Goal: Task Accomplishment & Management: Use online tool/utility

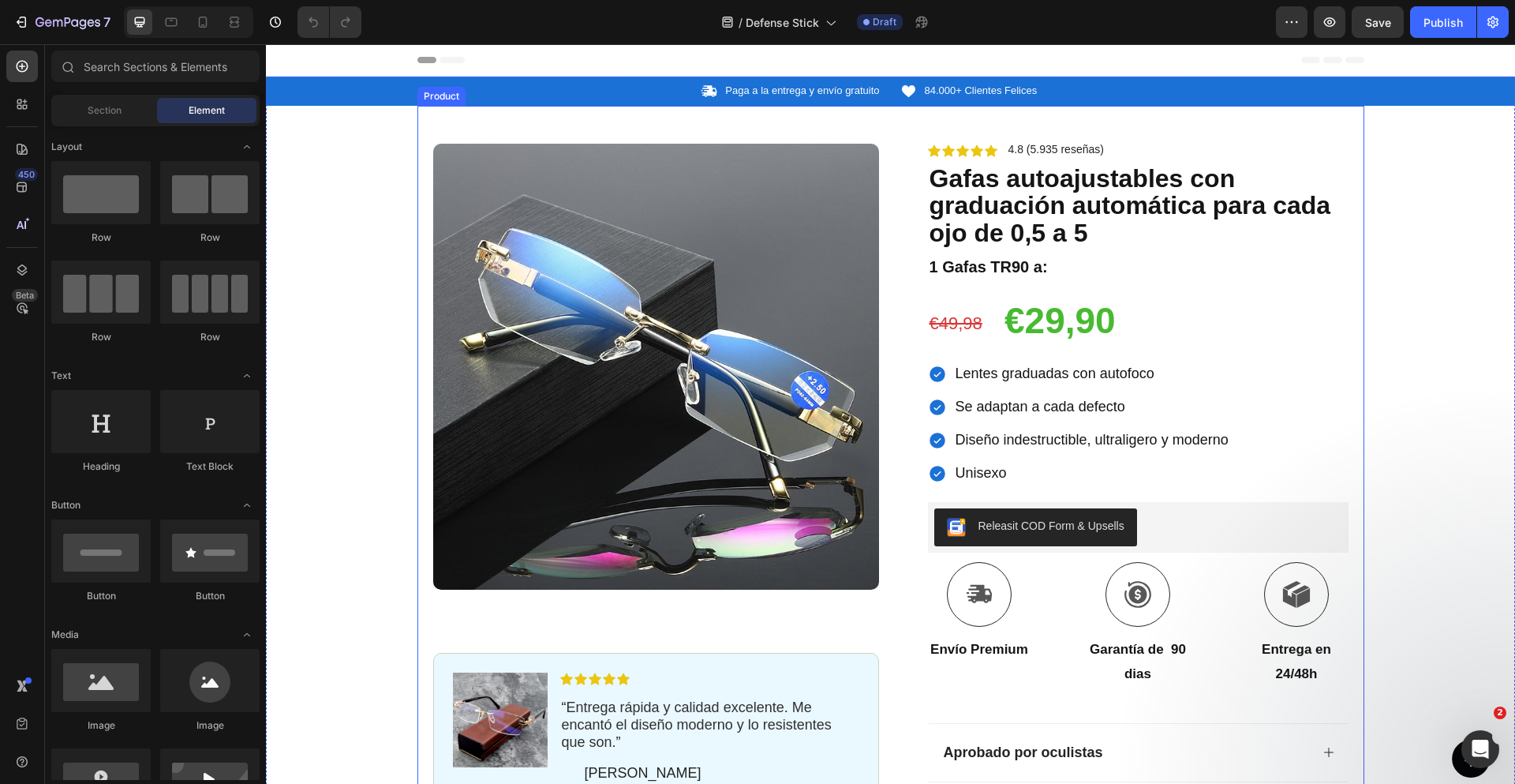
click at [740, 275] on img at bounding box center [656, 366] width 446 height 446
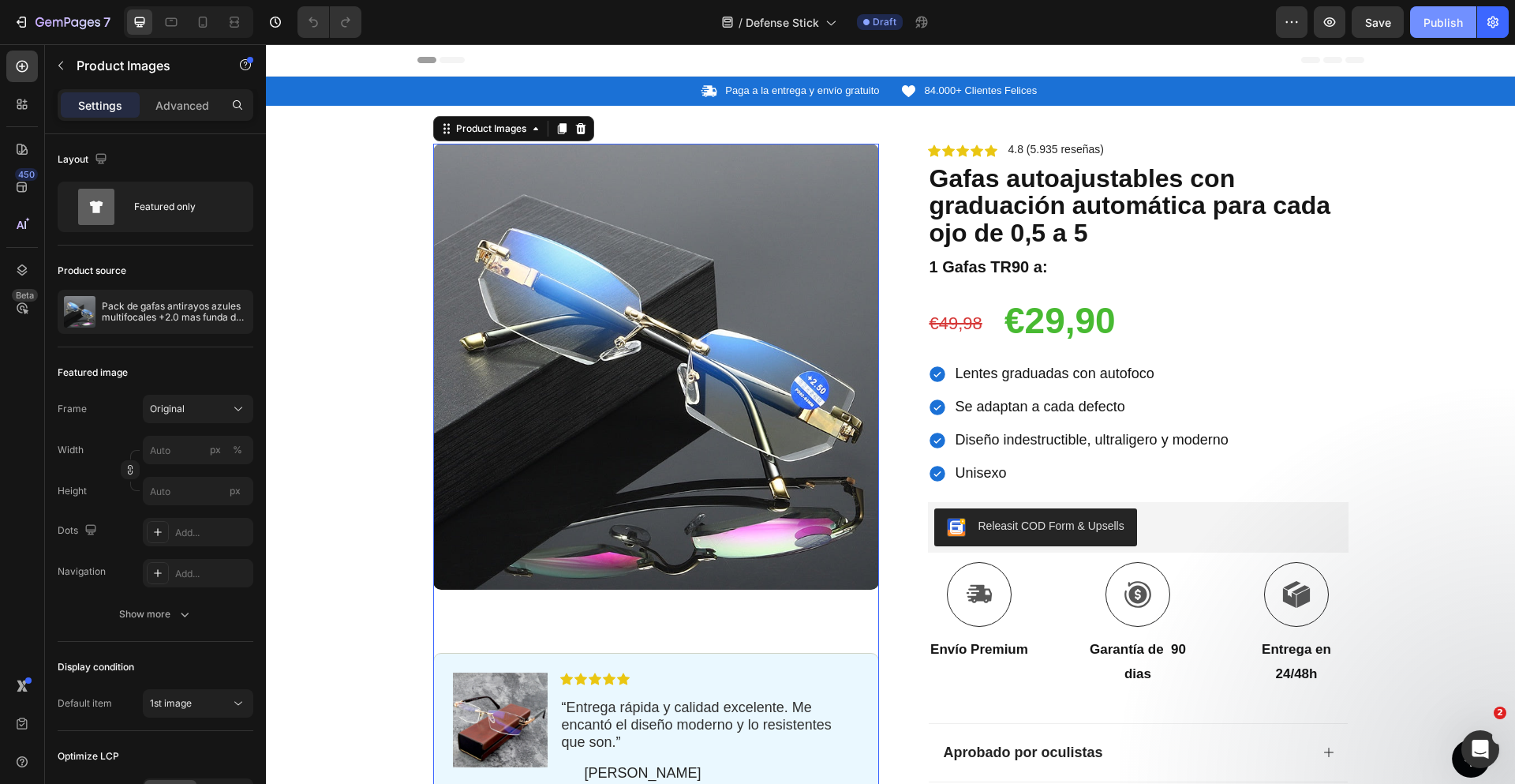
click at [1426, 26] on div "Publish" at bounding box center [1443, 22] width 40 height 16
click at [1493, 19] on icon "button" at bounding box center [1493, 22] width 15 height 15
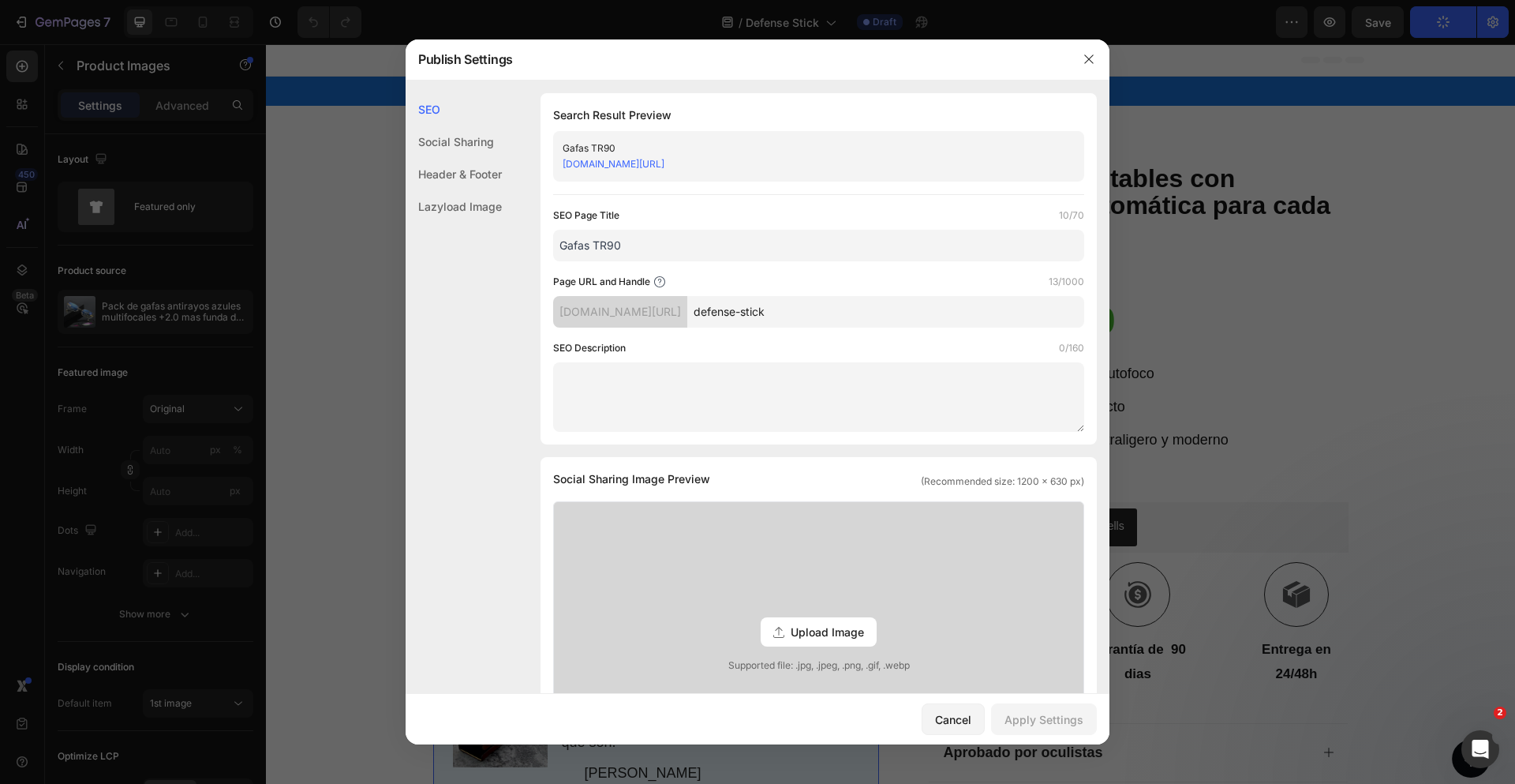
click at [664, 166] on link "4pcmbf-th.myshopify.com/pages/defense-stick" at bounding box center [613, 164] width 102 height 12
click at [1091, 60] on icon "button" at bounding box center [1088, 59] width 13 height 13
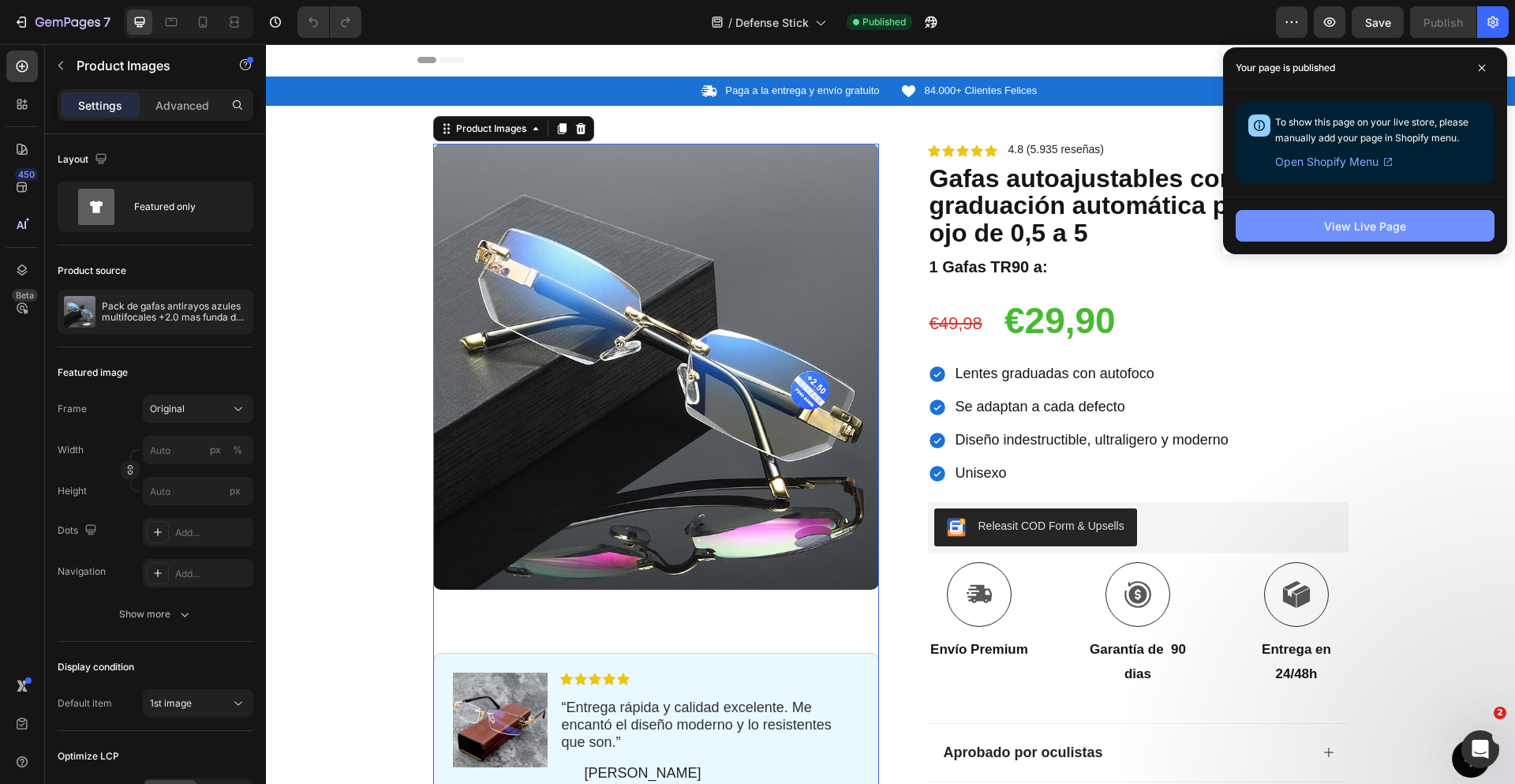
click at [1400, 223] on div "View Live Page" at bounding box center [1365, 226] width 82 height 16
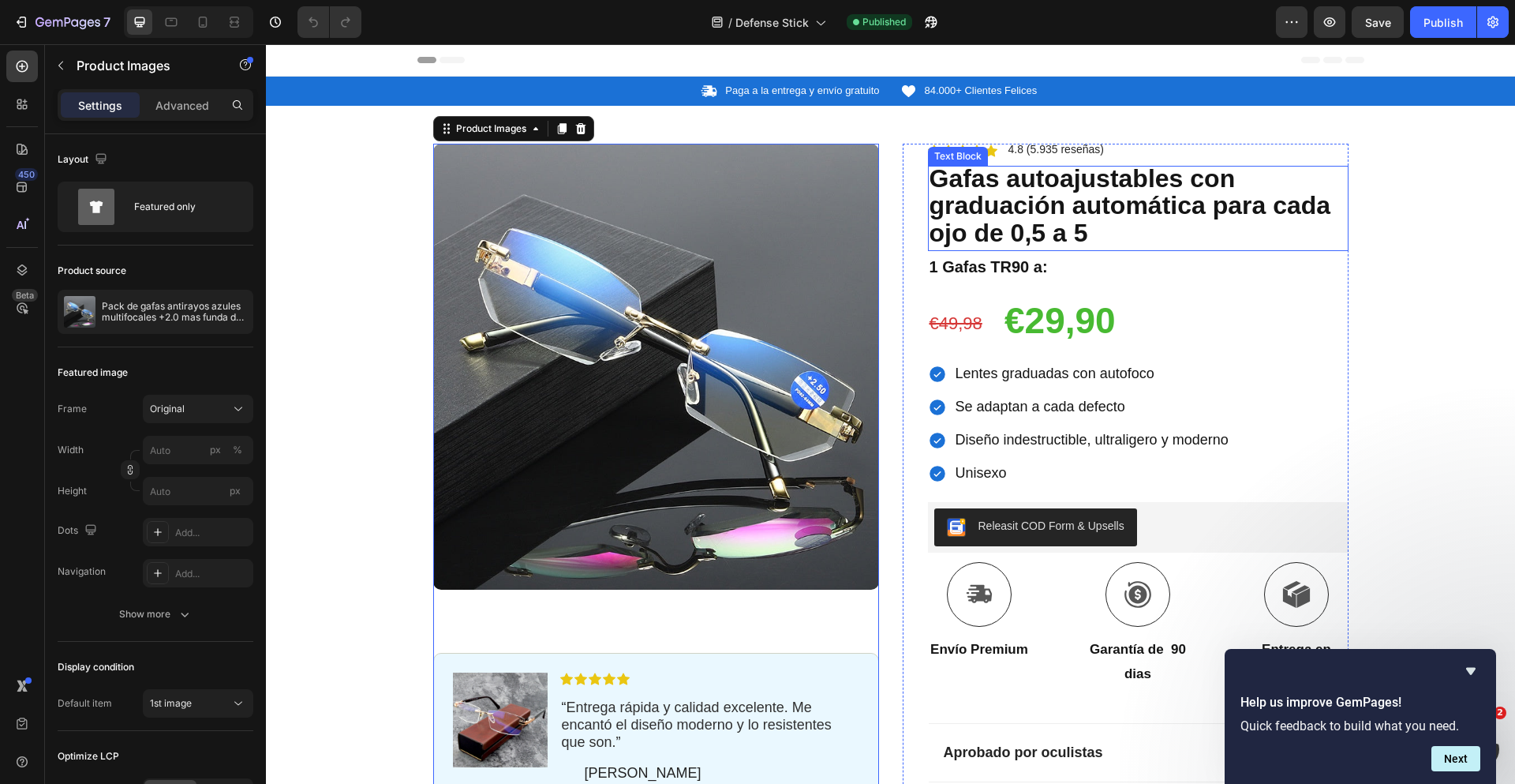
click at [1035, 191] on strong "Gafas autoajustables con graduación automática para cada ojo de 0,5 a 5" at bounding box center [1130, 206] width 402 height 83
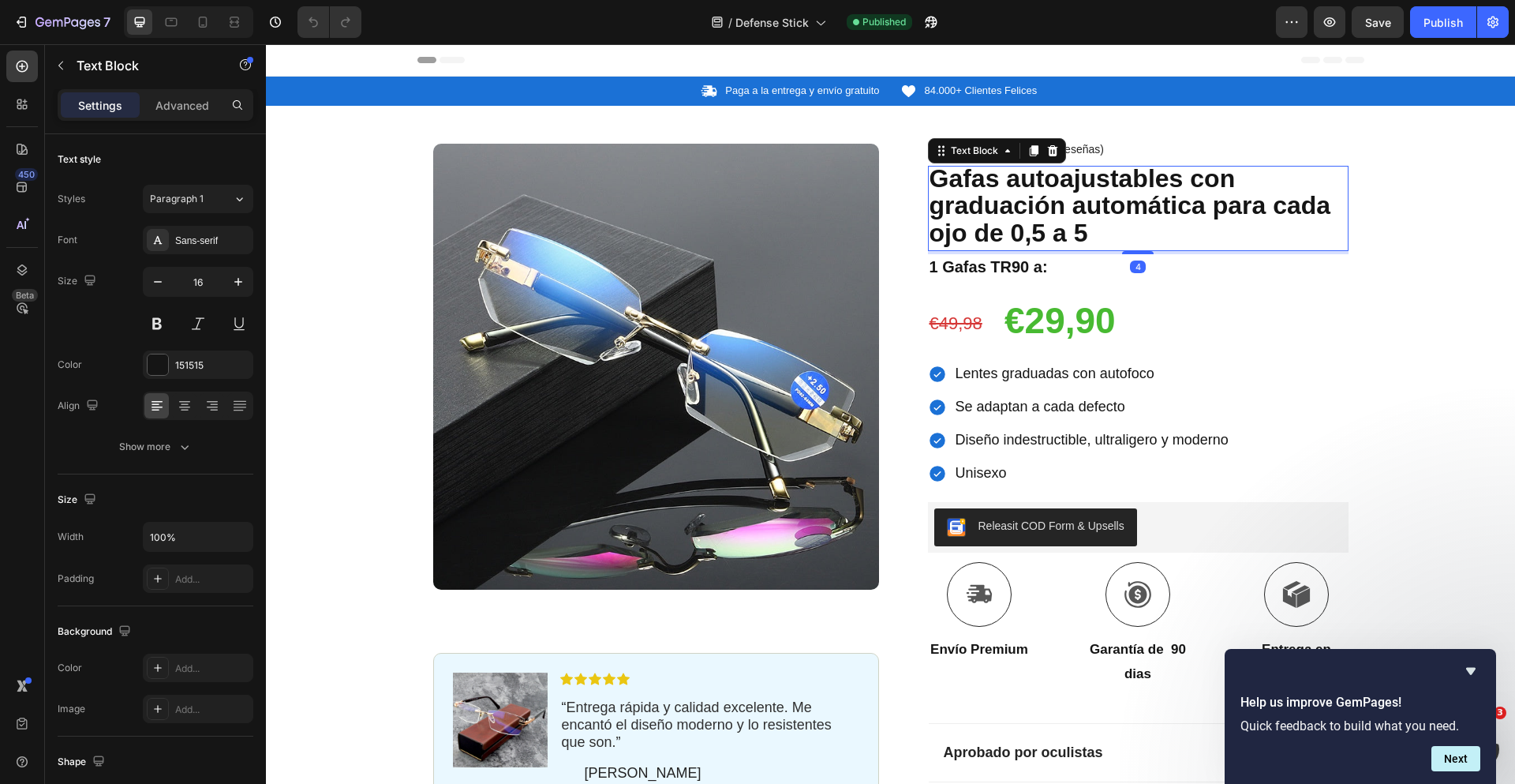
click at [1034, 191] on strong "Gafas autoajustables con graduación automática para cada ojo de 0,5 a 5" at bounding box center [1130, 206] width 402 height 83
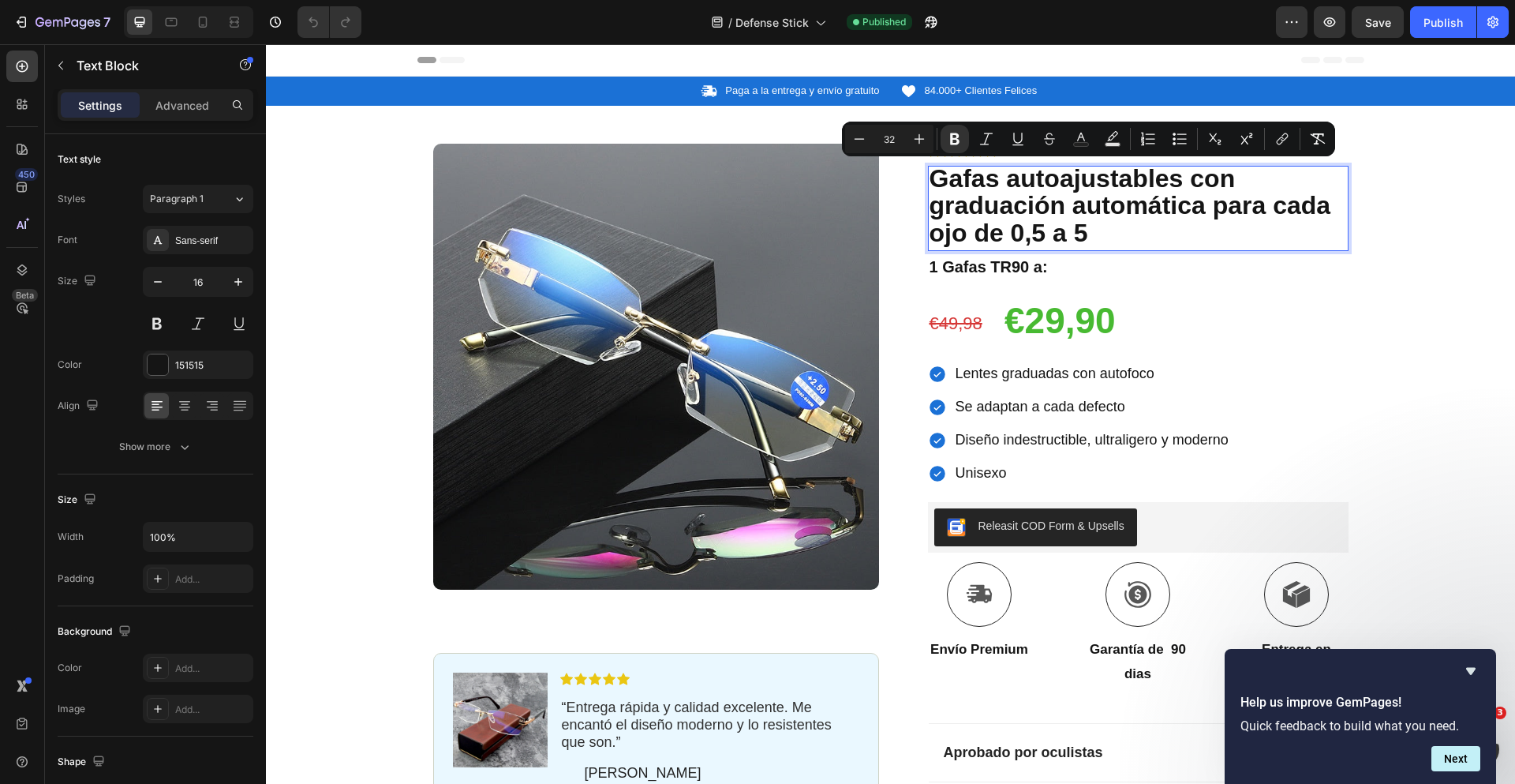
click at [988, 220] on strong "Gafas autoajustables con graduación automática para cada ojo de 0,5 a 5" at bounding box center [1130, 206] width 402 height 83
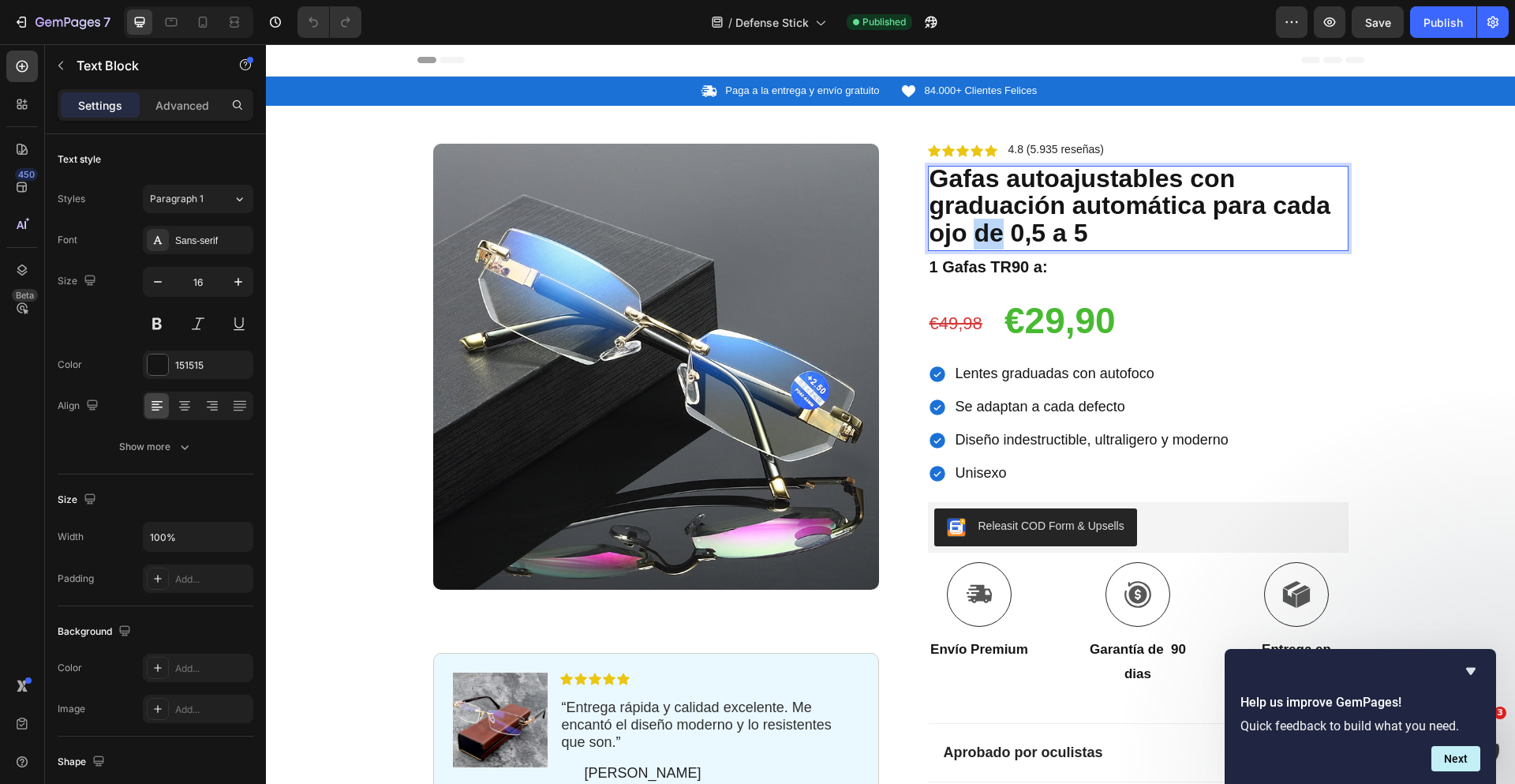
click at [988, 220] on strong "Gafas autoajustables con graduación automática para cada ojo de 0,5 a 5" at bounding box center [1130, 206] width 402 height 83
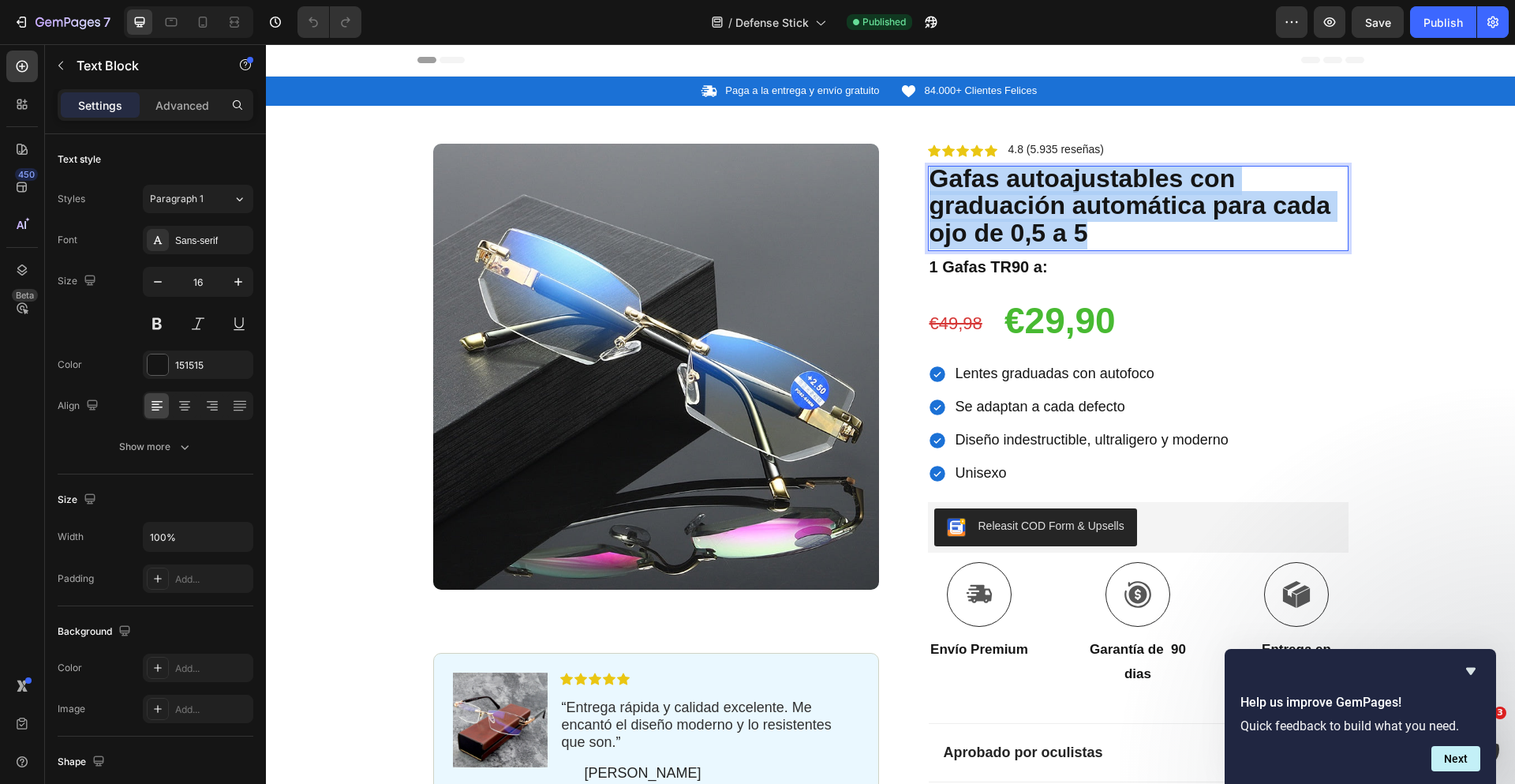
click at [988, 220] on strong "Gafas autoajustables con graduación automática para cada ojo de 0,5 a 5" at bounding box center [1130, 206] width 402 height 83
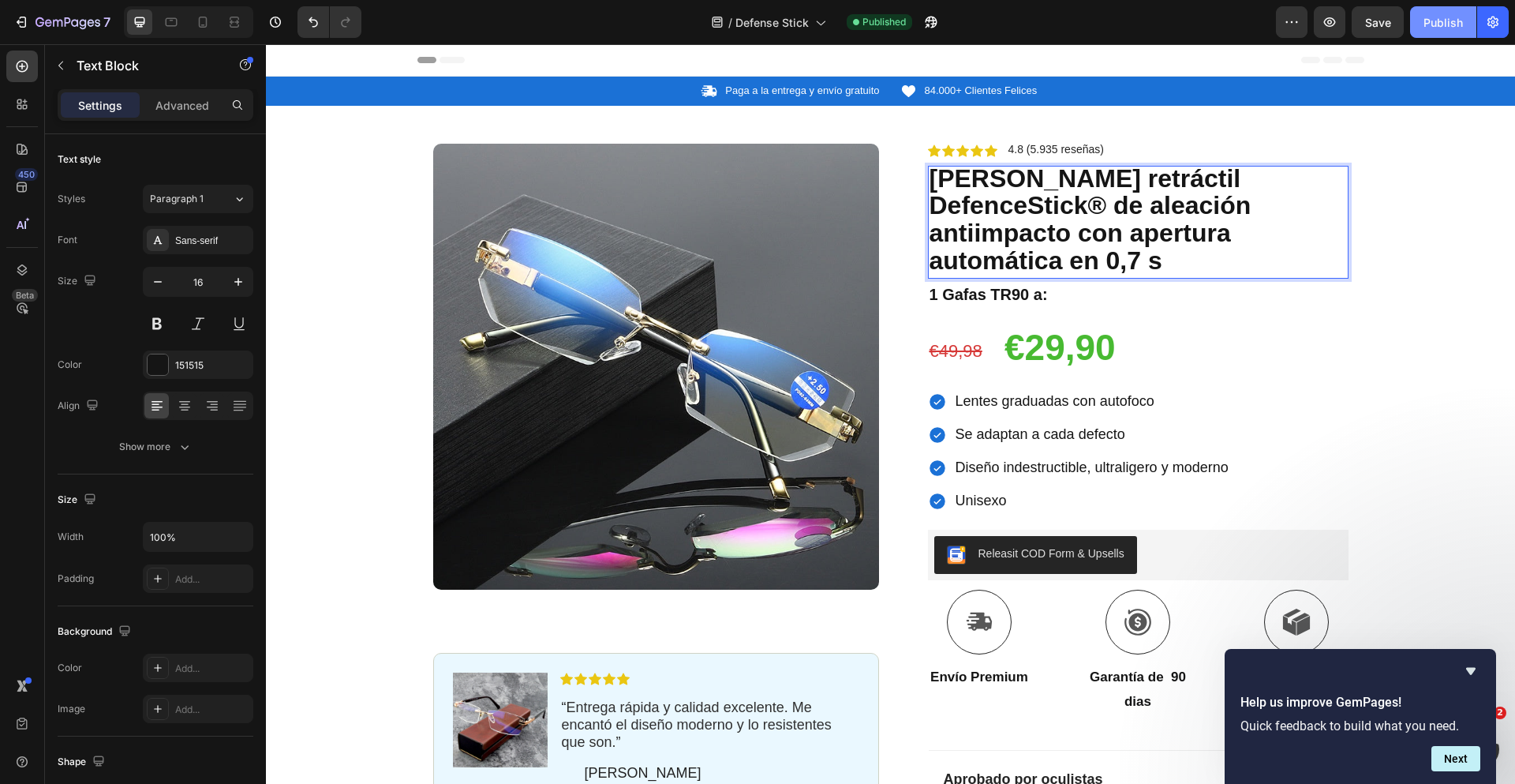
click at [1453, 19] on div "Publish" at bounding box center [1443, 22] width 40 height 16
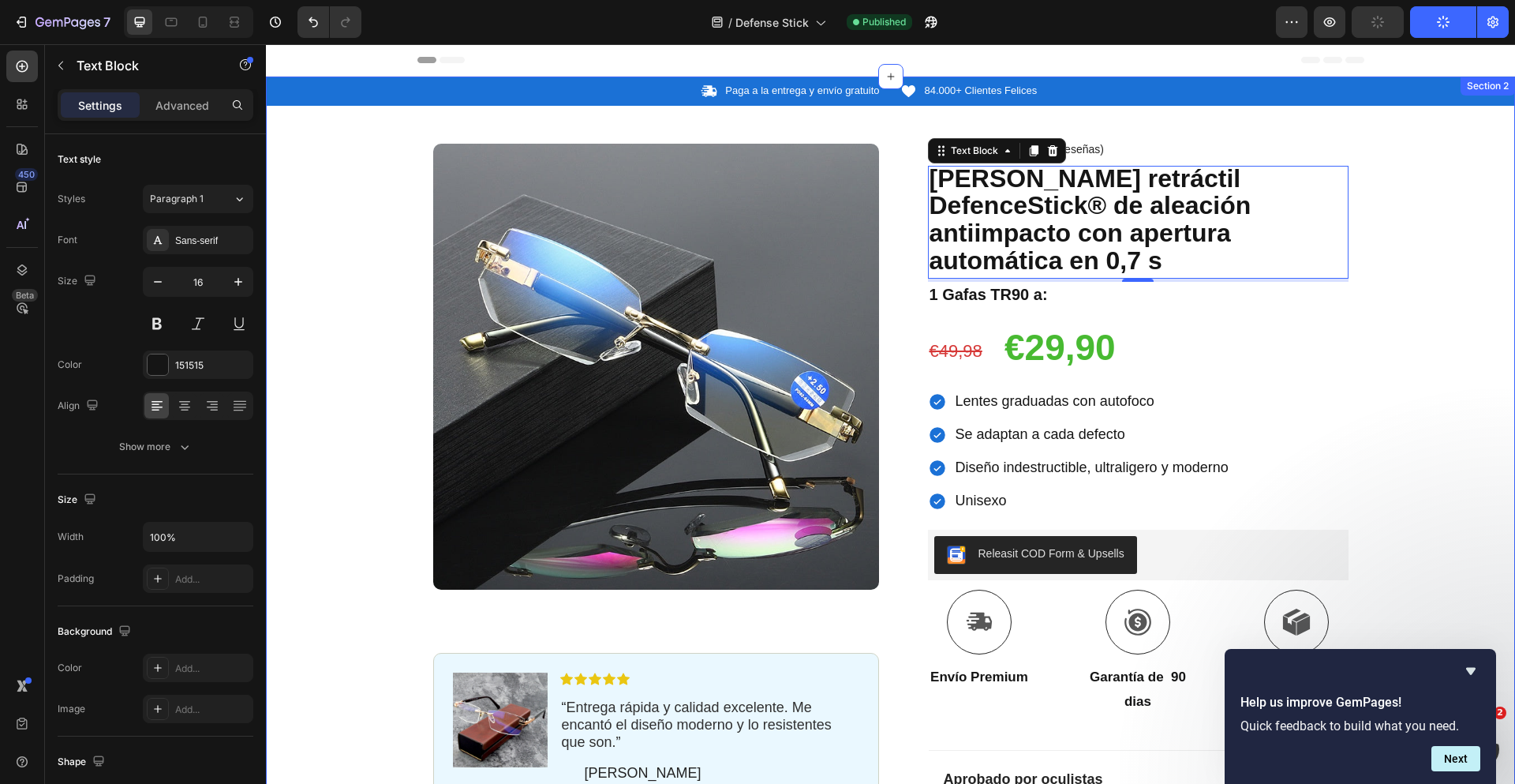
click at [1420, 130] on div "Icon Paga a la entrega y envío gratuito Text Block Row Icon 84.000+ Clientes Fe…" at bounding box center [891, 556] width 1249 height 959
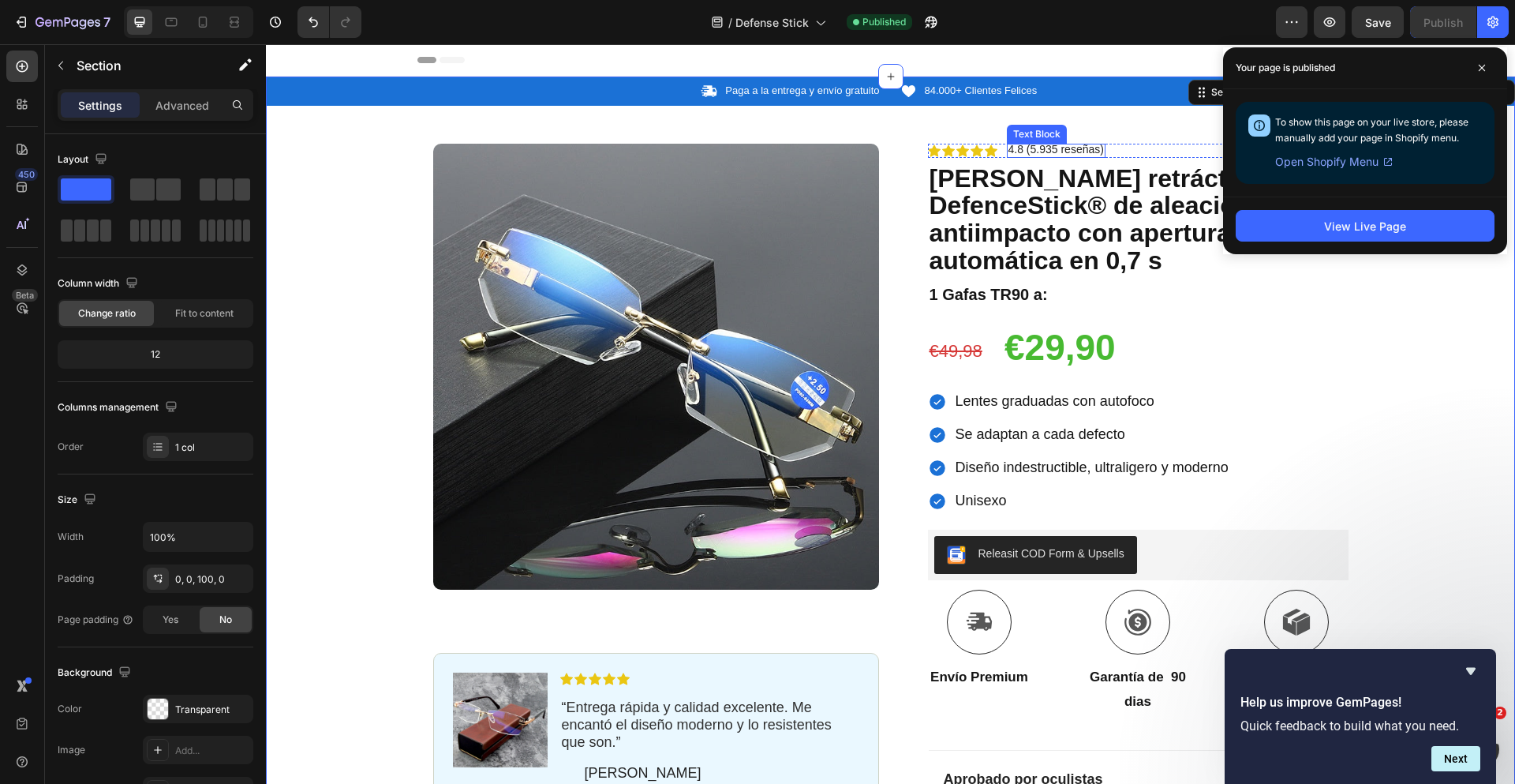
click at [1045, 154] on span "4.8 (5.935 reseñas)" at bounding box center [1056, 149] width 96 height 13
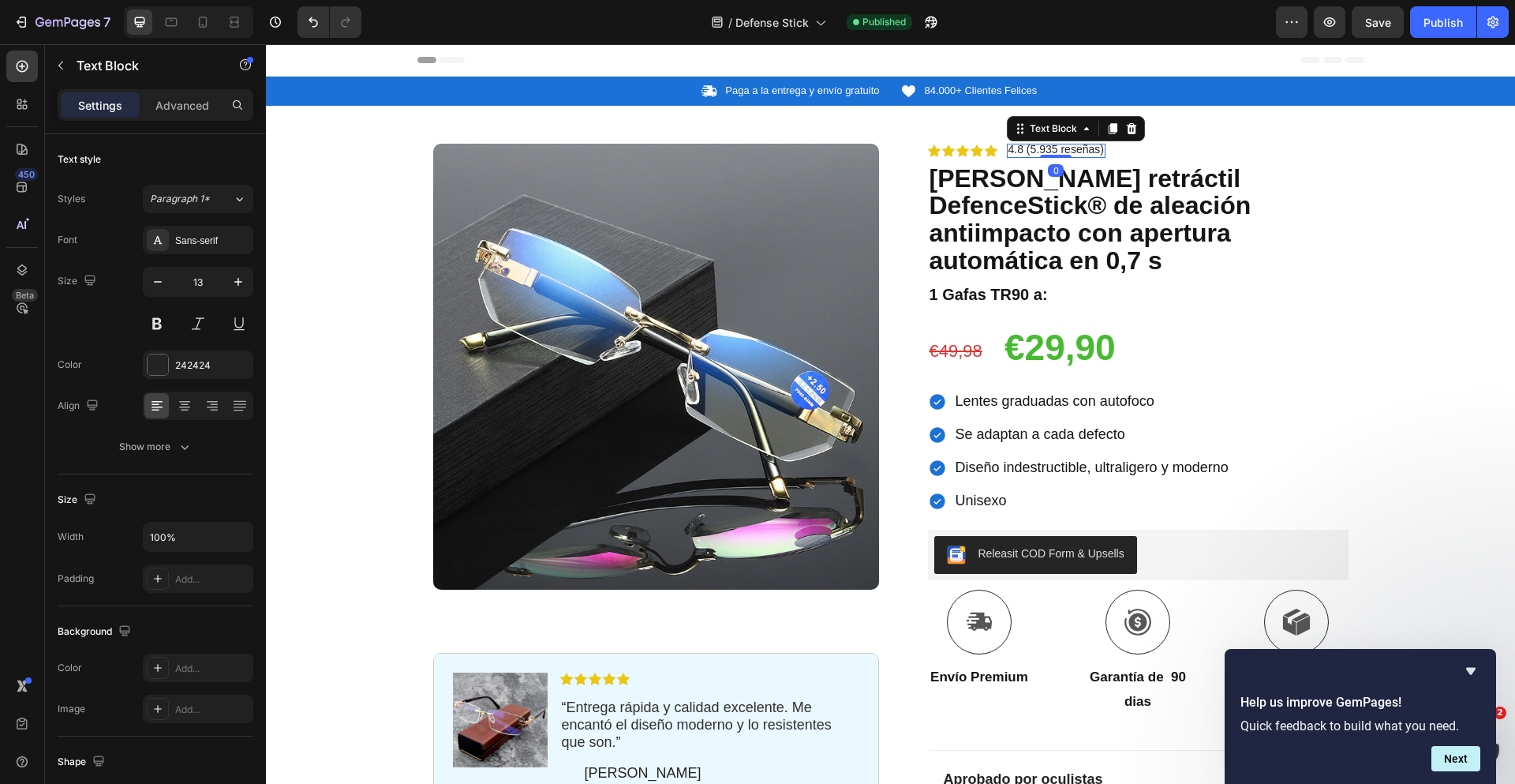
click at [1045, 151] on span "4.8 (5.935 reseñas)" at bounding box center [1056, 149] width 96 height 13
click at [1059, 151] on span "4.8 (5.935 reseñas)" at bounding box center [1056, 149] width 96 height 13
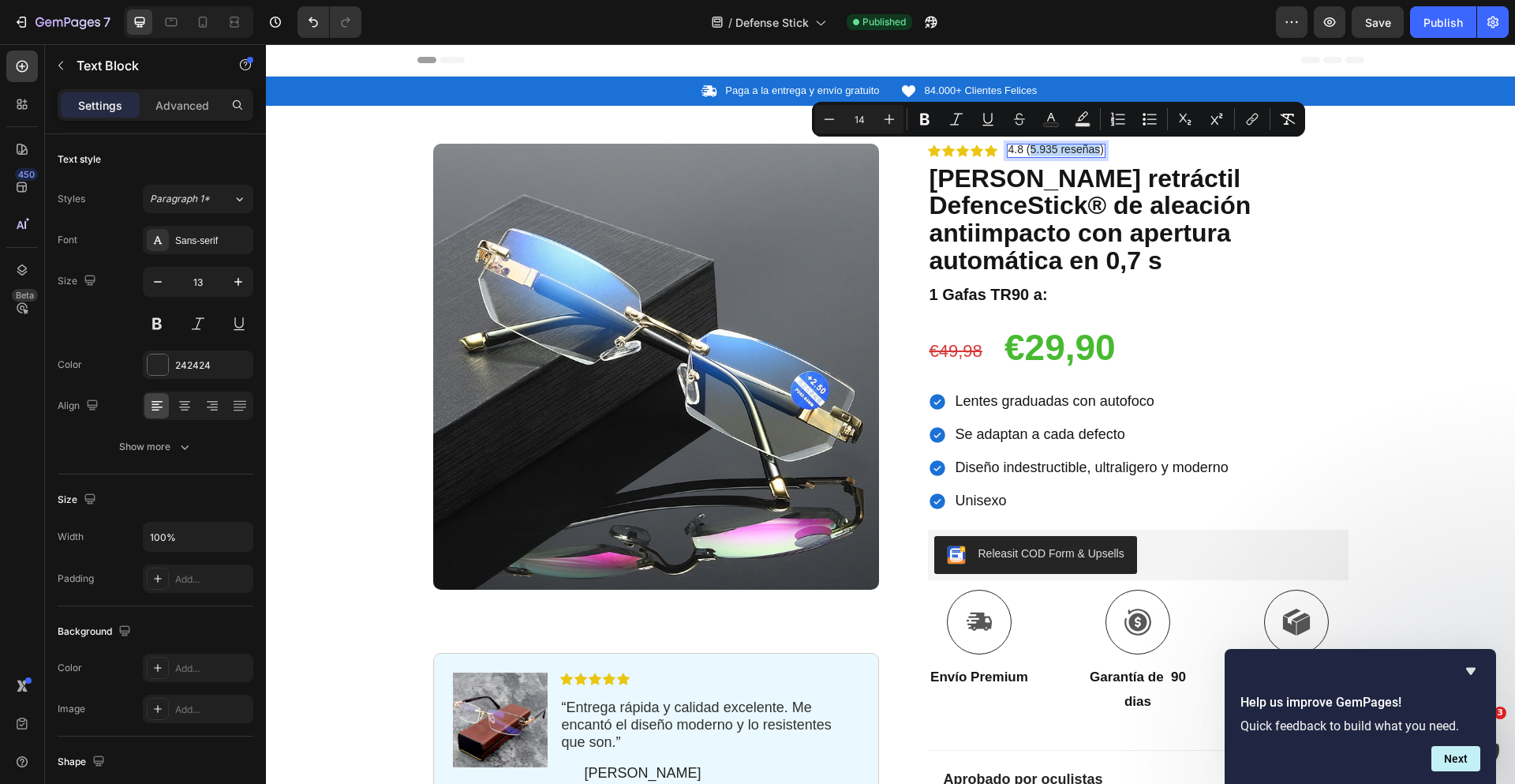
drag, startPoint x: 1027, startPoint y: 148, endPoint x: 1093, endPoint y: 152, distance: 66.1
click at [1093, 152] on span "4.8 (5.935 reseñas)" at bounding box center [1056, 149] width 96 height 13
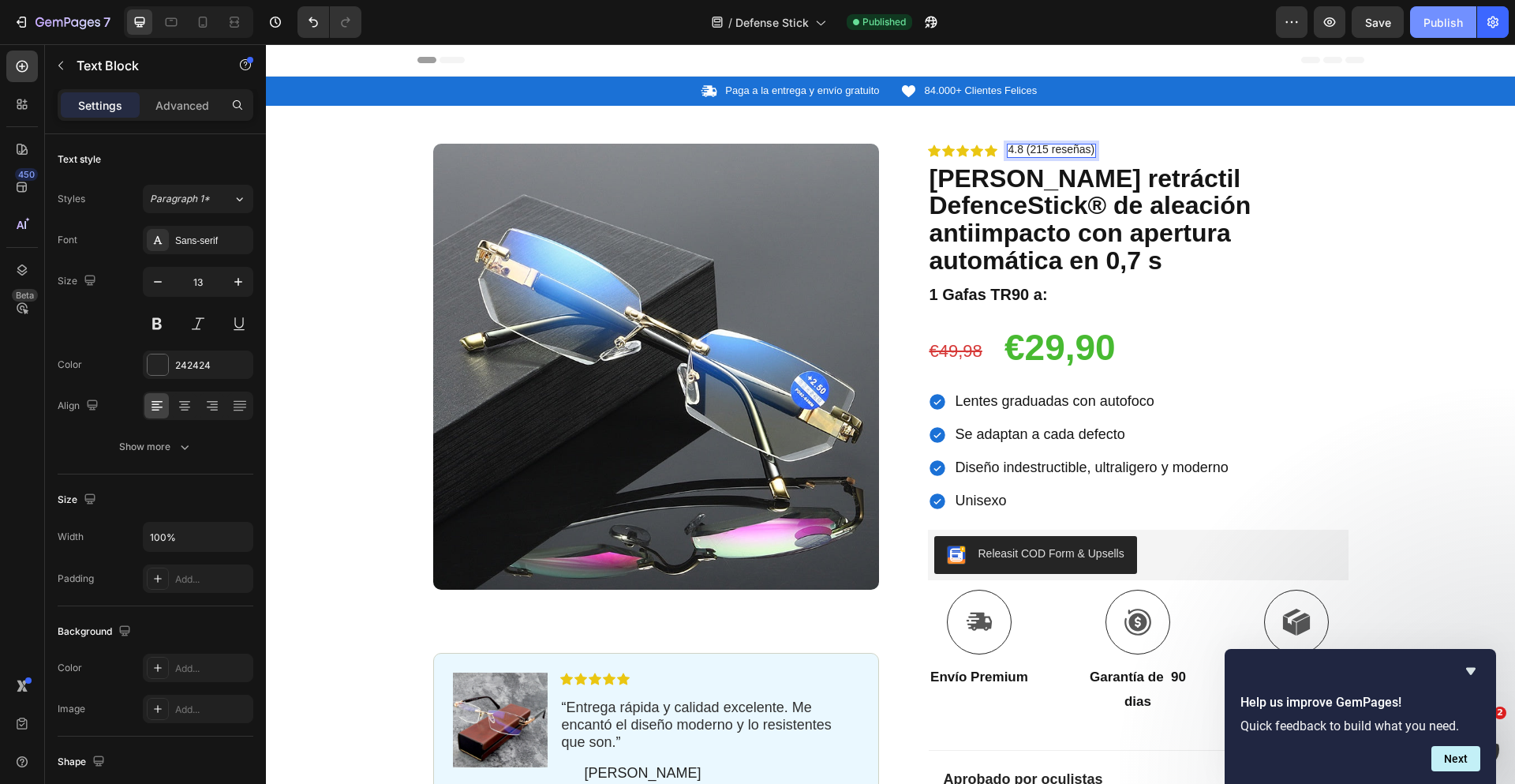
click at [1446, 15] on div "Publish" at bounding box center [1443, 22] width 40 height 16
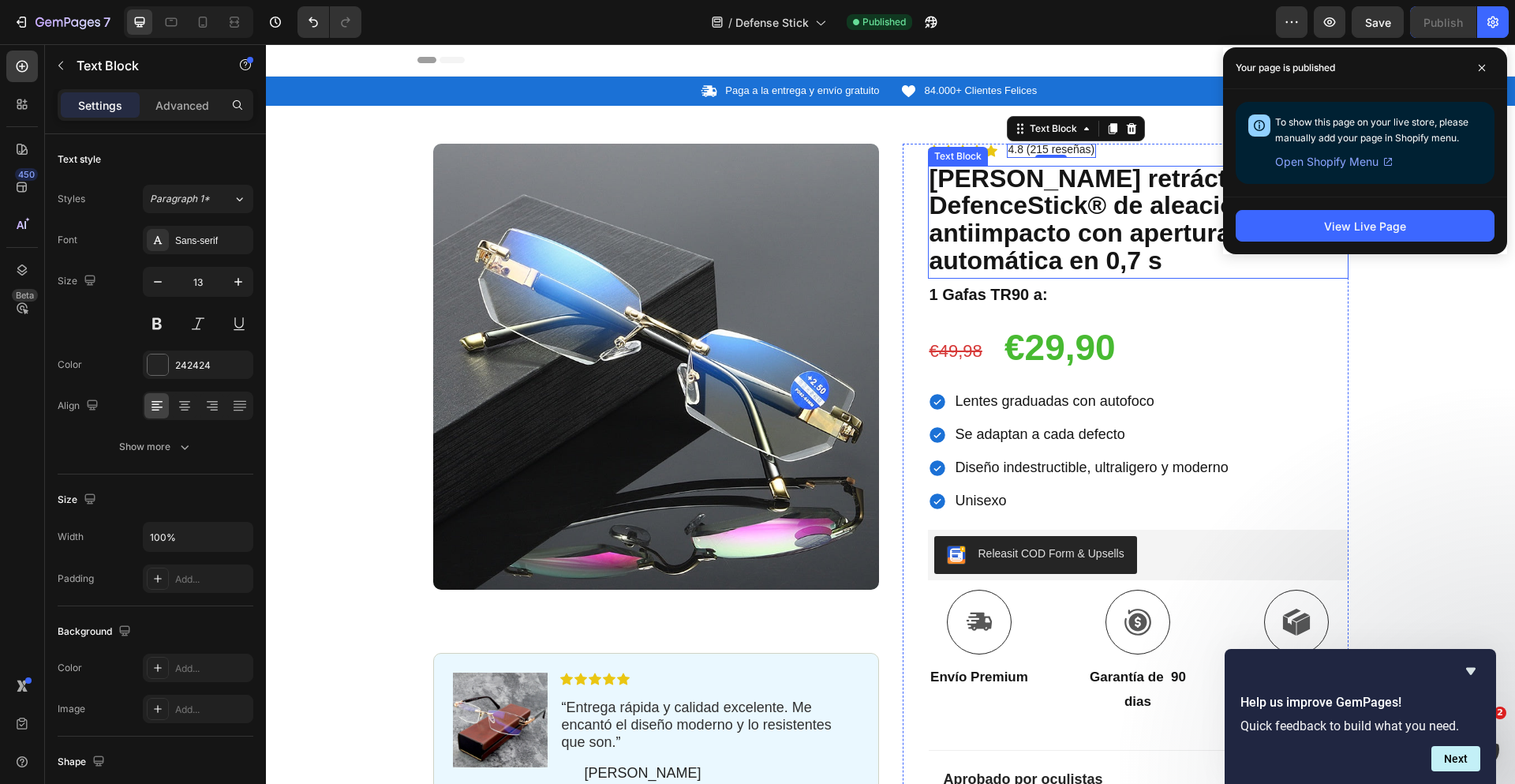
click at [1022, 236] on strong "[PERSON_NAME] retráctil DefenceStick® de aleación antiimpacto con apertura auto…" at bounding box center [1090, 220] width 322 height 110
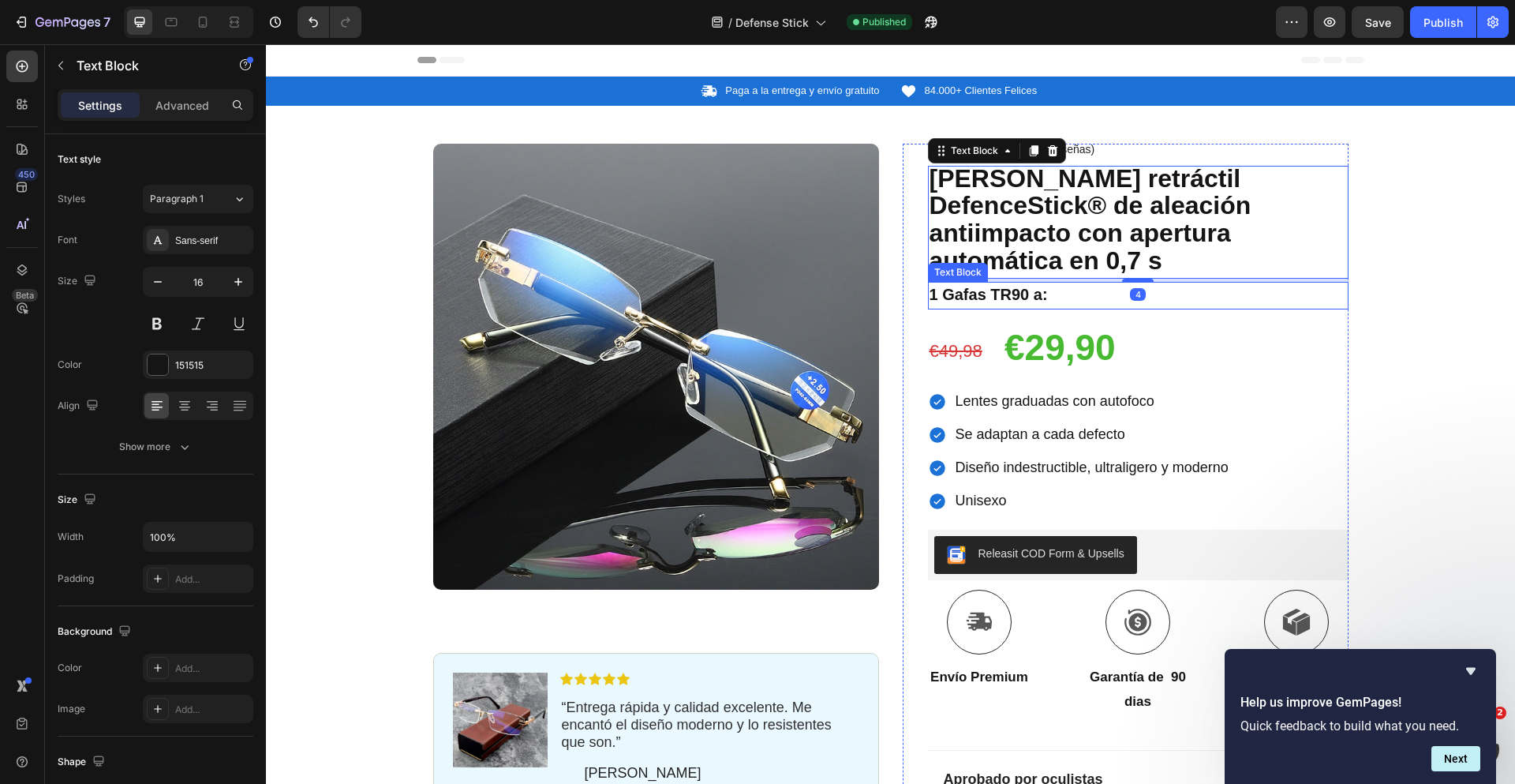
click at [972, 286] on strong "1 Gafas TR90 a:" at bounding box center [988, 294] width 118 height 17
click at [962, 286] on strong "1 Gafas TR90 a:" at bounding box center [988, 294] width 118 height 17
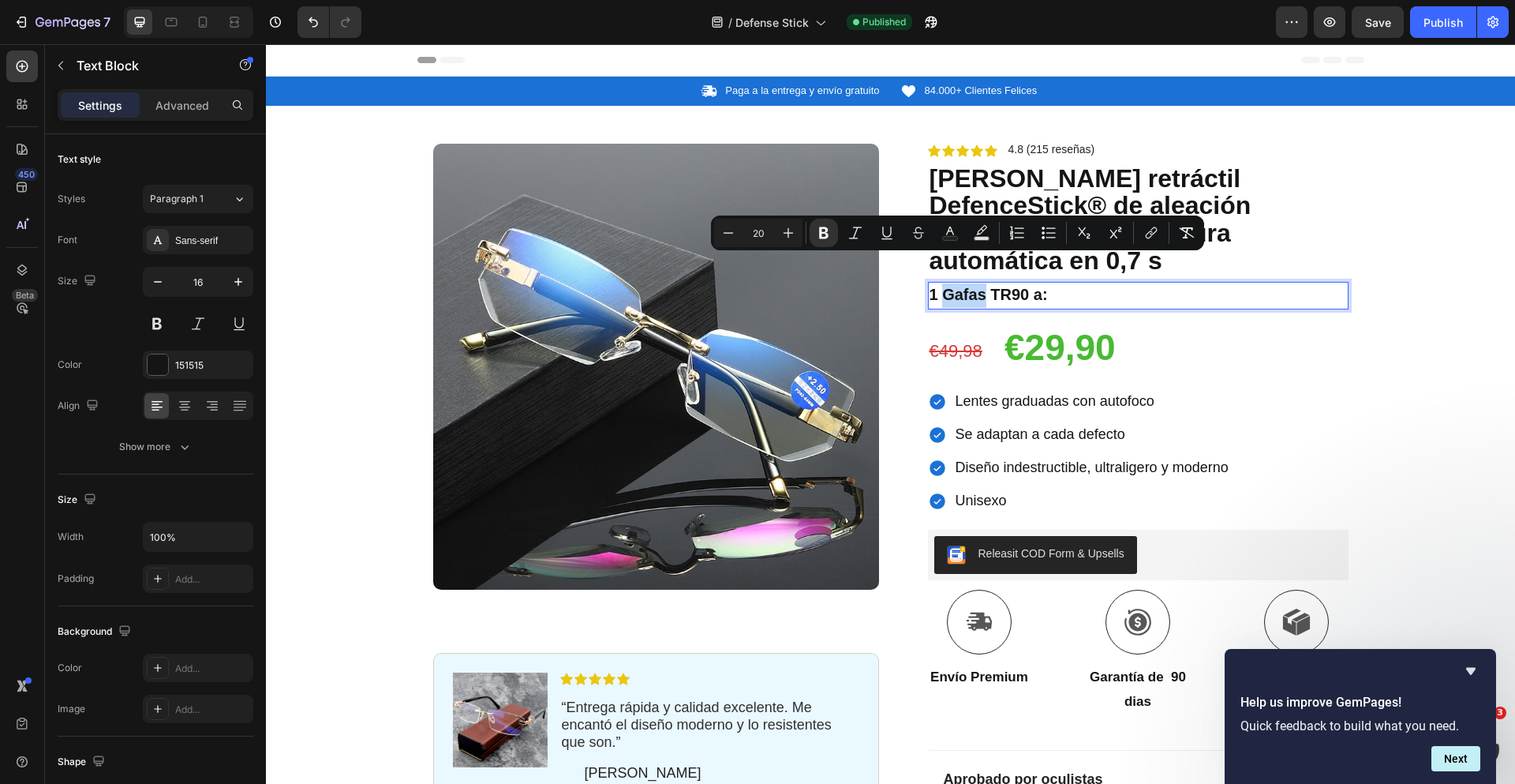
click at [962, 286] on strong "1 Gafas TR90 a:" at bounding box center [988, 294] width 118 height 17
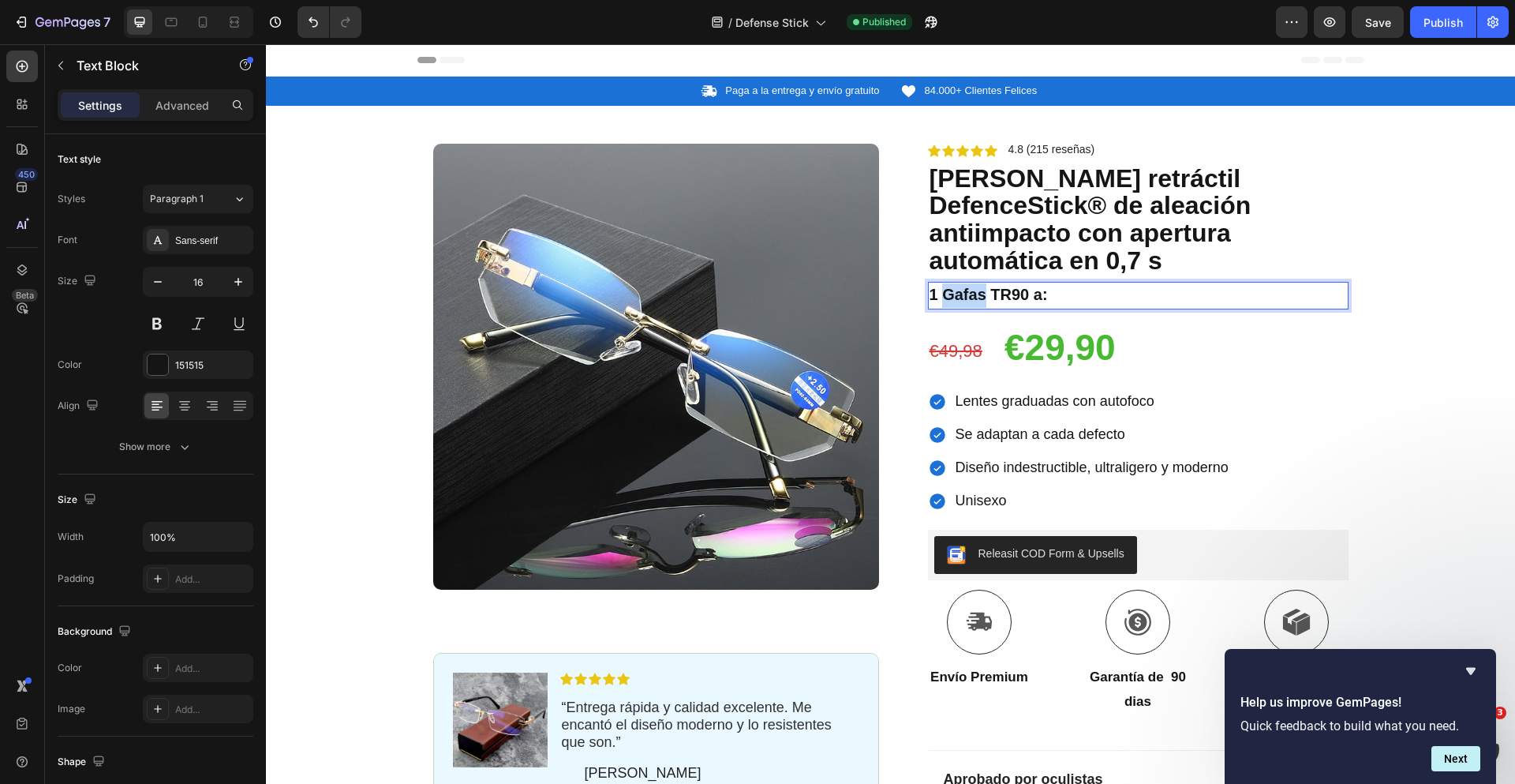
click at [962, 286] on strong "1 Gafas TR90 a:" at bounding box center [988, 294] width 118 height 17
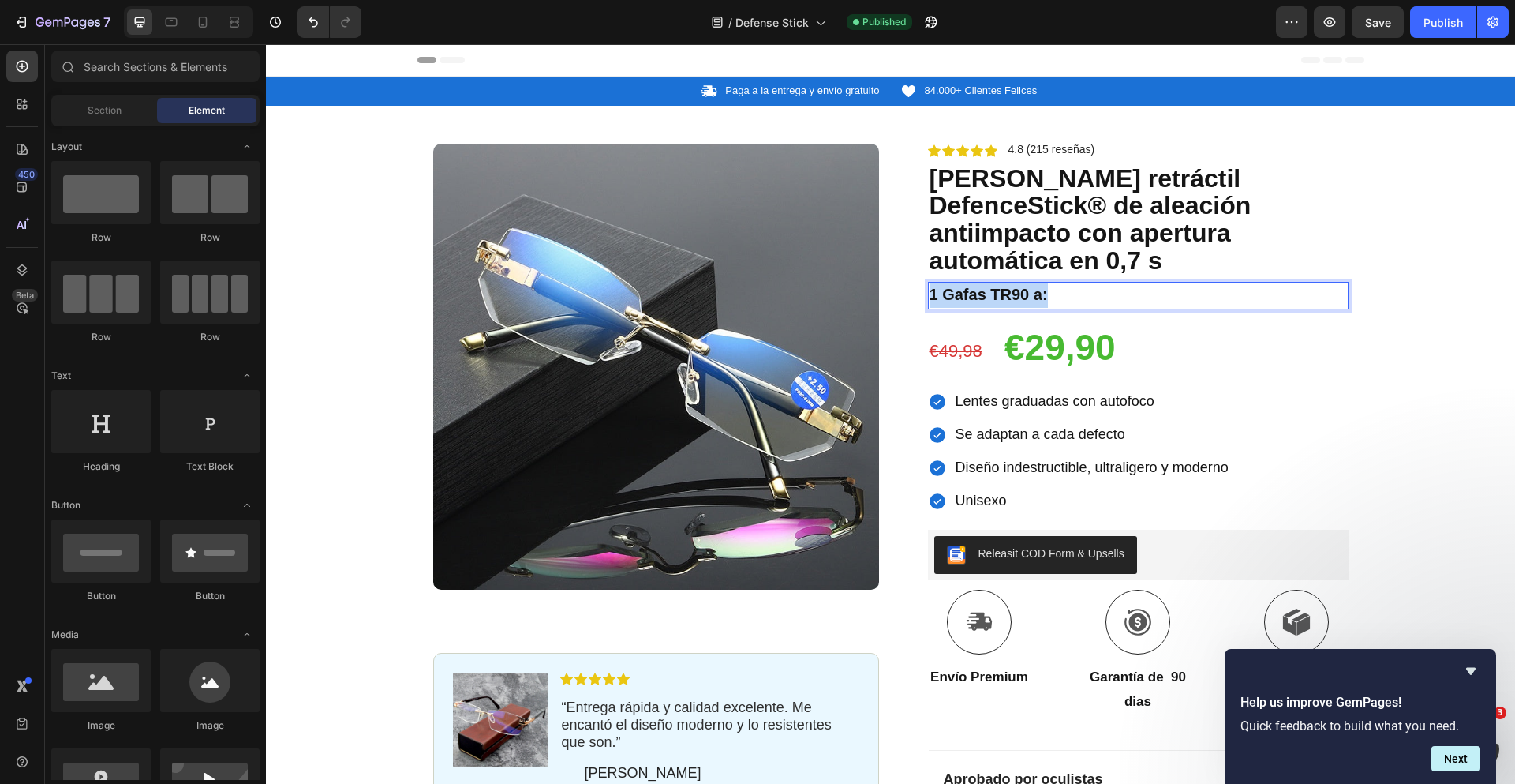
click at [952, 276] on div at bounding box center [952, 276] width 0 height 0
click at [974, 286] on strong "1 Gafas TR90 a:" at bounding box center [988, 294] width 118 height 17
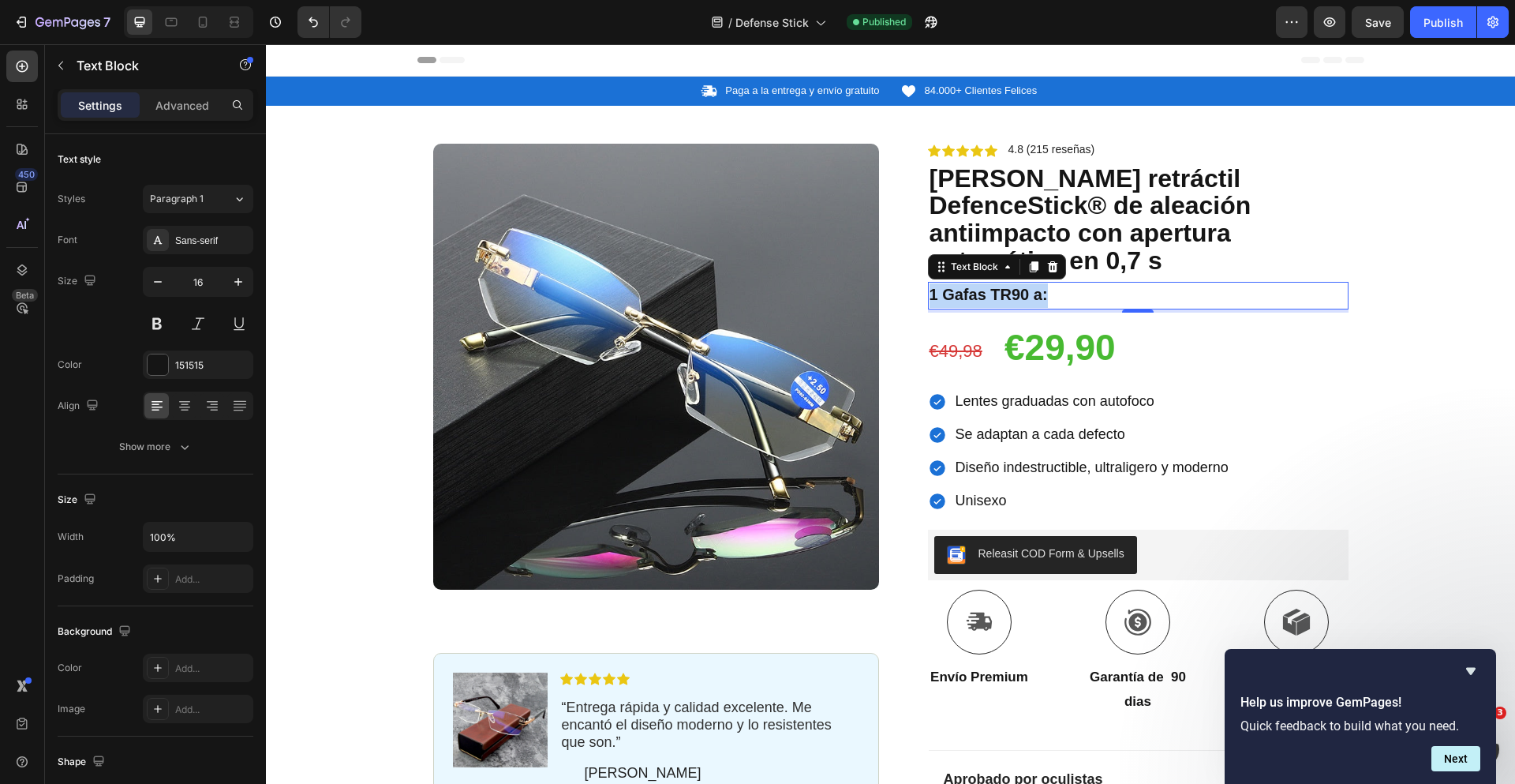
click at [1018, 286] on strong "1 Gafas TR90 a:" at bounding box center [988, 294] width 118 height 17
click at [1433, 25] on div "Publish" at bounding box center [1443, 22] width 40 height 16
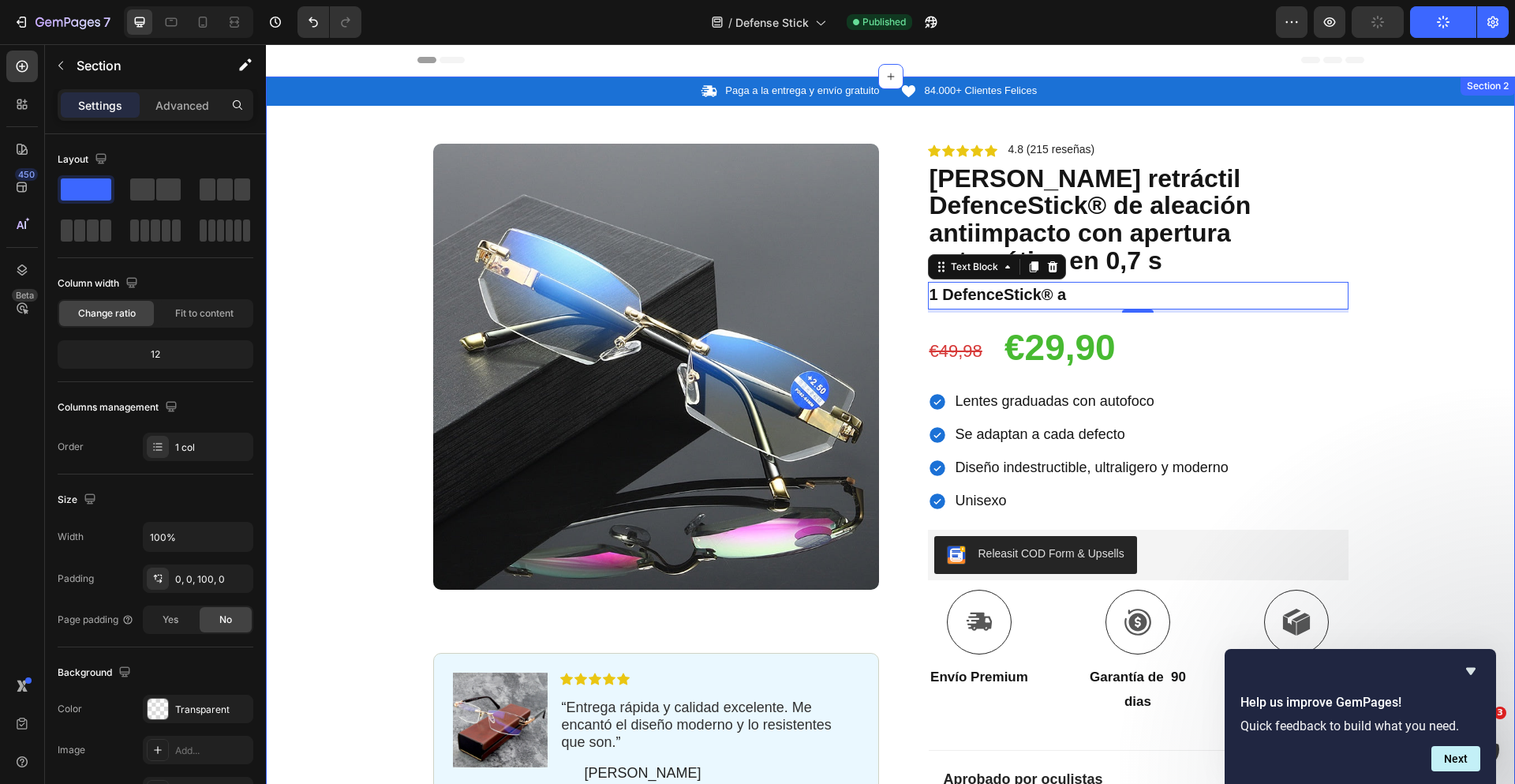
click at [1420, 131] on div "Icon Paga a la entrega y envío gratuito Text Block Row Icon 84.000+ Clientes Fe…" at bounding box center [891, 556] width 1249 height 959
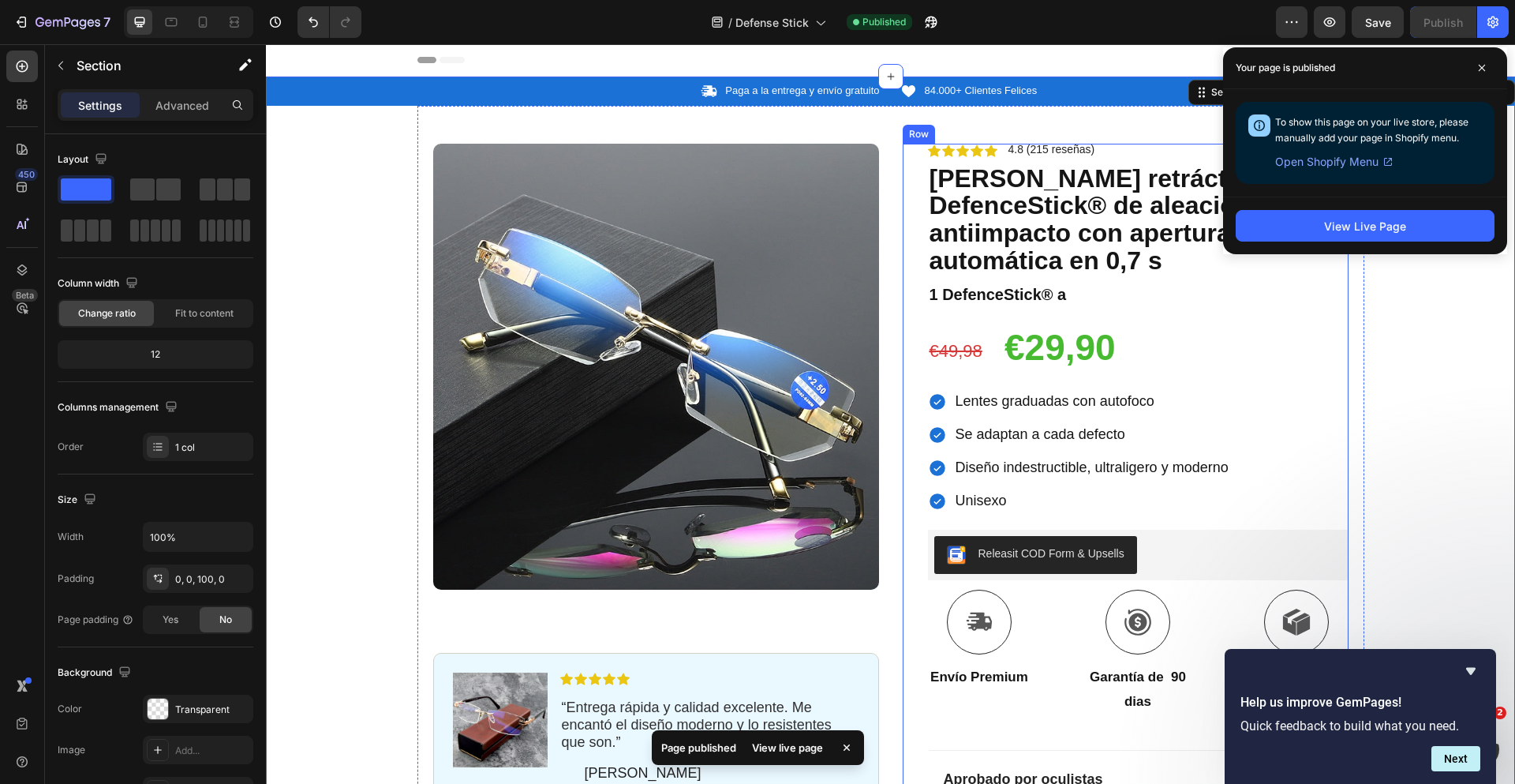
click at [946, 341] on s "€49,98" at bounding box center [955, 350] width 53 height 19
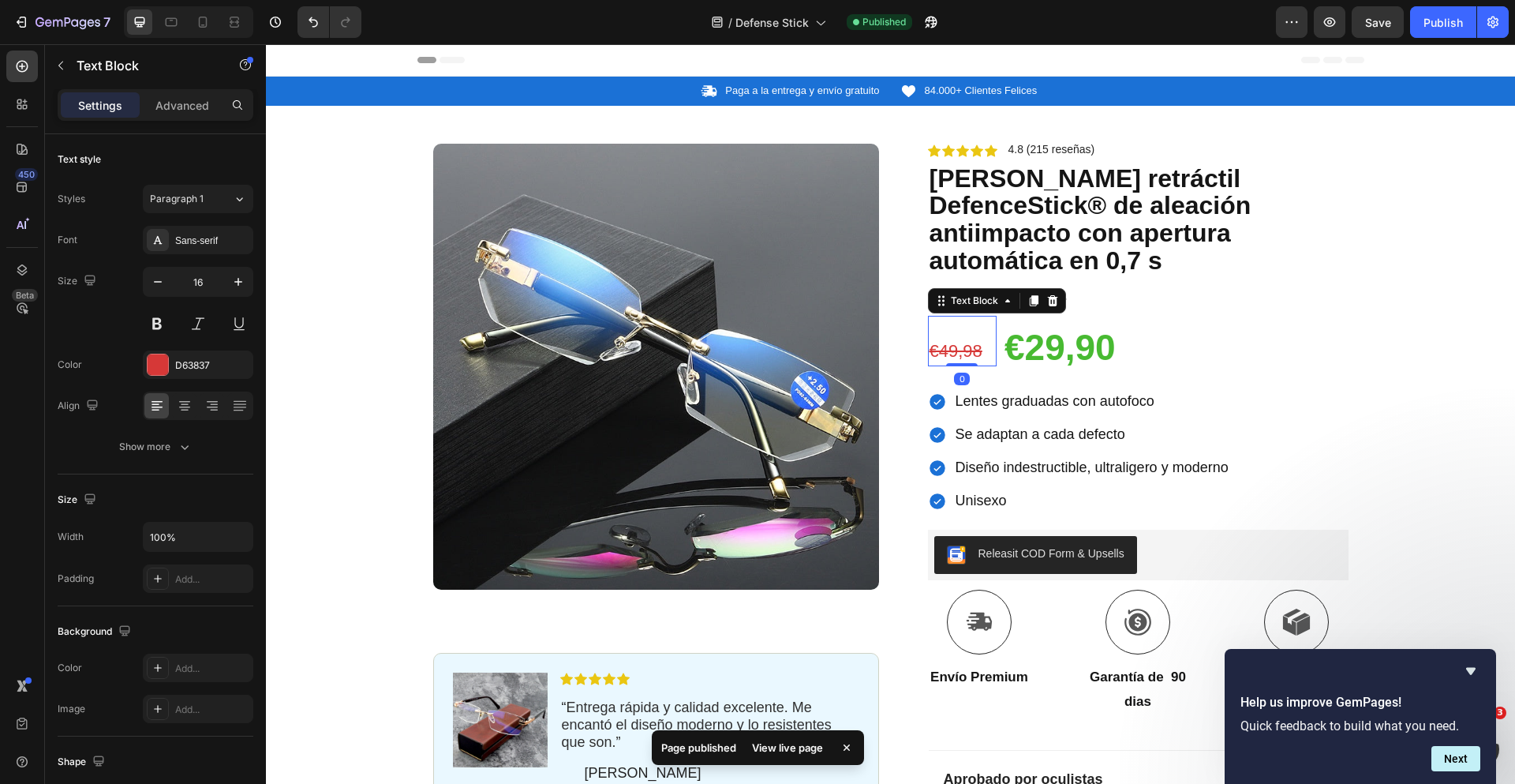
click at [944, 341] on s "€49,98" at bounding box center [955, 350] width 53 height 19
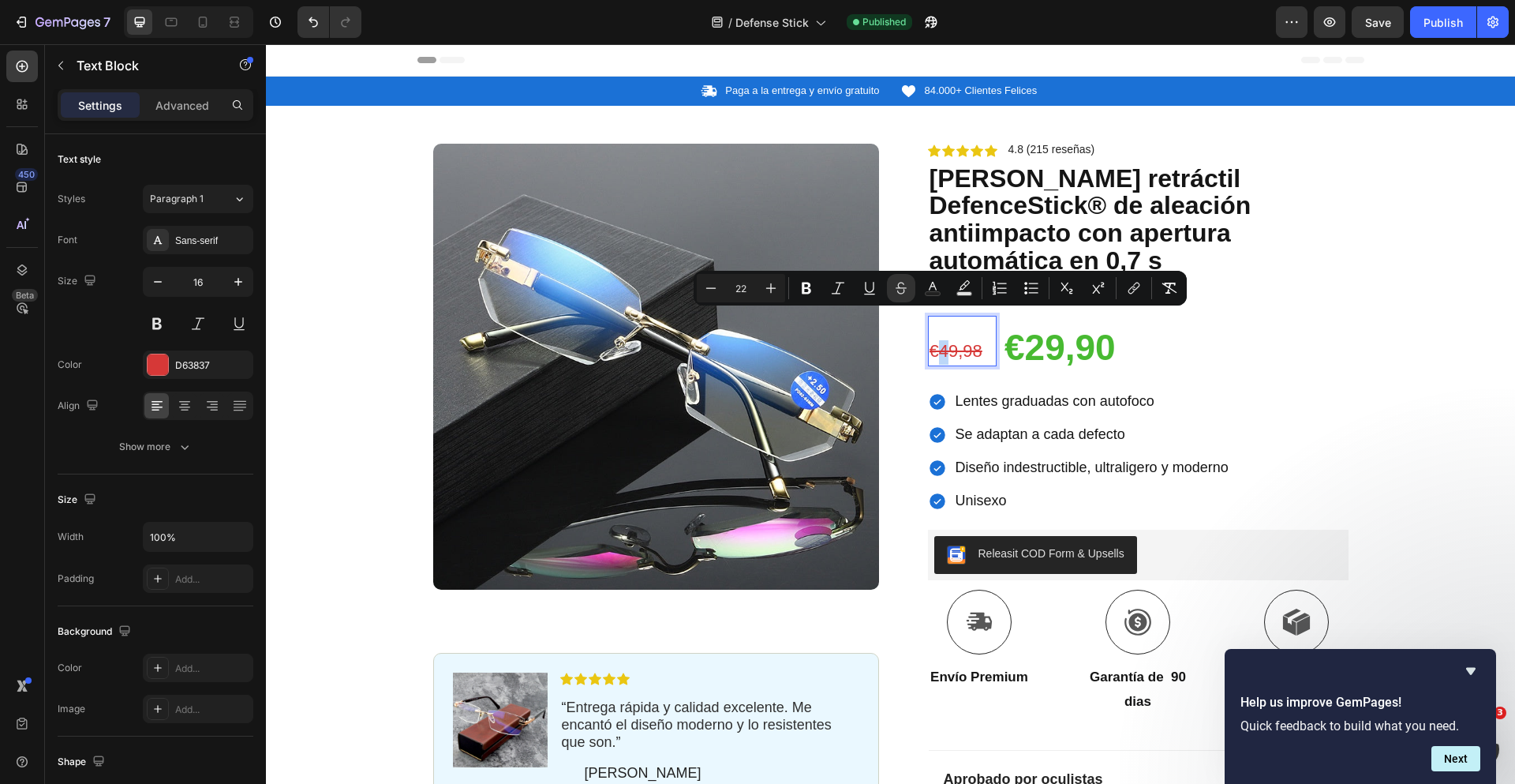
click at [943, 341] on s "€49,98" at bounding box center [955, 350] width 53 height 19
click at [952, 341] on s "€59,98" at bounding box center [955, 350] width 53 height 19
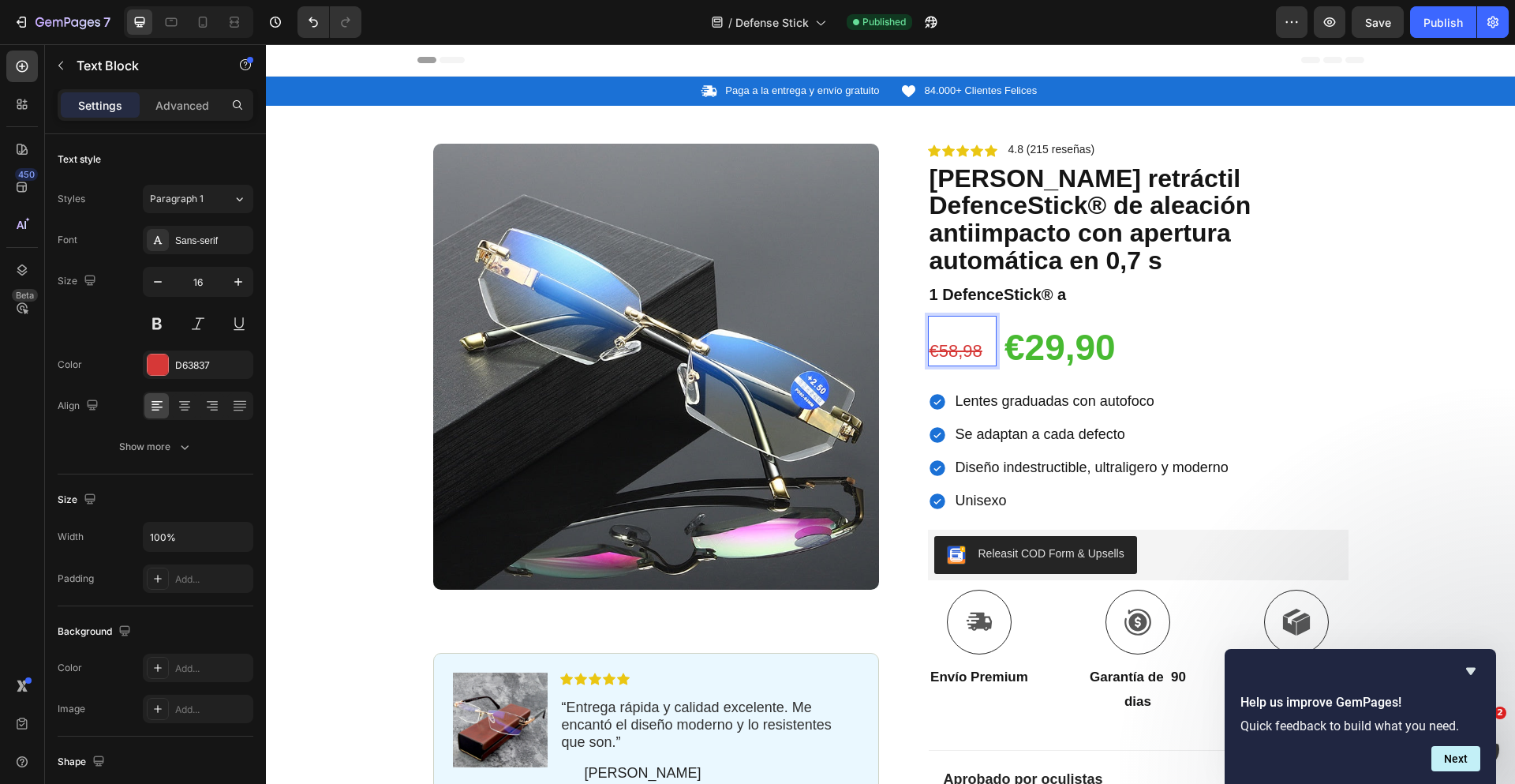
click at [966, 341] on s "€58,98" at bounding box center [955, 350] width 53 height 19
click at [976, 341] on s "€58,08" at bounding box center [955, 350] width 53 height 19
click at [1114, 326] on strong "€29,90" at bounding box center [1060, 347] width 111 height 41
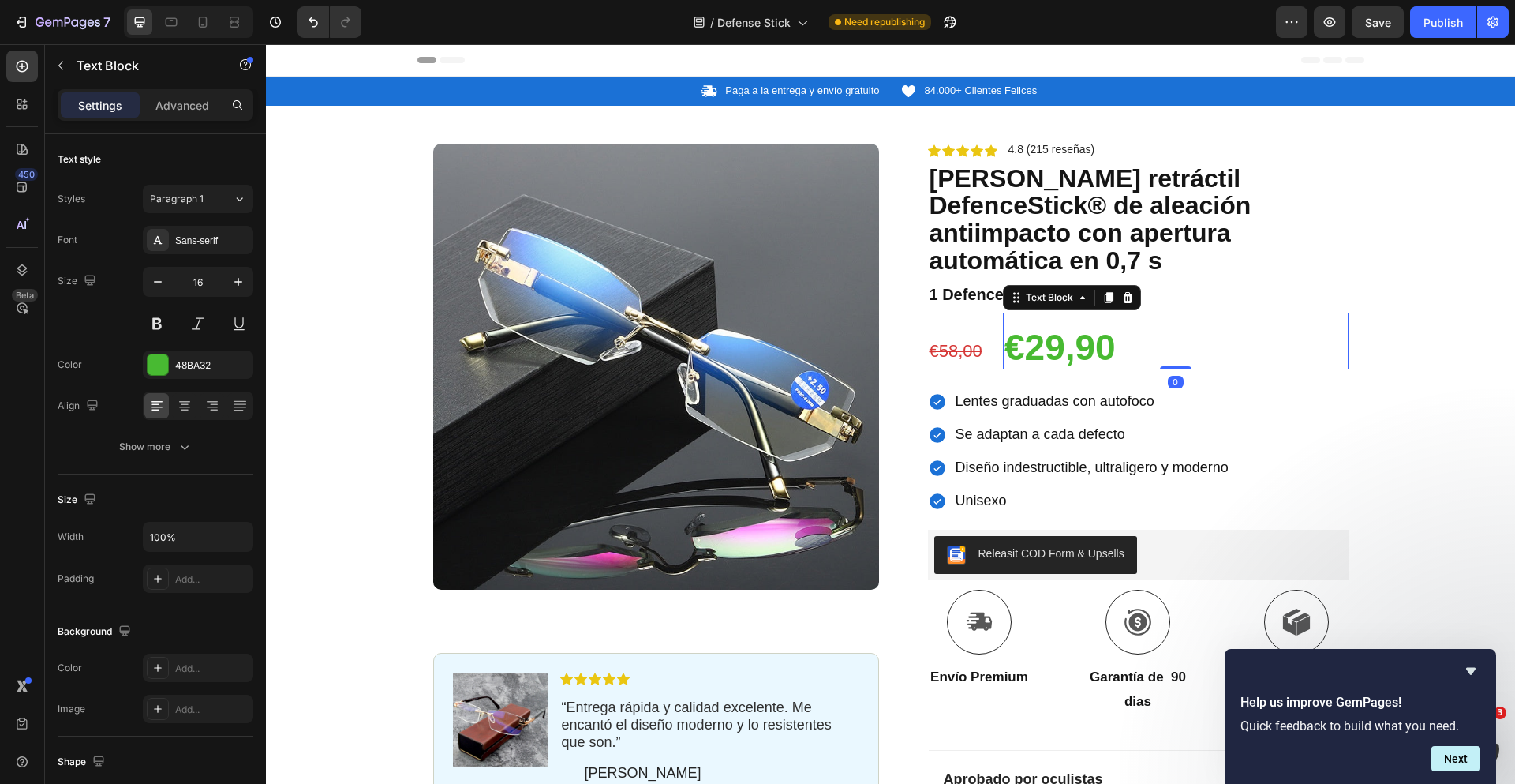
click at [1091, 326] on strong "€29,90" at bounding box center [1060, 347] width 111 height 41
click at [1428, 20] on div "Publish" at bounding box center [1443, 22] width 40 height 16
click at [836, 119] on div "Product Images Image Icon Icon Icon Icon Icon Icon List “ Entrega rápida y cali…" at bounding box center [891, 570] width 947 height 930
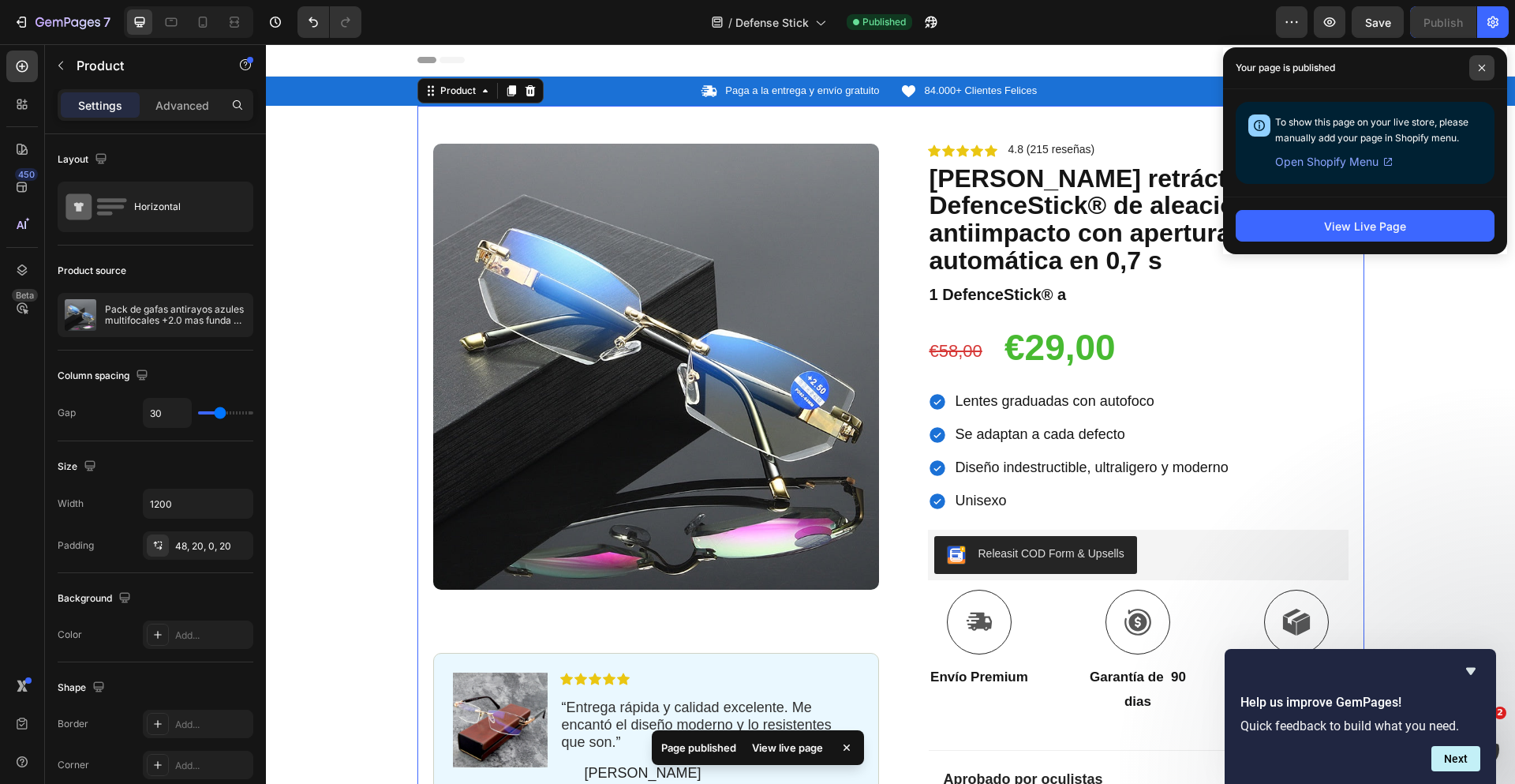
click at [1483, 76] on span at bounding box center [1482, 68] width 25 height 25
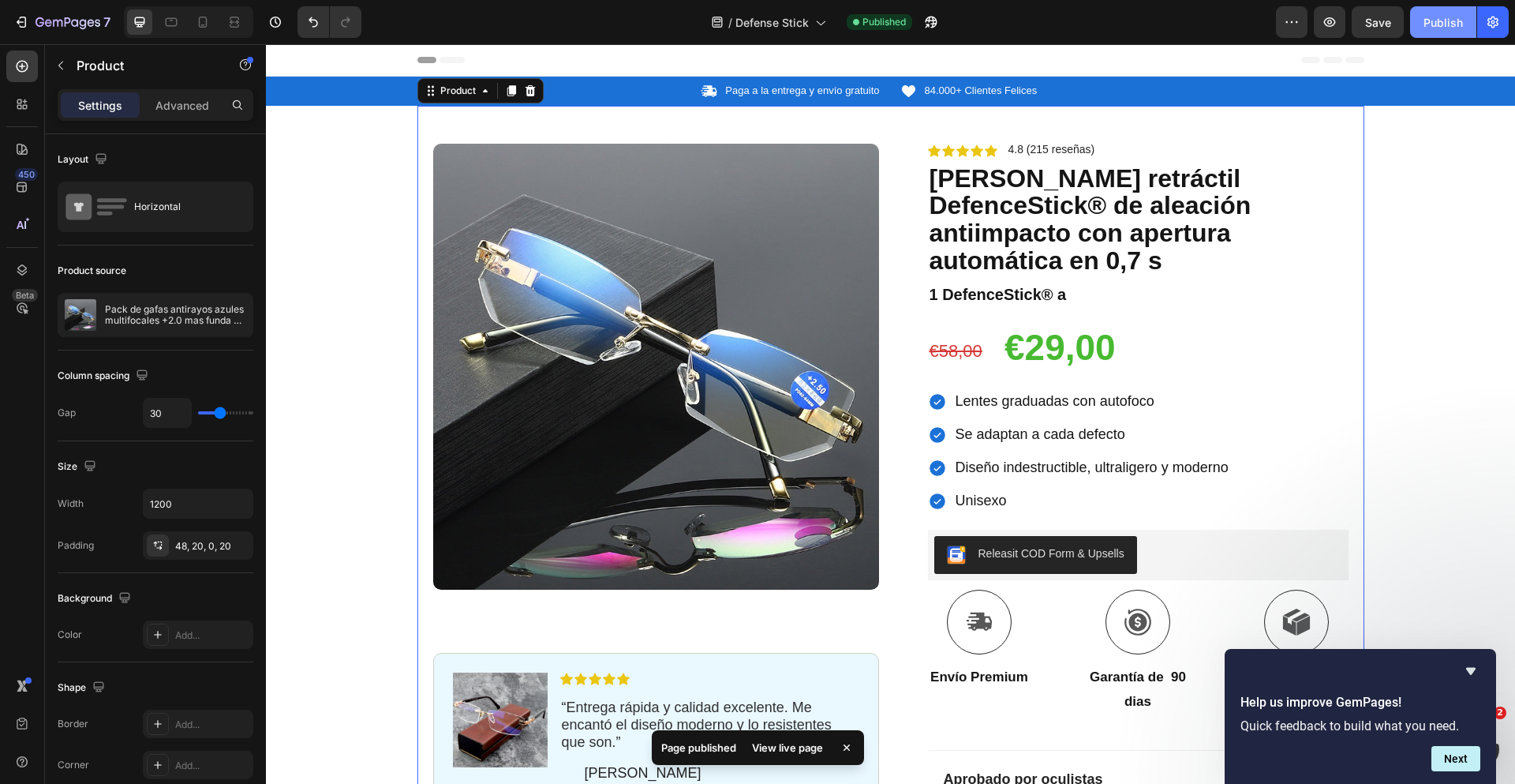
click at [1442, 35] on button "Publish" at bounding box center [1443, 22] width 66 height 32
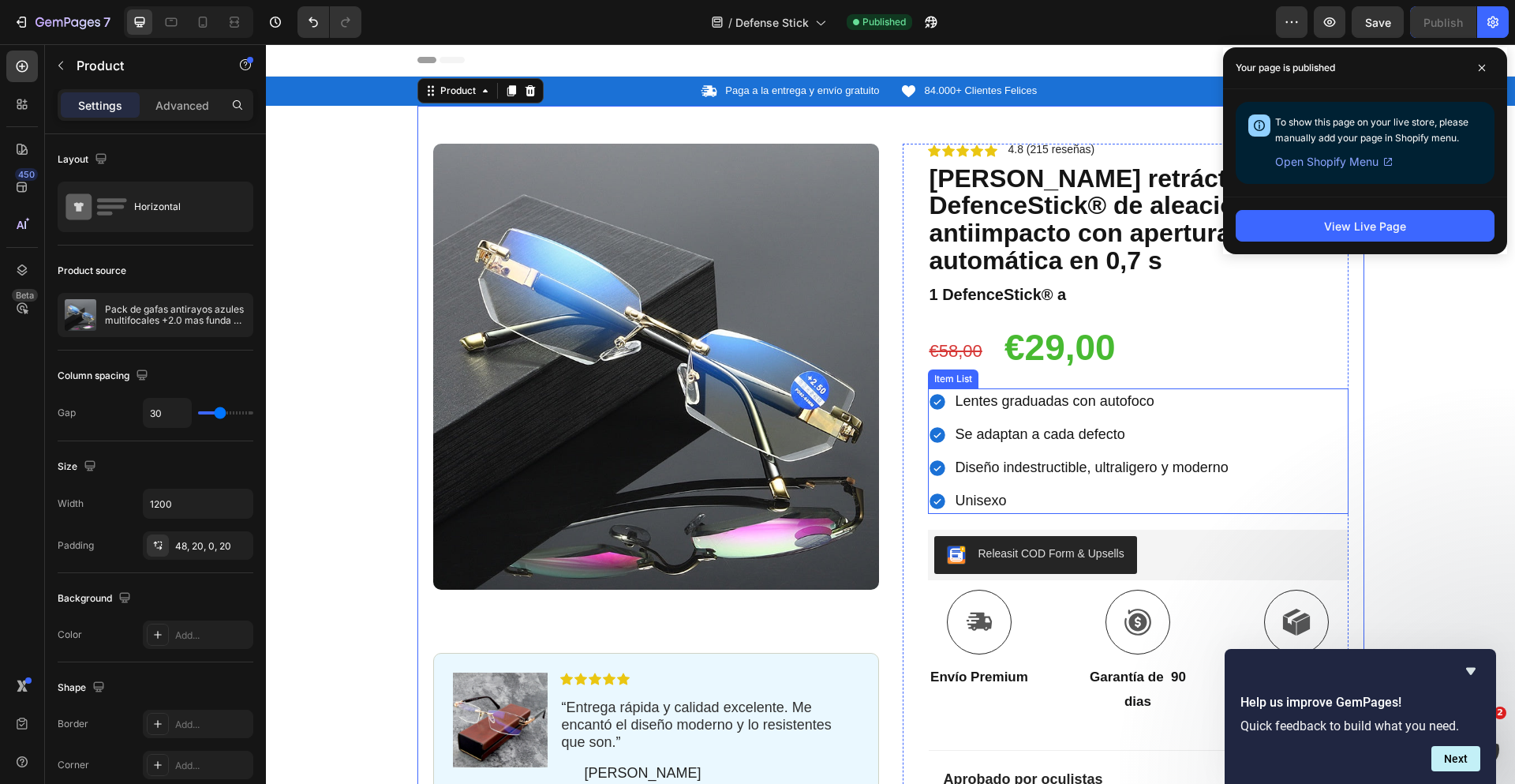
click at [1015, 391] on p "Lentes graduadas con autofoco" at bounding box center [1092, 402] width 273 height 21
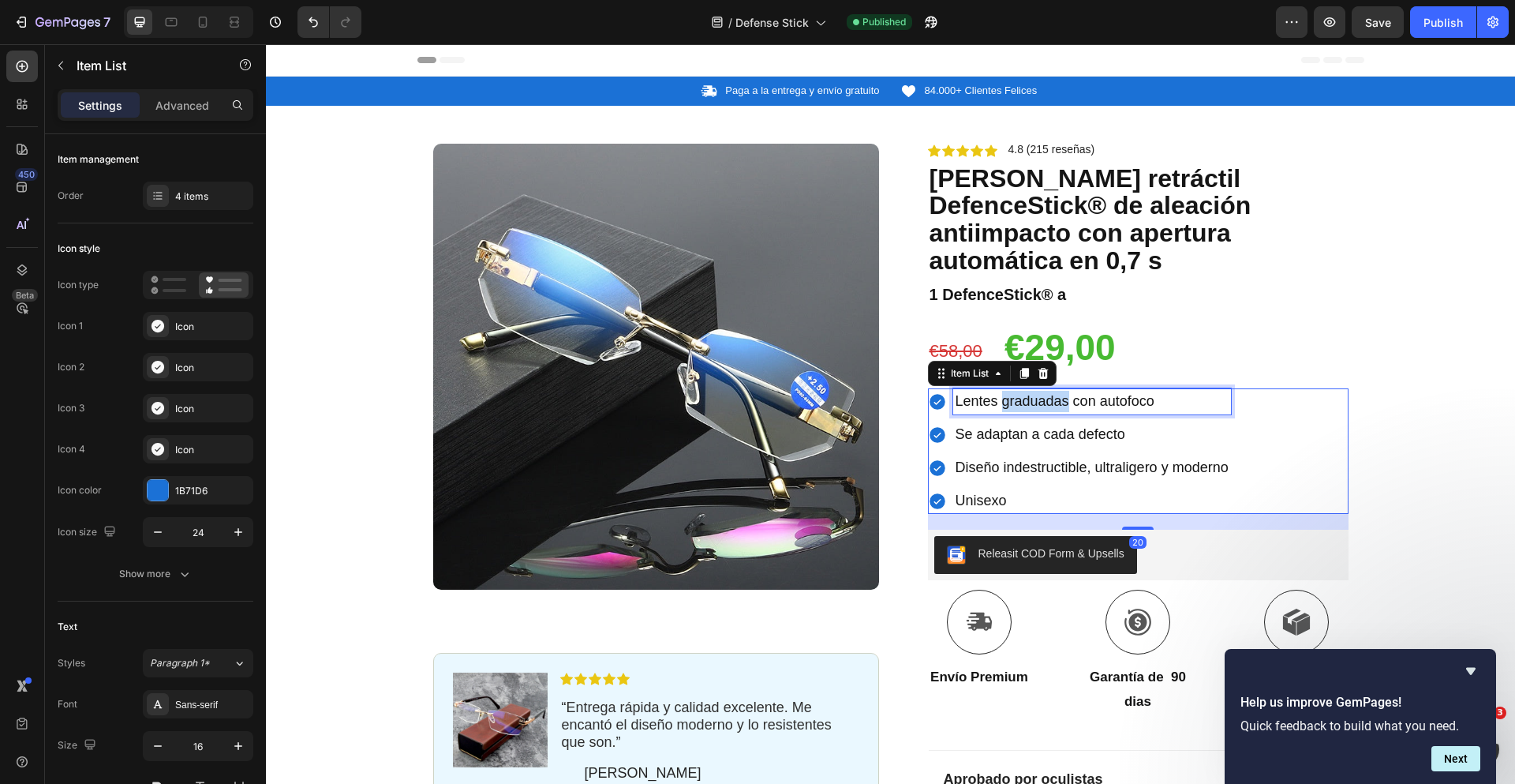
click at [1004, 381] on div at bounding box center [1004, 381] width 0 height 0
click at [1006, 393] on span "Lentes graduadas con autofoco" at bounding box center [1054, 401] width 198 height 15
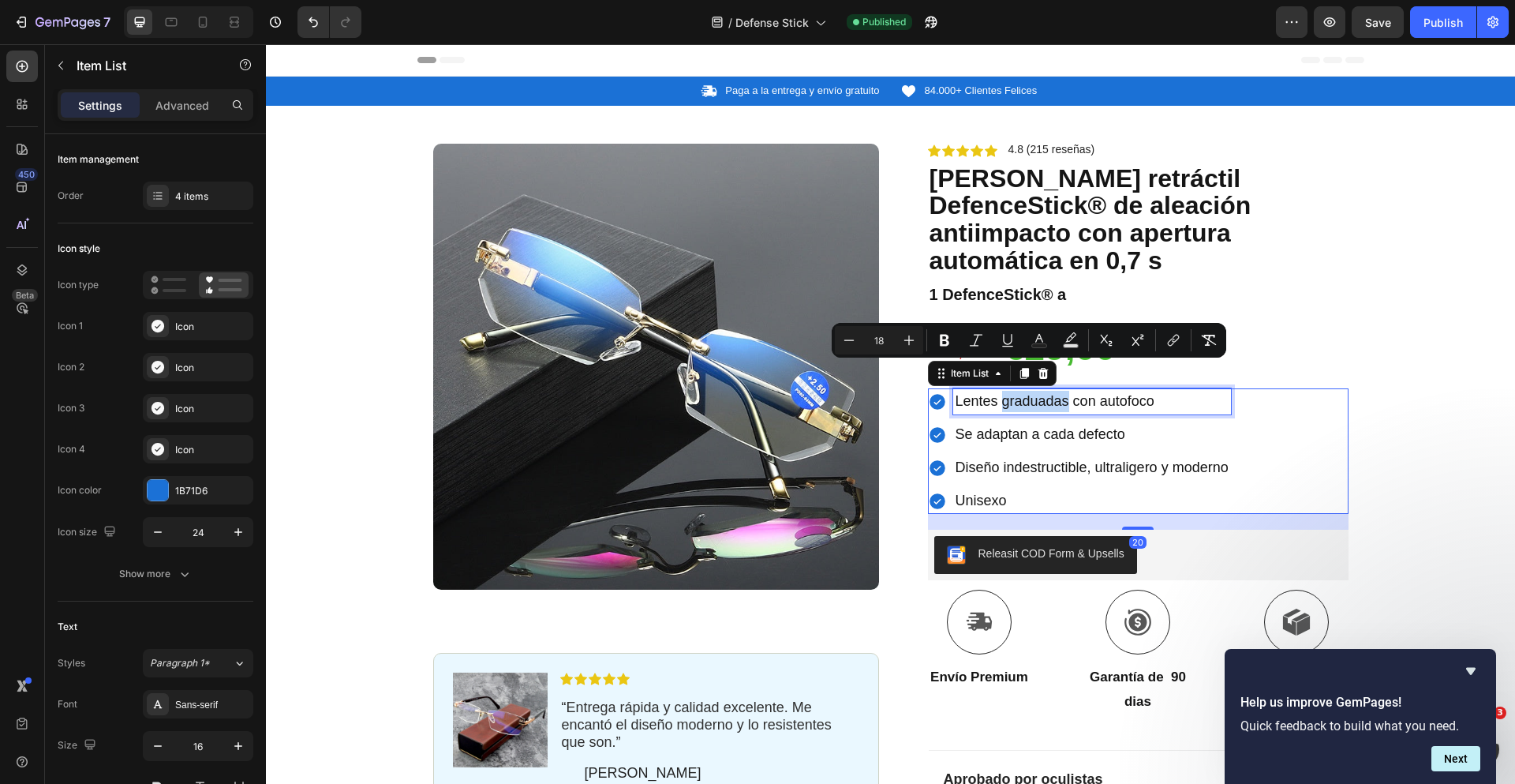
click at [1006, 393] on span "Lentes graduadas con autofoco" at bounding box center [1054, 401] width 198 height 15
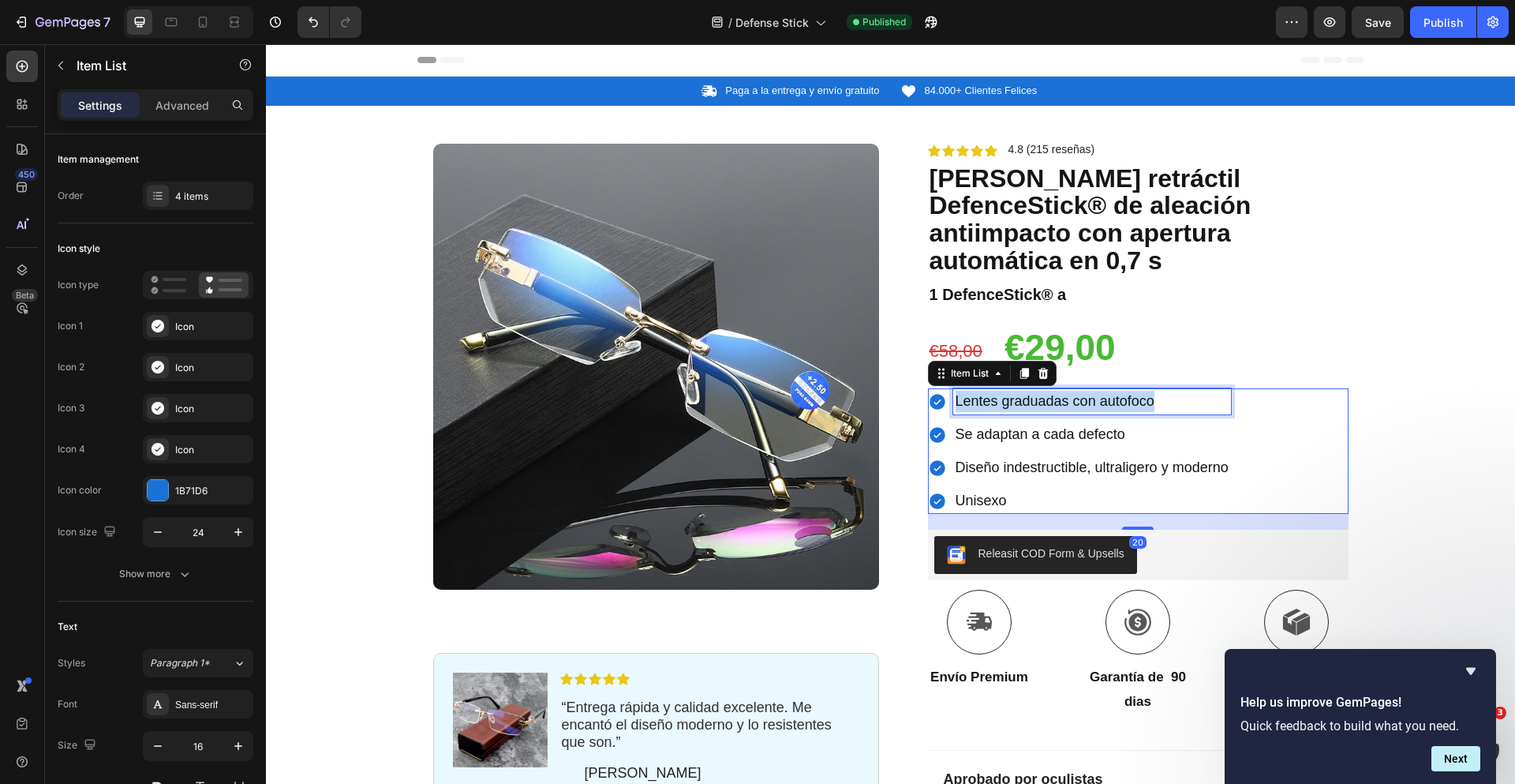
click at [1006, 393] on span "Lentes graduadas con autofoco" at bounding box center [1054, 401] width 198 height 15
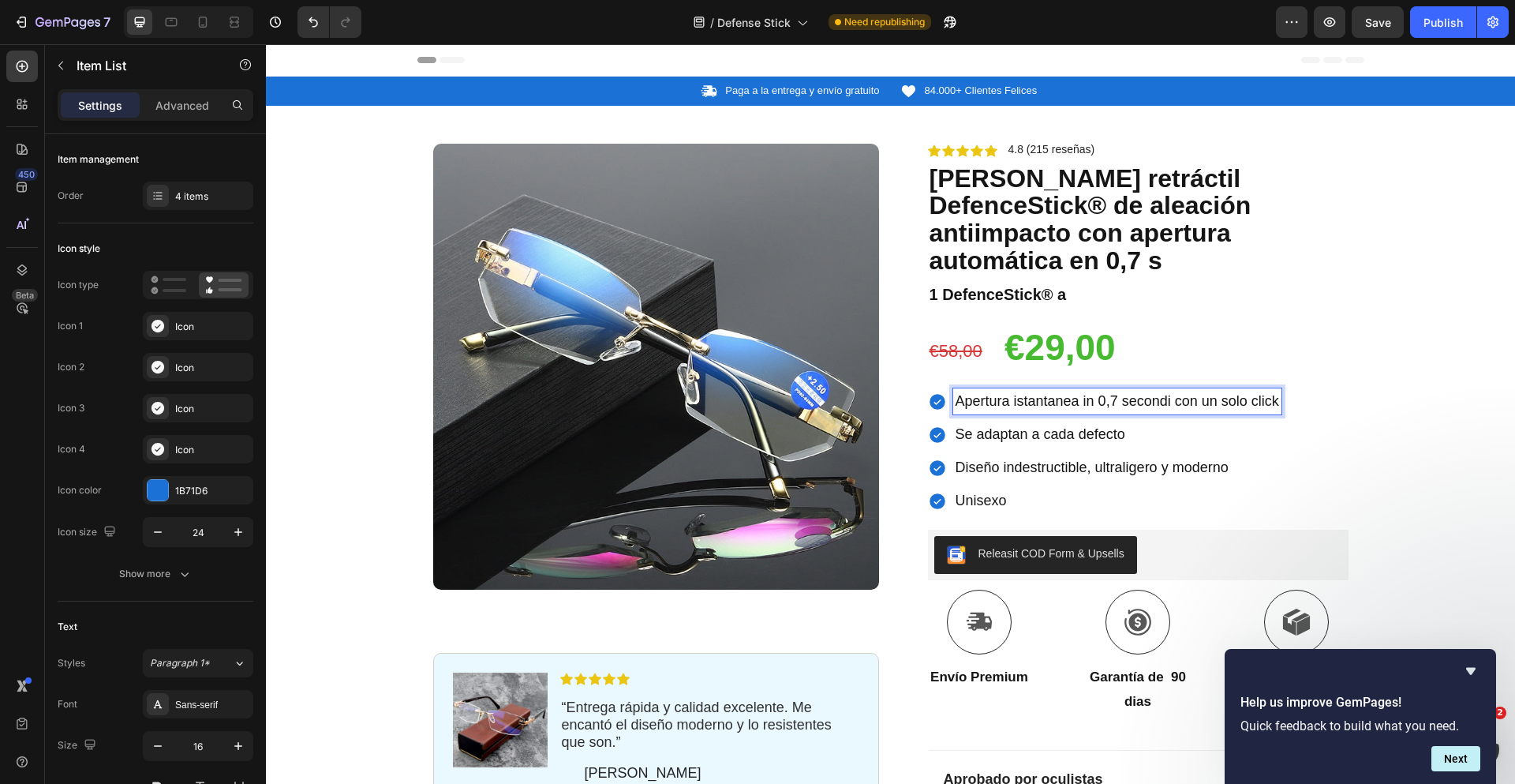
click at [983, 393] on span "Apertura istantanea in 0,7 secondi con un solo click" at bounding box center [1117, 401] width 323 height 15
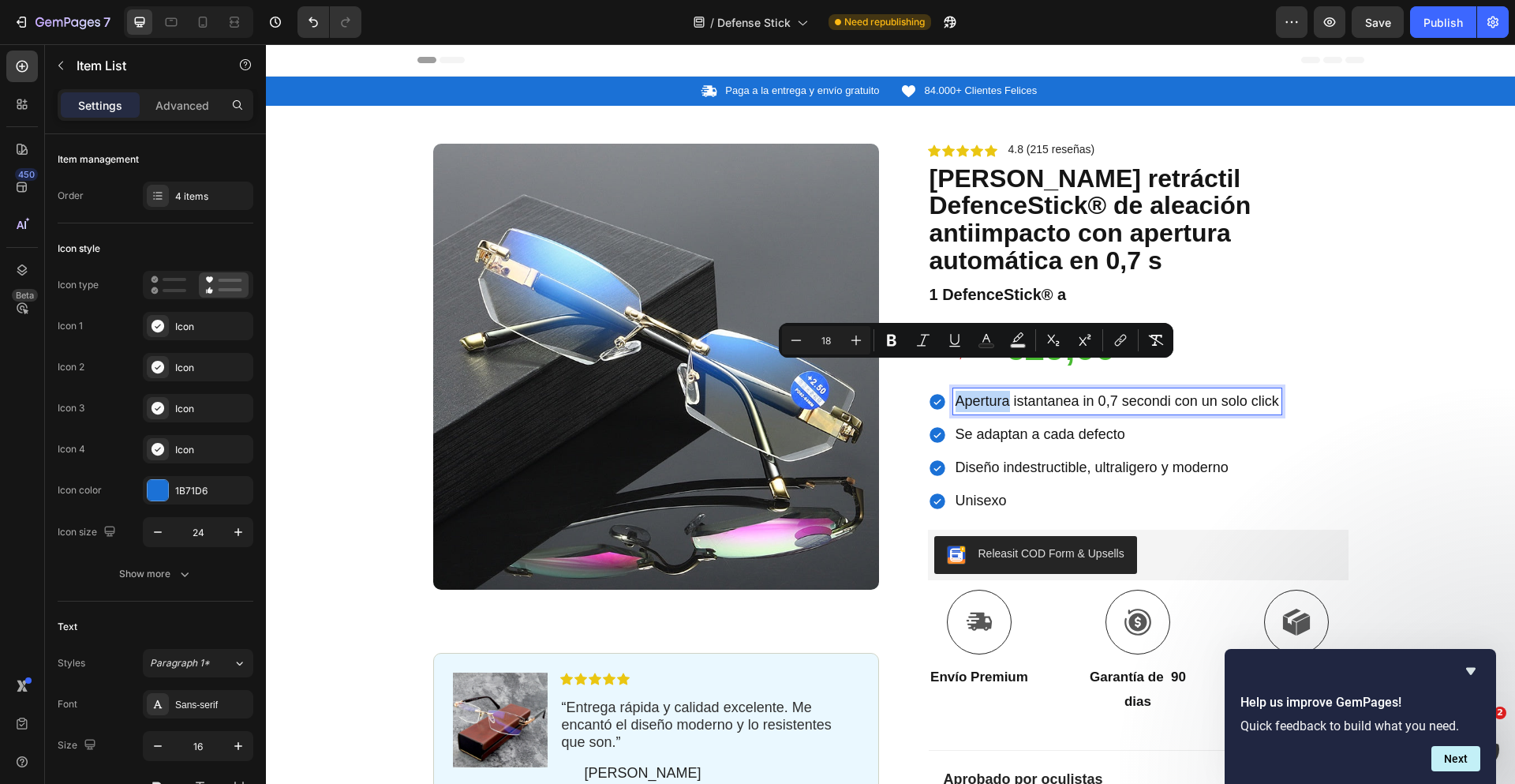
click at [982, 393] on span "Apertura istantanea in 0,7 secondi con un solo click" at bounding box center [1117, 401] width 323 height 15
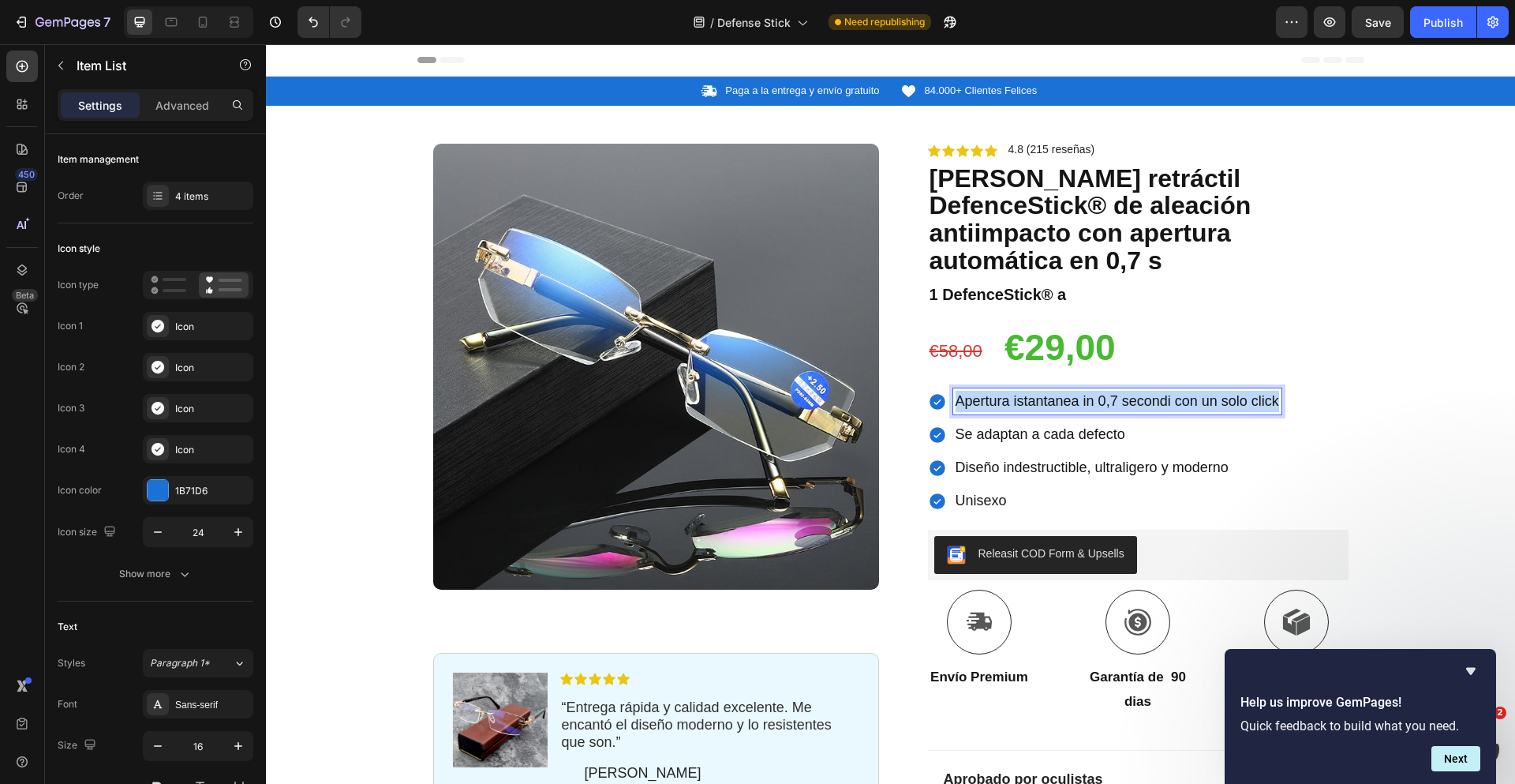
click at [982, 393] on span "Apertura istantanea in 0,7 secondi con un solo click" at bounding box center [1117, 401] width 323 height 15
click at [1024, 426] on span "Se adaptan a cada defecto" at bounding box center [1040, 434] width 169 height 15
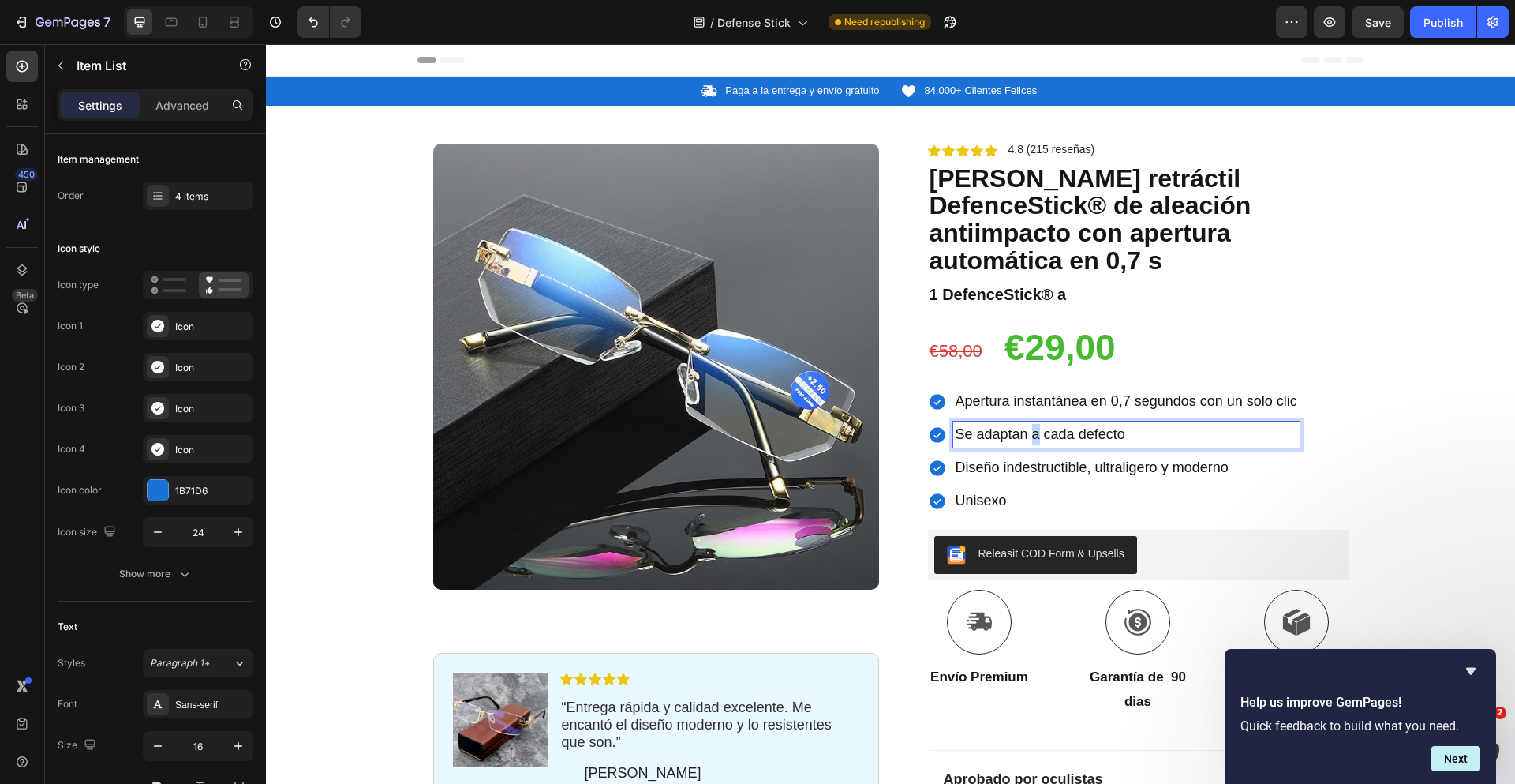
click at [1024, 426] on span "Se adaptan a cada defecto" at bounding box center [1040, 434] width 169 height 15
click at [984, 459] on span "Diseño indestructible, ultraligero y moderno" at bounding box center [1092, 467] width 273 height 15
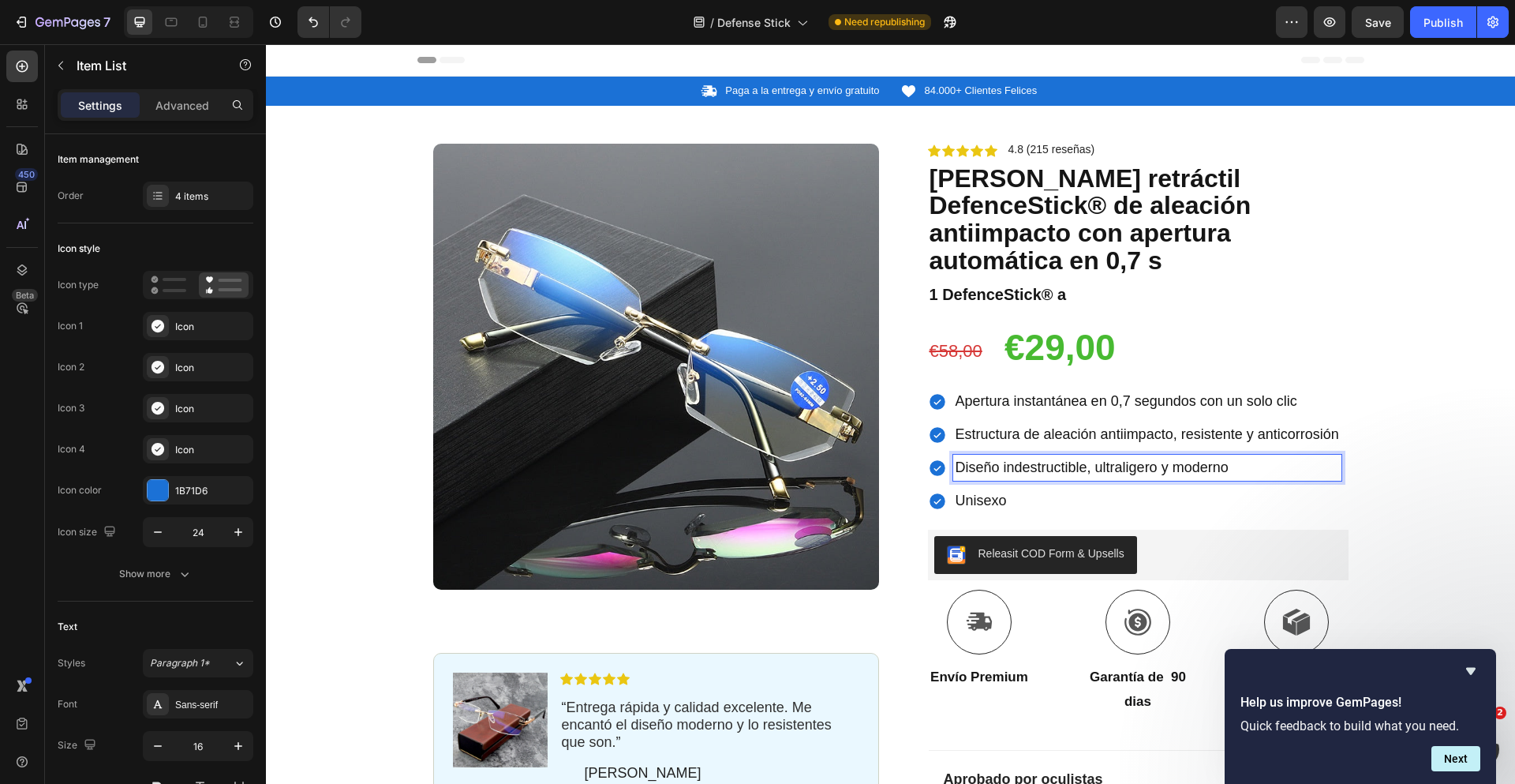
click at [984, 459] on span "Diseño indestructible, ultraligero y moderno" at bounding box center [1092, 467] width 273 height 15
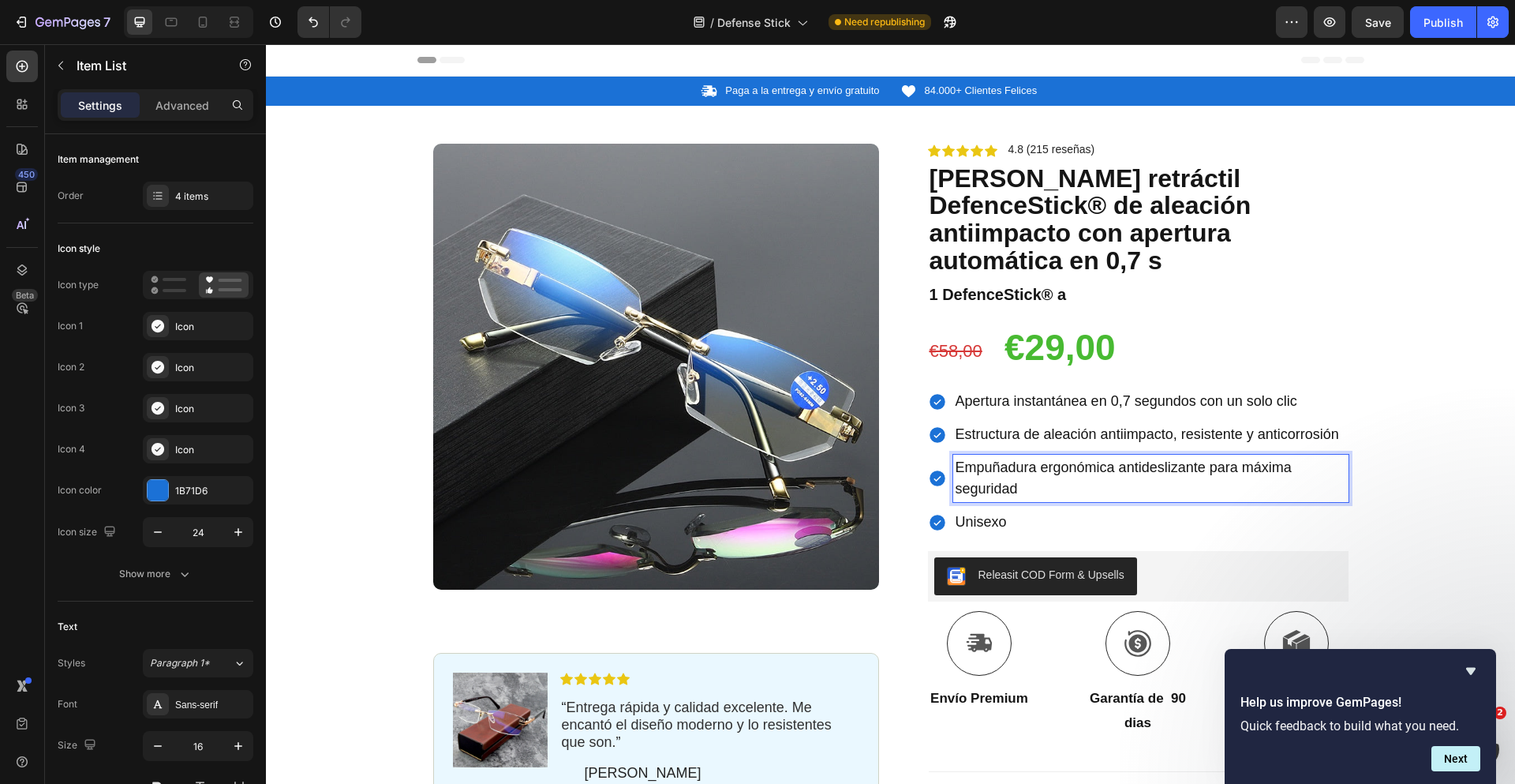
click at [987, 514] on span "Unisexo" at bounding box center [981, 522] width 51 height 15
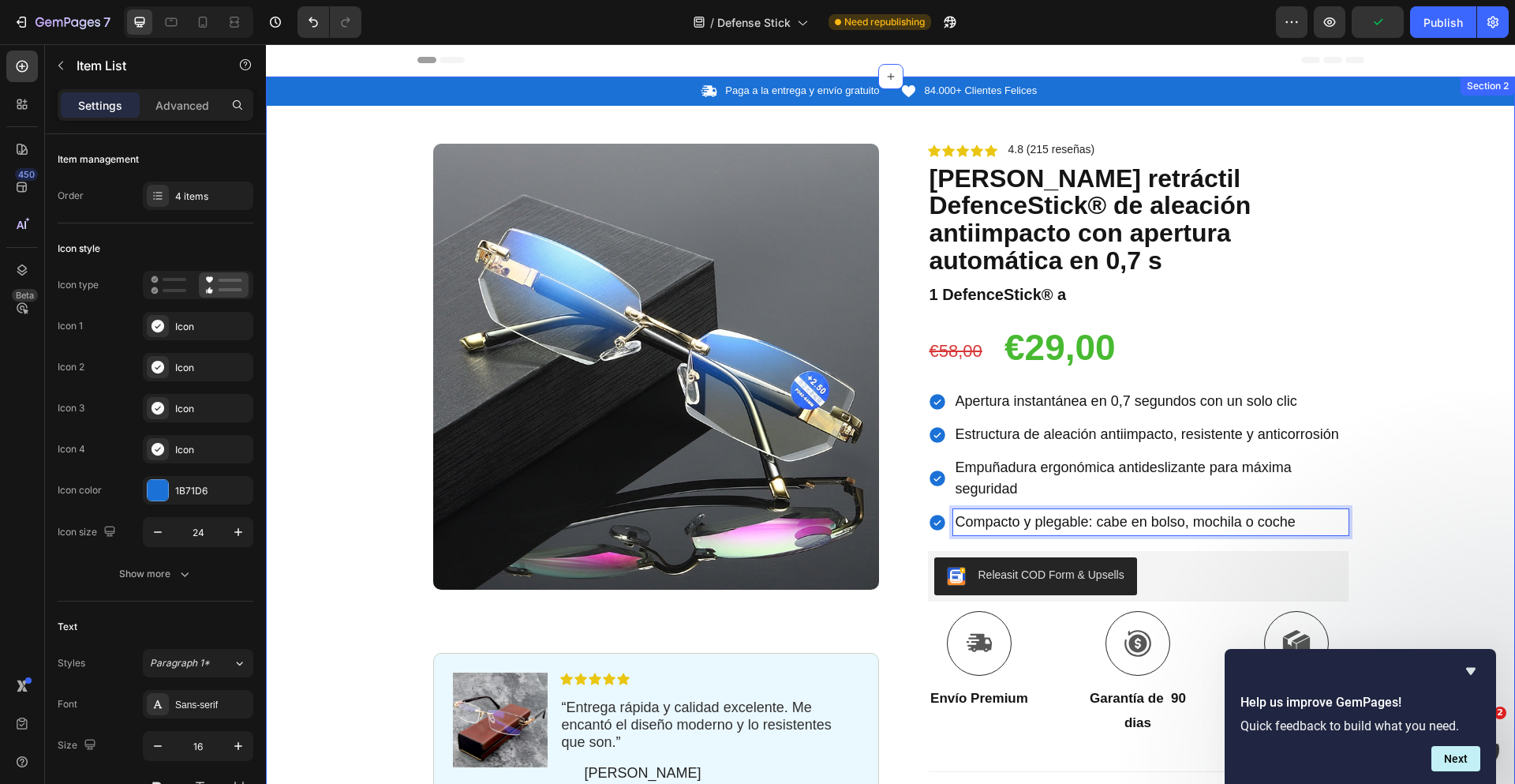
click at [1418, 131] on div "Icon Paga a la entrega y envío gratuito Text Block Row Icon 84.000+ Clientes Fe…" at bounding box center [891, 566] width 1249 height 980
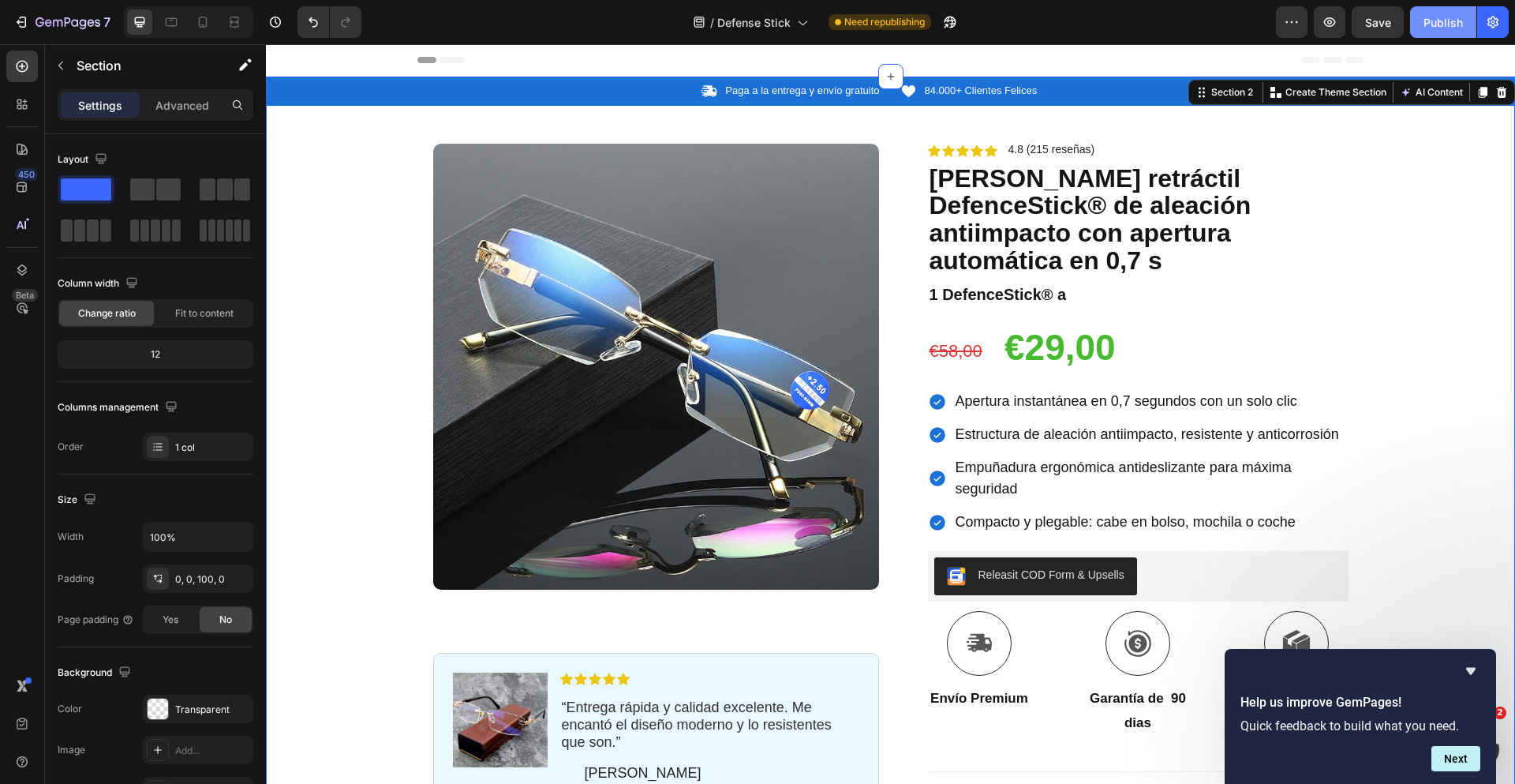
click at [1431, 25] on div "Publish" at bounding box center [1443, 22] width 40 height 16
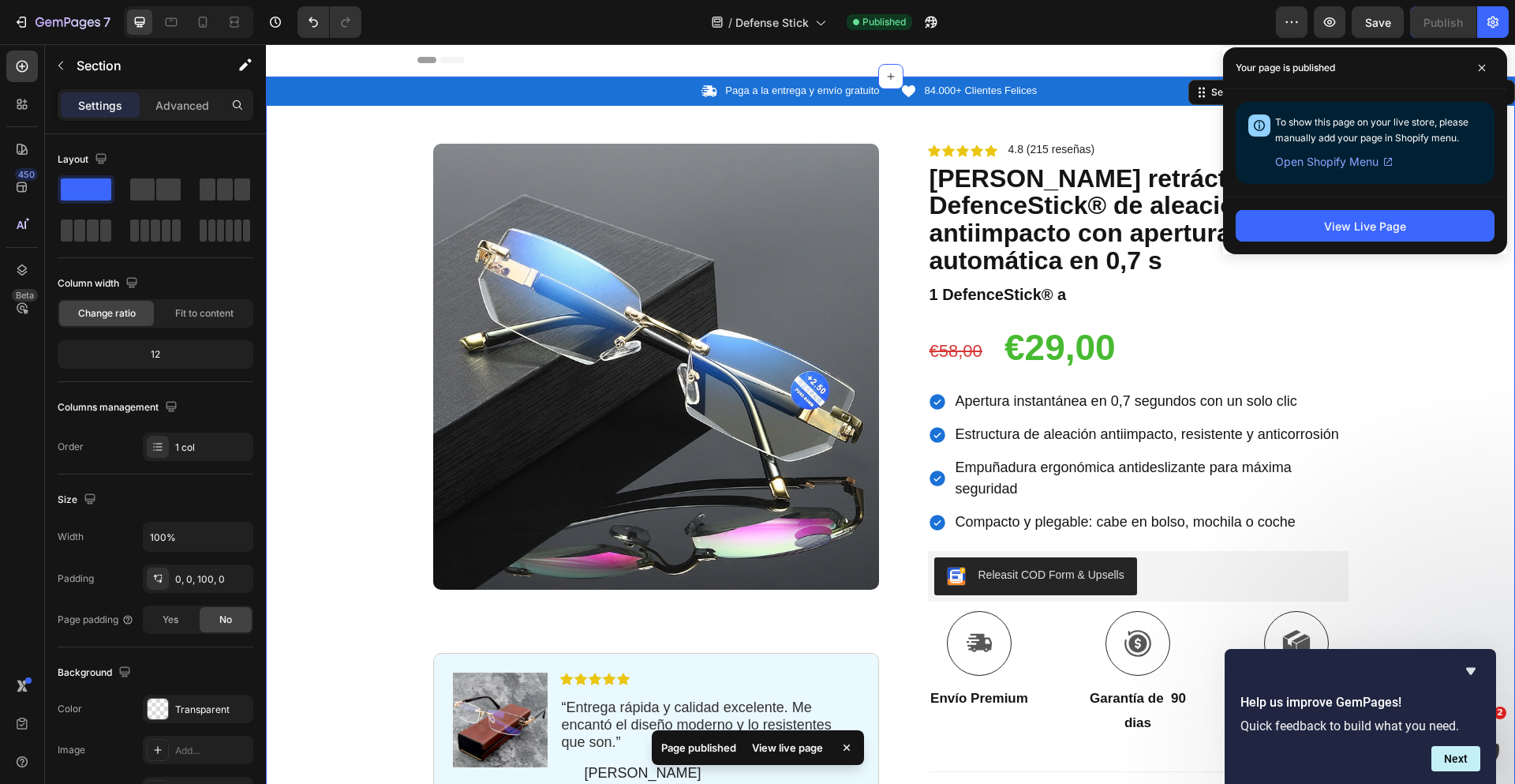
click at [342, 137] on div "Icon Paga a la entrega y envío gratuito Text Block Row Icon 84.000+ Clientes Fe…" at bounding box center [891, 566] width 1249 height 980
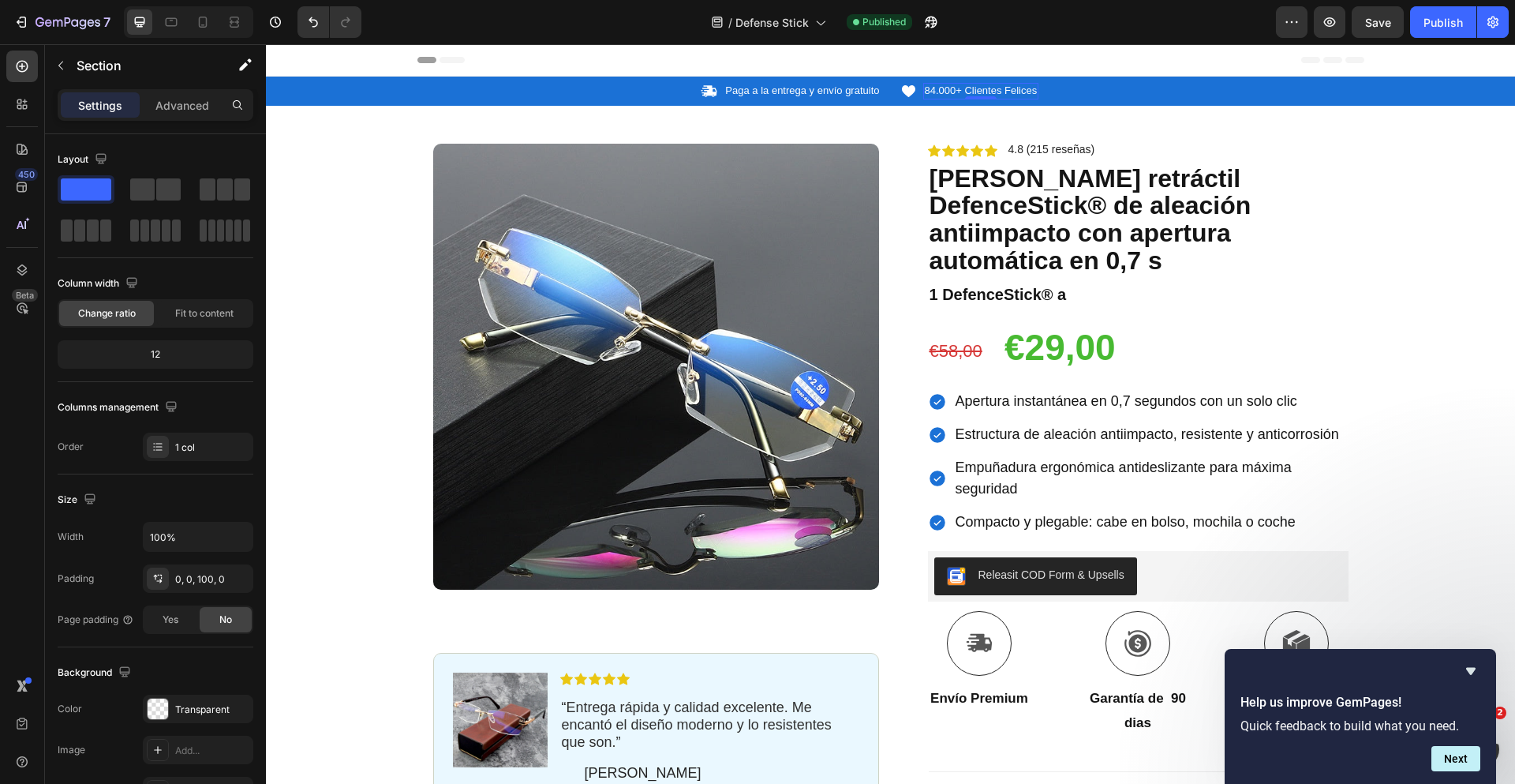
click at [954, 94] on span "84.000+ Clientes Felices" at bounding box center [981, 90] width 113 height 12
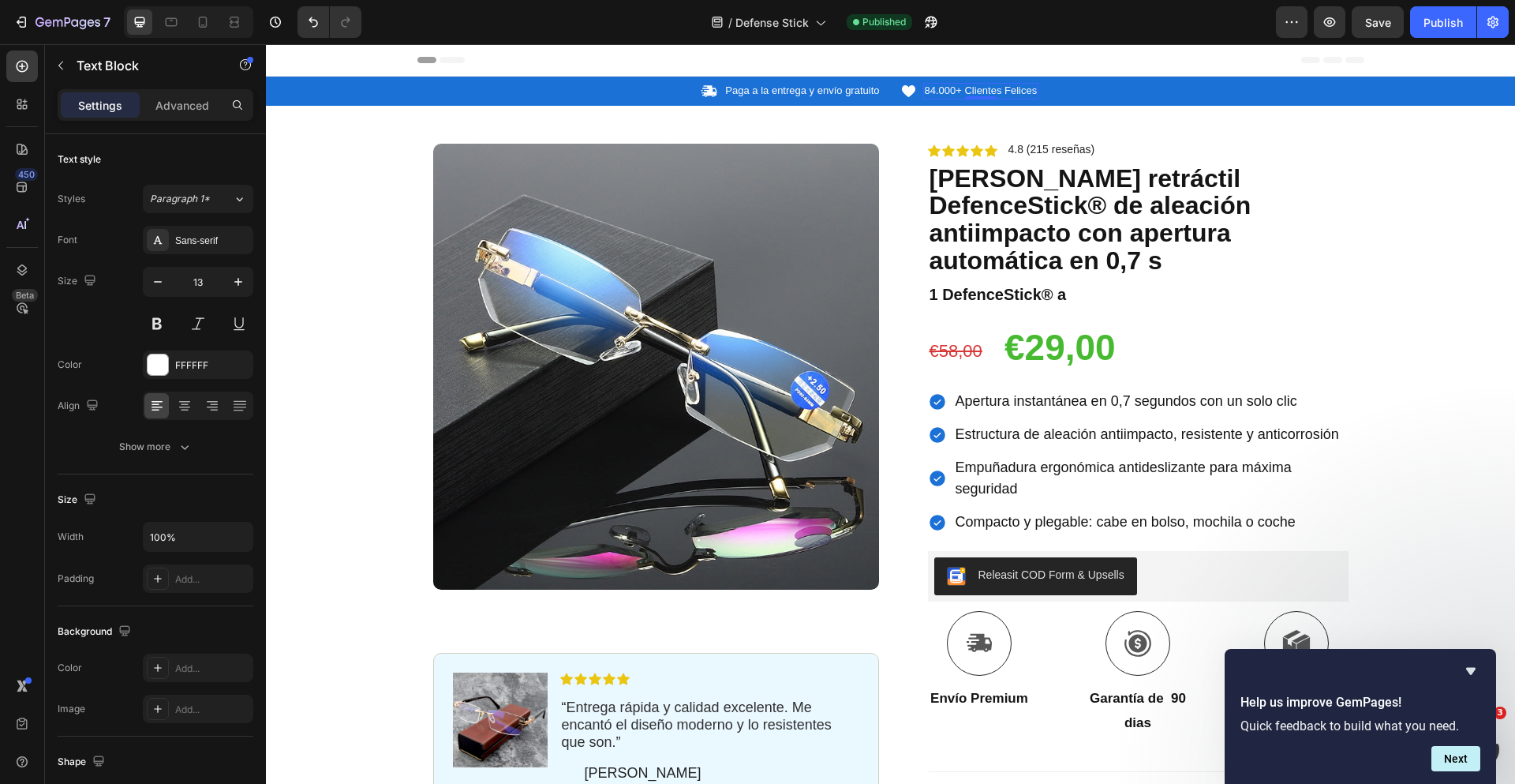
click at [954, 93] on span "84.000+ Clientes Felices" at bounding box center [981, 90] width 113 height 12
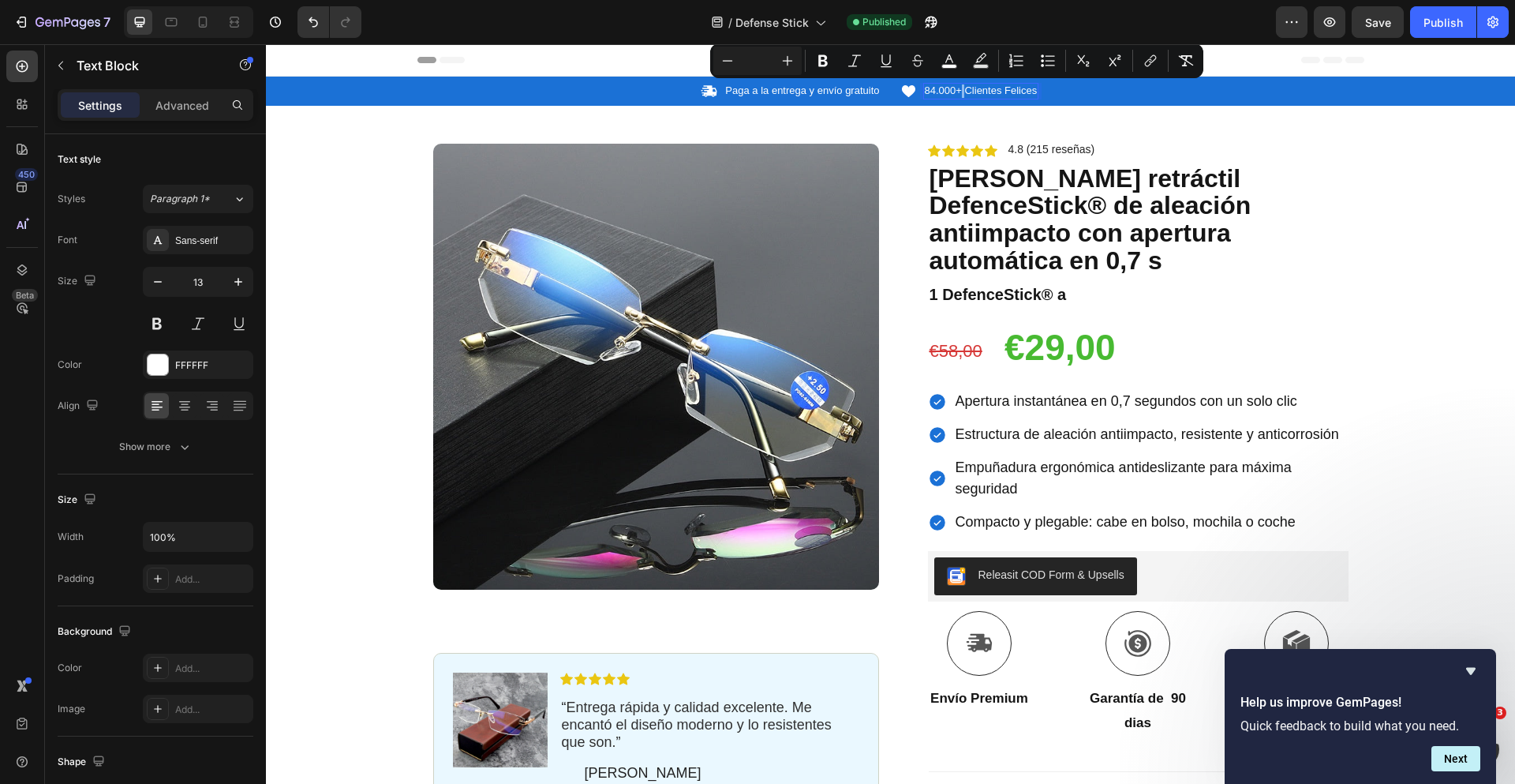
click at [954, 93] on span "84.000+ Clientes Felices" at bounding box center [981, 90] width 113 height 12
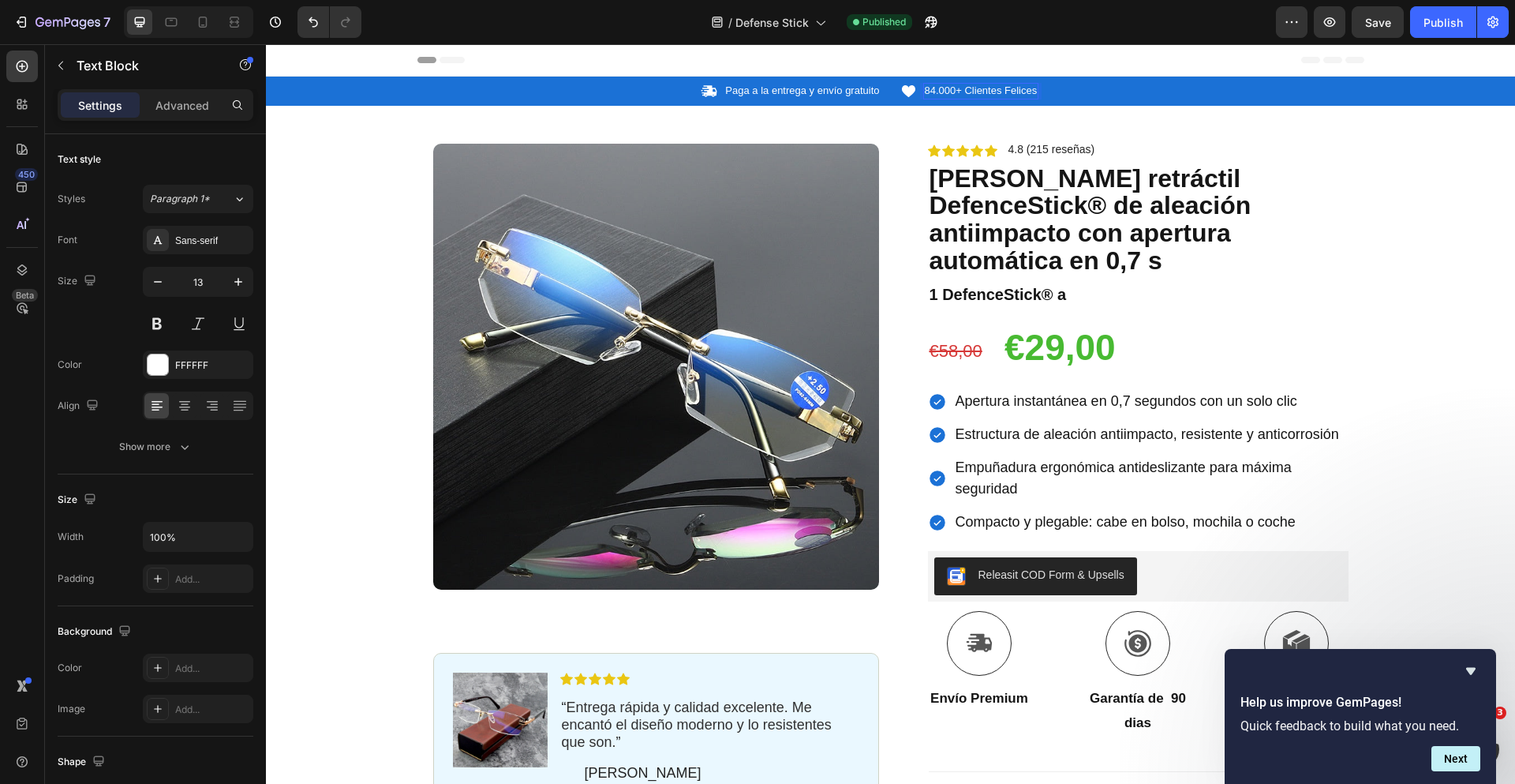
click at [954, 93] on span "84.000+ Clientes Felices" at bounding box center [981, 90] width 113 height 12
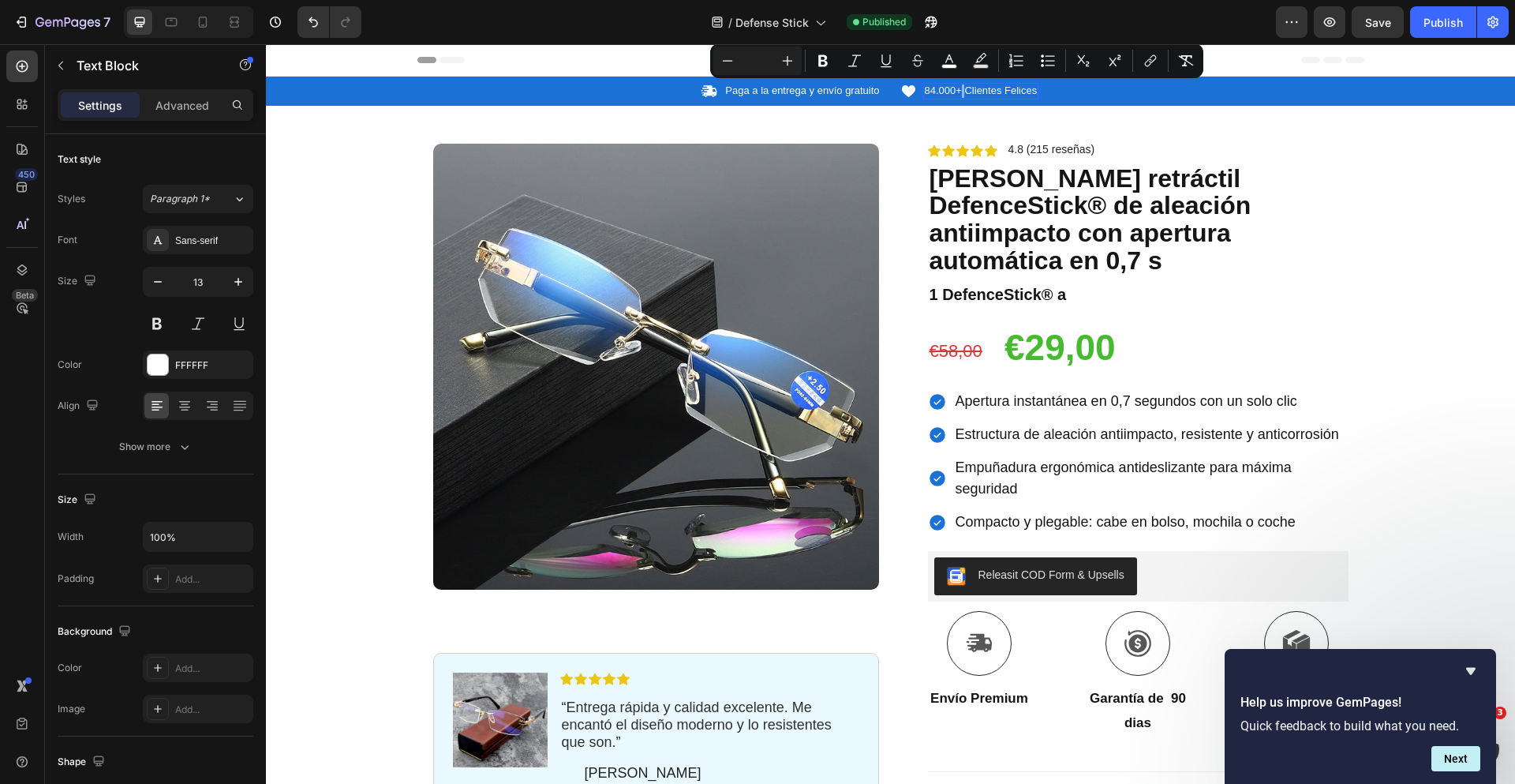
click at [954, 93] on span "84.000+ Clientes Felices" at bounding box center [981, 90] width 113 height 12
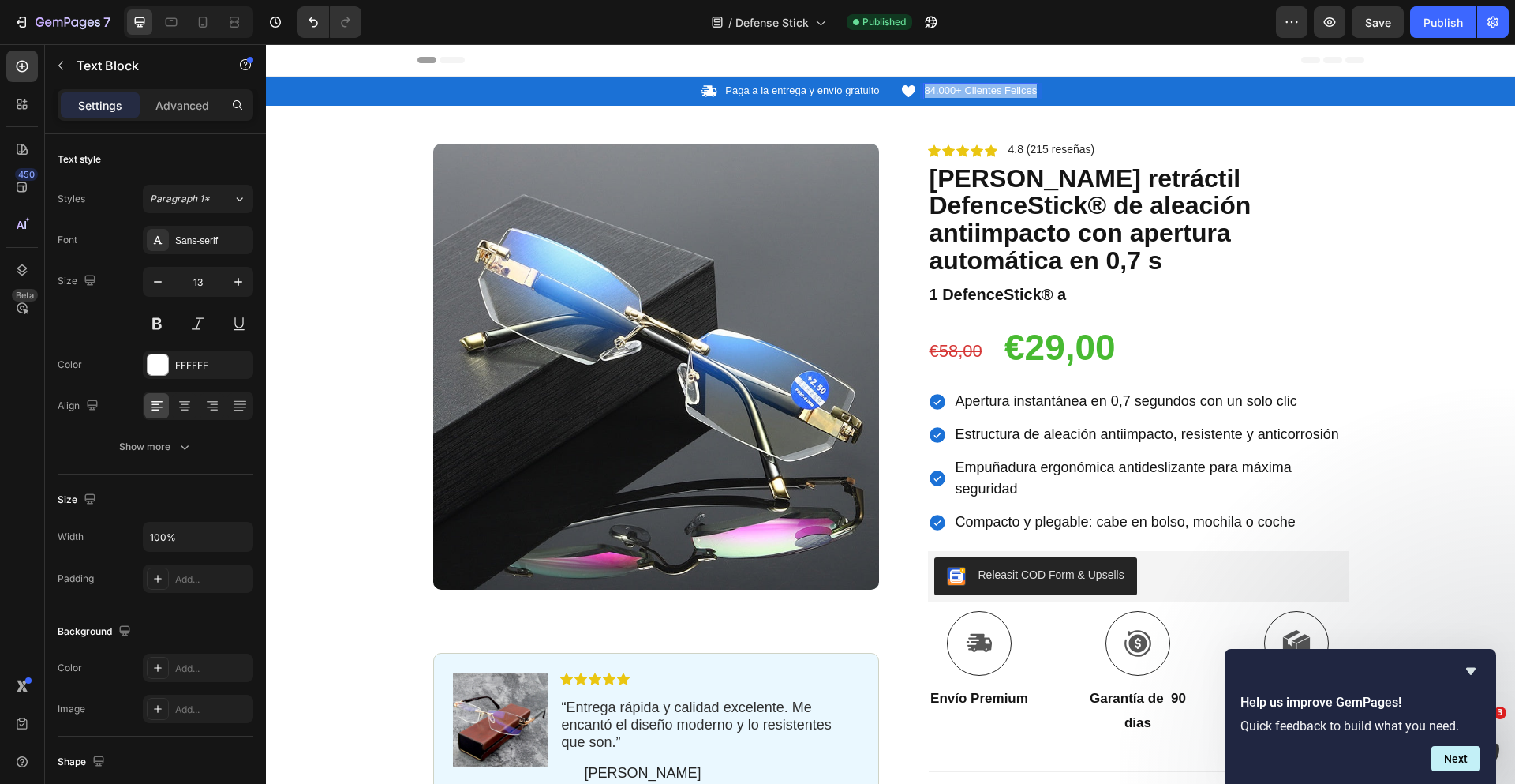
click at [954, 93] on span "84.000+ Clientes Felices" at bounding box center [981, 90] width 113 height 12
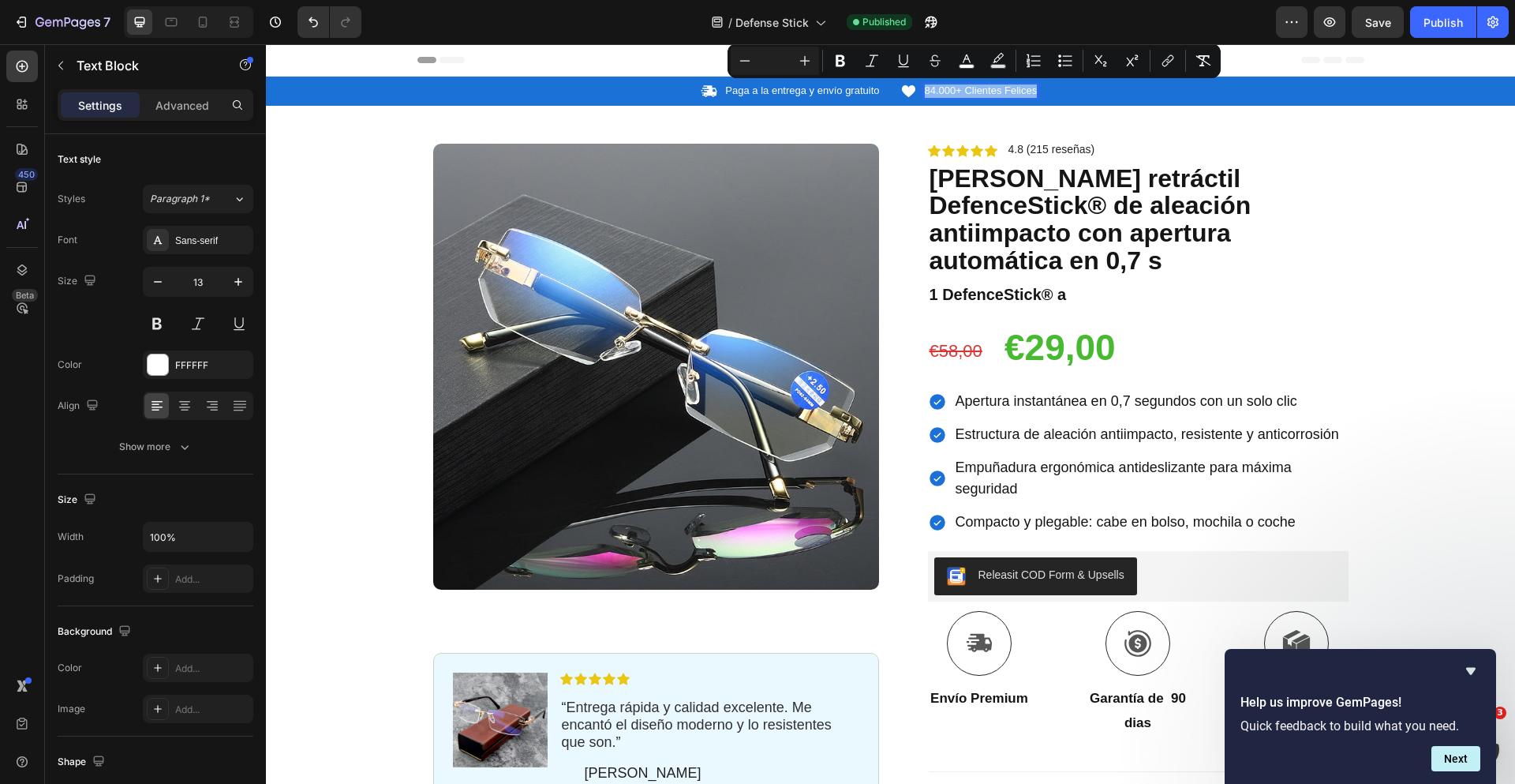
click at [945, 97] on div at bounding box center [945, 97] width 0 height 0
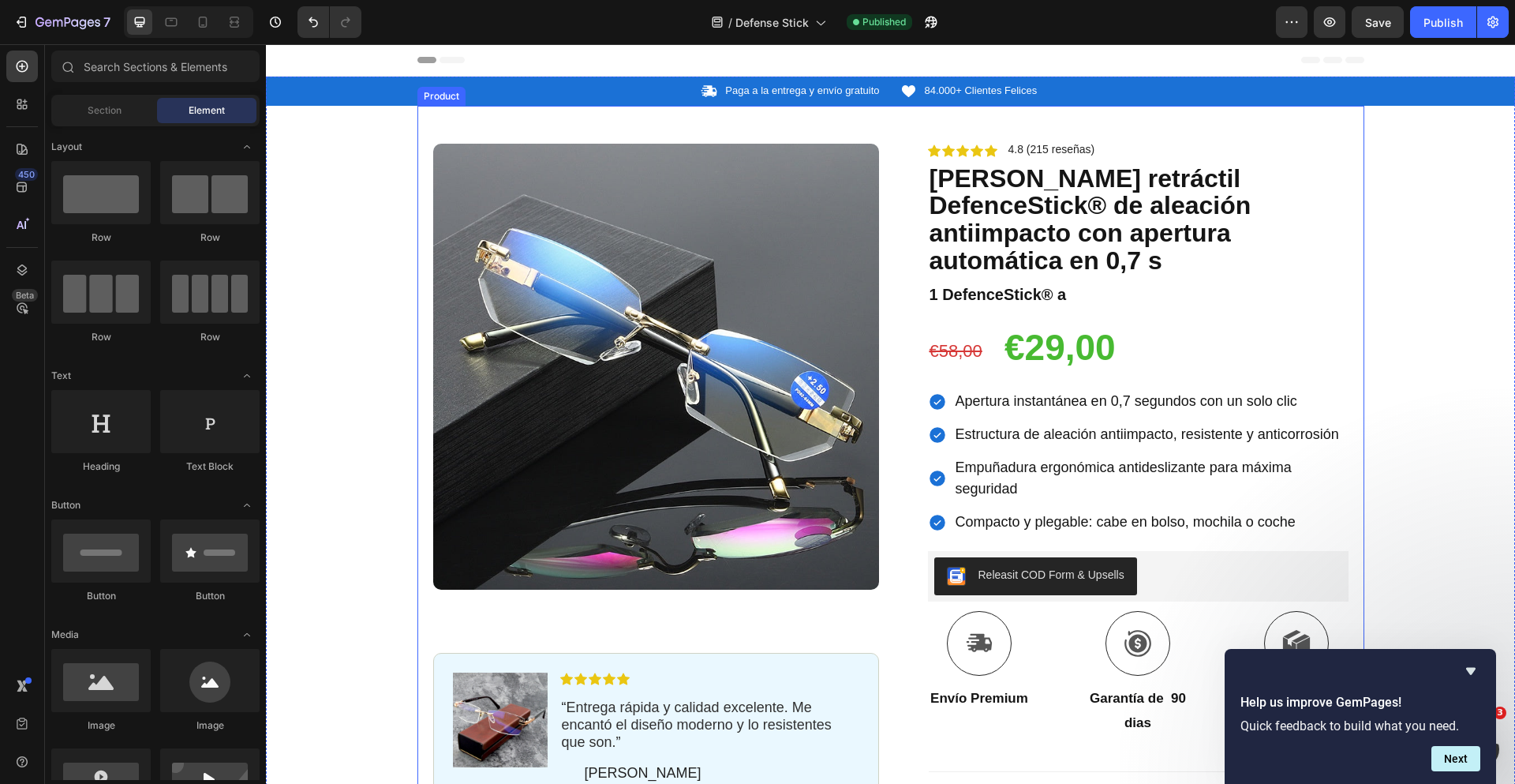
click at [1119, 114] on div "Product Images Image Icon Icon Icon Icon Icon Icon List “ Entrega rápida y cali…" at bounding box center [891, 581] width 947 height 951
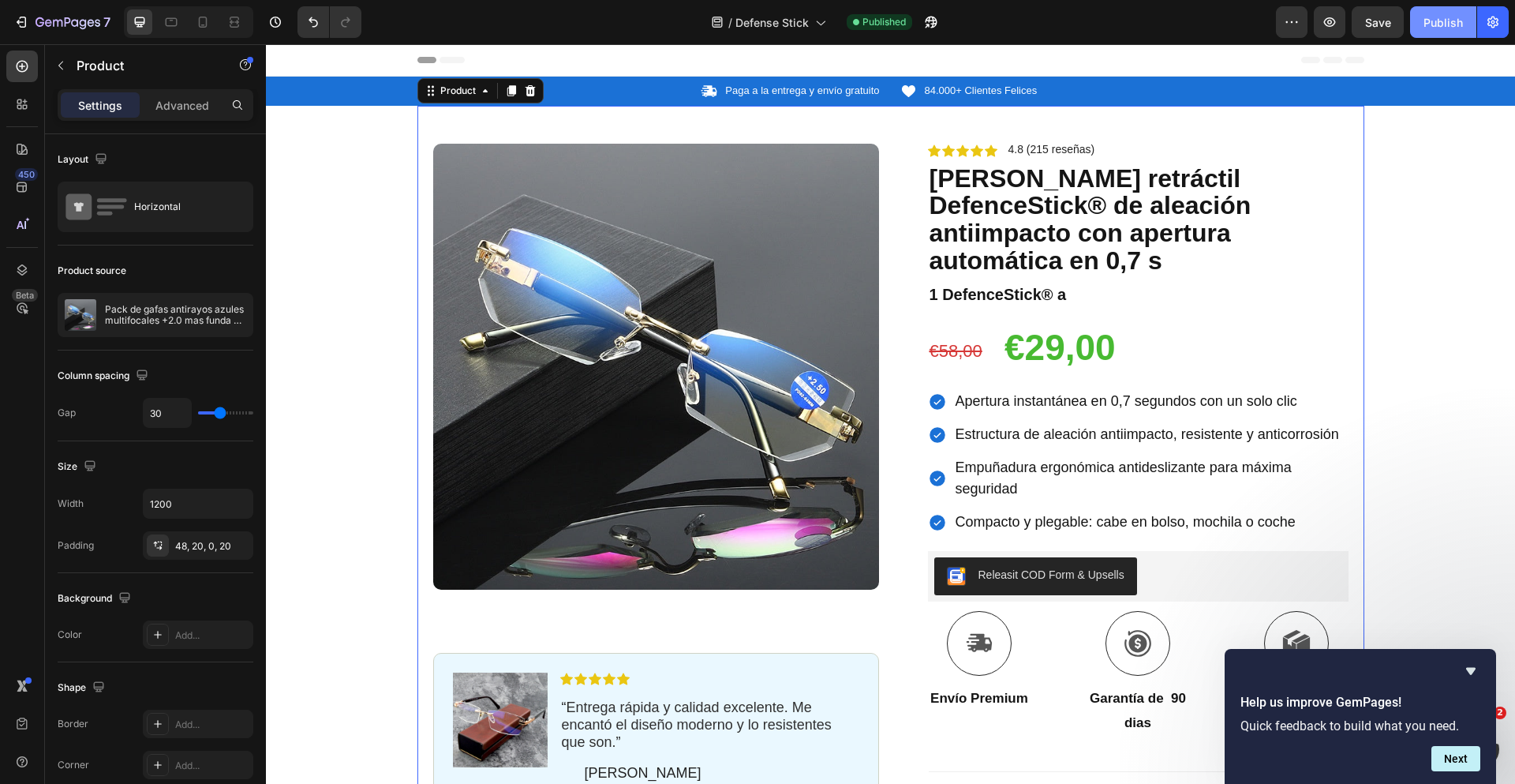
click at [1446, 31] on button "Publish" at bounding box center [1443, 22] width 66 height 32
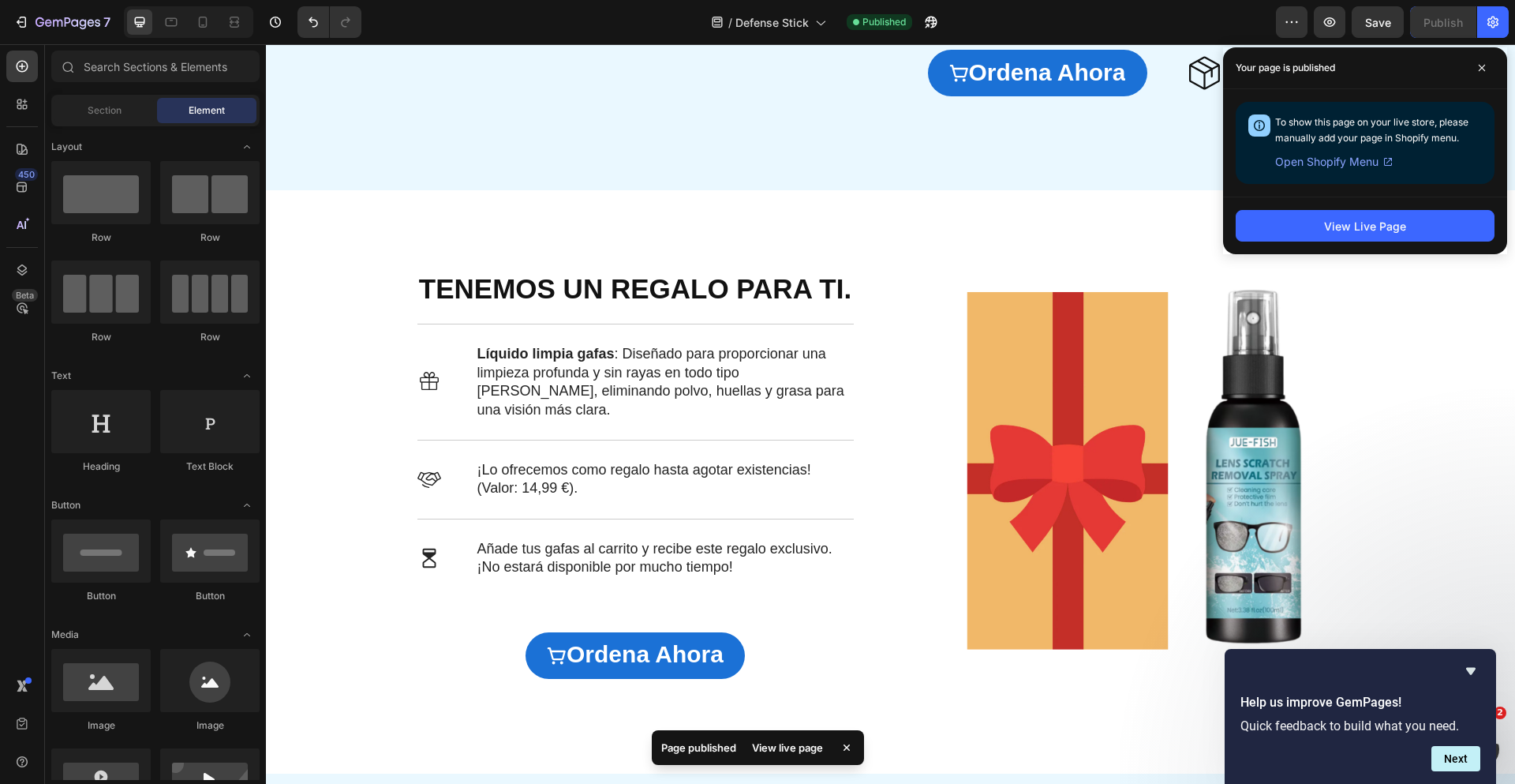
scroll to position [3135, 0]
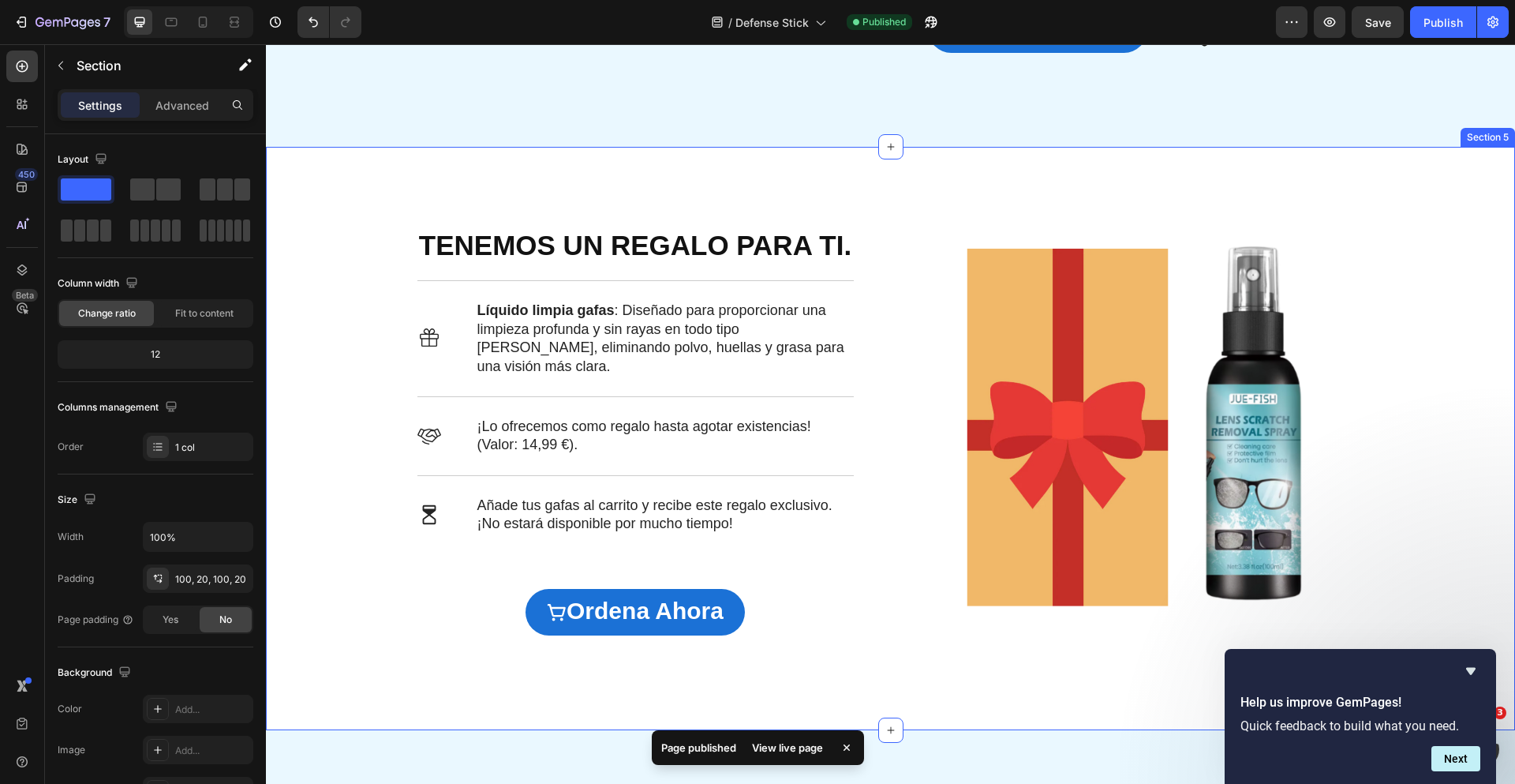
click at [600, 171] on div "TENEMOS UN REGALO PARA TI. Heading Icon Líquido limpia gafas : Diseñado para pr…" at bounding box center [891, 438] width 1249 height 583
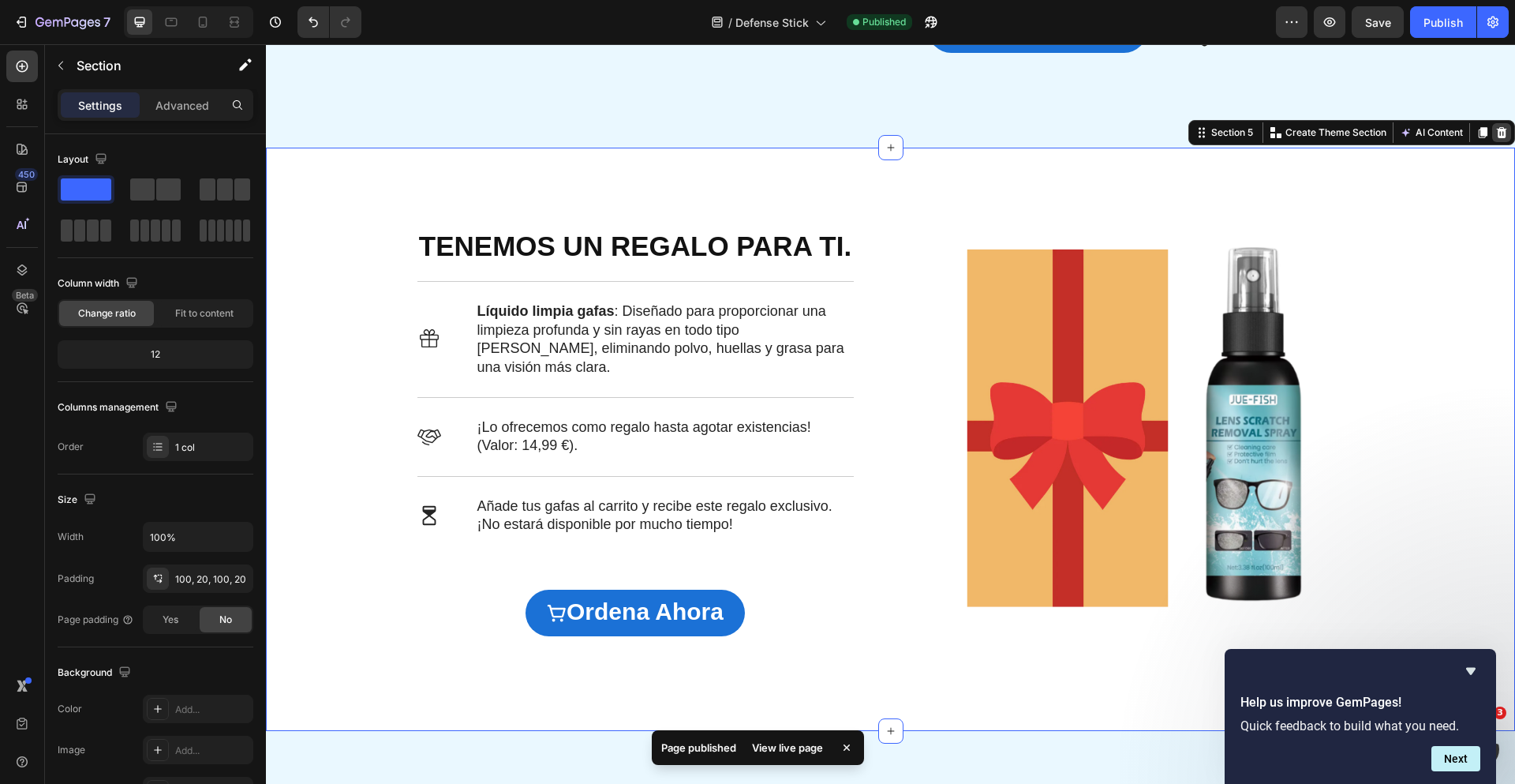
click at [1496, 126] on icon at bounding box center [1501, 132] width 13 height 13
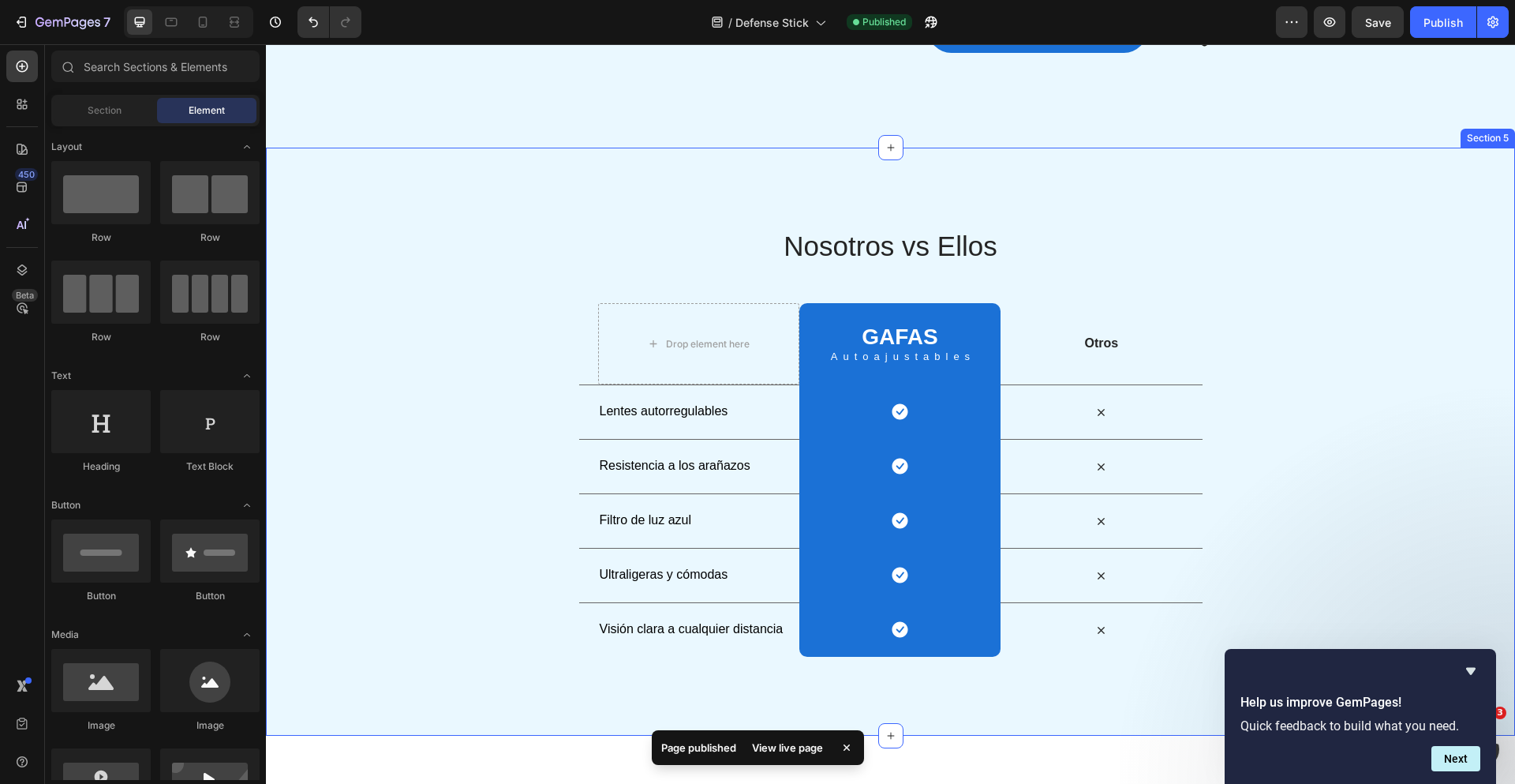
click at [712, 176] on div "Nosotros vs Ellos Heading Row Drop element here GAFAS Heading Autoajustables Te…" at bounding box center [891, 441] width 1249 height 588
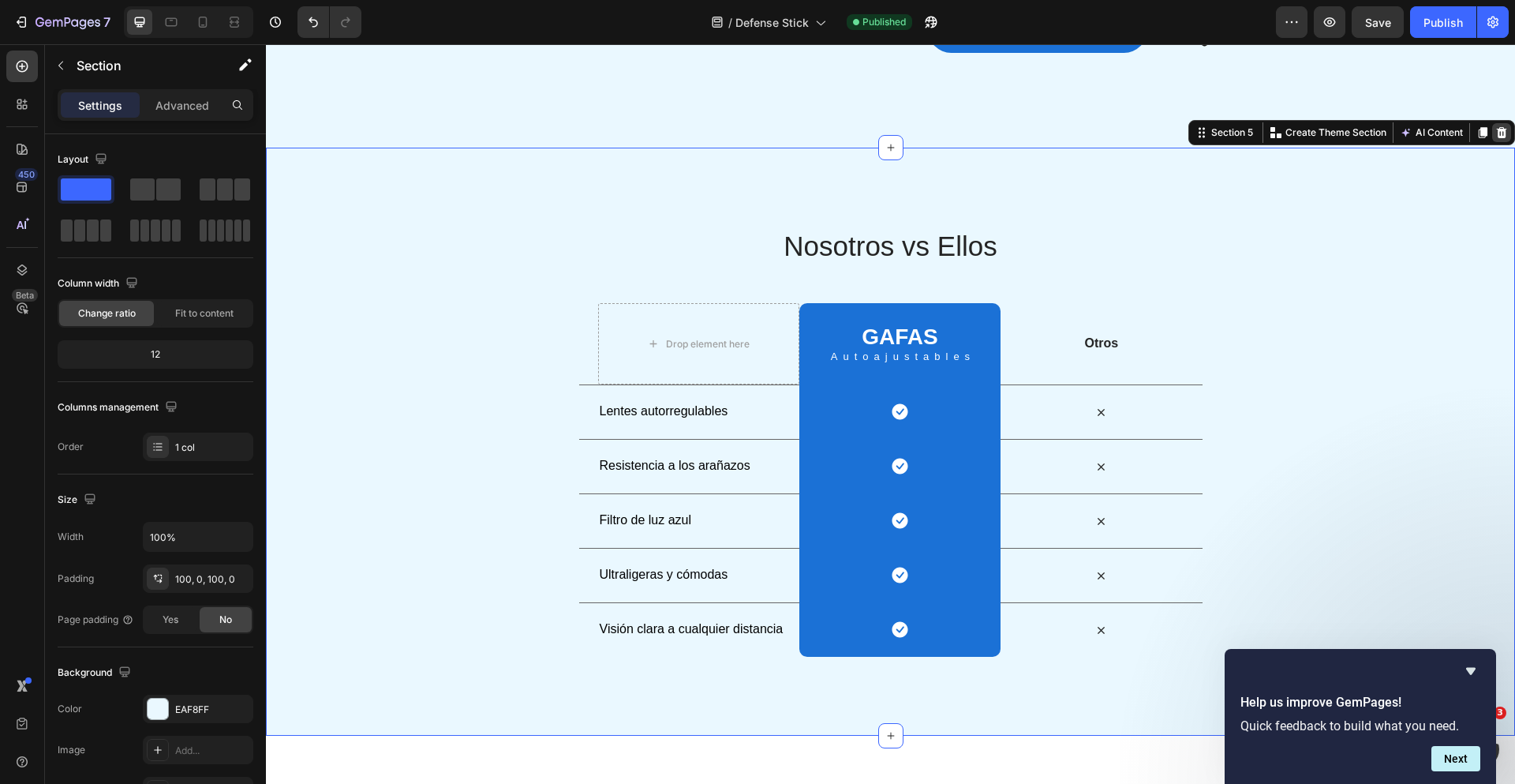
click at [1497, 134] on icon at bounding box center [1501, 132] width 11 height 11
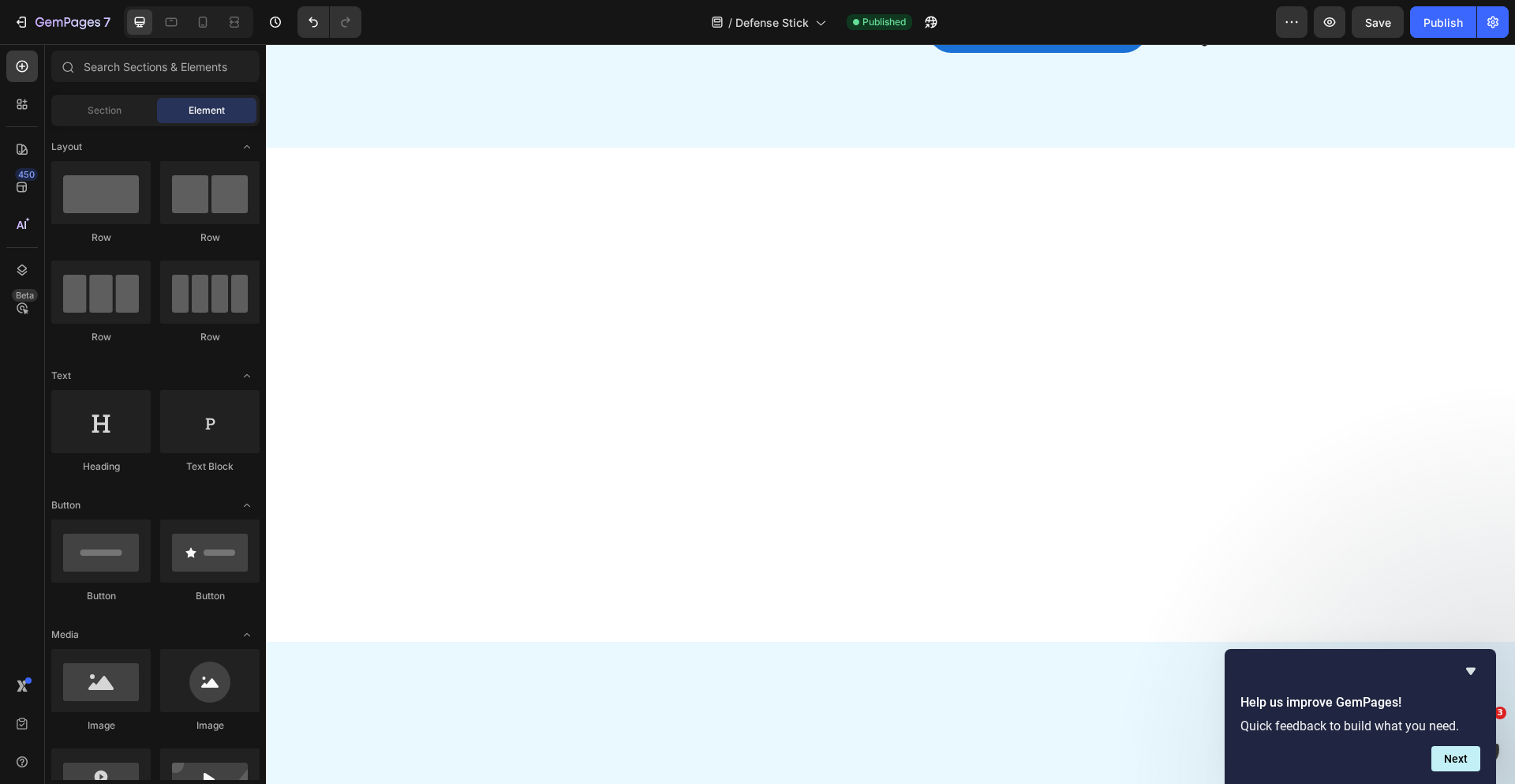
click at [1018, 436] on div at bounding box center [891, 394] width 1249 height 494
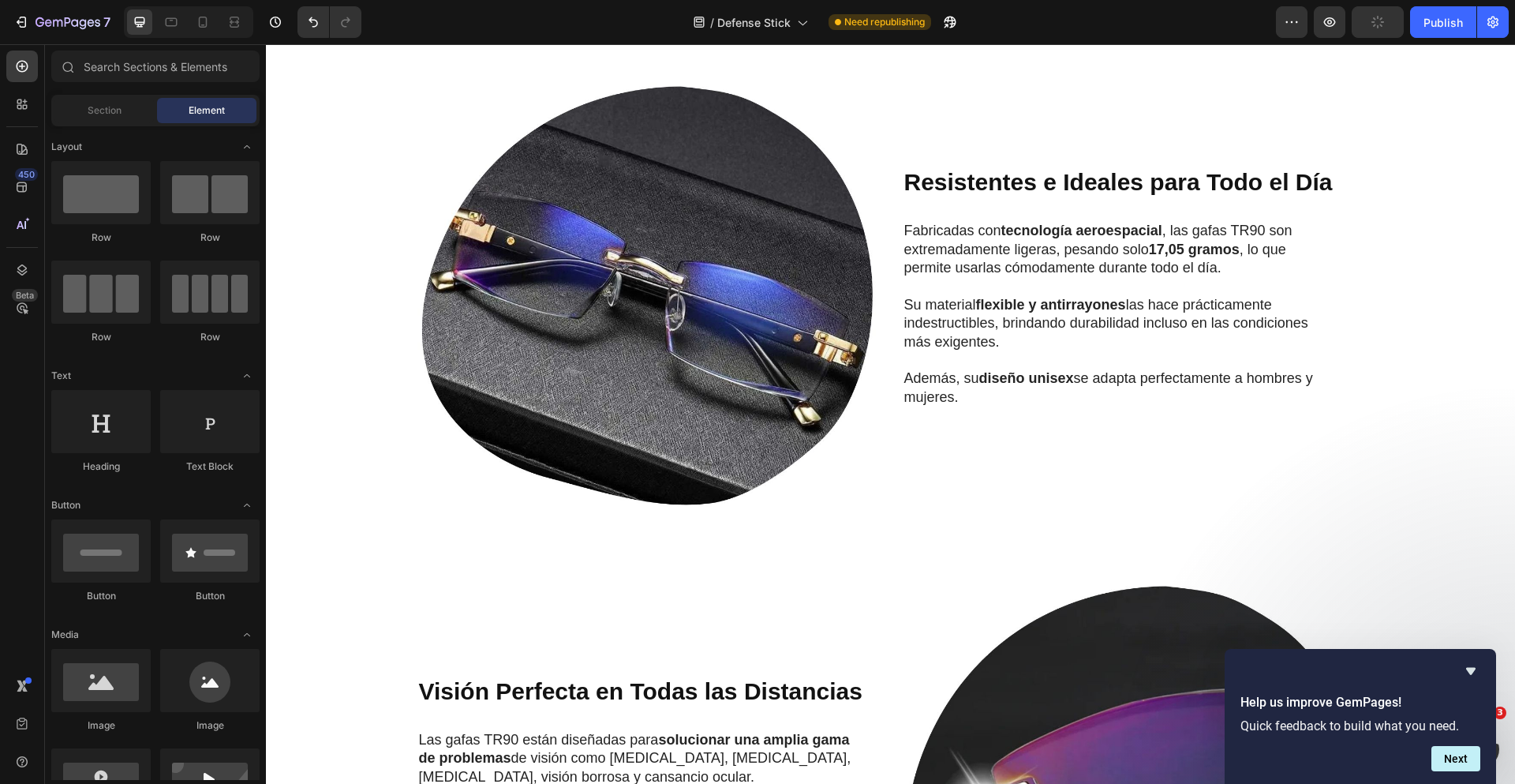
scroll to position [0, 0]
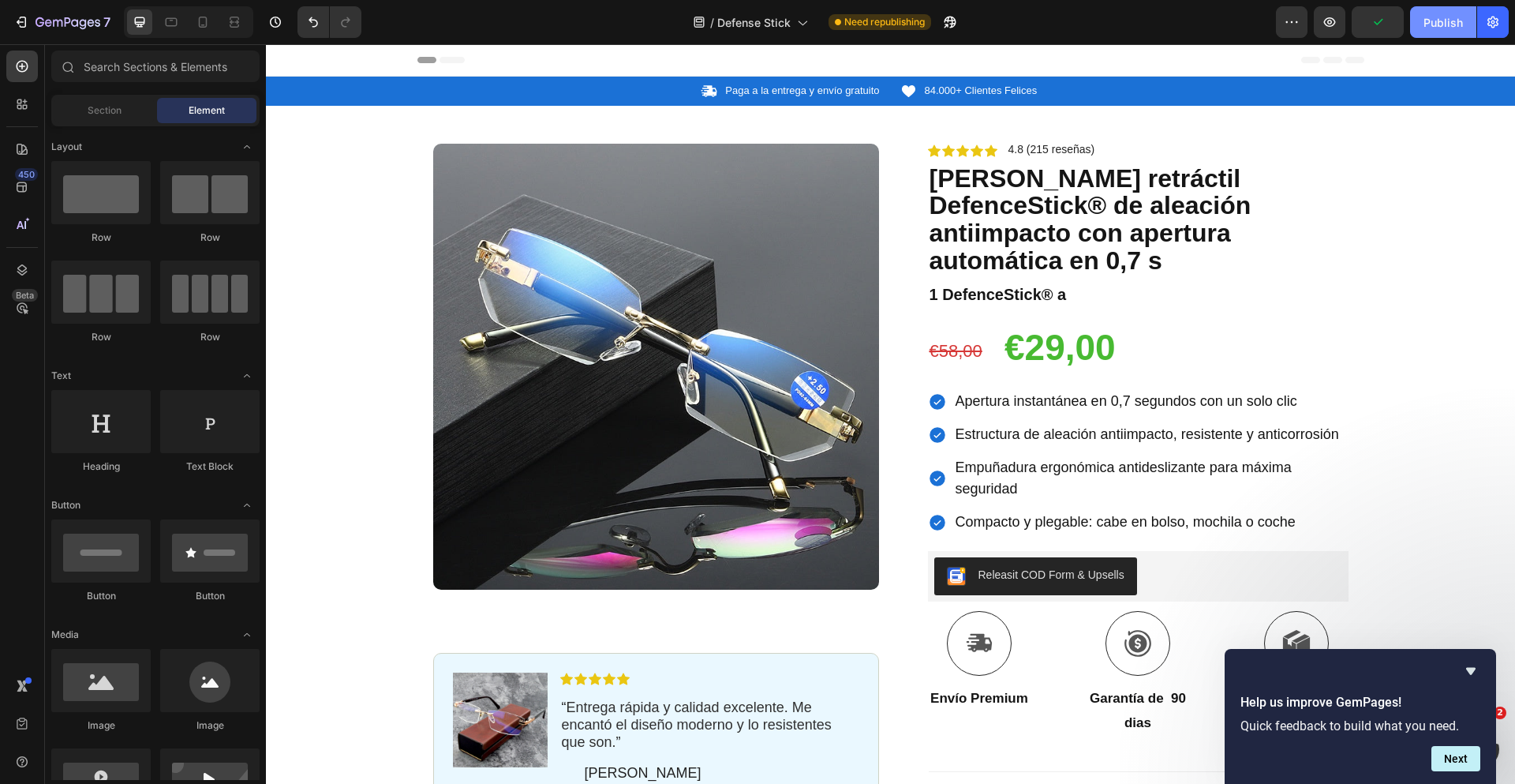
click at [1453, 28] on div "Publish" at bounding box center [1443, 22] width 40 height 16
click at [1456, 758] on button "Next" at bounding box center [1456, 758] width 49 height 25
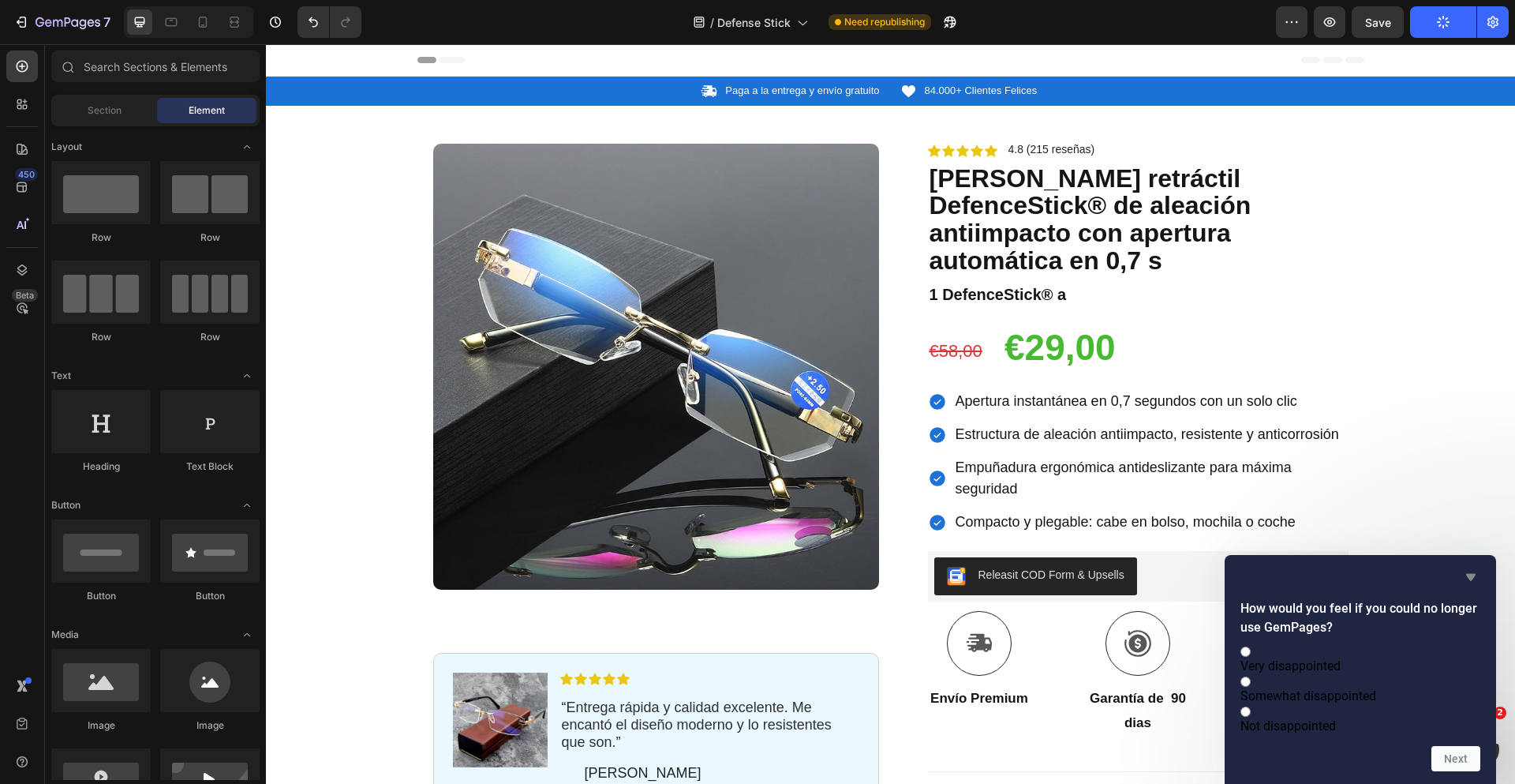
click at [1472, 567] on icon "Hide survey" at bounding box center [1471, 577] width 19 height 19
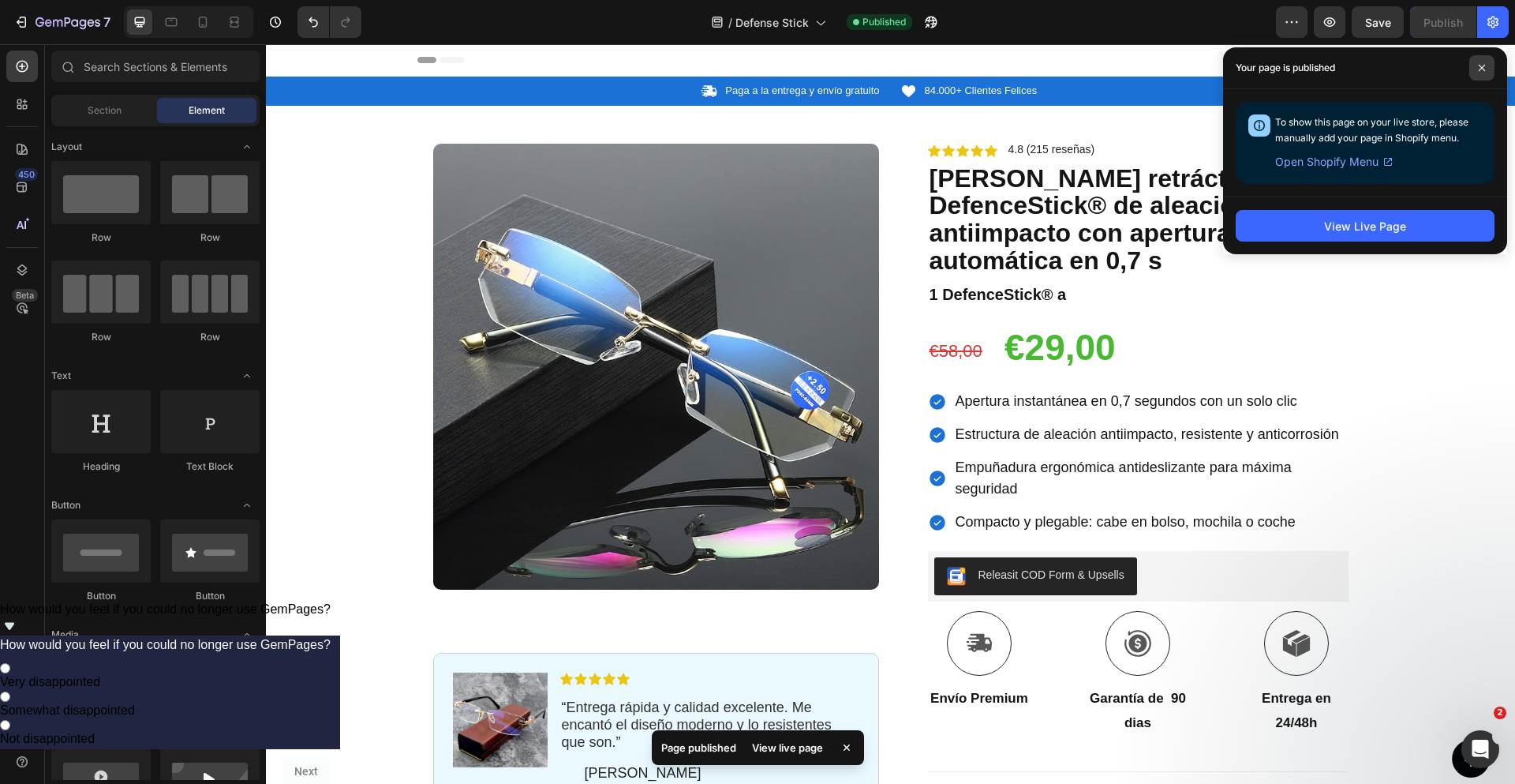
click at [1476, 64] on span at bounding box center [1482, 68] width 25 height 25
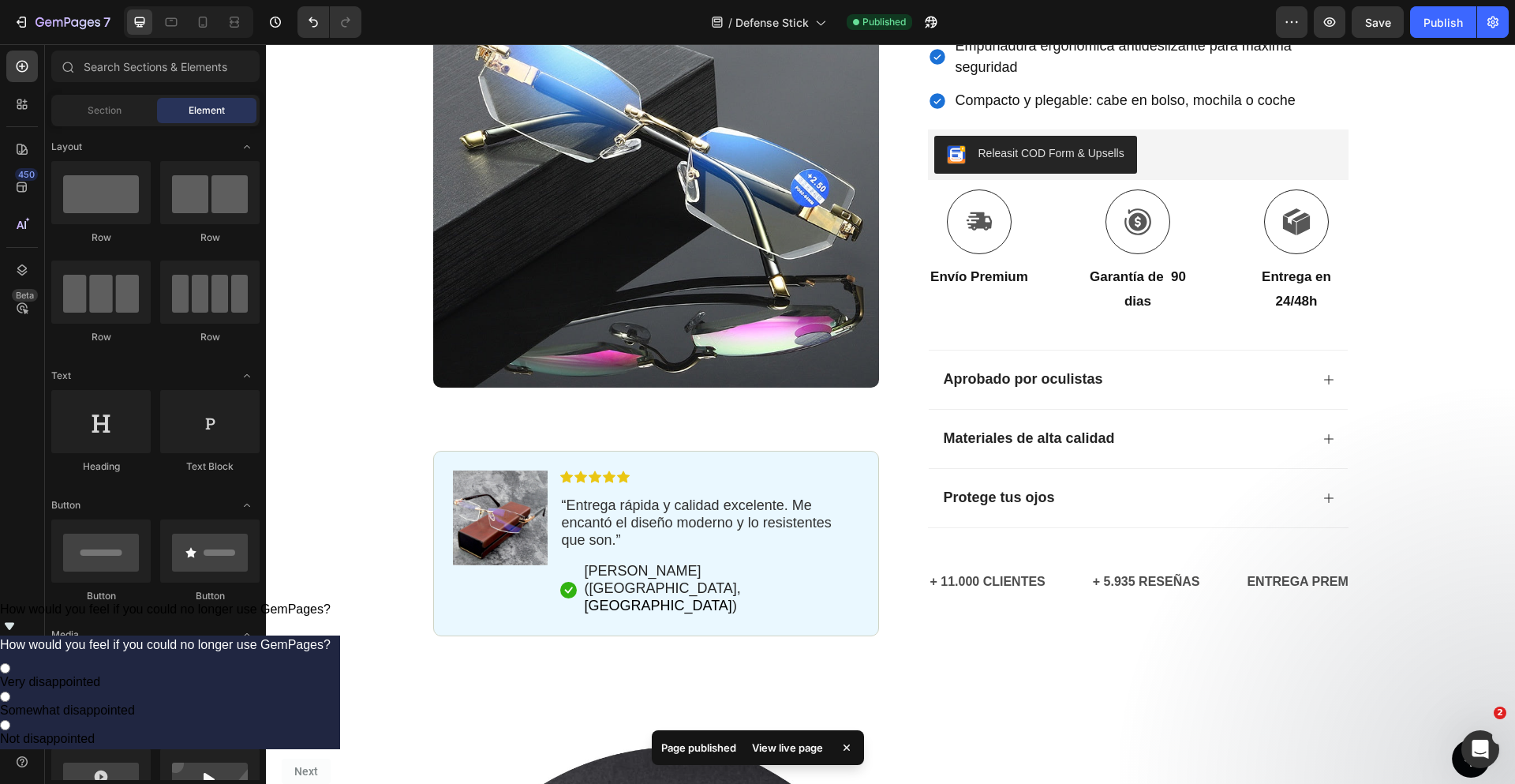
scroll to position [451, 0]
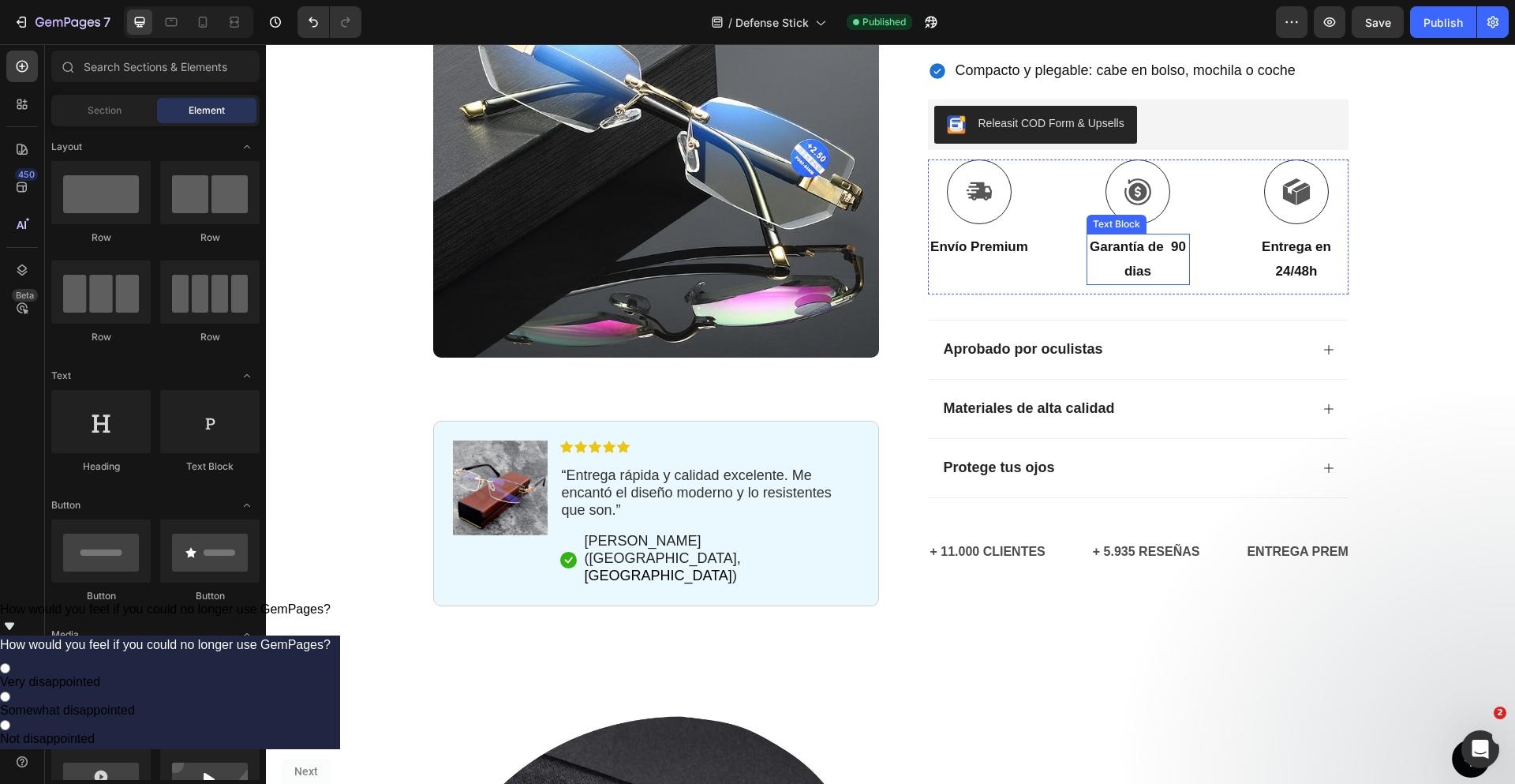
click at [1125, 235] on p "Garantía de 90 dias" at bounding box center [1138, 259] width 101 height 48
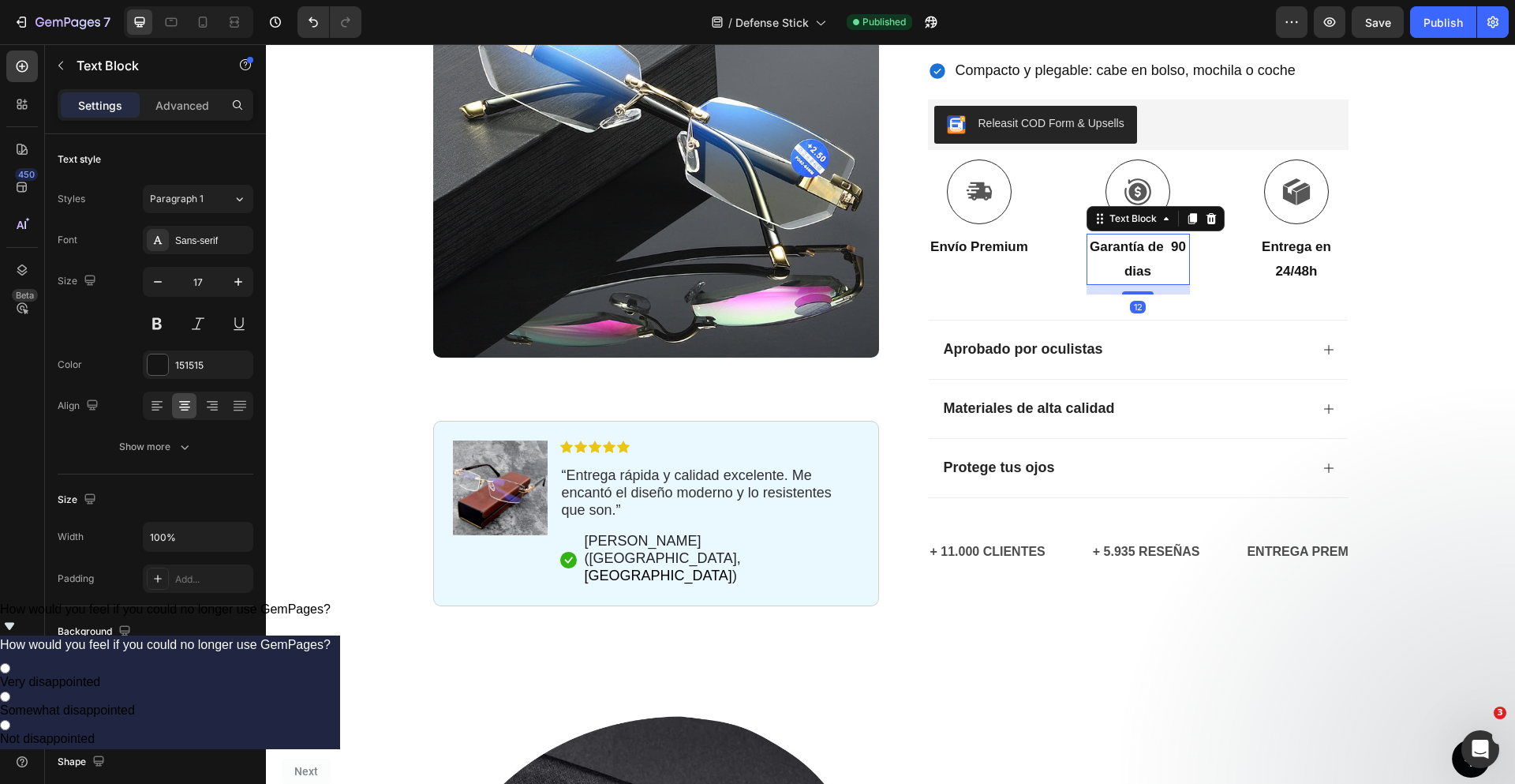
click at [1124, 235] on p "Garantía de 90 dias" at bounding box center [1138, 259] width 101 height 48
click at [1113, 226] on div at bounding box center [1113, 226] width 0 height 0
click at [1125, 239] on strong "Garantía de 90 dias" at bounding box center [1137, 258] width 96 height 40
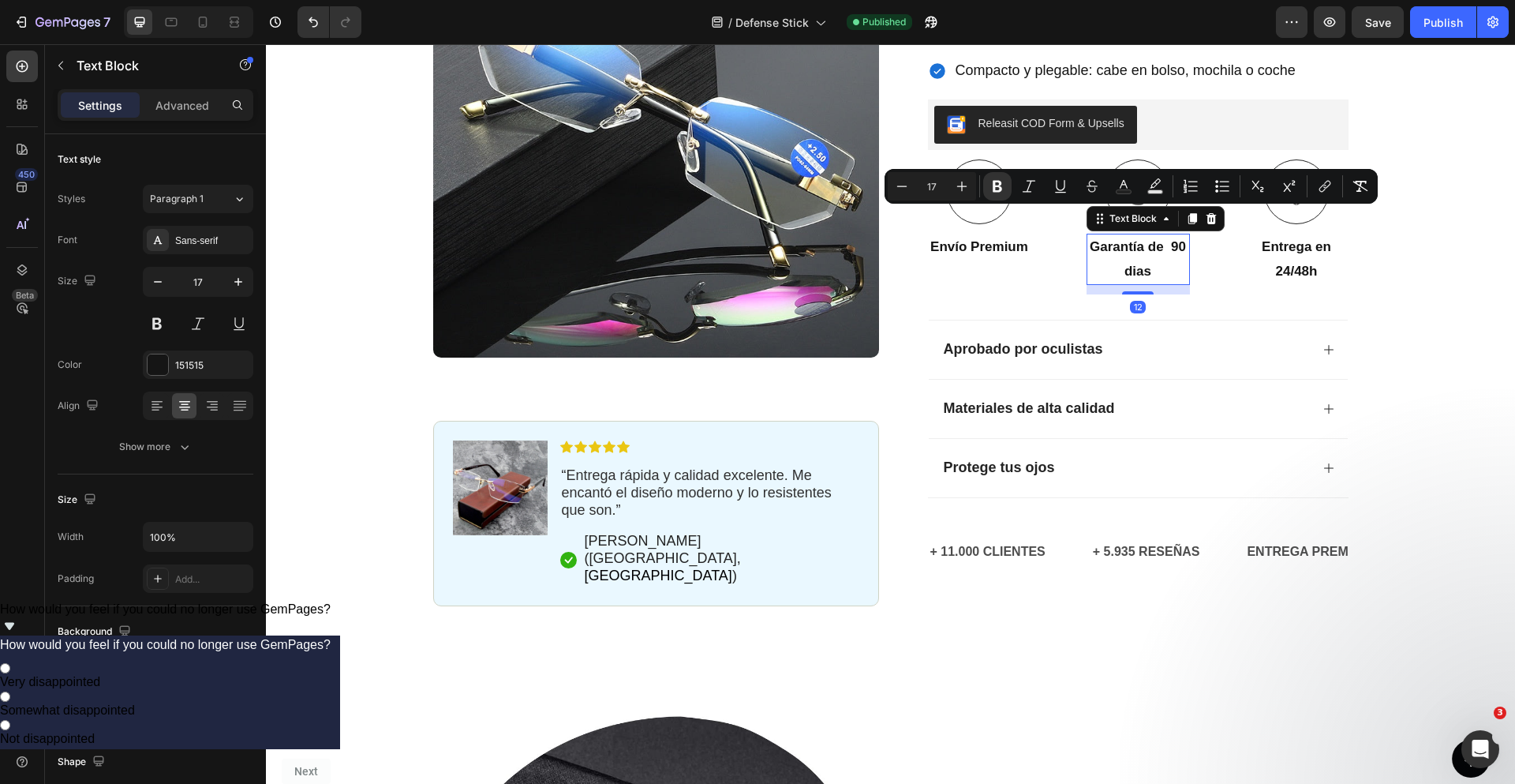
click at [1114, 188] on div at bounding box center [1114, 188] width 0 height 0
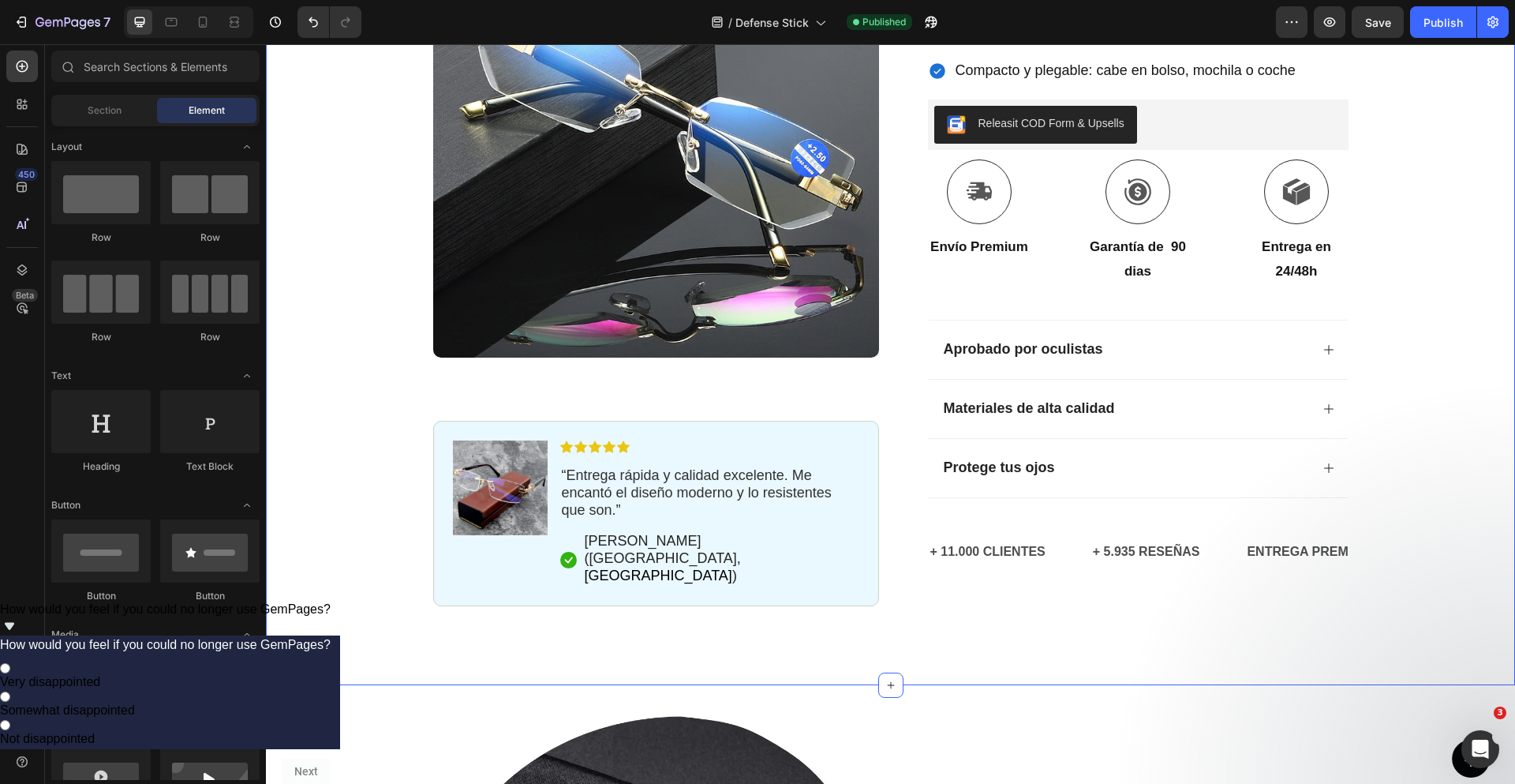
click at [1461, 218] on div "Icon Paga a la entrega y envío gratuito Text Block Row Icon 84.000+ Clientes Fe…" at bounding box center [891, 115] width 1249 height 980
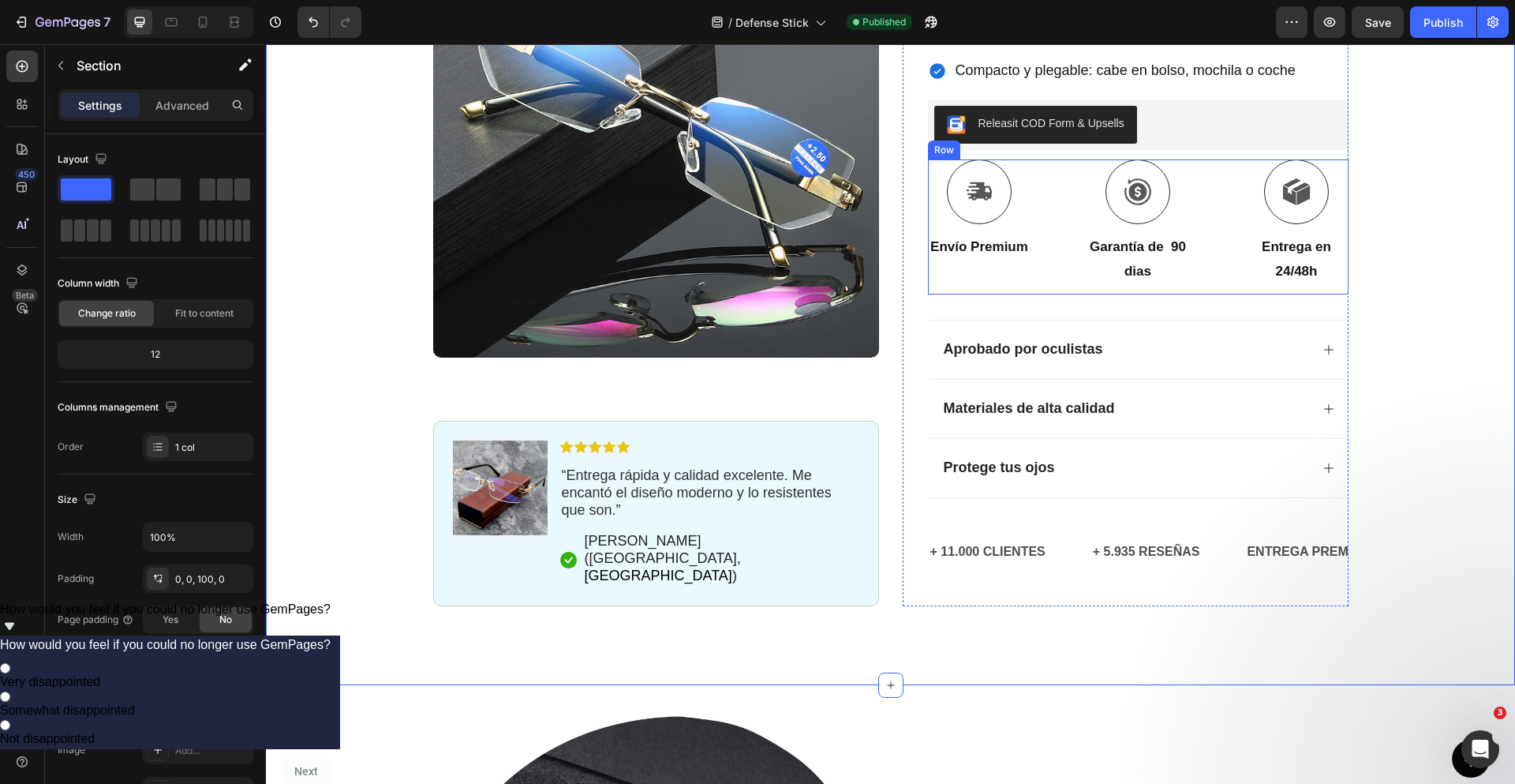
click at [1218, 233] on div "Icon Envío Premium Text Block Icon Garantía de 90 dias Text Block Icon Entrega …" at bounding box center [1138, 226] width 421 height 135
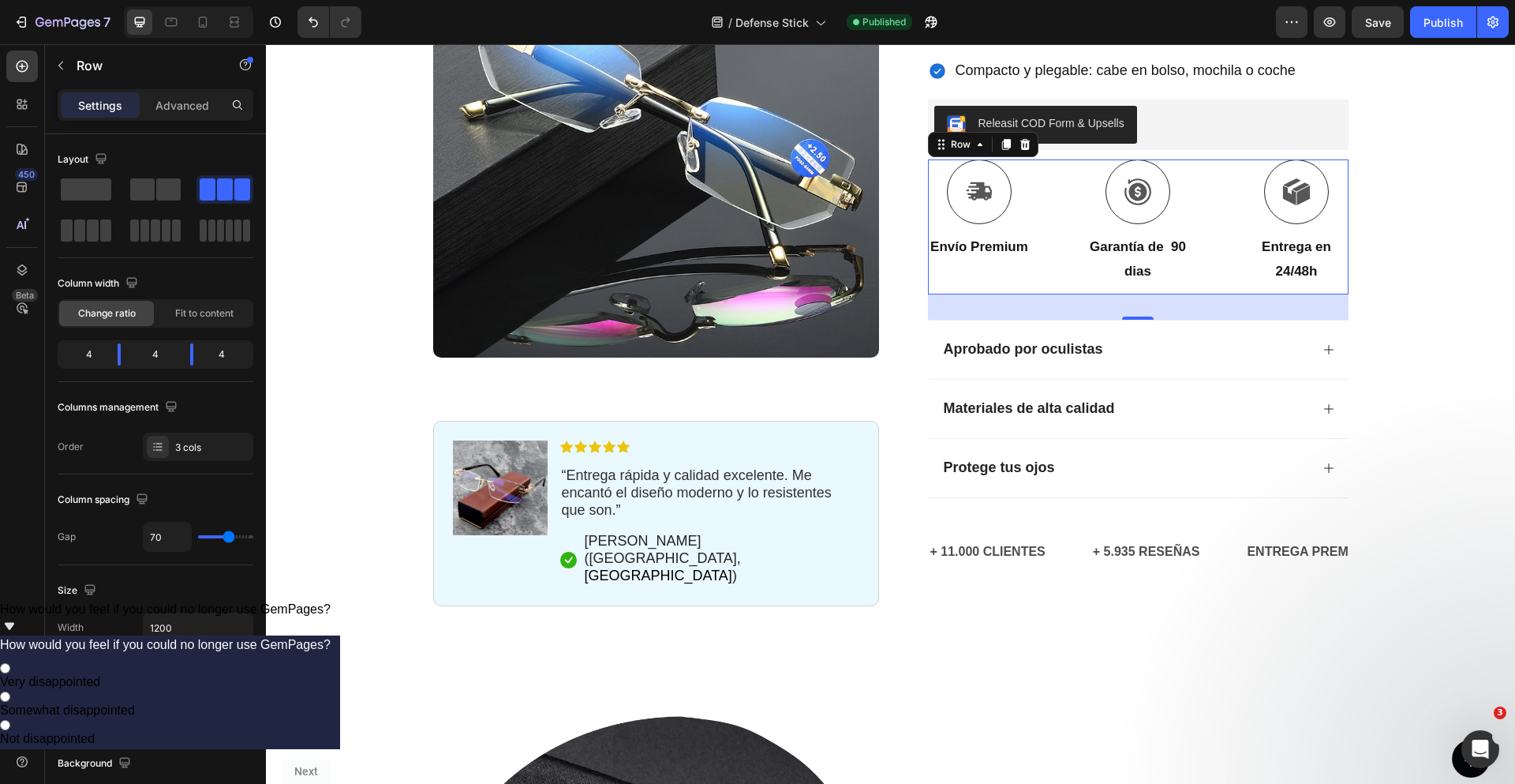
click at [1032, 229] on div "Icon Envío Premium Text Block Icon Garantía de 90 dias Text Block Icon Entrega …" at bounding box center [1138, 226] width 421 height 135
click at [1068, 532] on div "+ 11.000 CLIENTES Text" at bounding box center [1011, 552] width 163 height 39
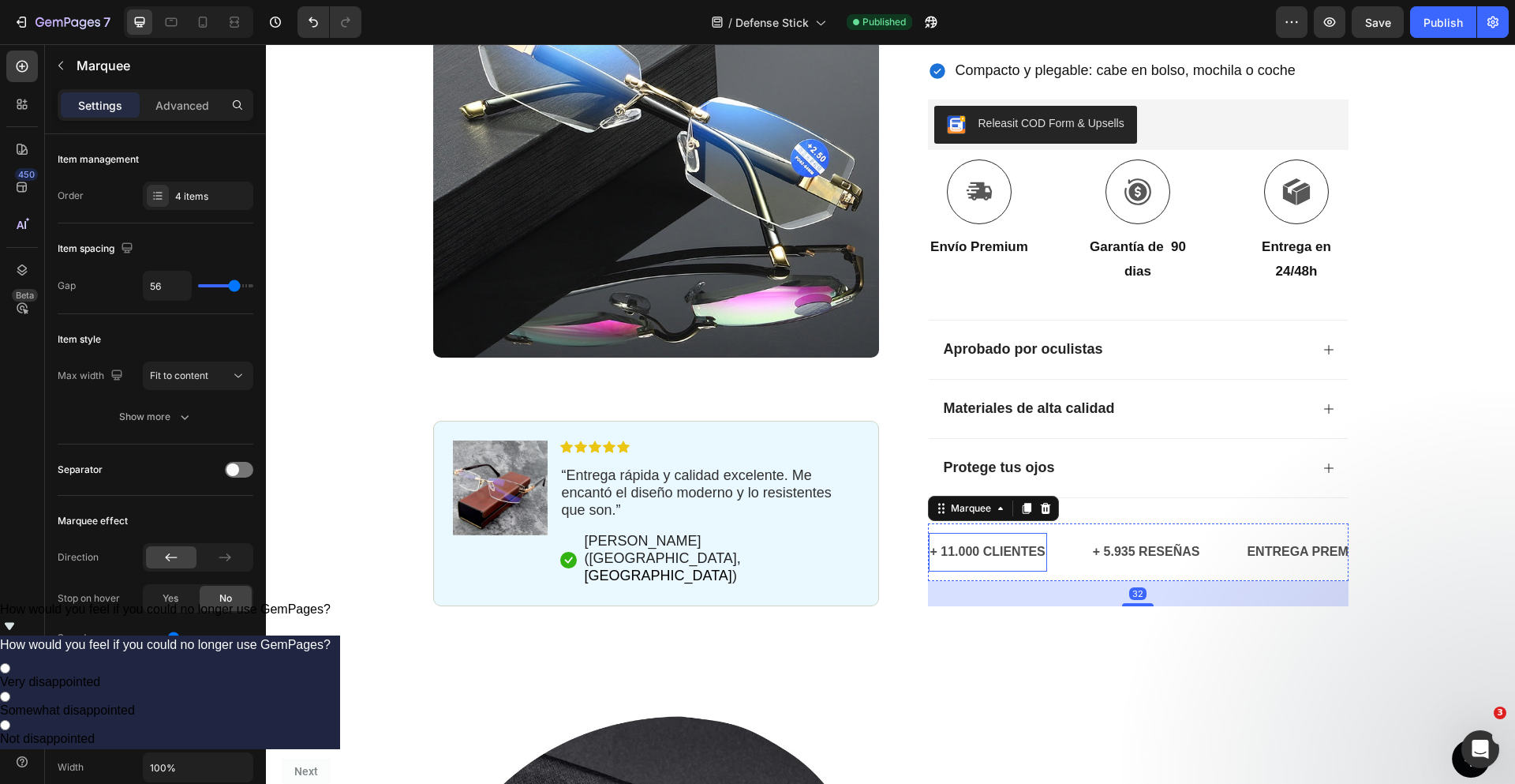
click at [1008, 540] on p "+ 11.000 CLIENTES" at bounding box center [987, 552] width 115 height 23
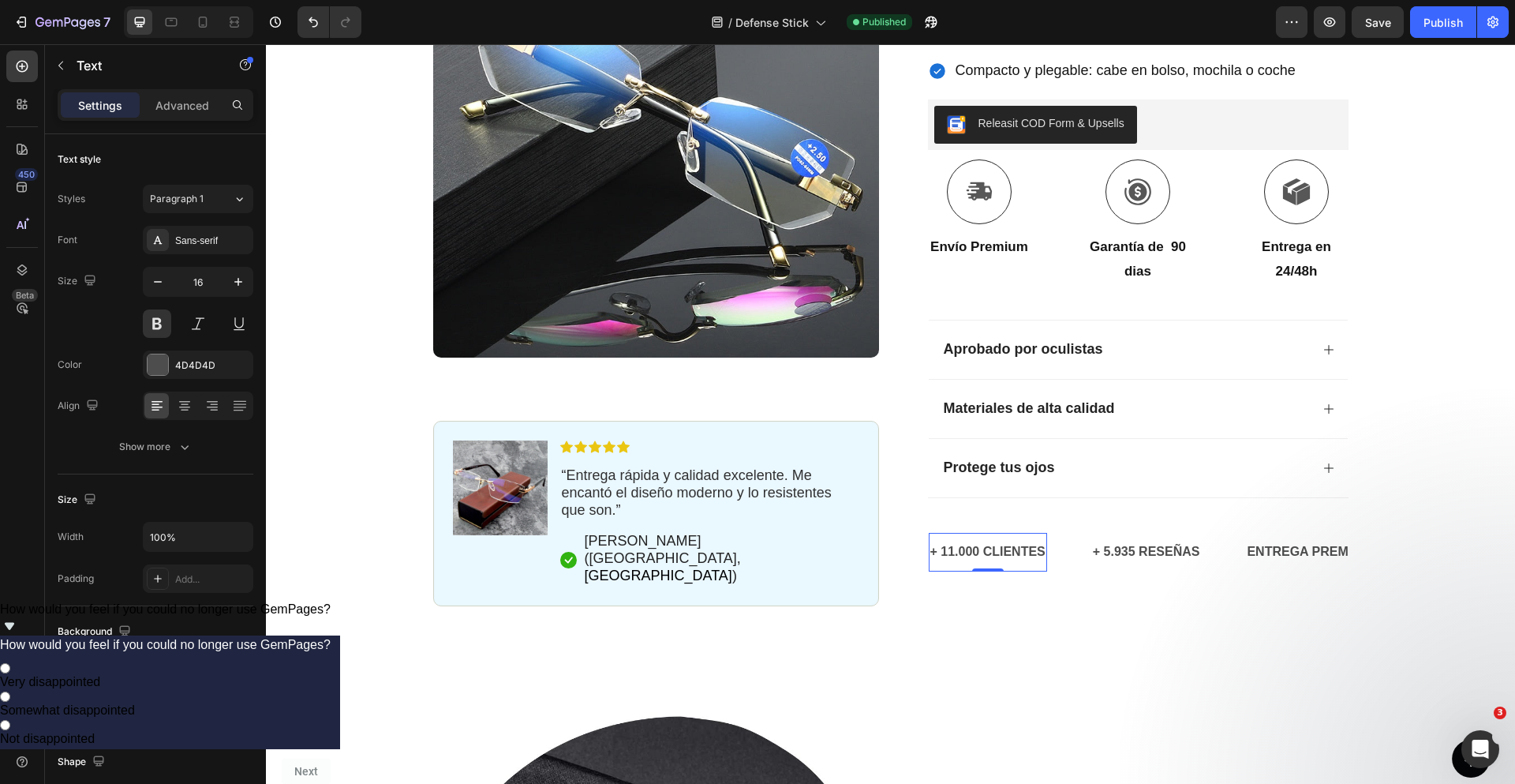
click at [1008, 540] on p "+ 11.000 CLIENTES" at bounding box center [987, 552] width 115 height 23
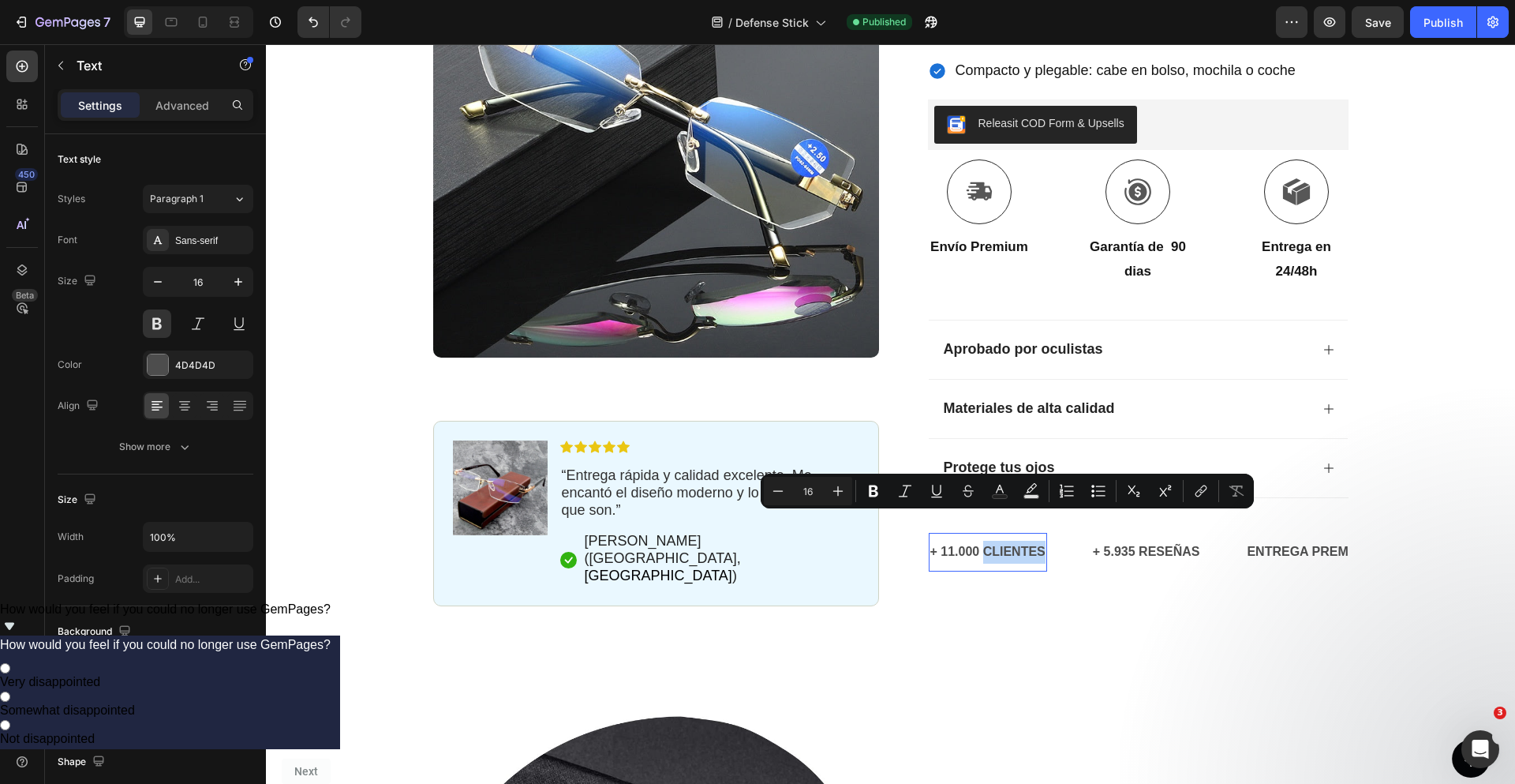
click at [1008, 540] on p "+ 11.000 CLIENTES" at bounding box center [987, 552] width 115 height 23
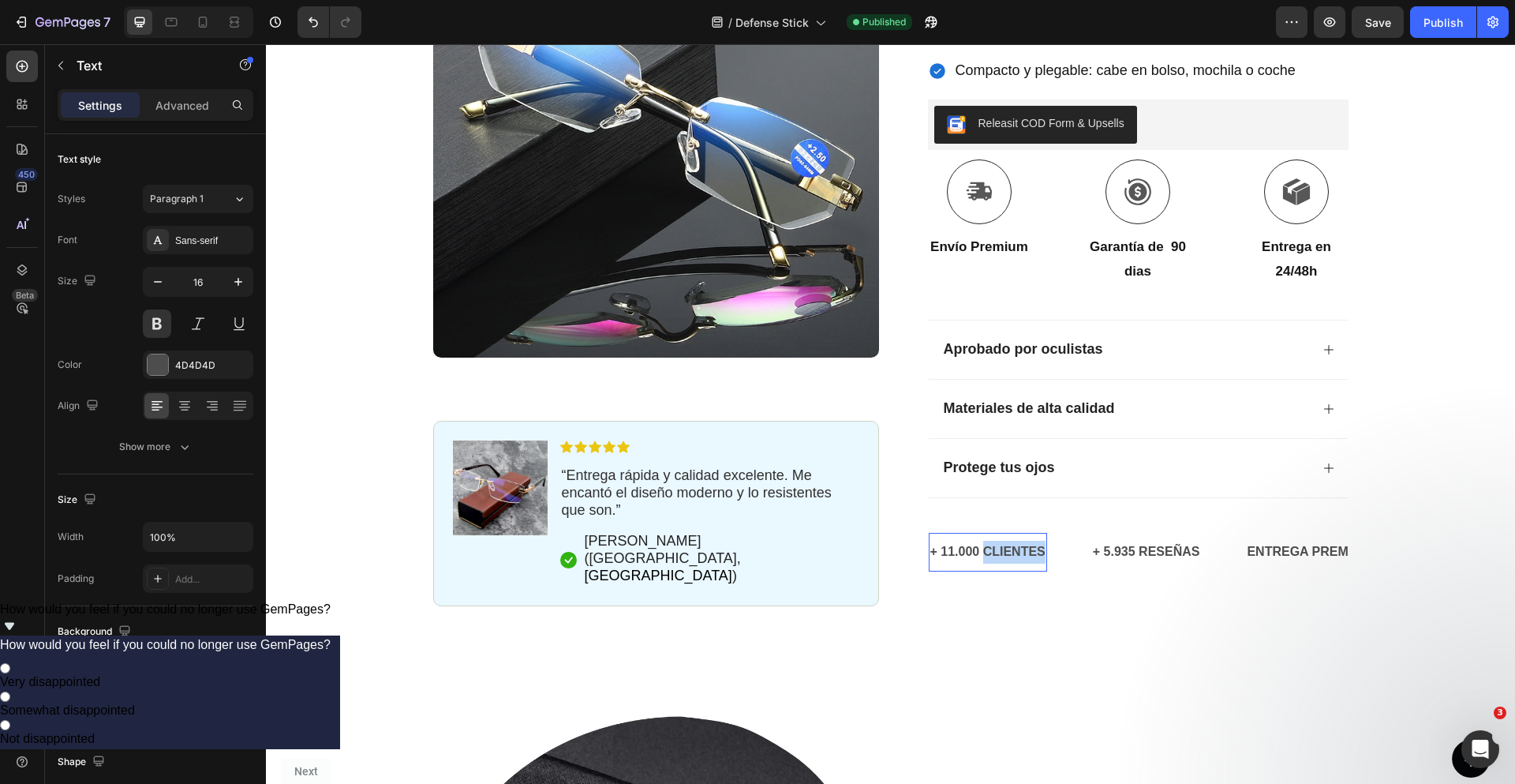
click at [1008, 540] on p "+ 11.000 CLIENTES" at bounding box center [987, 552] width 115 height 23
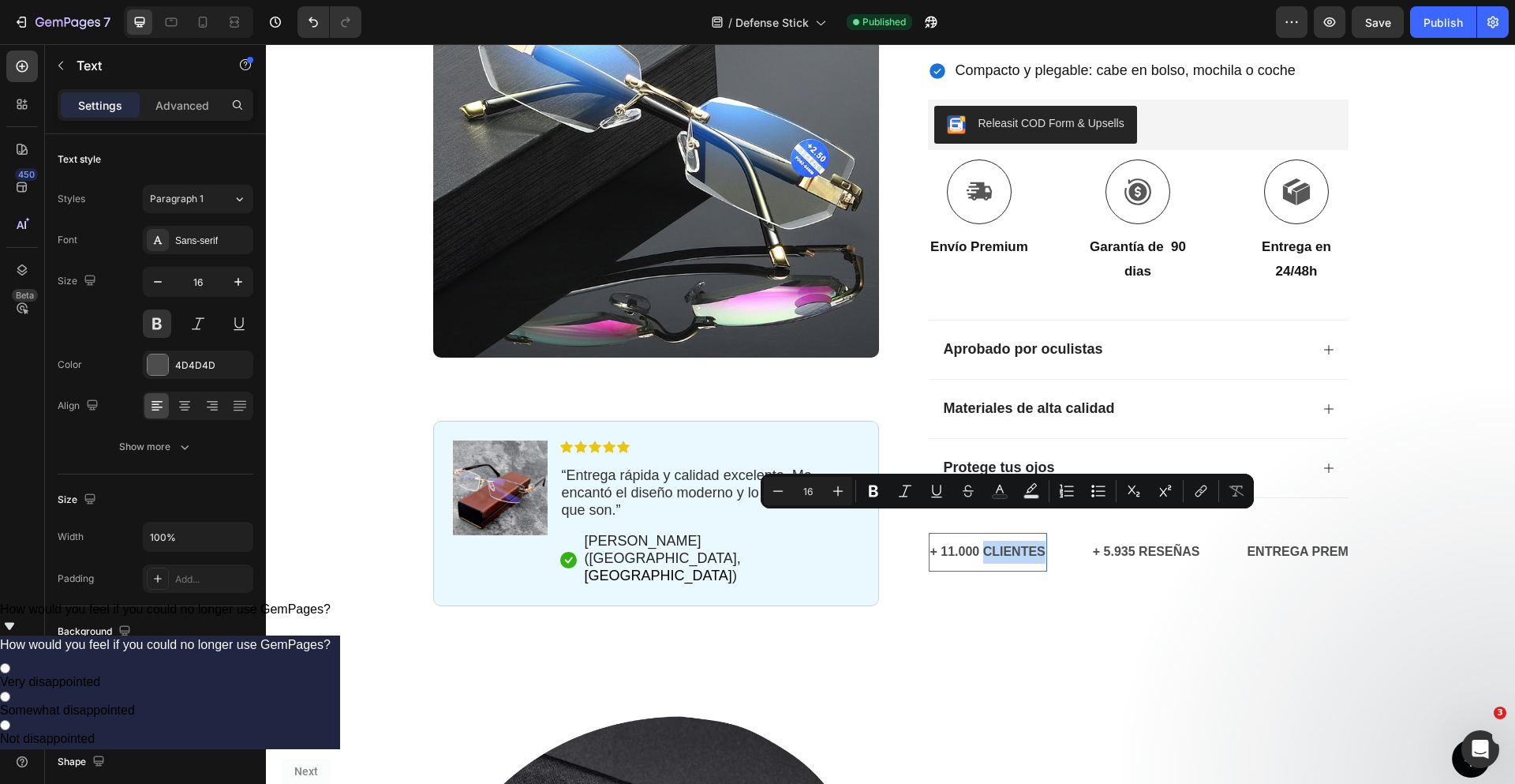
click at [1008, 540] on p "+ 11.000 CLIENTES" at bounding box center [987, 552] width 115 height 23
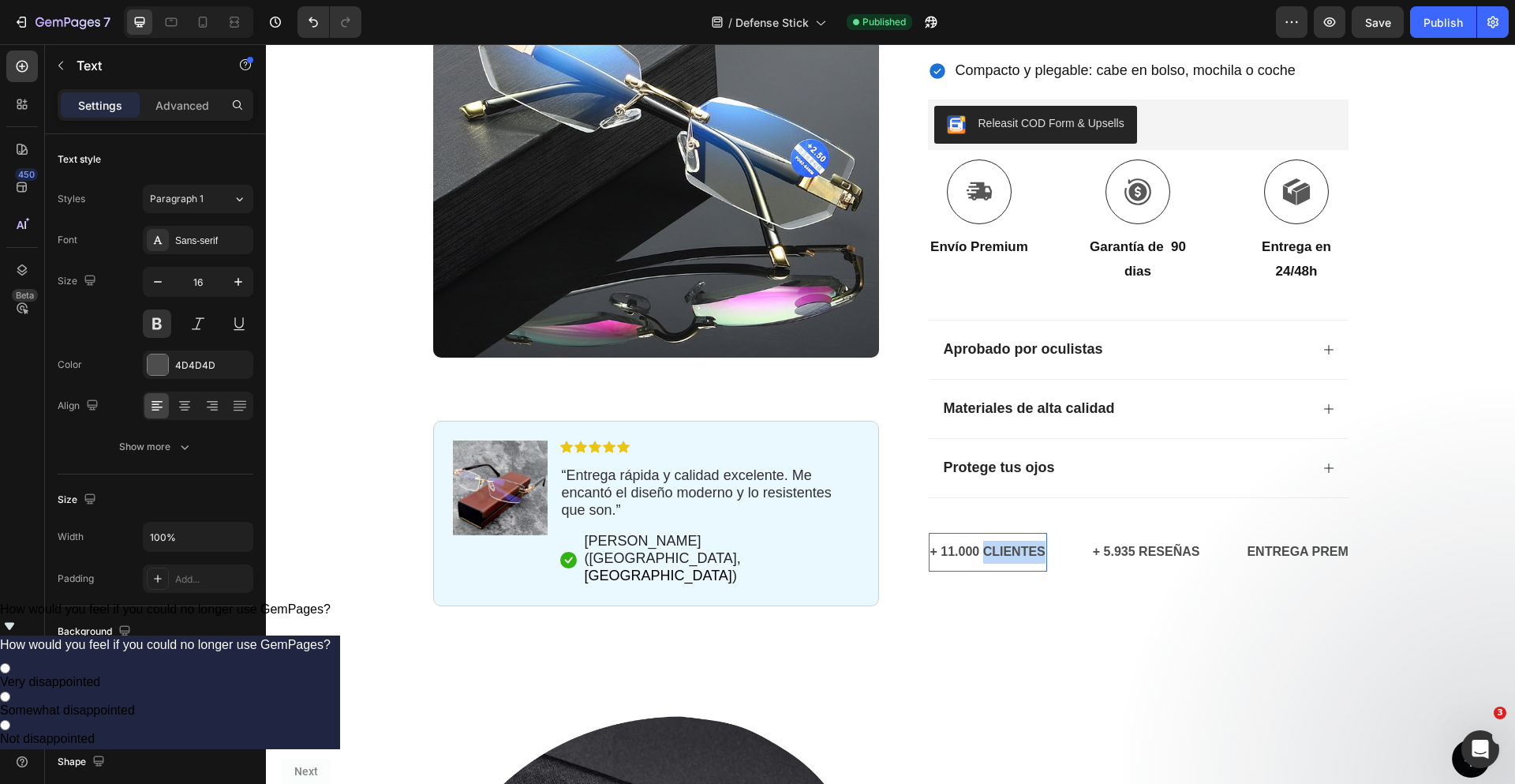
click at [1008, 540] on p "+ 11.000 CLIENTES" at bounding box center [987, 552] width 115 height 23
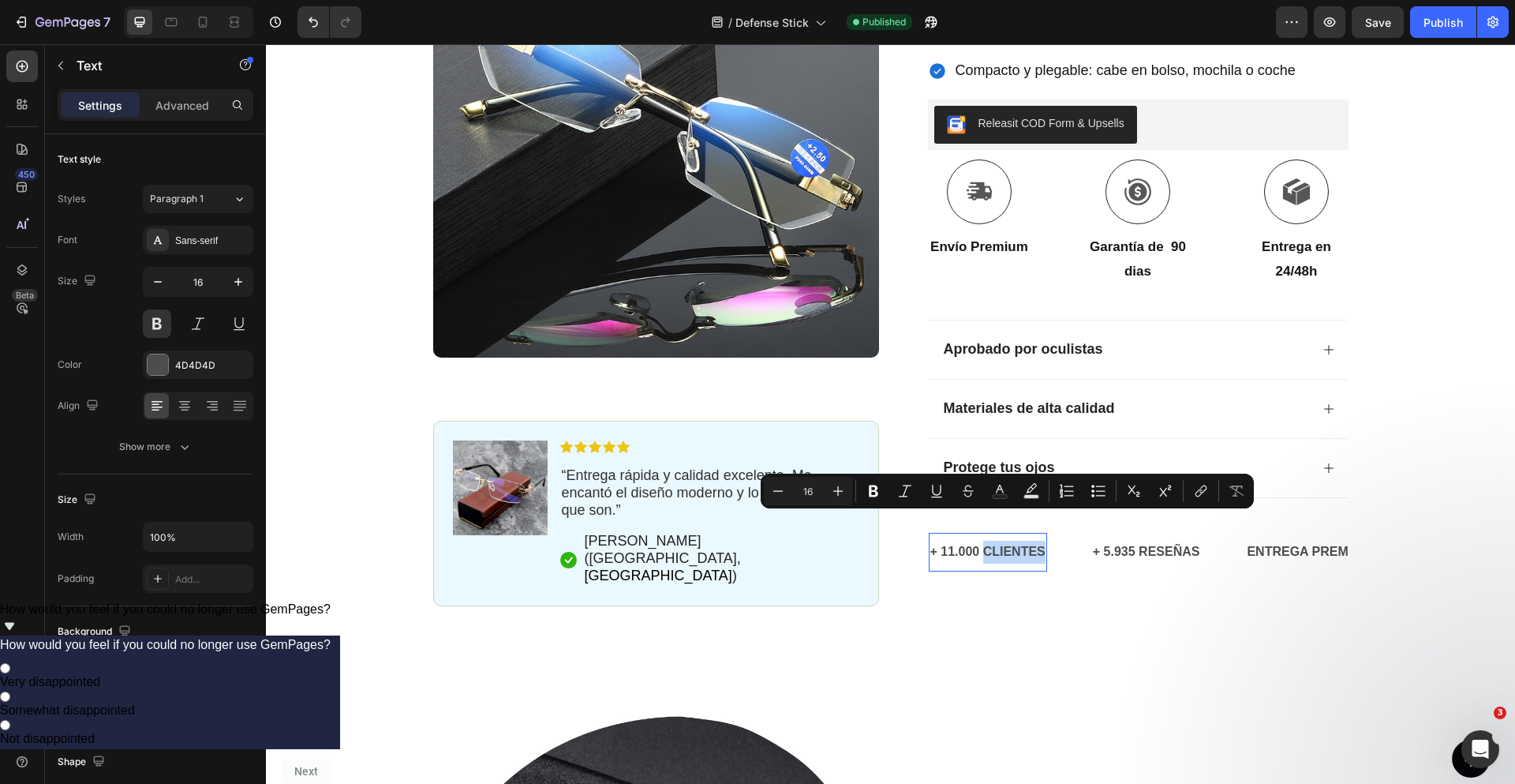
click at [1008, 540] on p "+ 11.000 CLIENTES" at bounding box center [987, 552] width 115 height 23
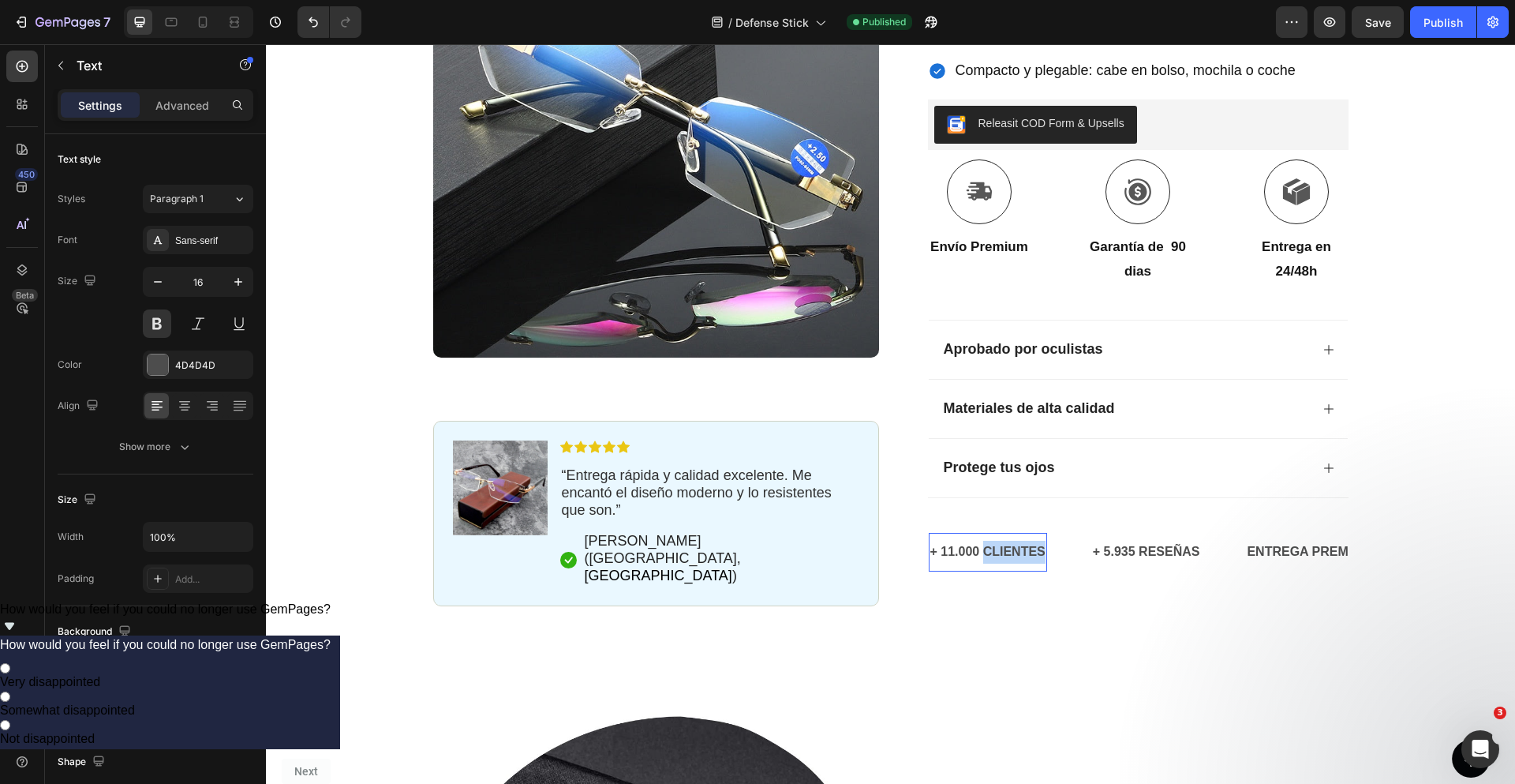
click at [1008, 540] on p "+ 11.000 CLIENTES" at bounding box center [987, 552] width 115 height 23
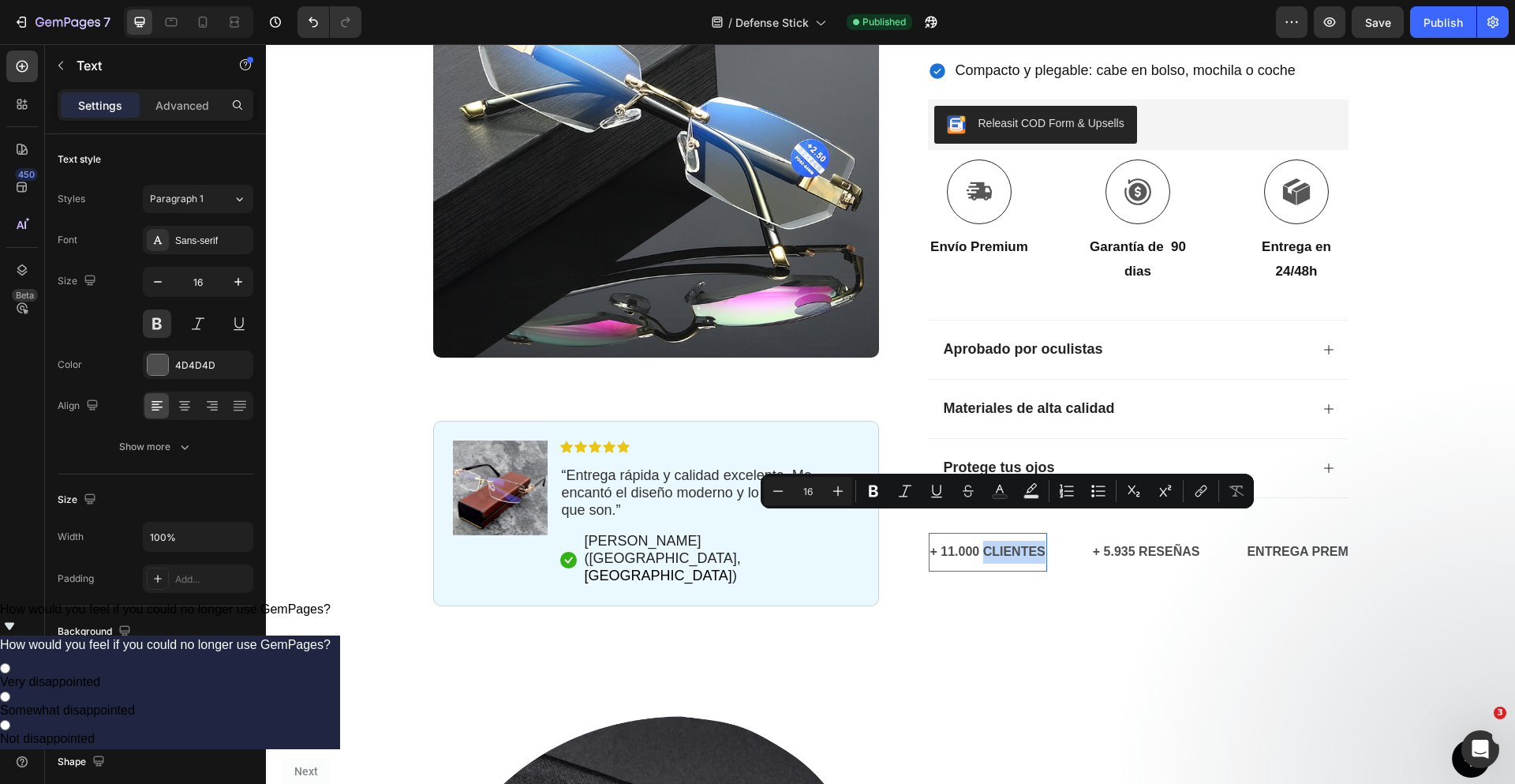
click at [1008, 540] on p "+ 11.000 CLIENTES" at bounding box center [987, 552] width 115 height 23
click at [1009, 540] on p "+ 11.000 CLIENTES" at bounding box center [987, 552] width 115 height 23
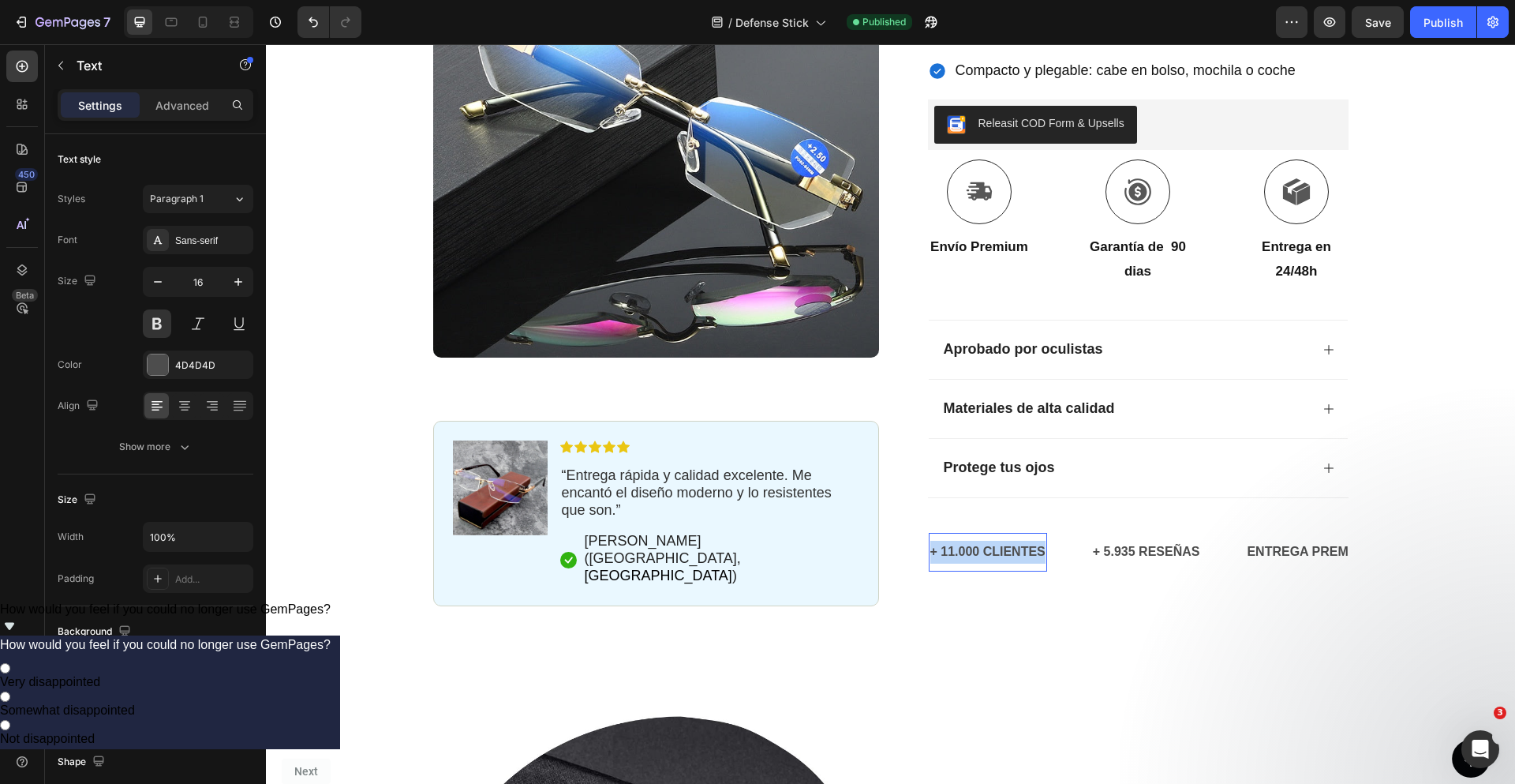
click at [1009, 540] on p "+ 11.000 CLIENTES" at bounding box center [987, 552] width 115 height 23
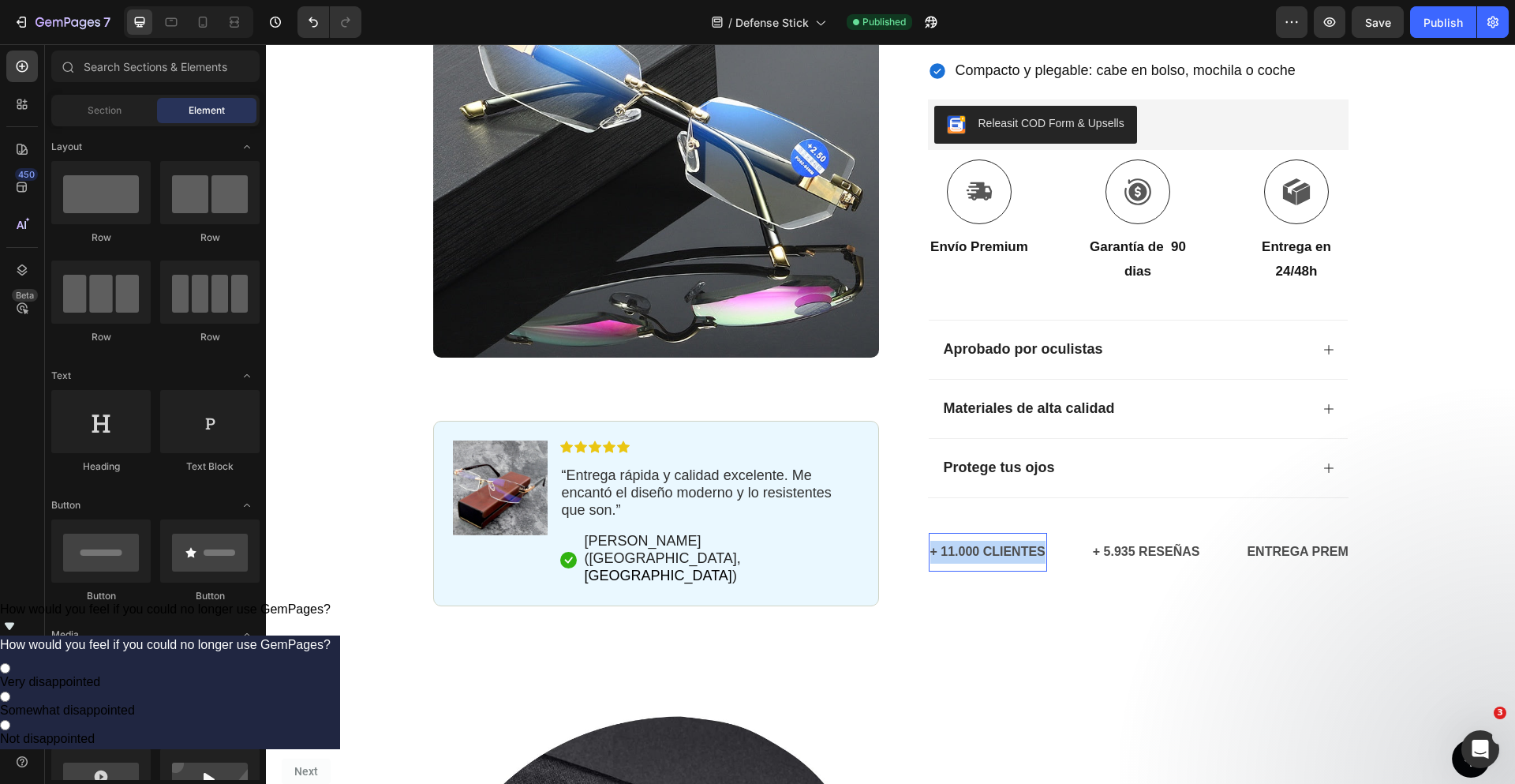
click at [998, 530] on div at bounding box center [998, 530] width 0 height 0
click at [1074, 608] on div "Icon Paga a la entrega y envío gratuito Text Block Row Icon 84.000+ Clientes Fe…" at bounding box center [891, 155] width 1249 height 1060
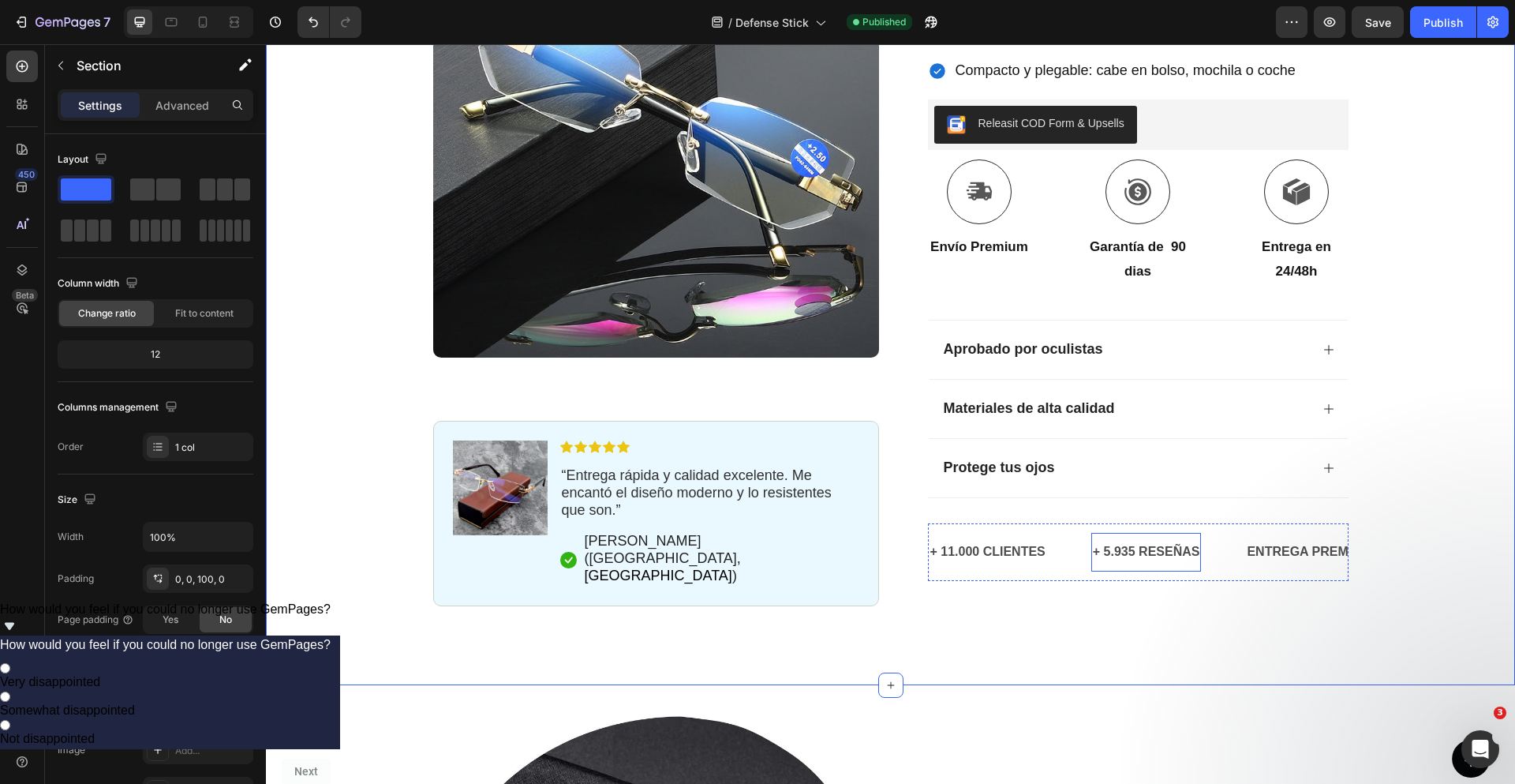
click at [1131, 540] on p "+ 5.935 RESEÑAS" at bounding box center [1146, 552] width 107 height 23
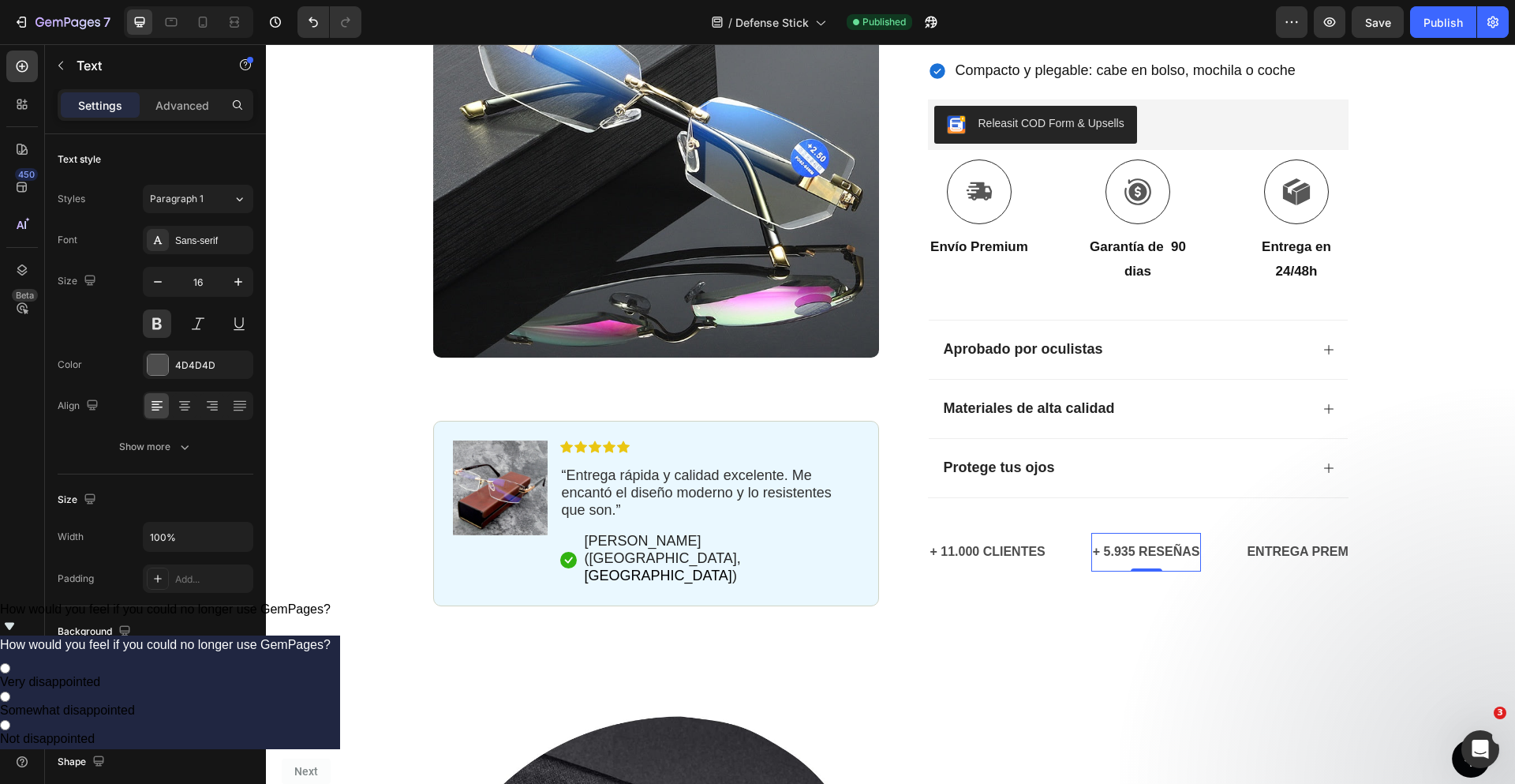
click at [1131, 540] on p "+ 5.935 RESEÑAS" at bounding box center [1146, 552] width 107 height 23
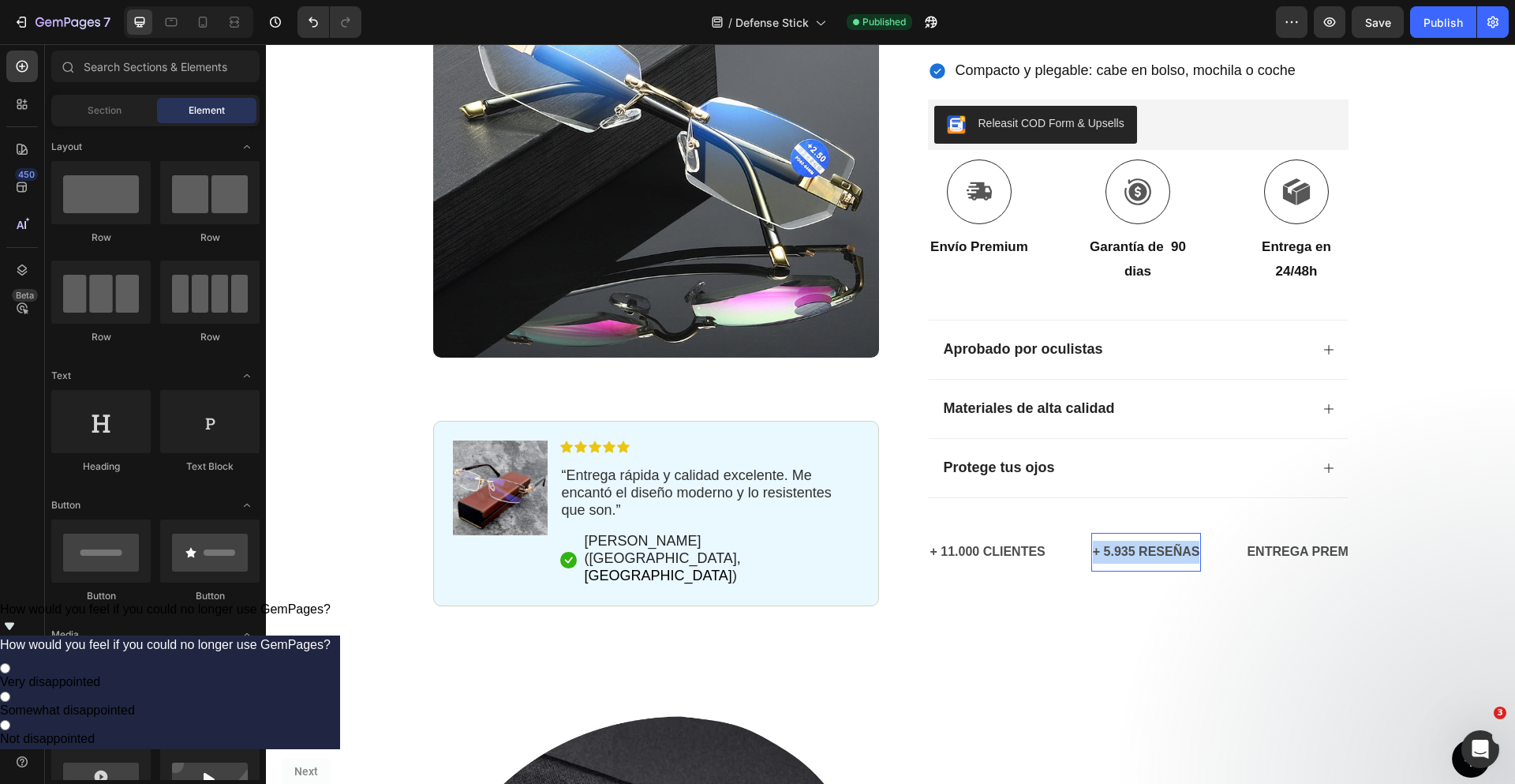
click at [1121, 530] on div at bounding box center [1121, 530] width 0 height 0
click at [1126, 583] on div "Icon Paga a la entrega y envío gratuito Text Block Row Icon 84.000+ Clientes Fe…" at bounding box center [891, 155] width 1249 height 1060
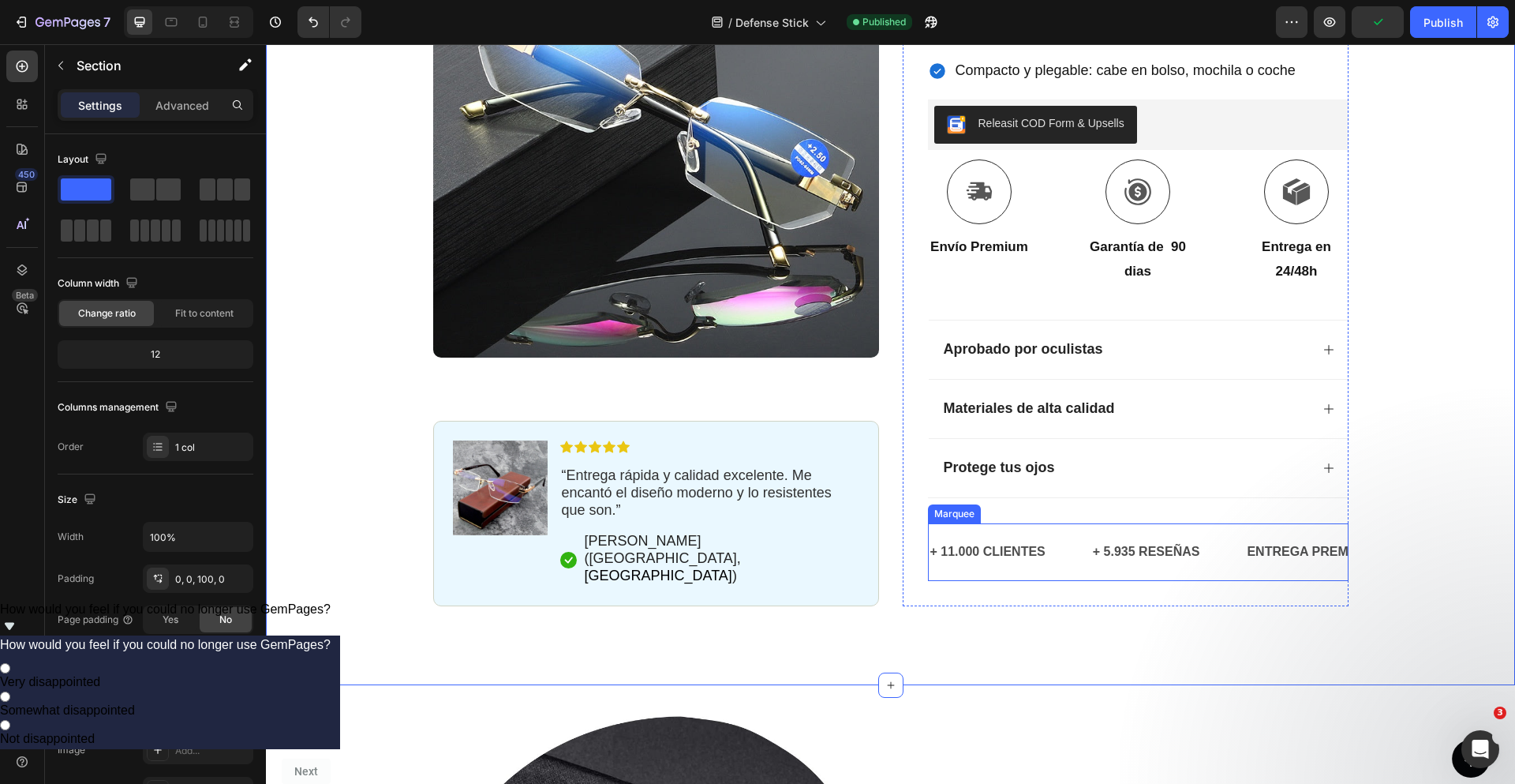
click at [1062, 532] on div "+ 11.000 CLIENTES Text" at bounding box center [1011, 552] width 163 height 39
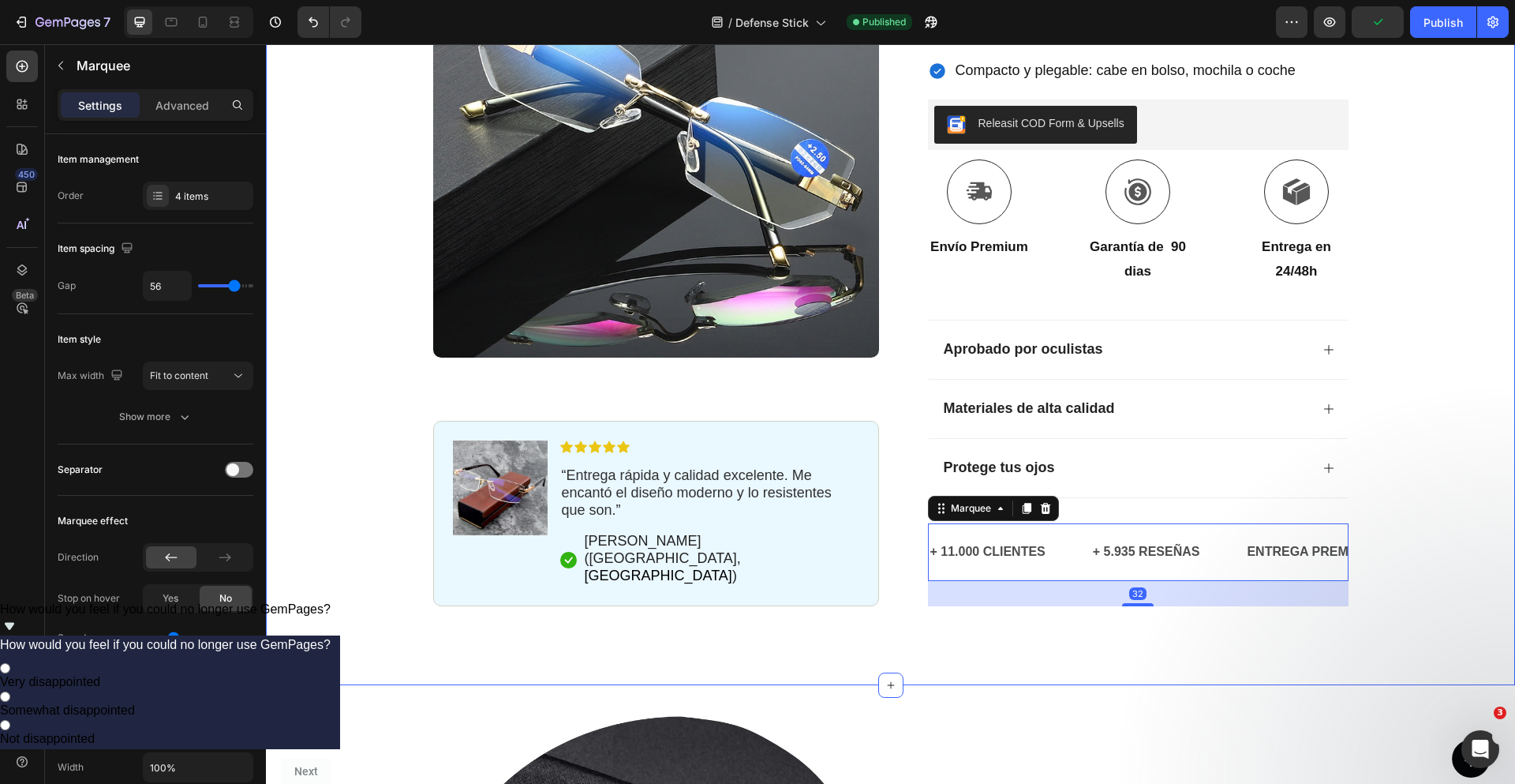
click at [1391, 475] on div "Icon Paga a la entrega y envío gratuito Text Block Row Icon 84.000+ Clientes Fe…" at bounding box center [891, 115] width 1249 height 980
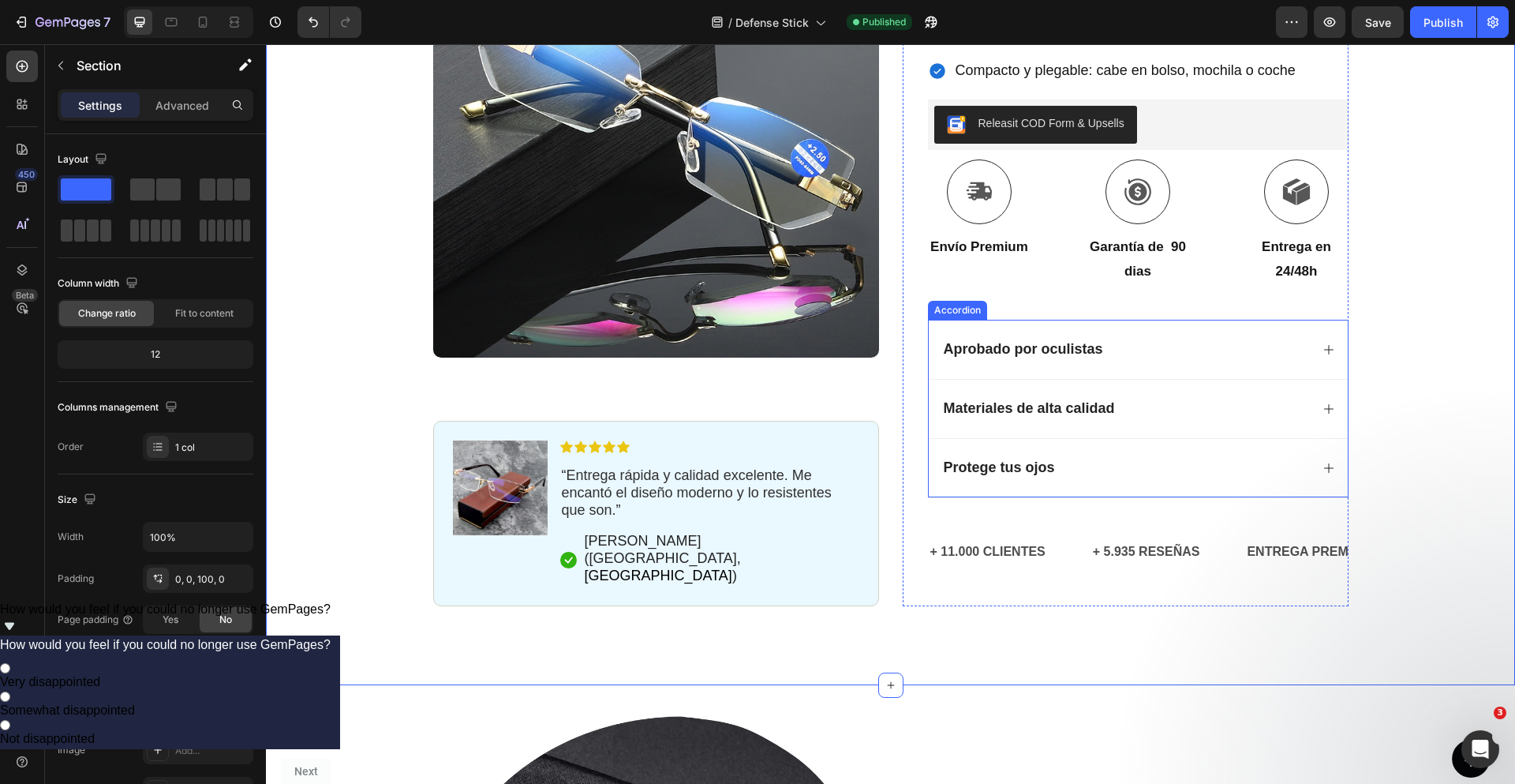
click at [1231, 339] on div "Aprobado por oculistas" at bounding box center [1126, 349] width 369 height 22
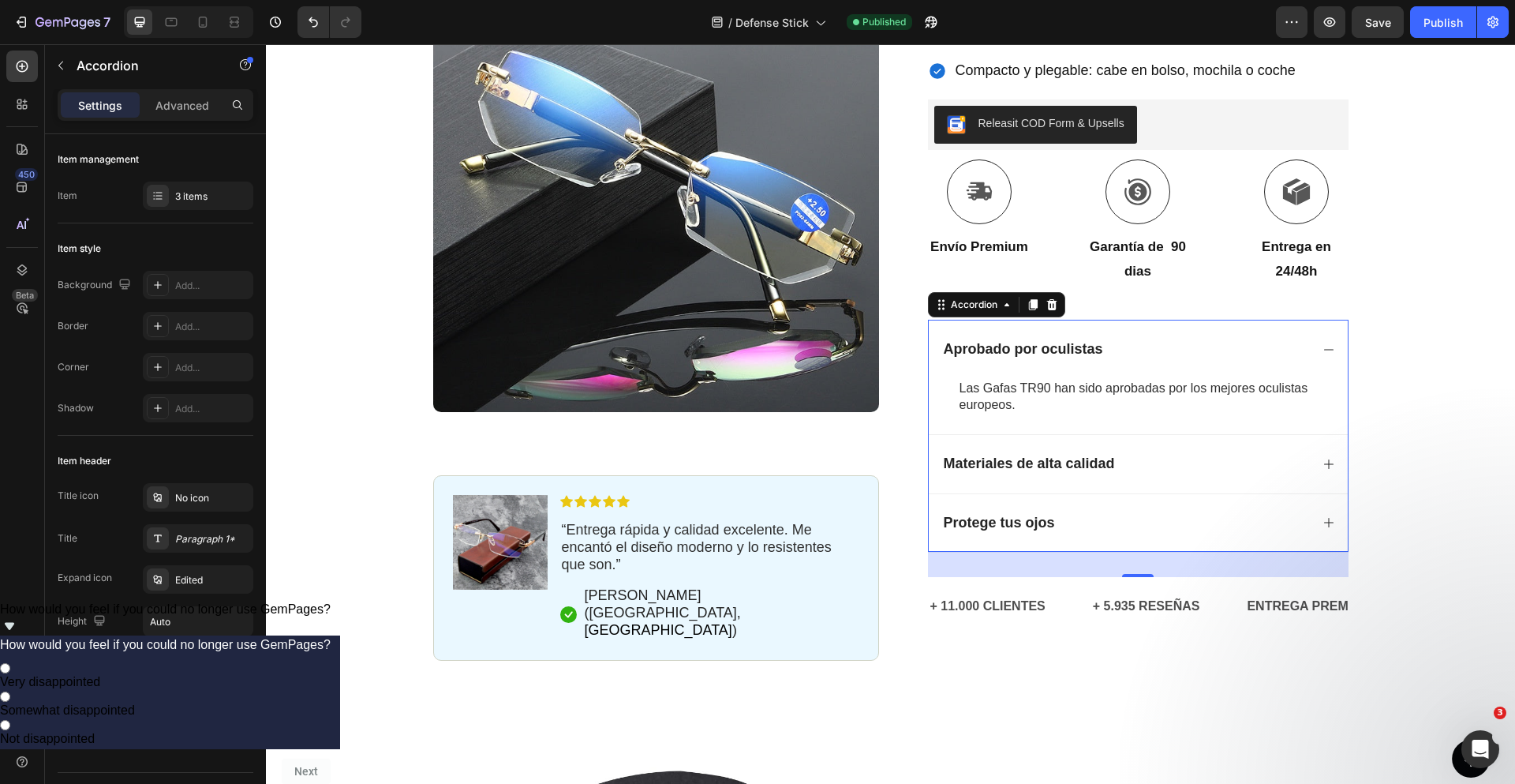
click at [1193, 453] on div "Materiales de alta calidad" at bounding box center [1126, 464] width 369 height 22
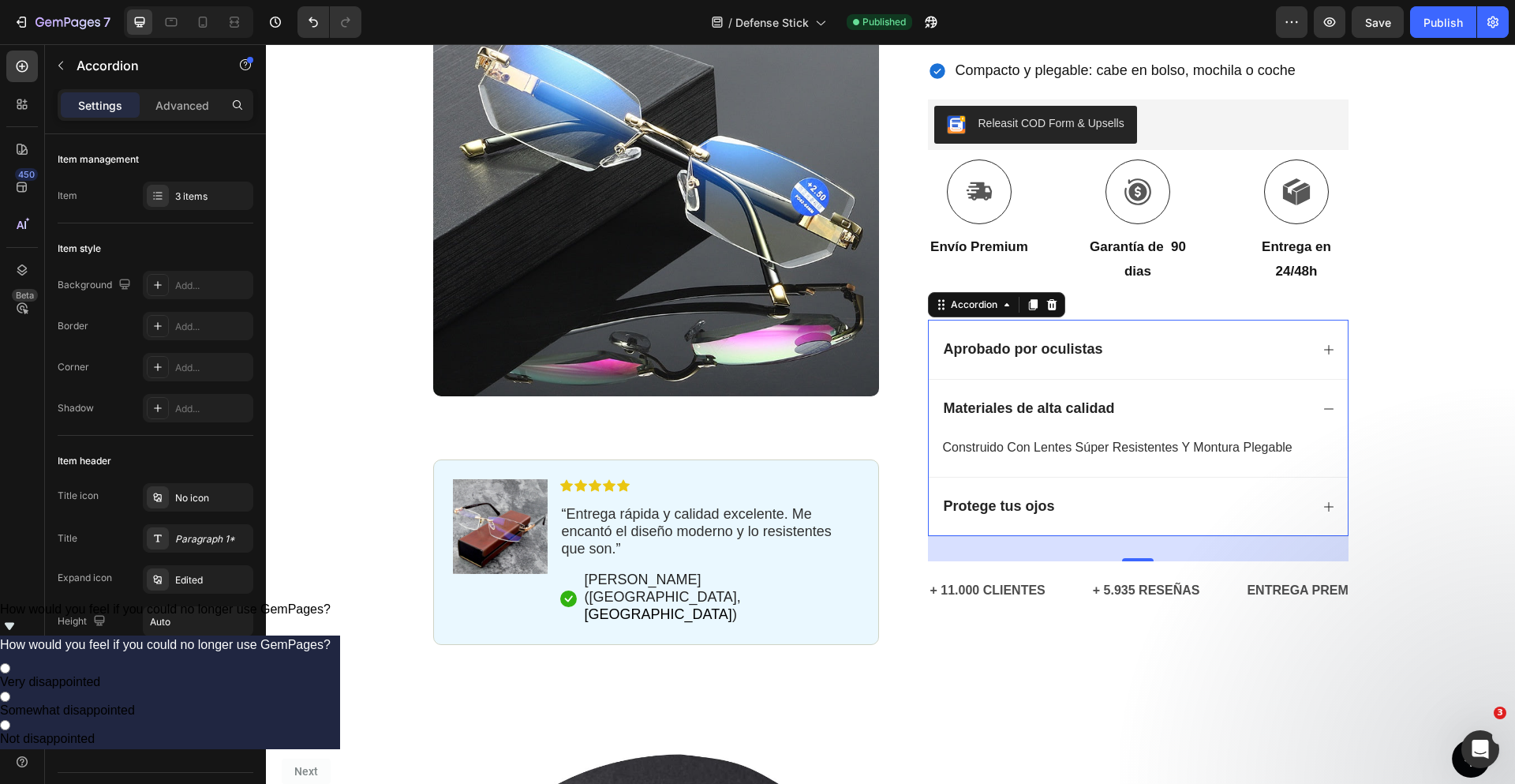
click at [1192, 496] on div "Protege tus ojos" at bounding box center [1126, 506] width 369 height 22
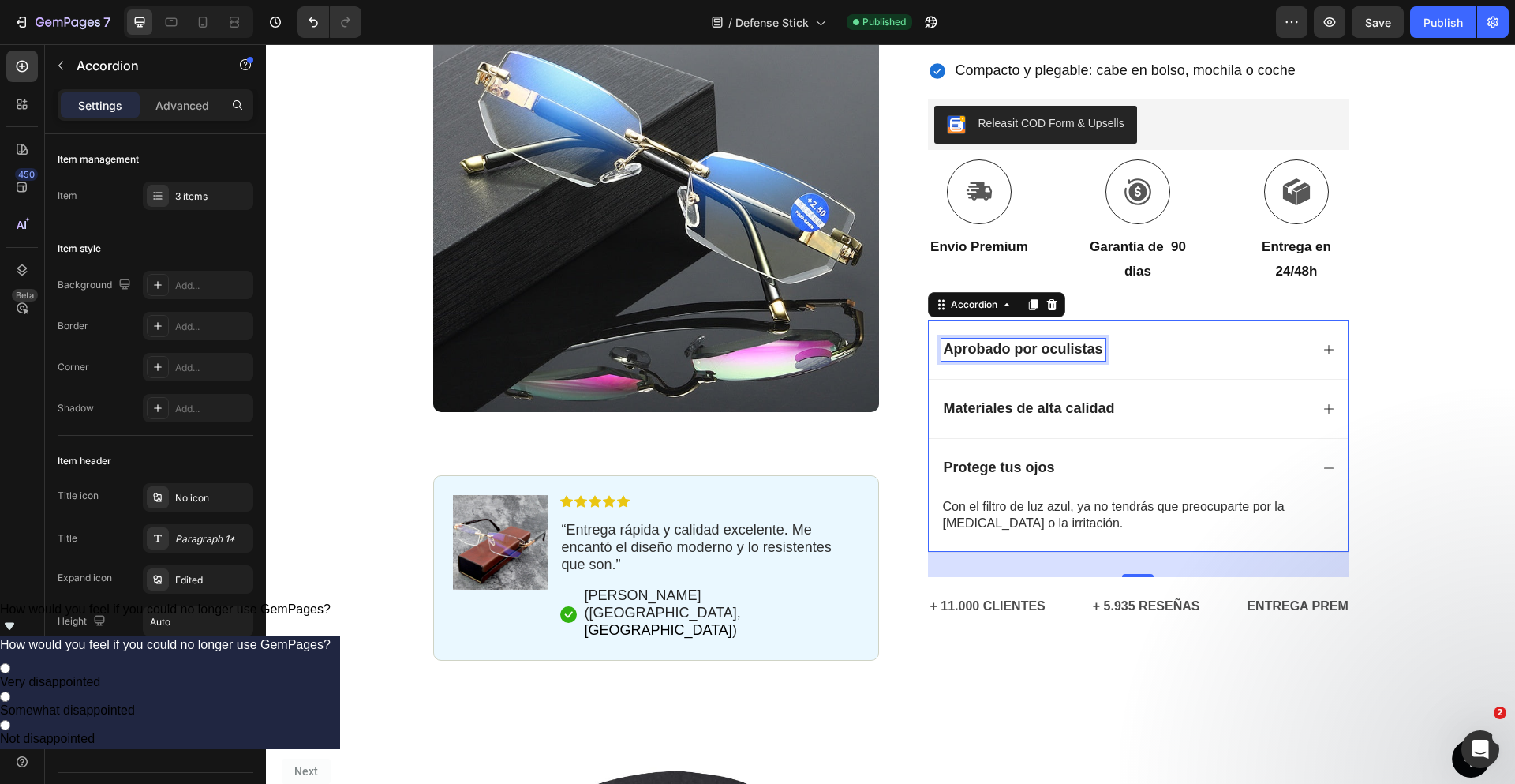
click at [981, 341] on strong "Aprobado por oculistas" at bounding box center [1023, 348] width 160 height 15
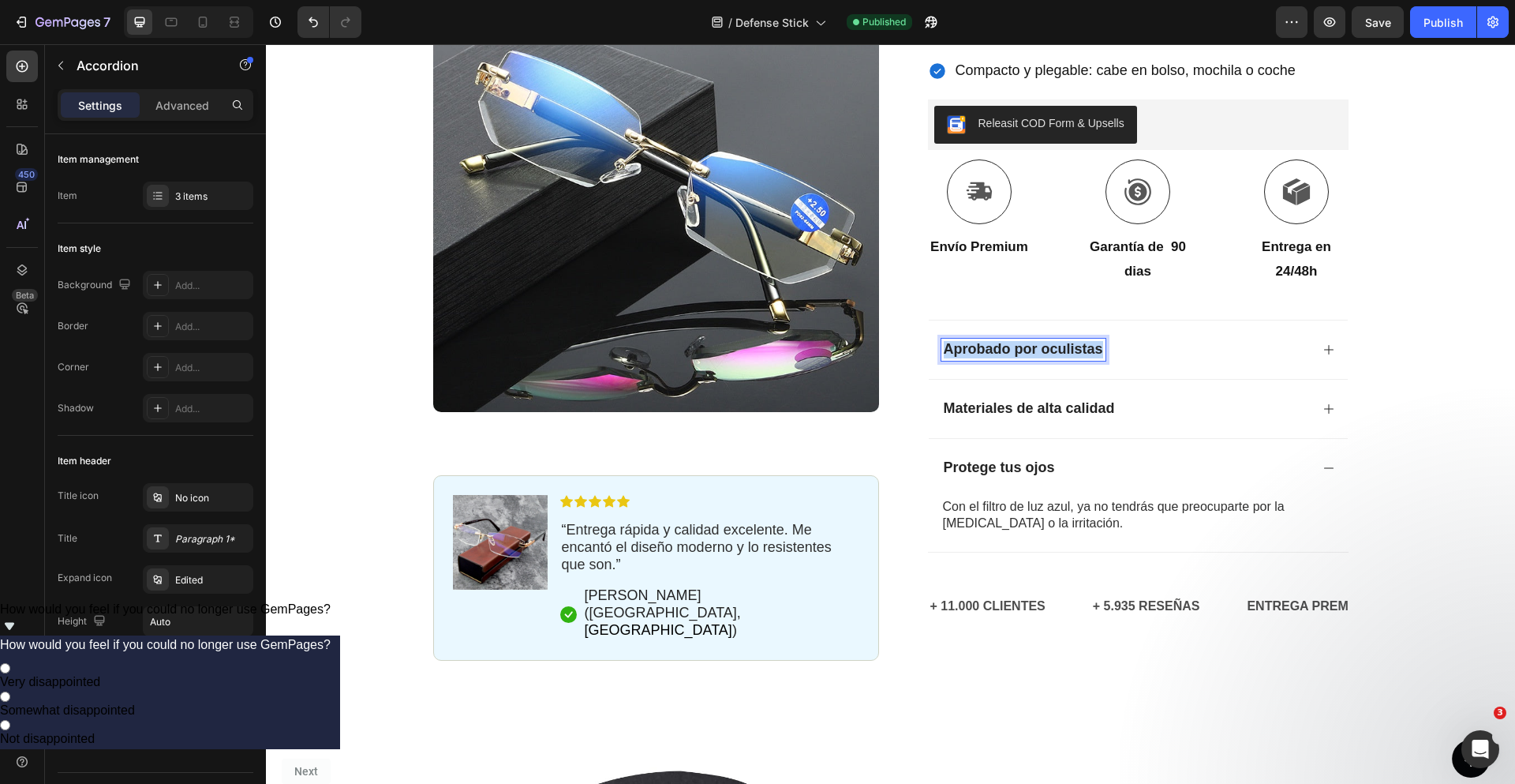
click at [981, 341] on strong "Aprobado por oculistas" at bounding box center [1023, 348] width 160 height 15
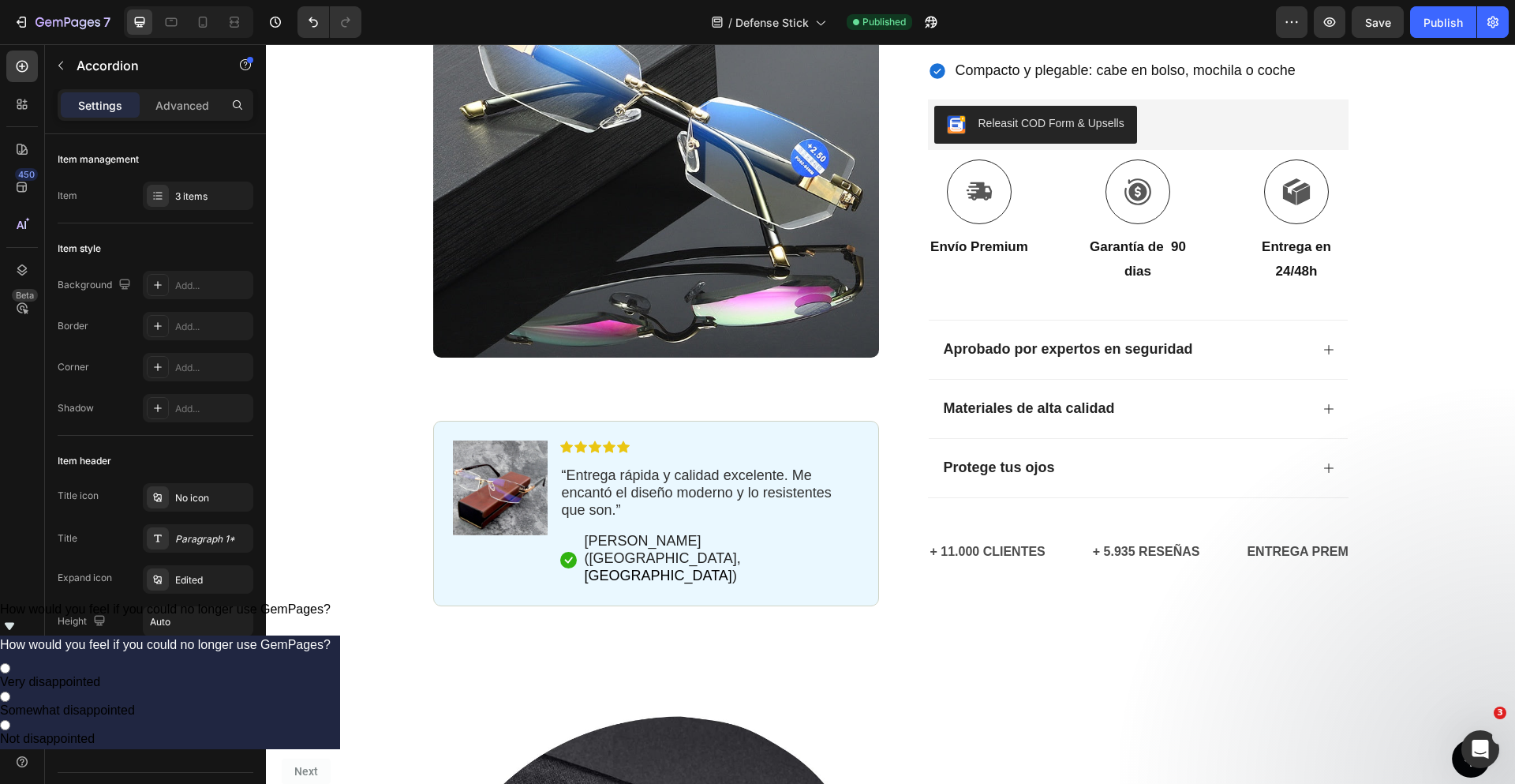
click at [1240, 339] on div "Aprobado por expertos en seguridad" at bounding box center [1126, 349] width 369 height 22
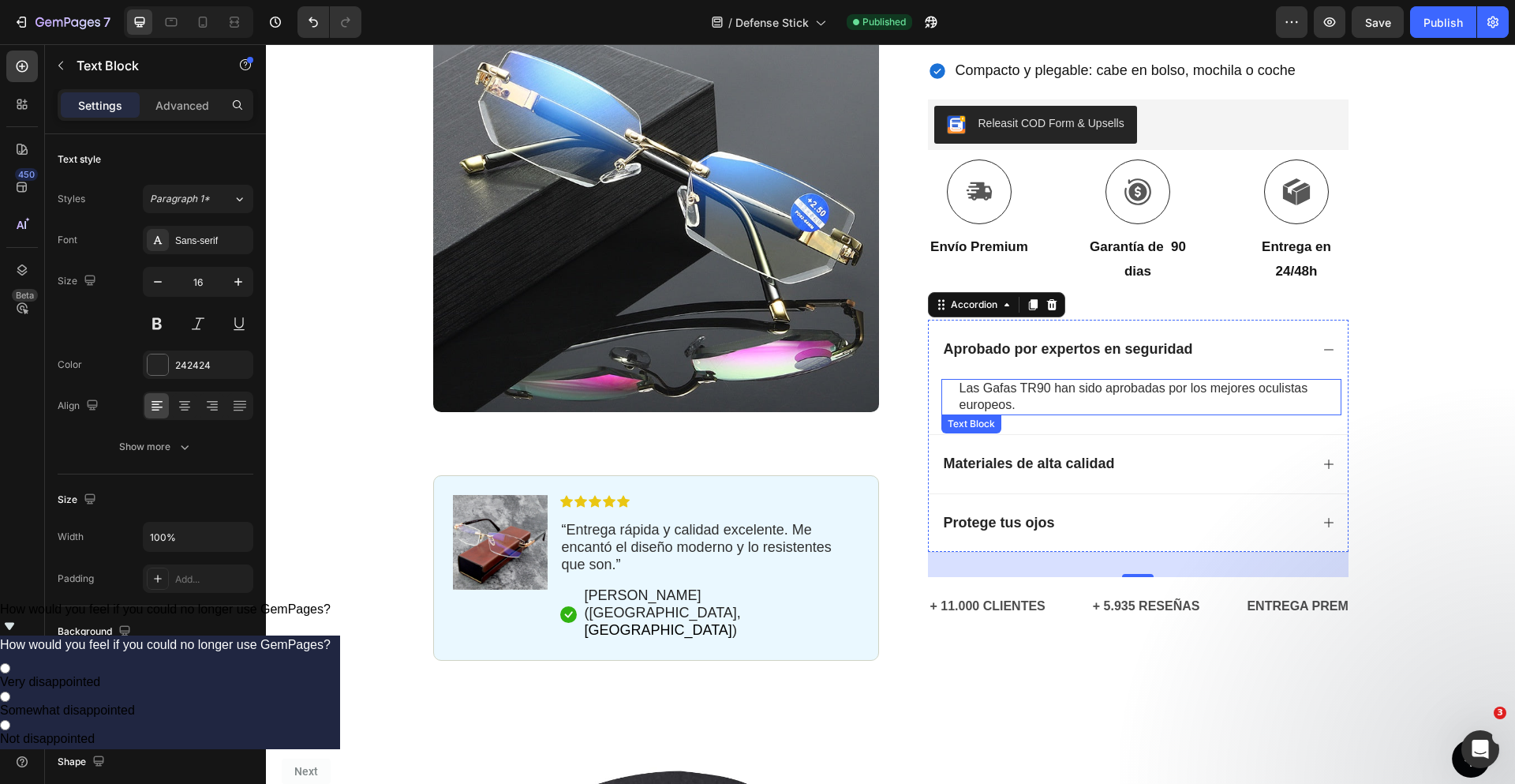
click at [1022, 380] on p "Las Gafas TR90 han sido aprobadas por los mejores oculistas europeos." at bounding box center [1149, 397] width 380 height 33
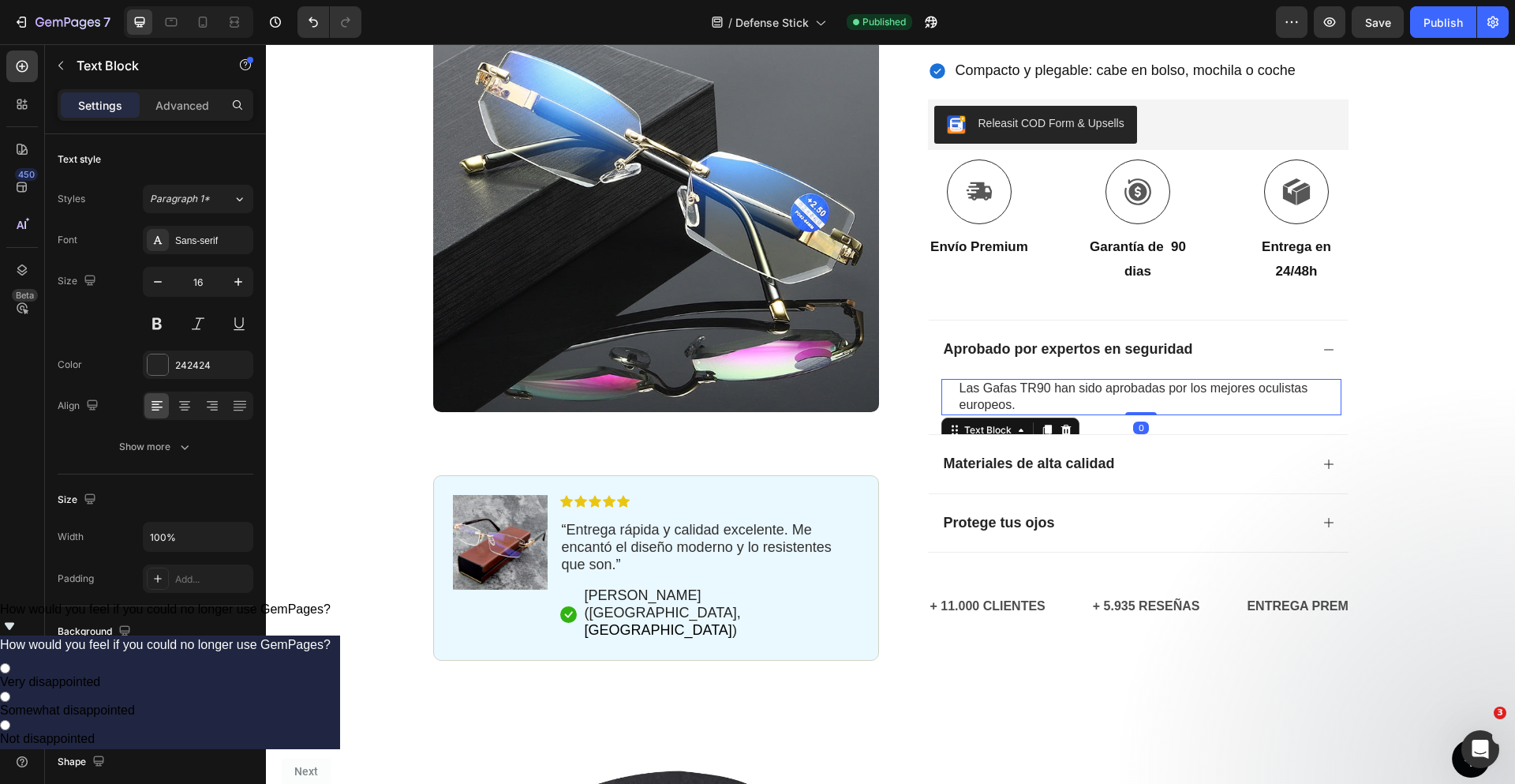
click at [1022, 380] on p "Las Gafas TR90 han sido aprobadas por los mejores oculistas europeos." at bounding box center [1149, 397] width 380 height 33
click at [1012, 367] on div at bounding box center [1012, 367] width 0 height 0
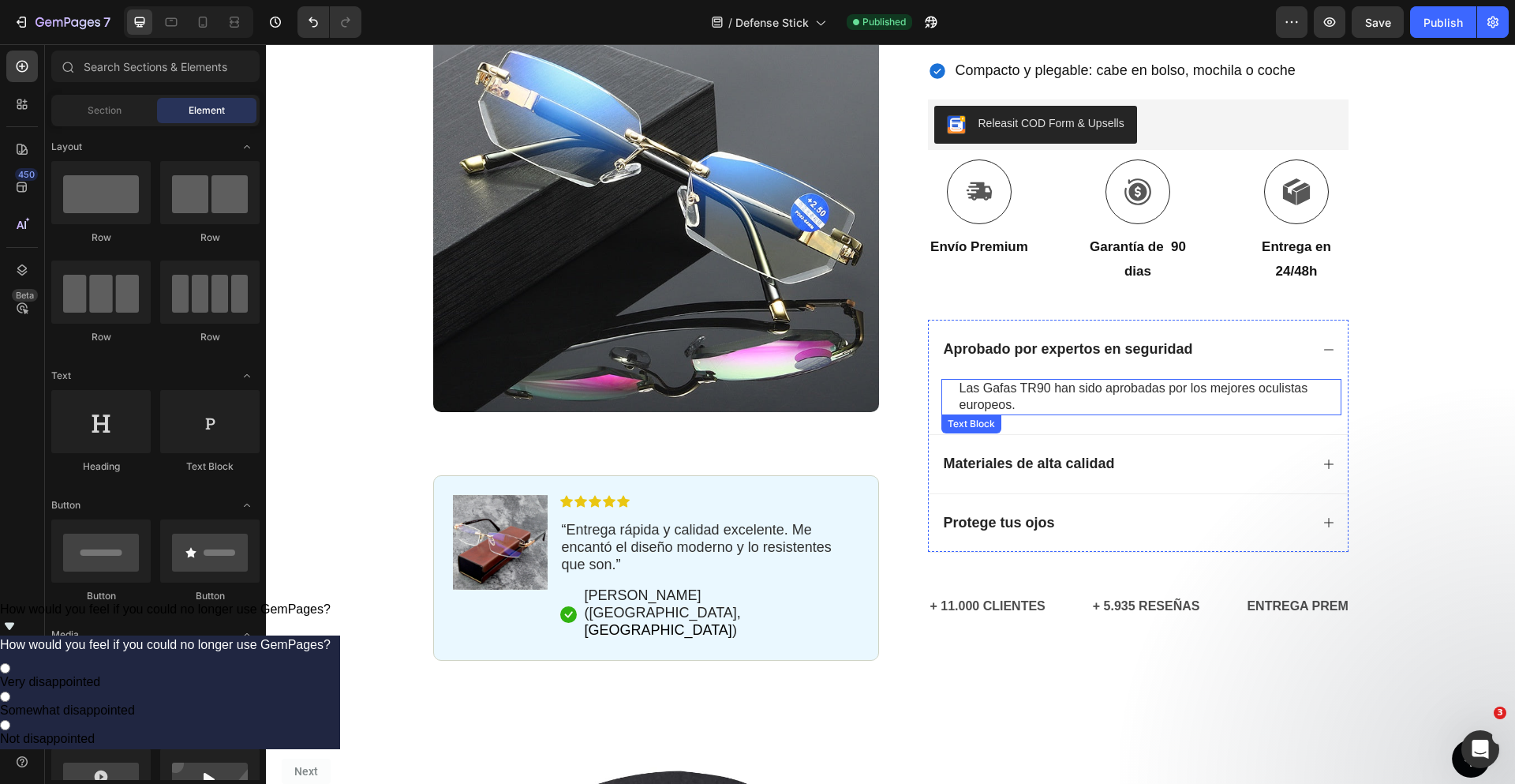
click at [1017, 381] on span "Las Gafas TR90 han sido aprobadas por los mejores oculistas europeos." at bounding box center [1134, 396] width 348 height 30
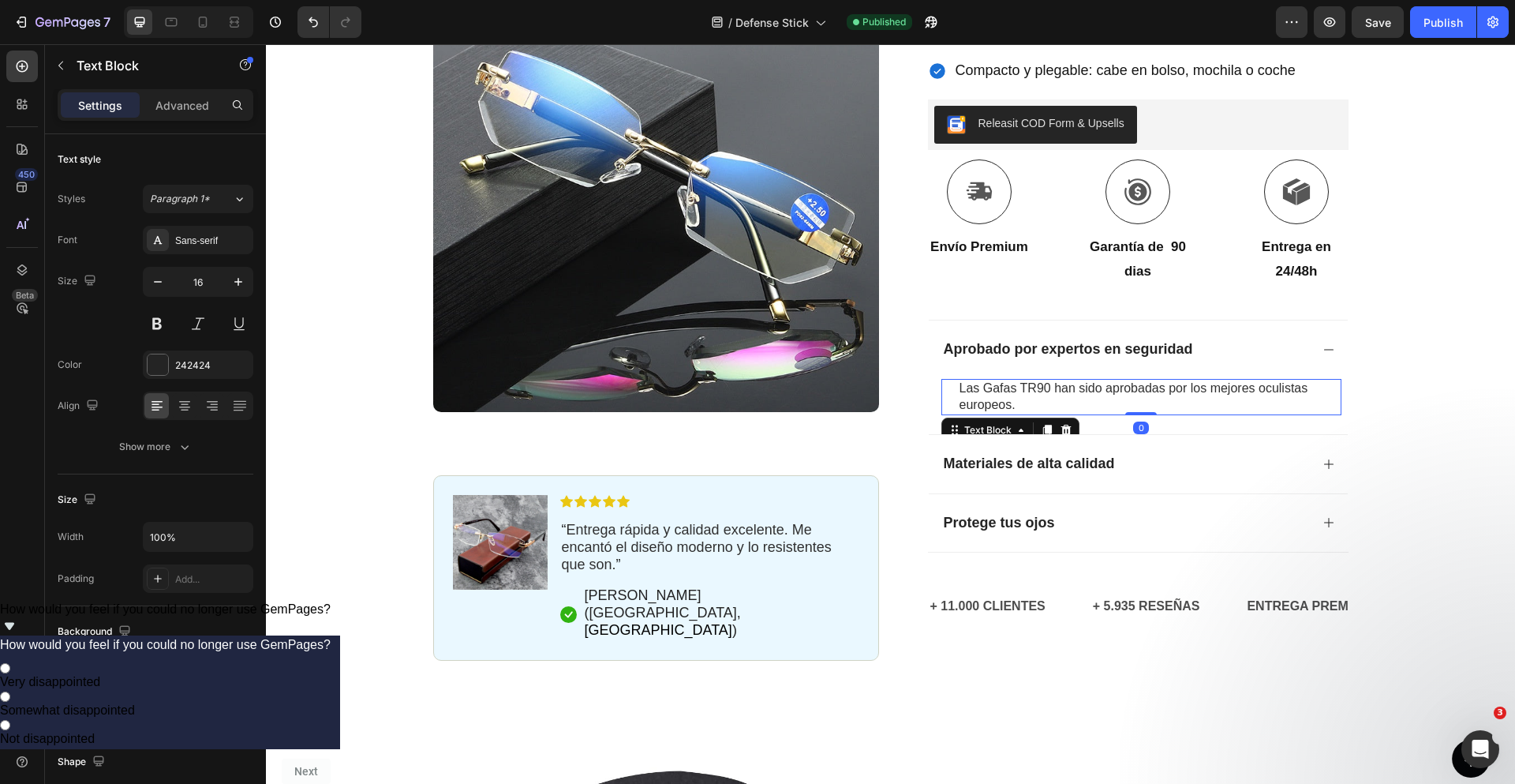
click at [1017, 381] on span "Las Gafas TR90 han sido aprobadas por los mejores oculistas europeos." at bounding box center [1134, 396] width 348 height 30
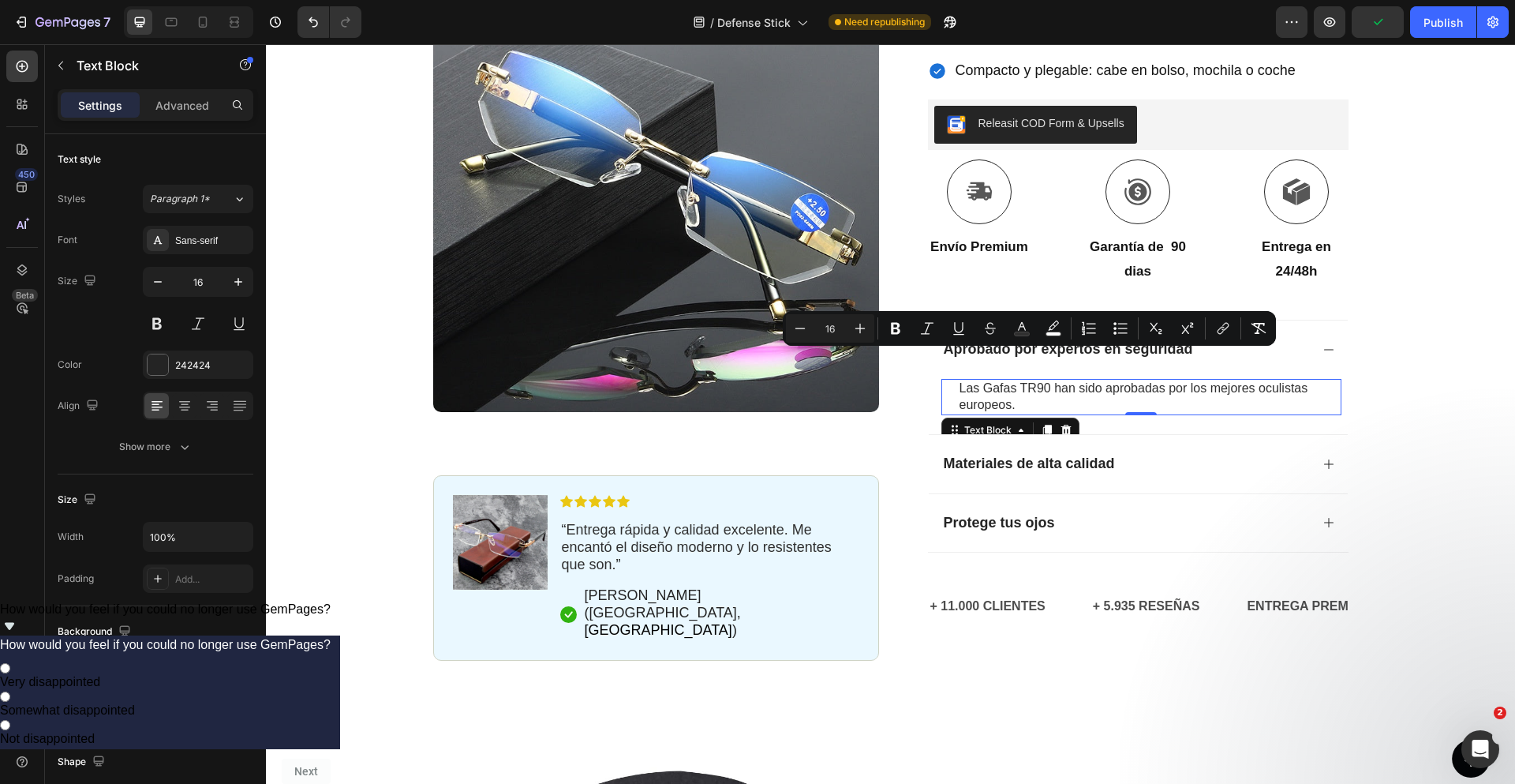
click at [1225, 381] on span "Las Gafas TR90 han sido aprobadas por los mejores oculistas europeos." at bounding box center [1134, 396] width 348 height 30
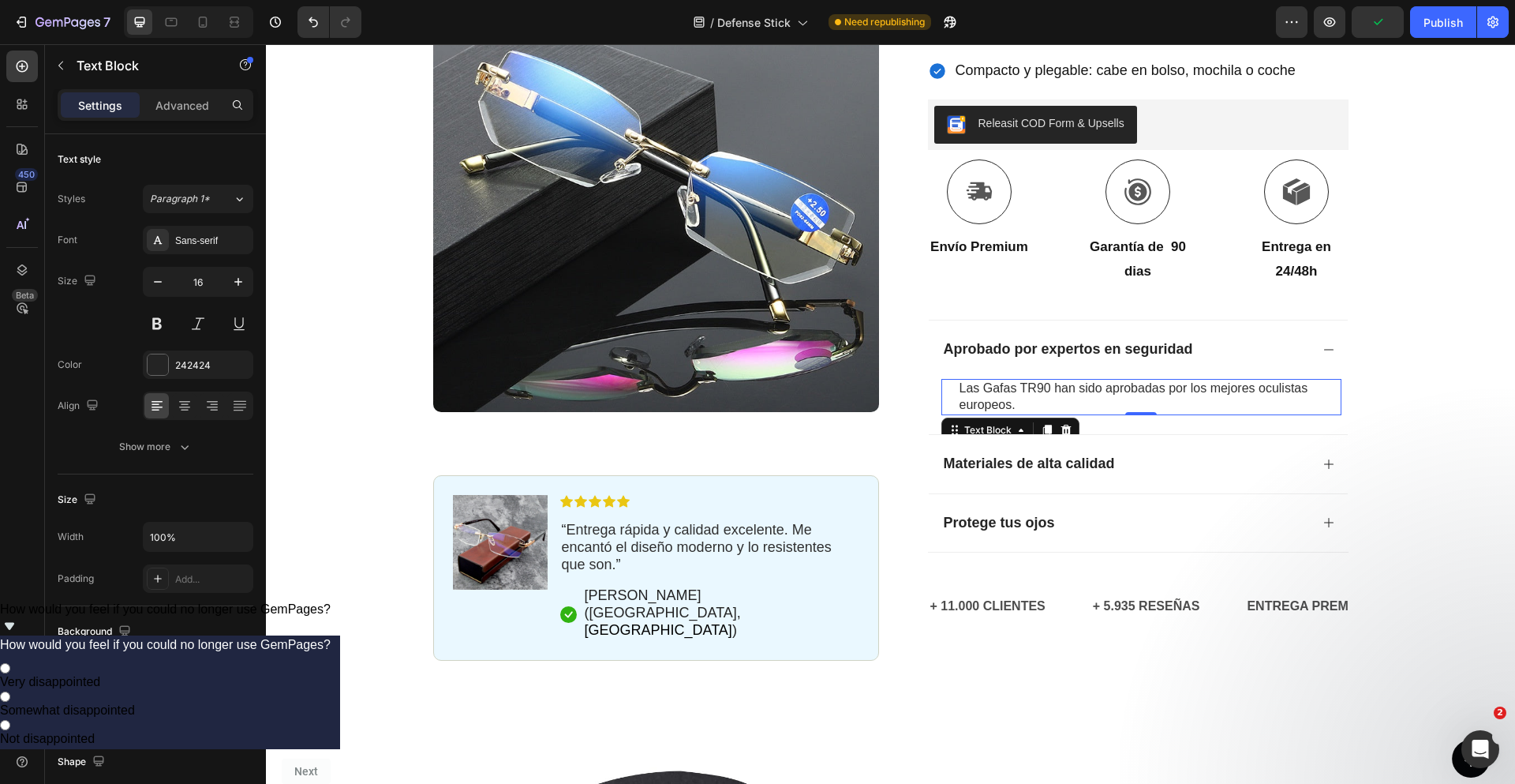
click at [1224, 381] on span "Las Gafas TR90 han sido aprobadas por los mejores oculistas europeos." at bounding box center [1134, 396] width 348 height 30
click at [1428, 24] on div "Publish" at bounding box center [1443, 22] width 40 height 16
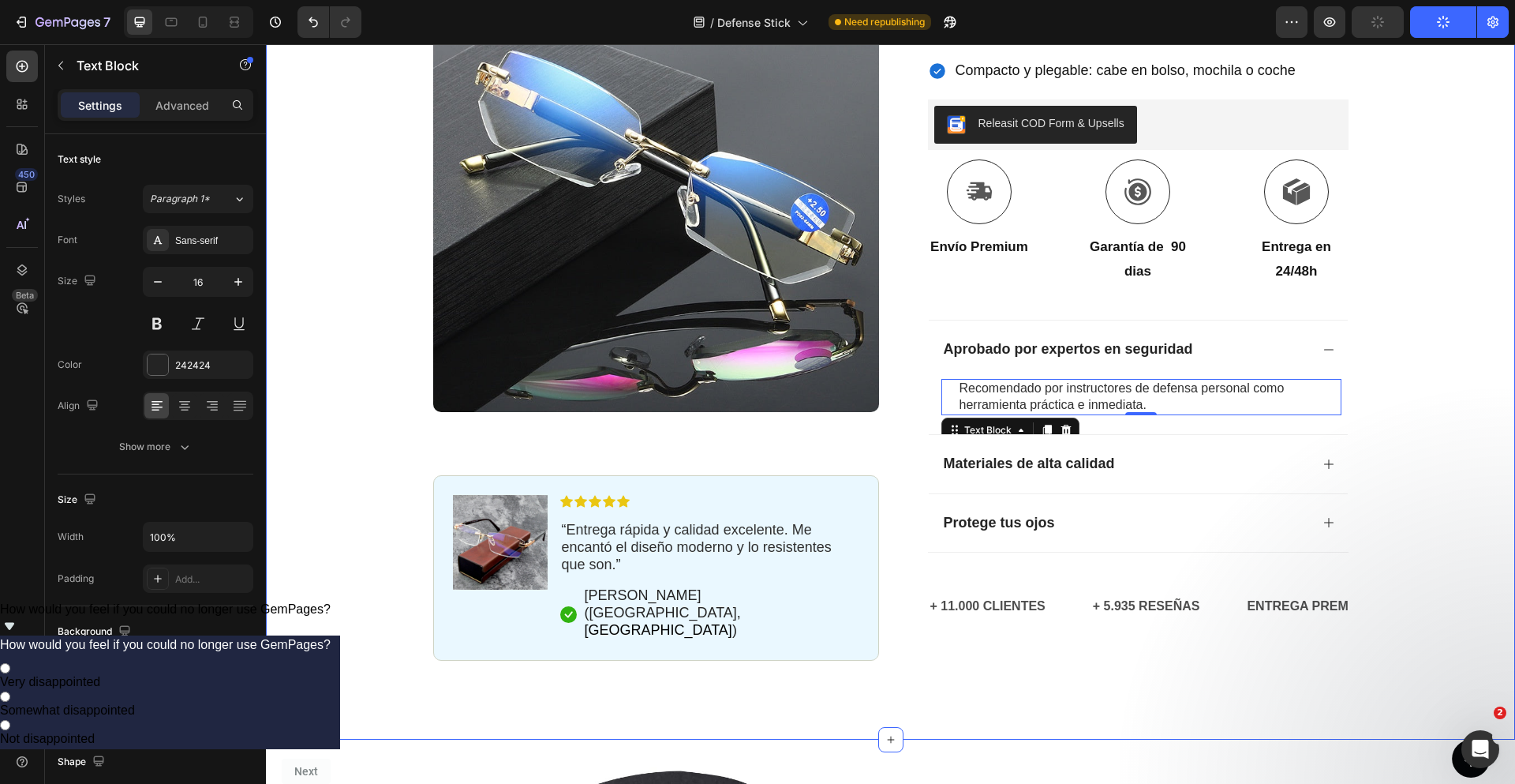
click at [1446, 168] on div "Icon Paga a la entrega y envío gratuito Text Block Row Icon 84.000+ Clientes Fe…" at bounding box center [891, 143] width 1249 height 1036
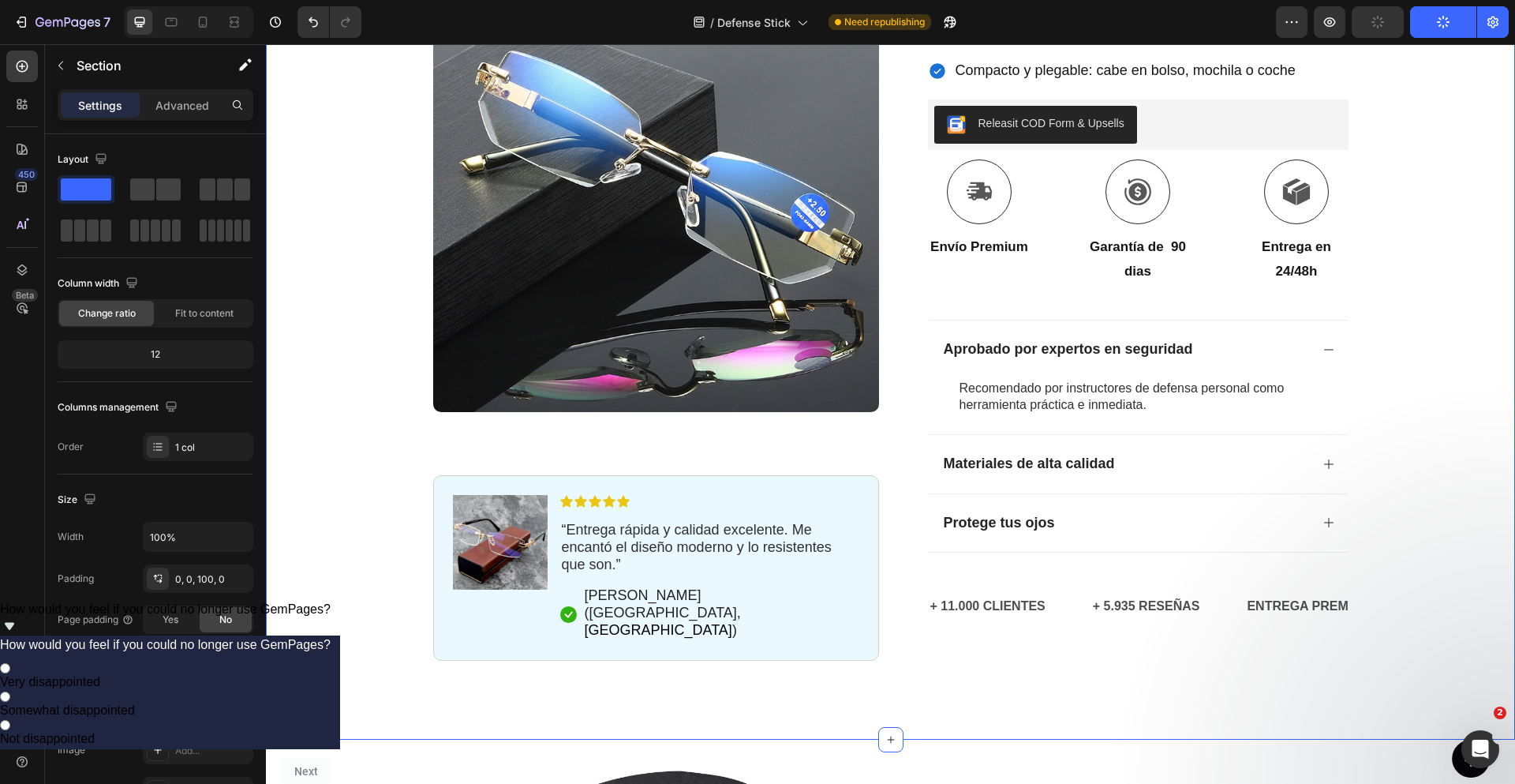
click at [1419, 305] on div "Icon Paga a la entrega y envío gratuito Text Block Row Icon 84.000+ Clientes Fe…" at bounding box center [891, 143] width 1249 height 1036
click at [929, 319] on div "Aprobado por expertos en seguridad" at bounding box center [1138, 348] width 419 height 59
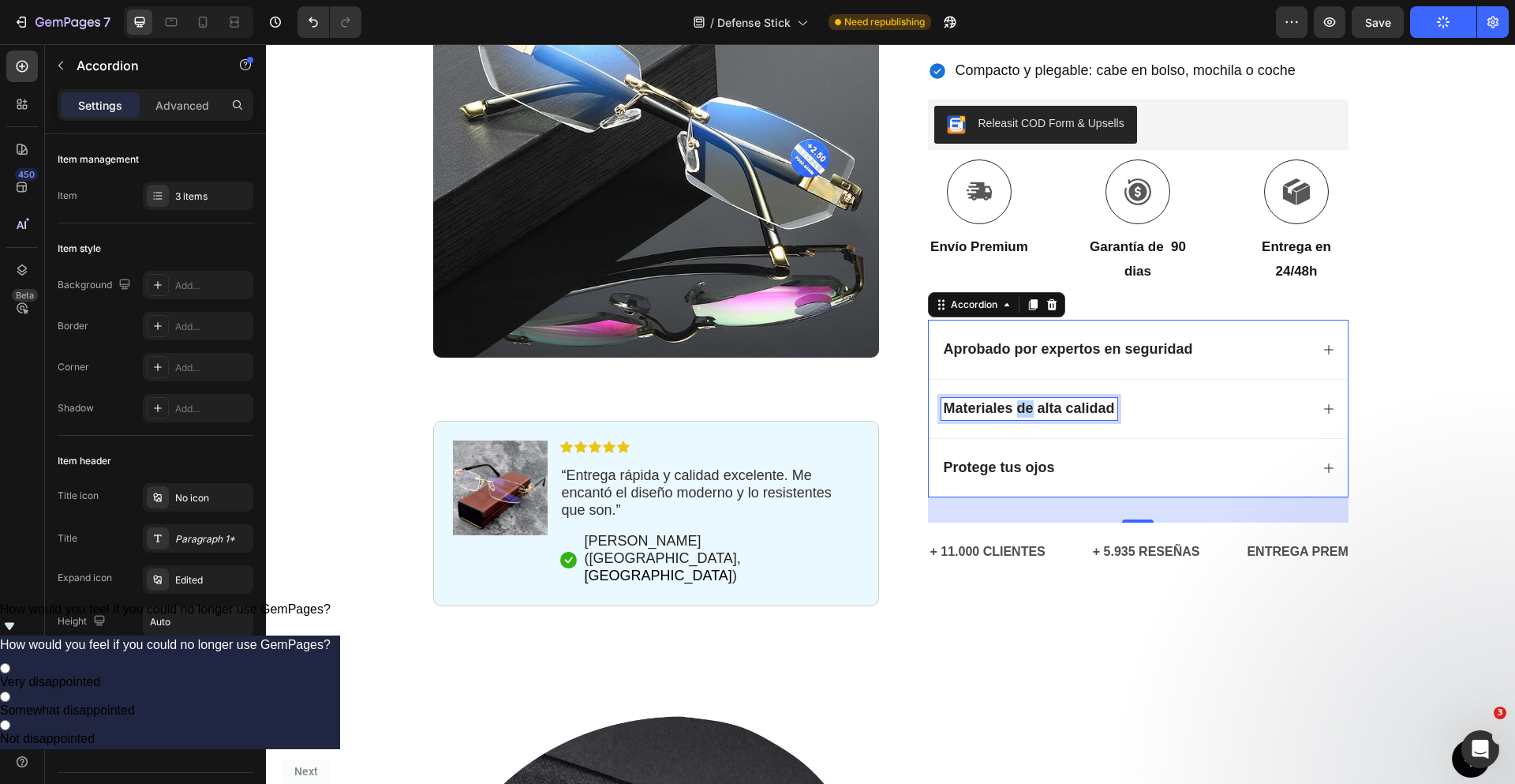
click at [1015, 400] on strong "Materiales de alta calidad" at bounding box center [1029, 407] width 171 height 15
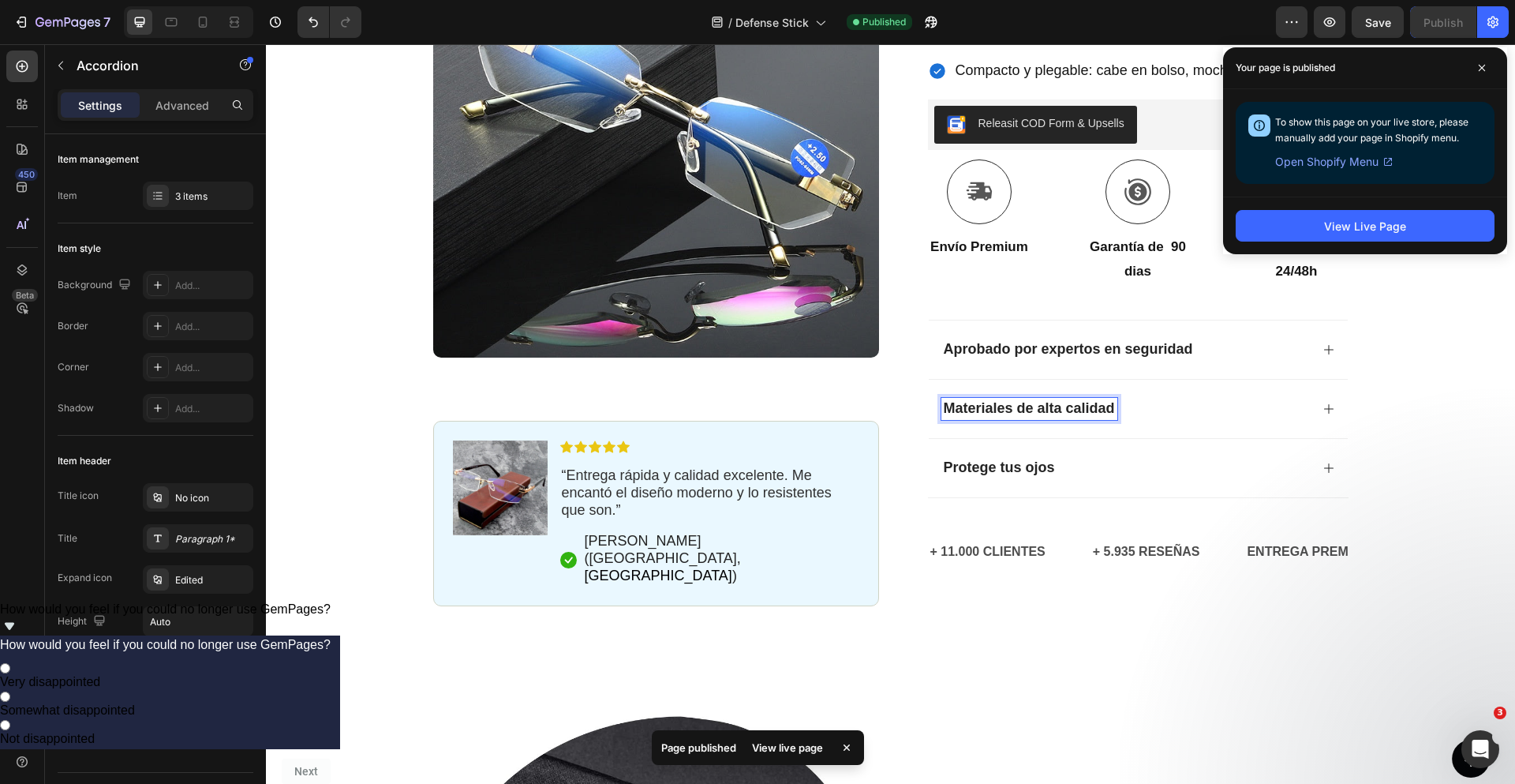
click at [1220, 398] on div "Materiales de alta calidad" at bounding box center [1126, 408] width 369 height 22
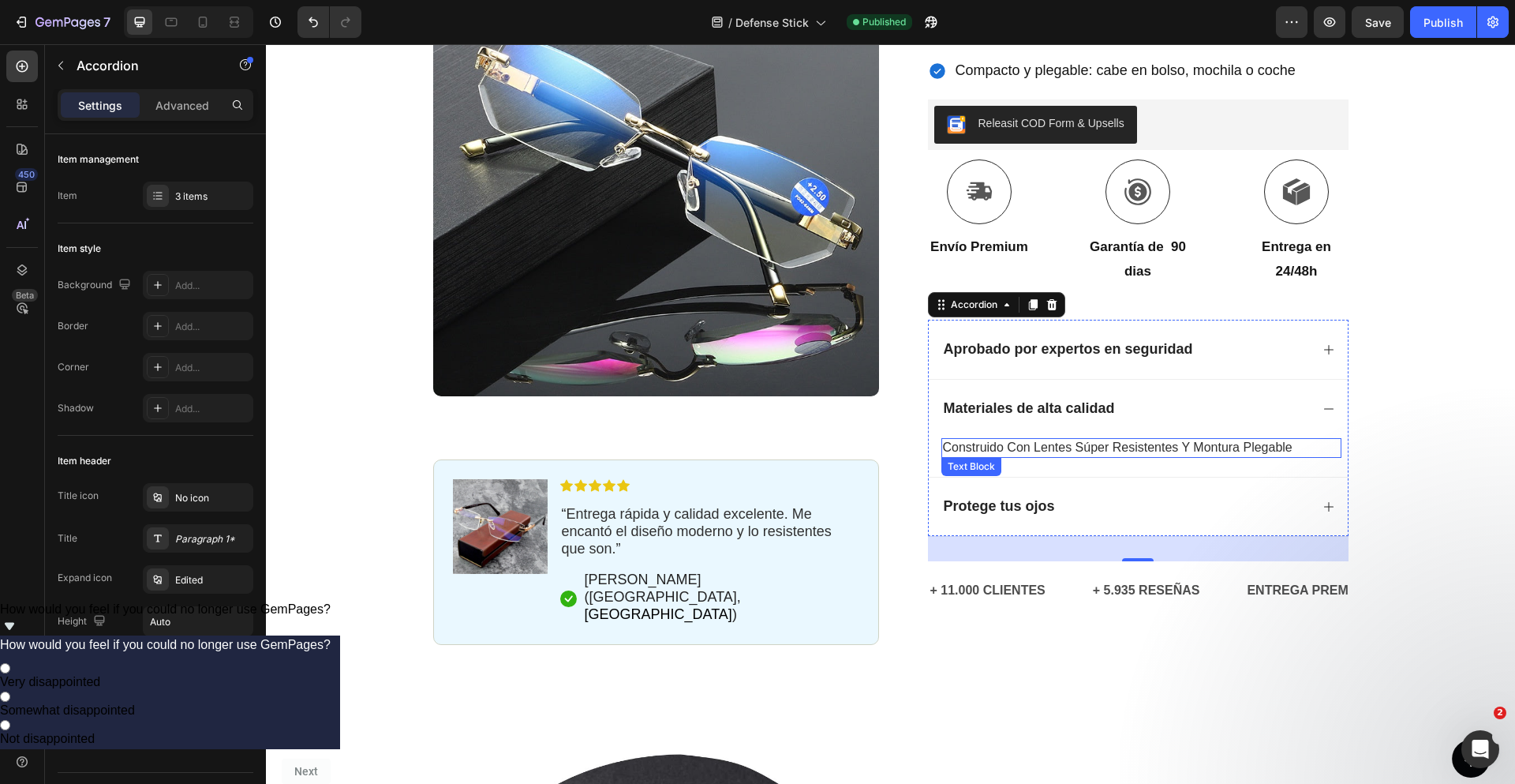
click at [995, 440] on span "construido con lentes súper resistentes y montura plegable" at bounding box center [1117, 447] width 349 height 14
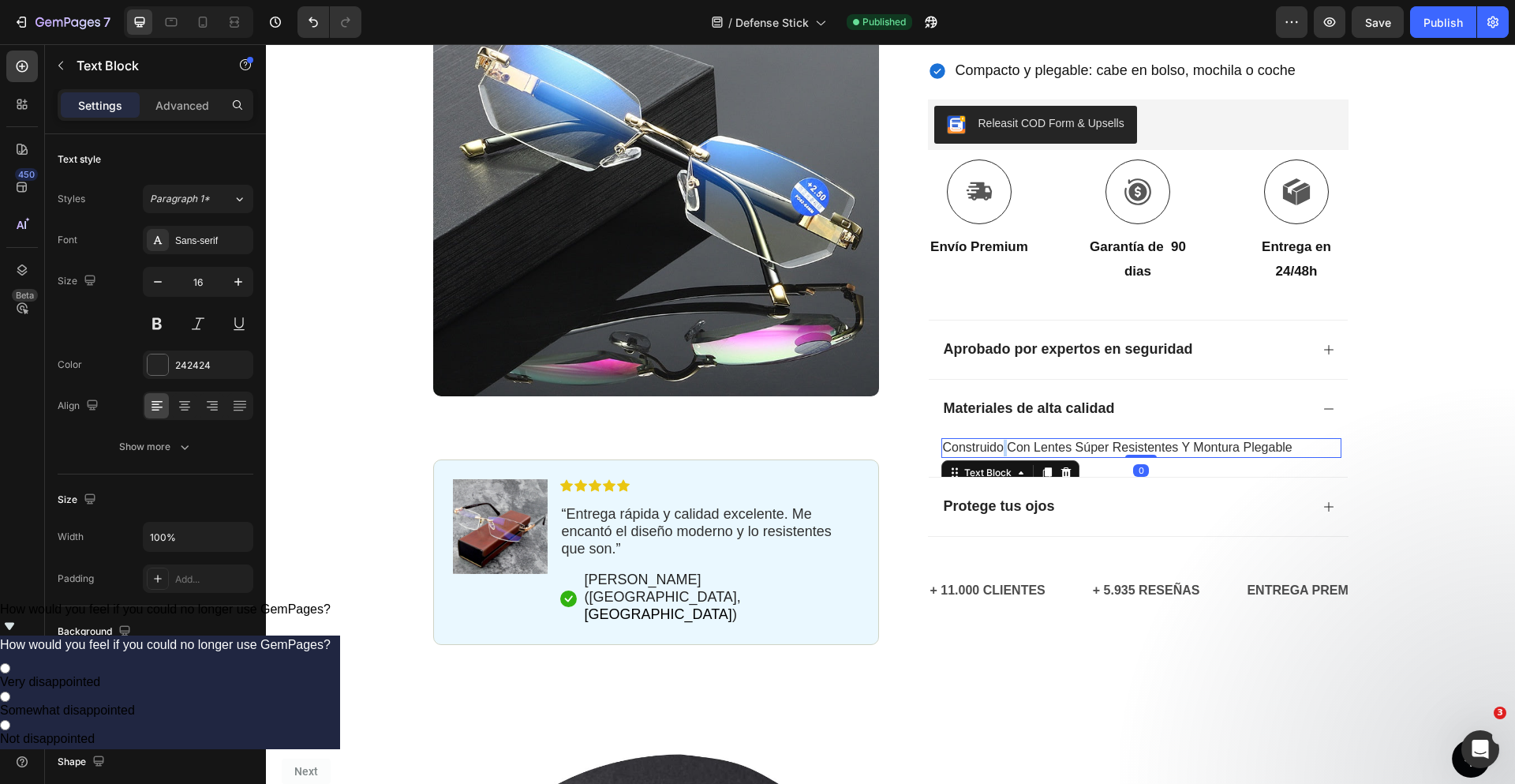
click at [995, 440] on span "construido con lentes súper resistentes y montura plegable" at bounding box center [1117, 447] width 349 height 14
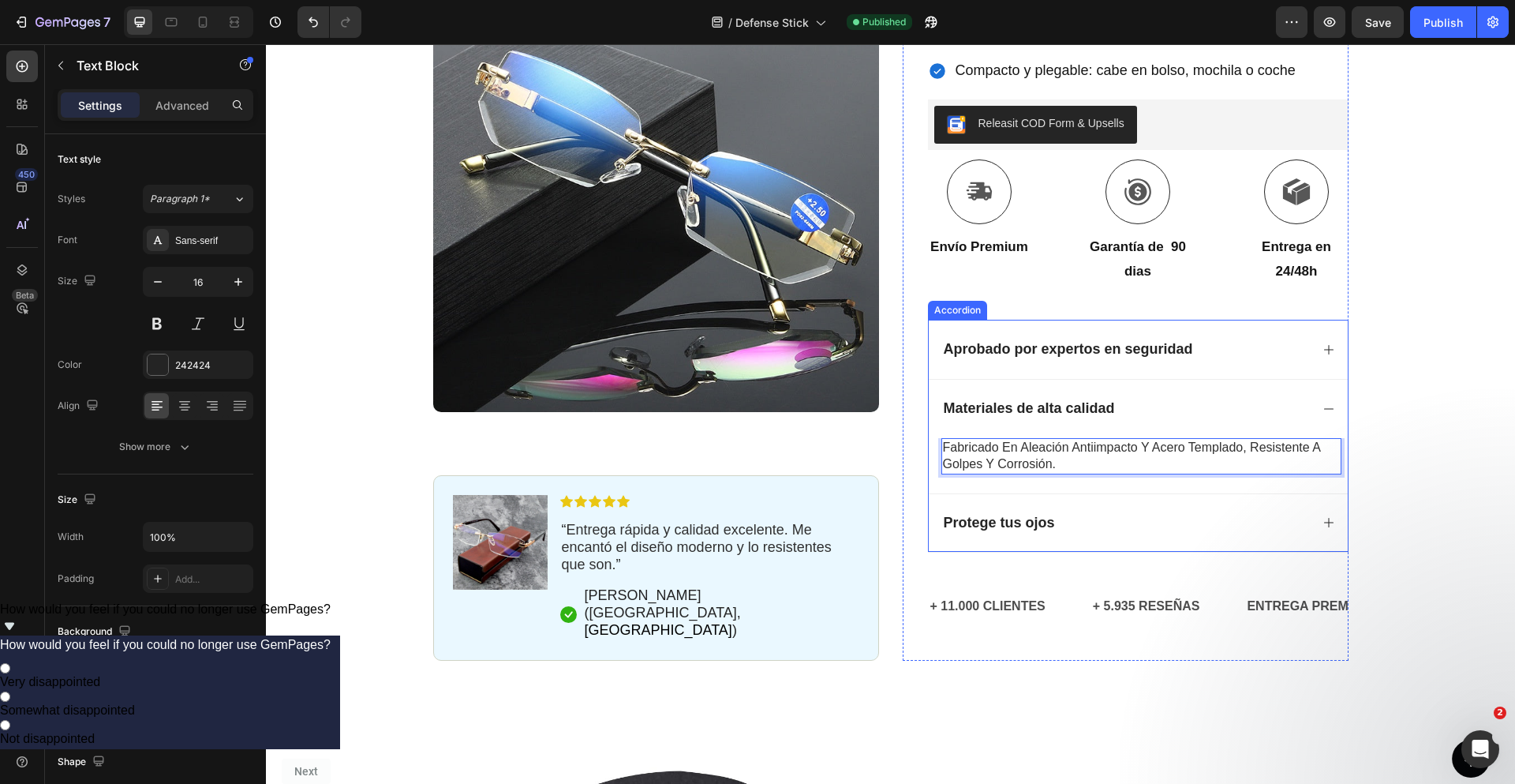
click at [987, 515] on strong "Protege tus ojos" at bounding box center [999, 523] width 111 height 15
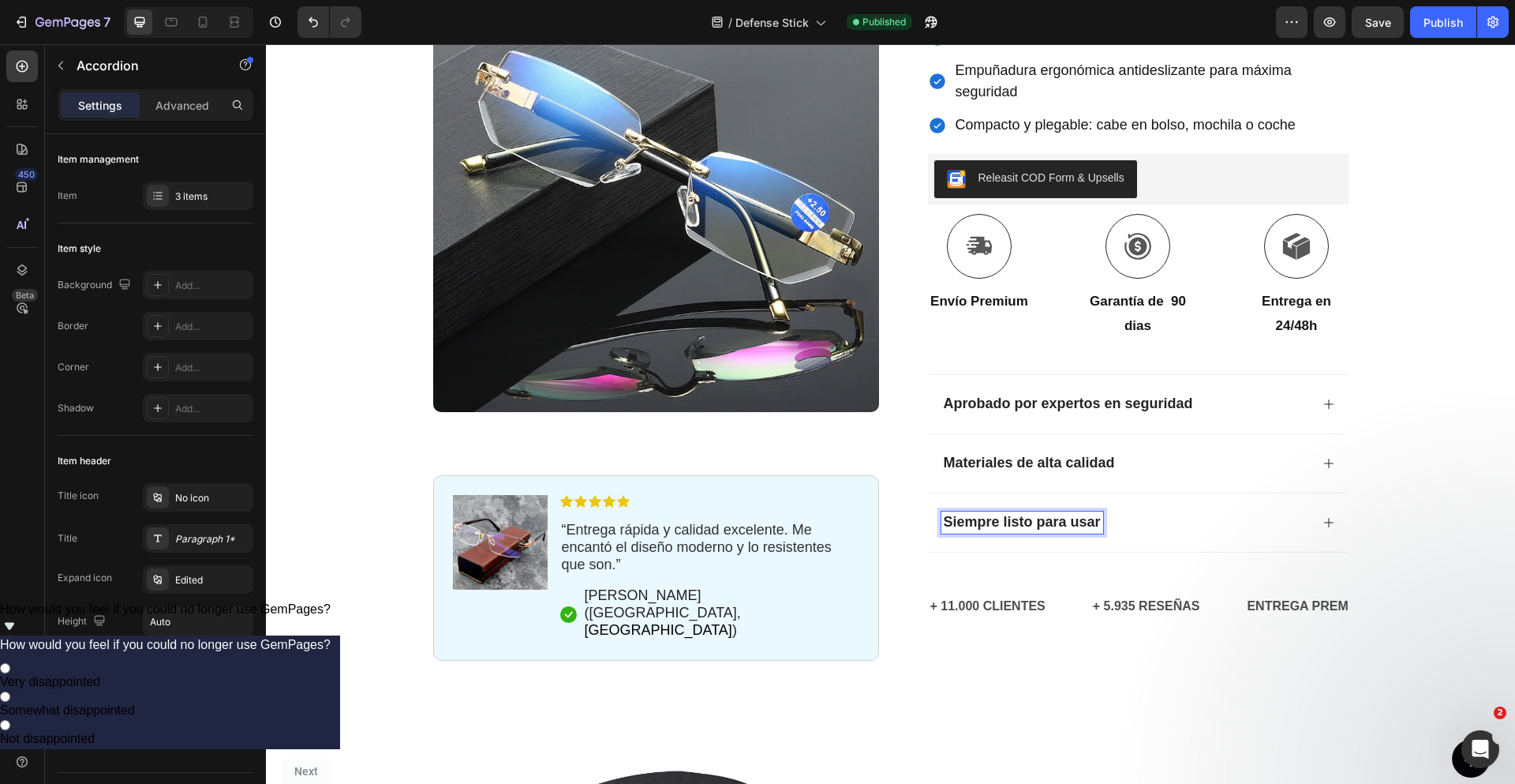
scroll to position [396, 0]
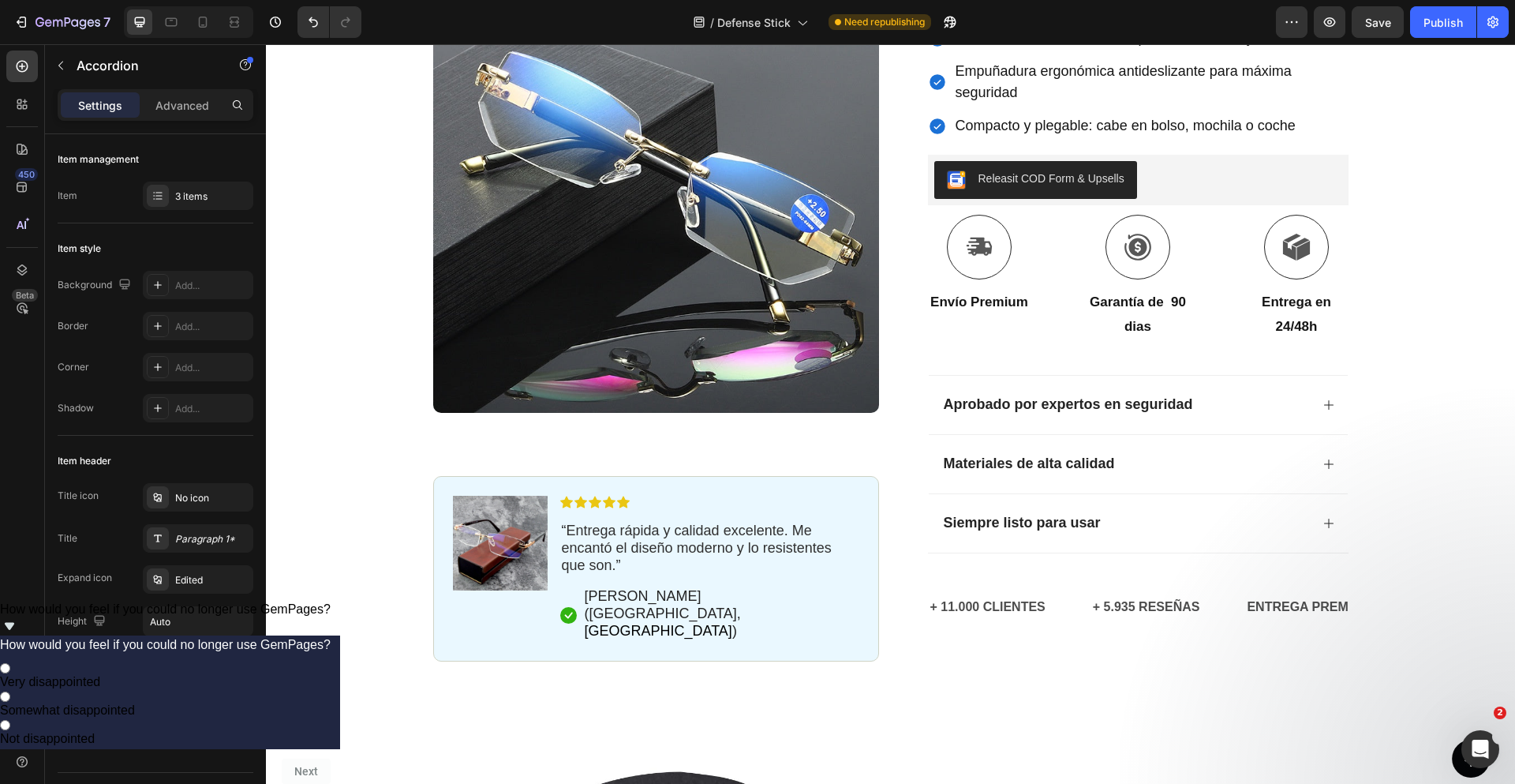
click at [1109, 512] on div "Siempre listo para usar" at bounding box center [1126, 523] width 369 height 22
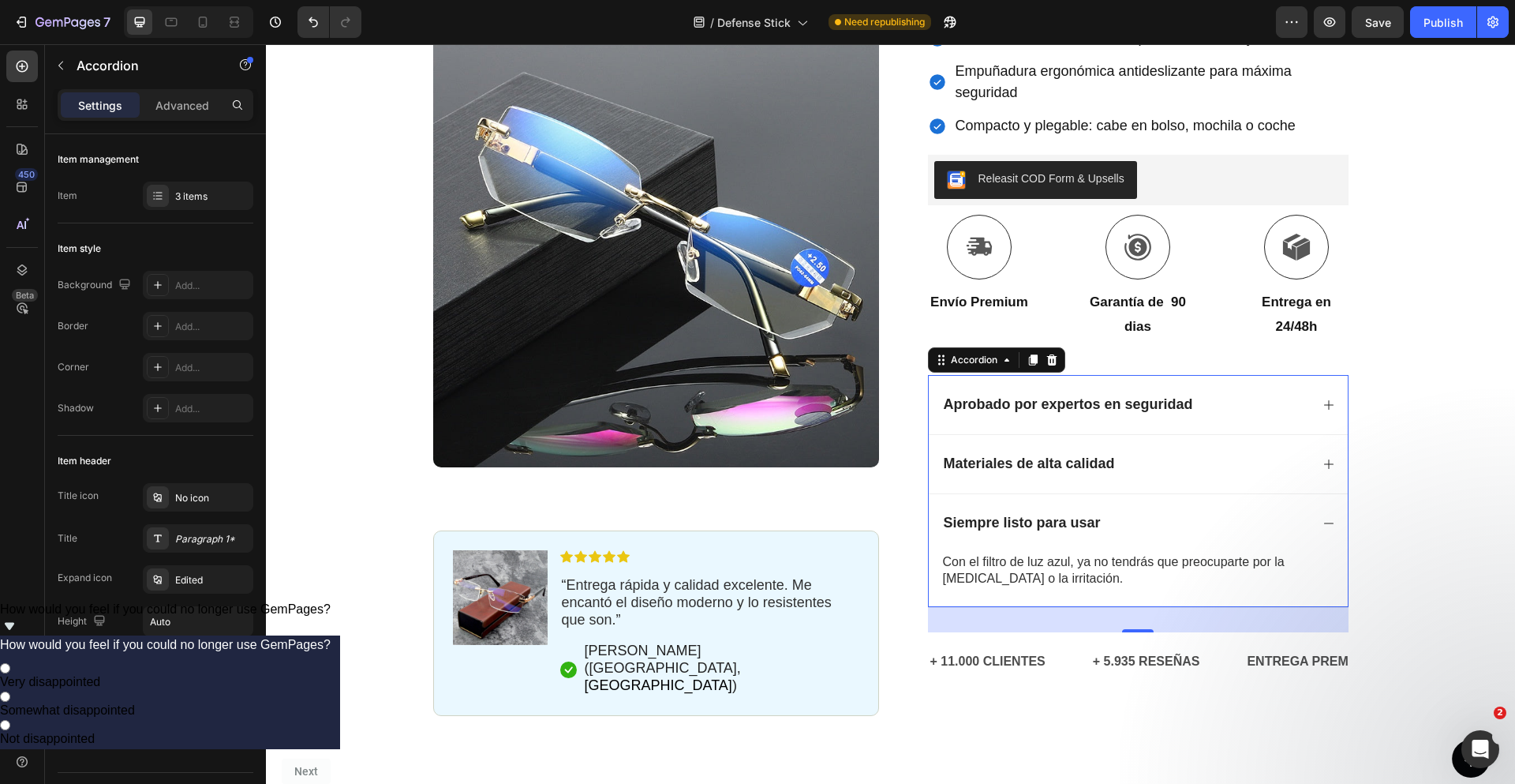
click at [1091, 553] on div "Con el filtro de luz azul, ya no tendrás que preocuparte por la sequedad ocular…" at bounding box center [1141, 570] width 400 height 36
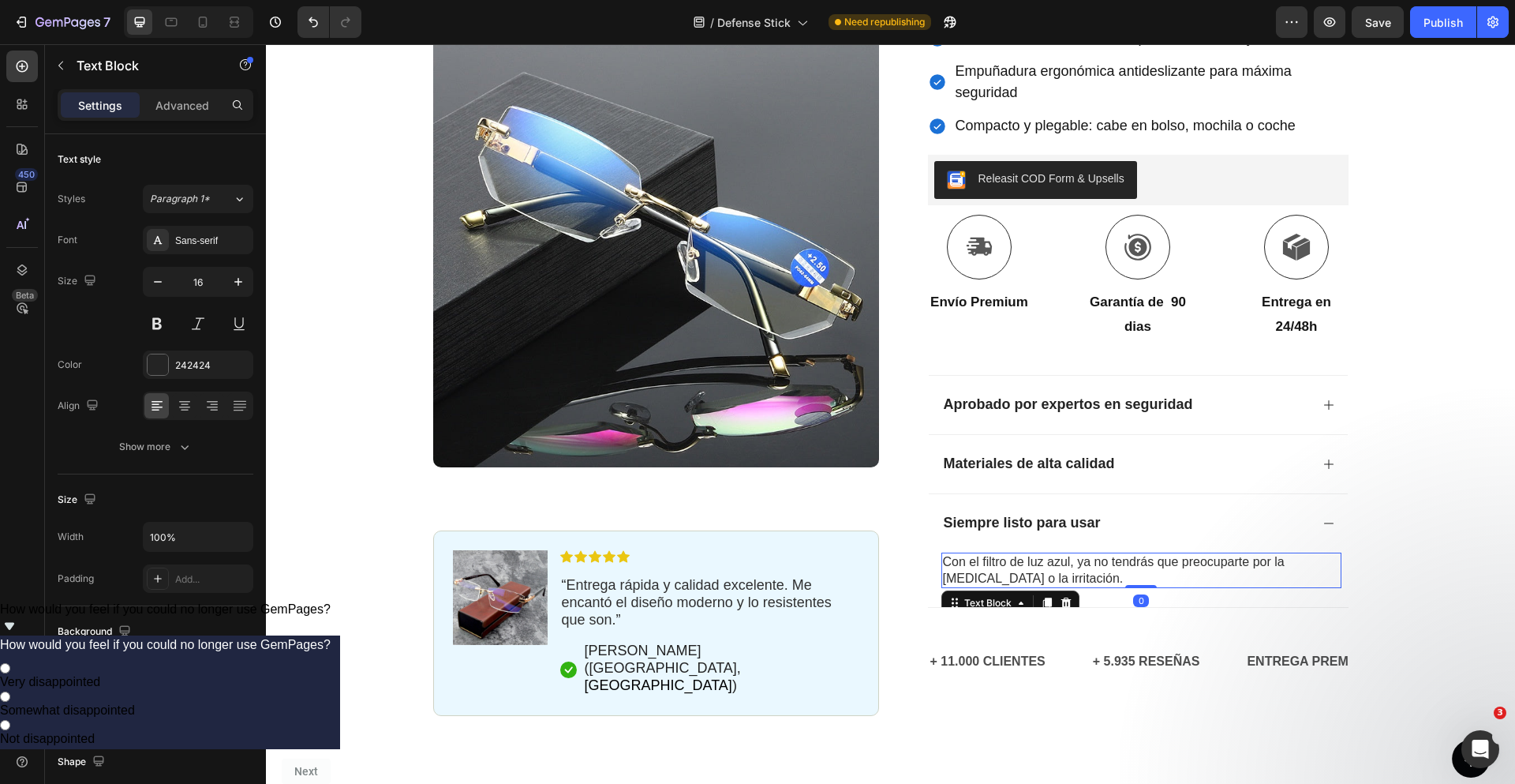
click at [1077, 555] on span "Con el filtro de luz azul, ya no tendrás que preocuparte por la sequedad ocular…" at bounding box center [1113, 569] width 342 height 30
click at [1418, 363] on div "Icon Paga a la entrega y envío gratuito Text Block Row Icon 84.000+ Clientes Fe…" at bounding box center [891, 198] width 1249 height 1036
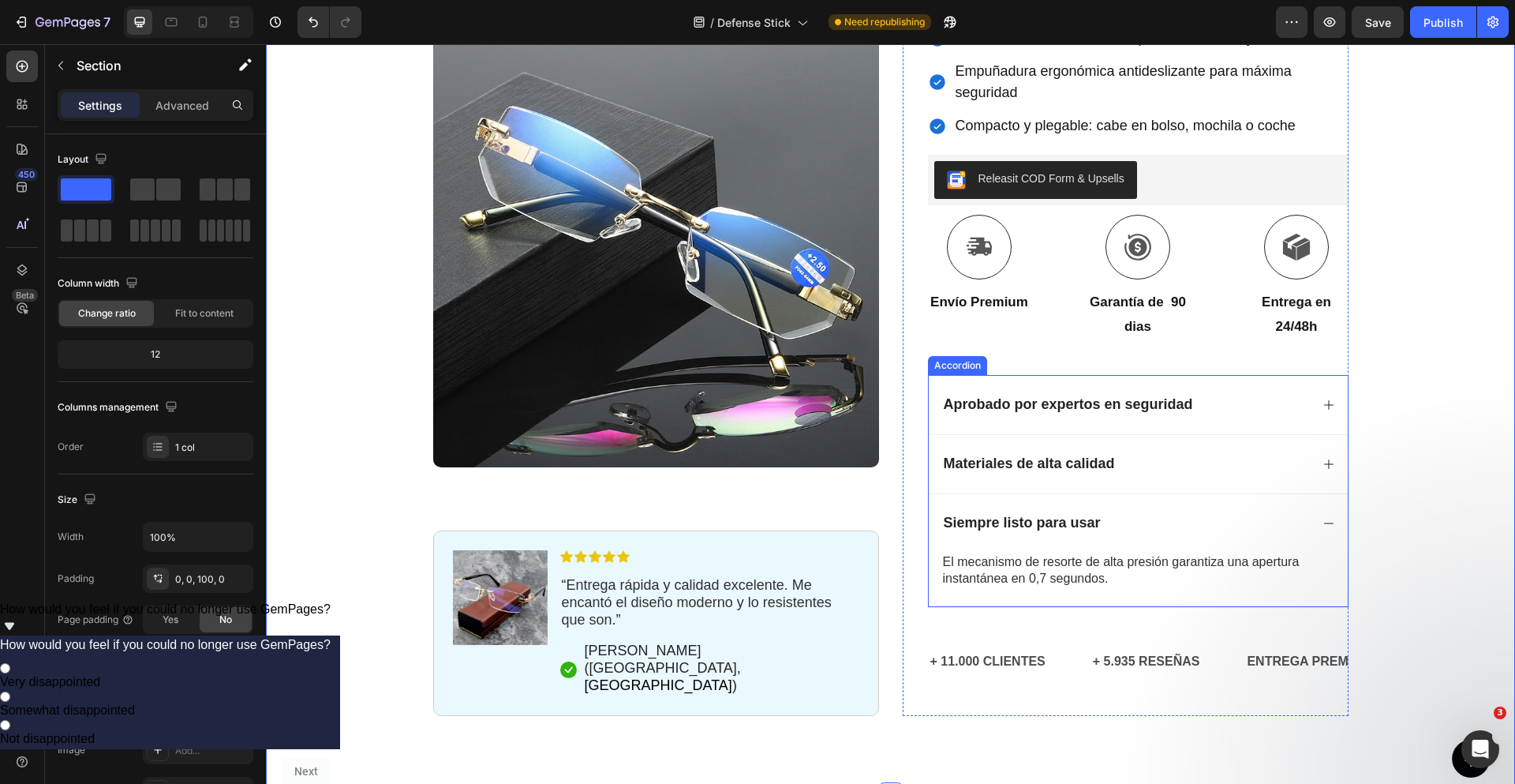
click at [1216, 453] on div "Materiales de alta calidad" at bounding box center [1126, 464] width 369 height 22
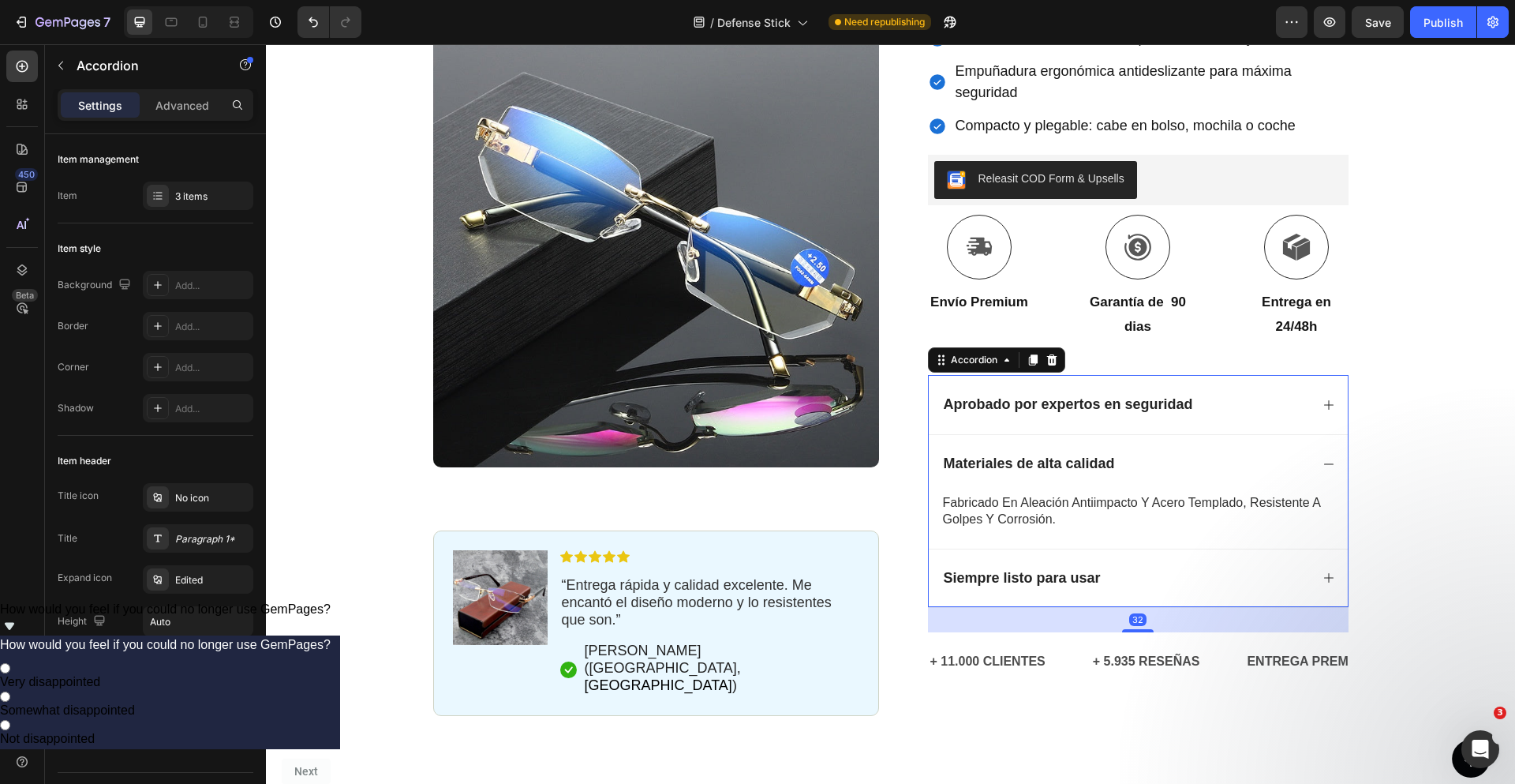
click at [1216, 453] on div "Materiales de alta calidad" at bounding box center [1126, 464] width 369 height 22
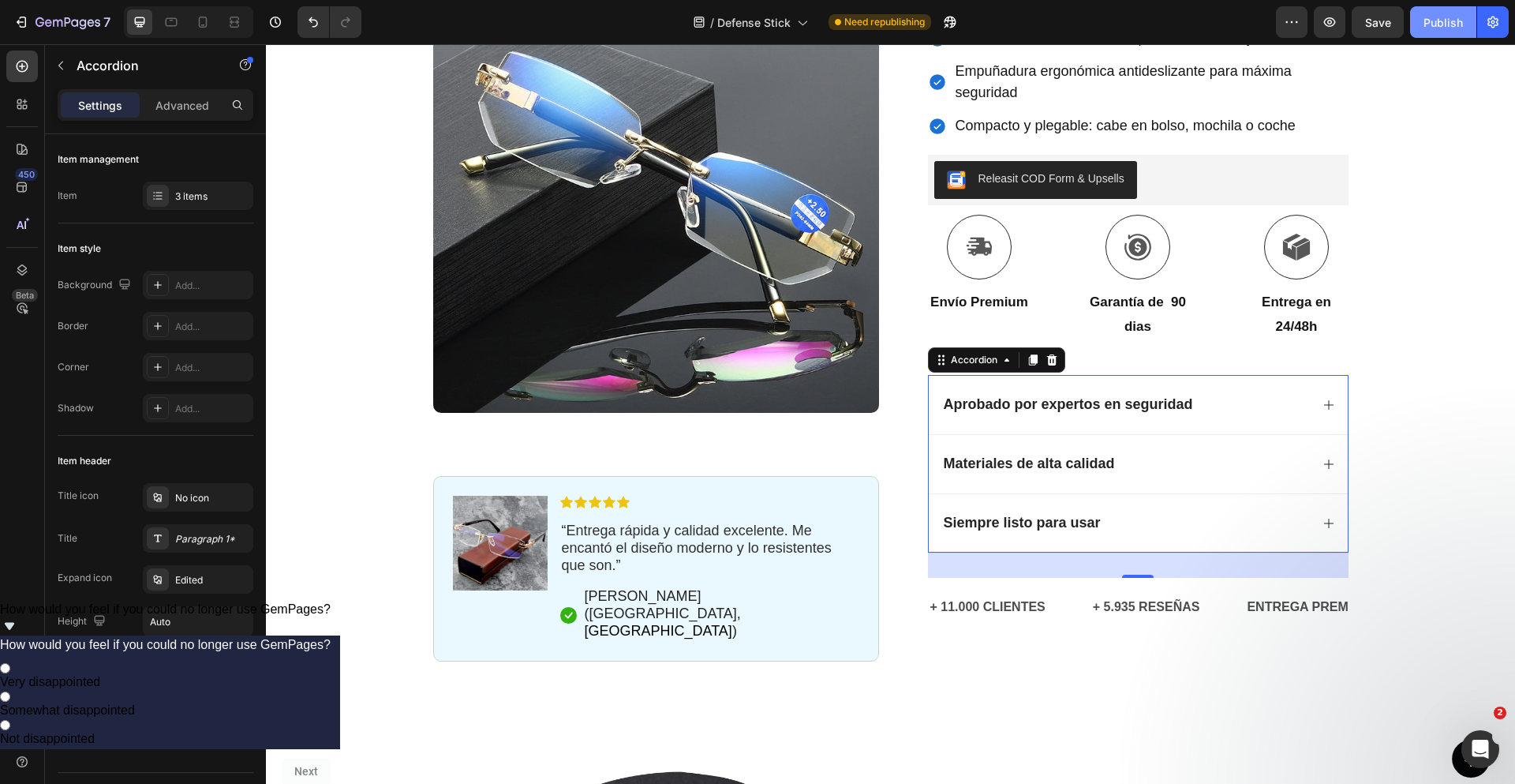
click at [1444, 27] on div "Publish" at bounding box center [1443, 22] width 40 height 16
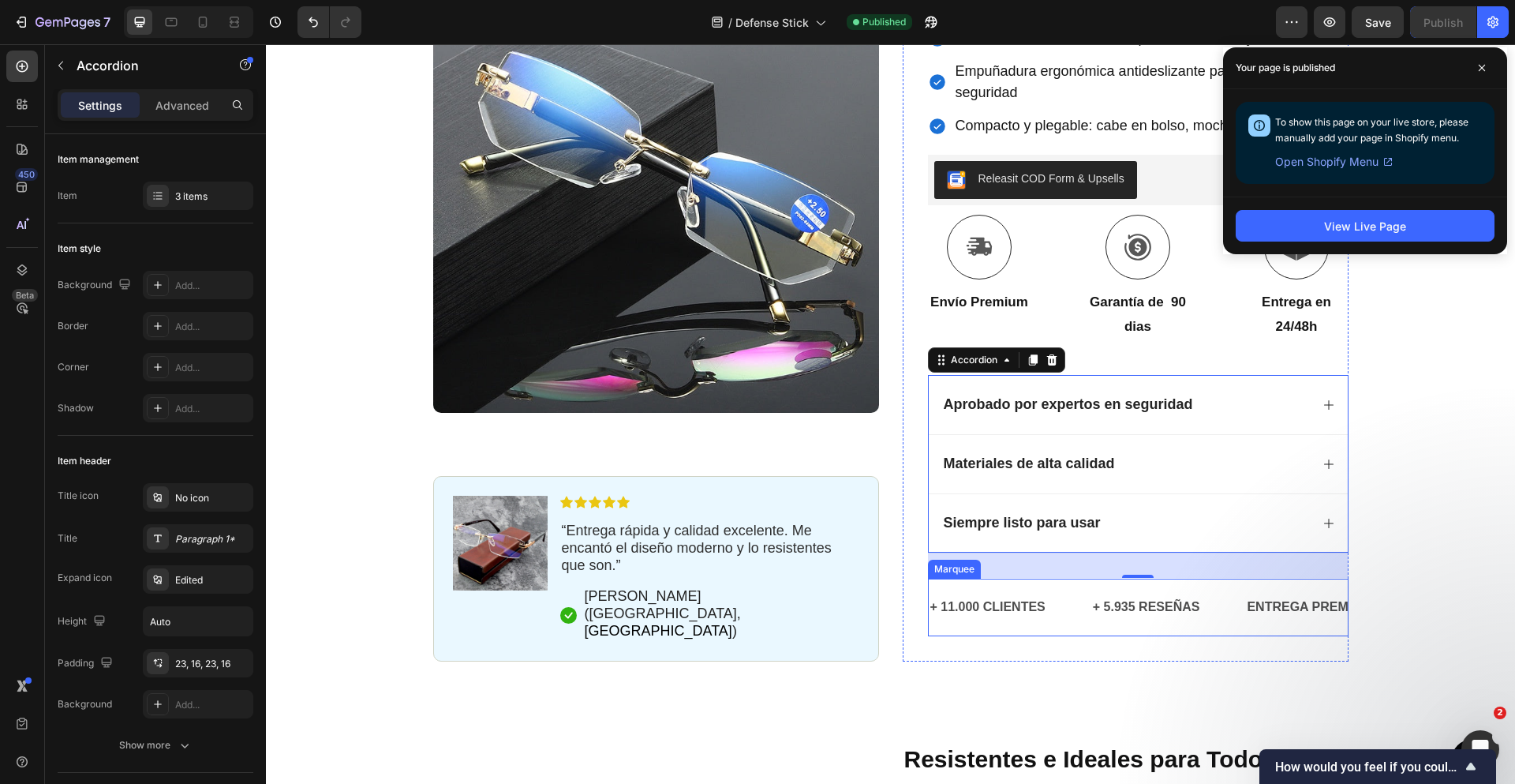
click at [1064, 588] on div "+ 11.000 CLIENTES Text" at bounding box center [1011, 607] width 163 height 39
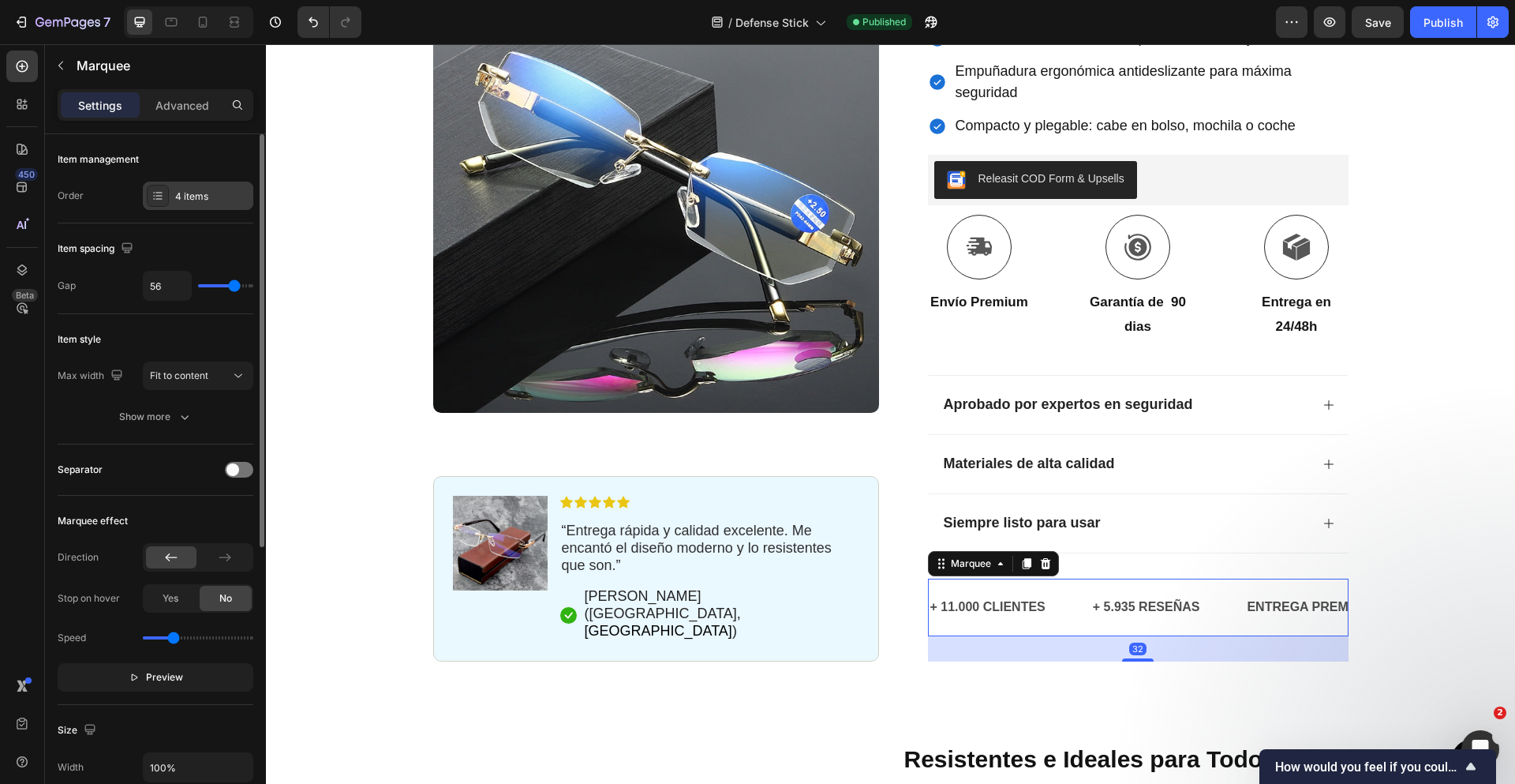
click at [189, 200] on div "4 items" at bounding box center [212, 196] width 75 height 15
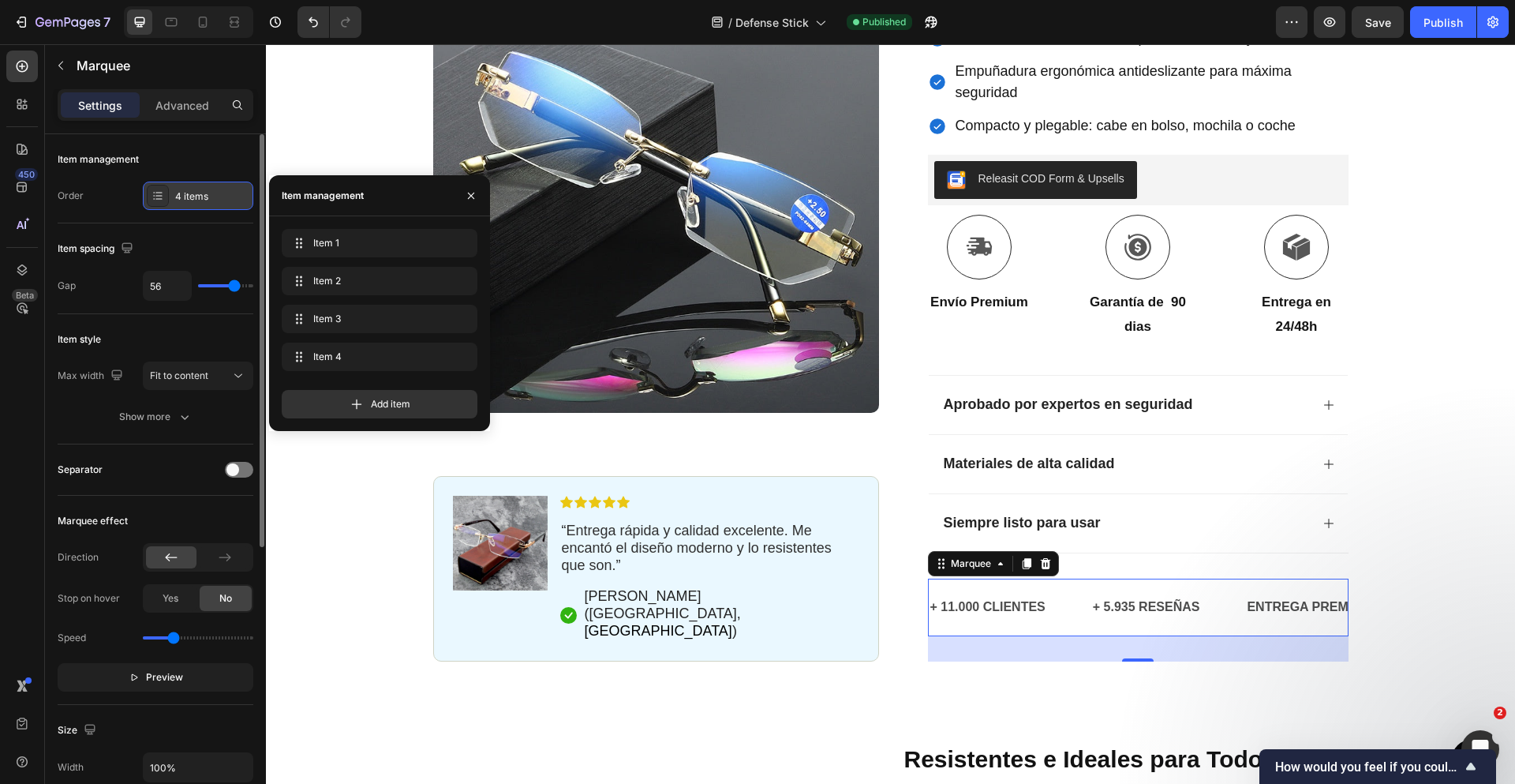
click at [212, 199] on div "4 items" at bounding box center [212, 196] width 75 height 15
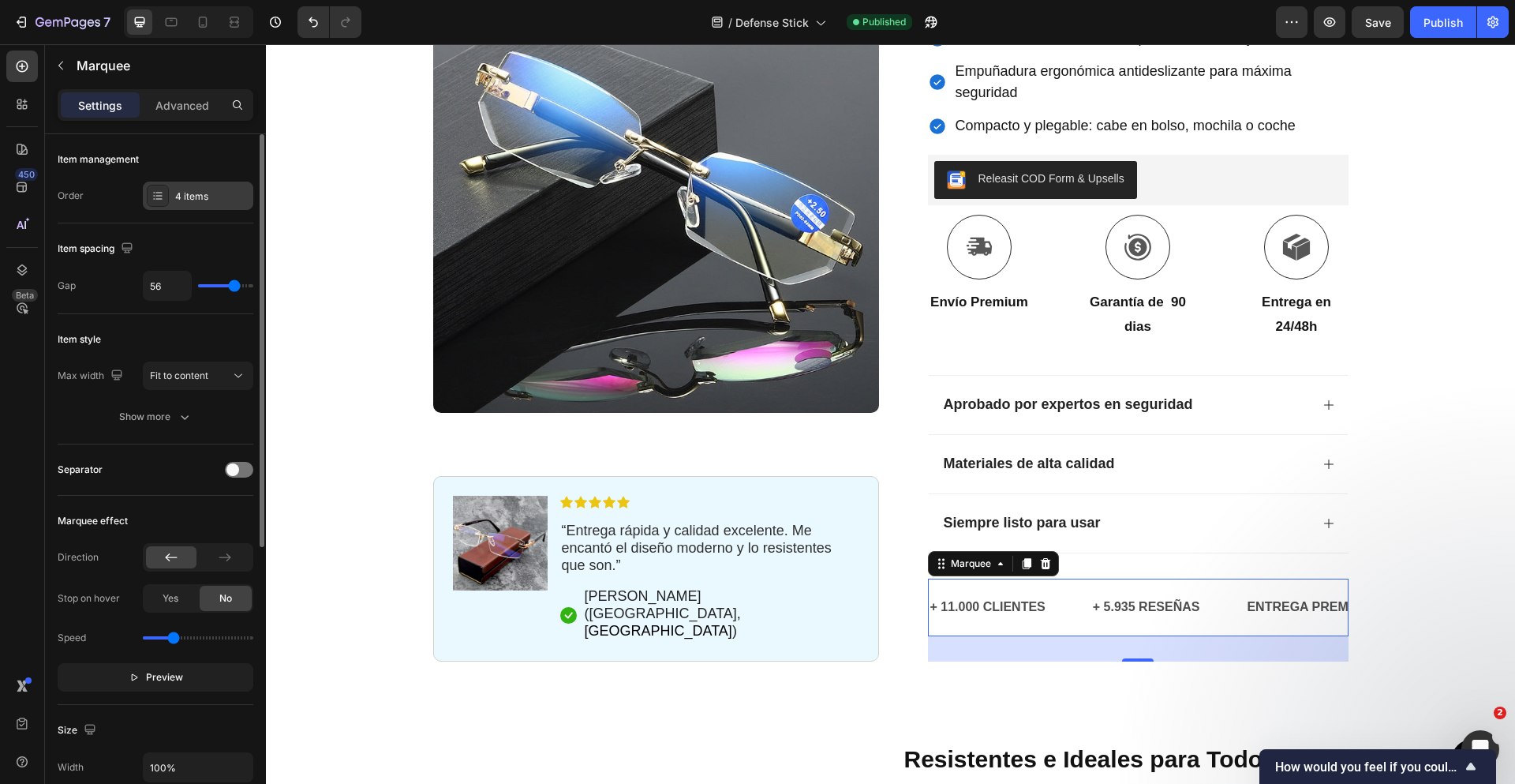
click at [176, 193] on div "4 items" at bounding box center [212, 196] width 75 height 15
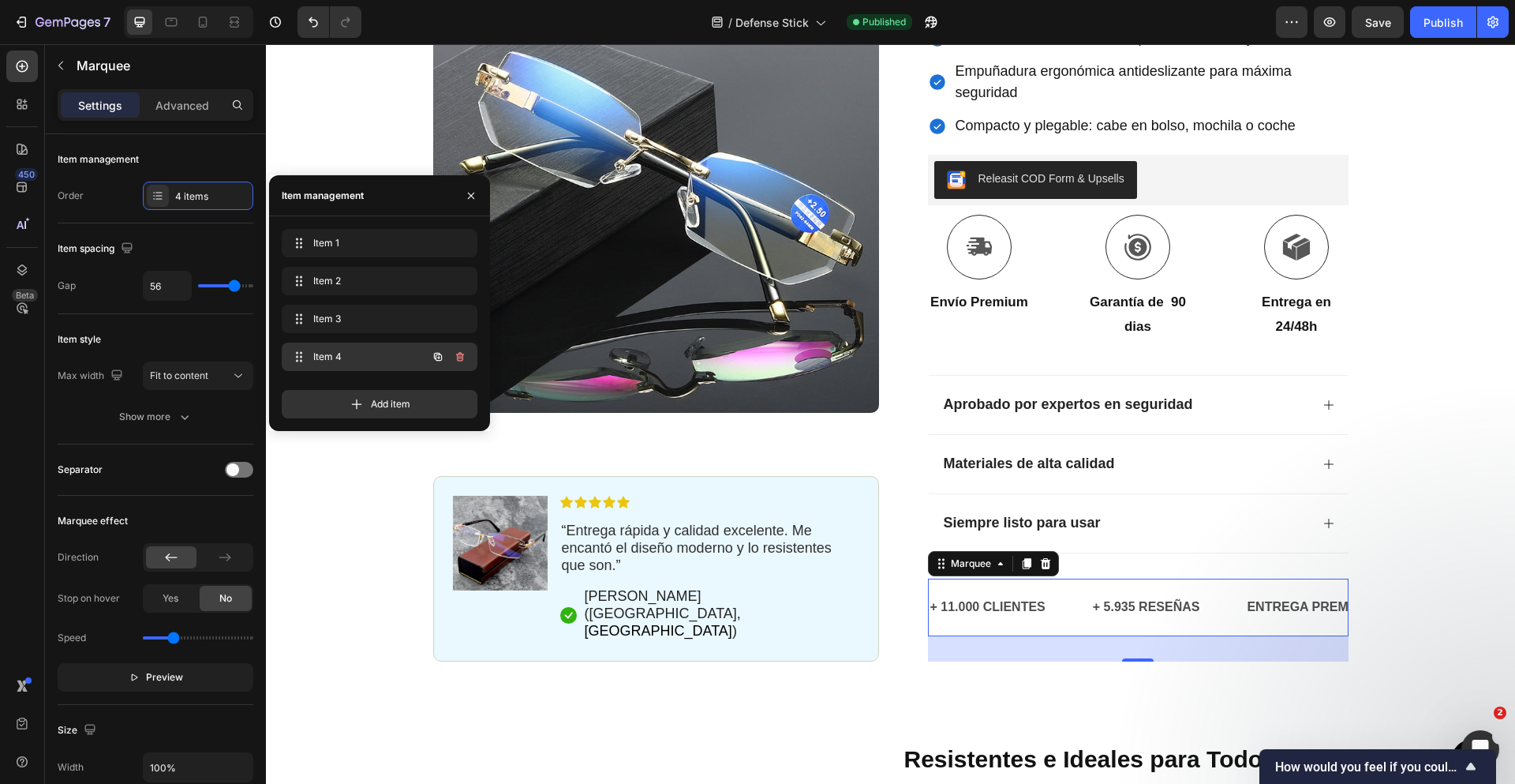
click at [373, 351] on span "Item 4" at bounding box center [358, 356] width 89 height 15
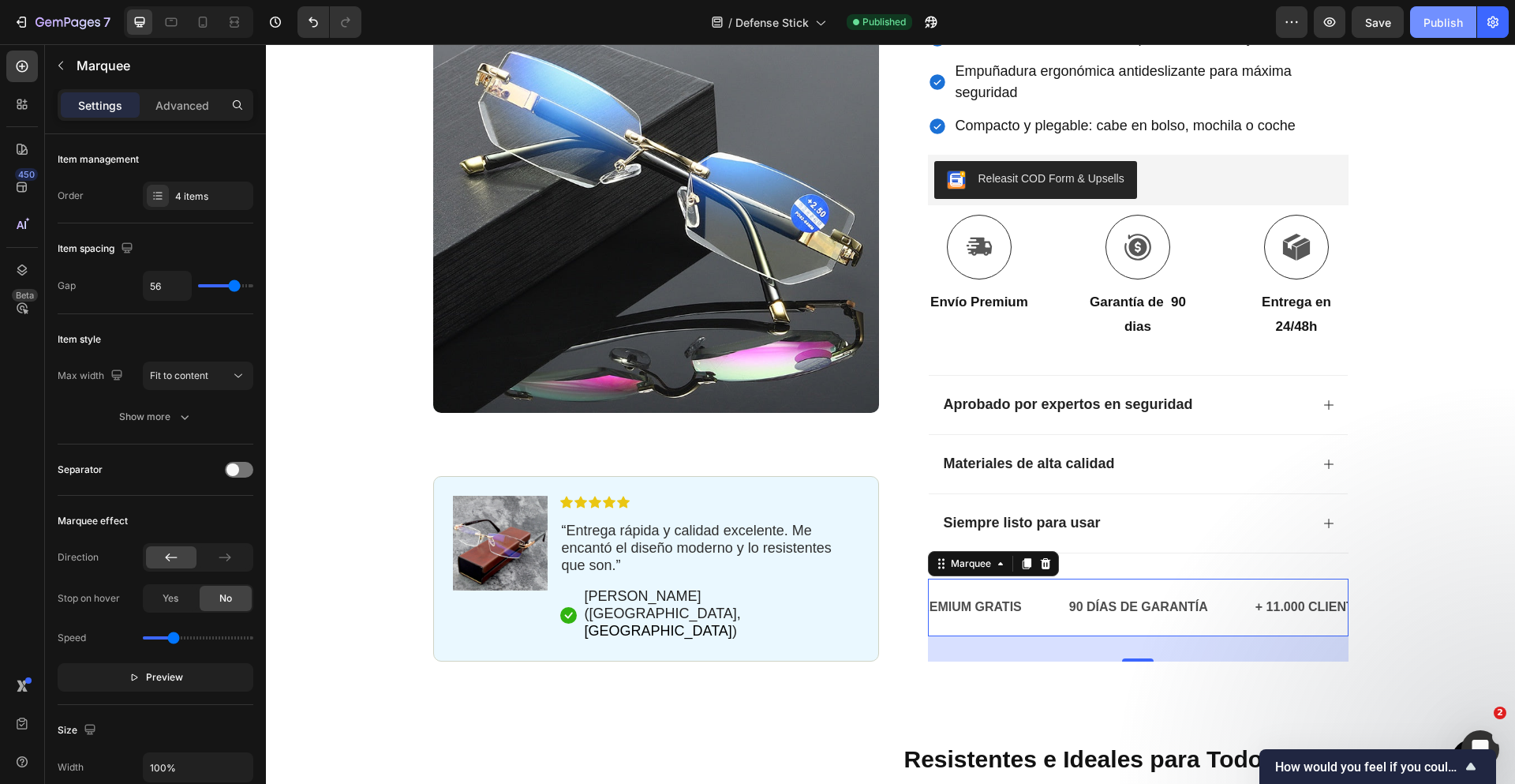
click at [1438, 25] on div "Publish" at bounding box center [1443, 22] width 40 height 16
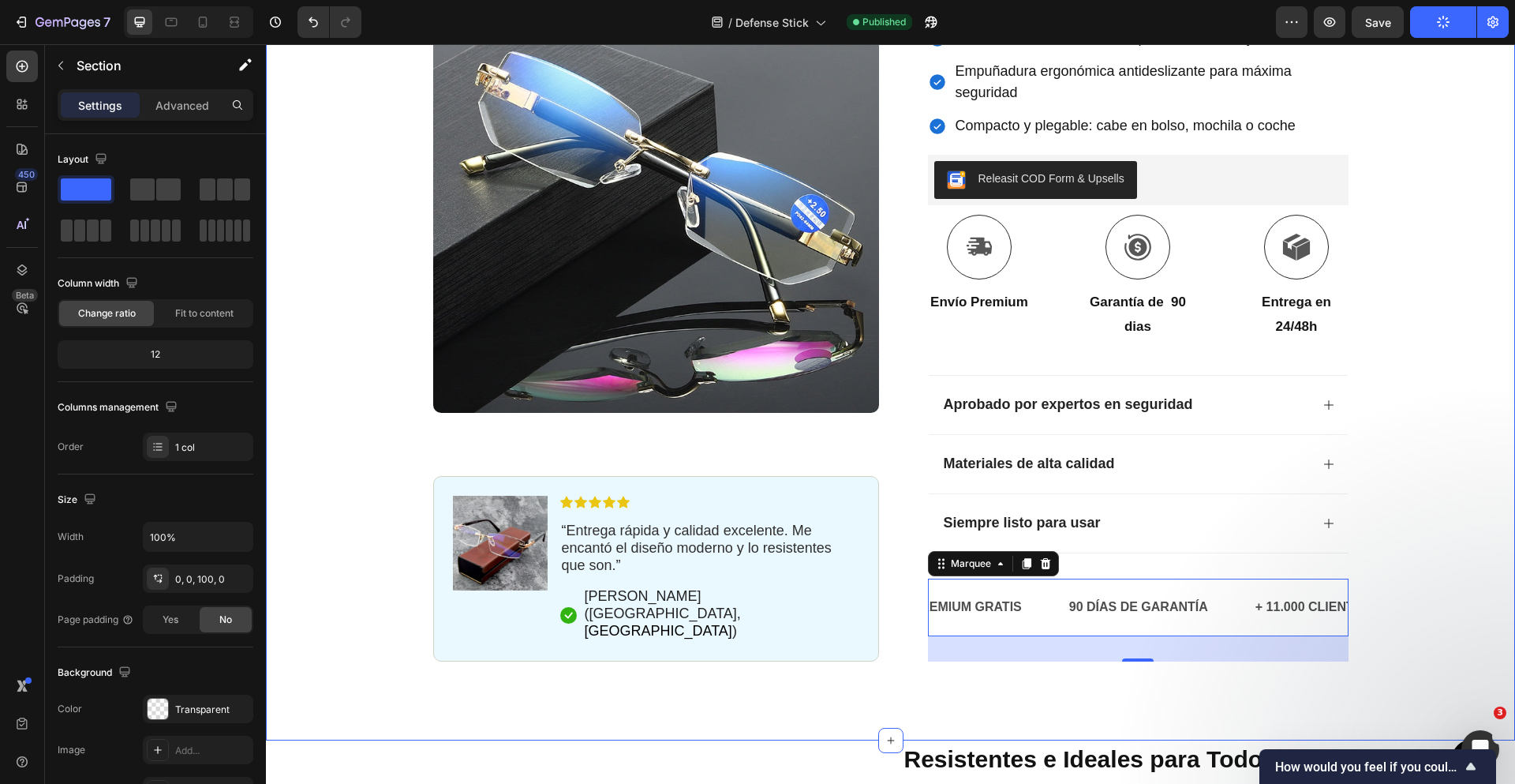
click at [1453, 267] on div "Icon Paga a la entrega y envío gratuito Text Block Row Icon 84.000+ Clientes Fe…" at bounding box center [891, 170] width 1249 height 980
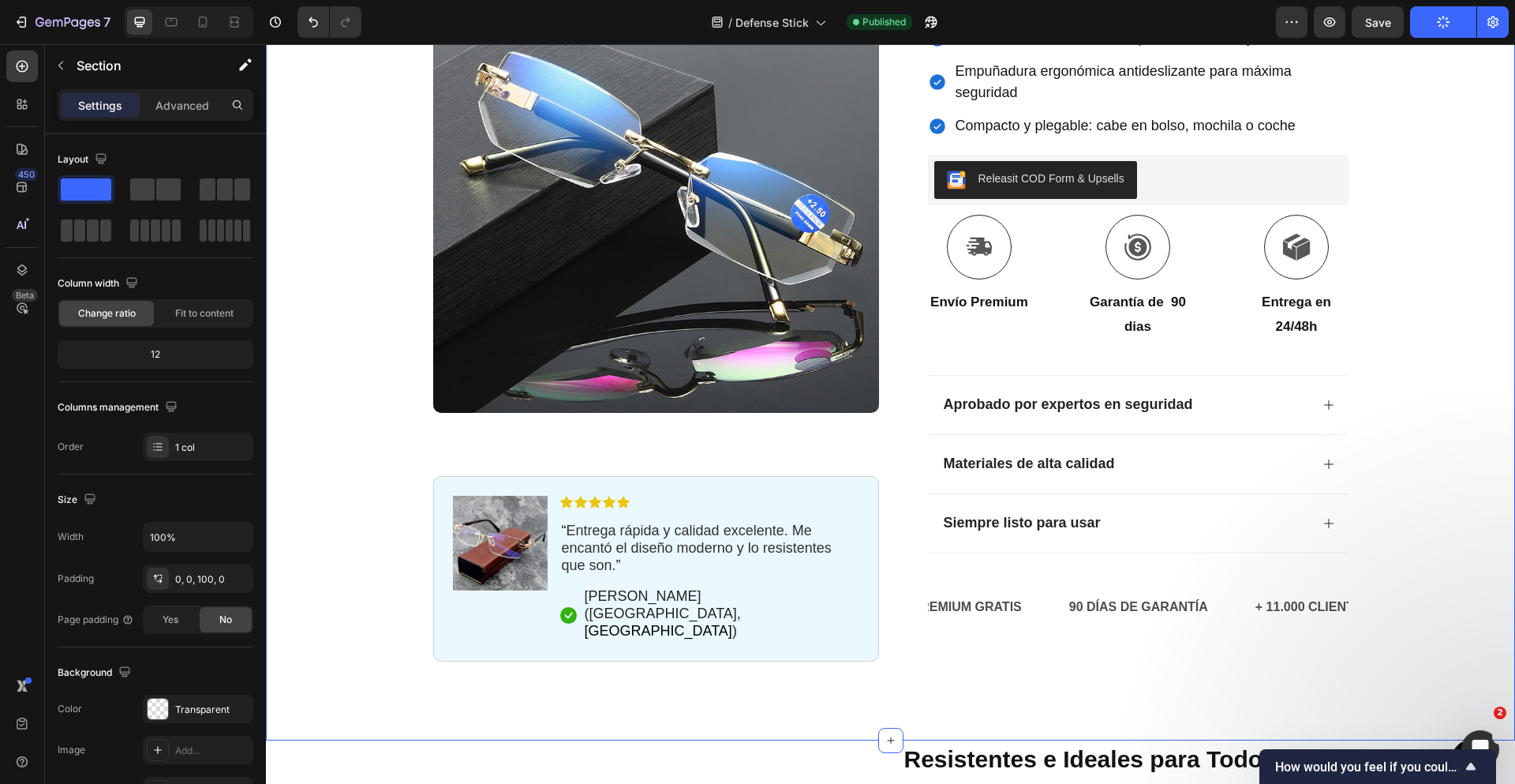
click at [1072, 660] on div "Icon Paga a la entrega y envío gratuito Text Block Row Icon 84.000+ Clientes Fe…" at bounding box center [891, 210] width 1249 height 1060
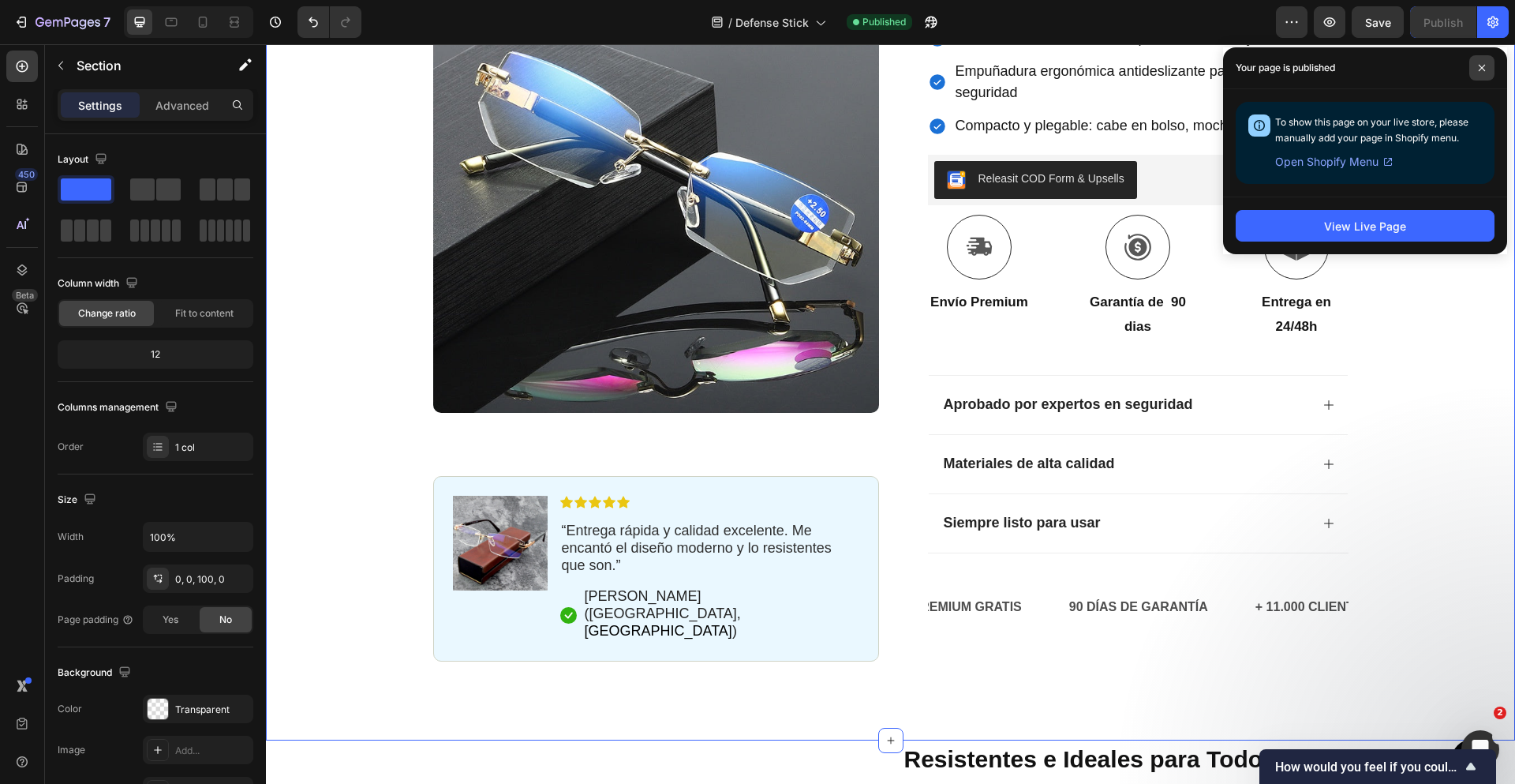
click at [1478, 74] on span at bounding box center [1482, 68] width 25 height 25
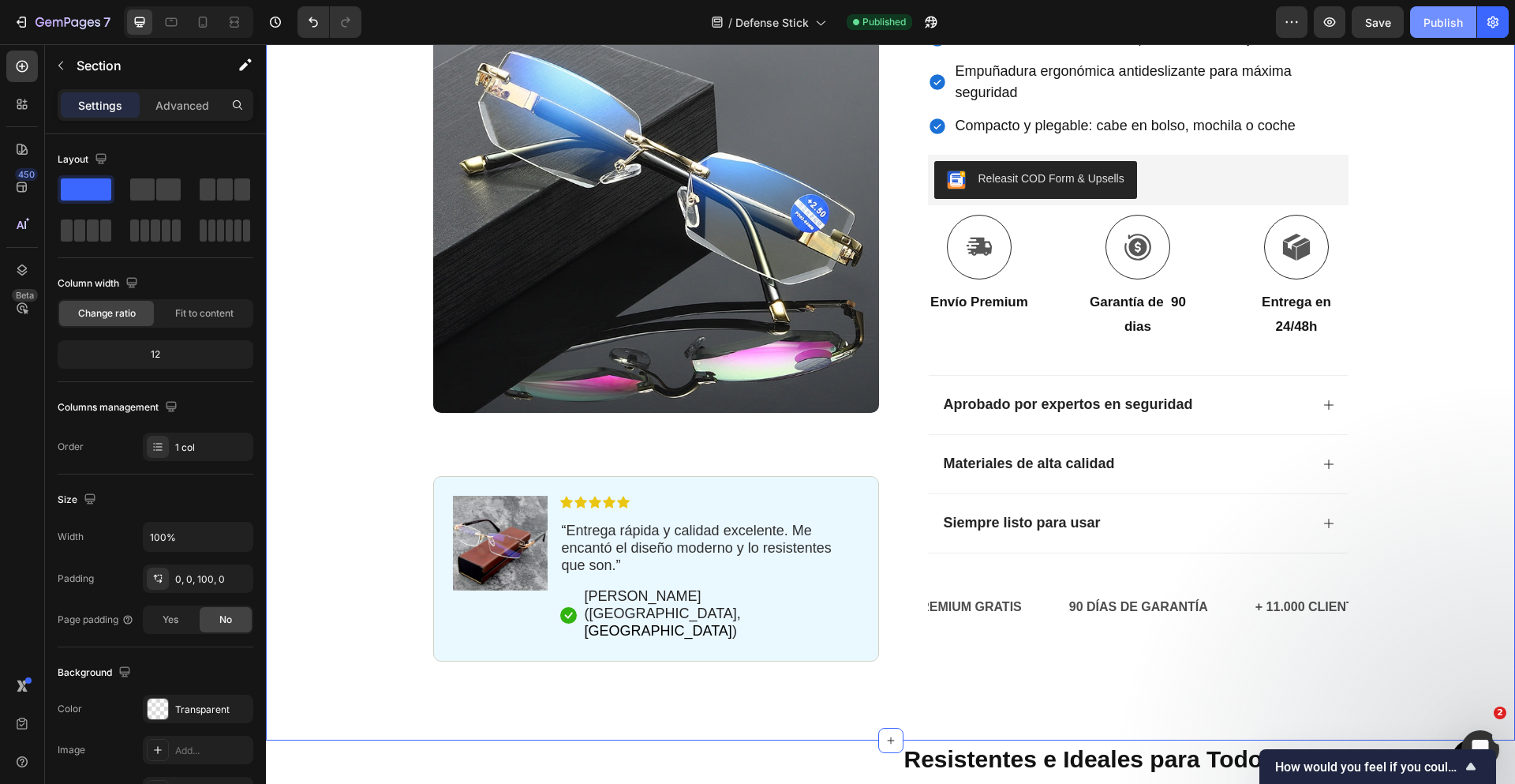
click at [1447, 25] on div "Publish" at bounding box center [1443, 22] width 40 height 16
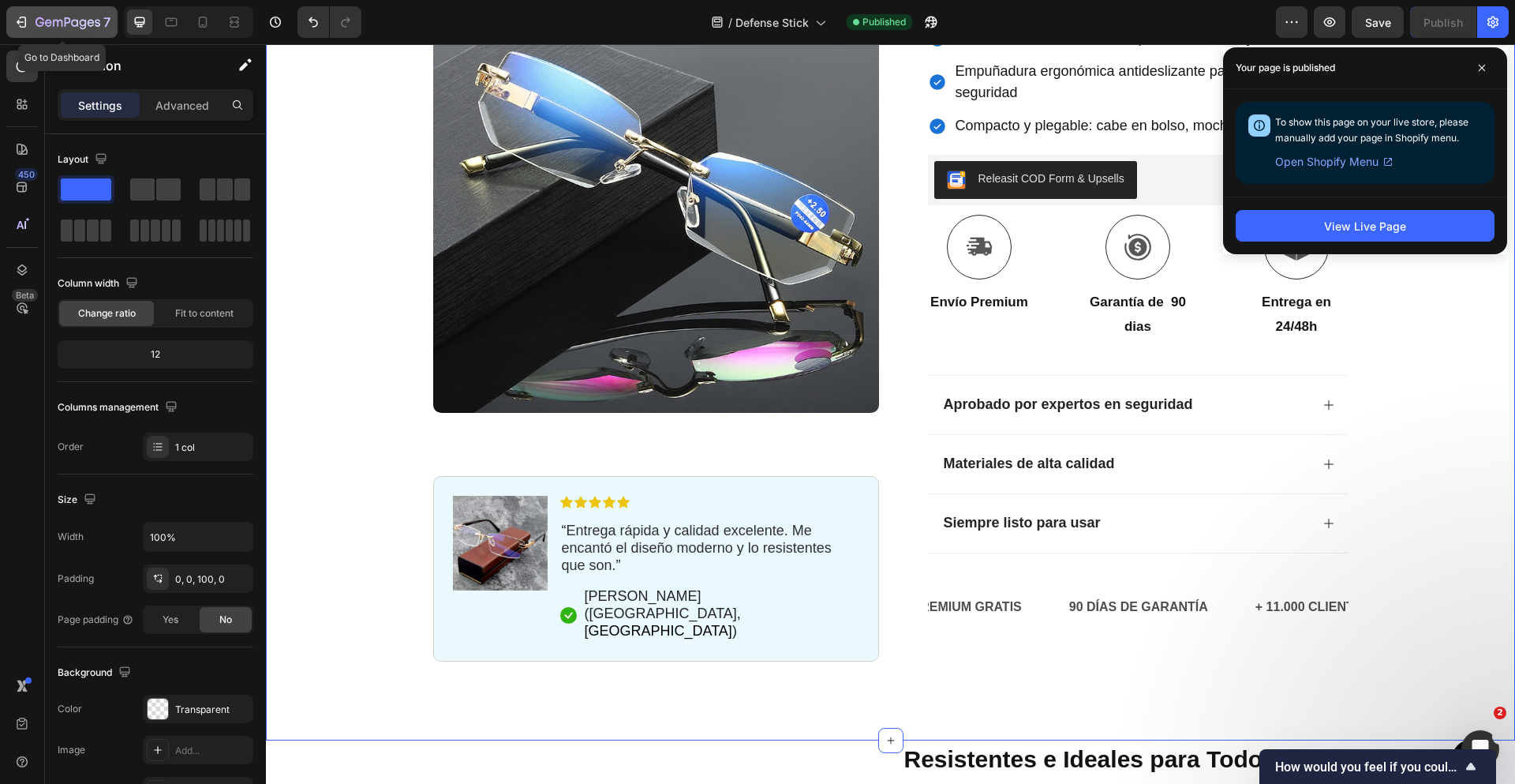
click at [76, 21] on icon "button" at bounding box center [68, 23] width 65 height 14
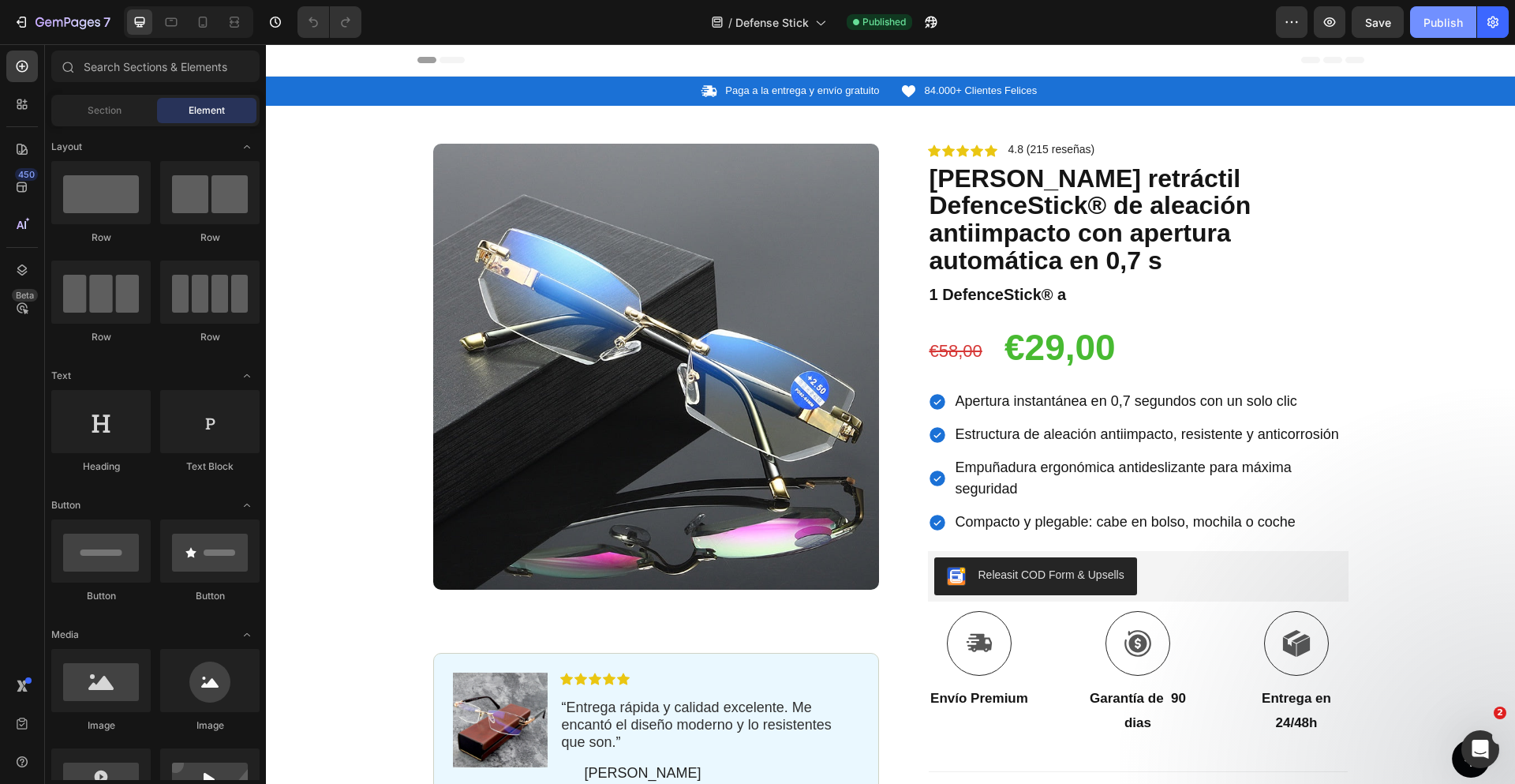
click at [1426, 34] on button "Publish" at bounding box center [1443, 22] width 66 height 32
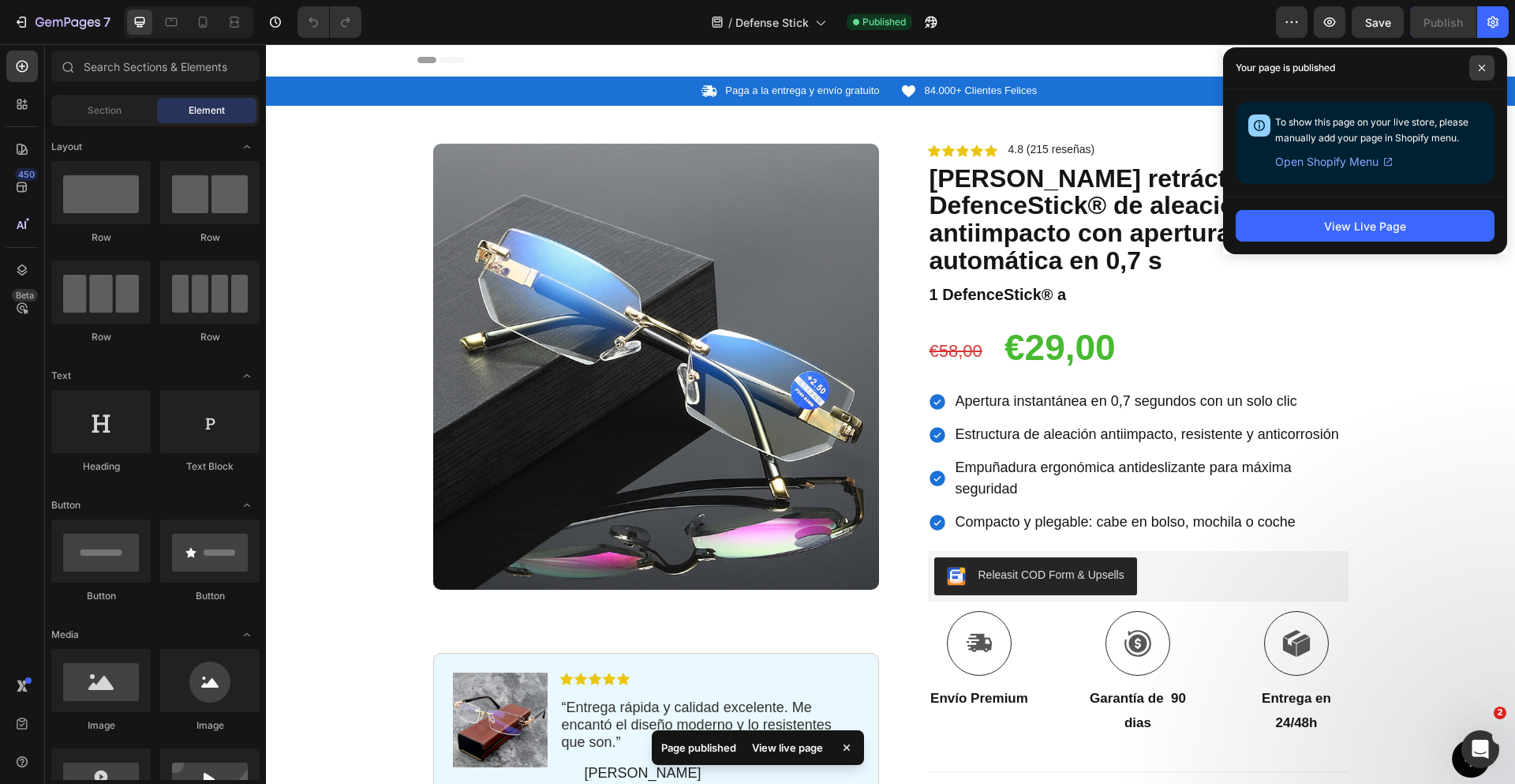
click at [1483, 74] on span at bounding box center [1482, 68] width 25 height 25
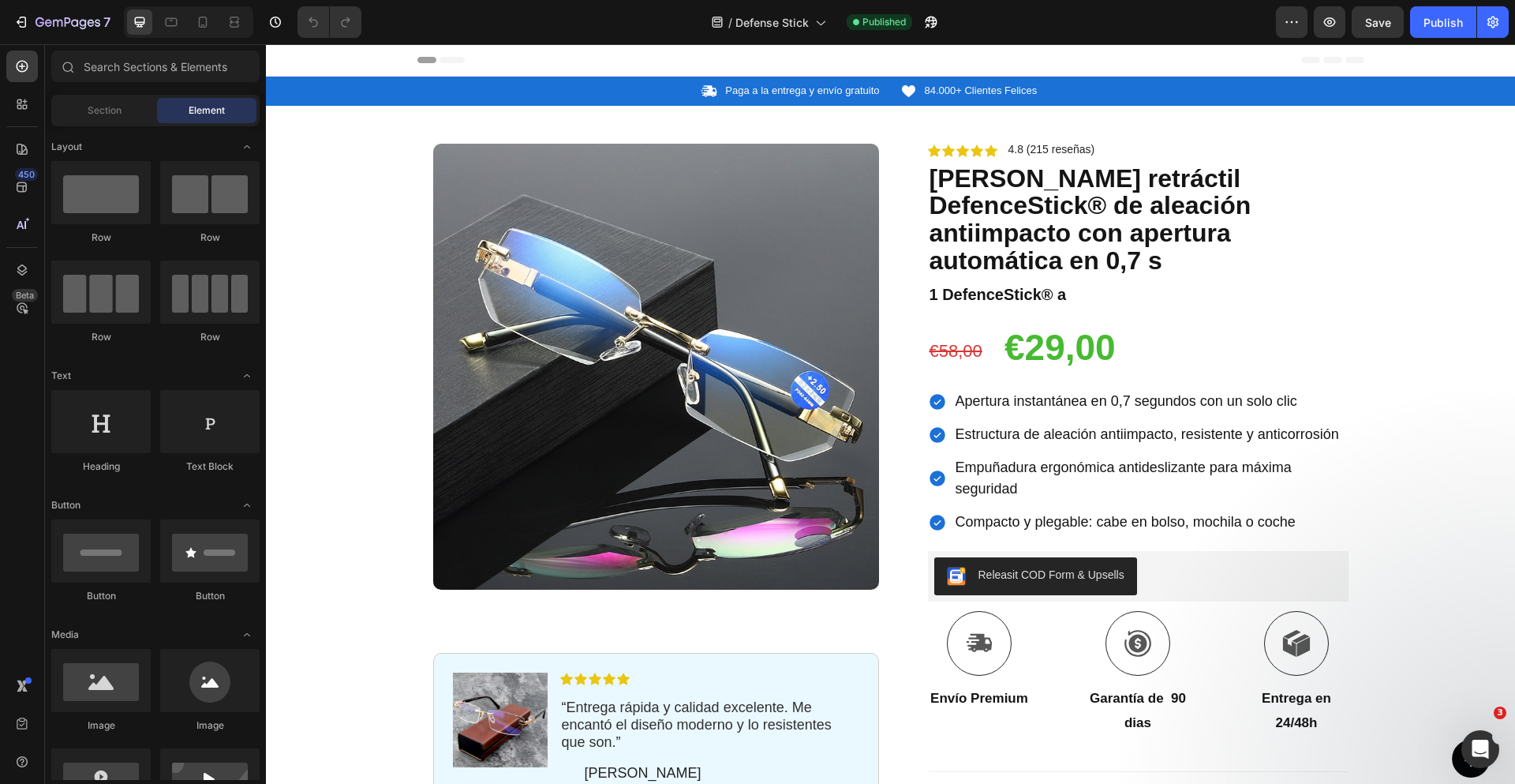
drag, startPoint x: 1506, startPoint y: 105, endPoint x: 1753, endPoint y: 52, distance: 252.6
click at [1437, 28] on div "Publish" at bounding box center [1443, 22] width 40 height 16
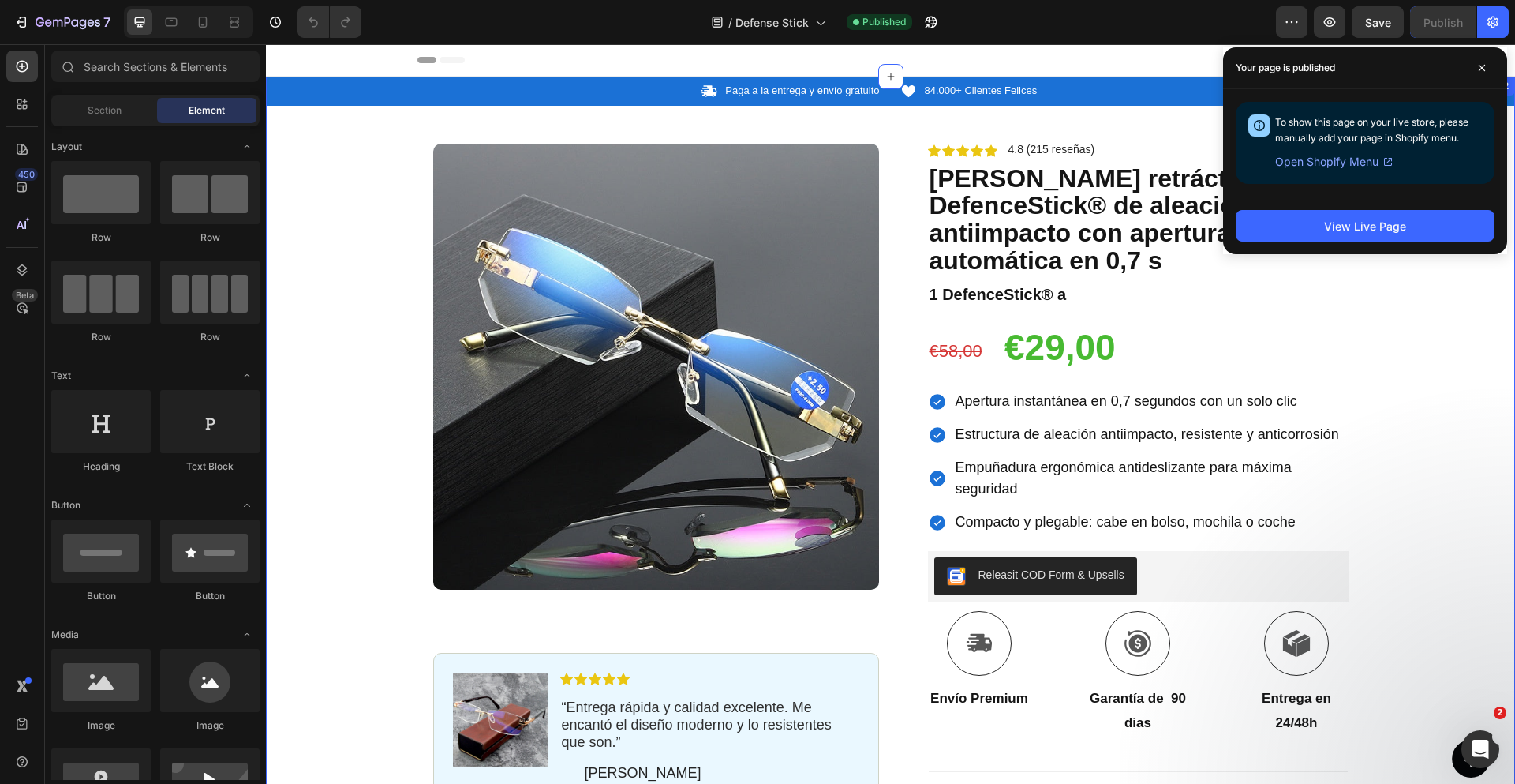
click at [1426, 309] on div "Icon Paga a la entrega y envío gratuito Text Block Row Icon 84.000+ Clientes Fe…" at bounding box center [891, 566] width 1249 height 980
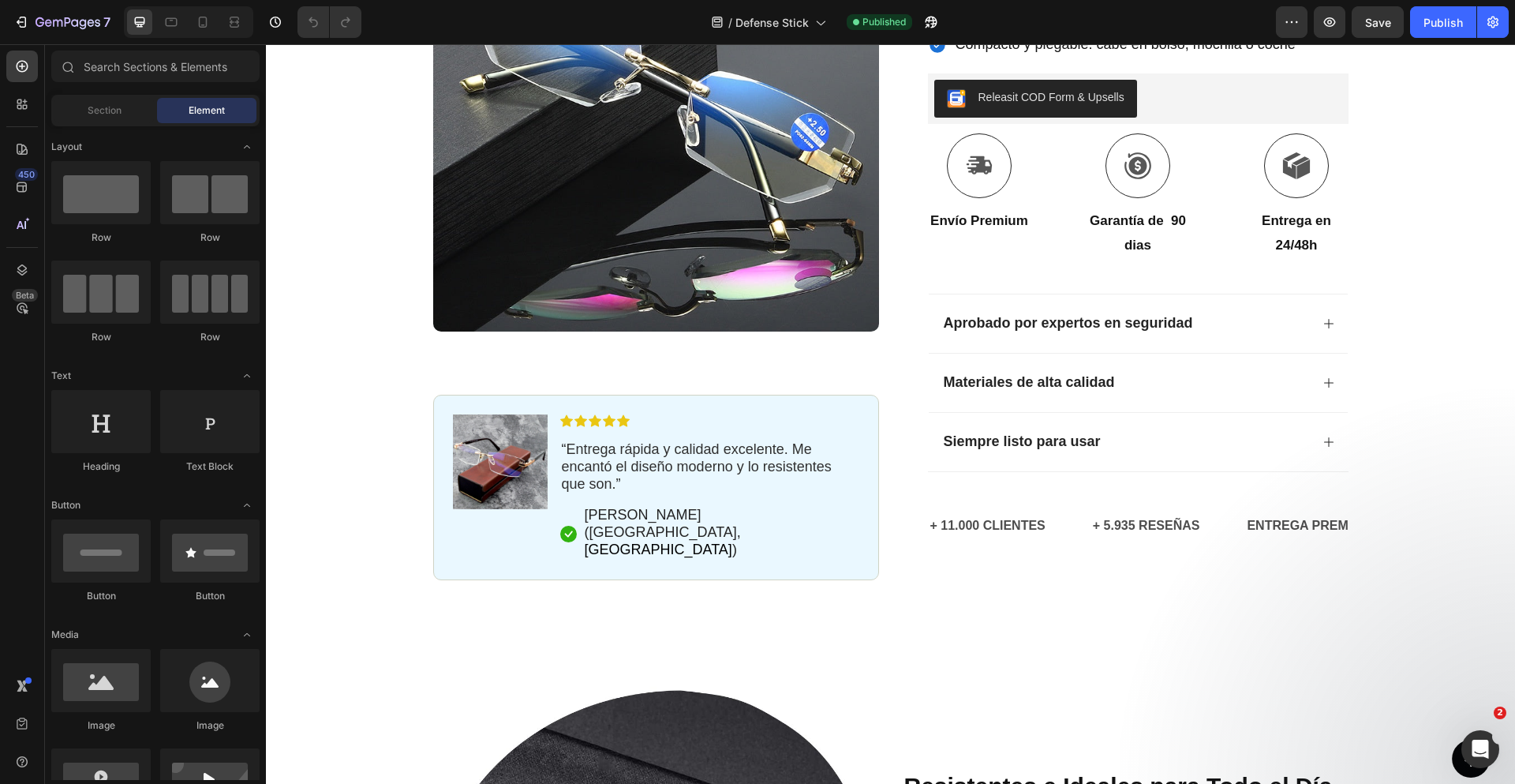
scroll to position [489, 0]
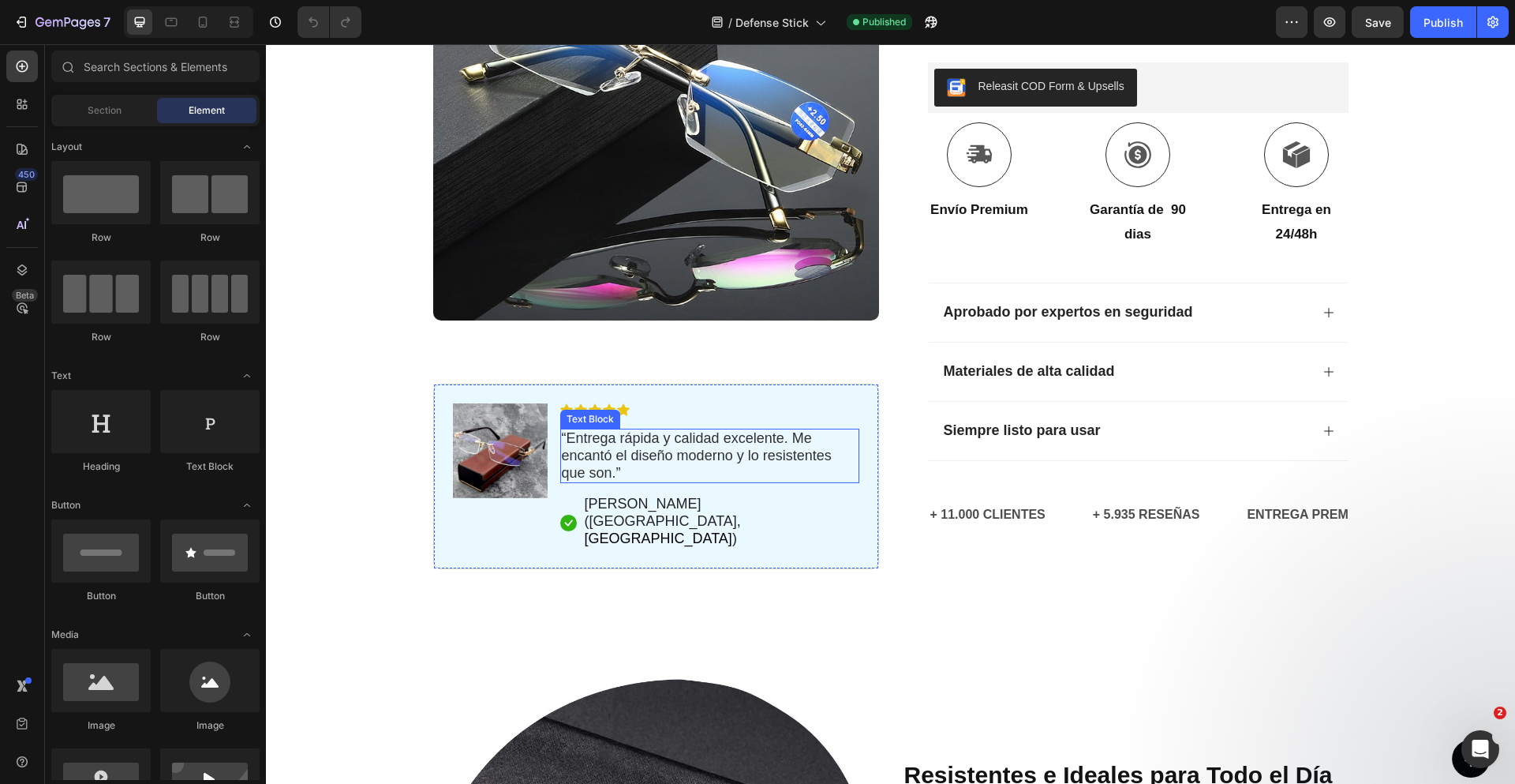
click at [664, 452] on span "Entrega rápida y calidad excelente. Me encantó el diseño moderno y lo resistent…" at bounding box center [696, 455] width 270 height 50
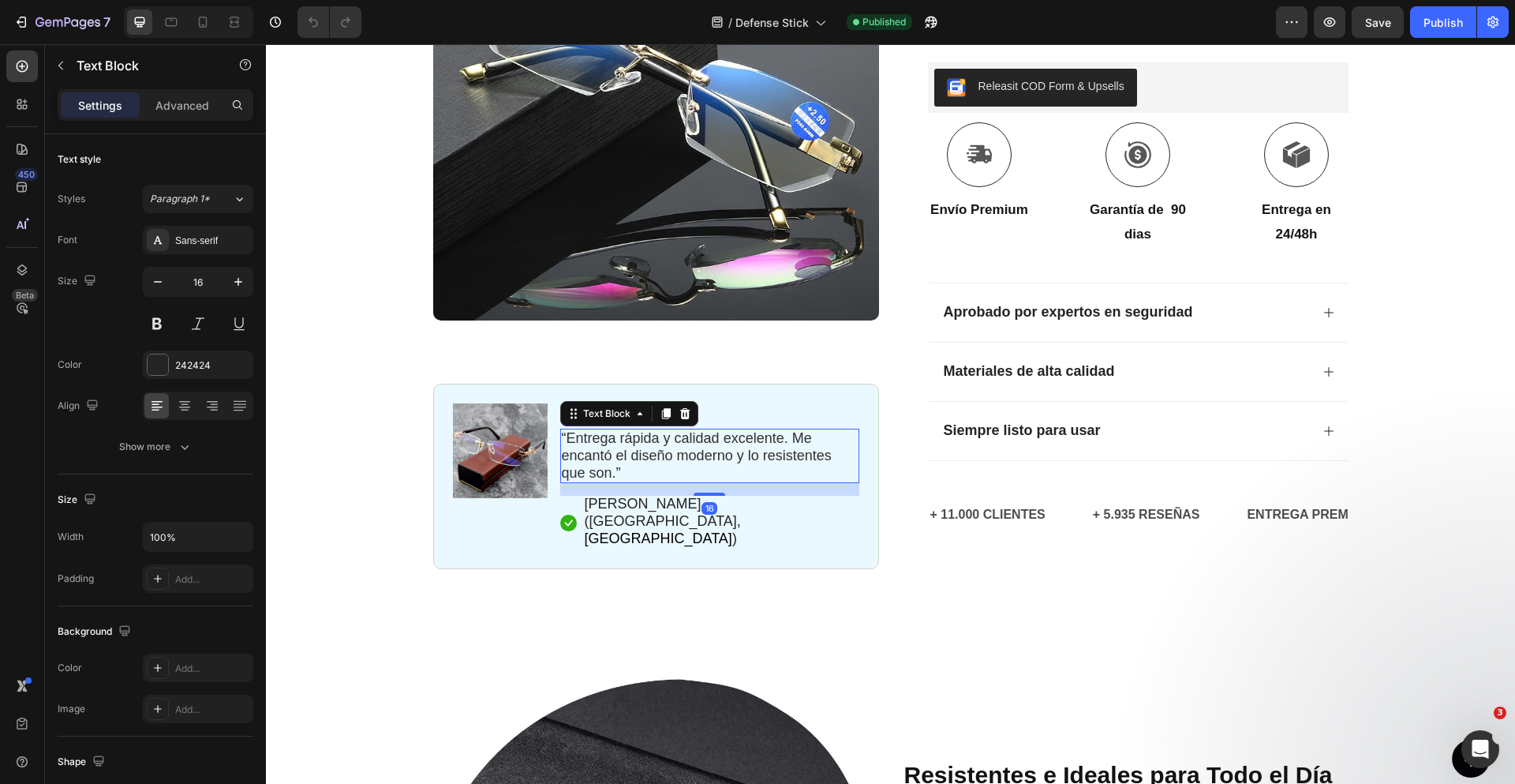
click at [664, 452] on span "Entrega rápida y calidad excelente. Me encantó el diseño moderno y lo resistent…" at bounding box center [696, 455] width 270 height 50
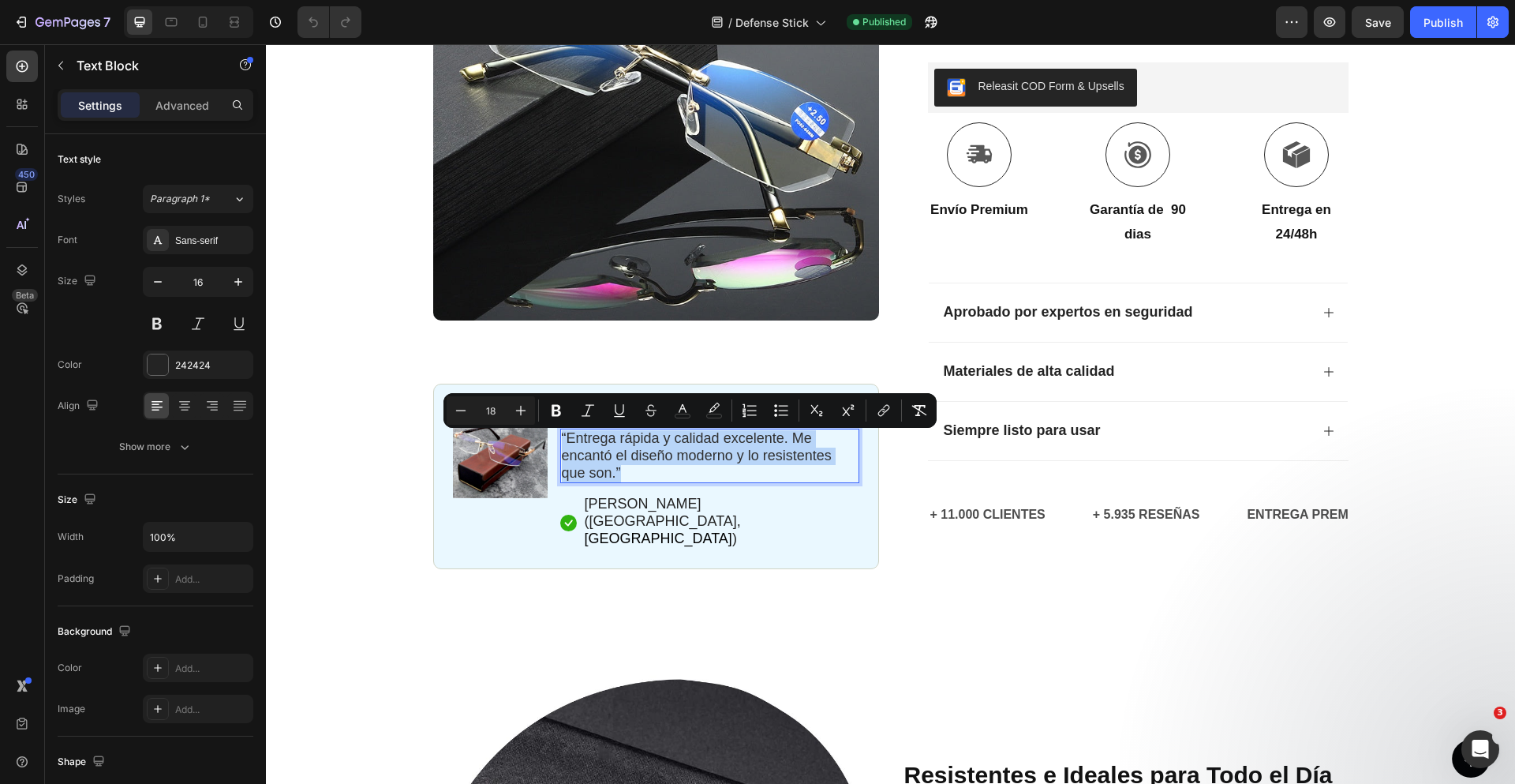
click at [664, 452] on span "Entrega rápida y calidad excelente. Me encantó el diseño moderno y lo resistent…" at bounding box center [696, 455] width 270 height 50
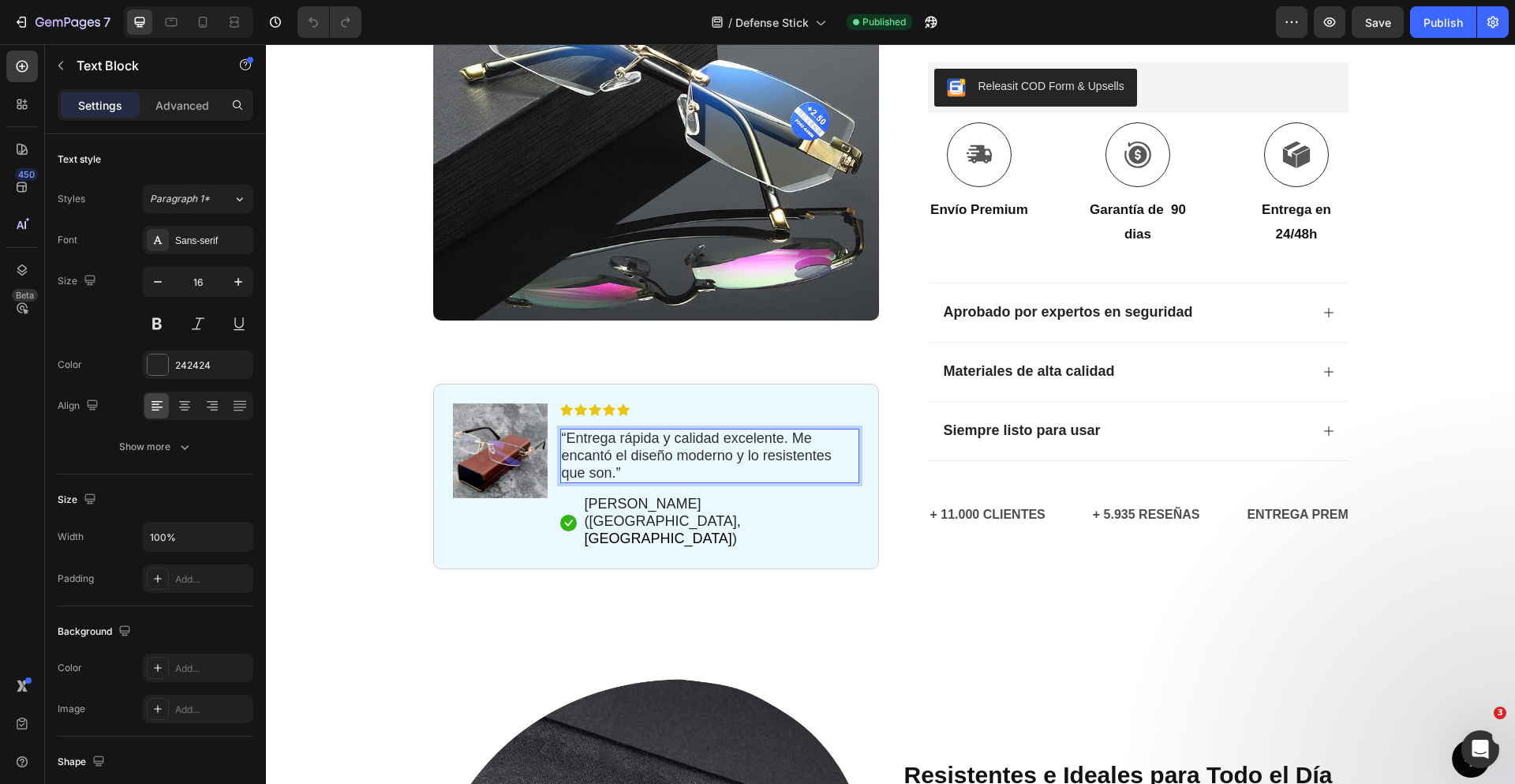
click at [663, 453] on span "Entrega rápida y calidad excelente. Me encantó el diseño moderno y lo resistent…" at bounding box center [696, 455] width 270 height 50
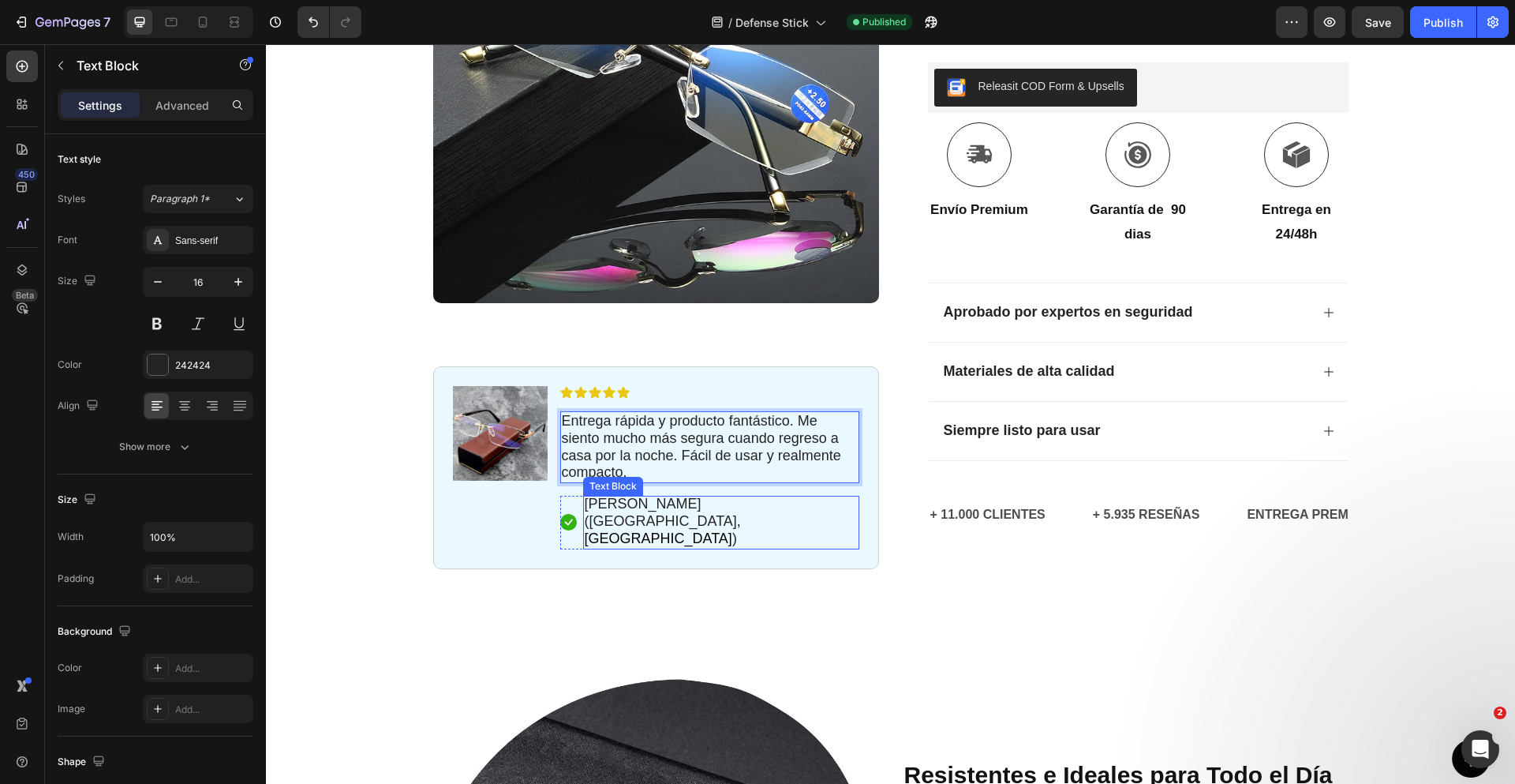
click at [643, 504] on span "[PERSON_NAME] ([GEOGRAPHIC_DATA]," at bounding box center [662, 512] width 156 height 33
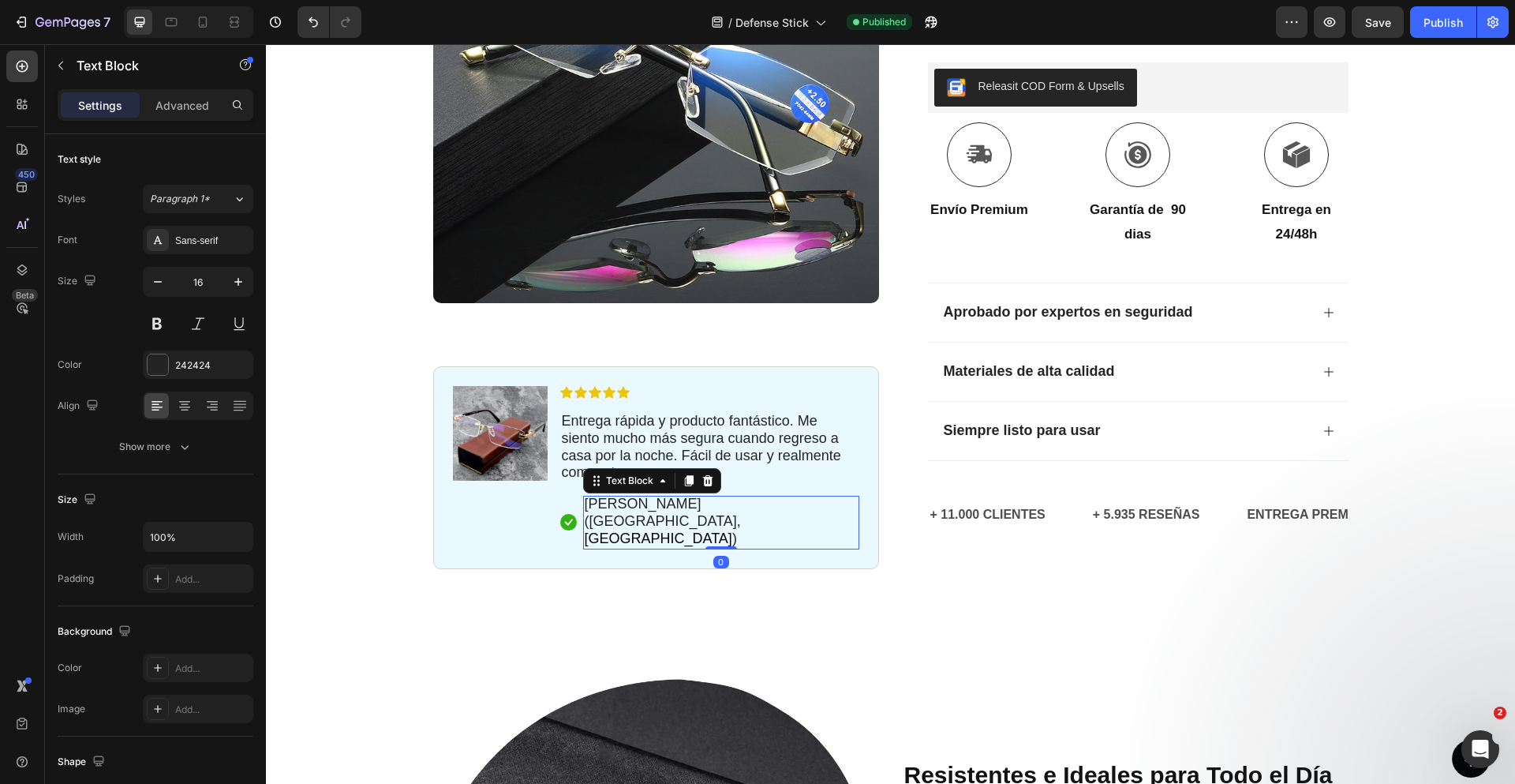
click at [623, 511] on span "[PERSON_NAME] ([GEOGRAPHIC_DATA]," at bounding box center [662, 512] width 156 height 33
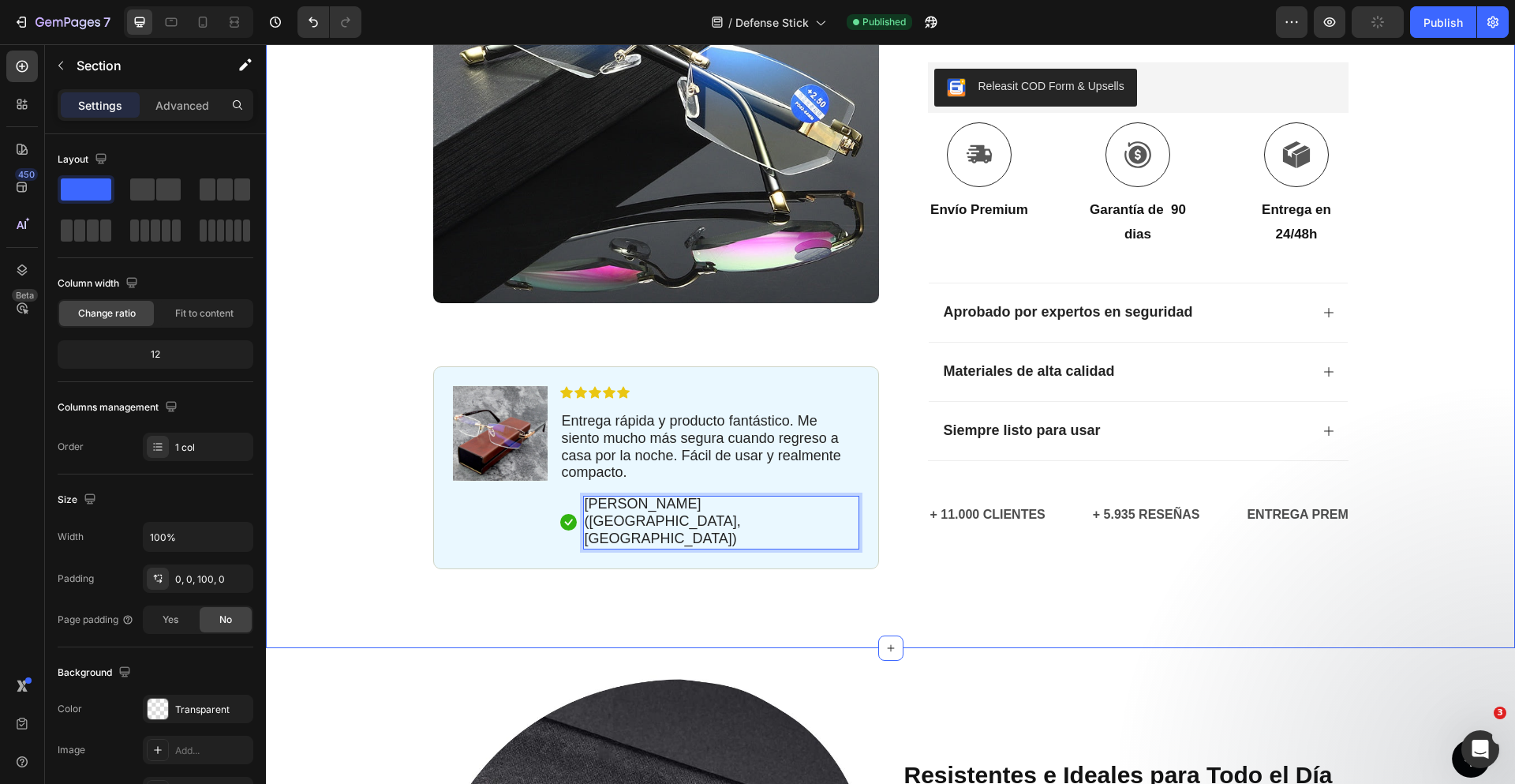
click at [762, 542] on div "Icon Paga a la entrega y envío gratuito Text Block Row Icon 84.000+ Clientes Fe…" at bounding box center [891, 117] width 1249 height 1060
drag, startPoint x: 1426, startPoint y: 22, endPoint x: 1155, endPoint y: 25, distance: 271.0
click at [1426, 22] on div "Publish" at bounding box center [1443, 22] width 40 height 16
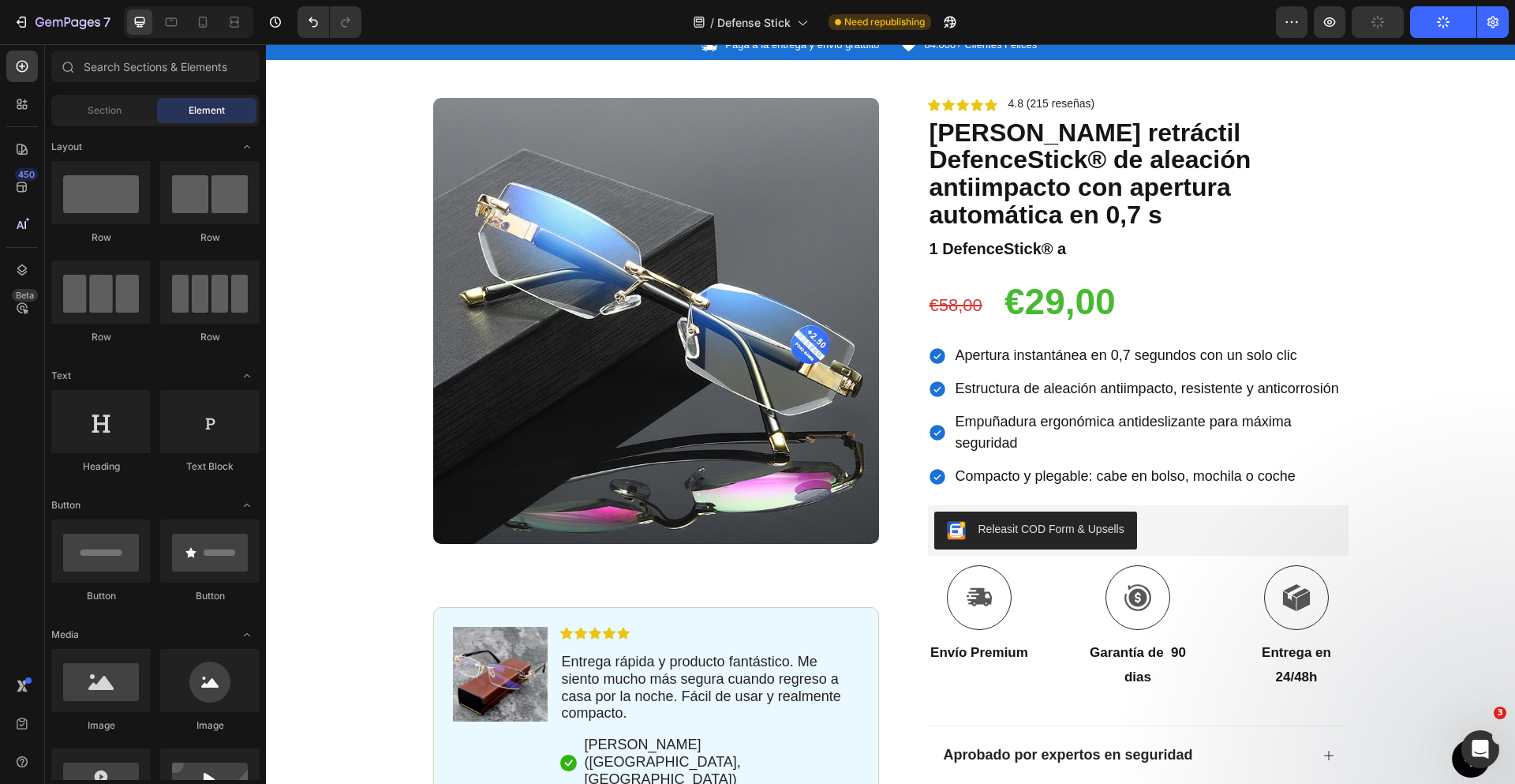
scroll to position [0, 0]
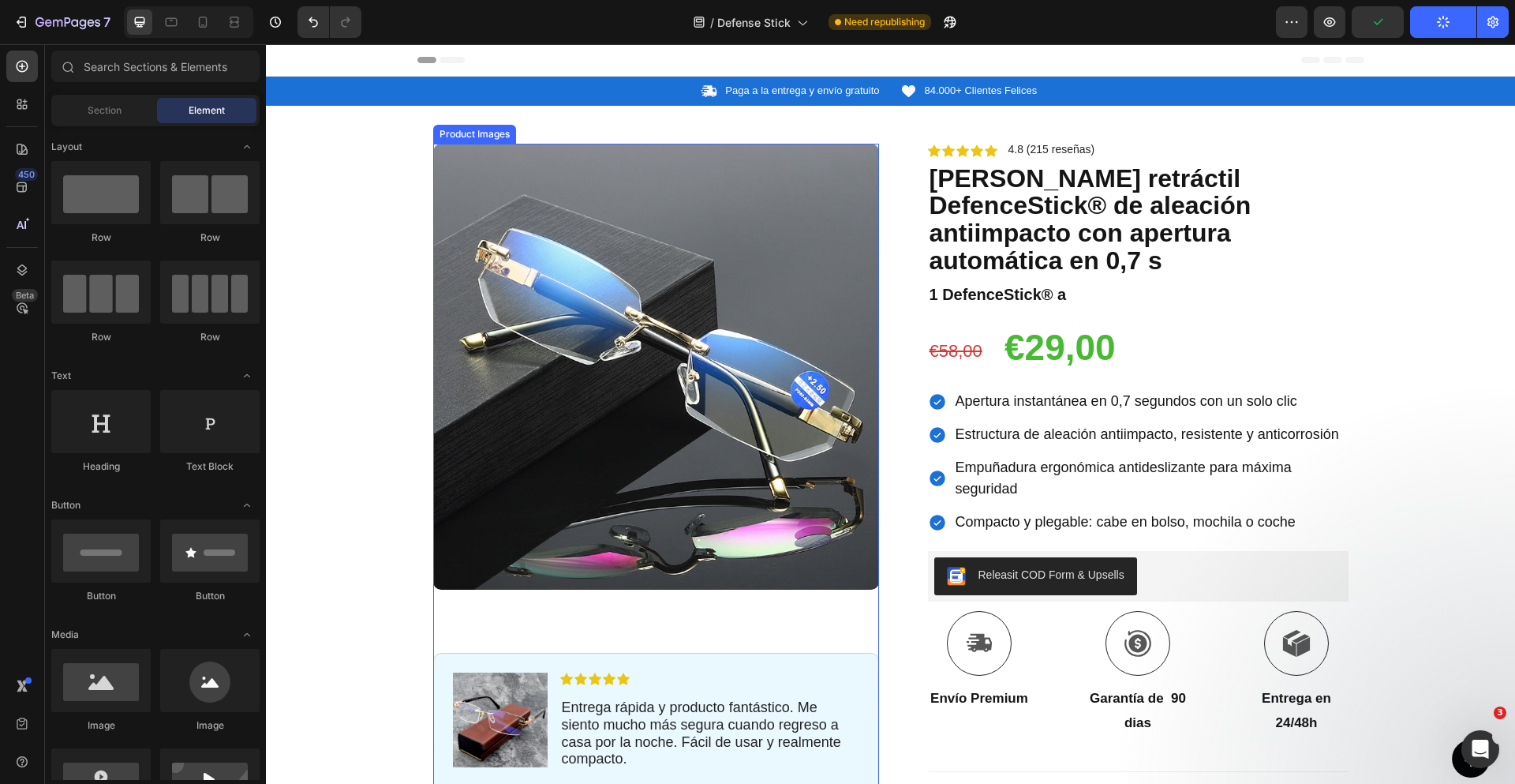
click at [697, 331] on img at bounding box center [656, 366] width 446 height 446
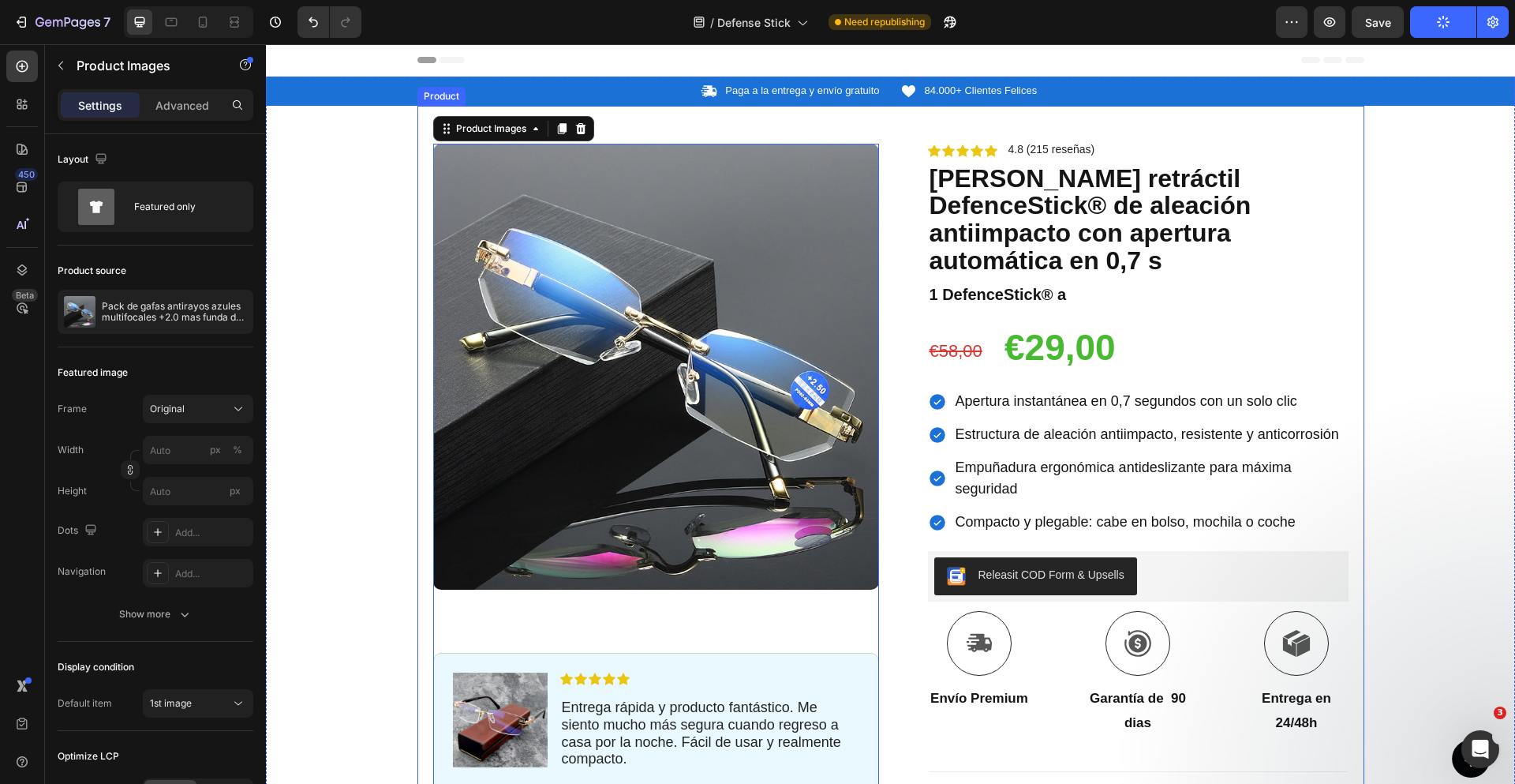
click at [892, 270] on div "Product Images 80 Image Icon Icon Icon Icon Icon Icon List Entrega rápida y pro…" at bounding box center [891, 581] width 947 height 951
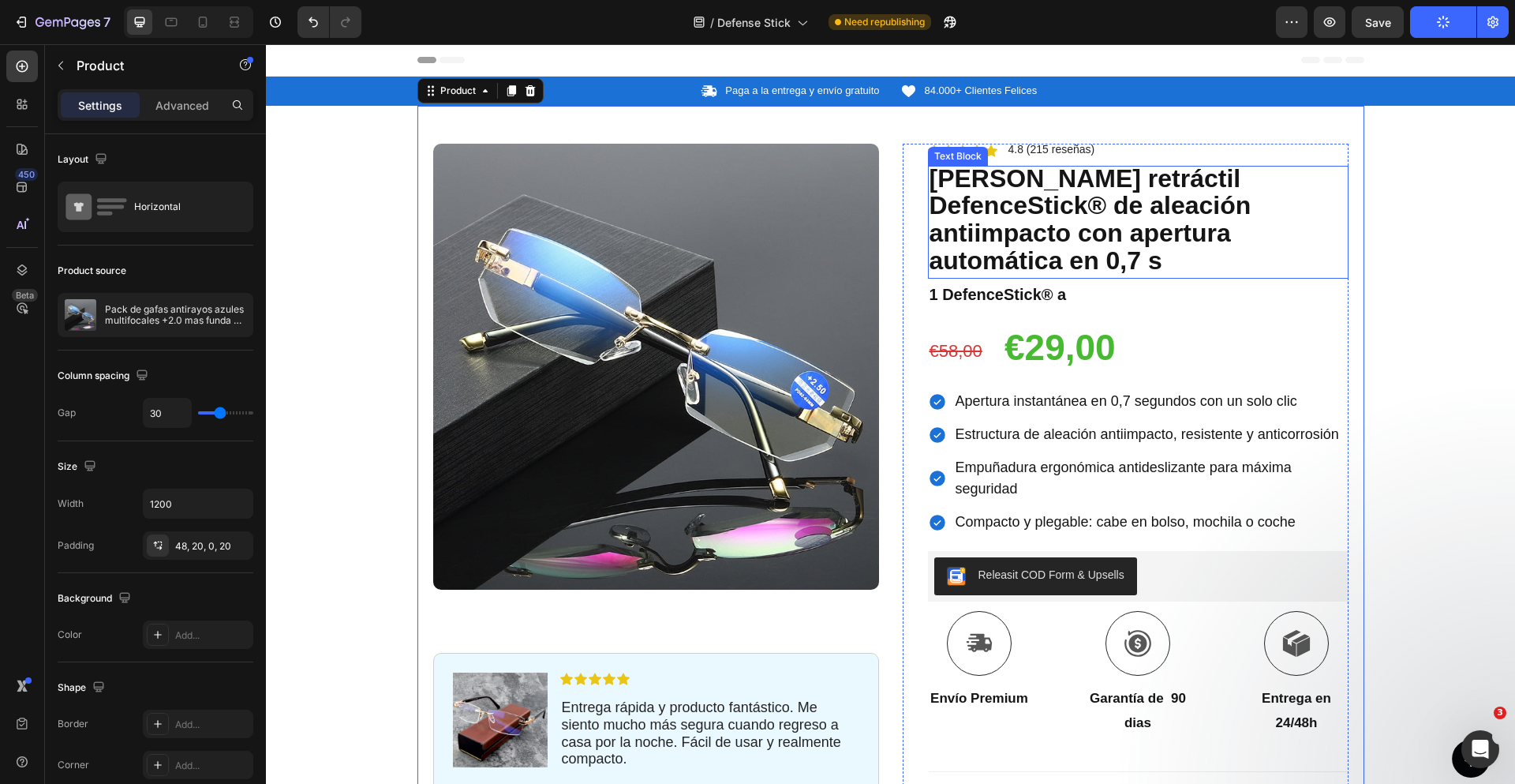
click at [1030, 218] on strong "[PERSON_NAME] retráctil DefenceStick® de aleación antiimpacto con apertura auto…" at bounding box center [1090, 220] width 322 height 110
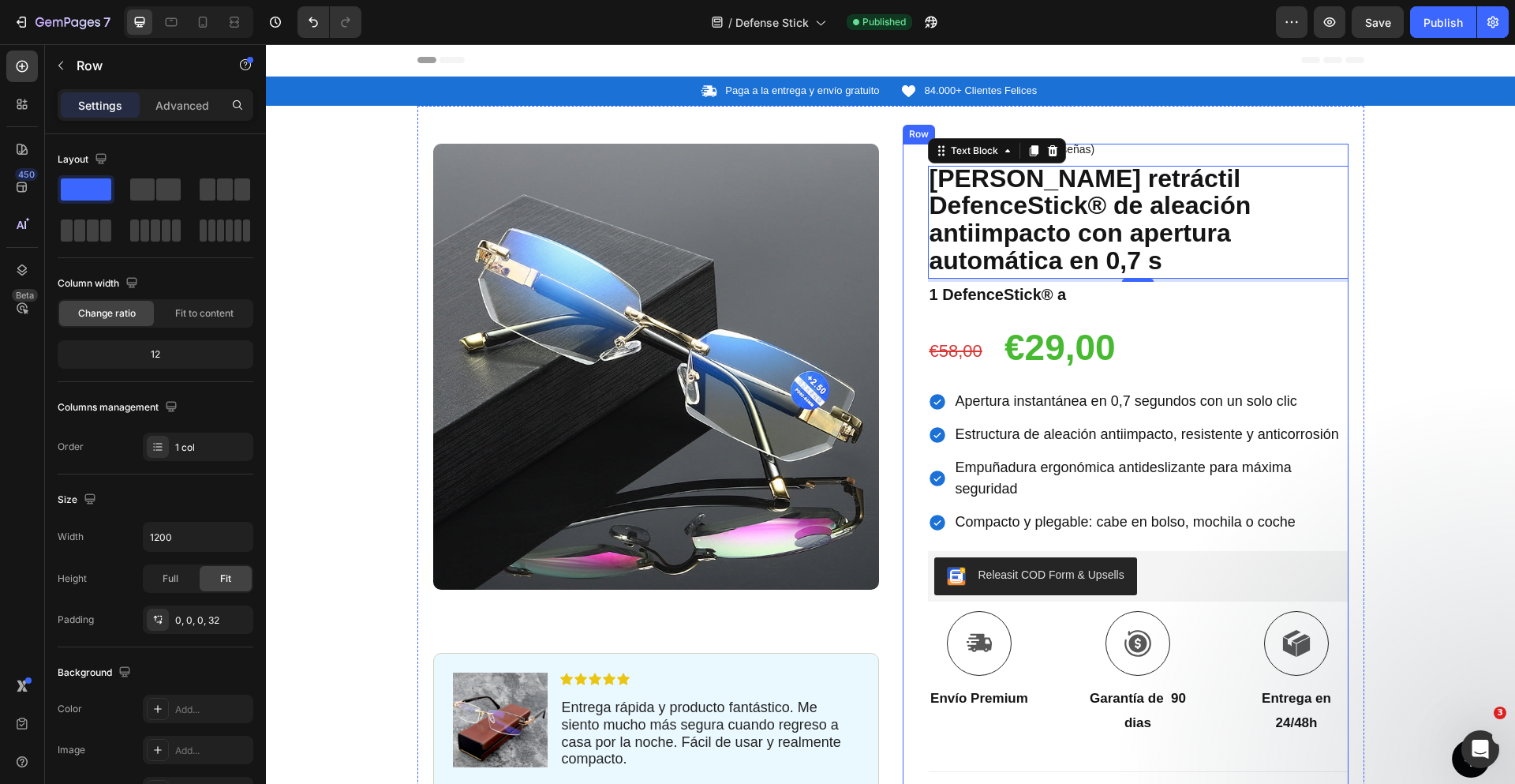
click at [907, 263] on div "Icon Icon Icon Icon Icon Icon List 4.8 (215 reseñas) Text Block Row Bastón retr…" at bounding box center [1126, 600] width 446 height 914
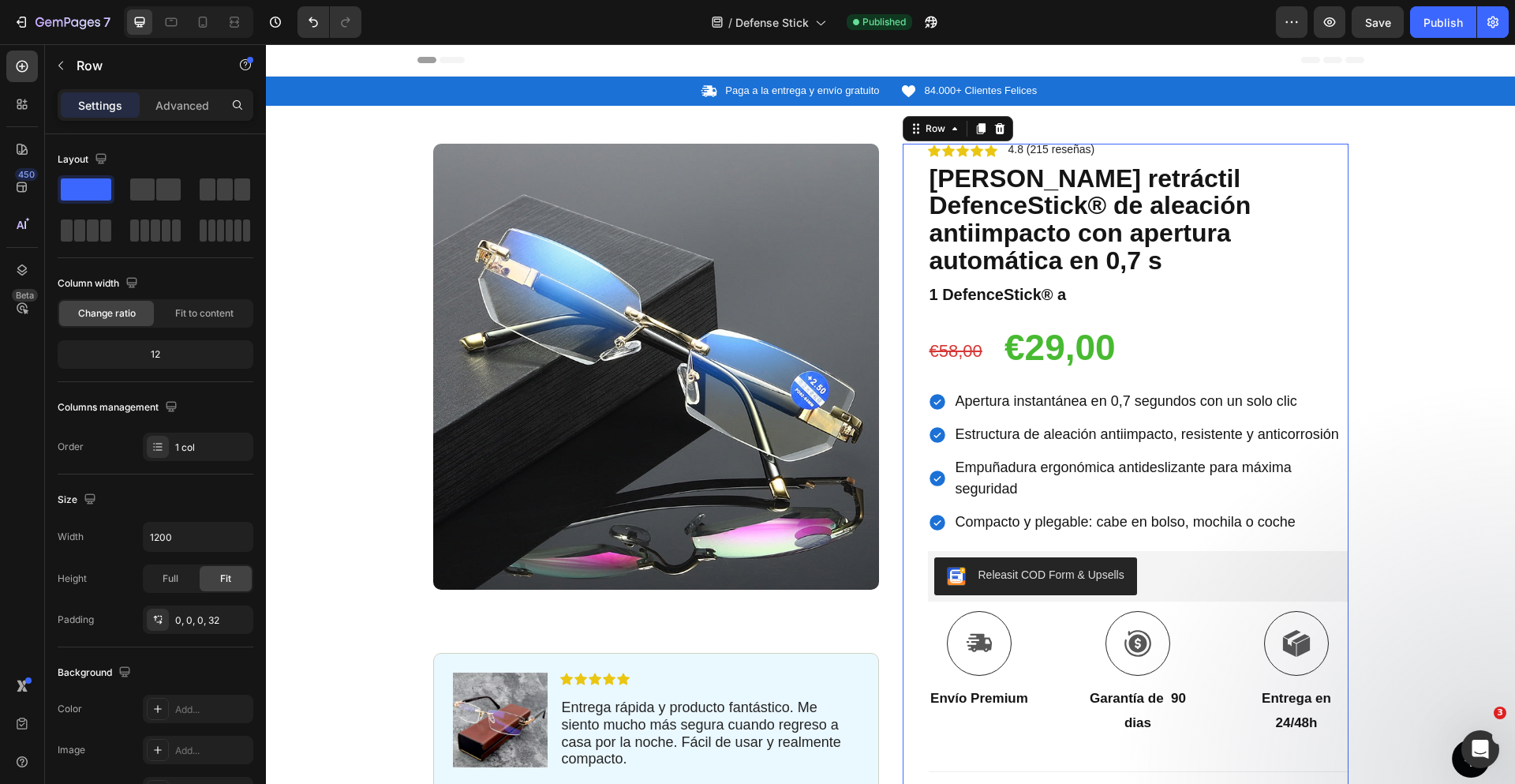
click at [903, 275] on div "Icon Icon Icon Icon Icon Icon List 4.8 (215 reseñas) Text Block Row Bastón retr…" at bounding box center [1126, 600] width 446 height 914
click at [878, 266] on div "Product Images Image Icon Icon Icon Icon Icon Icon List Entrega rápida y produc…" at bounding box center [891, 581] width 947 height 951
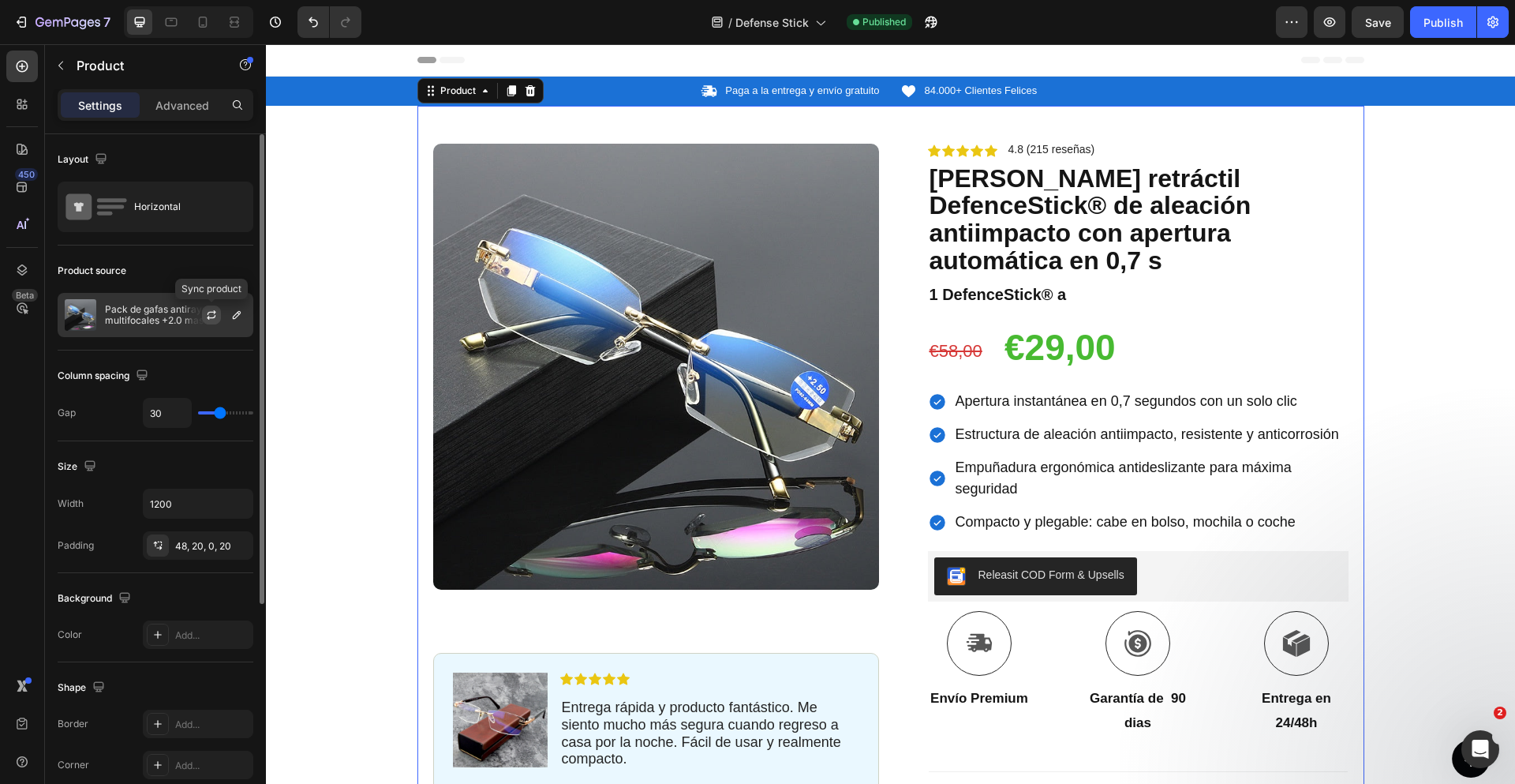
click at [215, 311] on icon "button" at bounding box center [211, 312] width 9 height 5
click at [230, 314] on icon "button" at bounding box center [236, 315] width 13 height 13
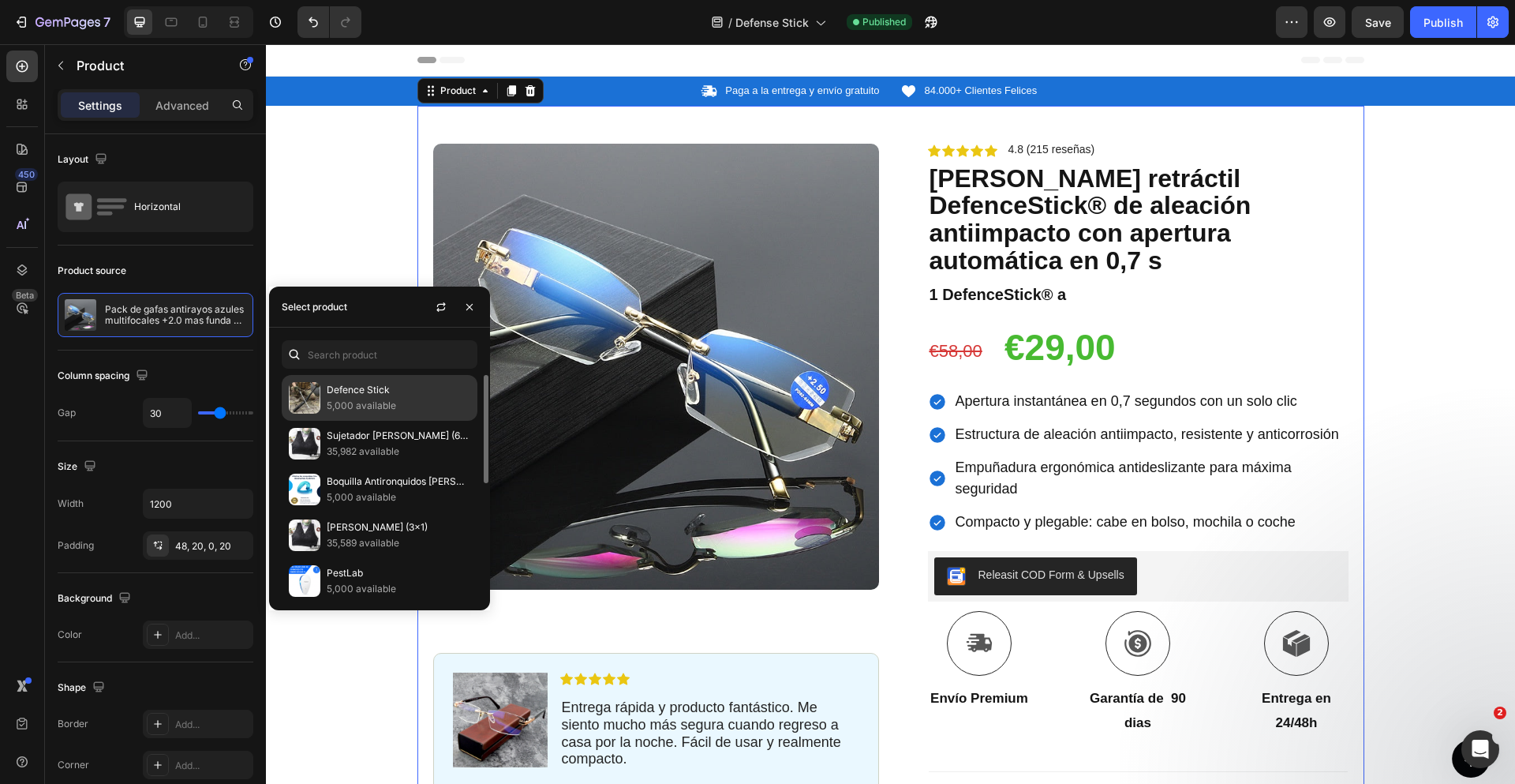
click at [377, 398] on p "5,000 available" at bounding box center [398, 406] width 143 height 15
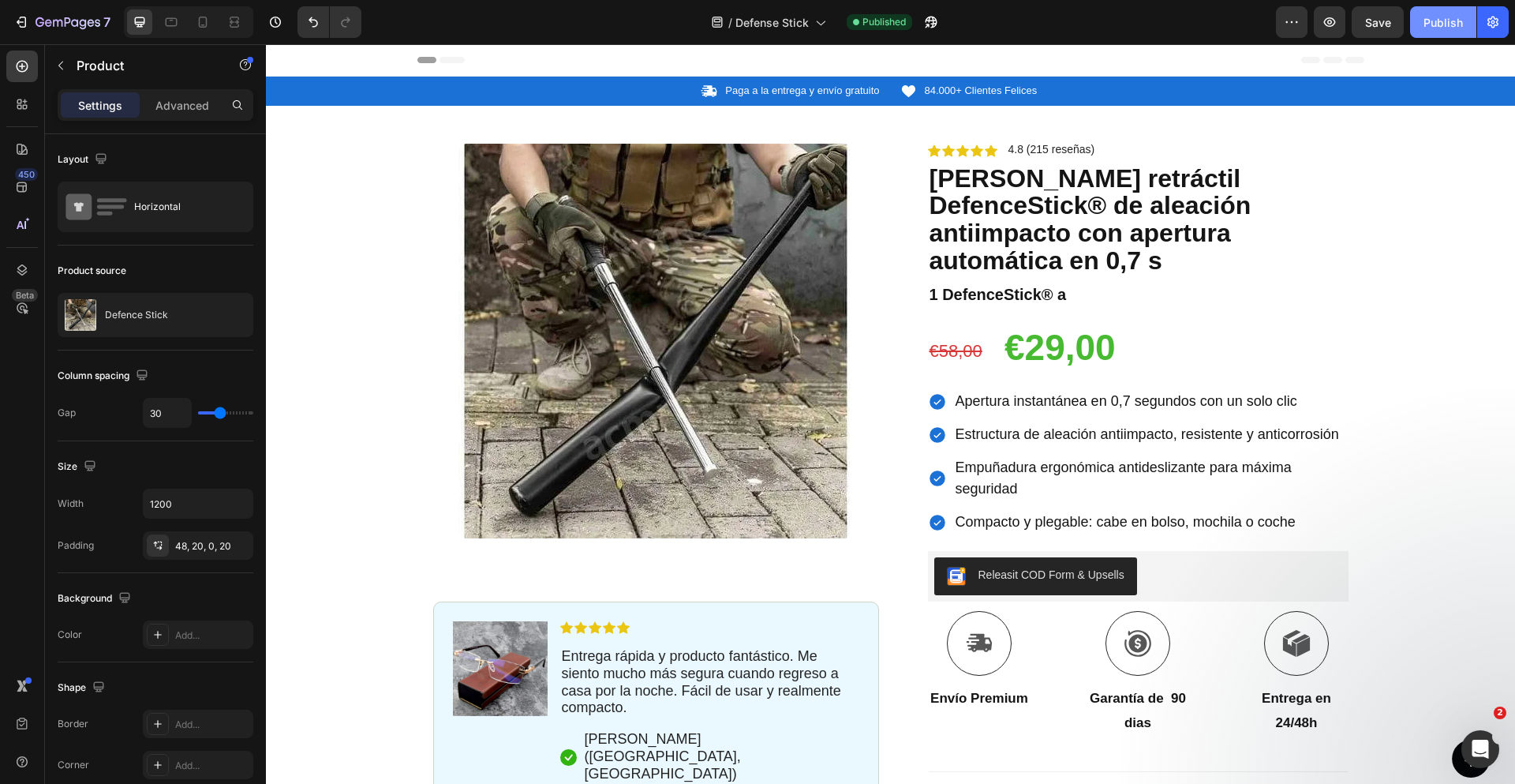
click at [1432, 31] on button "Publish" at bounding box center [1443, 22] width 66 height 32
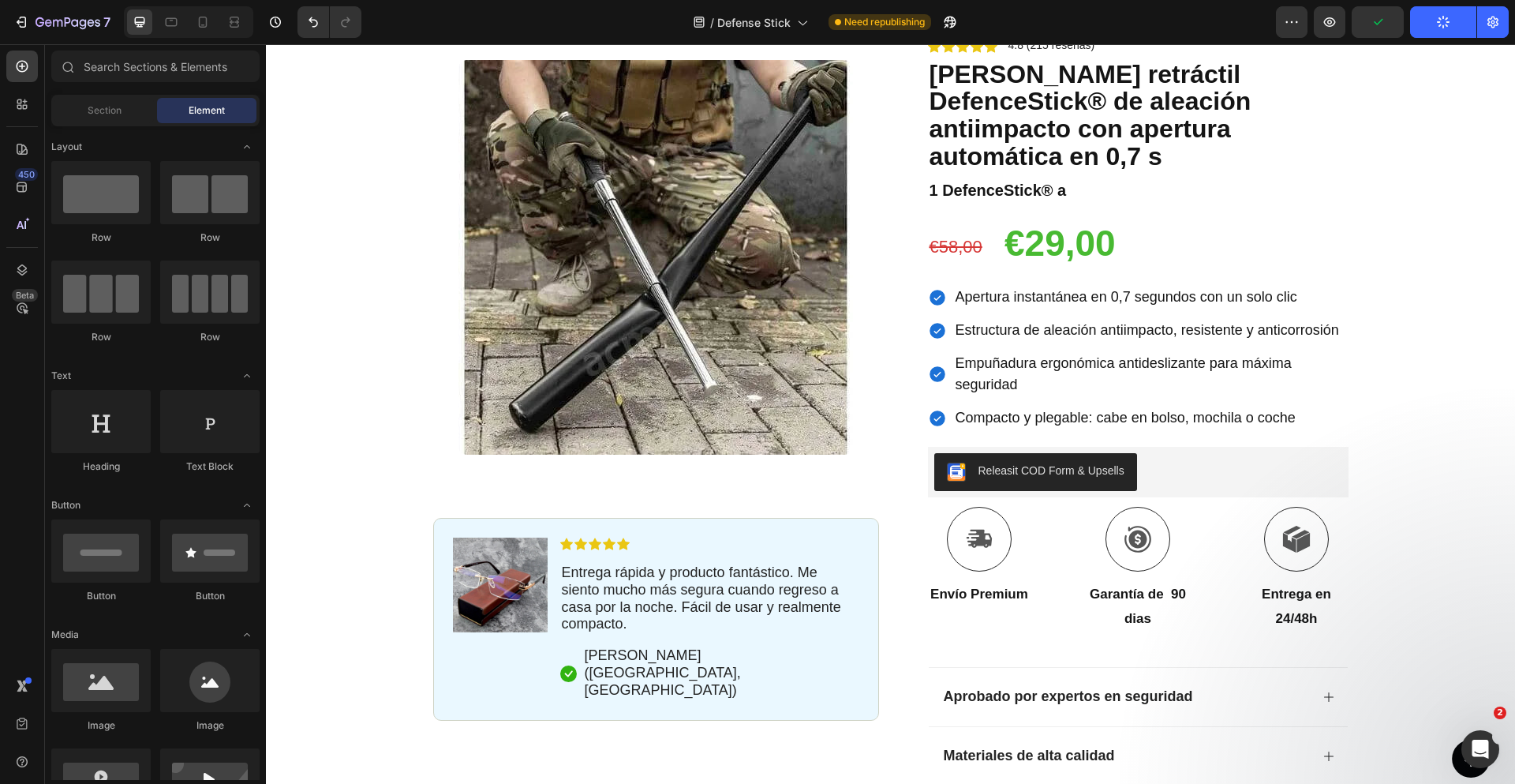
scroll to position [114, 0]
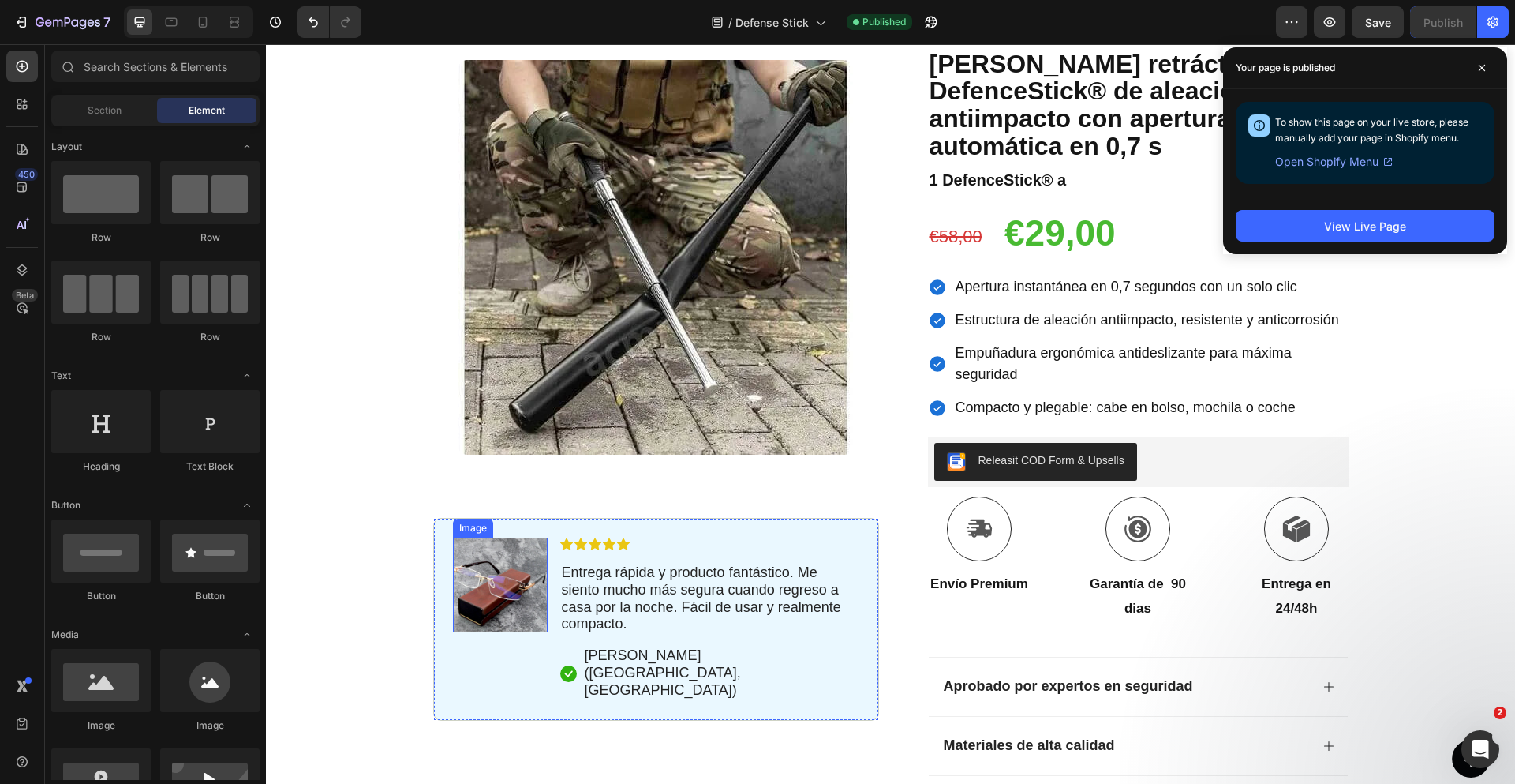
click at [472, 559] on img at bounding box center [500, 585] width 95 height 95
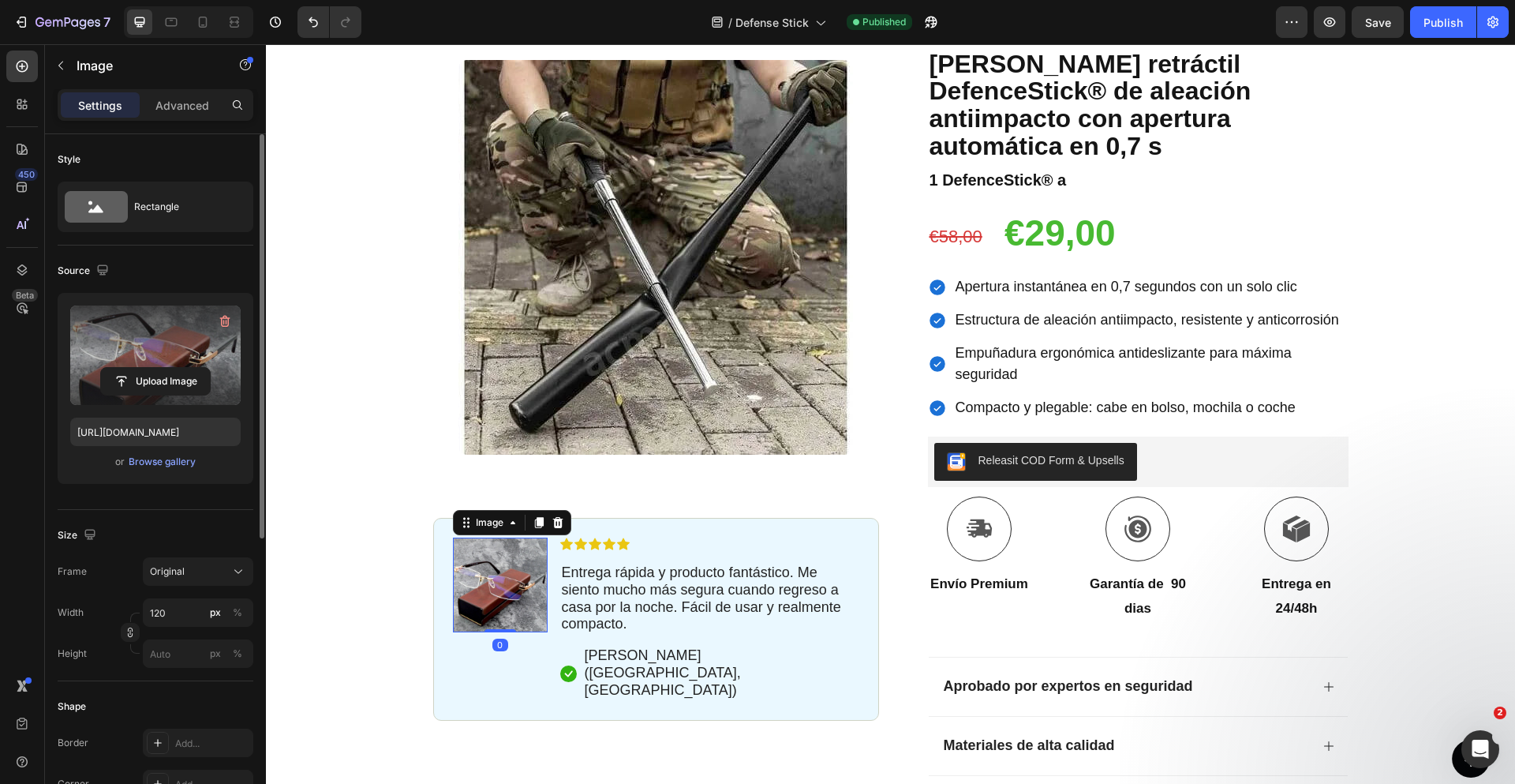
click at [129, 323] on label at bounding box center [156, 354] width 170 height 100
click at [129, 368] on input "file" at bounding box center [155, 381] width 108 height 27
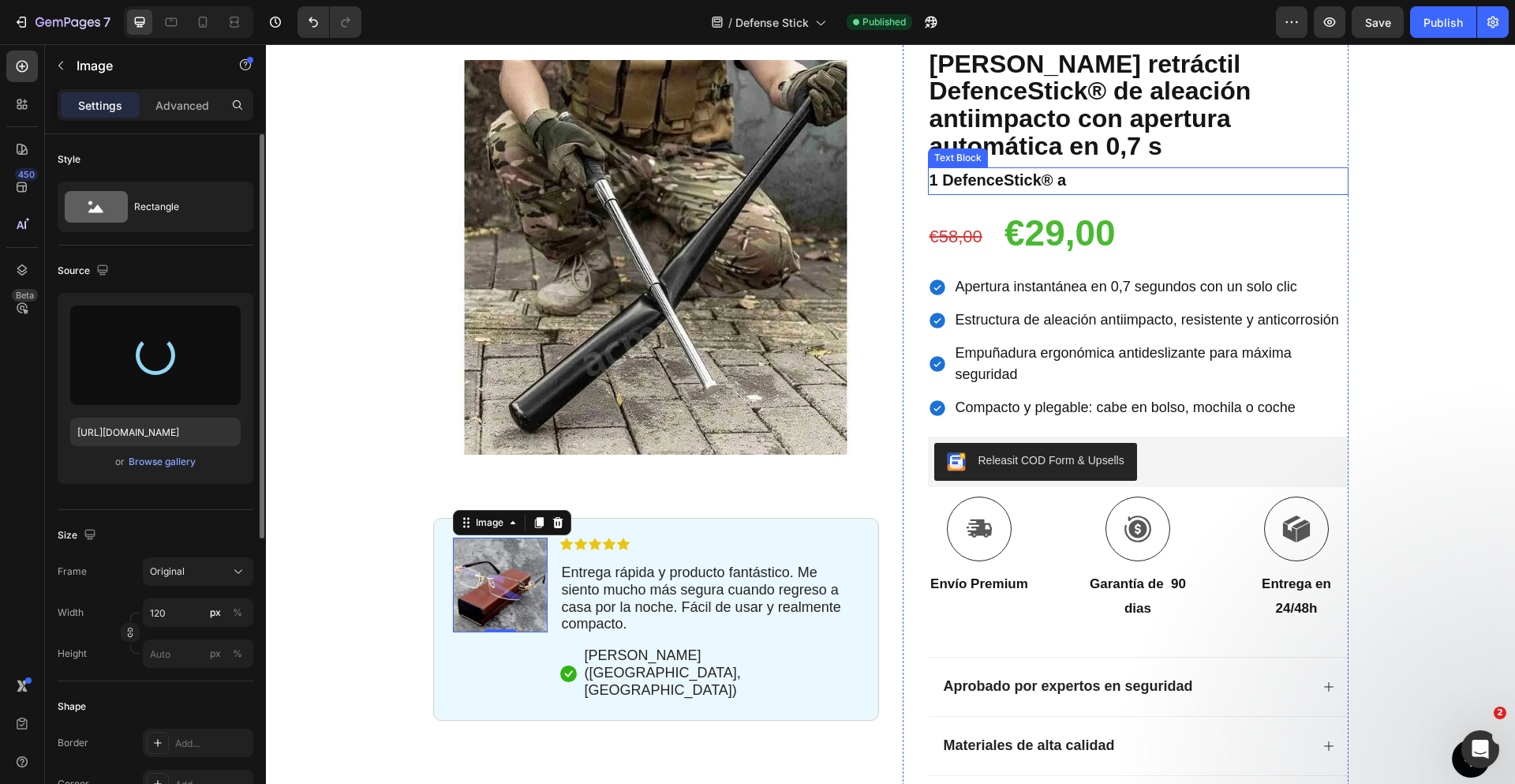
type input "[URL][DOMAIN_NAME]"
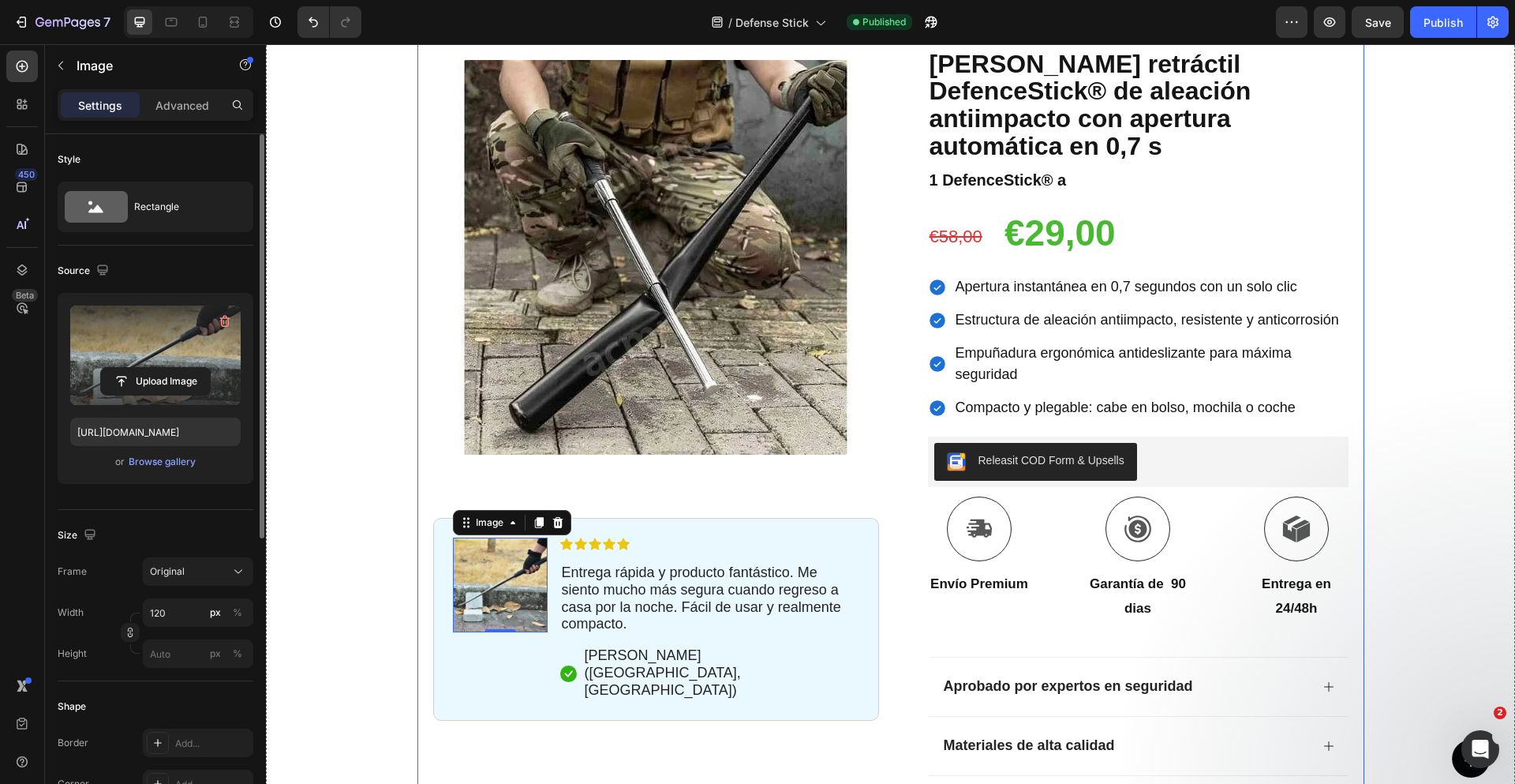
click at [1405, 300] on div "Icon Paga a la entrega y envío gratuito Text Block Row Icon 84.000+ Clientes Fe…" at bounding box center [891, 452] width 1249 height 980
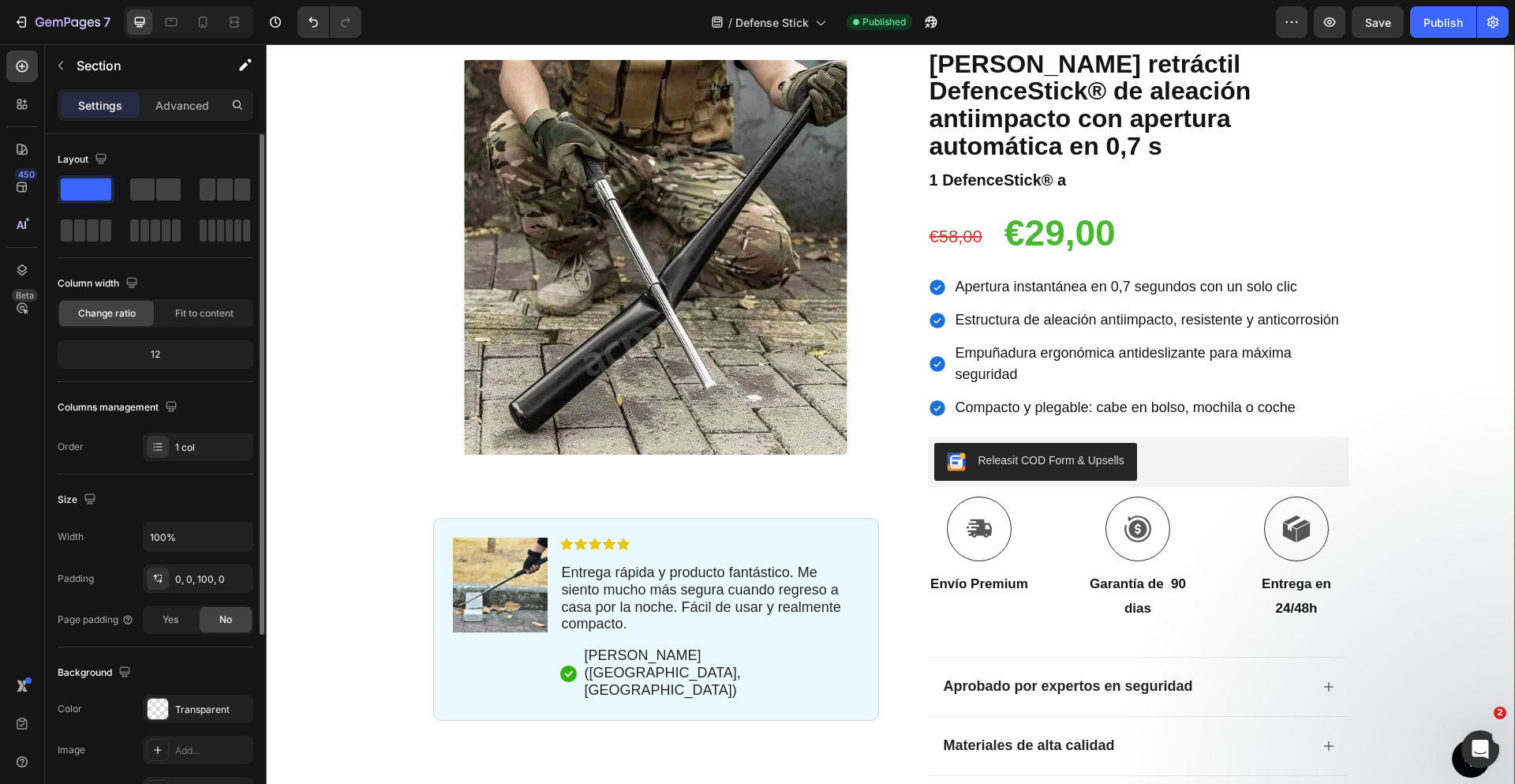
click at [1465, 23] on button "Publish" at bounding box center [1443, 22] width 66 height 32
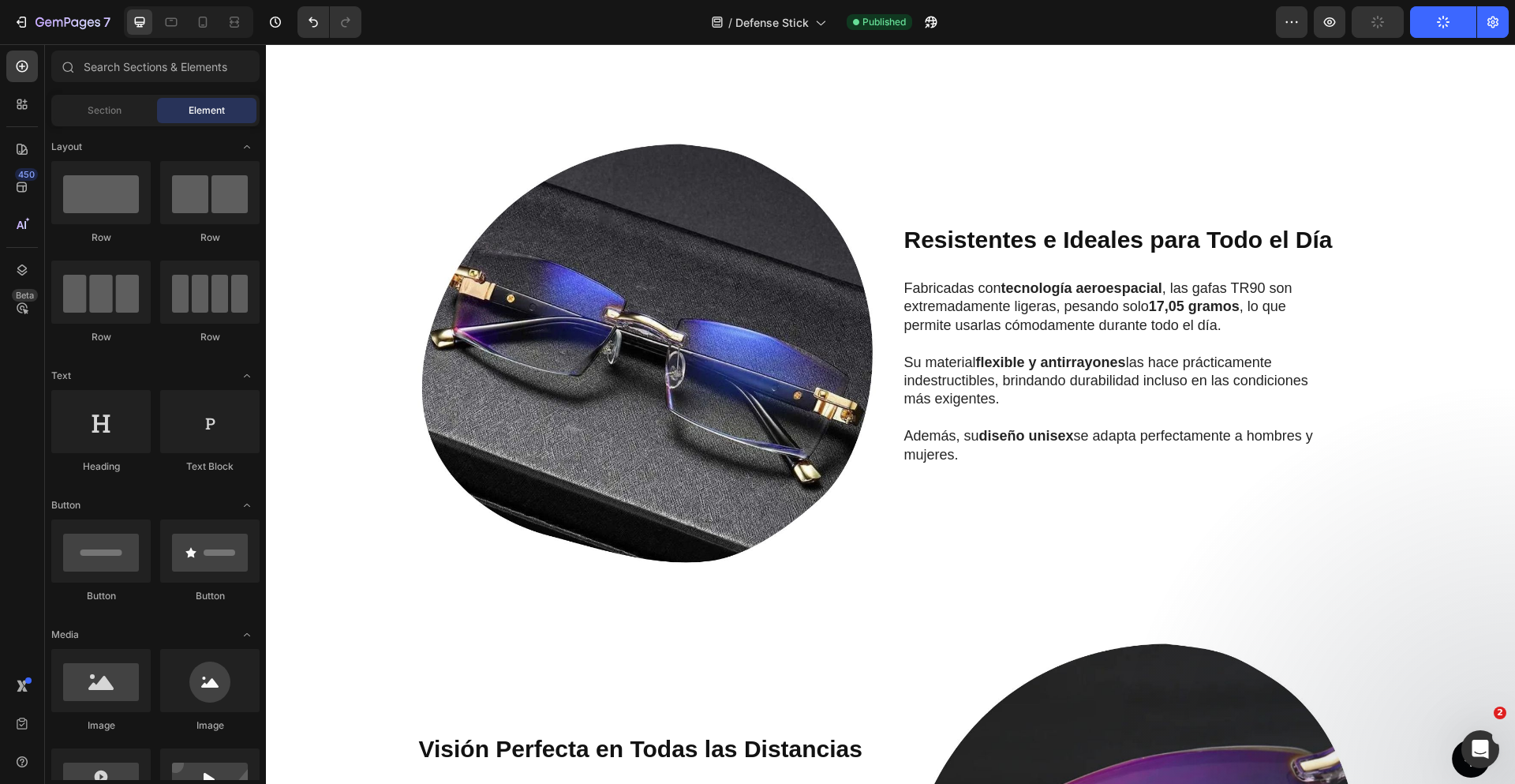
scroll to position [1012, 0]
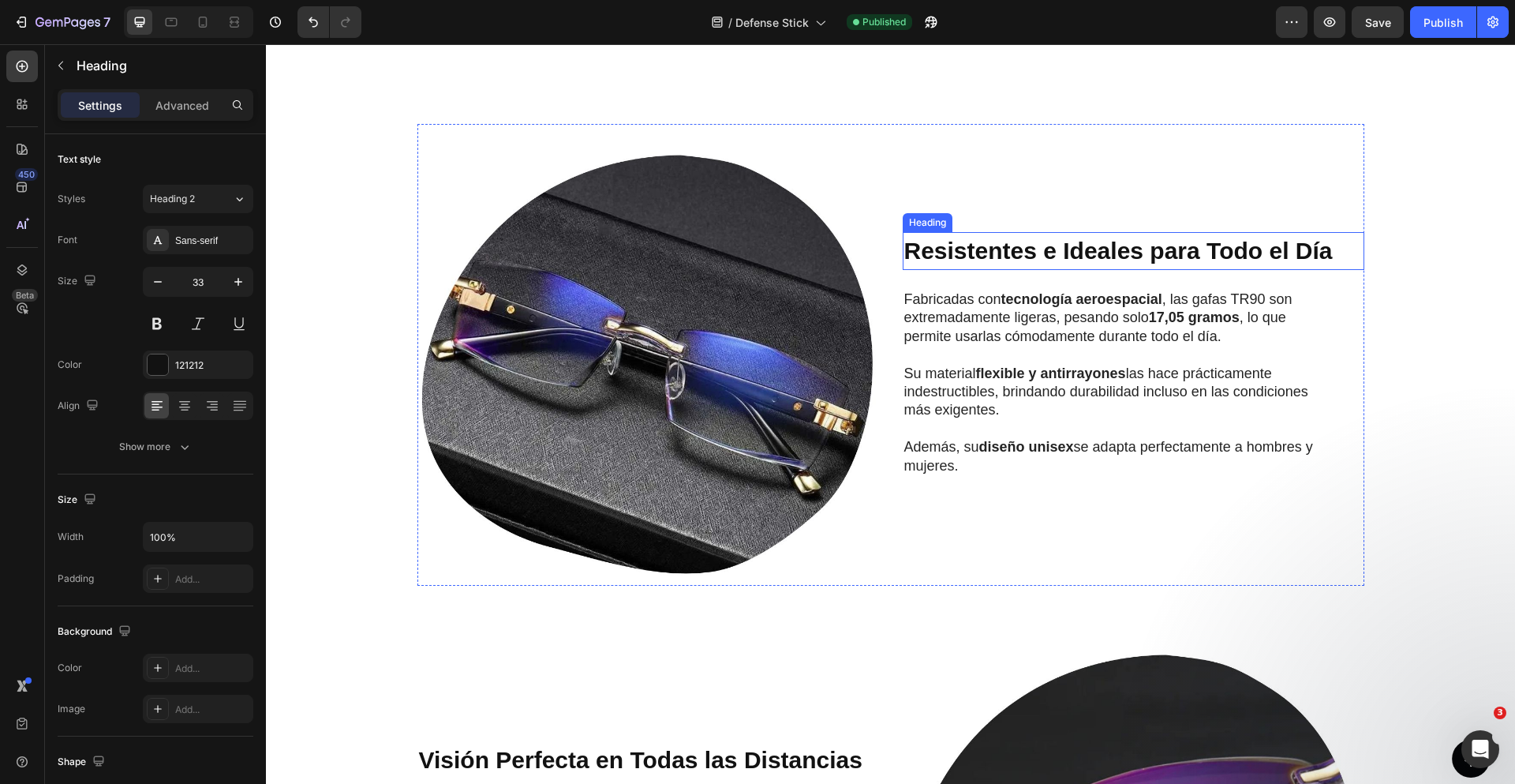
click at [1006, 237] on strong "Resistentes e Ideales para Todo el Día" at bounding box center [1118, 250] width 429 height 26
click at [1004, 237] on strong "Resistentes e Ideales para Todo el Día" at bounding box center [1118, 250] width 429 height 26
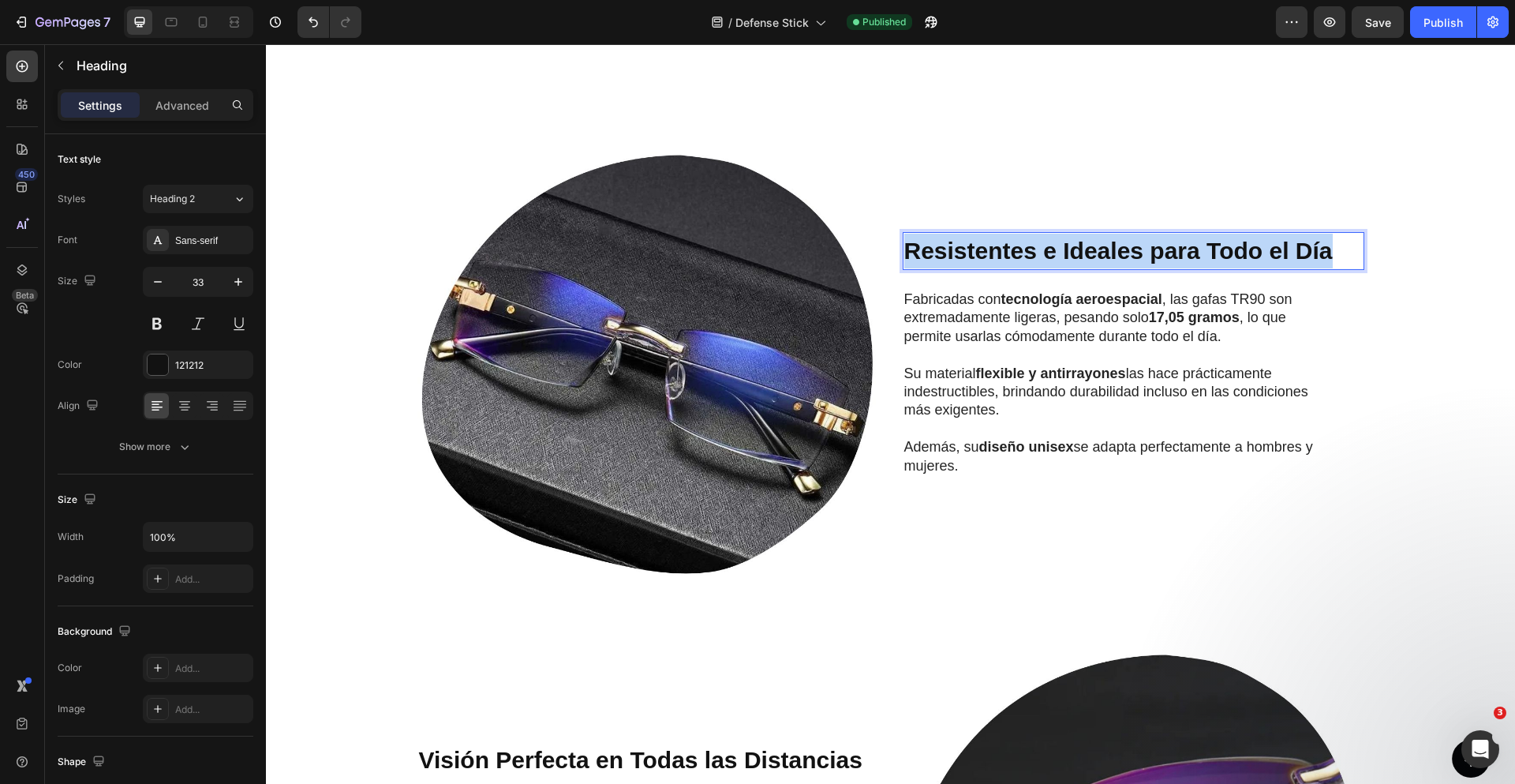
click at [1004, 237] on strong "Resistentes e Ideales para Todo el Día" at bounding box center [1118, 250] width 429 height 26
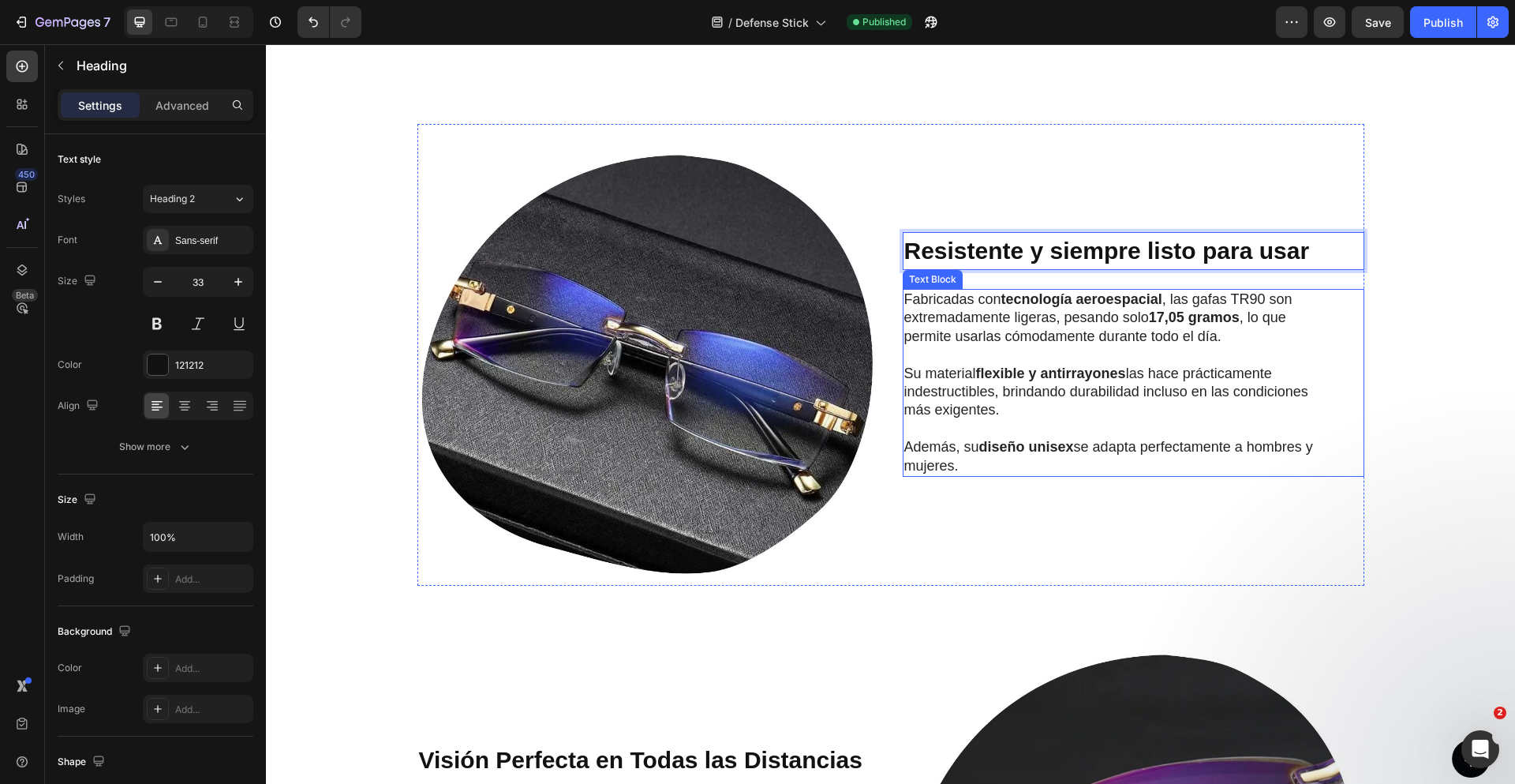
click at [980, 290] on p "Fabricadas con tecnología aeroespacial , las gafas TR90 son extremadamente lige…" at bounding box center [1121, 317] width 434 height 55
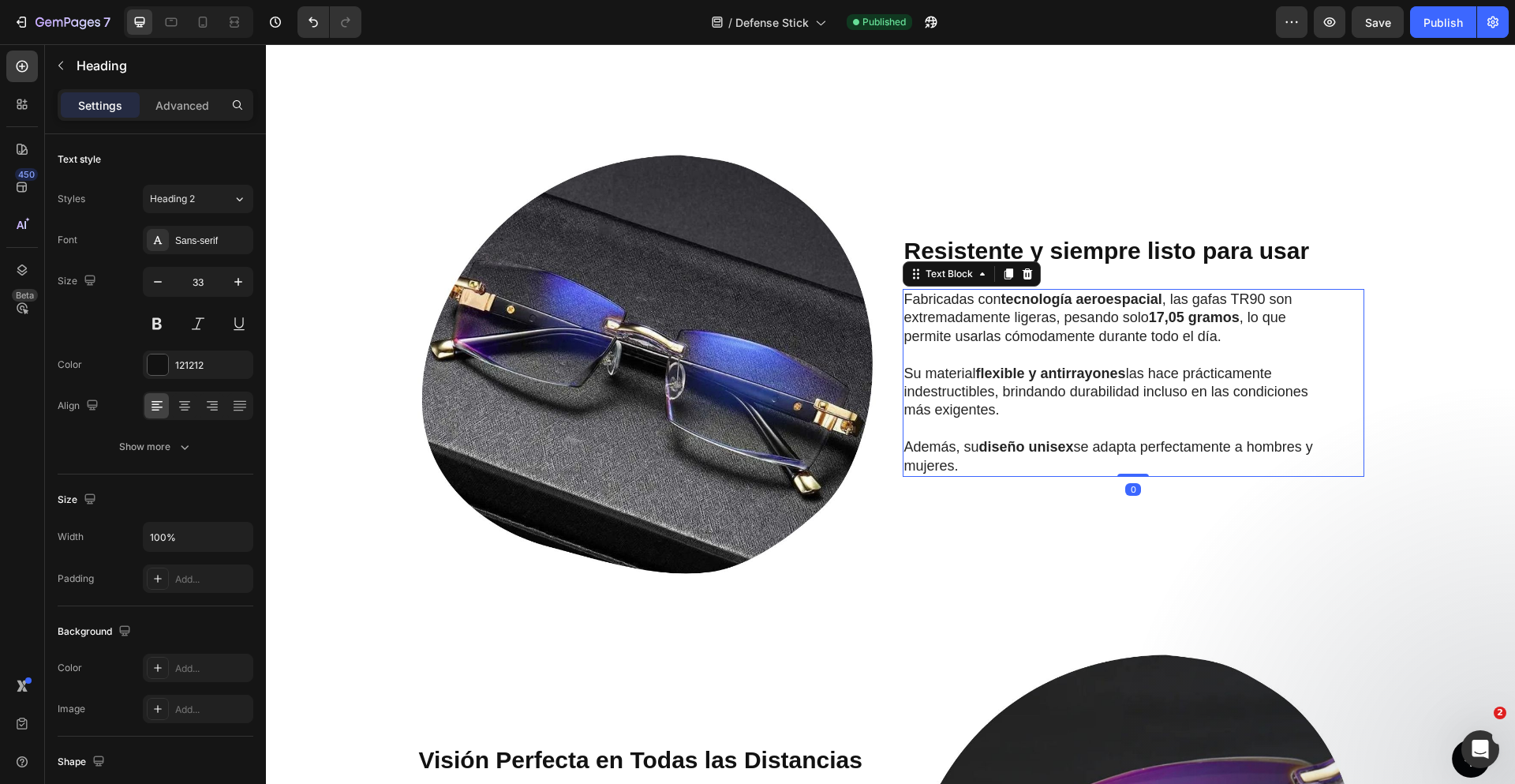
click at [980, 290] on p "Fabricadas con tecnología aeroespacial , las gafas TR90 son extremadamente lige…" at bounding box center [1121, 317] width 434 height 55
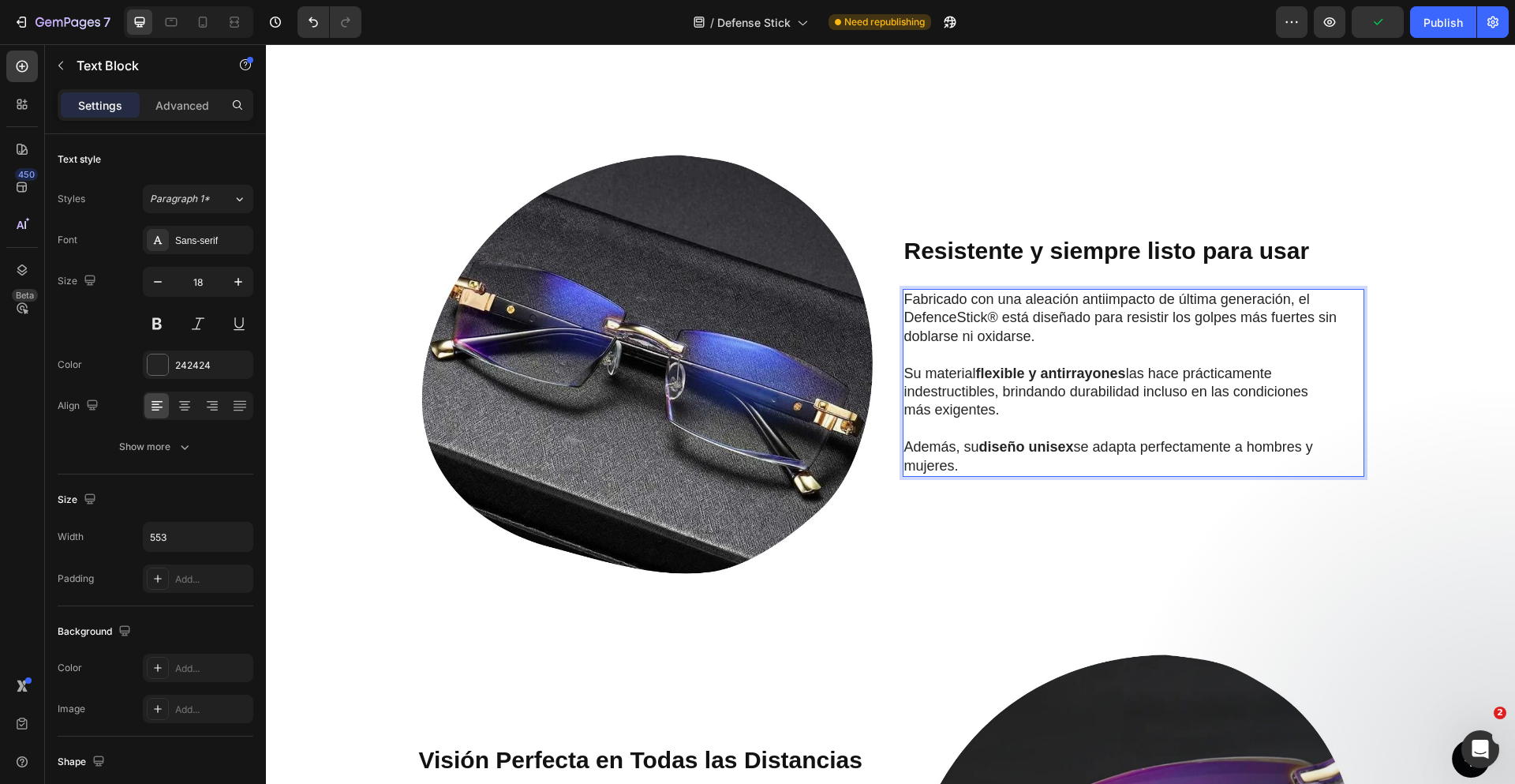
click at [972, 365] on p "Su material flexible y antirrayones las hace prácticamente indestructibles, bri…" at bounding box center [1121, 392] width 434 height 55
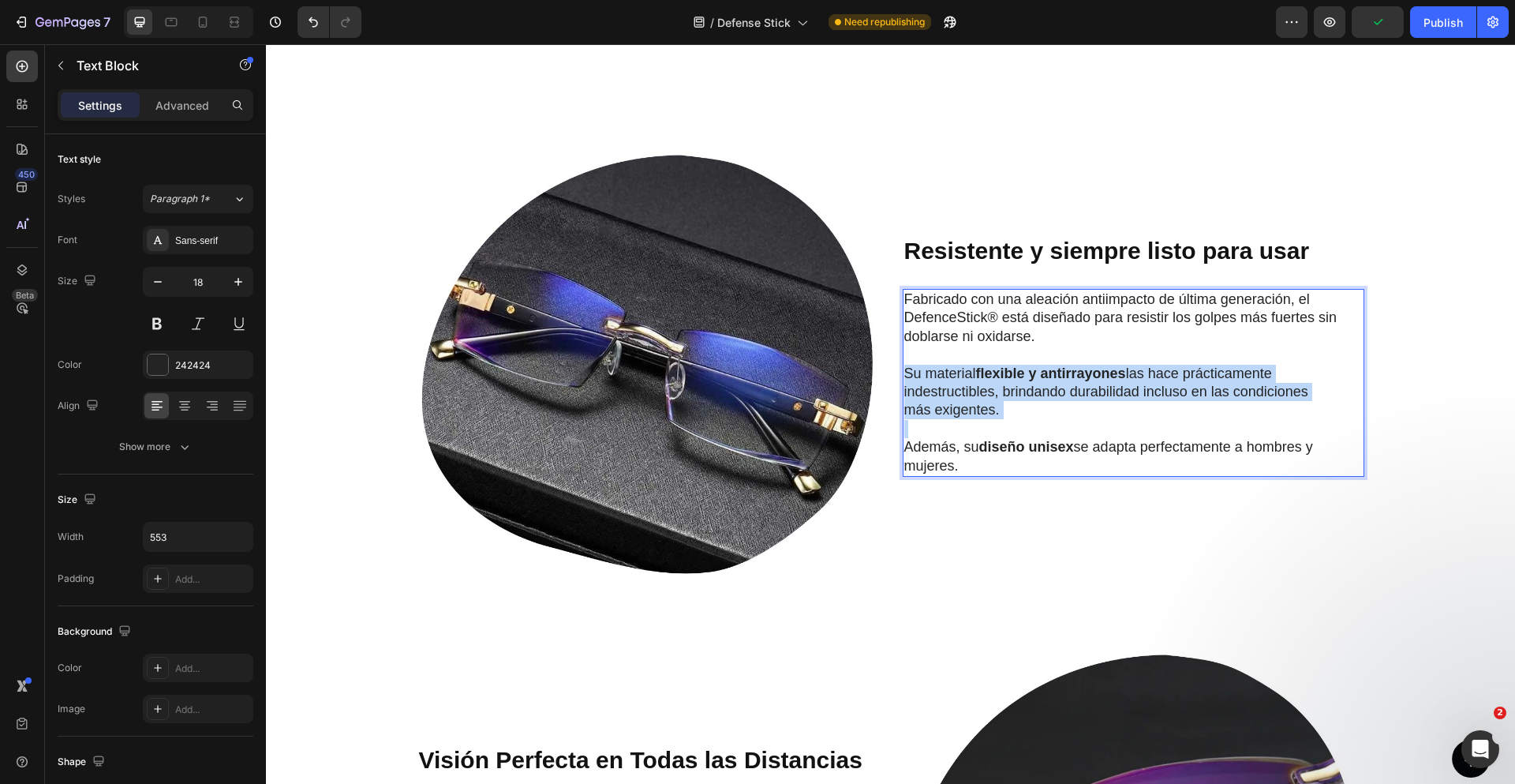
click at [972, 365] on p "Su material flexible y antirrayones las hace prácticamente indestructibles, bri…" at bounding box center [1121, 392] width 434 height 55
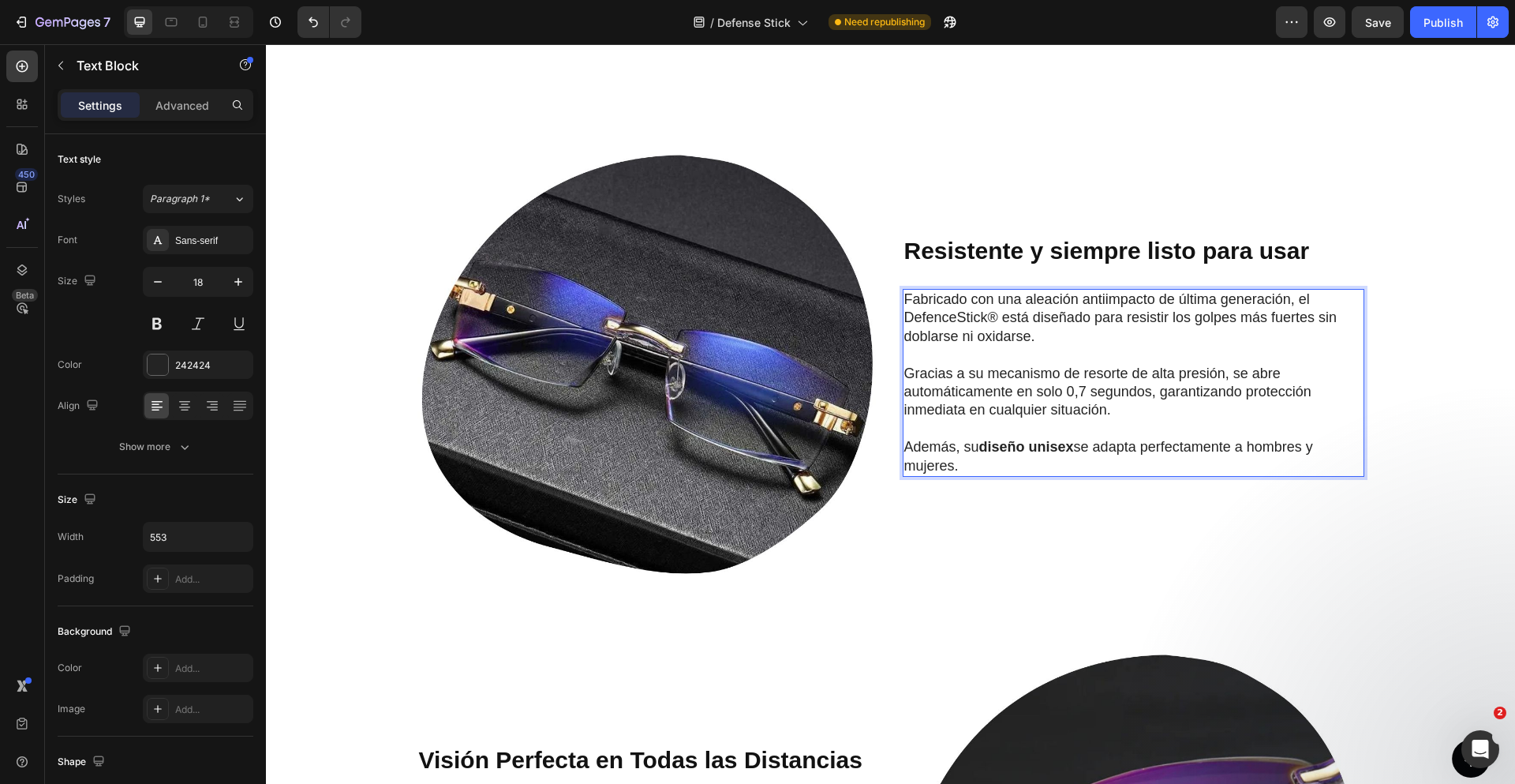
click at [975, 437] on p "Además, su diseño unisex se adapta perfectamente a hombres y mujeres." at bounding box center [1121, 456] width 434 height 37
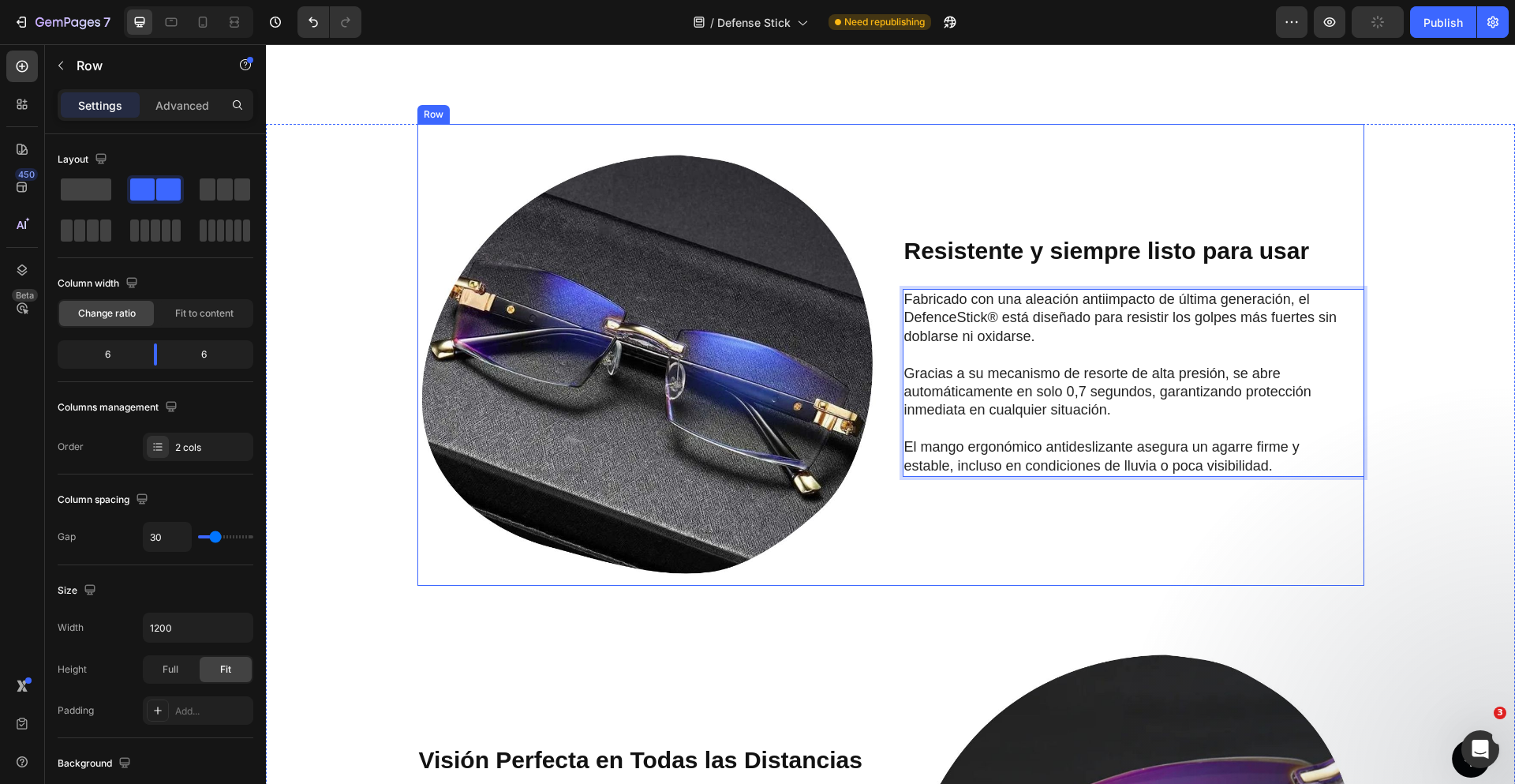
click at [946, 509] on div "⁠⁠⁠⁠⁠⁠⁠ Resistente y siempre listo para usar Heading Fabricado con una aleación…" at bounding box center [1134, 354] width 462 height 462
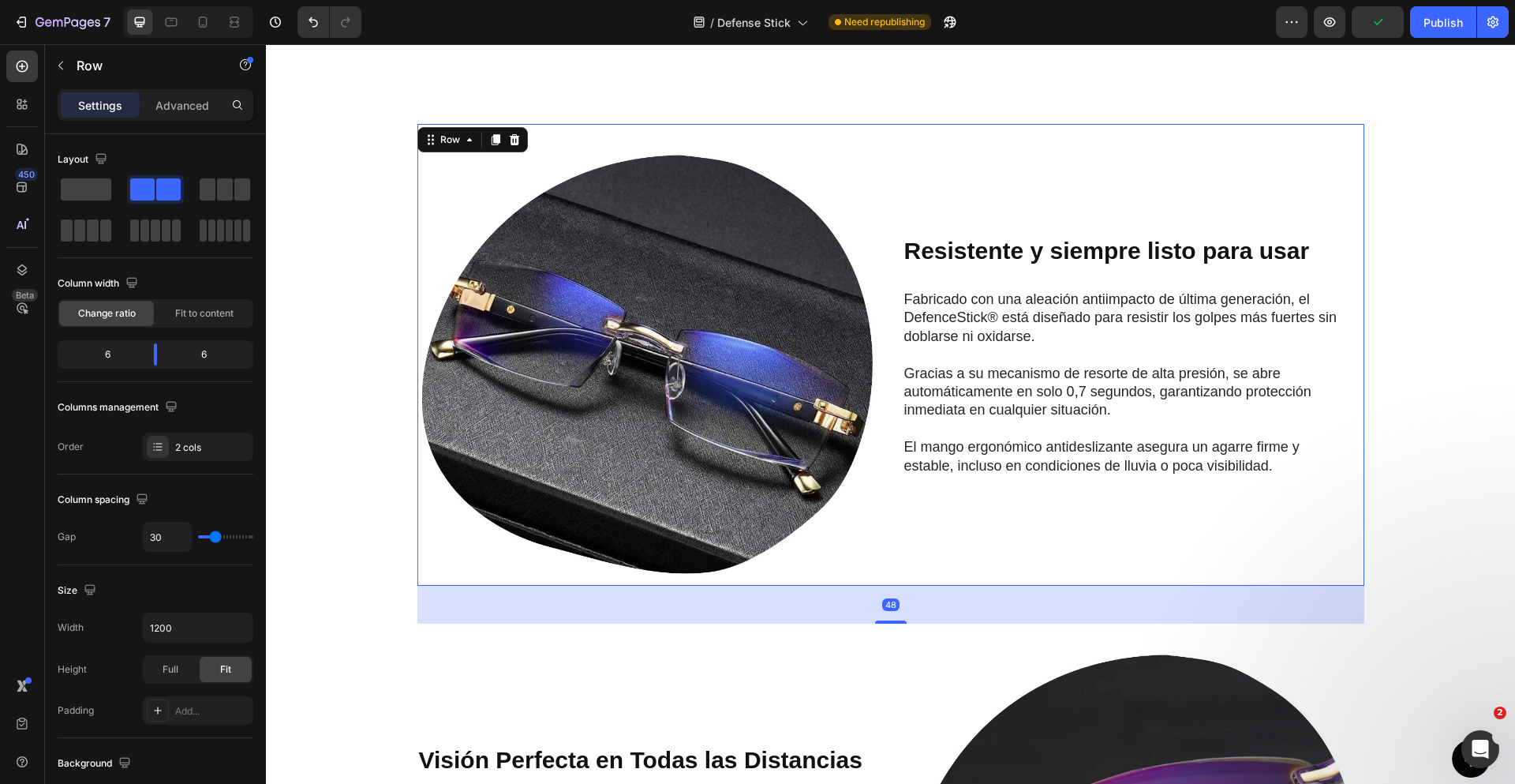
drag, startPoint x: 1426, startPoint y: 23, endPoint x: 1429, endPoint y: 40, distance: 17.3
click at [1426, 23] on div "Publish" at bounding box center [1443, 22] width 40 height 16
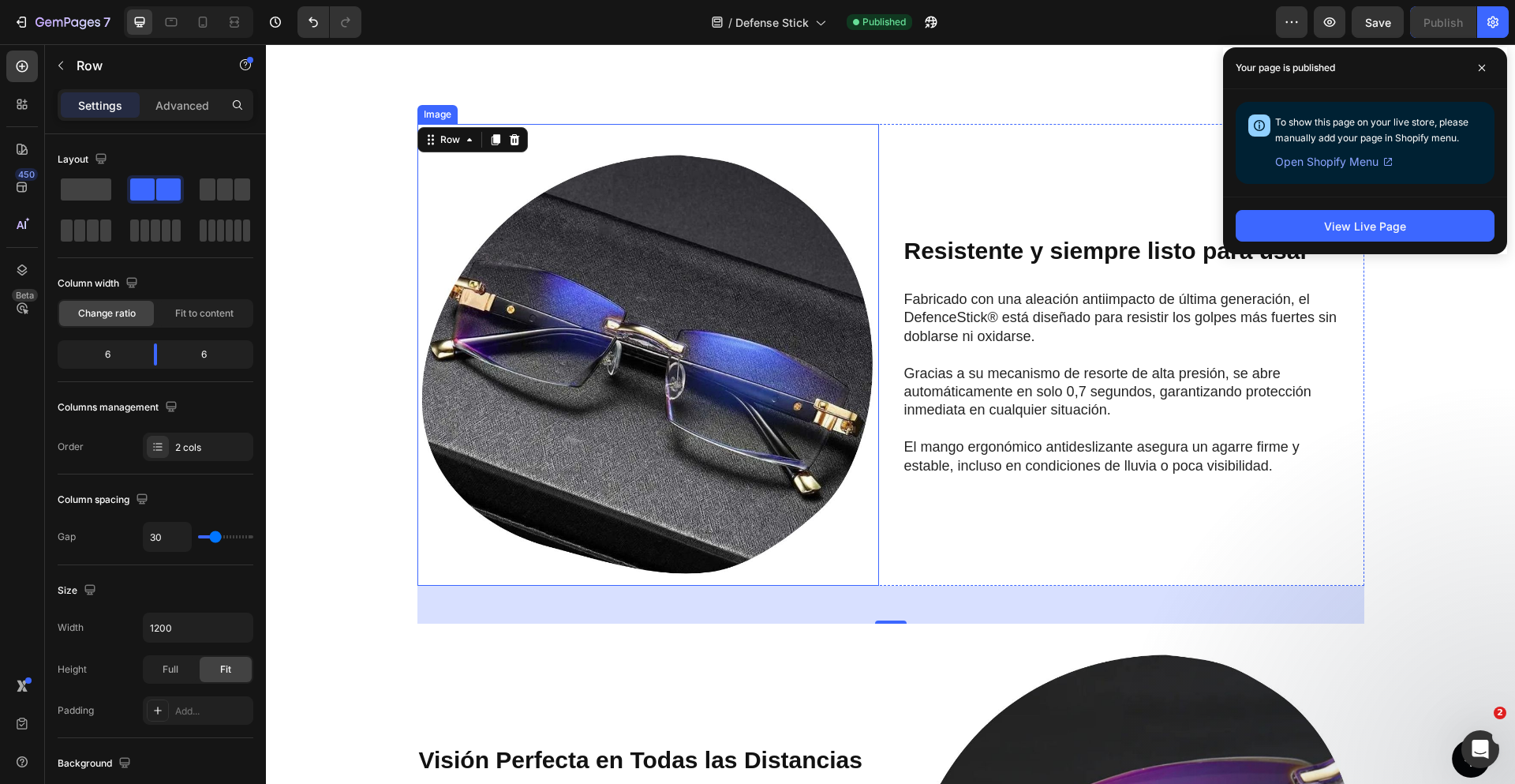
click at [744, 325] on img at bounding box center [648, 354] width 462 height 462
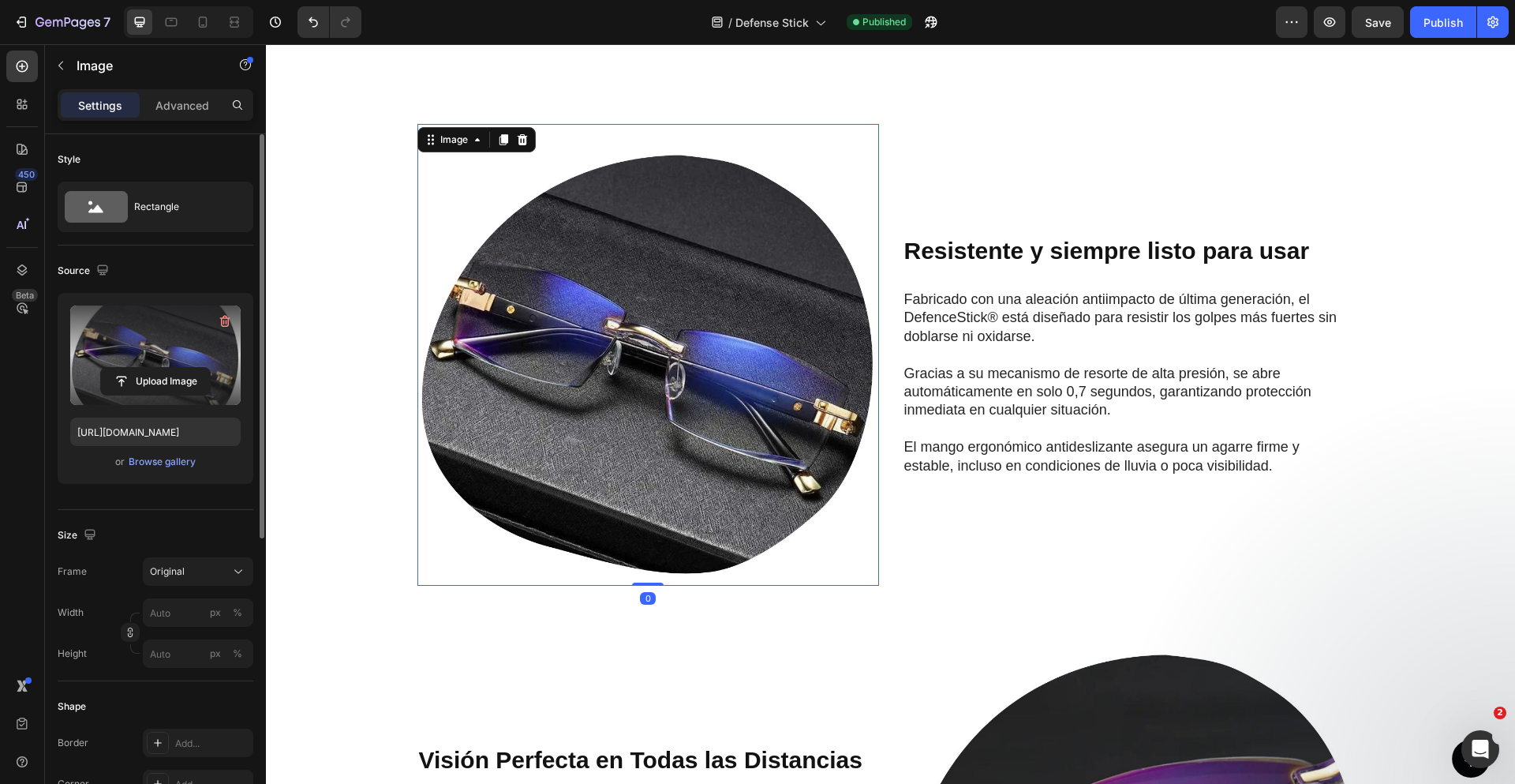
click at [166, 357] on label at bounding box center [156, 354] width 170 height 100
click at [166, 368] on input "file" at bounding box center [155, 381] width 108 height 27
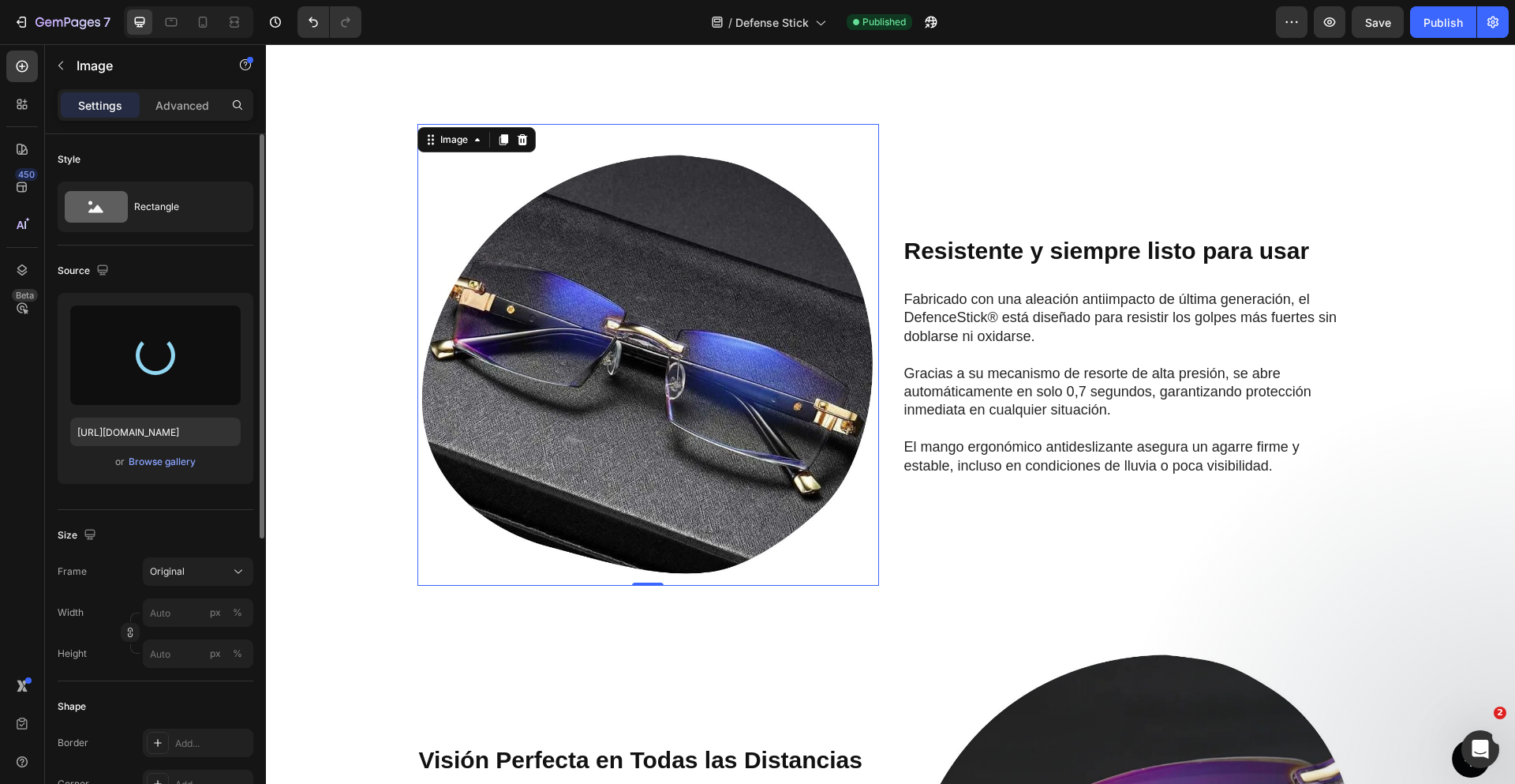
type input "https://cdn.shopify.com/s/files/1/0710/3542/0849/files/gempages_570156795566228…"
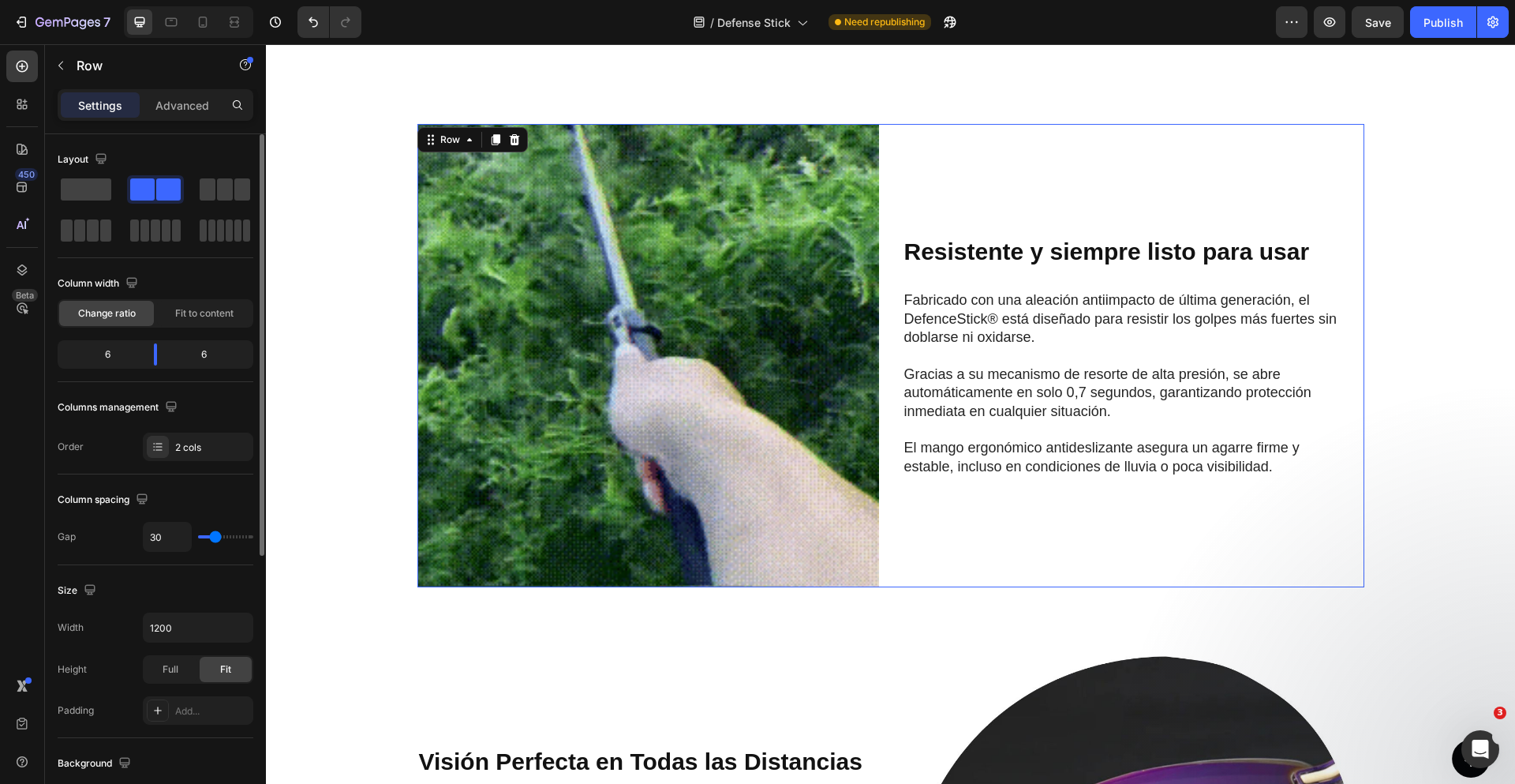
click at [963, 161] on div "⁠⁠⁠⁠⁠⁠⁠ Resistente y siempre listo para usar Heading Fabricado con una aleación…" at bounding box center [1134, 355] width 462 height 464
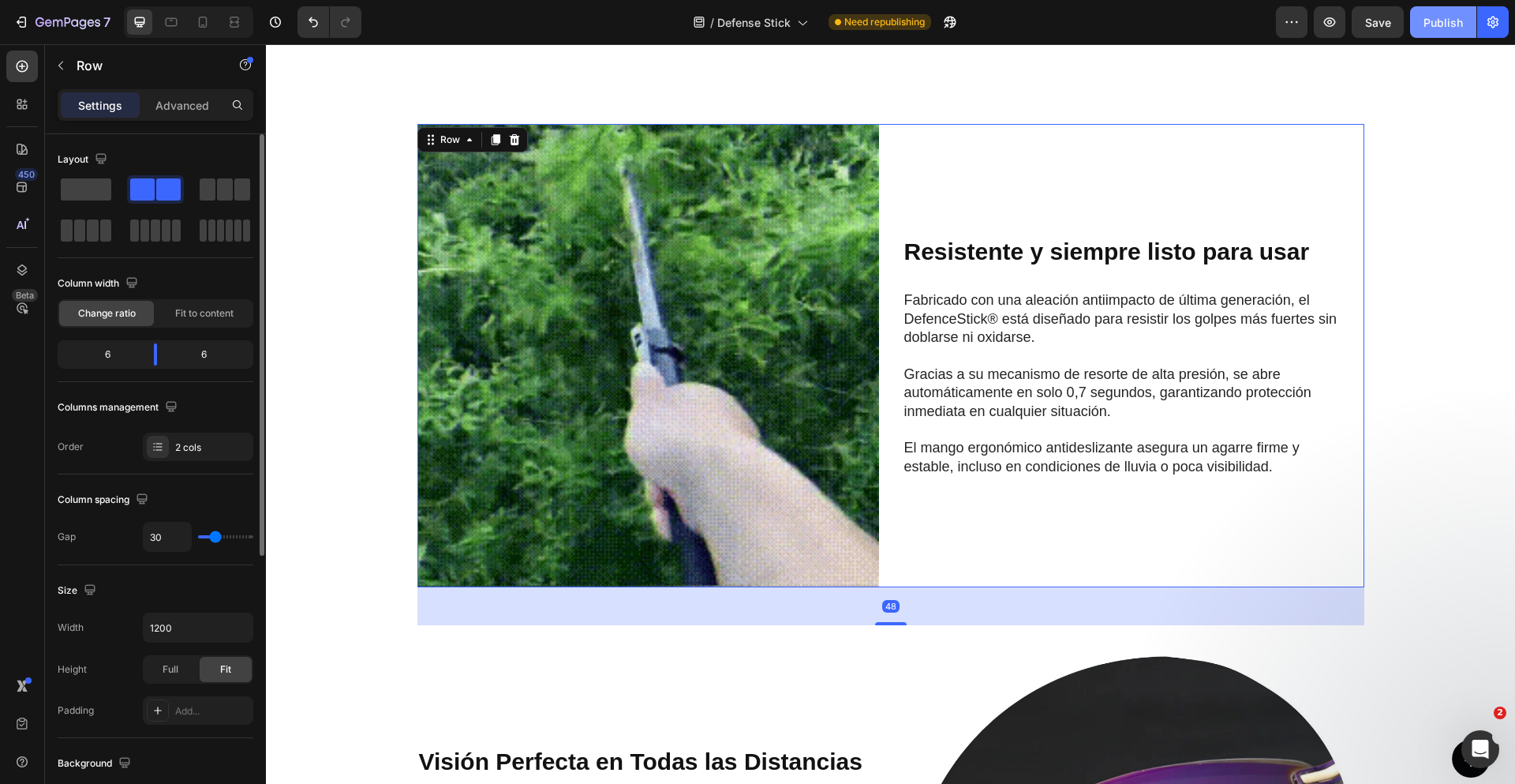
click at [1450, 25] on div "Publish" at bounding box center [1443, 22] width 40 height 16
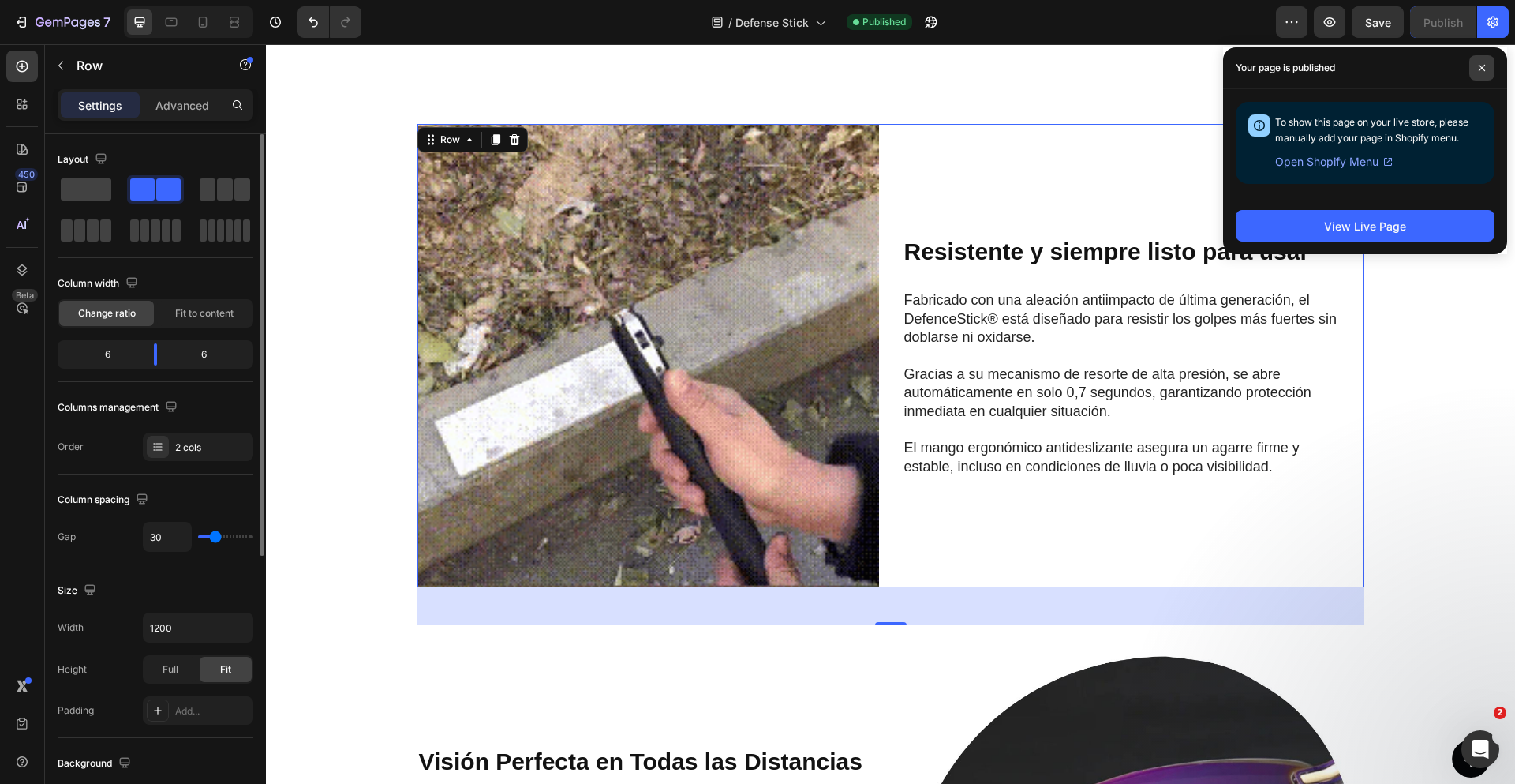
click at [1485, 67] on icon at bounding box center [1482, 68] width 8 height 8
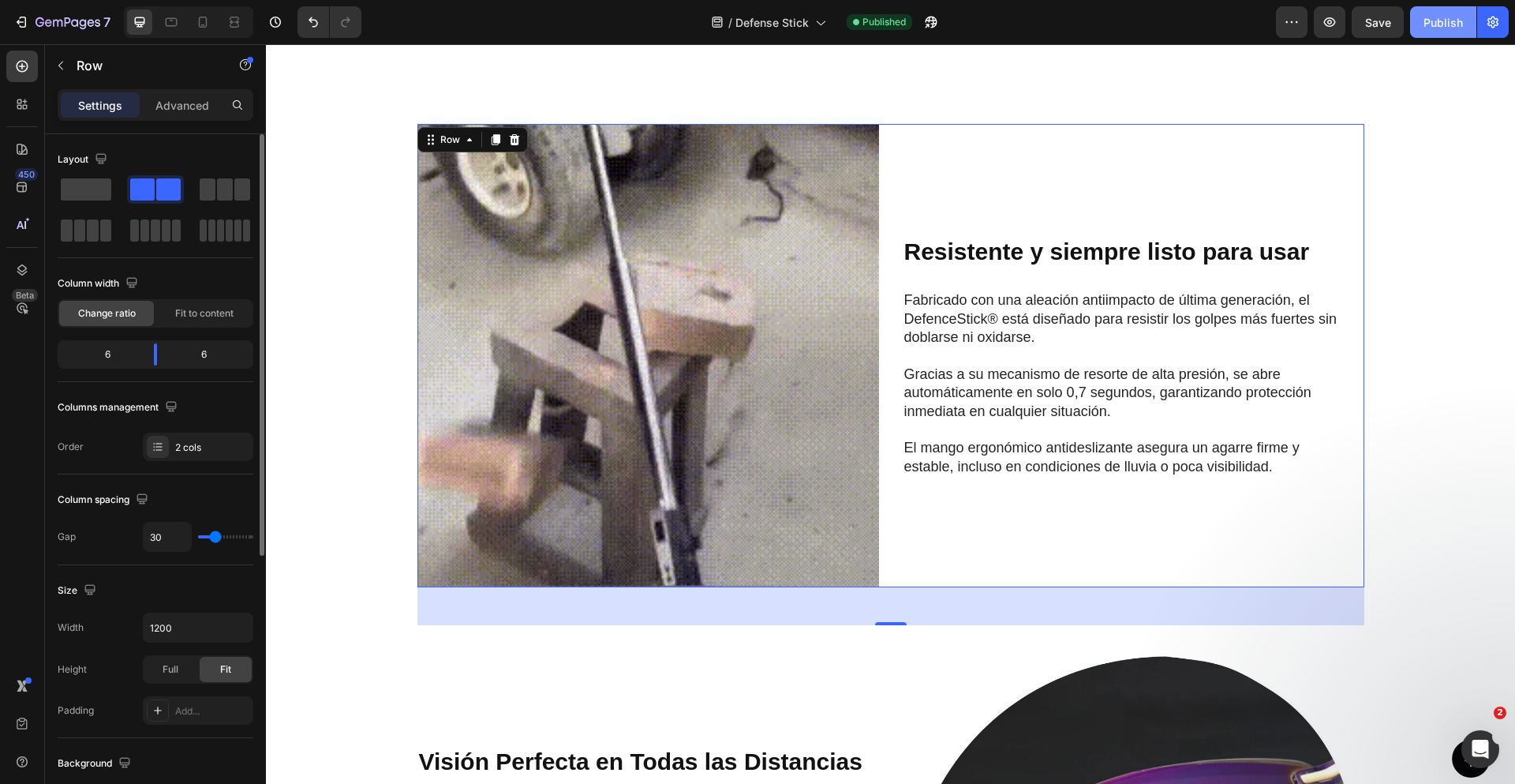
click at [1443, 31] on button "Publish" at bounding box center [1443, 22] width 66 height 32
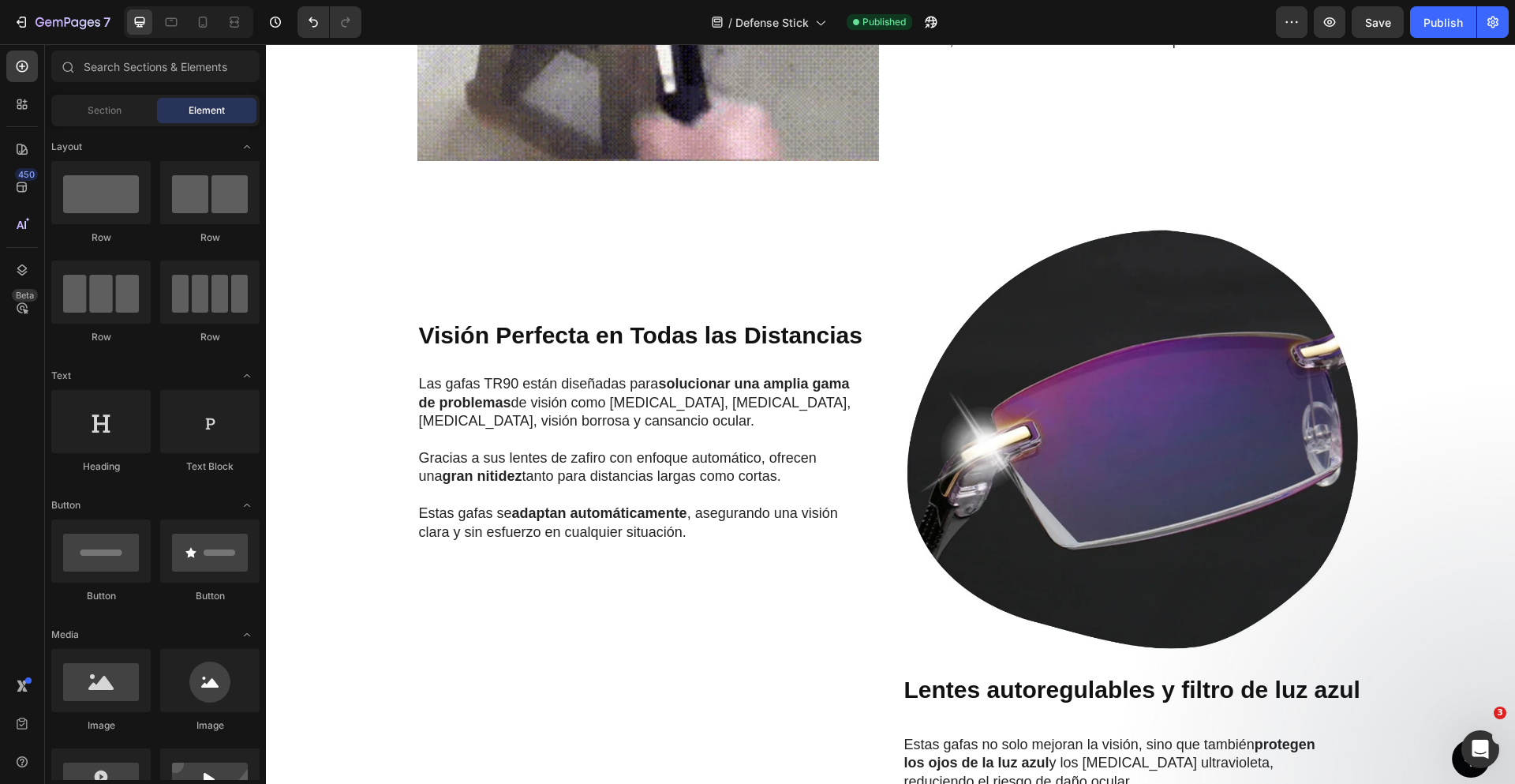
scroll to position [1420, 0]
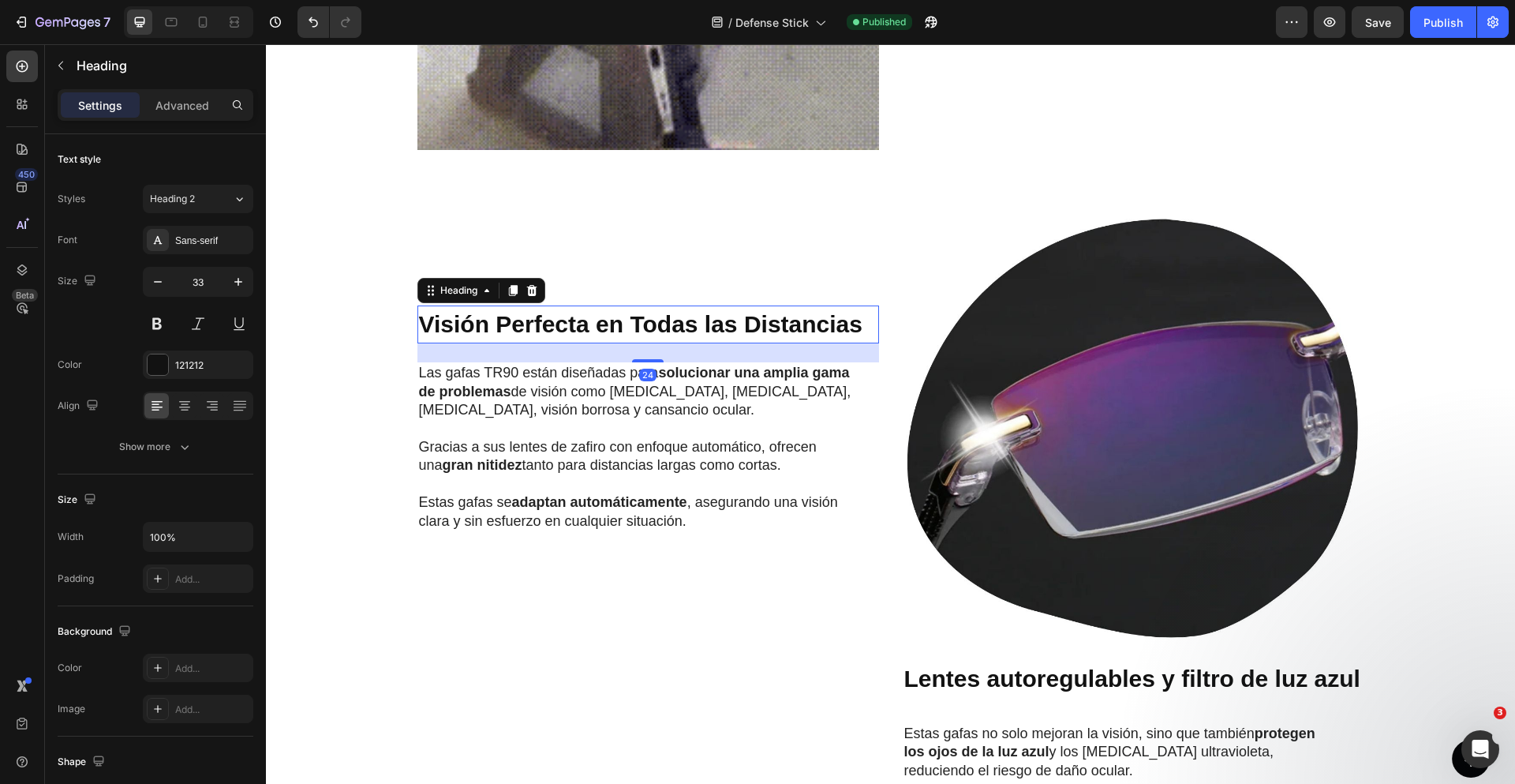
click at [654, 325] on strong "Visión Perfecta en Todas las Distancias" at bounding box center [641, 323] width 443 height 26
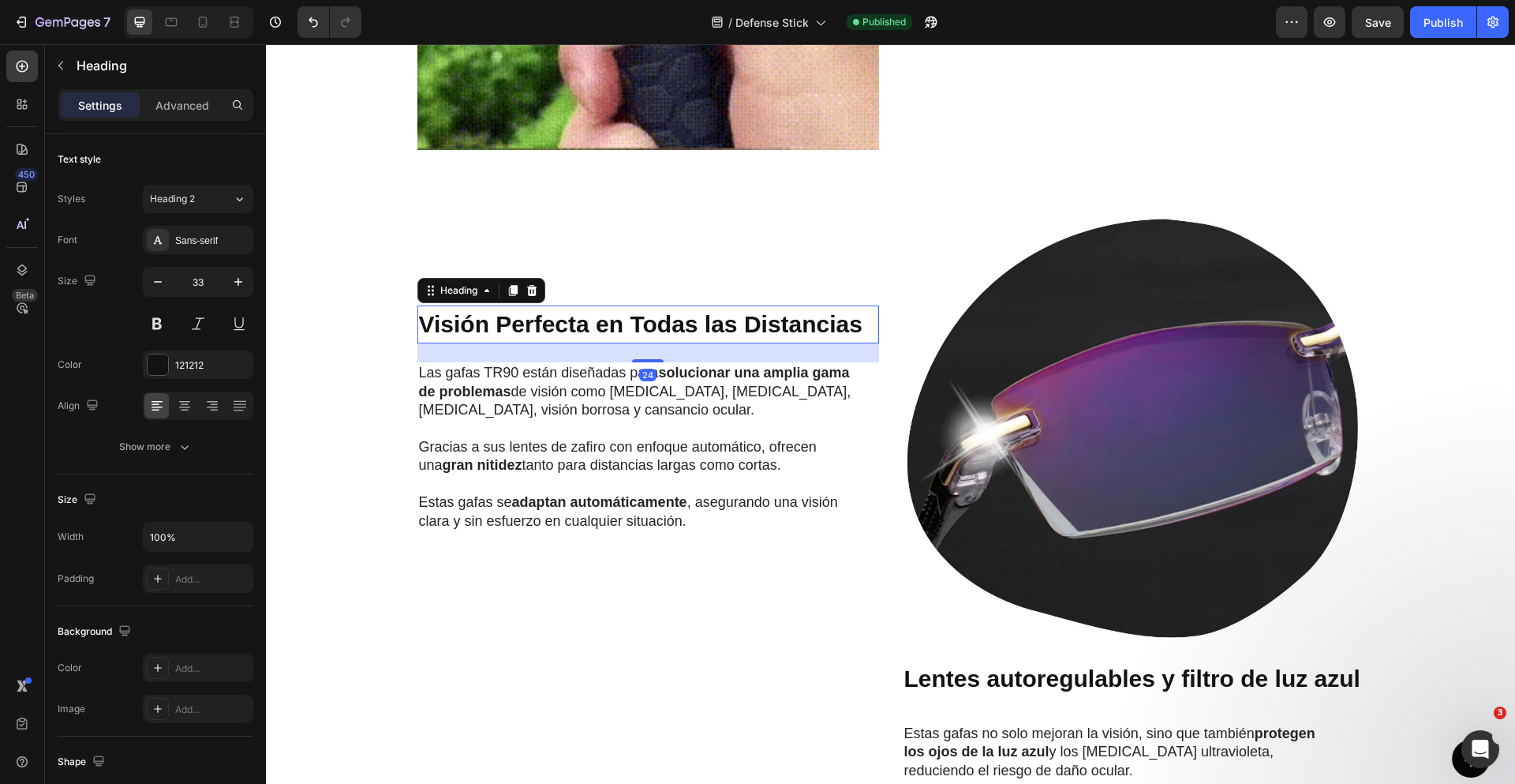
click at [654, 324] on strong "Visión Perfecta en Todas las Distancias" at bounding box center [641, 323] width 443 height 26
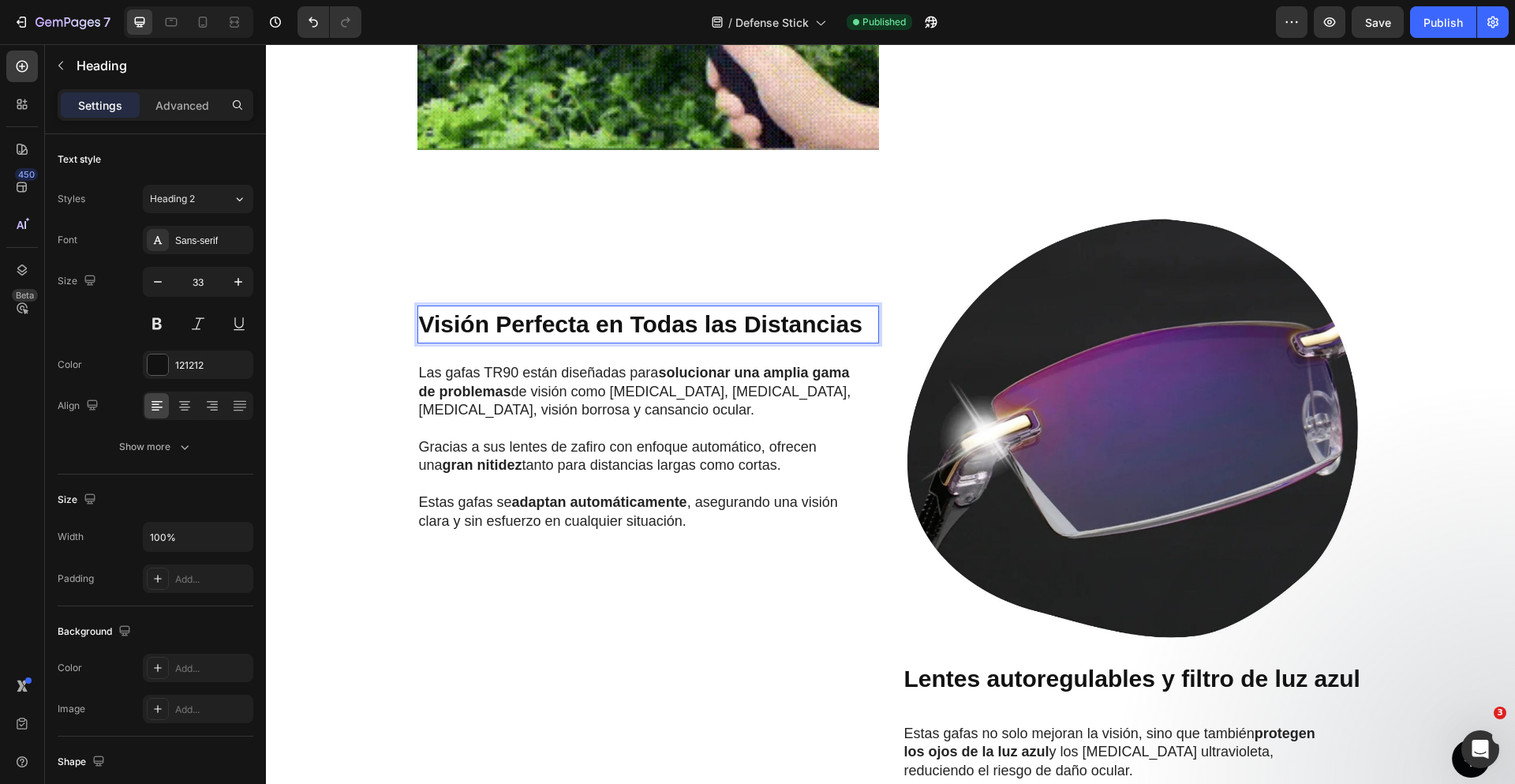
click at [655, 324] on strong "Visión Perfecta en Todas las Distancias" at bounding box center [641, 323] width 443 height 26
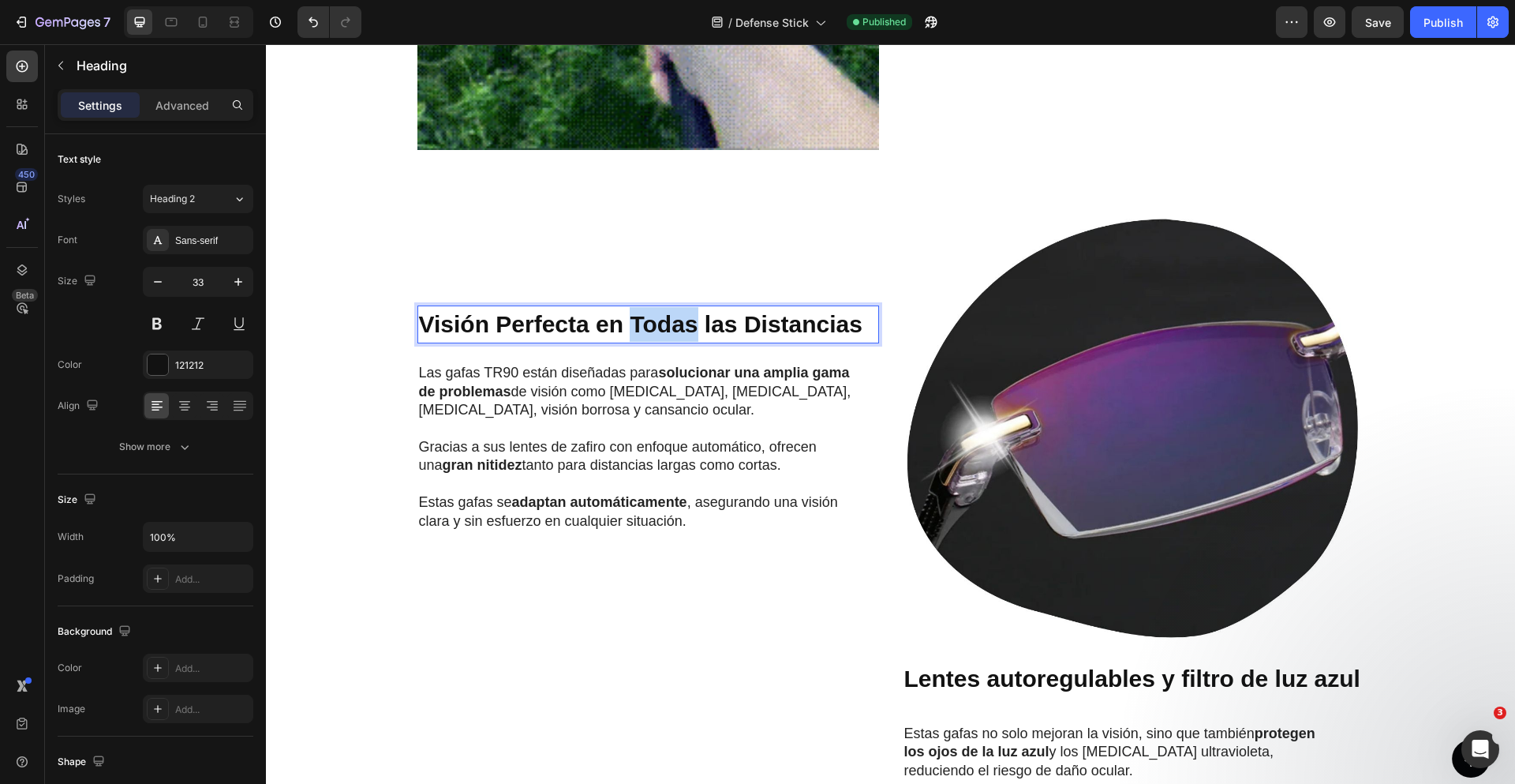
click at [655, 324] on strong "Visión Perfecta en Todas las Distancias" at bounding box center [641, 323] width 443 height 26
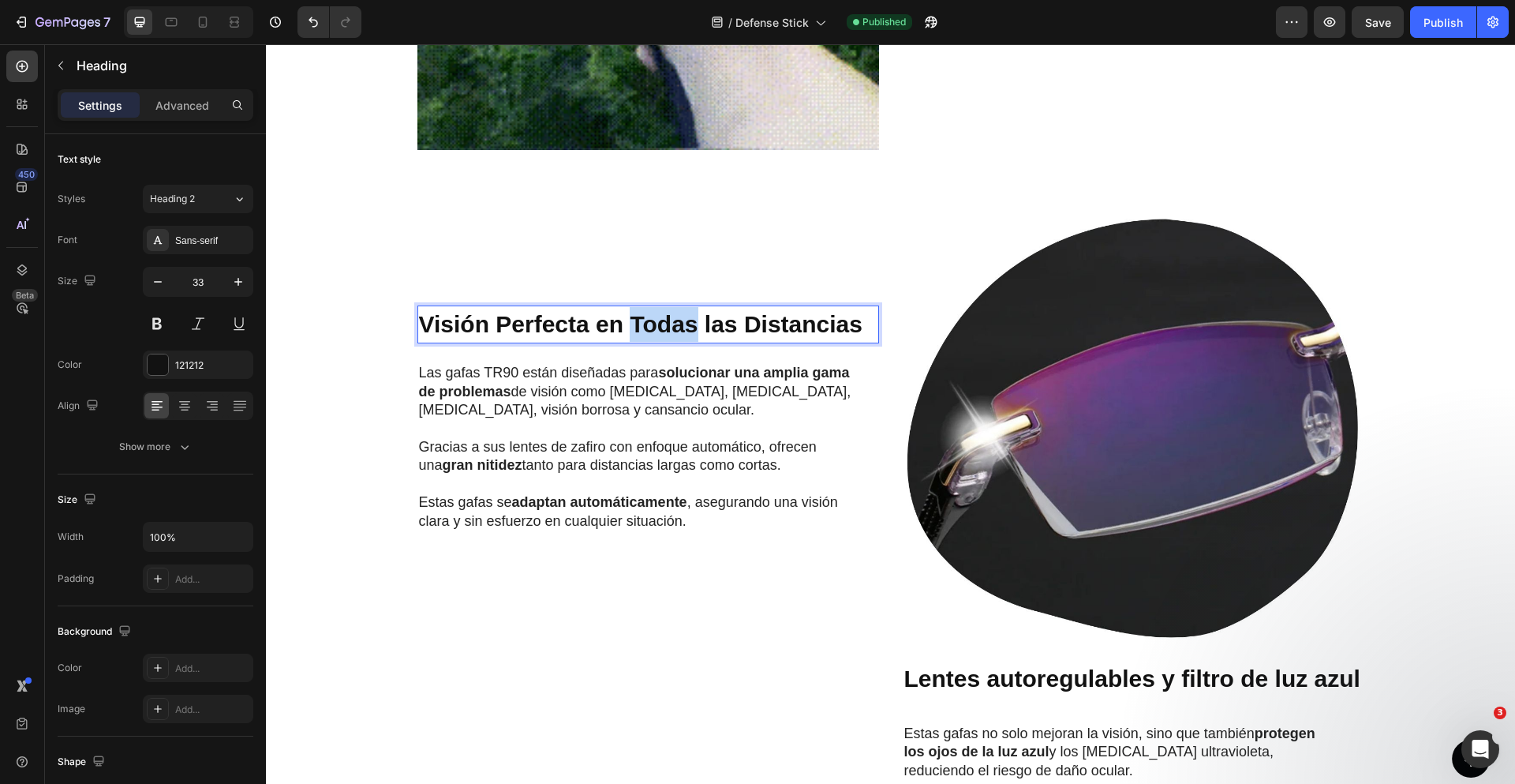
click at [655, 324] on strong "Visión Perfecta en Todas las Distancias" at bounding box center [641, 323] width 443 height 26
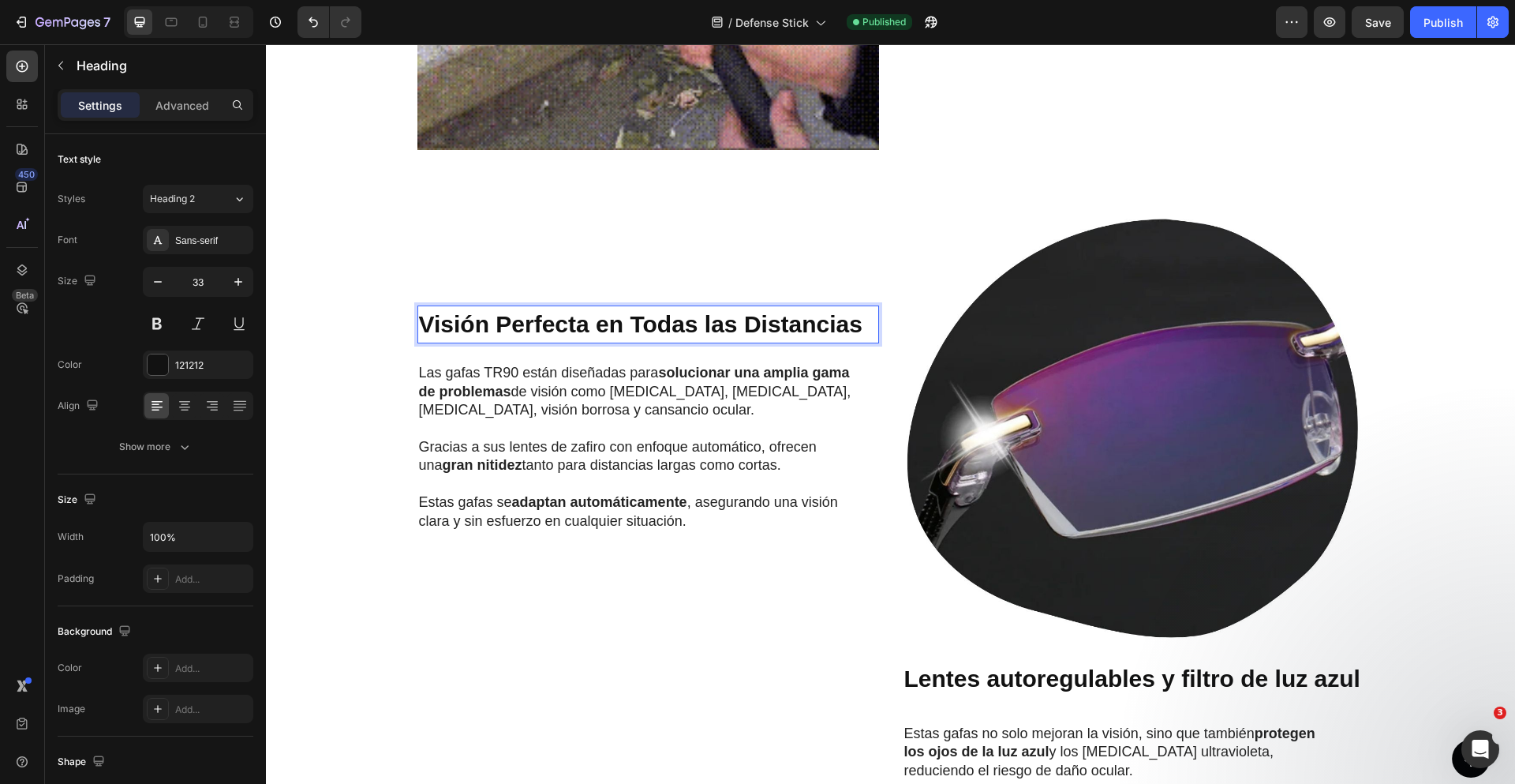
click at [655, 324] on strong "Visión Perfecta en Todas las Distancias" at bounding box center [641, 323] width 443 height 26
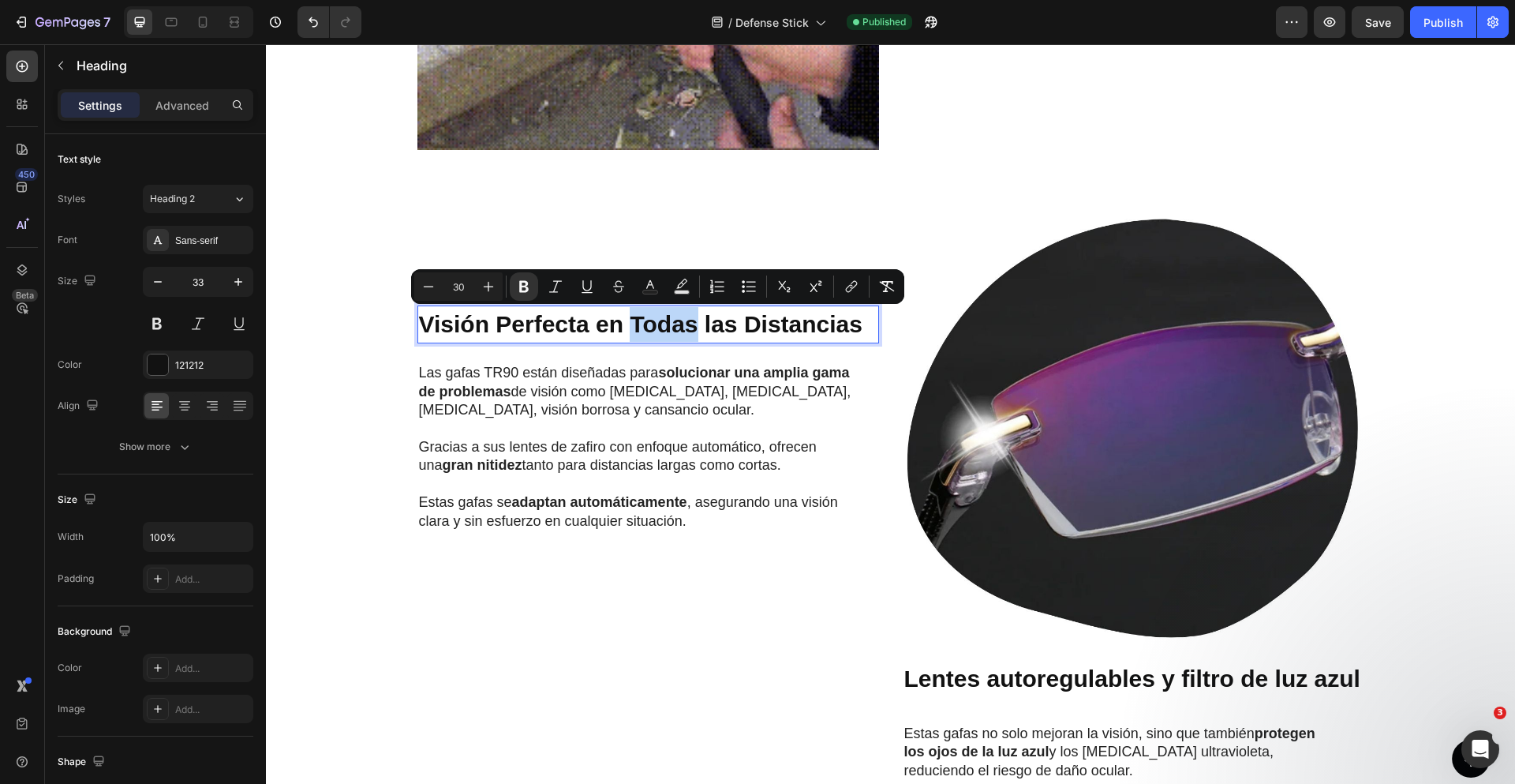
click at [655, 325] on strong "Visión Perfecta en Todas las Distancias" at bounding box center [641, 323] width 443 height 26
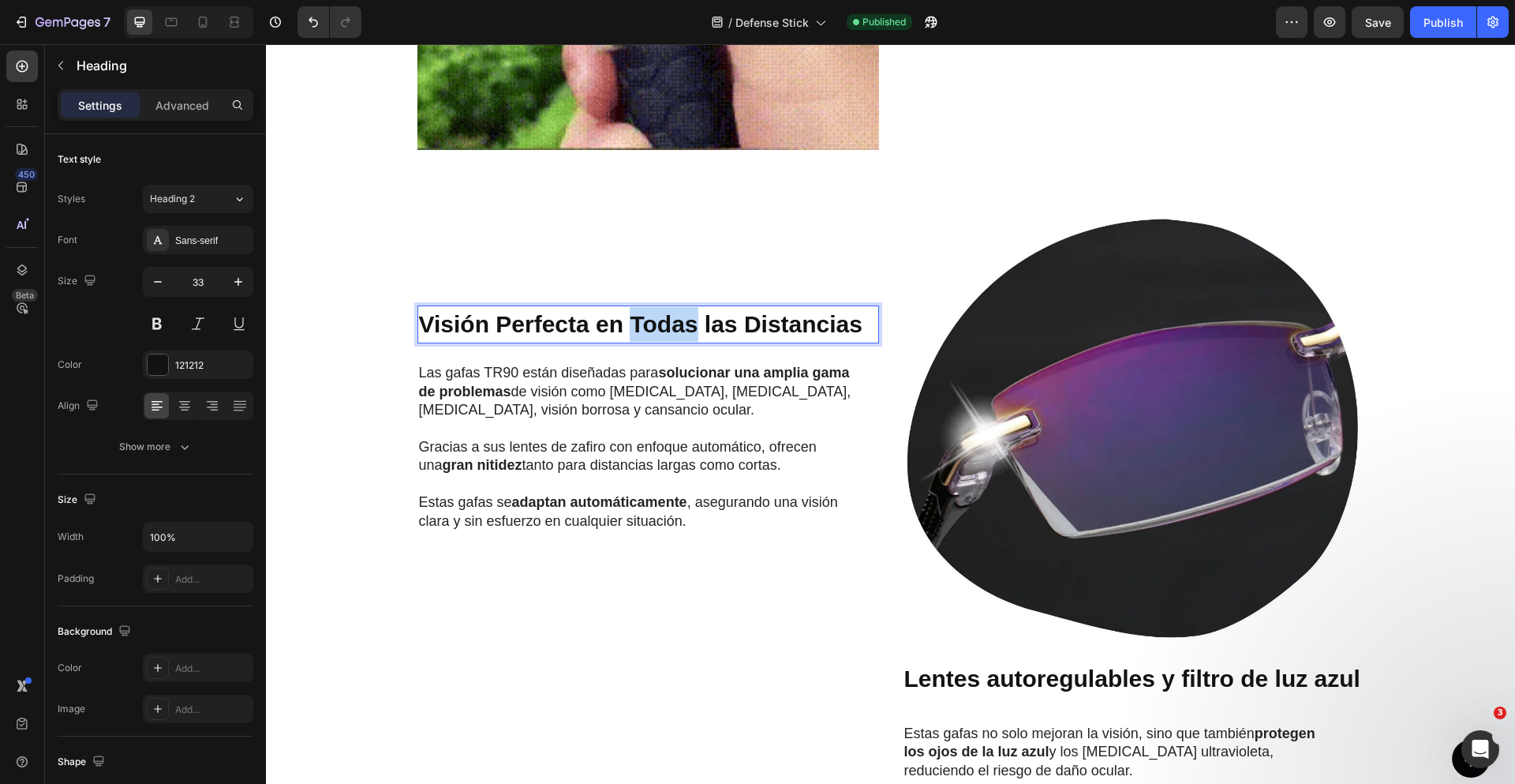
click at [655, 325] on strong "Visión Perfecta en Todas las Distancias" at bounding box center [641, 323] width 443 height 26
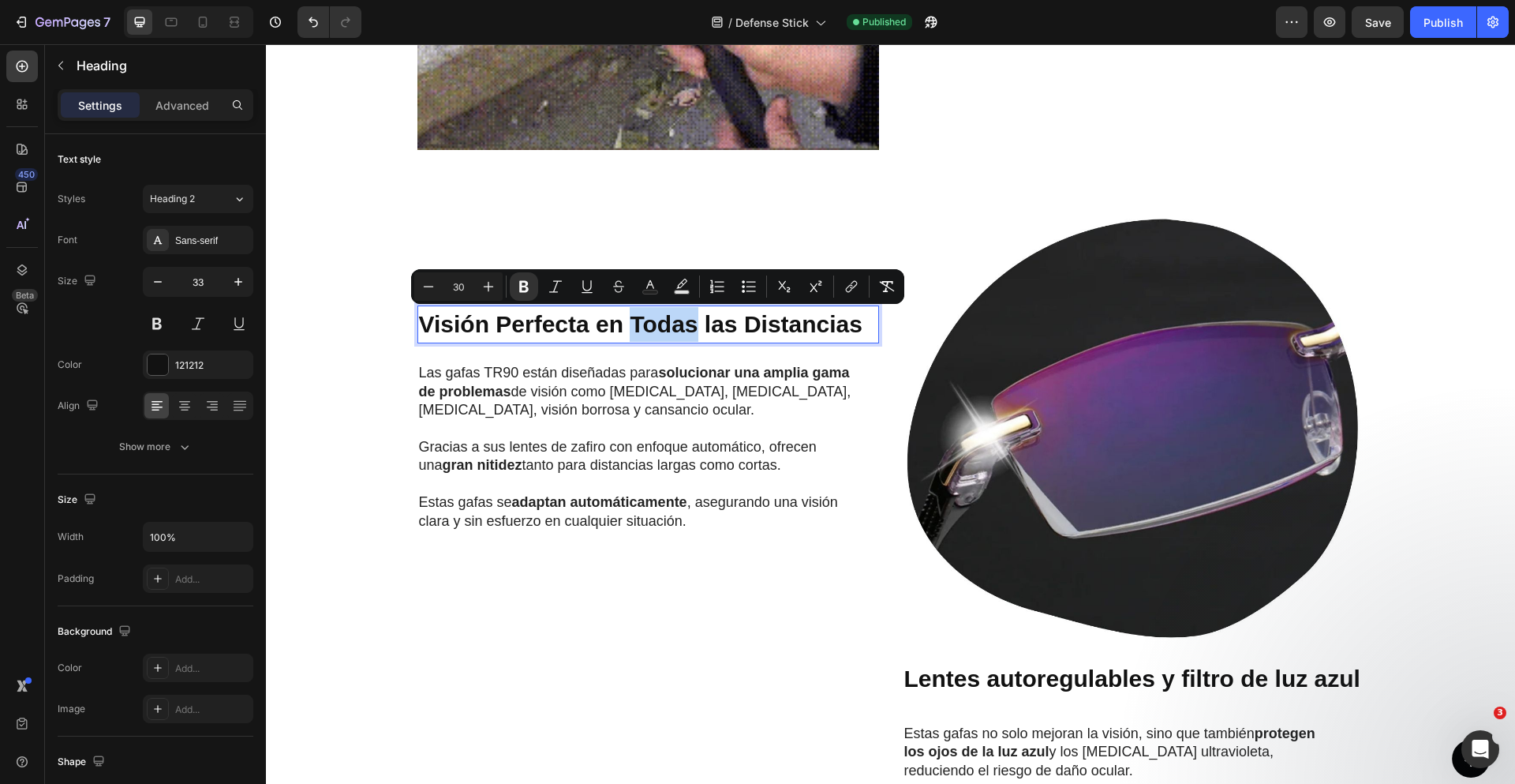
click at [655, 325] on strong "Visión Perfecta en Todas las Distancias" at bounding box center [641, 323] width 443 height 26
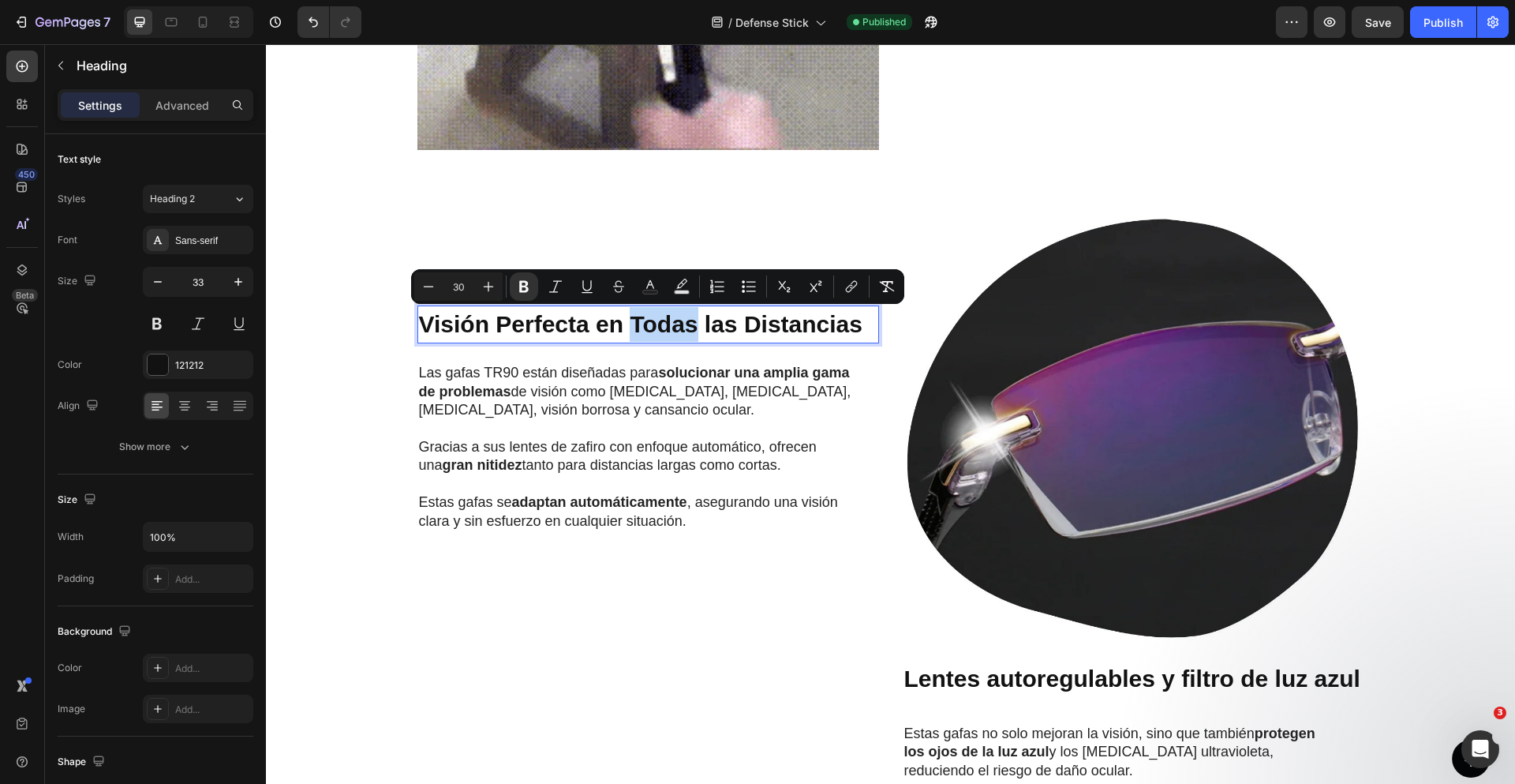
click at [655, 325] on strong "Visión Perfecta en Todas las Distancias" at bounding box center [641, 323] width 443 height 26
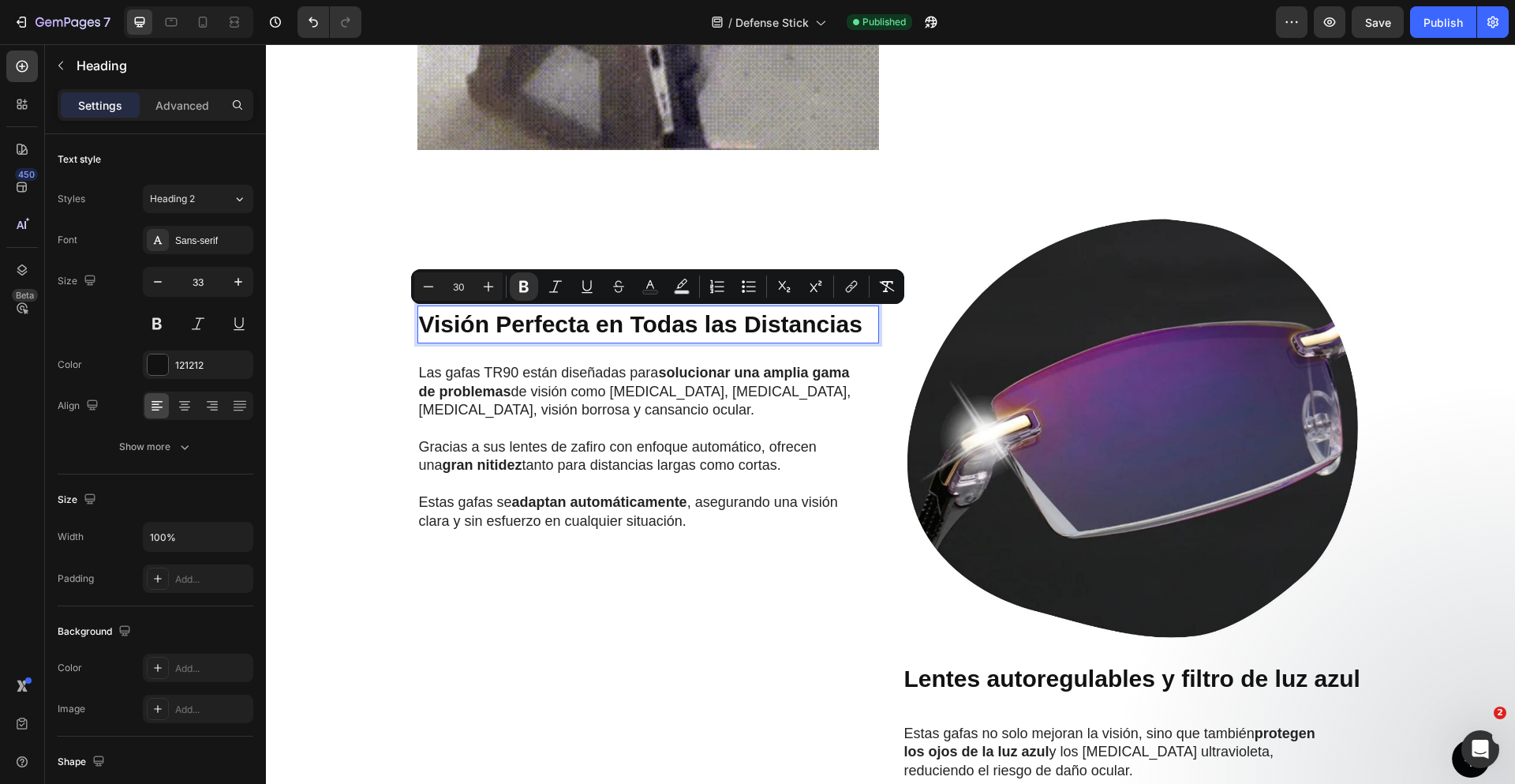
click at [530, 316] on strong "Visión Perfecta en Todas las Distancias" at bounding box center [641, 323] width 443 height 26
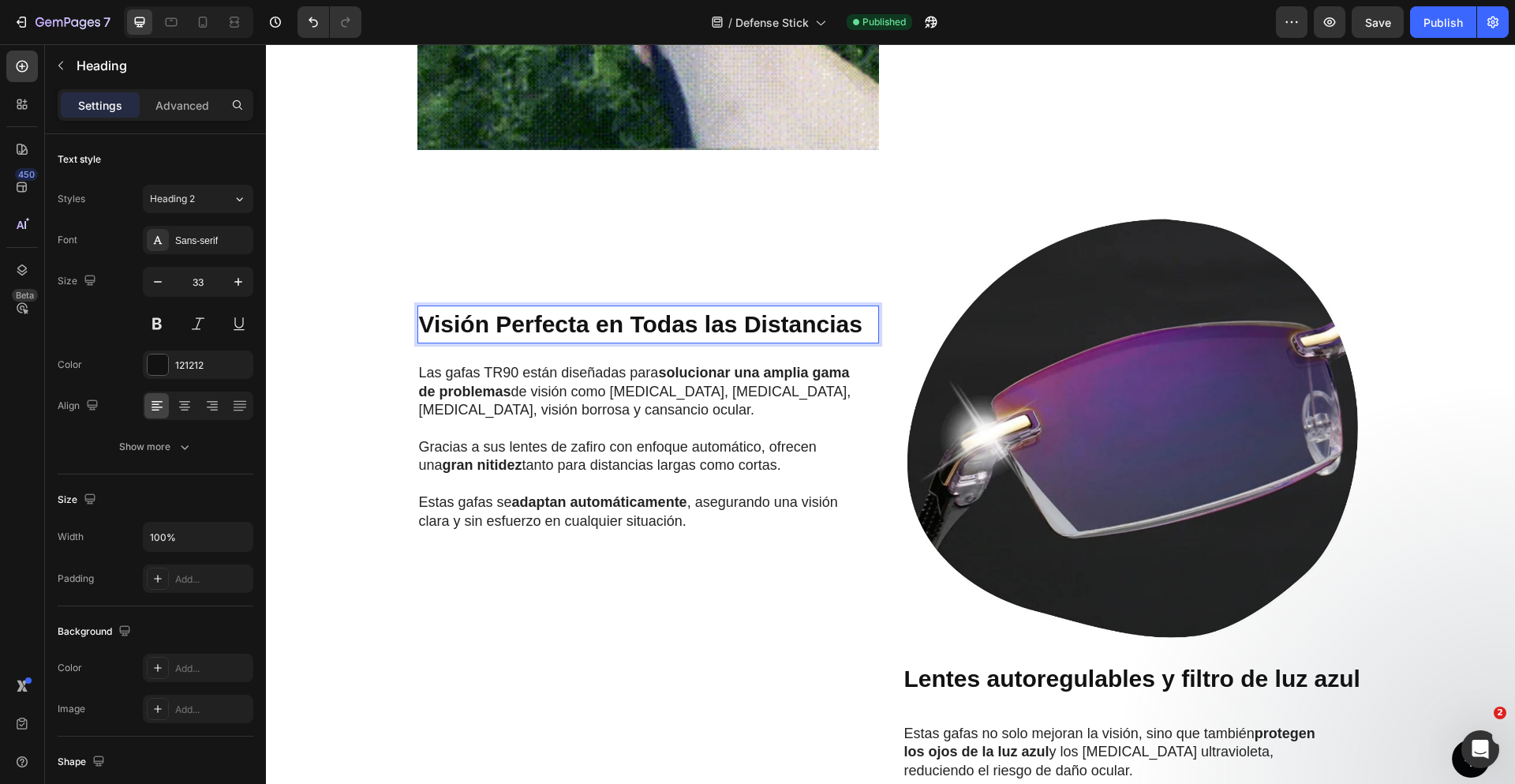
click at [528, 320] on strong "Visión Perfecta en Todas las Distancias" at bounding box center [641, 323] width 443 height 26
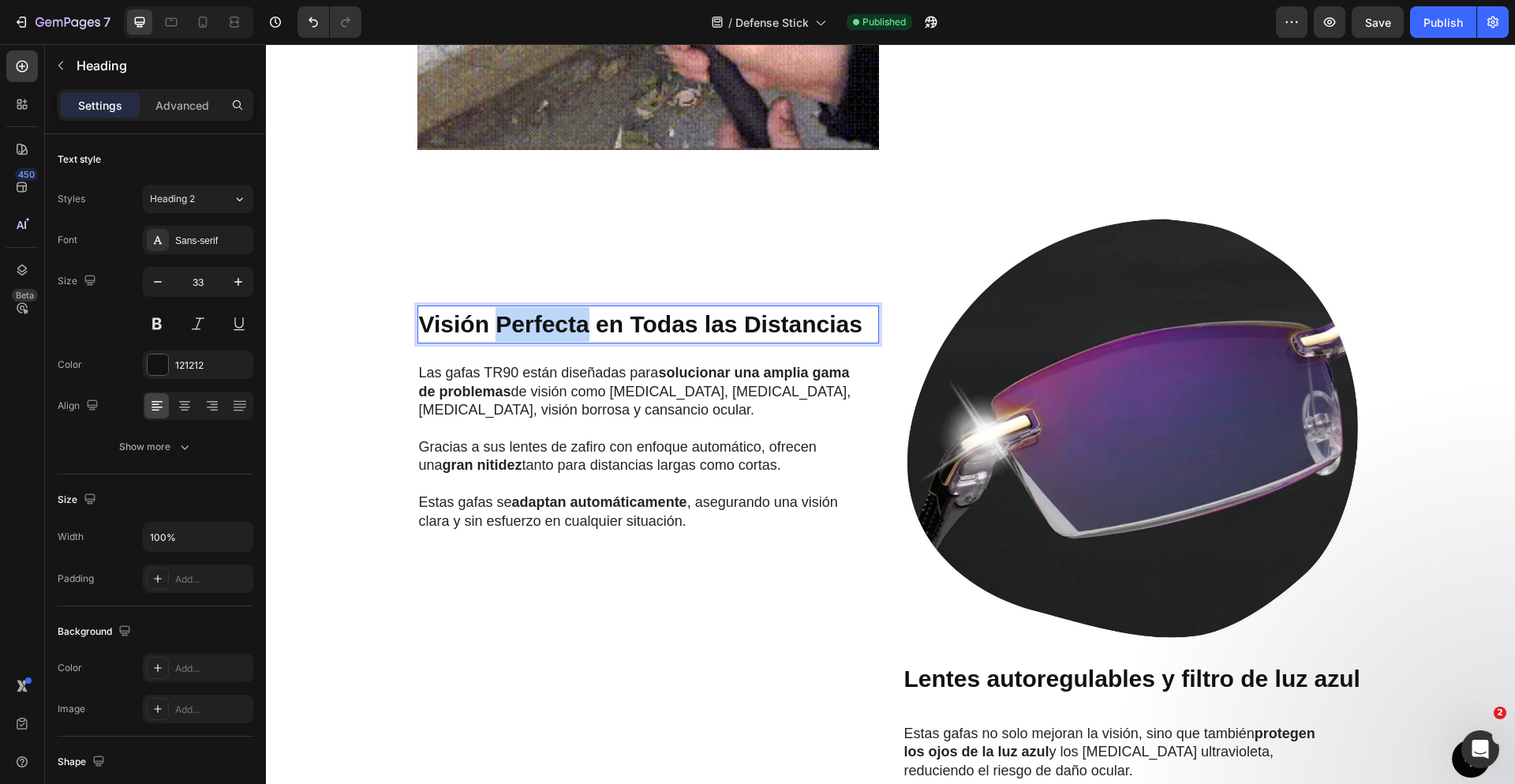
click at [528, 320] on strong "Visión Perfecta en Todas las Distancias" at bounding box center [641, 323] width 443 height 26
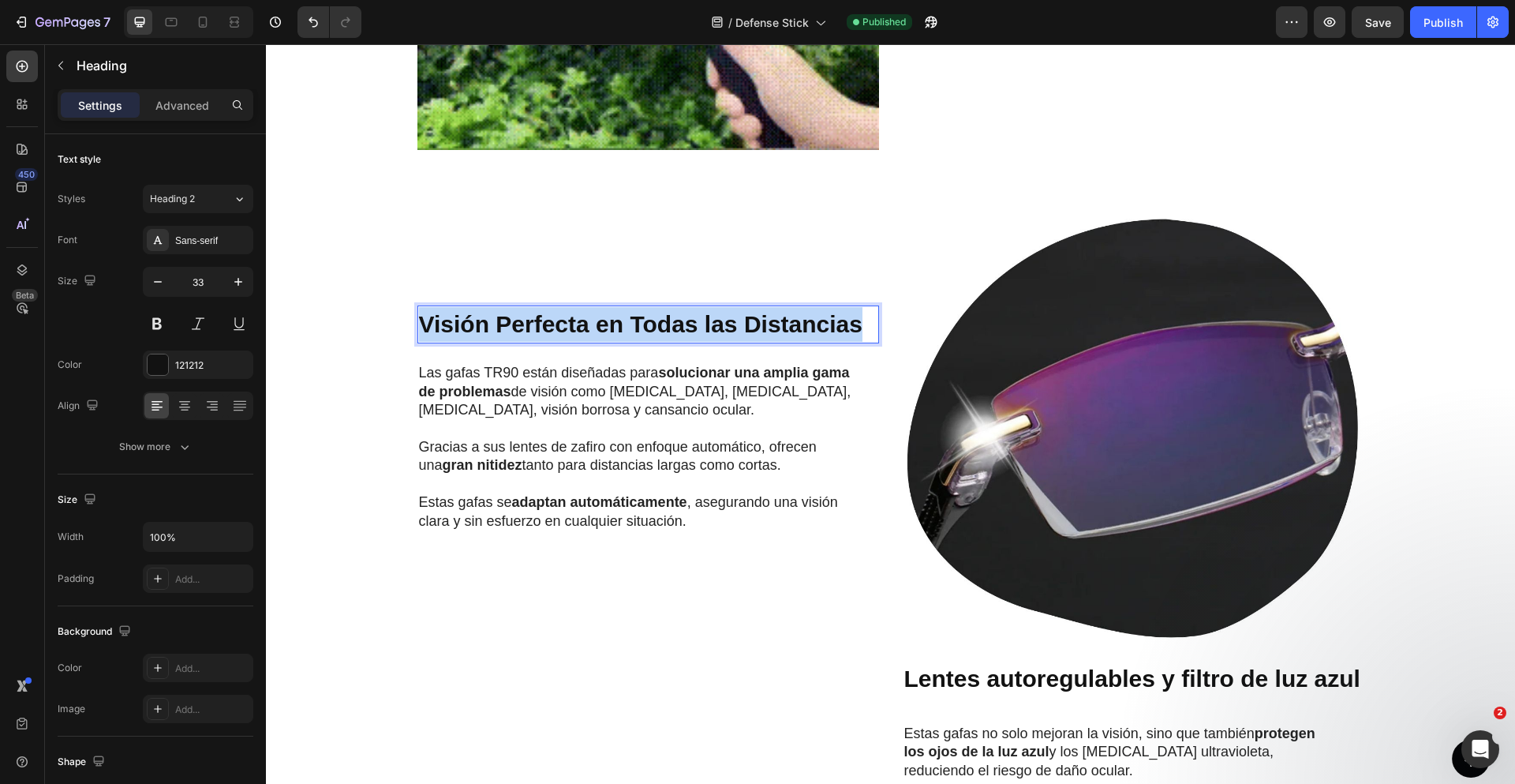
click at [528, 320] on strong "Visión Perfecta en Todas las Distancias" at bounding box center [641, 323] width 443 height 26
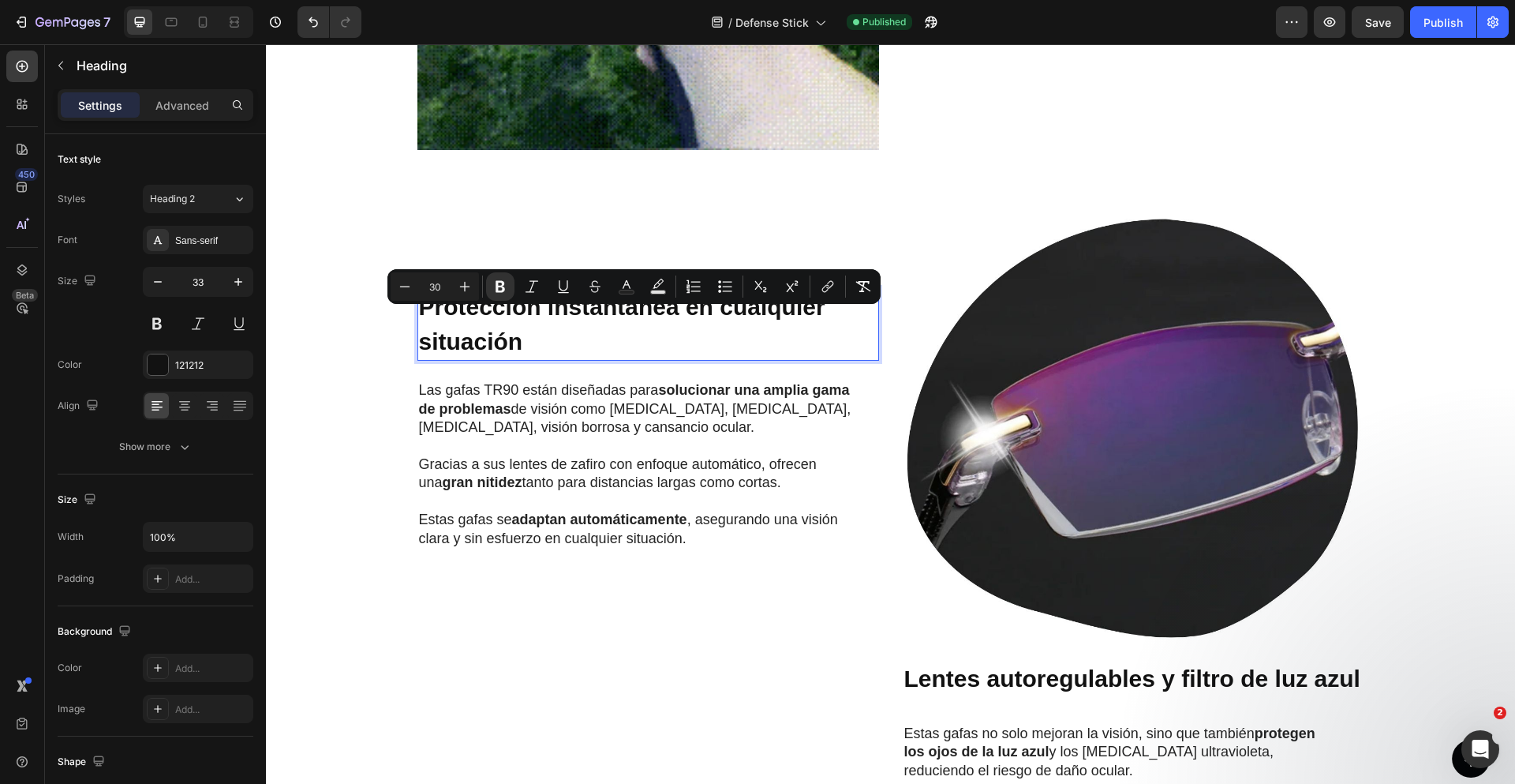
scroll to position [1402, 0]
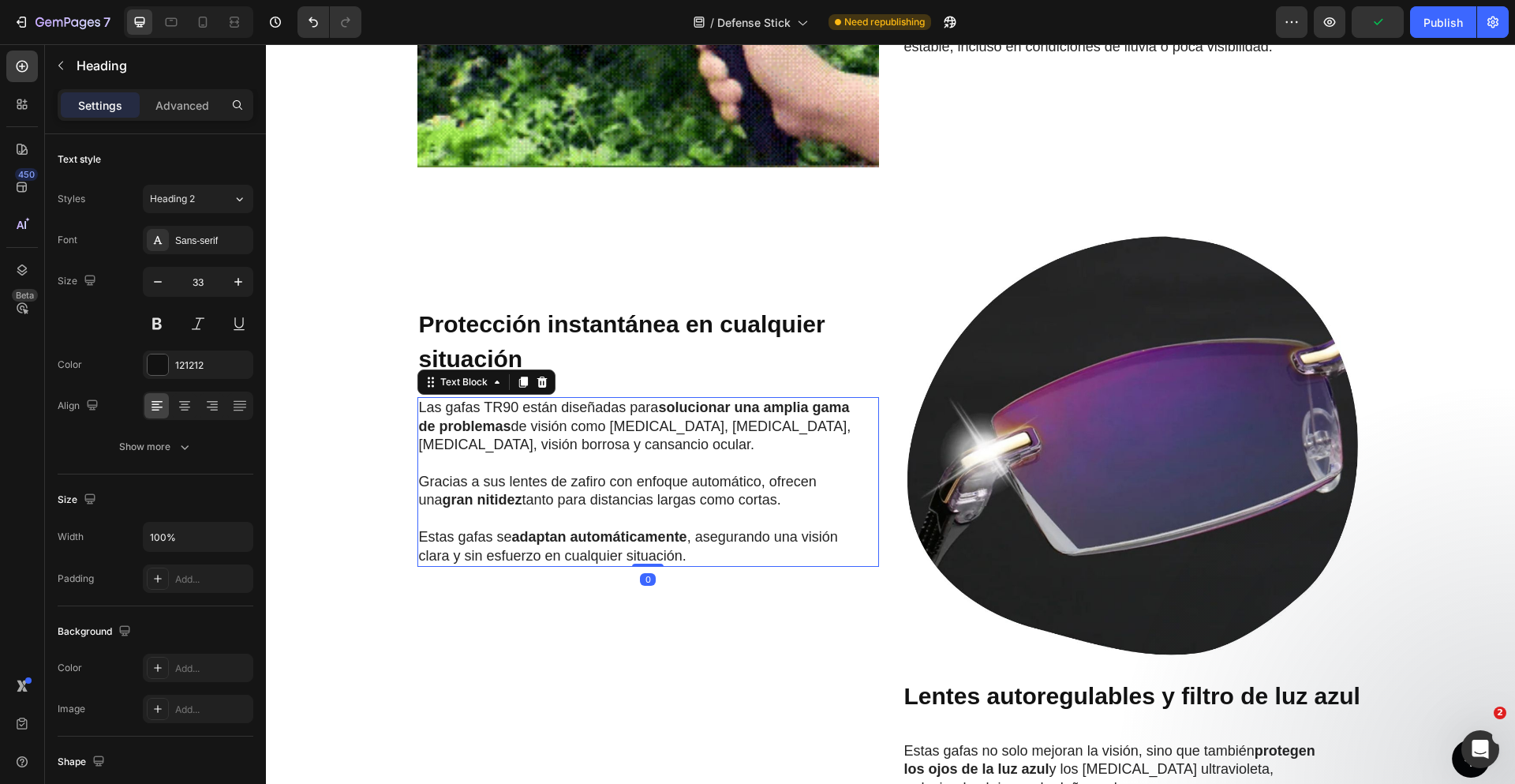
click at [662, 432] on p "Las gafas TR90 están diseñadas para solucionar una amplia gama de problemas de …" at bounding box center [636, 426] width 434 height 55
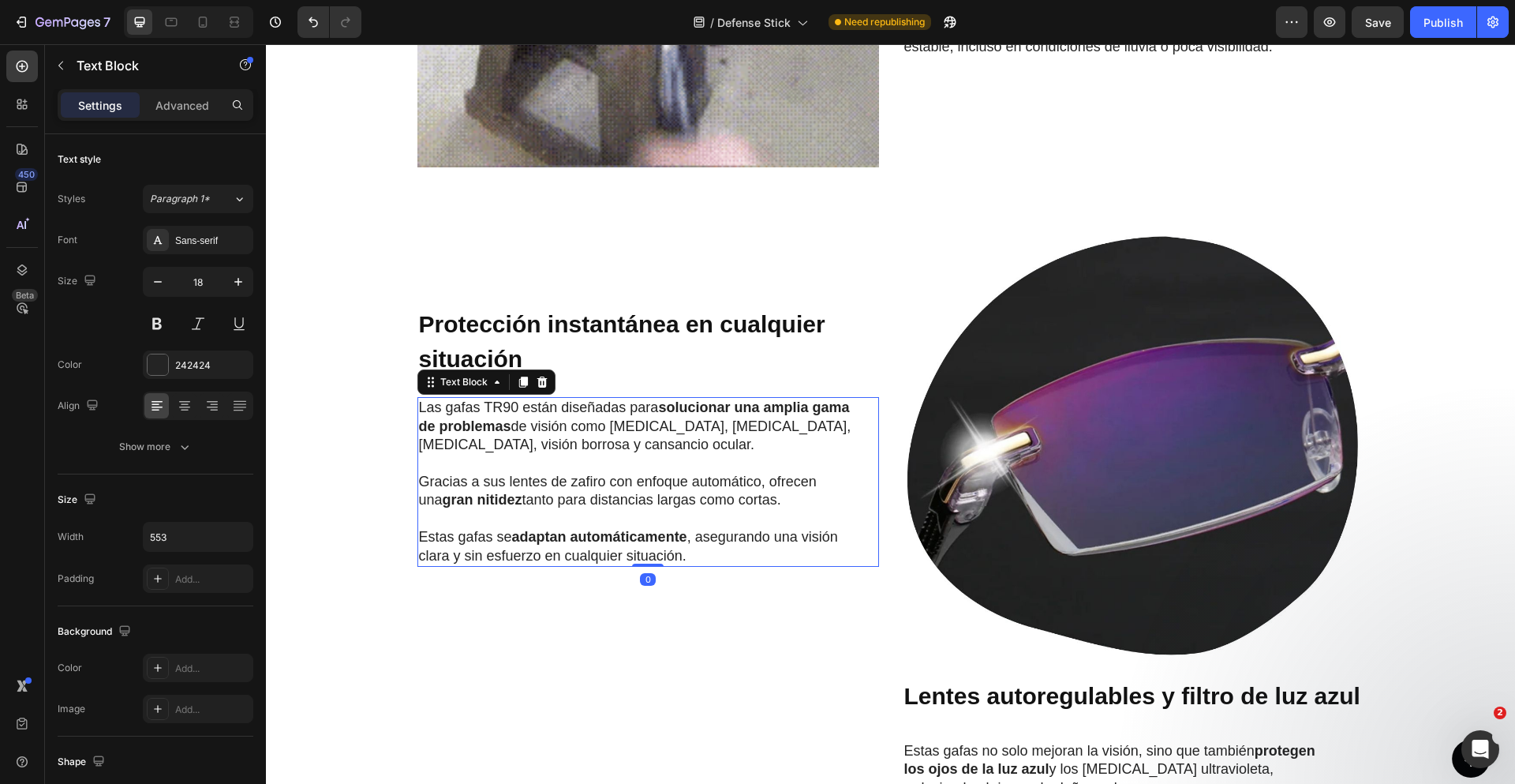
click at [662, 432] on p "Las gafas TR90 están diseñadas para solucionar una amplia gama de problemas de …" at bounding box center [636, 426] width 434 height 55
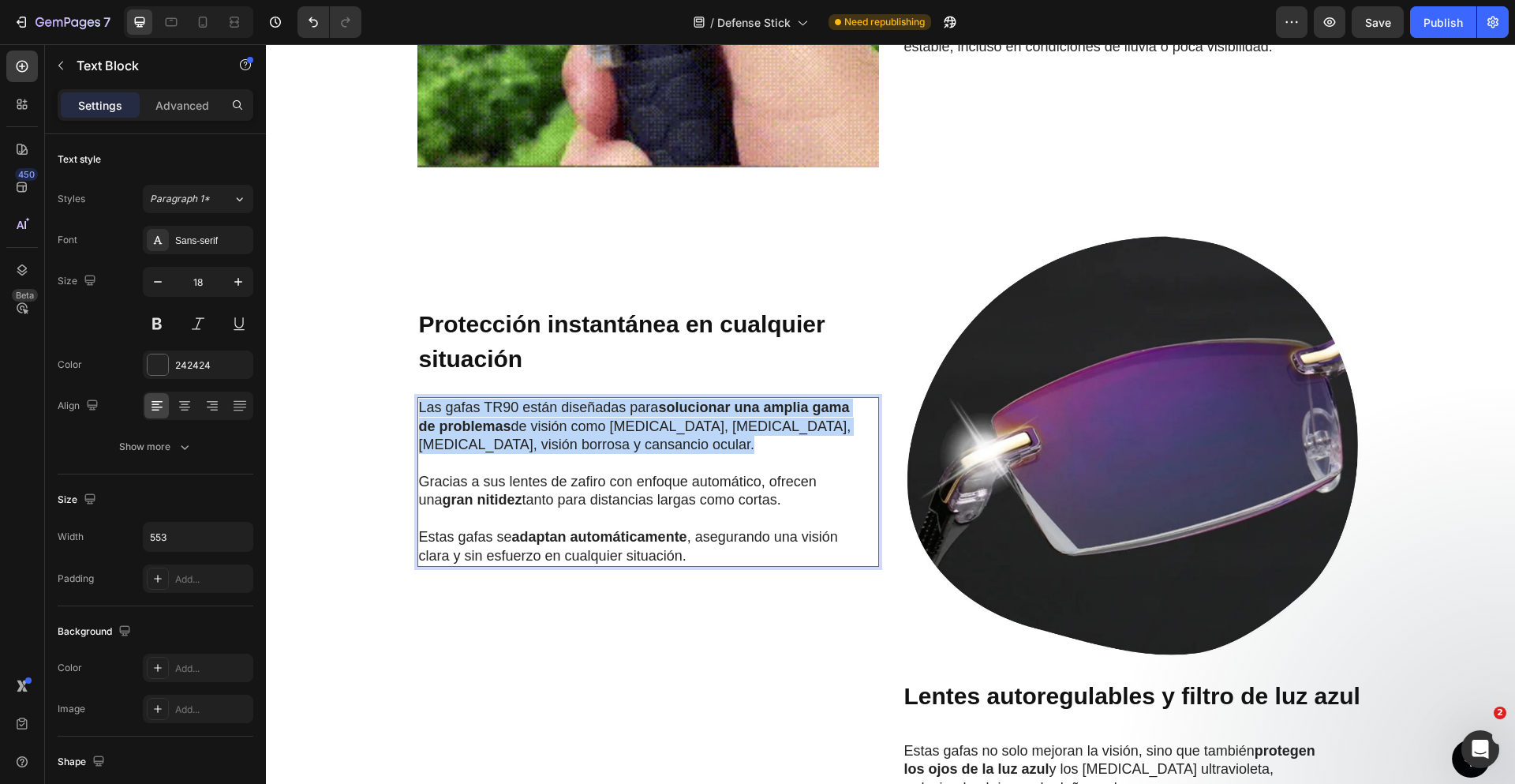
click at [662, 432] on p "Las gafas TR90 están diseñadas para solucionar una amplia gama de problemas de …" at bounding box center [636, 426] width 434 height 55
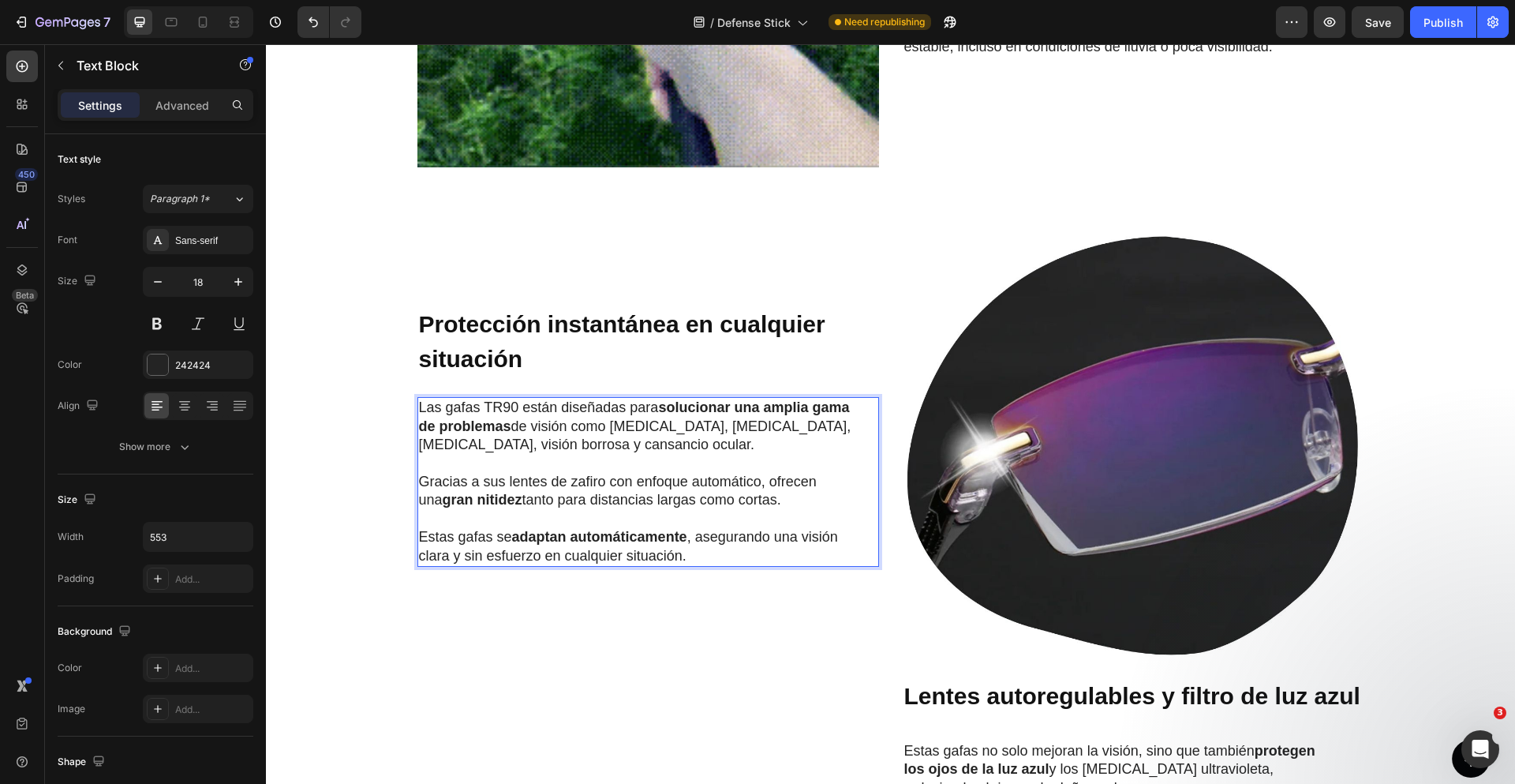
scroll to position [1394, 0]
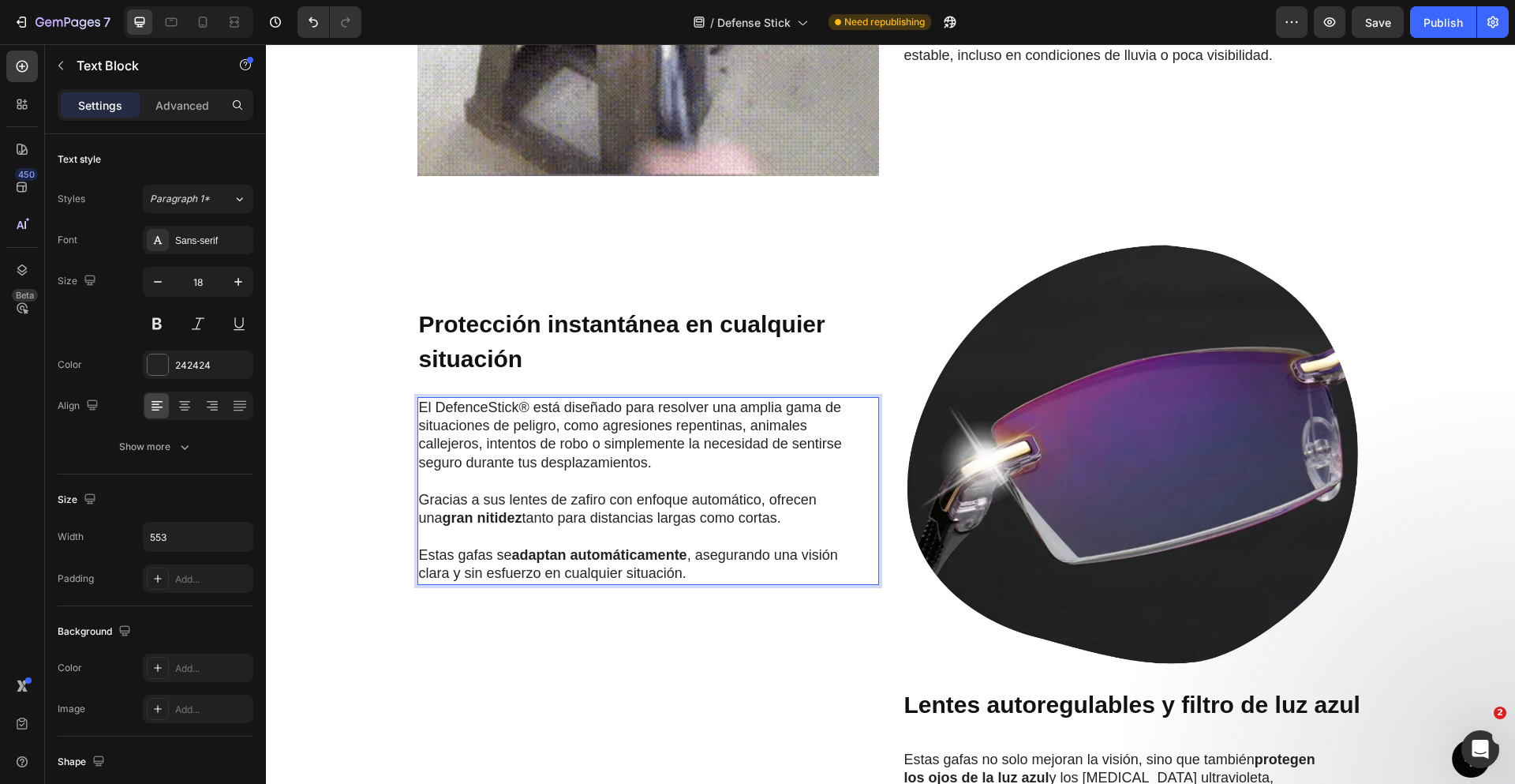
click at [567, 503] on p "Gracias a sus lentes de zafiro con enfoque automático, ofrecen una gran nitidez…" at bounding box center [636, 509] width 434 height 37
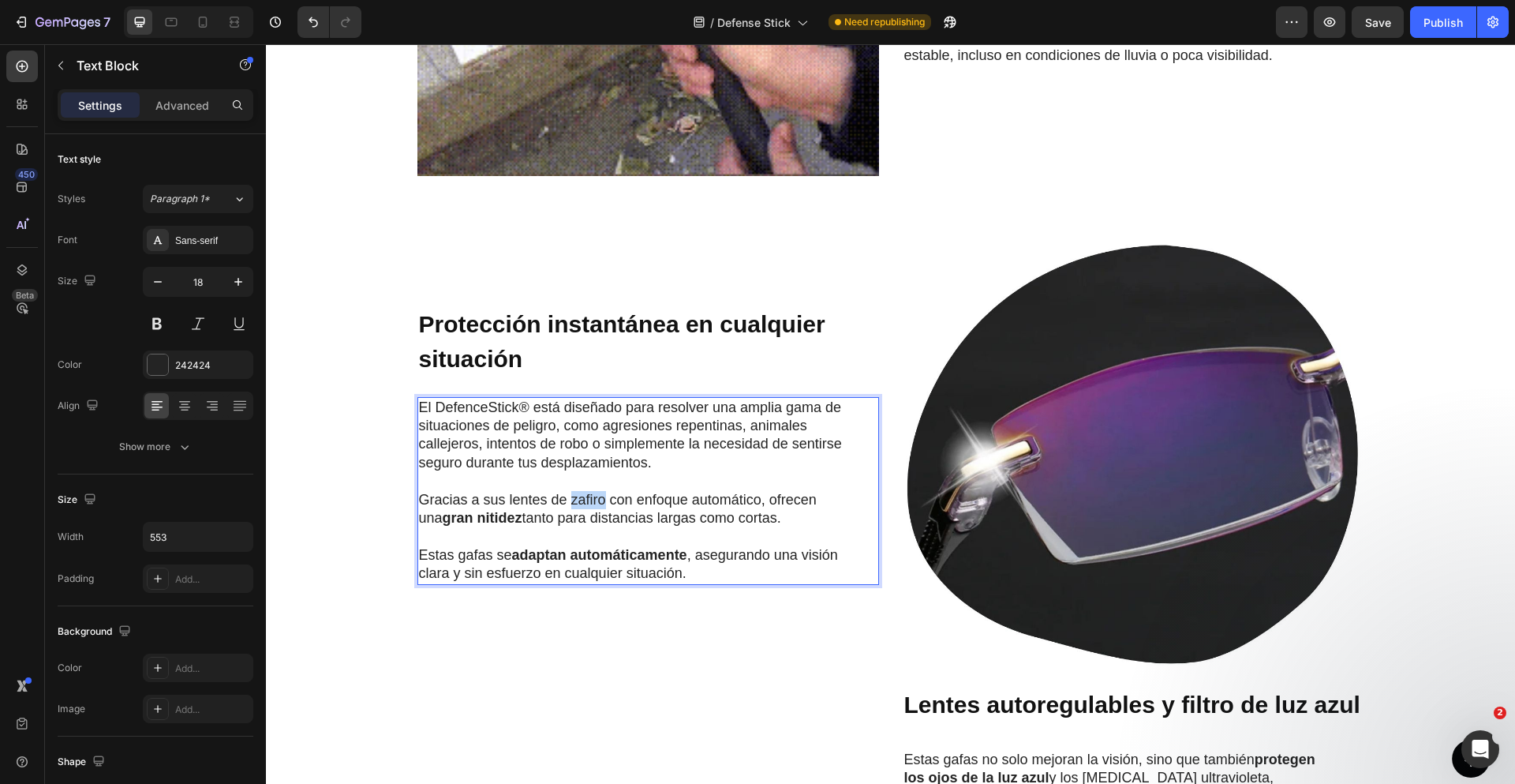
click at [567, 503] on p "Gracias a sus lentes de zafiro con enfoque automático, ofrecen una gran nitidez…" at bounding box center [636, 509] width 434 height 37
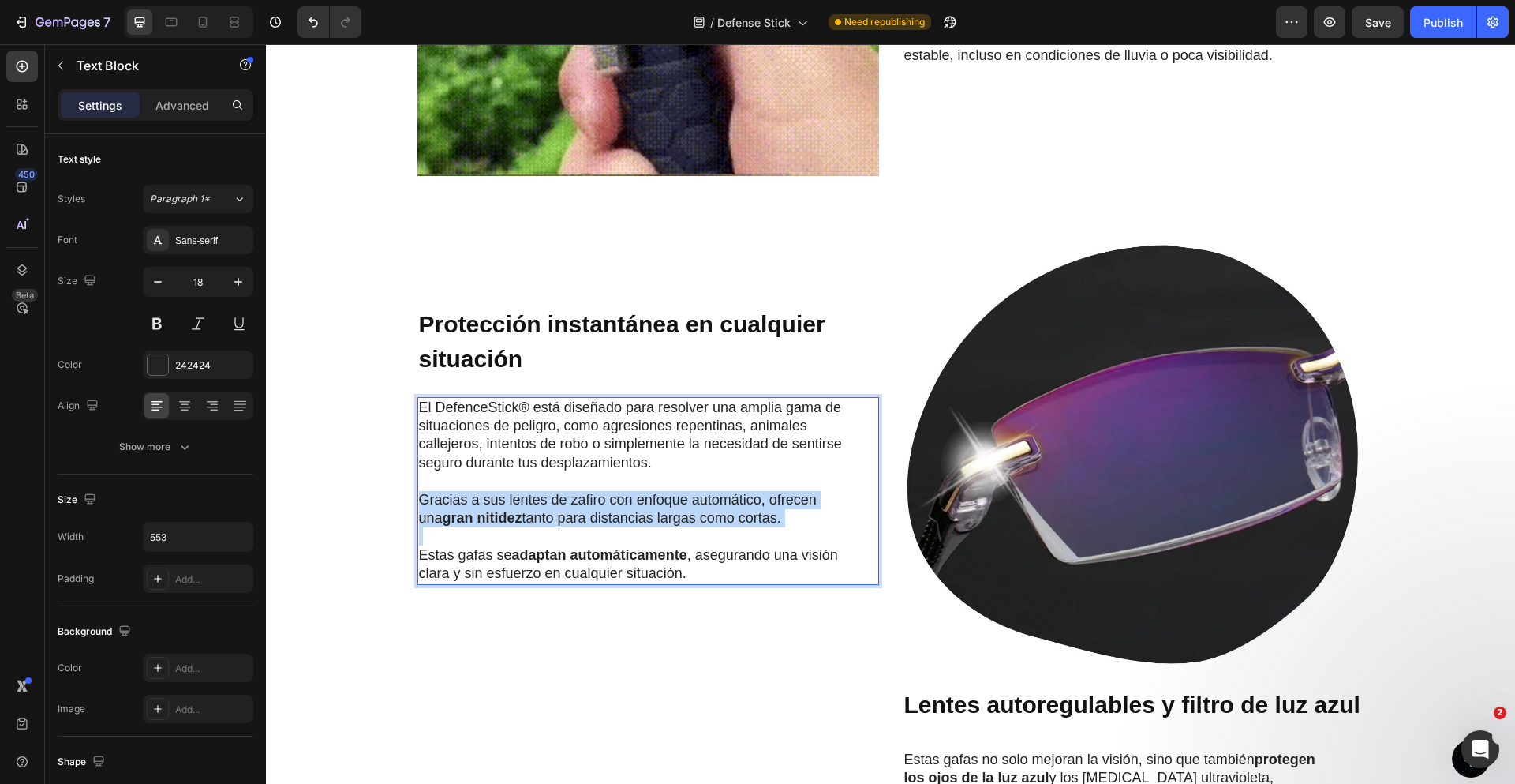
click at [567, 503] on p "Gracias a sus lentes de zafiro con enfoque automático, ofrecen una gran nitidez…" at bounding box center [636, 509] width 434 height 37
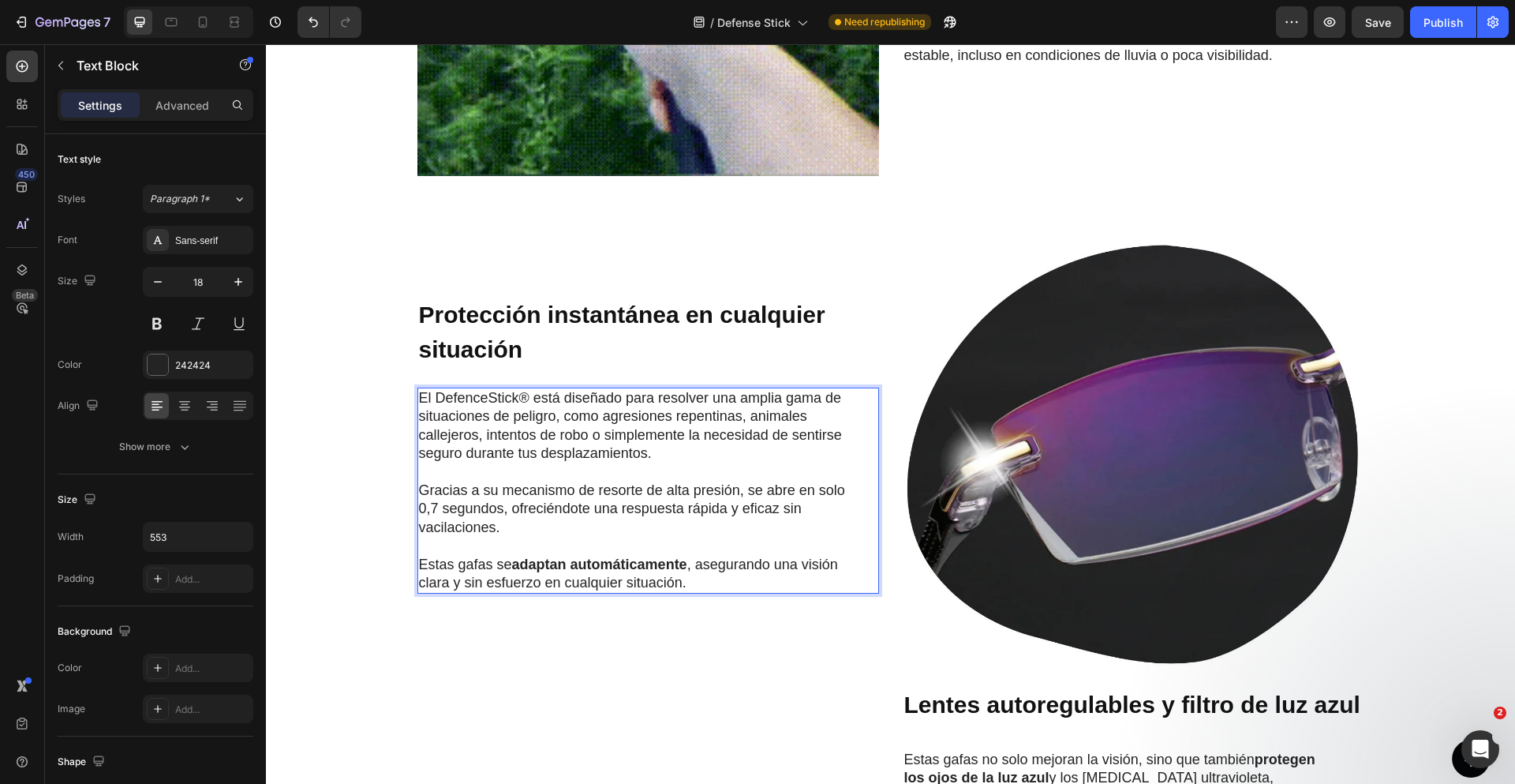
click at [479, 562] on p "Estas gafas se adaptan automáticamente , asegurando una visión clara y sin esfu…" at bounding box center [636, 574] width 434 height 37
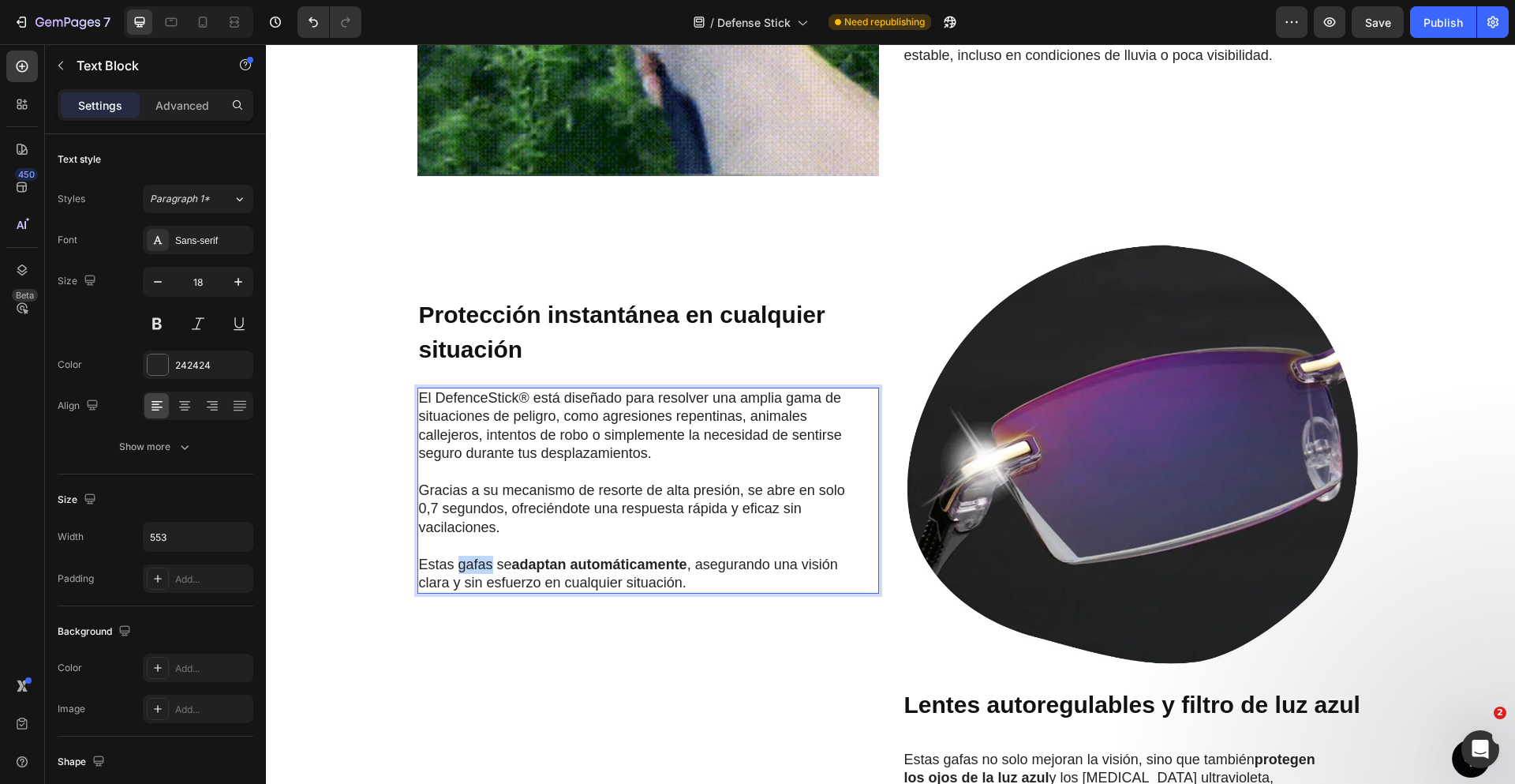
click at [479, 562] on p "Estas gafas se adaptan automáticamente , asegurando una visión clara y sin esfu…" at bounding box center [636, 574] width 434 height 37
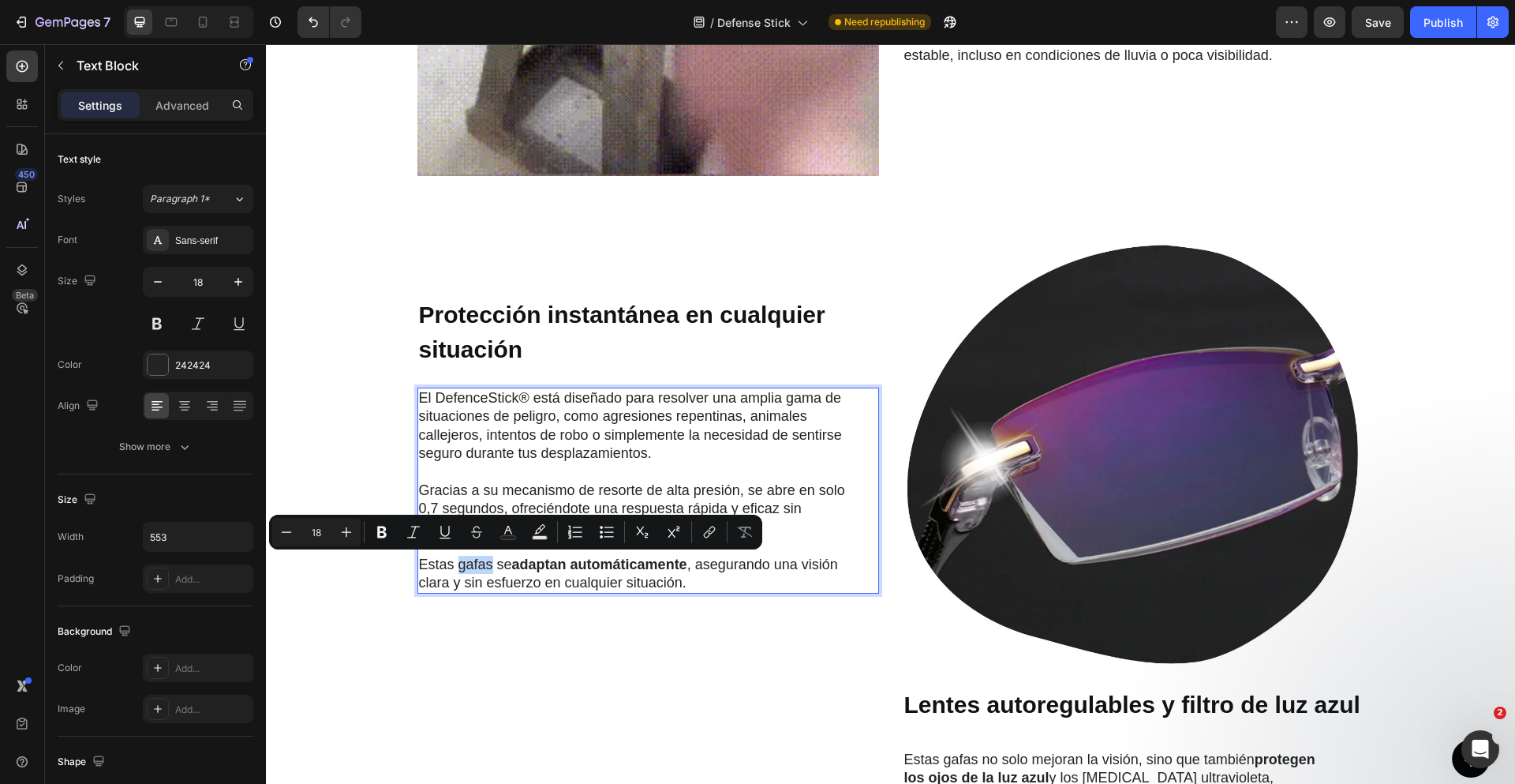
click at [479, 562] on p "Estas gafas se adaptan automáticamente , asegurando una visión clara y sin esfu…" at bounding box center [636, 574] width 434 height 37
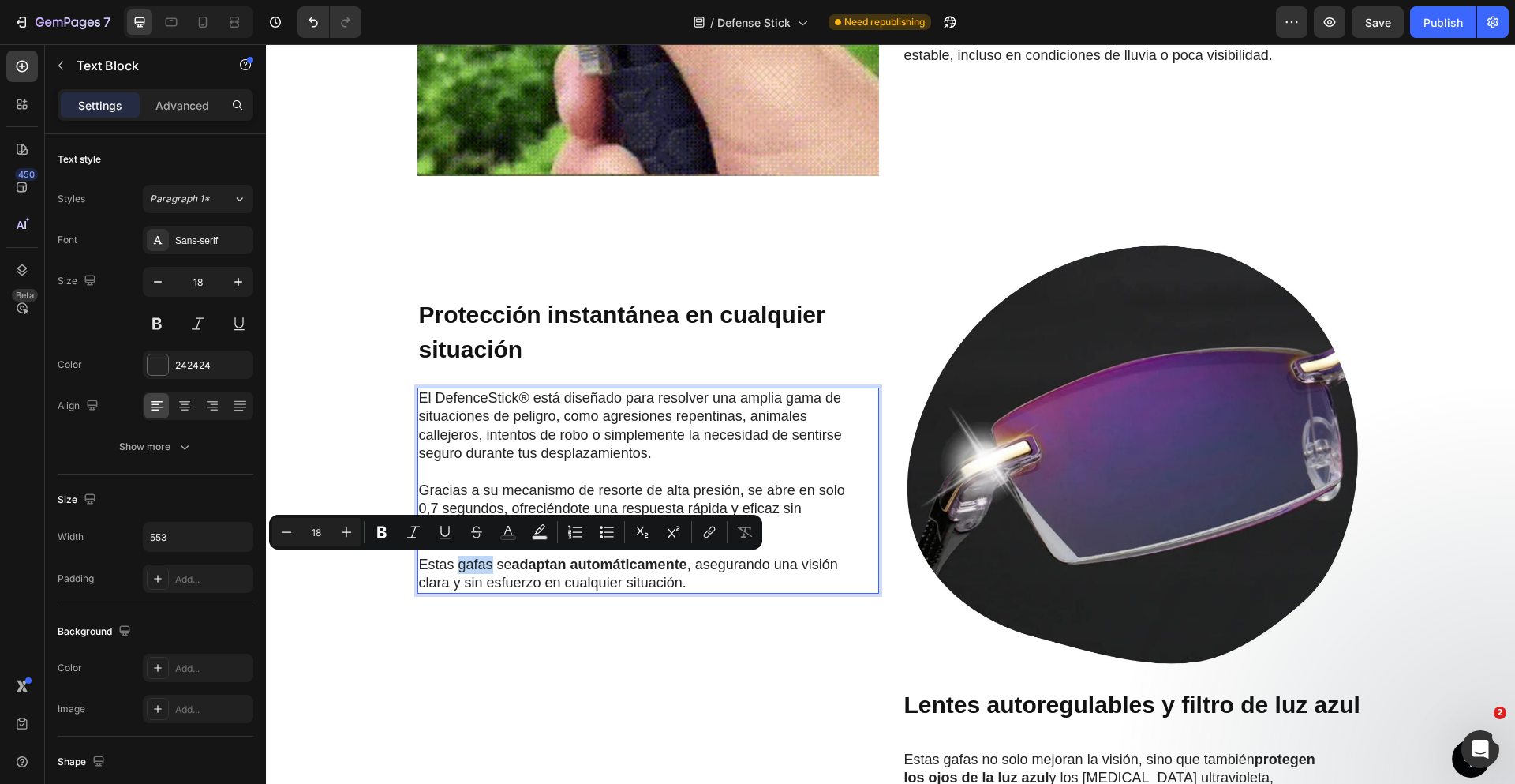
click at [479, 562] on p "Estas gafas se adaptan automáticamente , asegurando una visión clara y sin esfu…" at bounding box center [636, 574] width 434 height 37
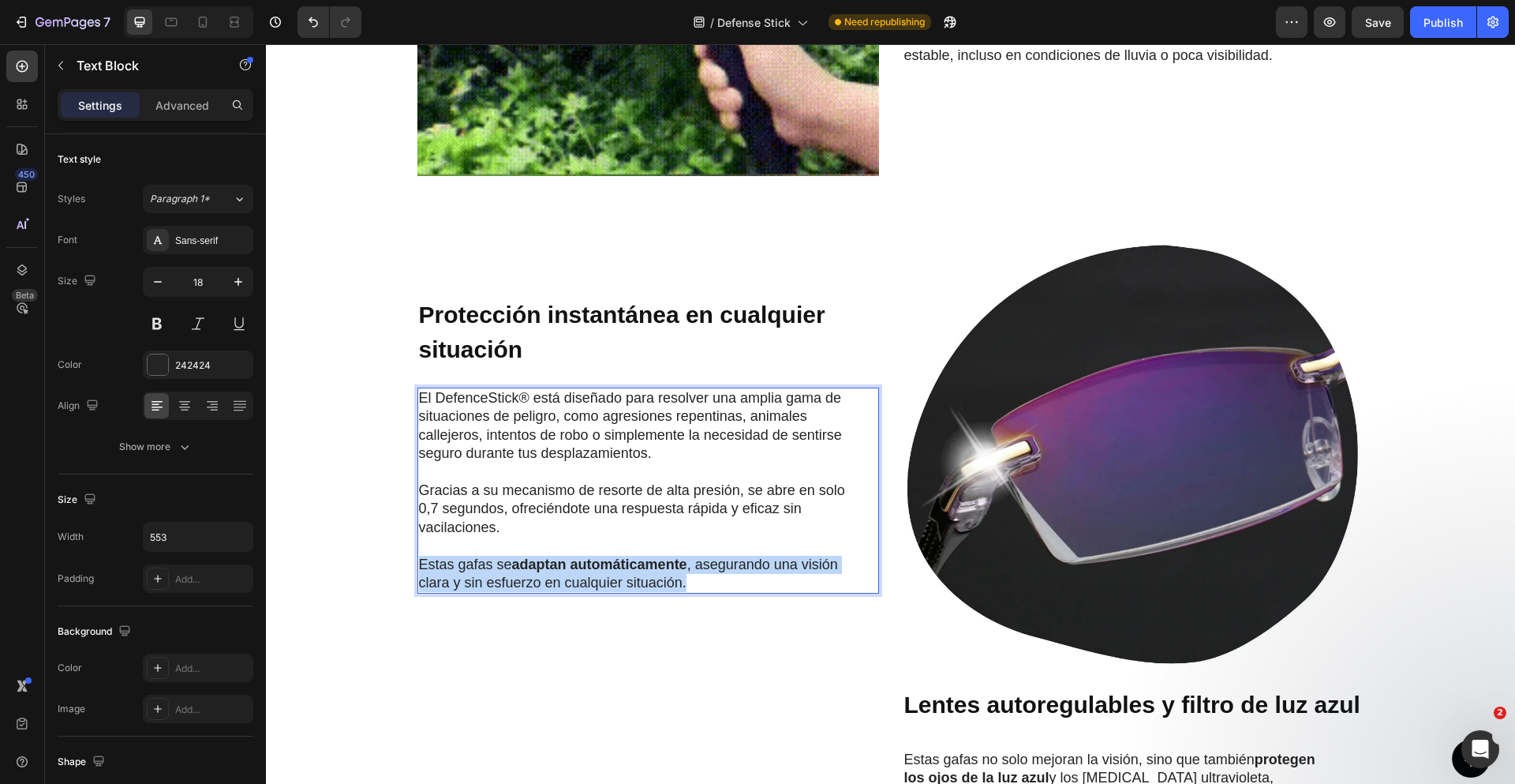
click at [479, 562] on p "Estas gafas se adaptan automáticamente , asegurando una visión clara y sin esfu…" at bounding box center [636, 574] width 434 height 37
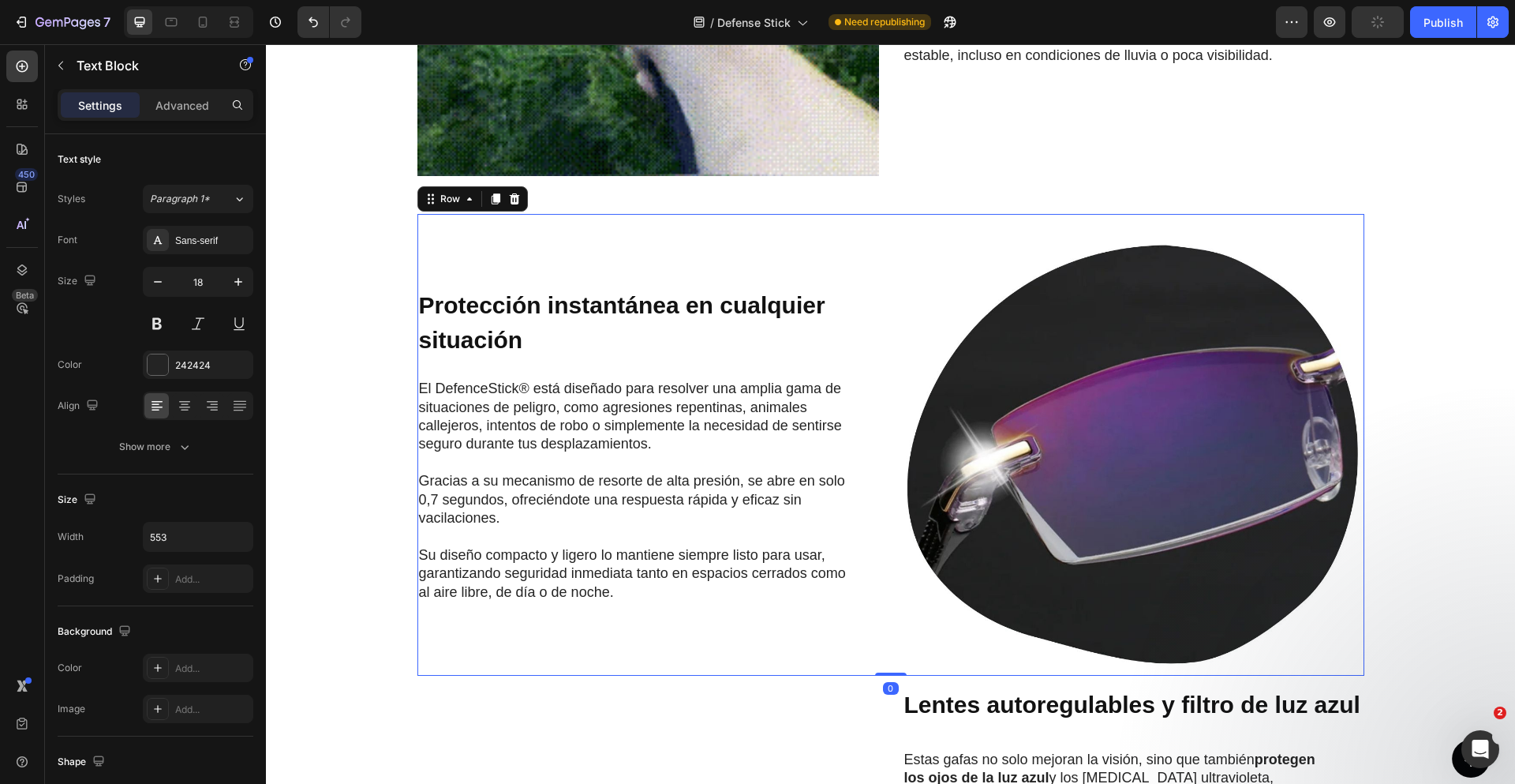
click at [862, 239] on div "⁠⁠⁠⁠⁠⁠⁠ Protección instantánea en cualquier situación Heading El DefenceStick® …" at bounding box center [648, 444] width 462 height 462
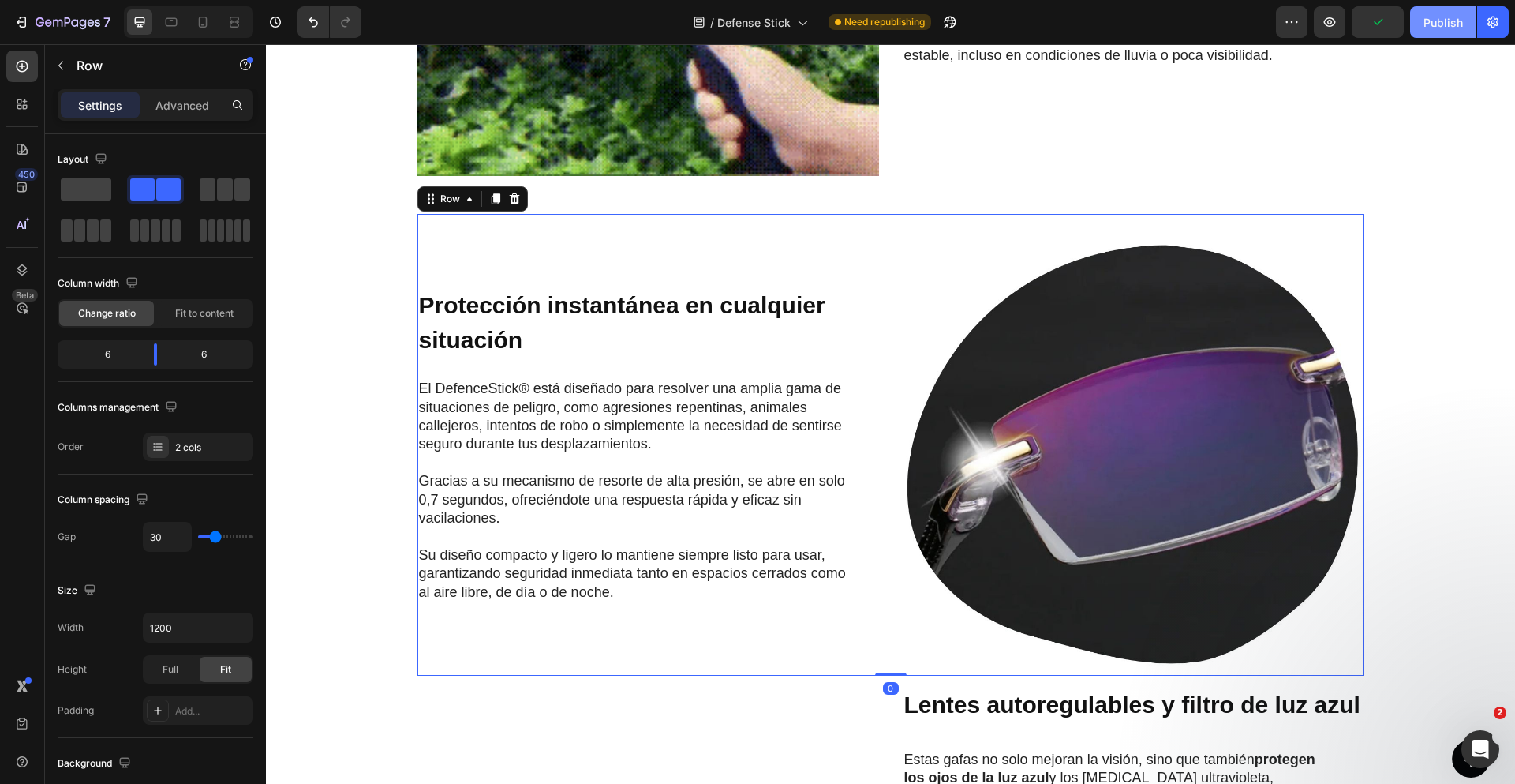
click at [1465, 24] on button "Publish" at bounding box center [1443, 22] width 66 height 32
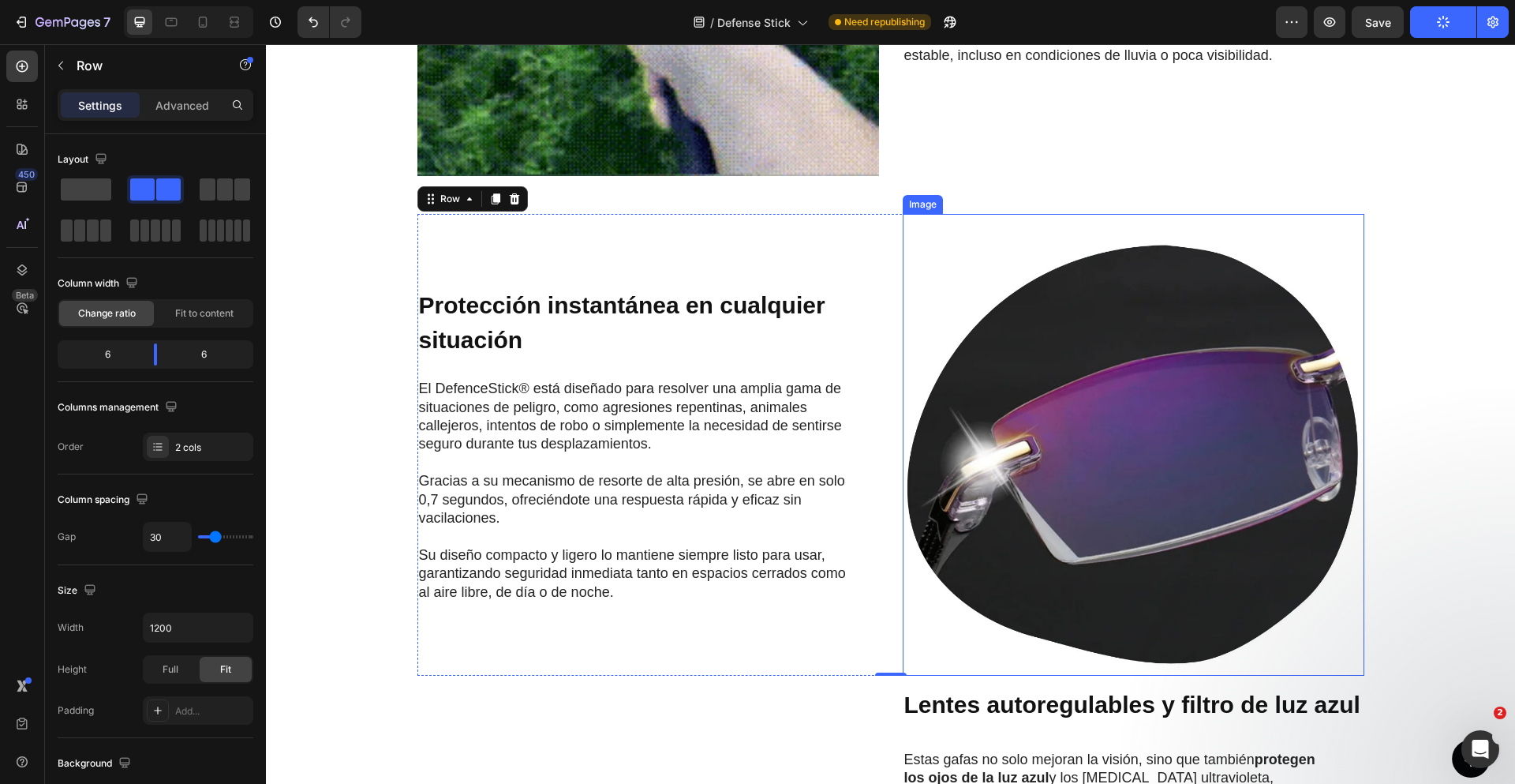
click at [1121, 412] on img at bounding box center [1134, 444] width 462 height 462
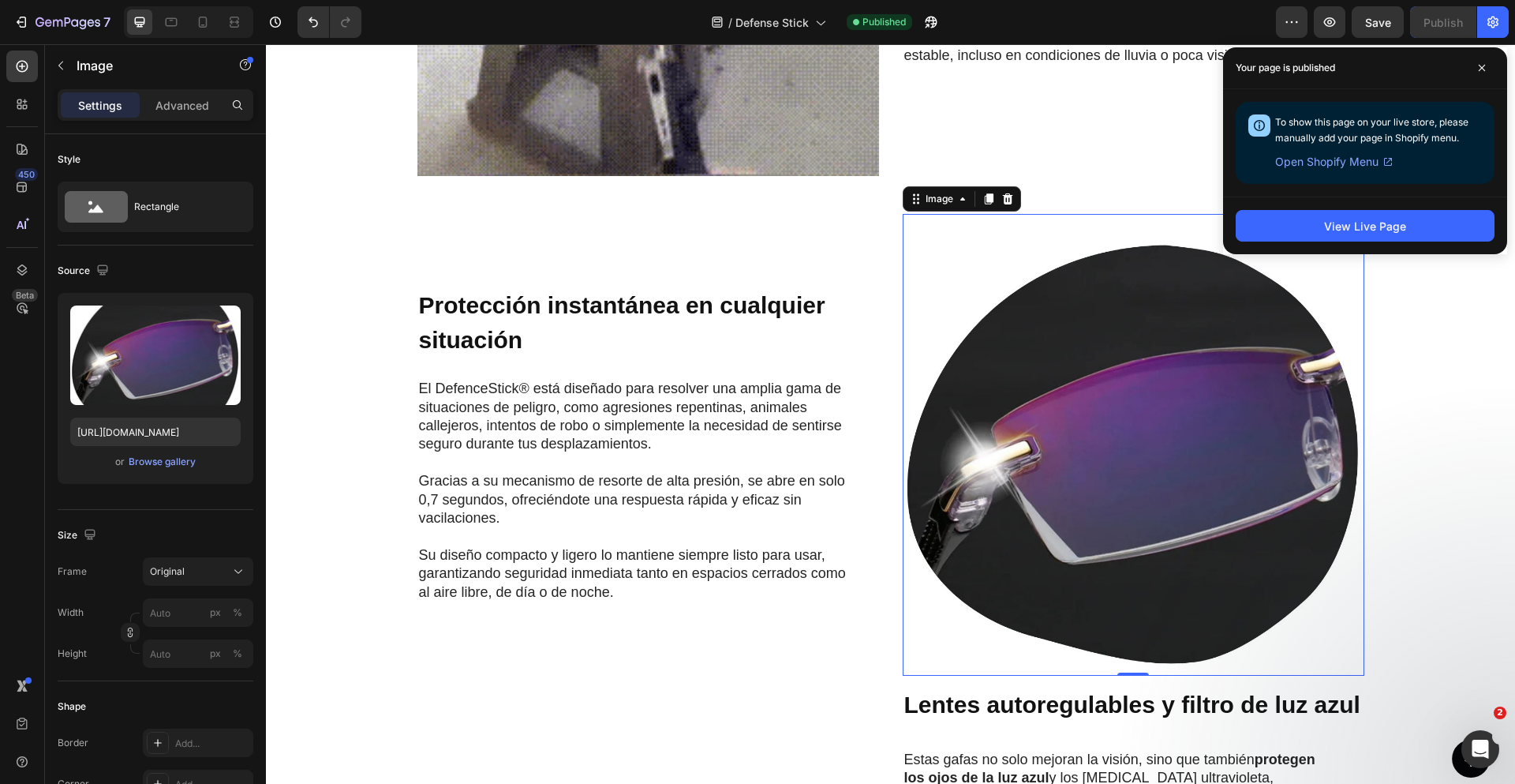
click at [1027, 472] on img at bounding box center [1134, 444] width 462 height 462
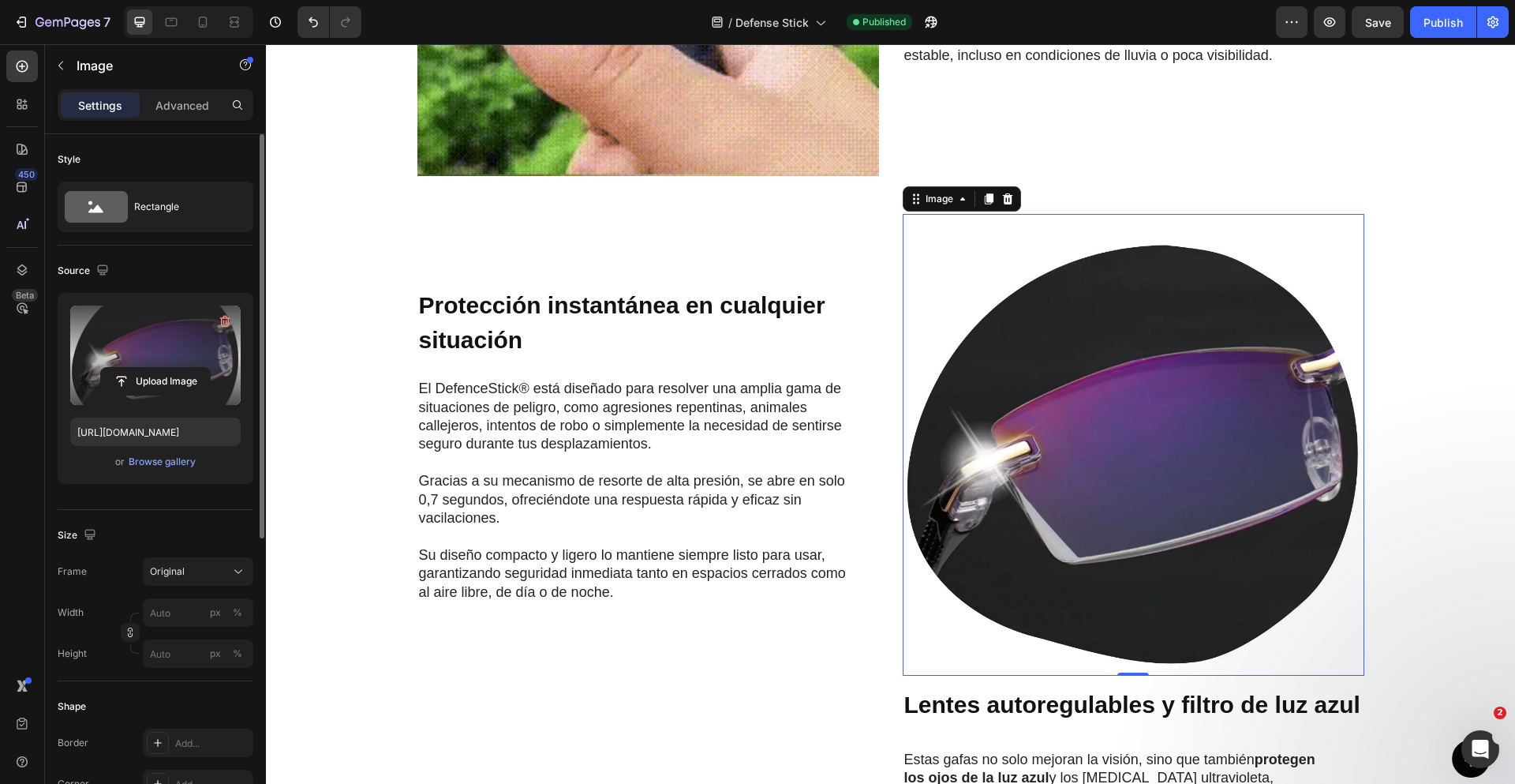
click at [159, 324] on label at bounding box center [156, 354] width 170 height 100
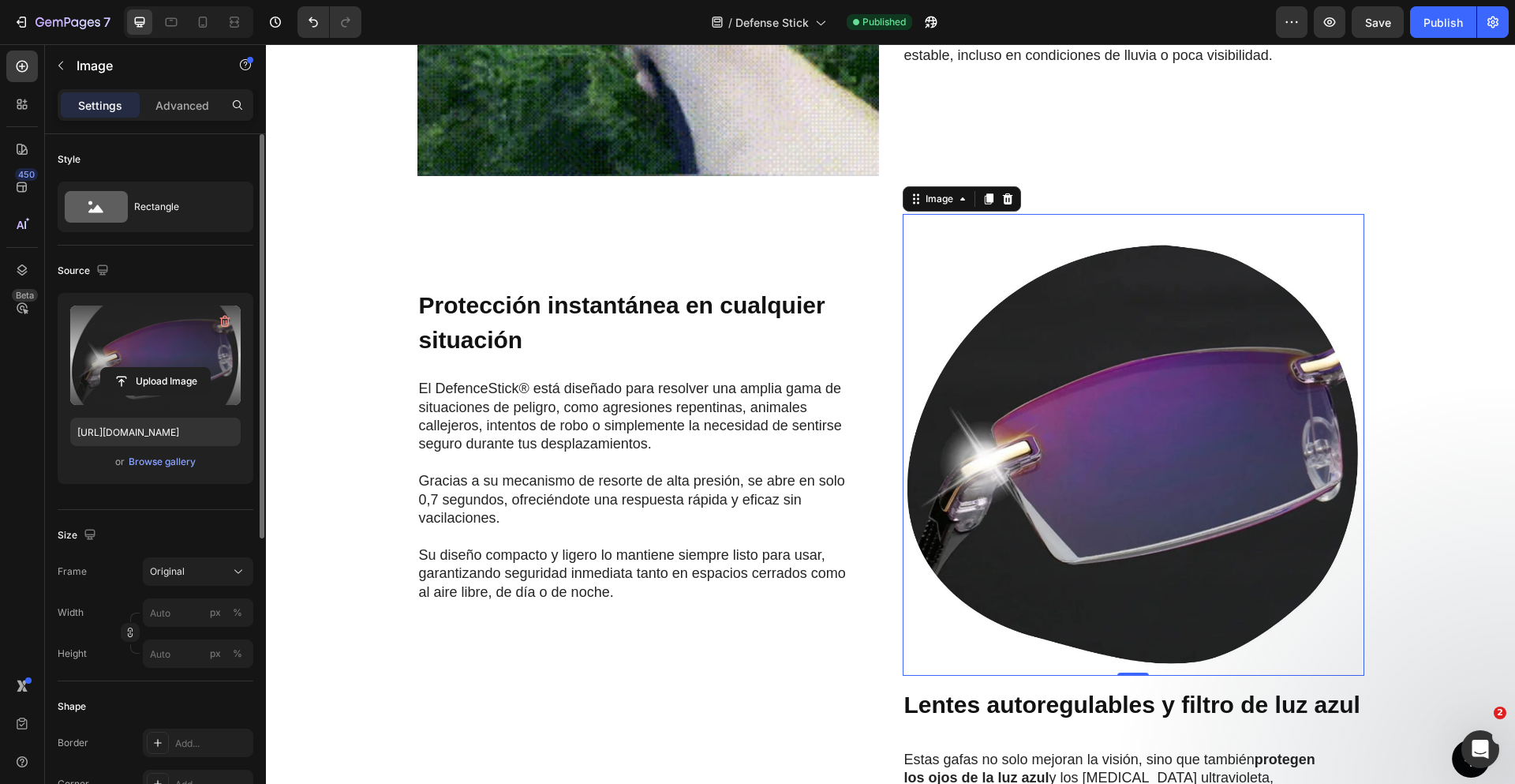
click at [159, 368] on input "file" at bounding box center [155, 381] width 108 height 27
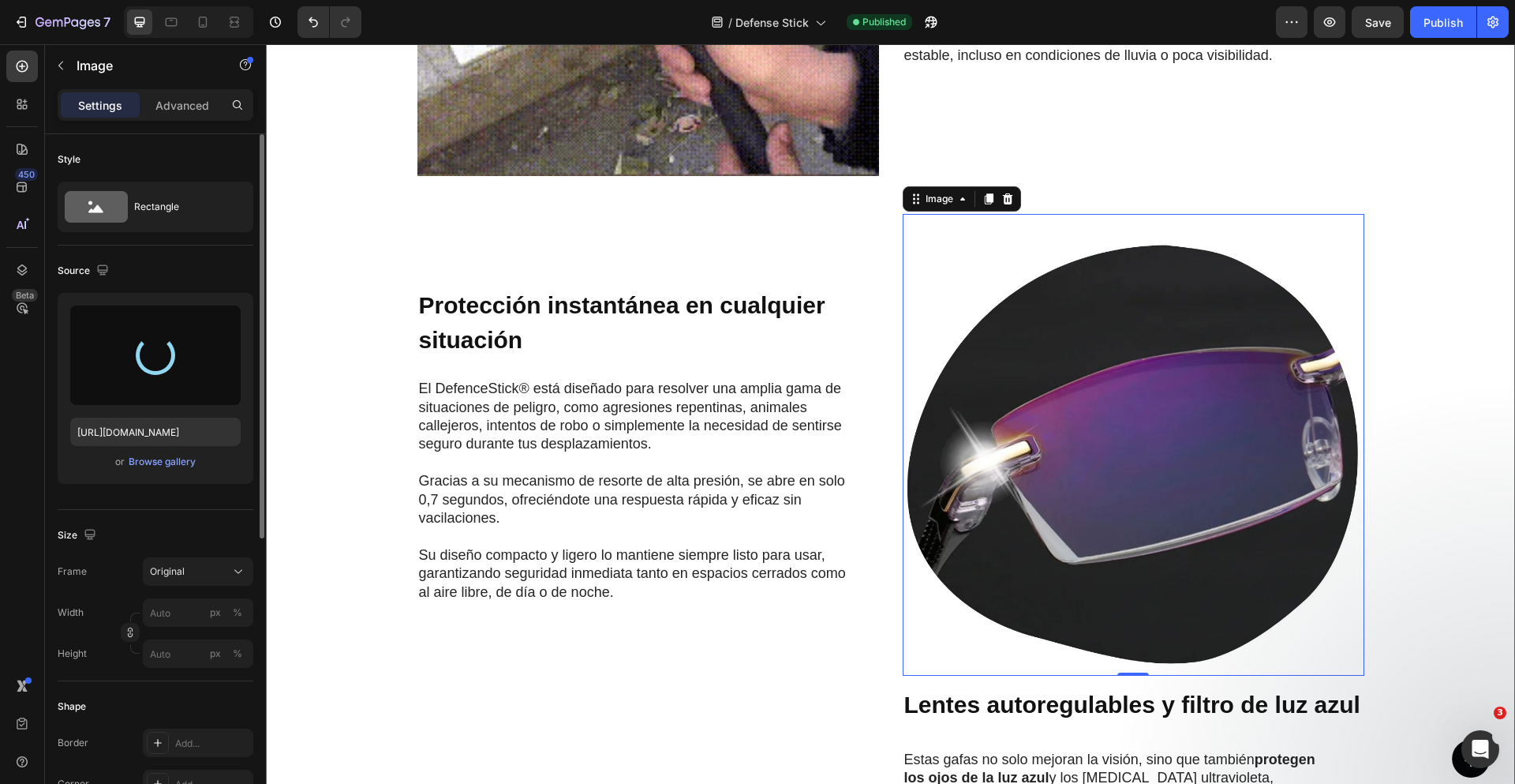
type input "https://cdn.shopify.com/s/files/1/0710/3542/0849/files/gempages_570156795566228…"
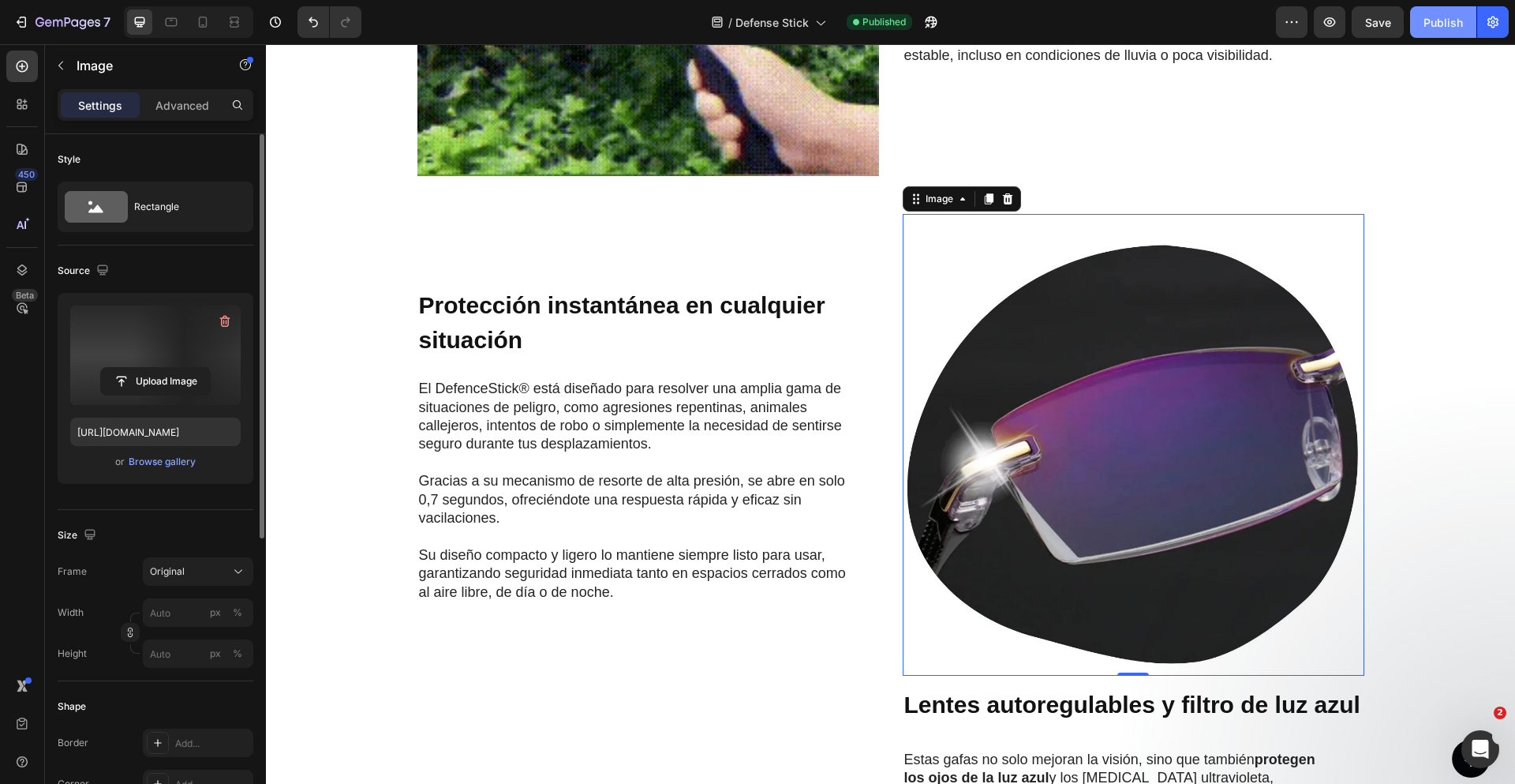
click at [1433, 28] on div "Publish" at bounding box center [1443, 22] width 40 height 16
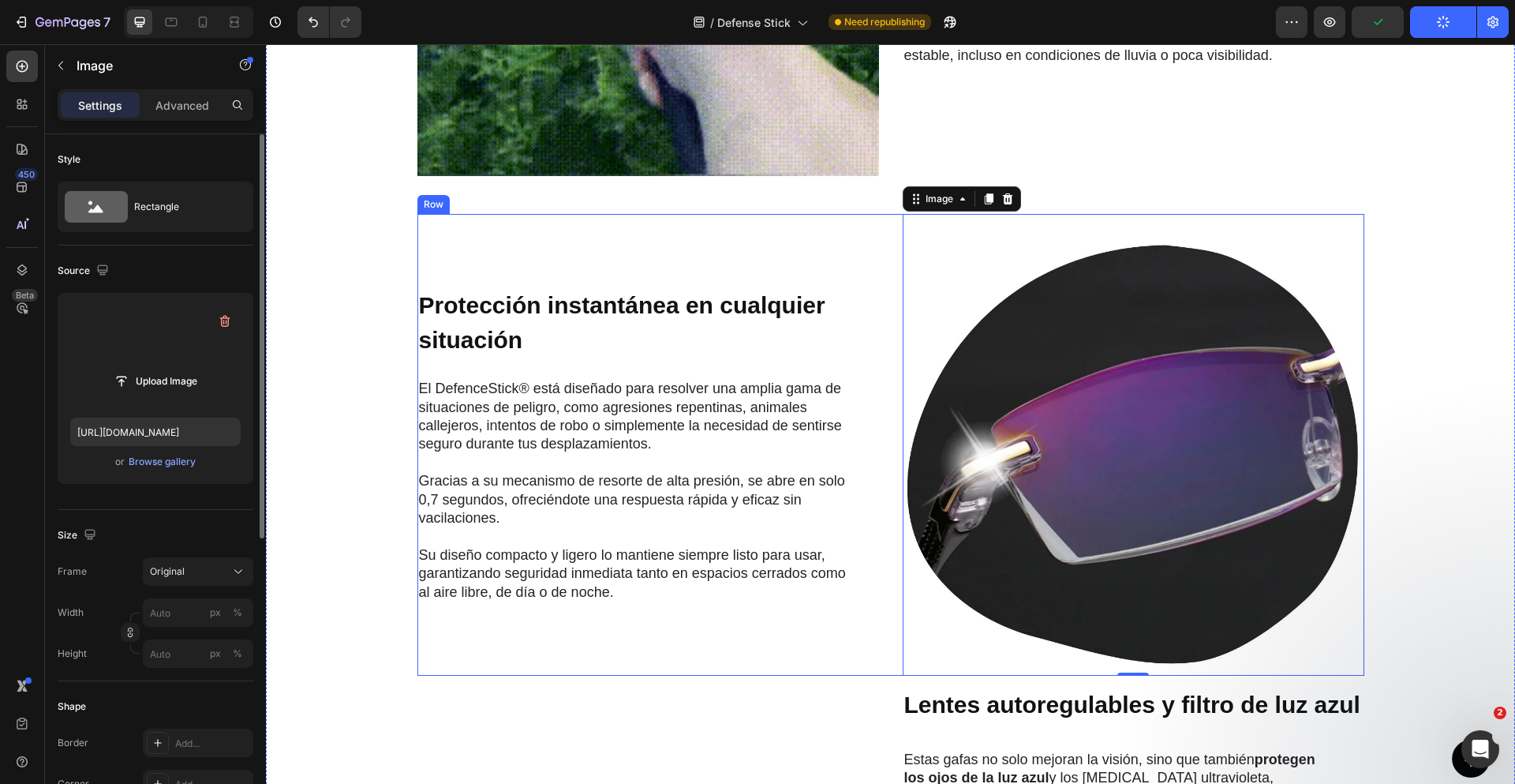
click at [877, 326] on div "Image 0 ⁠⁠⁠⁠⁠⁠⁠ Protección instantánea en cualquier situación Heading El Defenc…" at bounding box center [891, 444] width 947 height 462
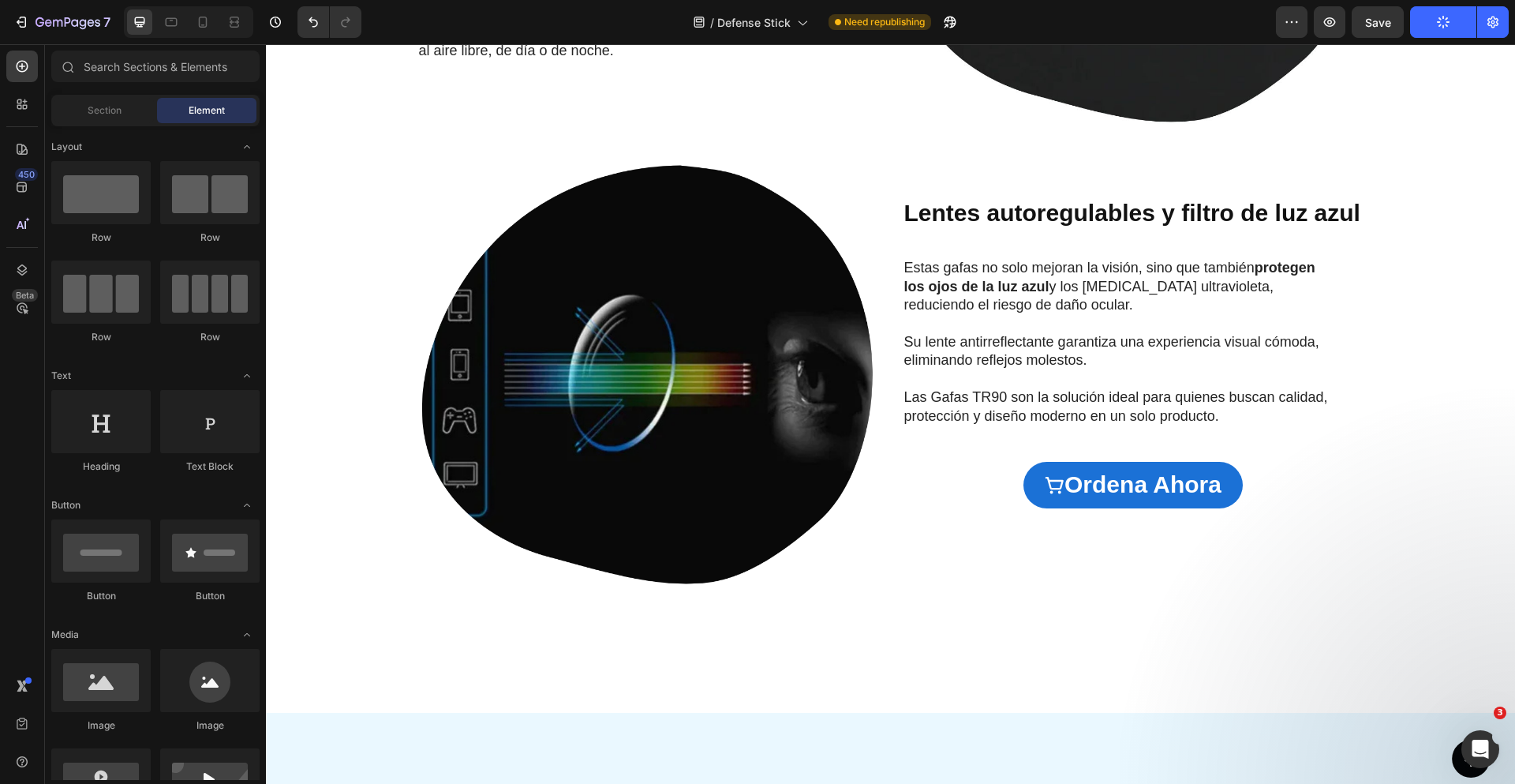
scroll to position [1941, 0]
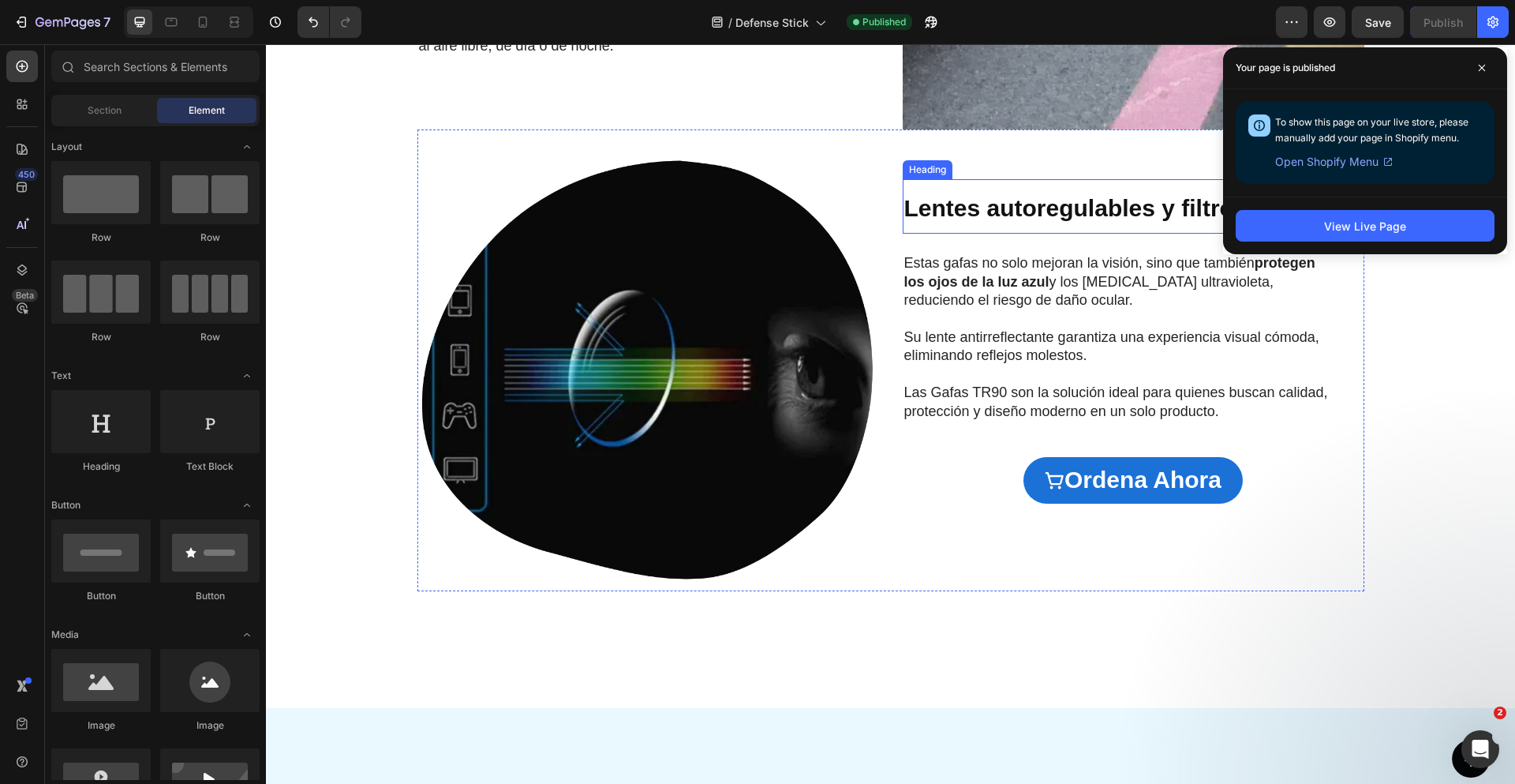
click at [1018, 212] on strong "Lentes autoregulables y filtro de luz azul" at bounding box center [1132, 207] width 456 height 26
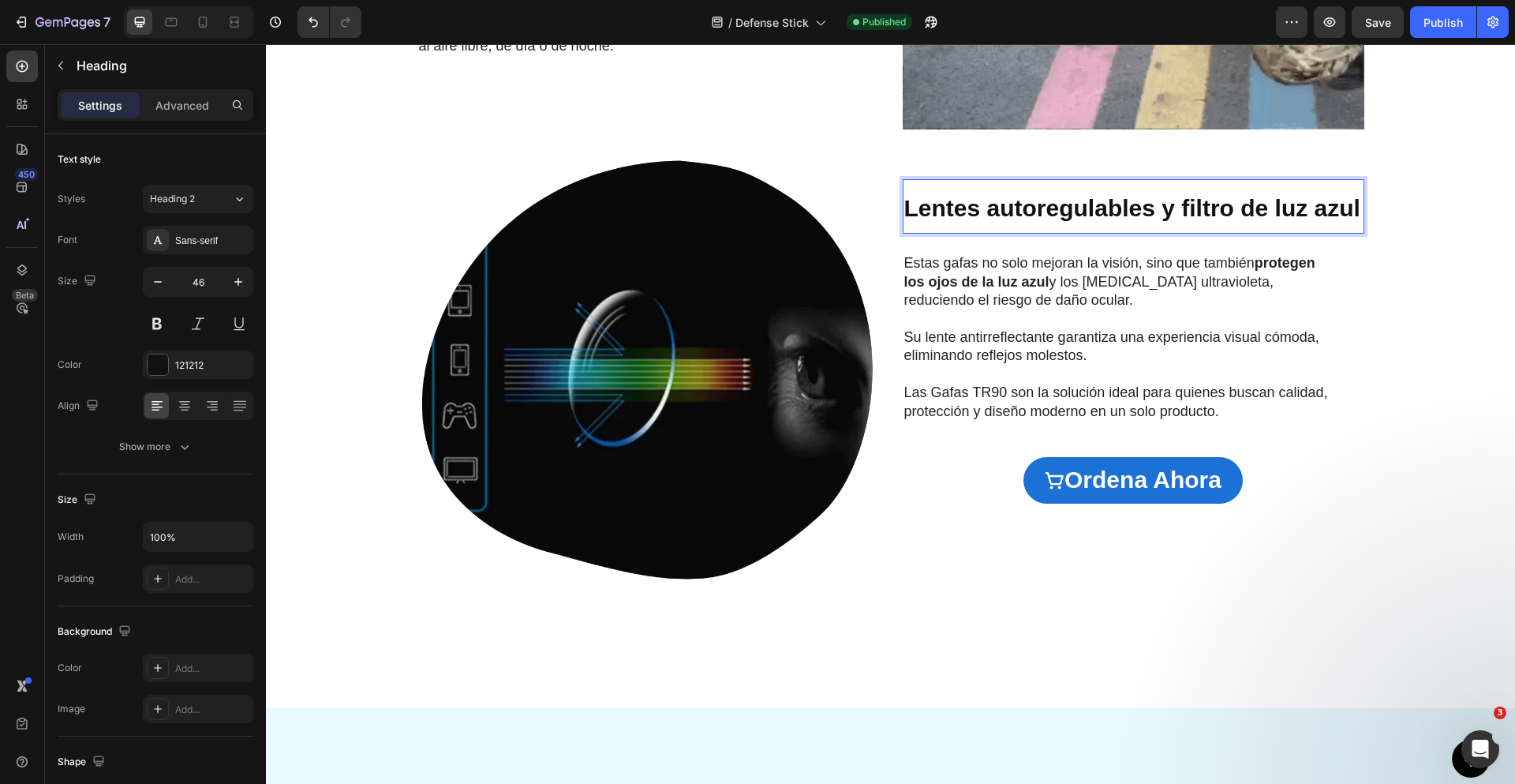
click at [1018, 212] on strong "Lentes autoregulables y filtro de luz azul" at bounding box center [1132, 207] width 456 height 26
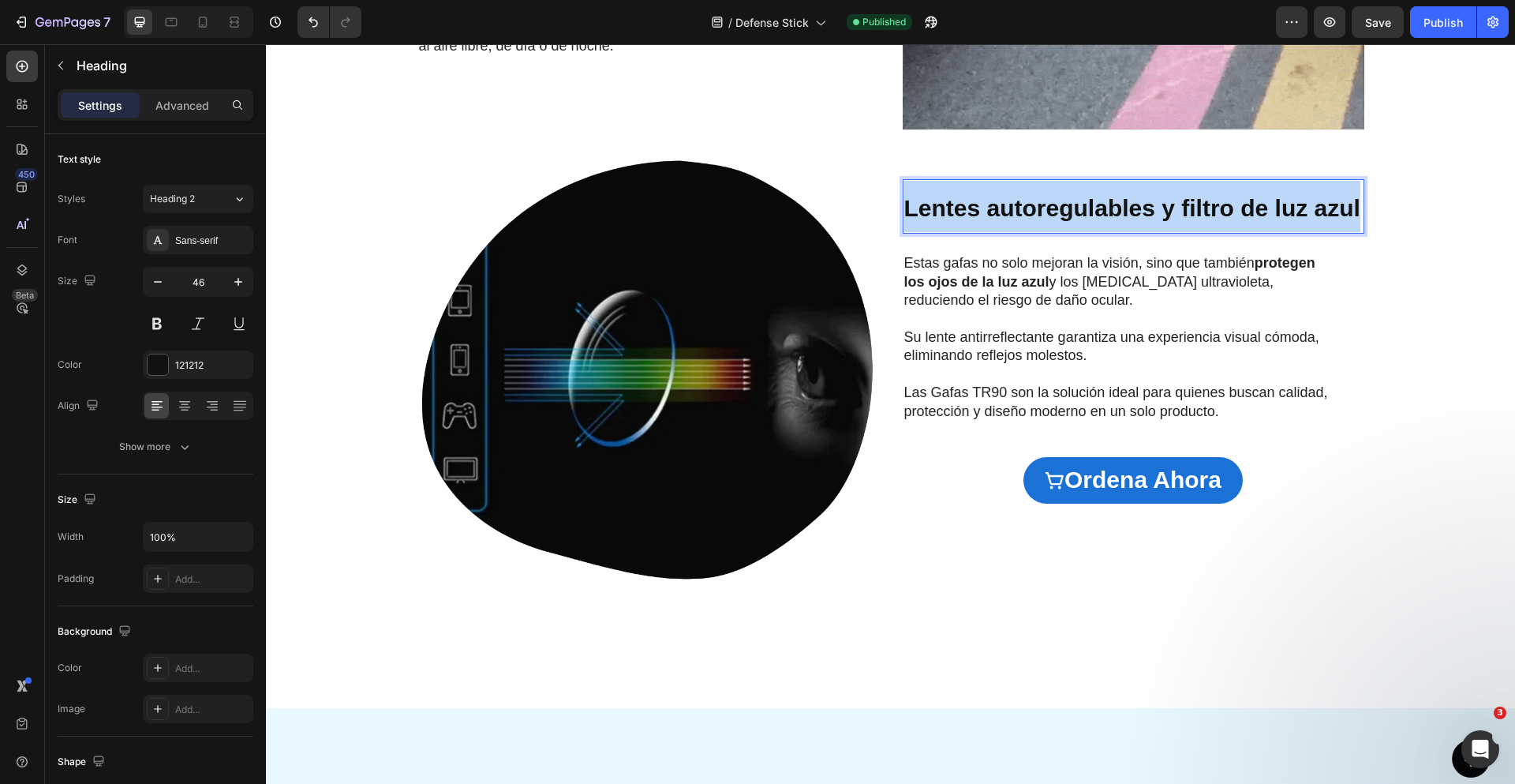
click at [1018, 212] on strong "Lentes autoregulables y filtro de luz azul" at bounding box center [1132, 207] width 456 height 26
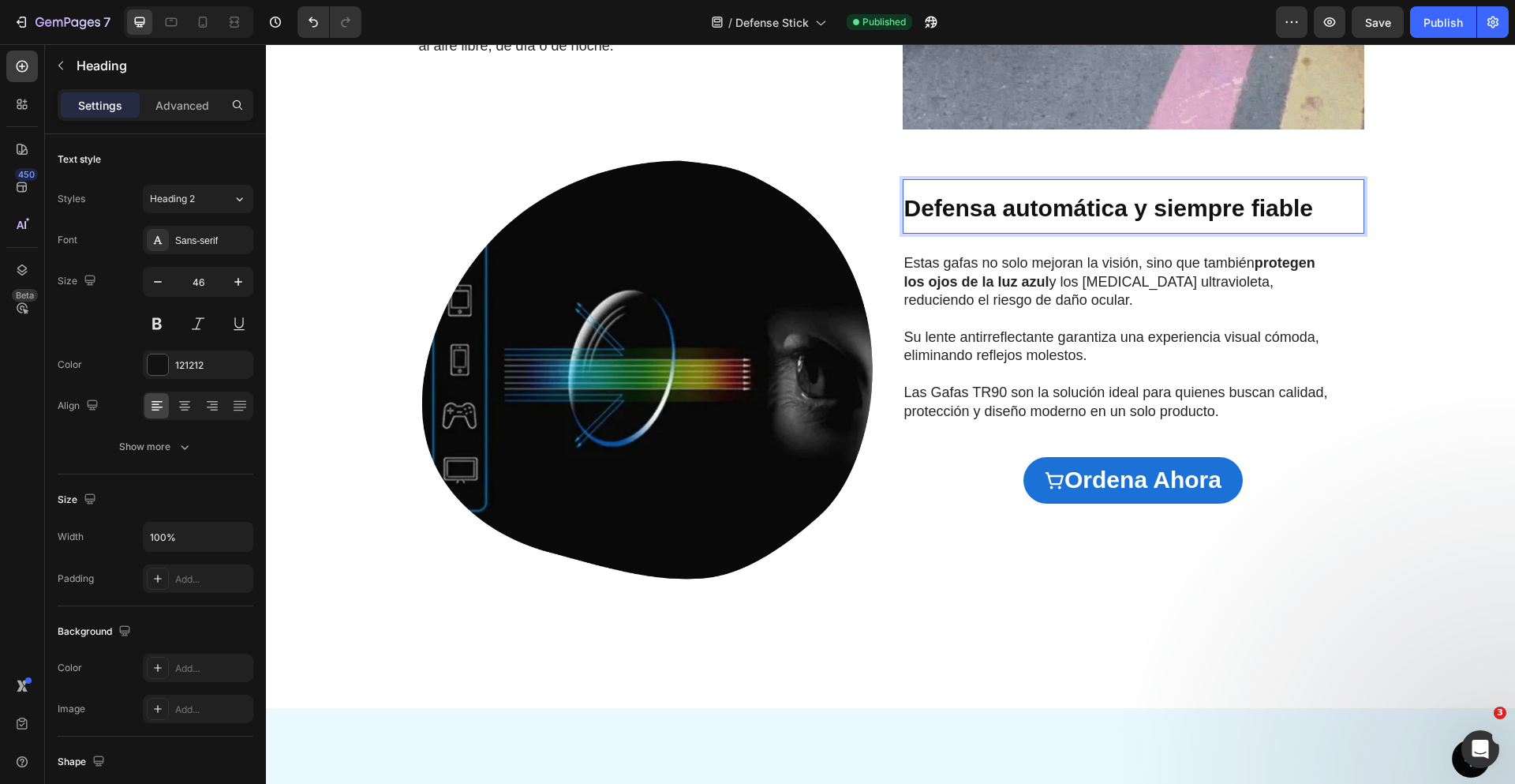
click at [1147, 216] on strong "Defensa automática y siempre fiable" at bounding box center [1108, 207] width 409 height 26
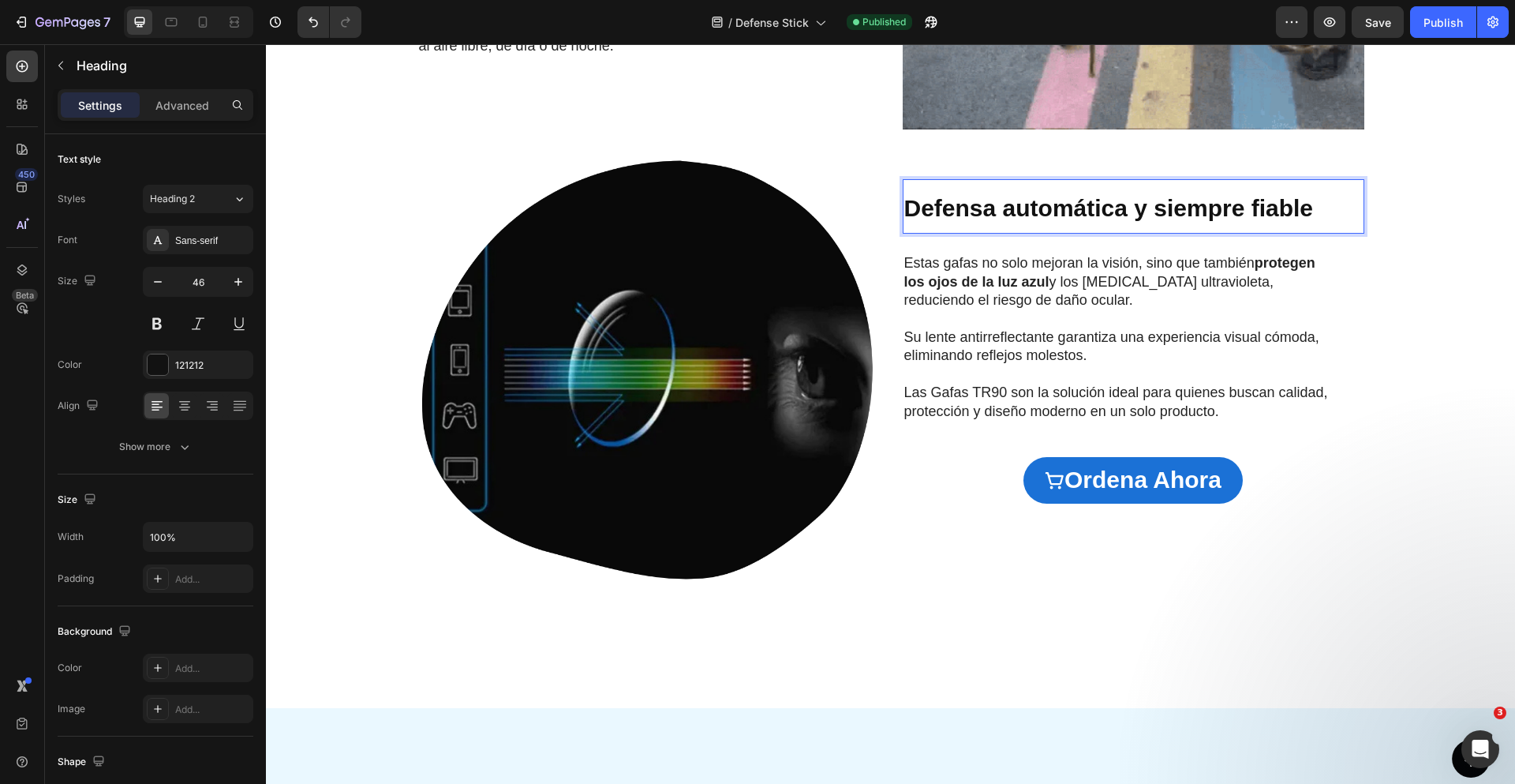
click at [909, 197] on strong "Defensa automática y siempre fiable" at bounding box center [1108, 207] width 409 height 26
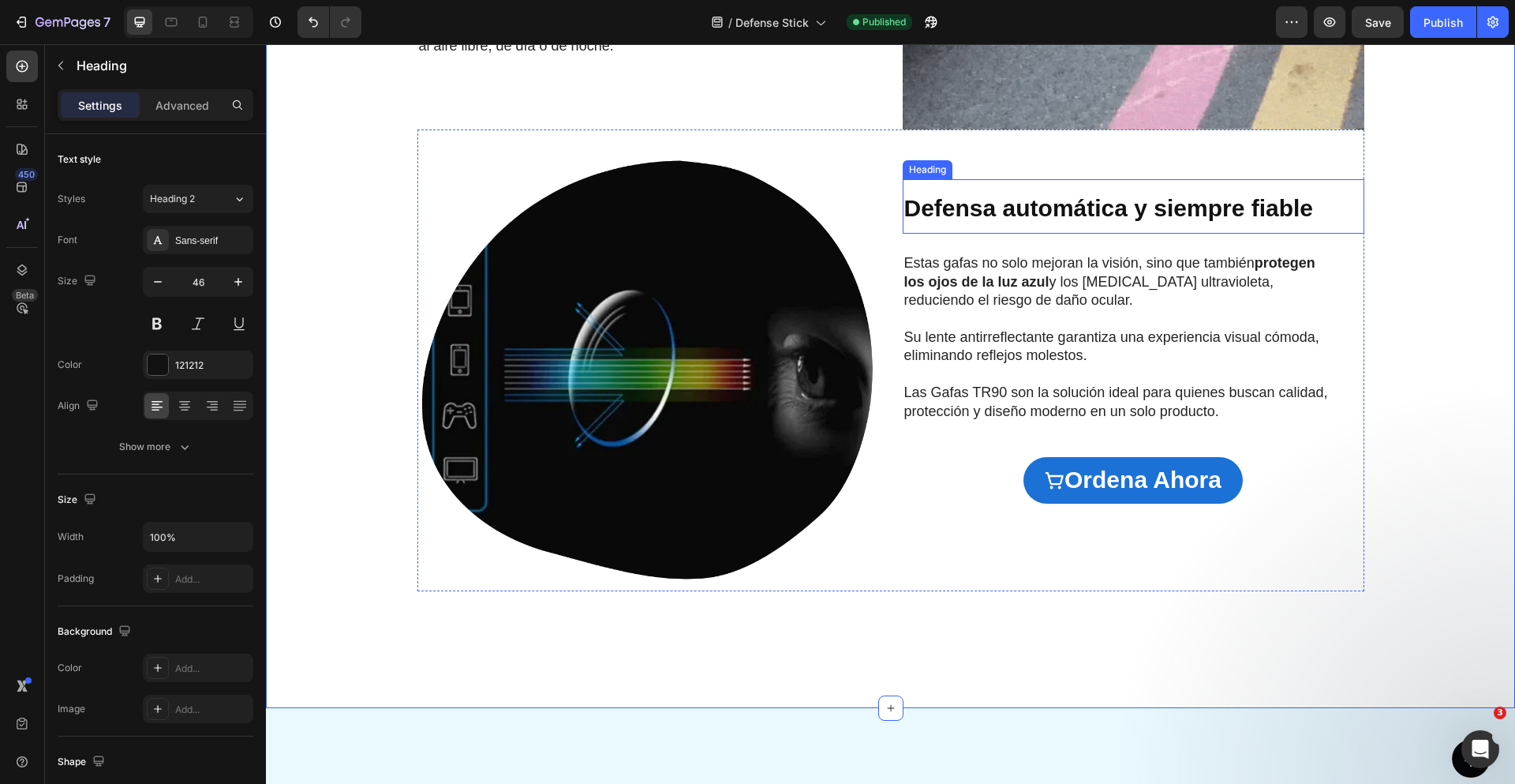
click at [1121, 231] on p "⁠⁠⁠⁠⁠⁠⁠ Defensa automática y siempre fiable" at bounding box center [1134, 206] width 459 height 51
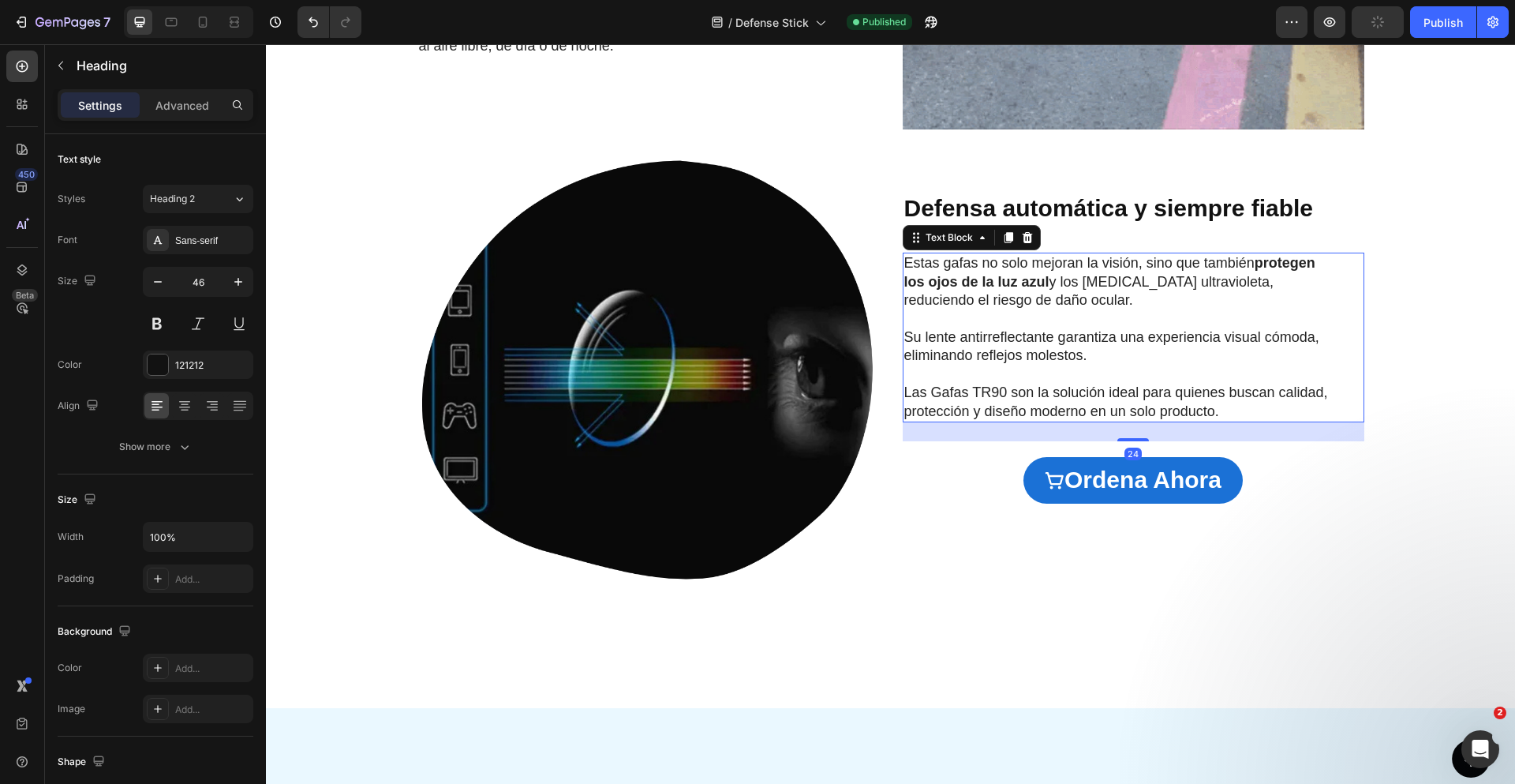
click at [1032, 281] on strong "protegen los ojos de la luz azul" at bounding box center [1109, 271] width 411 height 34
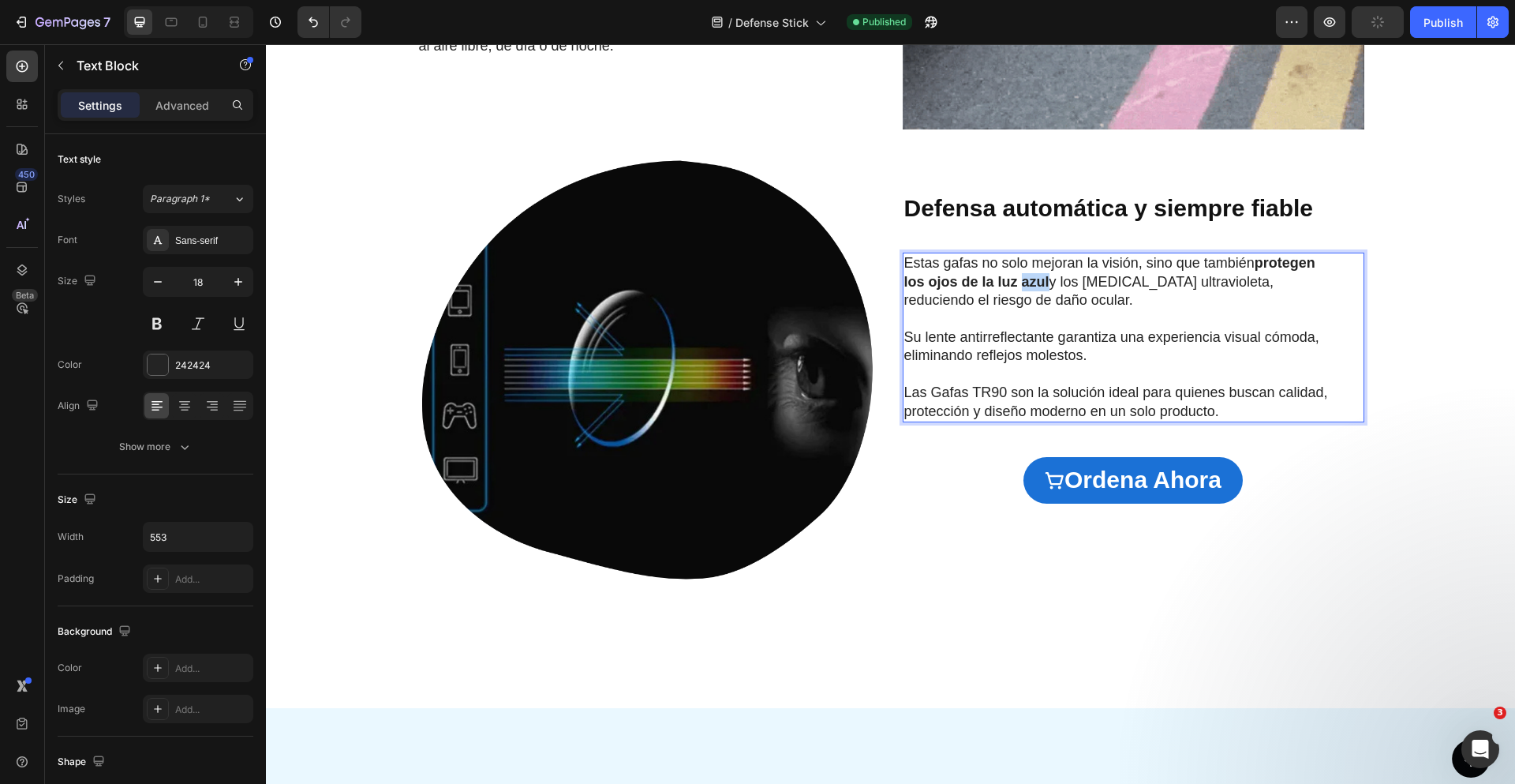
click at [1032, 281] on strong "protegen los ojos de la luz azul" at bounding box center [1109, 271] width 411 height 34
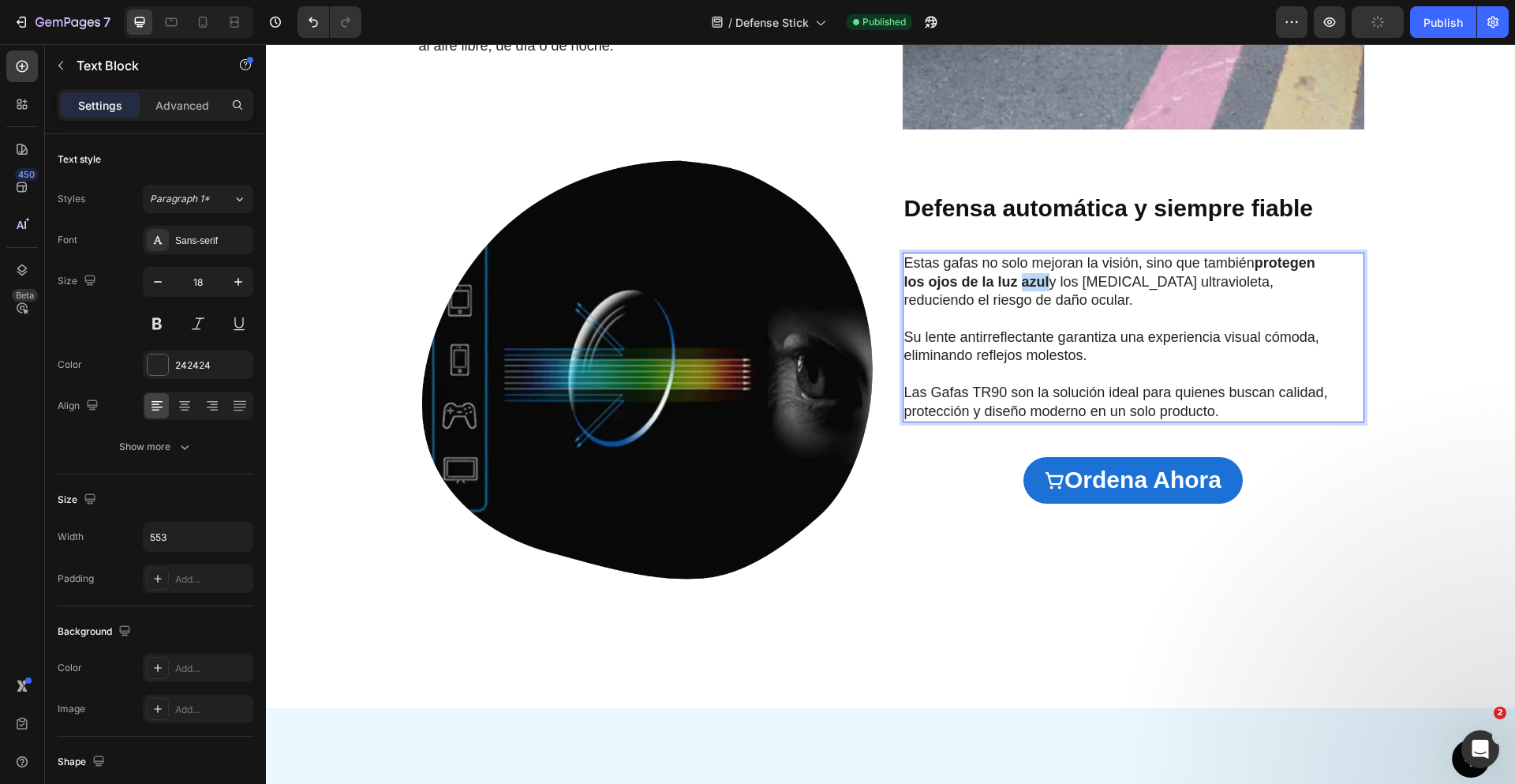
click at [1032, 281] on strong "protegen los ojos de la luz azul" at bounding box center [1109, 271] width 411 height 34
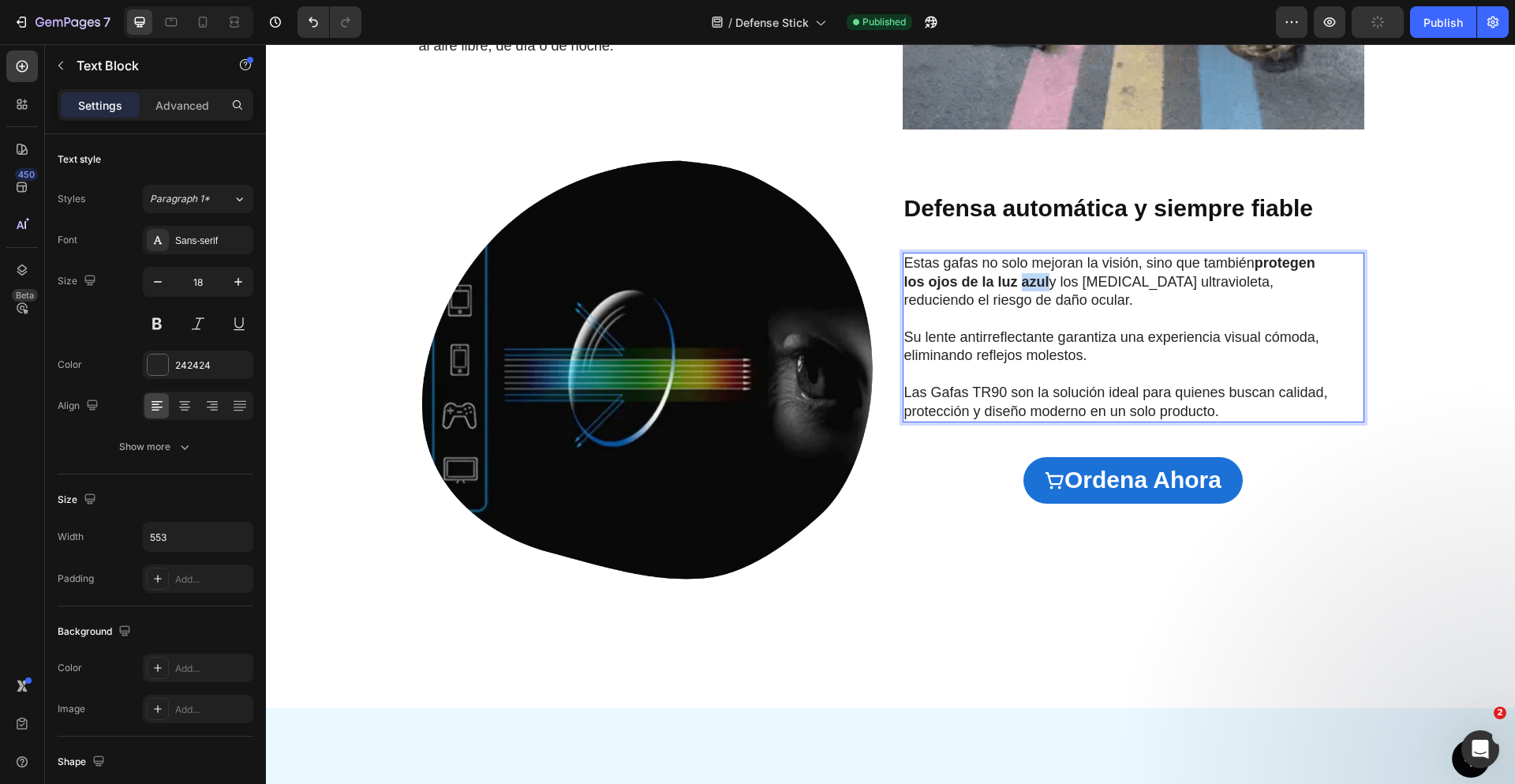
click at [1032, 281] on strong "protegen los ojos de la luz azul" at bounding box center [1109, 271] width 411 height 34
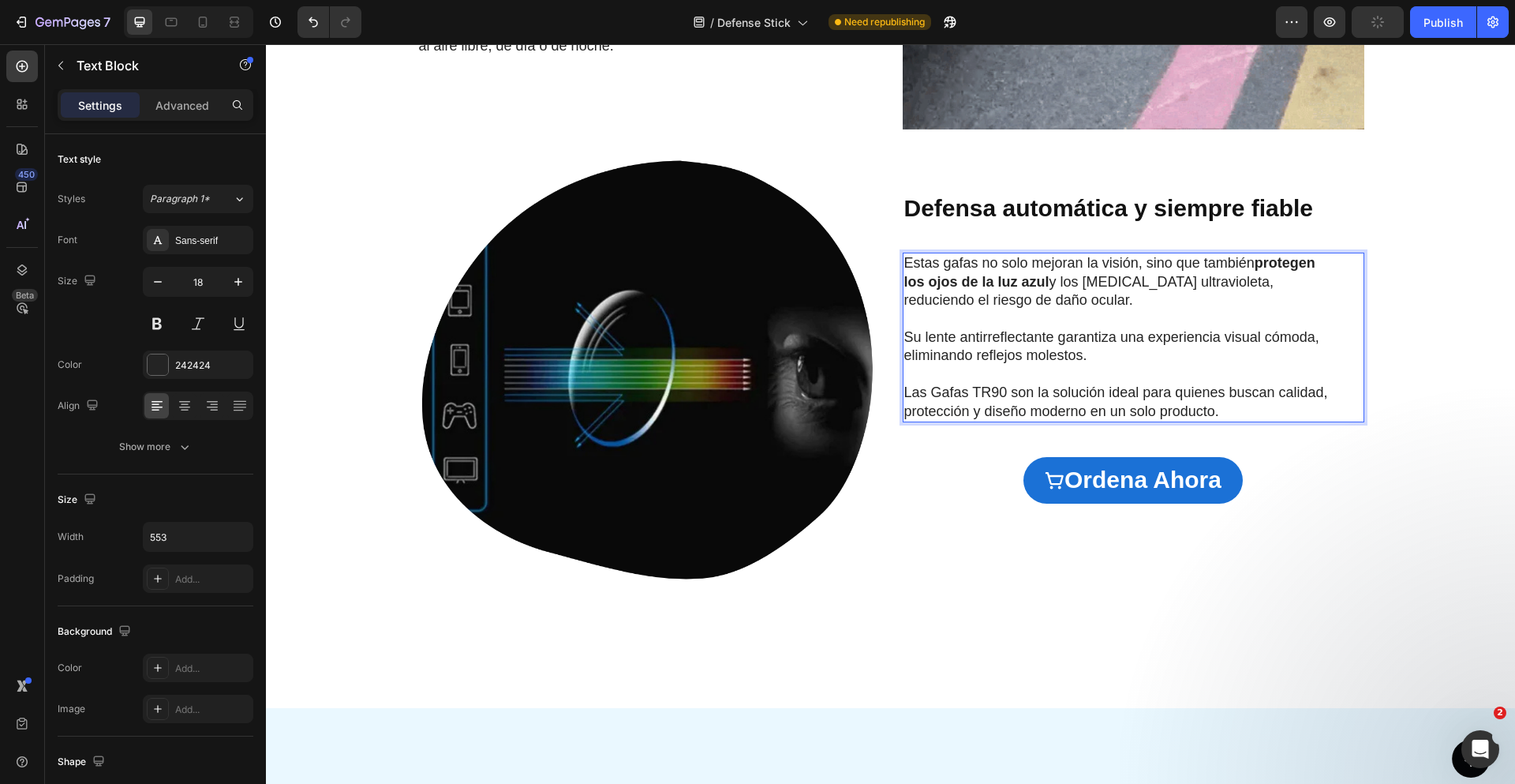
click at [1162, 280] on p "Estas gafas no solo mejoran la visión, sino que también protegen los ojos de la…" at bounding box center [1121, 281] width 434 height 55
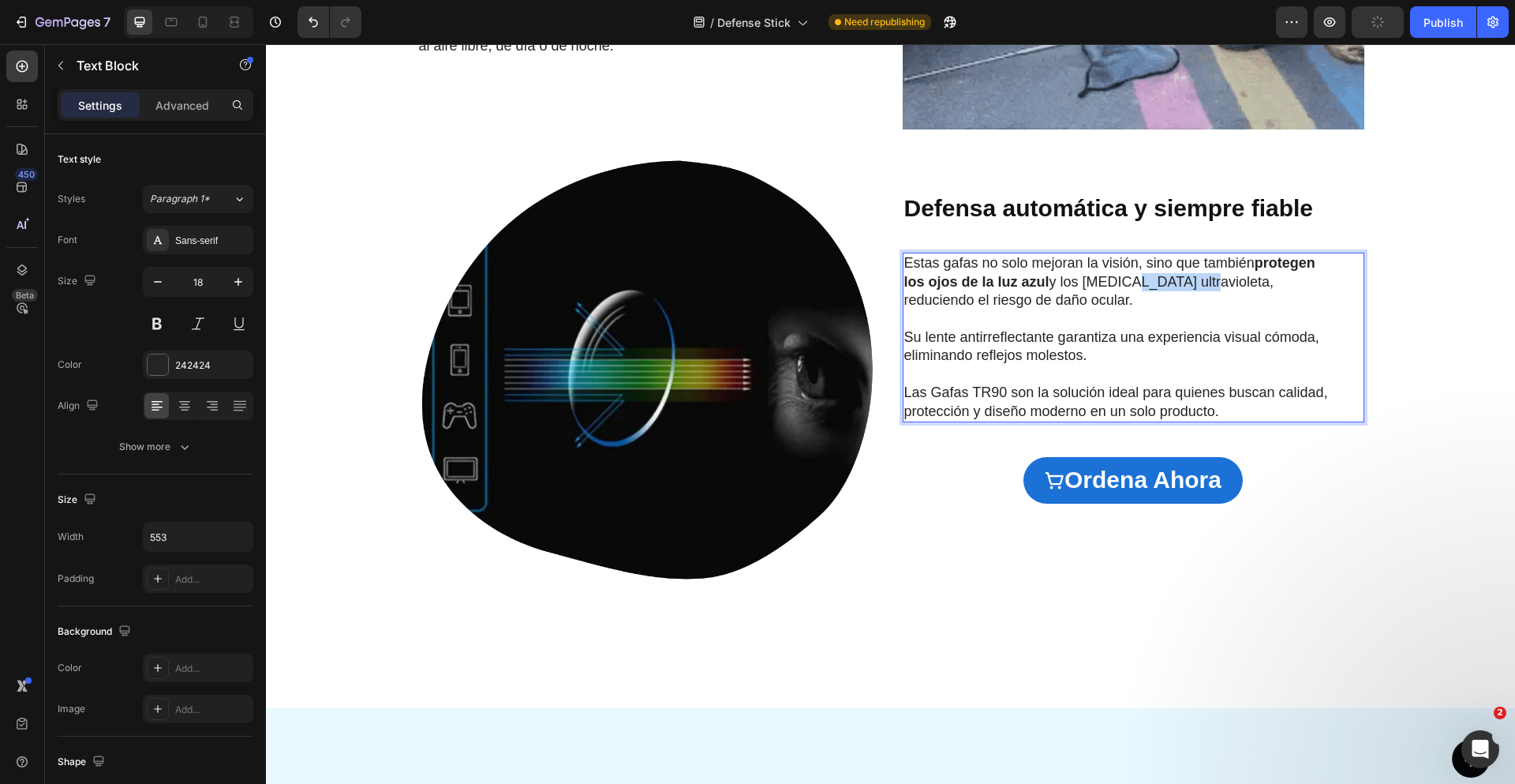
click at [1162, 280] on p "Estas gafas no solo mejoran la visión, sino que también protegen los ojos de la…" at bounding box center [1121, 281] width 434 height 55
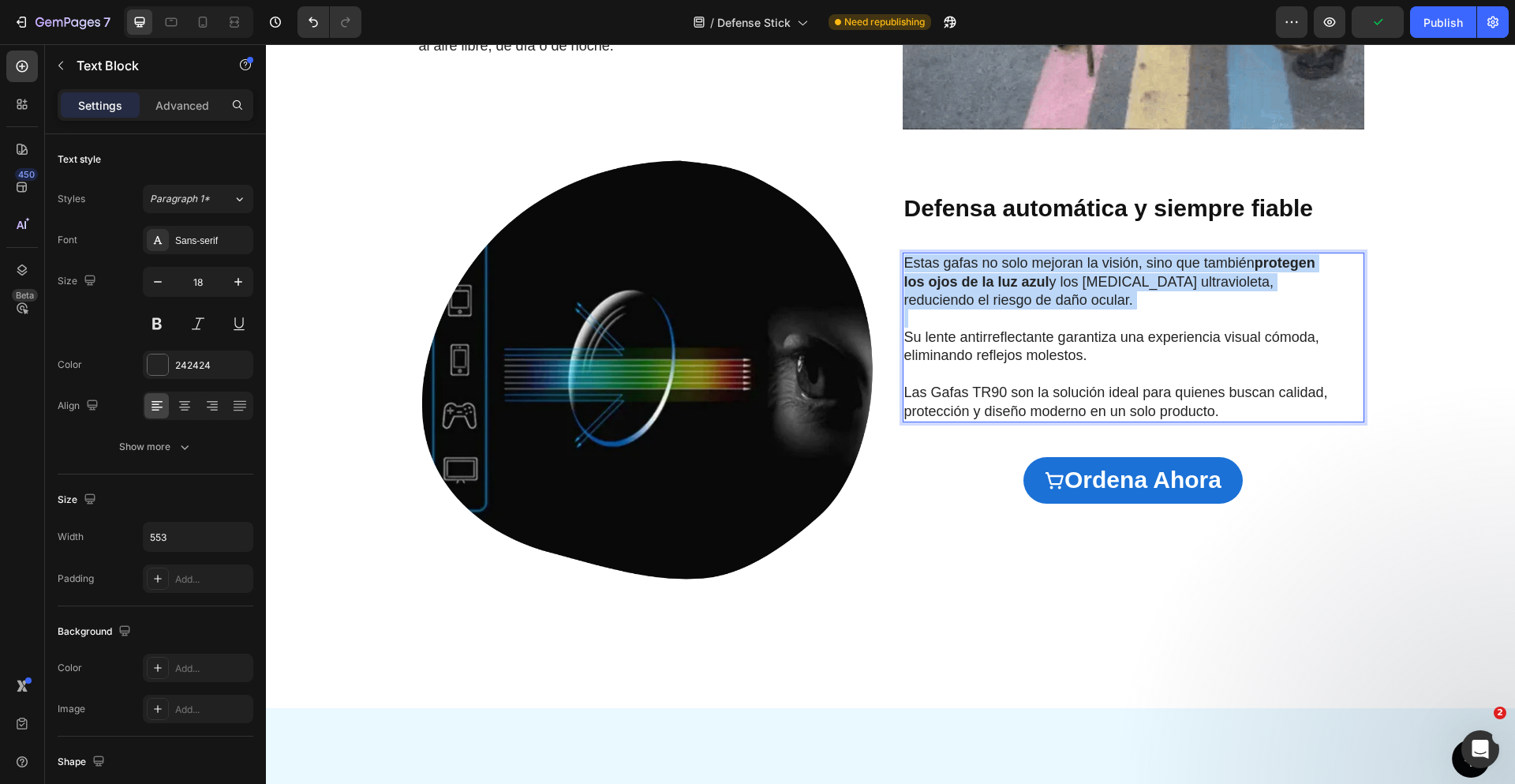
click at [1162, 280] on p "Estas gafas no solo mejoran la visión, sino que también protegen los ojos de la…" at bounding box center [1121, 281] width 434 height 55
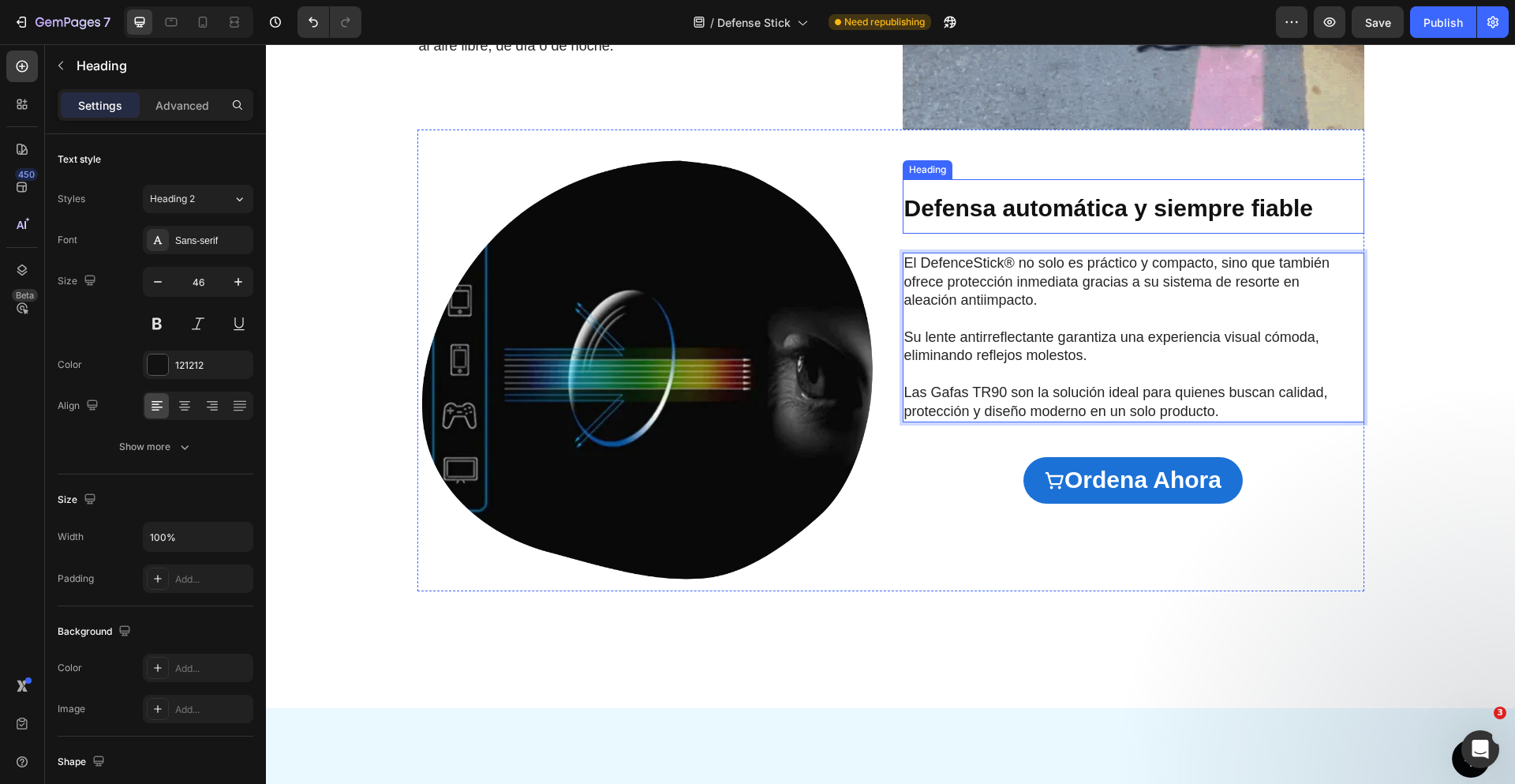
click at [1030, 210] on strong "Defensa automática y siempre fiable" at bounding box center [1108, 207] width 409 height 26
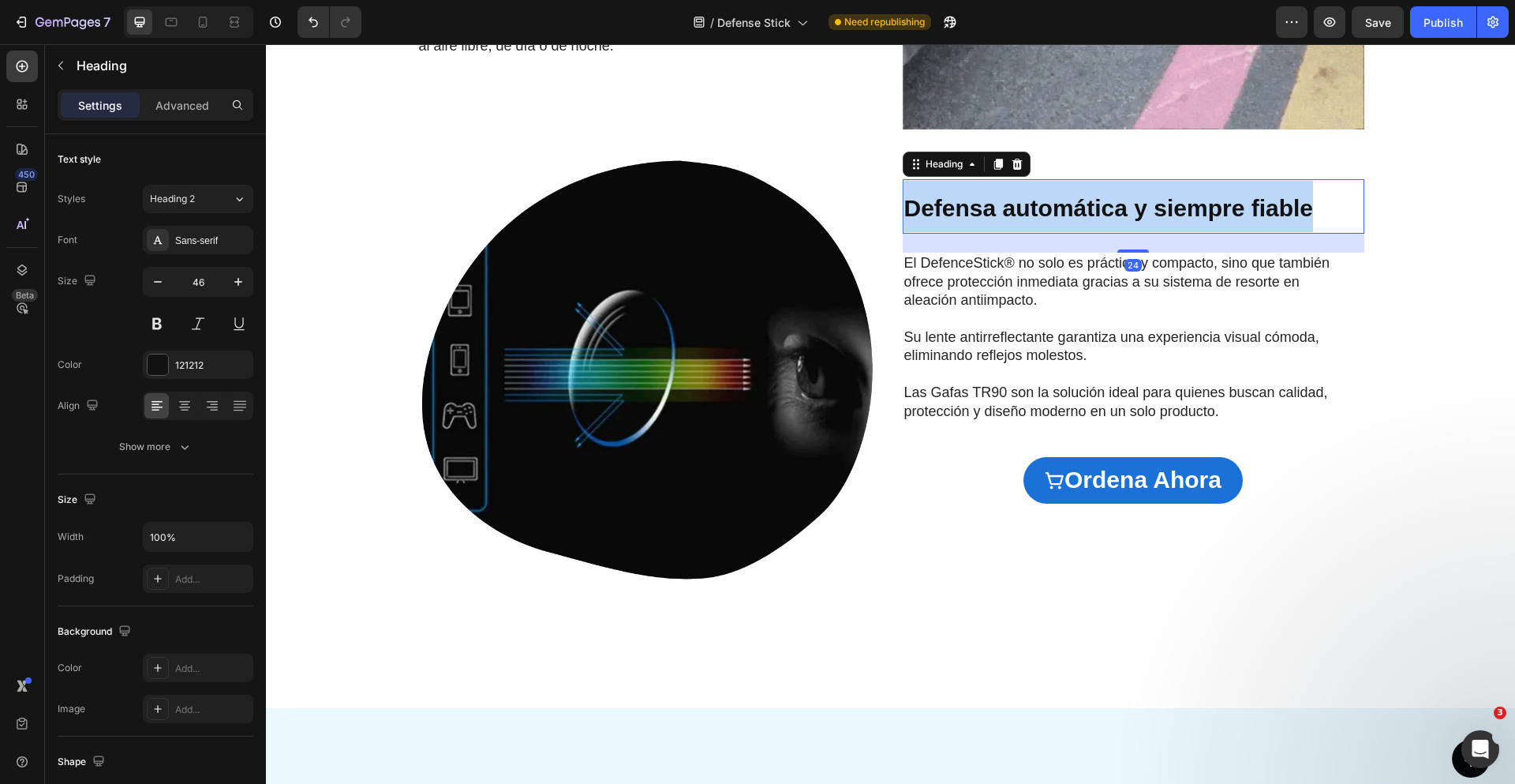
click at [1030, 210] on strong "Defensa automática y siempre fiable" at bounding box center [1108, 207] width 409 height 26
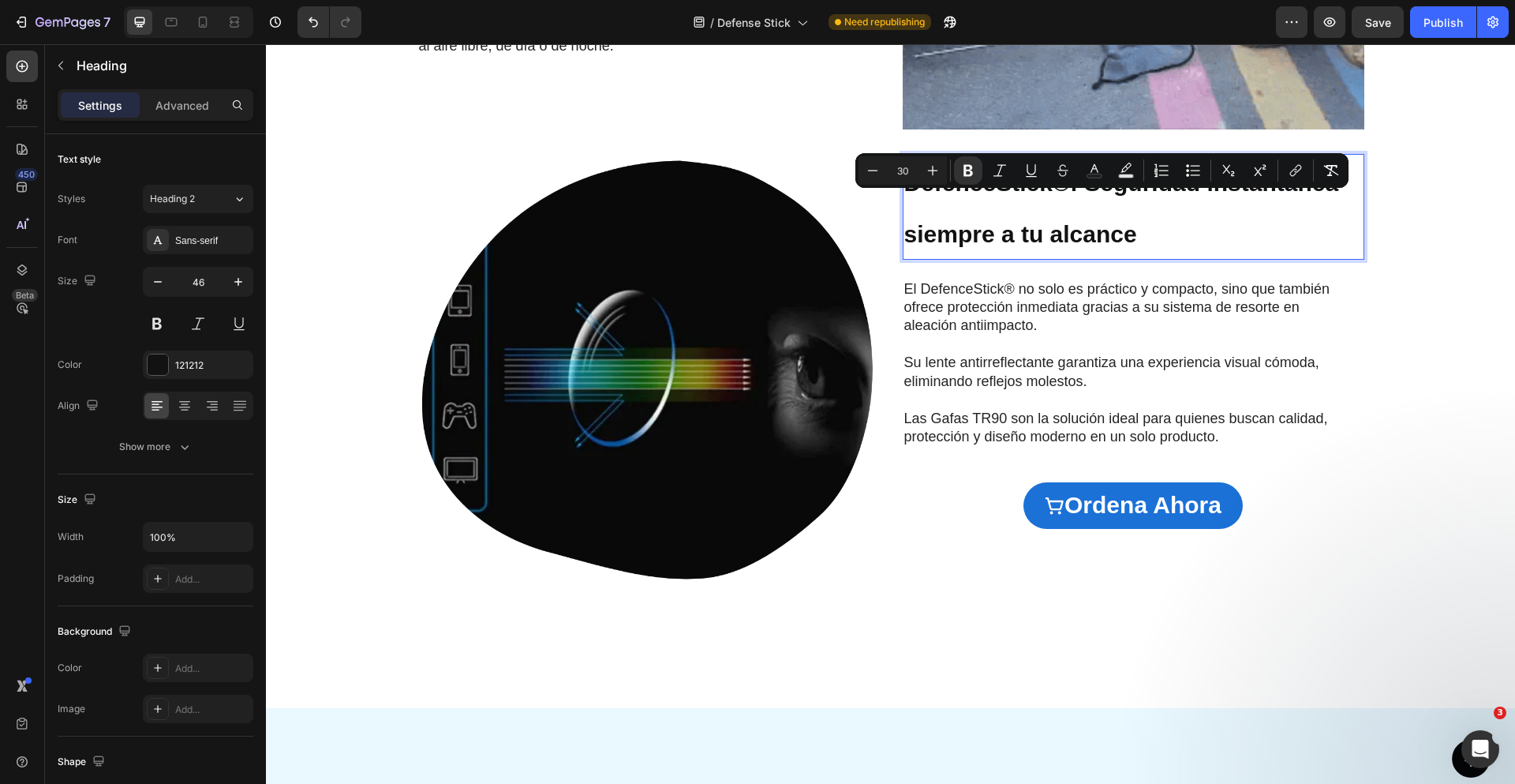
scroll to position [1915, 0]
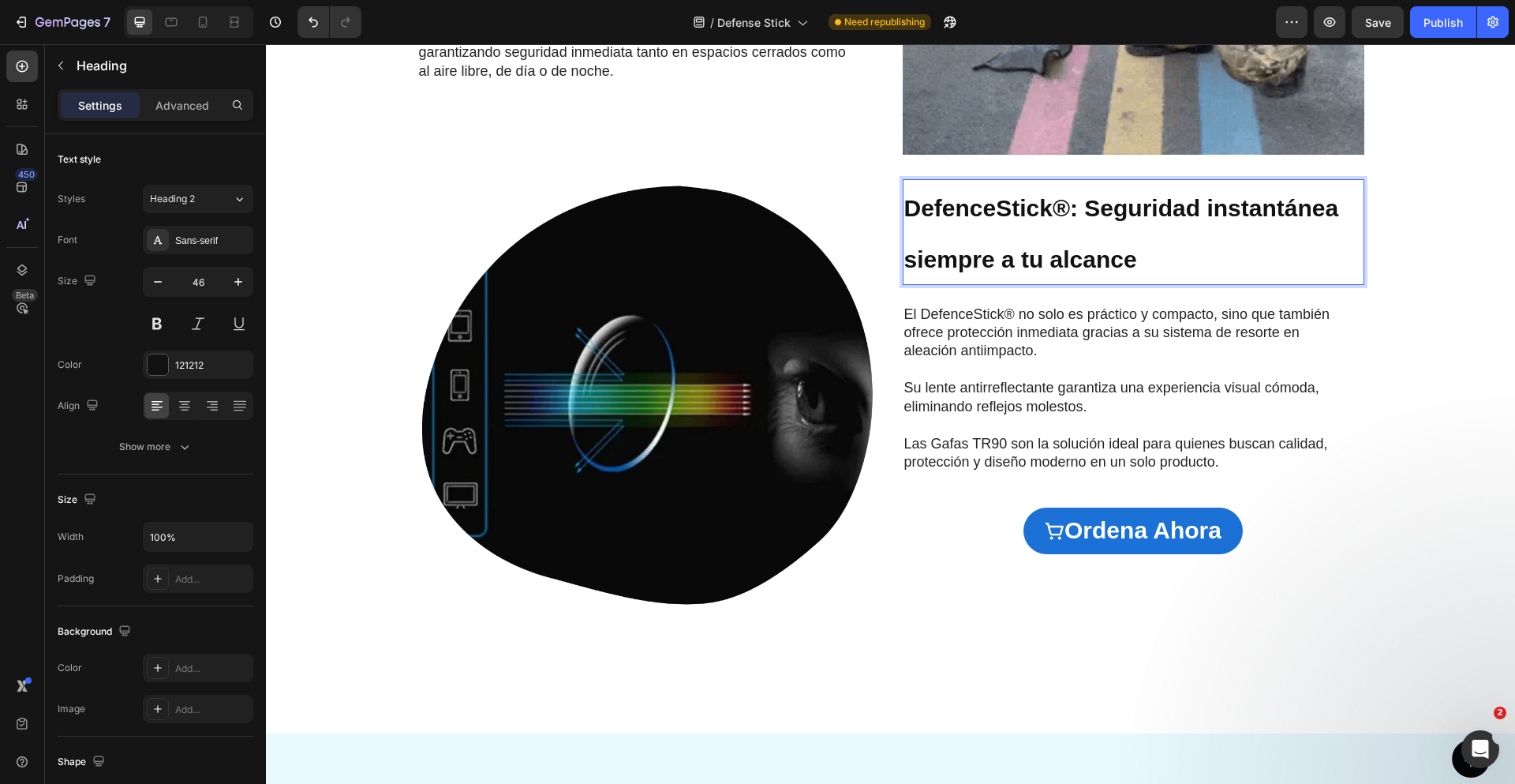
click at [1125, 202] on strong "DefenceStick®: Seguridad instantánea siempre a tu alcance" at bounding box center [1121, 233] width 435 height 77
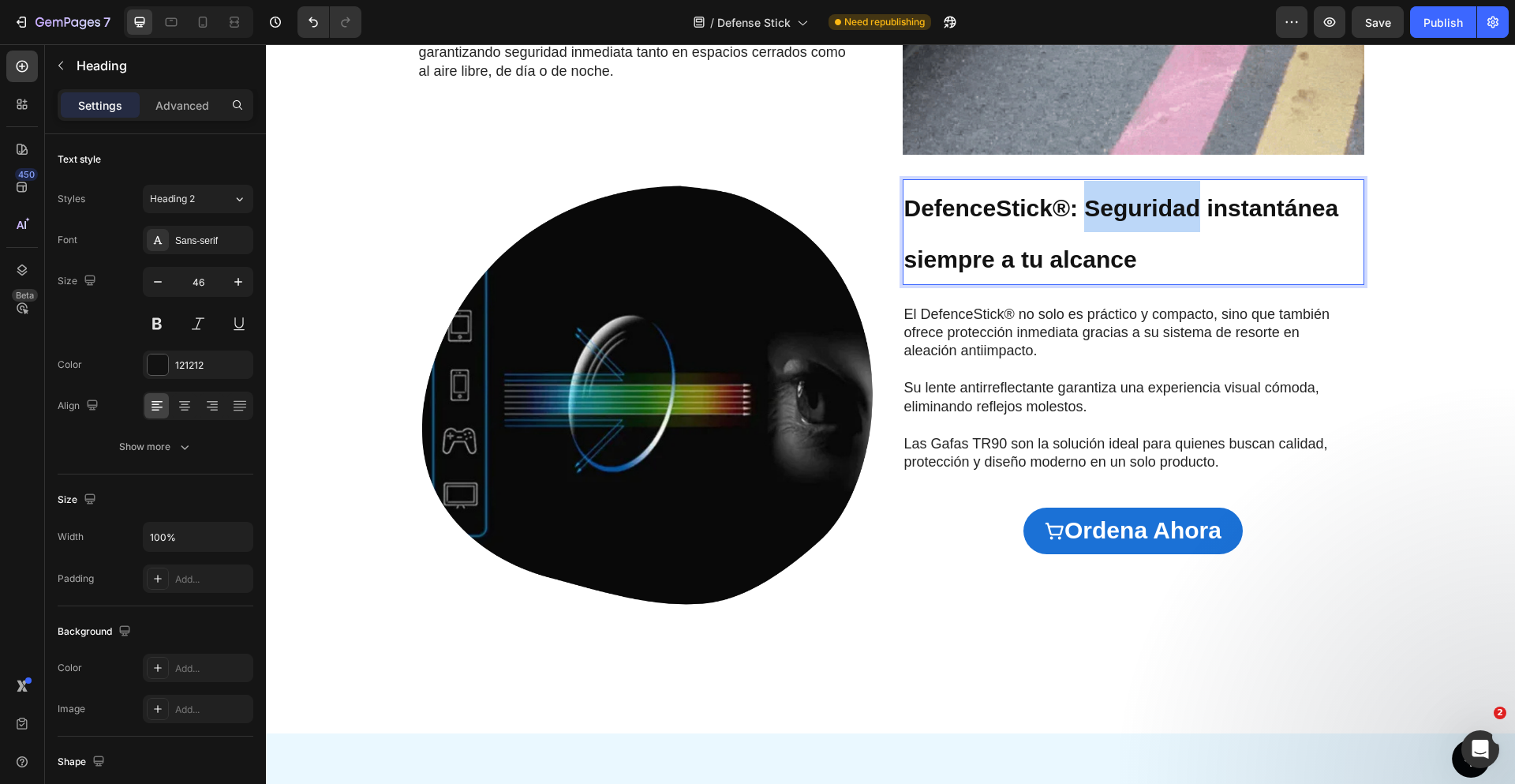
click at [1125, 202] on strong "DefenceStick®: Seguridad instantánea siempre a tu alcance" at bounding box center [1121, 233] width 435 height 77
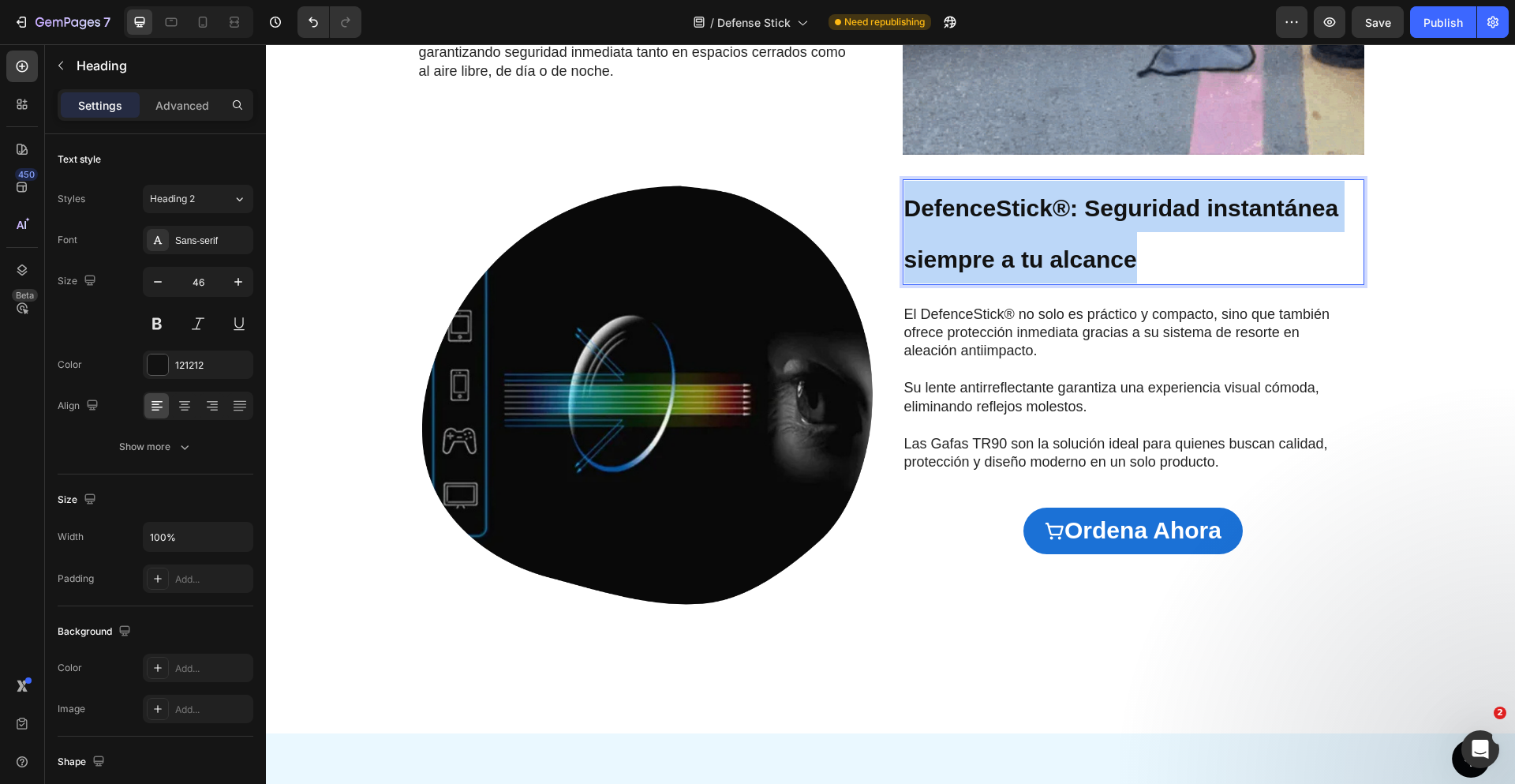
click at [1125, 202] on strong "DefenceStick®: Seguridad instantánea siempre a tu alcance" at bounding box center [1121, 233] width 435 height 77
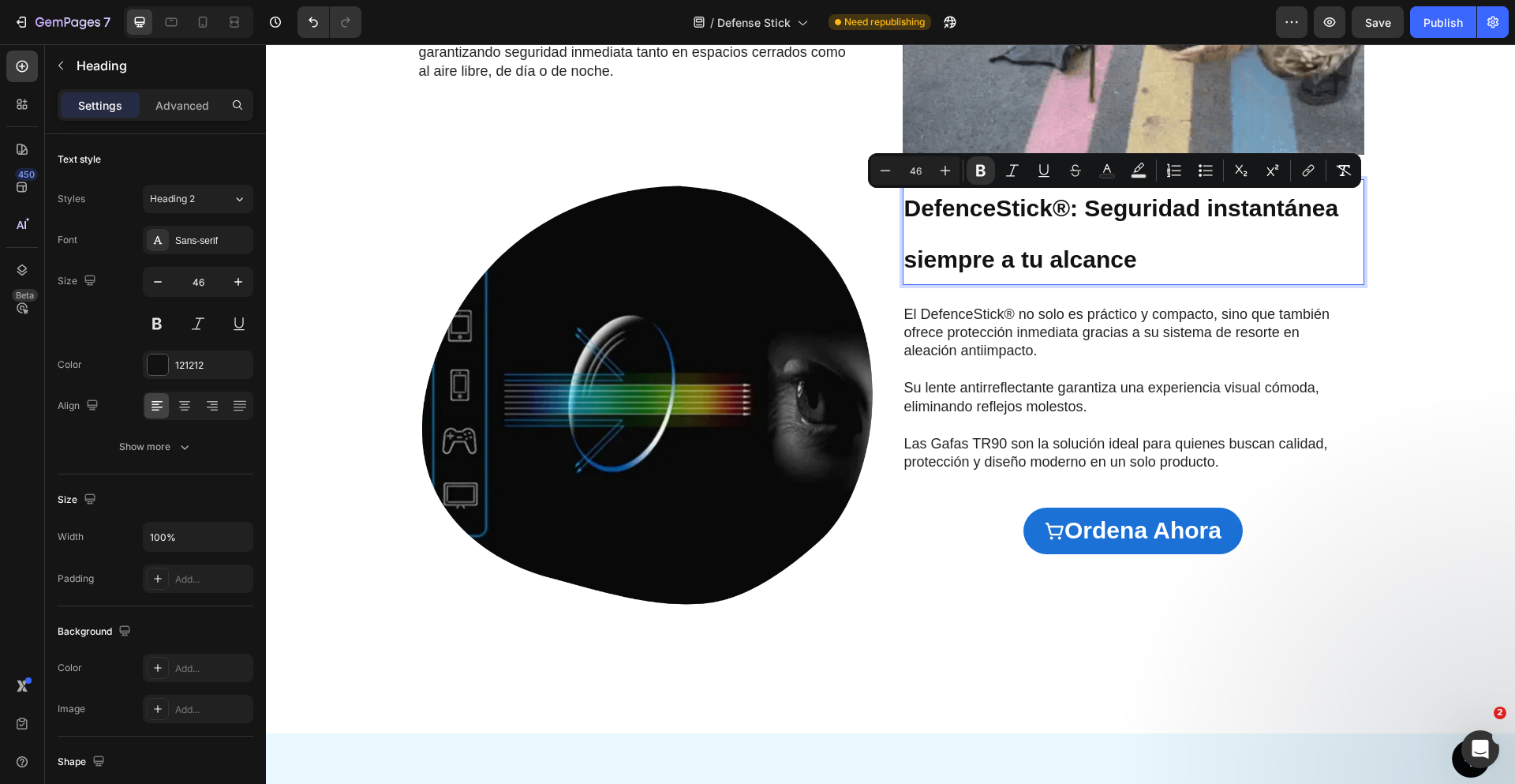
click at [1114, 172] on div at bounding box center [1114, 172] width 0 height 0
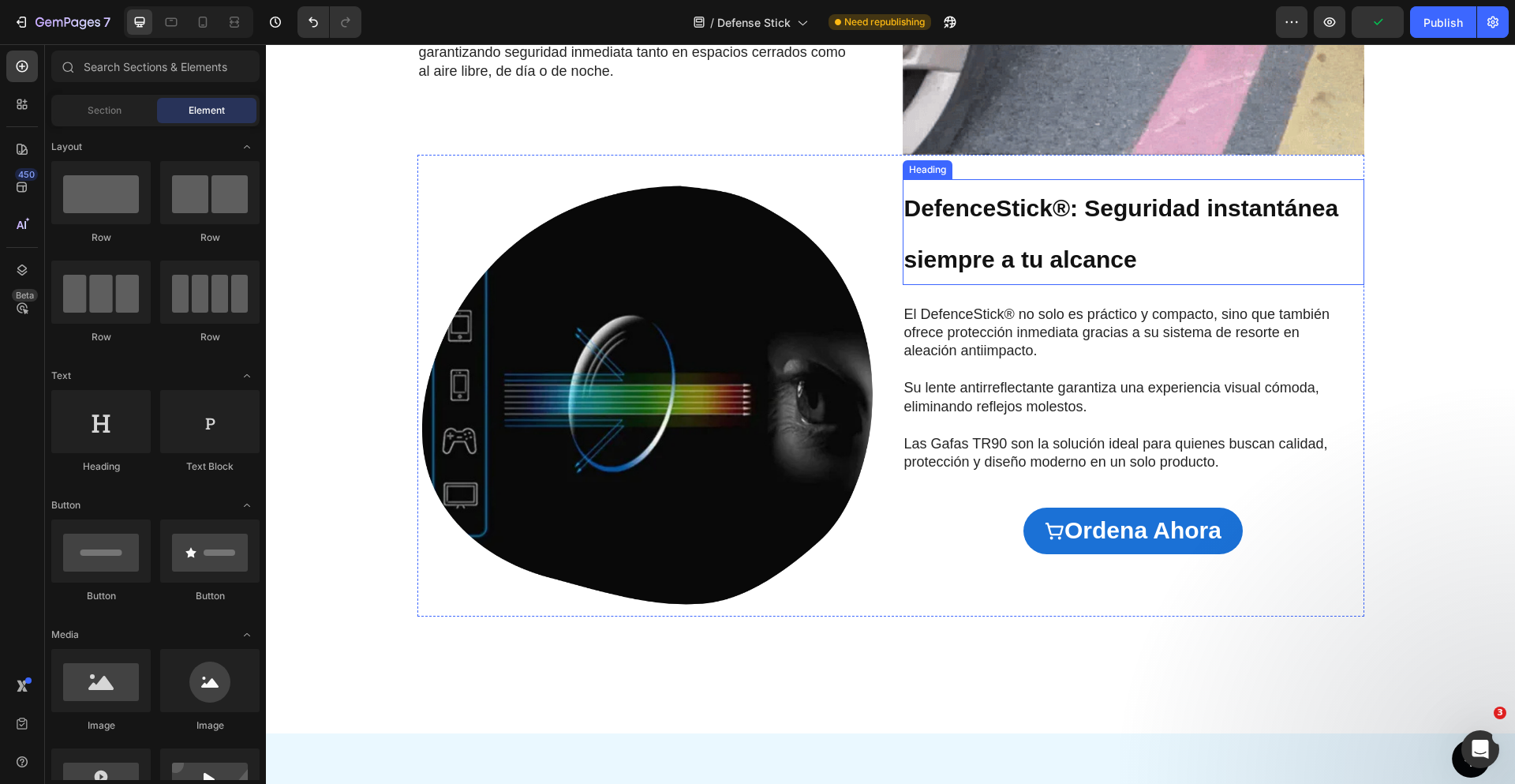
click at [1107, 209] on strong "DefenceStick®: Seguridad instantánea siempre a tu alcance" at bounding box center [1121, 233] width 435 height 77
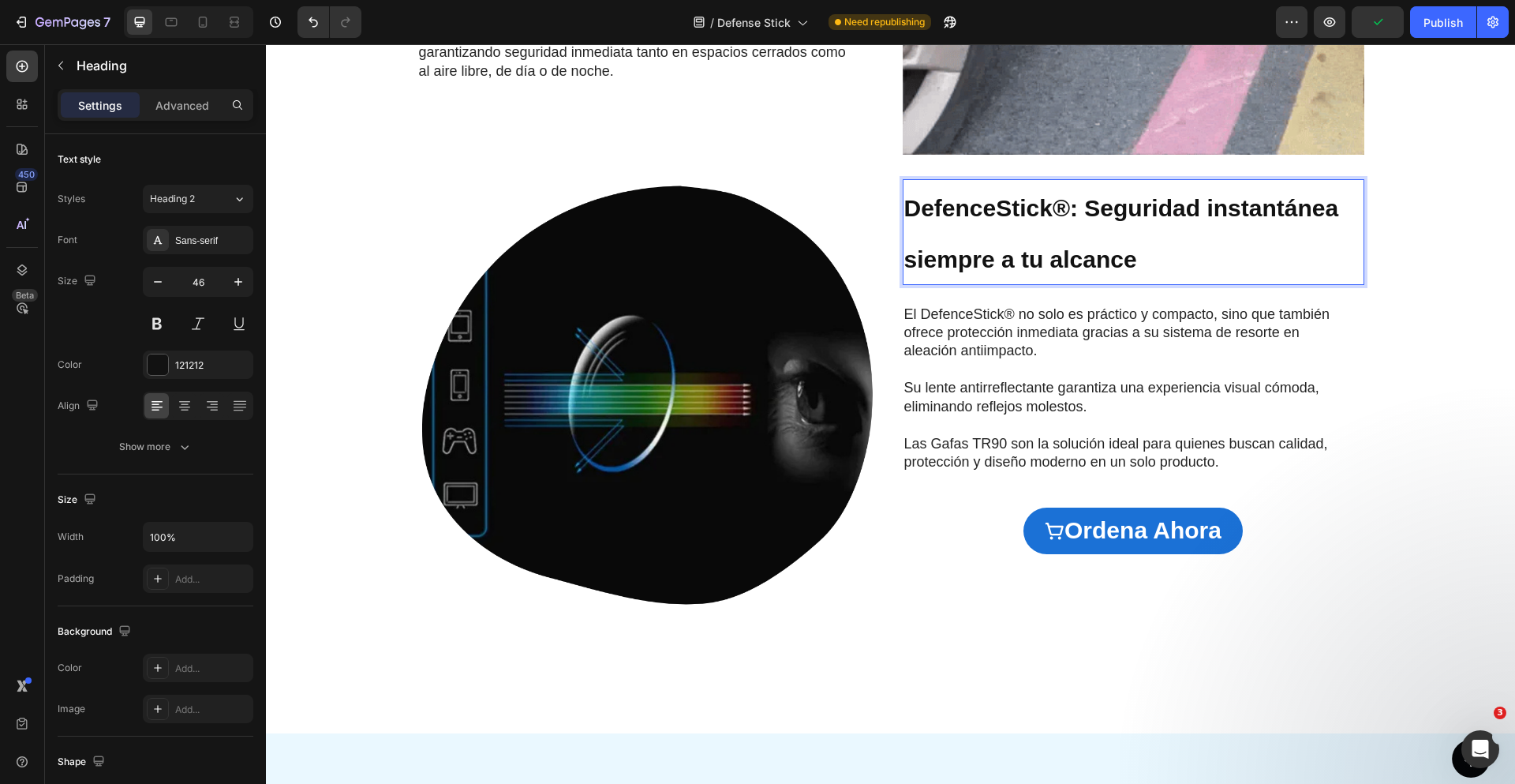
click at [1082, 211] on strong "DefenceStick®: Seguridad instantánea siempre a tu alcance" at bounding box center [1121, 233] width 435 height 77
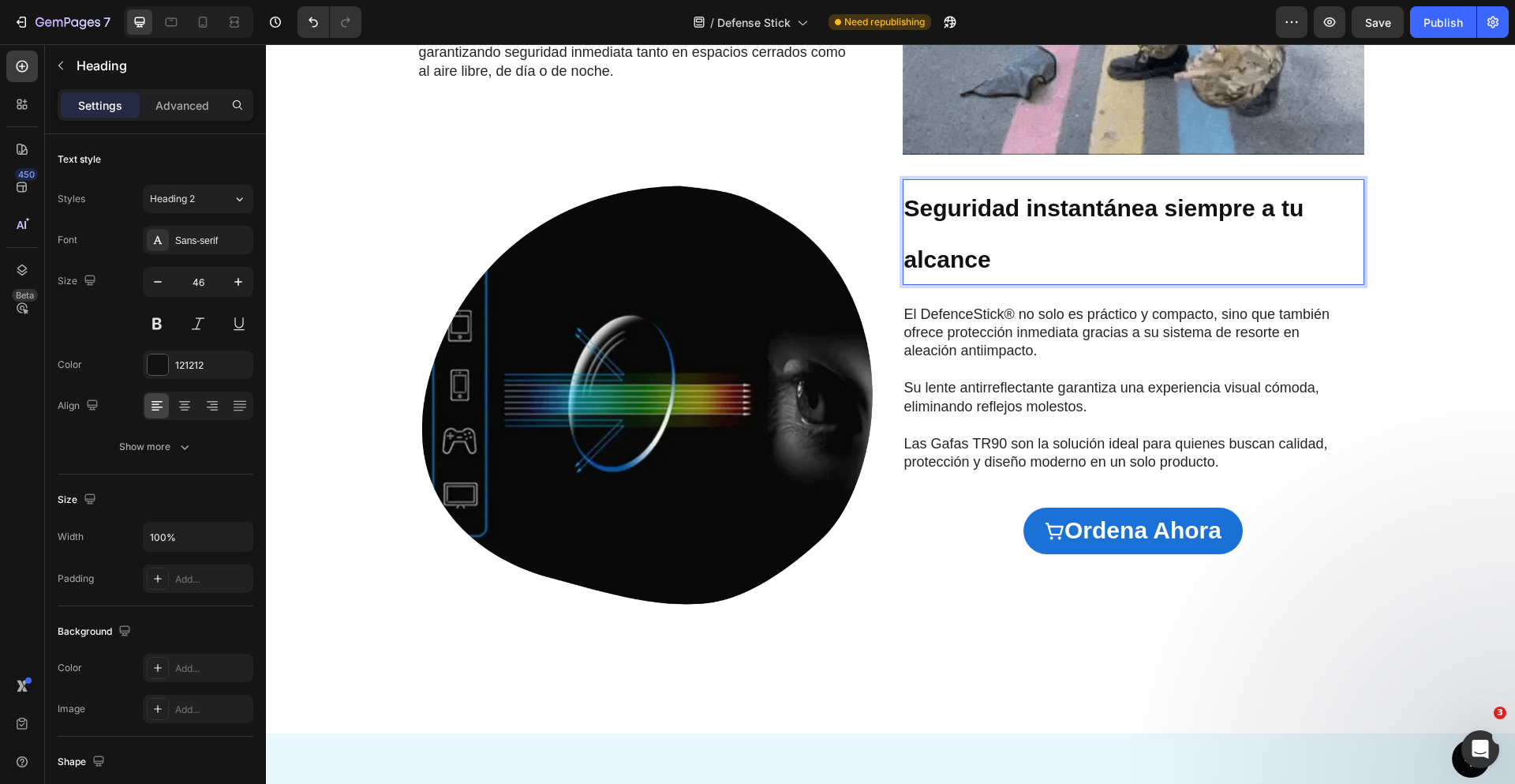
click at [1081, 209] on strong "Seguridad instantánea siempre a tu alcance" at bounding box center [1104, 233] width 400 height 77
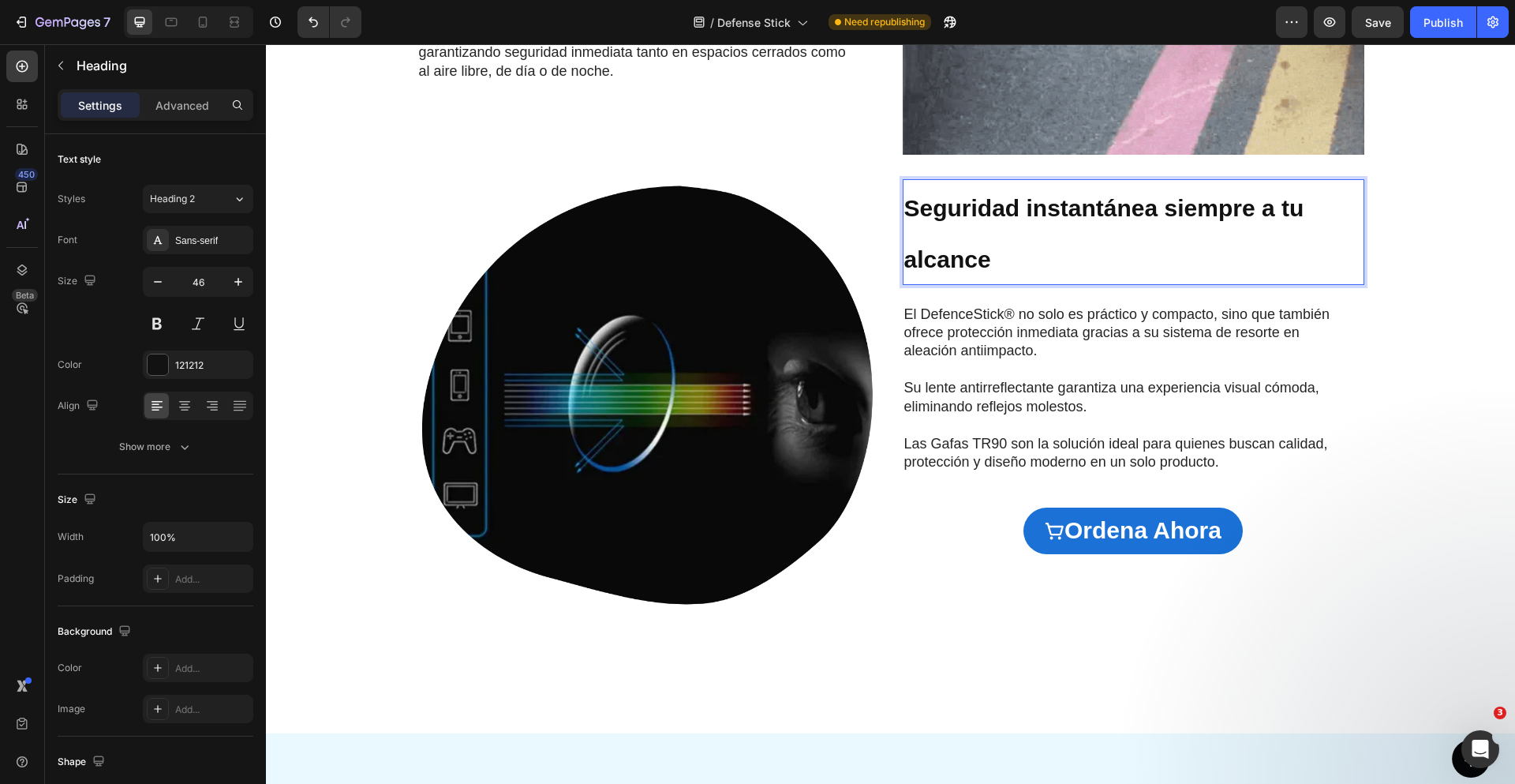
click at [1081, 209] on strong "Seguridad instantánea siempre a tu alcance" at bounding box center [1104, 233] width 400 height 77
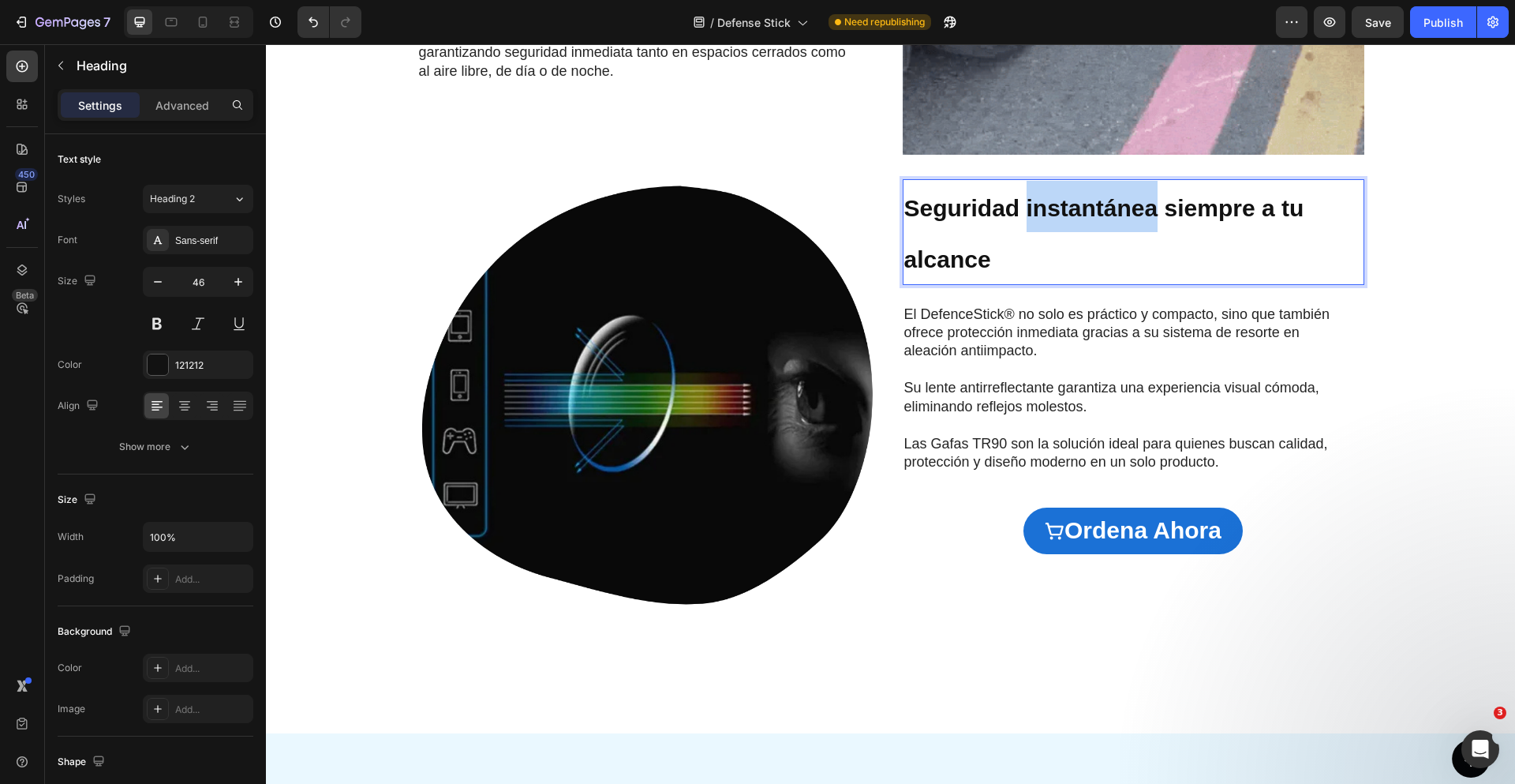
click at [1081, 209] on strong "Seguridad instantánea siempre a tu alcance" at bounding box center [1104, 233] width 400 height 77
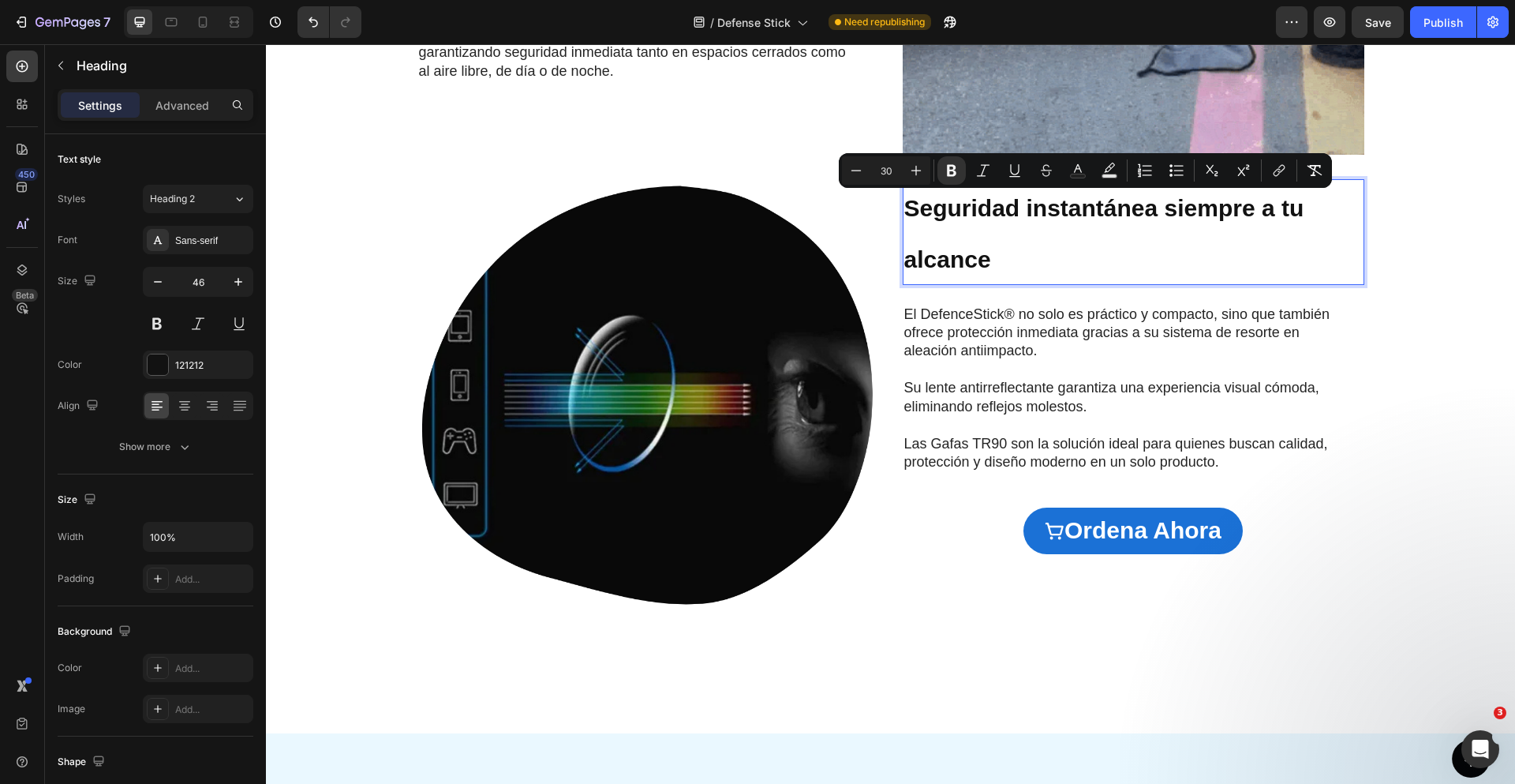
click at [1014, 228] on p "Seguridad instantánea siempre a tu alcance" at bounding box center [1134, 232] width 459 height 103
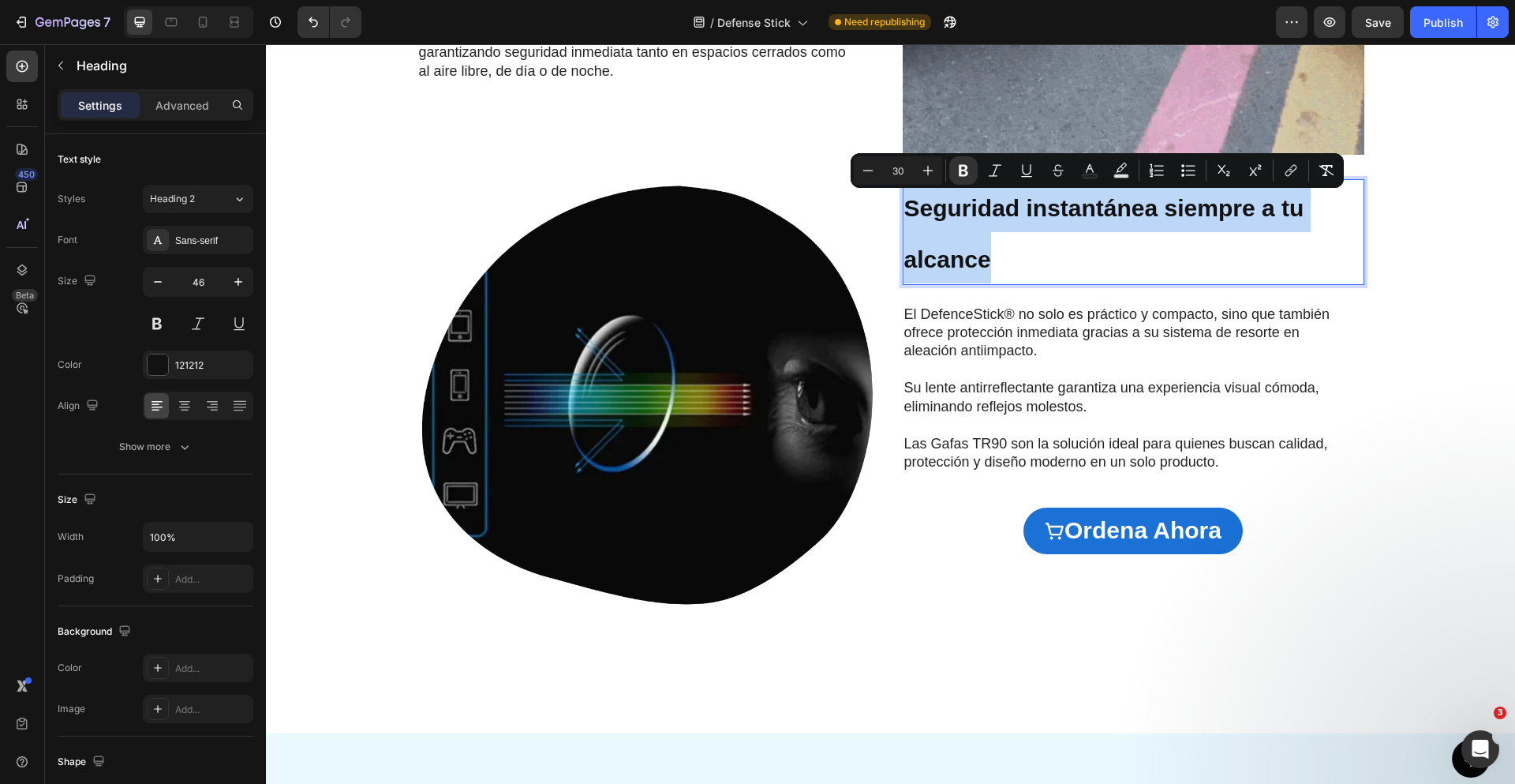
drag, startPoint x: 992, startPoint y: 267, endPoint x: 899, endPoint y: 197, distance: 116.4
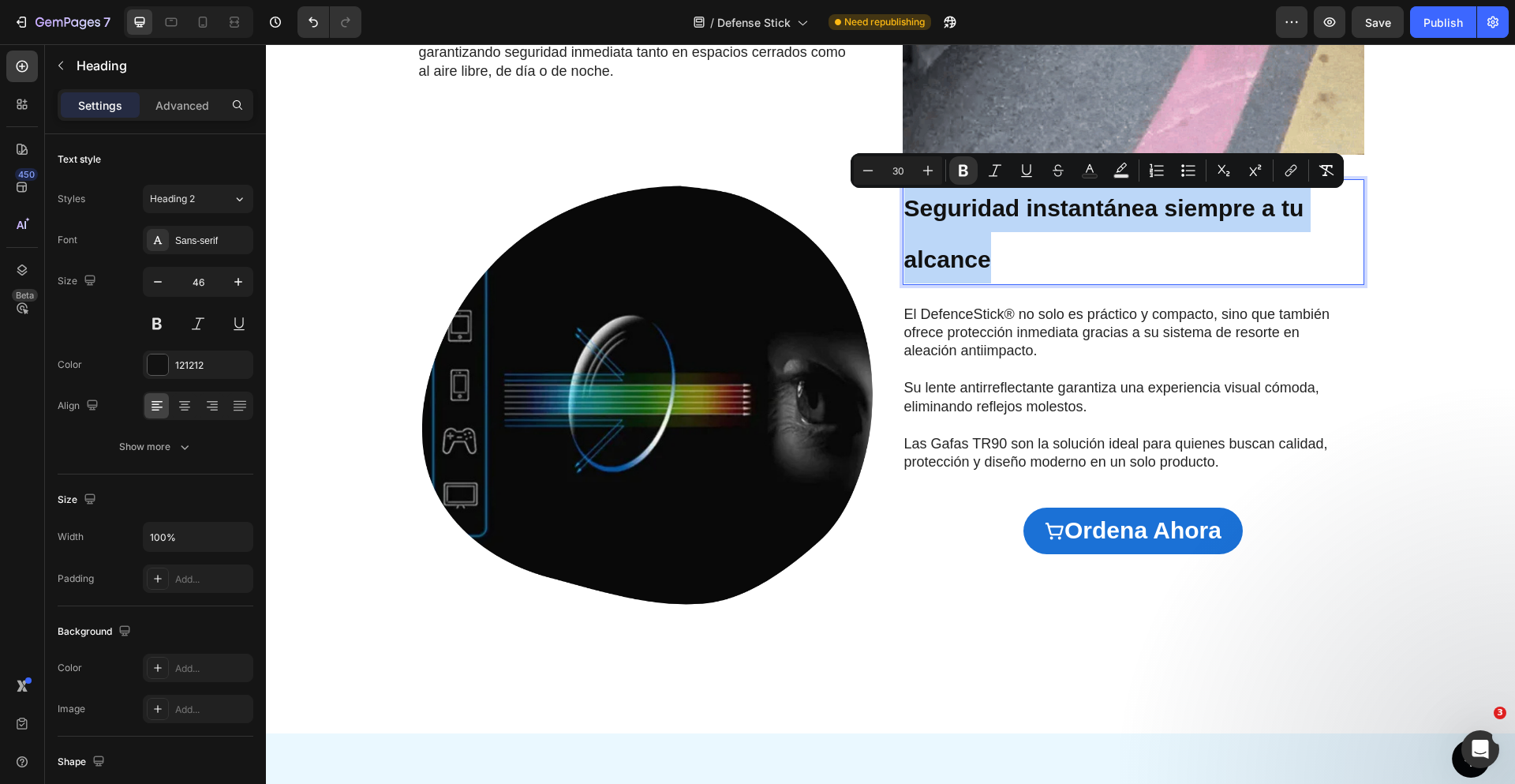
click at [904, 197] on p "Seguridad instantánea siempre a tu alcance" at bounding box center [1134, 232] width 459 height 103
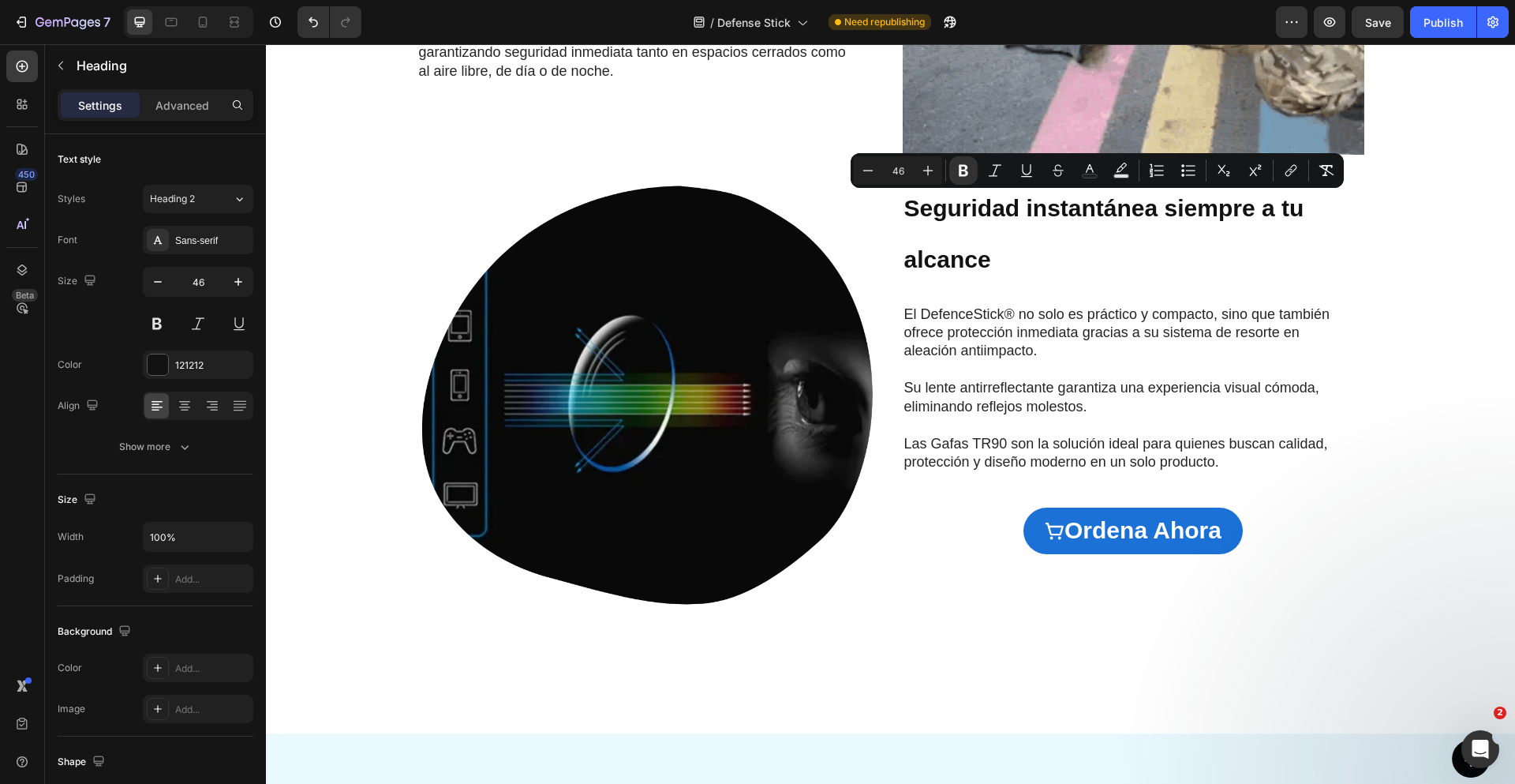
click at [890, 172] on div at bounding box center [890, 172] width 0 height 0
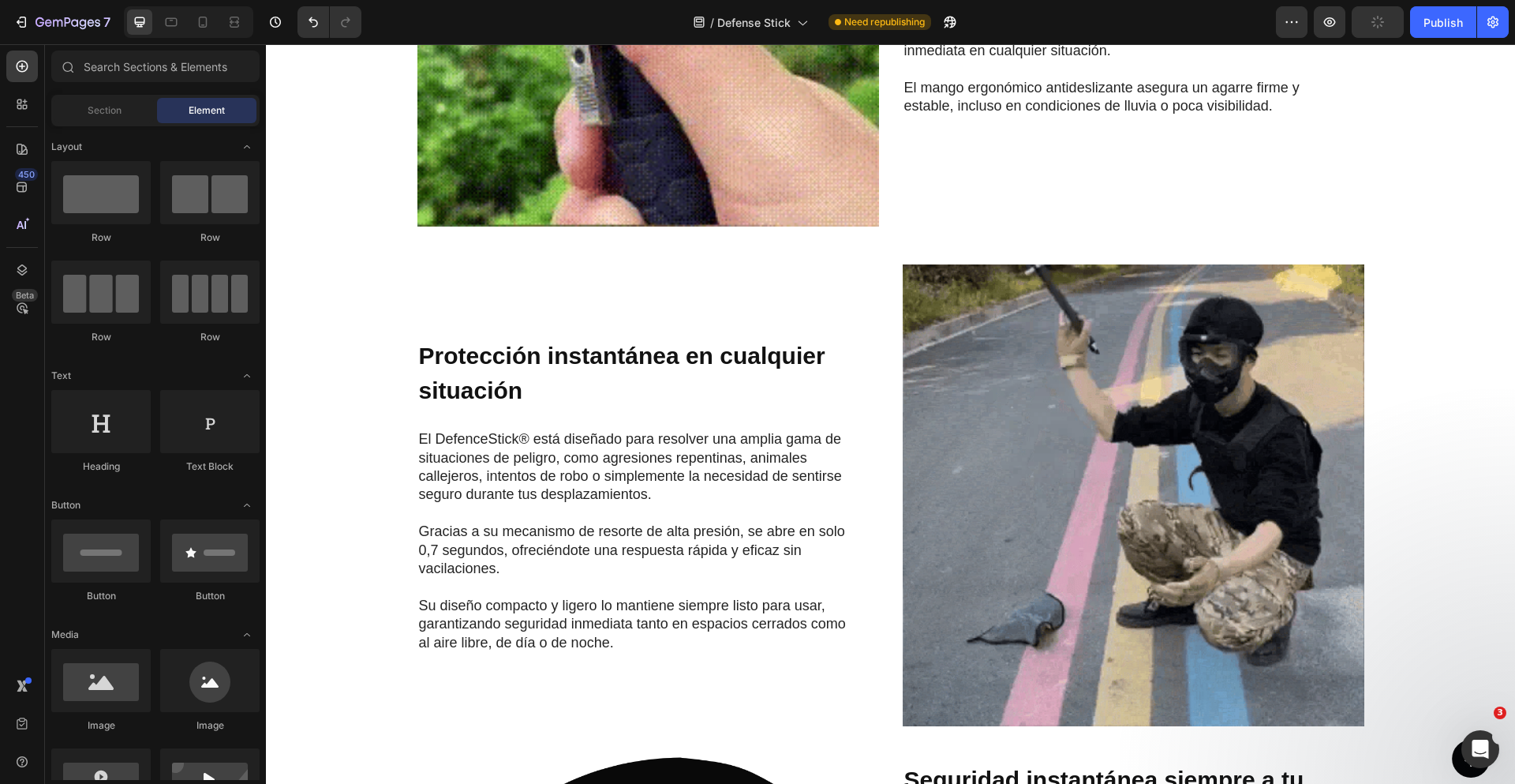
scroll to position [1327, 0]
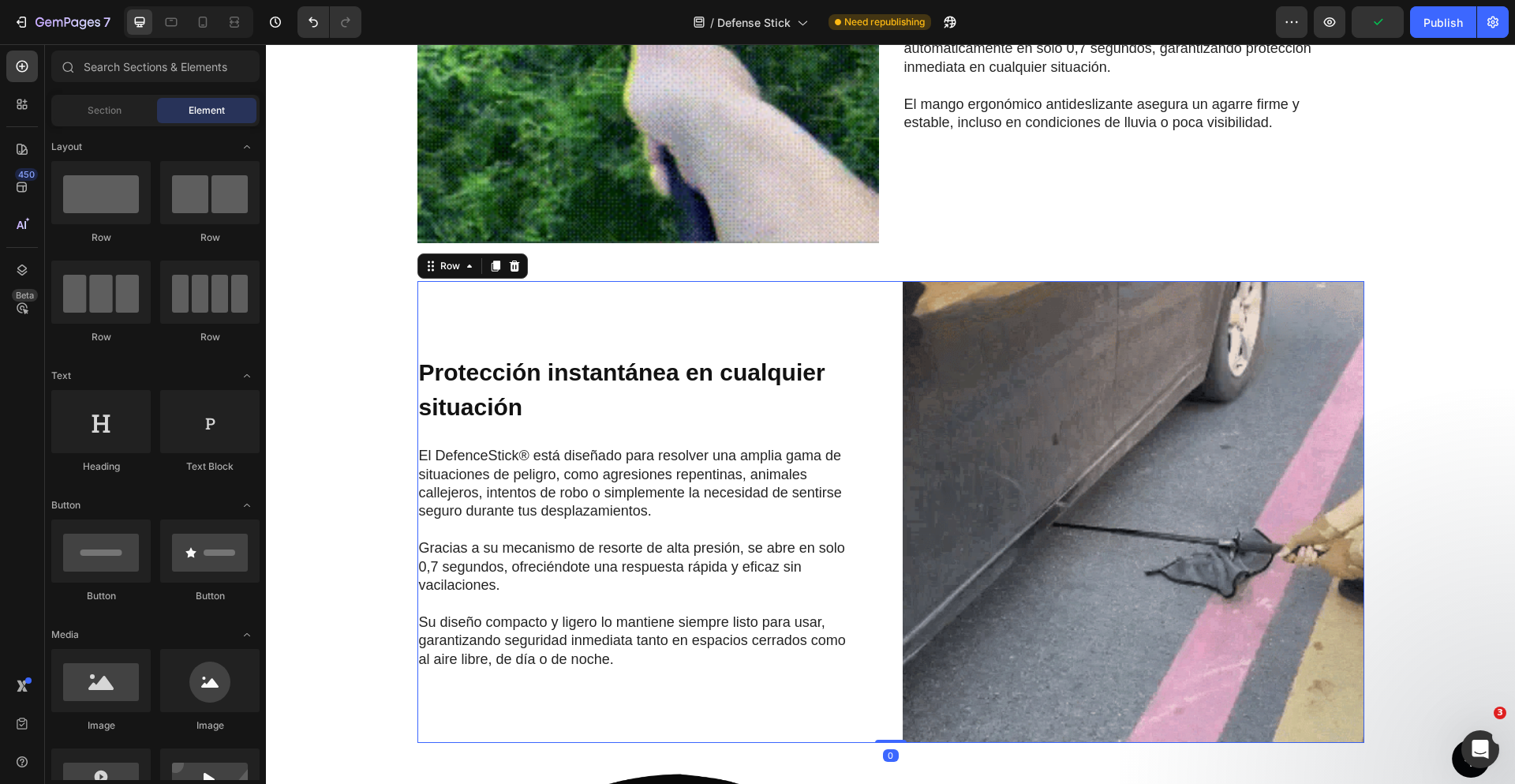
click at [653, 351] on div "⁠⁠⁠⁠⁠⁠⁠ Protección instantánea en cualquier situación Heading El DefenceStick® …" at bounding box center [648, 511] width 462 height 462
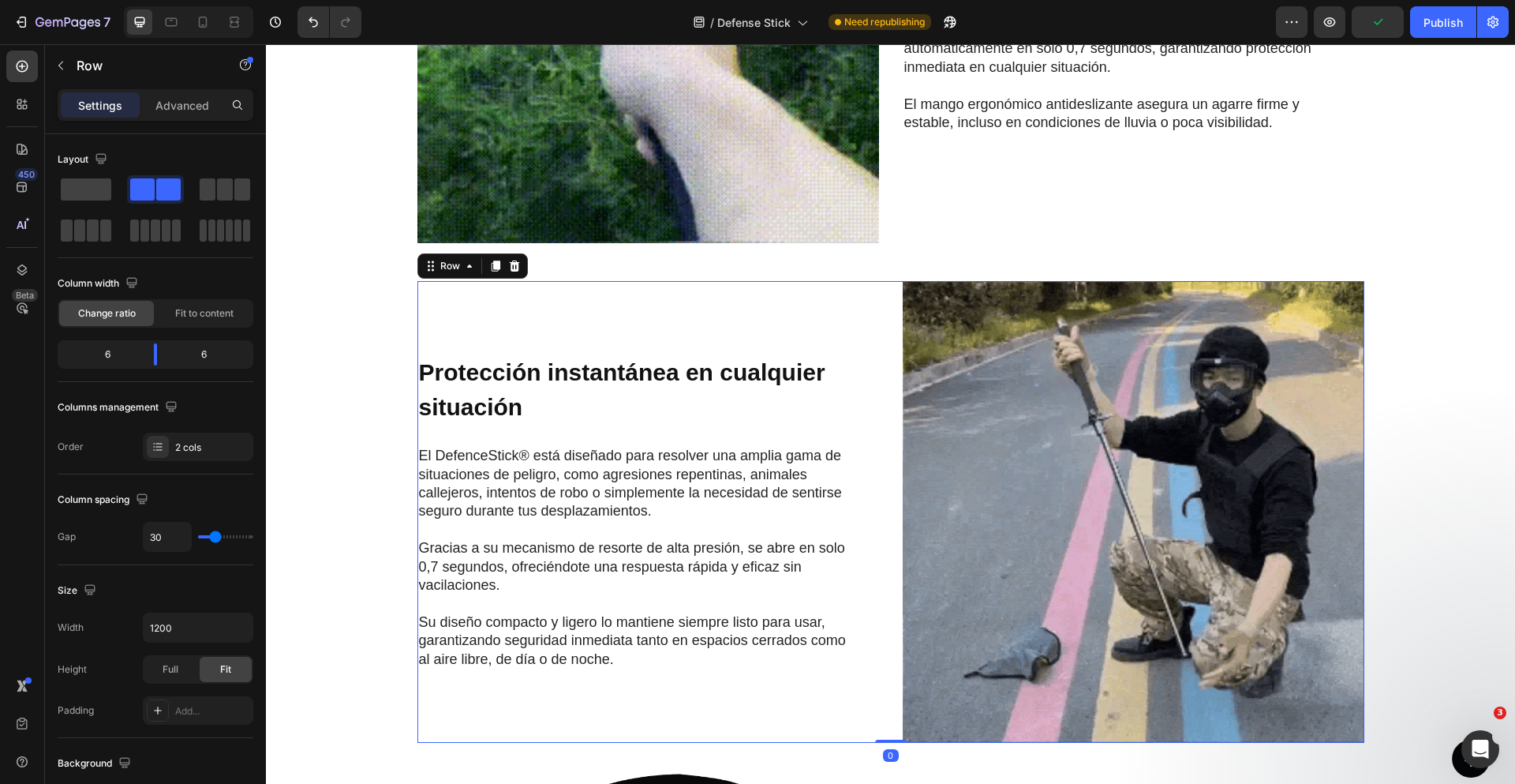
click at [653, 351] on div "⁠⁠⁠⁠⁠⁠⁠ Protección instantánea en cualquier situación Heading El DefenceStick® …" at bounding box center [648, 511] width 462 height 462
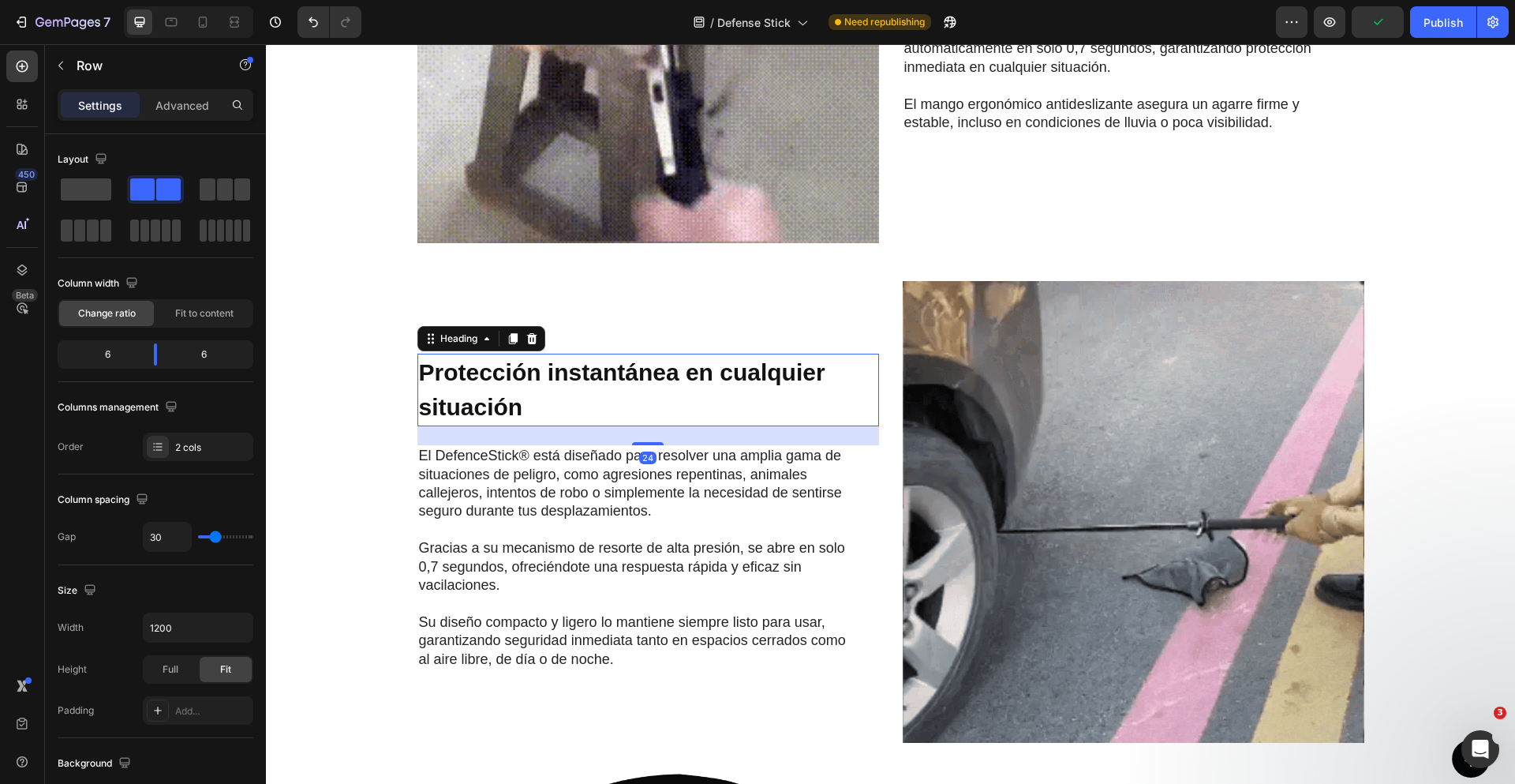
click at [644, 359] on strong "Protección instantánea en cualquier situación" at bounding box center [622, 389] width 407 height 61
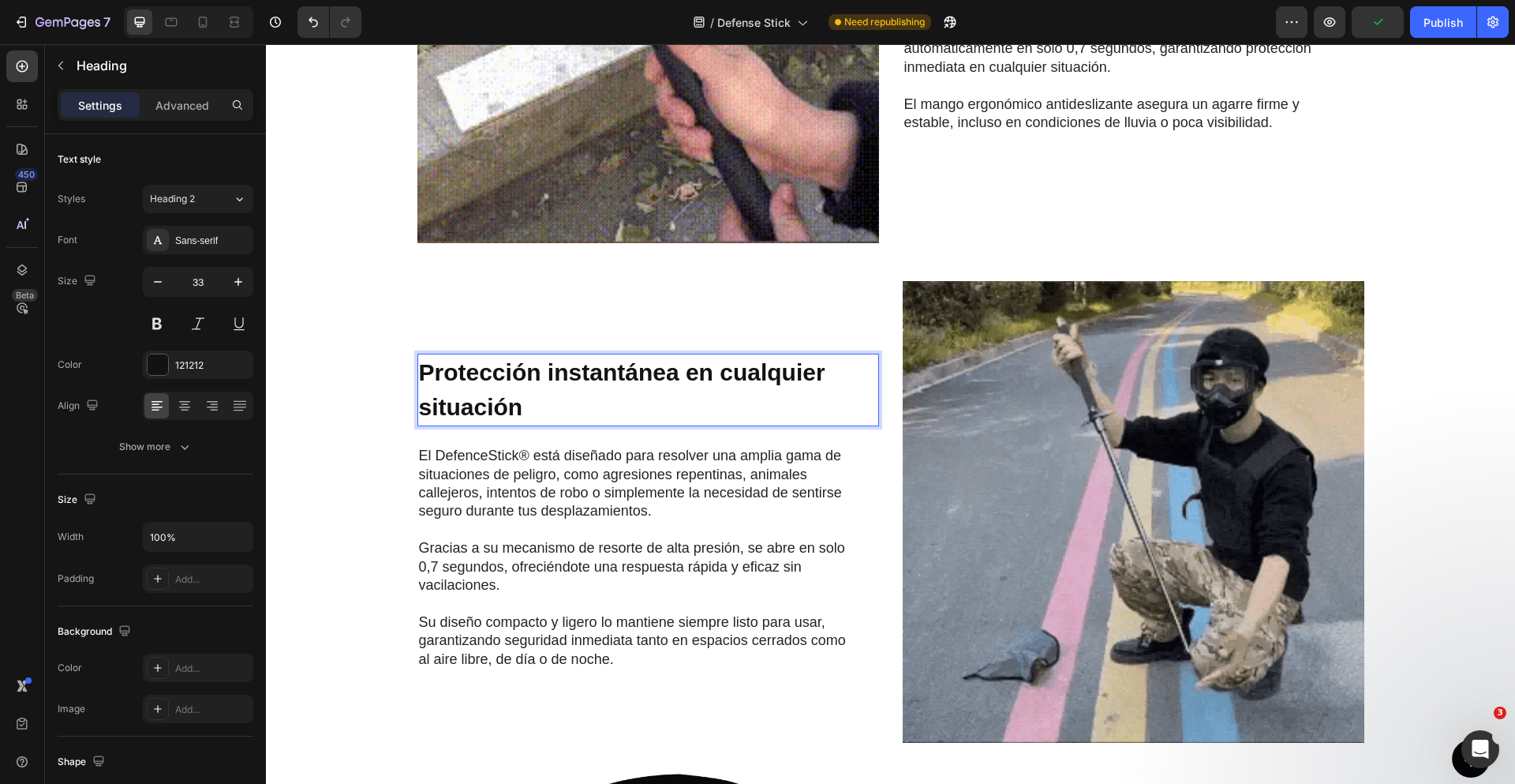
click at [644, 359] on strong "Protección instantánea en cualquier situación" at bounding box center [622, 389] width 407 height 61
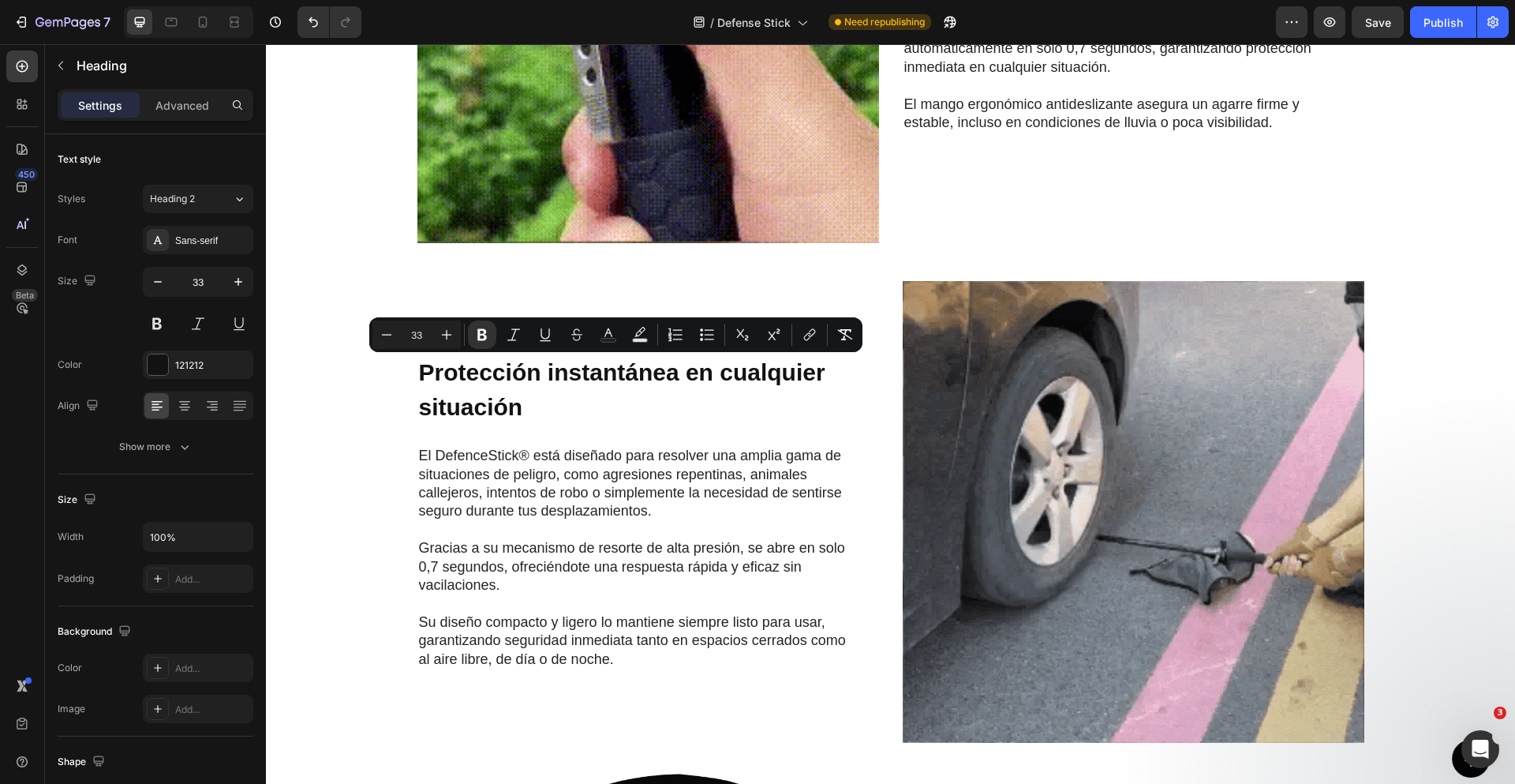
click at [634, 336] on div at bounding box center [634, 336] width 0 height 0
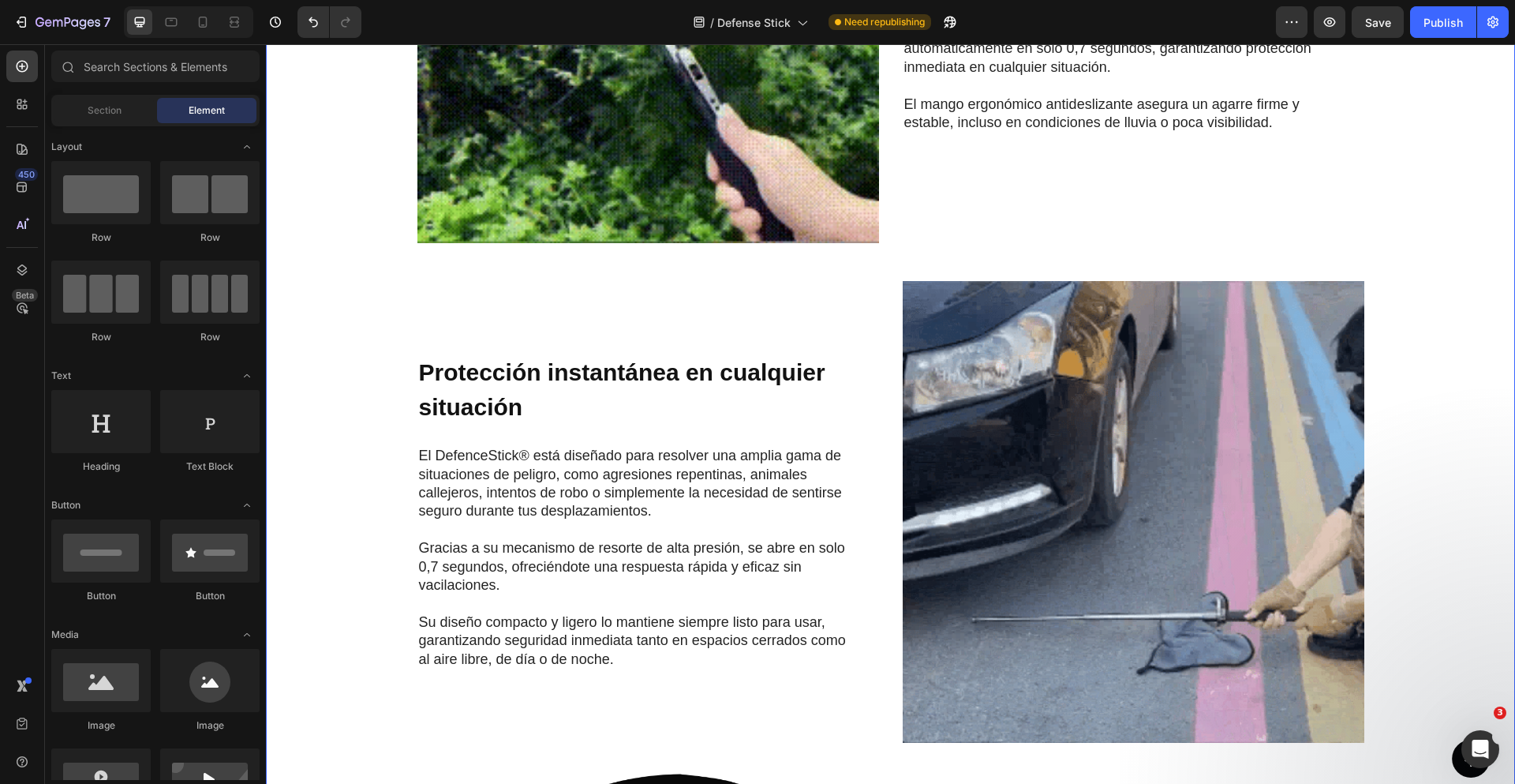
click at [1480, 344] on div "Image ⁠⁠⁠⁠⁠⁠⁠ Resistente y siempre listo para usar Heading Fabricado con una al…" at bounding box center [891, 511] width 1218 height 1462
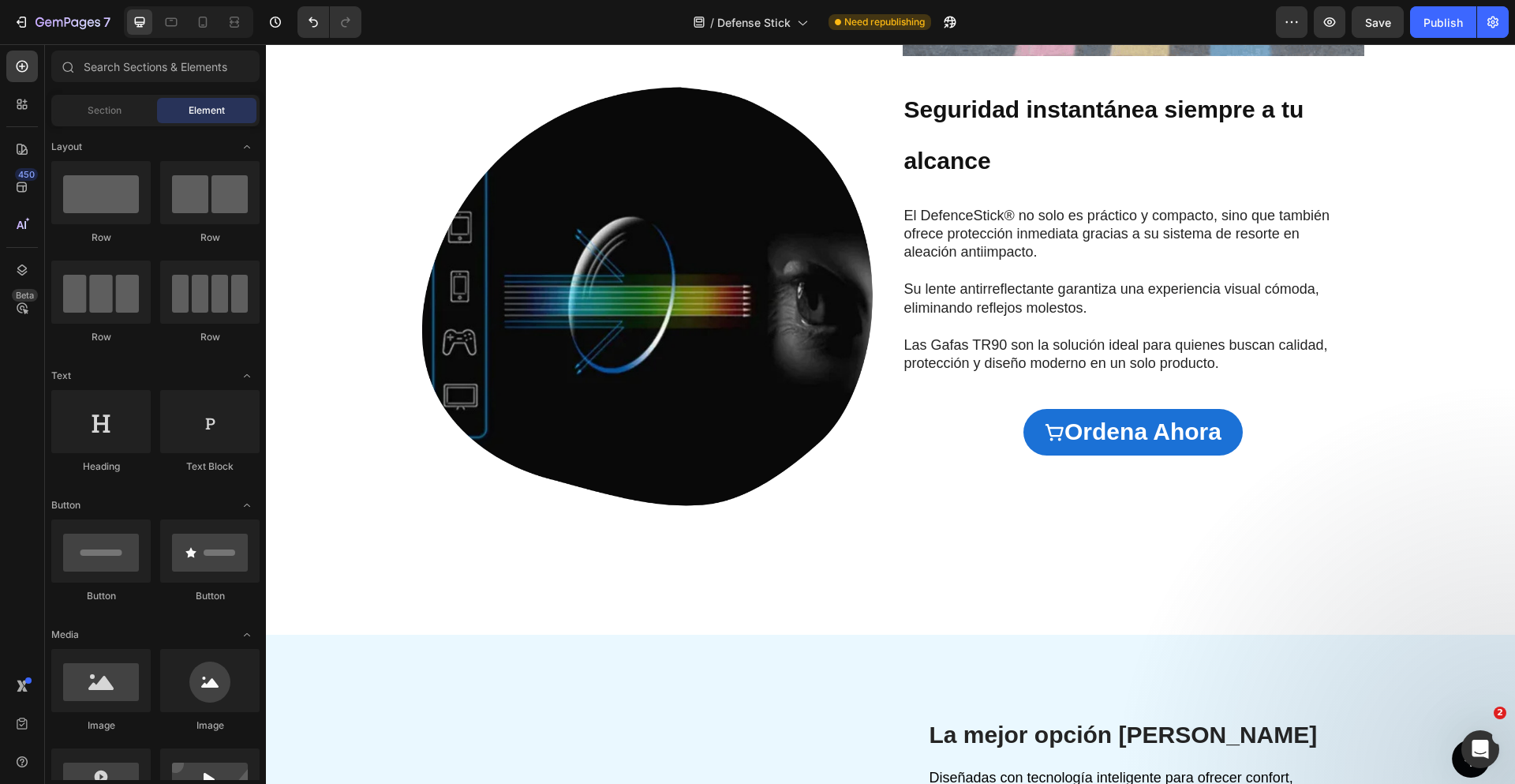
scroll to position [2056, 0]
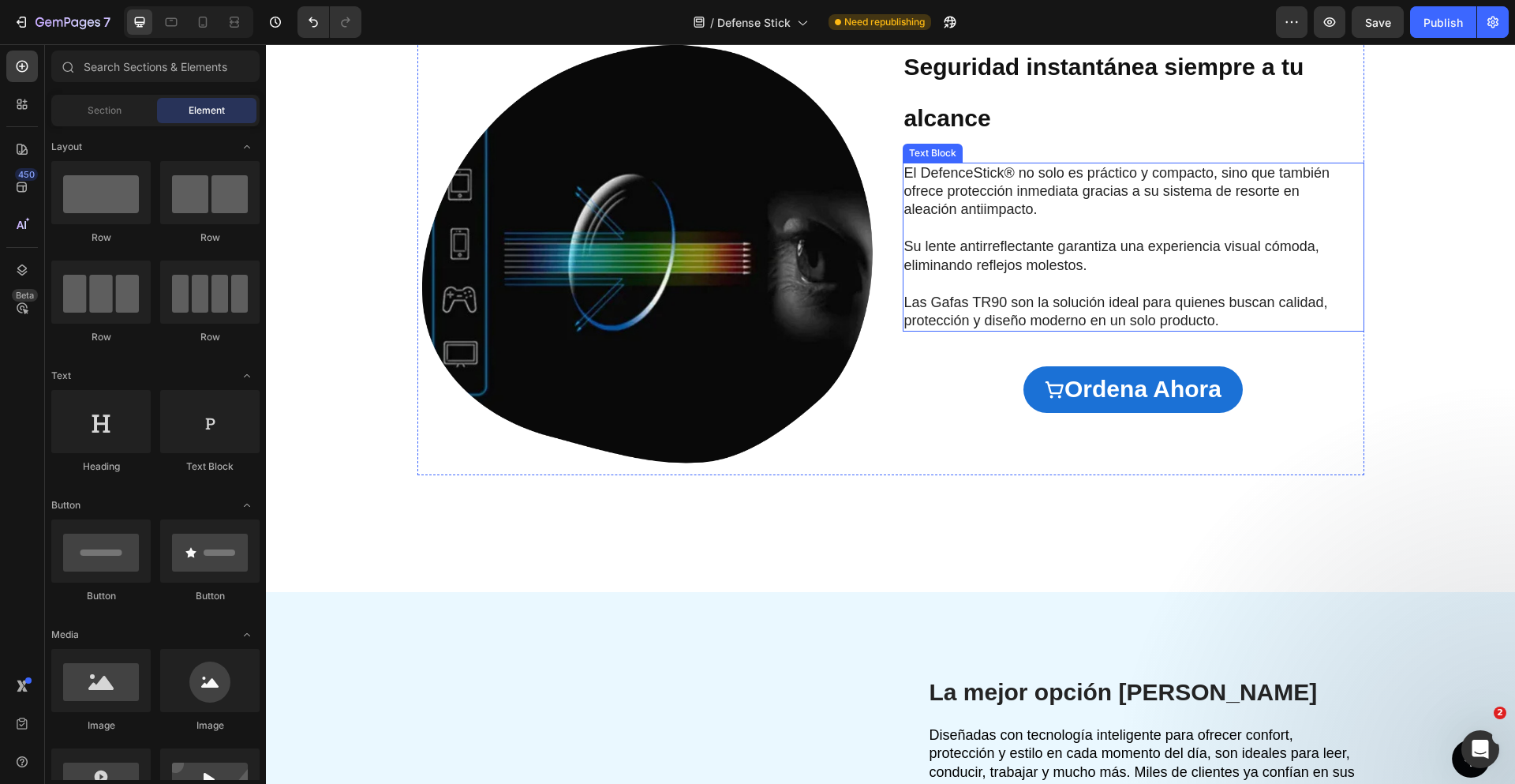
click at [1010, 201] on p "El DefenceStick® no solo es práctico y compacto, sino que también ofrece protec…" at bounding box center [1121, 192] width 434 height 55
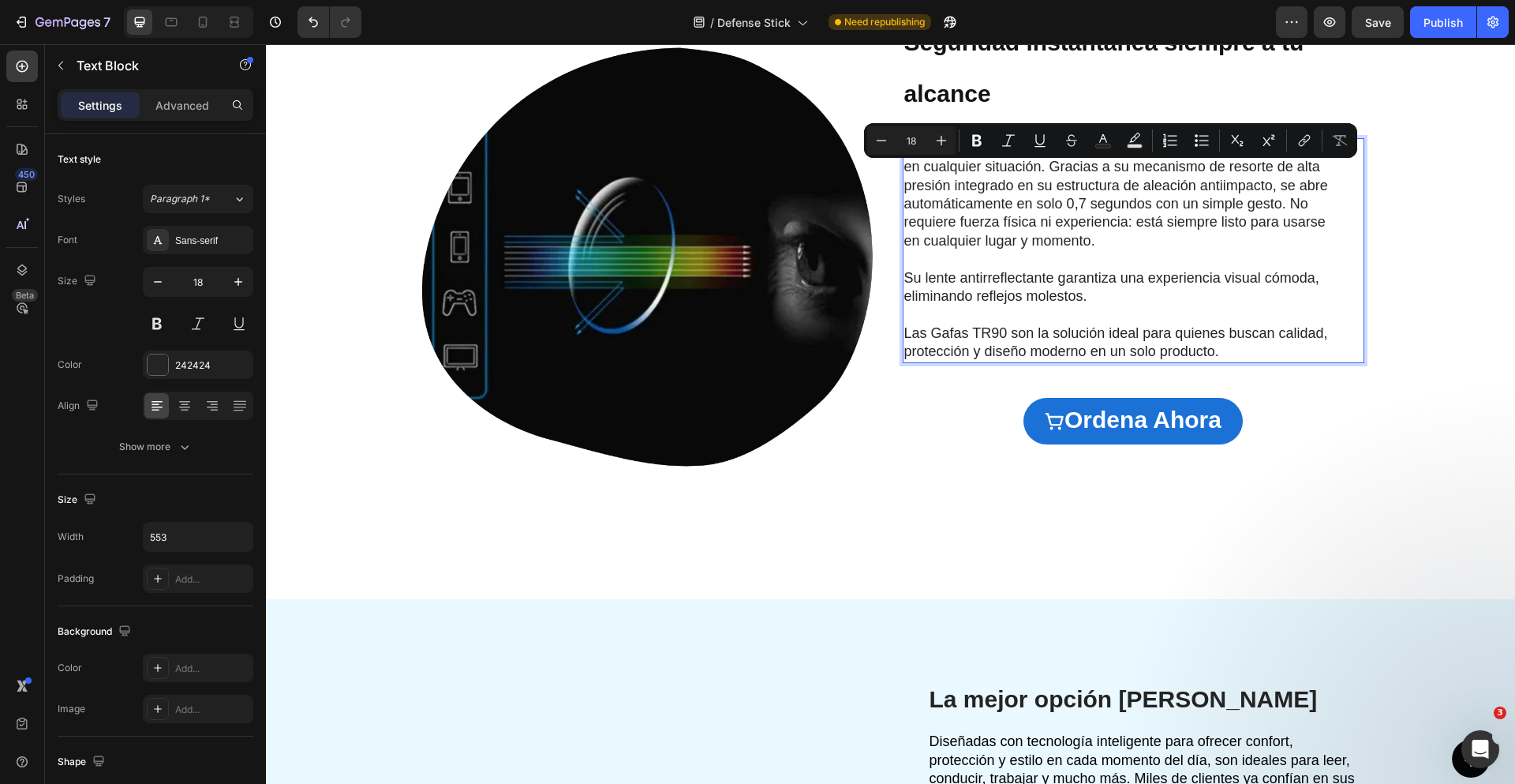
scroll to position [2032, 0]
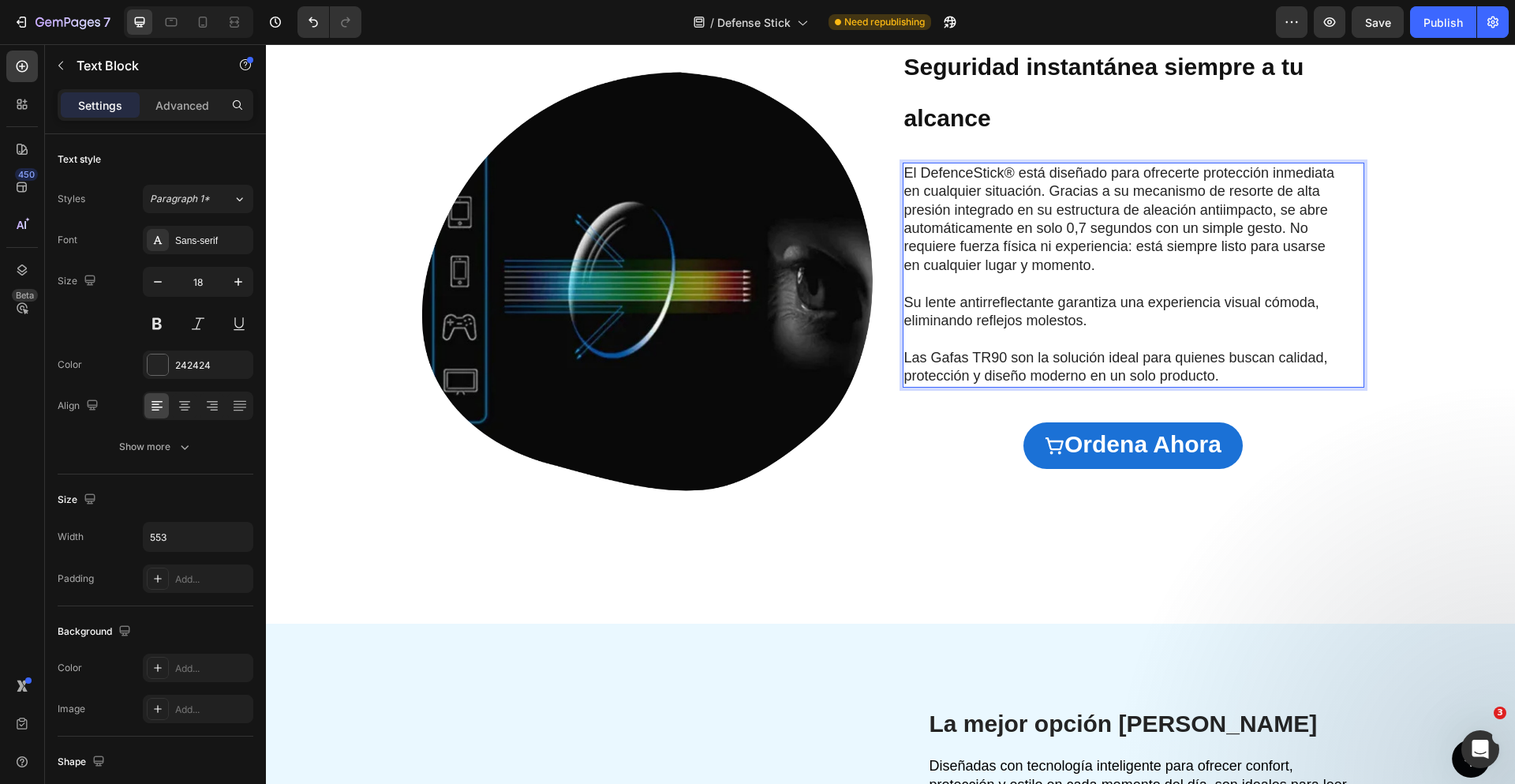
click at [1109, 237] on p "El DefenceStick® está diseñado para ofrecerte protección inmediata en cualquier…" at bounding box center [1121, 220] width 434 height 110
click at [998, 201] on p "El DefenceStick® está diseñado para ofrecerte protección inmediata en cualquier…" at bounding box center [1121, 220] width 434 height 110
click at [1048, 196] on p "El DefenceStick® está diseñado para ofrecerte protección inmediata en cualquier…" at bounding box center [1121, 220] width 434 height 110
click at [1185, 198] on p "El DefenceStick® está diseñado para ofrecerte protección inmediata en cualquier…" at bounding box center [1121, 220] width 434 height 110
click at [1153, 212] on p "El DefenceStick® está diseñado para ofrecerte protección inmediata en cualquier…" at bounding box center [1121, 220] width 434 height 110
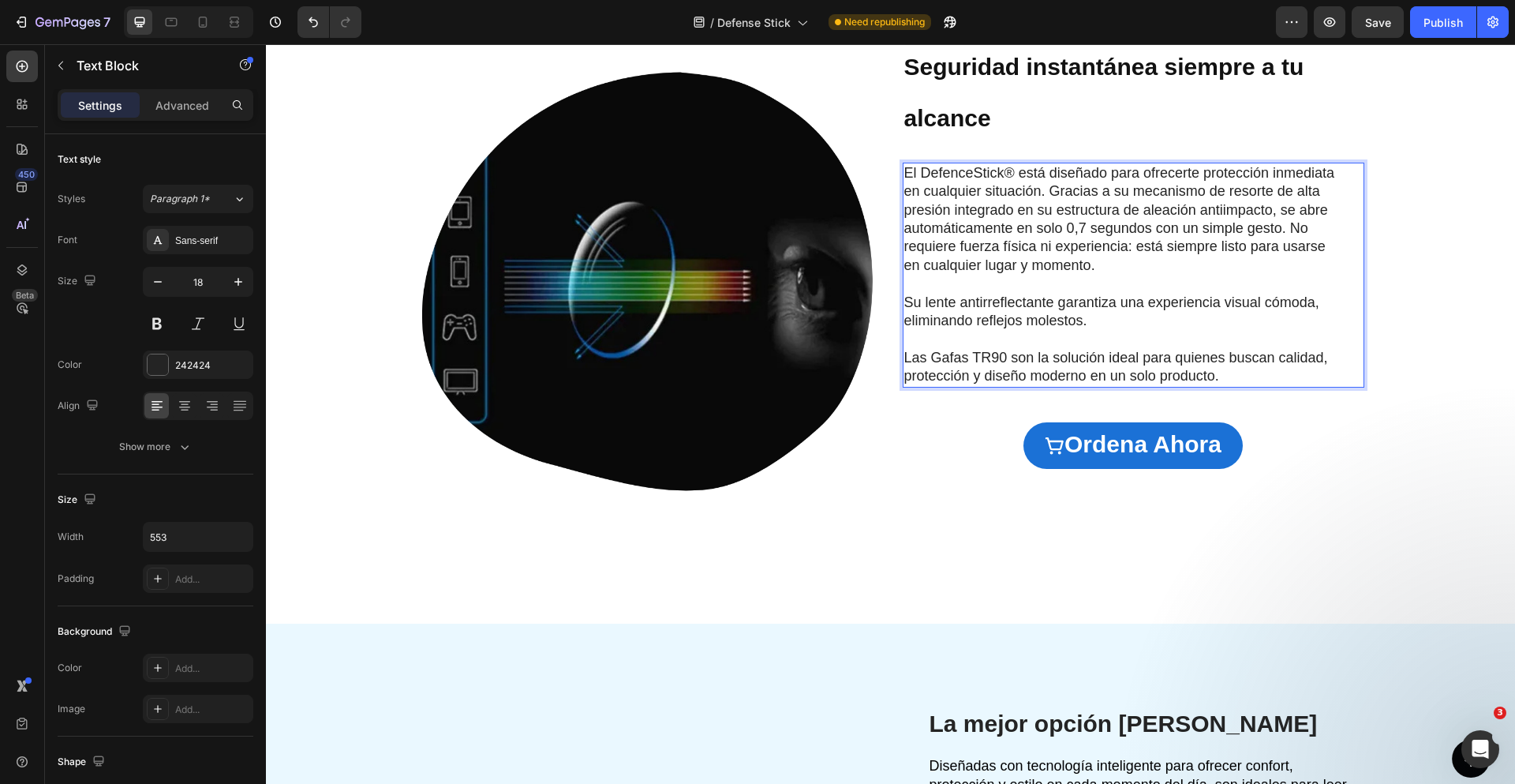
click at [1142, 220] on p "El DefenceStick® está diseñado para ofrecerte protección inmediata en cualquier…" at bounding box center [1121, 220] width 434 height 110
click at [1018, 60] on div "⁠⁠⁠⁠⁠⁠⁠ Seguridad instantánea siempre a tu alcance Heading" at bounding box center [1134, 90] width 462 height 106
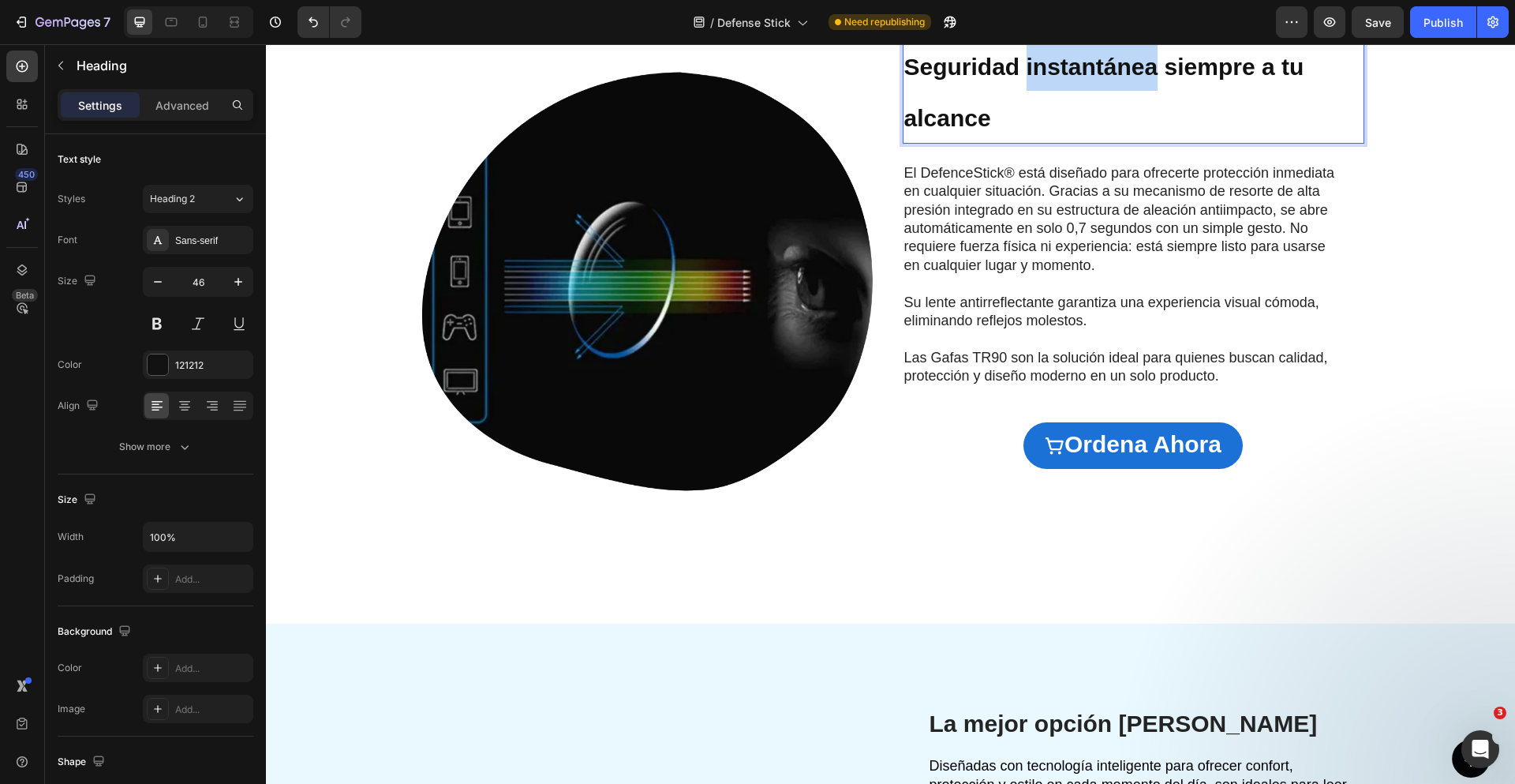
click at [1087, 62] on strong "Seguridad instantánea siempre a tu alcance" at bounding box center [1104, 92] width 400 height 77
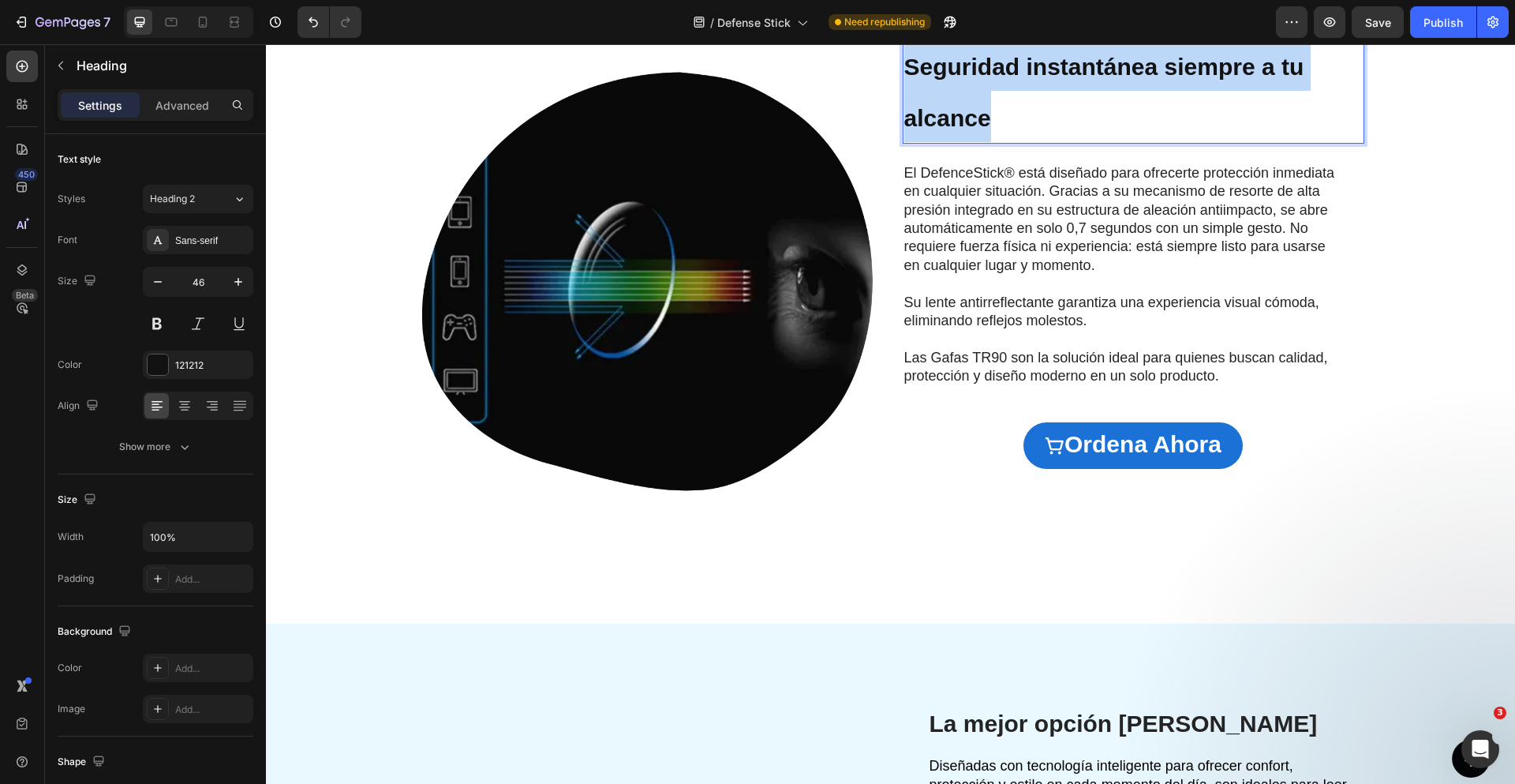
click at [1087, 62] on strong "Seguridad instantánea siempre a tu alcance" at bounding box center [1104, 92] width 400 height 77
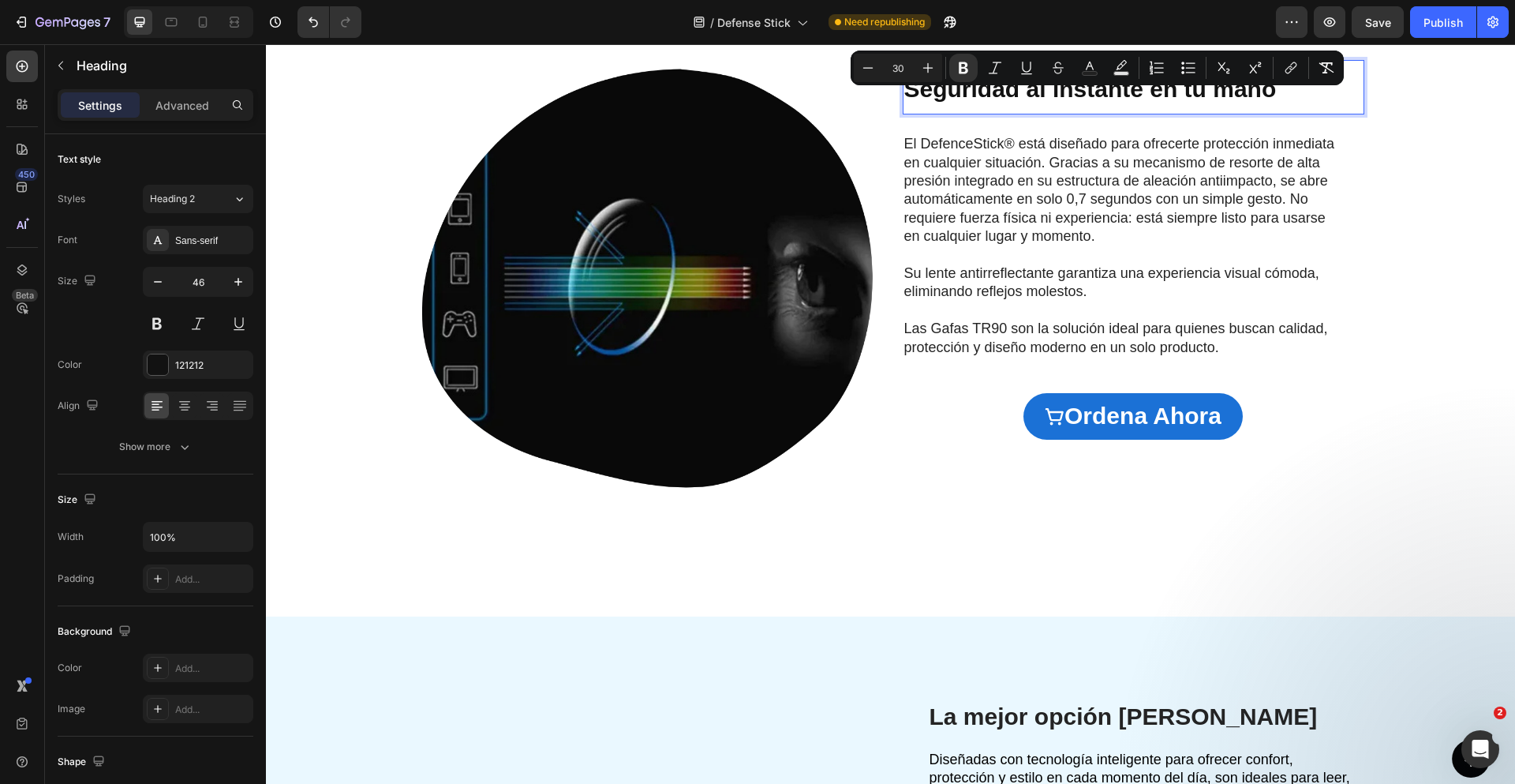
scroll to position [2047, 0]
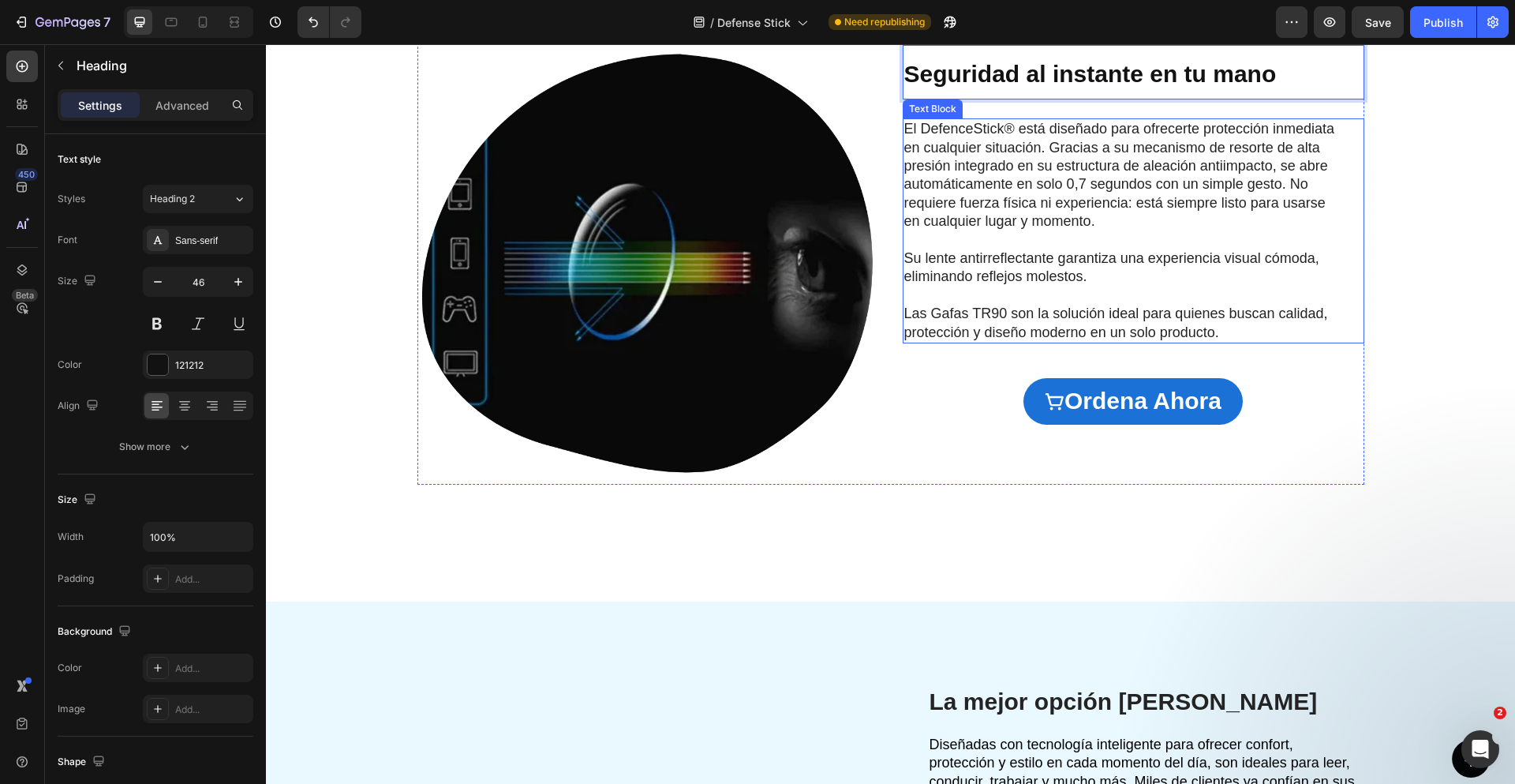
click at [989, 143] on p "El DefenceStick® está diseñado para ofrecerte protección inmediata en cualquier…" at bounding box center [1121, 175] width 434 height 110
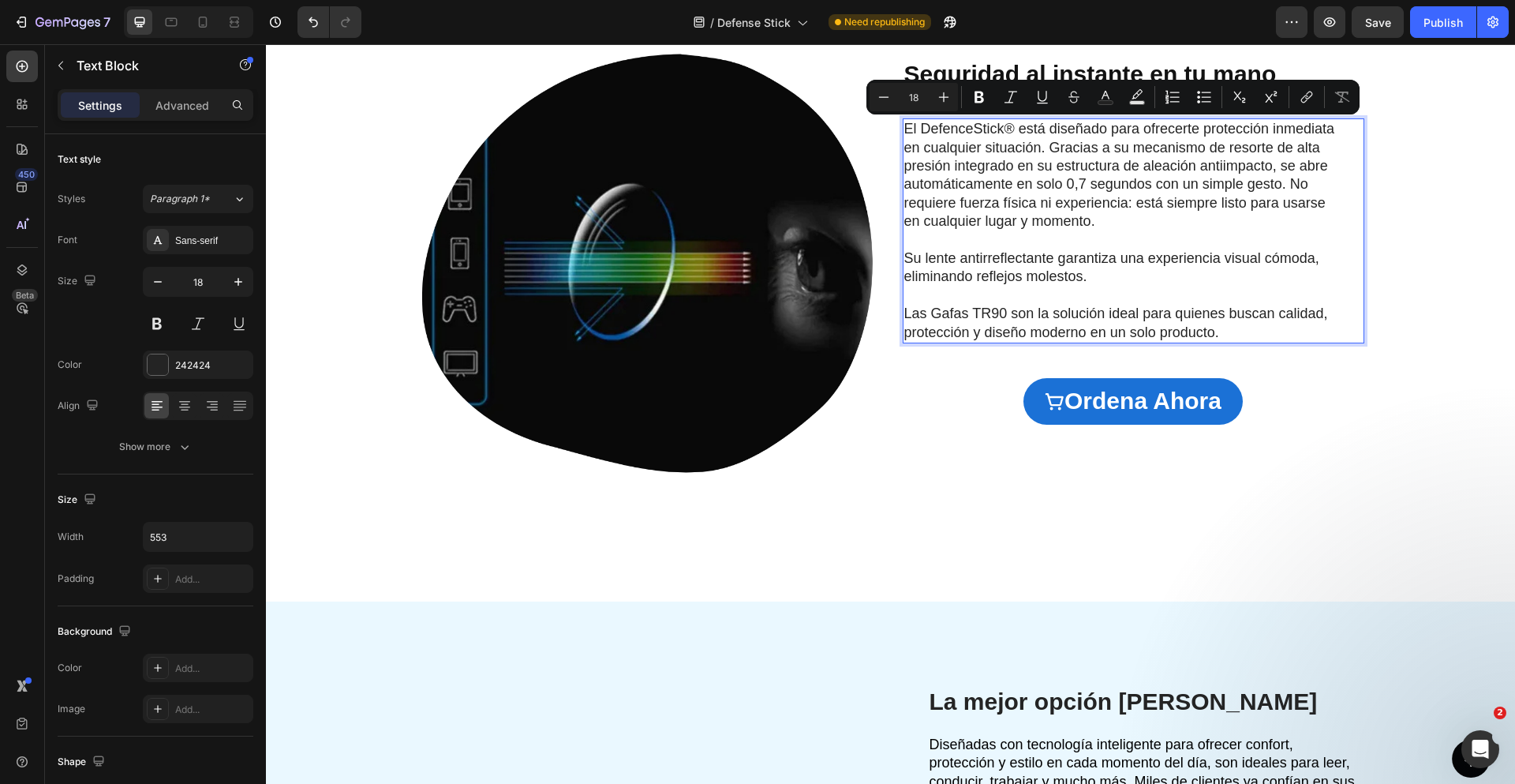
scroll to position [2074, 0]
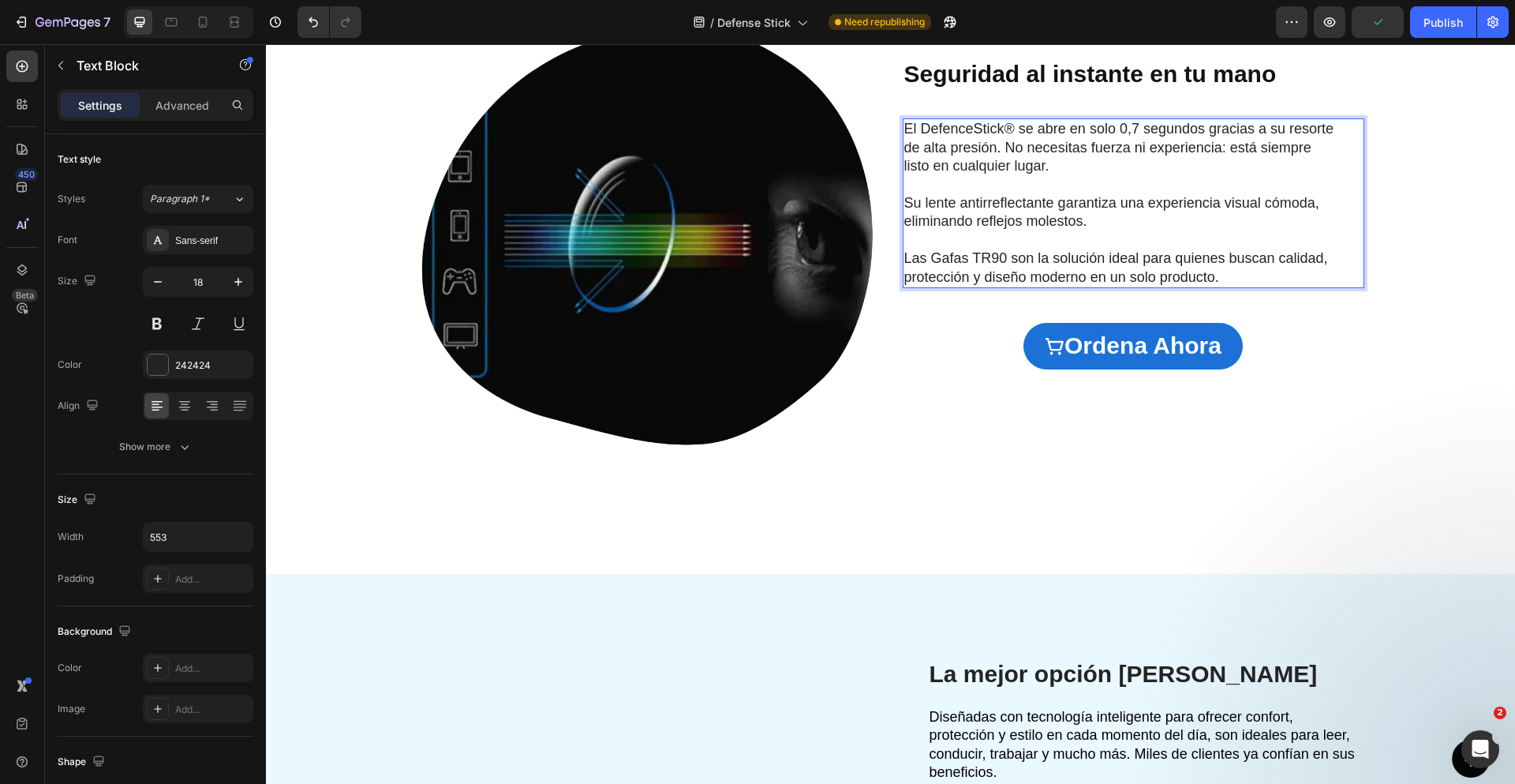
click at [977, 210] on p "Su lente antirreflectante garantiza una experiencia visual cómoda, eliminando r…" at bounding box center [1121, 213] width 434 height 37
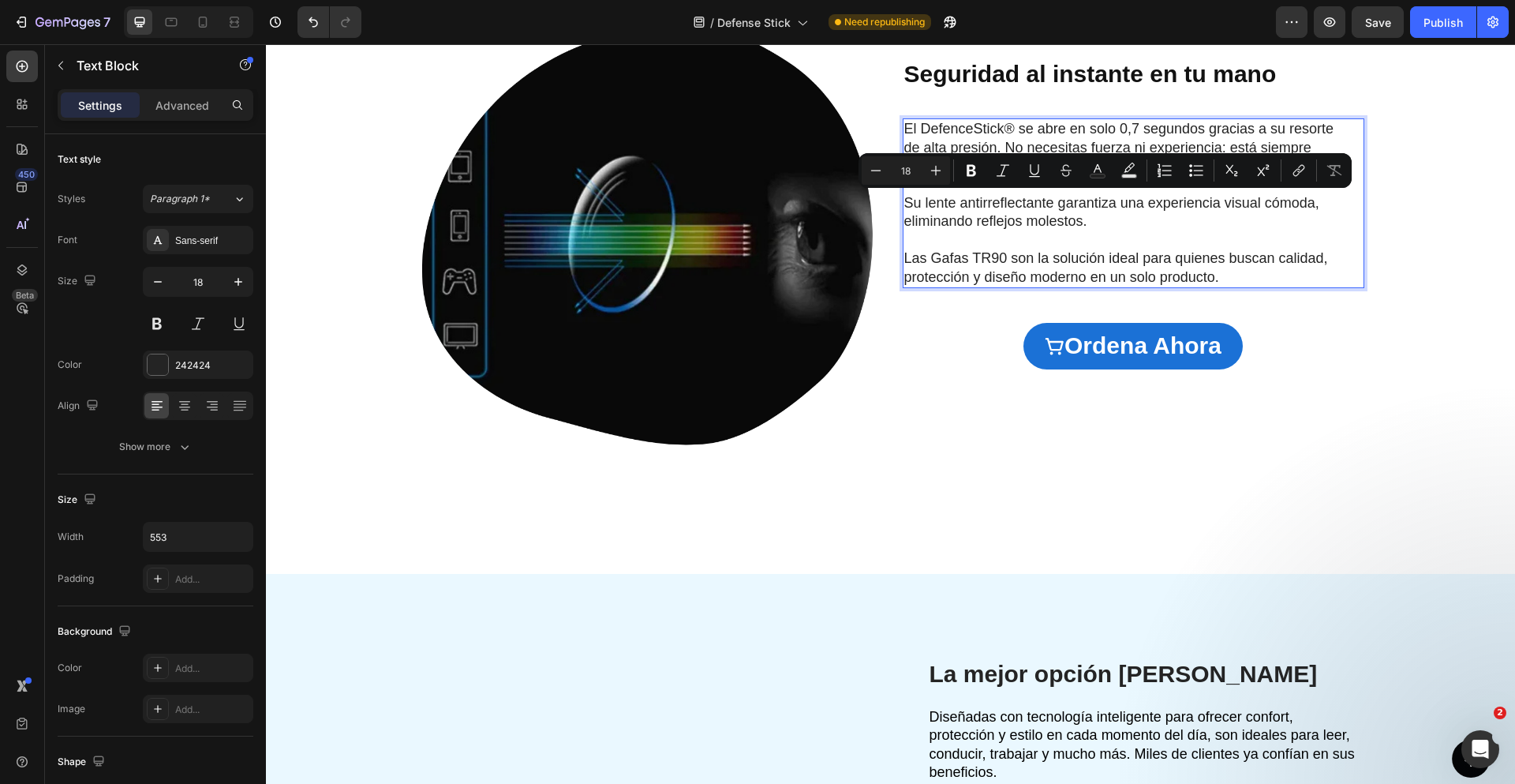
scroll to position [2066, 0]
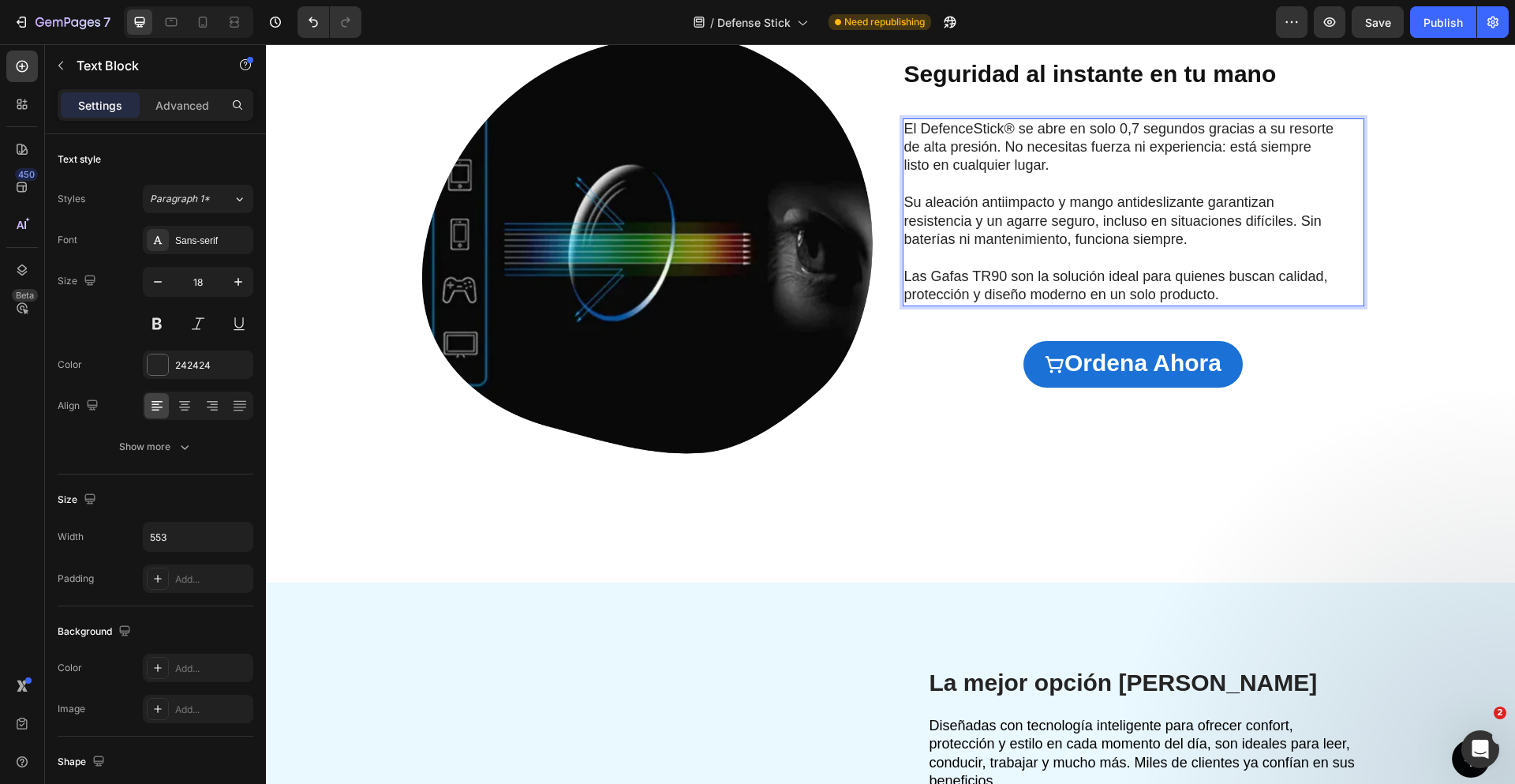
click at [972, 281] on p "Las Gafas TR90 son la solución ideal para quienes buscan calidad, protección y …" at bounding box center [1121, 286] width 434 height 37
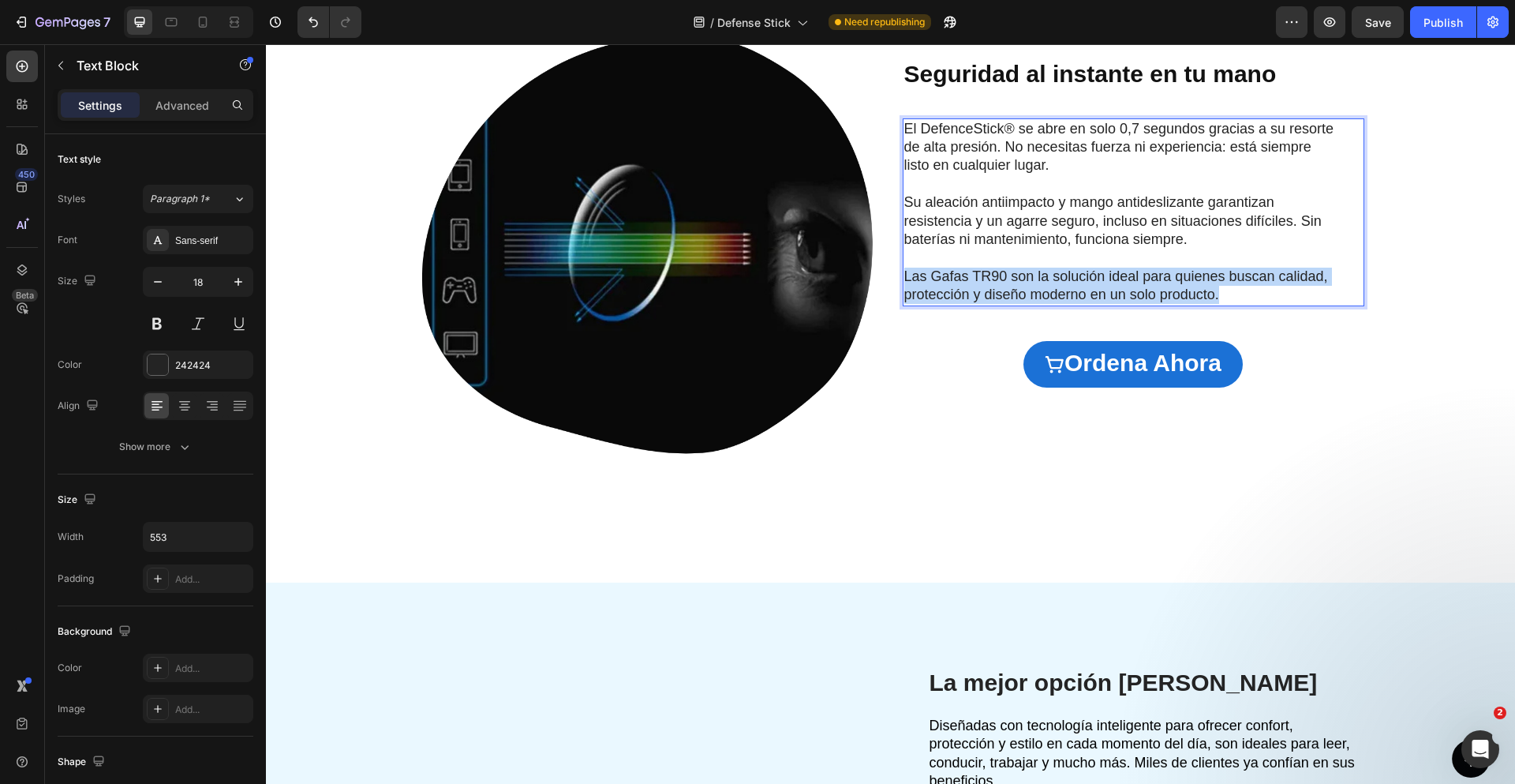
click at [972, 281] on p "Las Gafas TR90 son la solución ideal para quienes buscan calidad, protección y …" at bounding box center [1121, 286] width 434 height 37
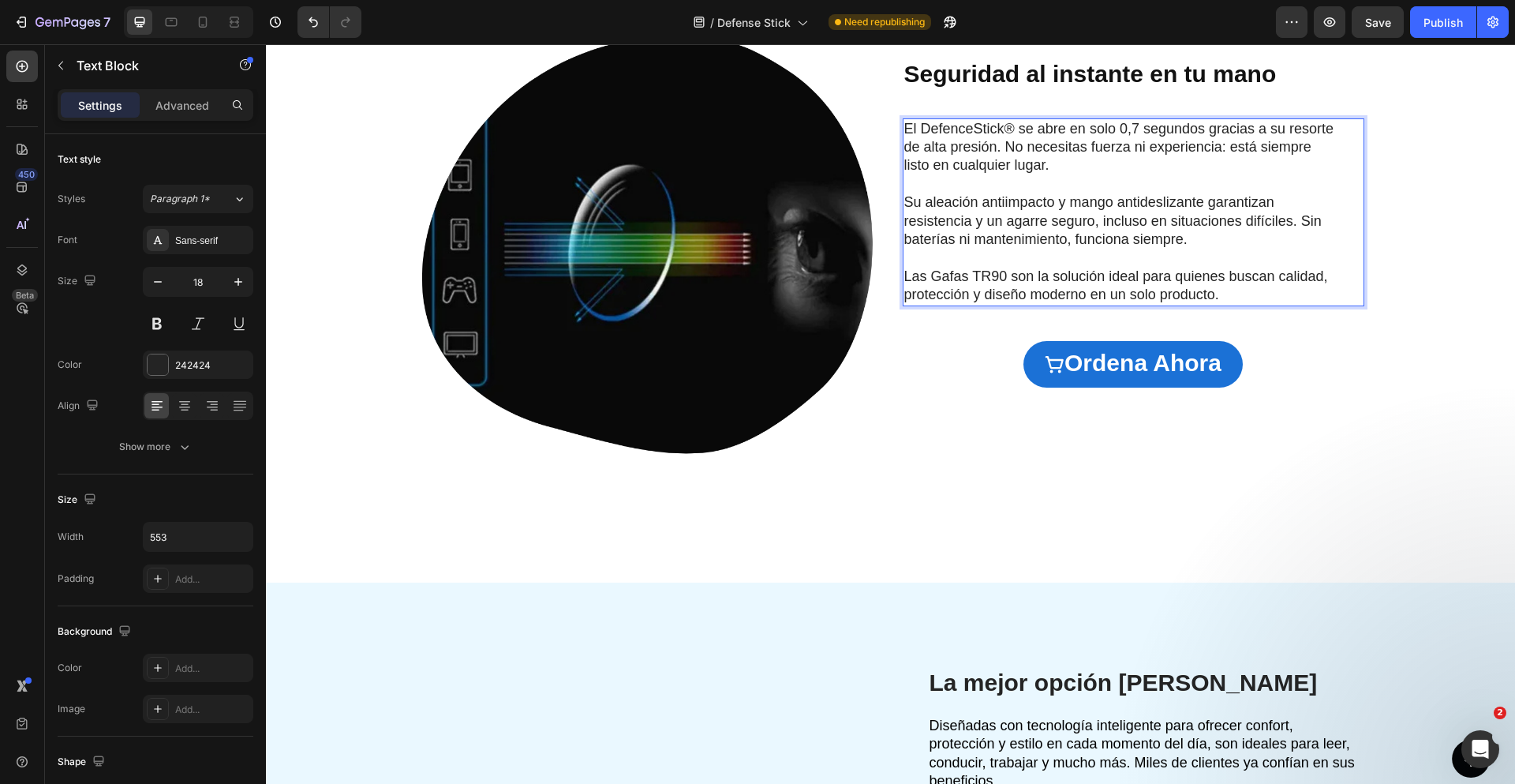
scroll to position [2056, 0]
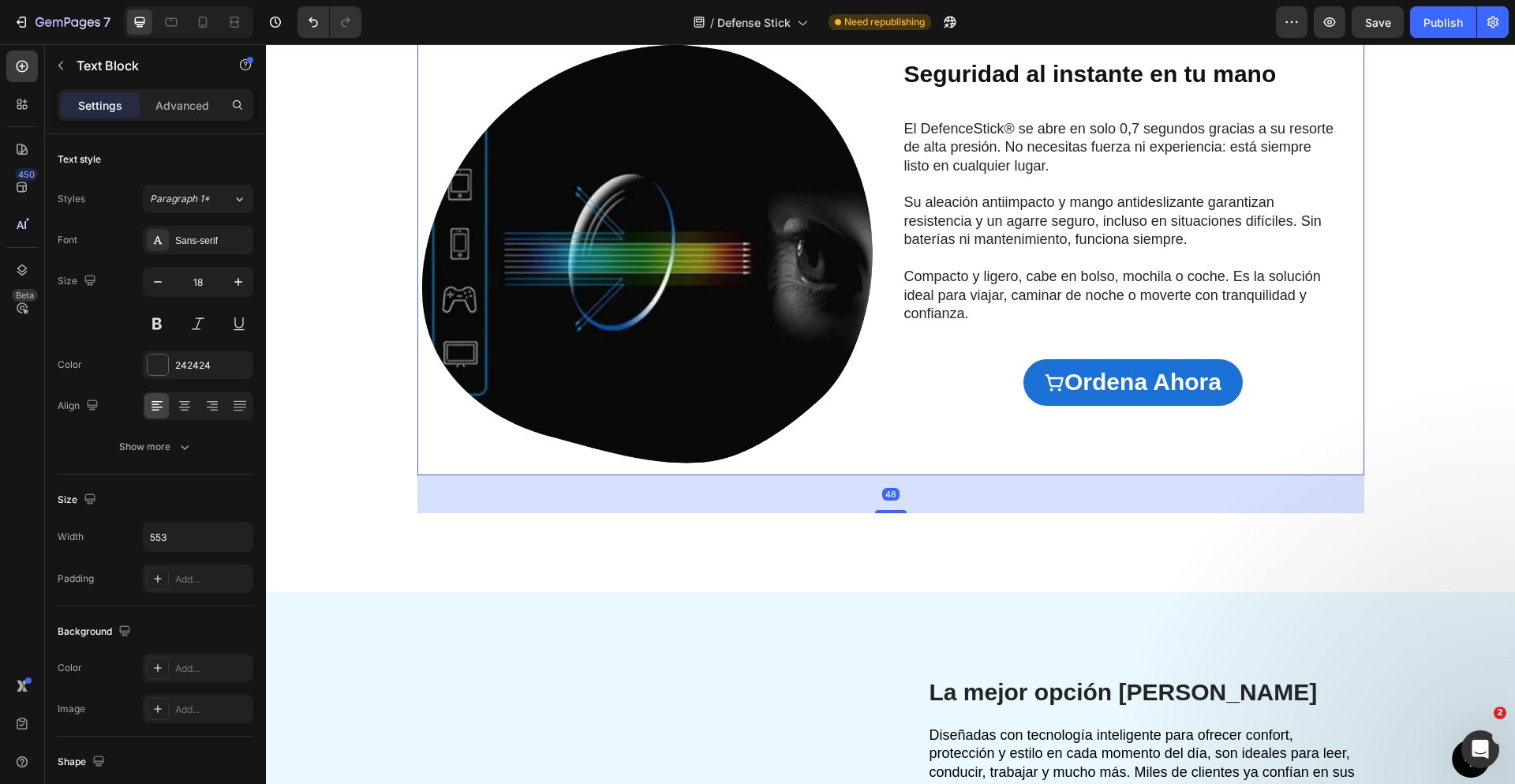
click at [945, 467] on div "⁠⁠⁠⁠⁠⁠⁠ Seguridad al instante en tu mano Heading El DefenceStick® se abre en so…" at bounding box center [1134, 244] width 462 height 462
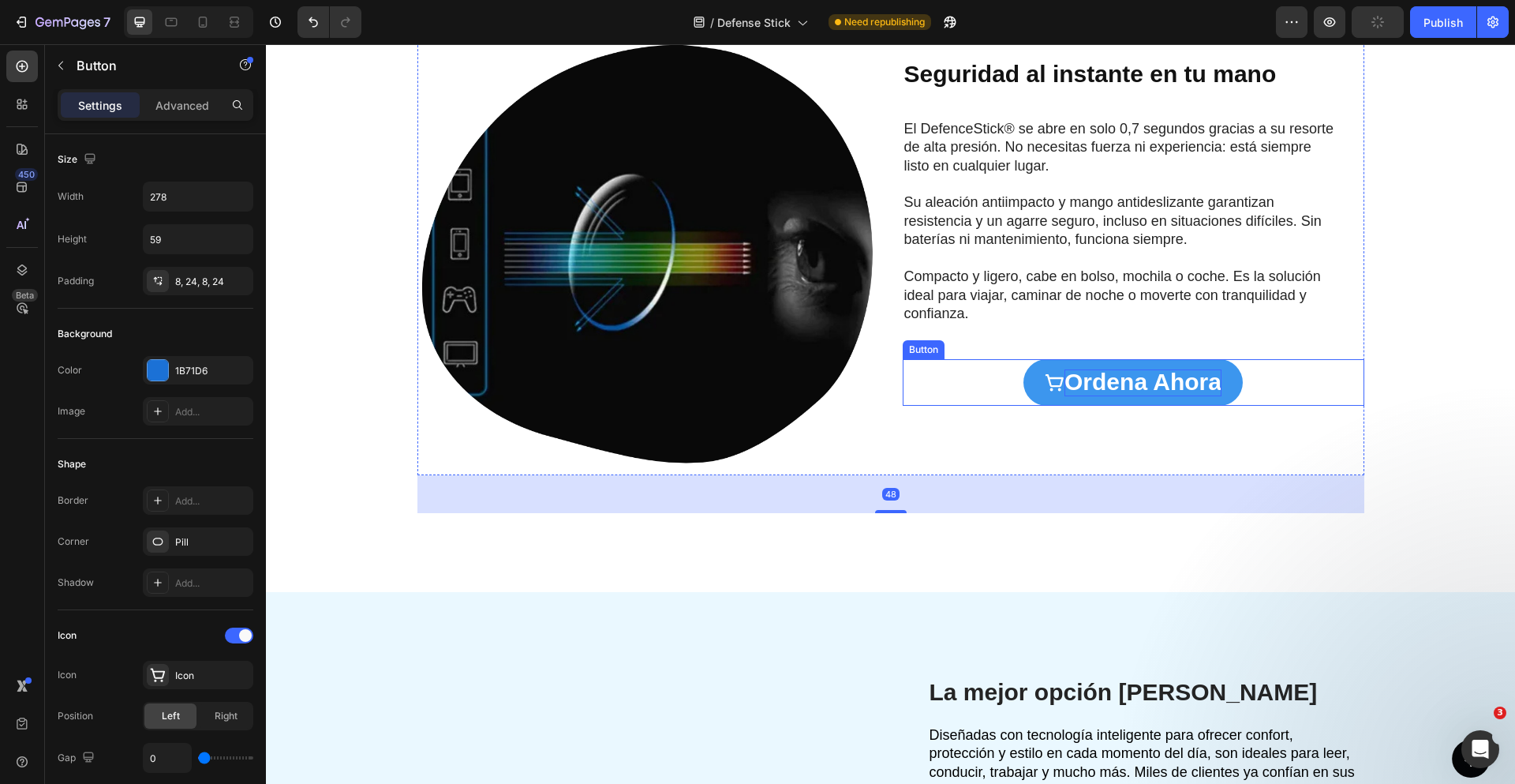
click at [1180, 377] on span "ordena ahora" at bounding box center [1143, 381] width 157 height 26
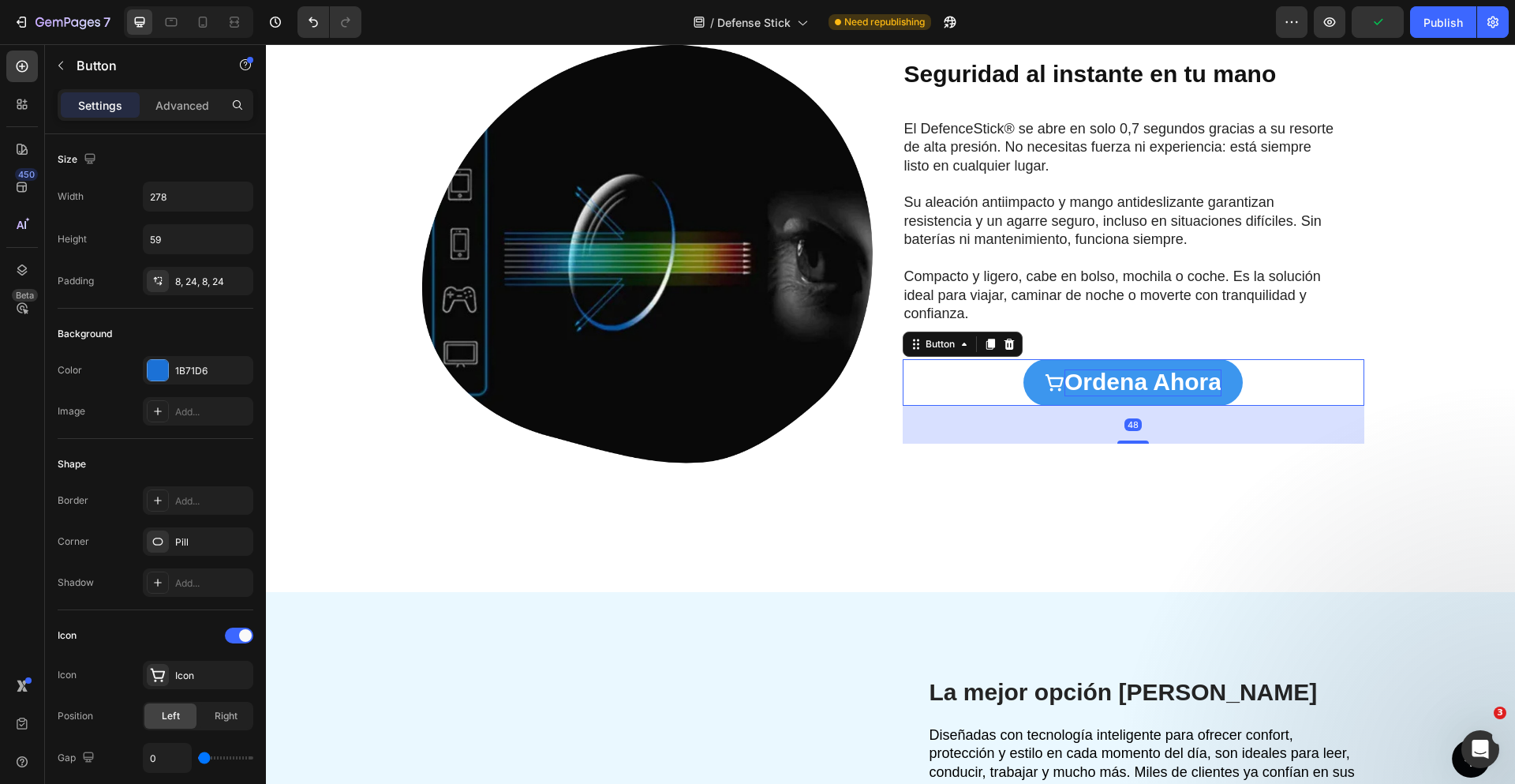
click at [1180, 377] on span "ordena ahora" at bounding box center [1143, 381] width 157 height 26
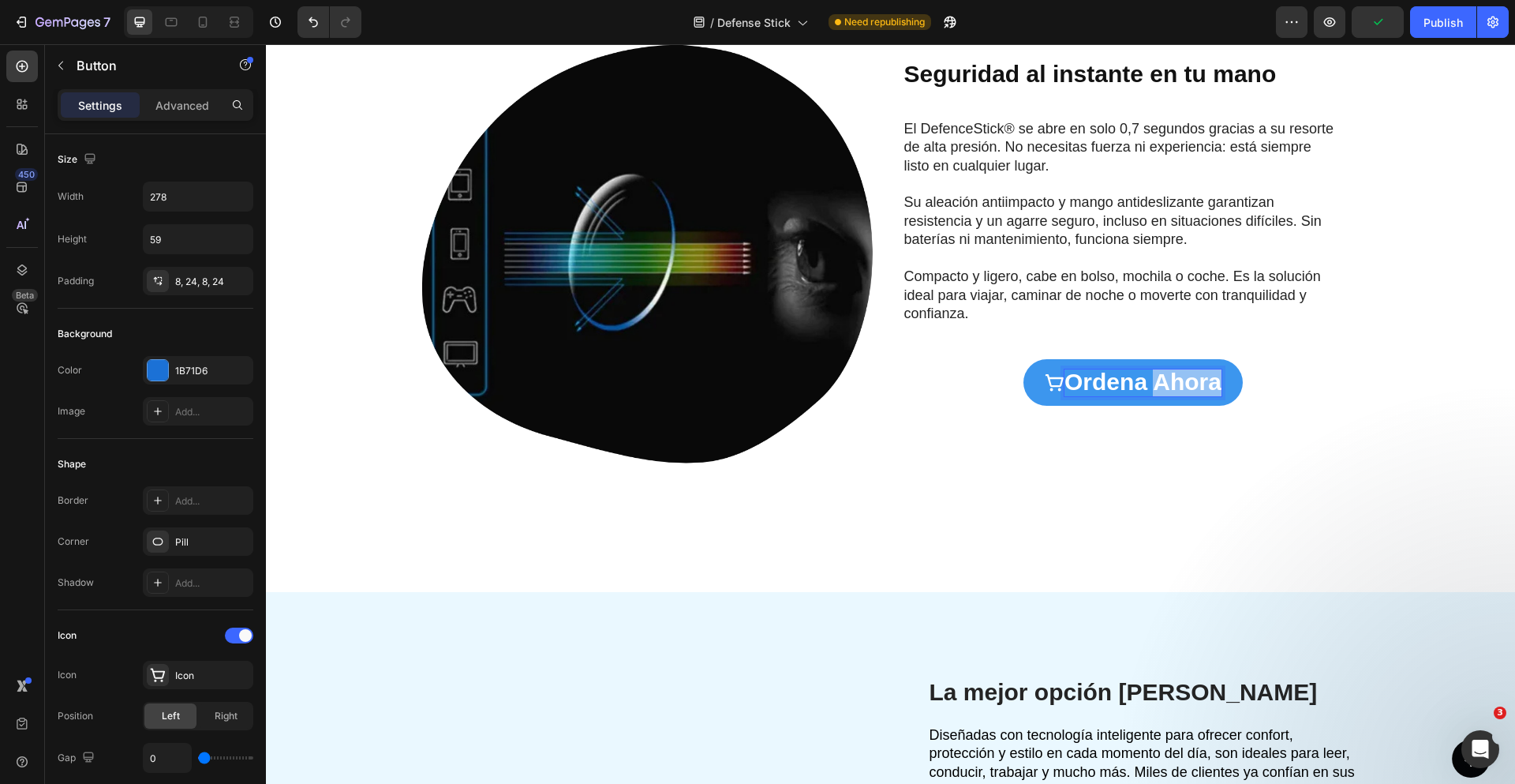
click at [1180, 377] on span "ordena ahora" at bounding box center [1143, 381] width 157 height 26
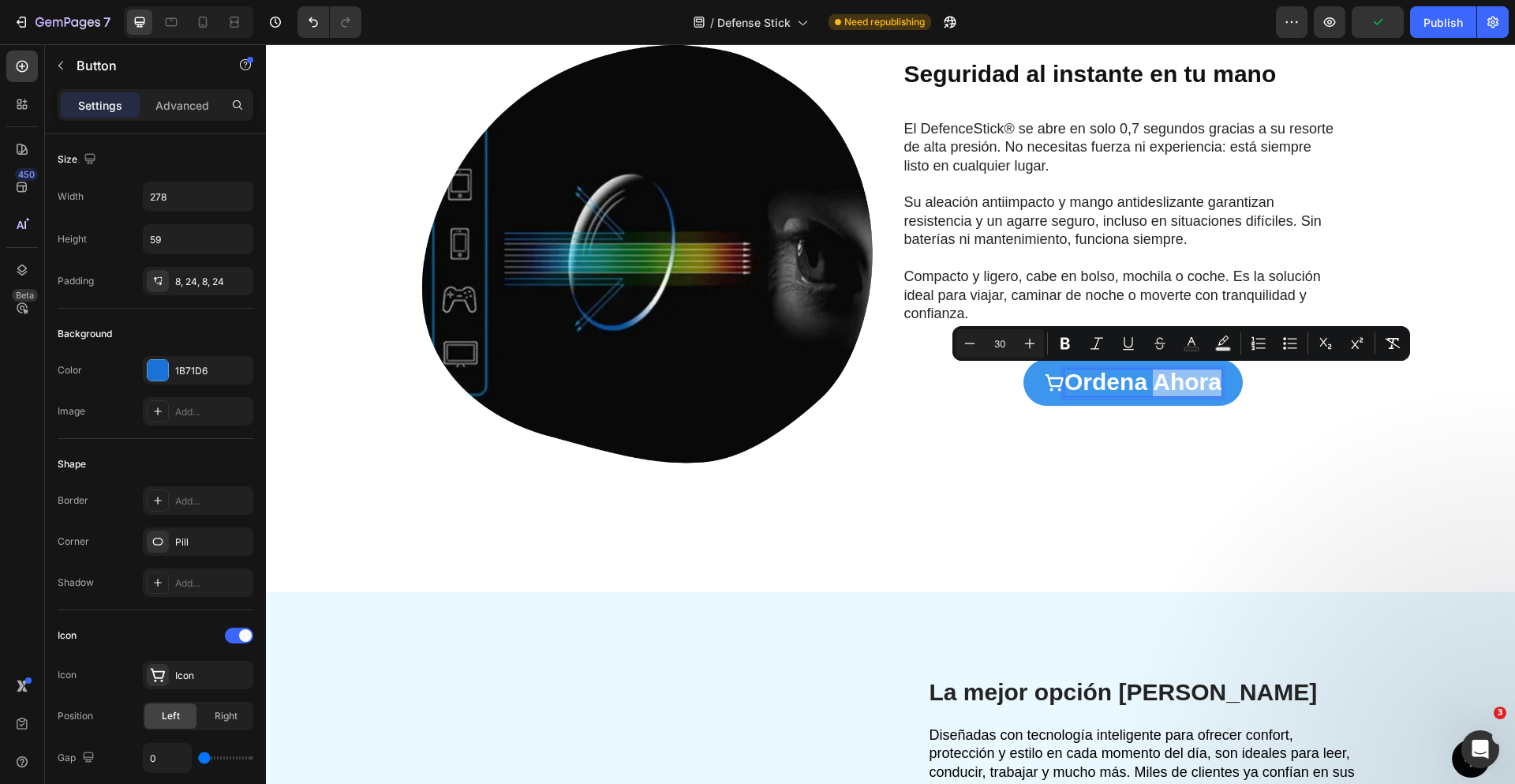
click at [1147, 388] on span "ordena ahora" at bounding box center [1143, 381] width 157 height 26
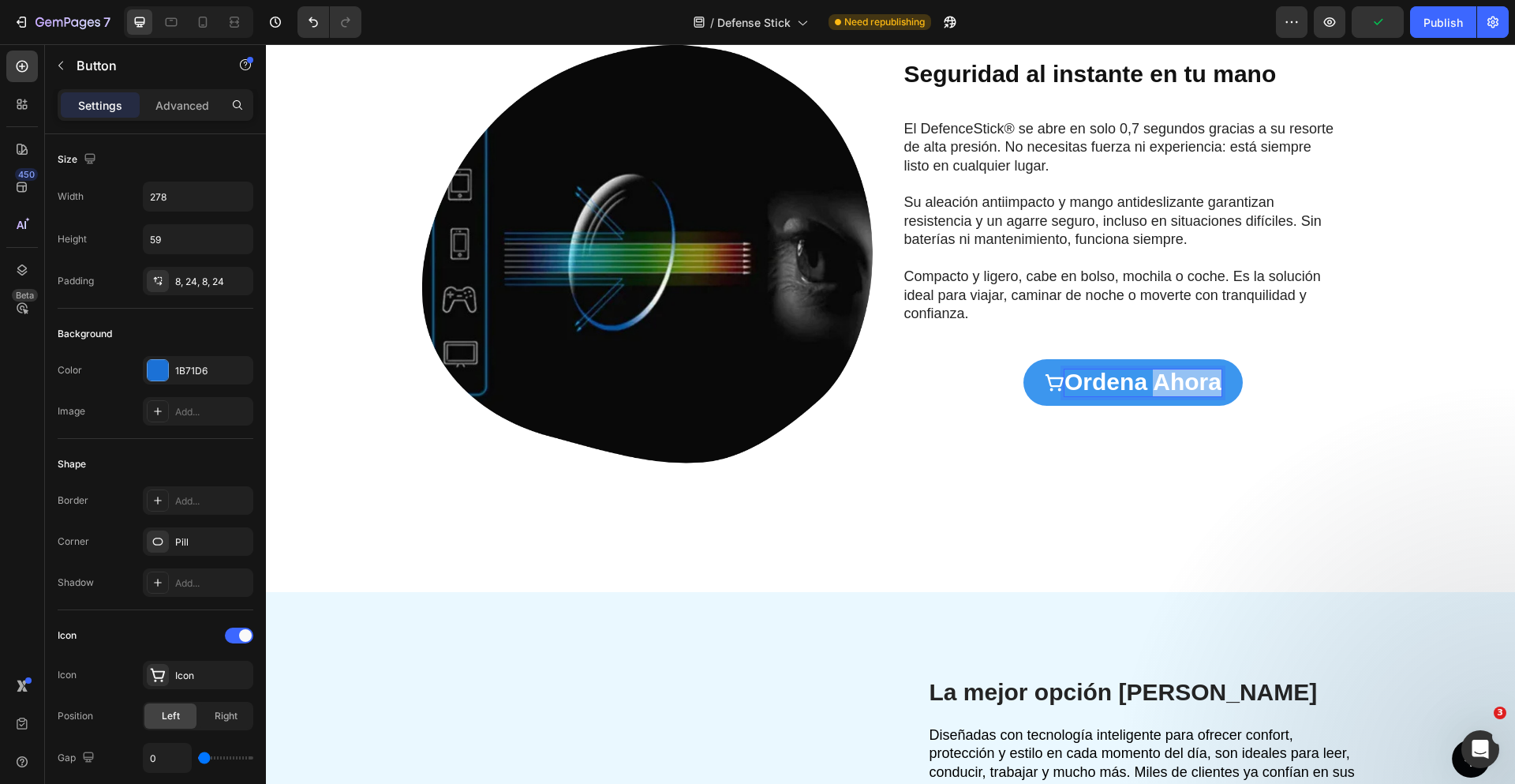
click at [1147, 388] on span "ordena ahora" at bounding box center [1143, 381] width 157 height 26
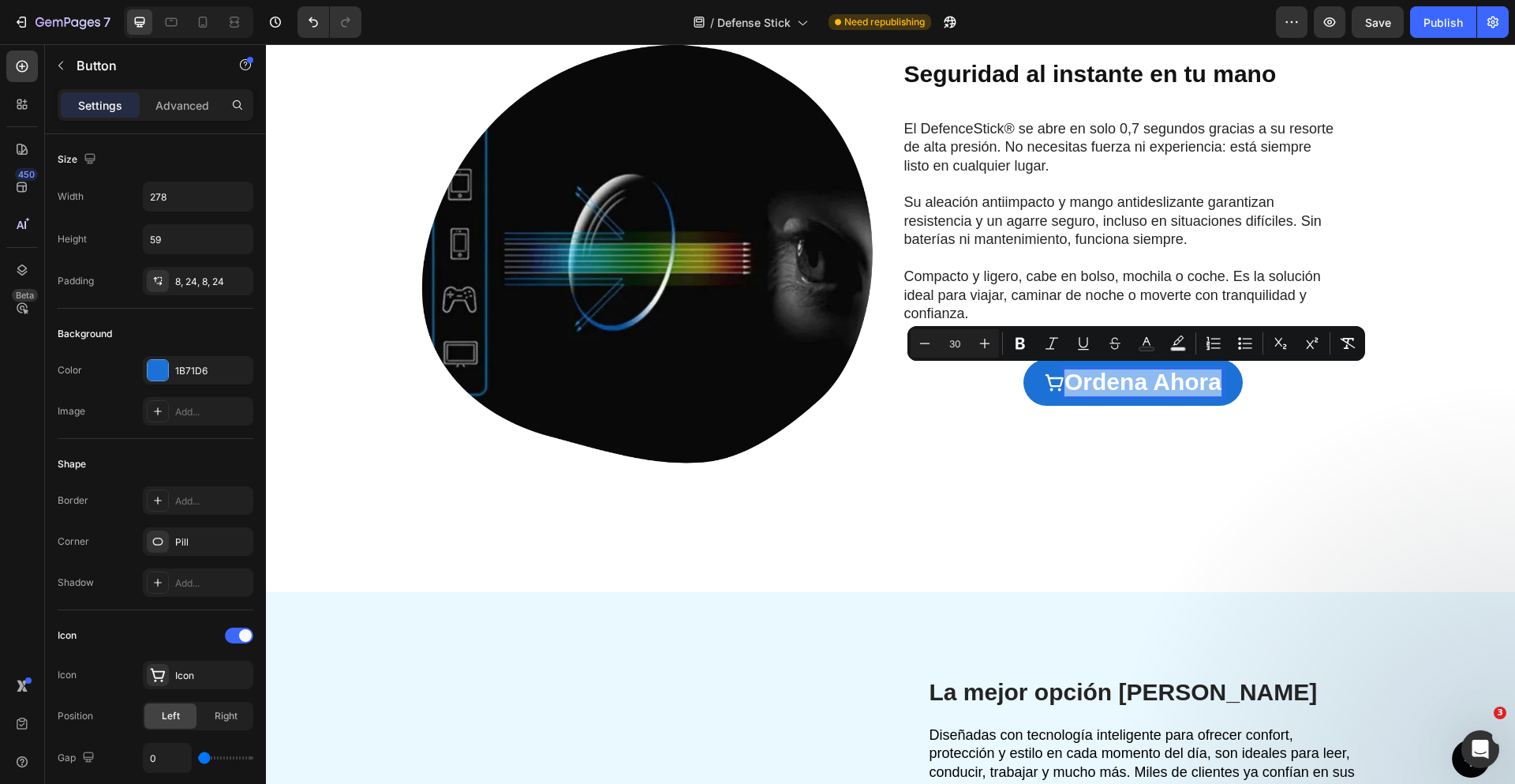
click at [1136, 396] on div at bounding box center [1136, 396] width 0 height 0
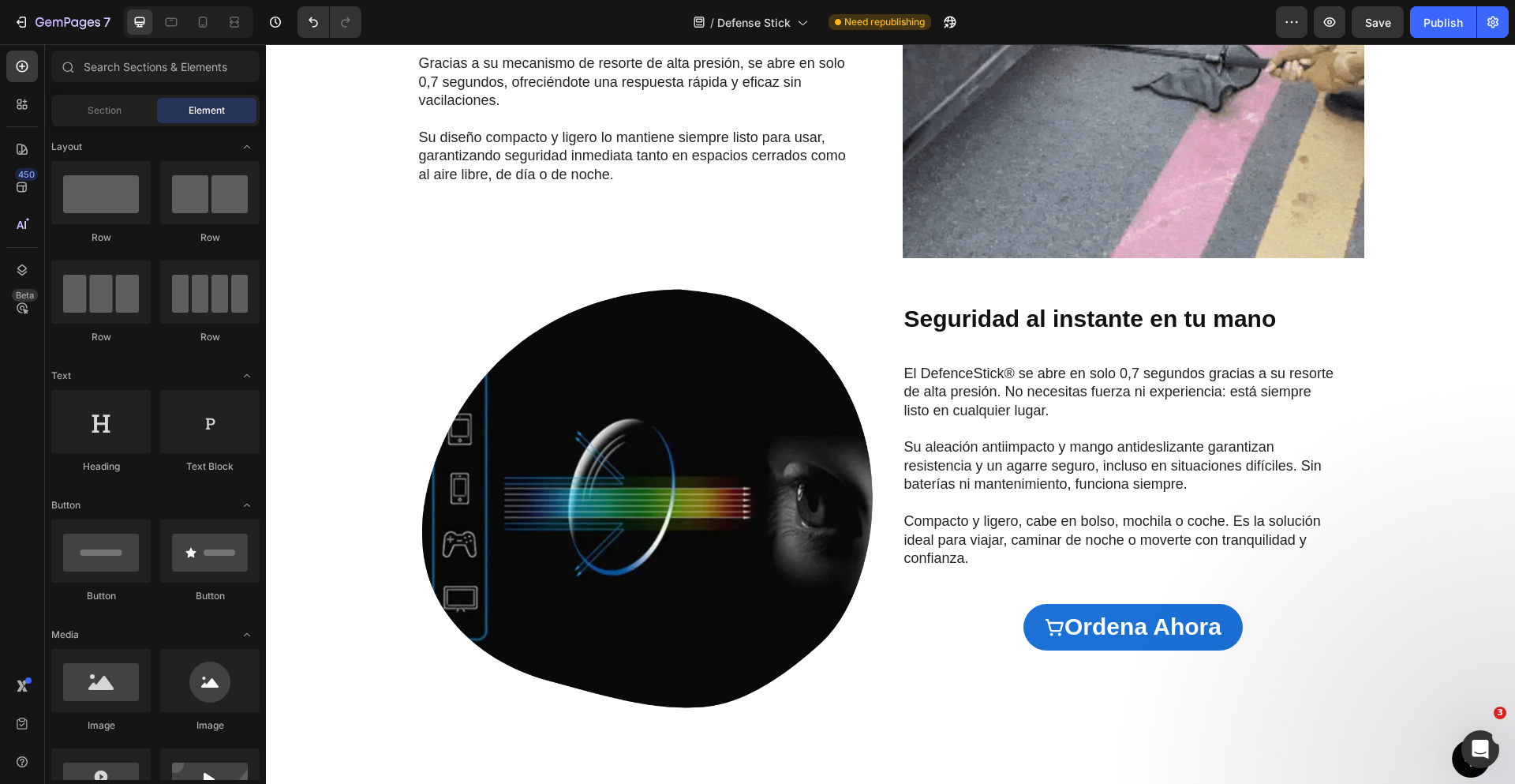
scroll to position [1807, 0]
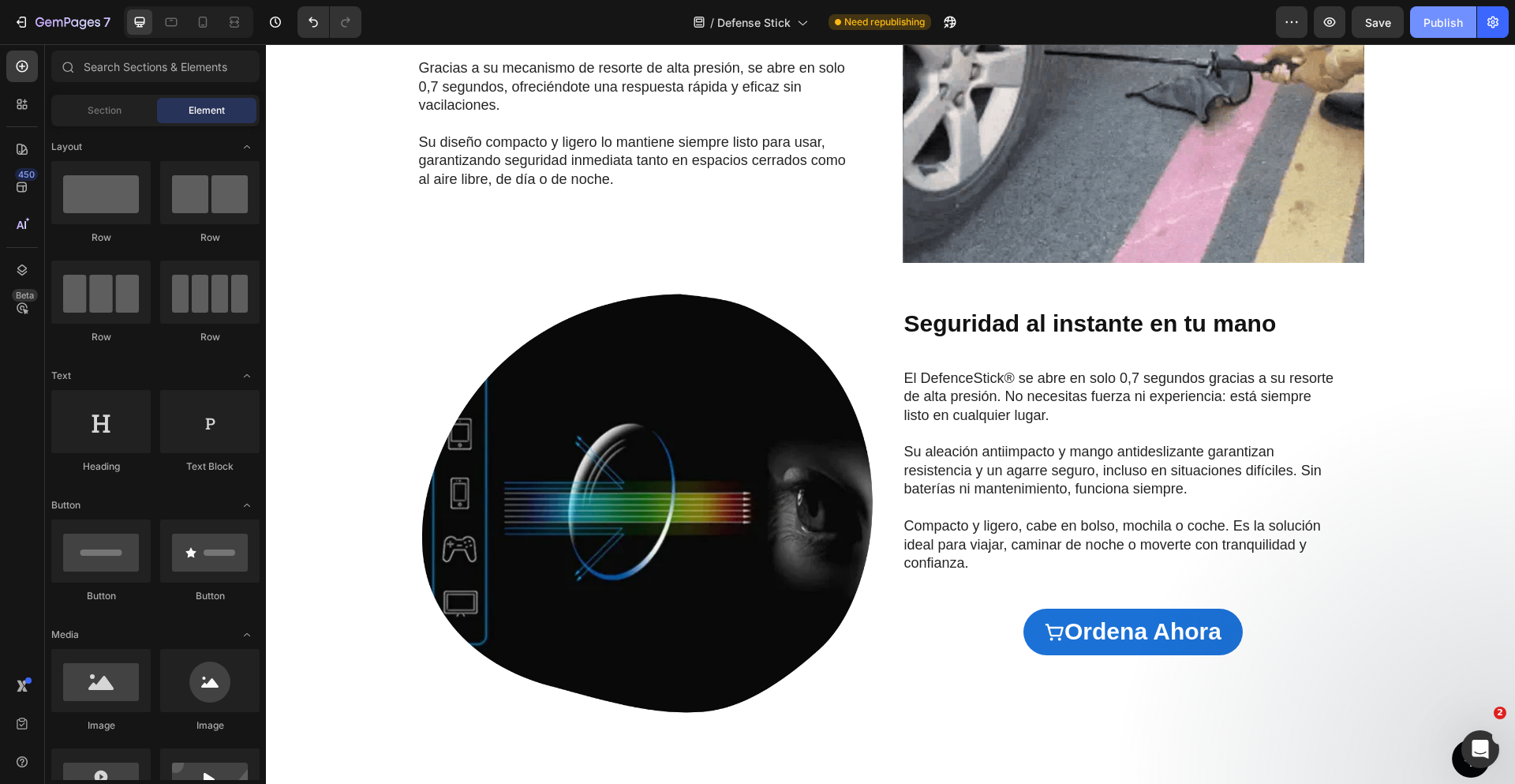
drag, startPoint x: 1448, startPoint y: 24, endPoint x: 1125, endPoint y: 29, distance: 323.0
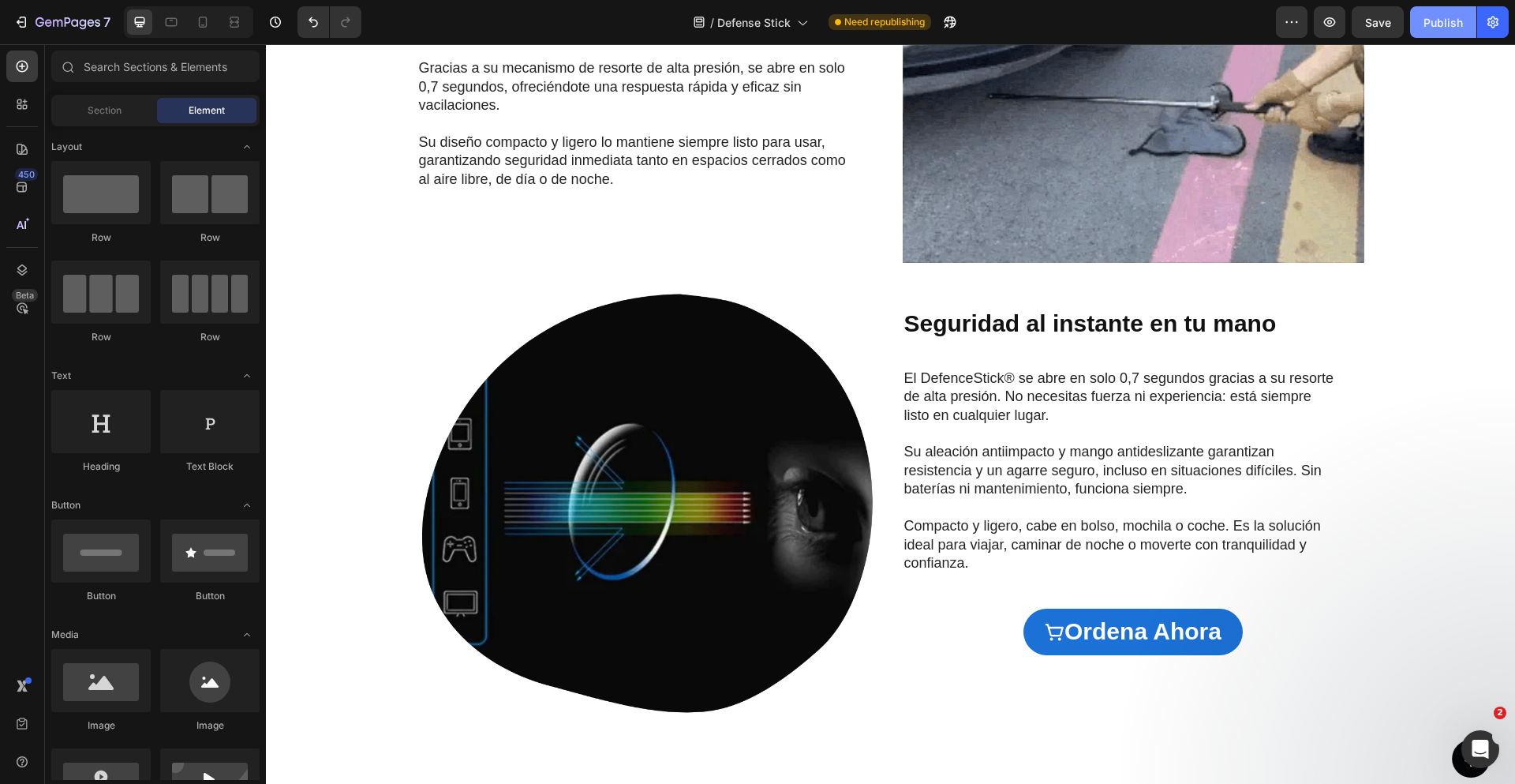
click at [1448, 24] on div "Publish" at bounding box center [1443, 22] width 40 height 16
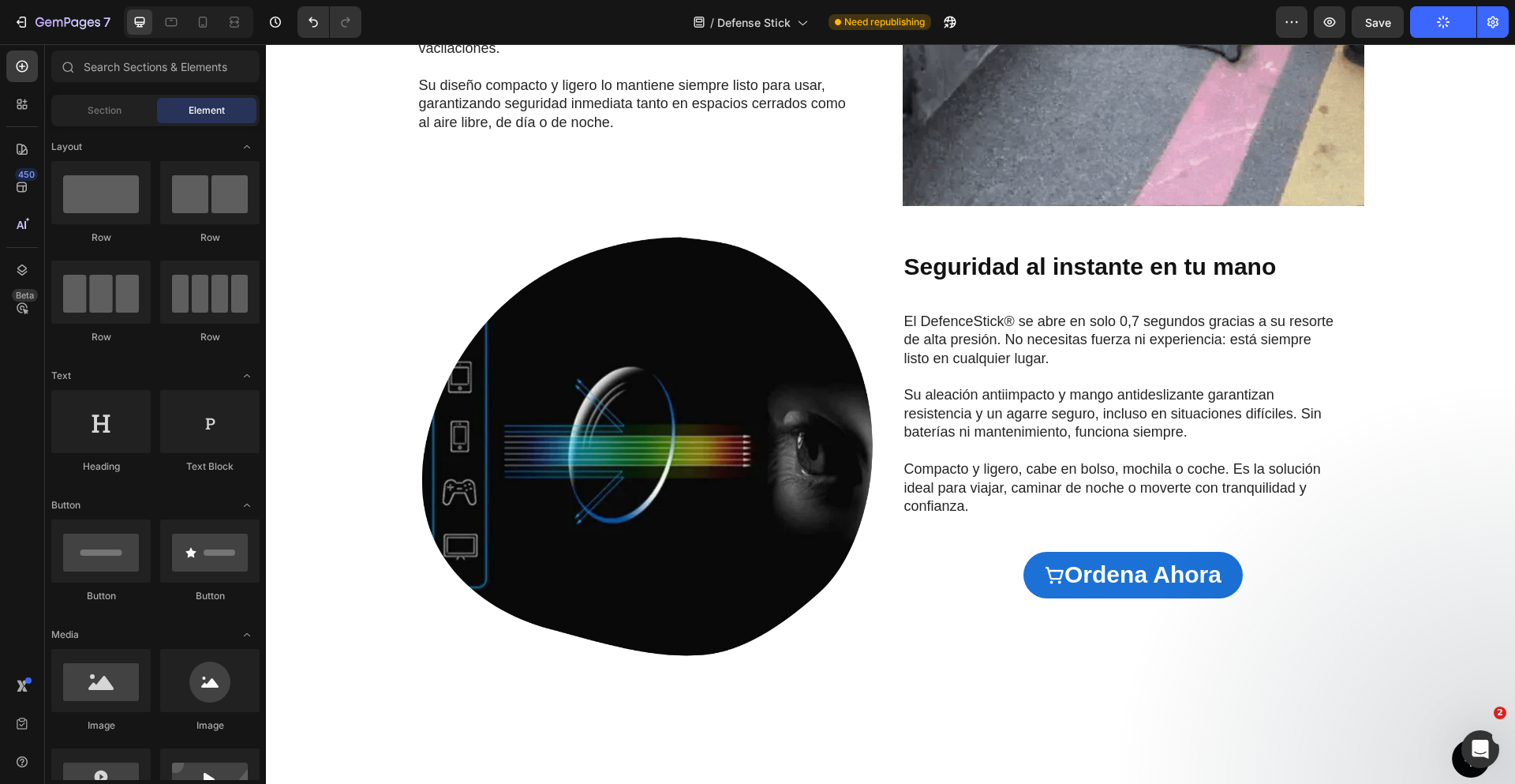
scroll to position [1869, 0]
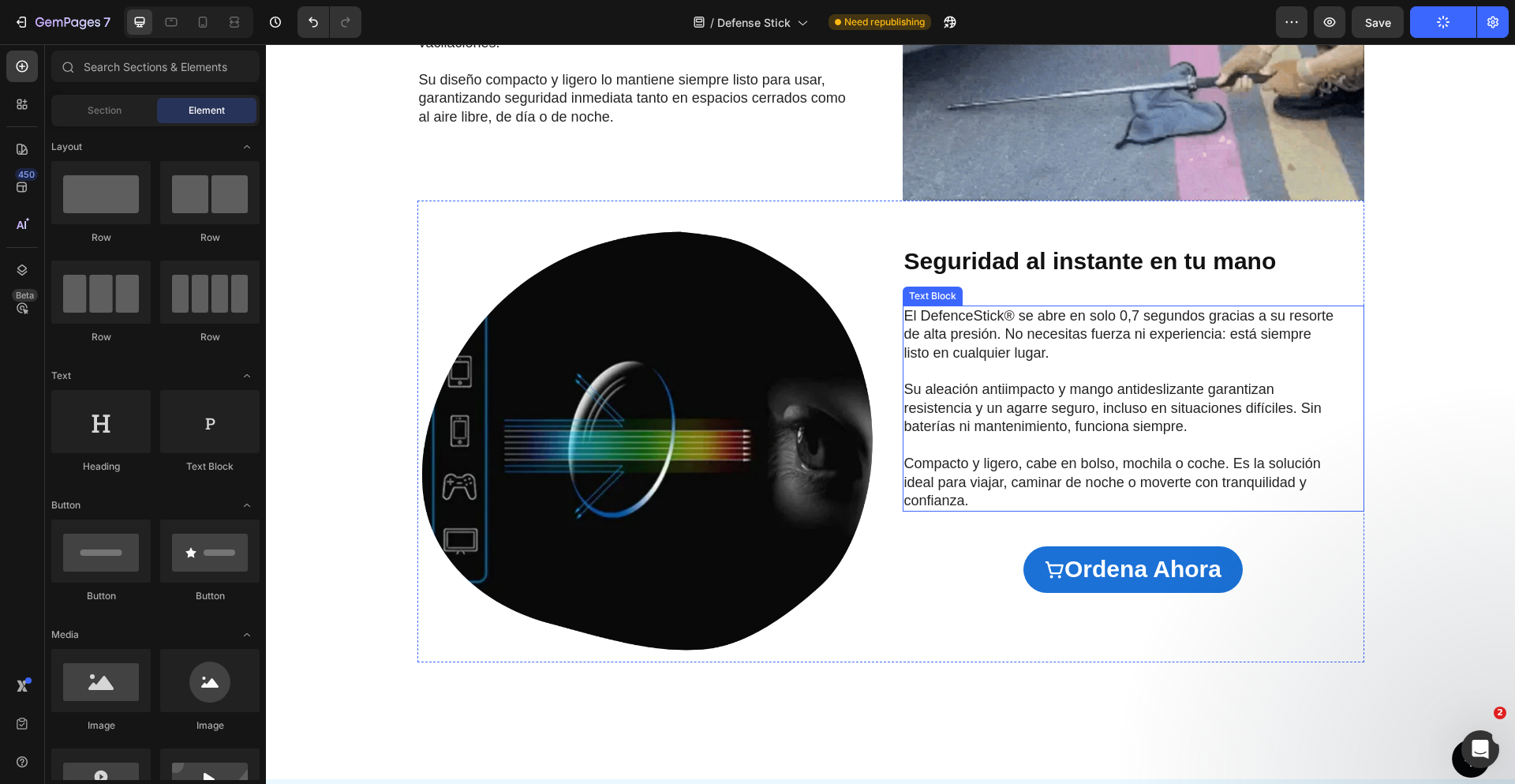
click at [684, 407] on img at bounding box center [648, 431] width 462 height 462
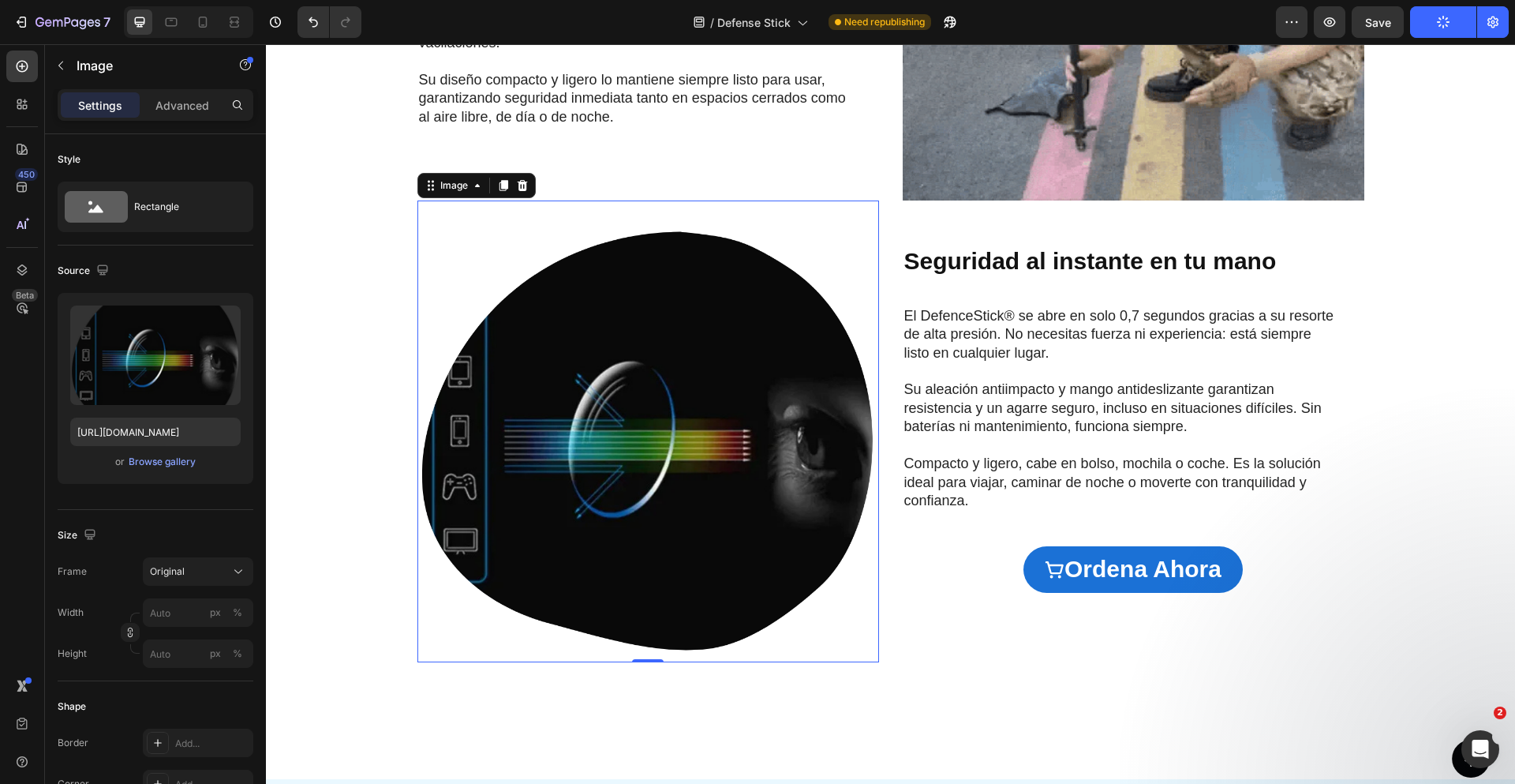
click at [715, 300] on img at bounding box center [648, 431] width 462 height 462
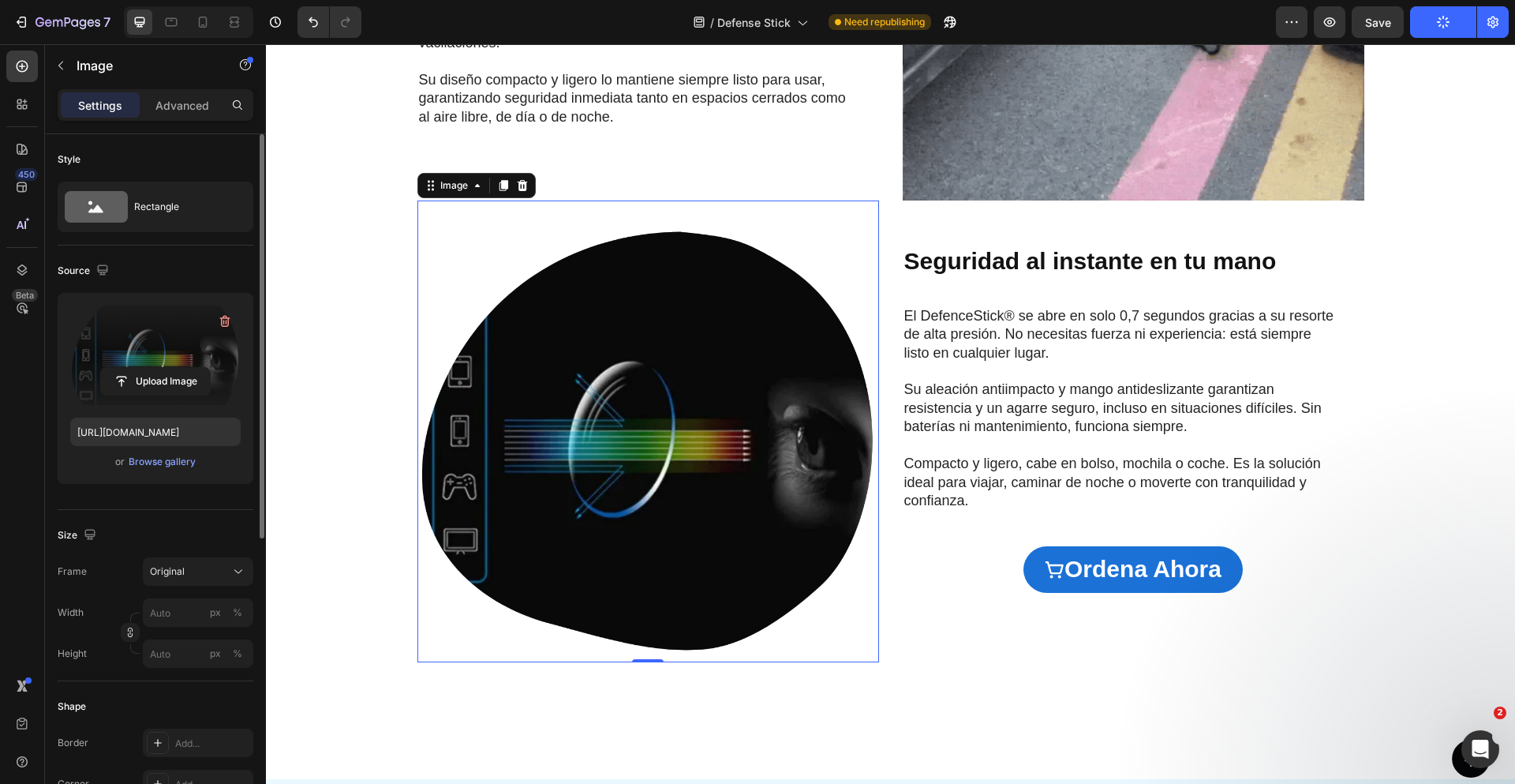
click at [166, 316] on label at bounding box center [156, 354] width 170 height 100
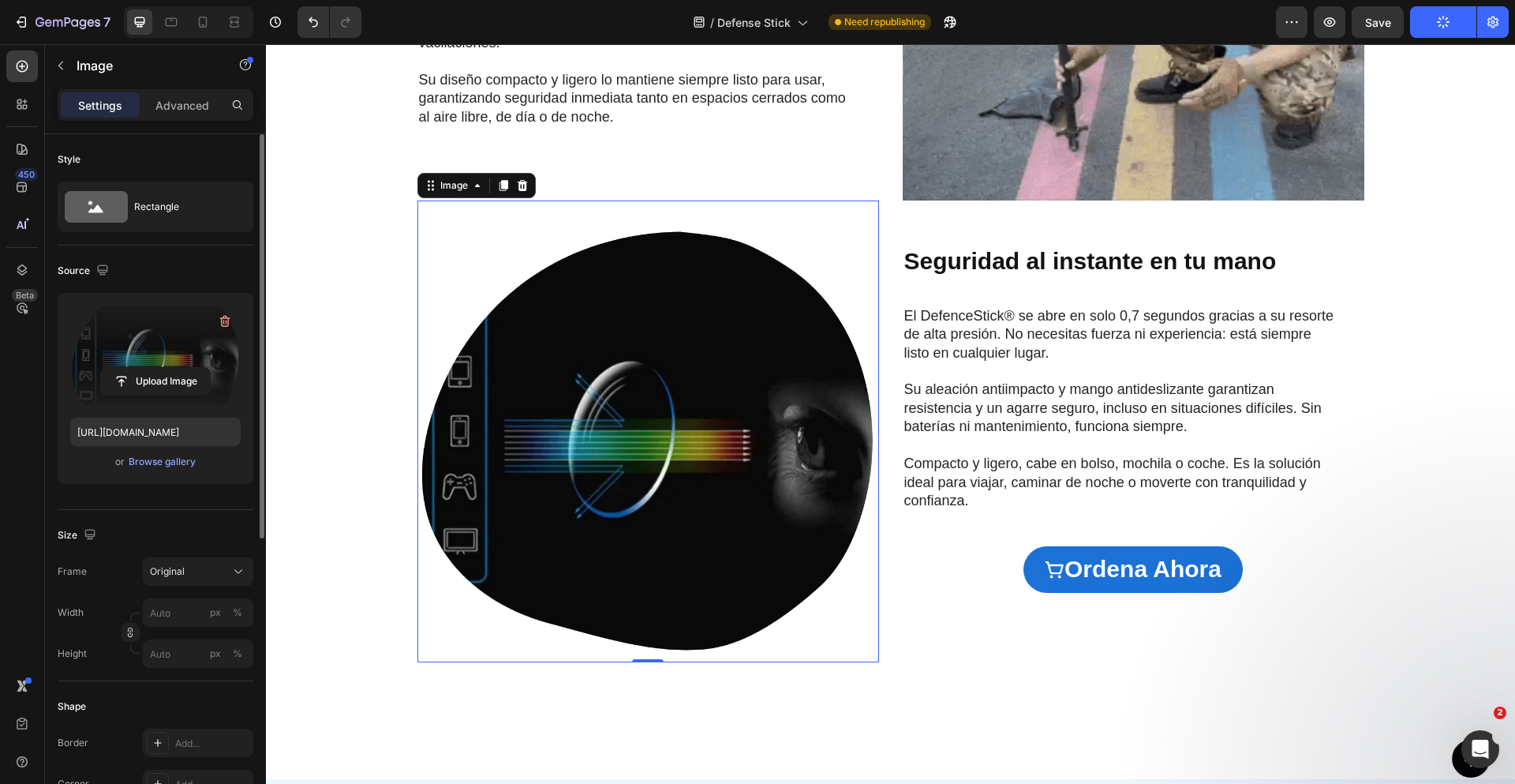
click at [166, 368] on input "file" at bounding box center [155, 381] width 108 height 27
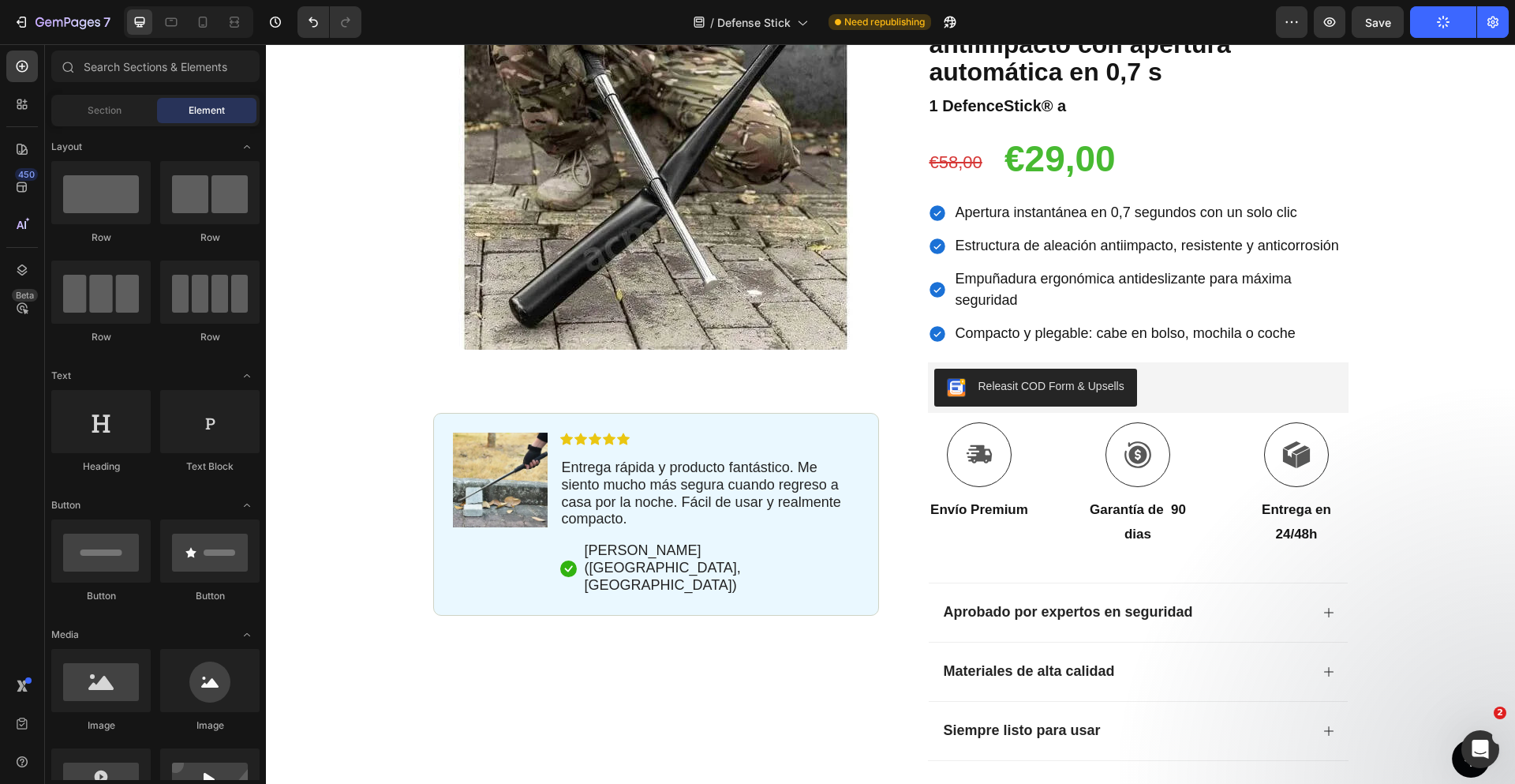
scroll to position [167, 0]
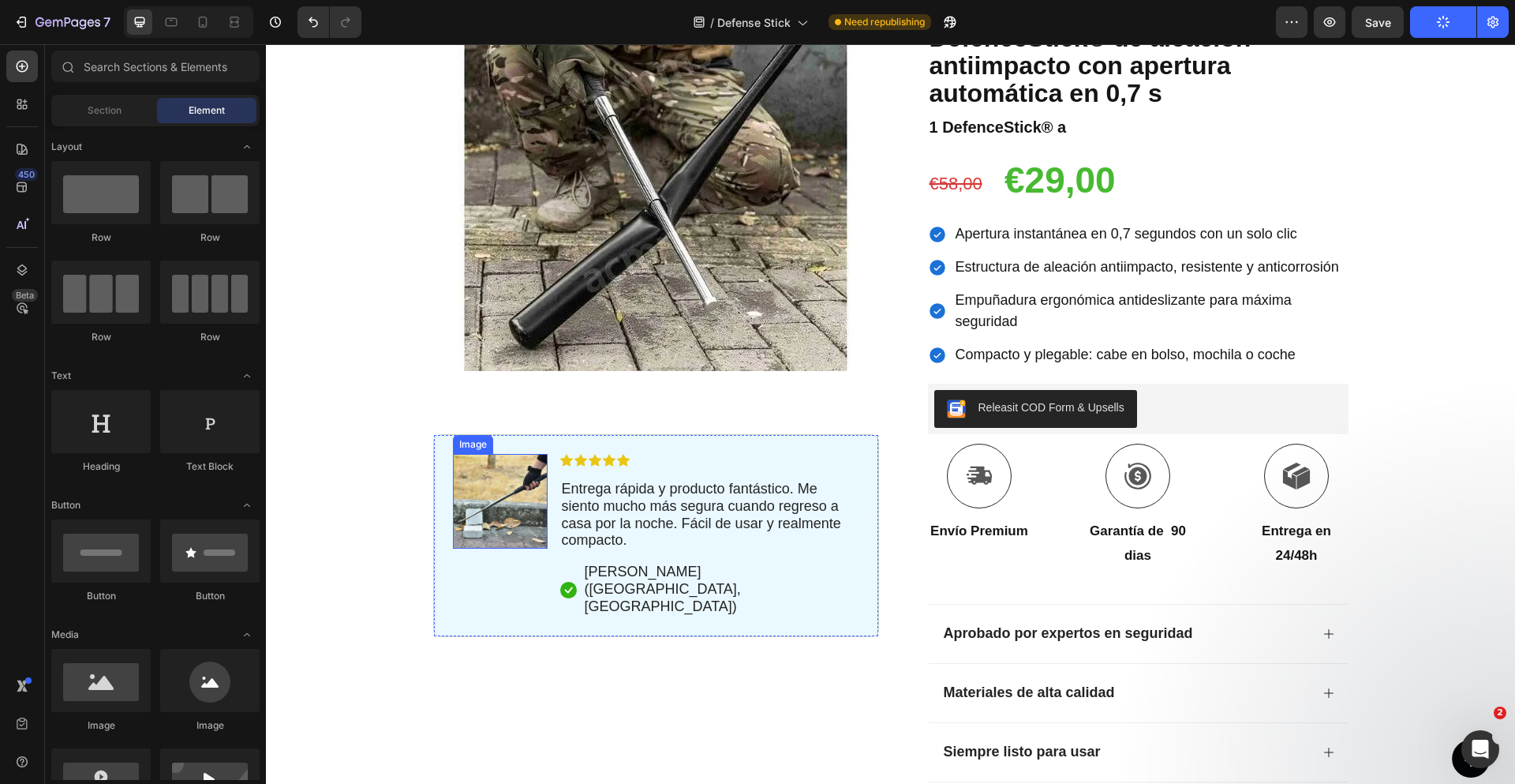
click at [492, 494] on div "Product Images Image Icon Icon Icon Icon Icon Icon List Entrega rápida y produc…" at bounding box center [656, 307] width 446 height 660
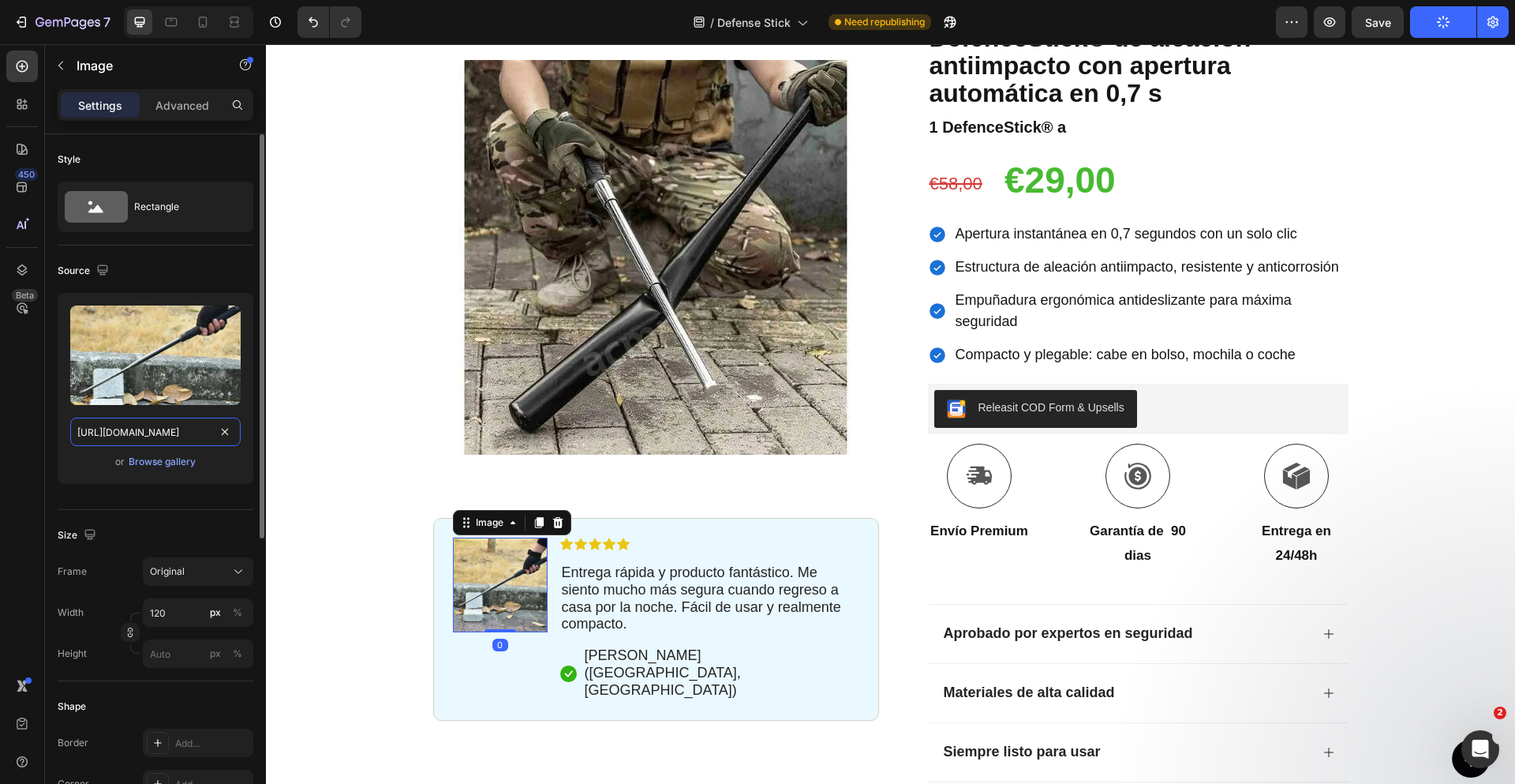
click at [139, 434] on input "[URL][DOMAIN_NAME]" at bounding box center [156, 431] width 170 height 28
click at [563, 429] on img at bounding box center [656, 257] width 395 height 395
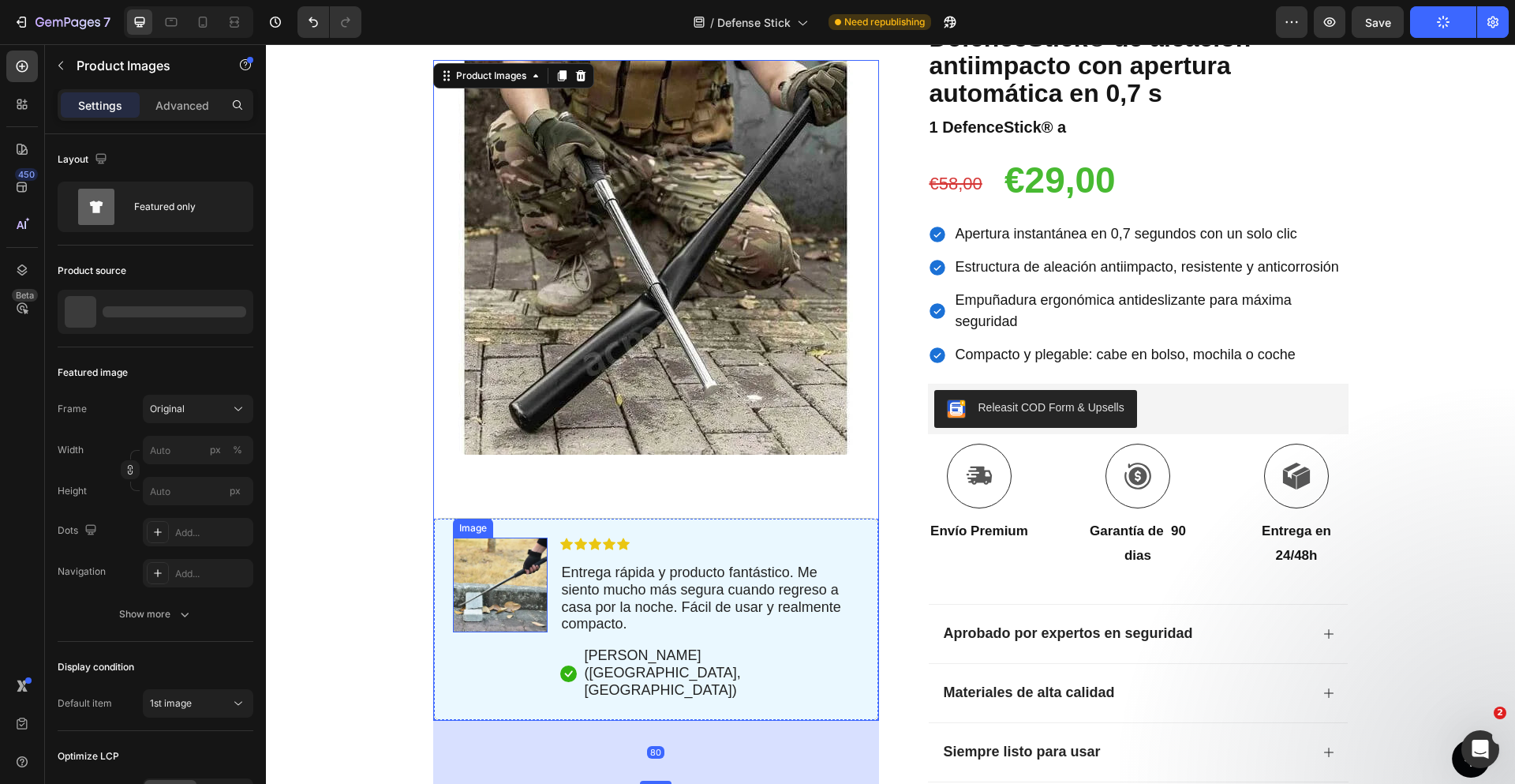
click at [491, 597] on img at bounding box center [500, 585] width 95 height 95
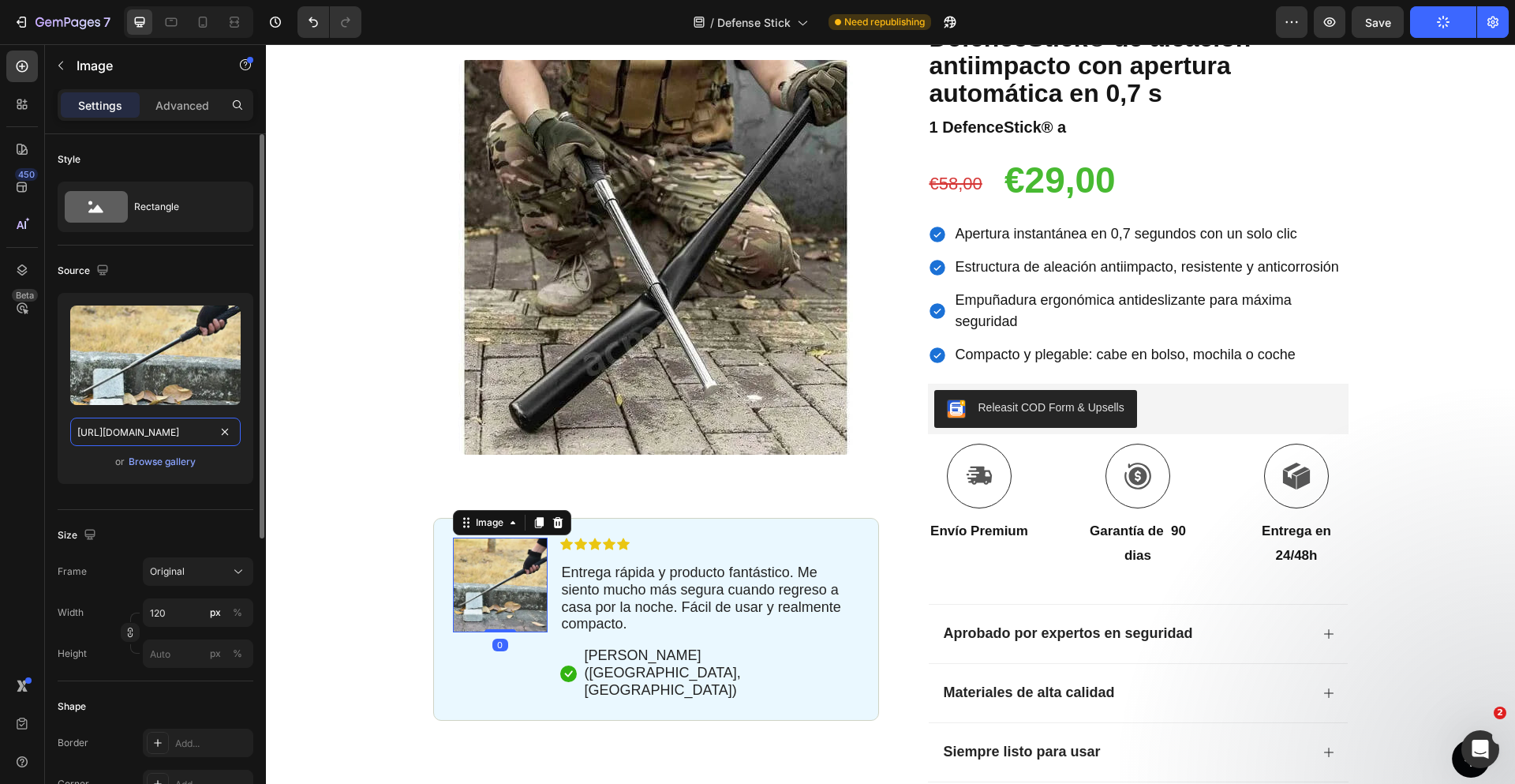
click at [173, 431] on input "[URL][DOMAIN_NAME]" at bounding box center [156, 431] width 170 height 28
click at [1459, 399] on div "Icon Paga a la entrega y envío gratuito Text Block Row Icon 84.000+ Clientes Fe…" at bounding box center [891, 399] width 1249 height 980
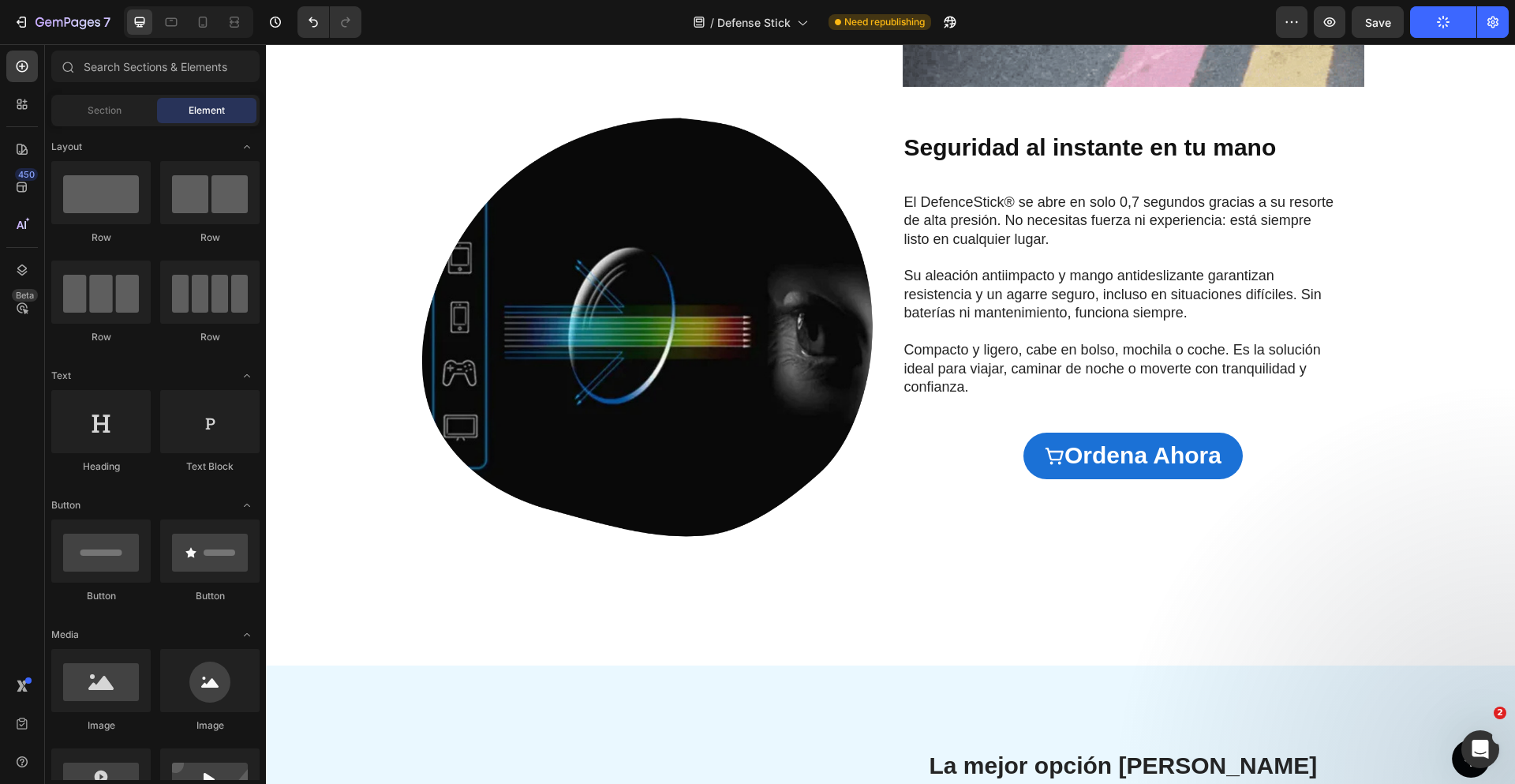
scroll to position [1988, 0]
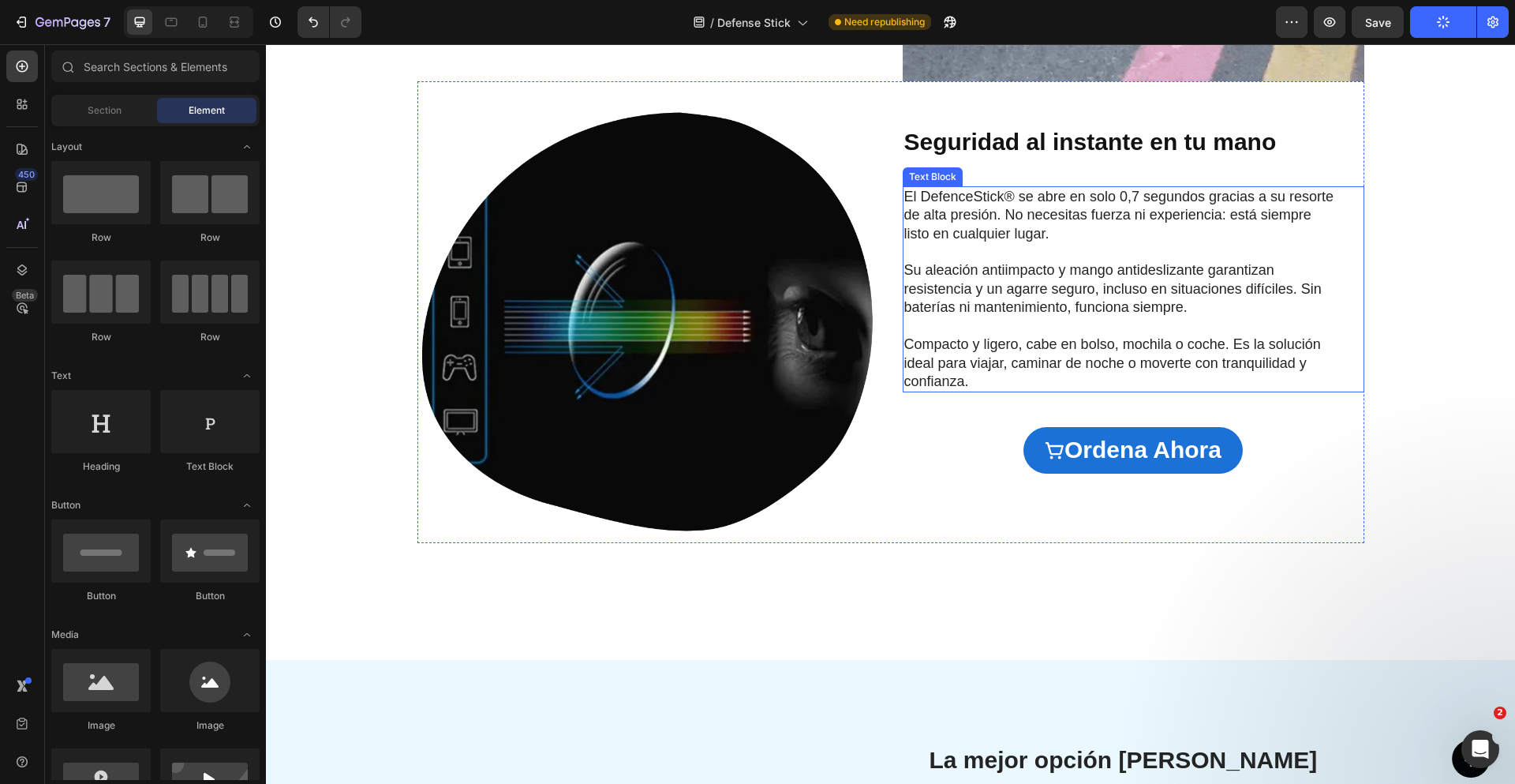
click at [842, 340] on img at bounding box center [648, 312] width 462 height 462
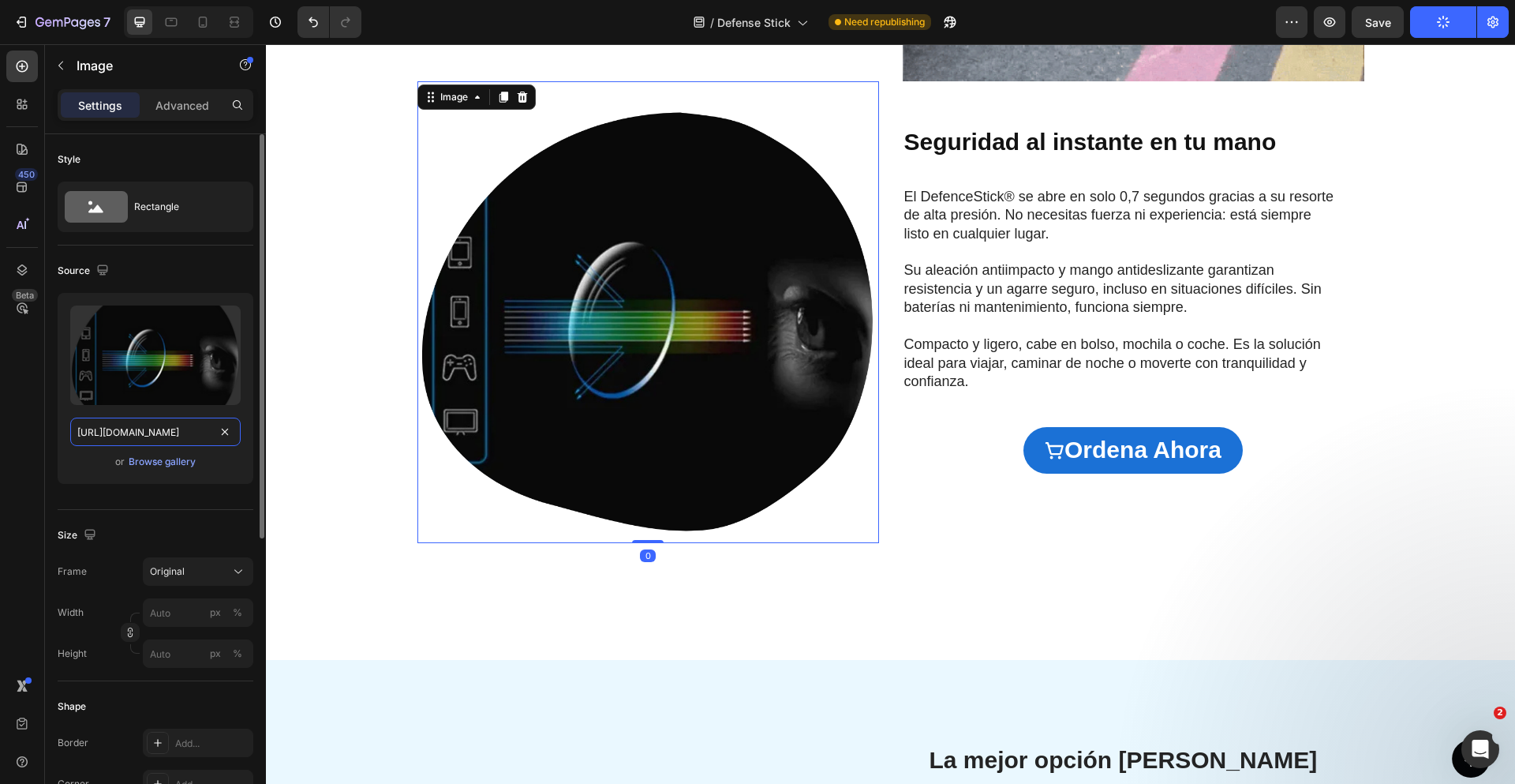
click at [158, 430] on input "https://cdn.shopify.com/s/files/1/0710/3542/0849/files/gempages_570156795566228…" at bounding box center [156, 431] width 170 height 28
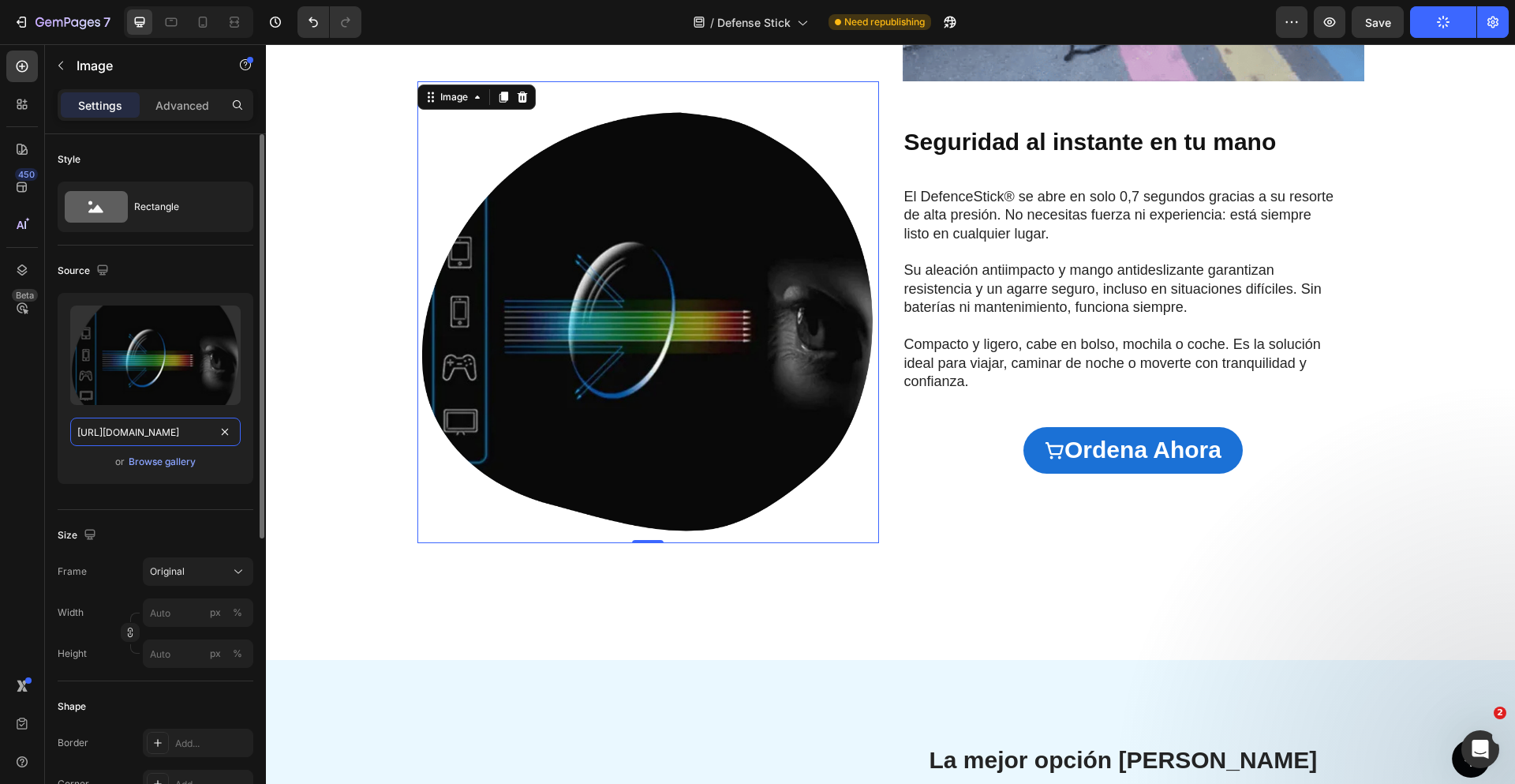
paste input "adde7f2c-d96e-4583-802e-0a9125b86536.webp"
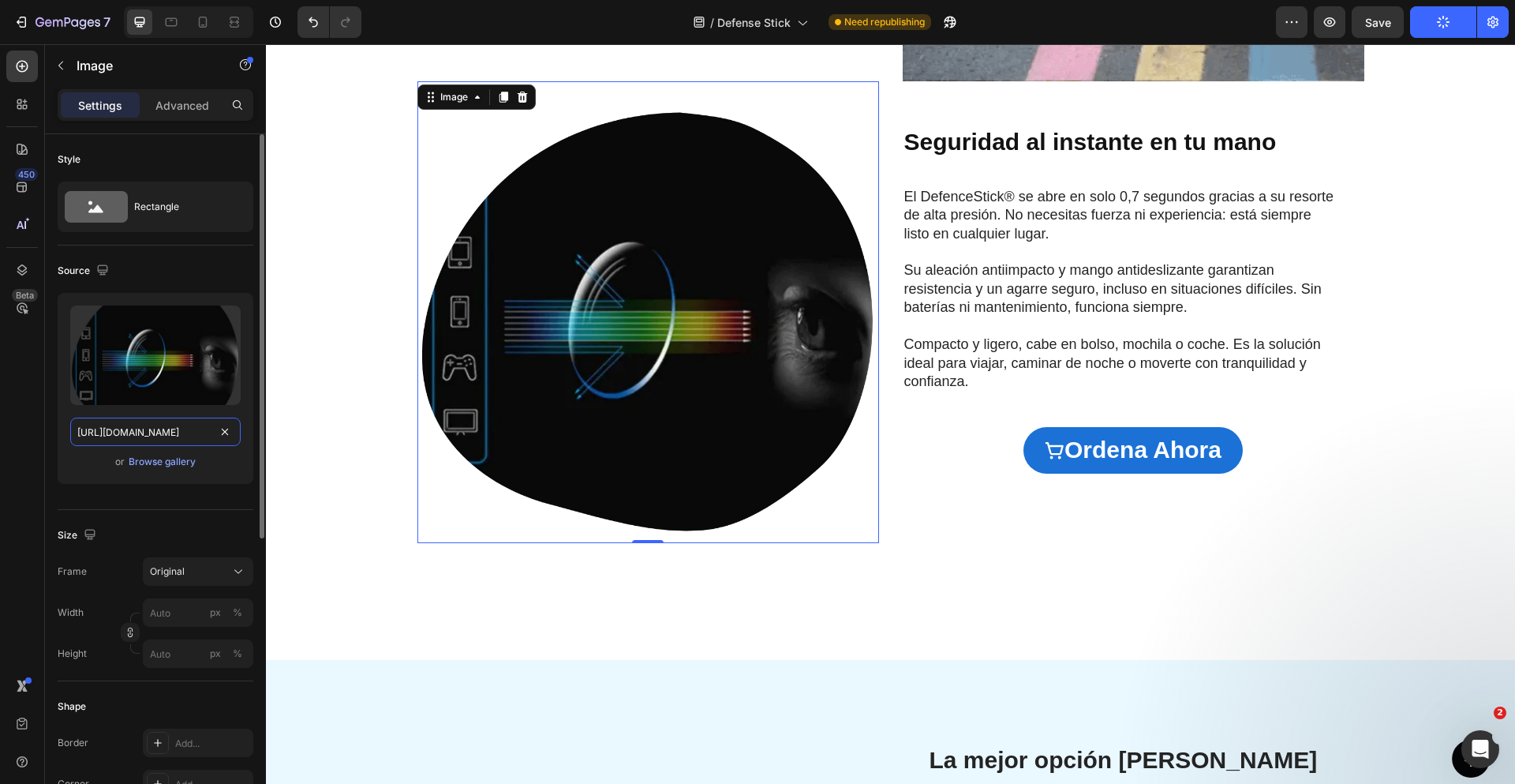
type input "[URL][DOMAIN_NAME]"
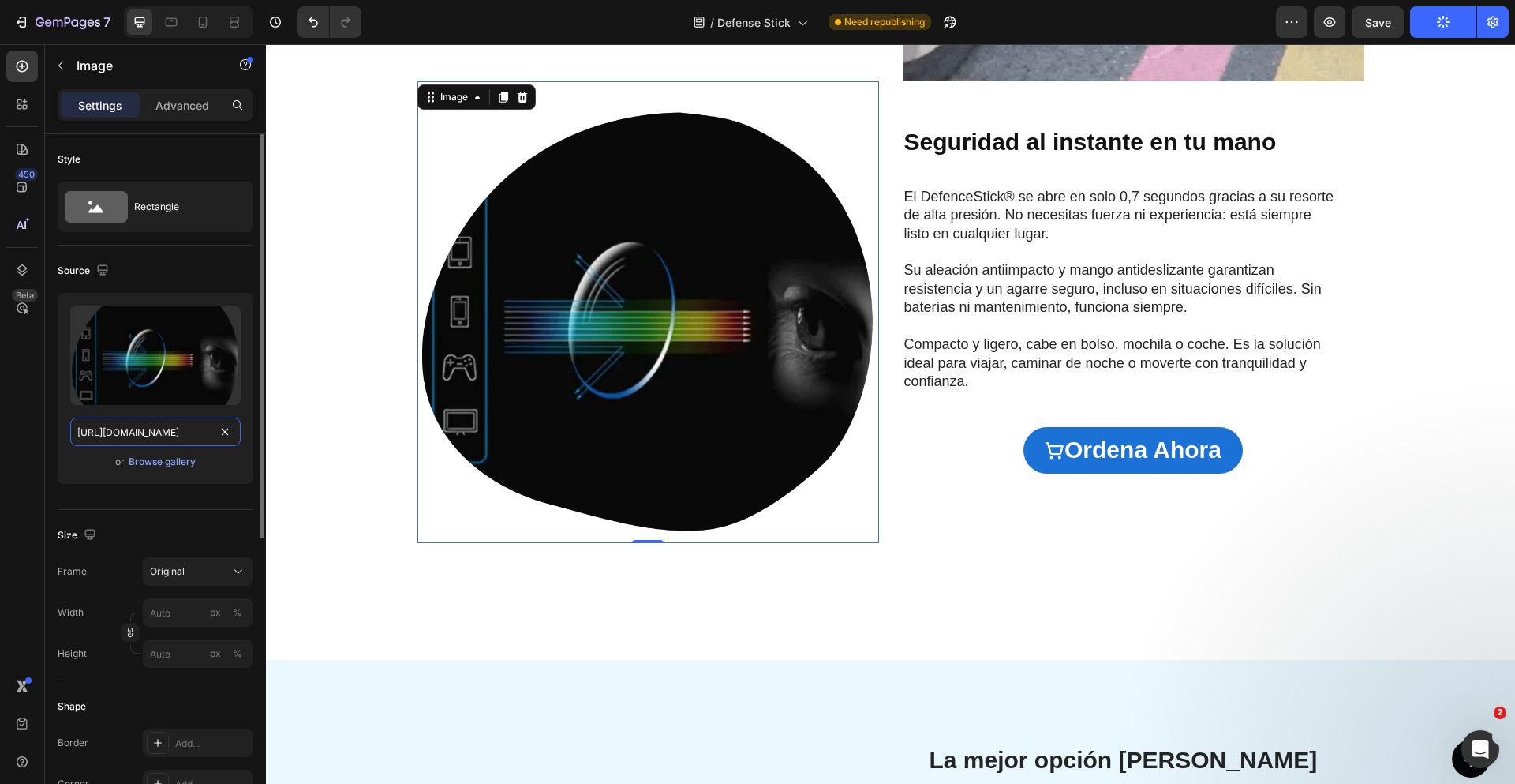
scroll to position [0, 498]
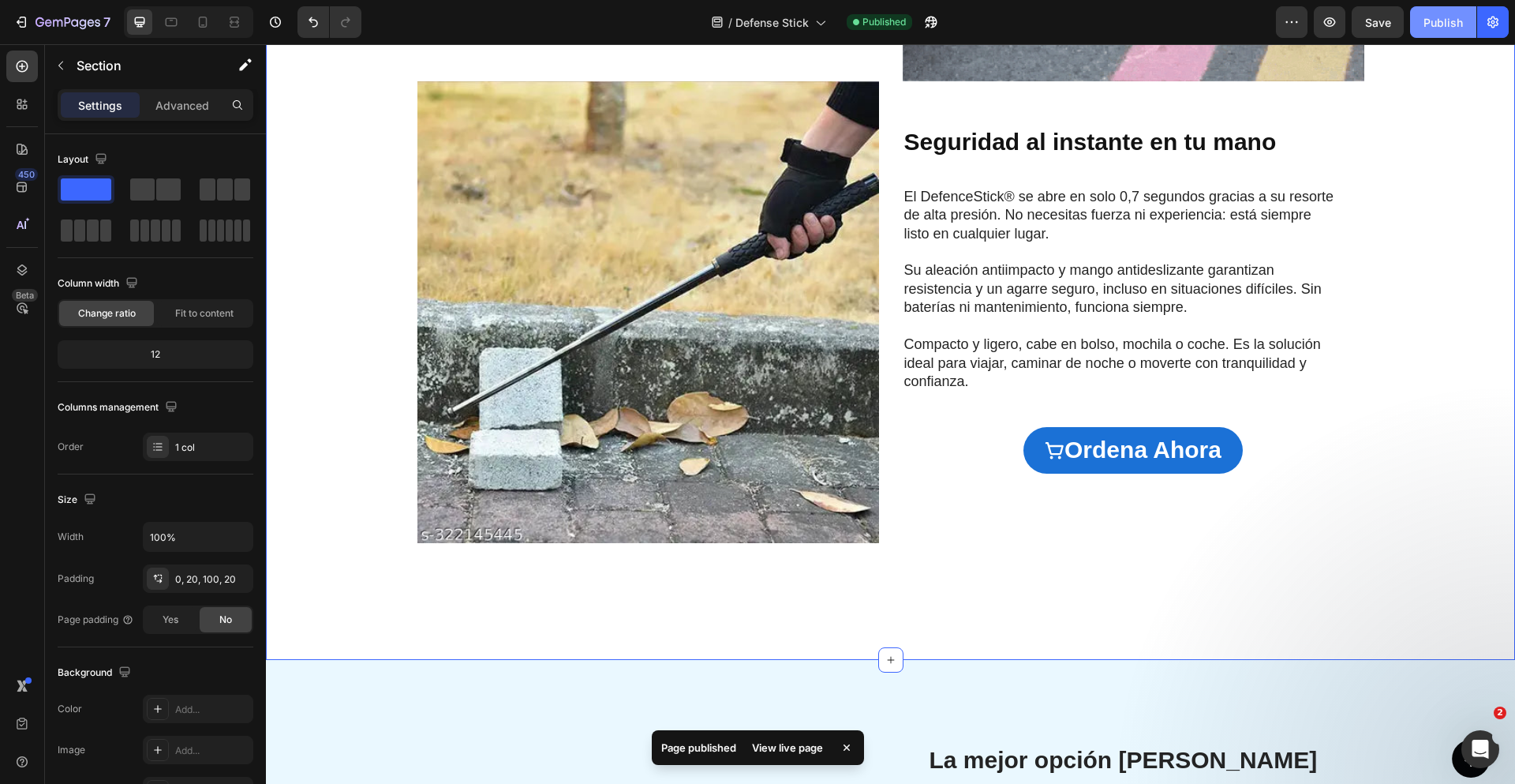
click at [1455, 25] on div "Publish" at bounding box center [1443, 22] width 40 height 16
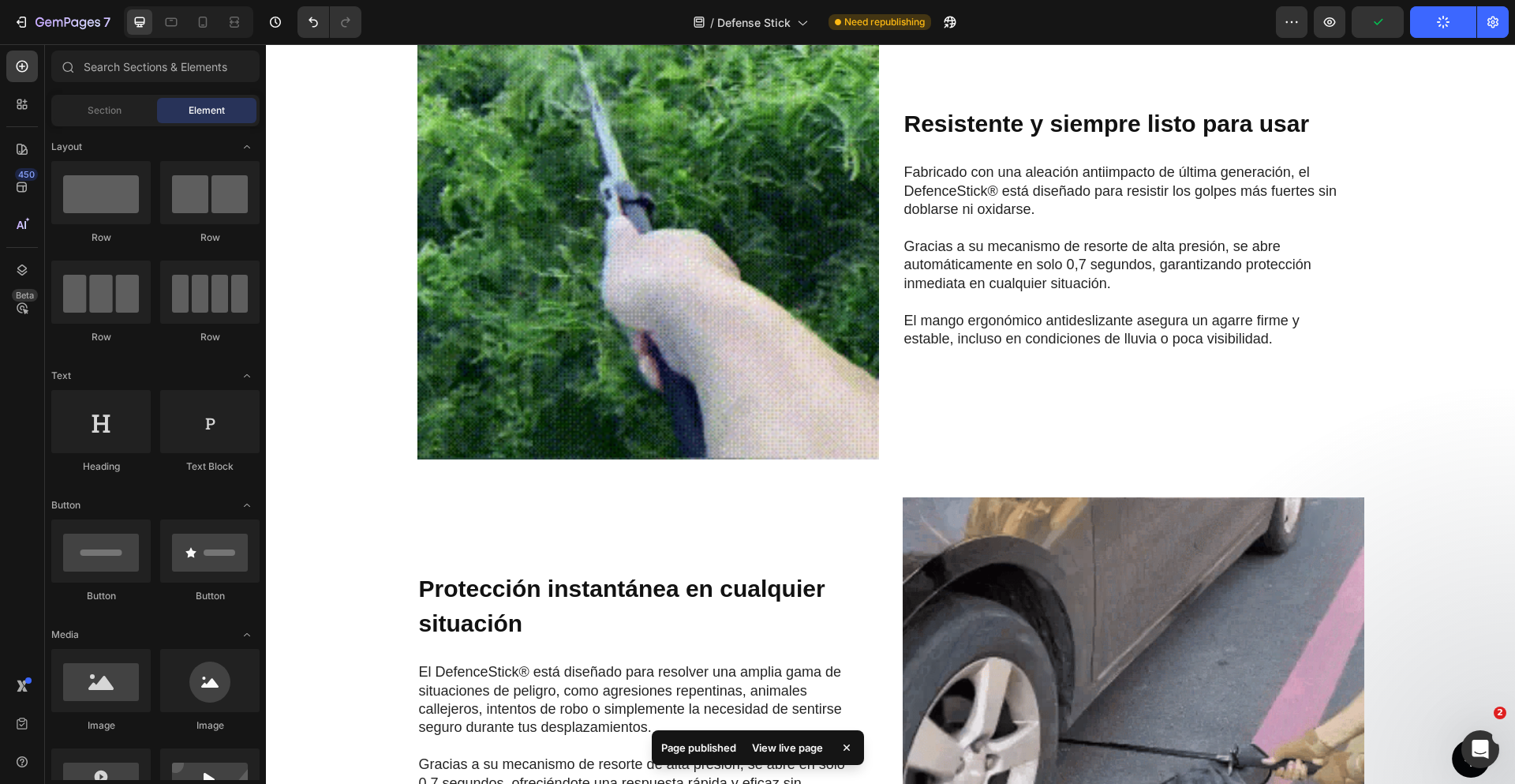
scroll to position [1090, 0]
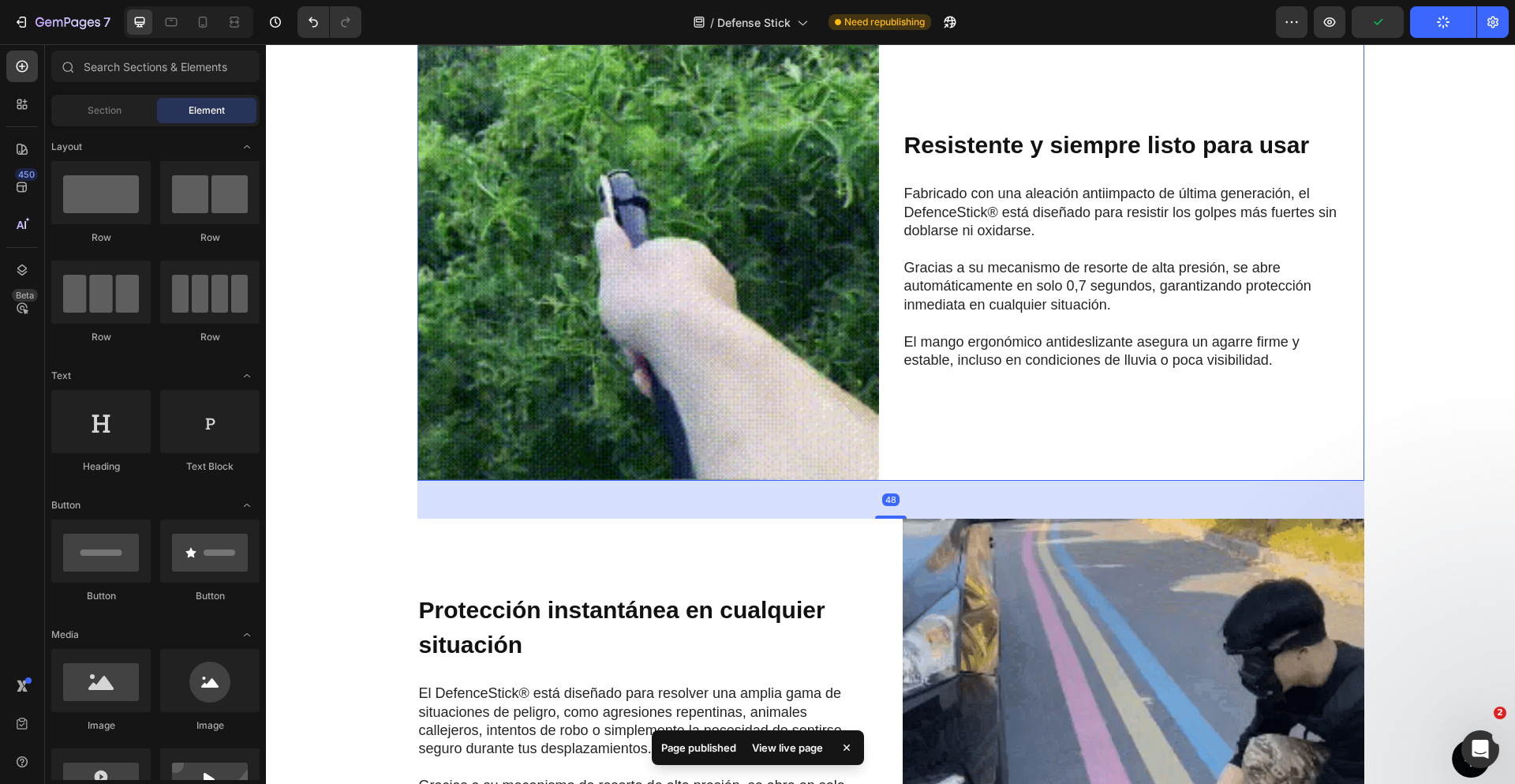
click at [935, 458] on div "Resistente y siempre listo para usar Heading Fabricado con una aleación antiimp…" at bounding box center [1134, 249] width 462 height 464
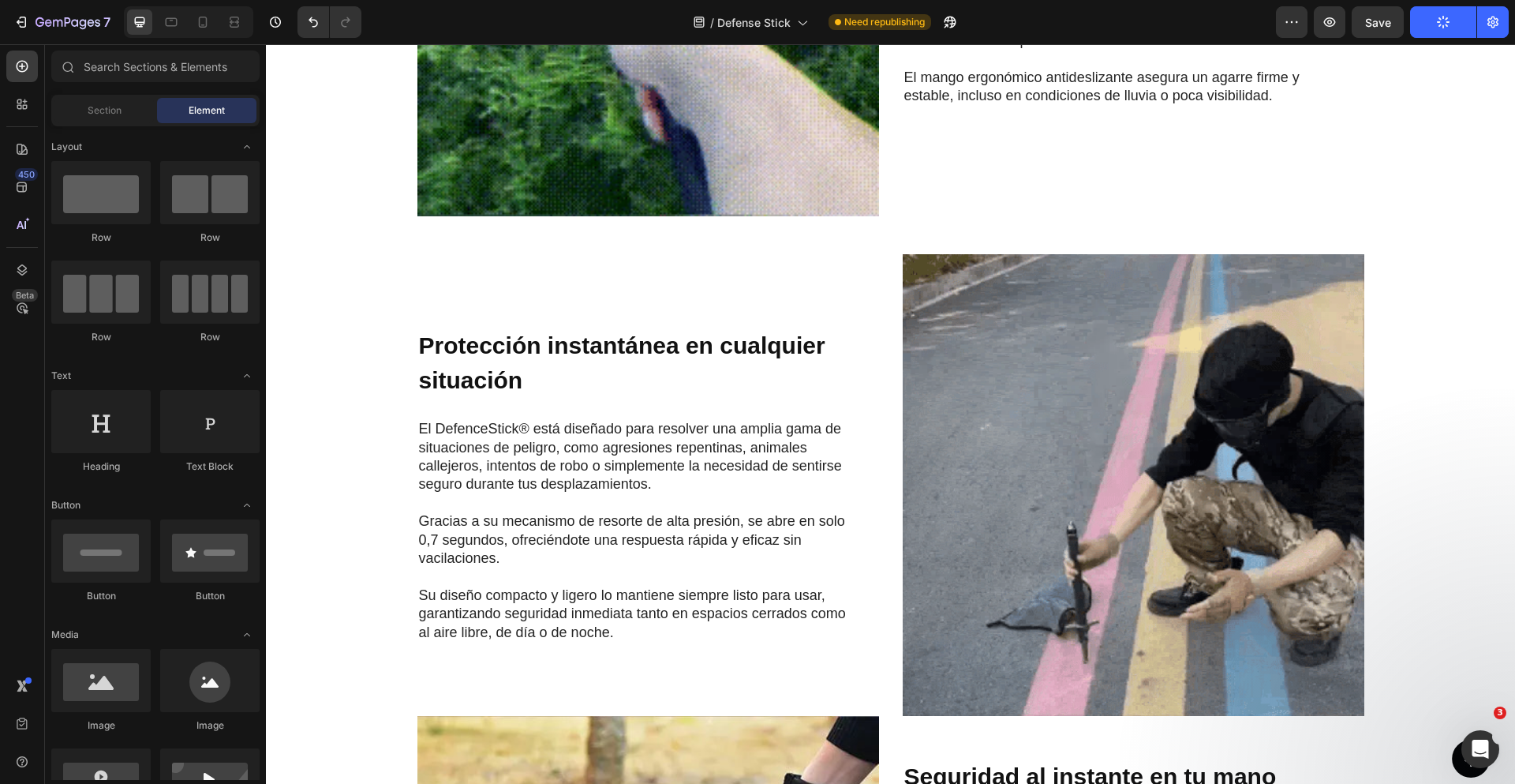
scroll to position [1402, 0]
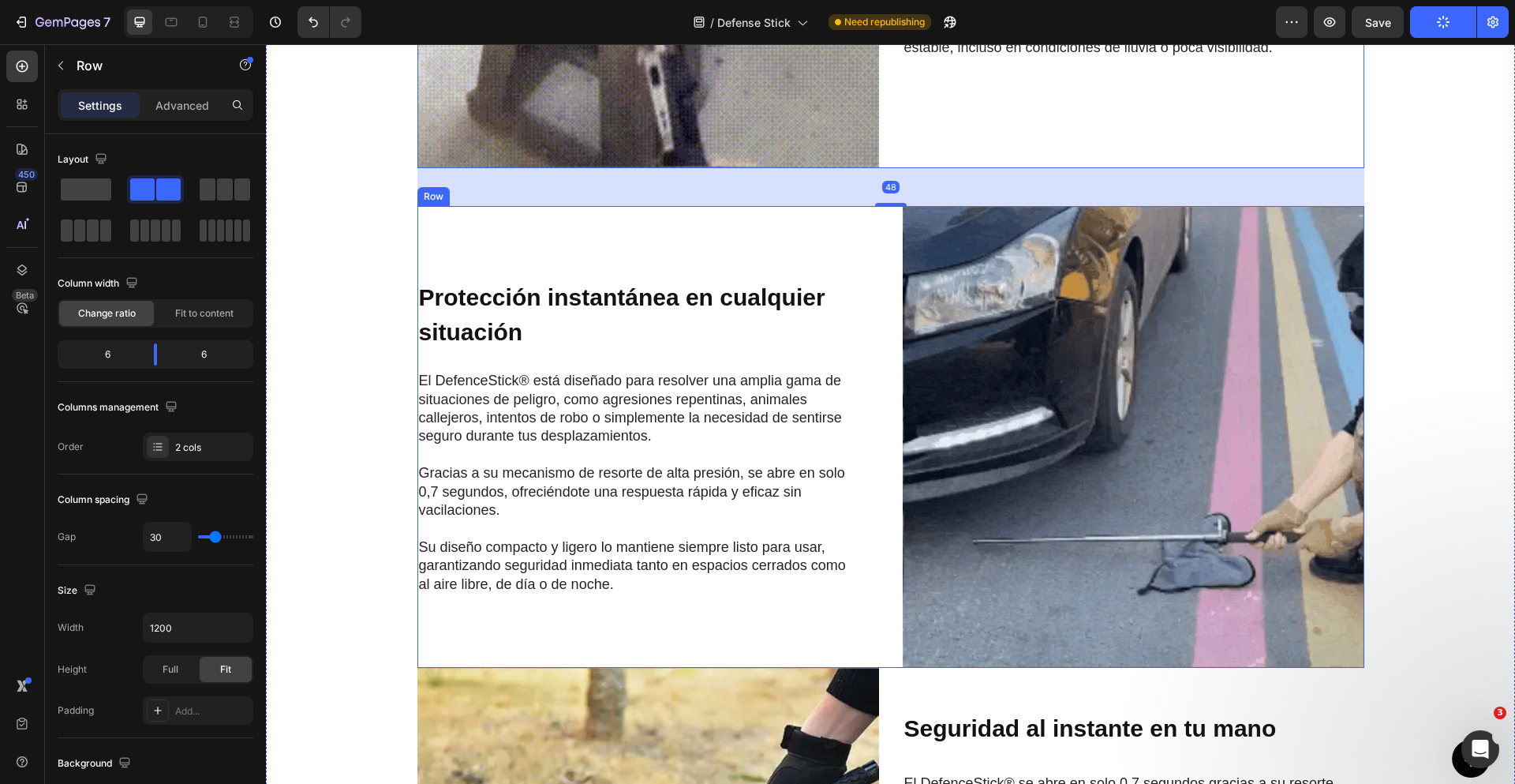
click at [868, 236] on div "Protección instantánea en cualquier situación Heading El DefenceStick® está dis…" at bounding box center [648, 437] width 462 height 462
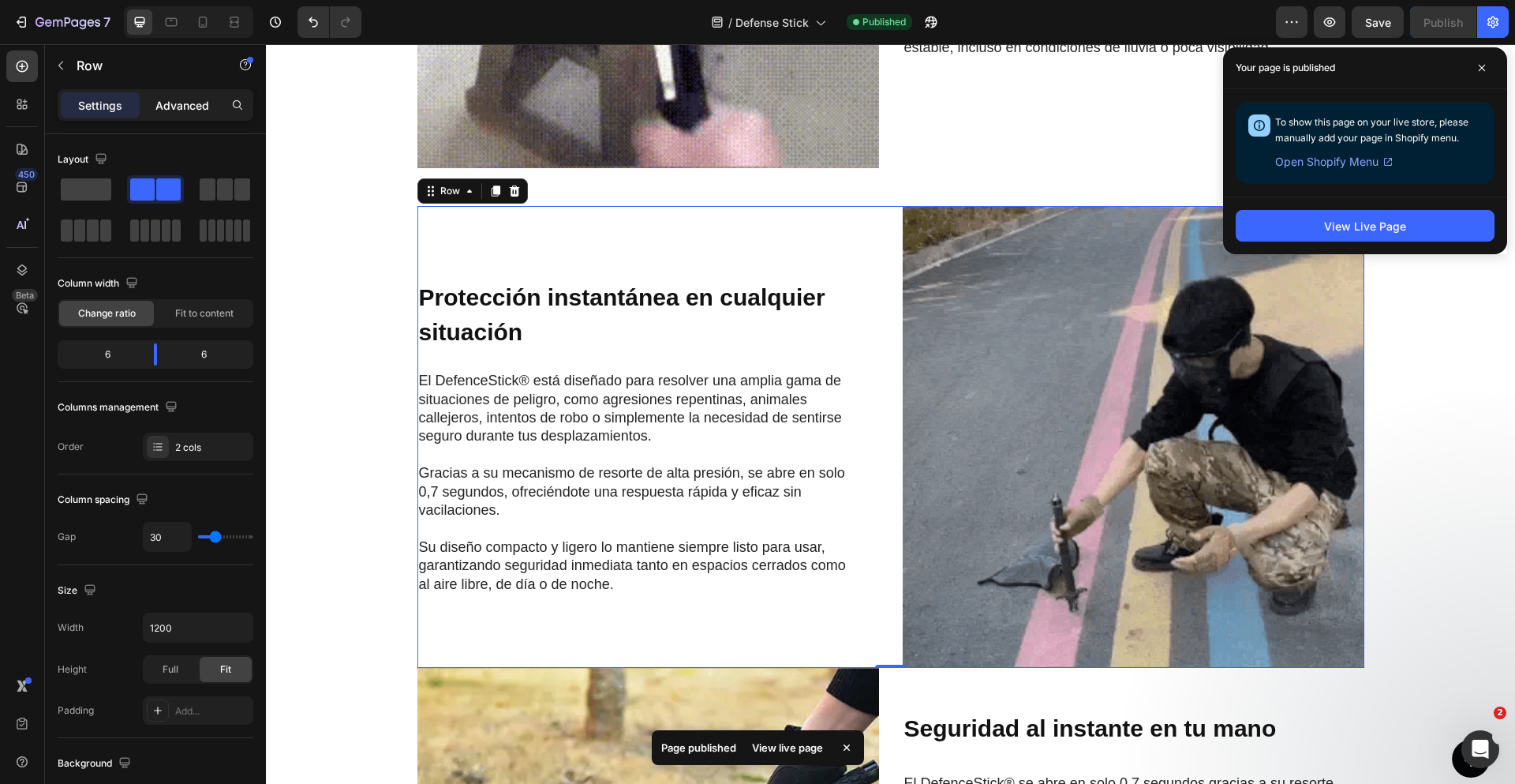
click at [197, 111] on p "Advanced" at bounding box center [182, 105] width 53 height 16
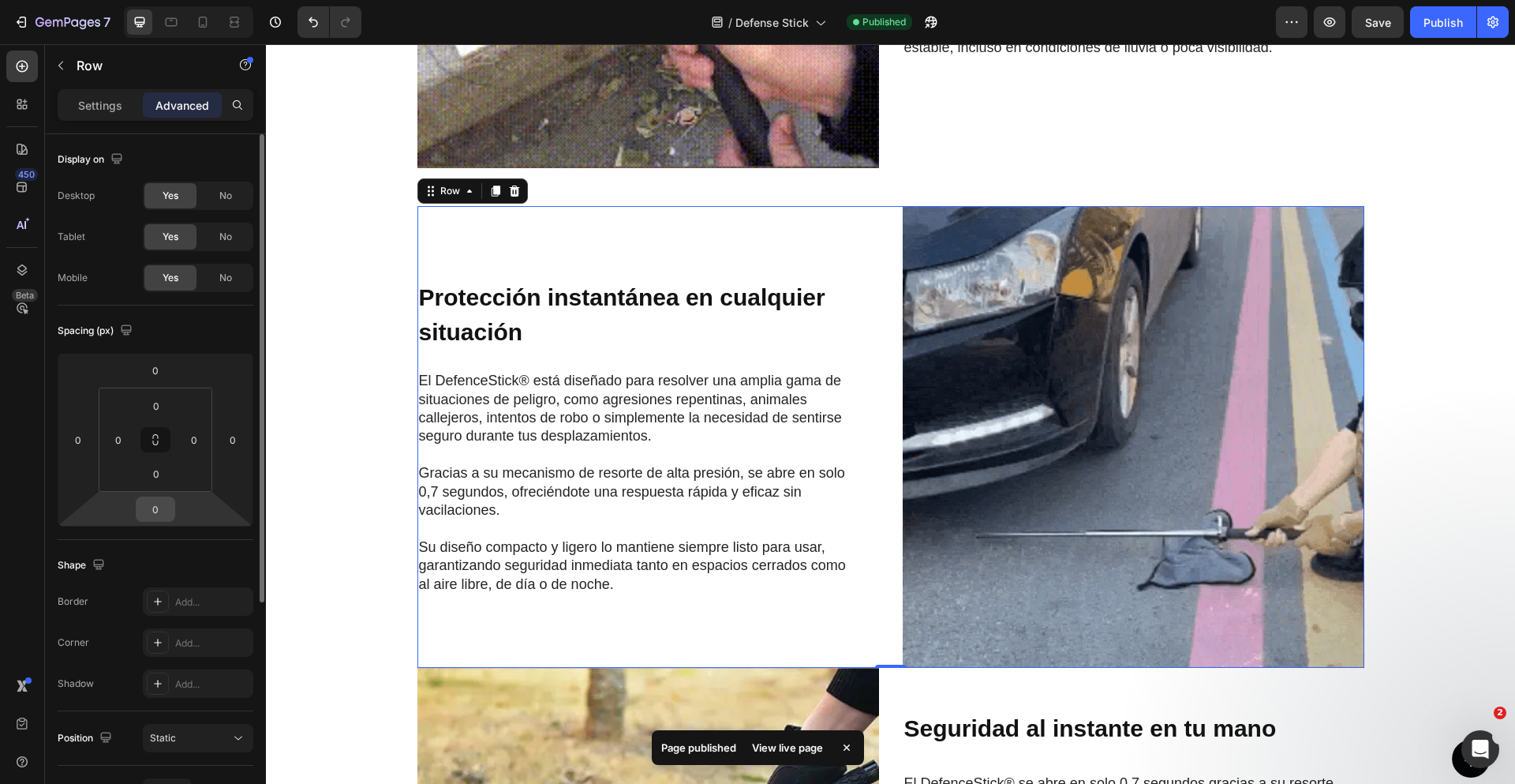
click at [148, 506] on input "0" at bounding box center [155, 509] width 32 height 23
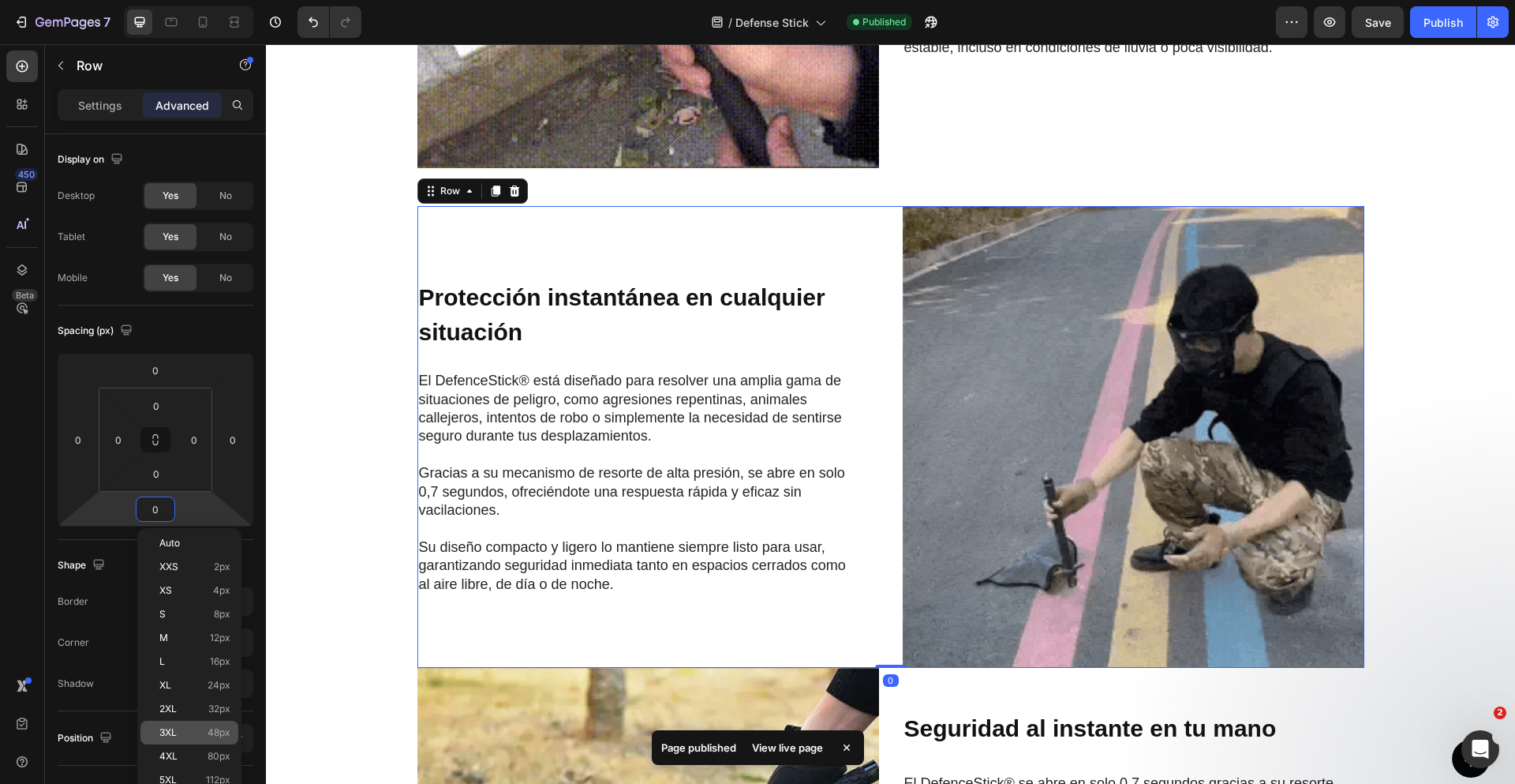
click at [190, 723] on div "3XL 48px" at bounding box center [189, 732] width 98 height 23
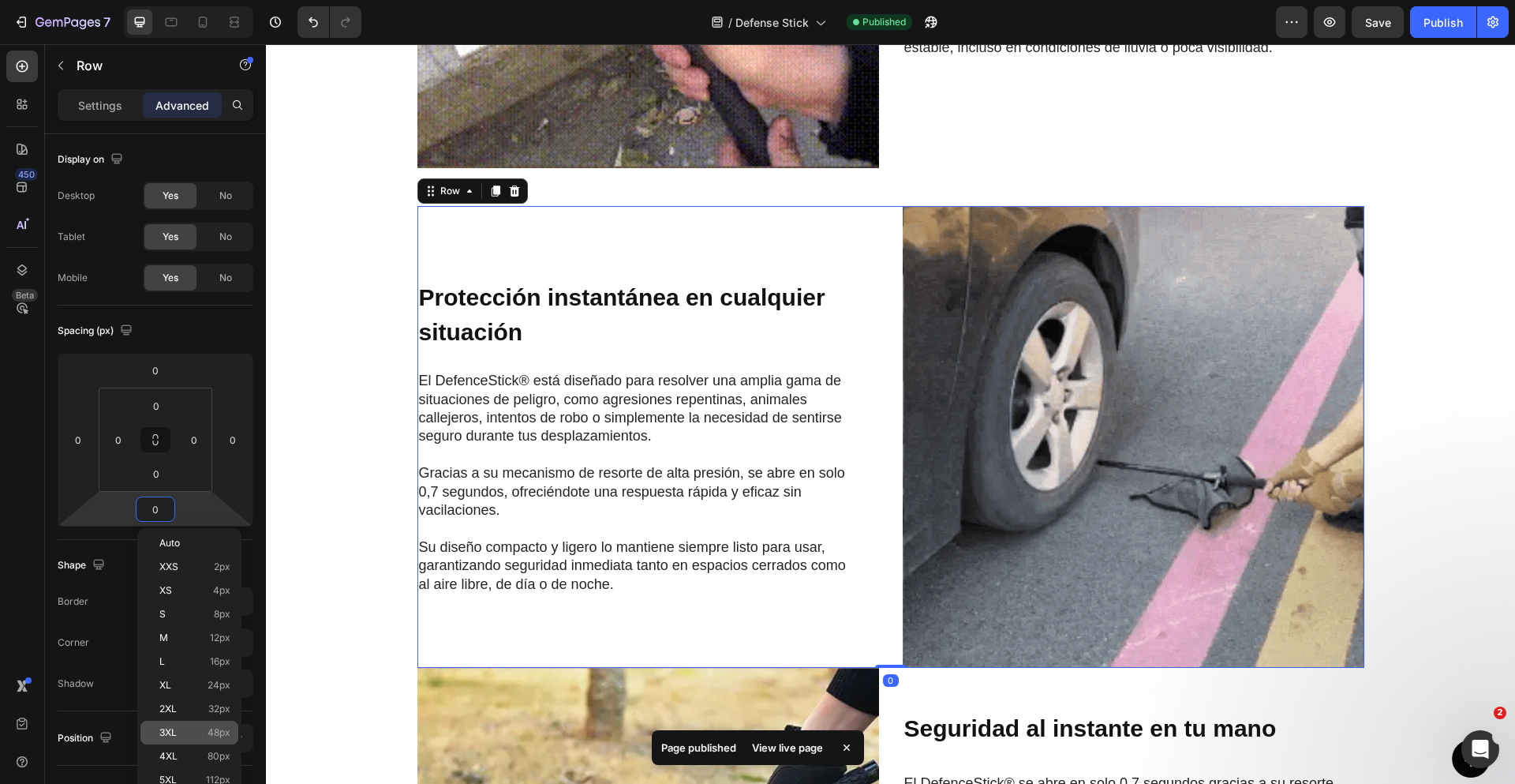
type input "48"
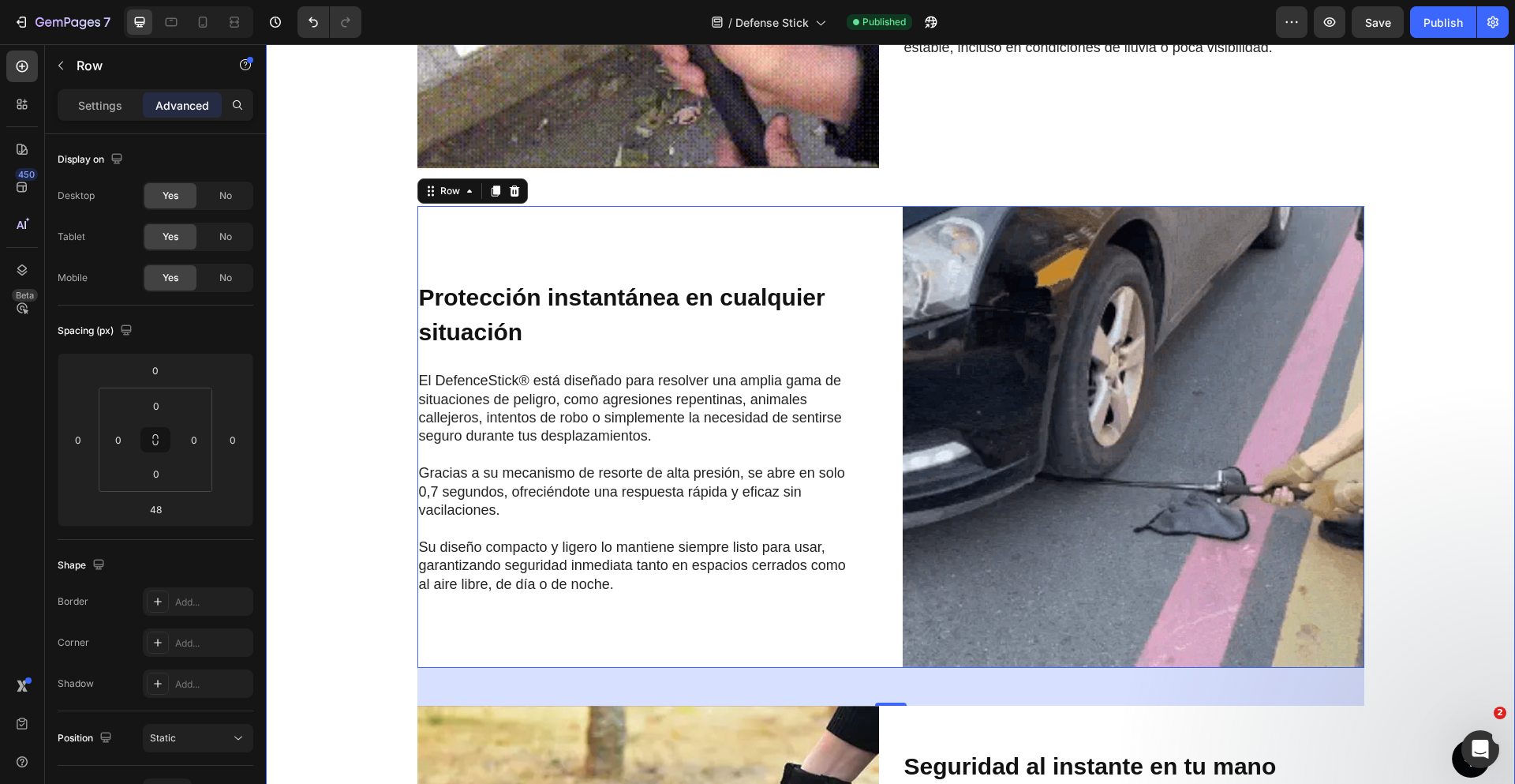
click at [1463, 284] on div "Image Resistente y siempre listo para usar Heading Fabricado con una aleación a…" at bounding box center [891, 455] width 1218 height 1500
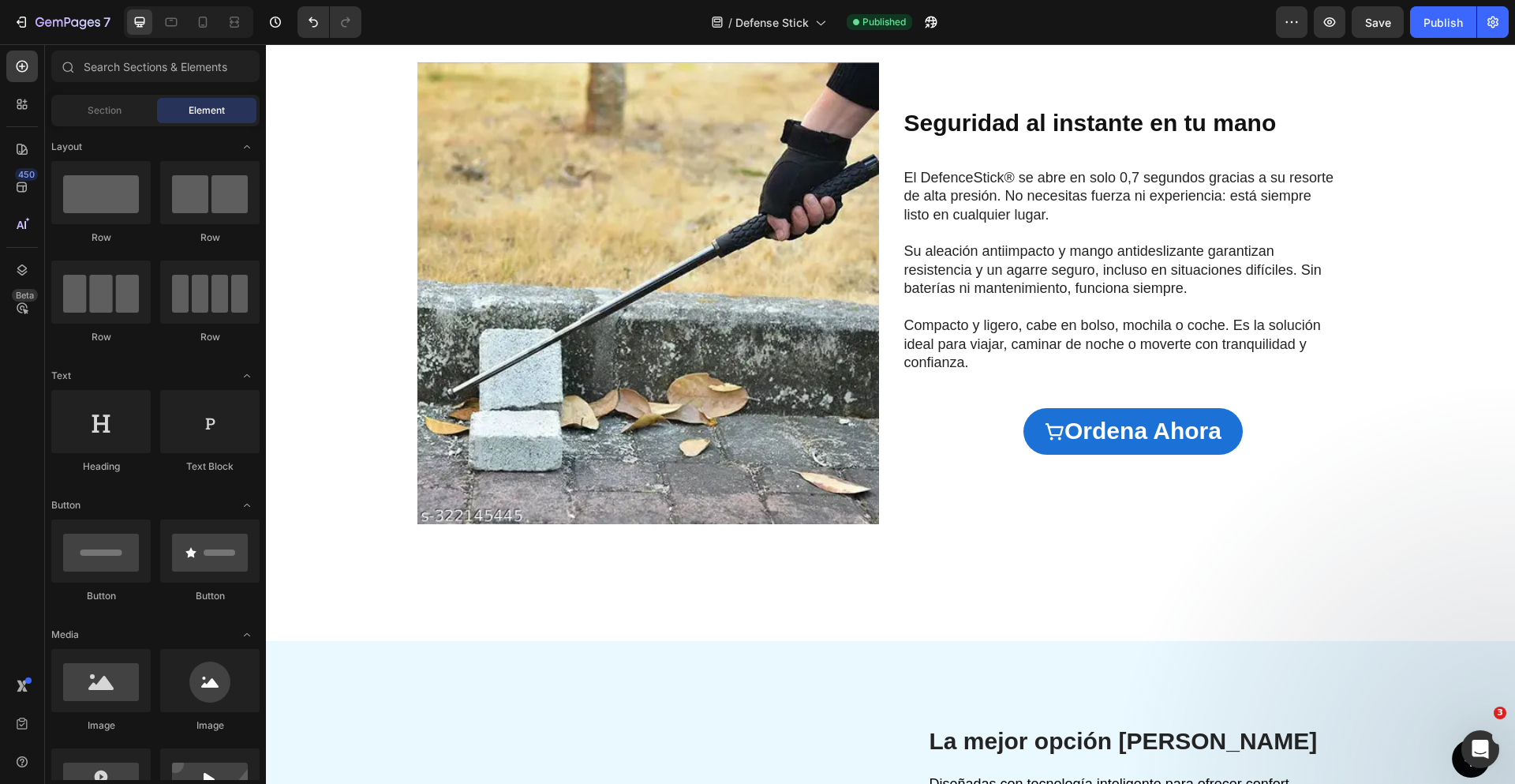
scroll to position [2051, 0]
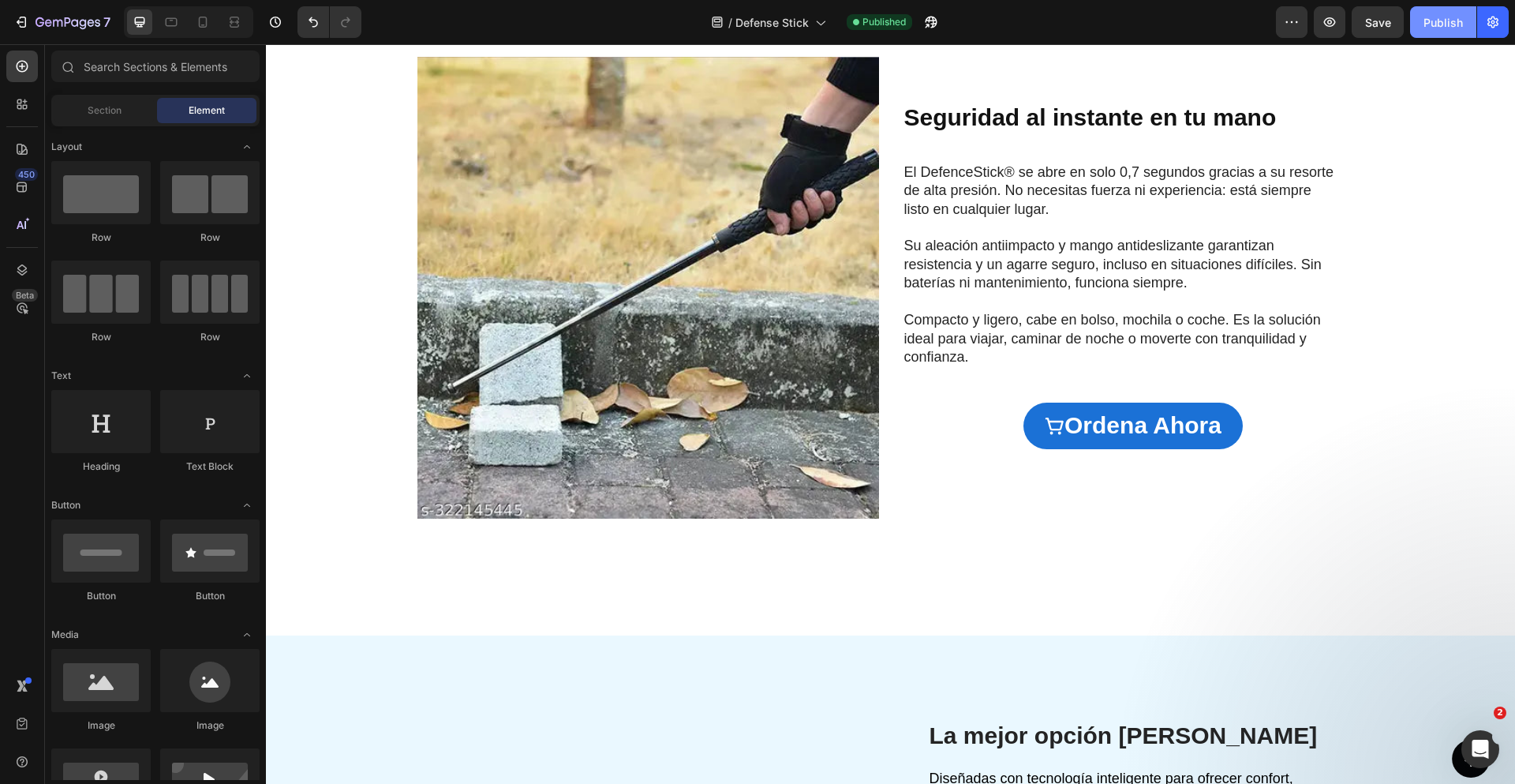
click at [1436, 28] on div "Publish" at bounding box center [1443, 22] width 40 height 16
click at [935, 492] on div "Seguridad al instante en tu mano Heading El DefenceStick® se abre en solo 0,7 s…" at bounding box center [1134, 287] width 462 height 462
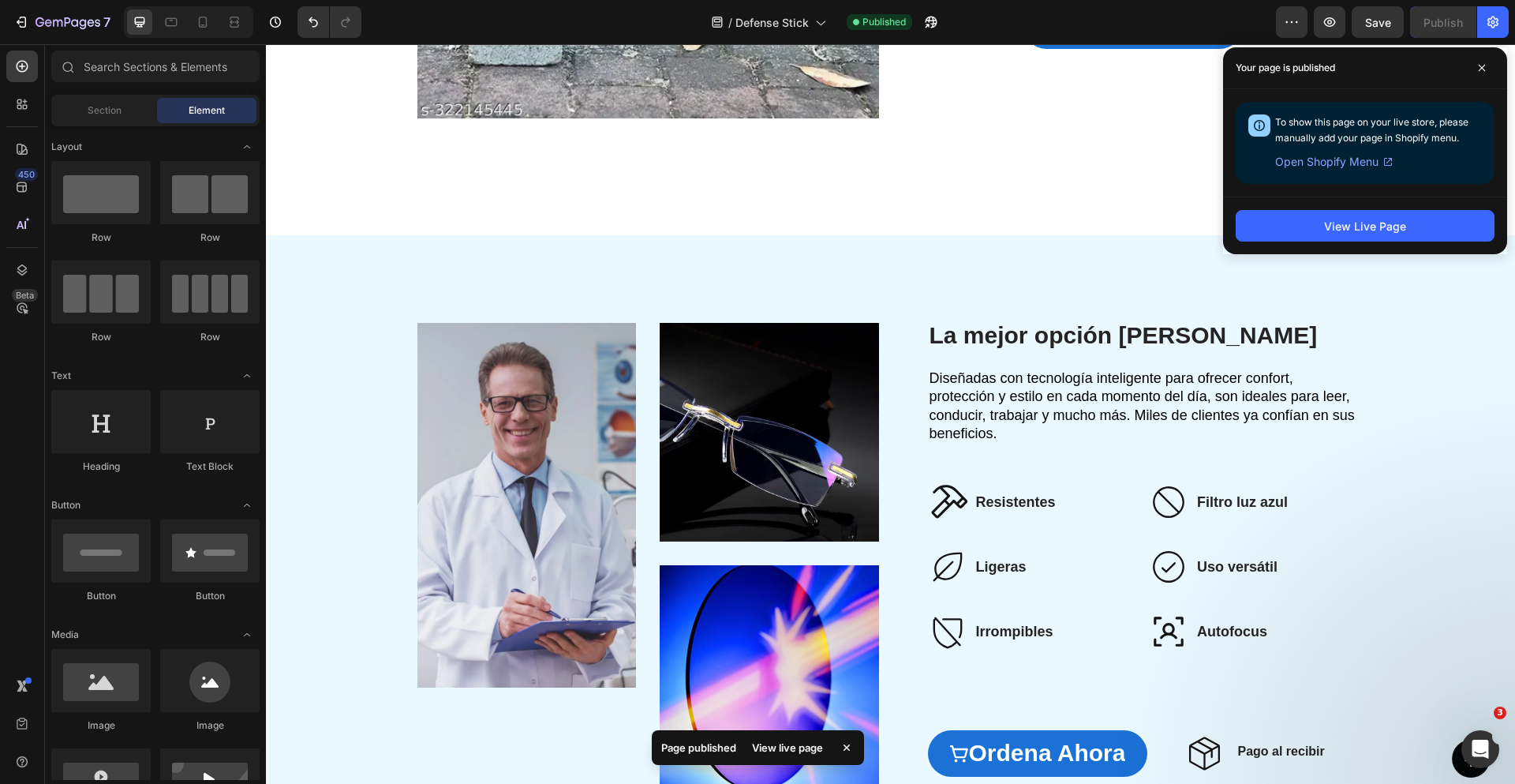
scroll to position [2457, 0]
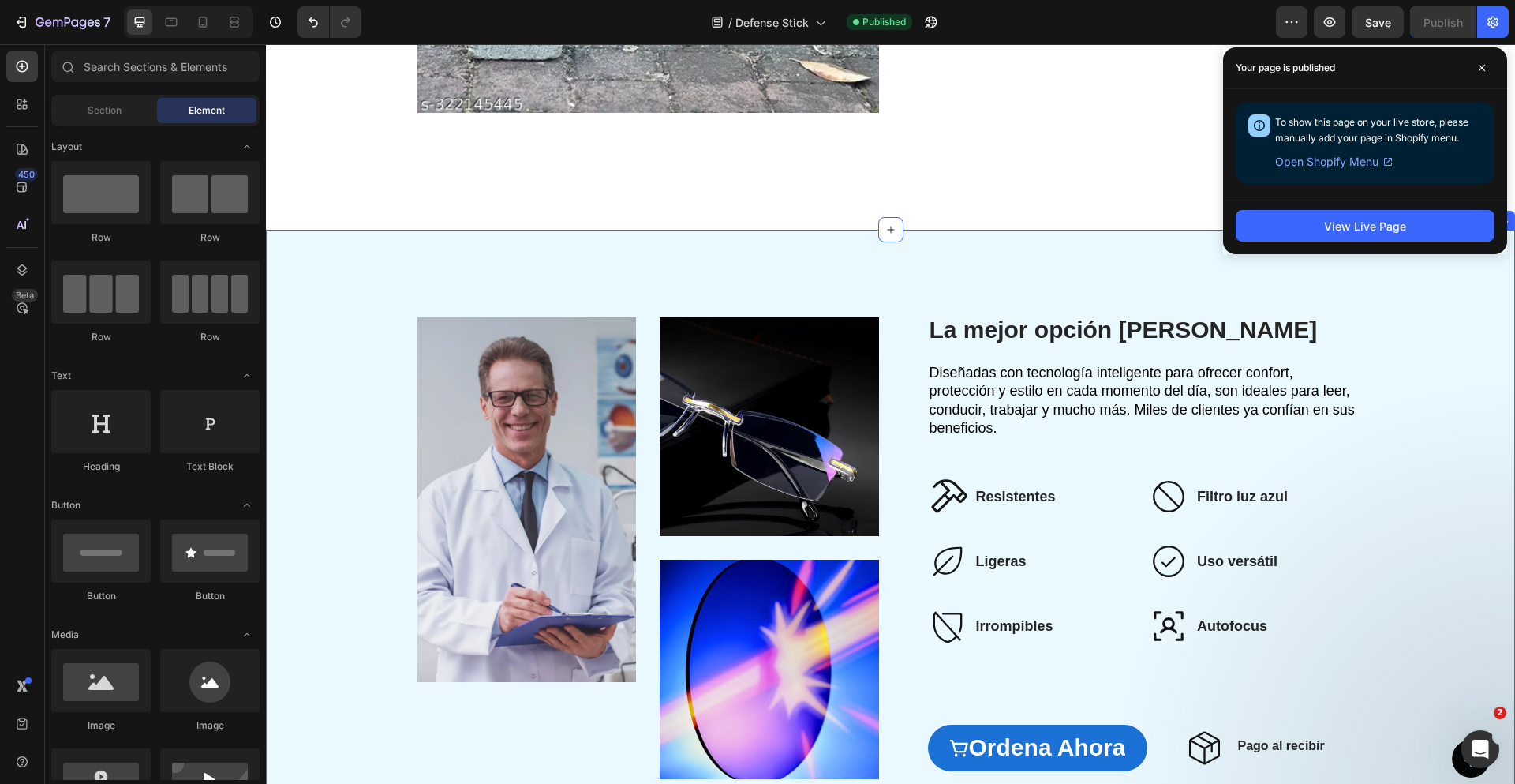
click at [1408, 348] on div "Image Image Image Row La mejor opción del mercado Heading Diseñadas con tecnolo…" at bounding box center [891, 548] width 1218 height 478
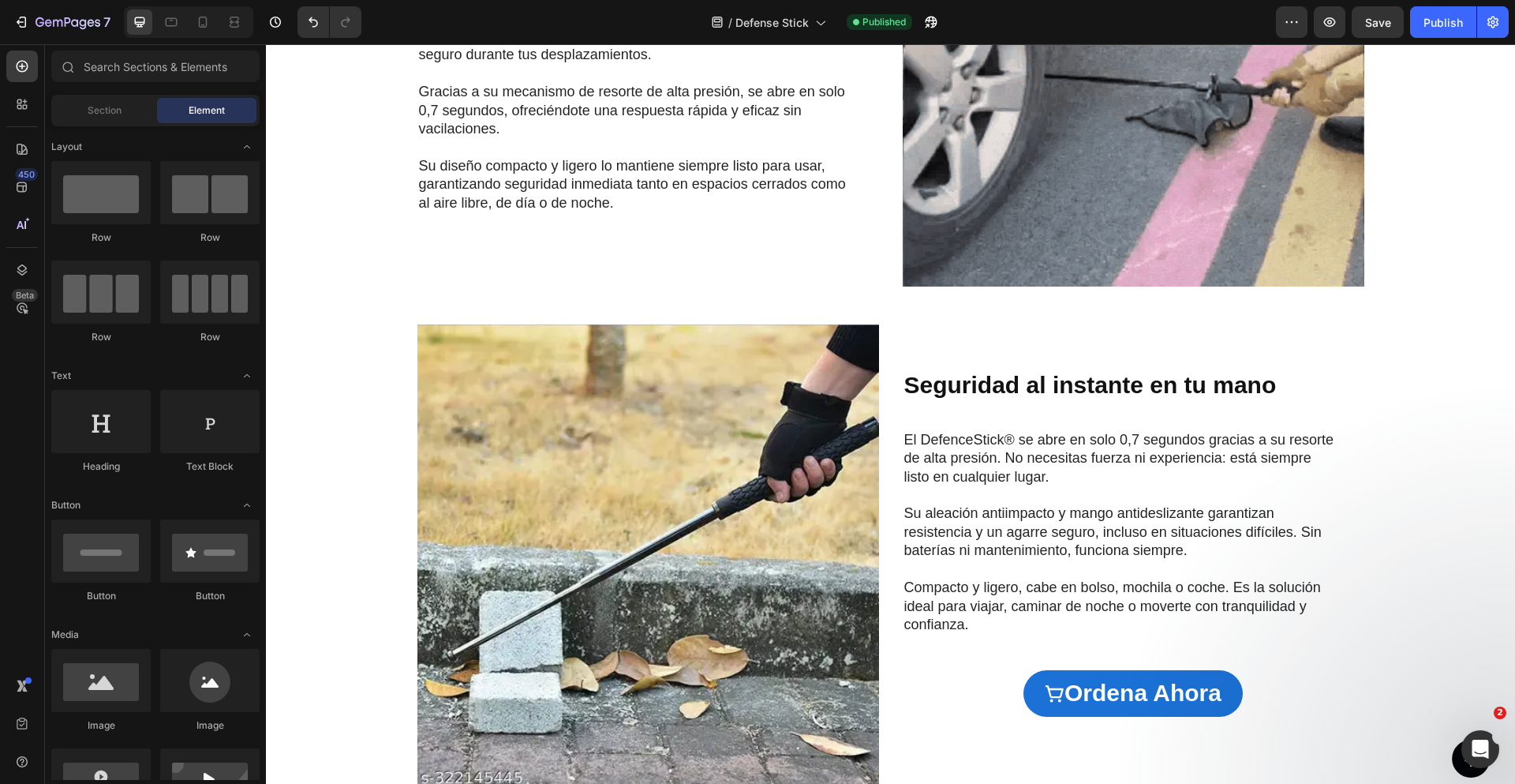
scroll to position [1826, 0]
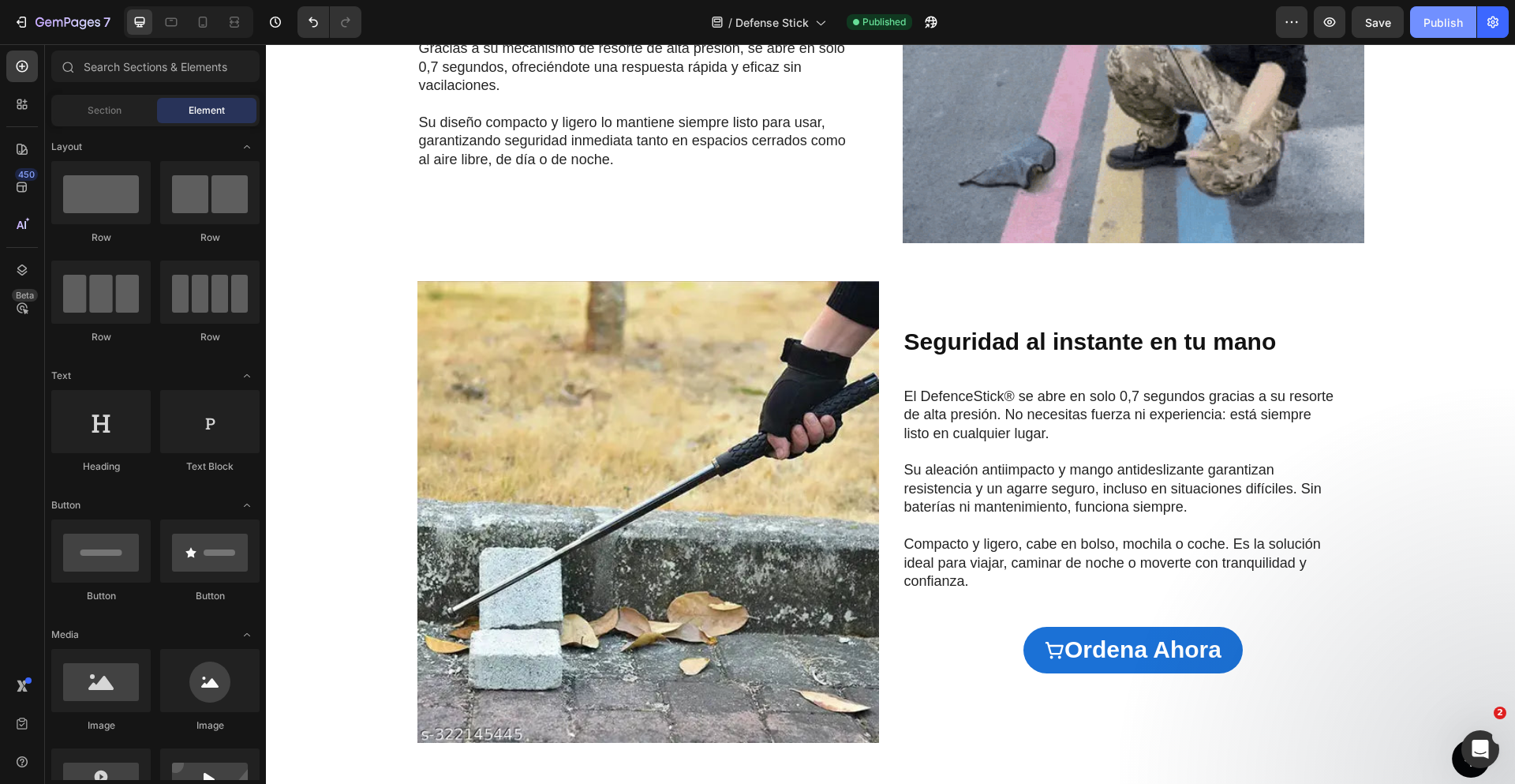
click at [1435, 30] on button "Publish" at bounding box center [1443, 22] width 66 height 32
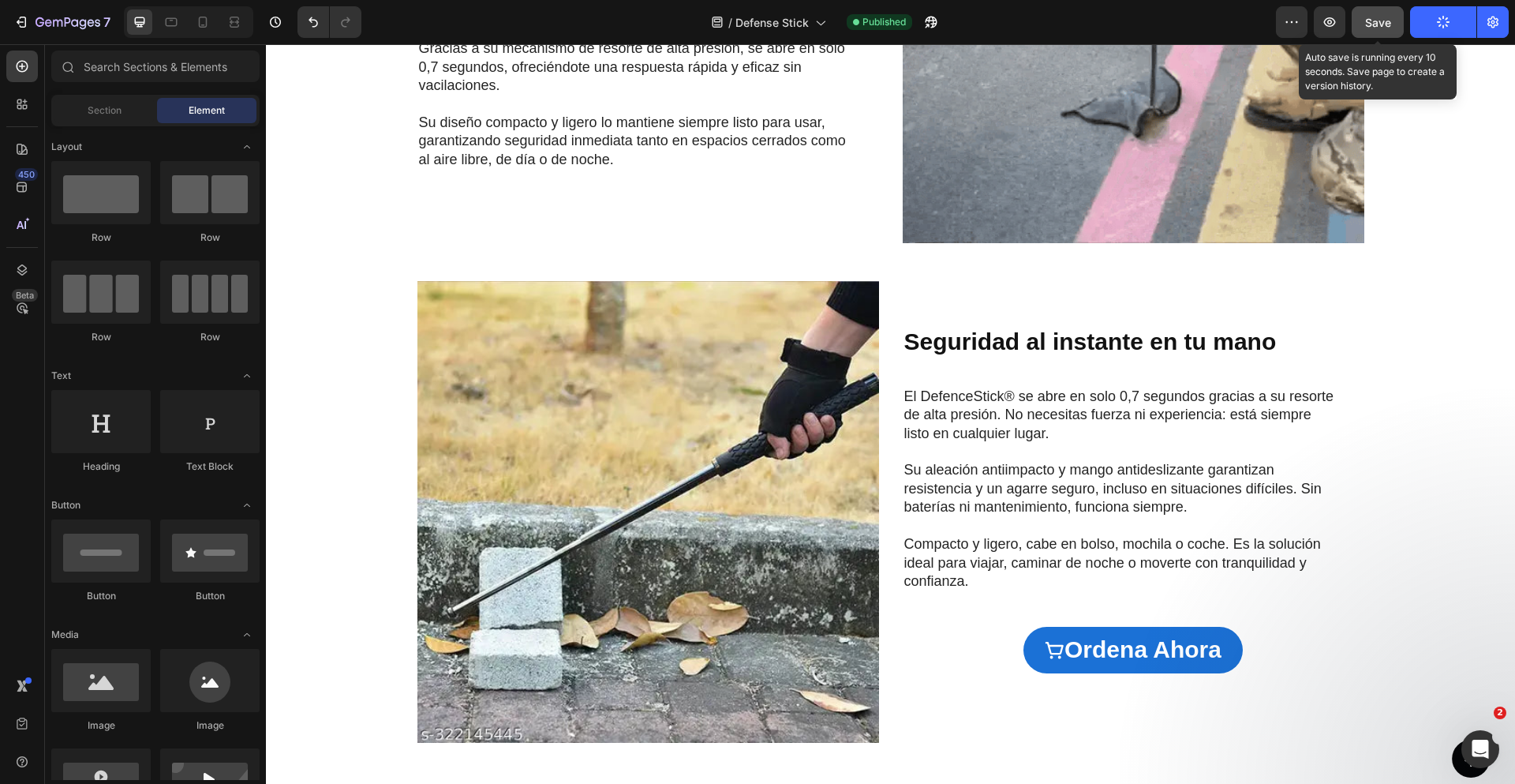
click at [1378, 21] on span "Save" at bounding box center [1378, 22] width 26 height 14
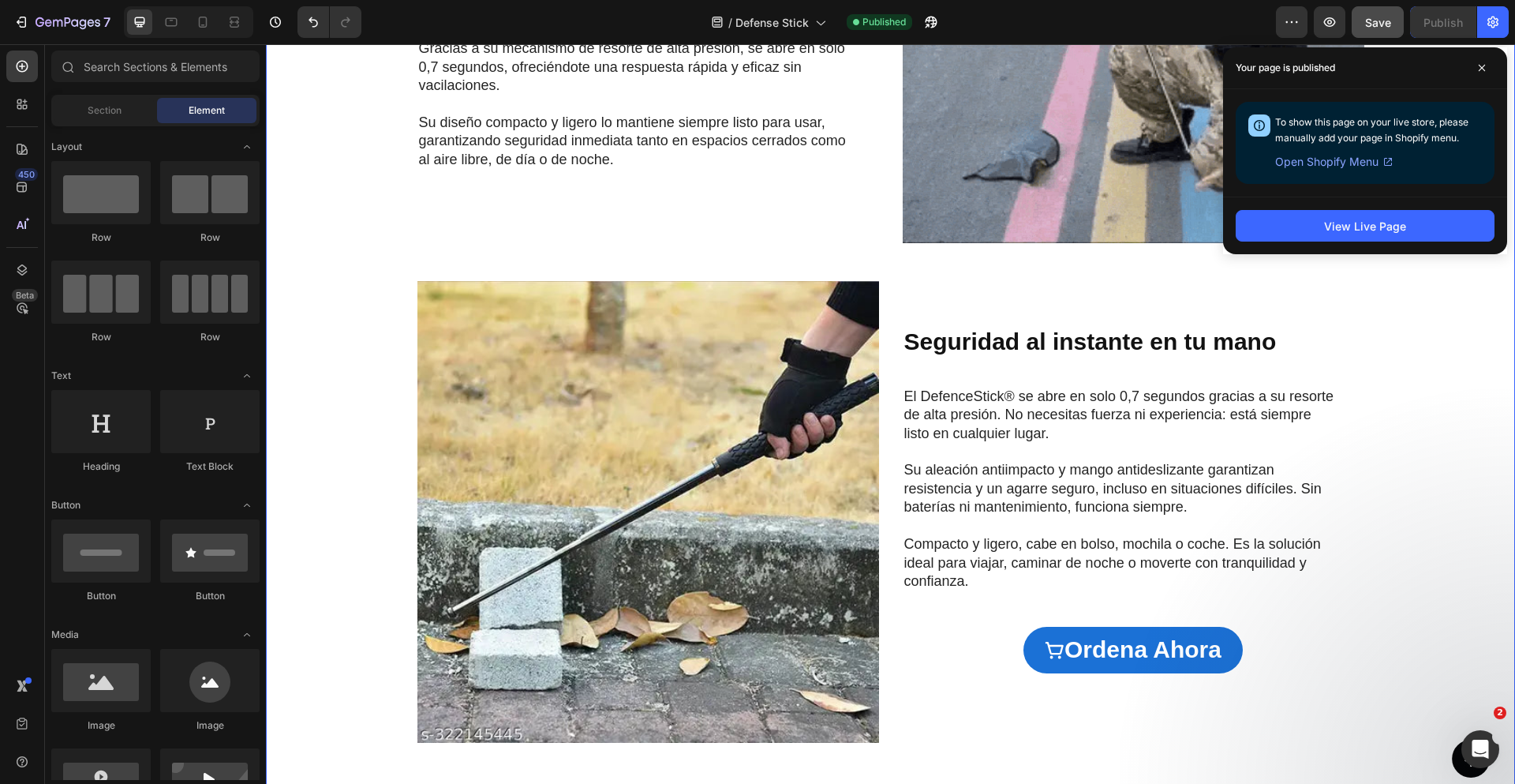
click at [1388, 359] on div "Image Resistente y siempre listo para usar Heading Fabricado con una aleación a…" at bounding box center [891, 31] width 1218 height 1500
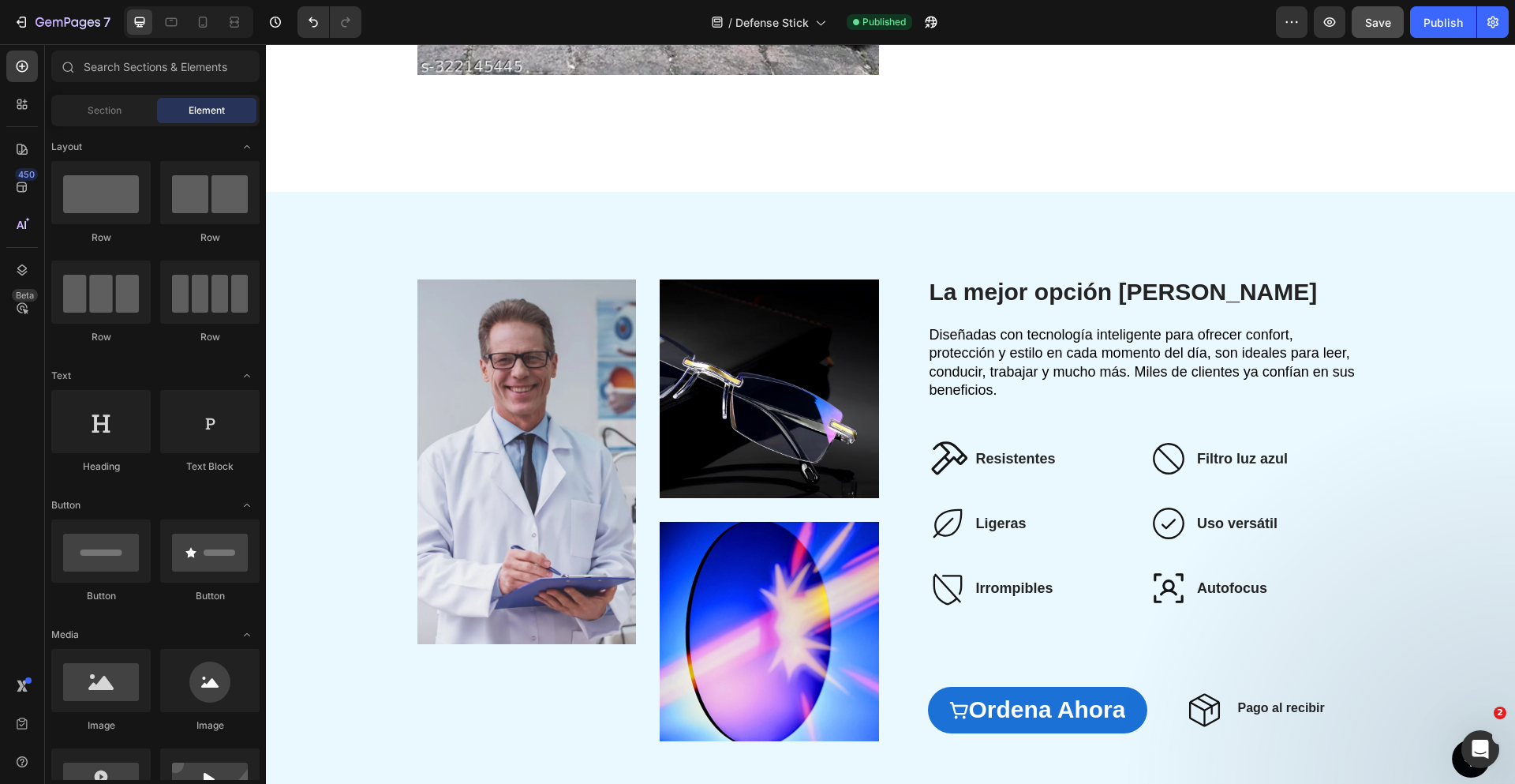
scroll to position [2505, 0]
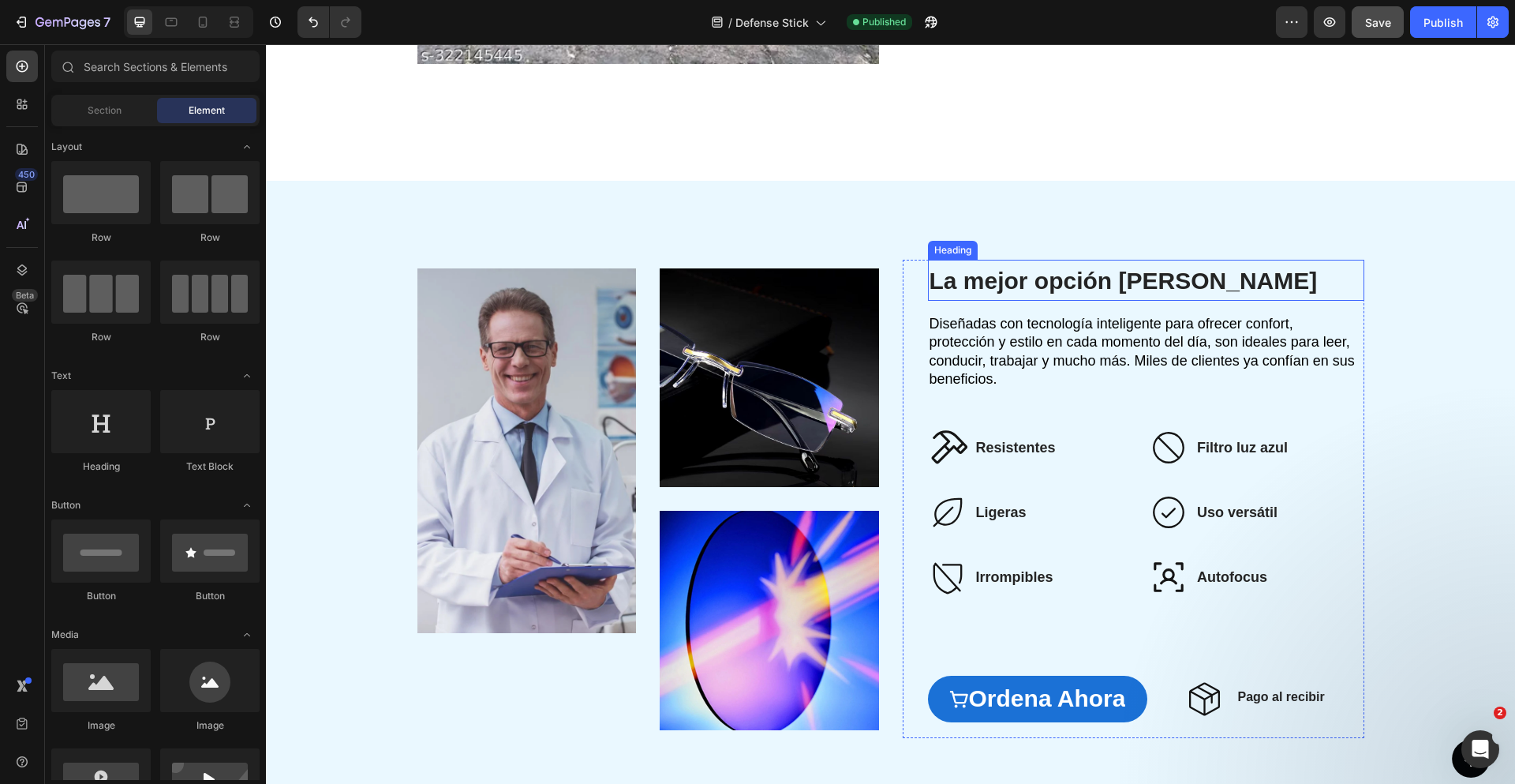
click at [1035, 282] on span "La mejor opción [PERSON_NAME]" at bounding box center [1123, 280] width 388 height 26
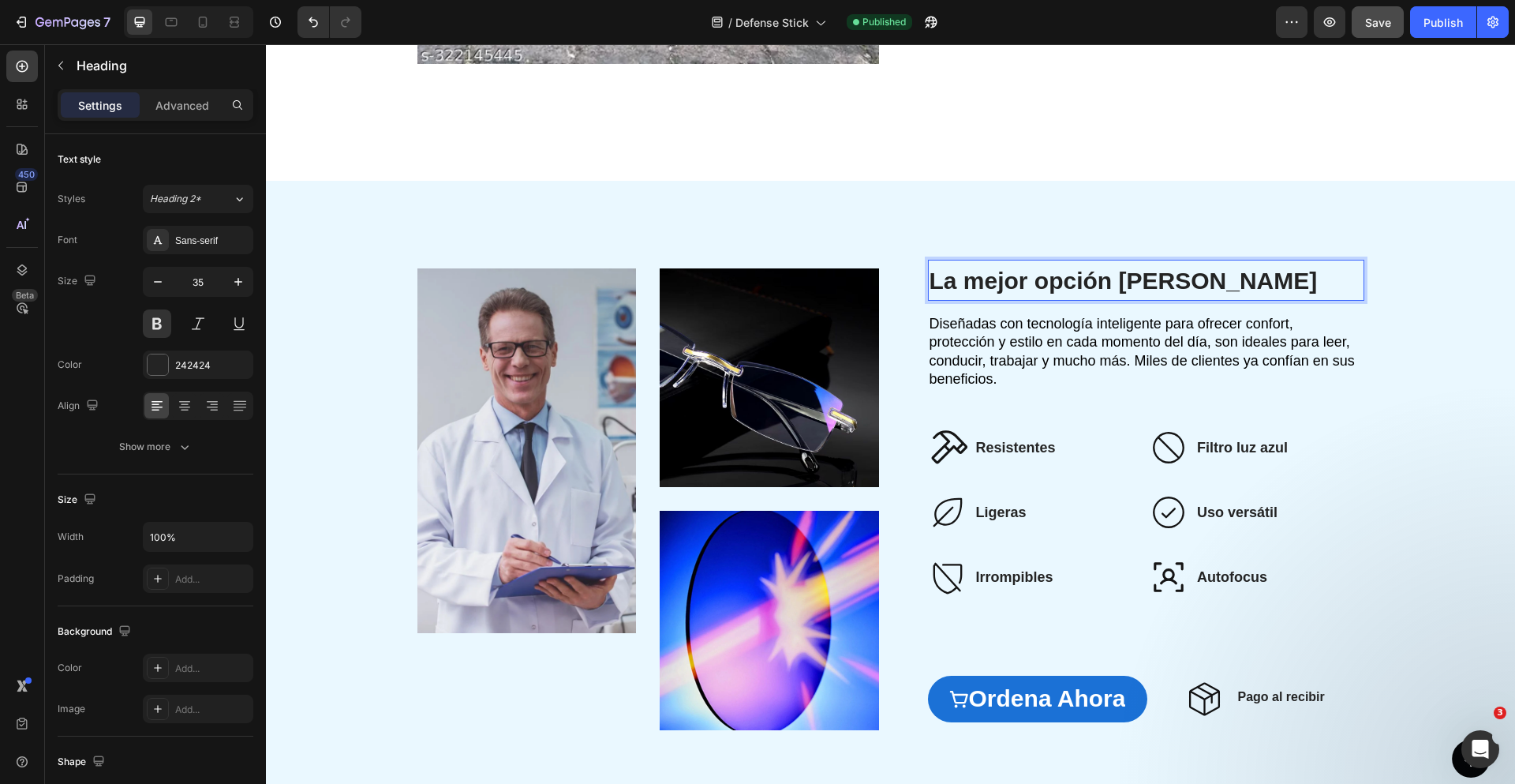
click at [1035, 282] on span "La mejor opción [PERSON_NAME]" at bounding box center [1123, 280] width 388 height 26
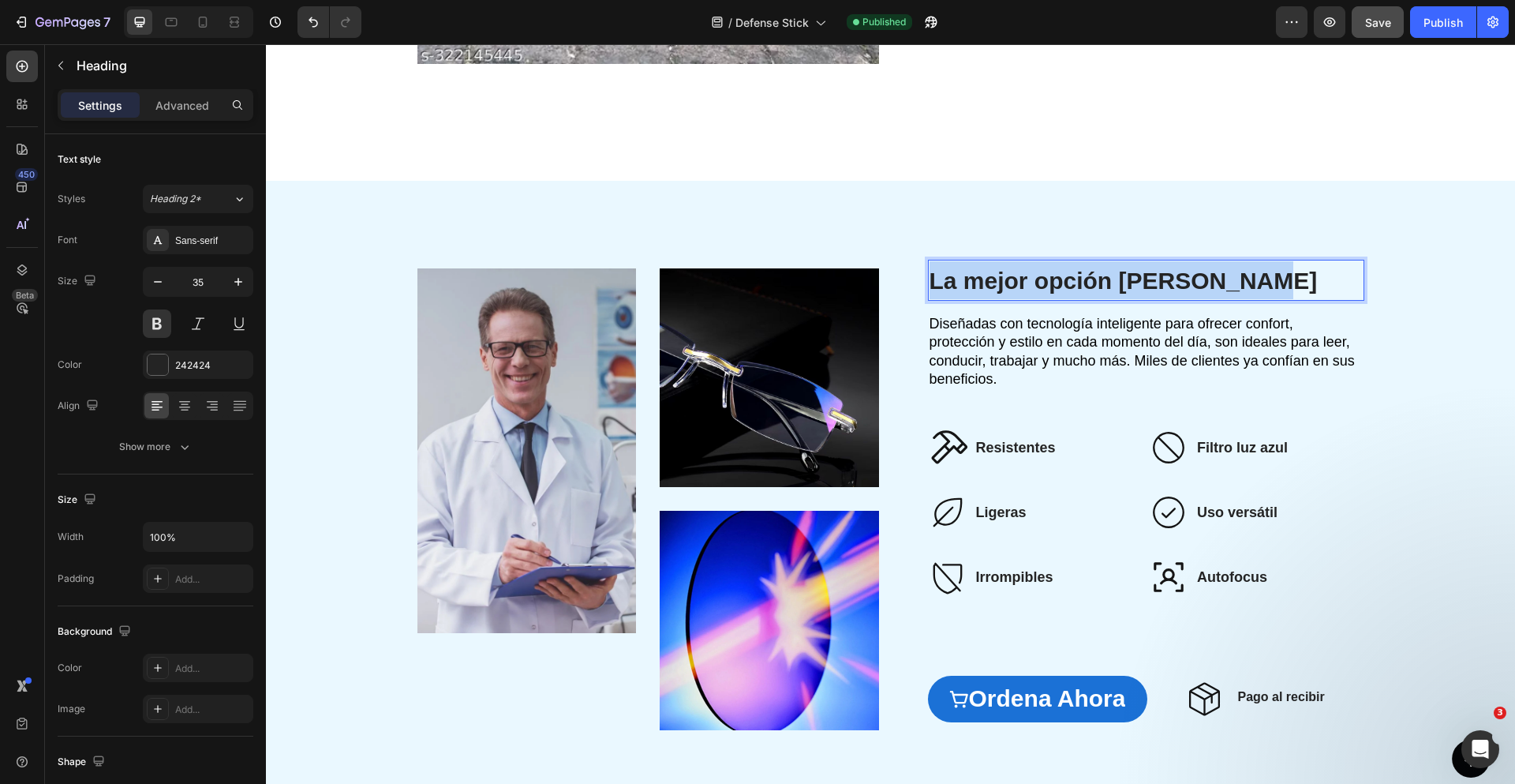
click at [1035, 282] on span "La mejor opción [PERSON_NAME]" at bounding box center [1123, 280] width 388 height 26
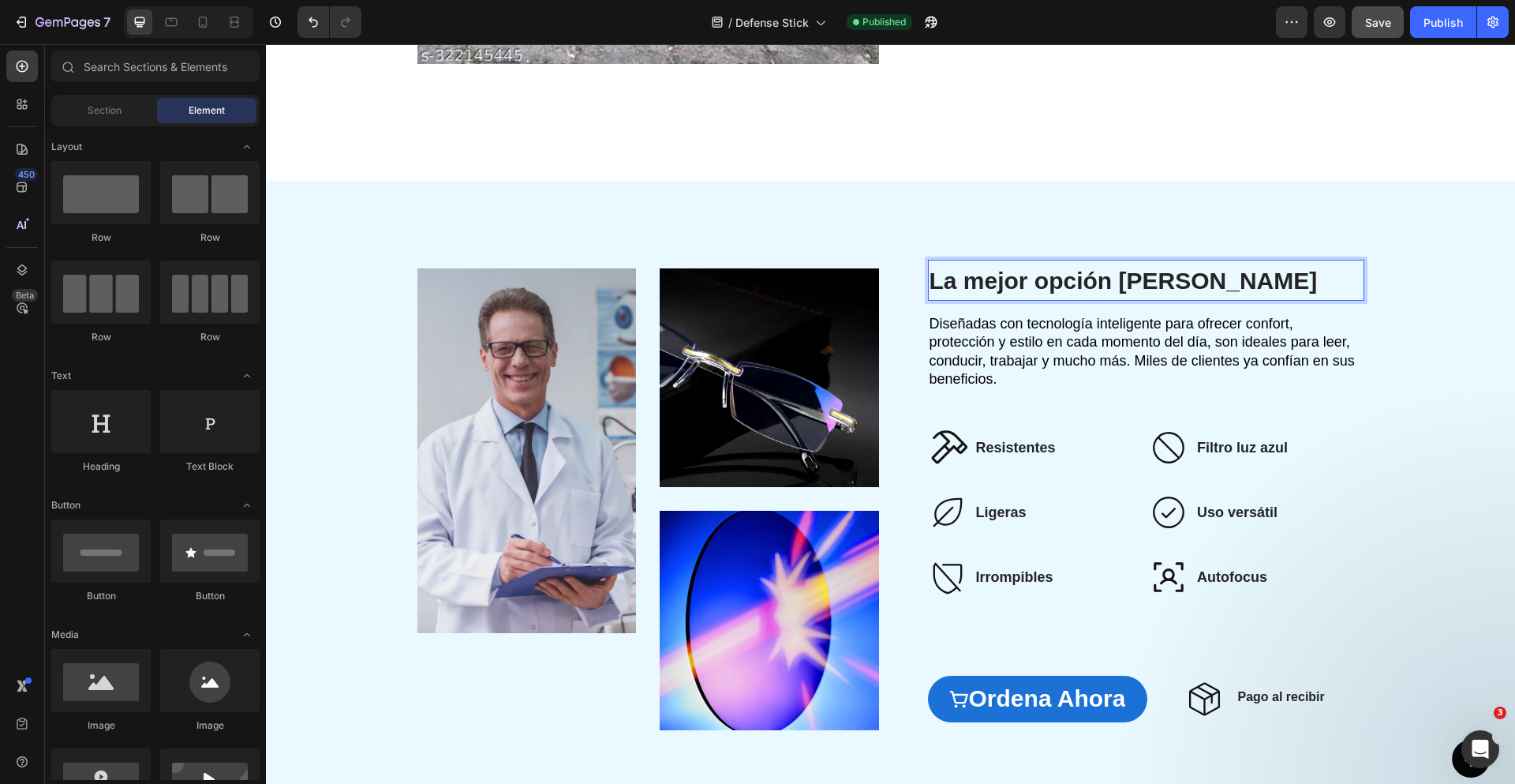
click at [1024, 294] on div at bounding box center [1024, 294] width 0 height 0
click at [1043, 281] on span "La mejor opción [PERSON_NAME]" at bounding box center [1123, 280] width 388 height 26
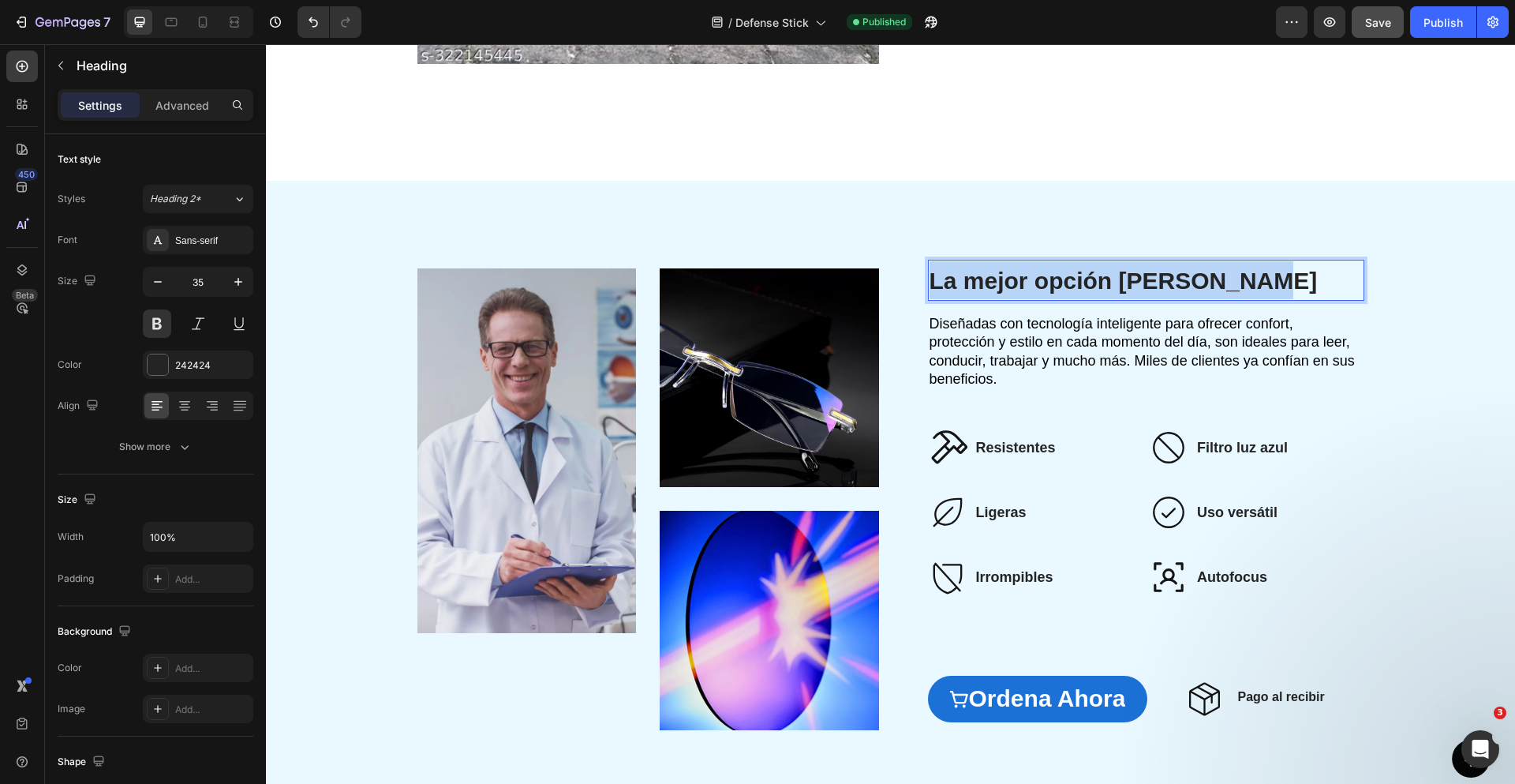
click at [1043, 281] on span "La mejor opción [PERSON_NAME]" at bounding box center [1123, 280] width 388 height 26
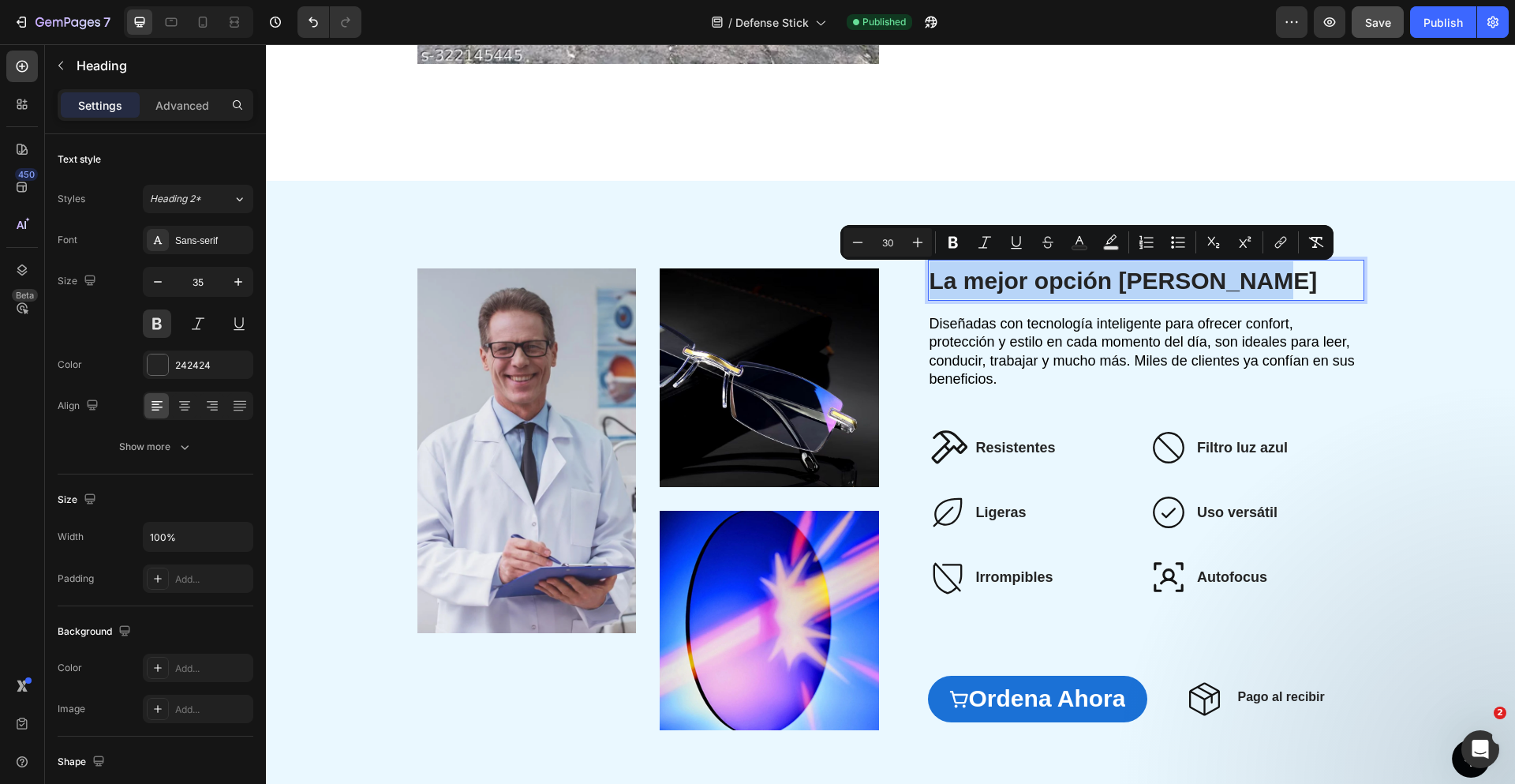
click at [1004, 281] on span "La mejor opción [PERSON_NAME]" at bounding box center [1123, 280] width 388 height 26
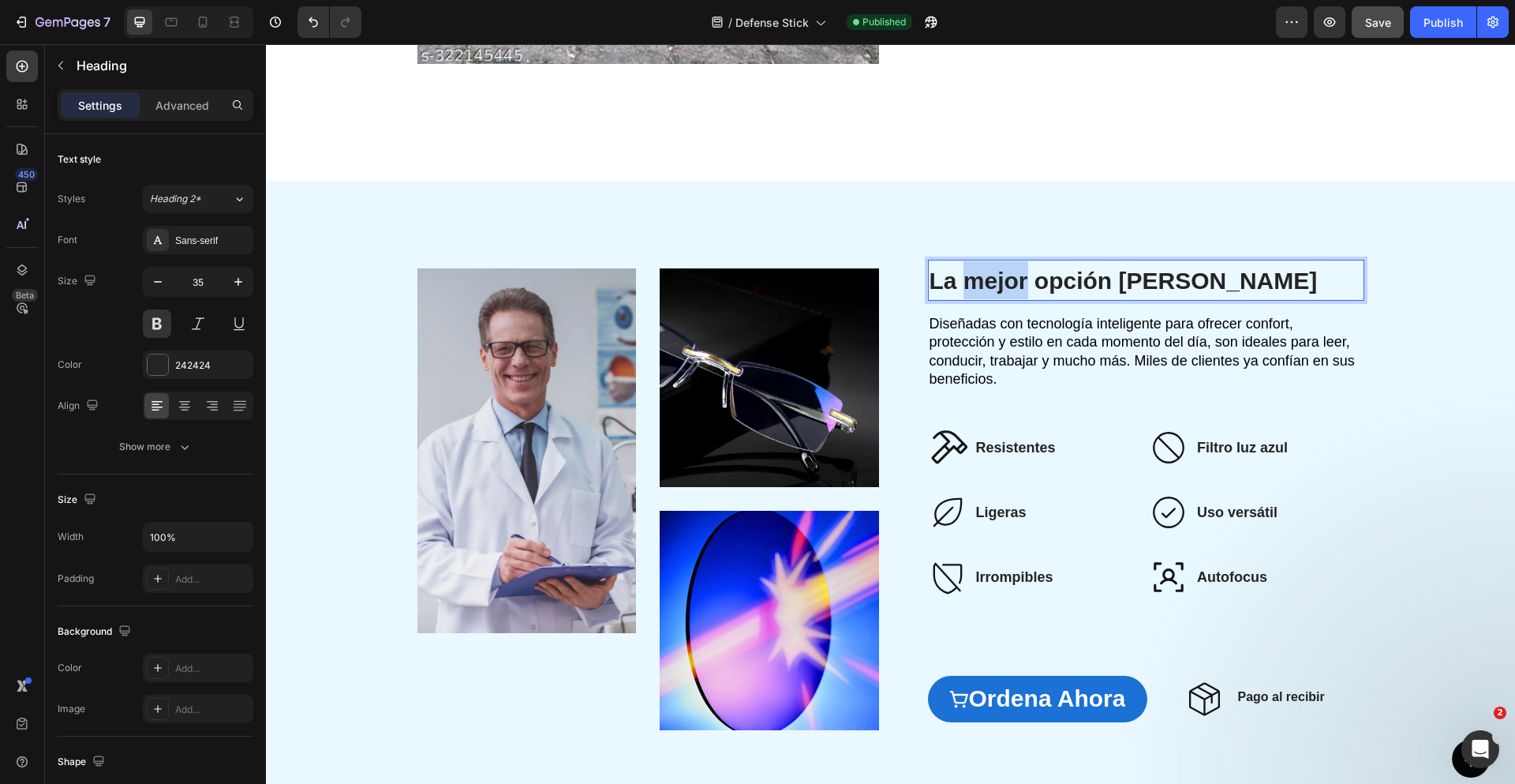
click at [1004, 281] on span "La mejor opción [PERSON_NAME]" at bounding box center [1123, 280] width 388 height 26
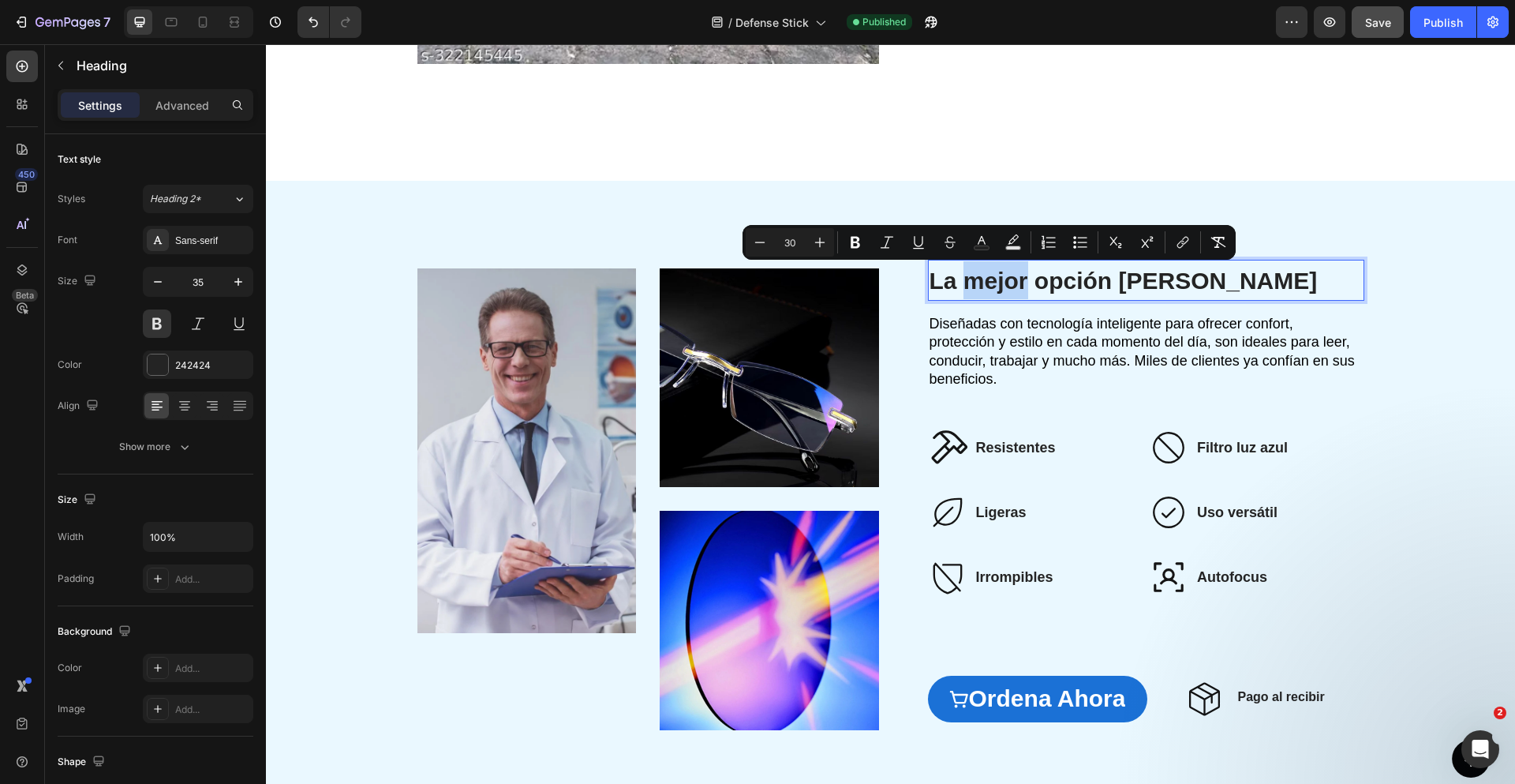
click at [1004, 281] on span "La mejor opción [PERSON_NAME]" at bounding box center [1123, 280] width 388 height 26
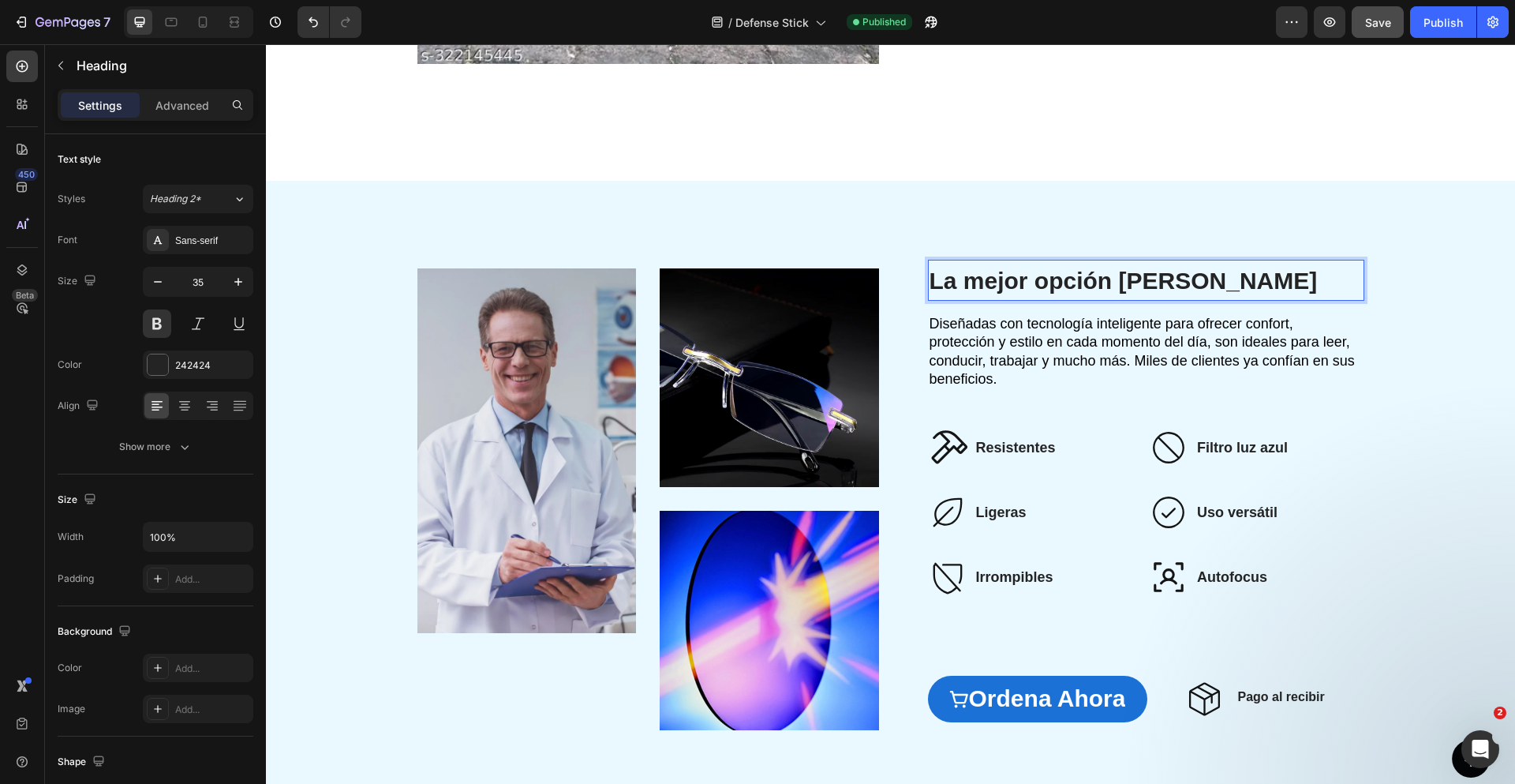
click at [1189, 282] on span "La mejor opción [PERSON_NAME]" at bounding box center [1123, 280] width 388 height 26
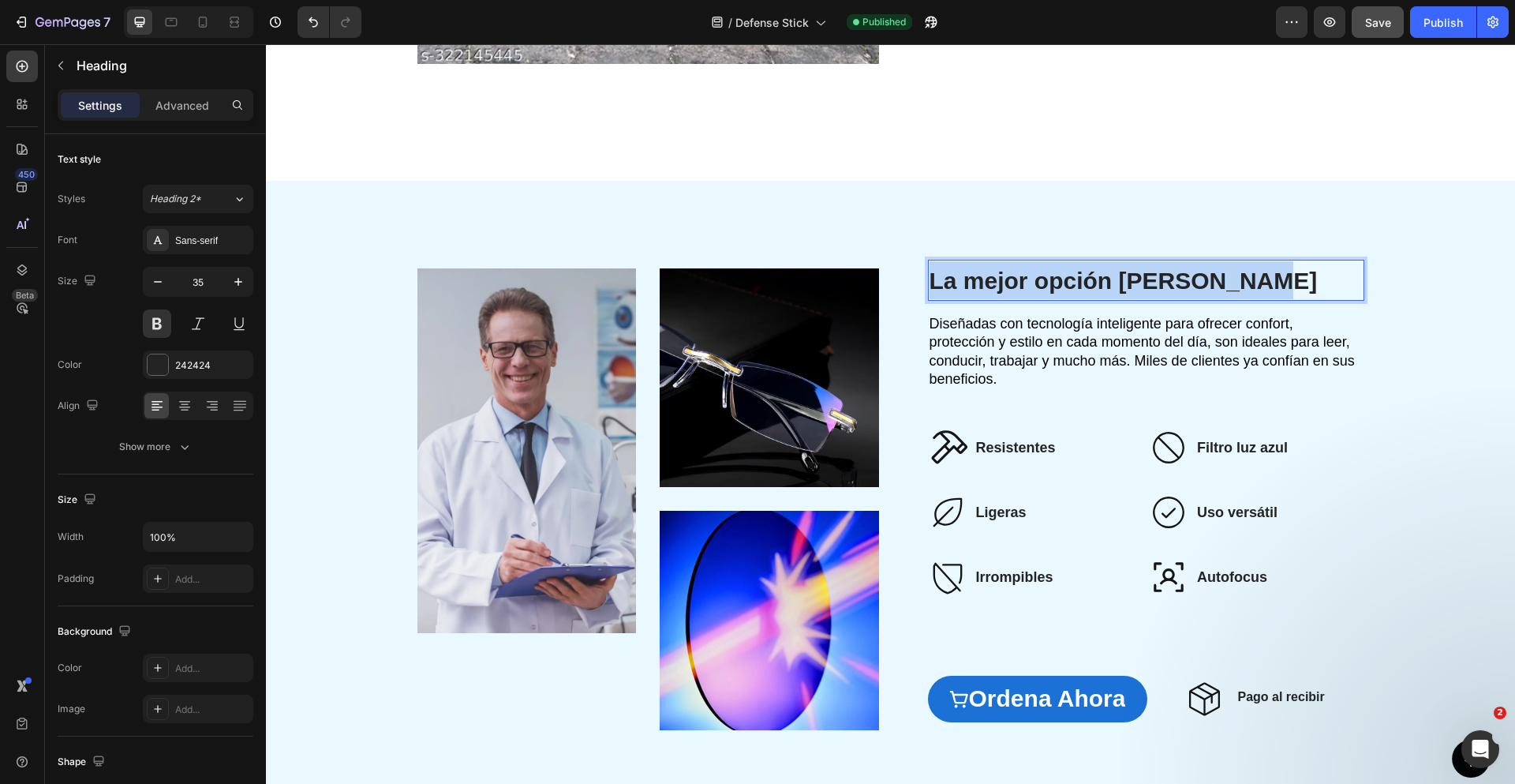
click at [1189, 282] on span "La mejor opción [PERSON_NAME]" at bounding box center [1123, 280] width 388 height 26
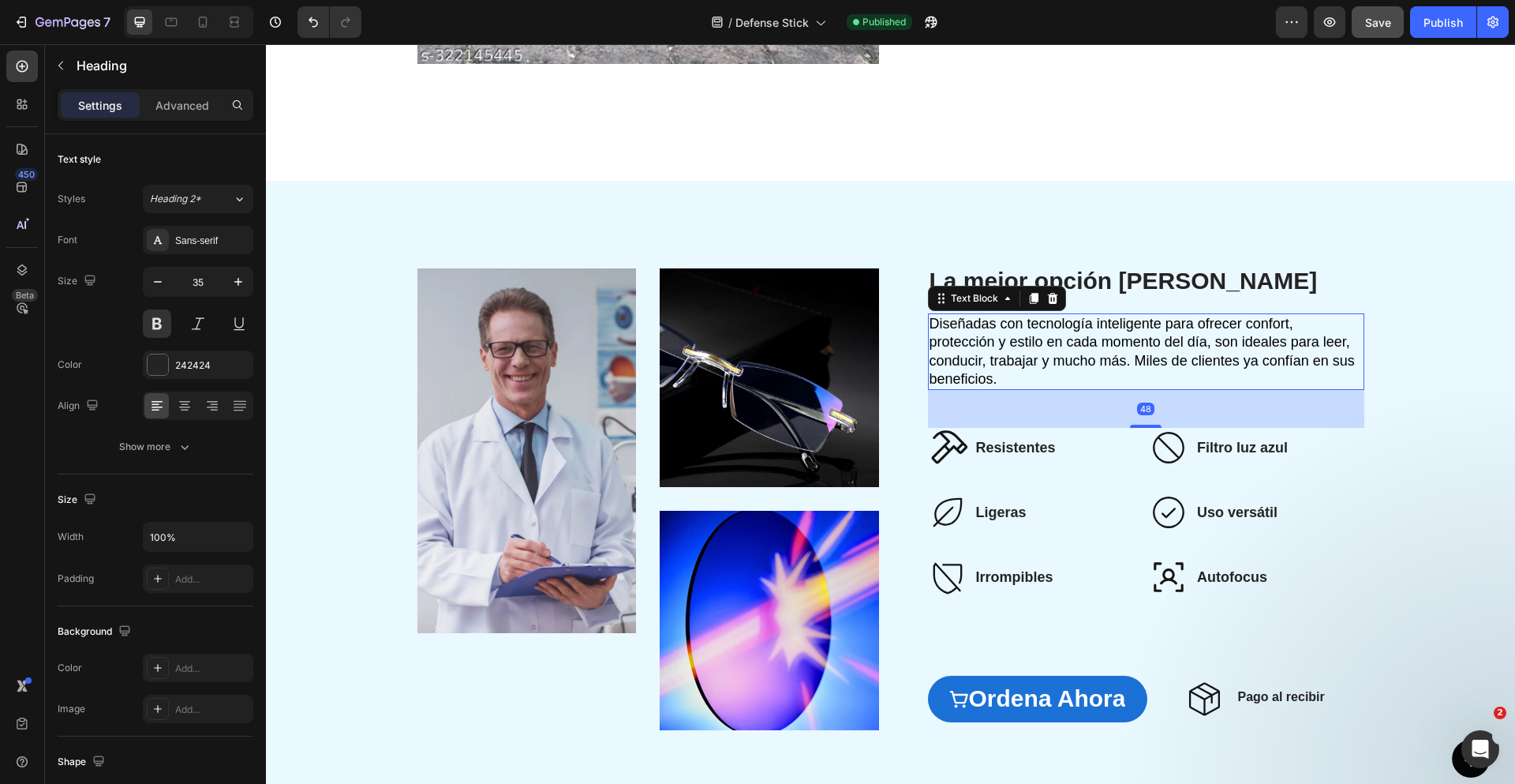
click at [1027, 361] on span "Diseñadas con tecnología inteligente para ofrecer confort, protección y estilo …" at bounding box center [1141, 350] width 425 height 71
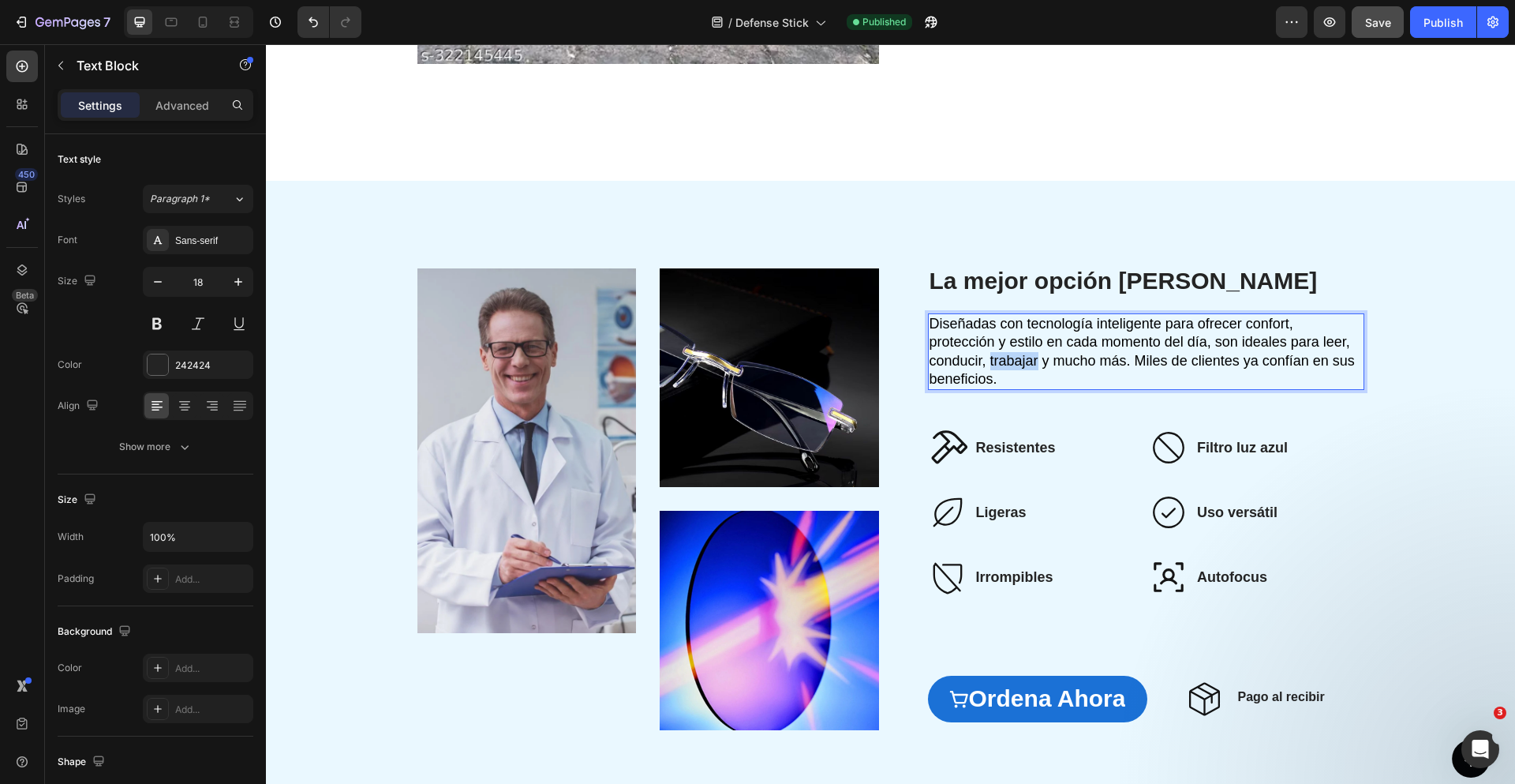
click at [1027, 361] on span "Diseñadas con tecnología inteligente para ofrecer confort, protección y estilo …" at bounding box center [1141, 350] width 425 height 71
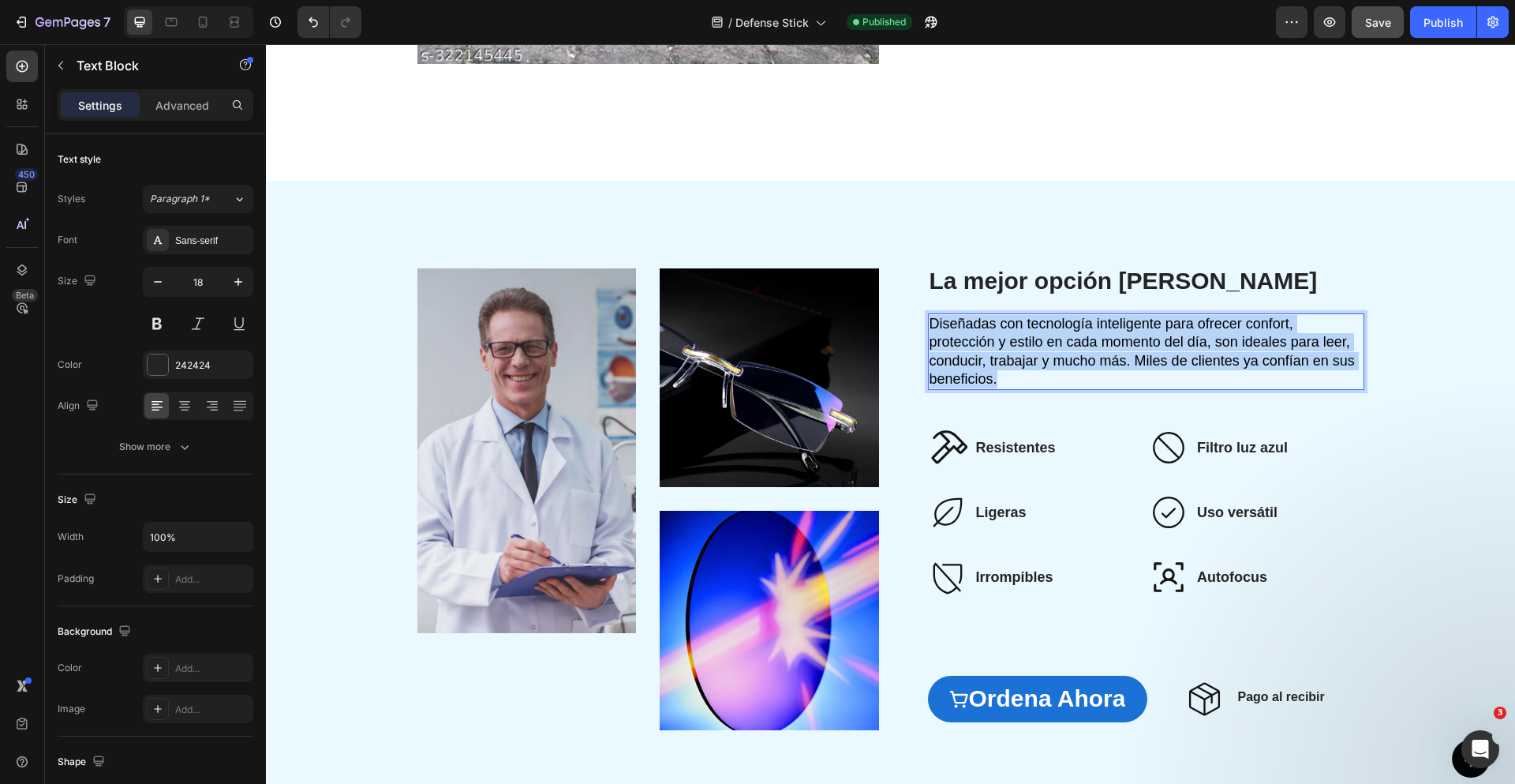
click at [1027, 361] on span "Diseñadas con tecnología inteligente para ofrecer confort, protección y estilo …" at bounding box center [1141, 350] width 425 height 71
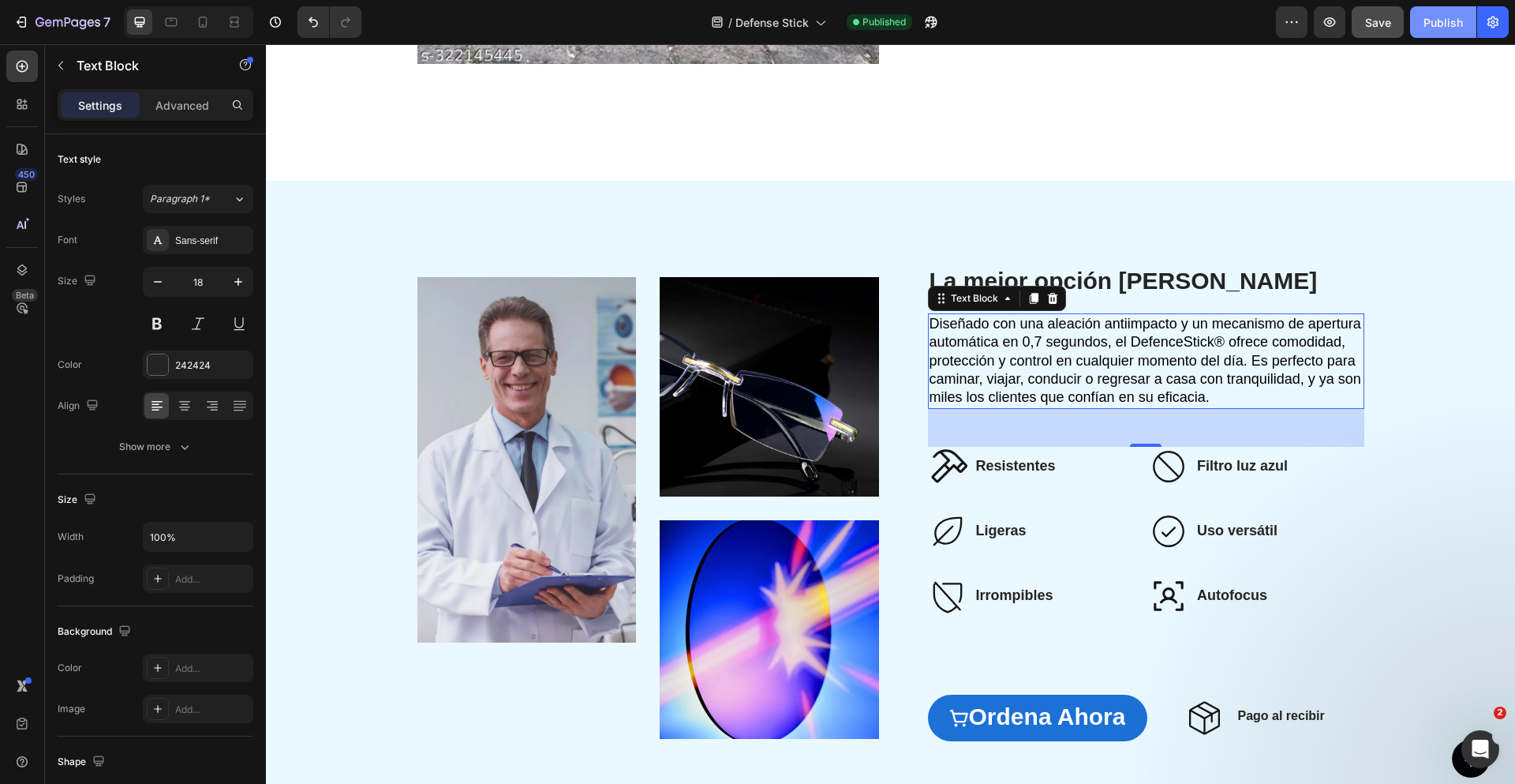
click at [1445, 23] on div "Publish" at bounding box center [1443, 22] width 40 height 16
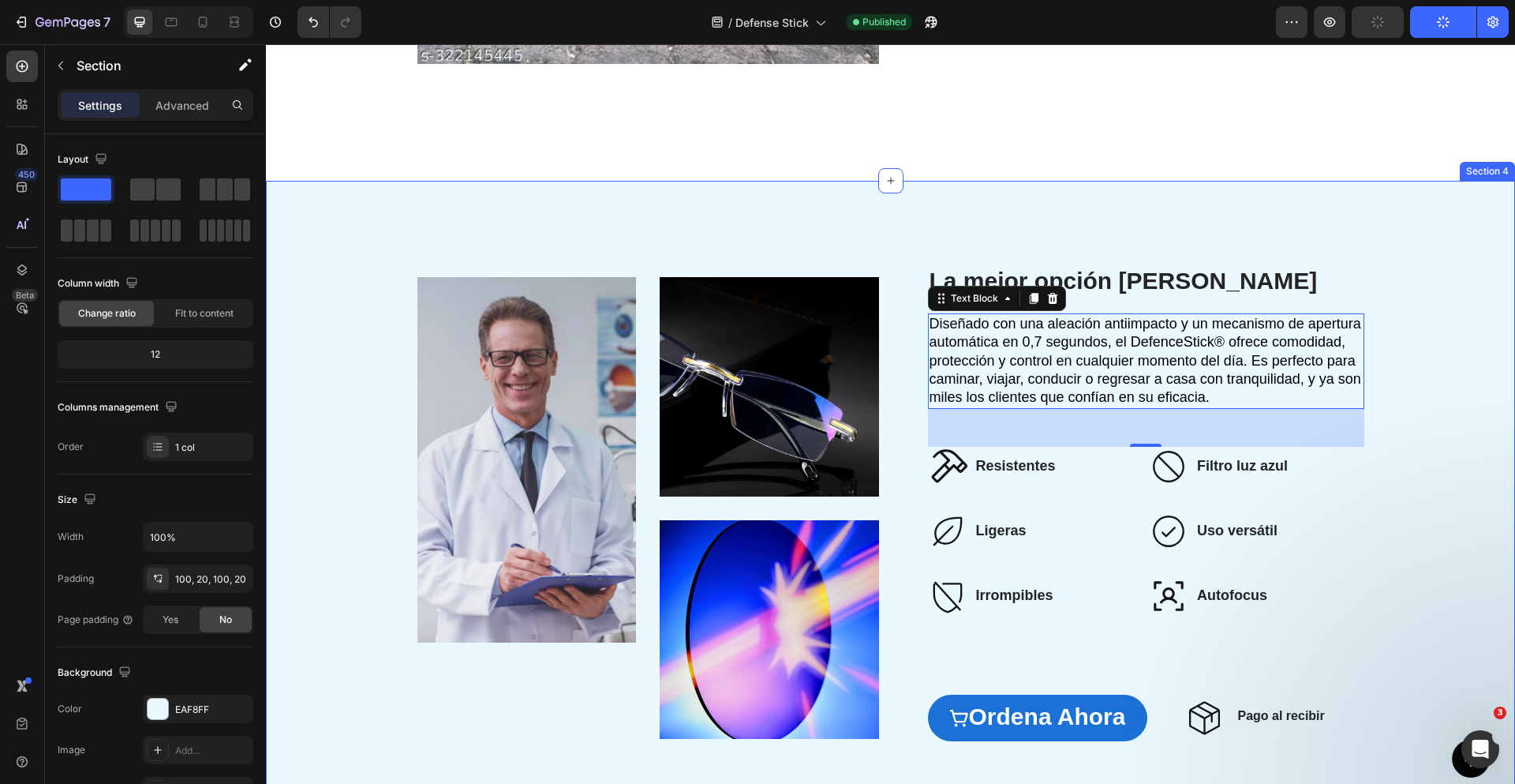
click at [1118, 220] on div "Image Image Image Row ⁠⁠⁠⁠⁠⁠⁠ La mejor opción del mercado Heading Diseñado con …" at bounding box center [891, 508] width 1249 height 655
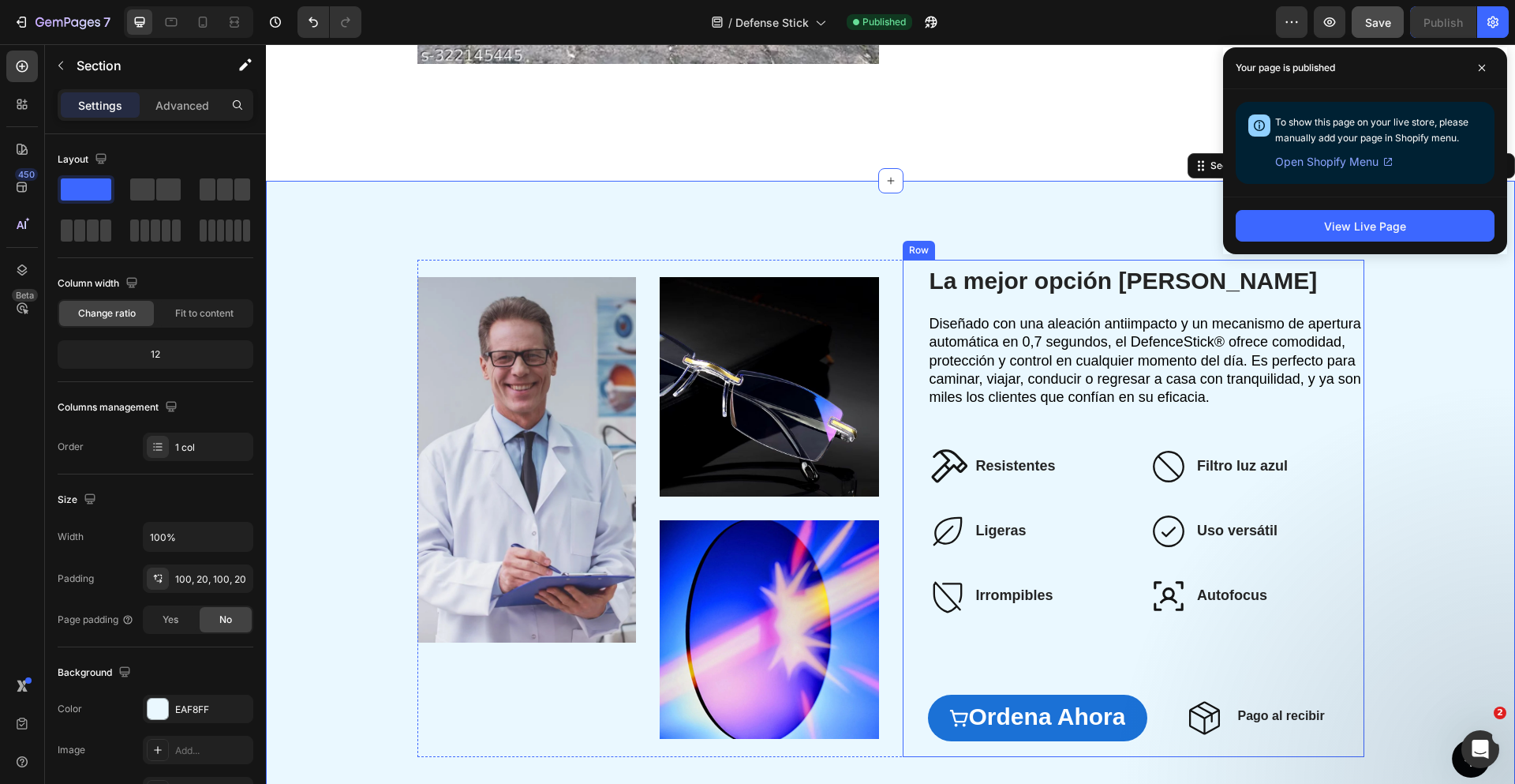
click at [1019, 407] on div "⁠⁠⁠⁠⁠⁠⁠ La mejor opción del mercado Heading Diseñado con una aleación antiimpac…" at bounding box center [1146, 508] width 437 height 498
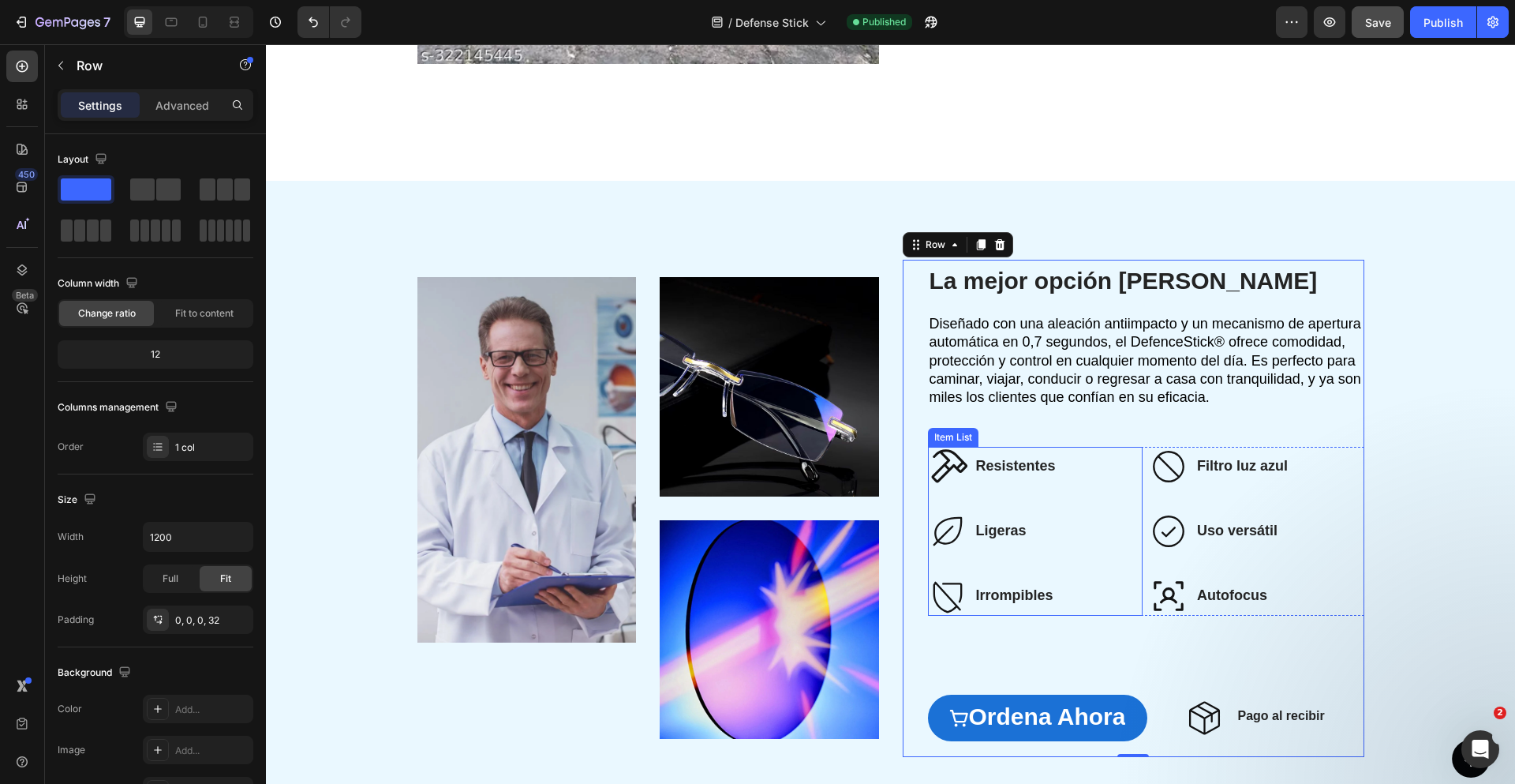
click at [993, 467] on strong "Resistentes" at bounding box center [1015, 466] width 79 height 15
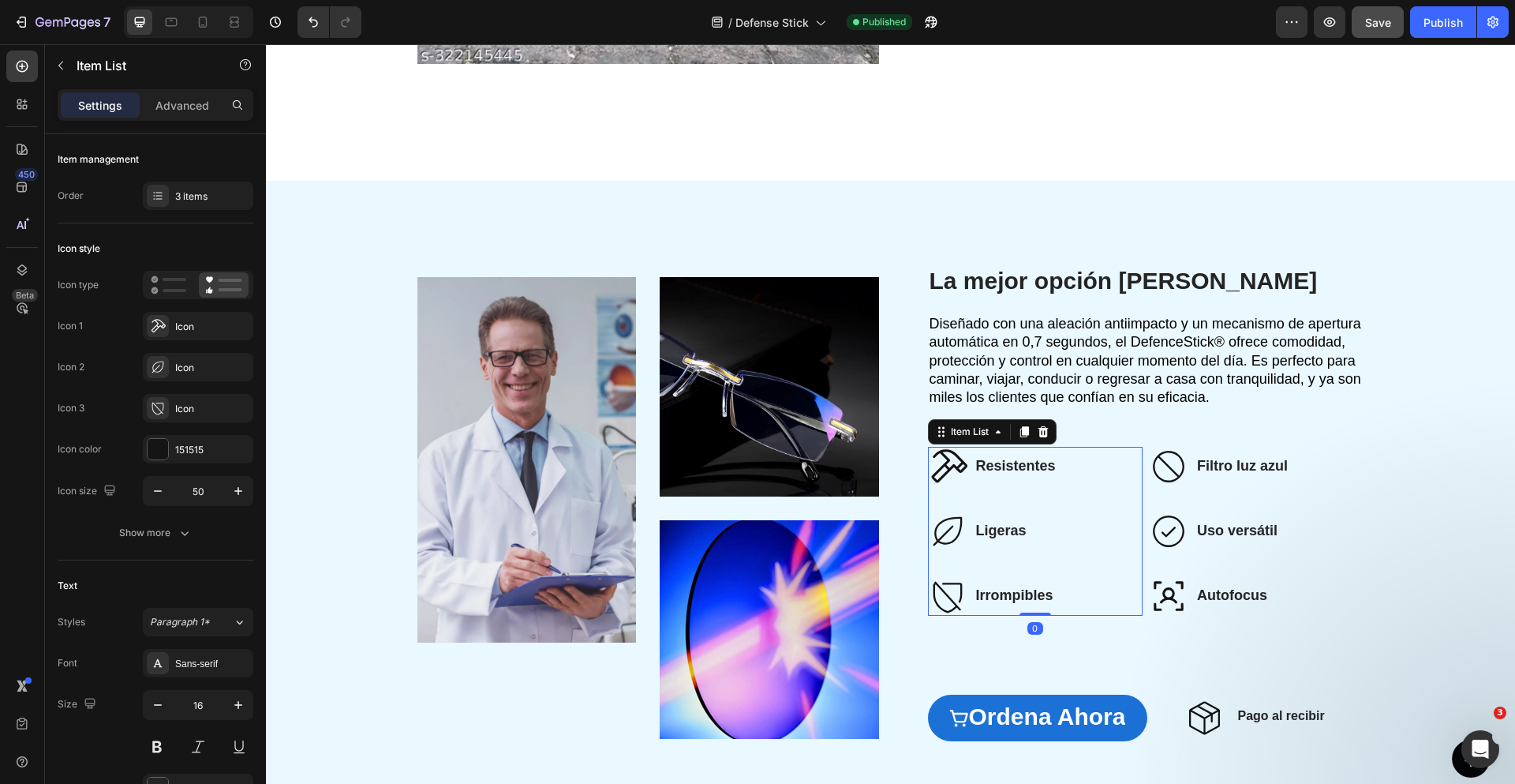
click at [993, 467] on strong "Resistentes" at bounding box center [1015, 466] width 79 height 15
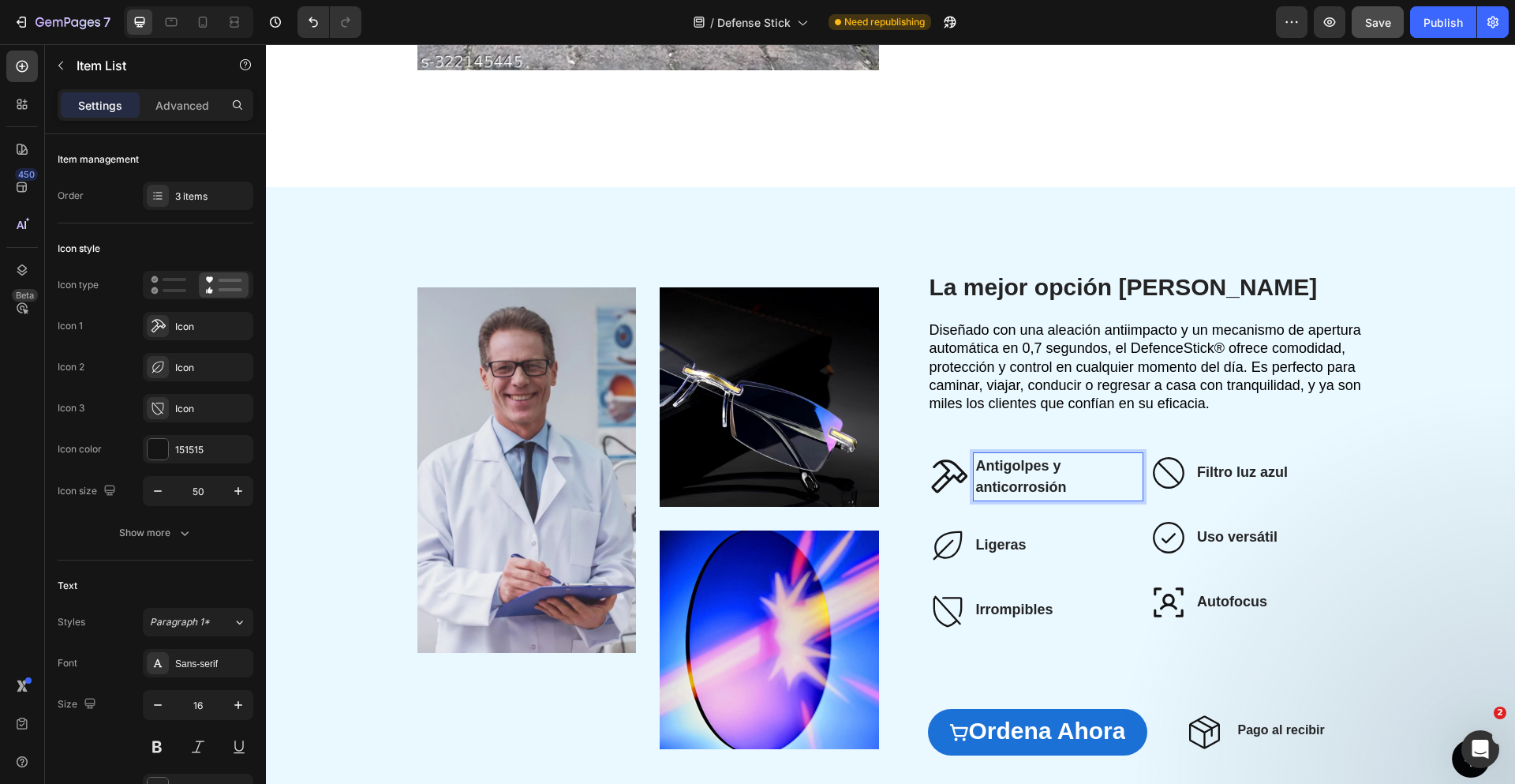
click at [1001, 540] on strong "Ligeras" at bounding box center [1001, 544] width 50 height 15
click at [1001, 539] on strong "Ligeras" at bounding box center [1001, 544] width 50 height 15
click at [1008, 608] on strong "Irrompibles" at bounding box center [1015, 609] width 77 height 15
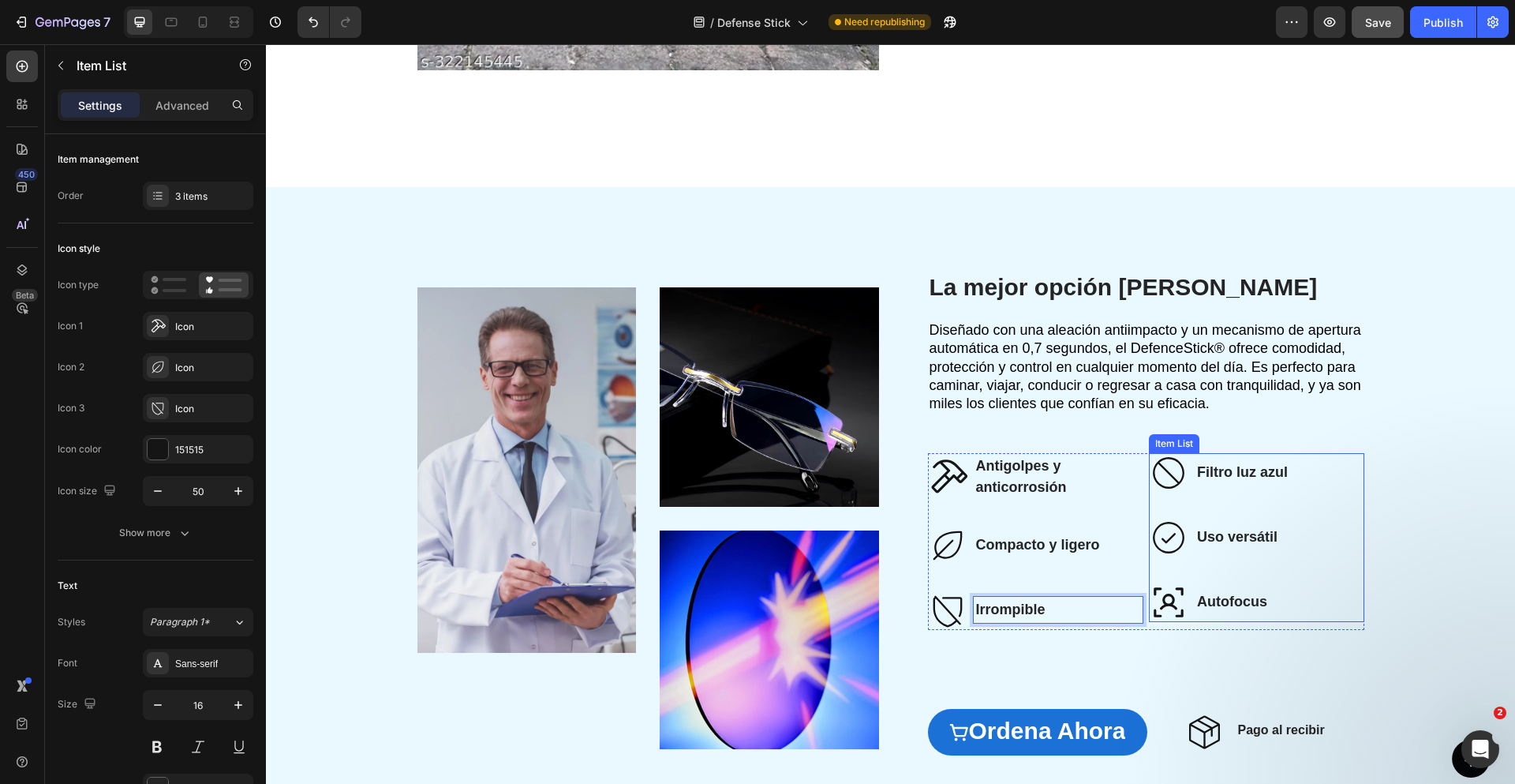
click at [1241, 470] on strong "Filtro luz azul" at bounding box center [1243, 471] width 91 height 15
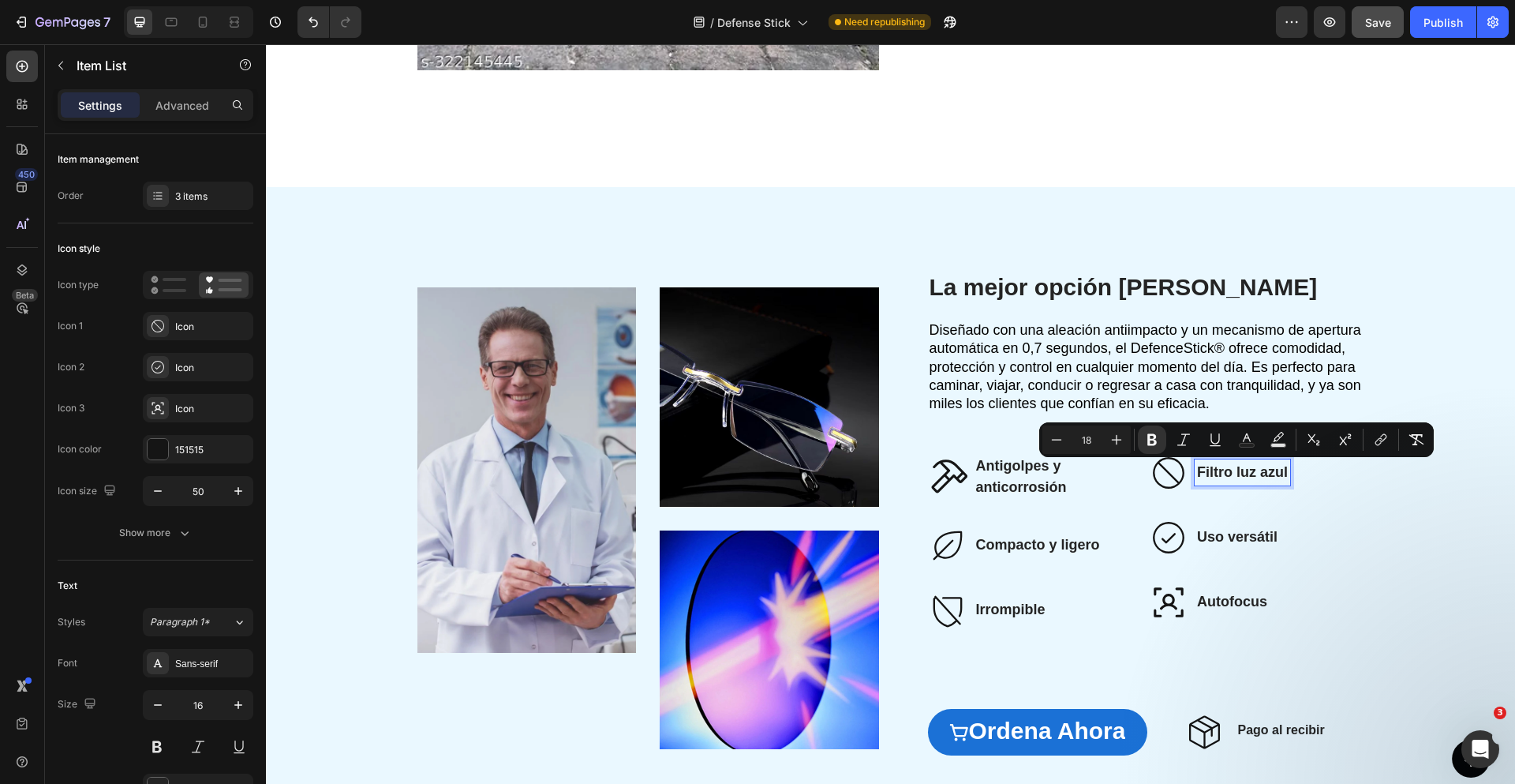
scroll to position [2492, 0]
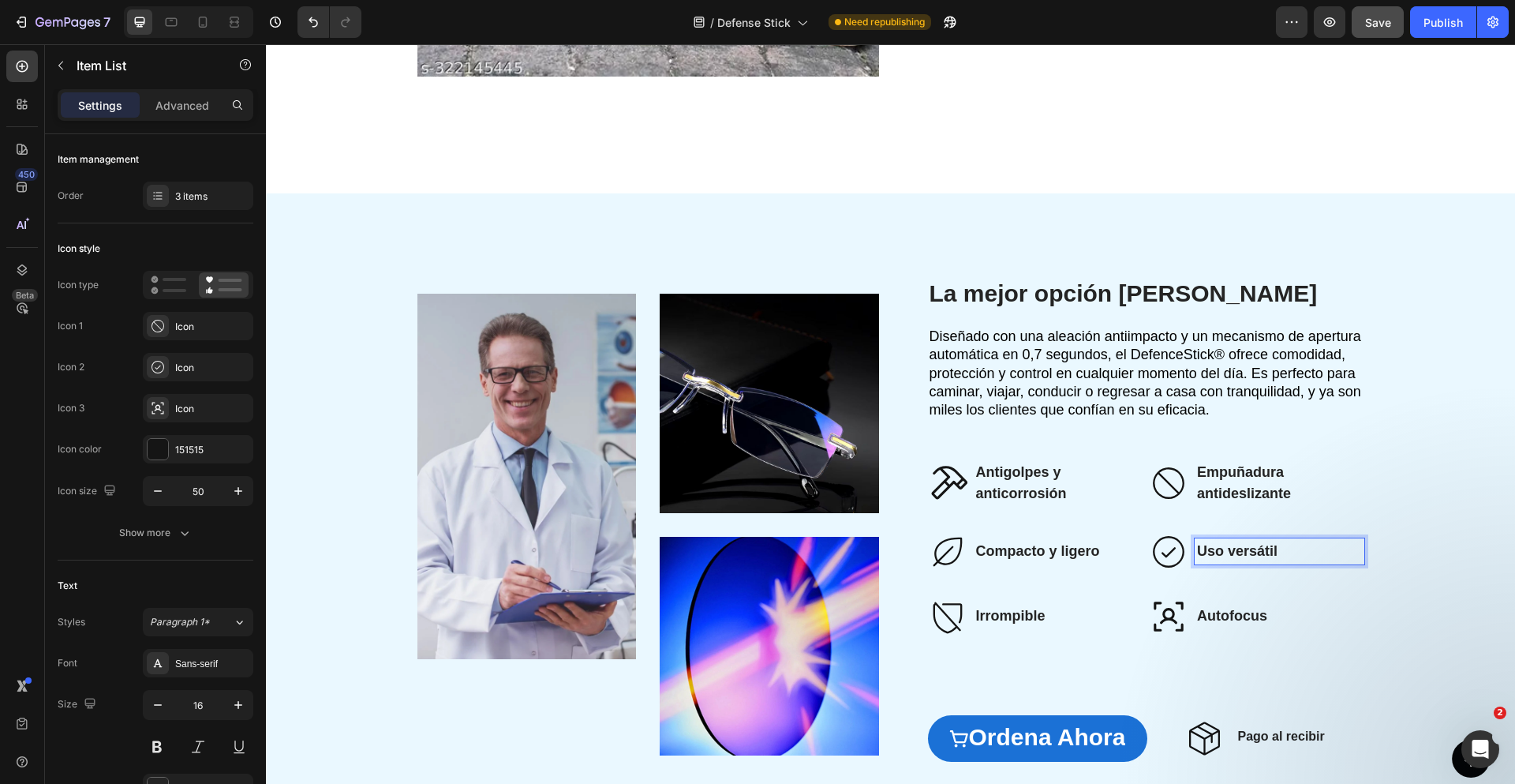
click at [1240, 556] on strong "Uso versátil" at bounding box center [1237, 551] width 80 height 15
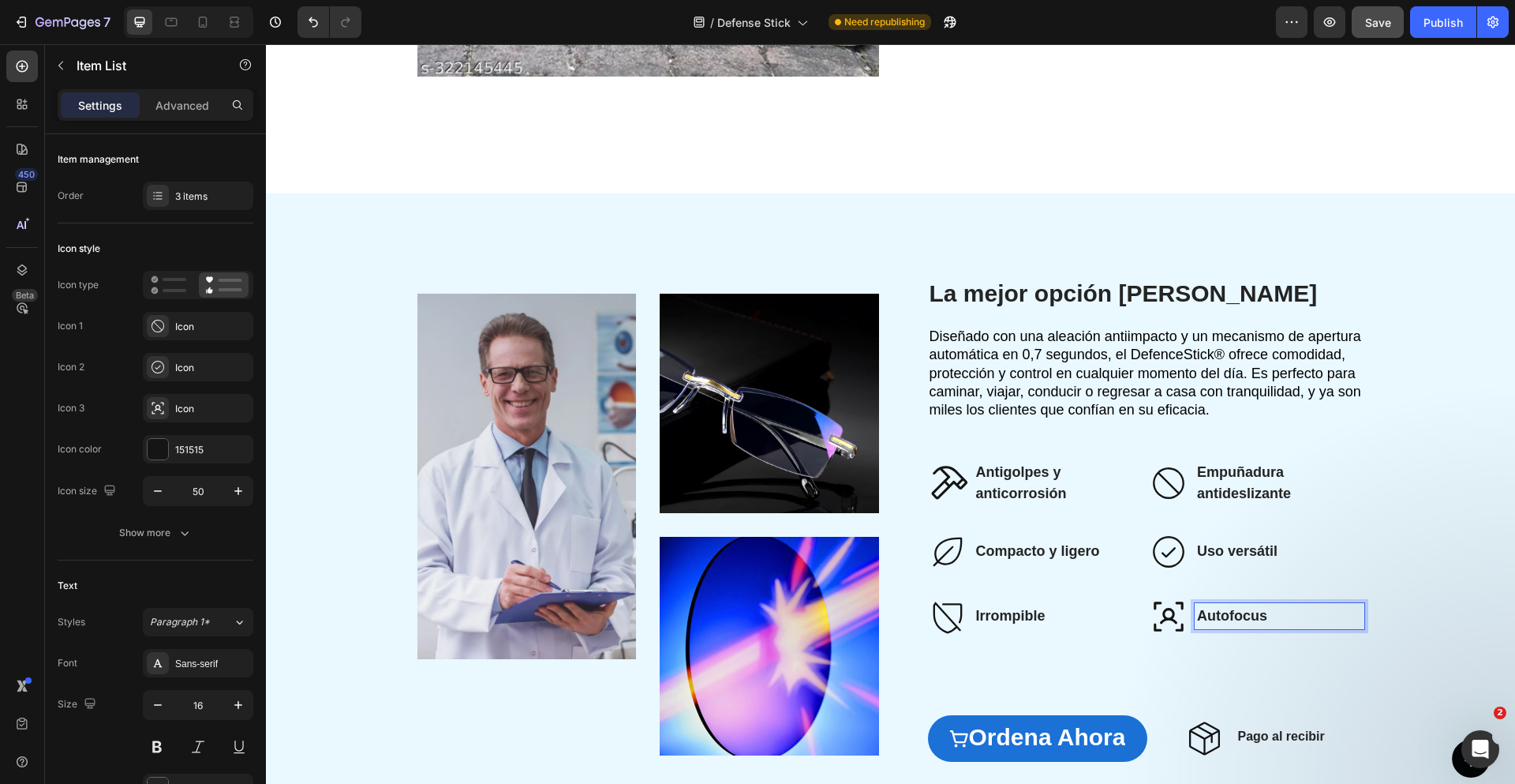
click at [1220, 616] on strong "Autofocus" at bounding box center [1232, 616] width 71 height 15
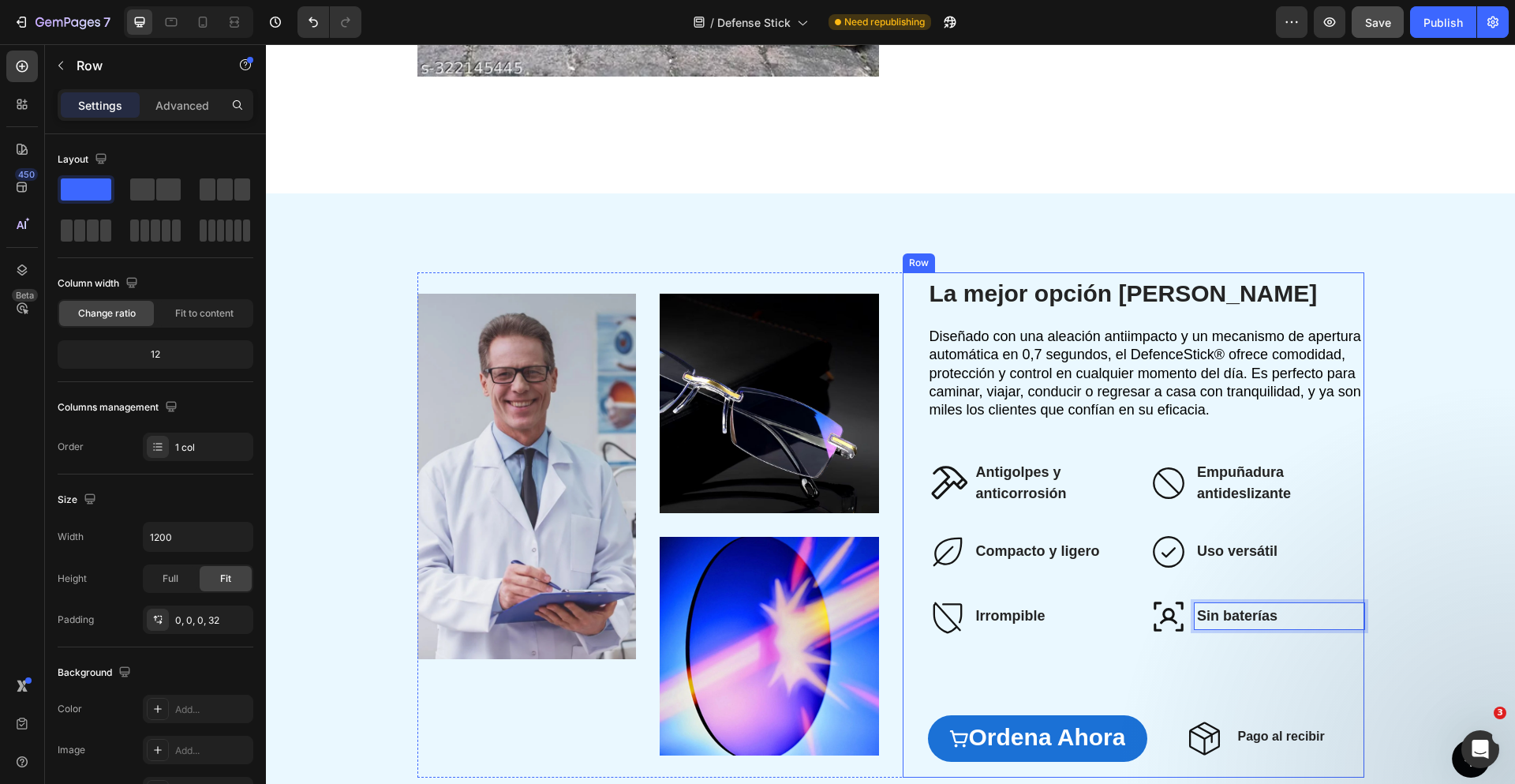
click at [1062, 668] on div "⁠⁠⁠⁠⁠⁠⁠ La mejor opción del mercado Heading Diseñado con una aleación antiimpac…" at bounding box center [1146, 525] width 437 height 505
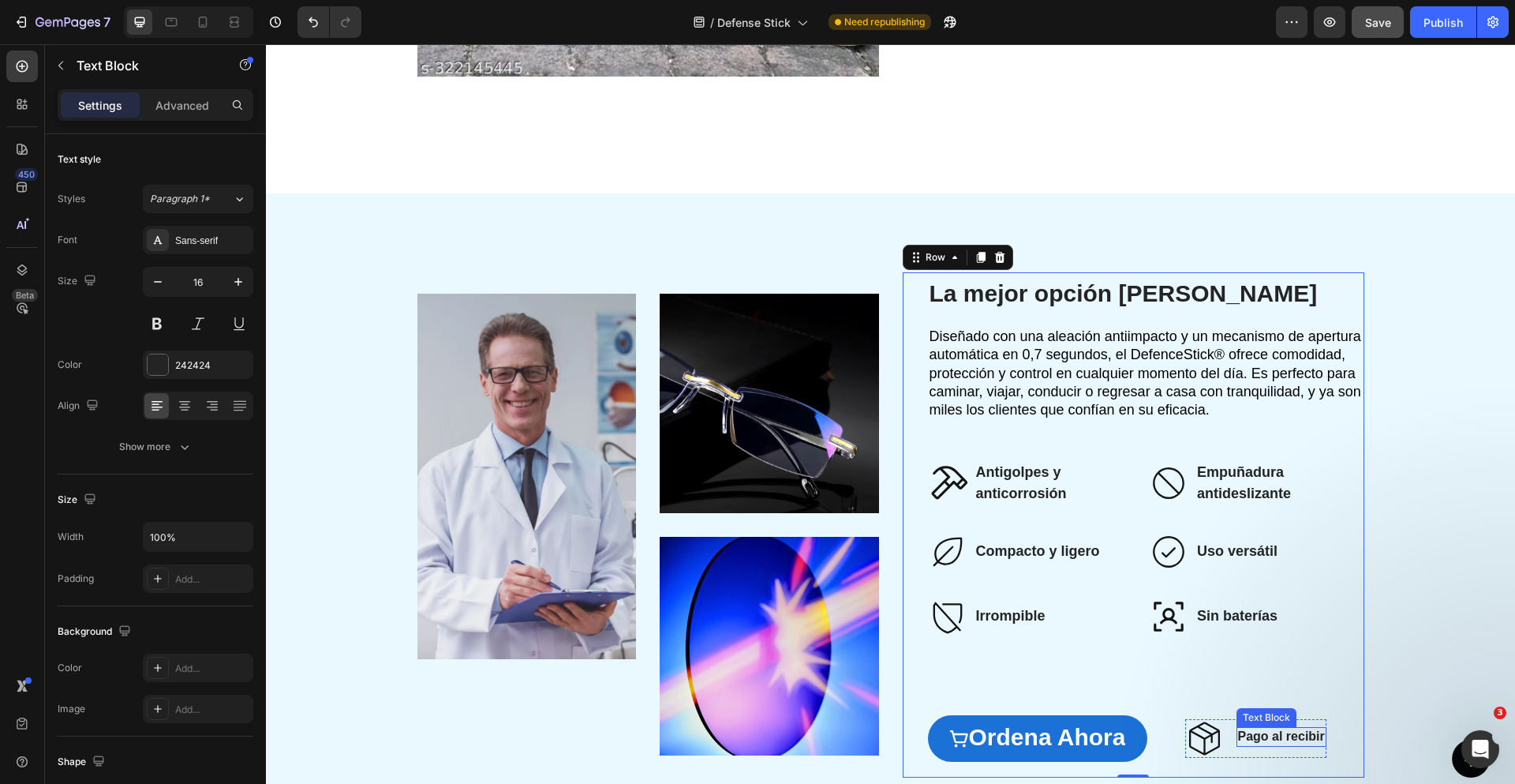
click at [1259, 733] on strong "Pago al recibir" at bounding box center [1282, 736] width 87 height 14
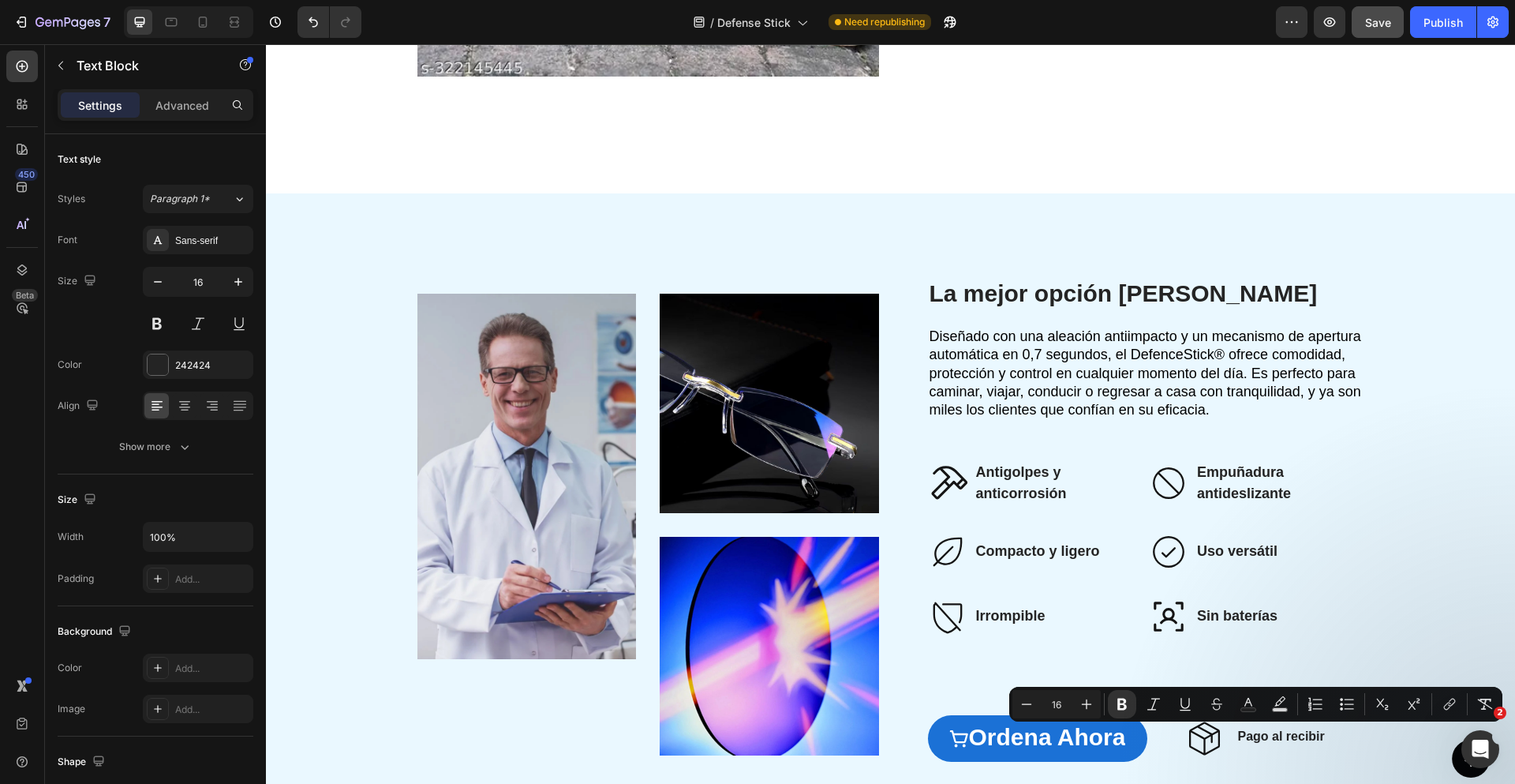
click at [1249, 707] on div at bounding box center [1249, 707] width 0 height 0
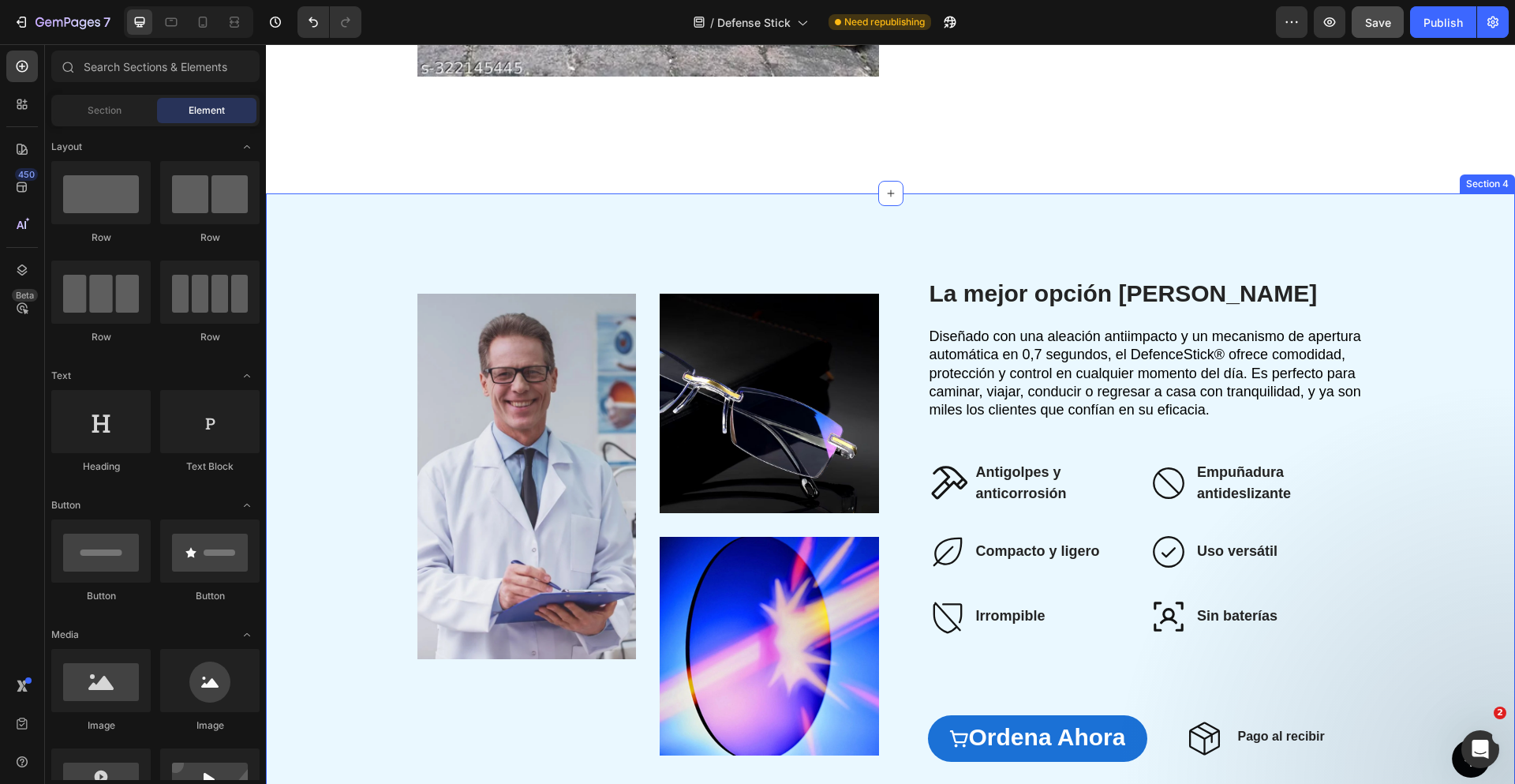
click at [1470, 566] on div "Image Image Image Row ⁠⁠⁠⁠⁠⁠⁠ La mejor opción del mercado Heading Diseñado con …" at bounding box center [891, 525] width 1218 height 505
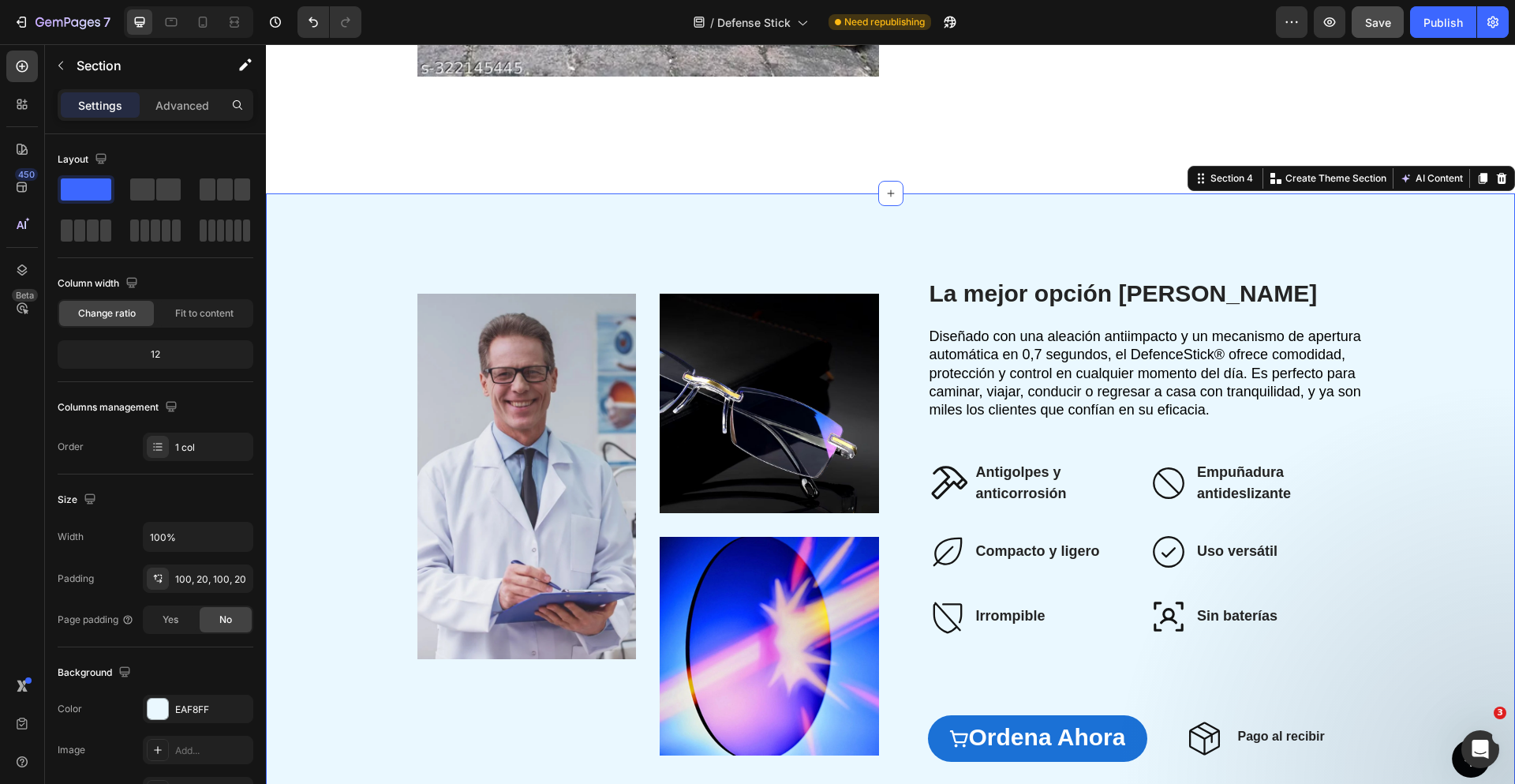
click at [1043, 258] on div "Image Image Image Row ⁠⁠⁠⁠⁠⁠⁠ La mejor opción del mercado Heading Diseñado con …" at bounding box center [891, 525] width 1249 height 663
drag, startPoint x: 1420, startPoint y: 24, endPoint x: 1160, endPoint y: 1, distance: 261.0
click at [1420, 24] on button "Publish" at bounding box center [1443, 22] width 66 height 32
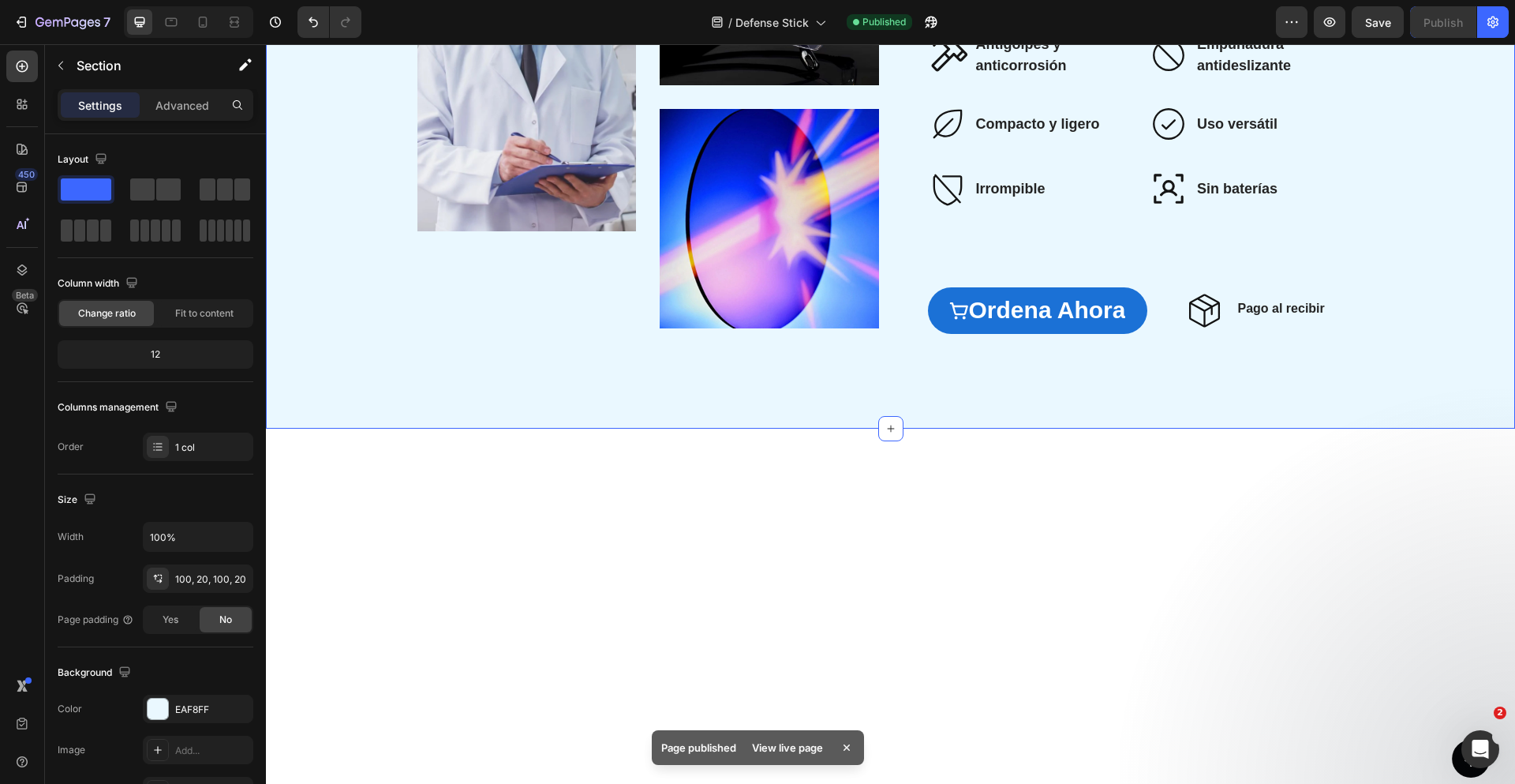
scroll to position [2492, 0]
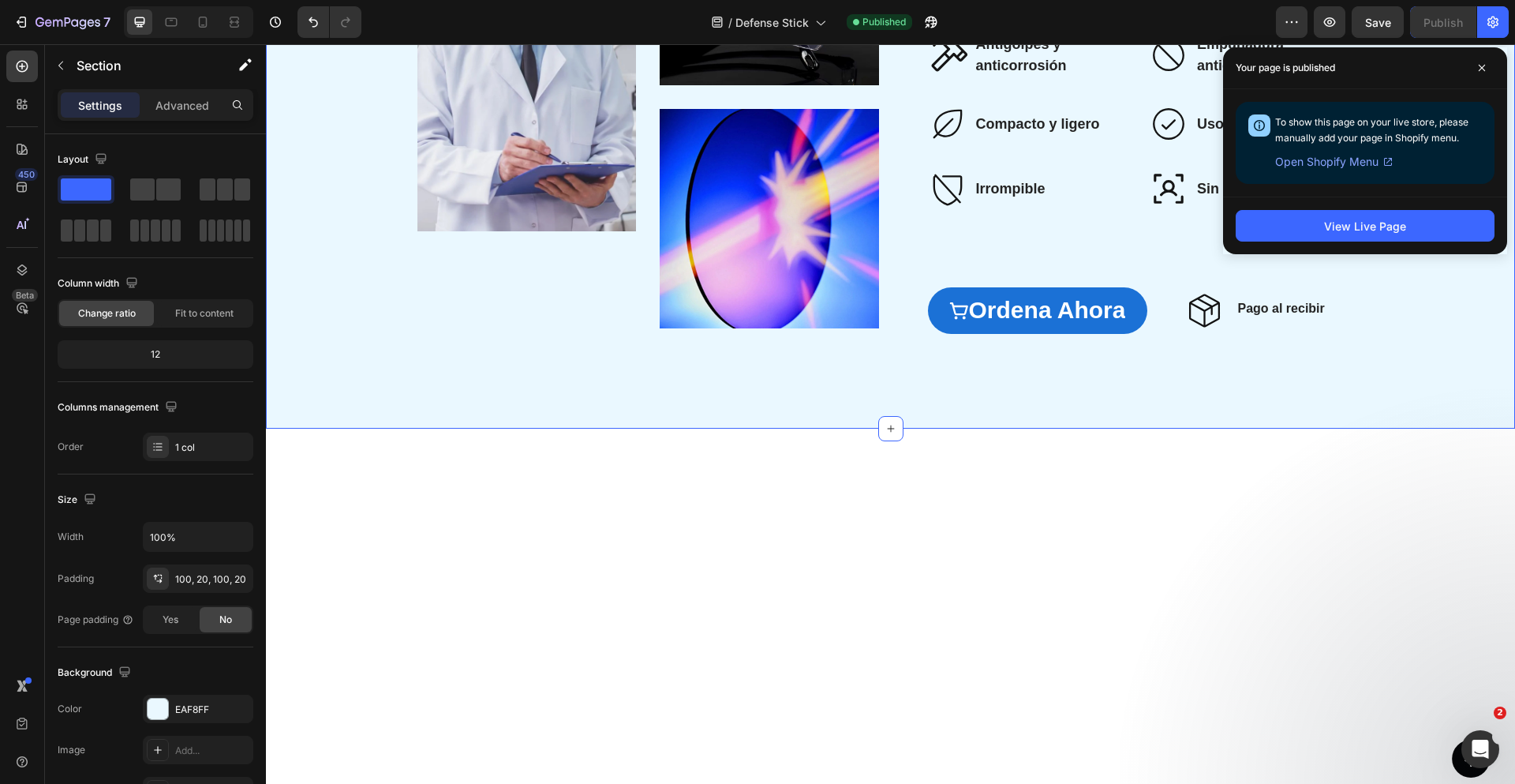
click at [715, 250] on div "Image Image Image Row ⁠⁠⁠⁠⁠⁠⁠ La mejor opción [PERSON_NAME] Heading Diseñado co…" at bounding box center [891, 98] width 1249 height 663
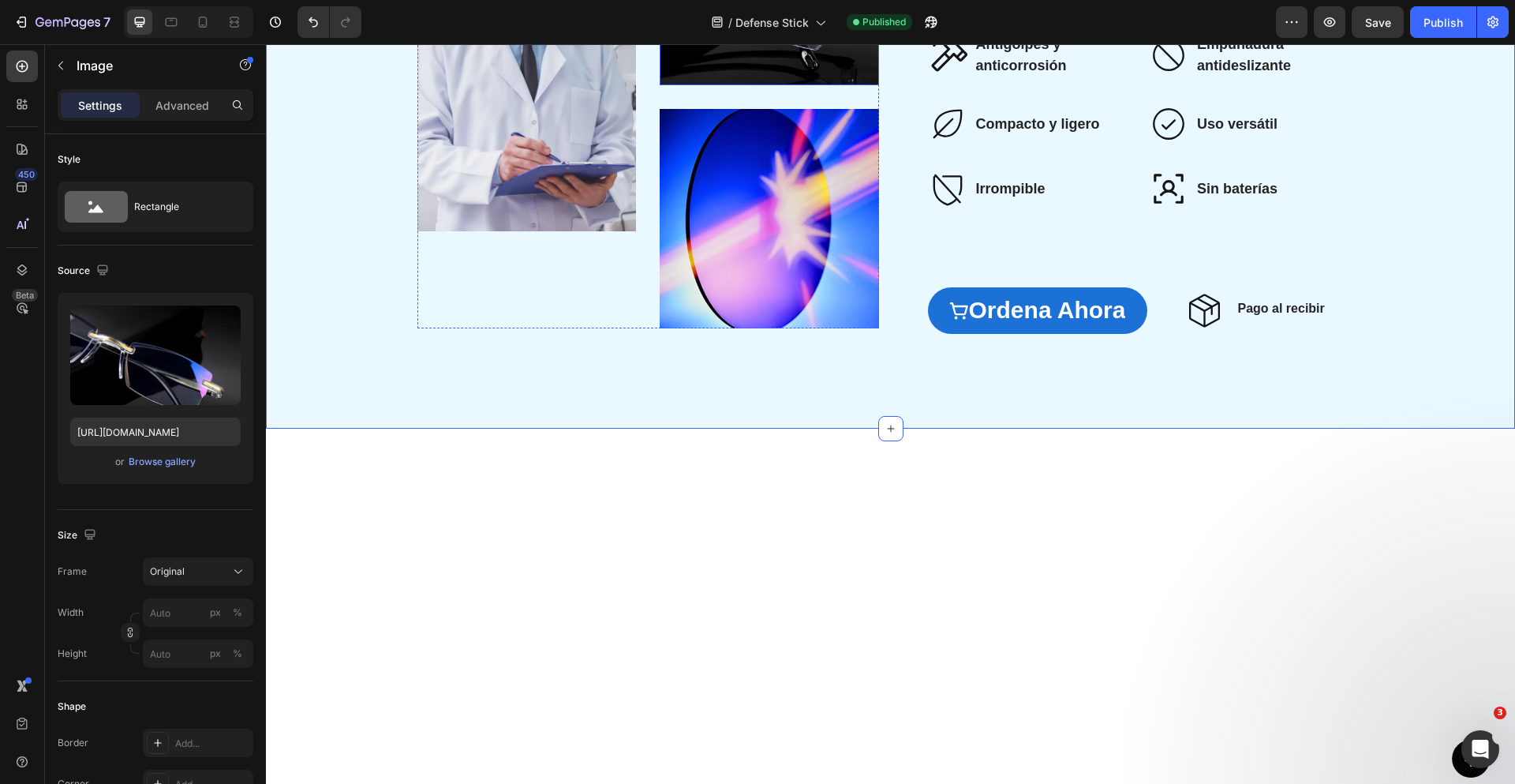
click at [775, 328] on img at bounding box center [770, 218] width 220 height 220
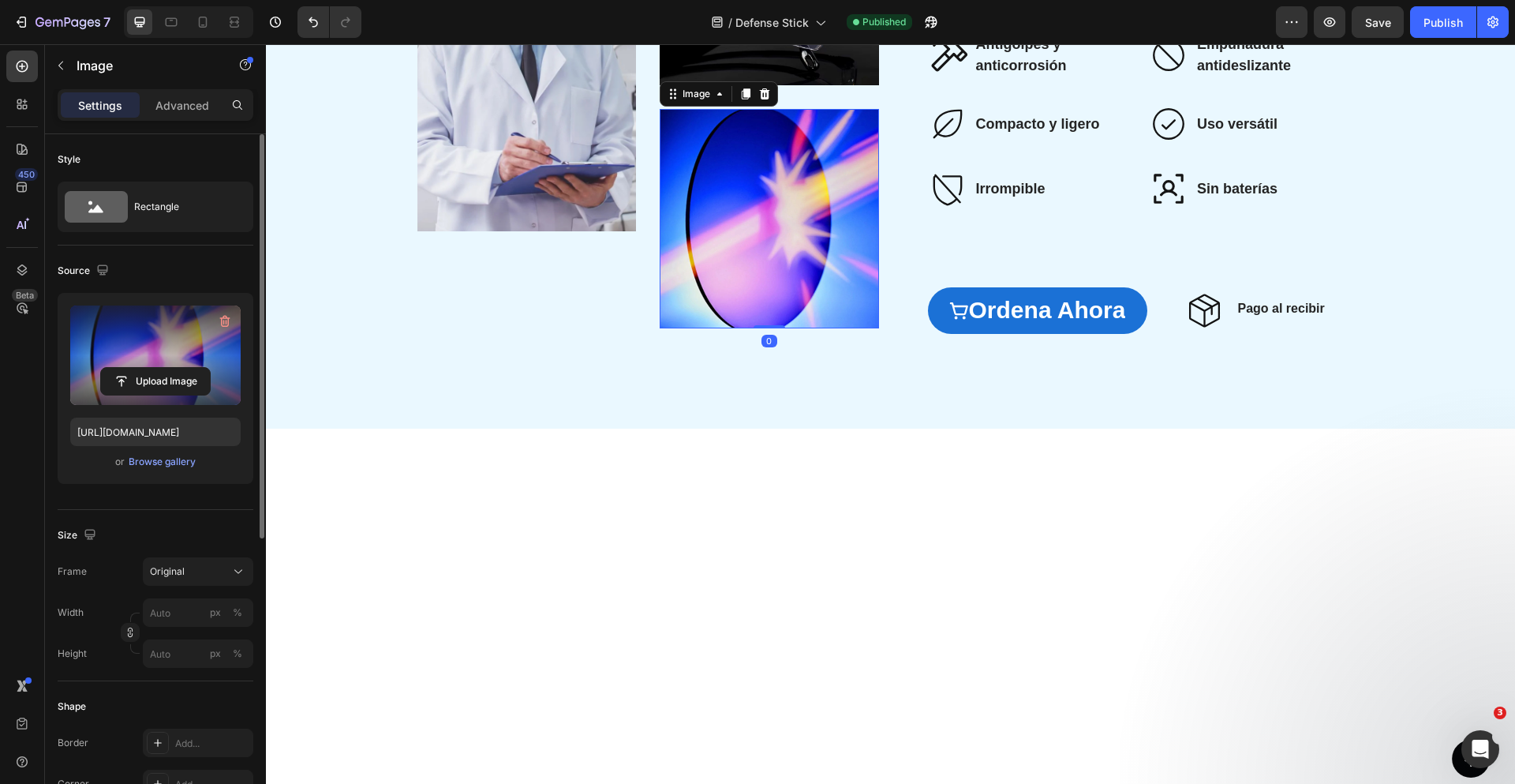
click at [154, 329] on label at bounding box center [156, 354] width 170 height 100
click at [154, 368] on input "file" at bounding box center [155, 381] width 108 height 27
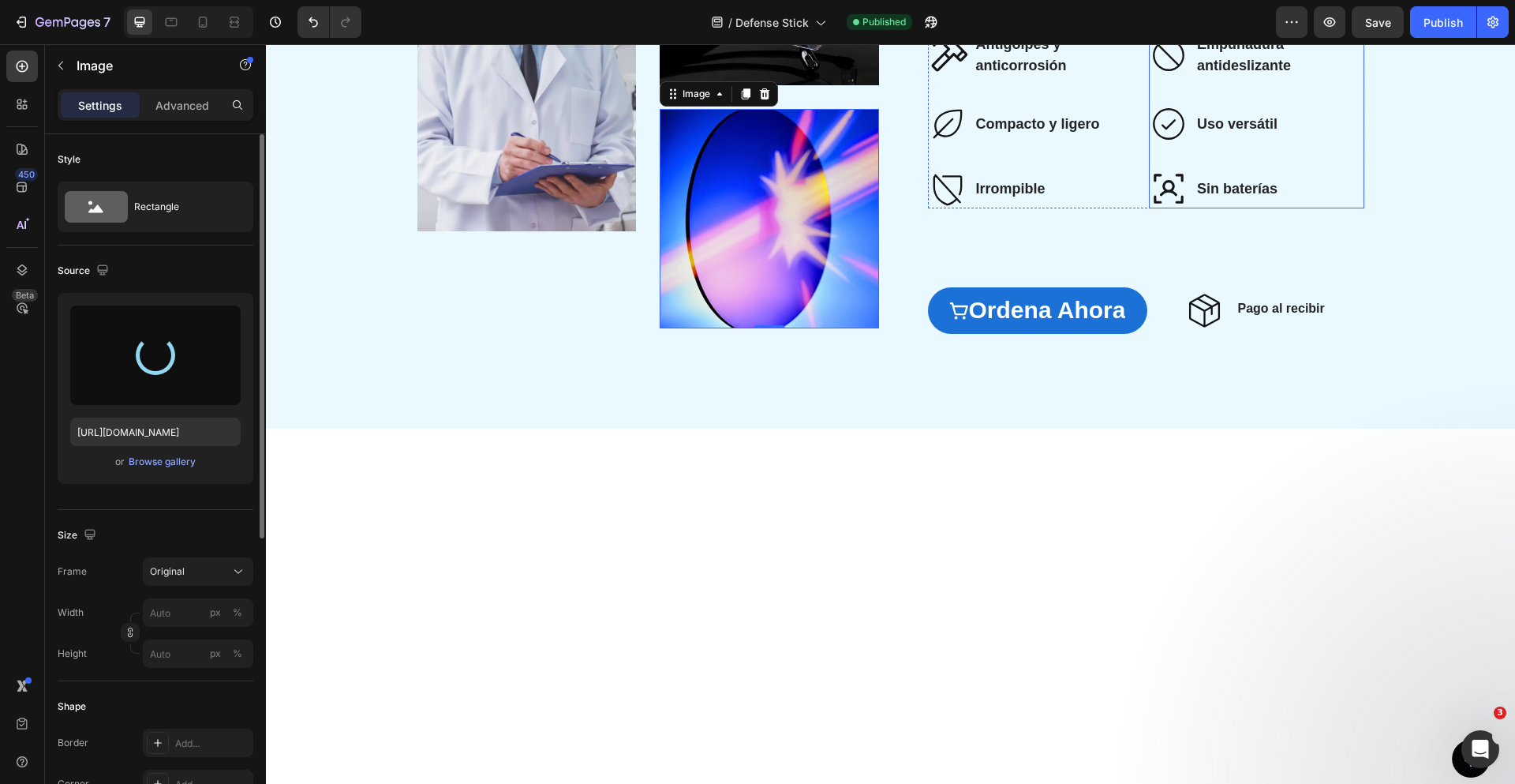
type input "[URL][DOMAIN_NAME]"
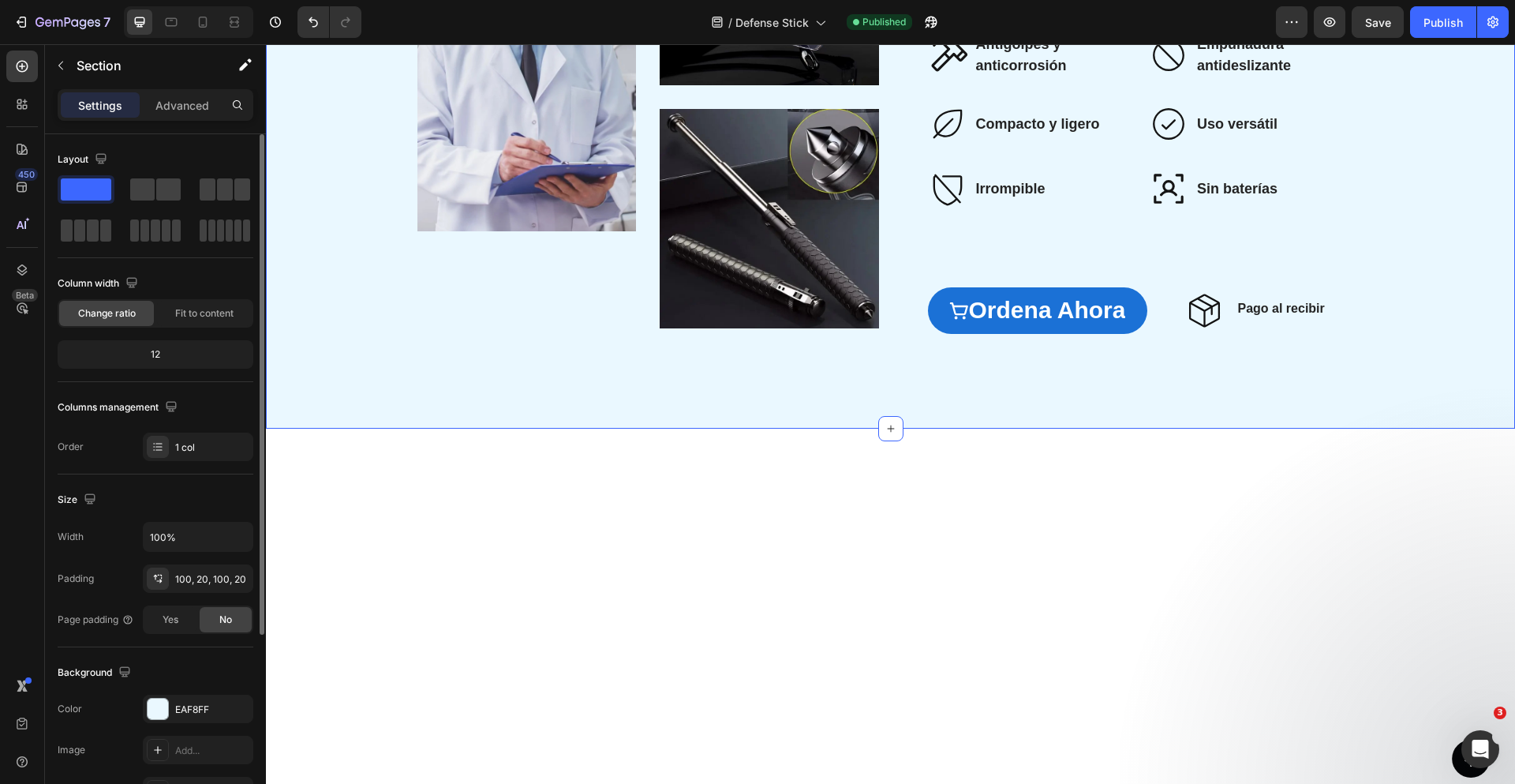
click at [1372, 254] on div "Image Image Image Row ⁠⁠⁠⁠⁠⁠⁠ La mejor opción del mercado Heading Diseñado con …" at bounding box center [891, 98] width 1249 height 663
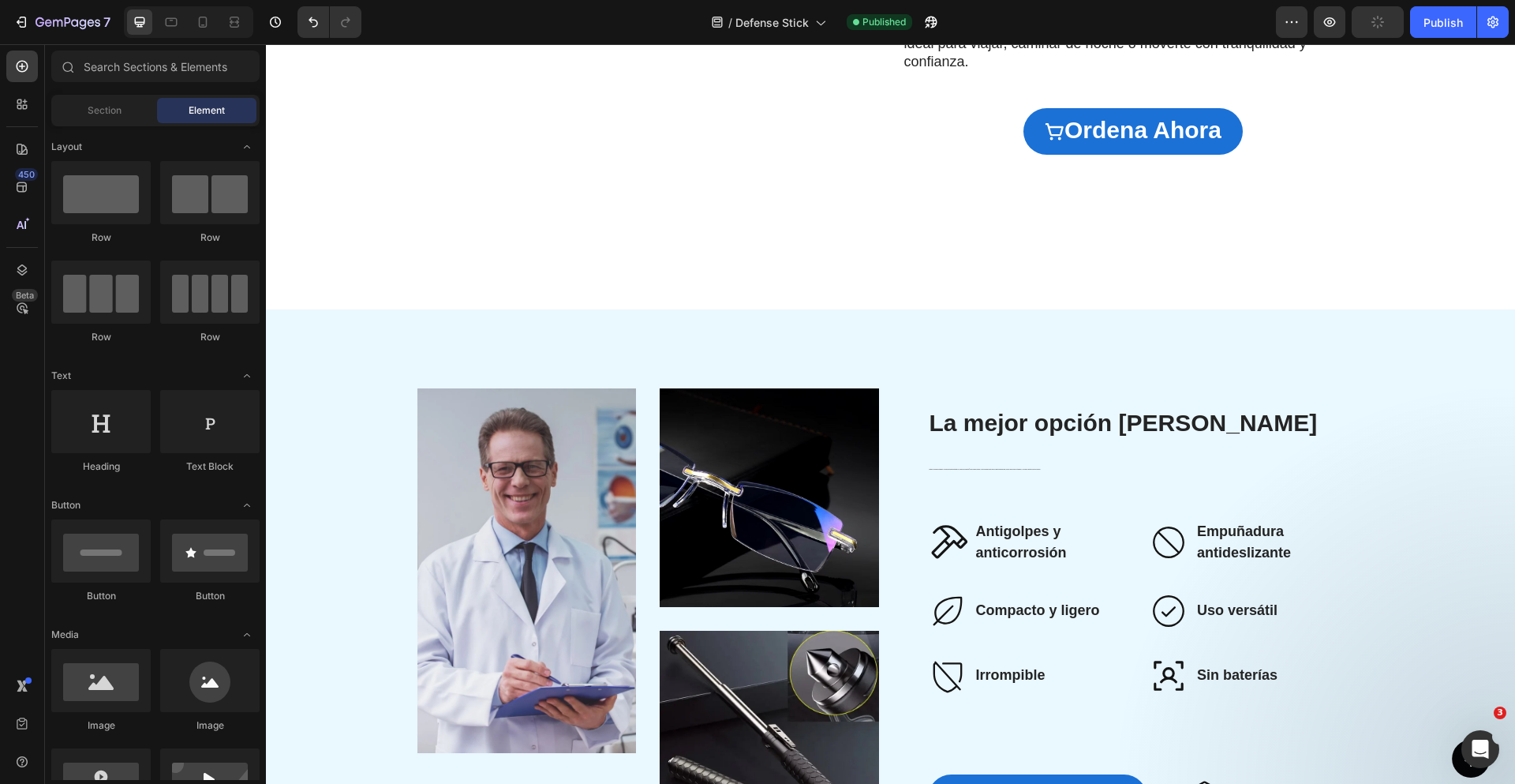
scroll to position [1955, 0]
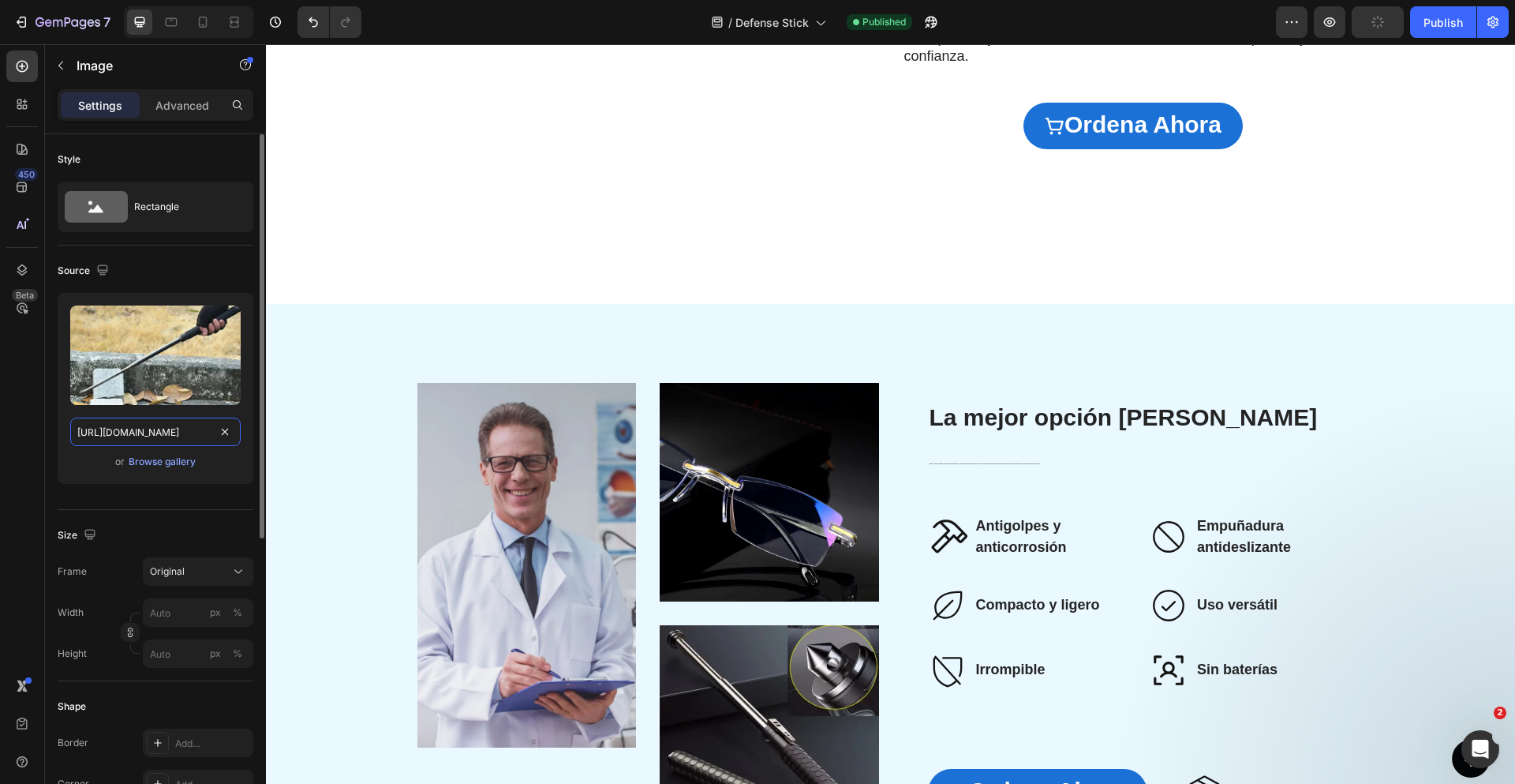
click at [146, 430] on input "[URL][DOMAIN_NAME]" at bounding box center [156, 431] width 170 height 28
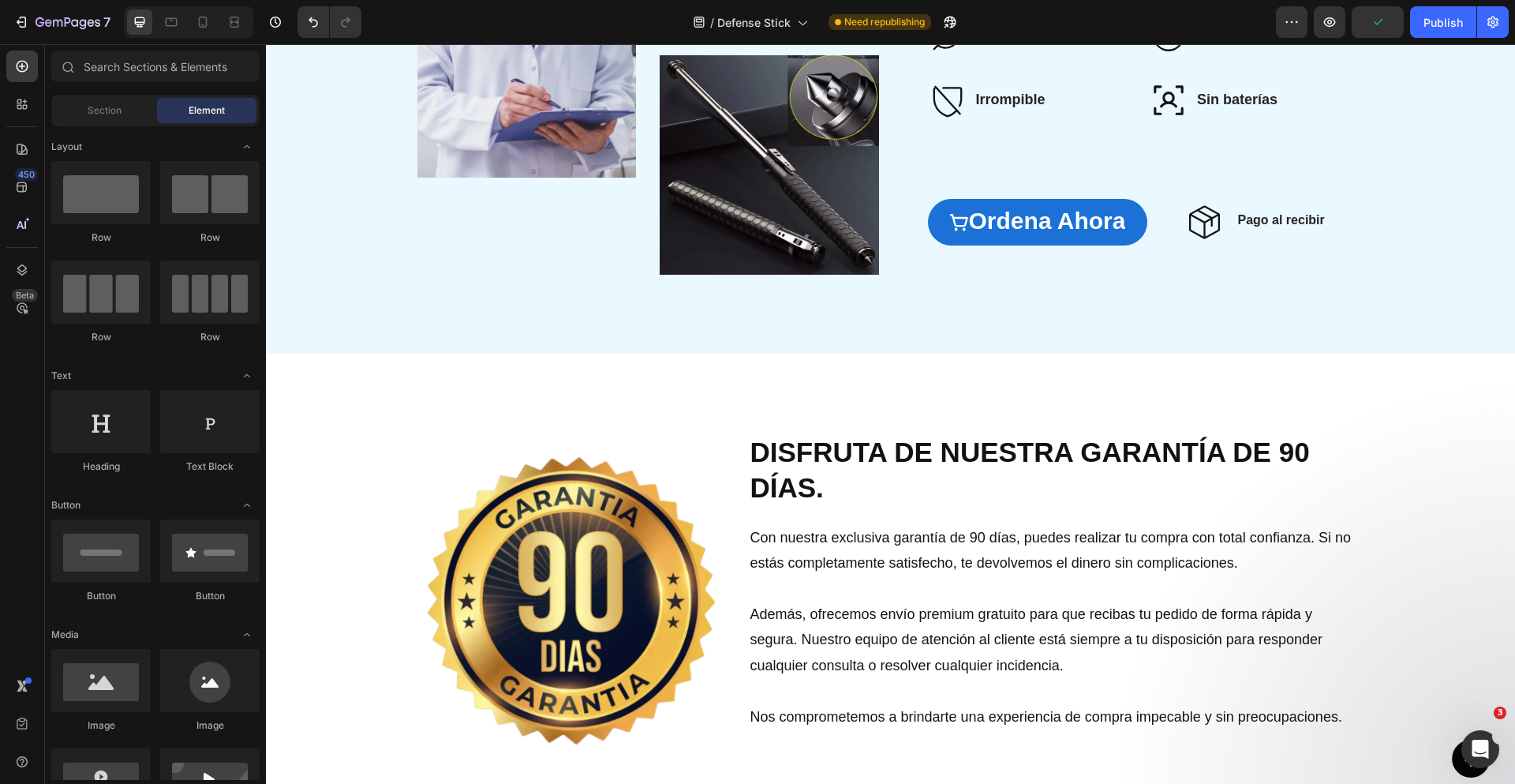
scroll to position [2530, 0]
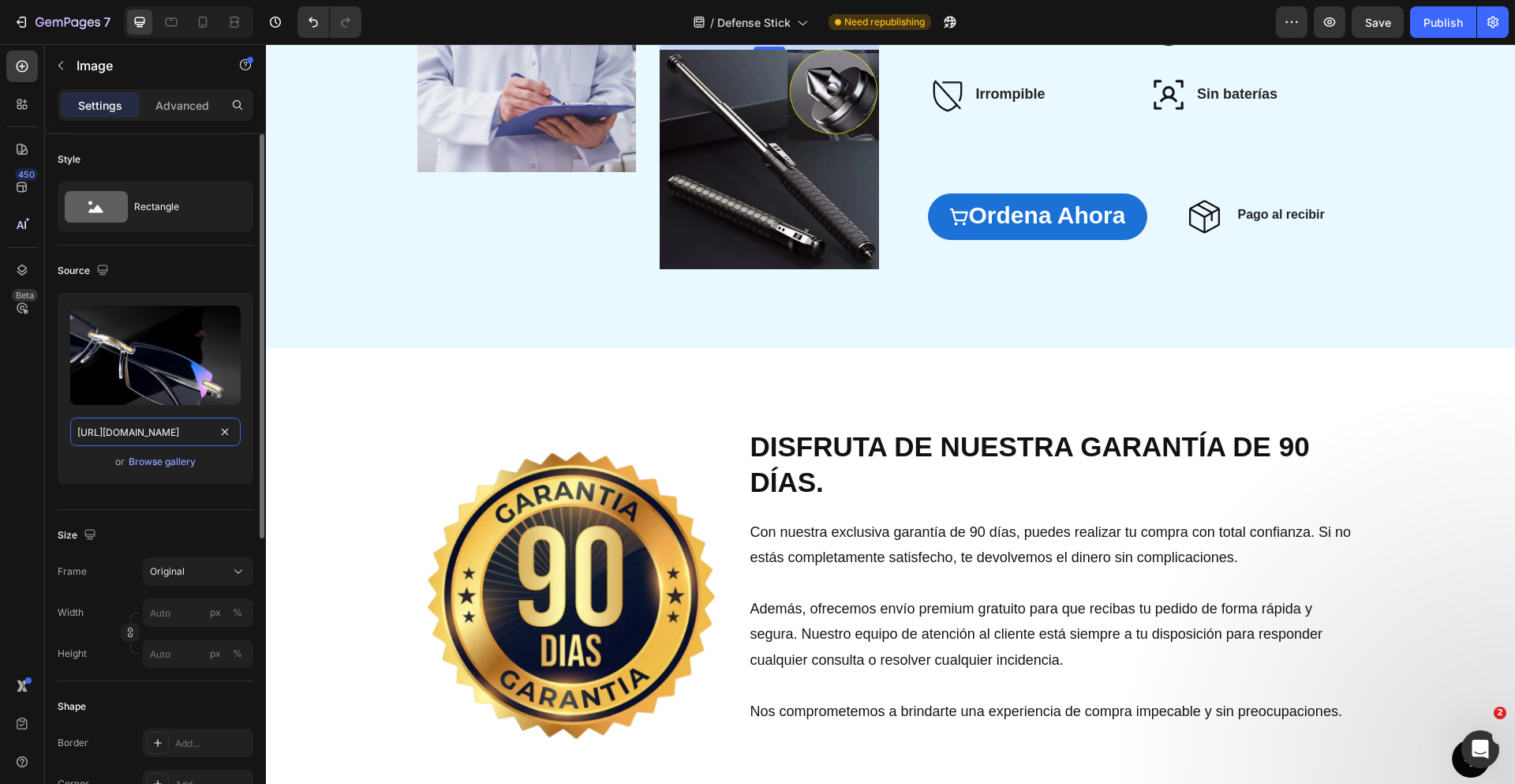
click at [146, 438] on input "https://cdn.shopify.com/s/files/1/0710/3542/0849/files/gempages_570156795566228…" at bounding box center [156, 431] width 170 height 28
paste input "adde7f2c-d96e-4583-802e-0a9125b86536.webp"
type input "[URL][DOMAIN_NAME]"
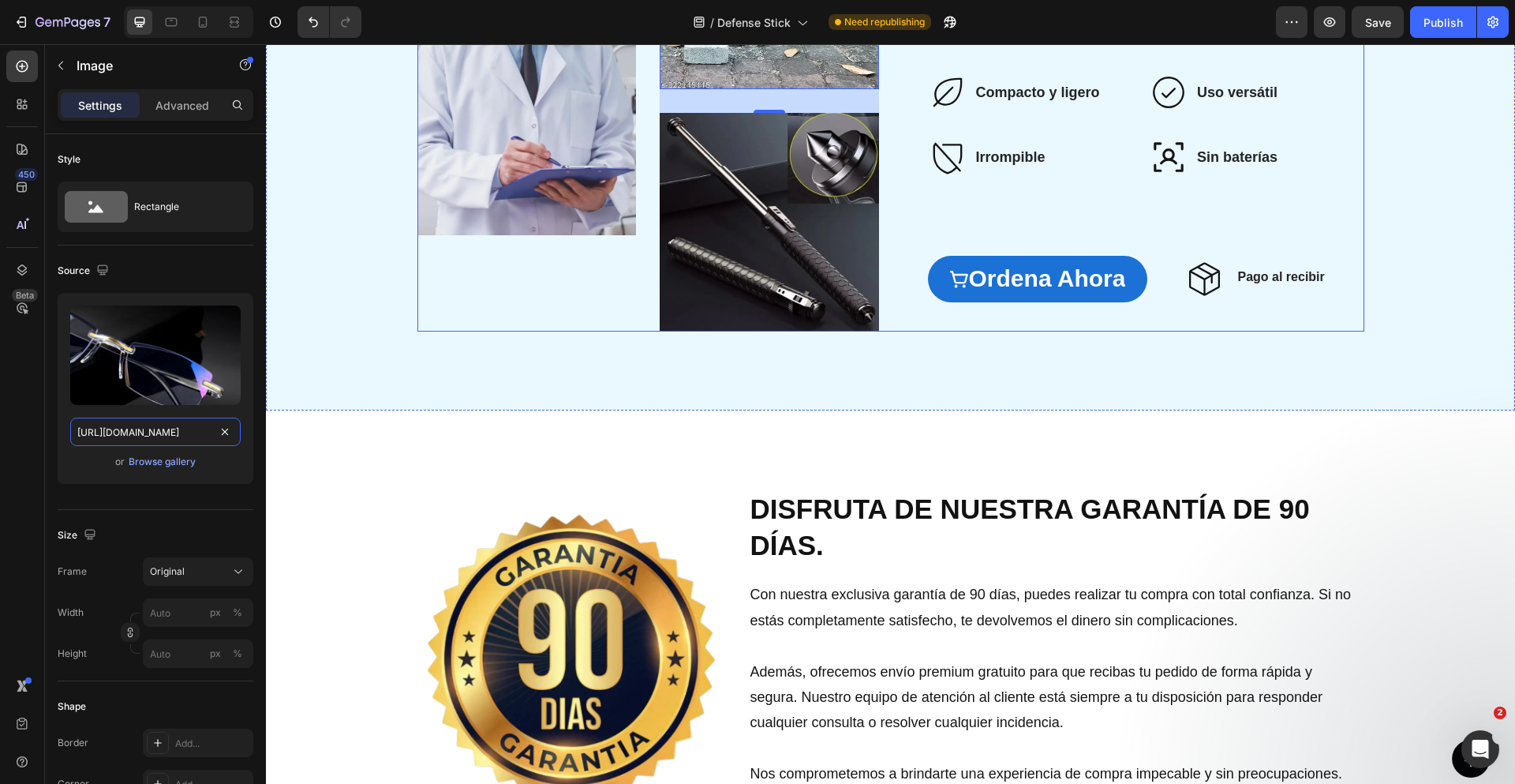
scroll to position [0, 498]
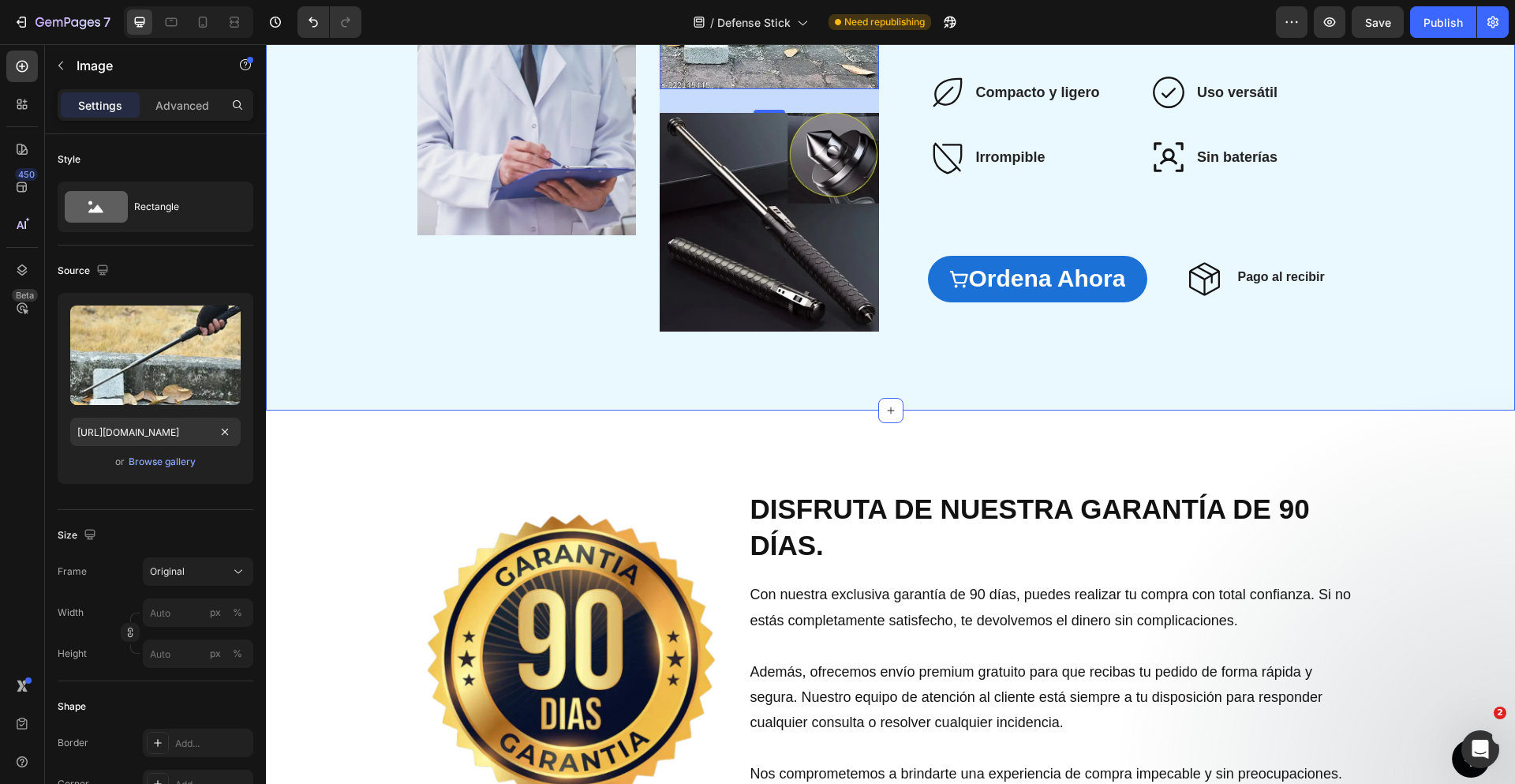
click at [1034, 197] on div "Image Image 30 Image Row La mejor opción del mercado Heading Diseñado con una a…" at bounding box center [891, 101] width 1249 height 619
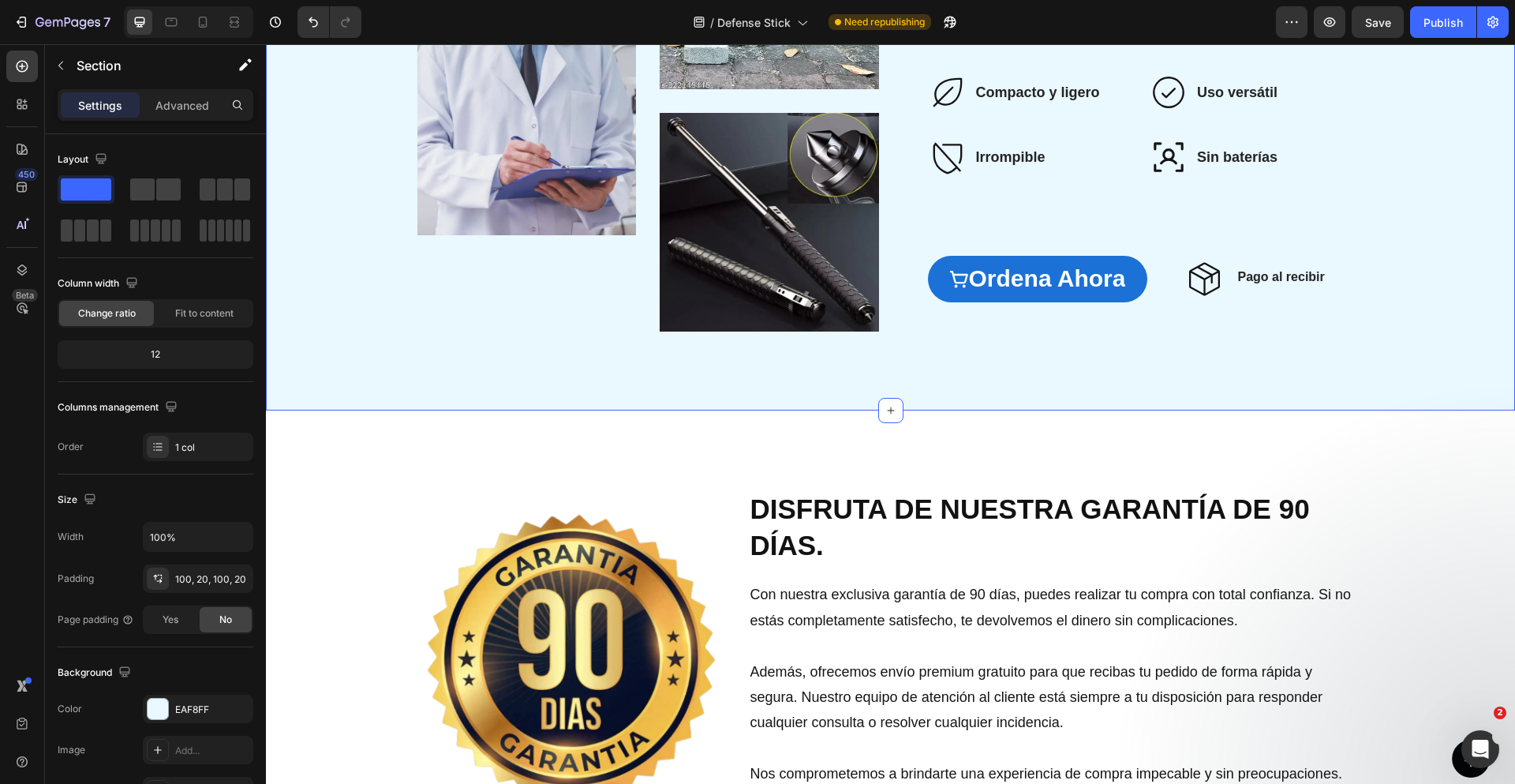
drag, startPoint x: 1456, startPoint y: 15, endPoint x: 1461, endPoint y: 44, distance: 29.4
click at [1455, 15] on div "Publish" at bounding box center [1443, 22] width 40 height 16
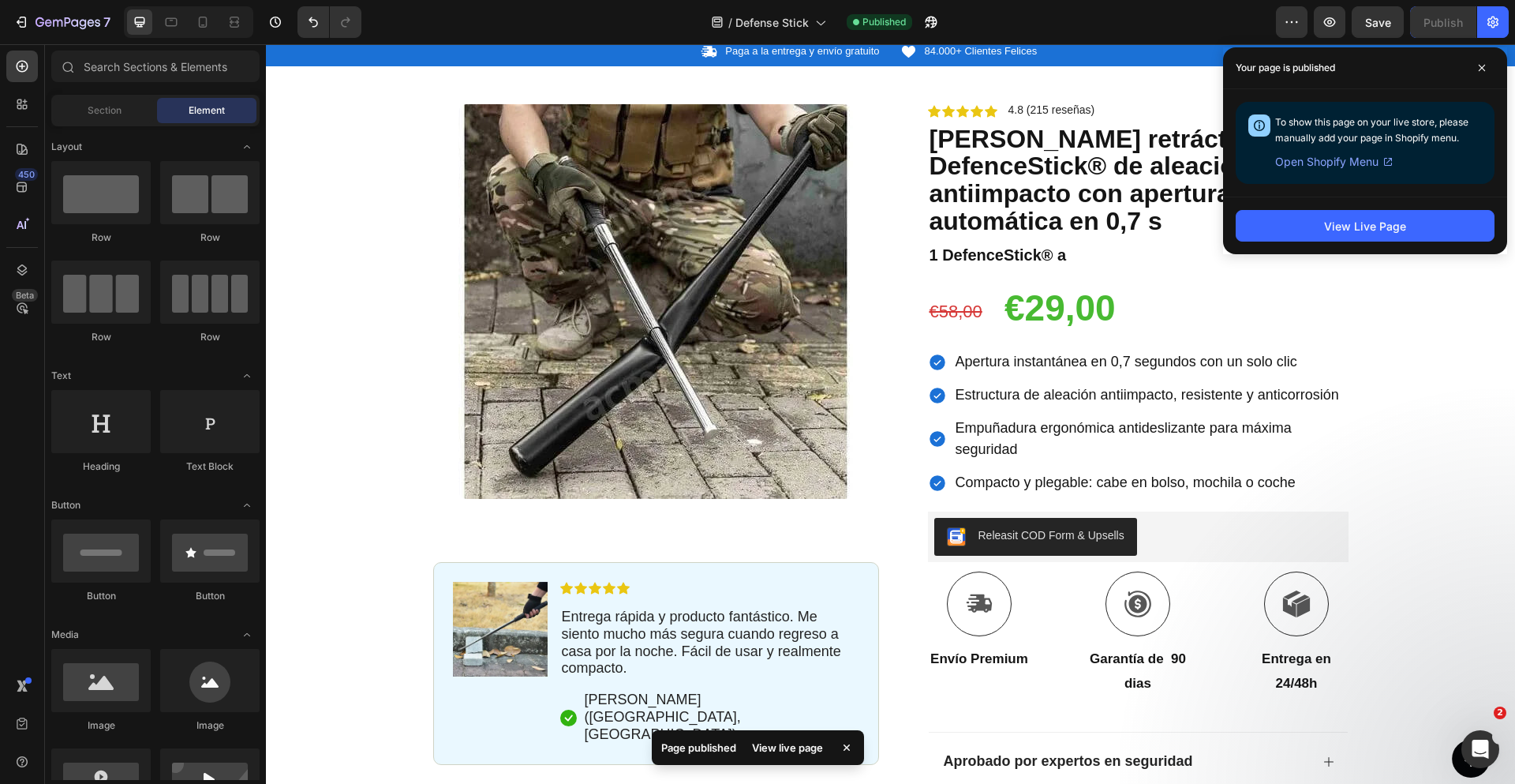
scroll to position [0, 0]
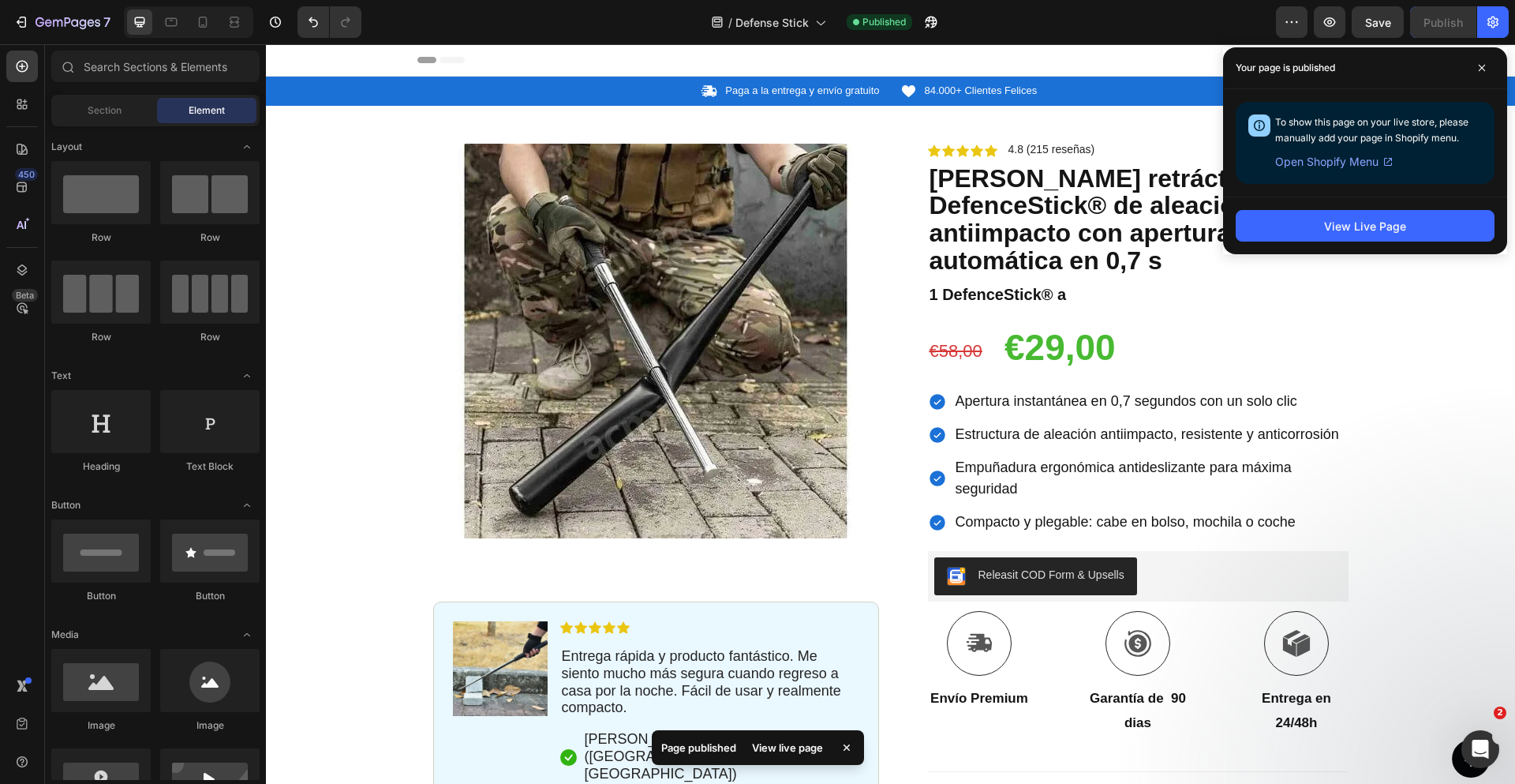
drag, startPoint x: 1505, startPoint y: 459, endPoint x: 1748, endPoint y: 136, distance: 404.2
click at [715, 274] on img at bounding box center [656, 341] width 395 height 395
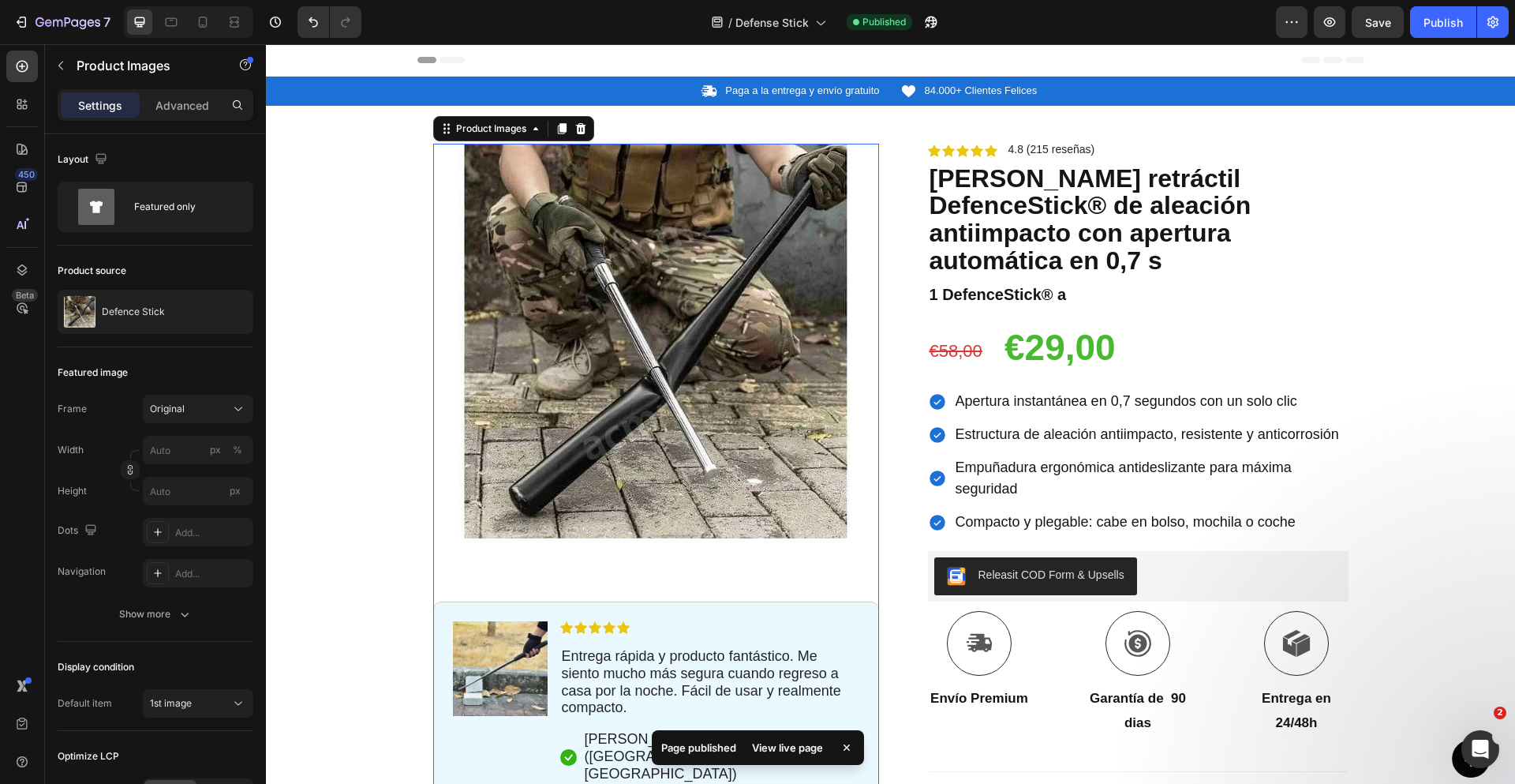
click at [639, 328] on img at bounding box center [656, 341] width 395 height 395
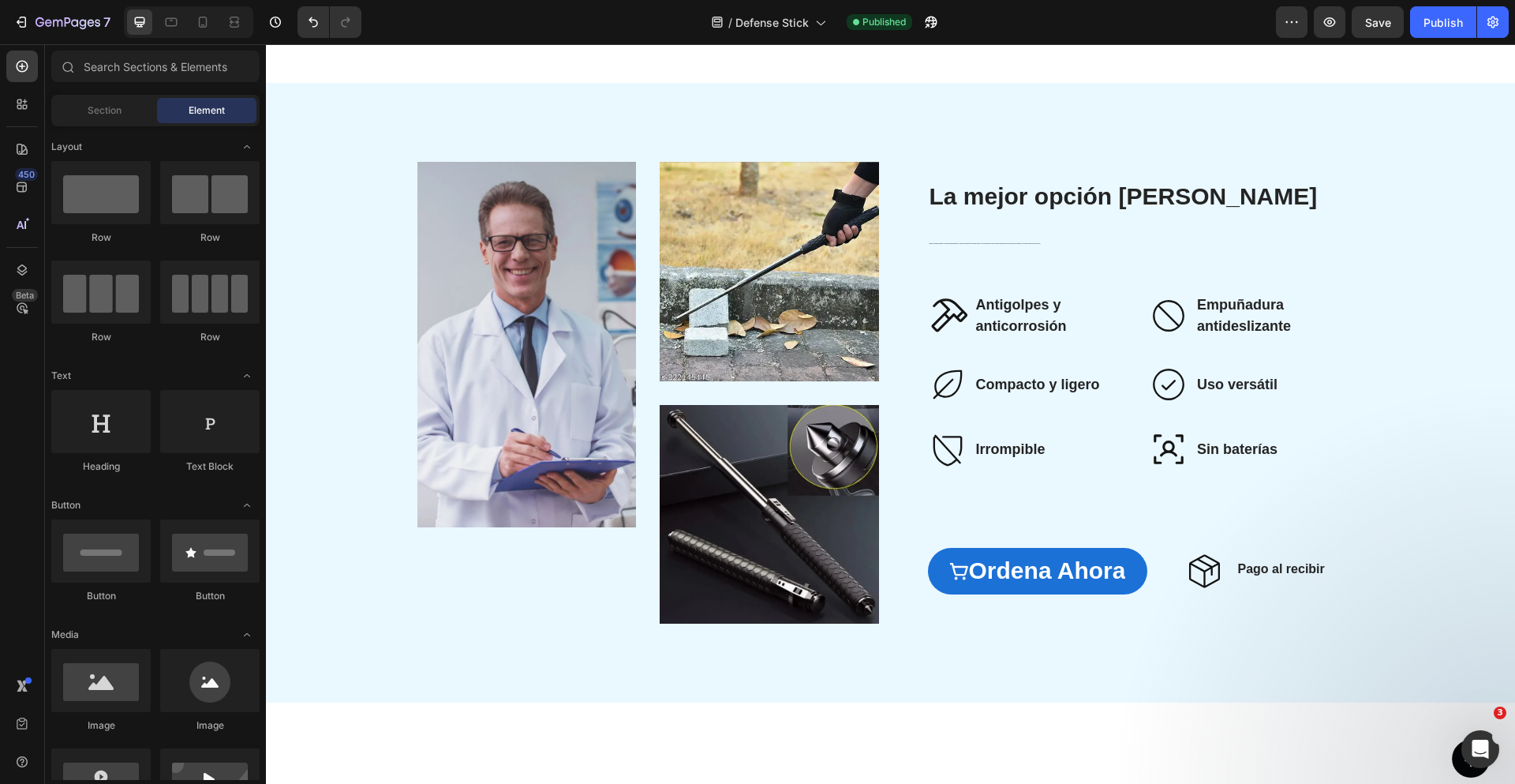
scroll to position [2593, 0]
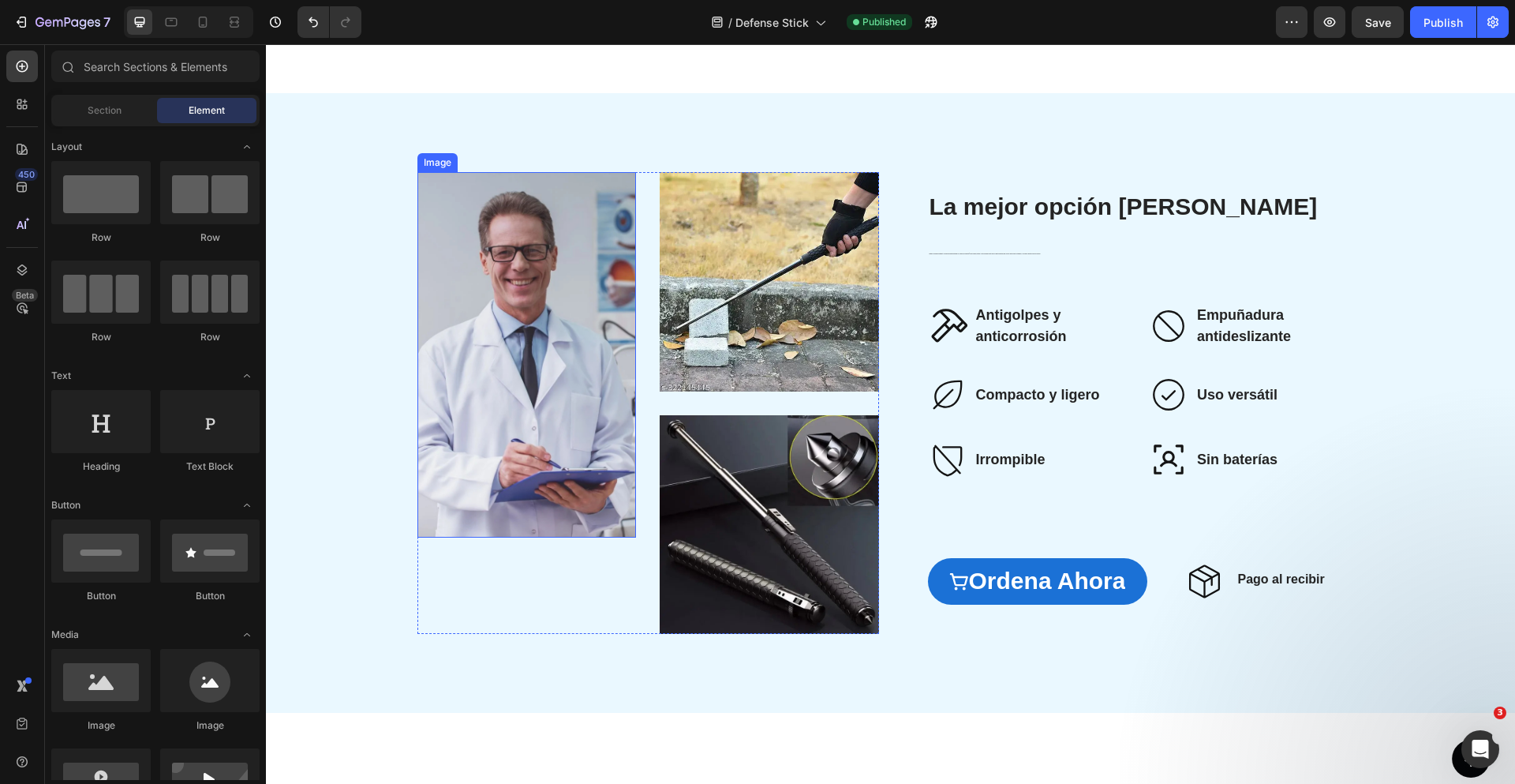
click at [488, 344] on img at bounding box center [527, 354] width 220 height 365
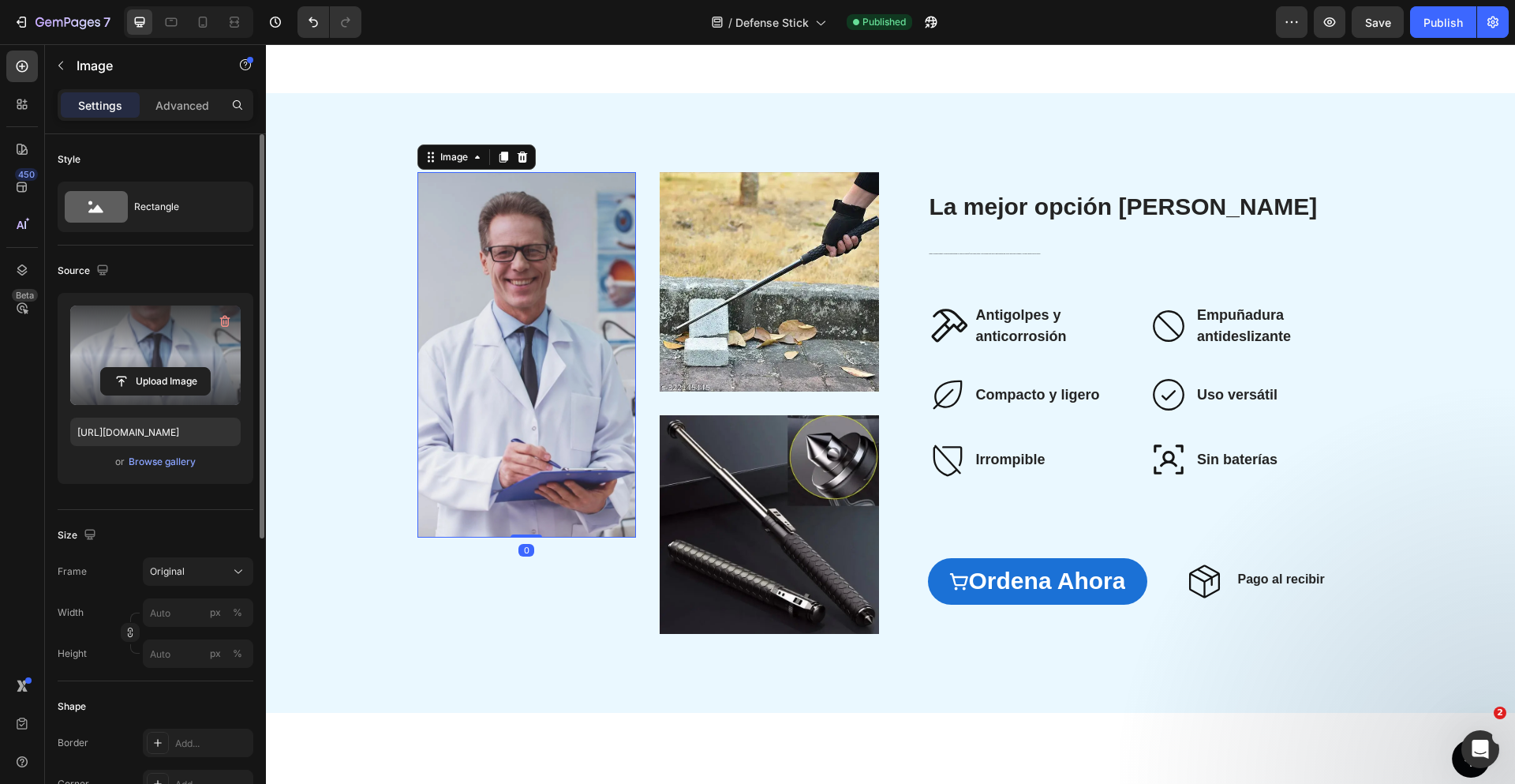
click at [159, 351] on label at bounding box center [156, 354] width 170 height 100
click at [159, 368] on input "file" at bounding box center [155, 381] width 108 height 27
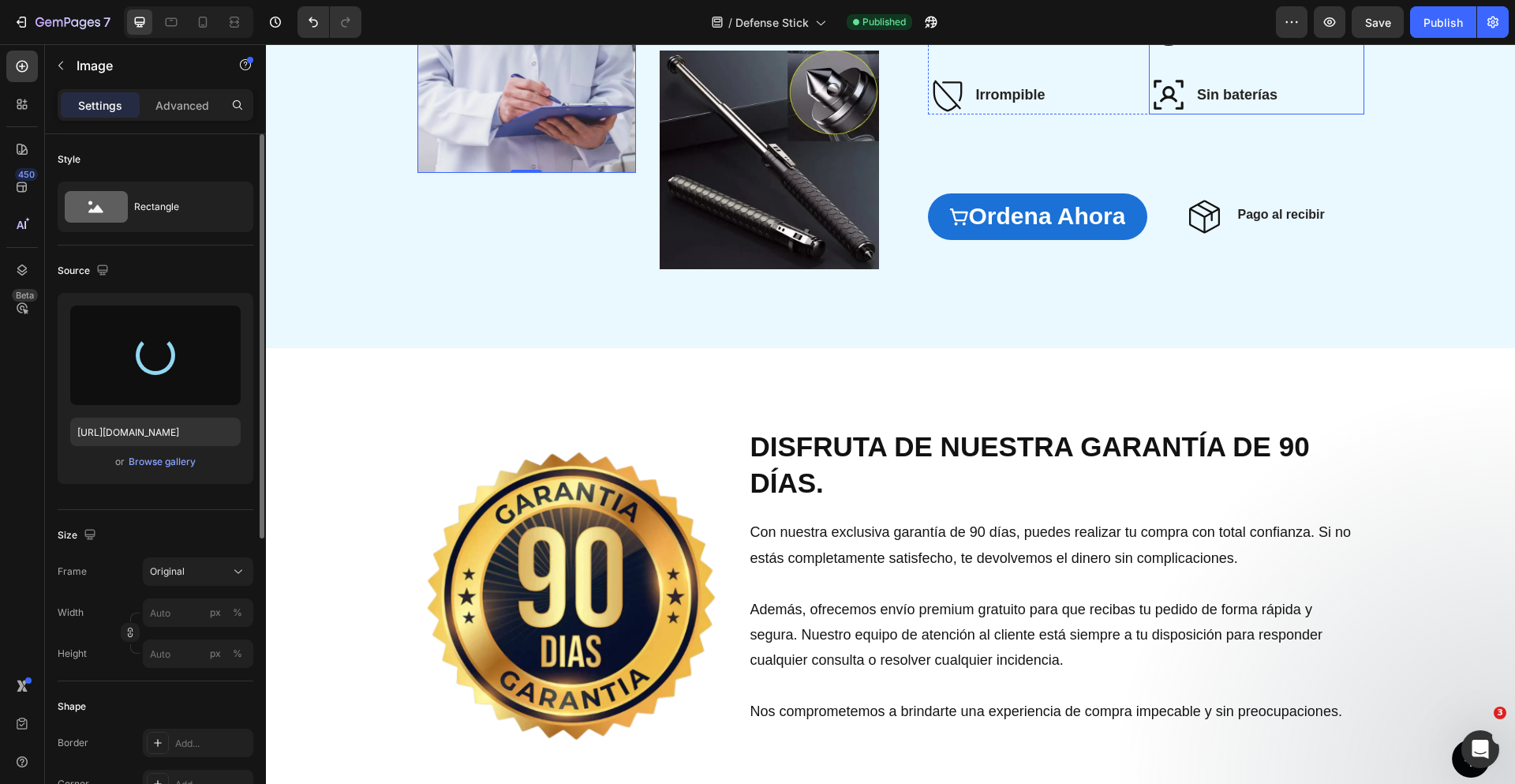
type input "https://cdn.shopify.com/s/files/1/0710/3542/0849/files/gempages_570156795566228…"
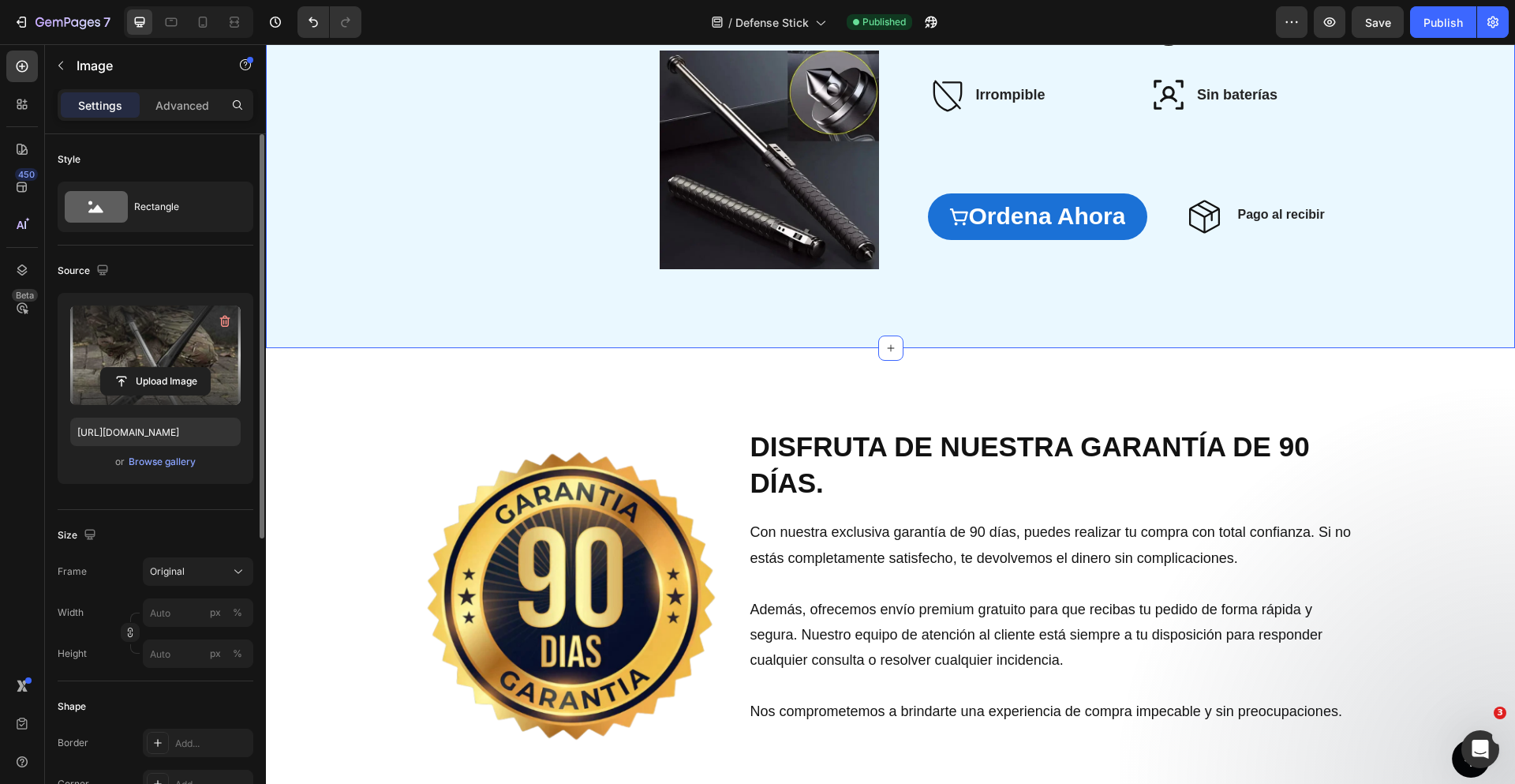
click at [654, 106] on div "Image Image Image Row La mejor opción del mercado Heading Diseñado con una alea…" at bounding box center [891, 39] width 1249 height 619
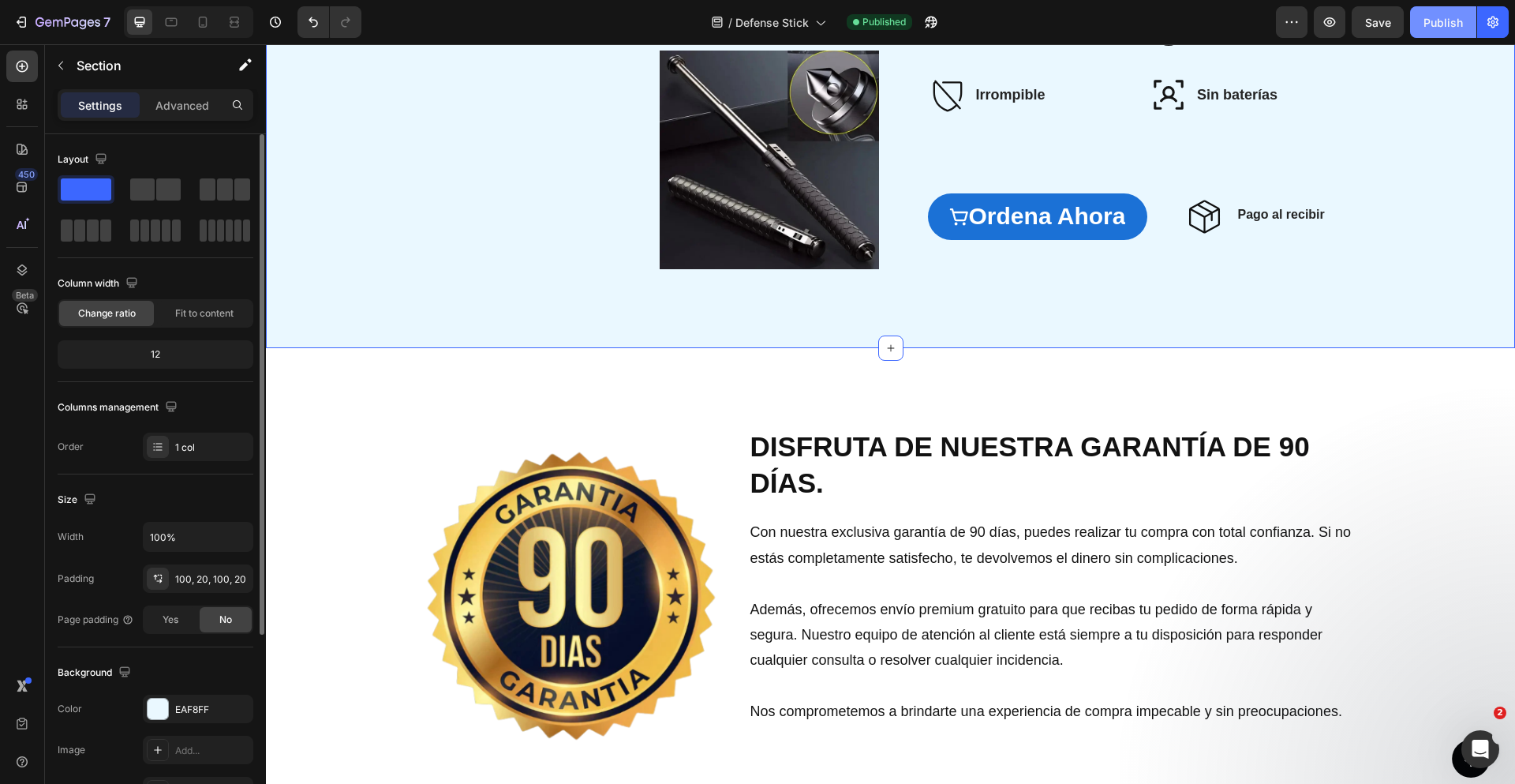
click at [1437, 23] on div "Publish" at bounding box center [1443, 22] width 40 height 16
click at [314, 27] on icon "Undo/Redo" at bounding box center [314, 22] width 10 height 11
click at [373, 117] on div "Image Image Image Row La mejor opción del mercado Heading Diseñado con una alea…" at bounding box center [891, 39] width 1249 height 619
click at [318, 28] on icon "Undo/Redo" at bounding box center [313, 22] width 15 height 15
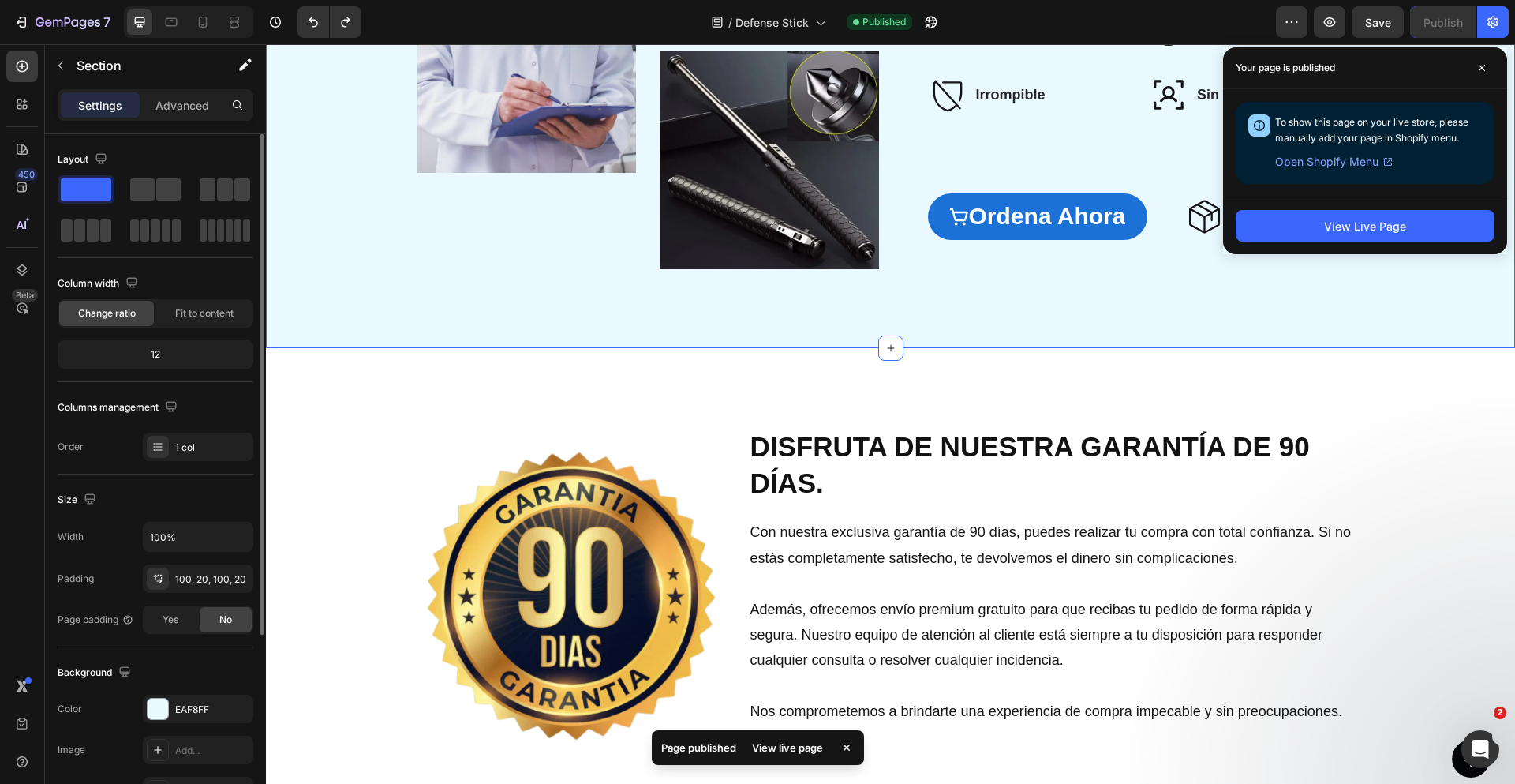
click at [560, 124] on div "Image Image Image Row La mejor opción del mercado Heading Diseñado con una alea…" at bounding box center [891, 39] width 1249 height 619
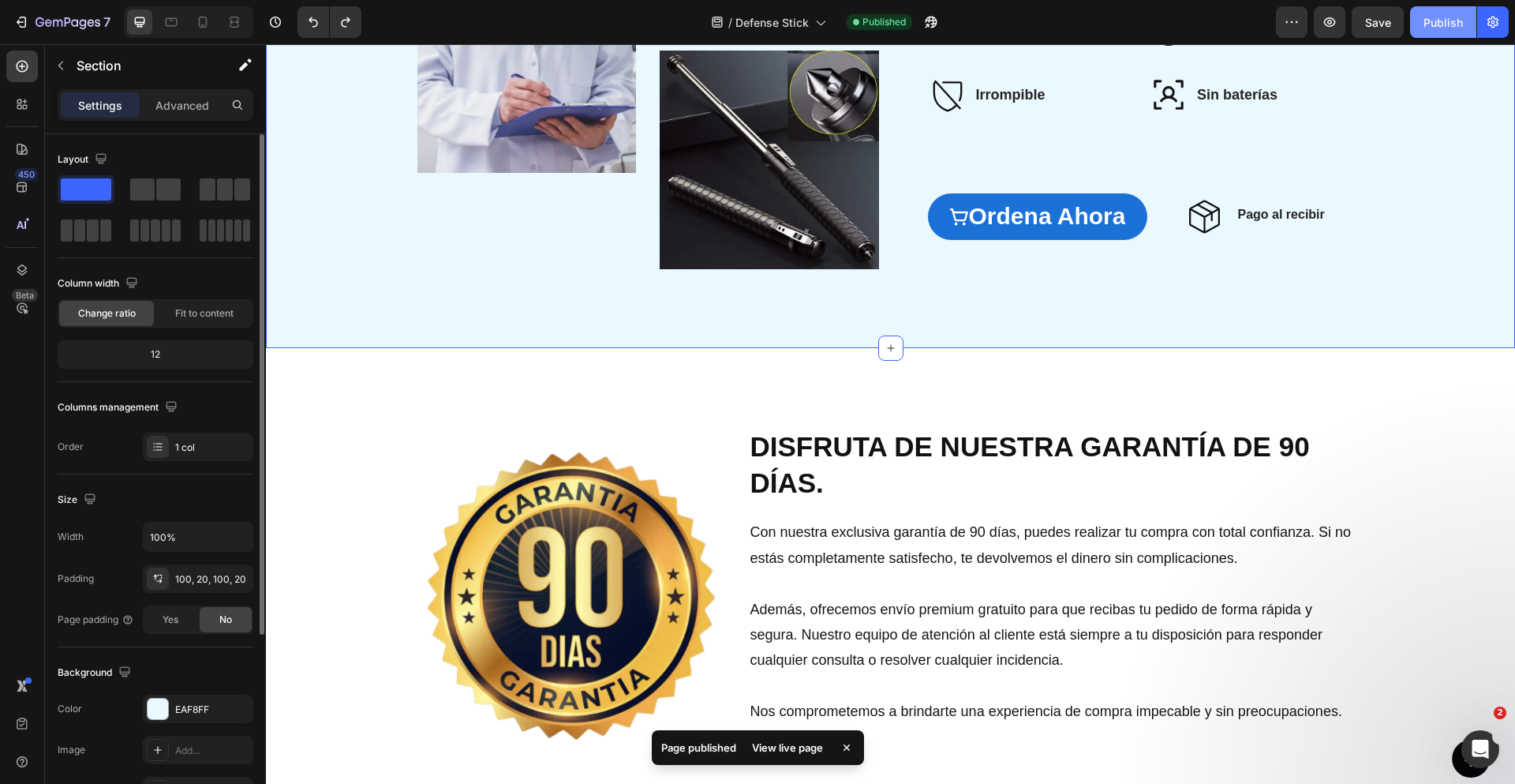
click at [1437, 23] on div "Publish" at bounding box center [1443, 22] width 40 height 16
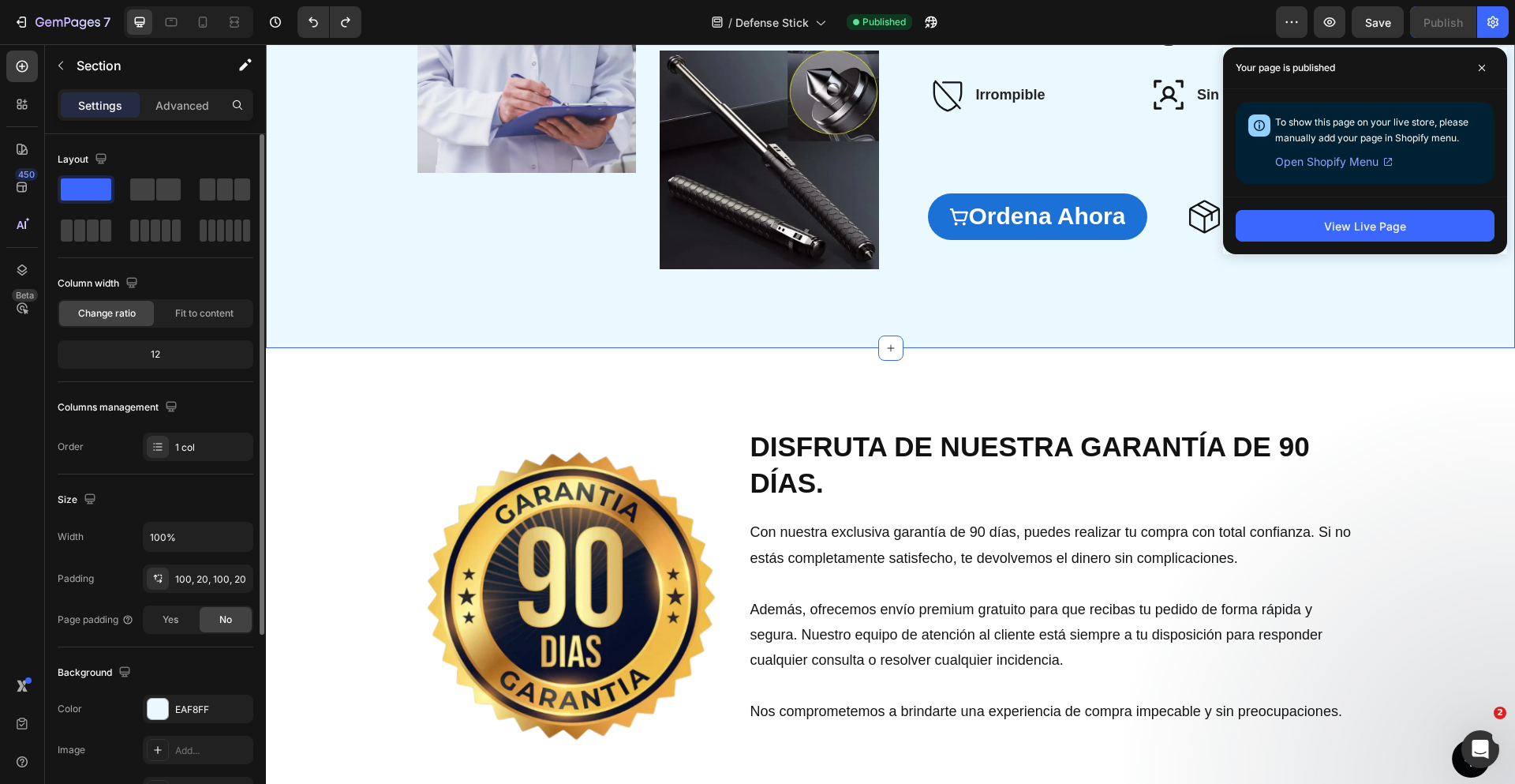
click at [1426, 269] on div "Image Image Image Row La mejor opción del mercado Heading Diseñado con una alea…" at bounding box center [891, 38] width 1218 height 462
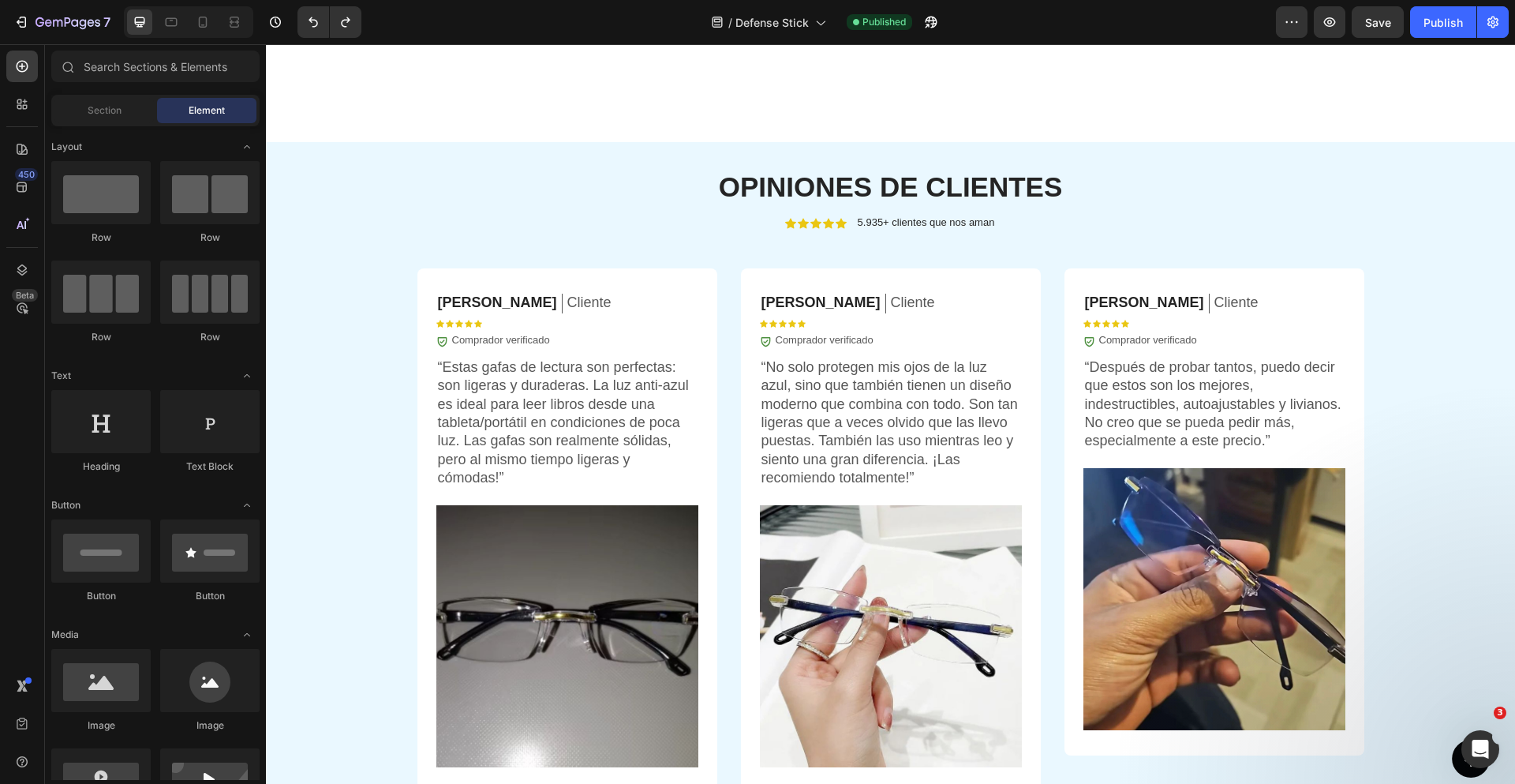
scroll to position [3689, 0]
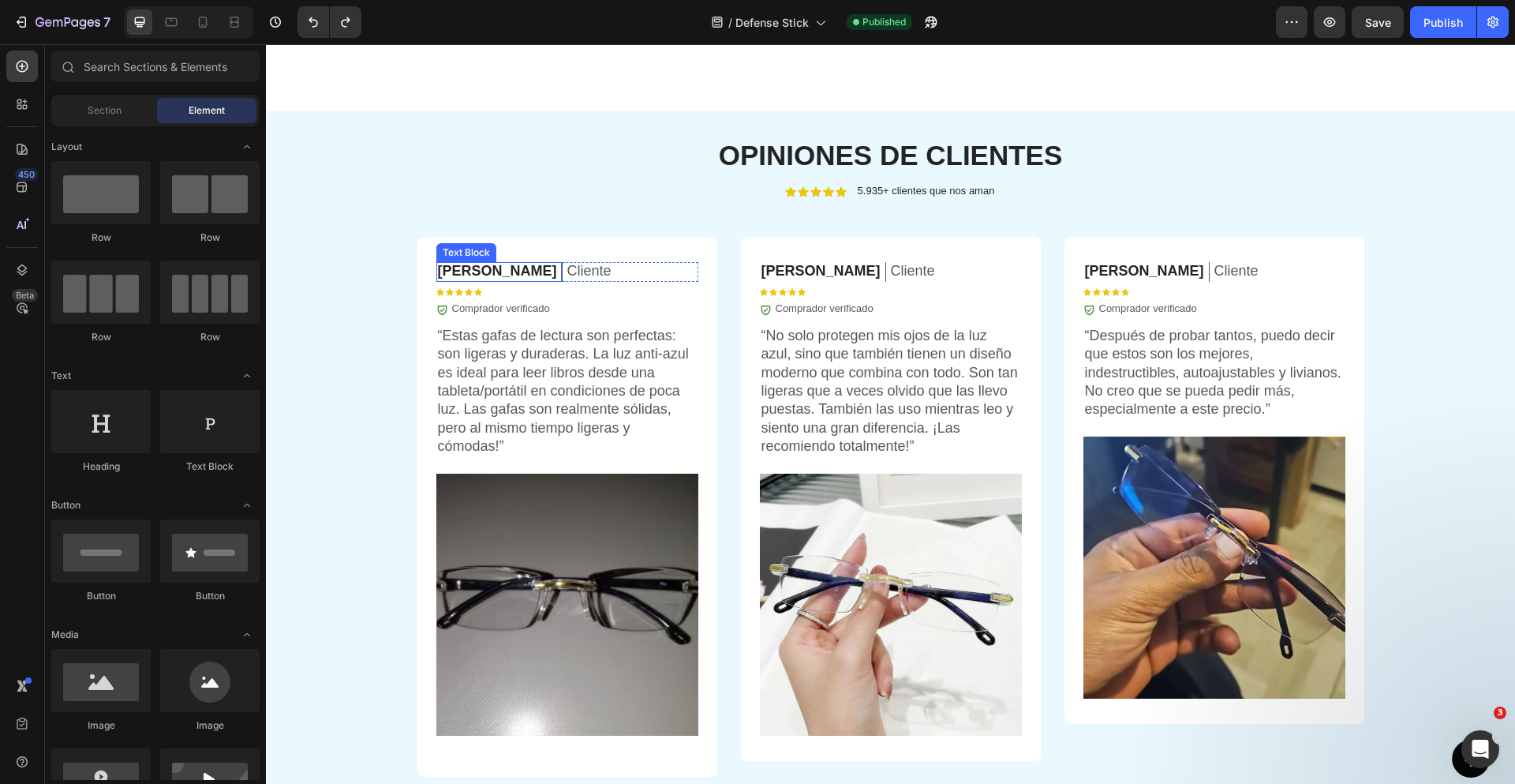
click at [455, 267] on p "Daniel C." at bounding box center [497, 271] width 119 height 18
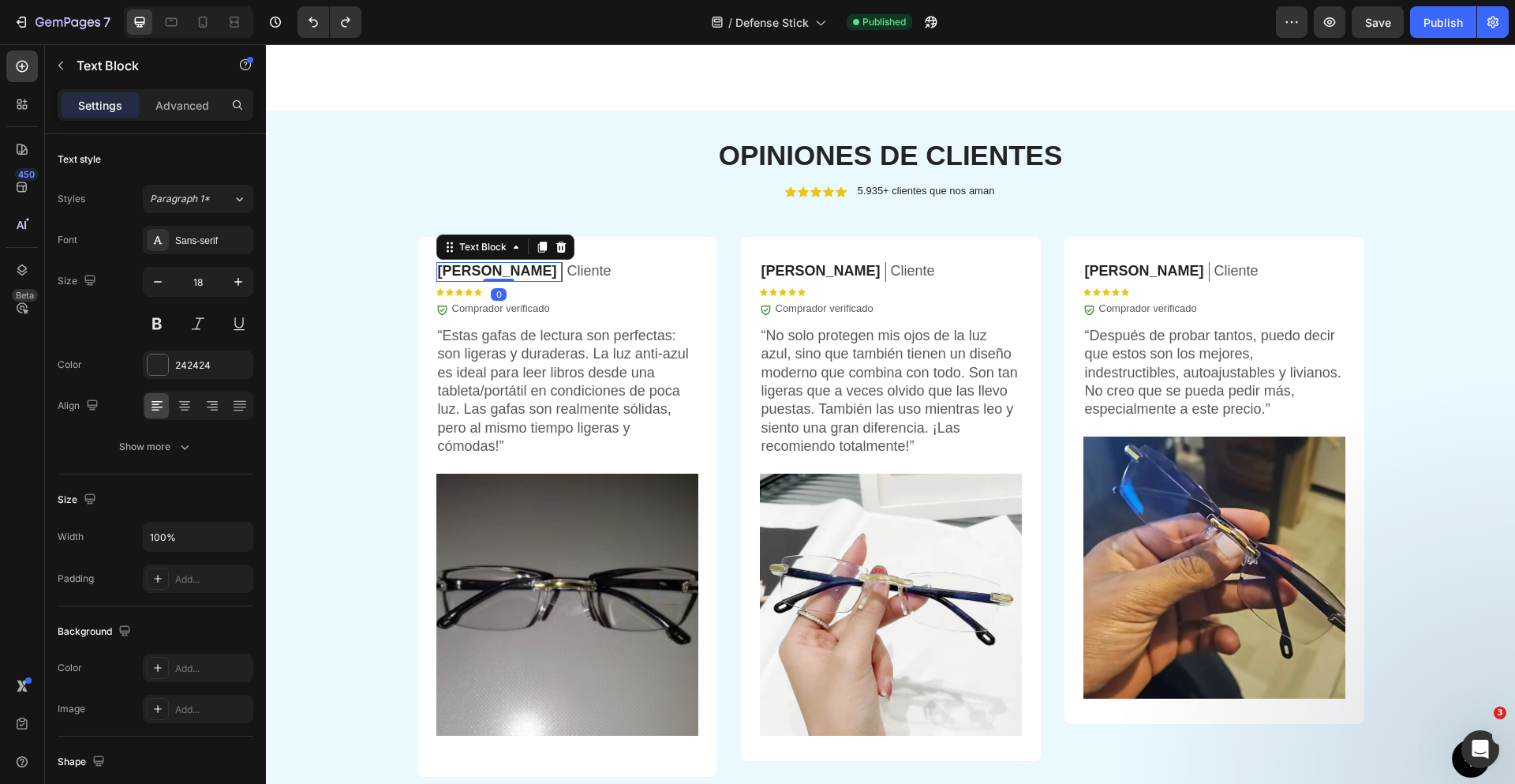
click at [455, 267] on p "Daniel C." at bounding box center [497, 271] width 119 height 18
click at [524, 309] on p "Comprador verificado" at bounding box center [500, 309] width 98 height 14
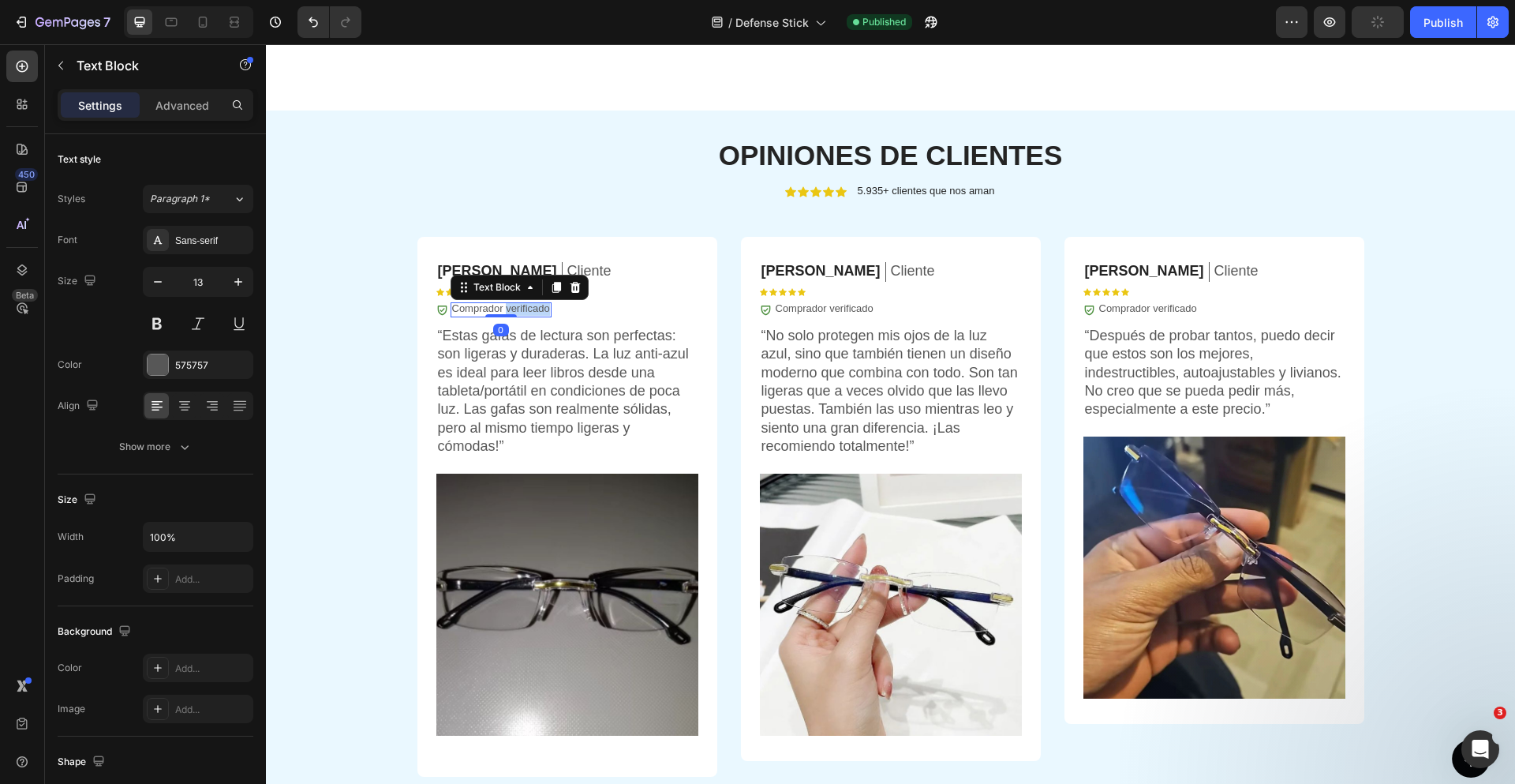
click at [524, 309] on p "Comprador verificado" at bounding box center [500, 309] width 98 height 14
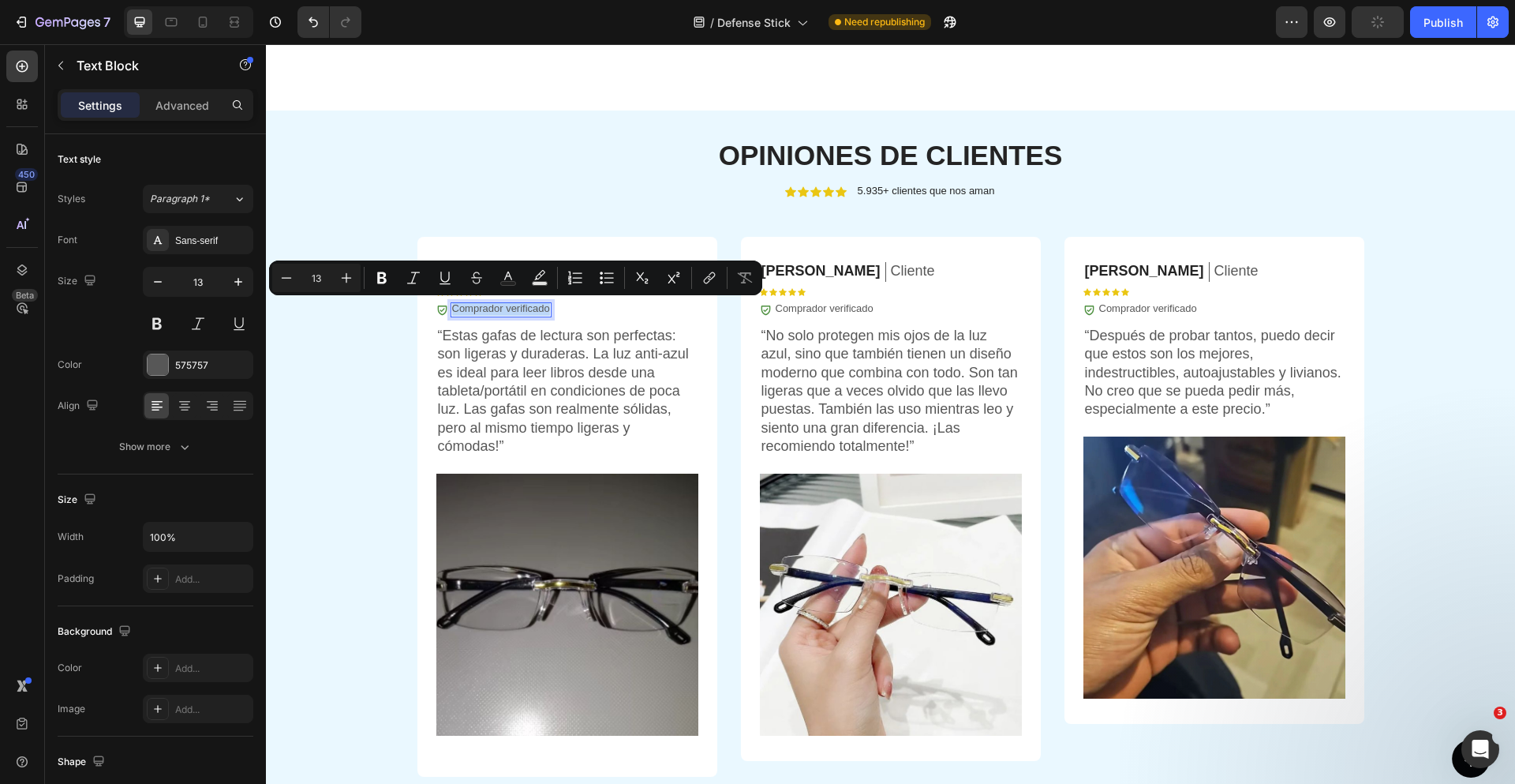
click at [514, 315] on div at bounding box center [514, 315] width 0 height 0
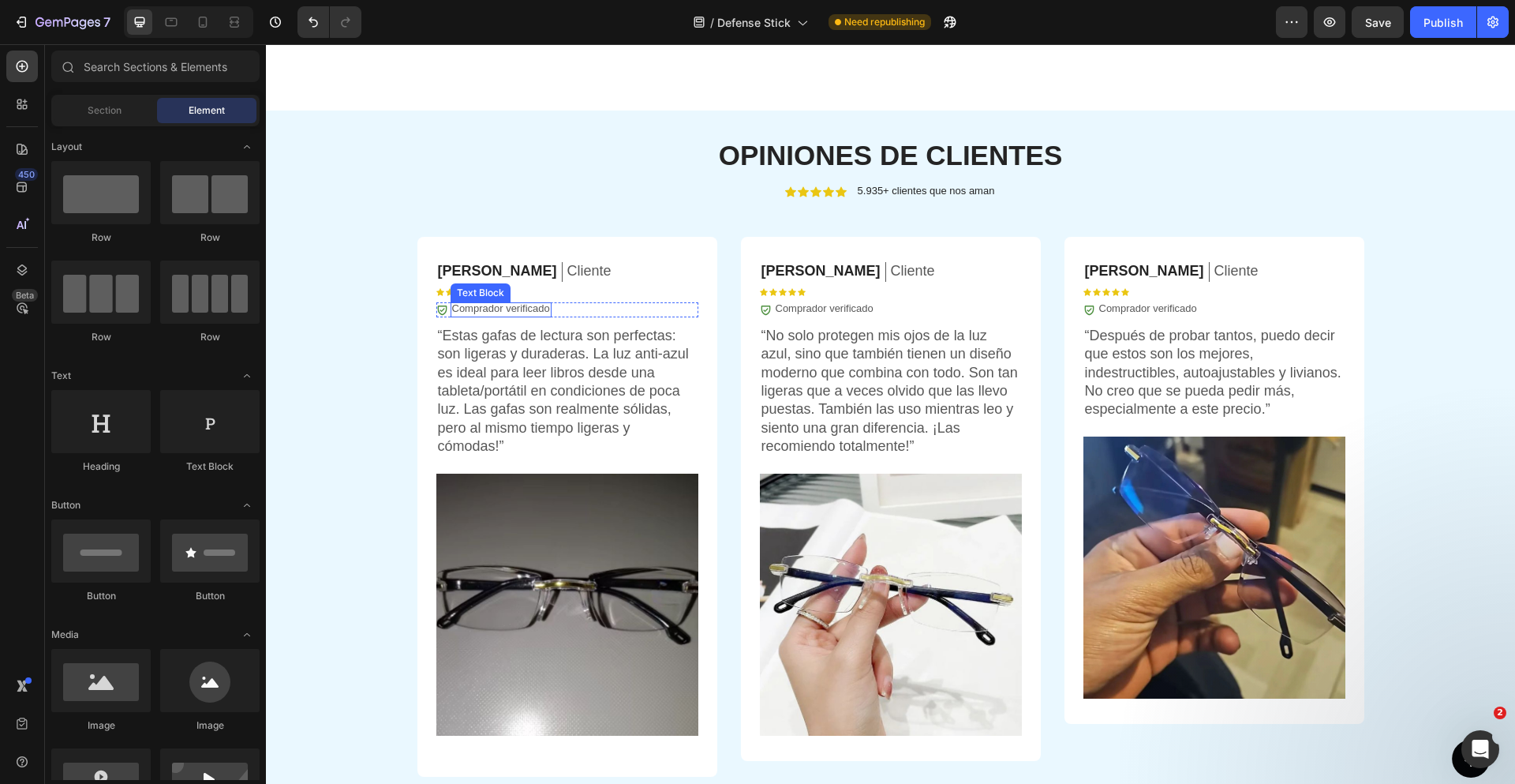
click at [534, 310] on p "Comprador verificado" at bounding box center [500, 309] width 98 height 14
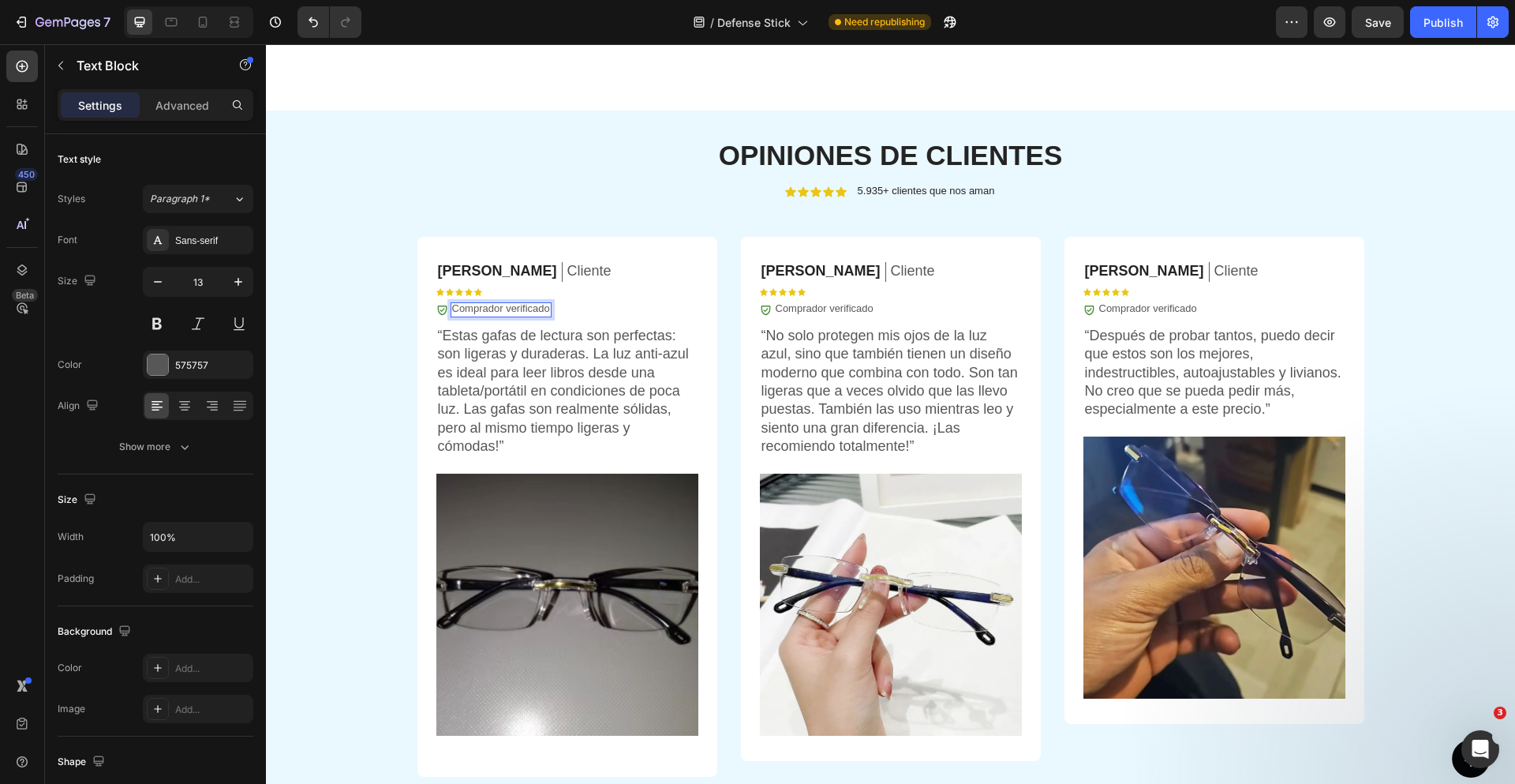
click at [534, 310] on p "Comprador verificado" at bounding box center [500, 309] width 98 height 14
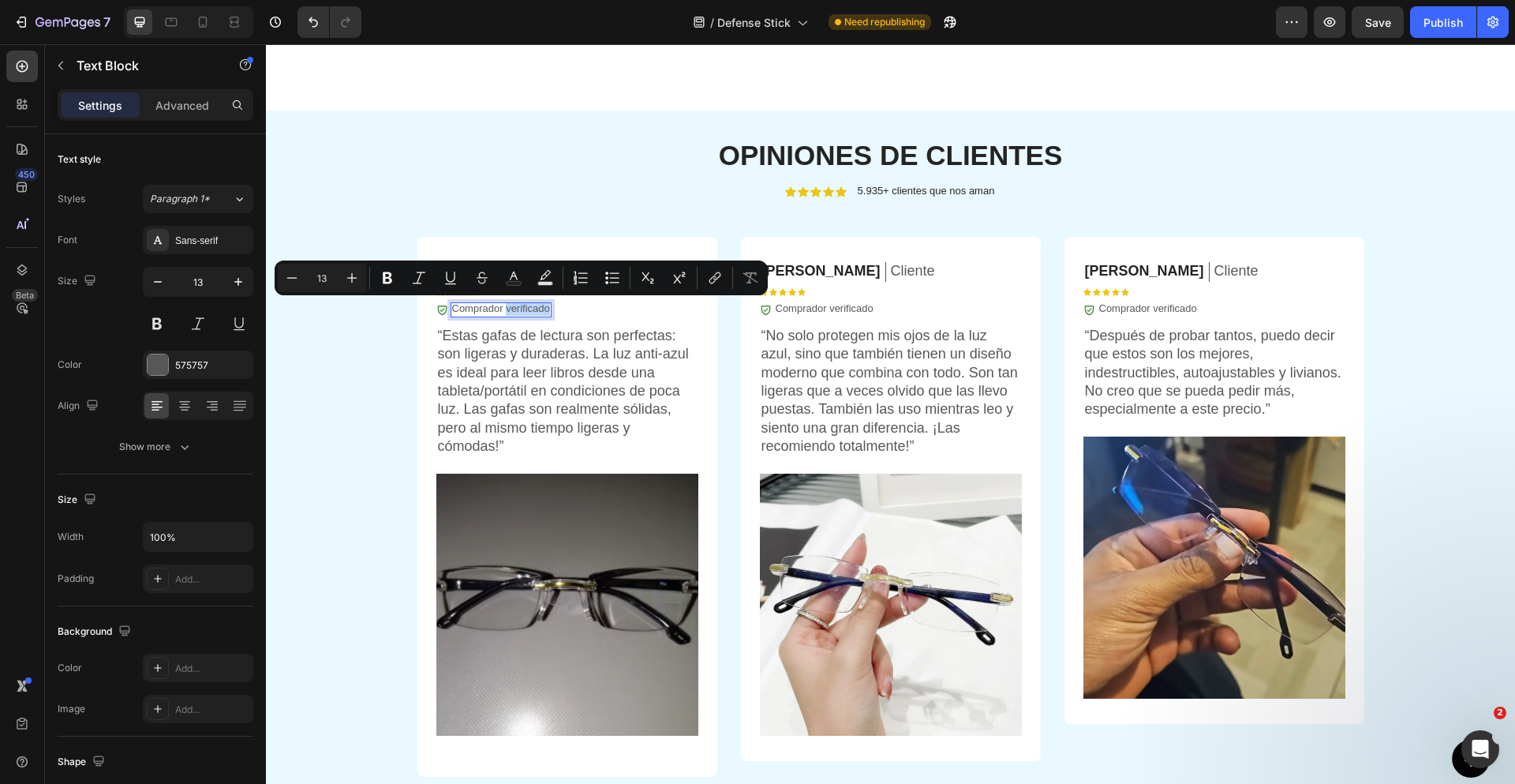
click at [517, 310] on p "Comprador verificado" at bounding box center [500, 309] width 98 height 14
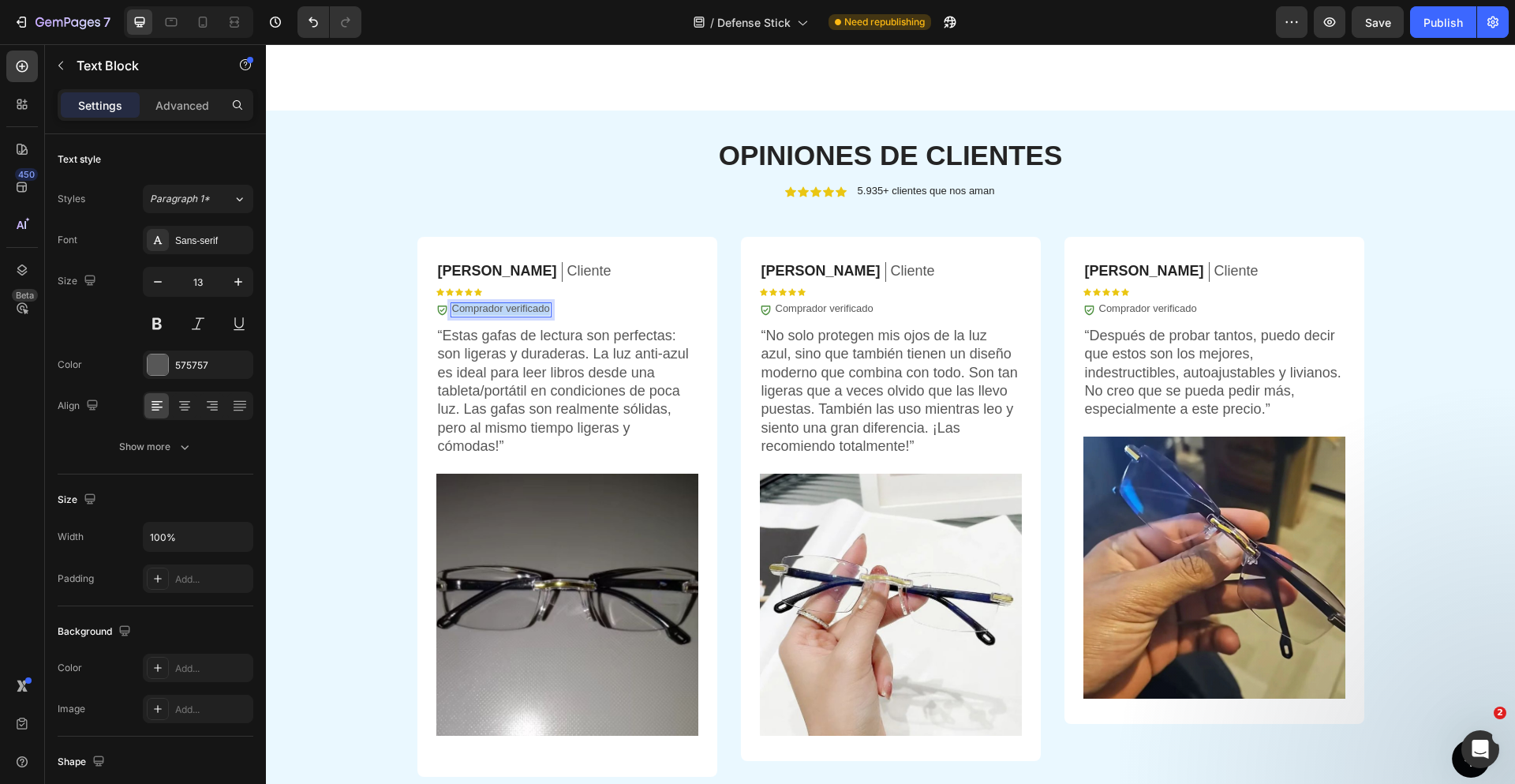
click at [517, 310] on p "Comprador verificado" at bounding box center [500, 309] width 98 height 14
click at [565, 393] on p "“Estas gafas de lectura son perfectas: son ligeras y duraderas. La luz anti-azu…" at bounding box center [566, 391] width 258 height 130
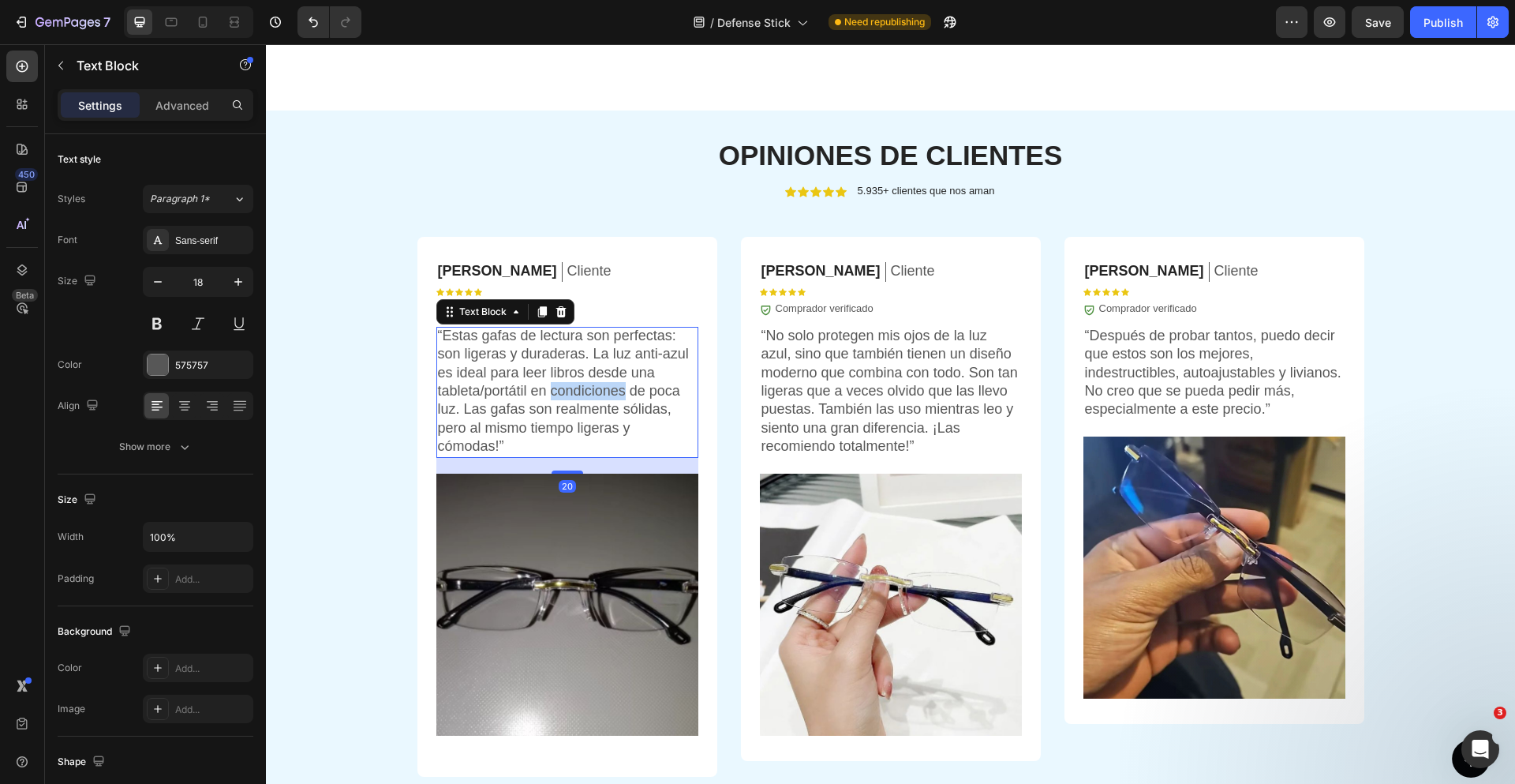
click at [565, 393] on p "“Estas gafas de lectura son perfectas: son ligeras y duraderas. La luz anti-azu…" at bounding box center [566, 391] width 258 height 130
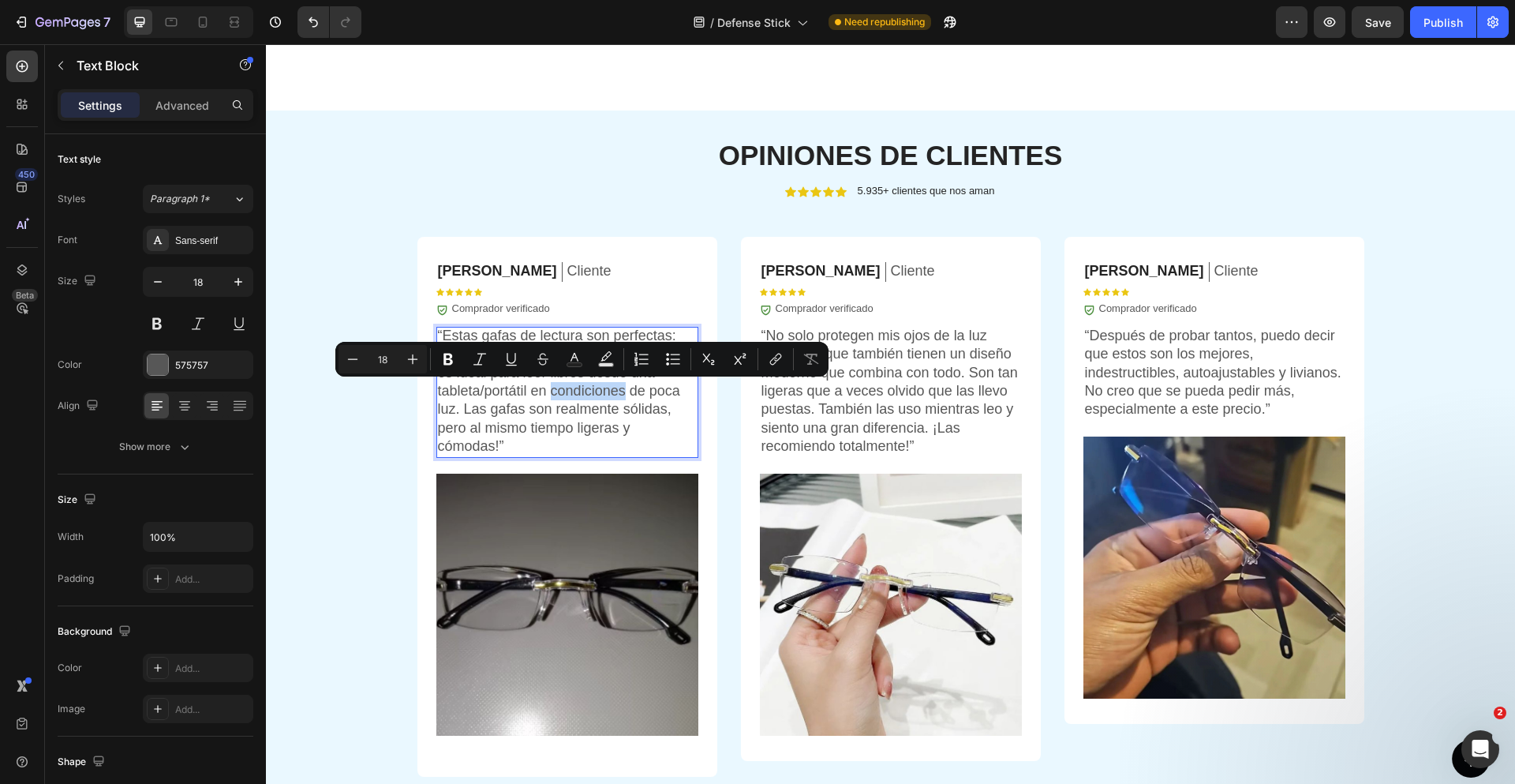
click at [561, 374] on div "Minus 18 Plus Bold Italic Underline Strikethrough Text Color Text Background Co…" at bounding box center [582, 359] width 494 height 35
click at [542, 403] on p "“Estas gafas de lectura son perfectas: son ligeras y duraderas. La luz anti-azu…" at bounding box center [566, 391] width 258 height 130
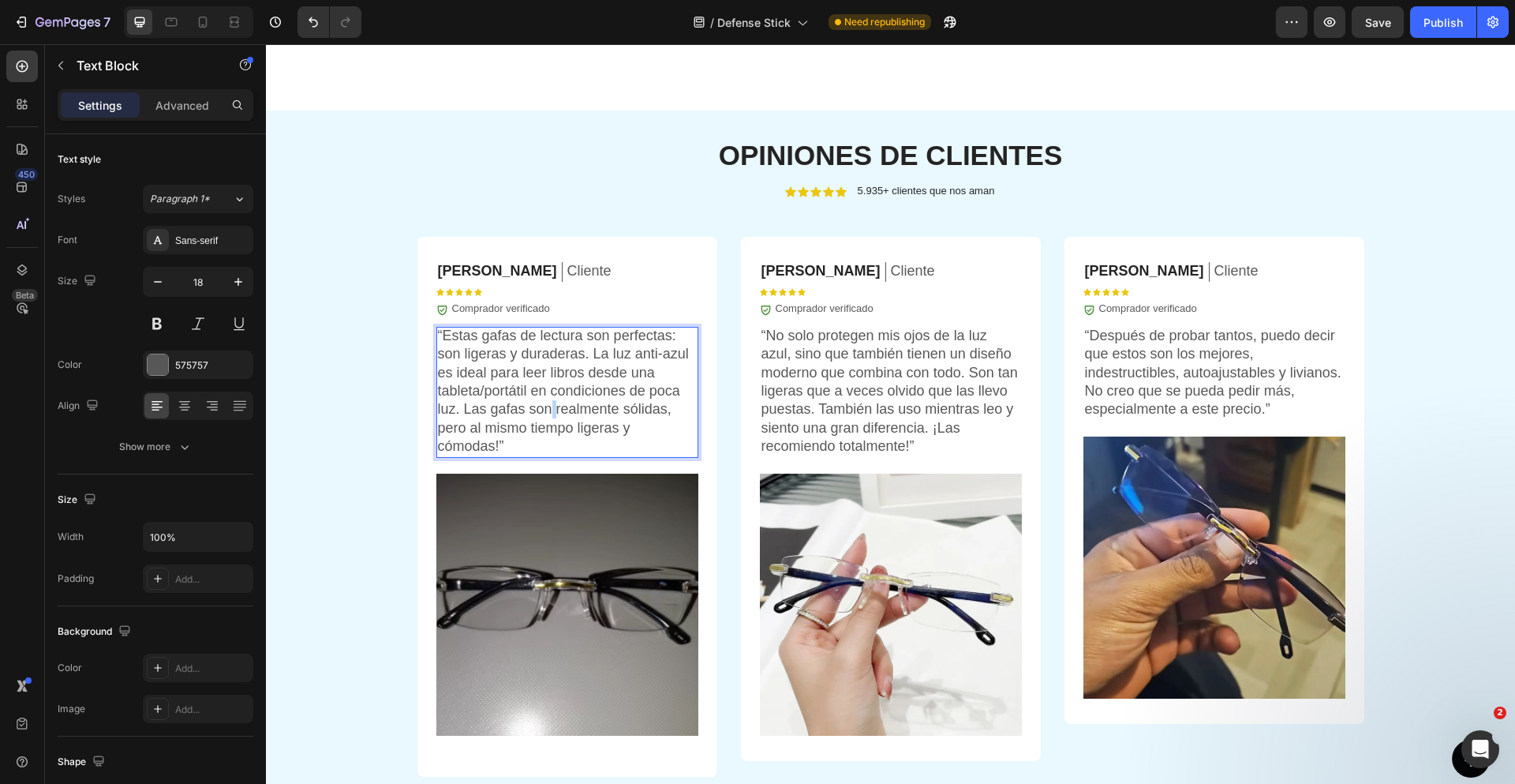
click at [542, 403] on p "“Estas gafas de lectura son perfectas: son ligeras y duraderas. La luz anti-azu…" at bounding box center [566, 391] width 258 height 130
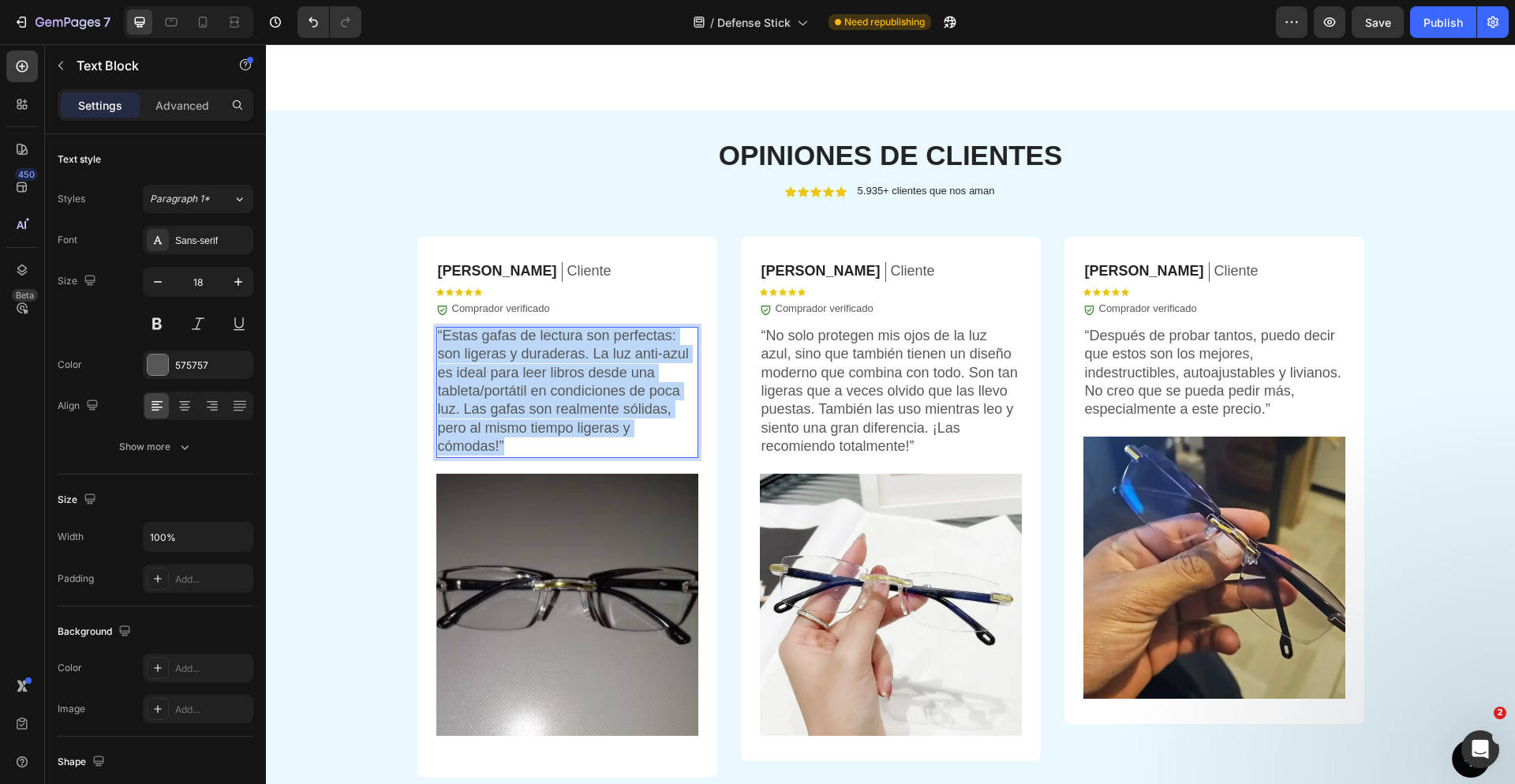
click at [542, 403] on p "“Estas gafas de lectura son perfectas: son ligeras y duraderas. La luz anti-azu…" at bounding box center [566, 391] width 258 height 130
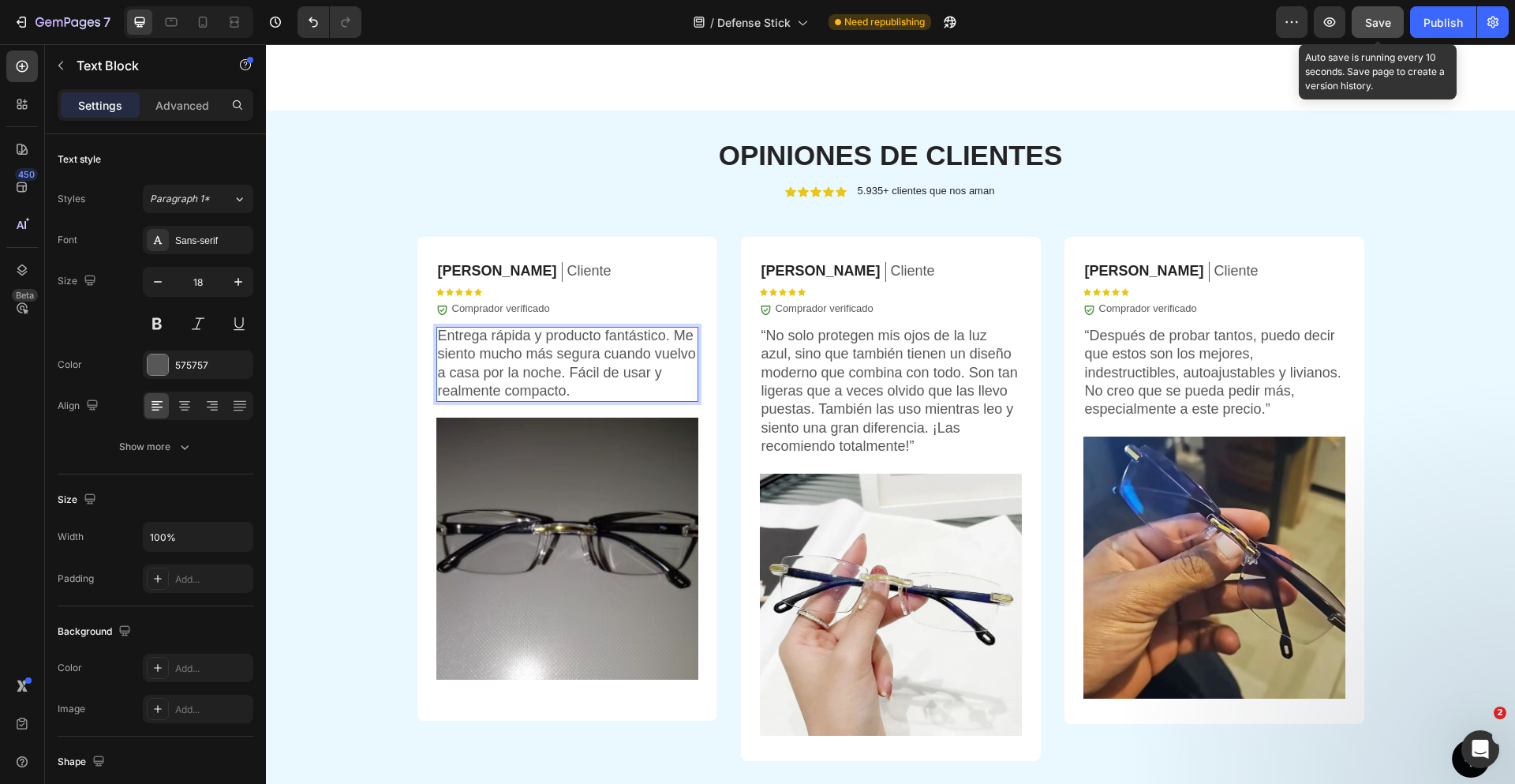
drag, startPoint x: 1390, startPoint y: 28, endPoint x: 1399, endPoint y: 29, distance: 9.1
click at [1390, 28] on button "Save" at bounding box center [1378, 22] width 52 height 32
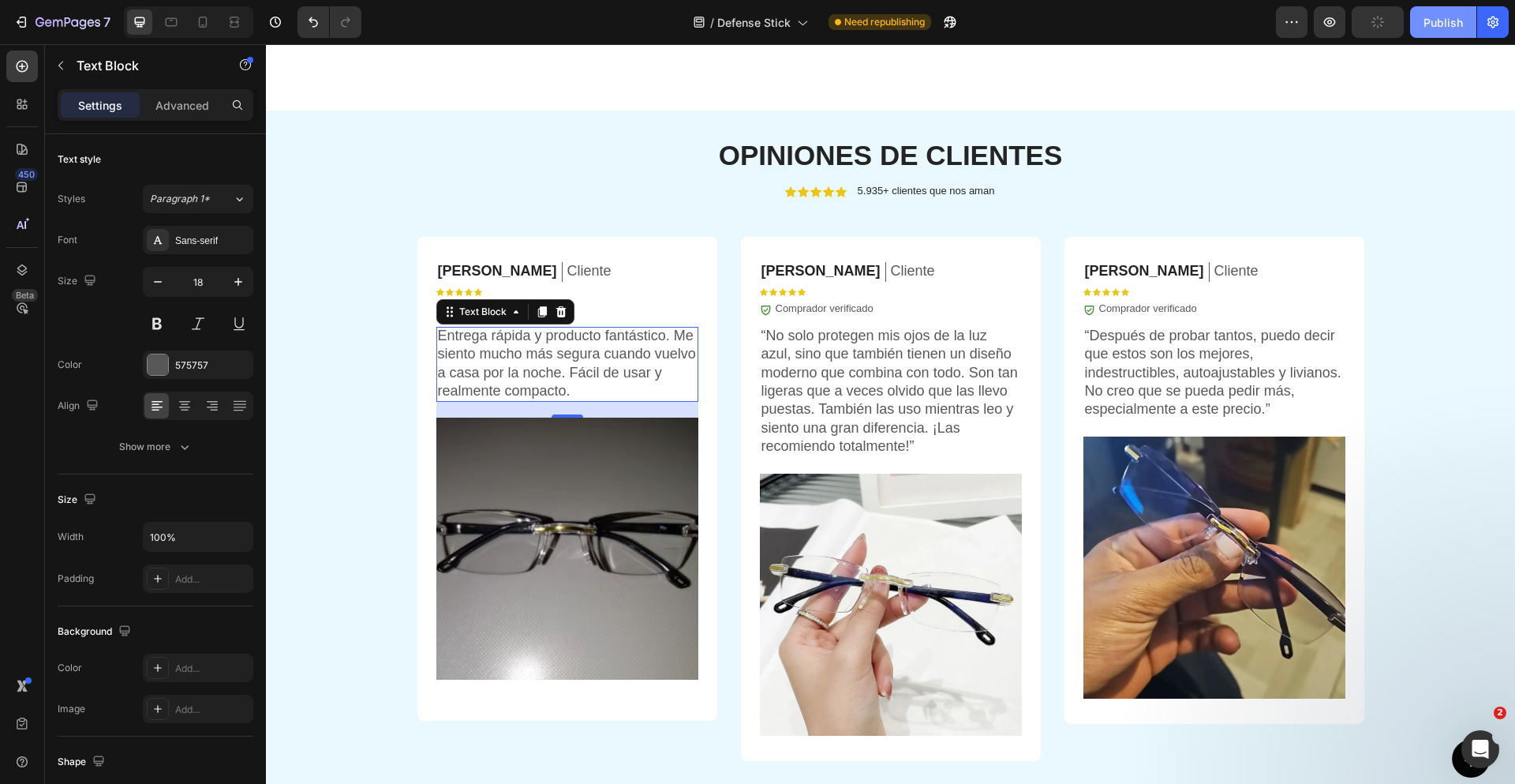
click at [1428, 28] on div "Publish" at bounding box center [1443, 22] width 40 height 16
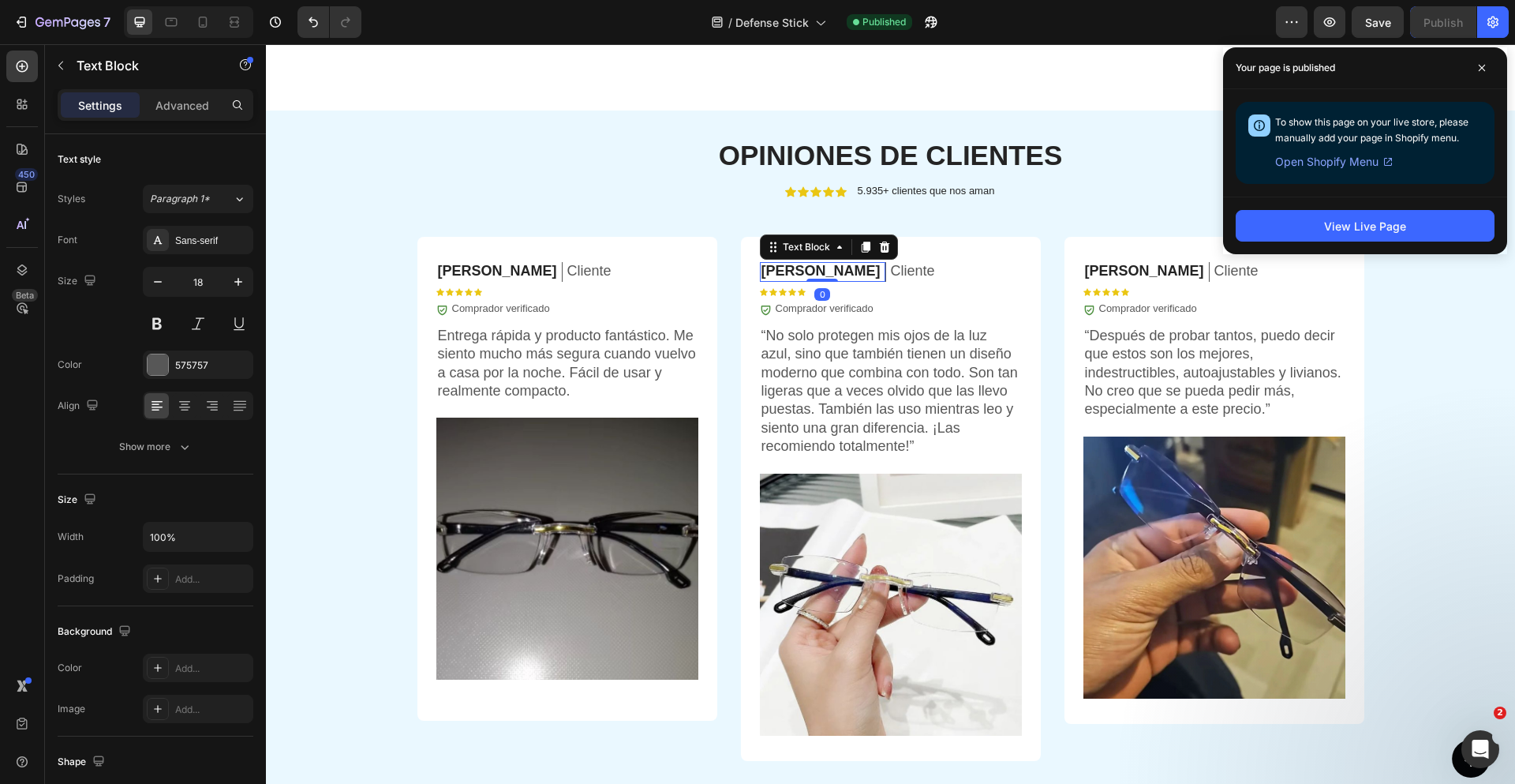
click at [771, 266] on p "[PERSON_NAME]" at bounding box center [821, 271] width 119 height 18
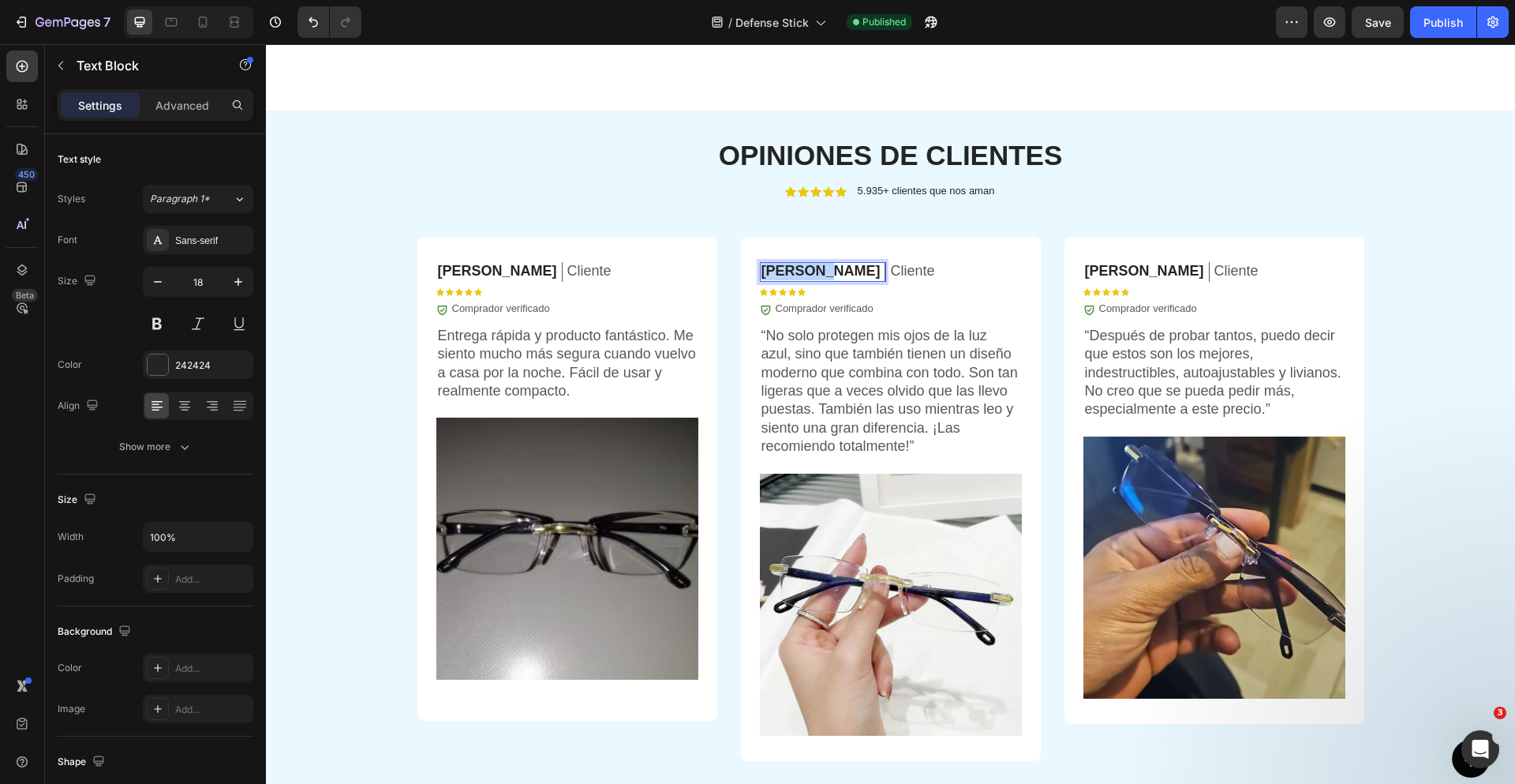
click at [771, 266] on p "[PERSON_NAME]" at bounding box center [821, 271] width 119 height 18
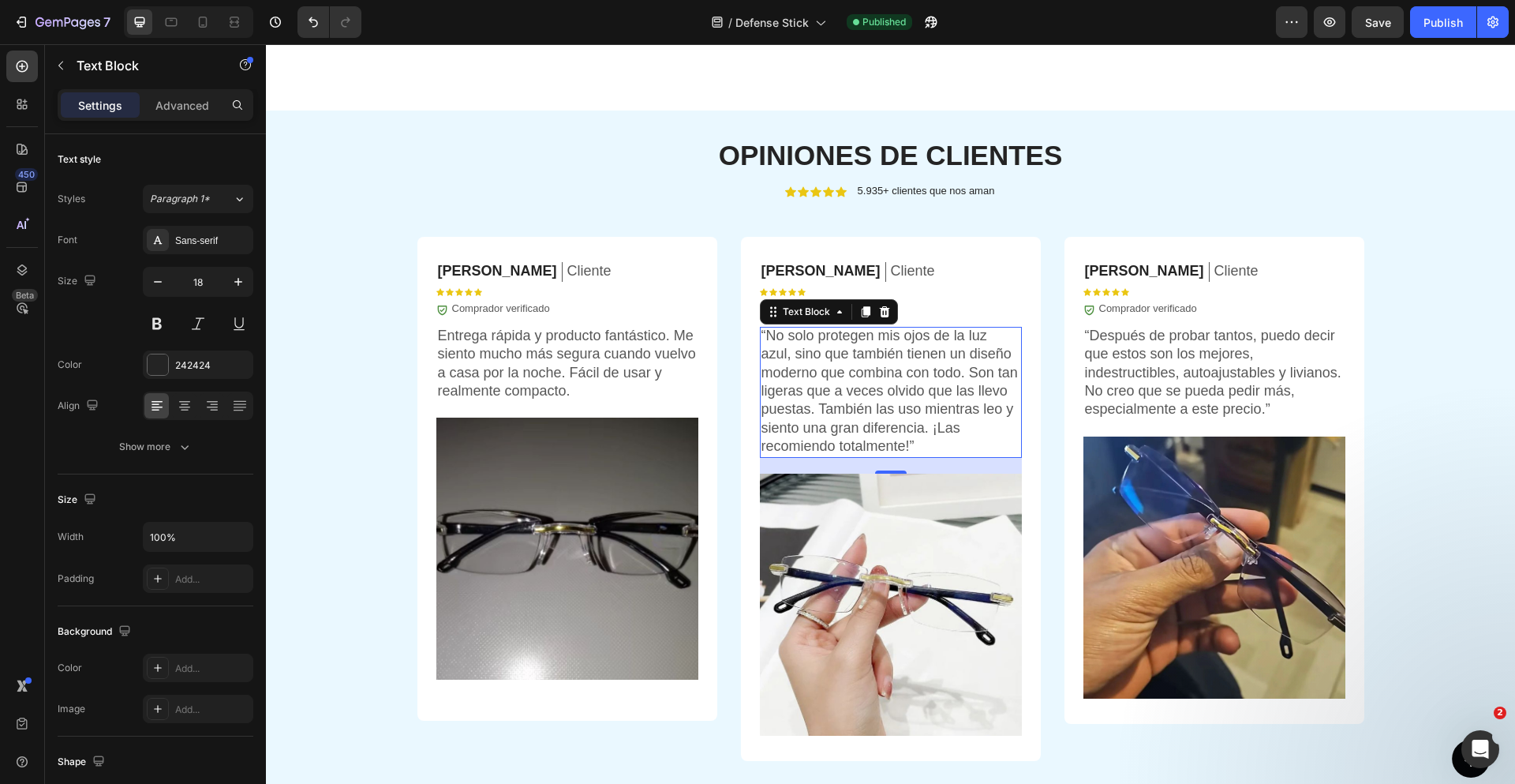
click at [809, 375] on p "“No solo protegen mis ojos de la luz azul, sino que también tienen un diseño mo…" at bounding box center [891, 391] width 258 height 130
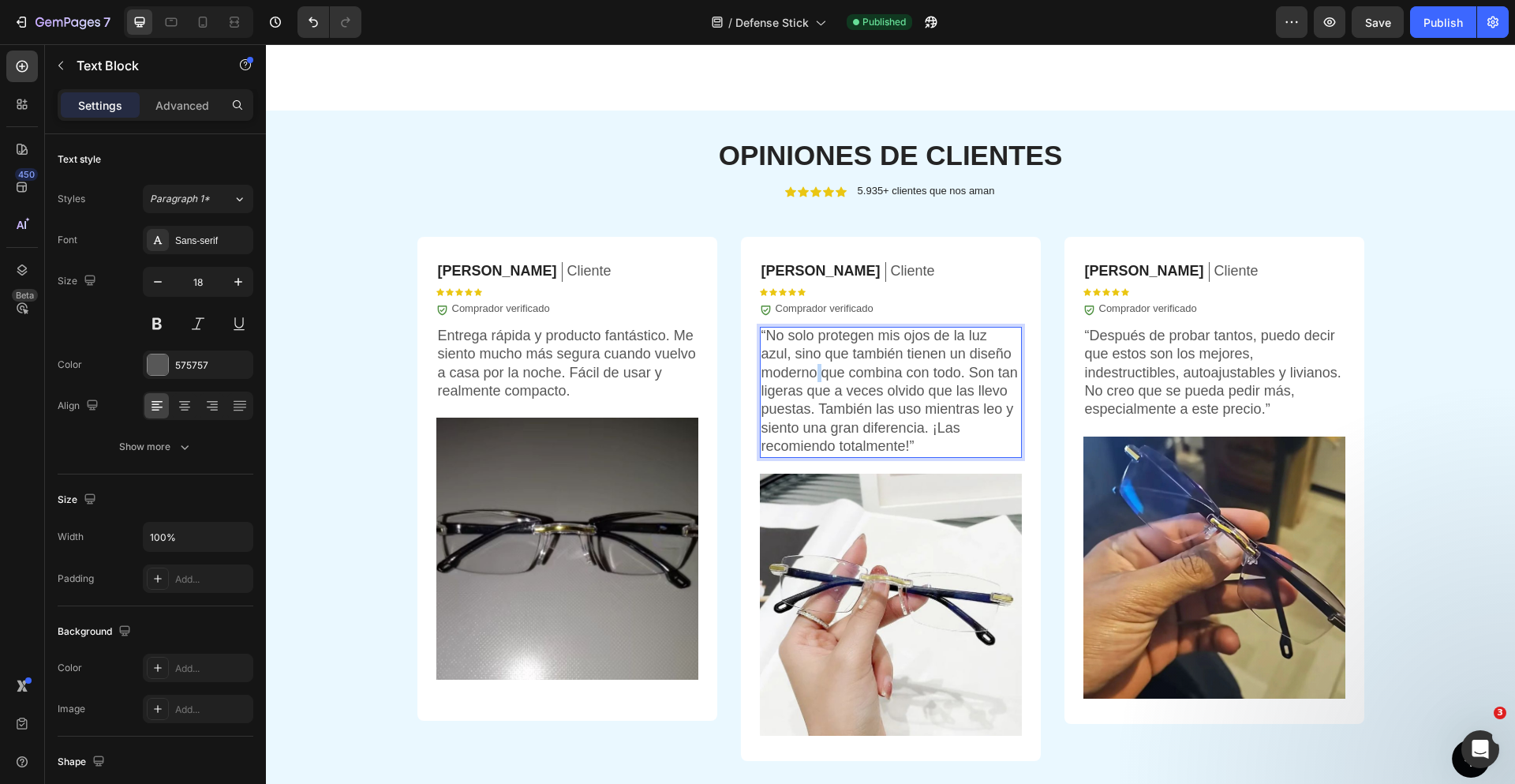
click at [809, 375] on p "“No solo protegen mis ojos de la luz azul, sino que también tienen un diseño mo…" at bounding box center [891, 391] width 258 height 130
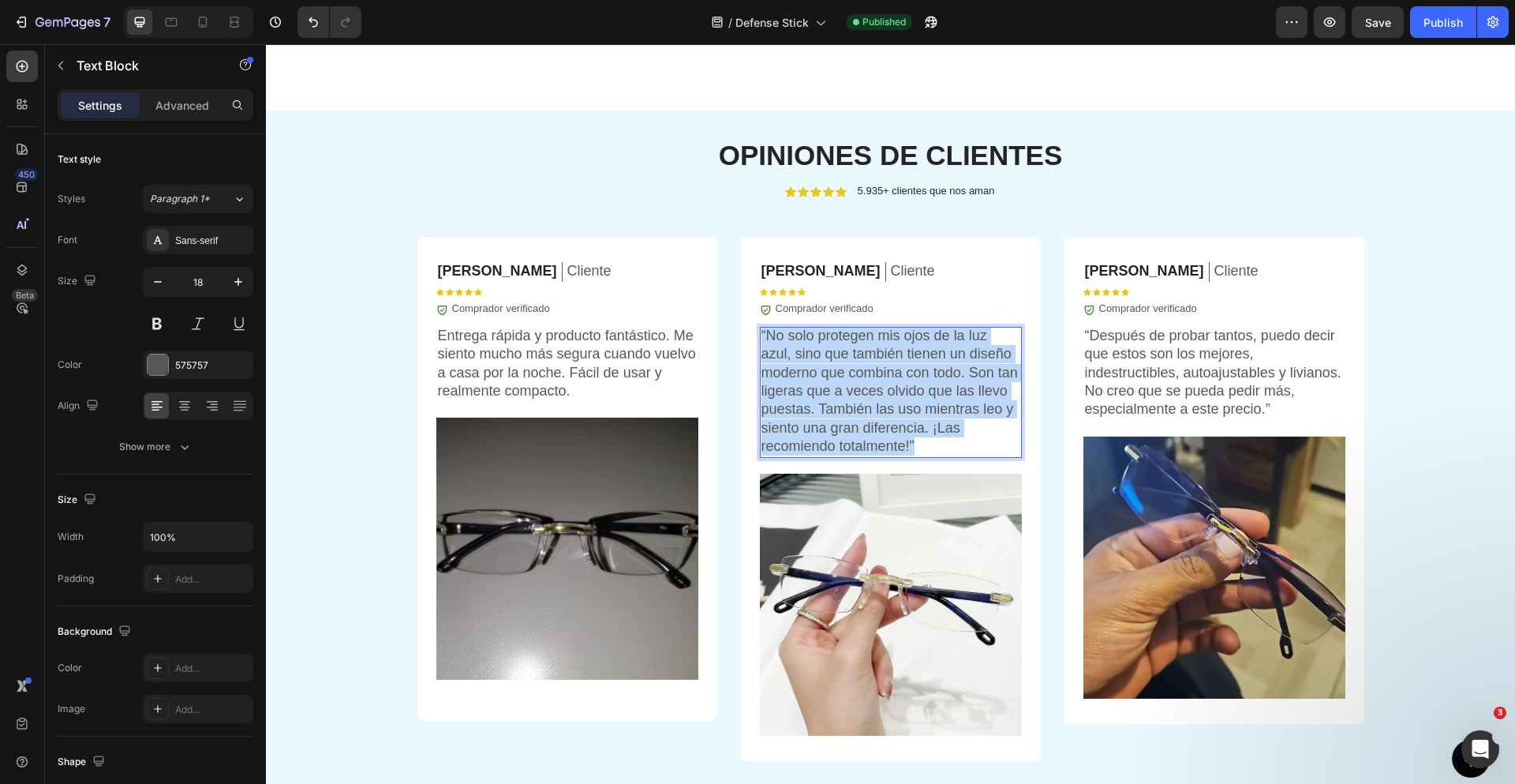
click at [809, 375] on p "“No solo protegen mis ojos de la luz azul, sino que también tienen un diseño mo…" at bounding box center [891, 391] width 258 height 130
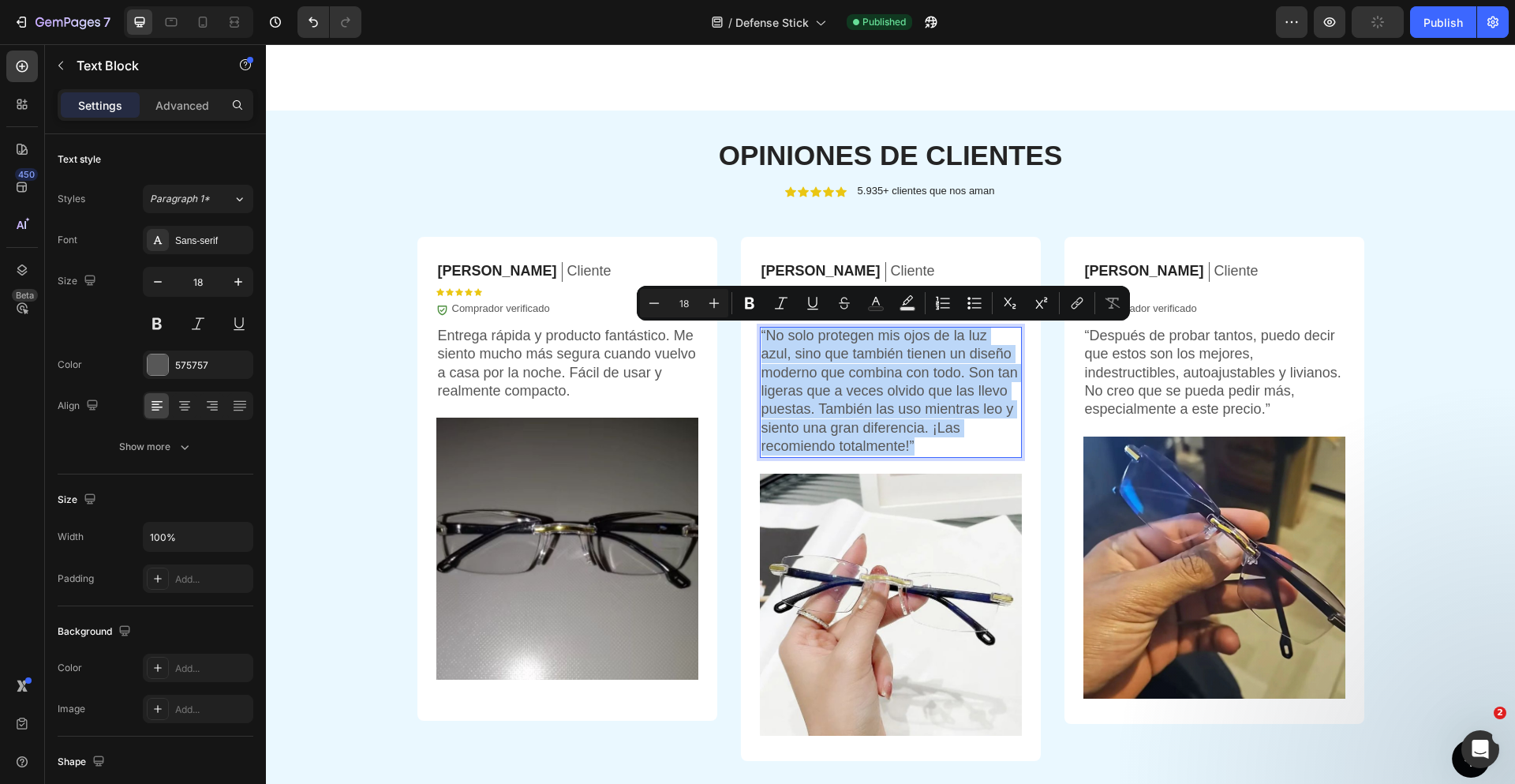
click at [809, 375] on p "“No solo protegen mis ojos de la luz azul, sino que también tienen un diseño mo…" at bounding box center [891, 391] width 258 height 130
drag, startPoint x: 762, startPoint y: 332, endPoint x: 903, endPoint y: 450, distance: 183.9
click at [903, 450] on p "“No solo protegen mis ojos de la luz azul, sino que también tienen un diseño mo…" at bounding box center [891, 391] width 258 height 130
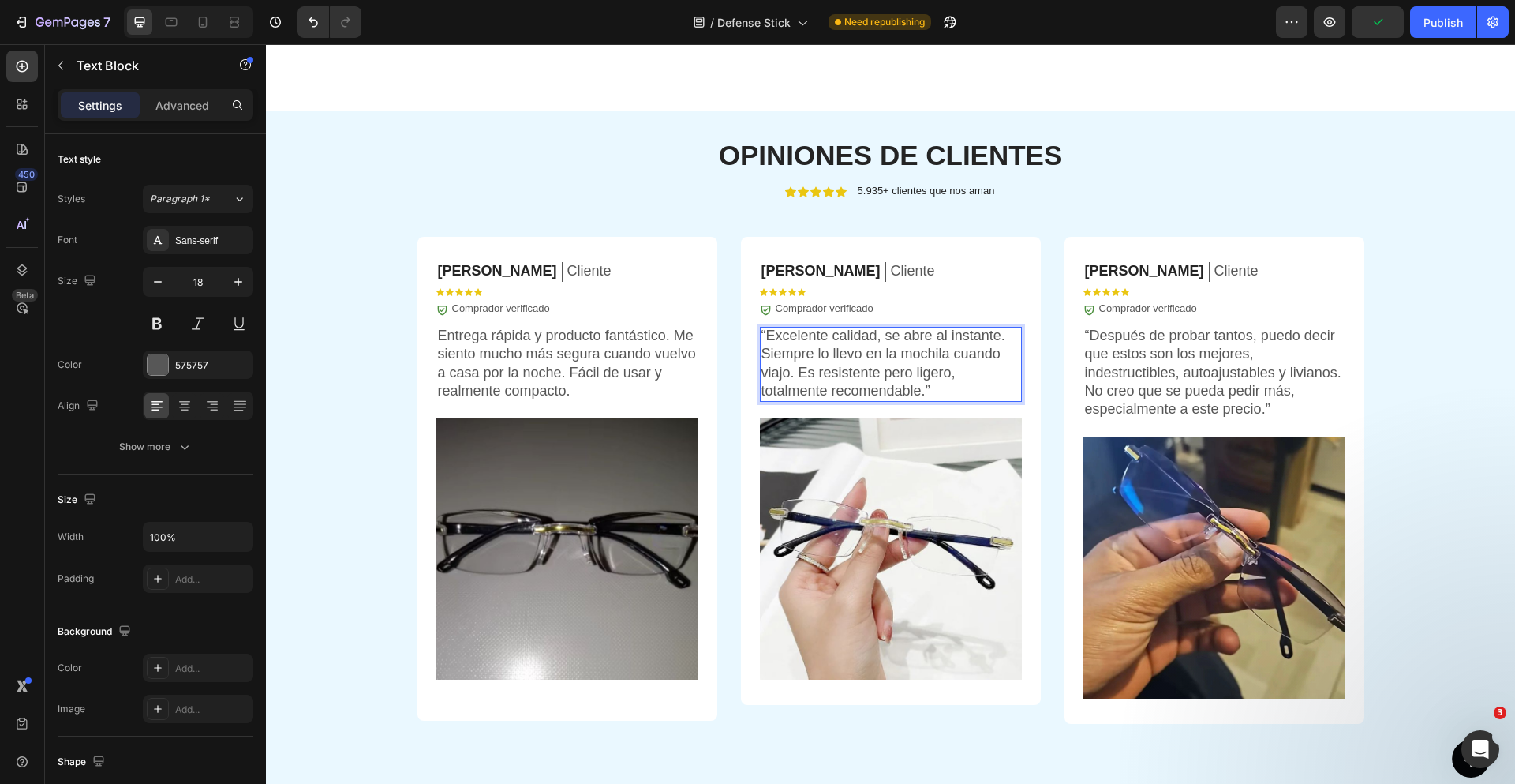
click at [793, 347] on p "“Excelente calidad, se abre al instante. Siempre lo llevo en la mochila cuando …" at bounding box center [891, 363] width 258 height 75
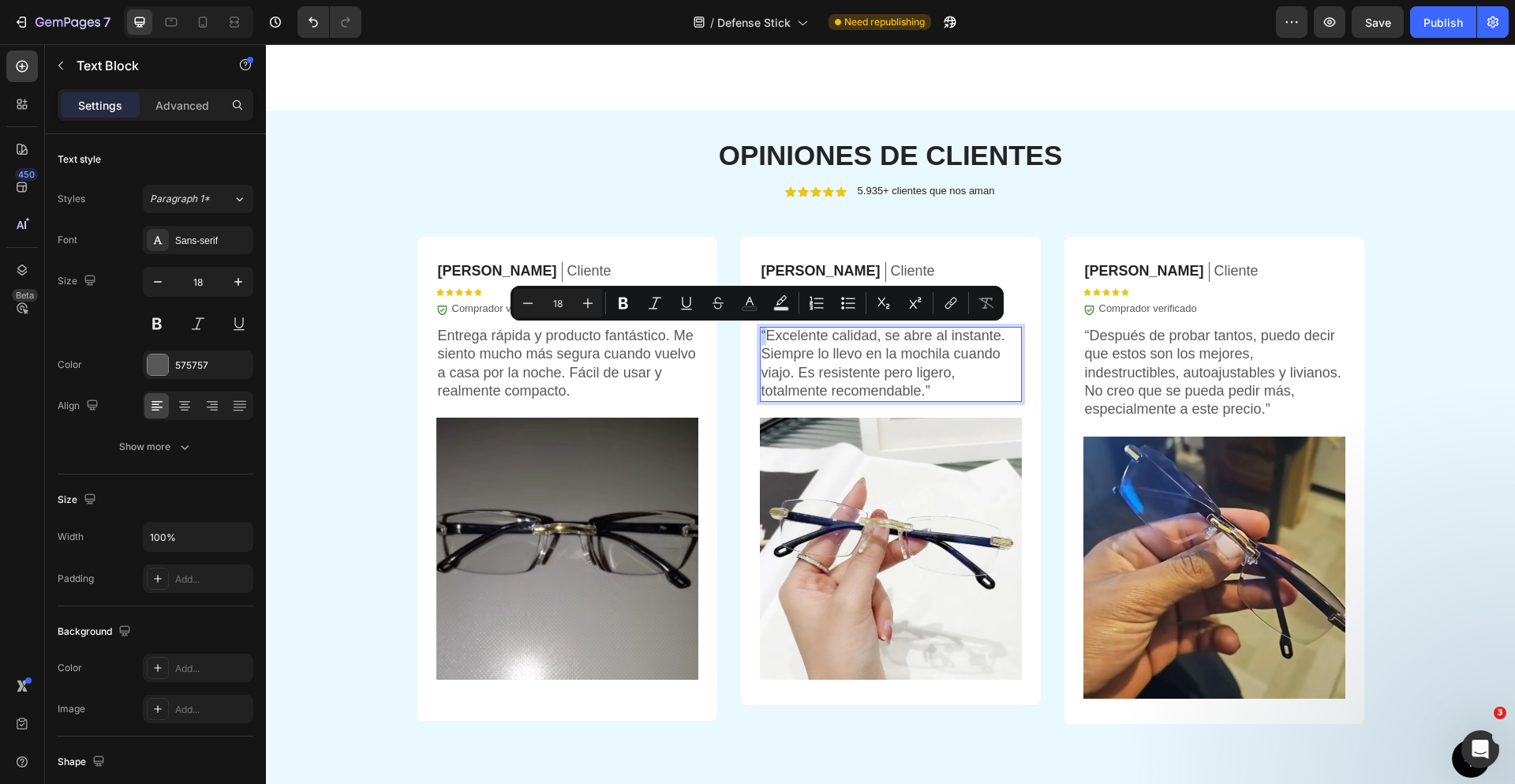
click at [762, 333] on p "“Excelente calidad, se abre al instante. Siempre lo llevo en la mochila cuando …" at bounding box center [891, 363] width 258 height 75
copy p "“"
click at [470, 346] on p "Entrega rápida y producto fantástico. Me siento mucho más segura cuando vuelvo …" at bounding box center [566, 363] width 258 height 75
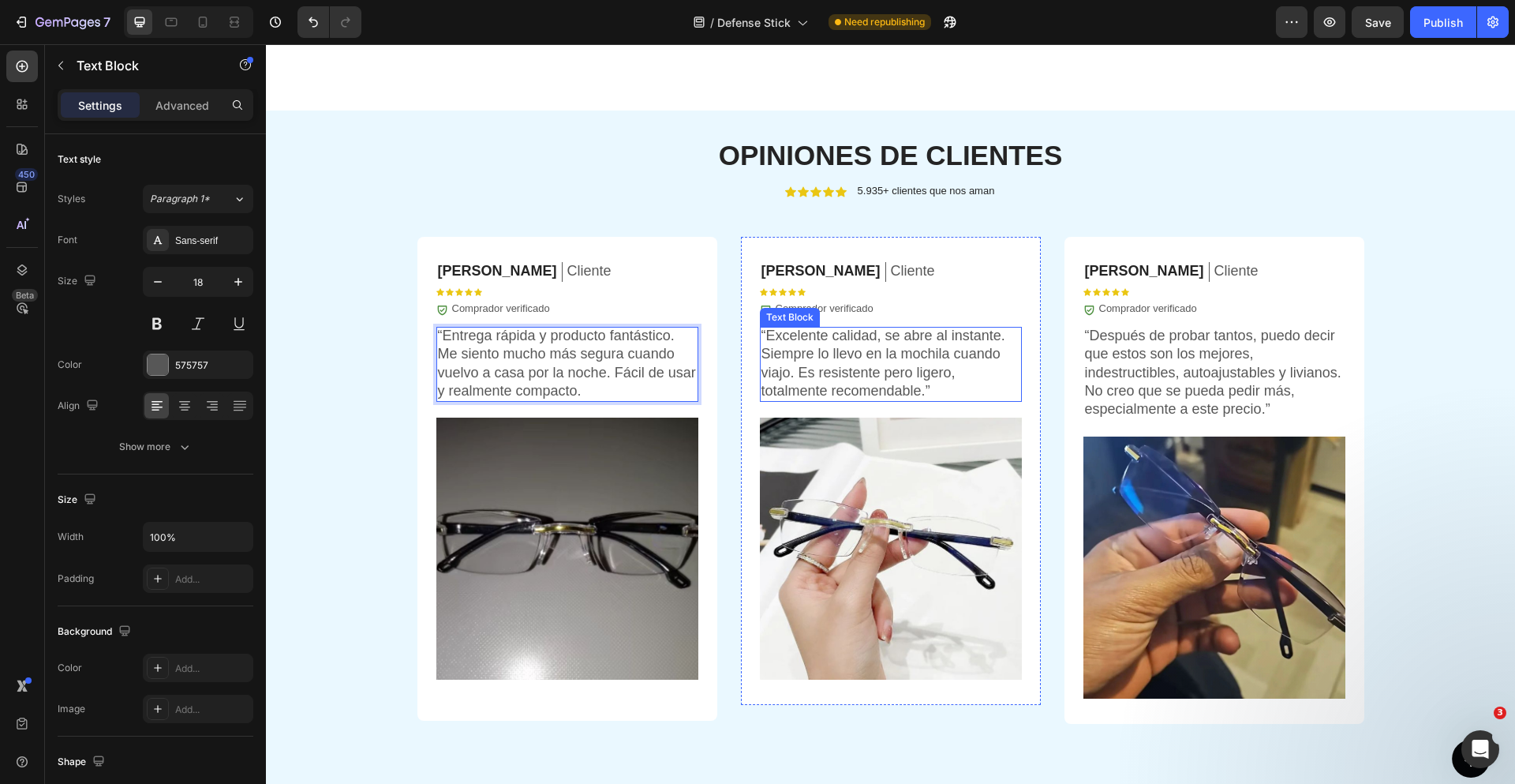
click at [796, 377] on p "“Excelente calidad, se abre al instante. Siempre lo llevo en la mochila cuando …" at bounding box center [891, 363] width 258 height 75
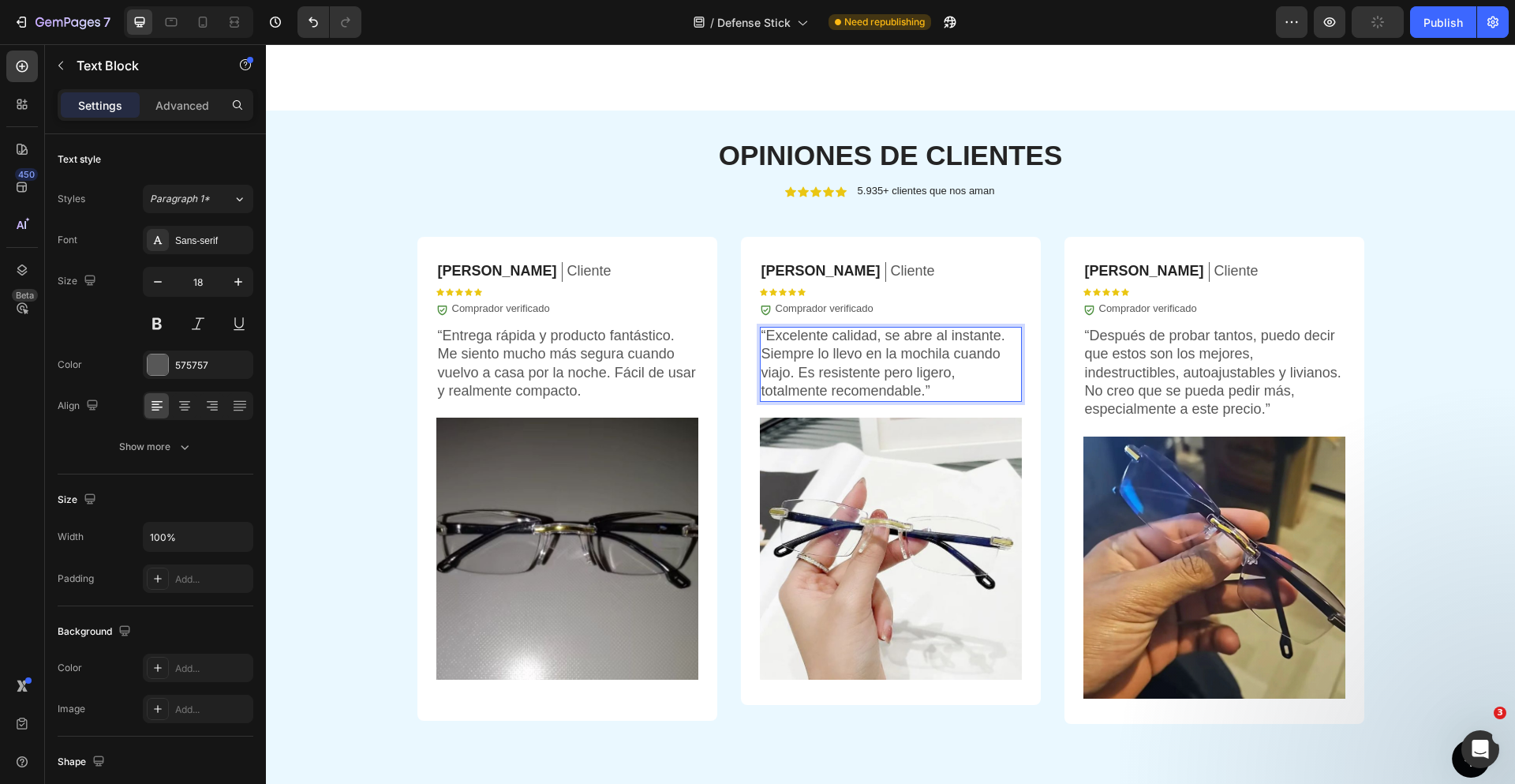
click at [935, 387] on p "“Excelente calidad, se abre al instante. Siempre lo llevo en la mochila cuando …" at bounding box center [891, 363] width 258 height 75
click at [936, 387] on p "“Excelente calidad, se abre al instante. Siempre lo llevo en la mochila cuando …" at bounding box center [891, 363] width 258 height 75
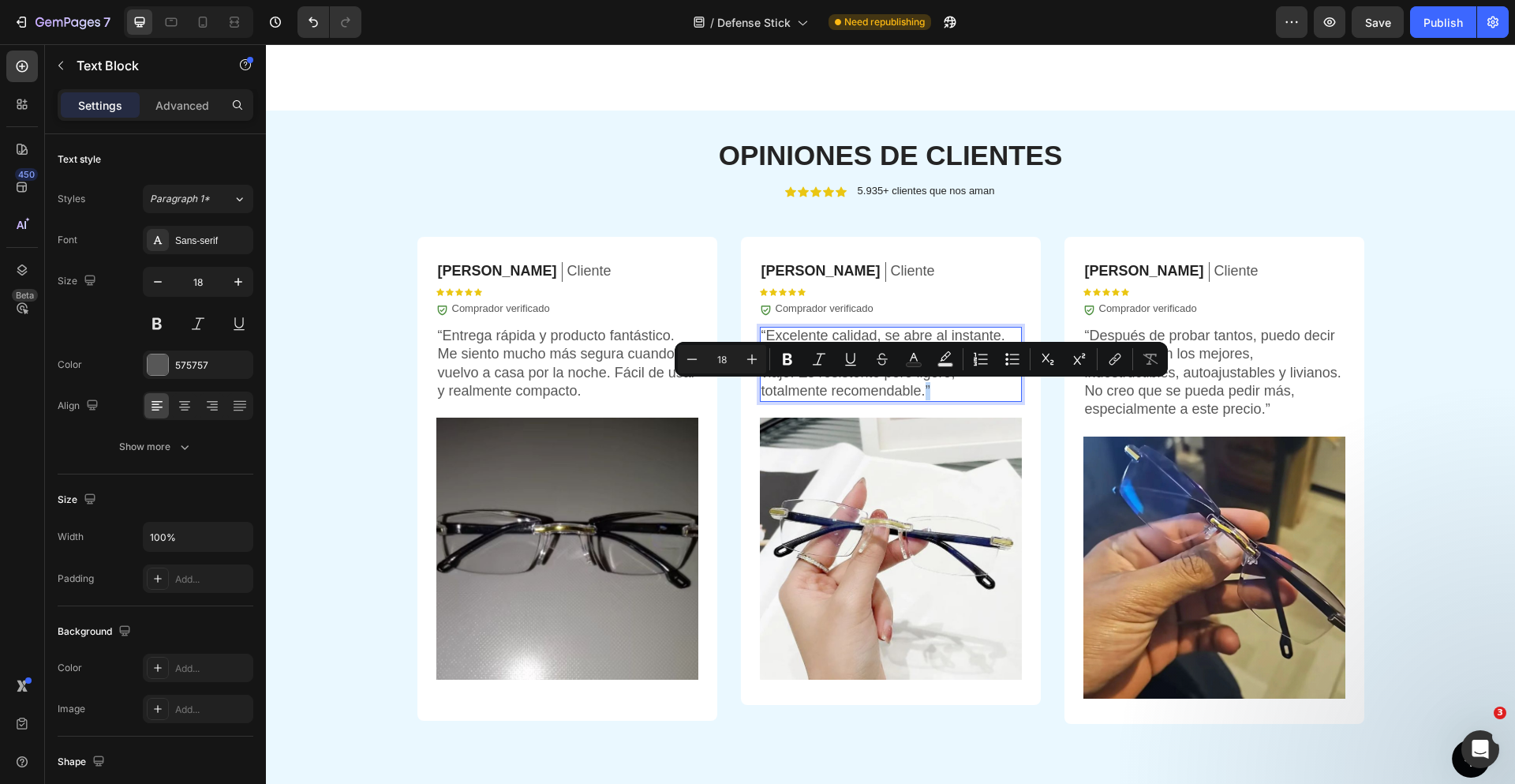
copy p "”"
click at [498, 352] on p "“Entrega rápida y producto fantástico. Me siento mucho más segura cuando vuelvo…" at bounding box center [566, 363] width 258 height 75
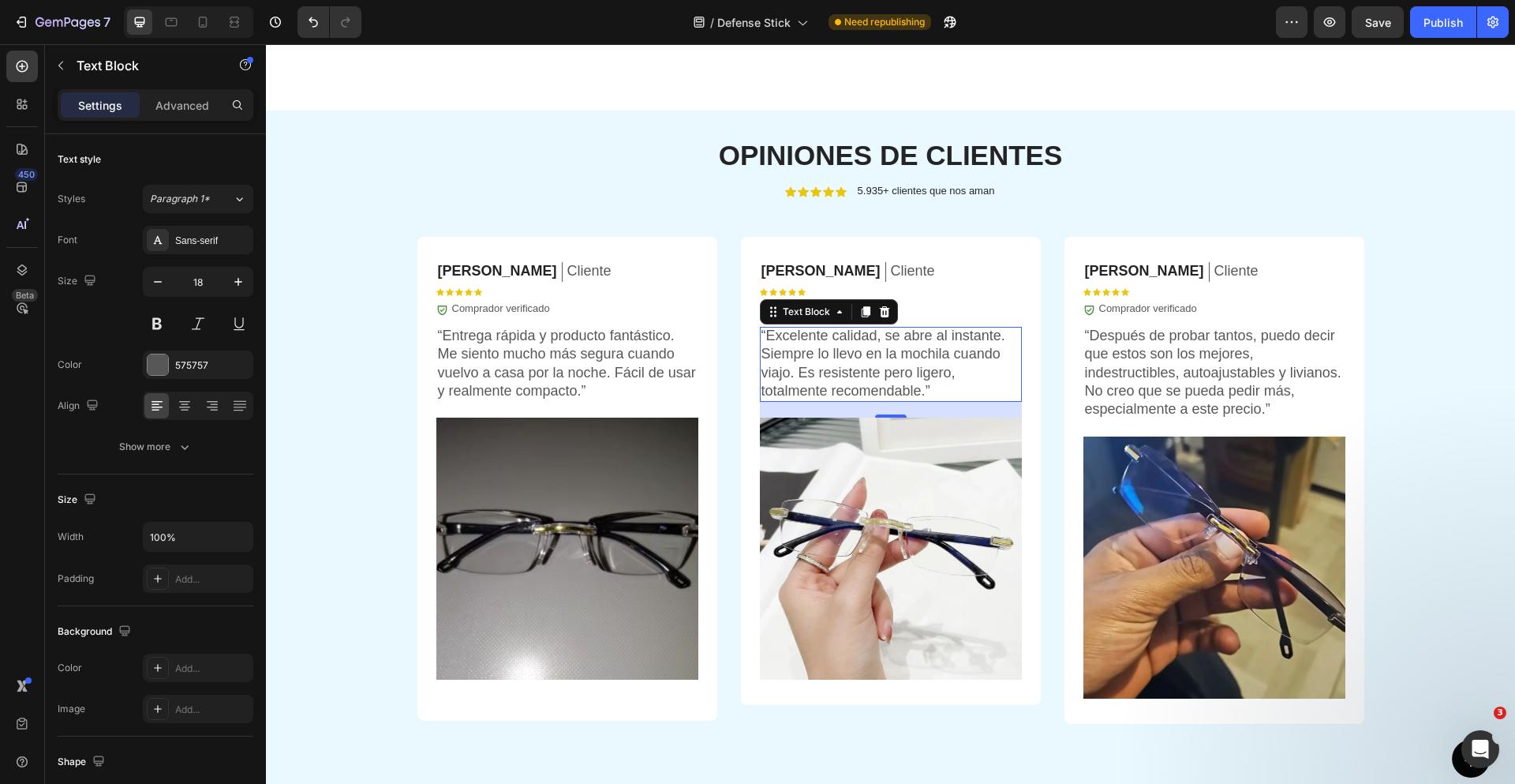
click at [817, 345] on p "“Excelente calidad, se abre al instante. Siempre lo llevo en la mochila cuando …" at bounding box center [891, 363] width 258 height 75
click at [1094, 267] on p "[PERSON_NAME]" at bounding box center [1144, 271] width 119 height 18
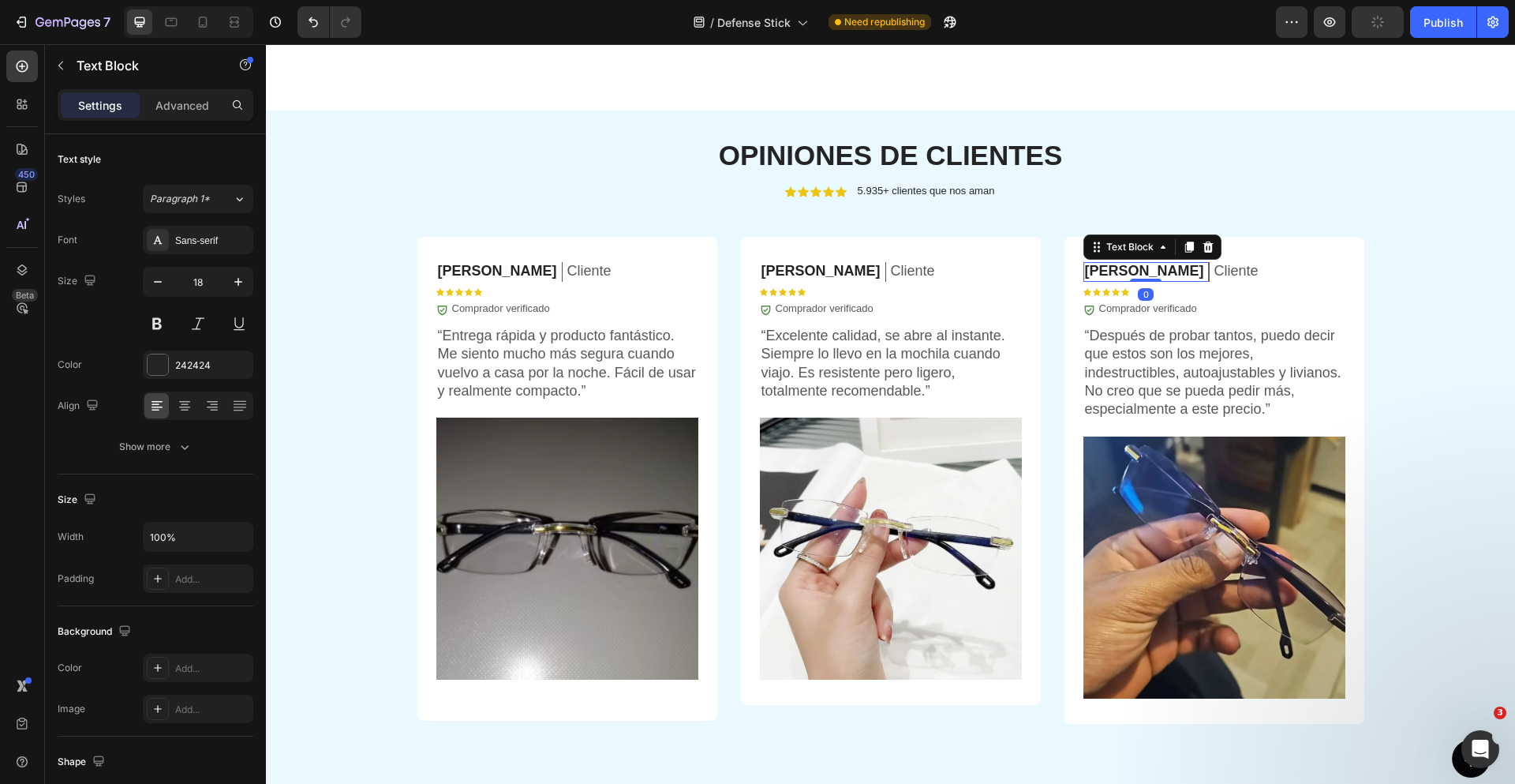
click at [1095, 268] on p "[PERSON_NAME]" at bounding box center [1144, 271] width 119 height 18
click at [1120, 391] on p "“Después de probar tantos, puedo decir que estos son los mejores, indestructibl…" at bounding box center [1214, 372] width 258 height 92
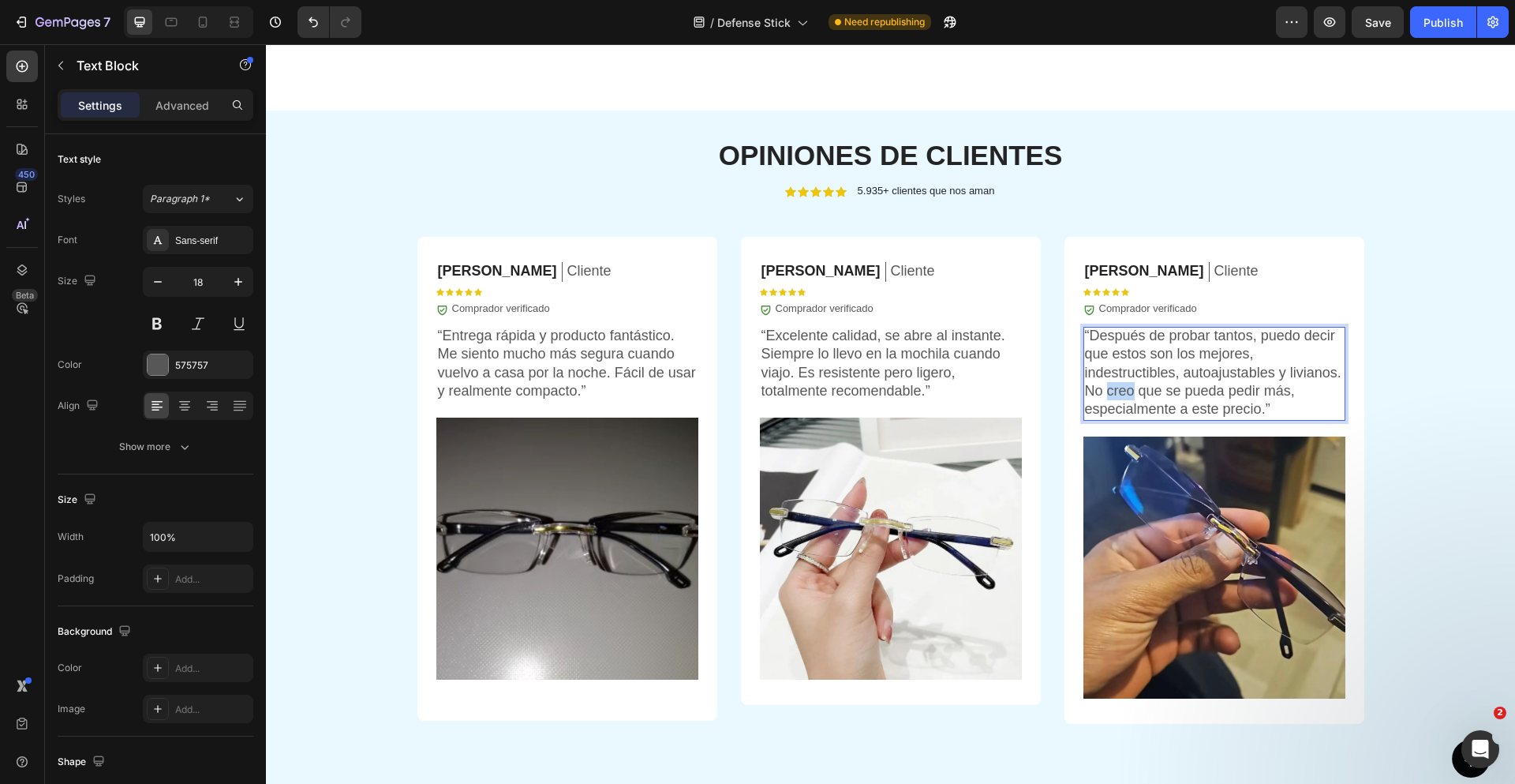
click at [1120, 391] on p "“Después de probar tantos, puedo decir que estos son los mejores, indestructibl…" at bounding box center [1214, 372] width 258 height 92
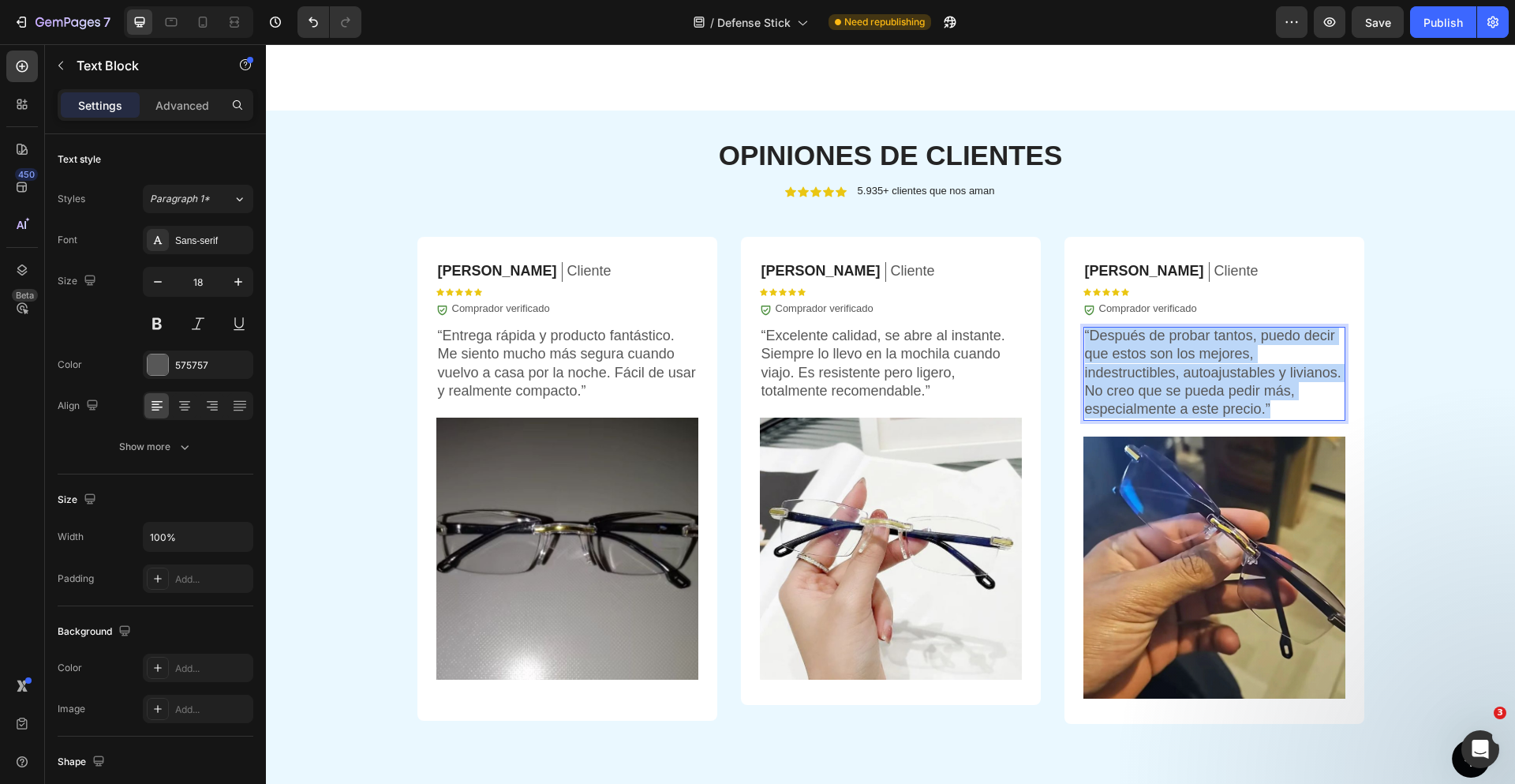
click at [1120, 391] on p "“Después de probar tantos, puedo decir que estos son los mejores, indestructibl…" at bounding box center [1214, 372] width 258 height 92
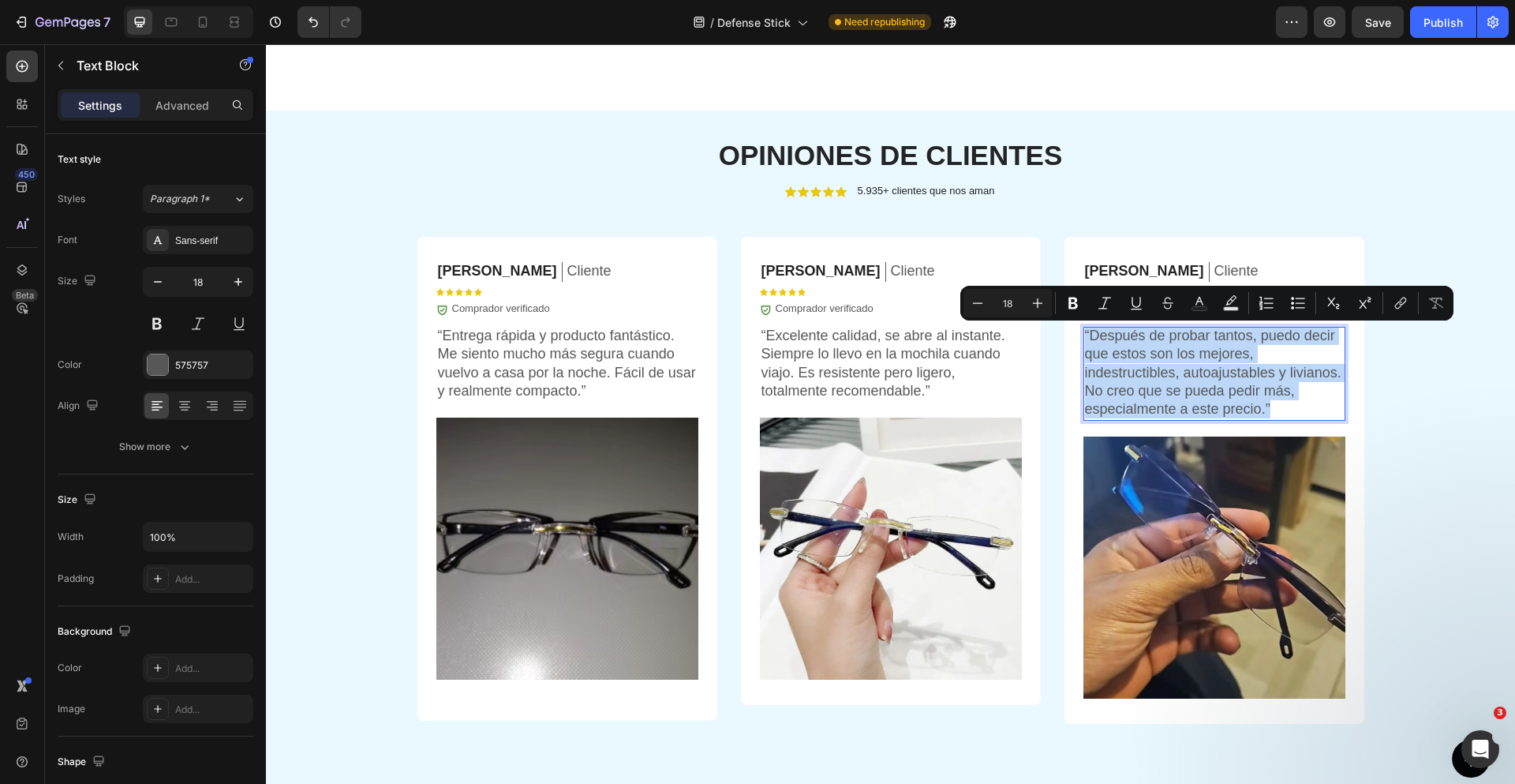
click at [1160, 374] on p "“Después de probar tantos, puedo decir que estos son los mejores, indestructibl…" at bounding box center [1214, 372] width 258 height 92
drag, startPoint x: 1087, startPoint y: 334, endPoint x: 1259, endPoint y: 414, distance: 189.7
click at [1259, 414] on p "“Después de probar tantos, puedo decir que estos son los mejores, indestructibl…" at bounding box center [1214, 372] width 258 height 92
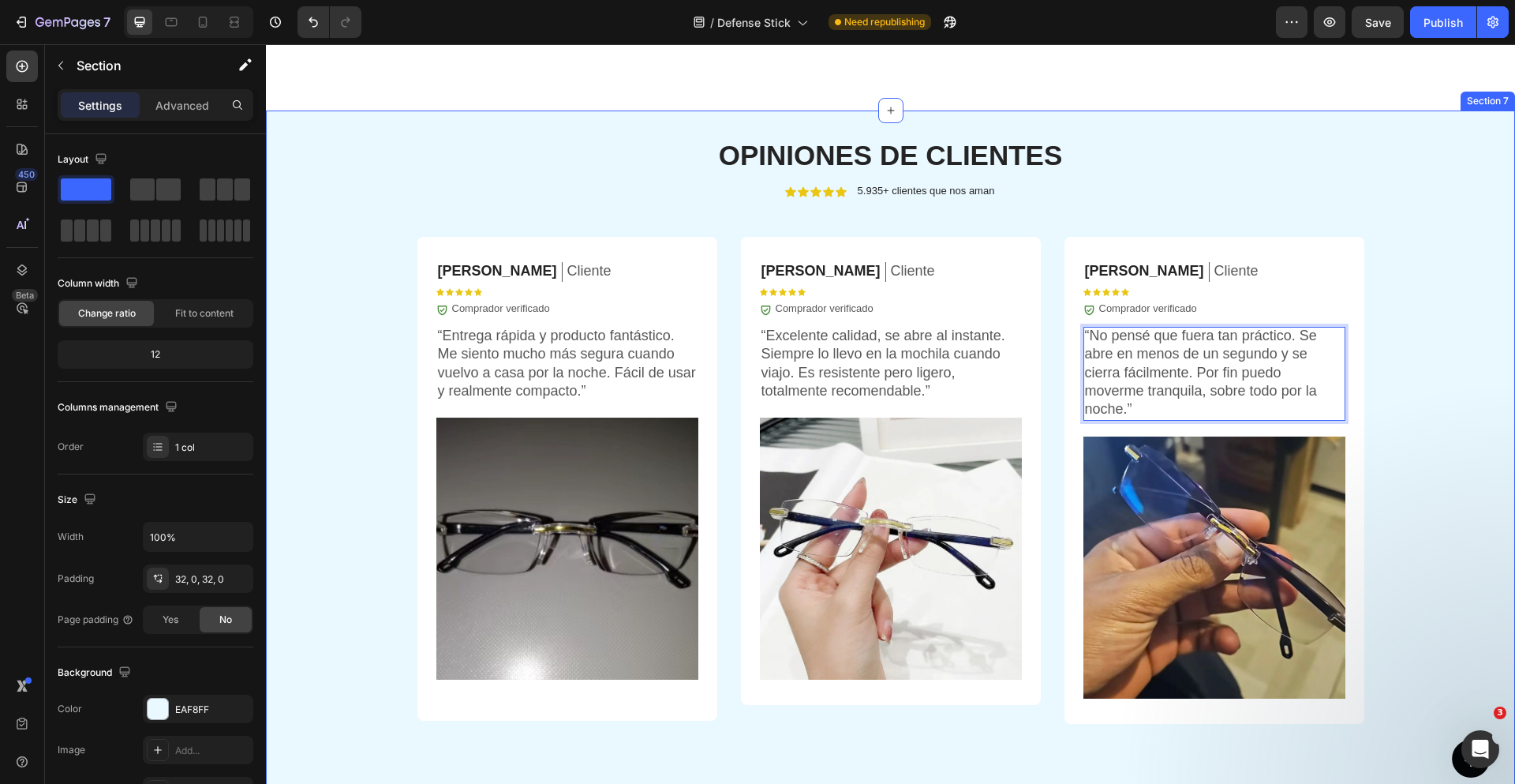
click at [1452, 221] on div "OPINIONES DE CLIENTES Heading Icon Icon Icon Icon Icon Icon List 5.935+ cliente…" at bounding box center [891, 710] width 1249 height 1150
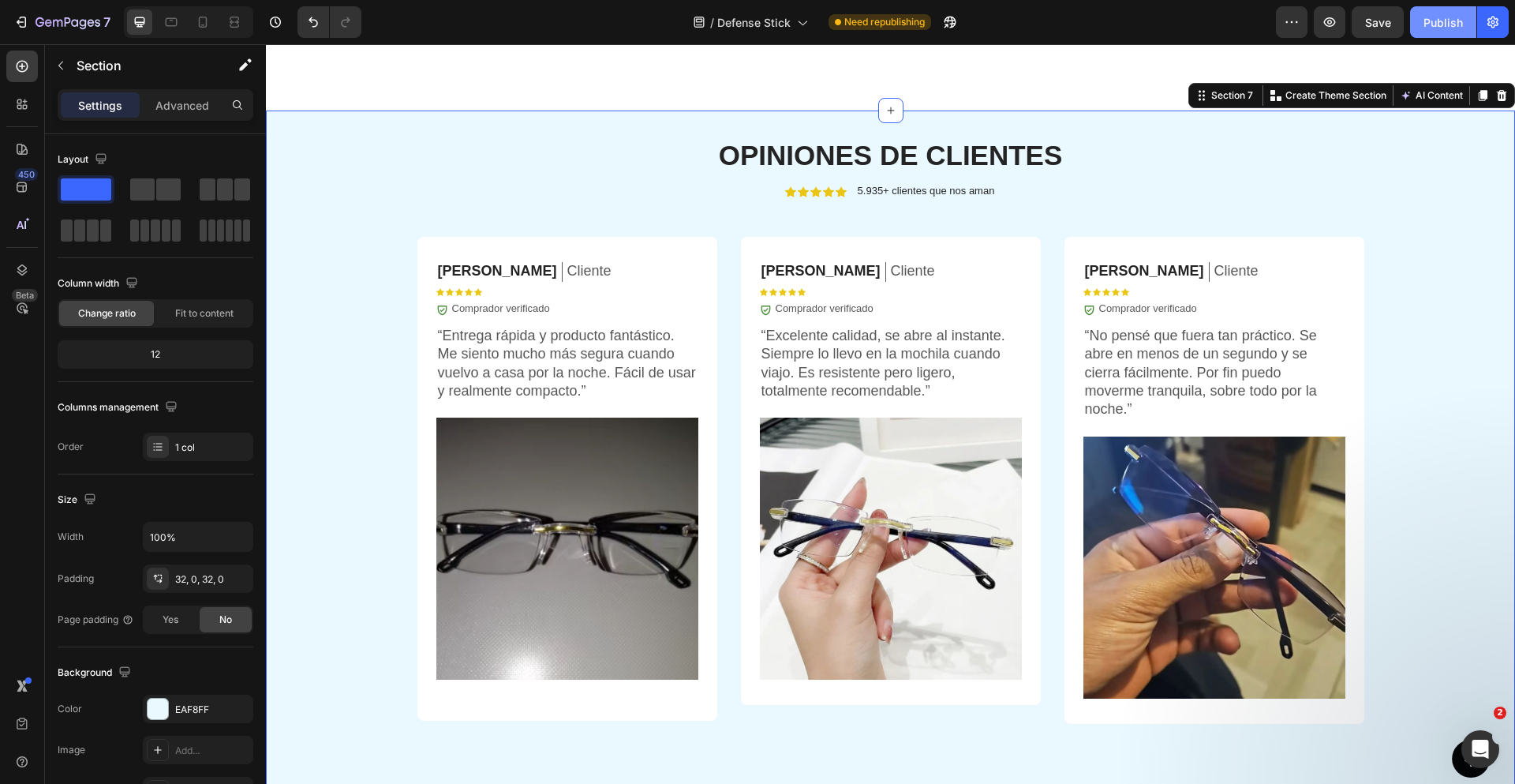
click at [1451, 12] on button "Publish" at bounding box center [1443, 22] width 66 height 32
click at [791, 157] on strong "OPINIONES DE CLIENTES" at bounding box center [891, 155] width 344 height 31
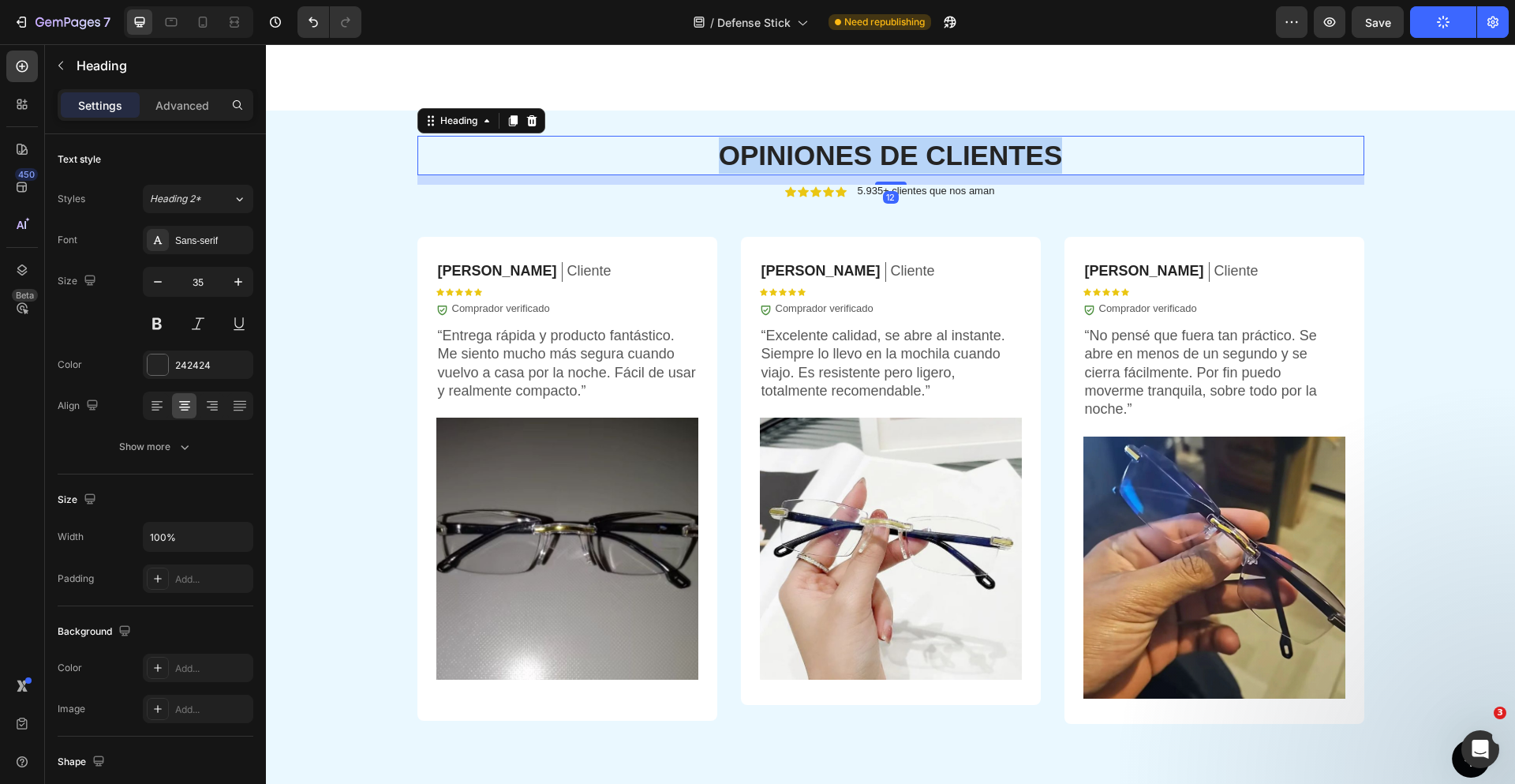
click at [791, 157] on strong "OPINIONES DE CLIENTES" at bounding box center [891, 155] width 344 height 31
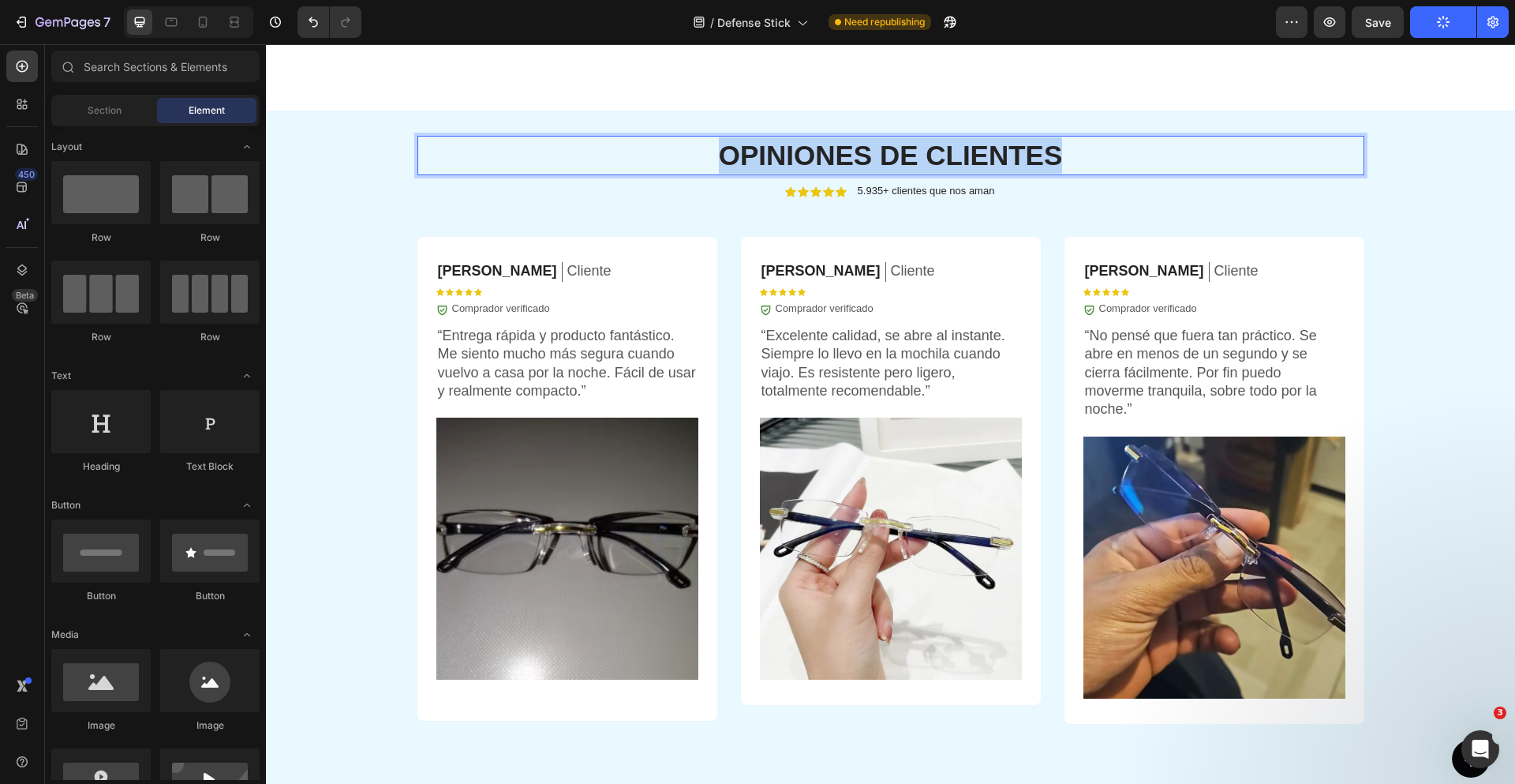
click at [780, 171] on div at bounding box center [780, 171] width 0 height 0
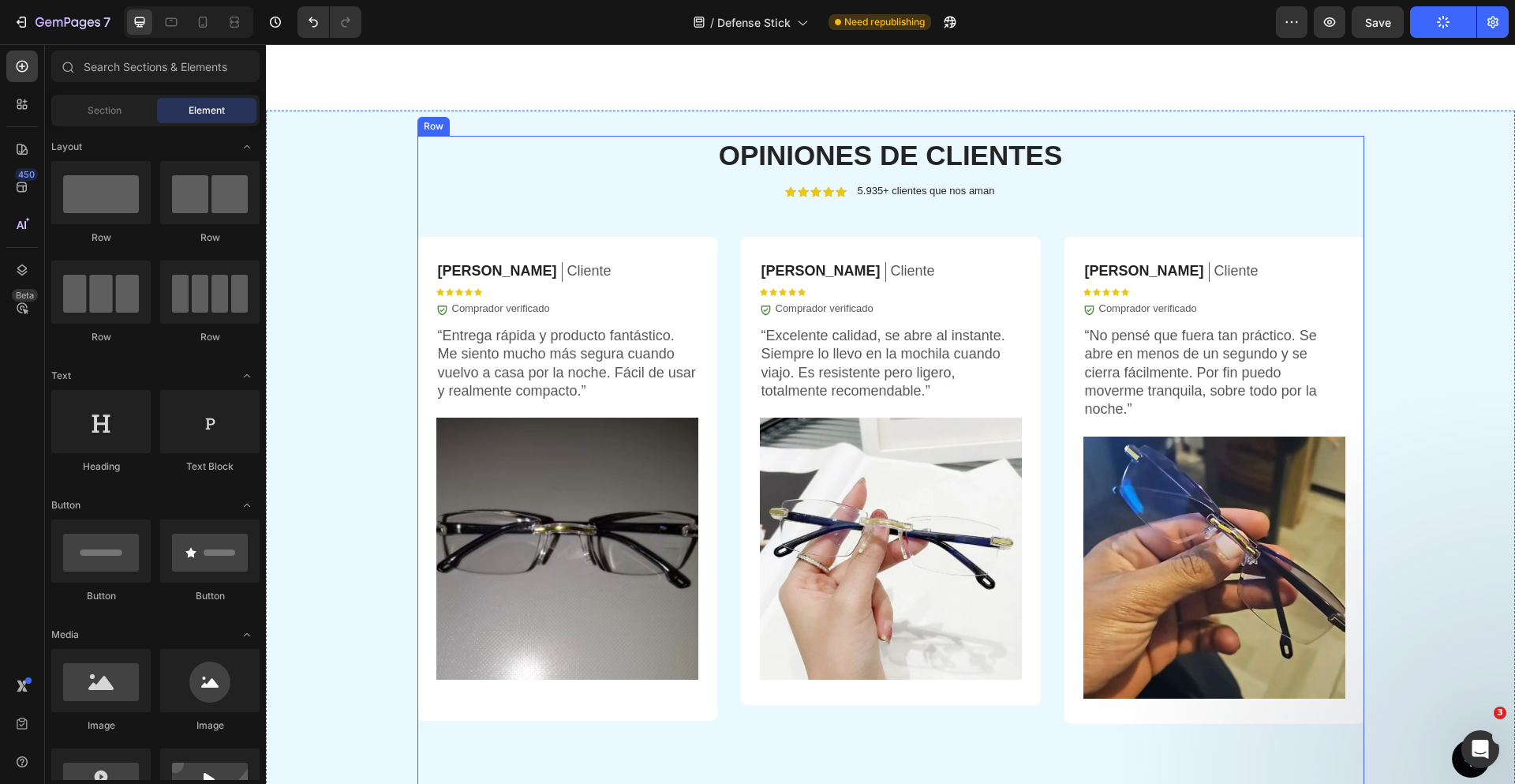
click at [1136, 210] on div "⁠⁠⁠⁠⁠⁠⁠ OPINIONES DE CLIENTES Heading Icon Icon Icon Icon Icon Icon List 5.935+…" at bounding box center [891, 704] width 947 height 1137
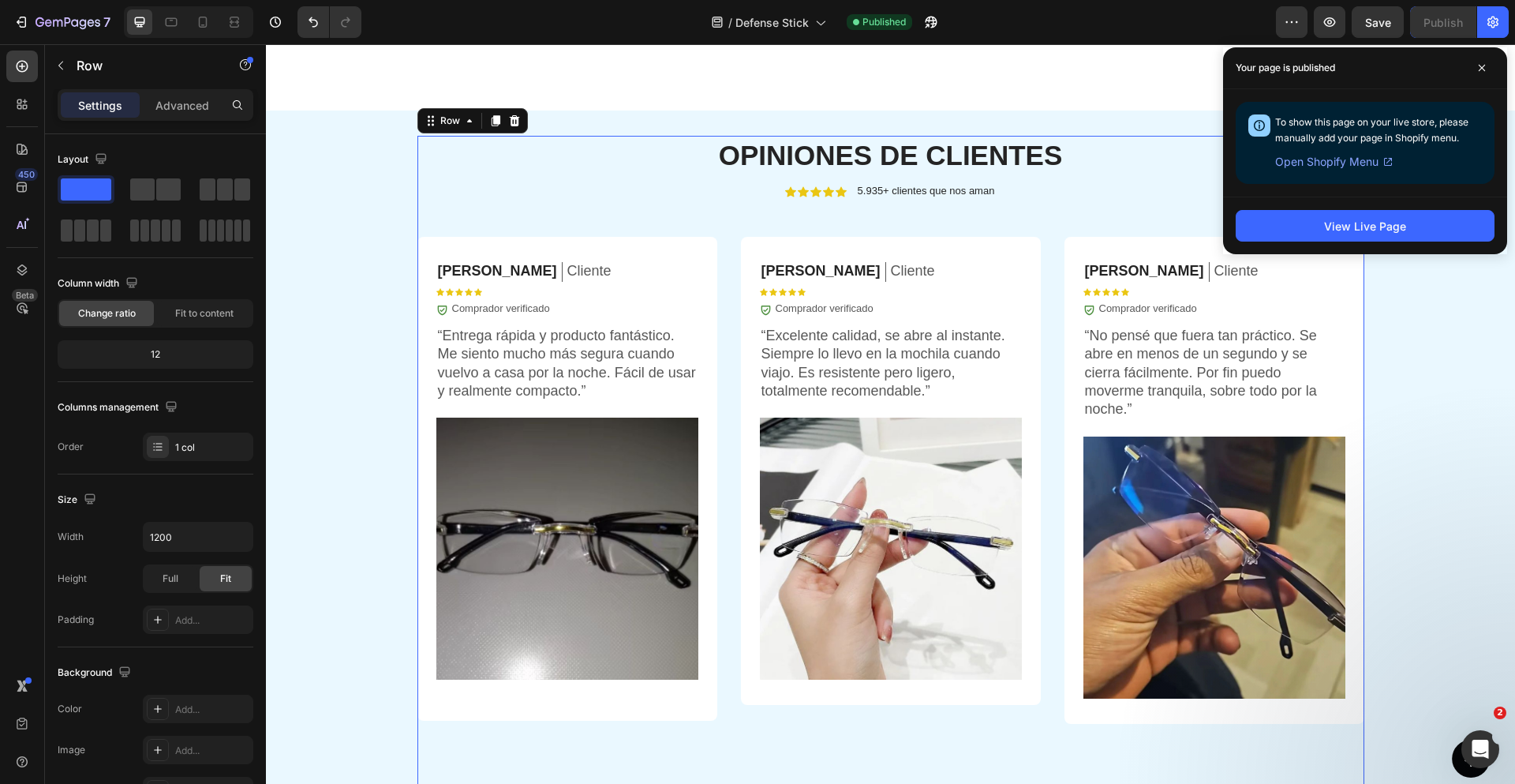
click at [903, 196] on p "5.935+ clientes que nos aman" at bounding box center [926, 191] width 137 height 13
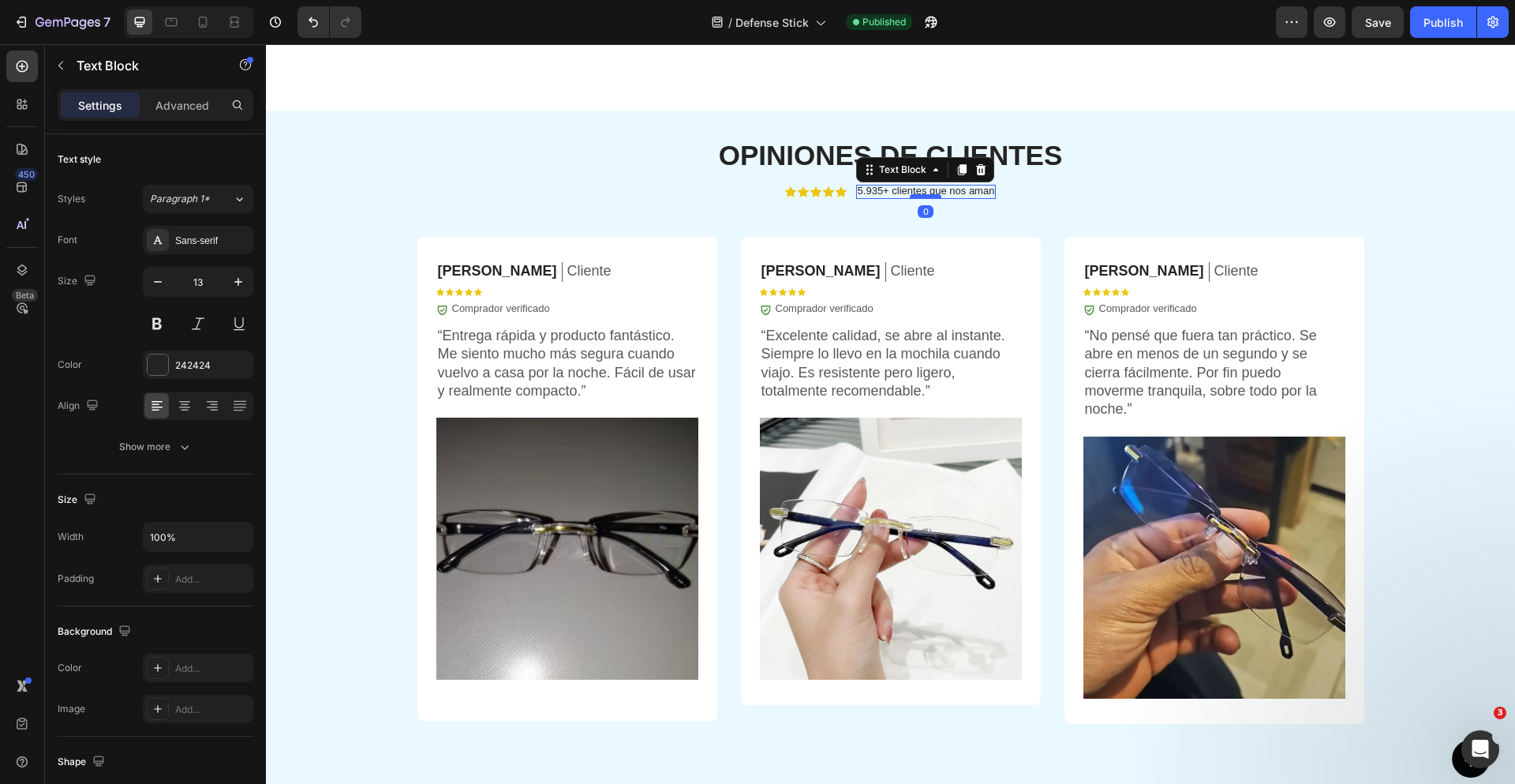
click at [910, 195] on div at bounding box center [925, 196] width 32 height 5
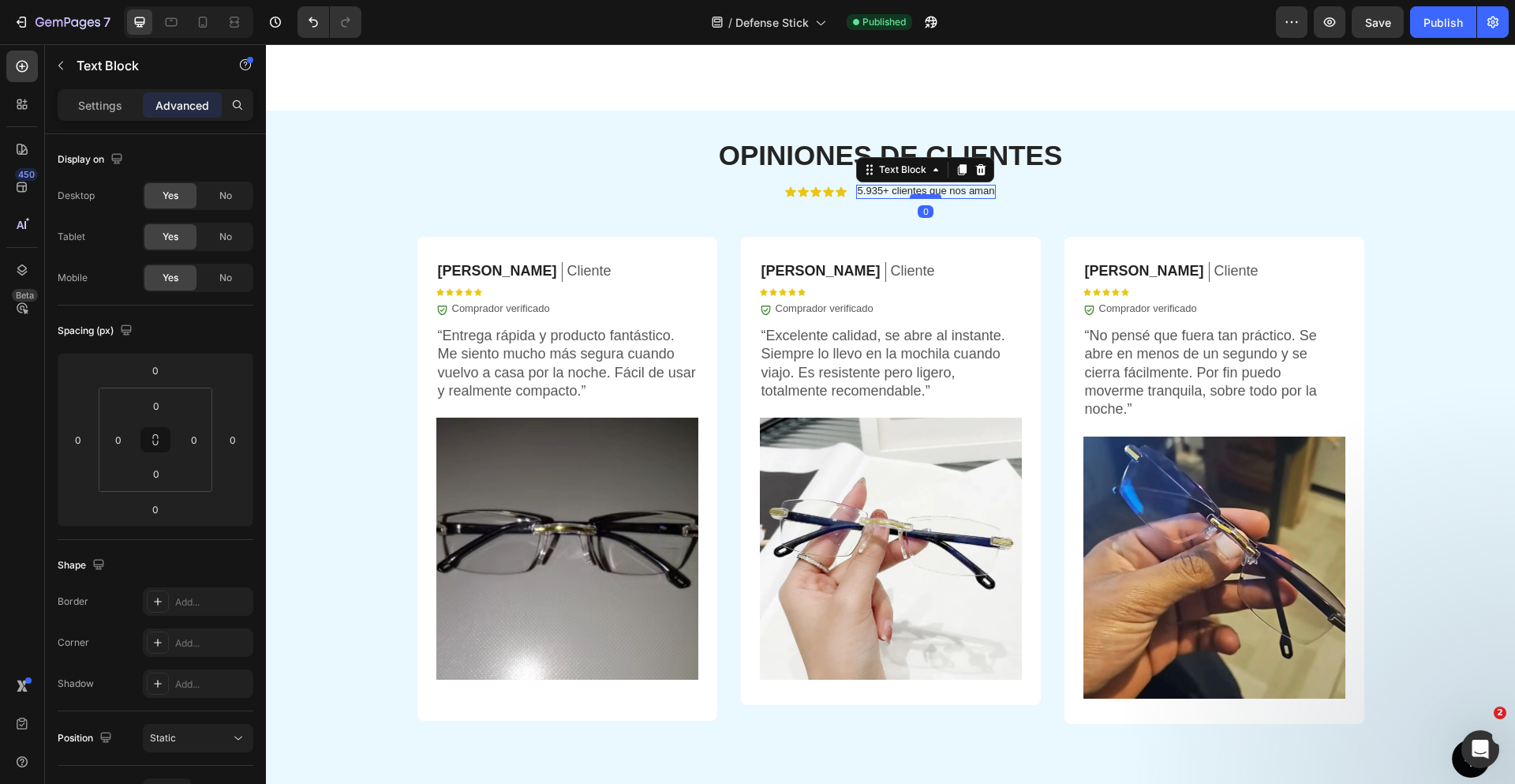
click at [910, 195] on div at bounding box center [925, 196] width 32 height 5
click at [895, 191] on p "5.935+ clientes que nos aman" at bounding box center [926, 191] width 137 height 13
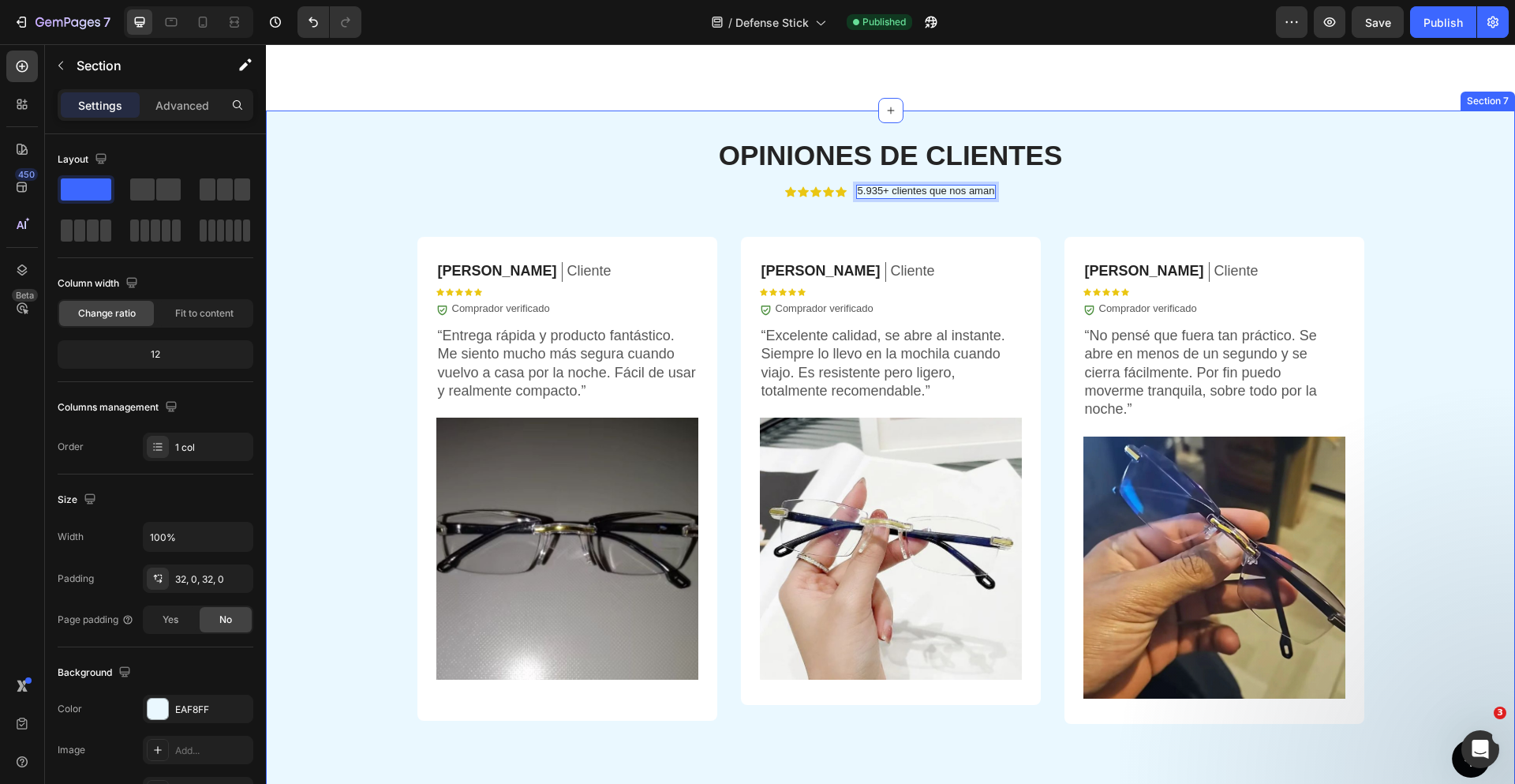
click at [655, 127] on div "⁠⁠⁠⁠⁠⁠⁠ OPINIONES DE CLIENTES Heading Icon Icon Icon Icon Icon Icon List 5.935+…" at bounding box center [891, 710] width 1249 height 1200
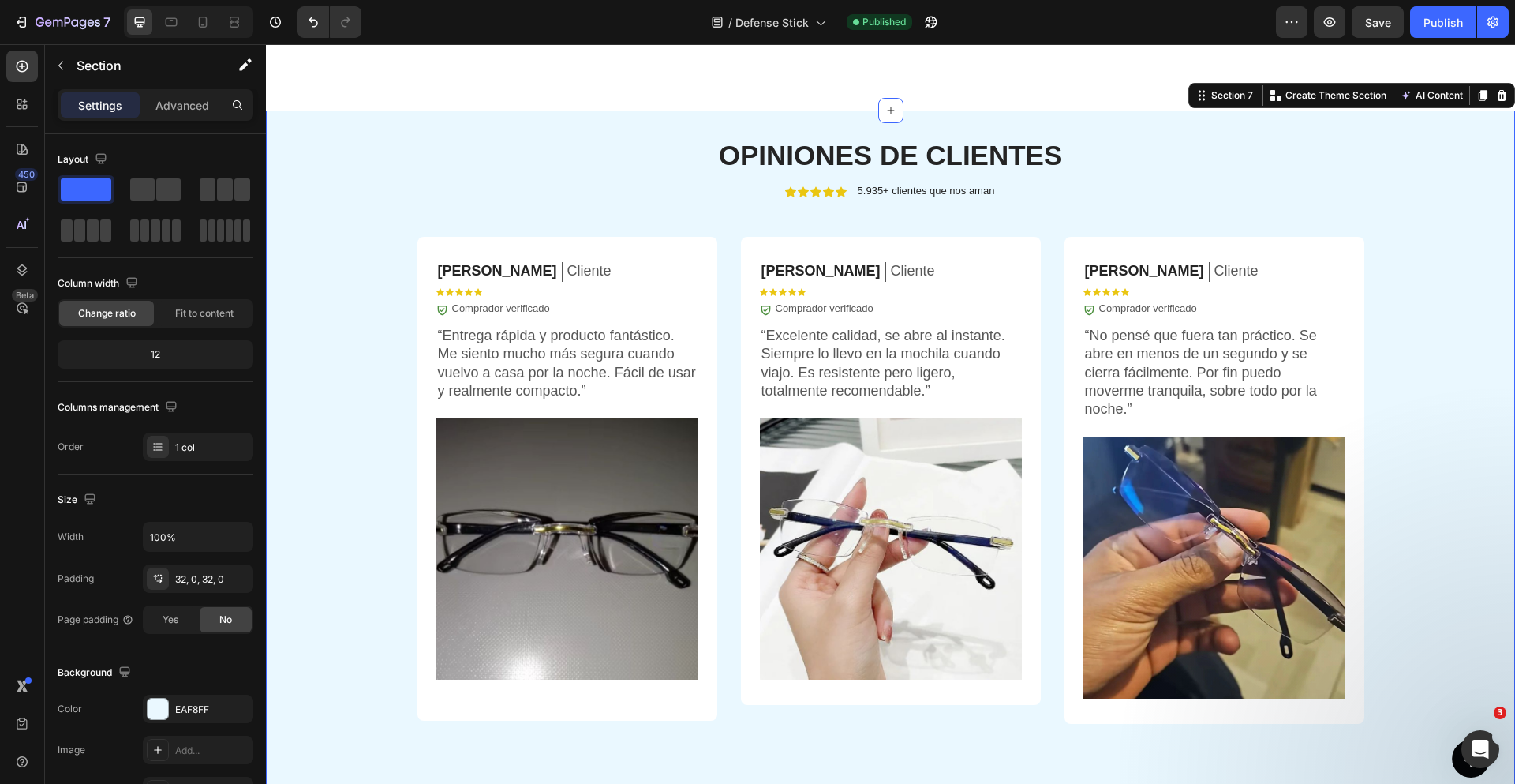
click at [1435, 404] on div "⁠⁠⁠⁠⁠⁠⁠ OPINIONES DE CLIENTES Heading Icon Icon Icon Icon Icon Icon List 5.935+…" at bounding box center [891, 710] width 1249 height 1150
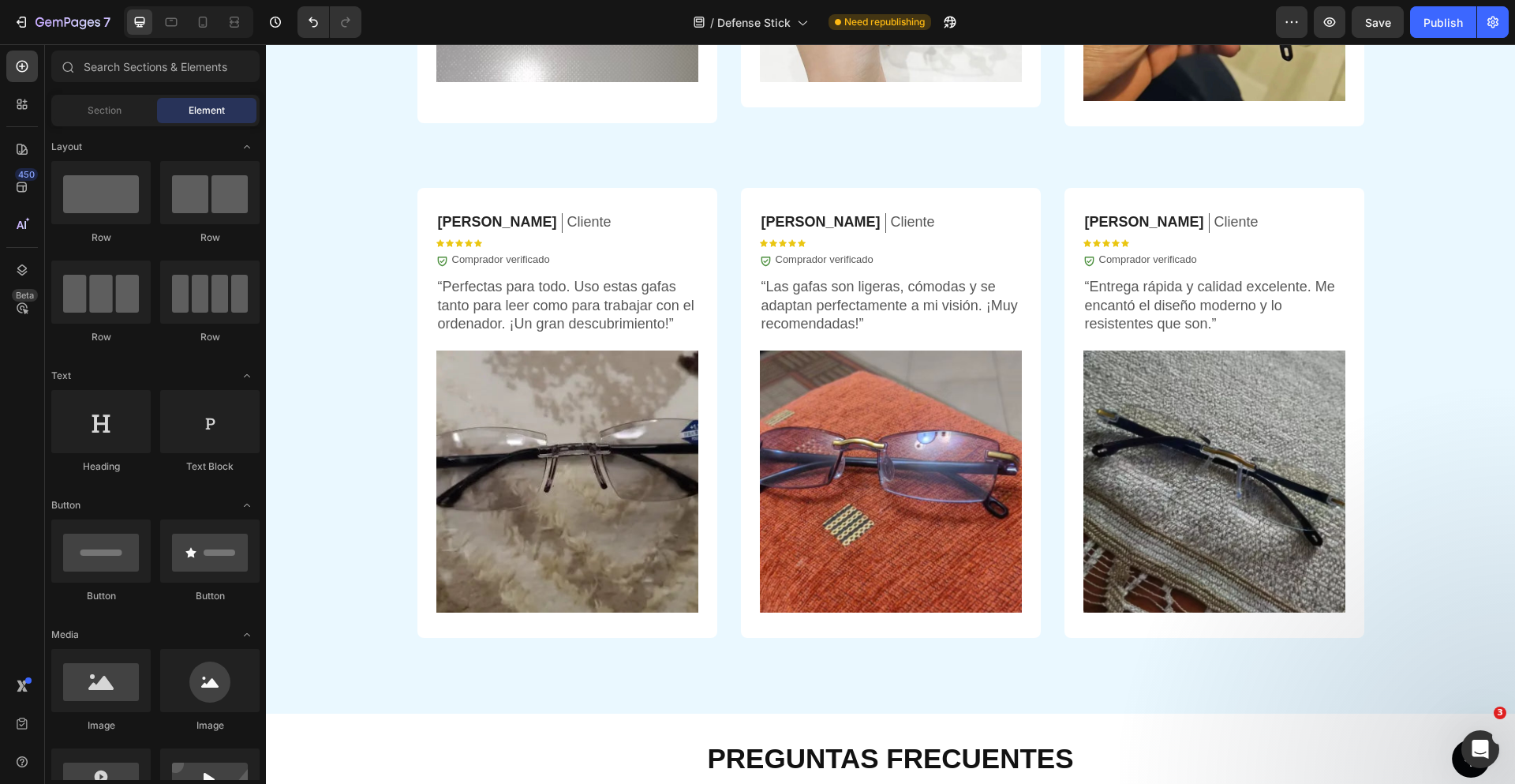
scroll to position [4304, 0]
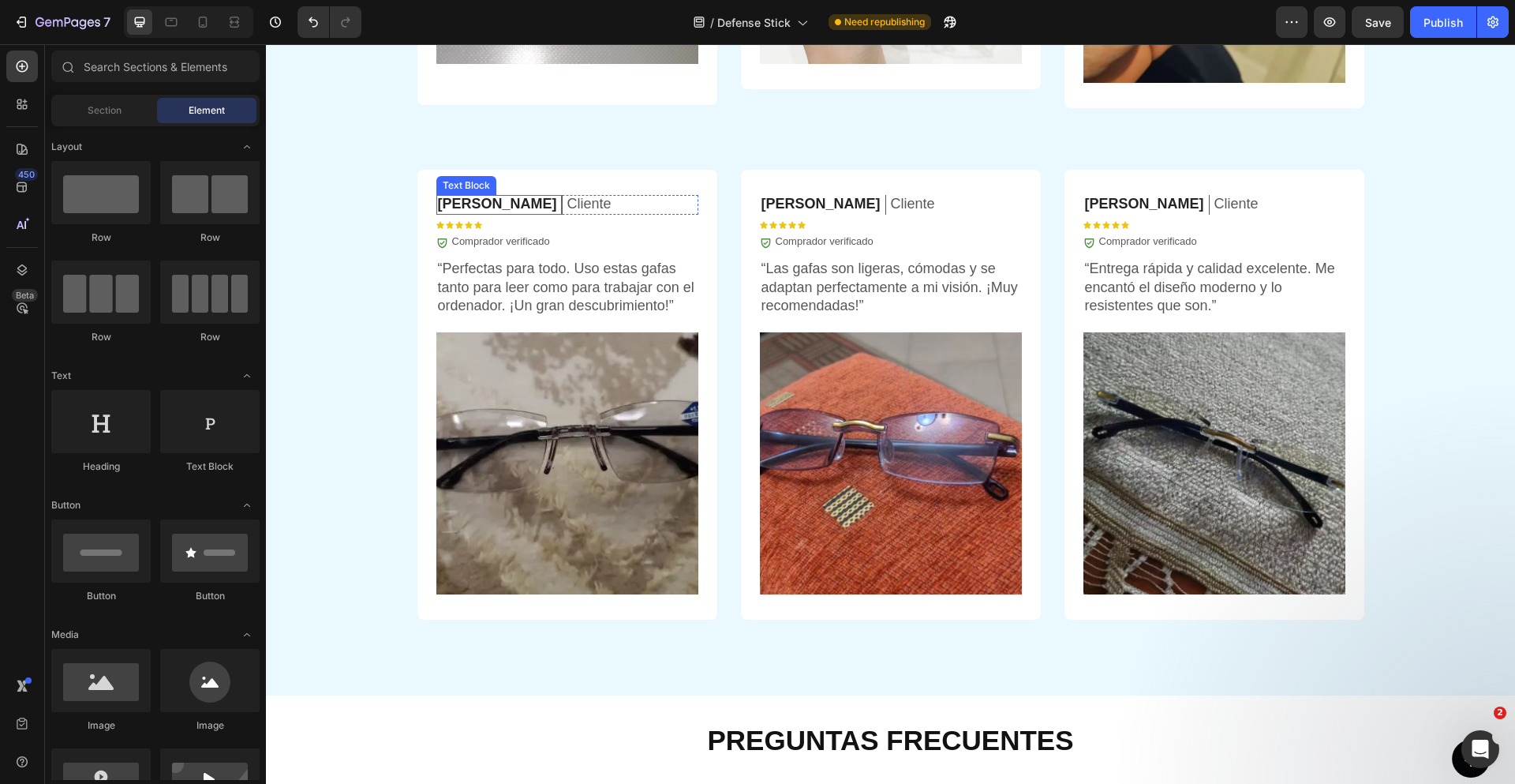
click at [467, 203] on p "Alejandro F." at bounding box center [497, 203] width 119 height 18
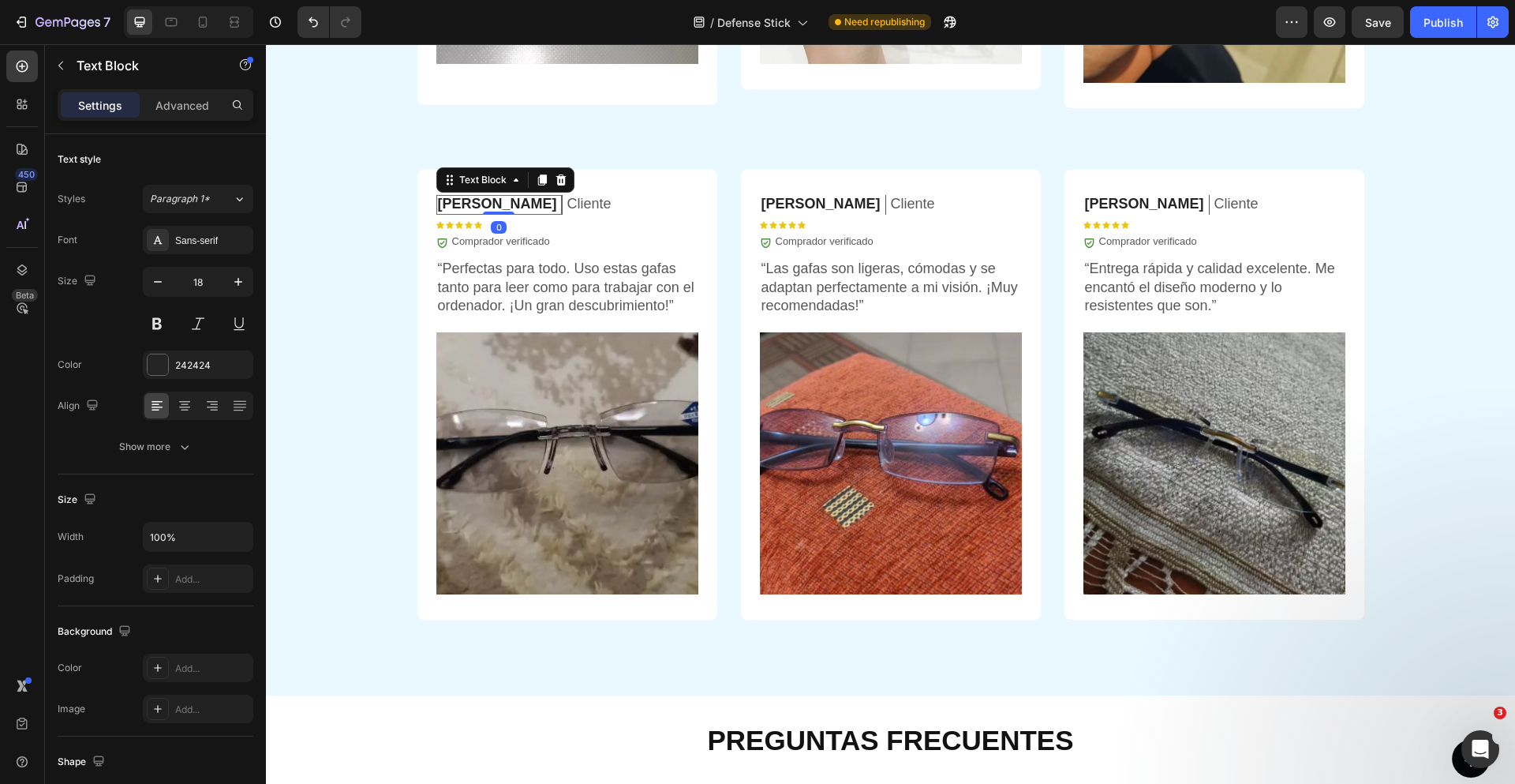
click at [467, 203] on p "Alejandro F." at bounding box center [497, 203] width 119 height 18
click at [578, 296] on p "“Perfectas para todo. Uso estas gafas tanto para leer como para trabajar con el…" at bounding box center [566, 286] width 258 height 55
click at [567, 297] on div at bounding box center [567, 297] width 0 height 0
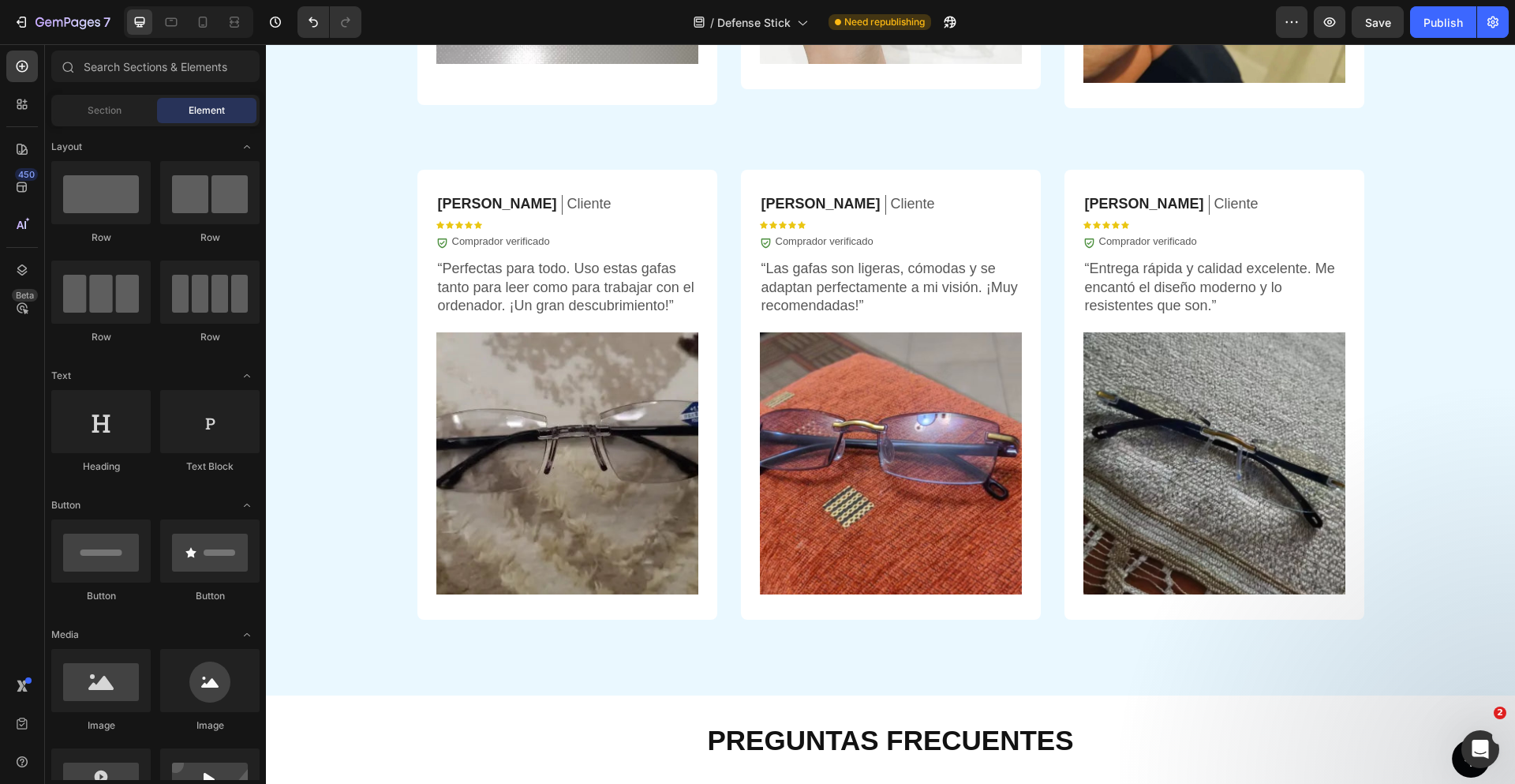
click at [481, 288] on p "“Perfectas para todo. Uso estas gafas tanto para leer como para trabajar con el…" at bounding box center [566, 286] width 258 height 55
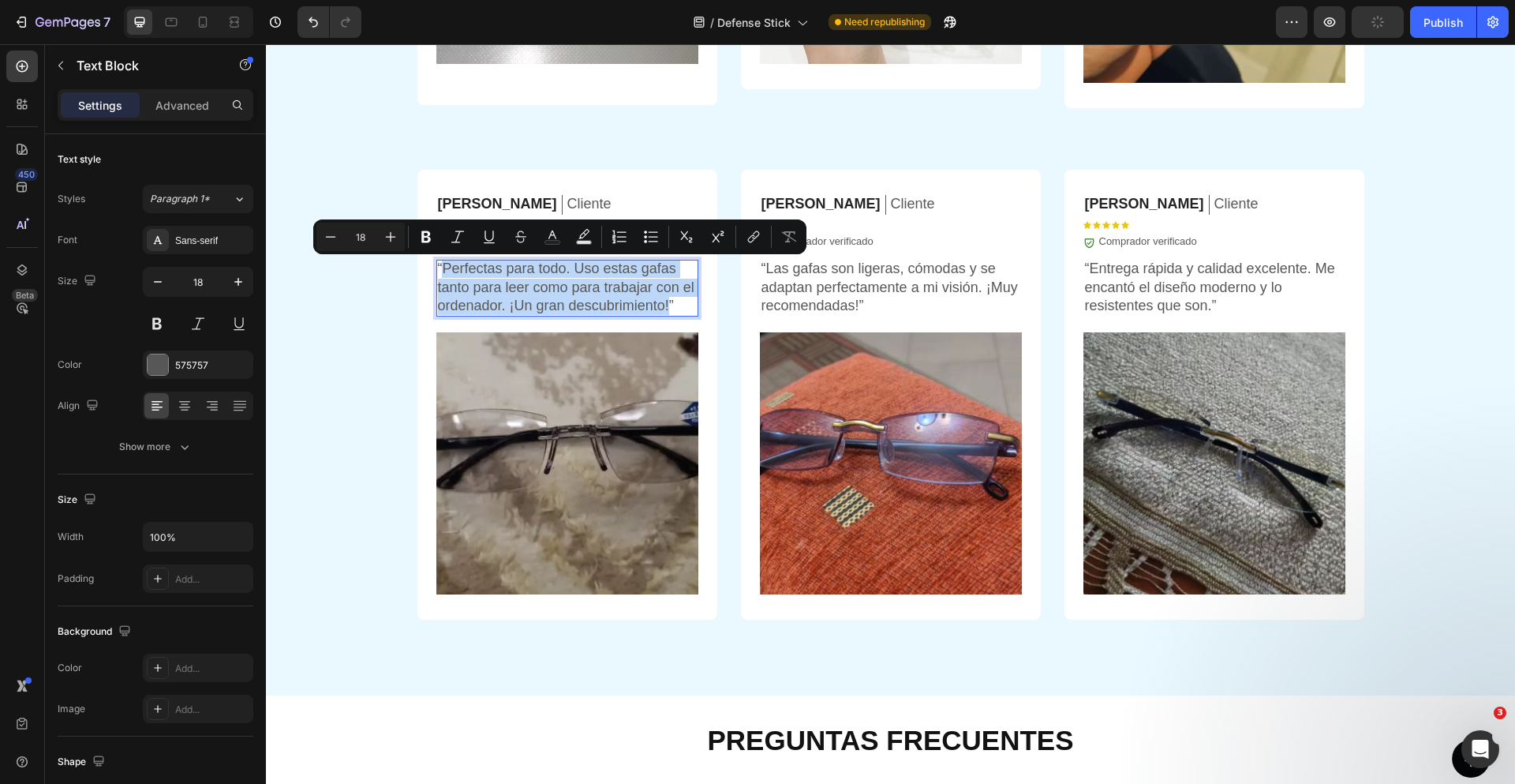
drag, startPoint x: 439, startPoint y: 267, endPoint x: 664, endPoint y: 306, distance: 228.4
click at [664, 306] on p "“Perfectas para todo. Uso estas gafas tanto para leer como para trabajar con el…" at bounding box center [566, 286] width 258 height 55
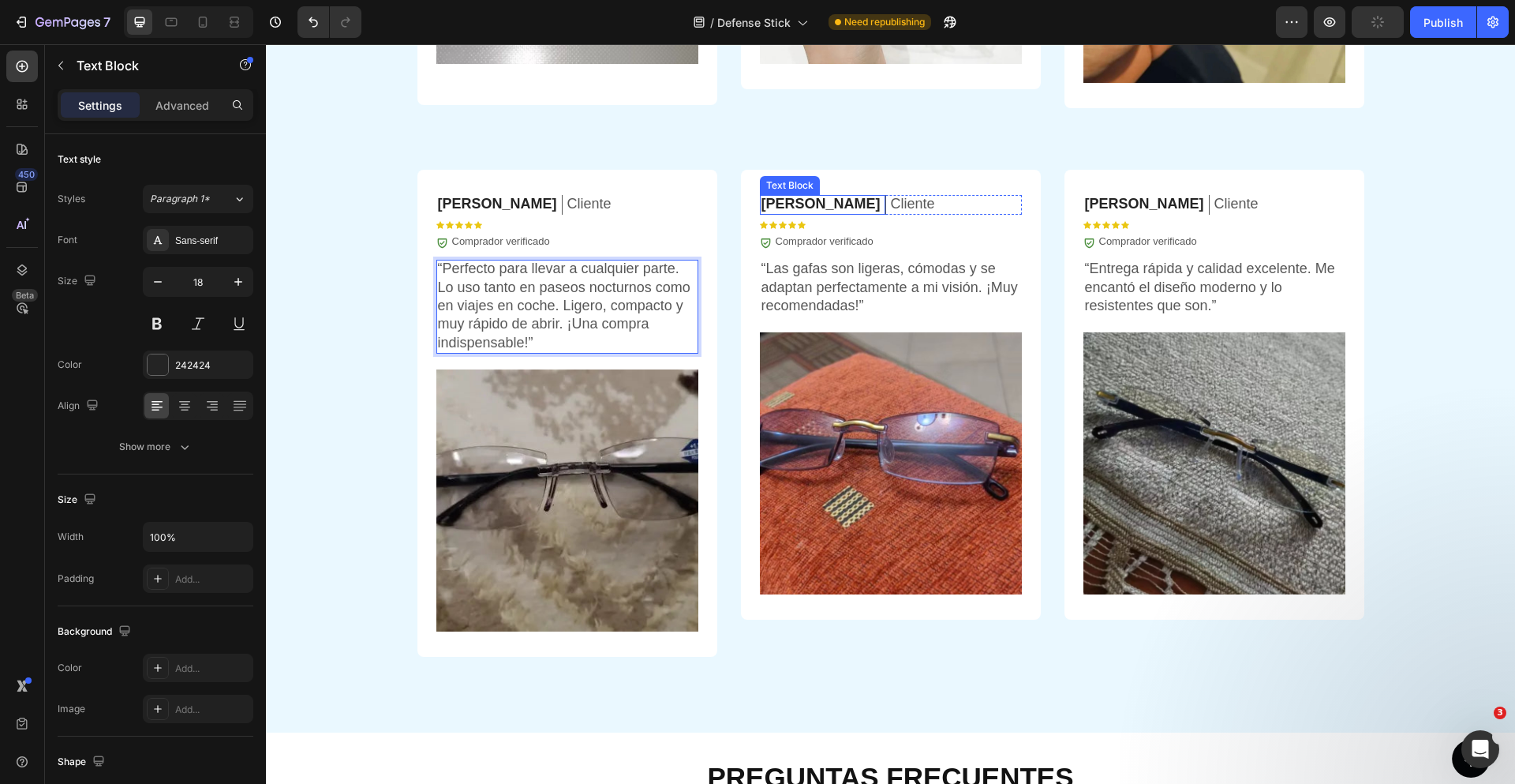
click at [797, 205] on p "Veronica C." at bounding box center [821, 203] width 119 height 18
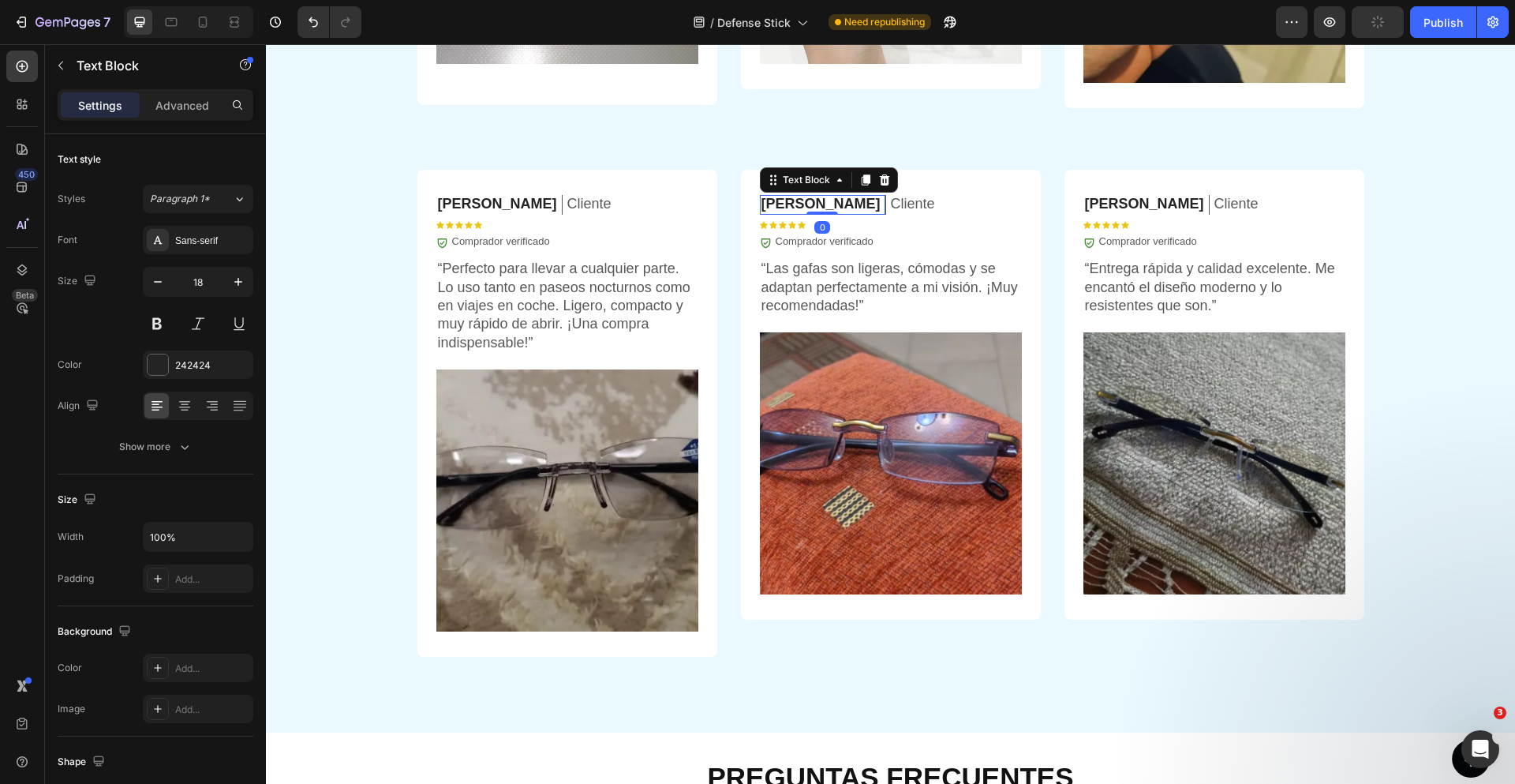
click at [797, 205] on p "Veronica C." at bounding box center [821, 203] width 119 height 18
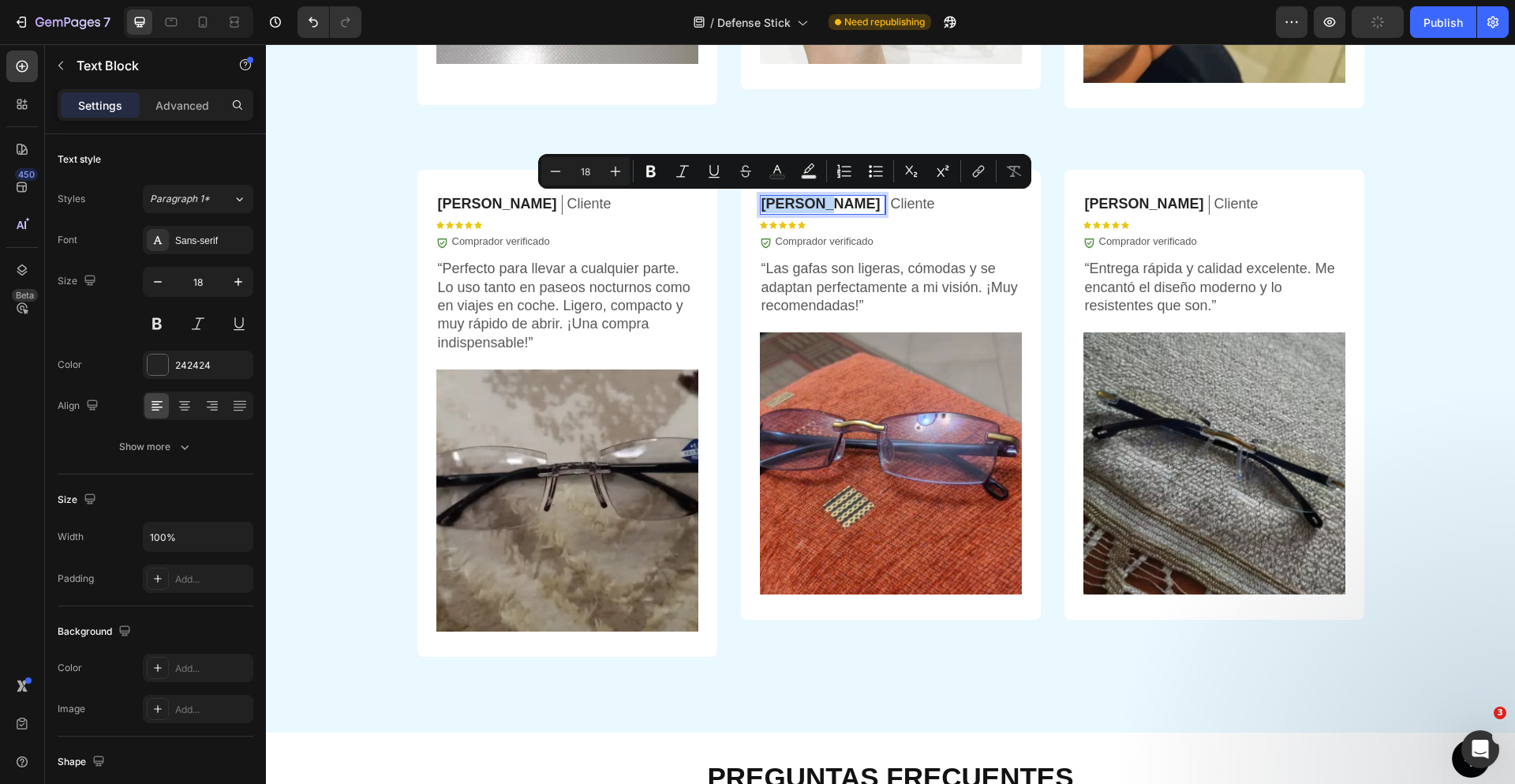
click at [797, 205] on p "Veronica C." at bounding box center [821, 203] width 119 height 18
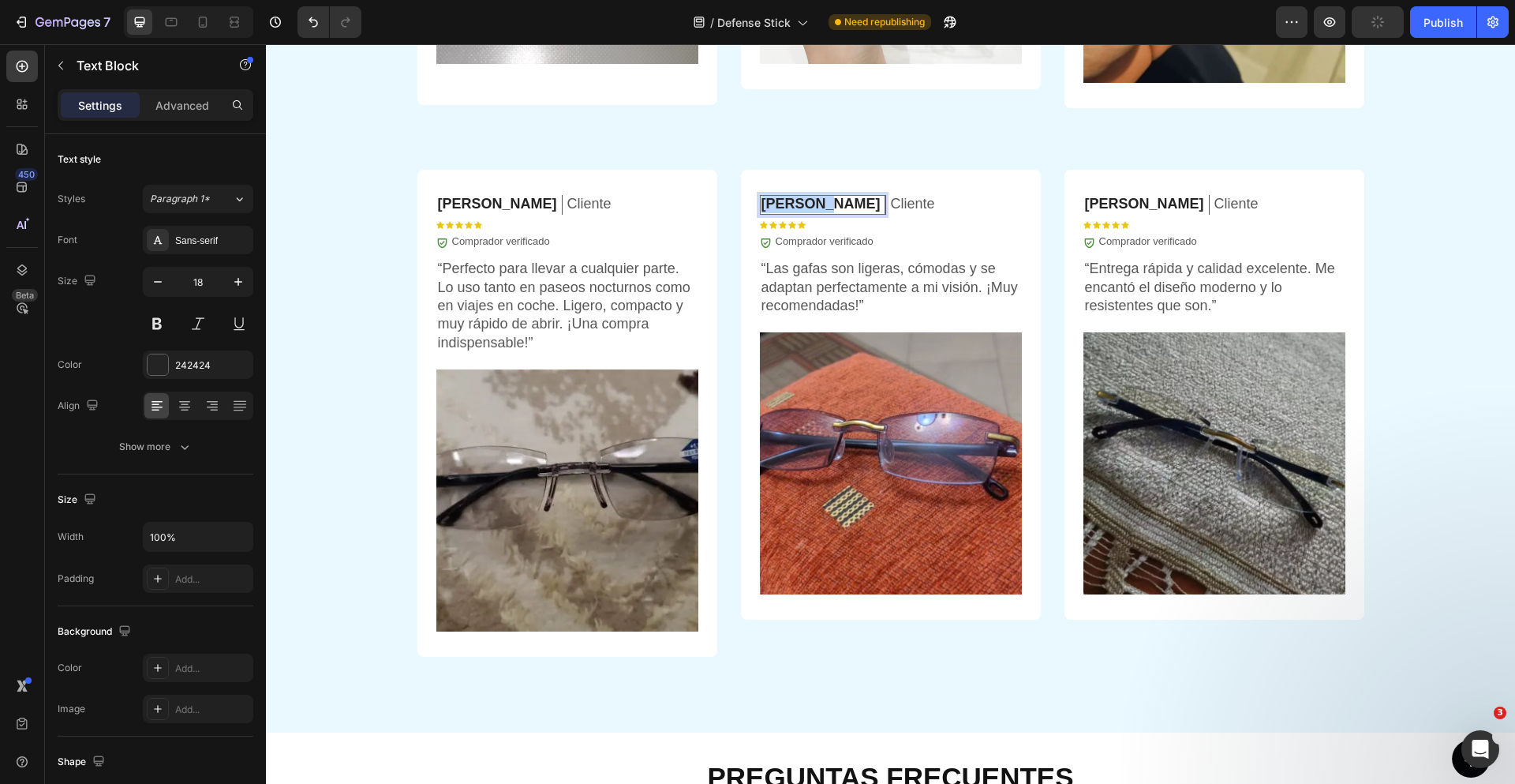
click at [797, 205] on p "Veronica C." at bounding box center [821, 203] width 119 height 18
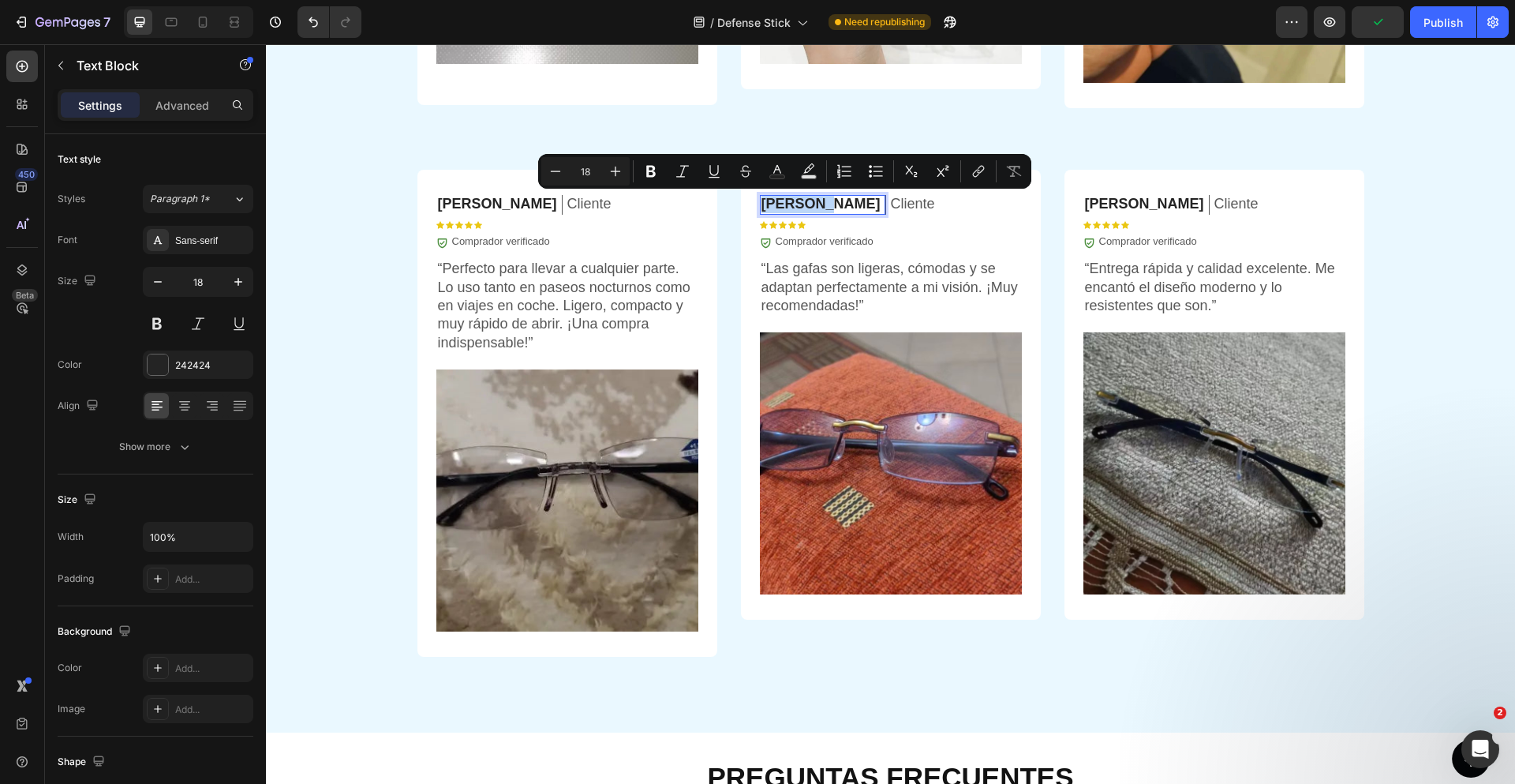
click at [770, 202] on p "Veronica C." at bounding box center [821, 203] width 119 height 18
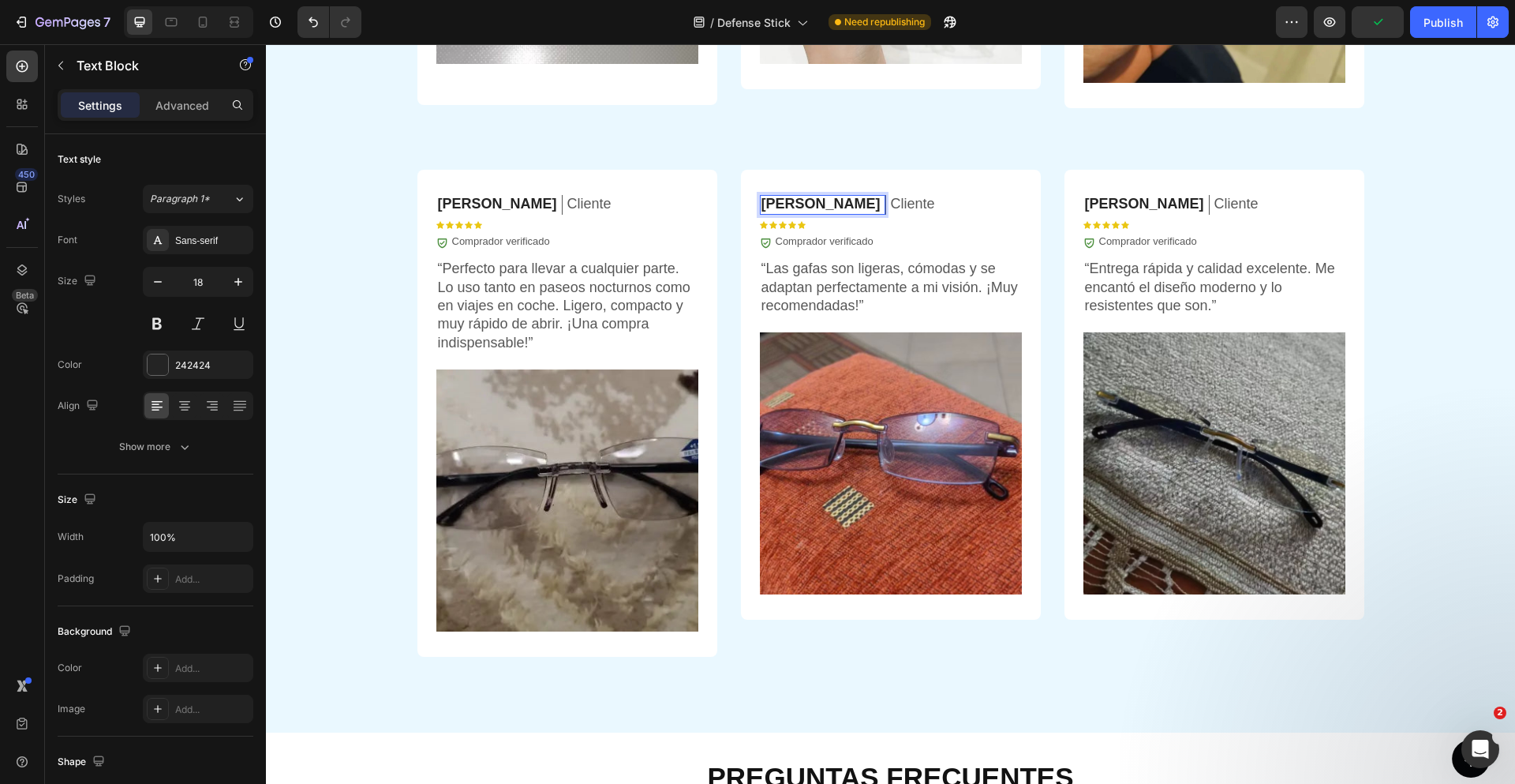
click at [773, 204] on p "Veronica C." at bounding box center [821, 203] width 119 height 18
click at [848, 280] on p "“Las gafas son ligeras, cómodas y se adaptan perfectamente a mi visión. ¡Muy re…" at bounding box center [891, 286] width 258 height 55
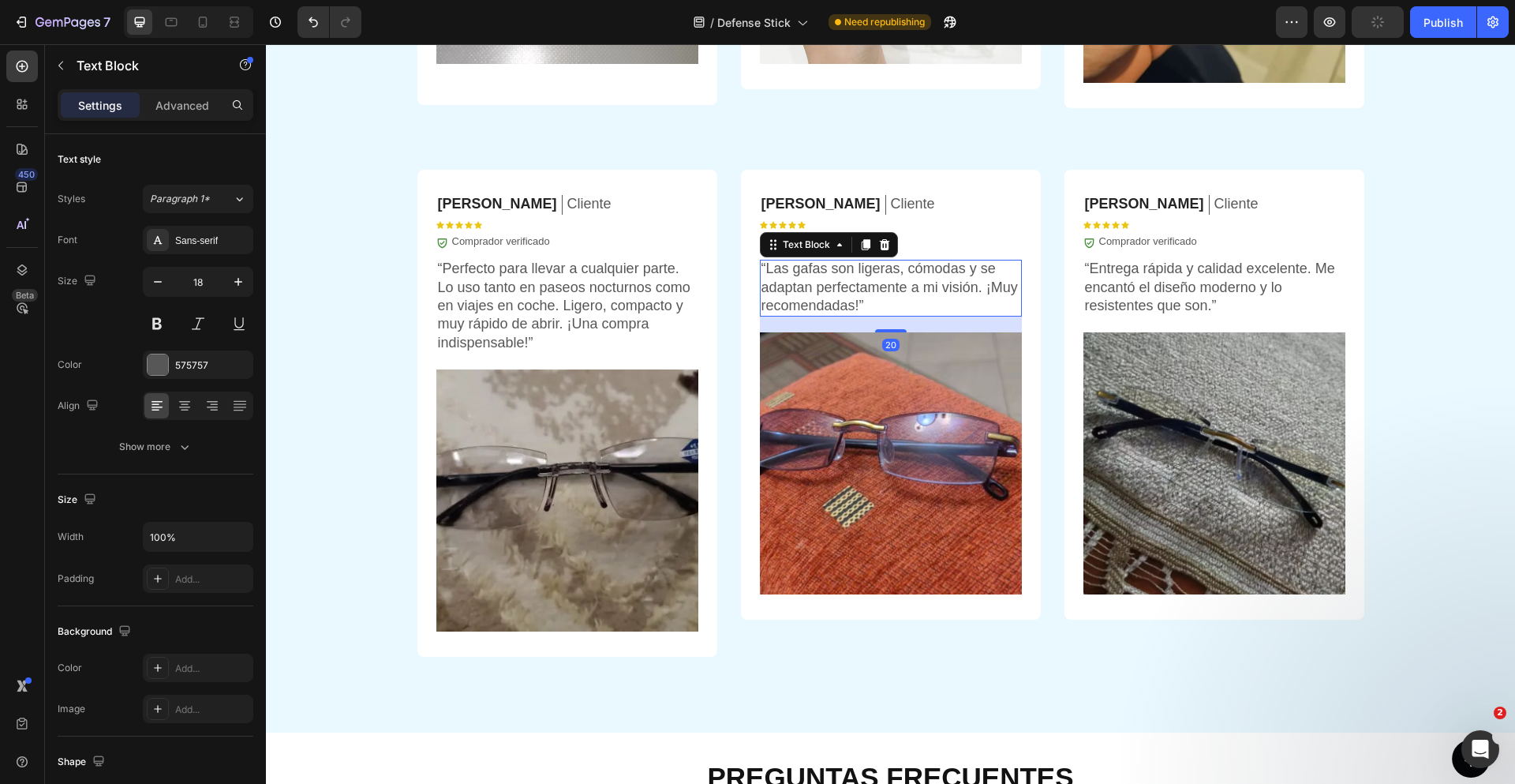
click at [787, 277] on p "“Las gafas son ligeras, cómodas y se adaptan perfectamente a mi visión. ¡Muy re…" at bounding box center [891, 286] width 258 height 55
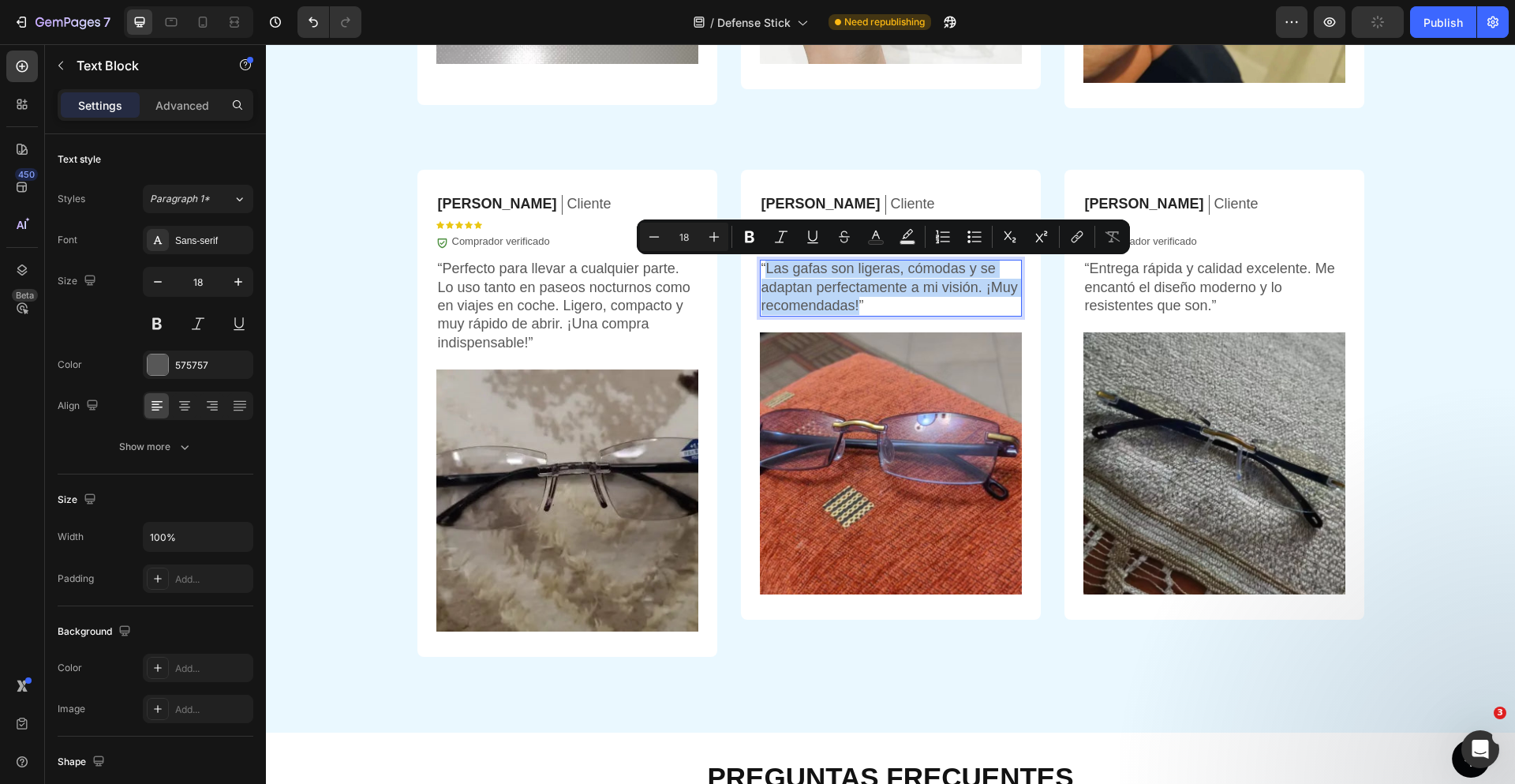
drag, startPoint x: 761, startPoint y: 267, endPoint x: 854, endPoint y: 310, distance: 102.5
click at [854, 310] on p "“Las gafas son ligeras, cómodas y se adaptan perfectamente a mi visión. ¡Muy re…" at bounding box center [891, 286] width 258 height 55
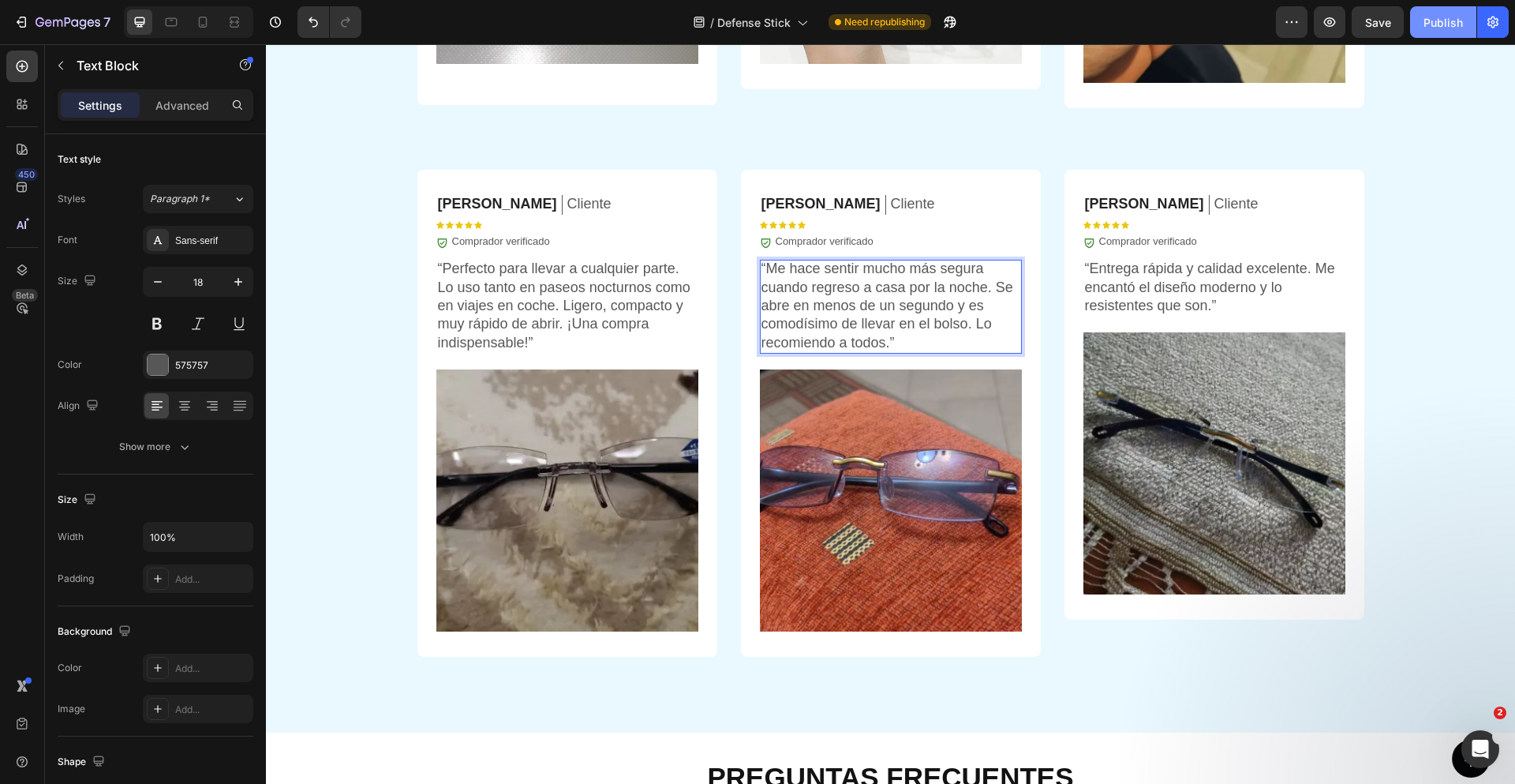
click at [1439, 19] on div "Publish" at bounding box center [1443, 22] width 40 height 16
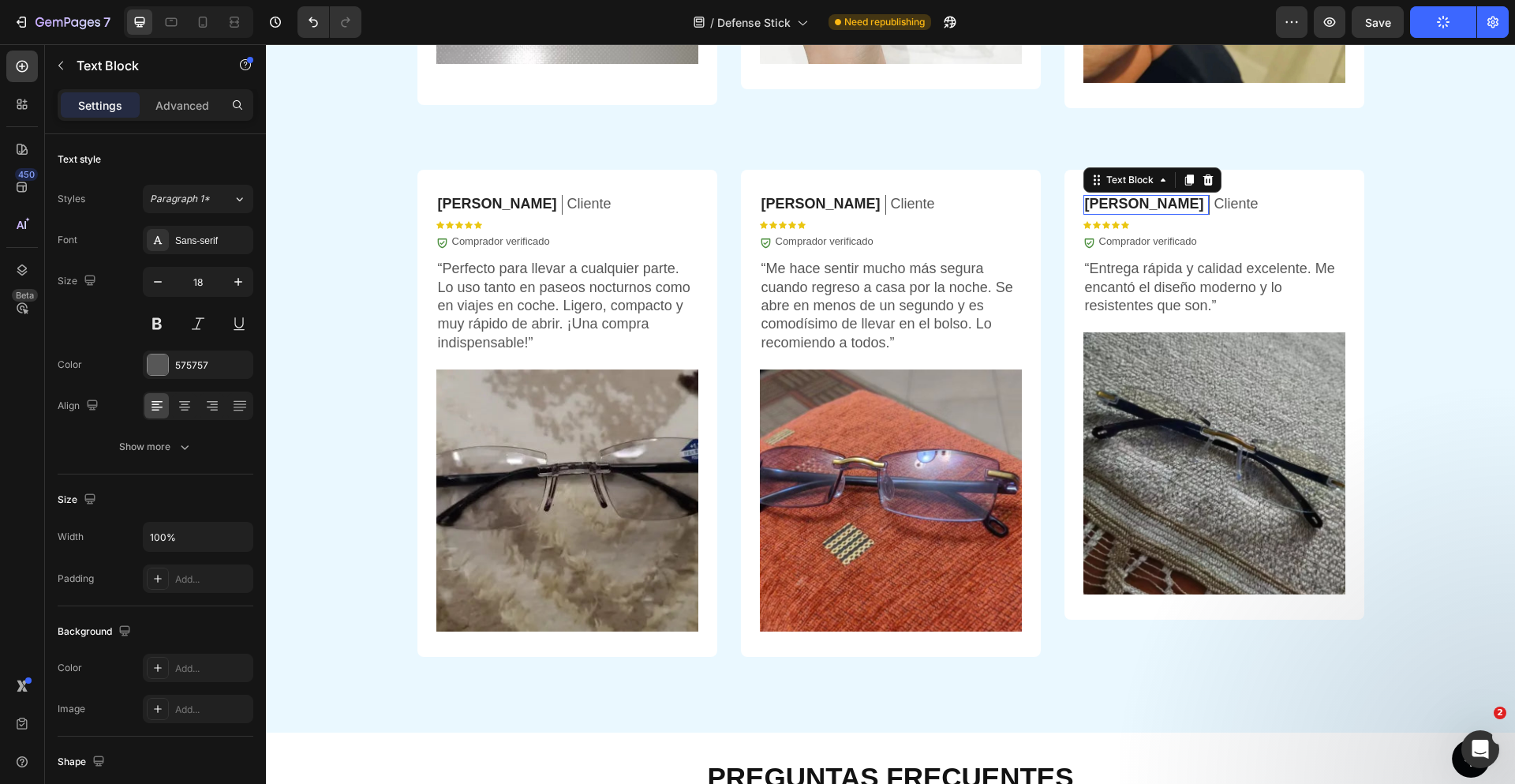
click at [1108, 205] on p "Emilia F." at bounding box center [1144, 203] width 119 height 18
click at [1121, 296] on p "“Entrega rápida y calidad excelente. Me encantó el diseño moderno y lo resisten…" at bounding box center [1214, 286] width 258 height 55
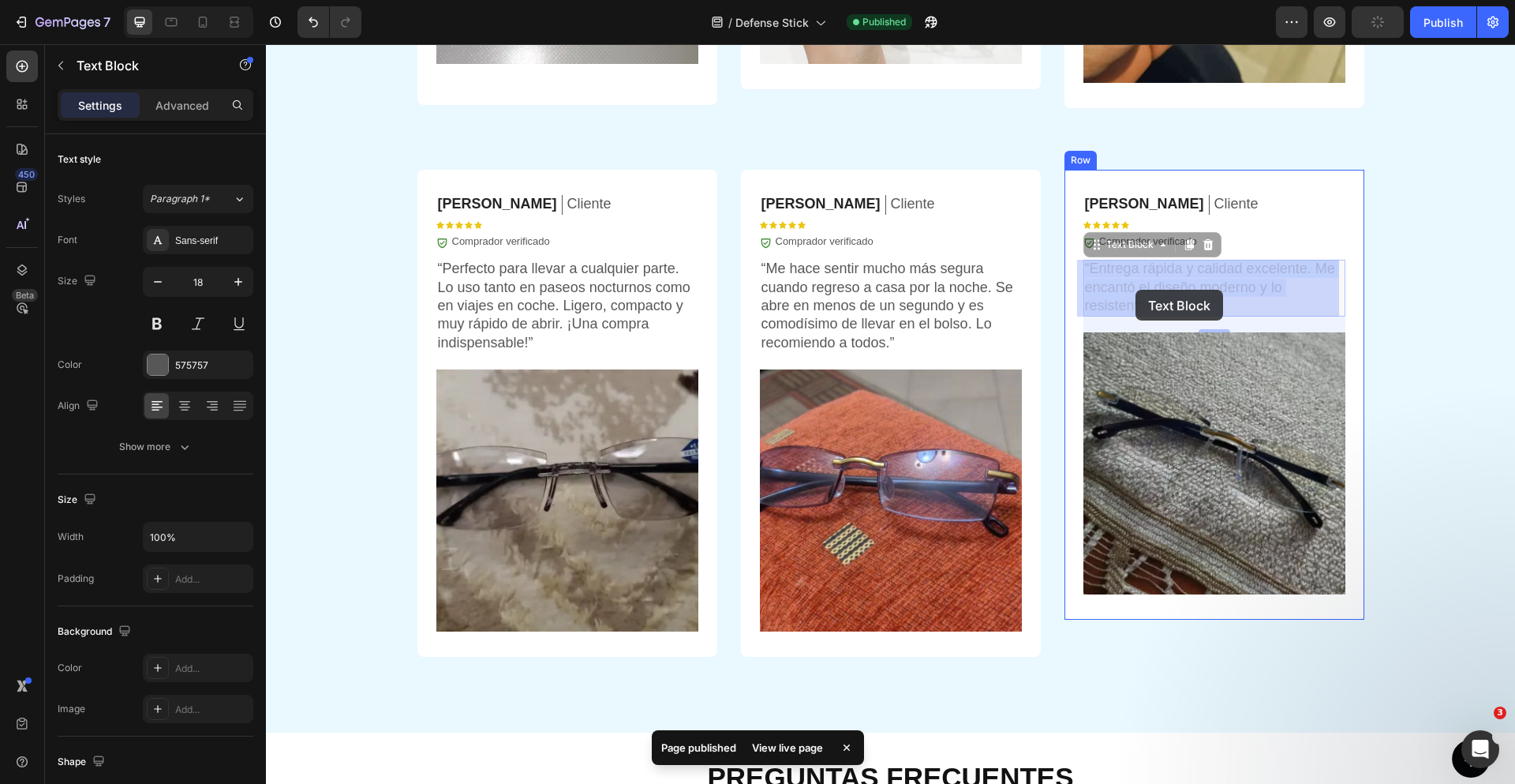
drag, startPoint x: 1087, startPoint y: 270, endPoint x: 1140, endPoint y: 290, distance: 56.6
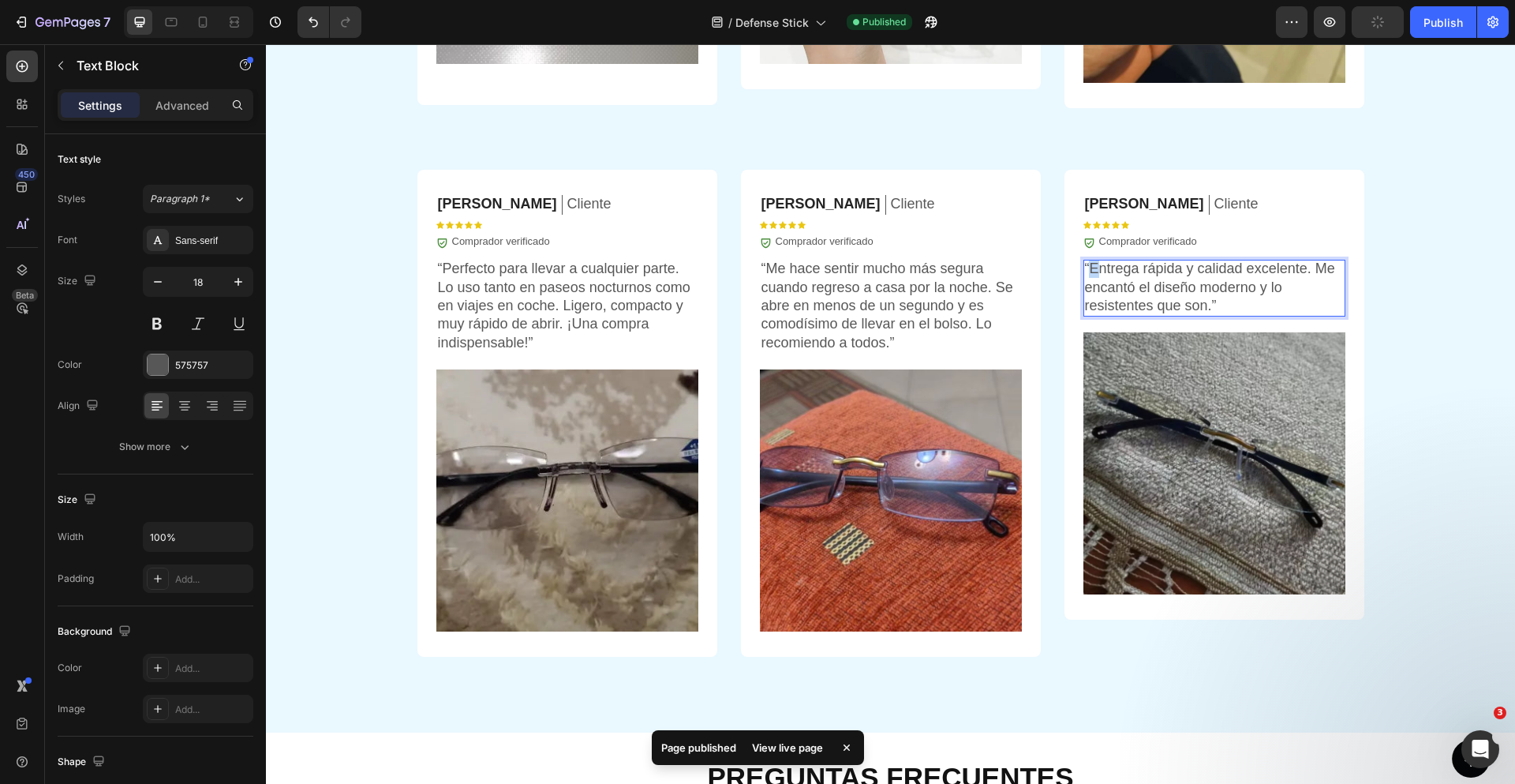
click at [1087, 270] on p "“Entrega rápida y calidad excelente. Me encantó el diseño moderno y lo resisten…" at bounding box center [1214, 286] width 258 height 55
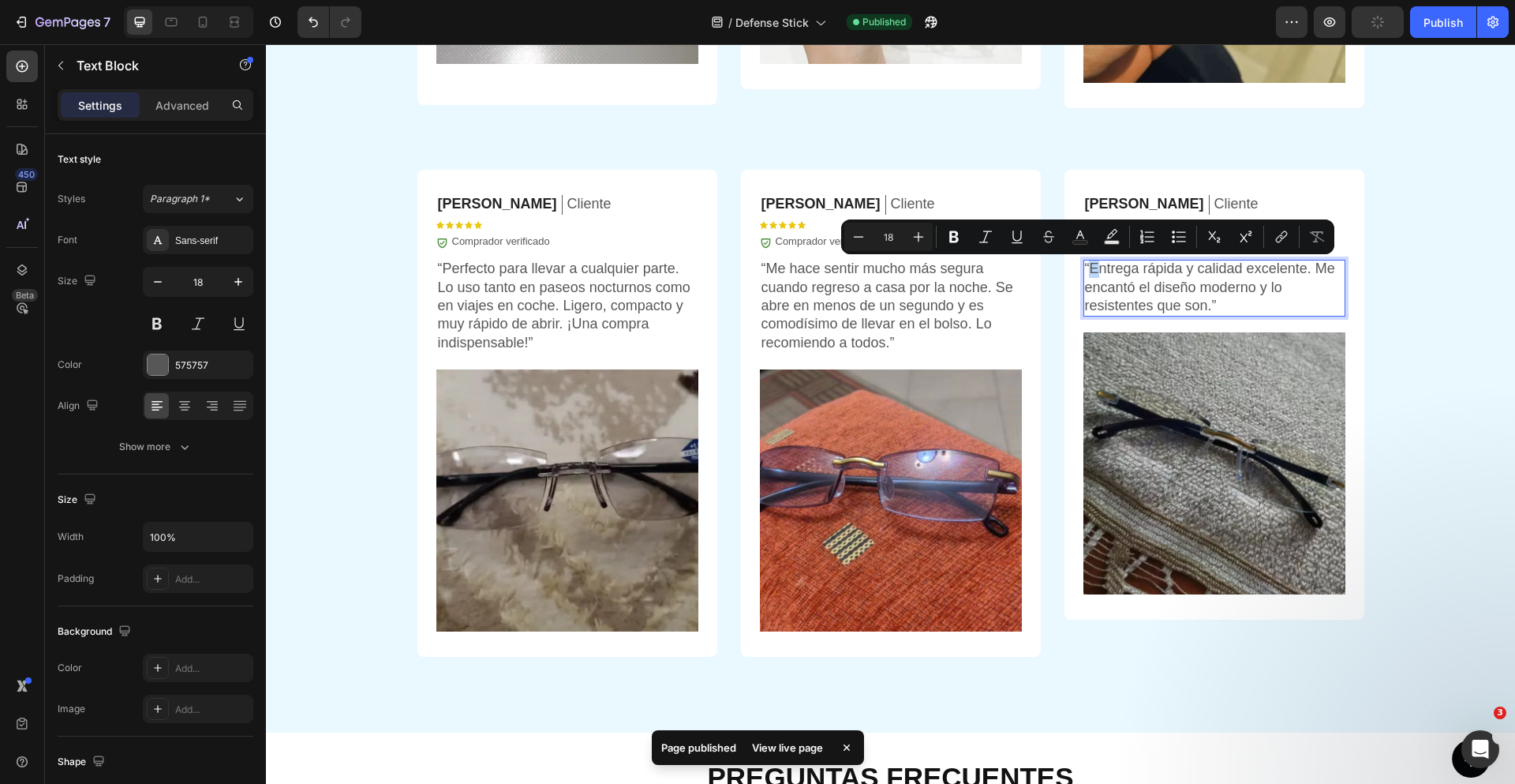
click at [1086, 267] on p "“Entrega rápida y calidad excelente. Me encantó el diseño moderno y lo resisten…" at bounding box center [1214, 286] width 258 height 55
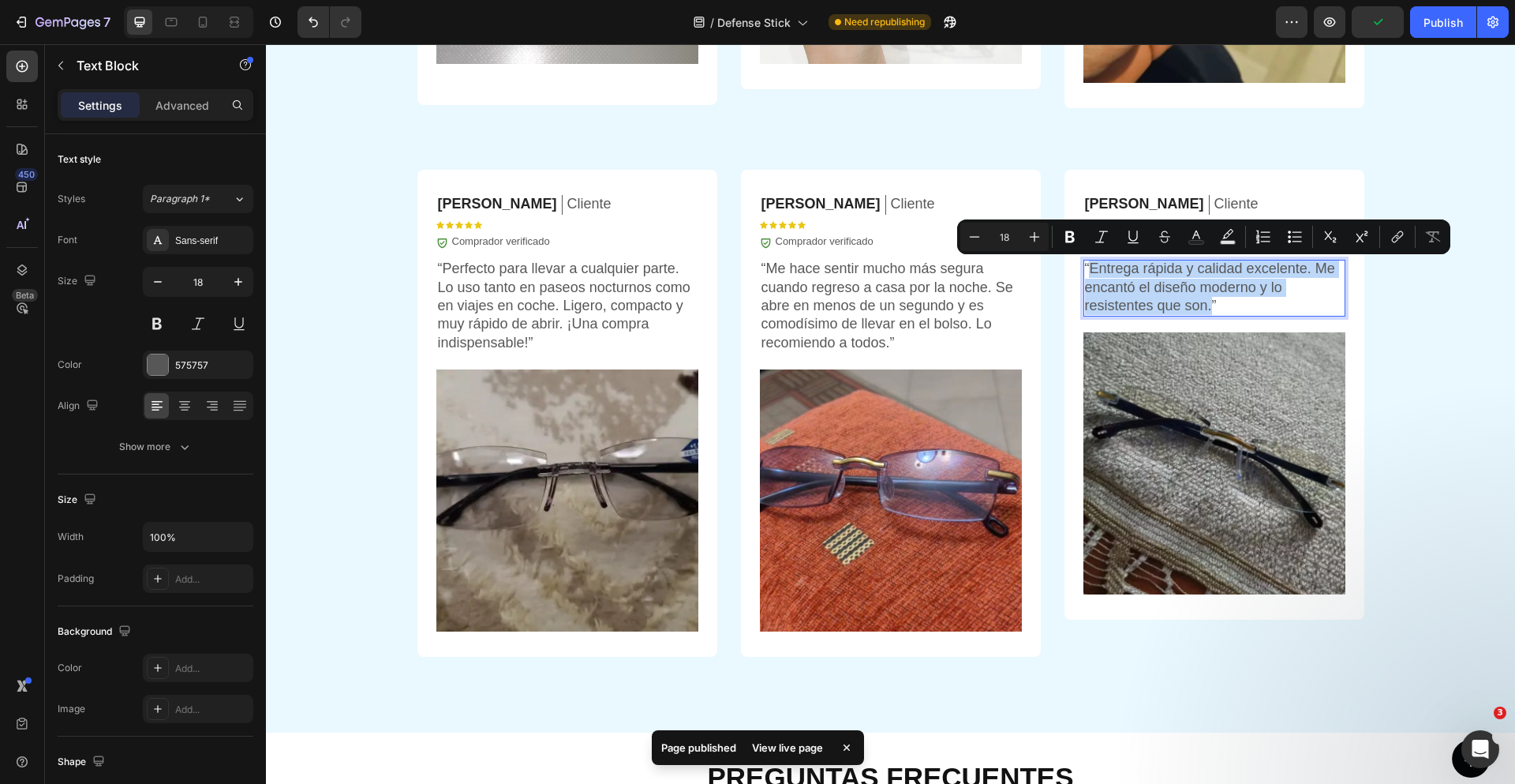
drag, startPoint x: 1086, startPoint y: 267, endPoint x: 1205, endPoint y: 314, distance: 127.9
click at [1205, 314] on p "“Entrega rápida y calidad excelente. Me encantó el diseño moderno y lo resisten…" at bounding box center [1214, 286] width 258 height 55
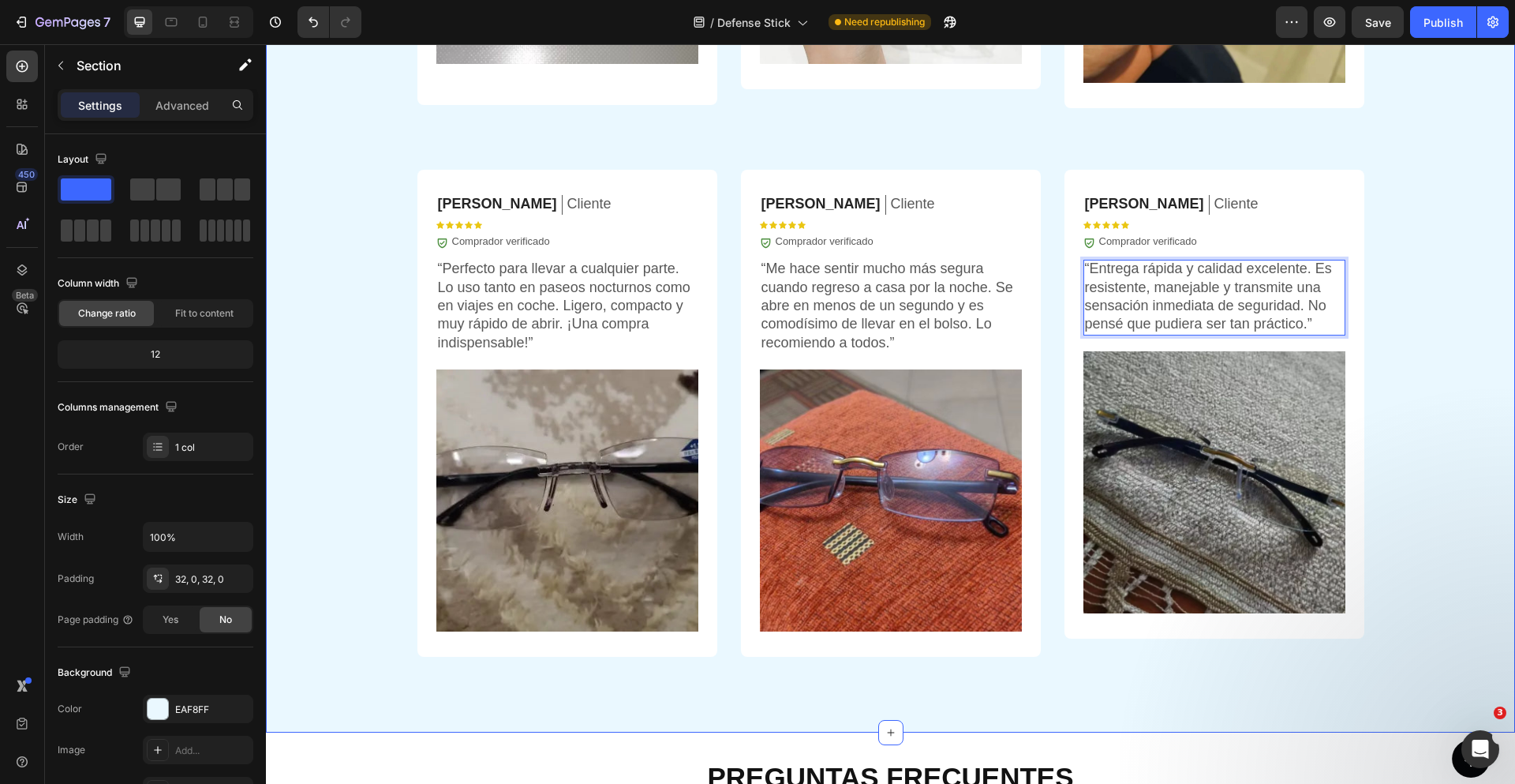
click at [1439, 131] on div "⁠⁠⁠⁠⁠⁠⁠ OPINIONES DE CLIENTES Heading Icon Icon Icon Icon Icon Icon List 5.935+…" at bounding box center [891, 113] width 1249 height 1187
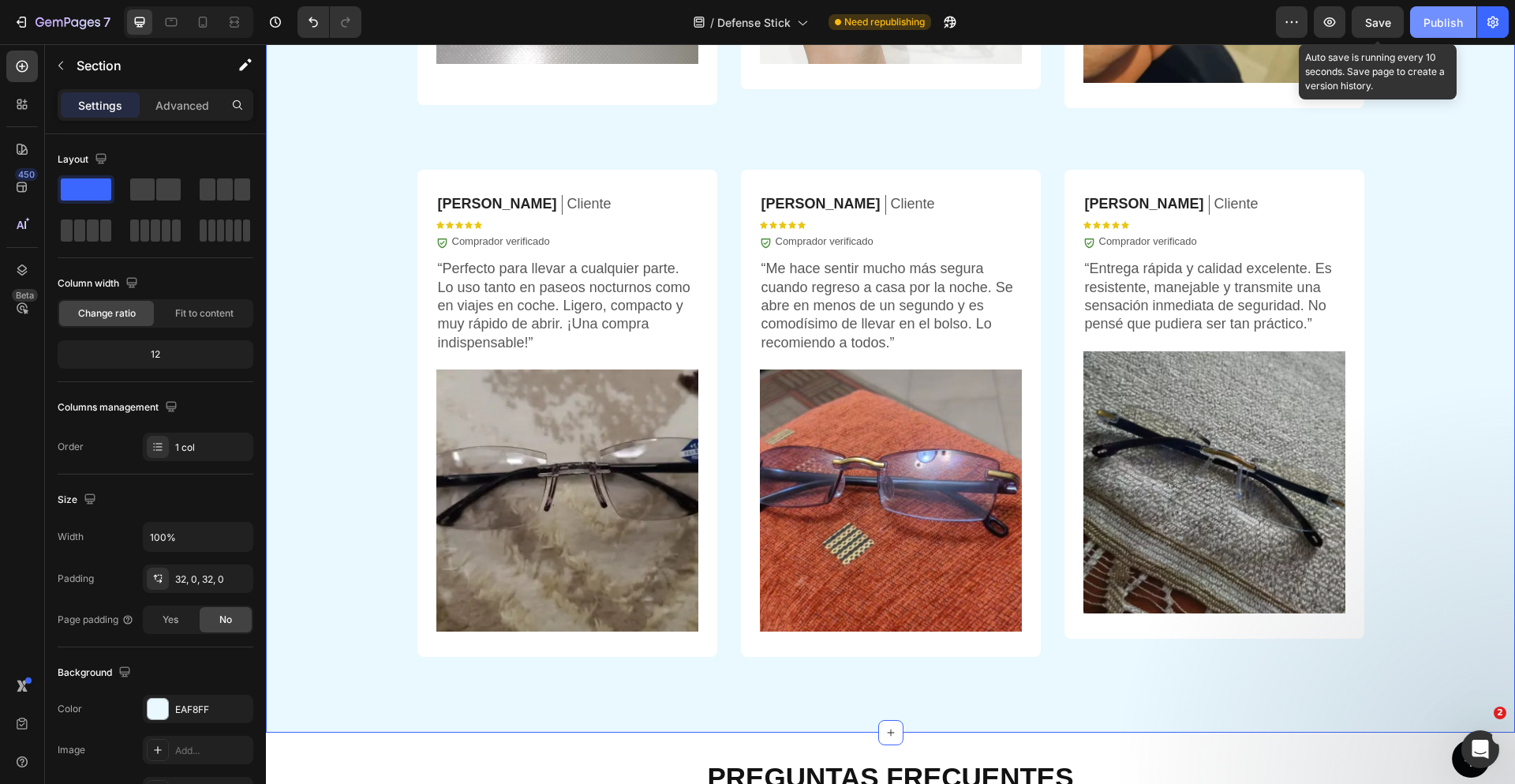
drag, startPoint x: 1386, startPoint y: 21, endPoint x: 1419, endPoint y: 22, distance: 33.0
click at [1386, 21] on span "Save" at bounding box center [1378, 22] width 26 height 14
click at [1434, 22] on div "Publish" at bounding box center [1443, 22] width 40 height 16
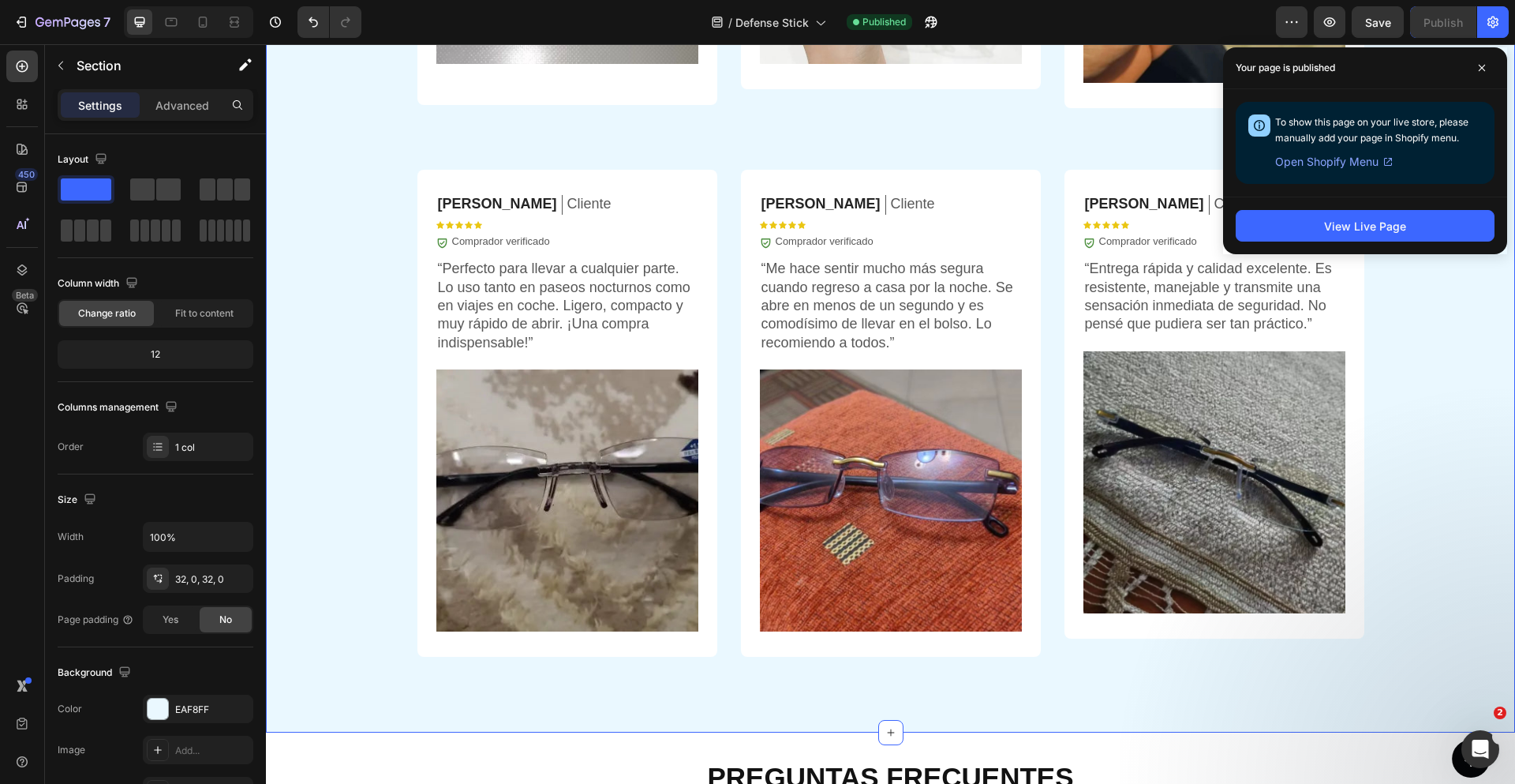
click at [1421, 509] on div "⁠⁠⁠⁠⁠⁠⁠ OPINIONES DE CLIENTES Heading Icon Icon Icon Icon Icon Icon List 5.935+…" at bounding box center [891, 113] width 1249 height 1187
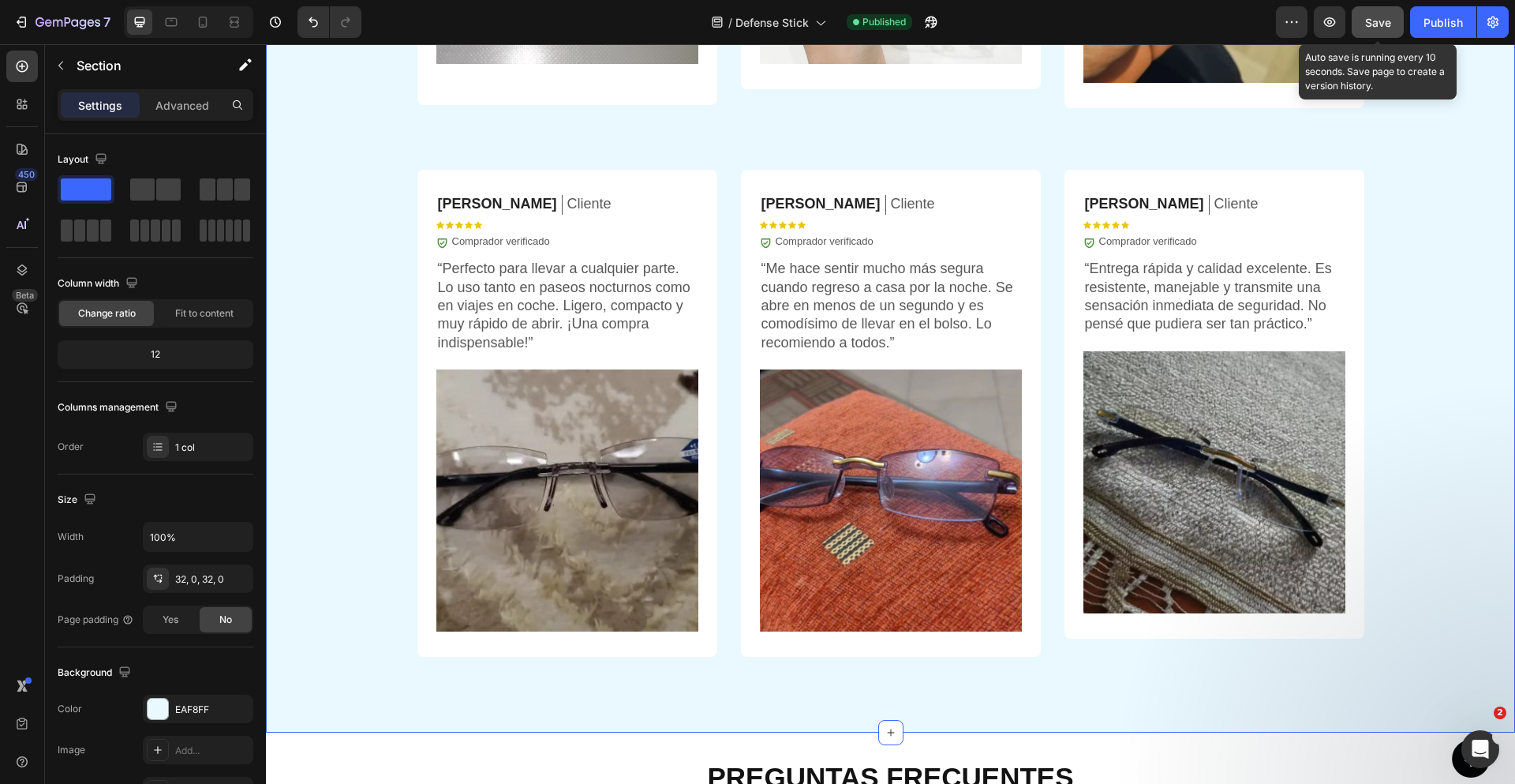
click at [1387, 24] on span "Save" at bounding box center [1378, 22] width 26 height 14
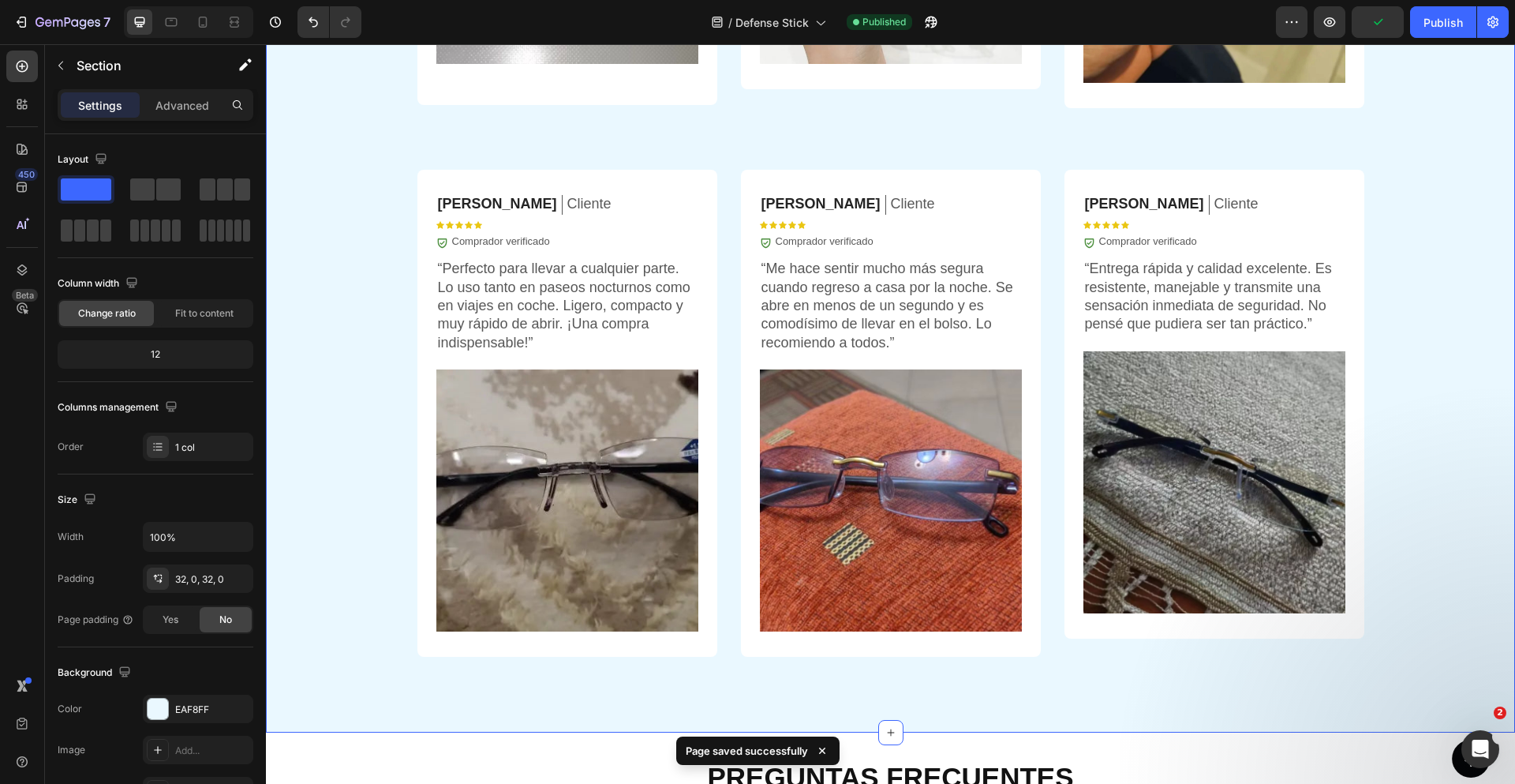
click at [1449, 29] on div "Publish" at bounding box center [1443, 22] width 40 height 16
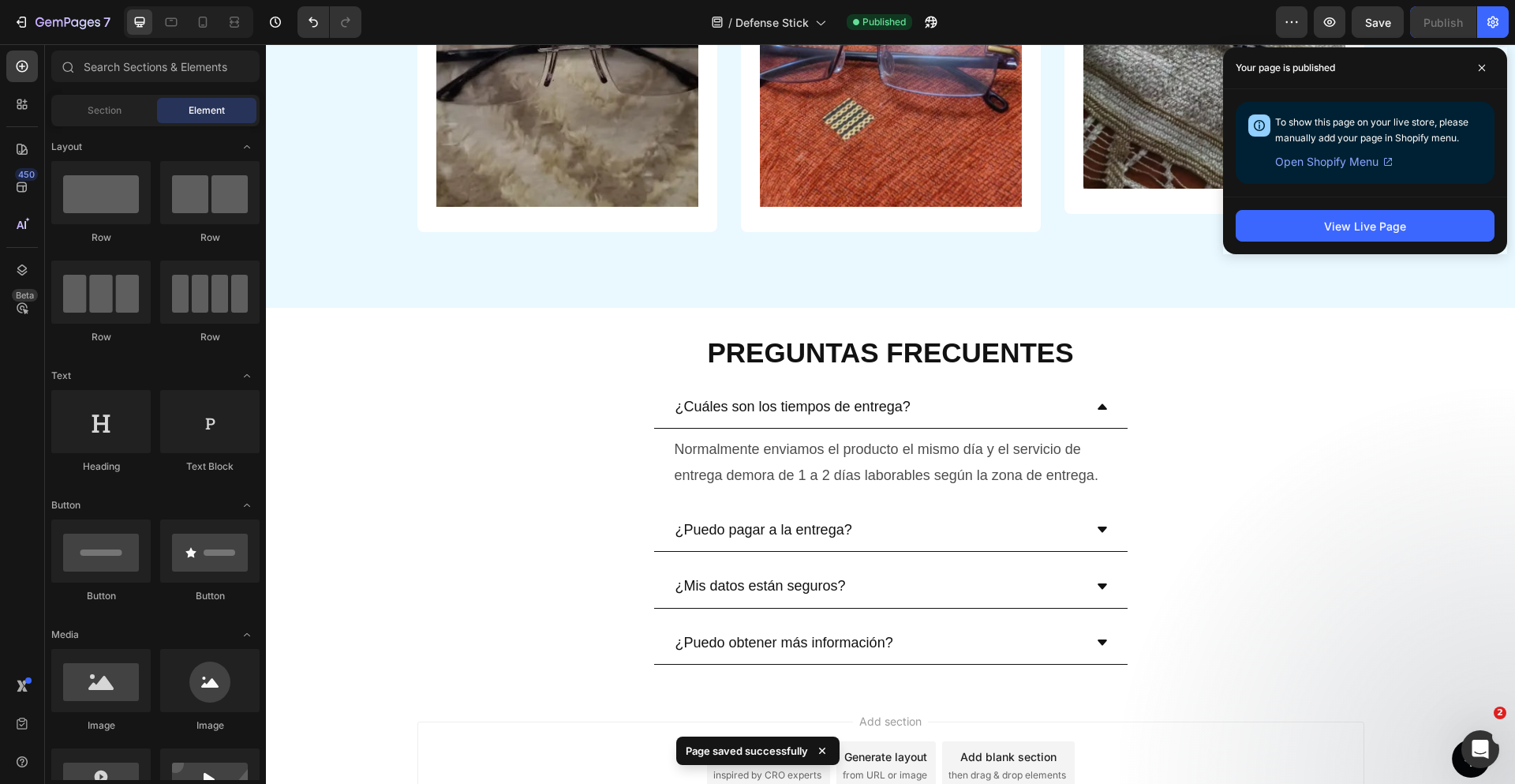
scroll to position [4765, 0]
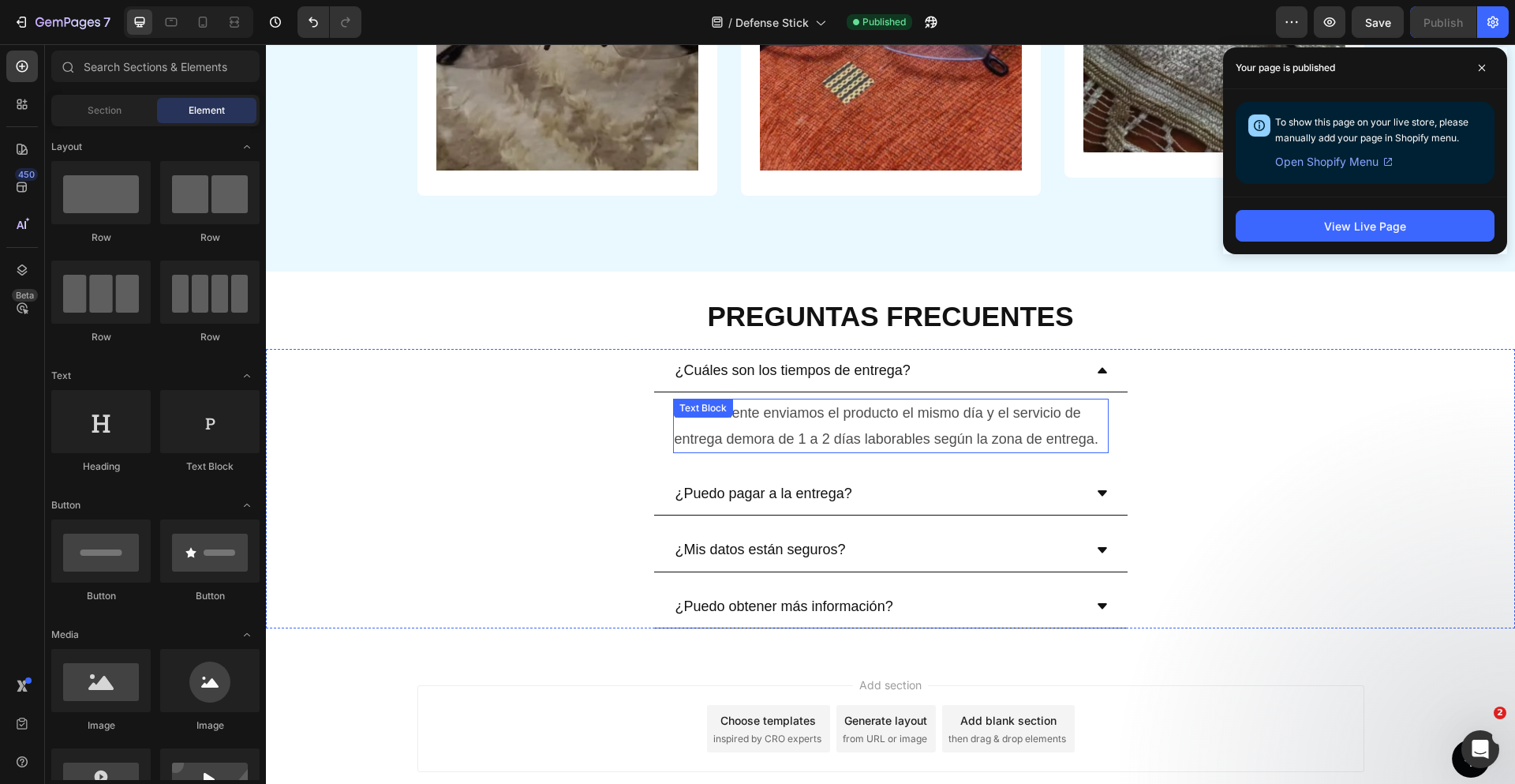
click at [843, 427] on p "Normalmente enviamos el producto el mismo día y el servicio de entrega demora d…" at bounding box center [891, 425] width 433 height 51
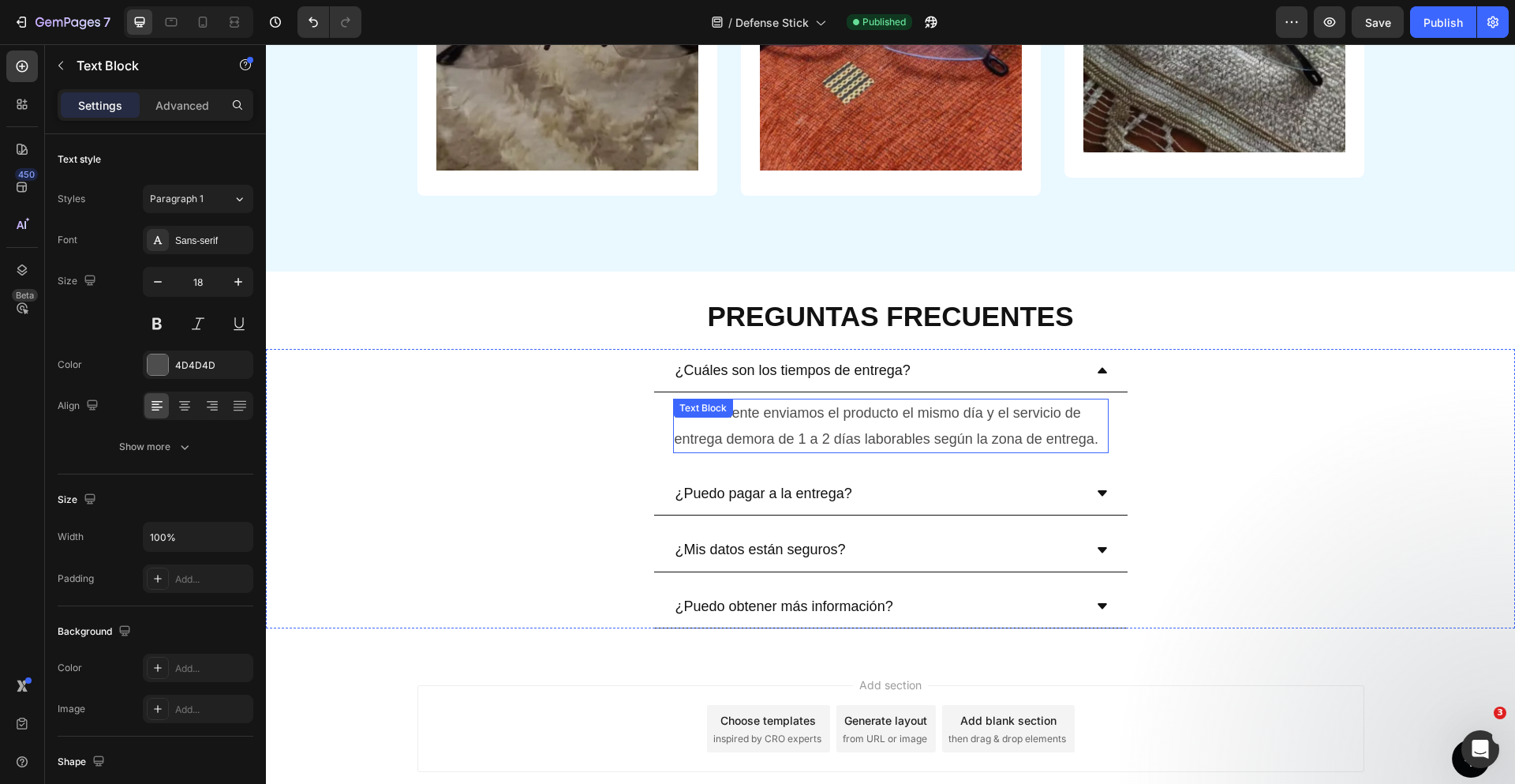
click at [843, 427] on p "Normalmente enviamos el producto el mismo día y el servicio de entrega demora d…" at bounding box center [891, 425] width 433 height 51
click at [833, 407] on div at bounding box center [833, 407] width 0 height 0
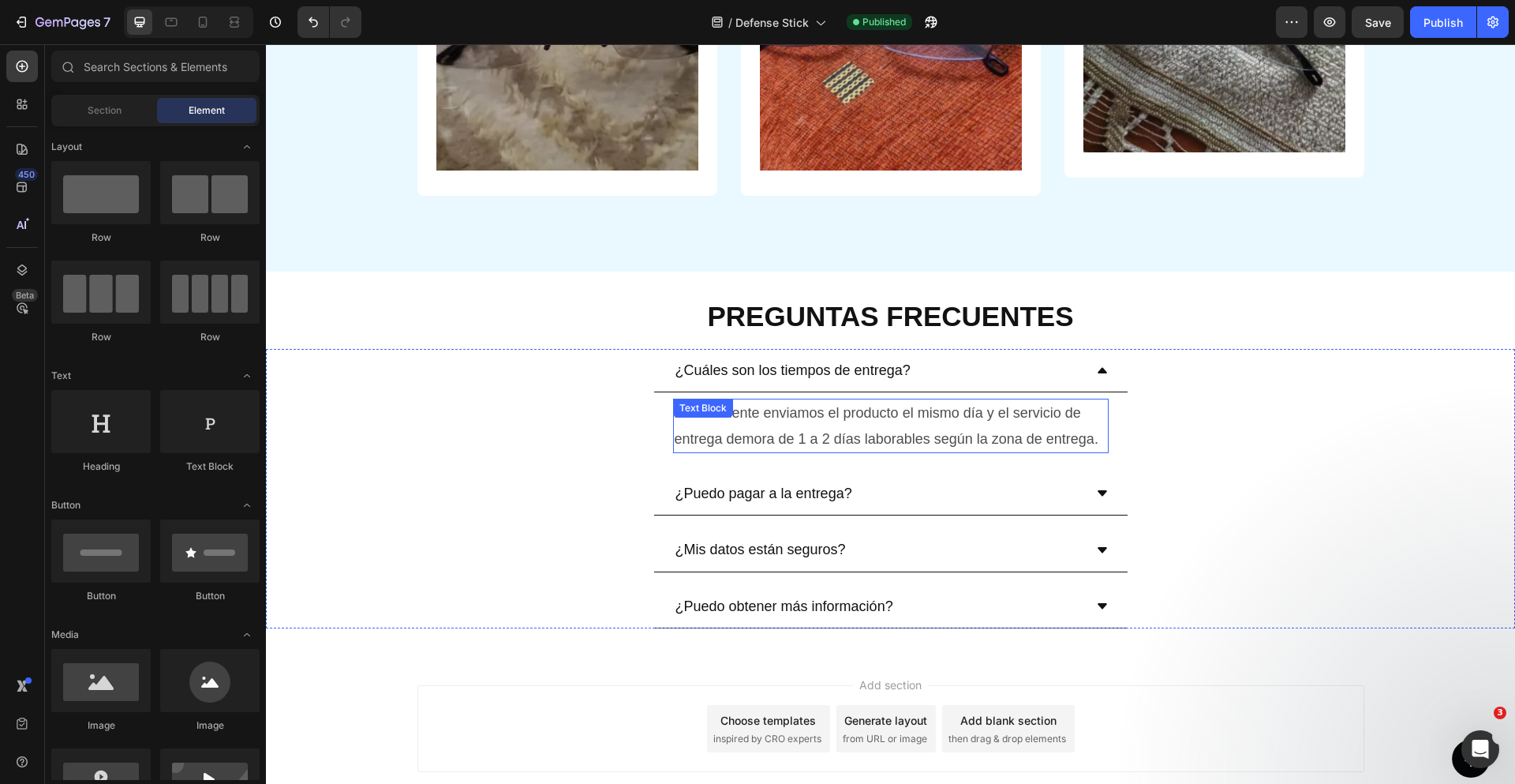
click at [936, 442] on p "Normalmente enviamos el producto el mismo día y el servicio de entrega demora d…" at bounding box center [891, 425] width 433 height 51
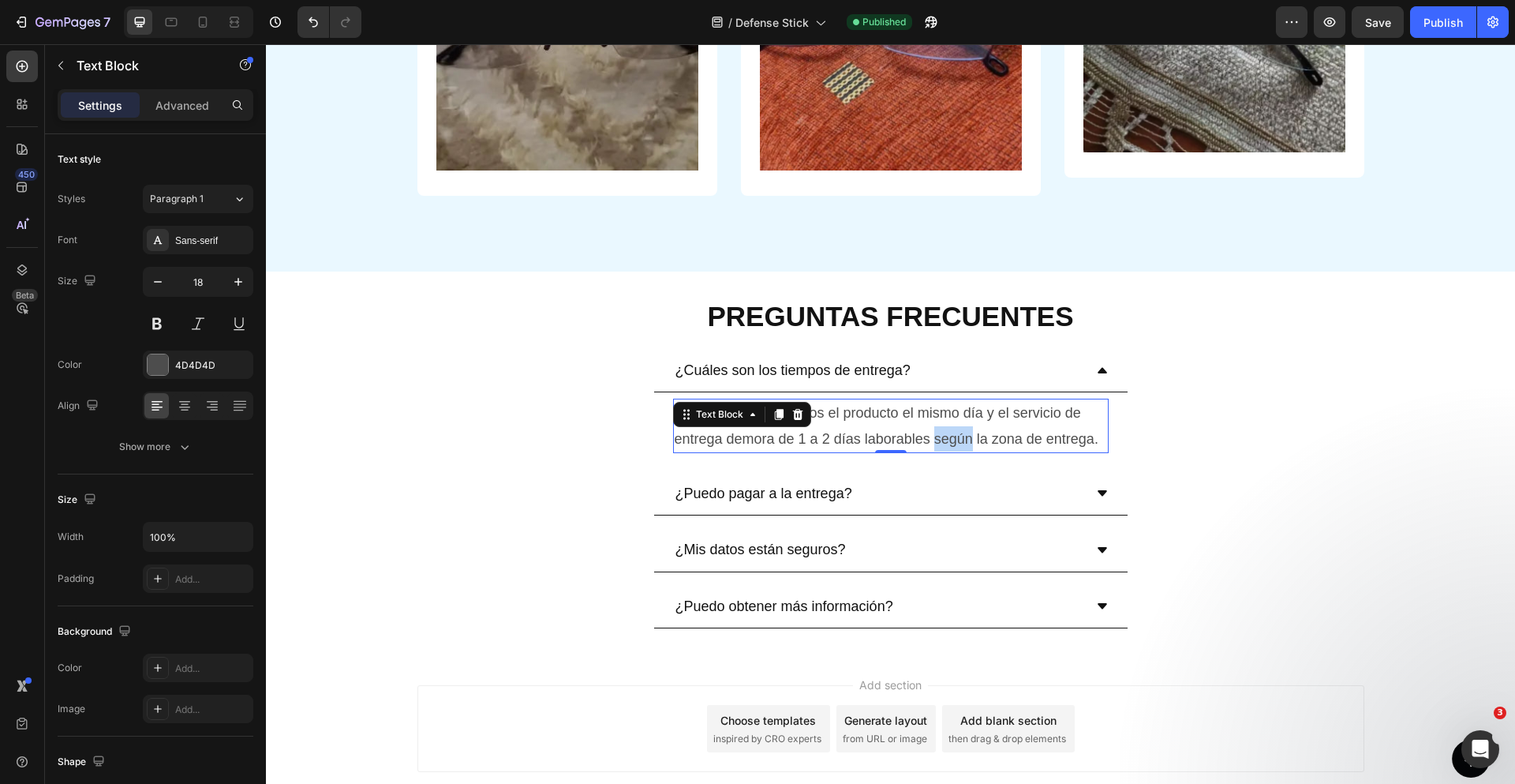
click at [936, 442] on p "Normalmente enviamos el producto el mismo día y el servicio de entrega demora d…" at bounding box center [891, 425] width 433 height 51
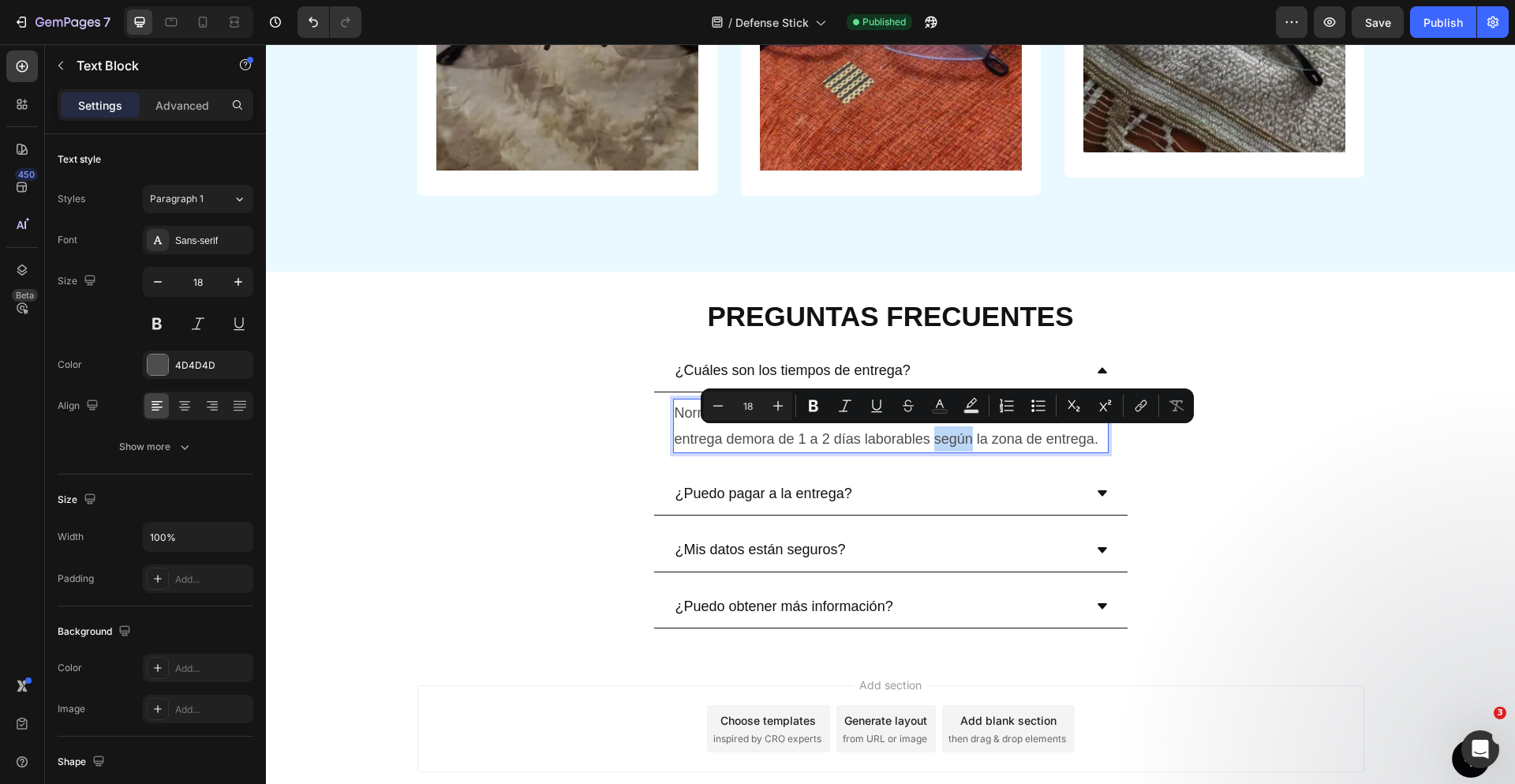
click at [936, 442] on p "Normalmente enviamos el producto el mismo día y el servicio de entrega demora d…" at bounding box center [891, 425] width 433 height 51
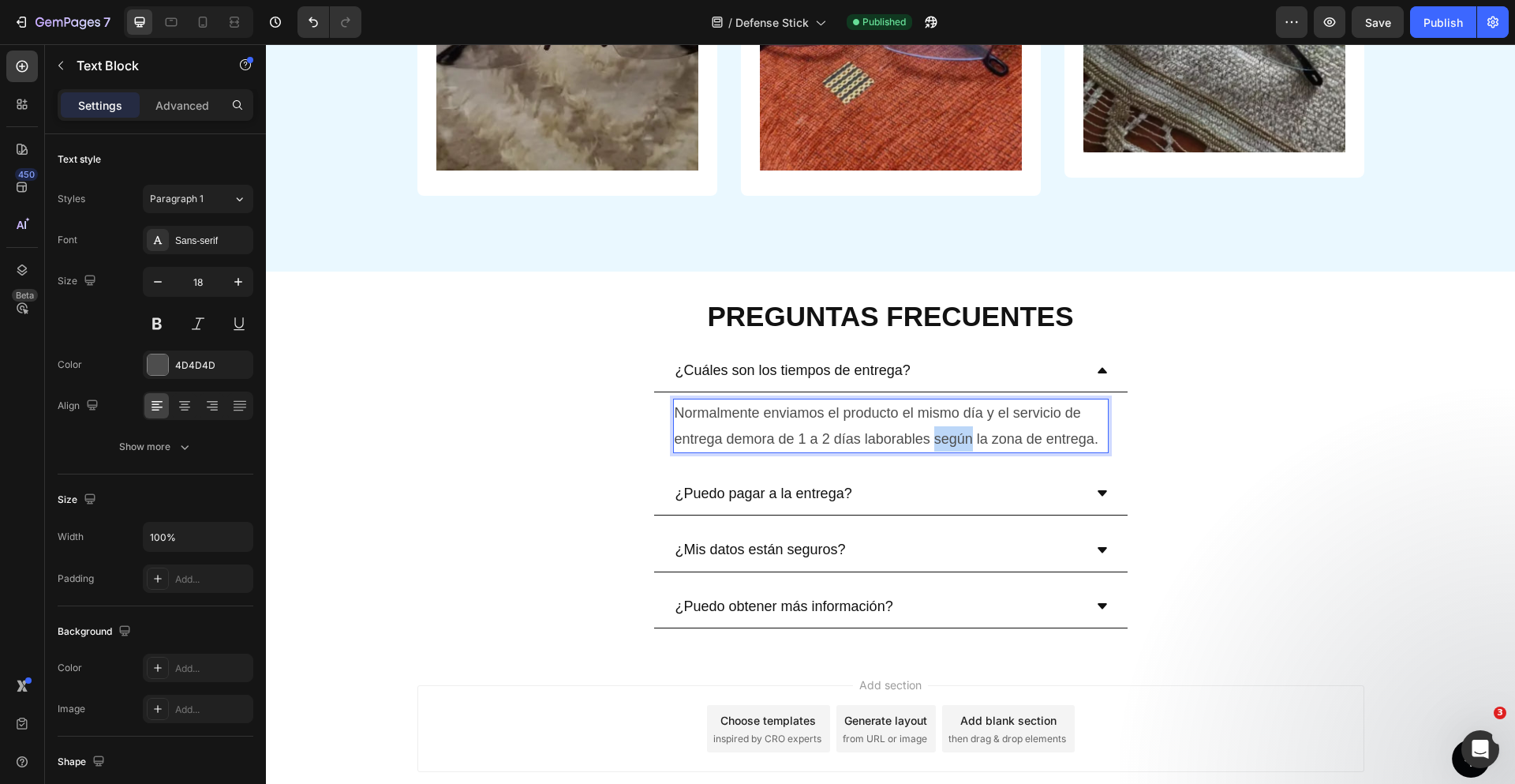
click at [936, 442] on p "Normalmente enviamos el producto el mismo día y el servicio de entrega demora d…" at bounding box center [891, 425] width 433 height 51
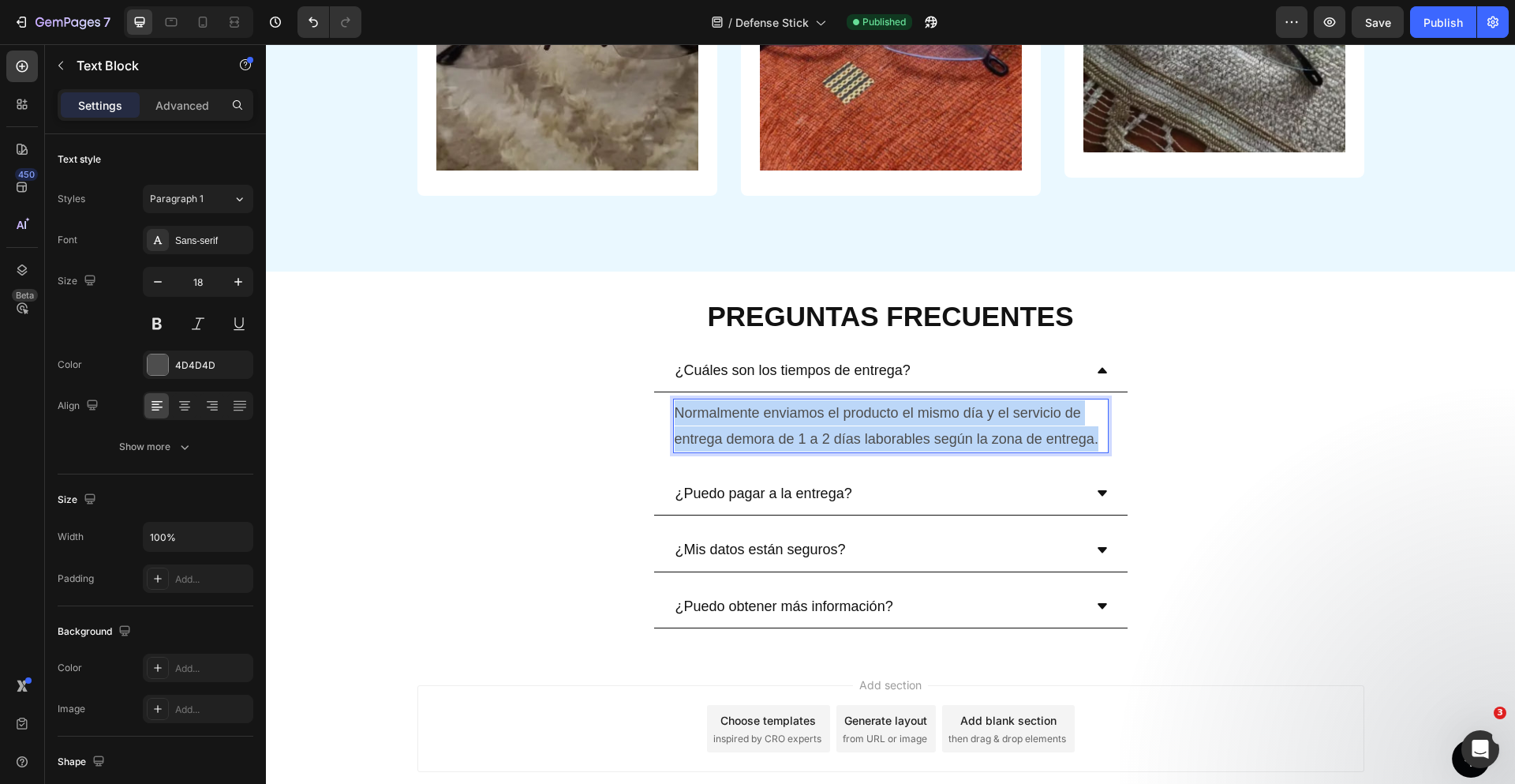
click at [936, 442] on p "Normalmente enviamos el producto el mismo día y el servicio de entrega demora d…" at bounding box center [891, 425] width 433 height 51
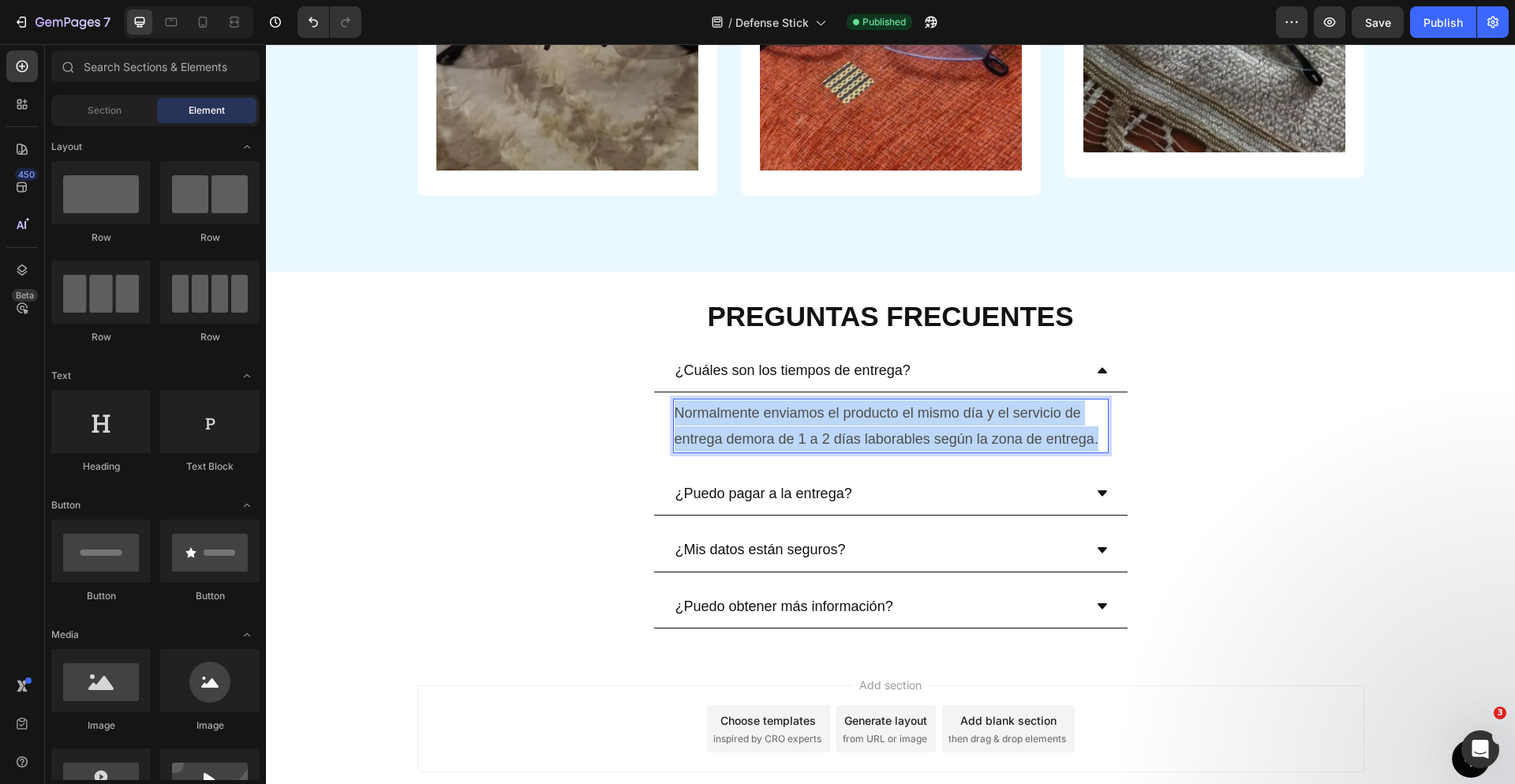
click at [925, 447] on div at bounding box center [925, 447] width 0 height 0
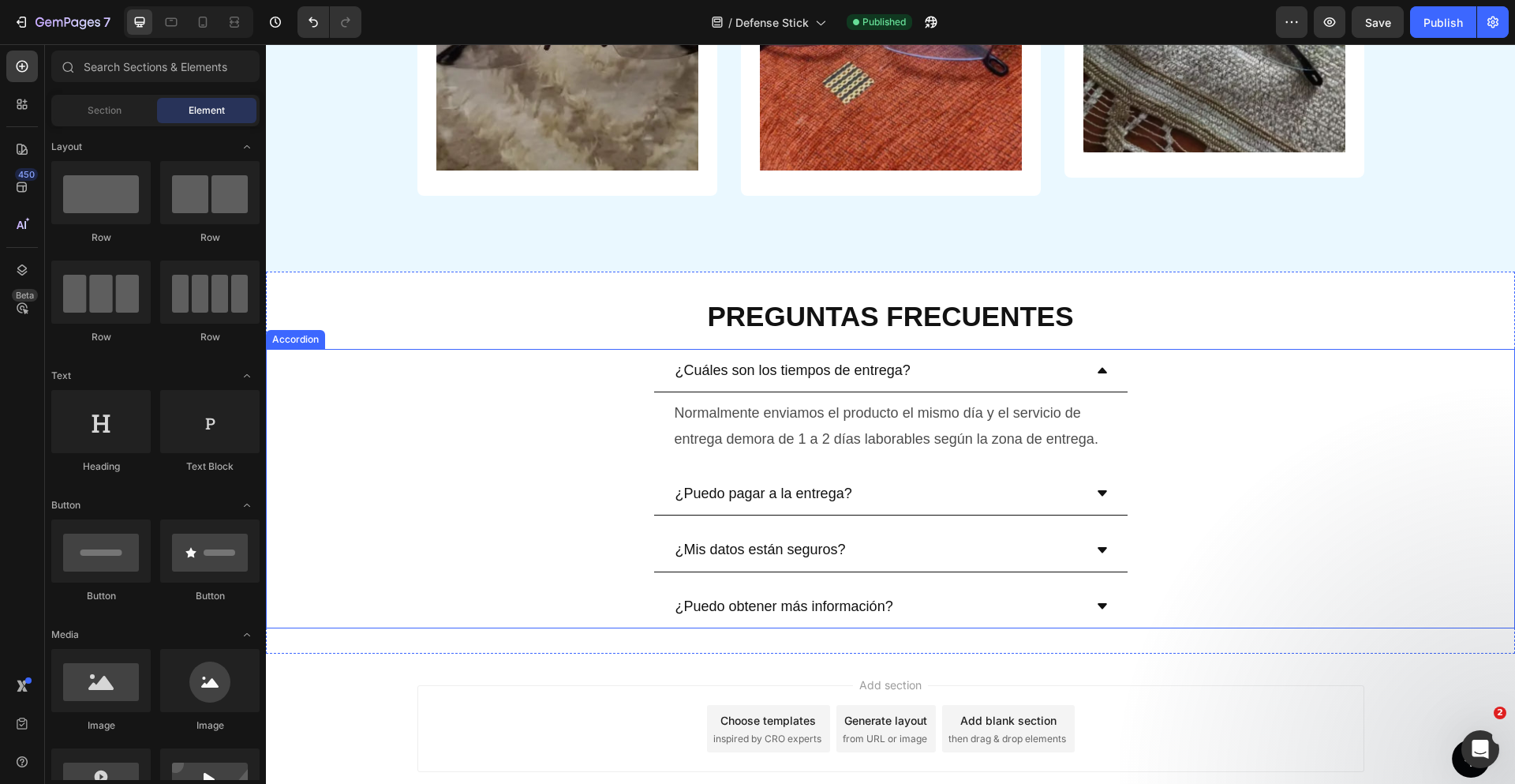
click at [784, 485] on p "¿Puedo pagar a la entrega?" at bounding box center [764, 493] width 177 height 25
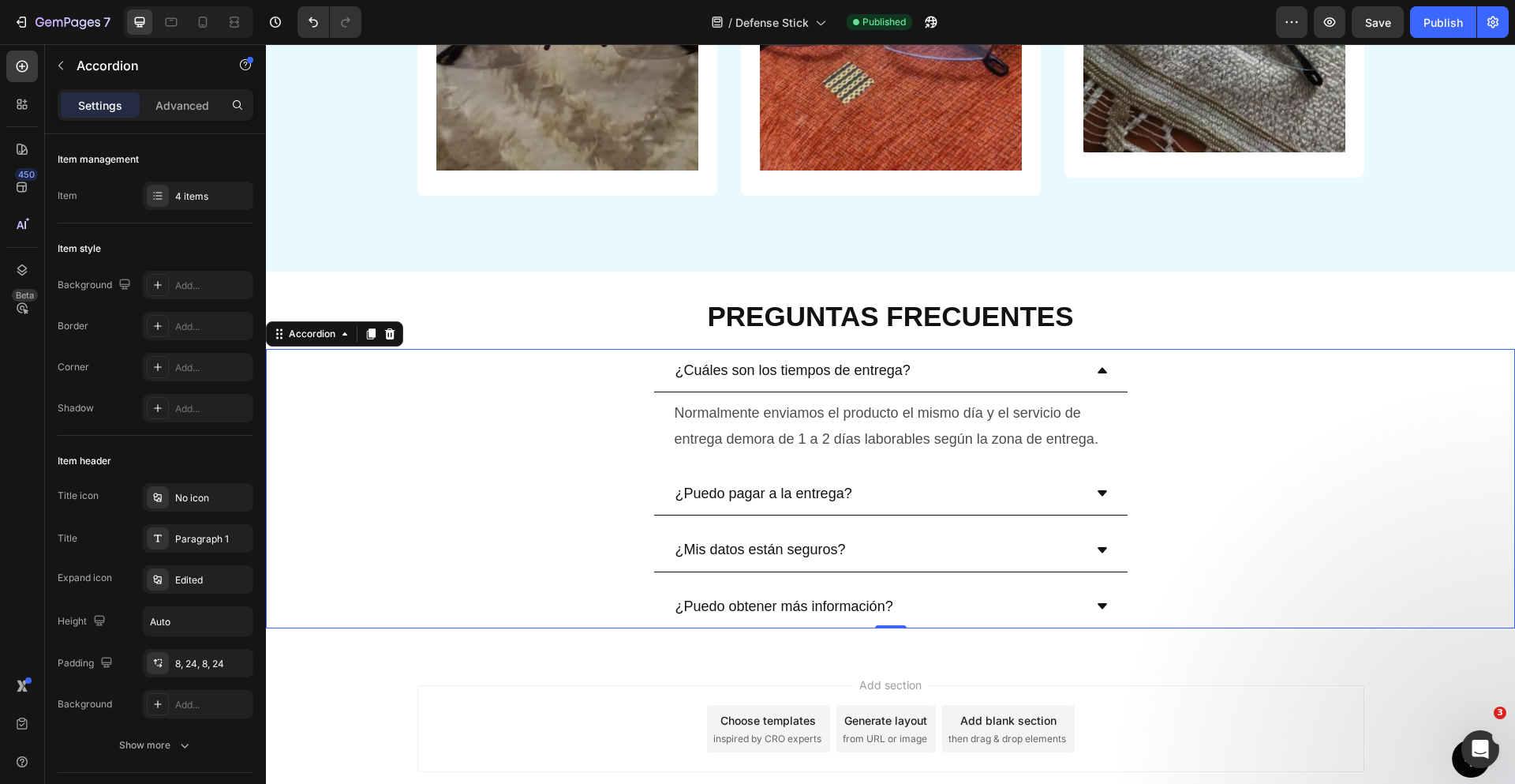
click at [784, 485] on p "¿Puedo pagar a la entrega?" at bounding box center [764, 493] width 177 height 25
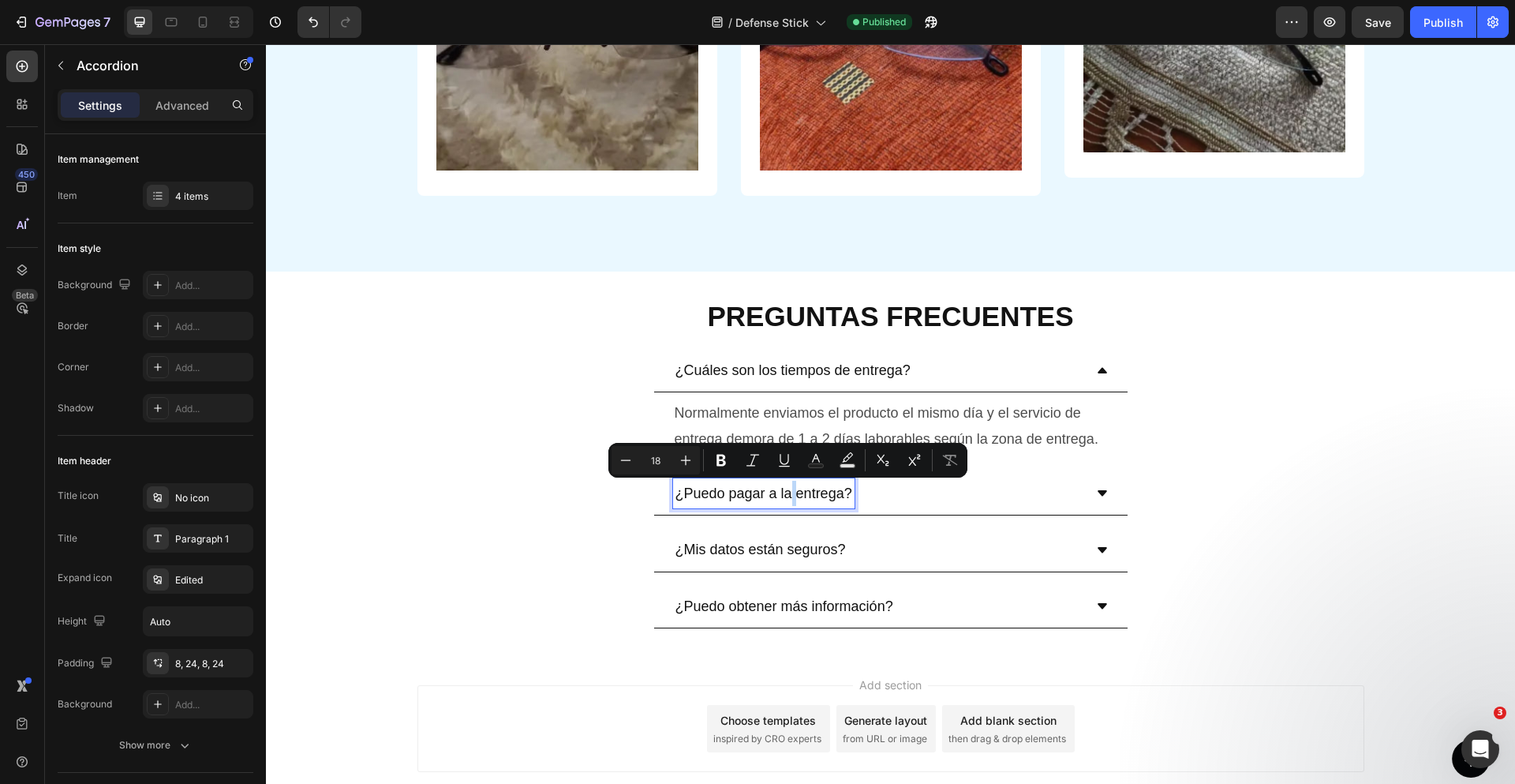
click at [784, 488] on p "¿Puedo pagar a la entrega?" at bounding box center [764, 493] width 177 height 25
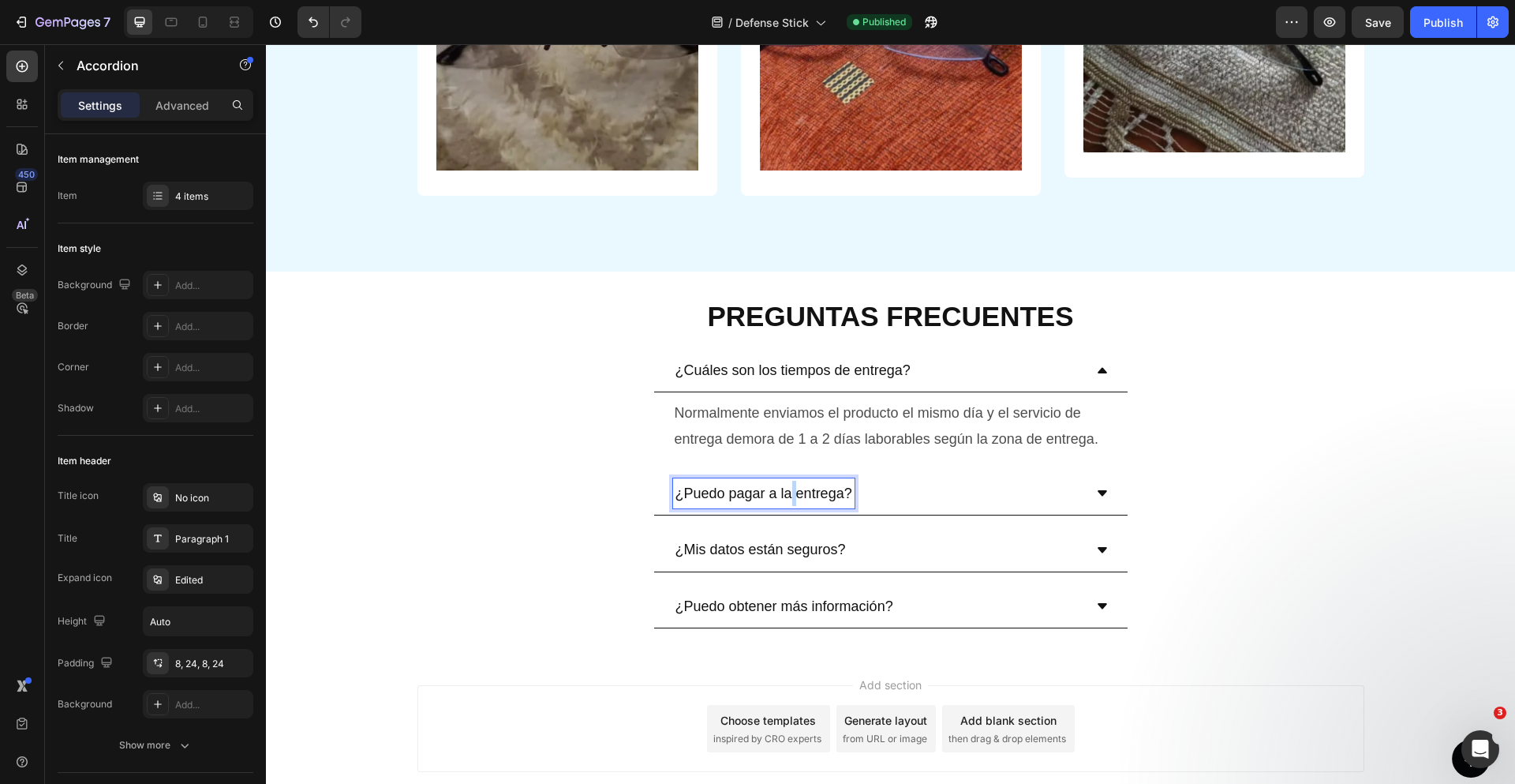
click at [784, 488] on p "¿Puedo pagar a la entrega?" at bounding box center [764, 493] width 177 height 25
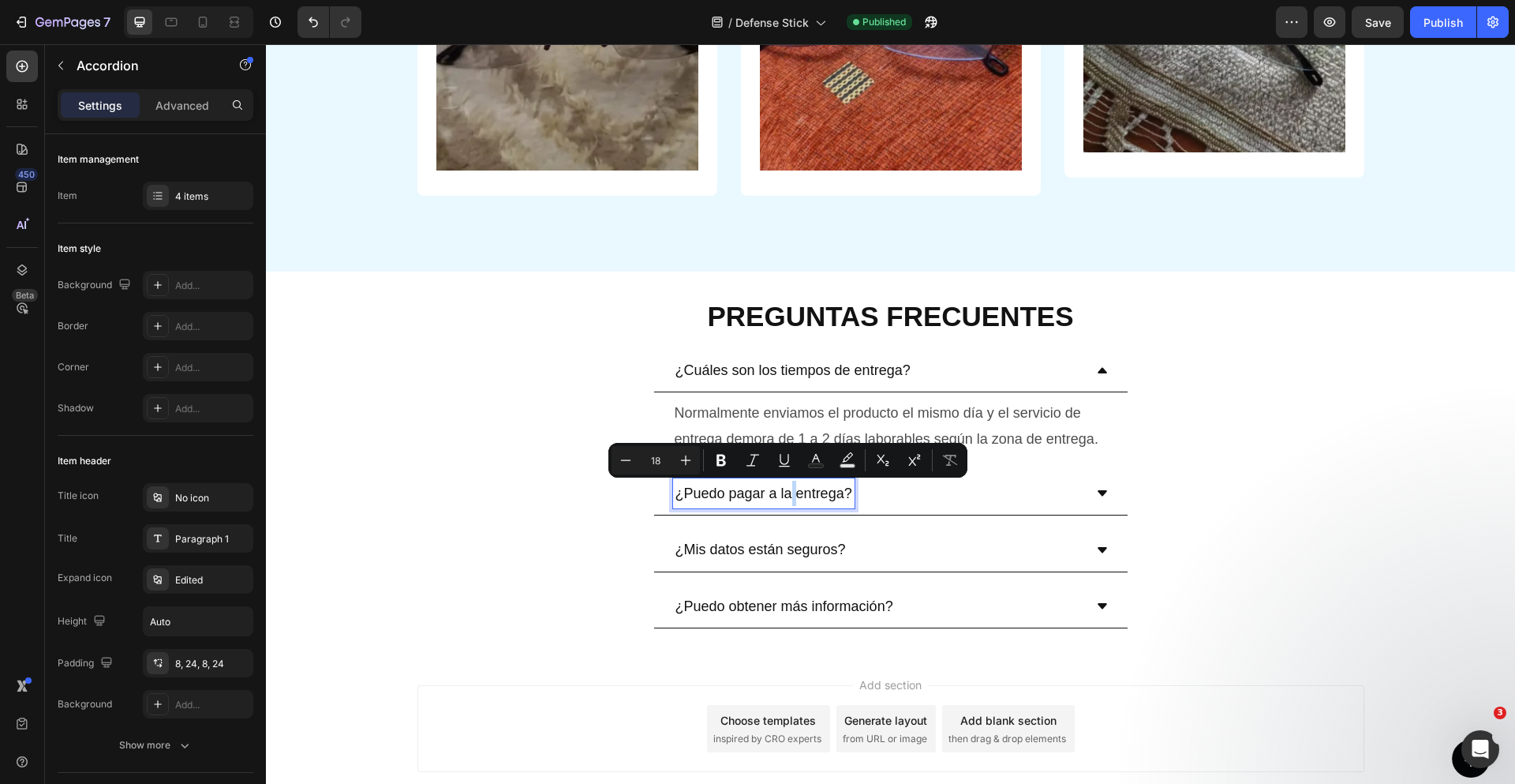
click at [784, 488] on p "¿Puedo pagar a la entrega?" at bounding box center [764, 493] width 177 height 25
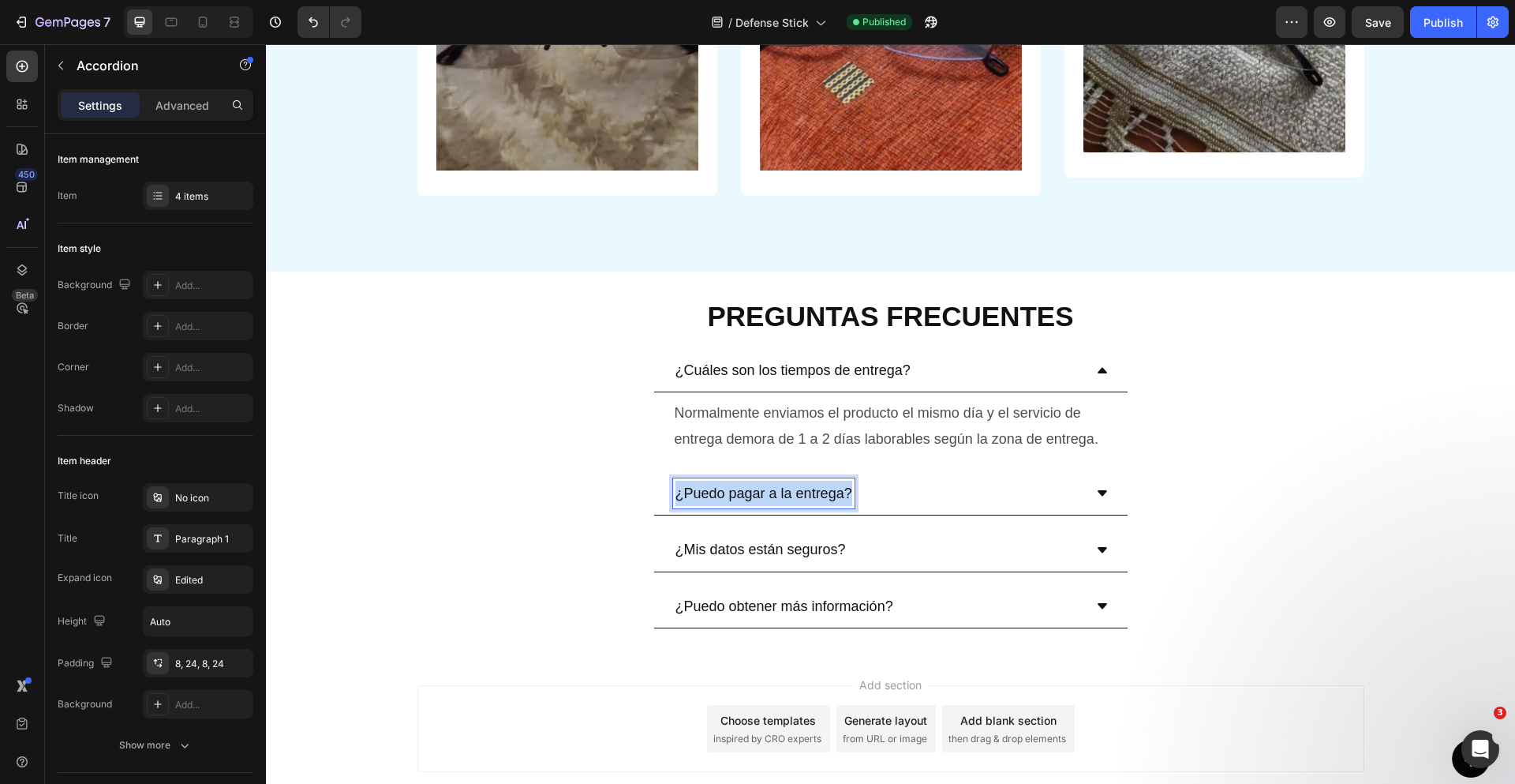
click at [784, 488] on p "¿Puedo pagar a la entrega?" at bounding box center [764, 493] width 177 height 25
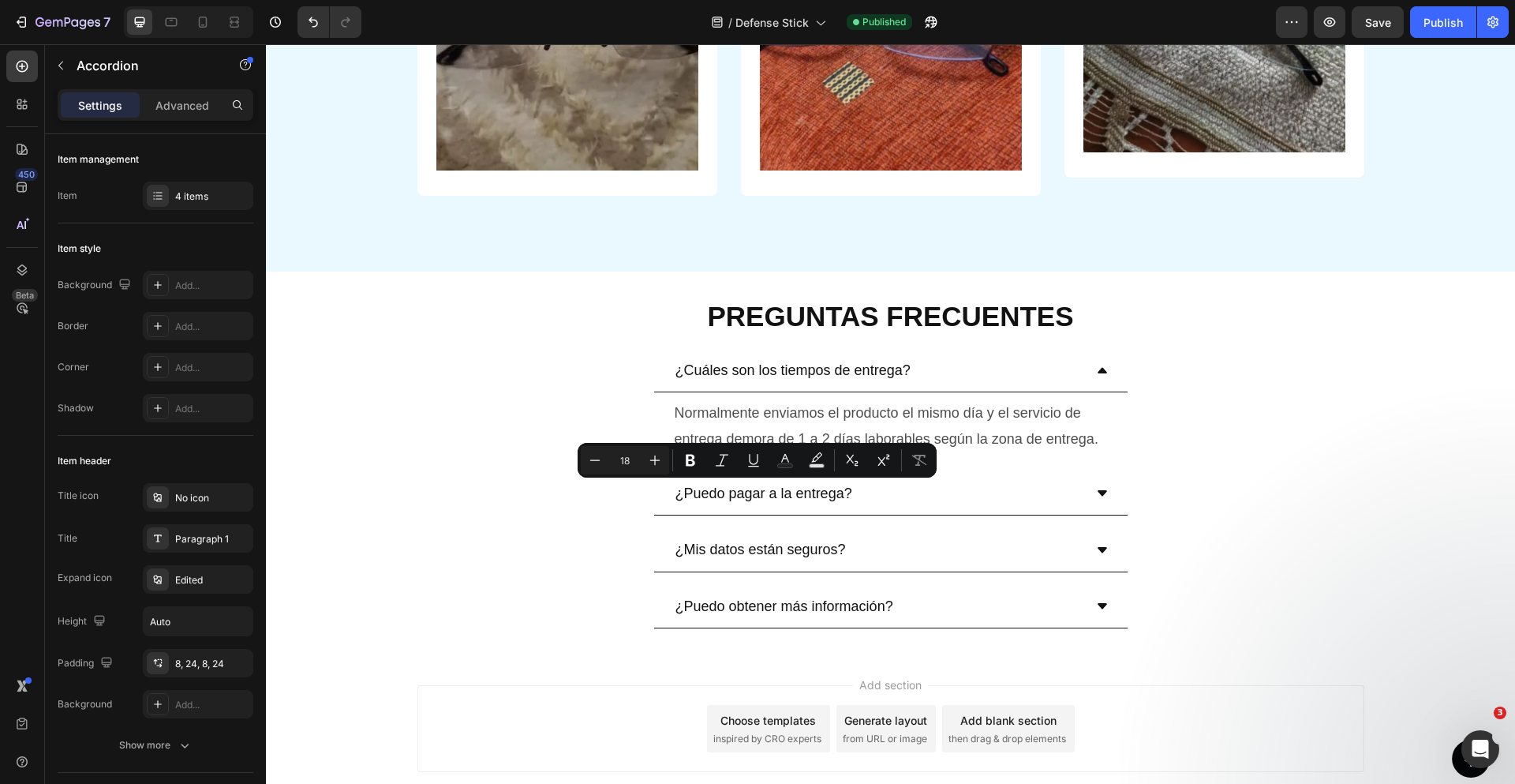
click at [773, 463] on div at bounding box center [773, 463] width 0 height 0
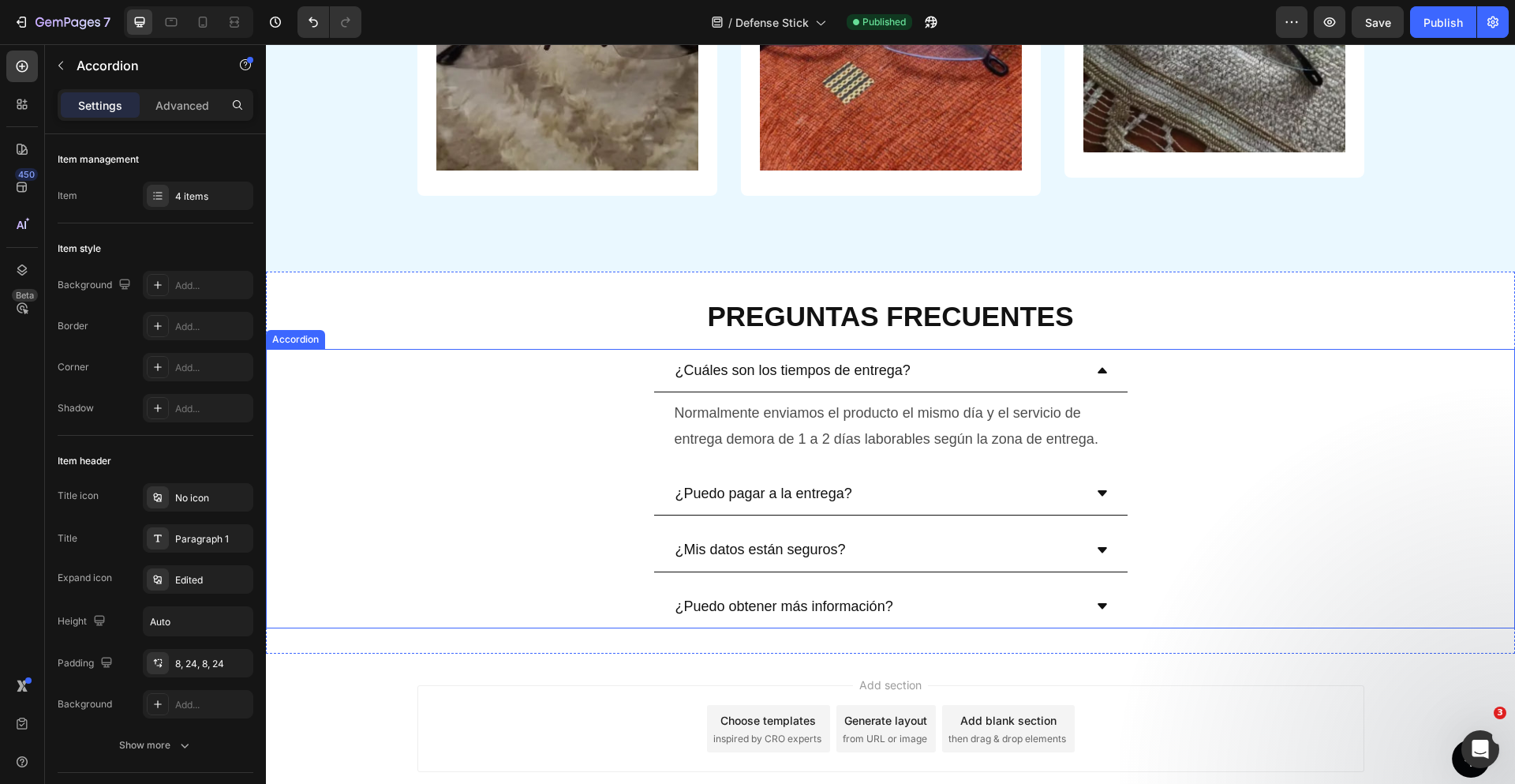
click at [954, 501] on div "¿Puedo pagar a la entrega?" at bounding box center [878, 493] width 410 height 30
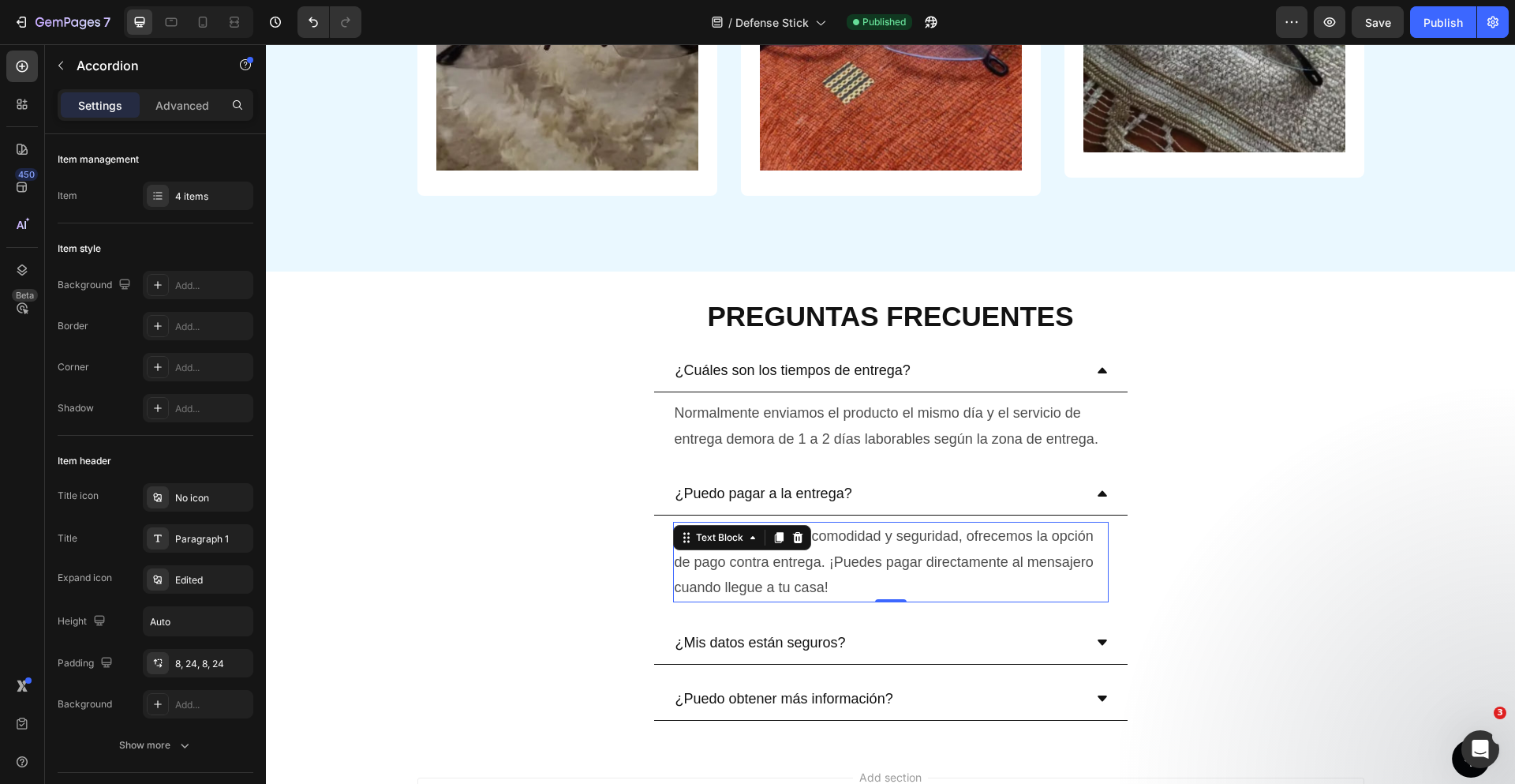
click at [790, 557] on p "Para brindarte mayor comodidad y seguridad, ofrecemos la opción de pago contra …" at bounding box center [891, 560] width 433 height 76
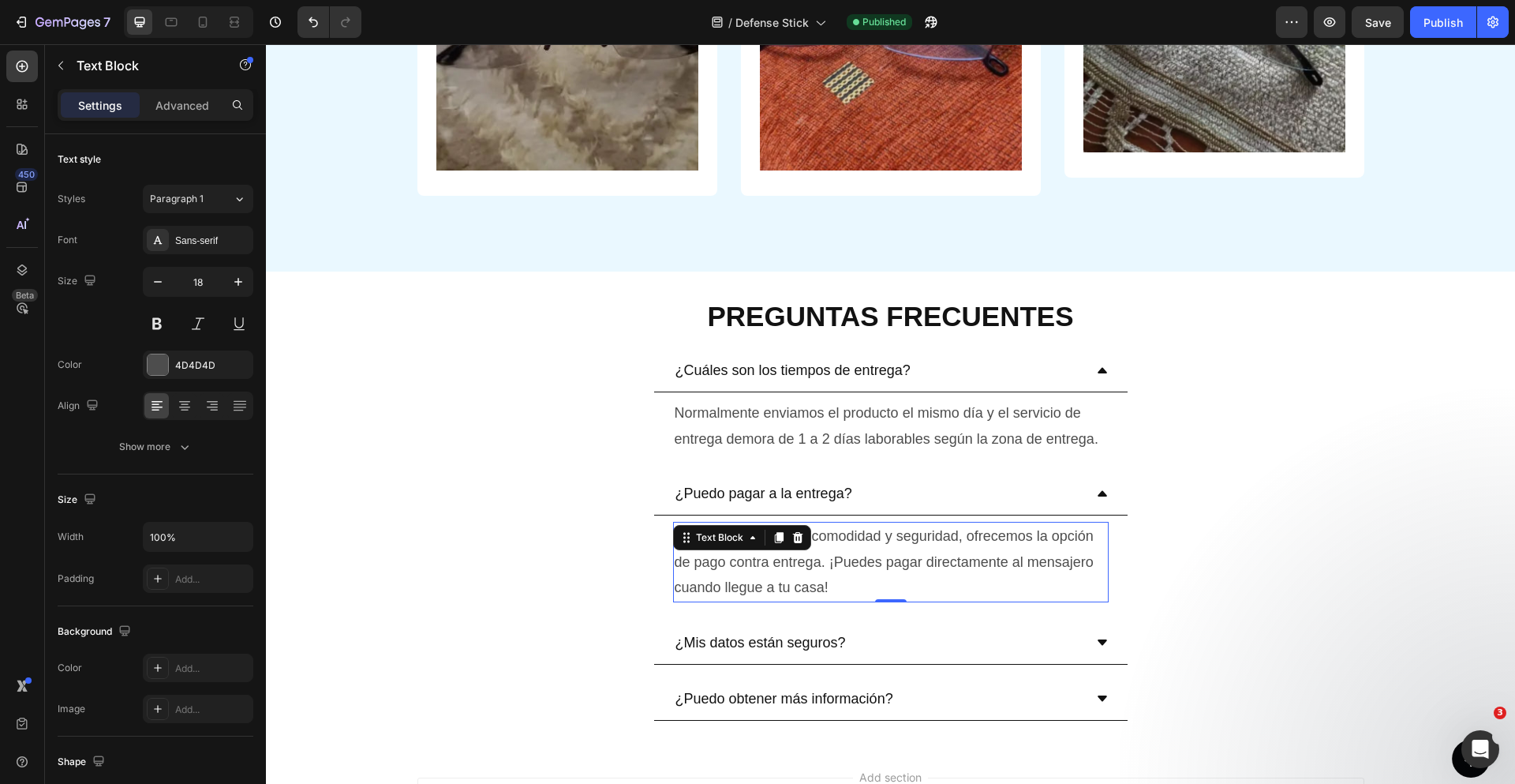
click at [864, 566] on p "Para brindarte mayor comodidad y seguridad, ofrecemos la opción de pago contra …" at bounding box center [891, 560] width 433 height 76
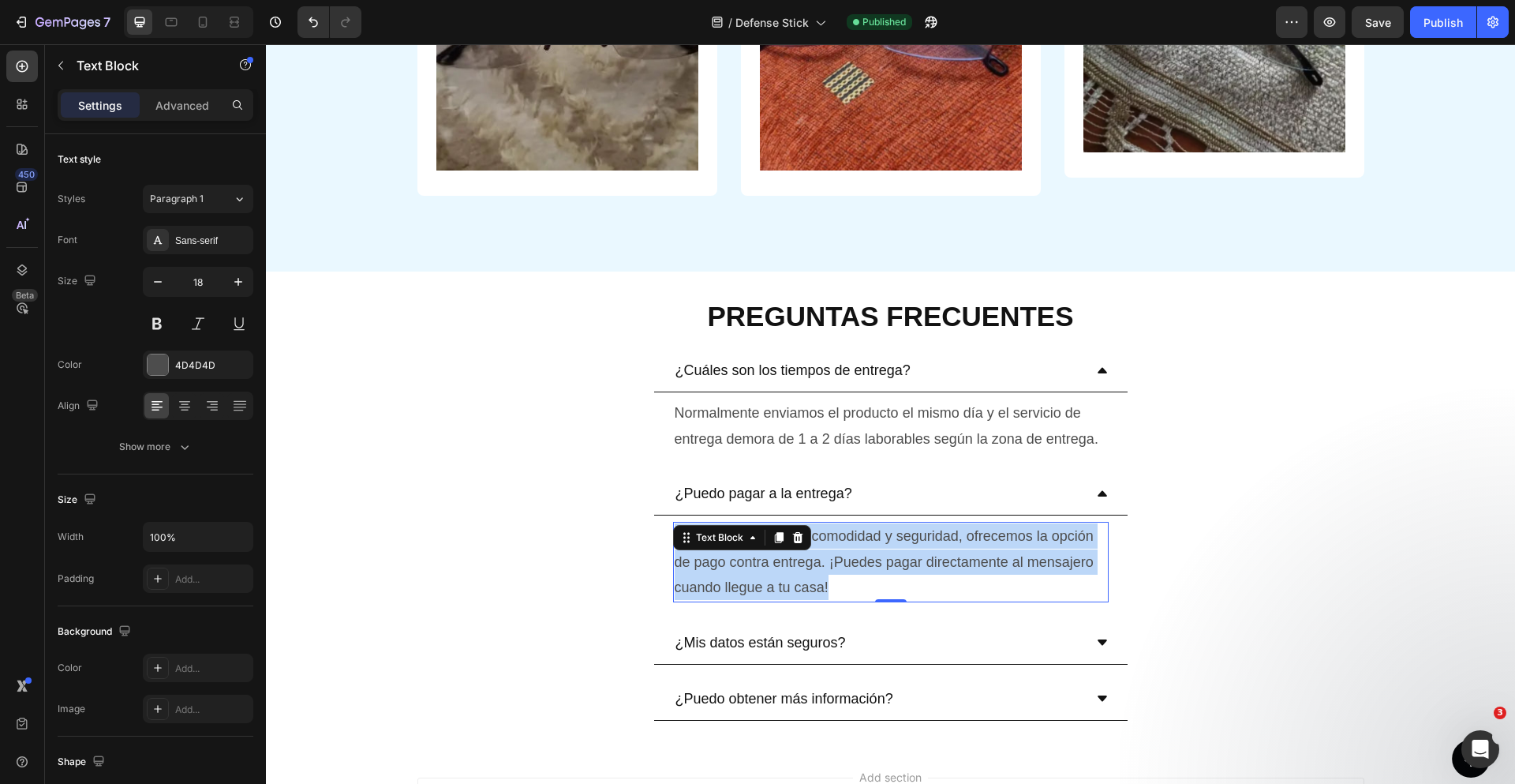
click at [864, 566] on p "Para brindarte mayor comodidad y seguridad, ofrecemos la opción de pago contra …" at bounding box center [891, 560] width 433 height 76
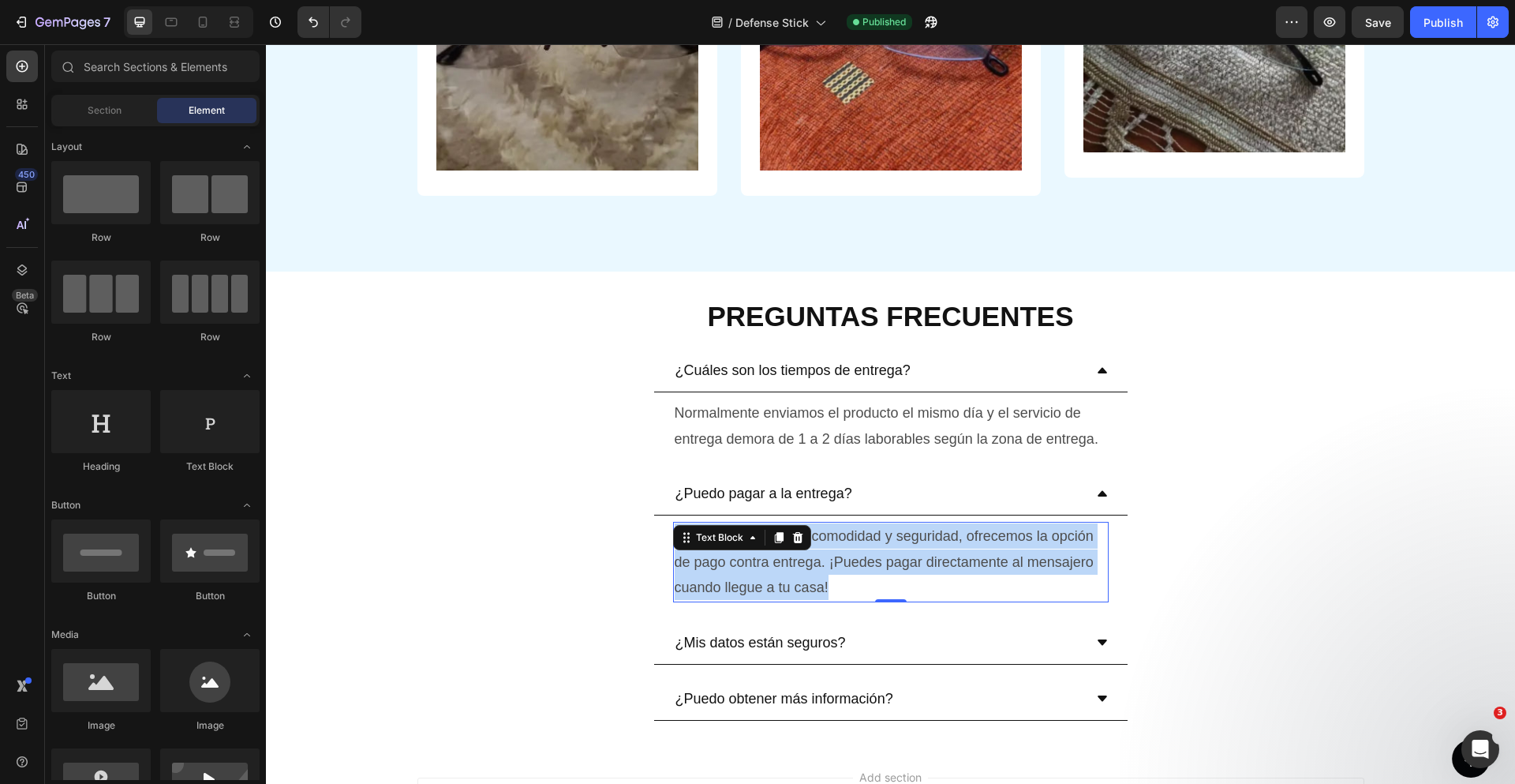
click at [853, 595] on div at bounding box center [853, 595] width 0 height 0
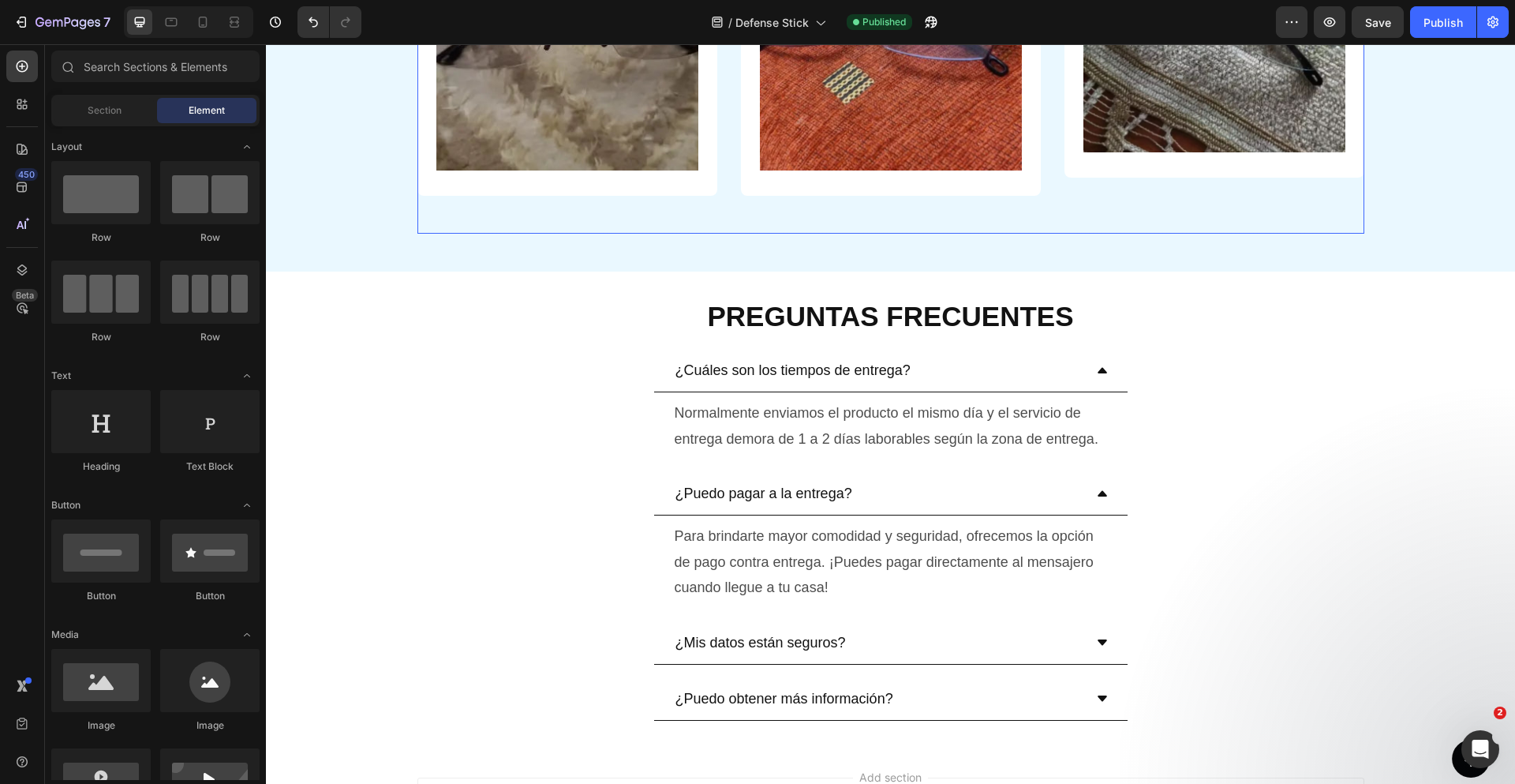
click at [1300, 369] on div "¿Cuáles son los tiempos de entrega? Normalmente enviamos el producto el mismo d…" at bounding box center [891, 404] width 1248 height 110
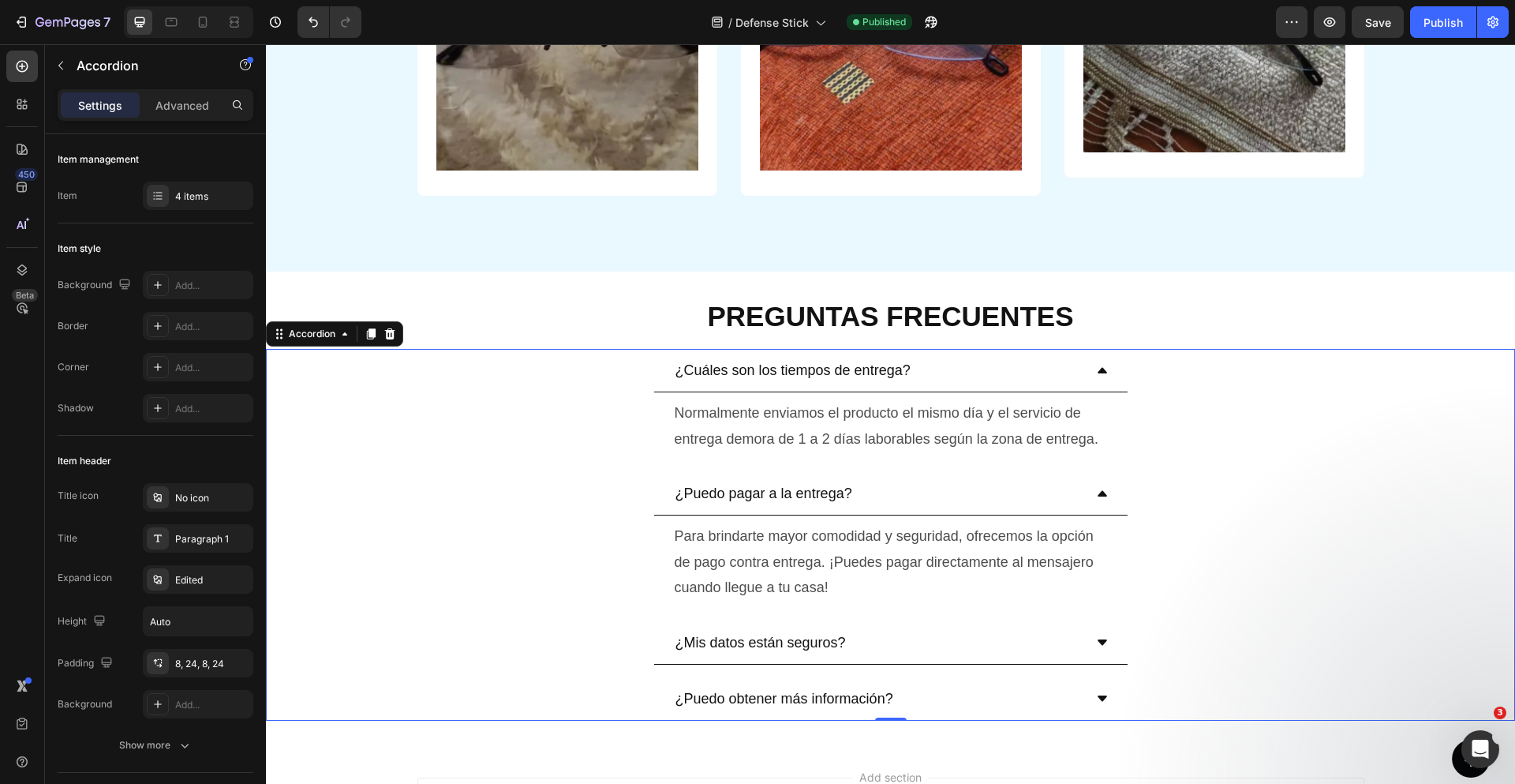
click at [981, 368] on div "¿Cuáles son los tiempos de entrega?" at bounding box center [878, 370] width 410 height 30
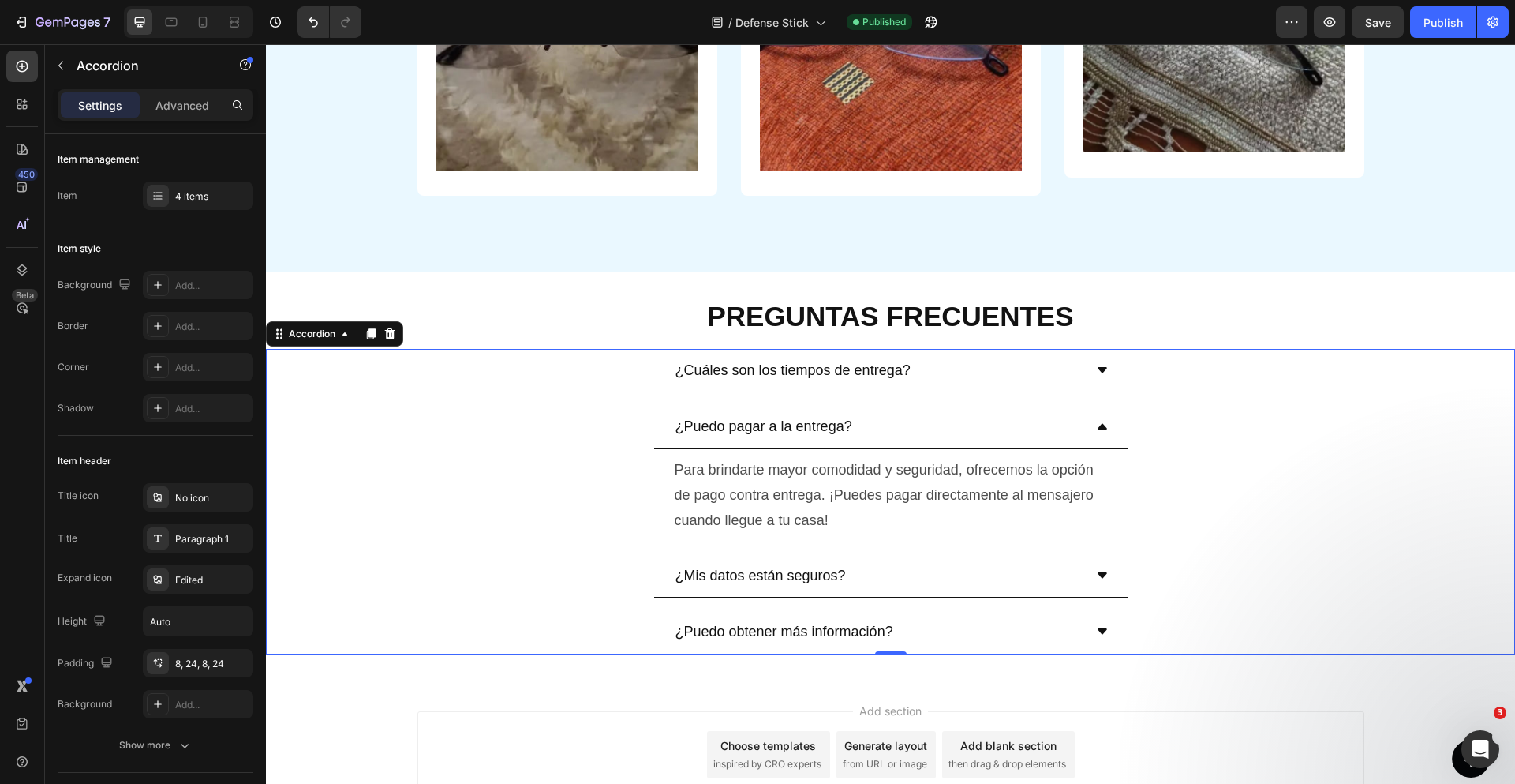
click at [985, 427] on div "¿Puedo pagar a la entrega?" at bounding box center [878, 426] width 410 height 30
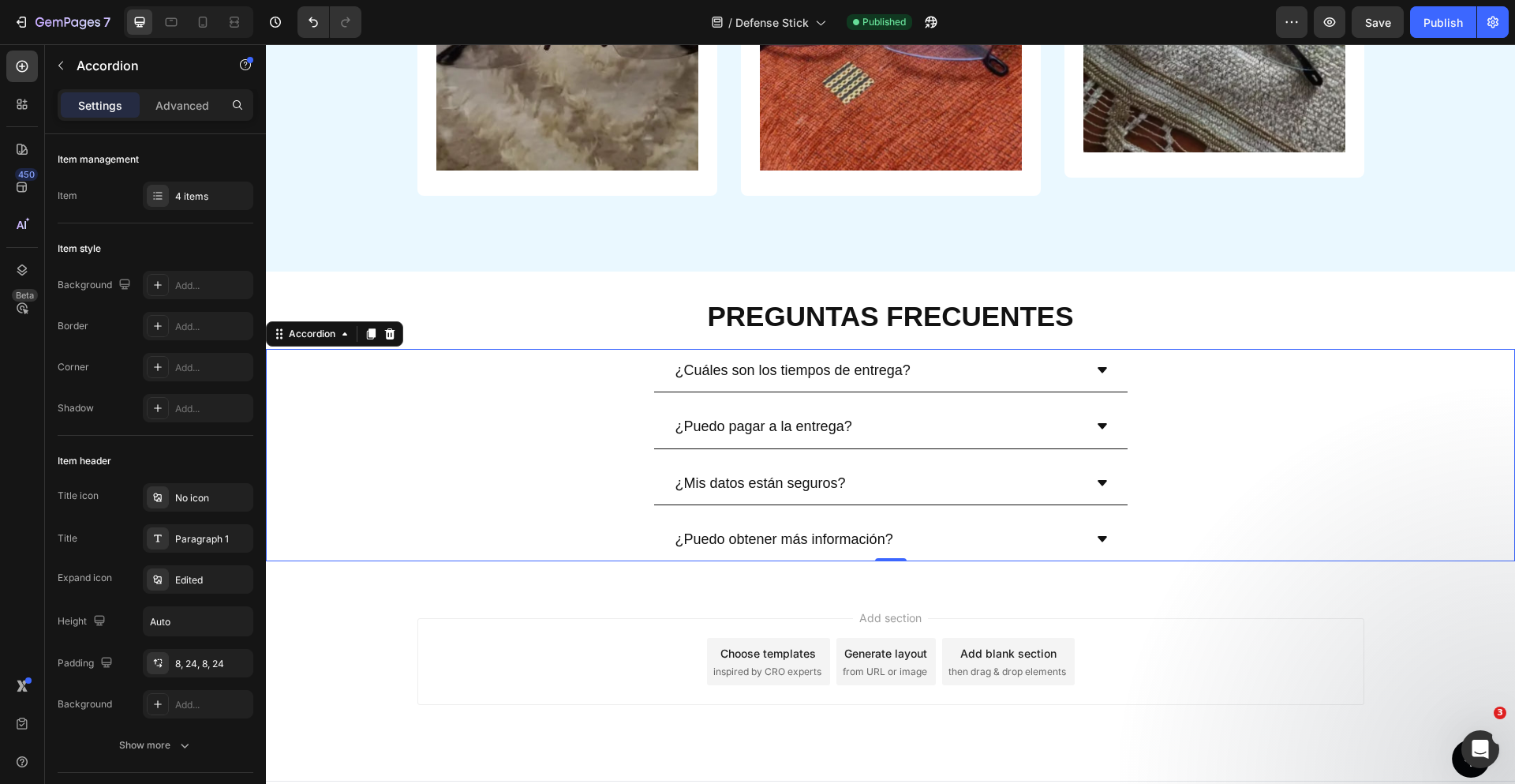
click at [984, 466] on div "¿Mis datos están seguros?" at bounding box center [891, 483] width 473 height 44
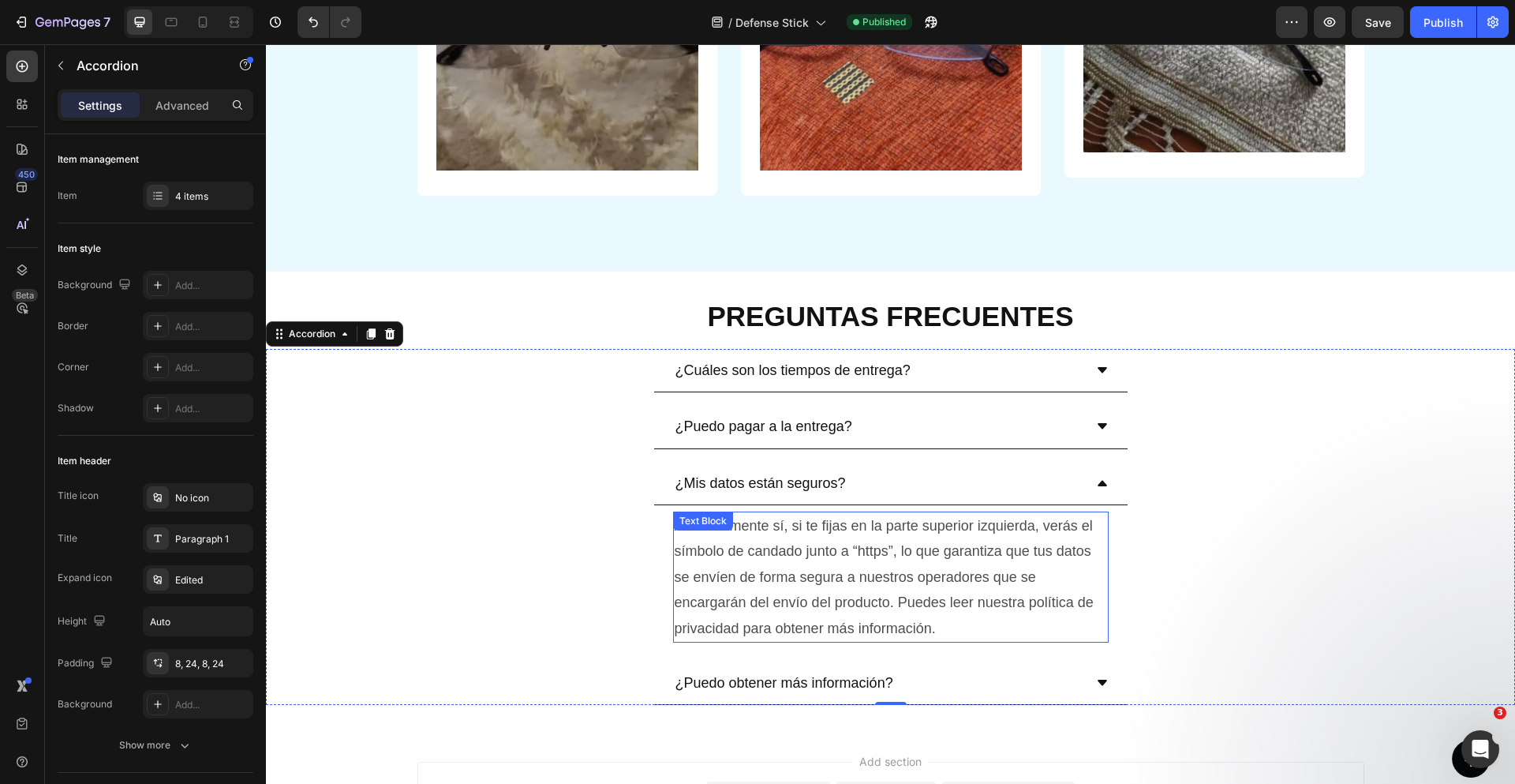
click at [843, 580] on p "Absolutamente sí, si te fijas en la parte superior izquierda, verás el símbolo …" at bounding box center [891, 577] width 433 height 128
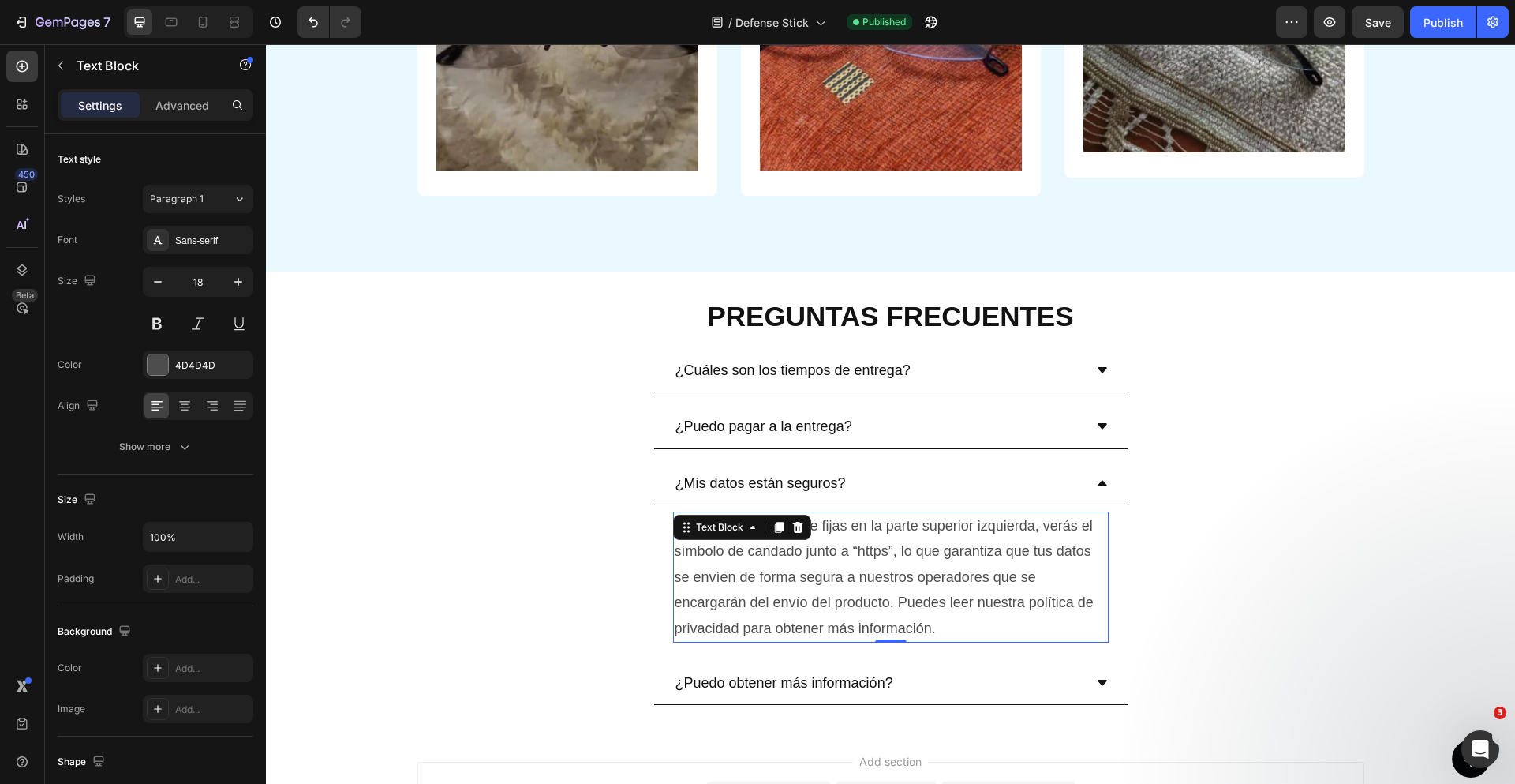
click at [843, 580] on p "Absolutamente sí, si te fijas en la parte superior izquierda, verás el símbolo …" at bounding box center [891, 577] width 433 height 128
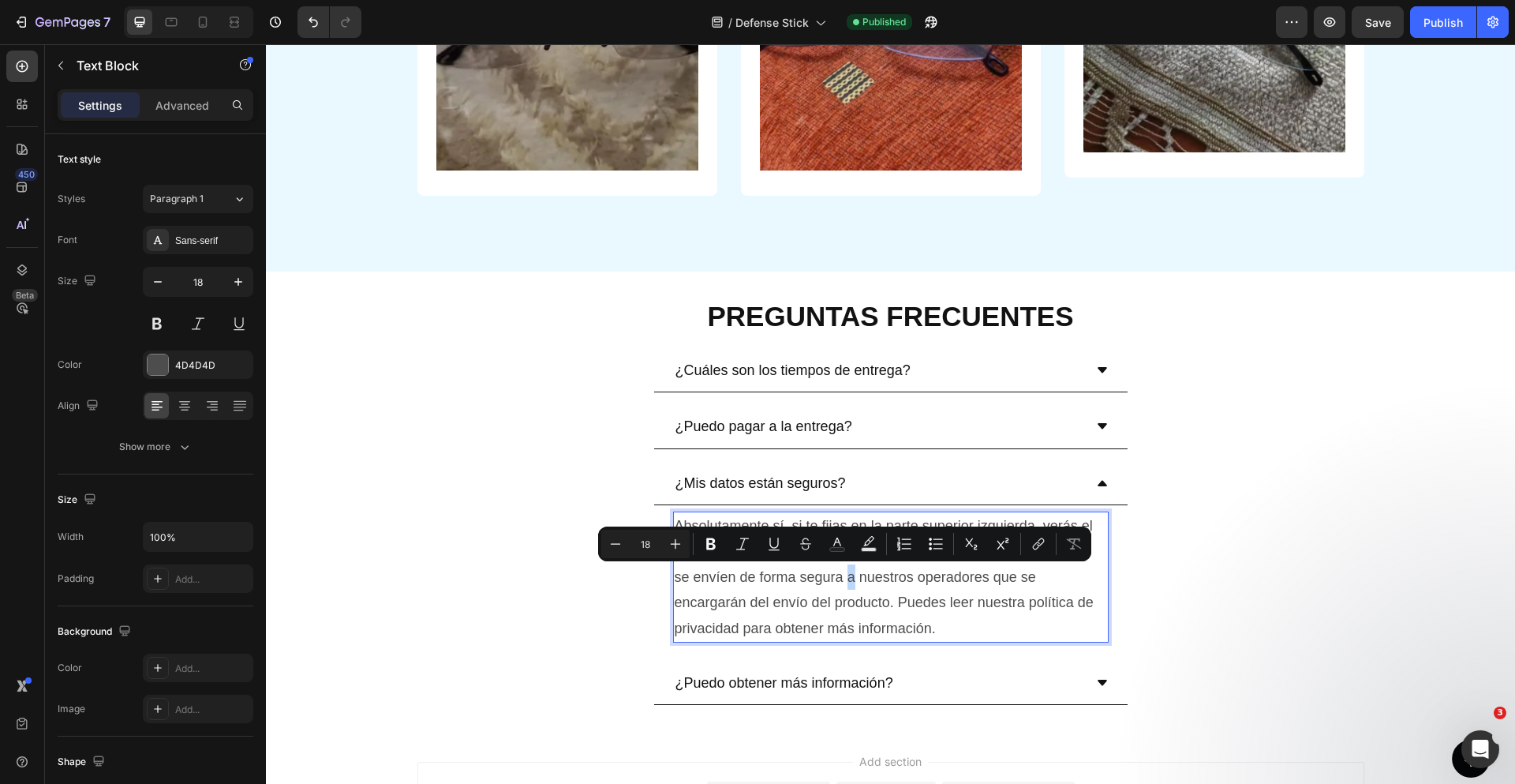
click at [843, 580] on p "Absolutamente sí, si te fijas en la parte superior izquierda, verás el símbolo …" at bounding box center [891, 577] width 433 height 128
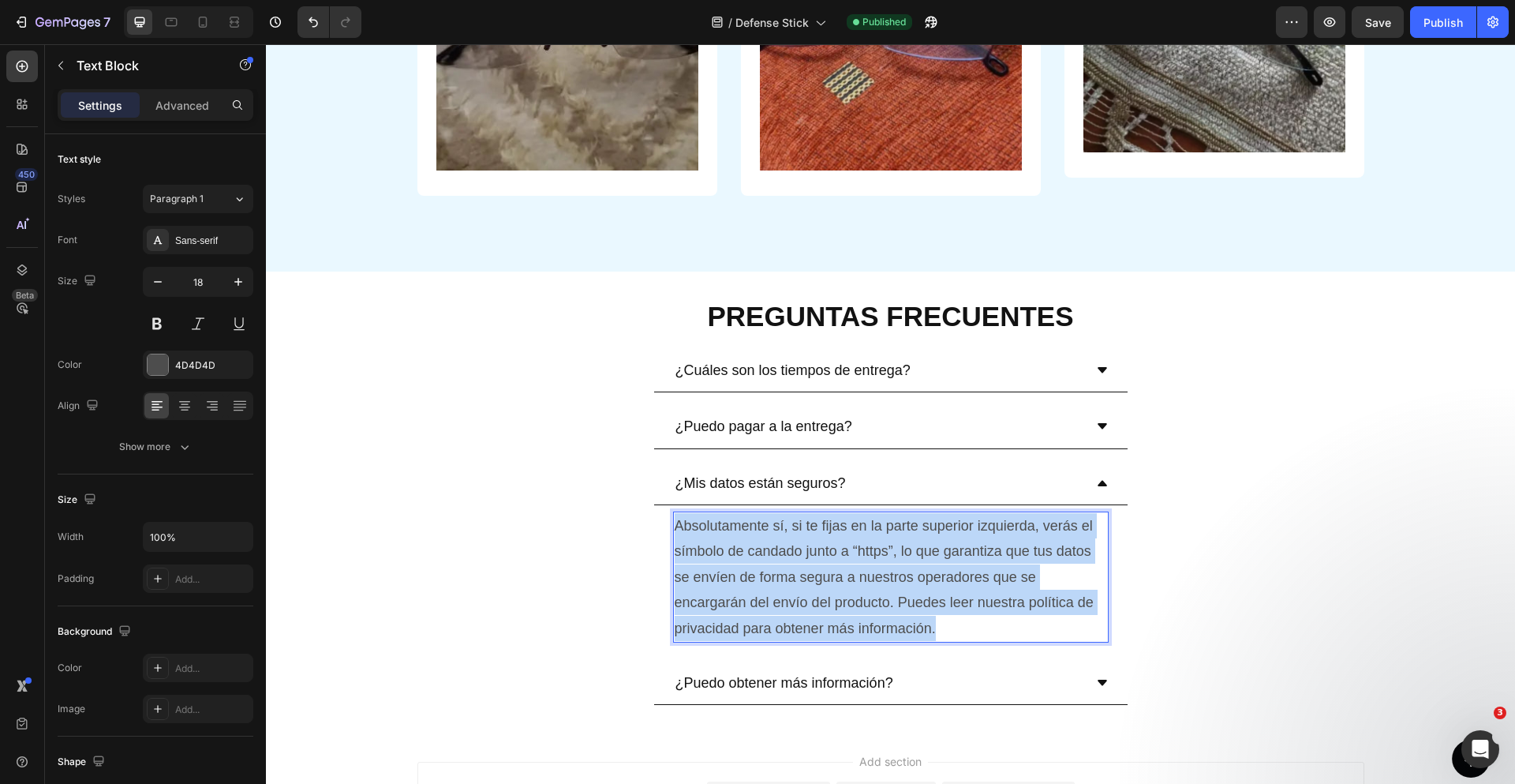
click at [843, 579] on p "Absolutamente sí, si te fijas en la parte superior izquierda, verás el símbolo …" at bounding box center [891, 577] width 433 height 128
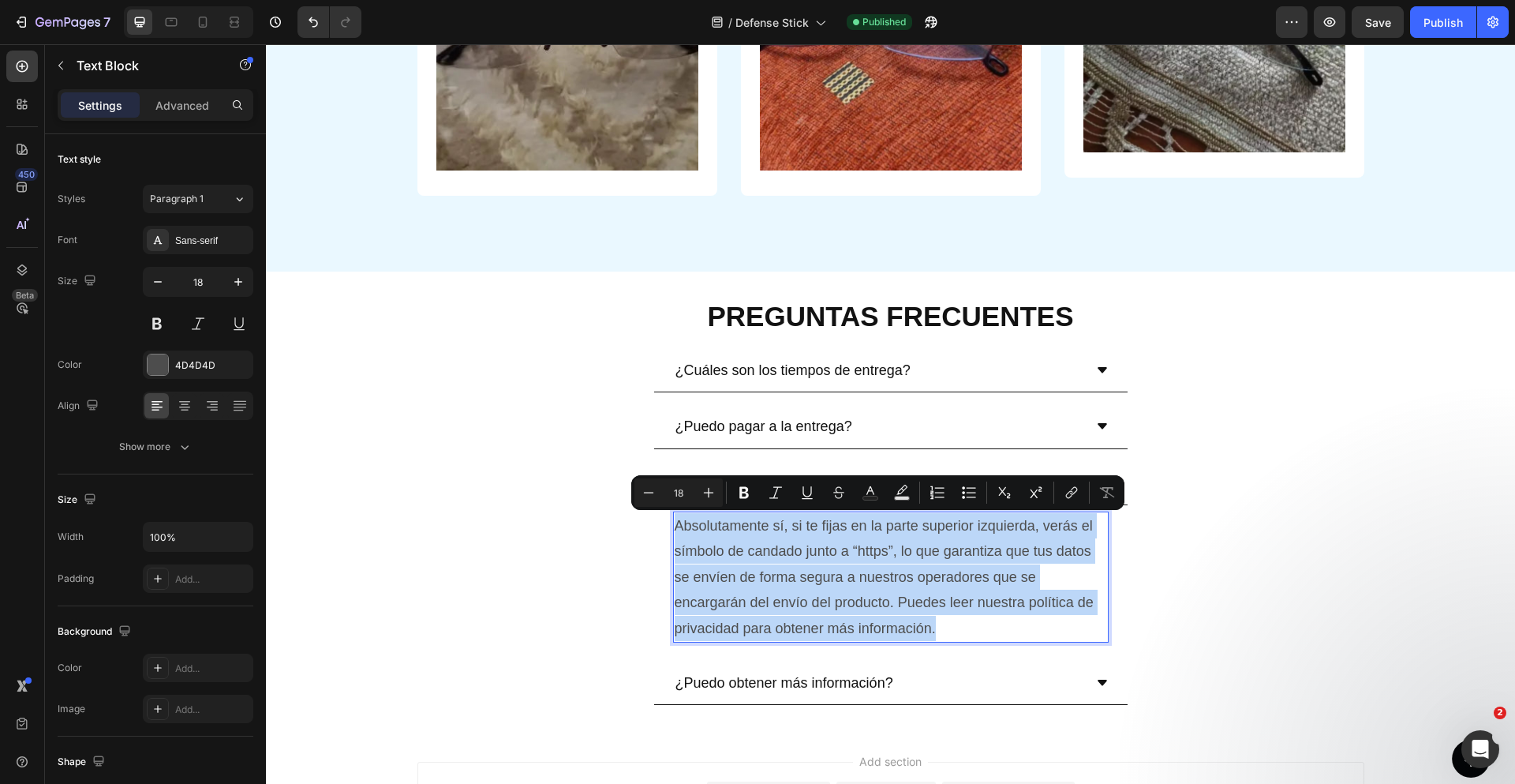
click at [1284, 455] on div "¿Cuáles son los tiempos de entrega? ¿Puedo pagar a la entrega? ¿Mis datos están…" at bounding box center [891, 527] width 1249 height 356
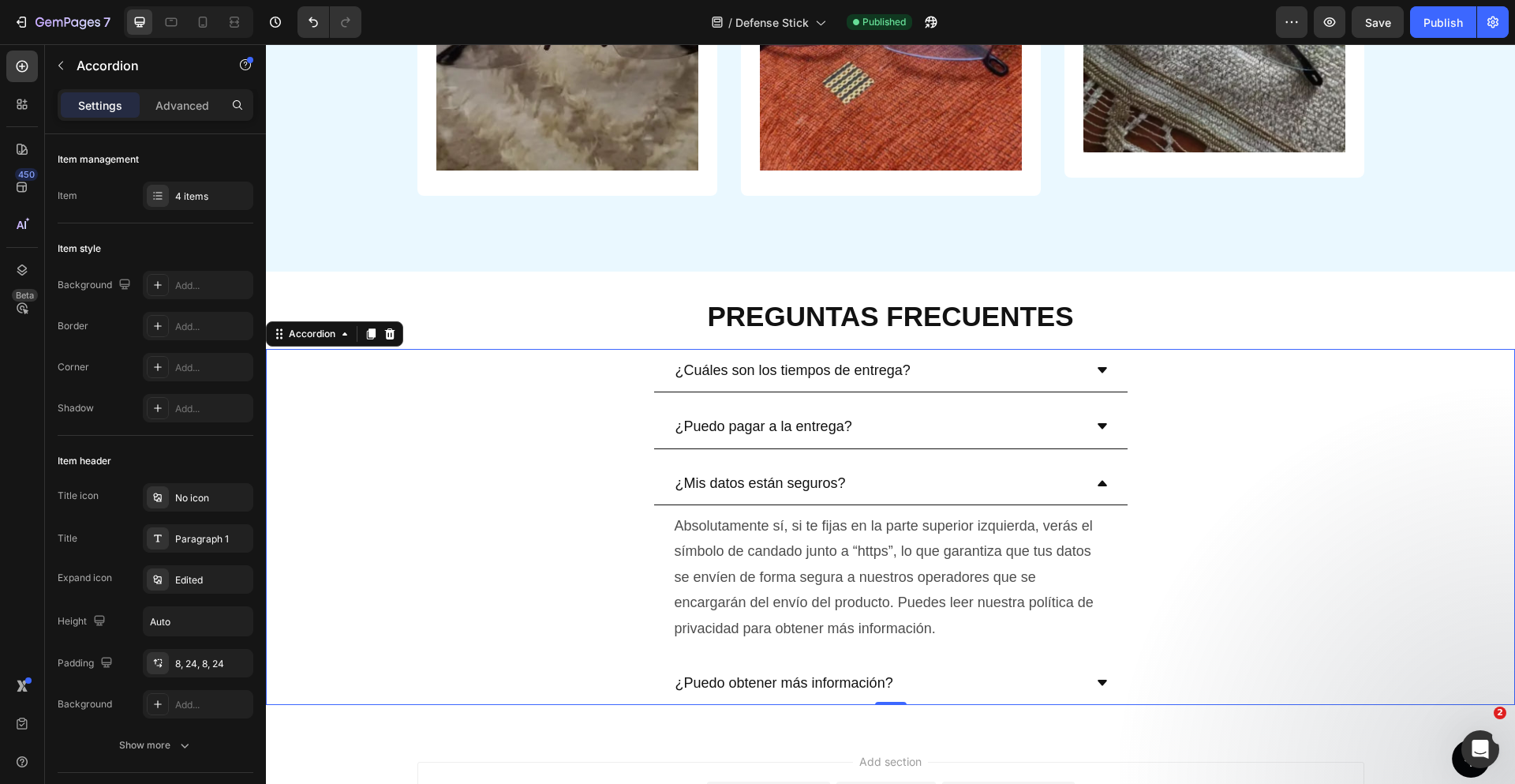
click at [1010, 487] on div "¿Mis datos están seguros?" at bounding box center [878, 482] width 410 height 30
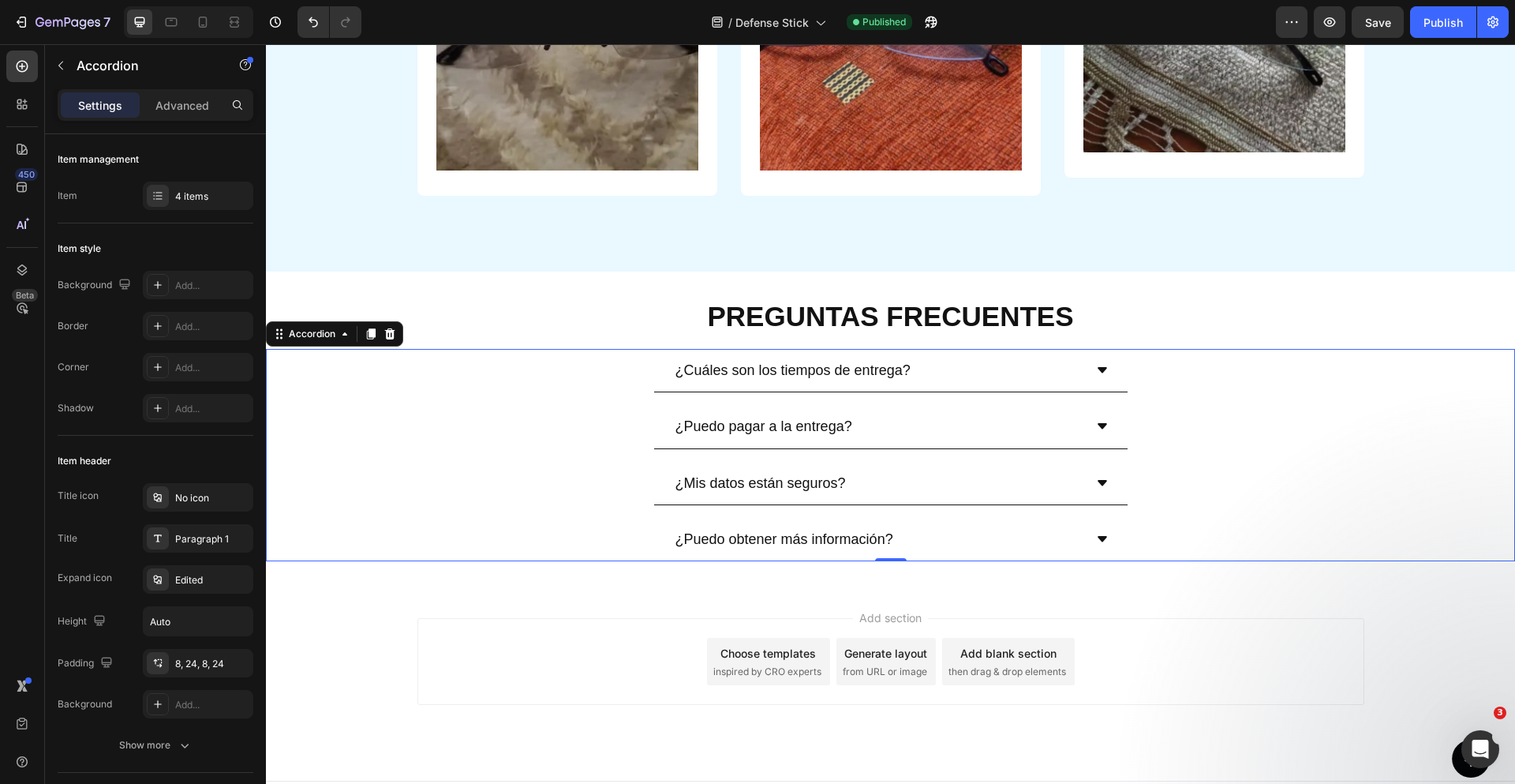
click at [977, 539] on div "¿Puedo obtener más información?" at bounding box center [878, 538] width 410 height 30
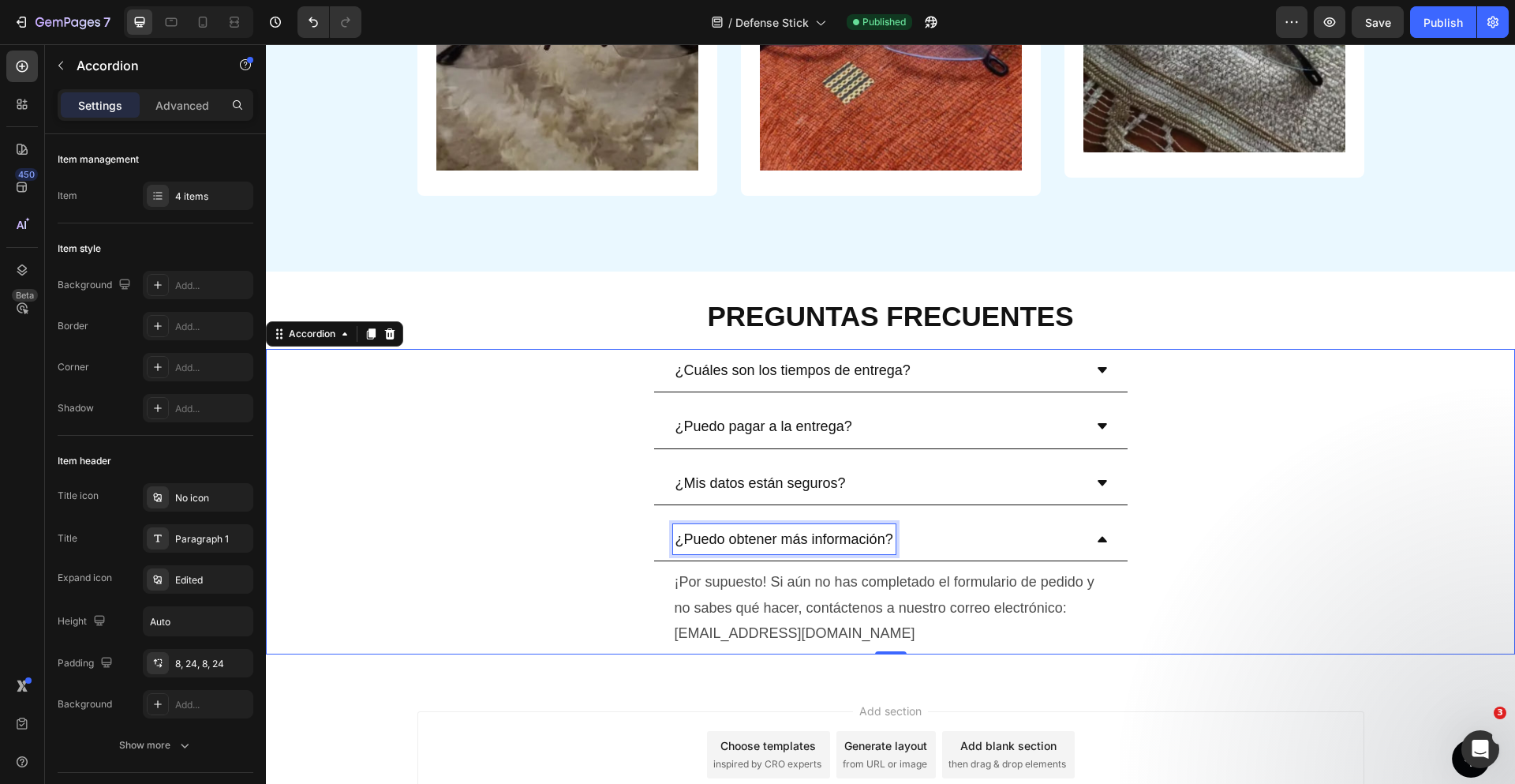
click at [716, 539] on p "¿Puedo obtener más información?" at bounding box center [784, 539] width 218 height 25
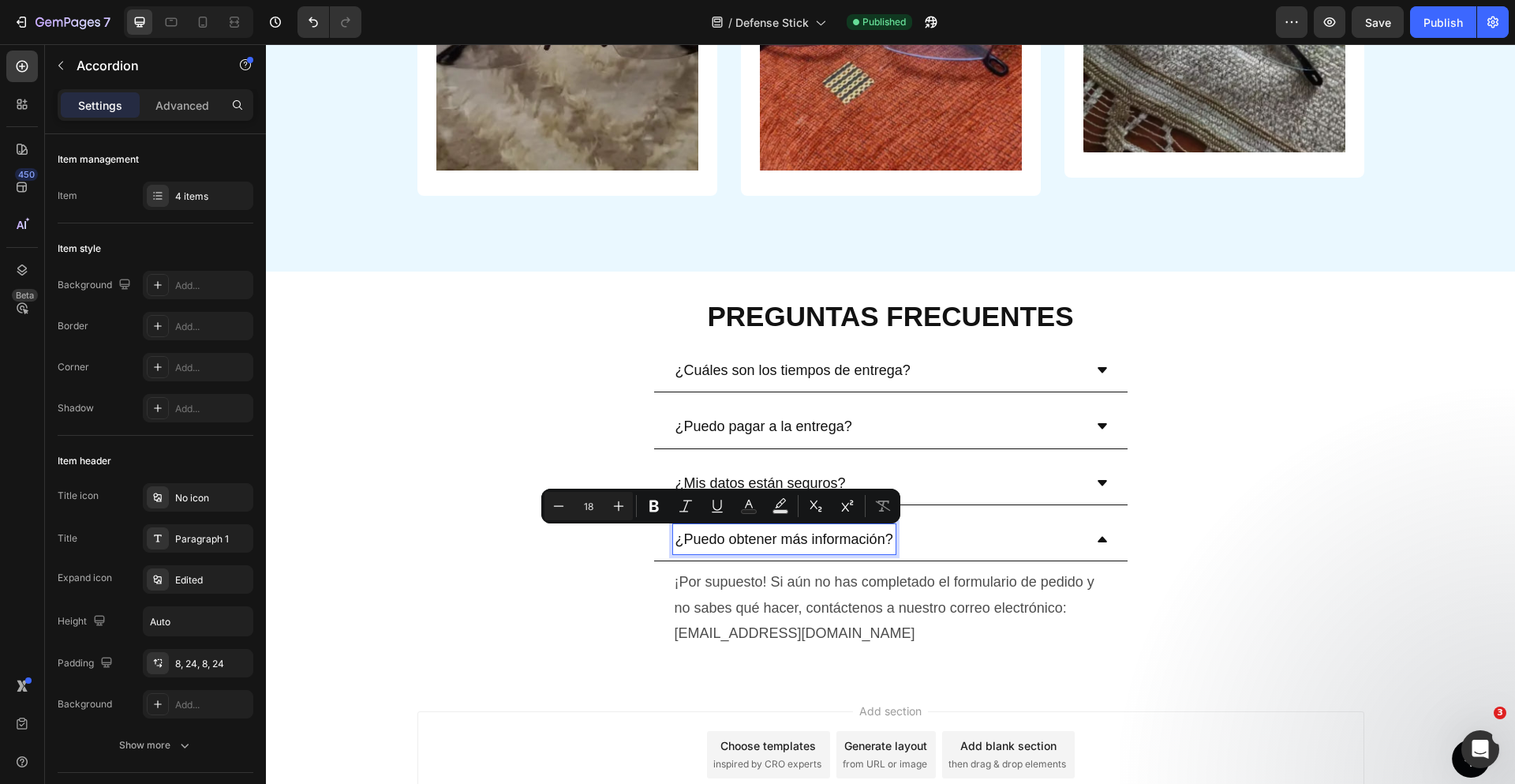
click at [716, 539] on p "¿Puedo obtener más información?" at bounding box center [784, 539] width 218 height 25
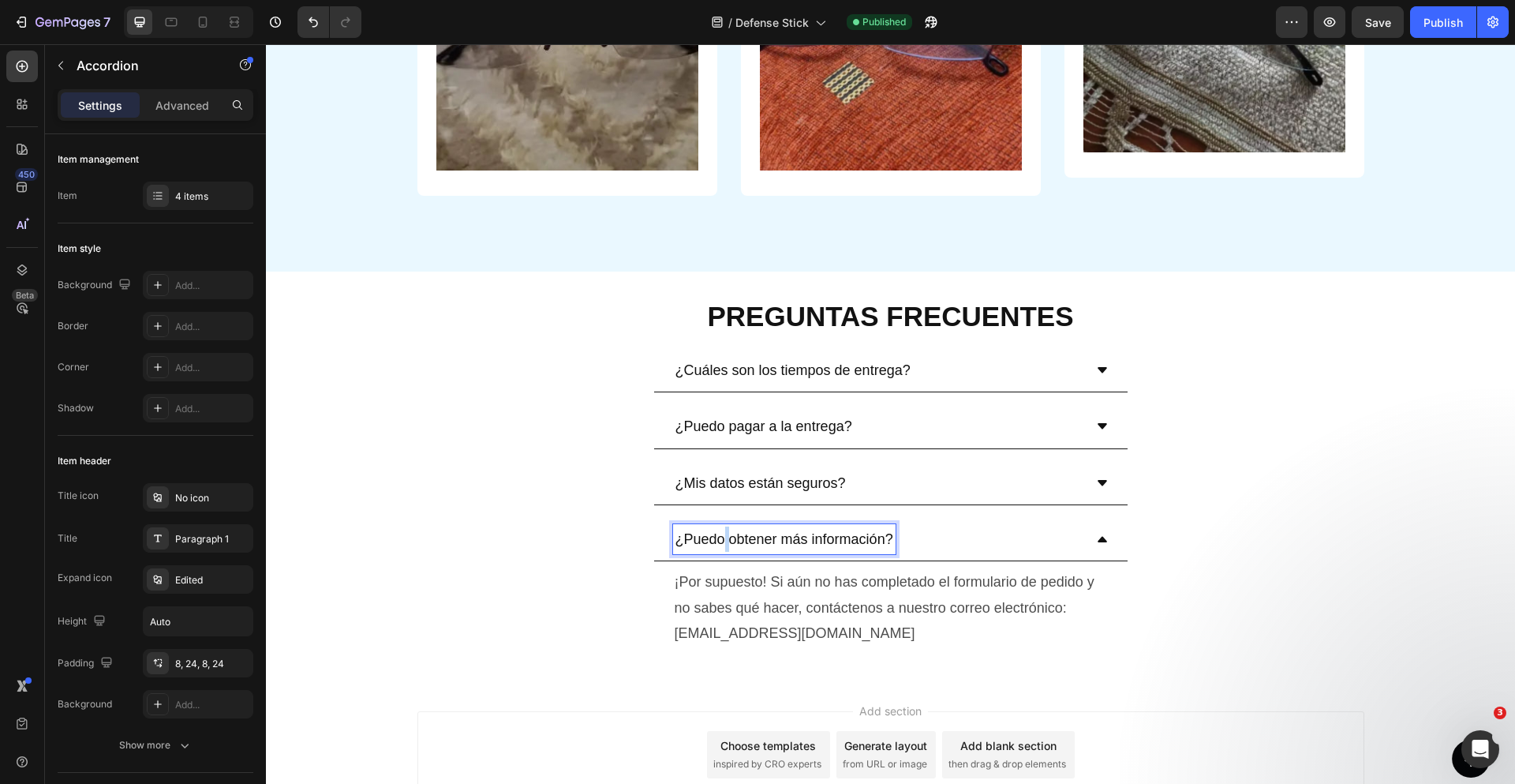
click at [716, 539] on p "¿Puedo obtener más información?" at bounding box center [784, 539] width 218 height 25
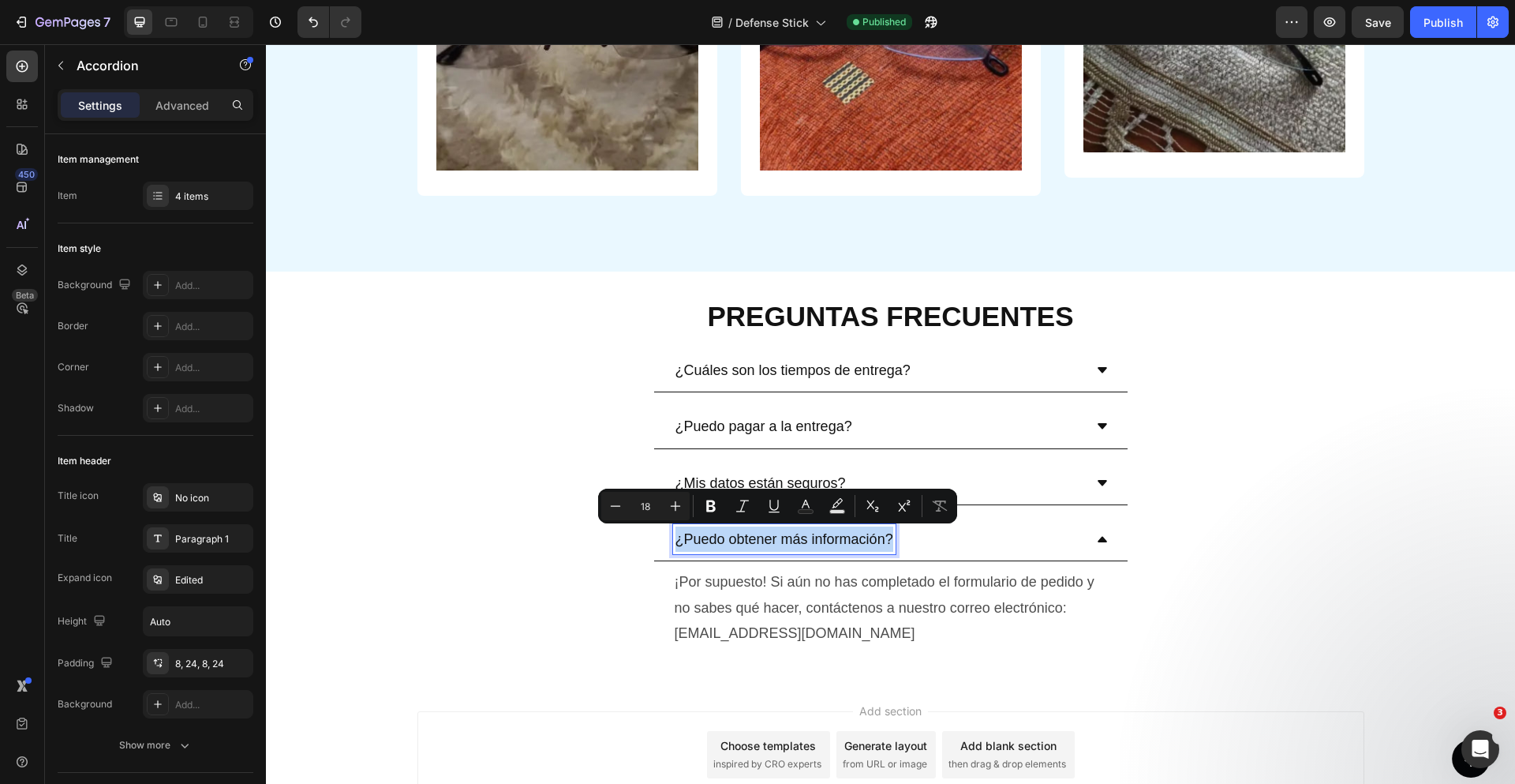
click at [707, 548] on div at bounding box center [707, 548] width 0 height 0
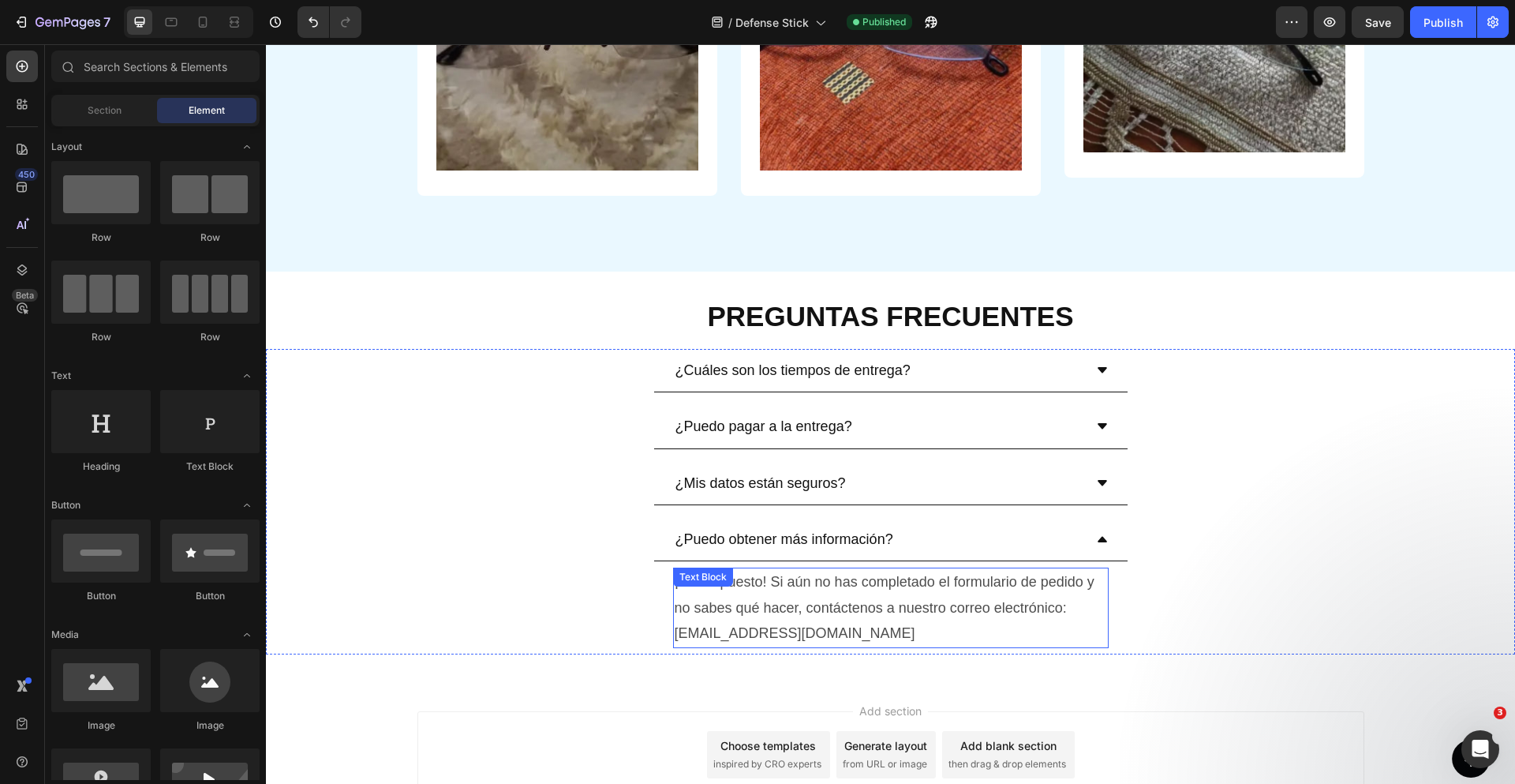
click at [968, 595] on p "¡Por supuesto! Si aún no has completado el formulario de pedido y no sabes qué …" at bounding box center [891, 607] width 433 height 76
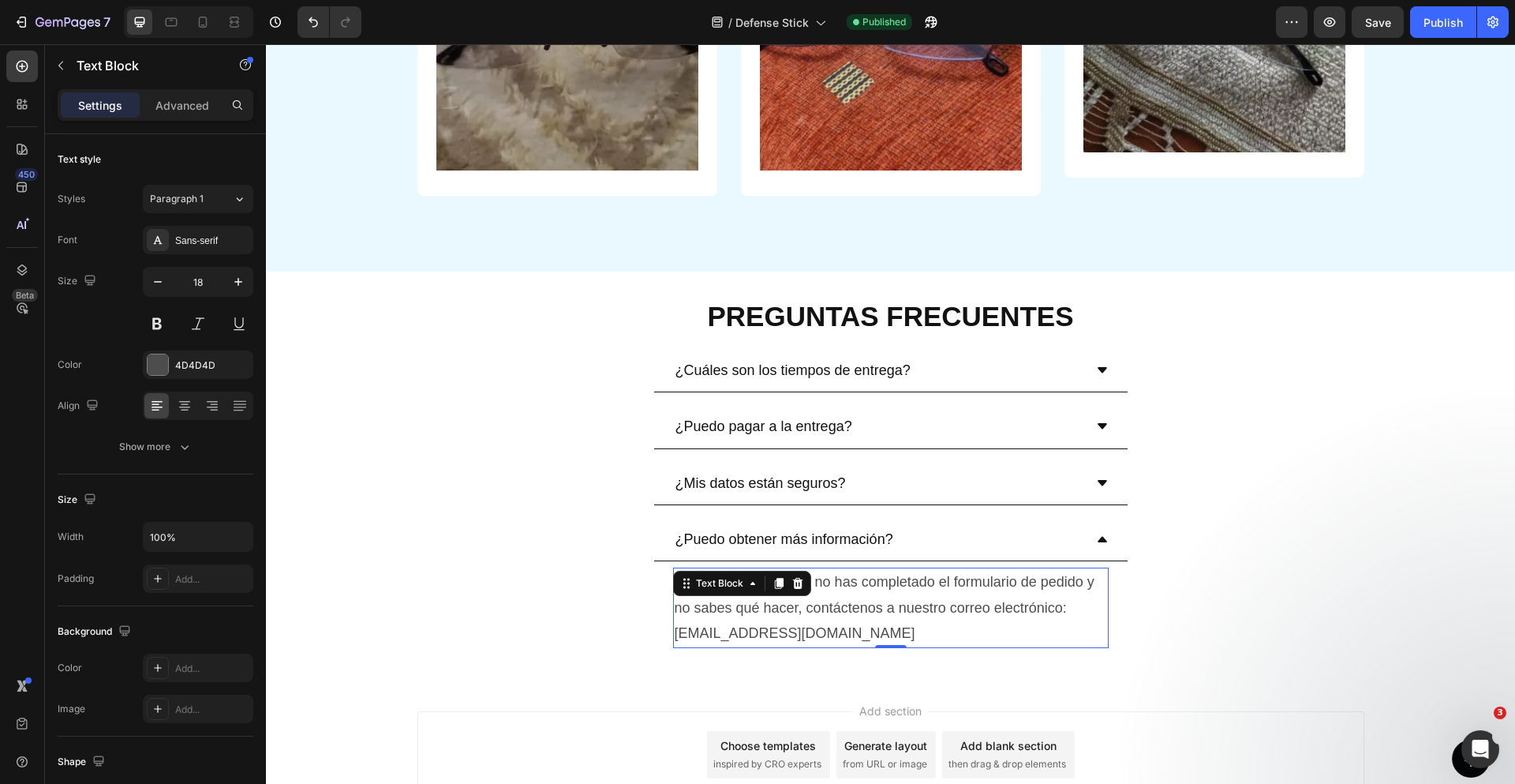
click at [968, 595] on p "¡Por supuesto! Si aún no has completado el formulario de pedido y no sabes qué …" at bounding box center [891, 607] width 433 height 76
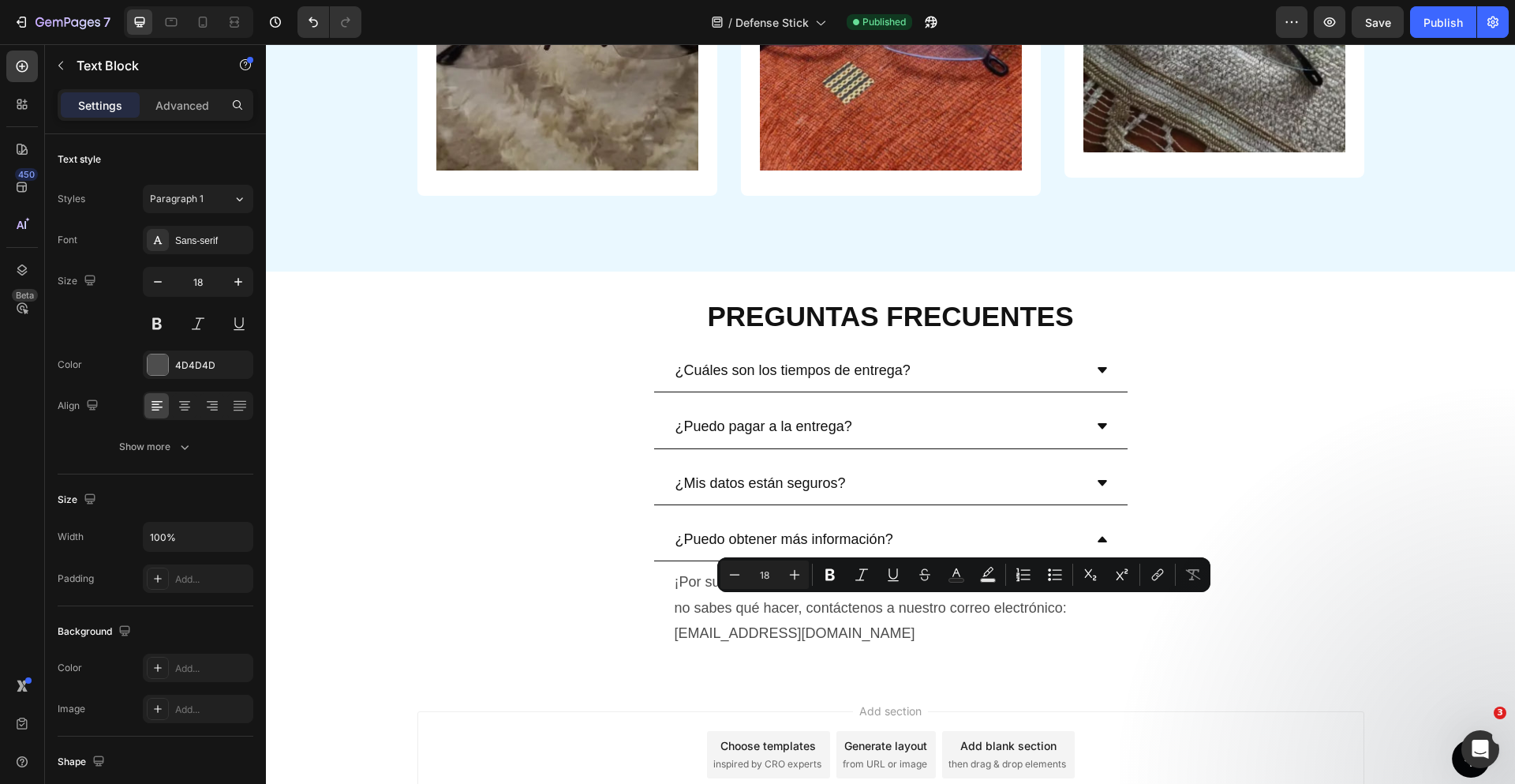
click at [958, 577] on div at bounding box center [958, 577] width 0 height 0
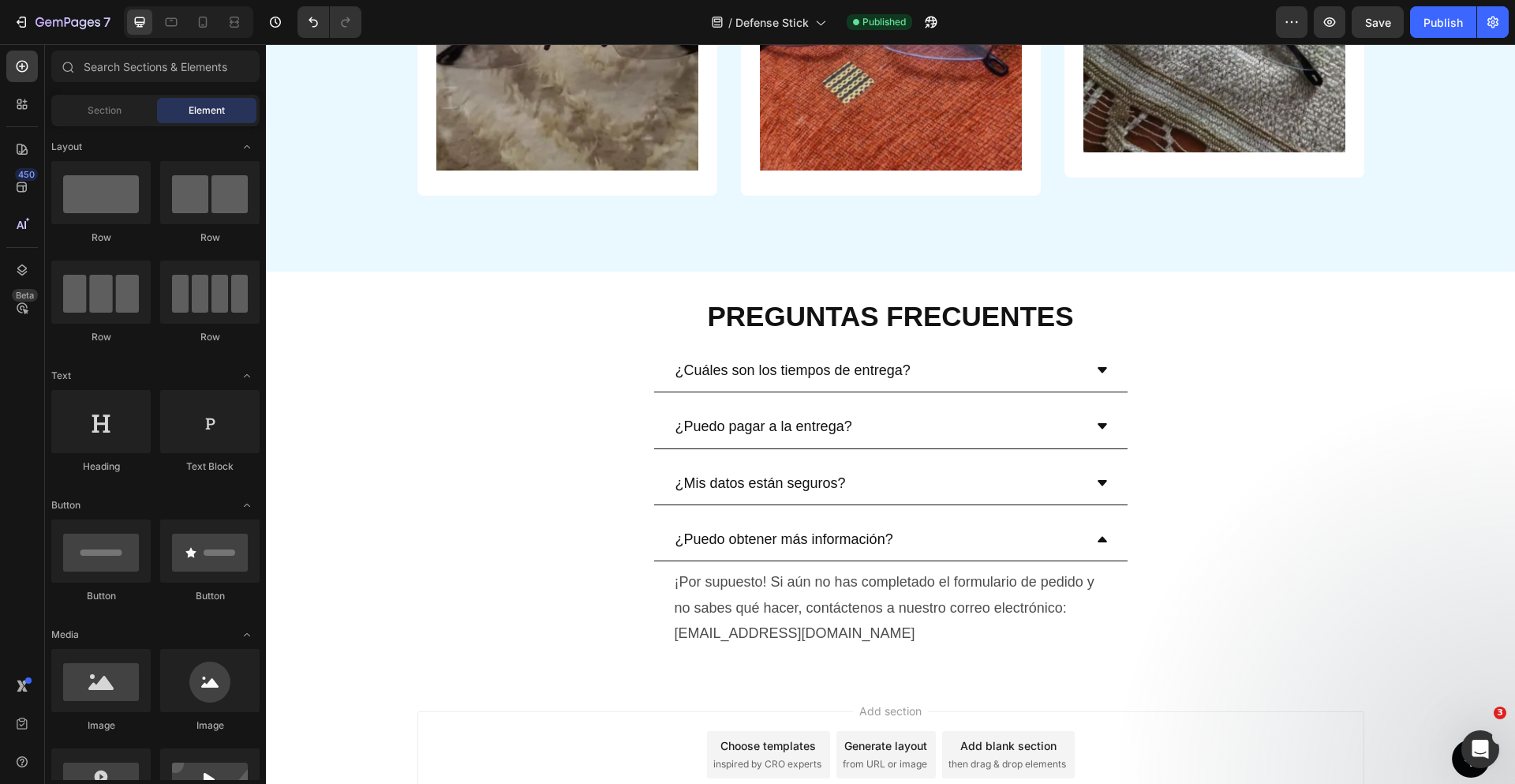
click at [958, 604] on p "¡Por supuesto! Si aún no has completado el formulario de pedido y no sabes qué …" at bounding box center [891, 607] width 433 height 76
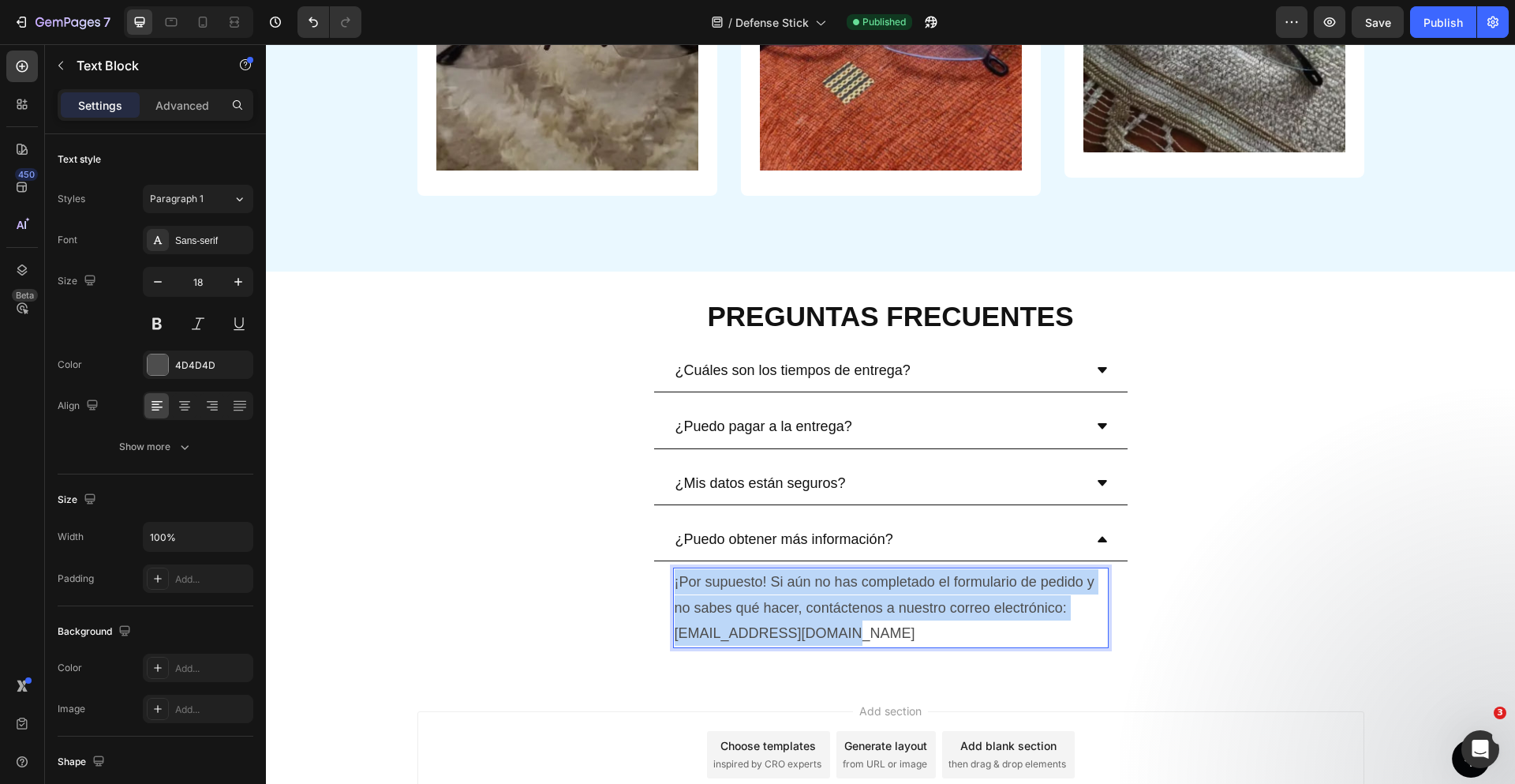
click at [958, 604] on p "¡Por supuesto! Si aún no has completado el formulario de pedido y no sabes qué …" at bounding box center [891, 607] width 433 height 76
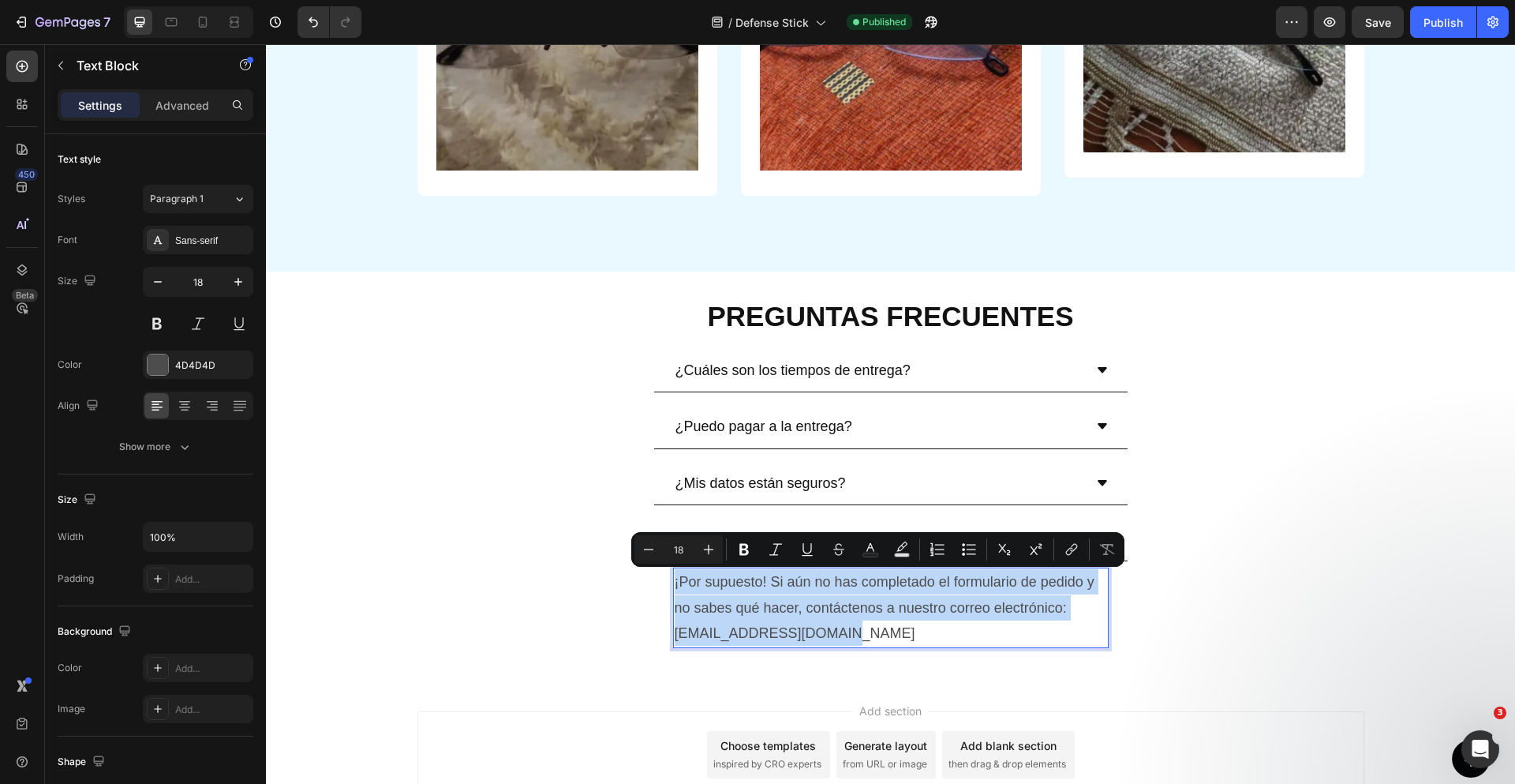
click at [949, 551] on div at bounding box center [949, 551] width 0 height 0
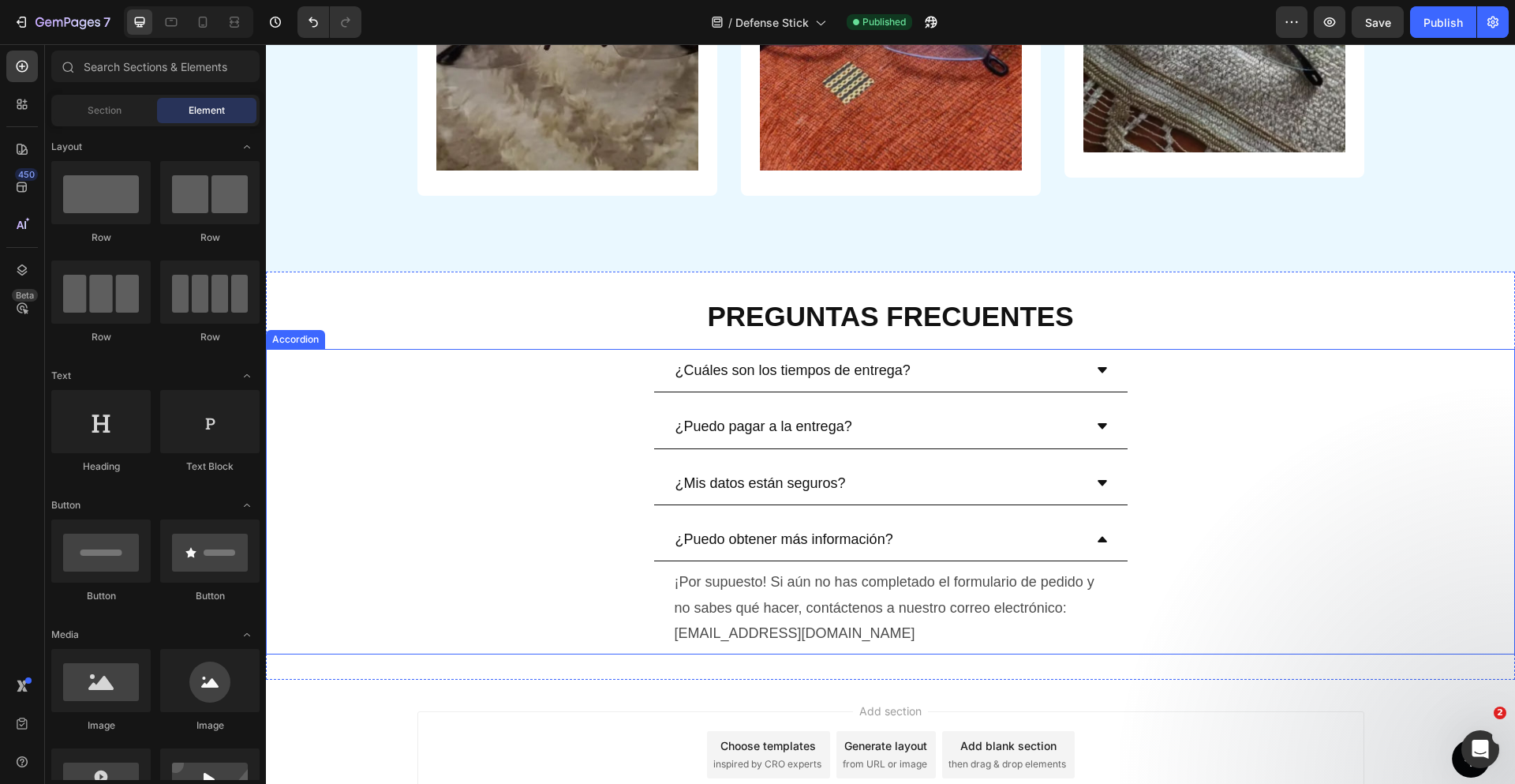
click at [1292, 412] on div "¿Puedo pagar a la entrega?" at bounding box center [891, 426] width 1248 height 44
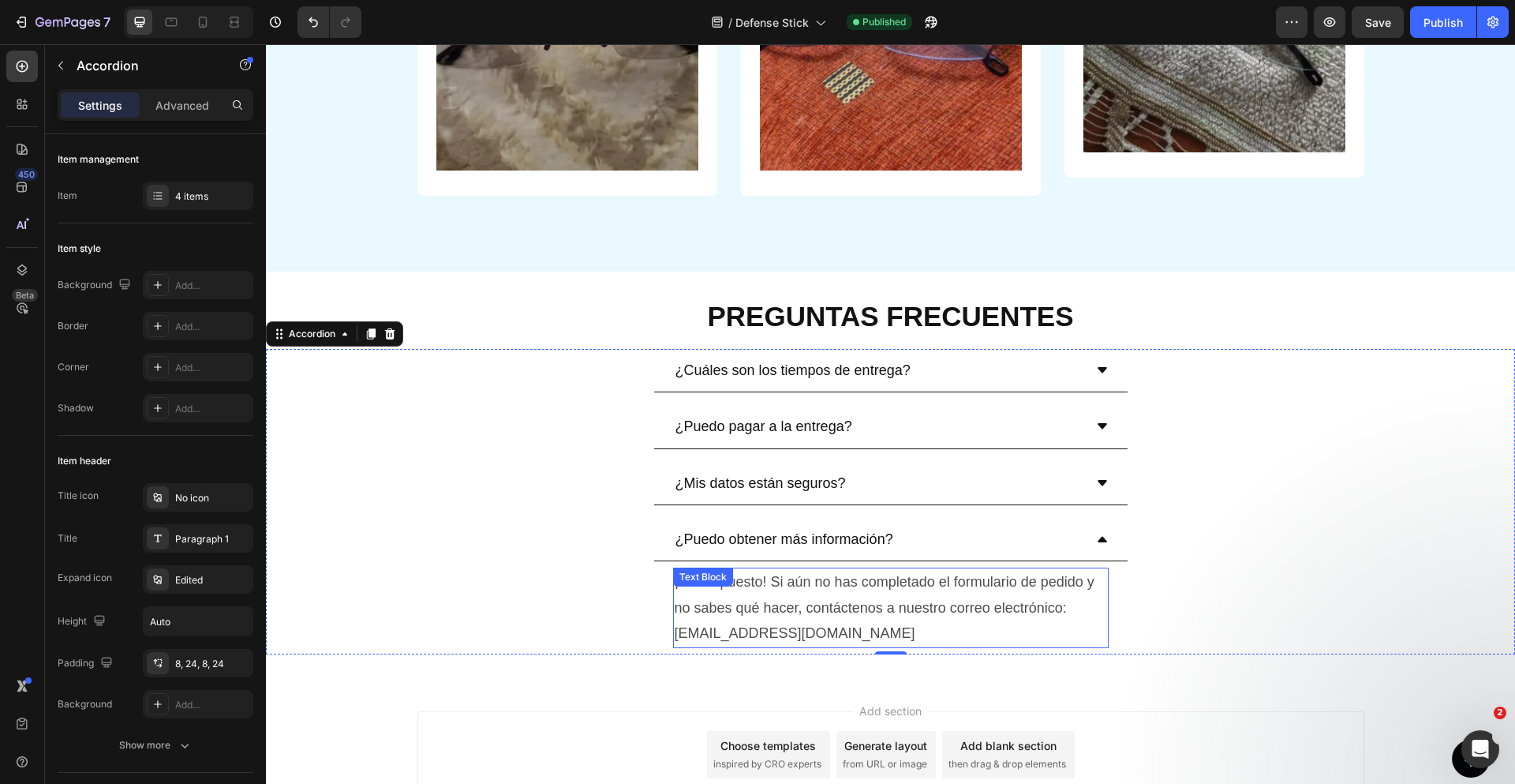
click at [830, 621] on p "¡Por supuesto! Si aún no has completado el formulario de pedido y no sabes qué …" at bounding box center [891, 607] width 433 height 76
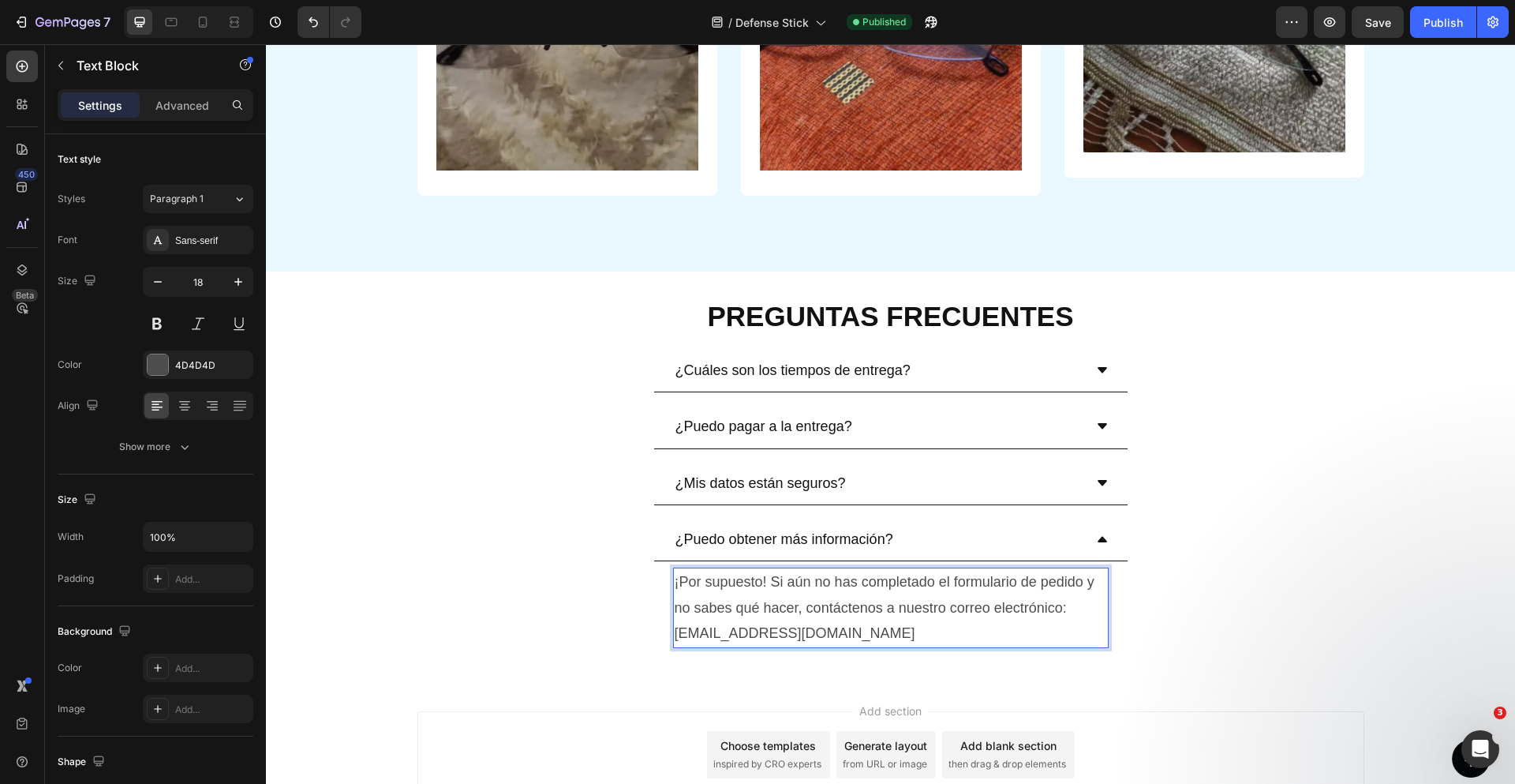
drag, startPoint x: 707, startPoint y: 634, endPoint x: 844, endPoint y: 632, distance: 137.0
click at [844, 632] on p "¡Por supuesto! Si aún no has completado el formulario de pedido y no sabes qué …" at bounding box center [891, 607] width 433 height 76
click at [741, 634] on p "¡Por supuesto! Si aún no has completado el formulario de pedido y no sabes qué …" at bounding box center [891, 607] width 433 height 76
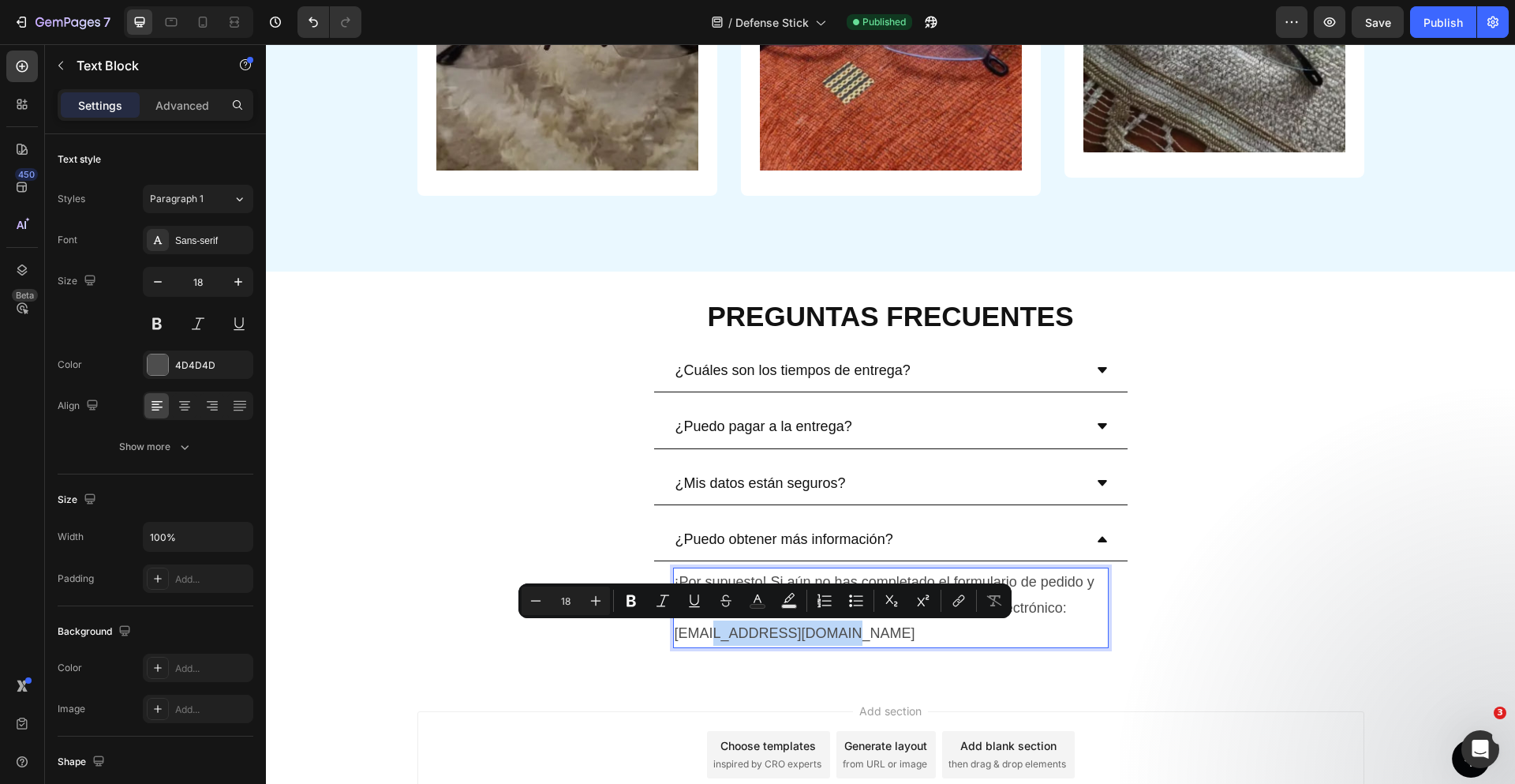
drag, startPoint x: 706, startPoint y: 631, endPoint x: 845, endPoint y: 631, distance: 139.0
click at [845, 631] on p "¡Por supuesto! Si aún no has completado el formulario de pedido y no sabes qué …" at bounding box center [891, 607] width 433 height 76
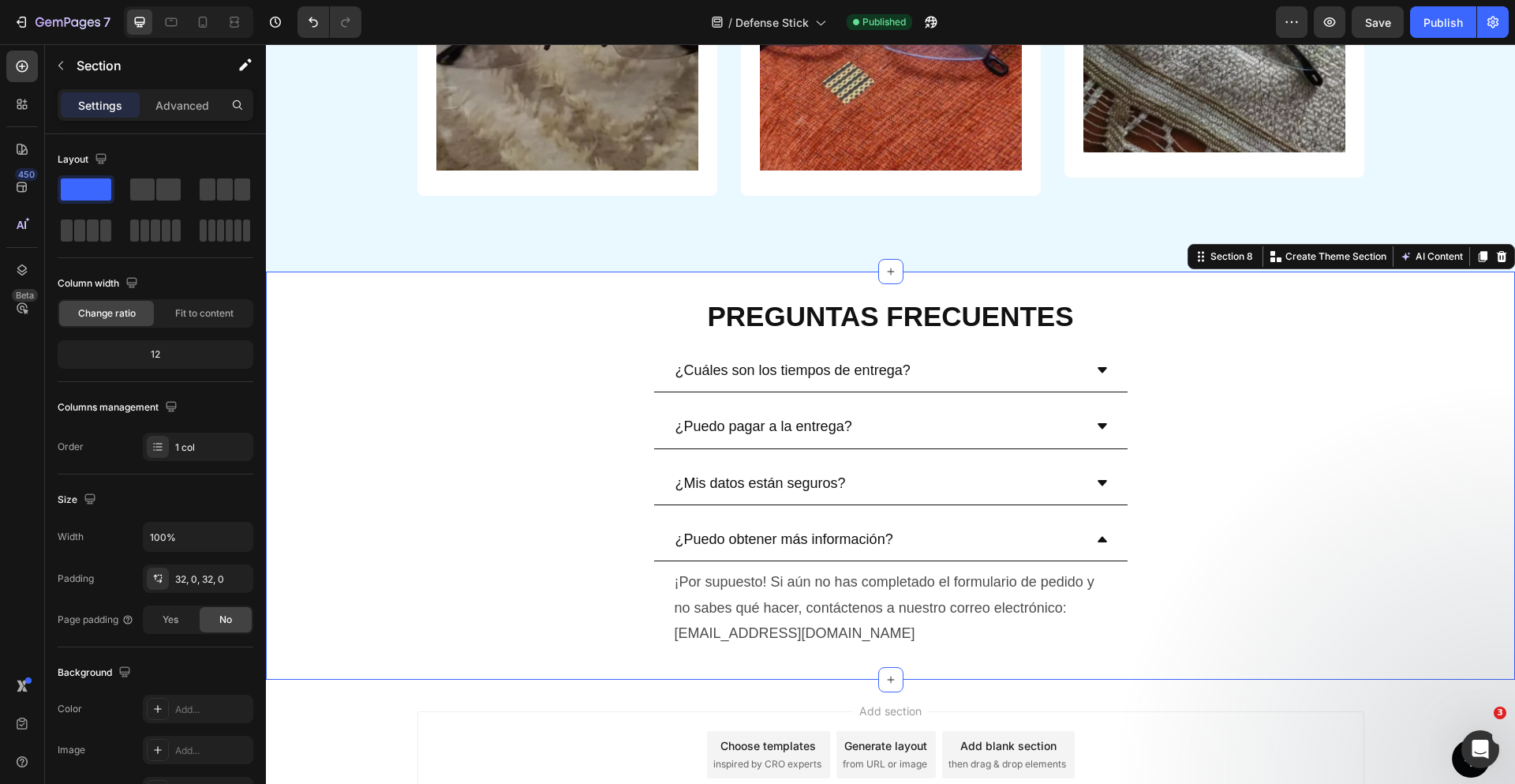
click at [1128, 662] on div "PREGUNTAS FRECUENTES Heading ¿Cuáles son los tiempos de entrega? ¿Puedo pagar a…" at bounding box center [891, 474] width 1249 height 407
click at [1386, 27] on span "Save" at bounding box center [1378, 22] width 26 height 14
click at [1424, 27] on div "Publish" at bounding box center [1443, 22] width 40 height 16
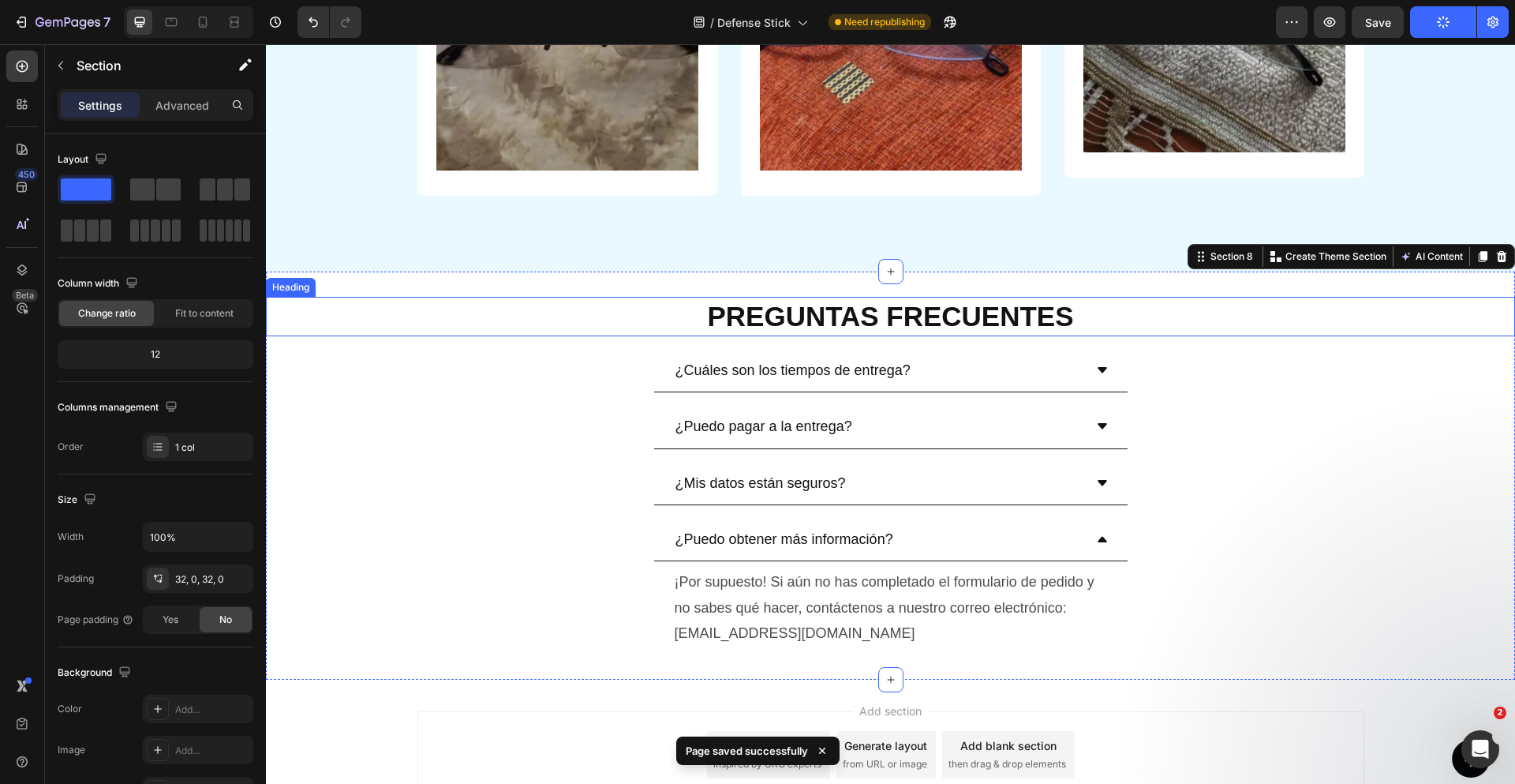
click at [1021, 318] on strong "PREGUNTAS FRECUENTES" at bounding box center [890, 317] width 366 height 31
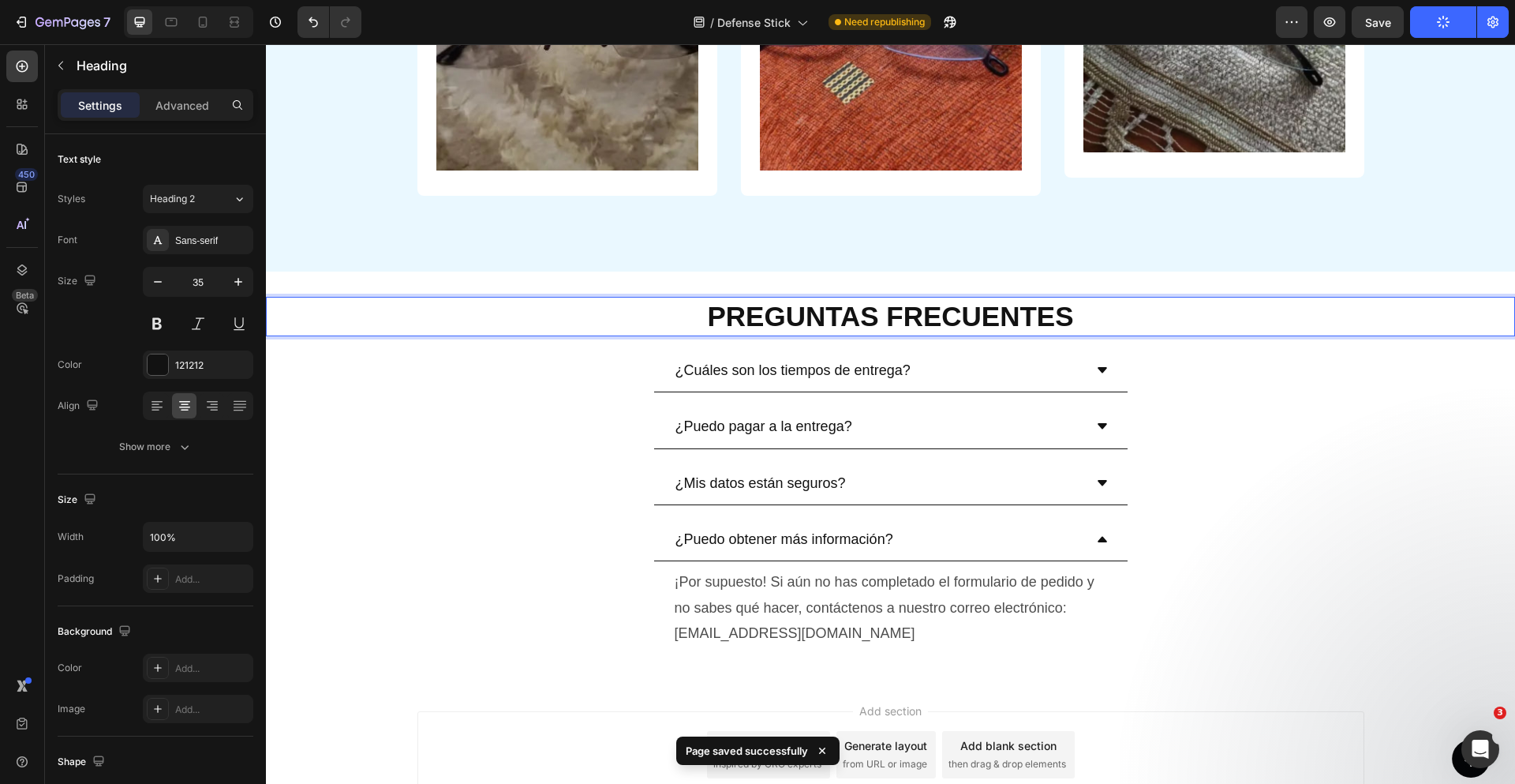
click at [1021, 318] on strong "PREGUNTAS FRECUENTES" at bounding box center [890, 317] width 366 height 31
click at [1021, 317] on strong "PREGUNTAS FRECUENTES" at bounding box center [890, 317] width 366 height 31
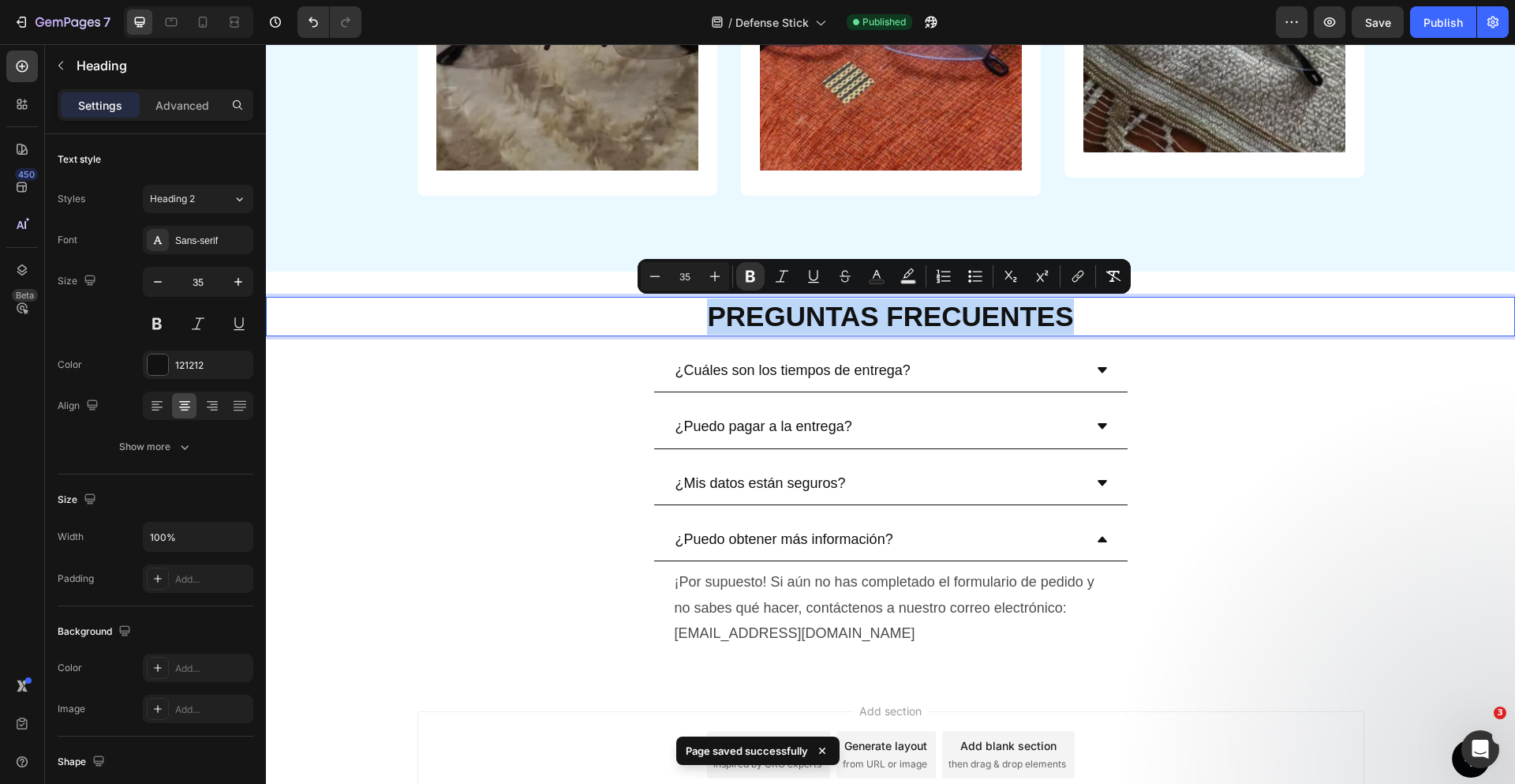
click at [1011, 332] on div at bounding box center [1011, 332] width 0 height 0
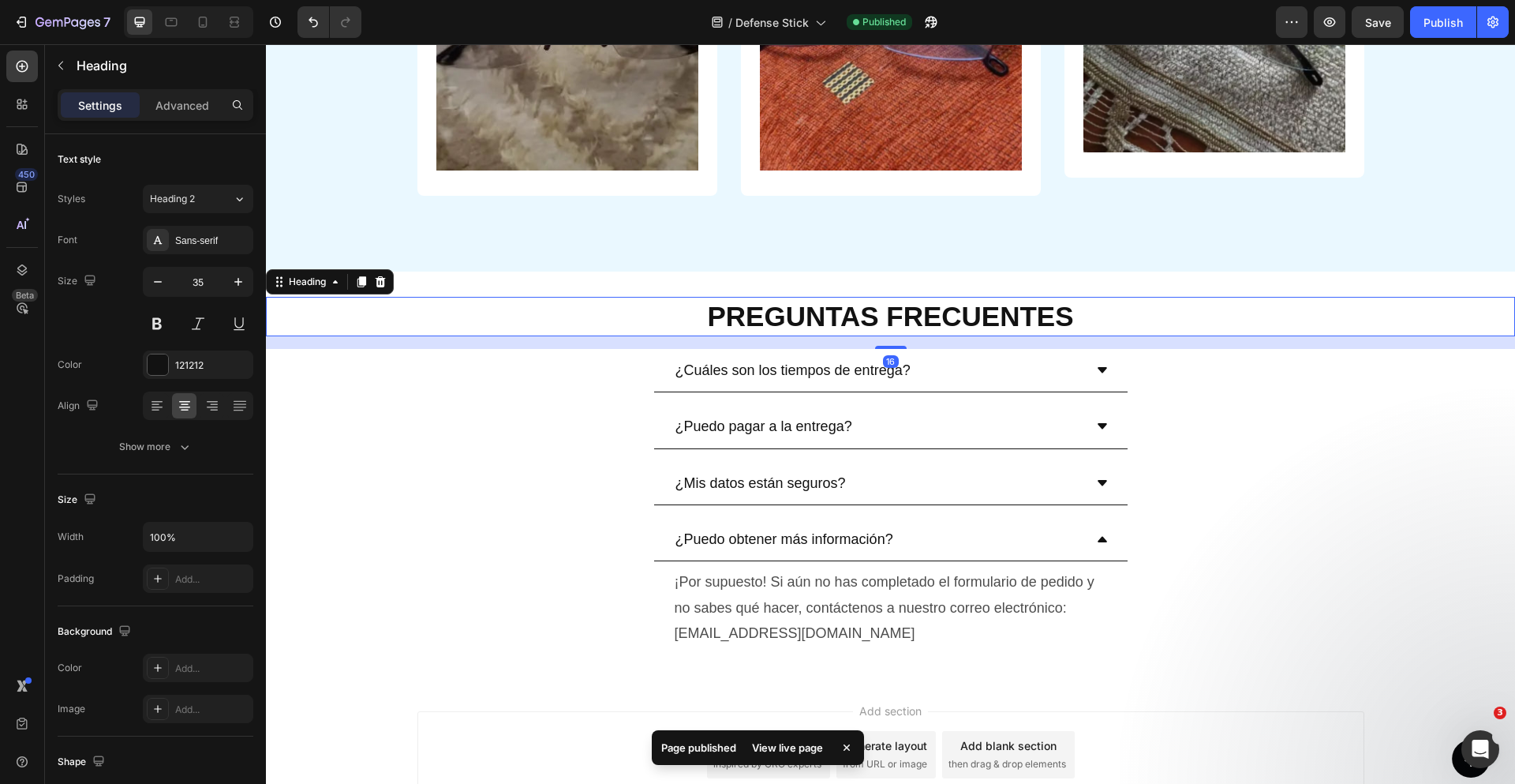
click at [583, 297] on h2 "⁠⁠⁠⁠⁠⁠⁠ PREGUNTAS FRECUENTES" at bounding box center [891, 317] width 1249 height 40
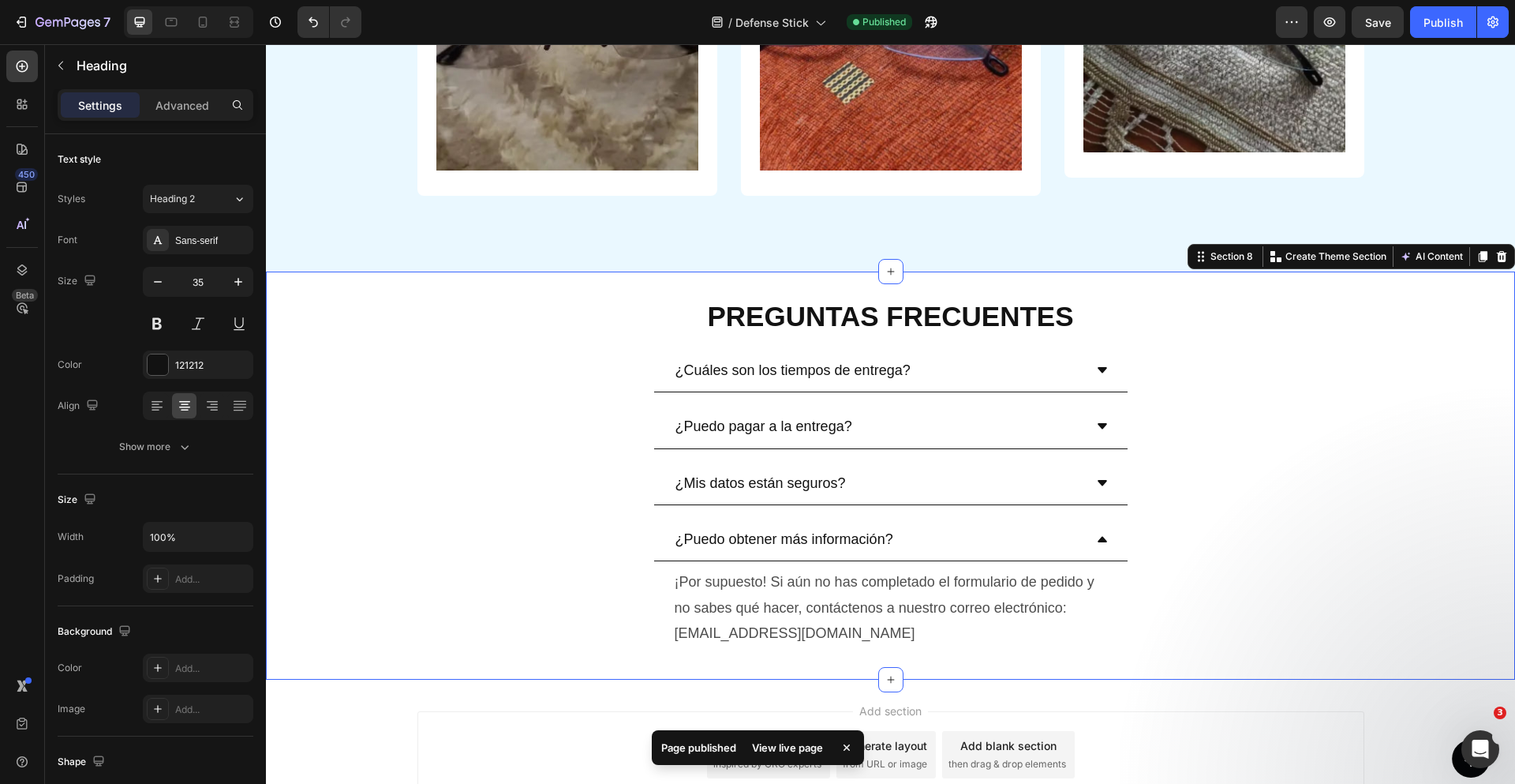
click at [591, 286] on div "⁠⁠⁠⁠⁠⁠⁠ PREGUNTAS FRECUENTES Heading ¿Cuáles son los tiempos de entrega? ¿Puedo…" at bounding box center [891, 474] width 1249 height 407
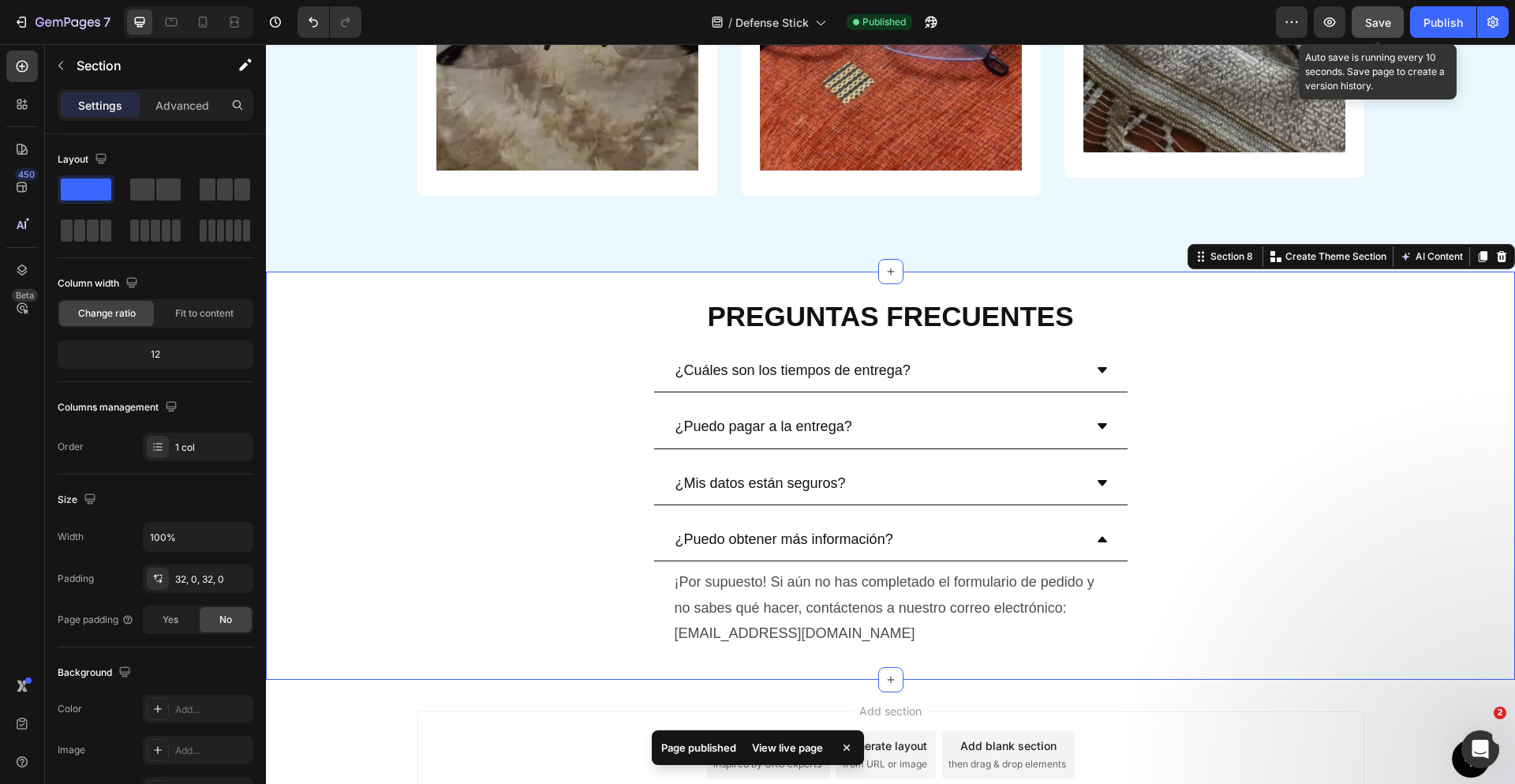
click at [1384, 21] on span "Save" at bounding box center [1378, 22] width 26 height 14
click at [1443, 28] on div "Publish" at bounding box center [1443, 22] width 40 height 16
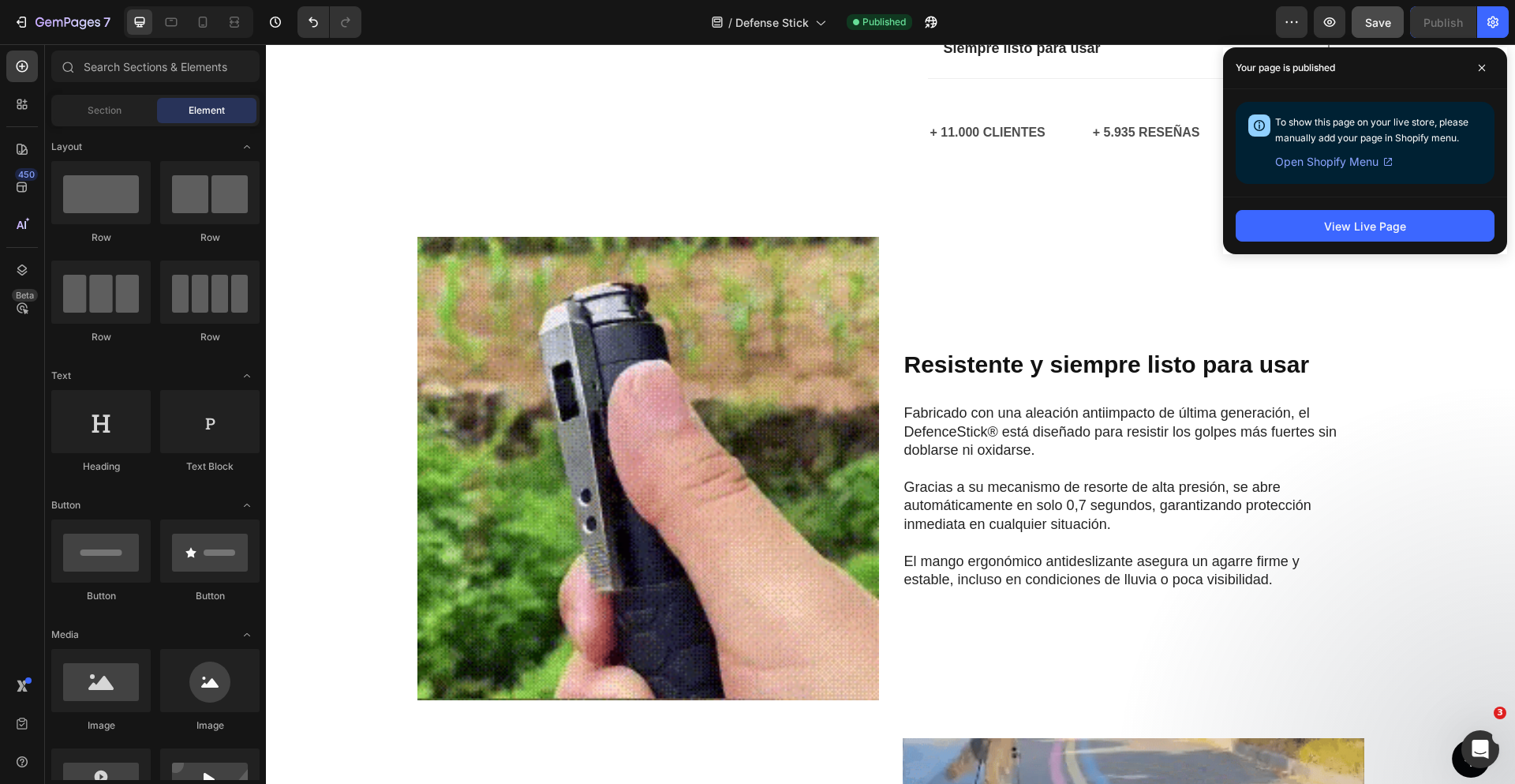
scroll to position [0, 0]
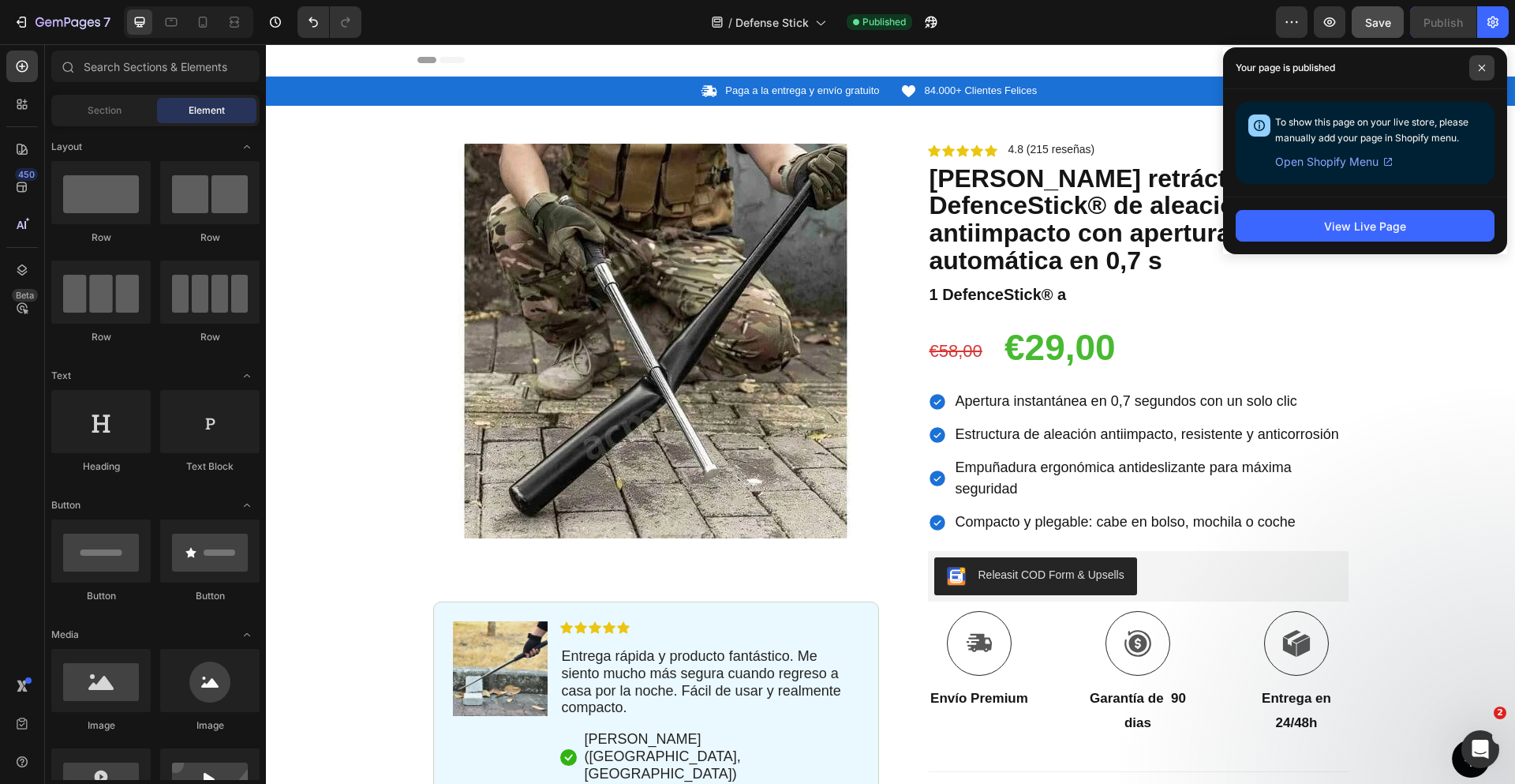
click at [1484, 71] on icon at bounding box center [1482, 68] width 7 height 7
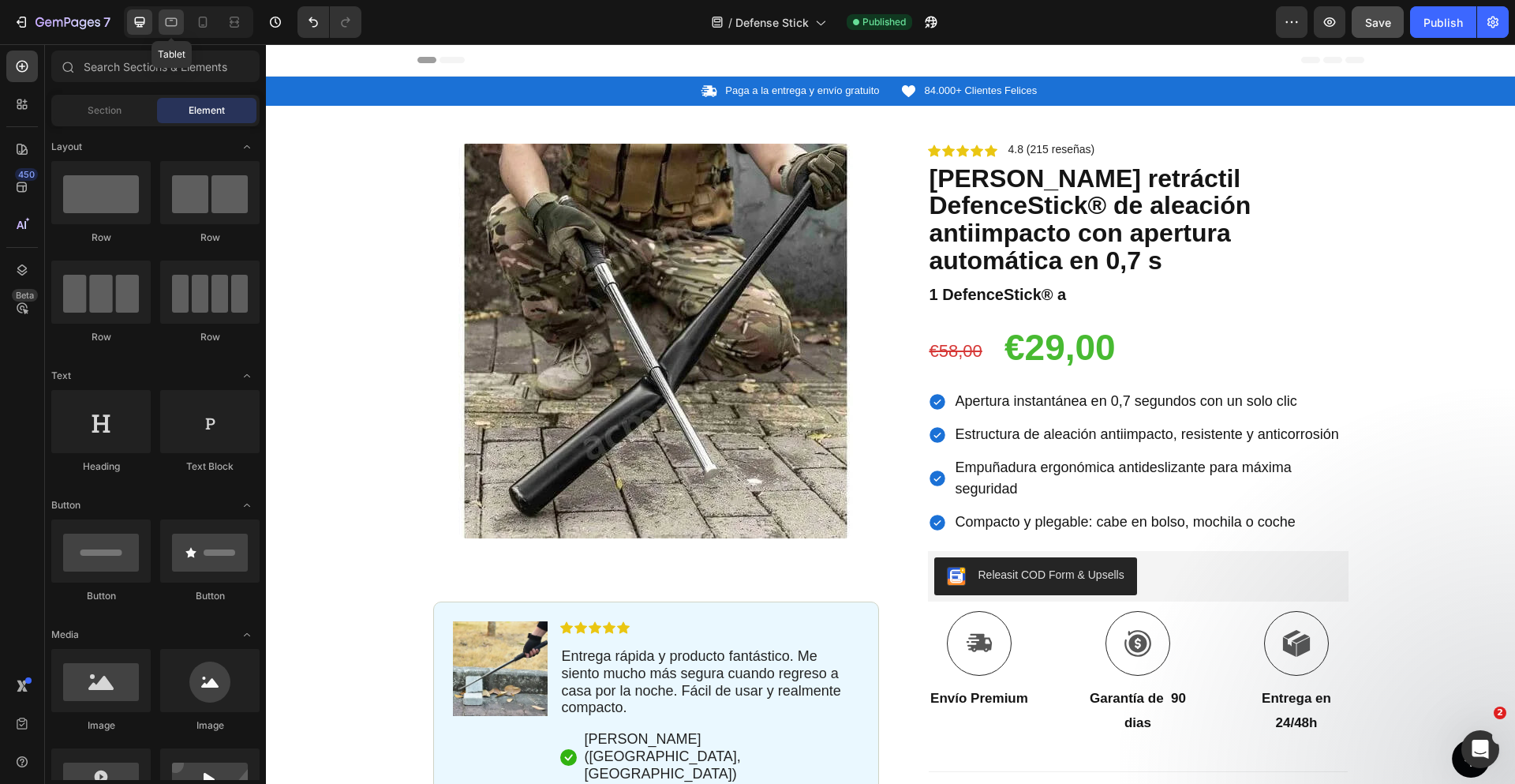
click at [179, 27] on div at bounding box center [171, 22] width 25 height 25
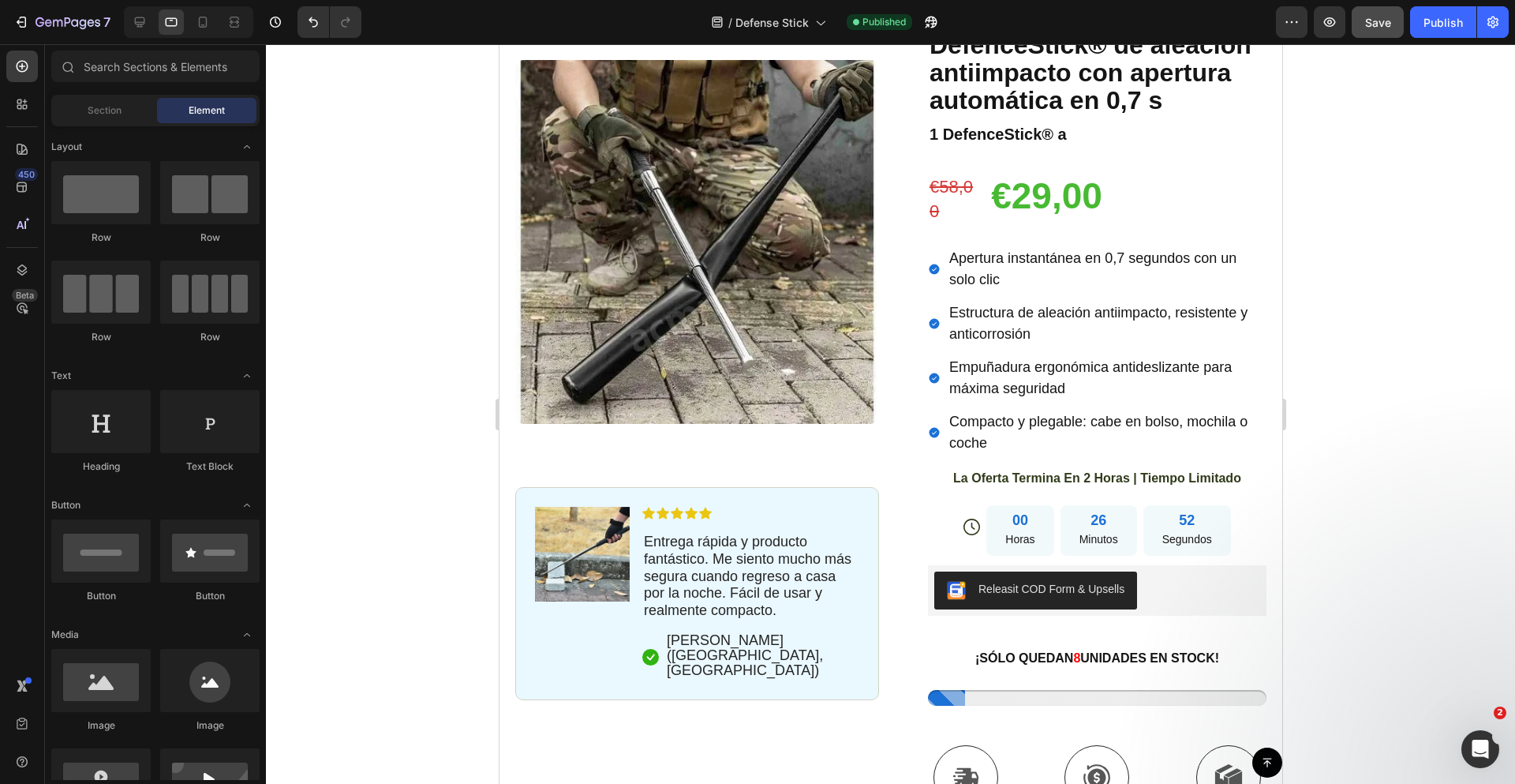
scroll to position [187, 0]
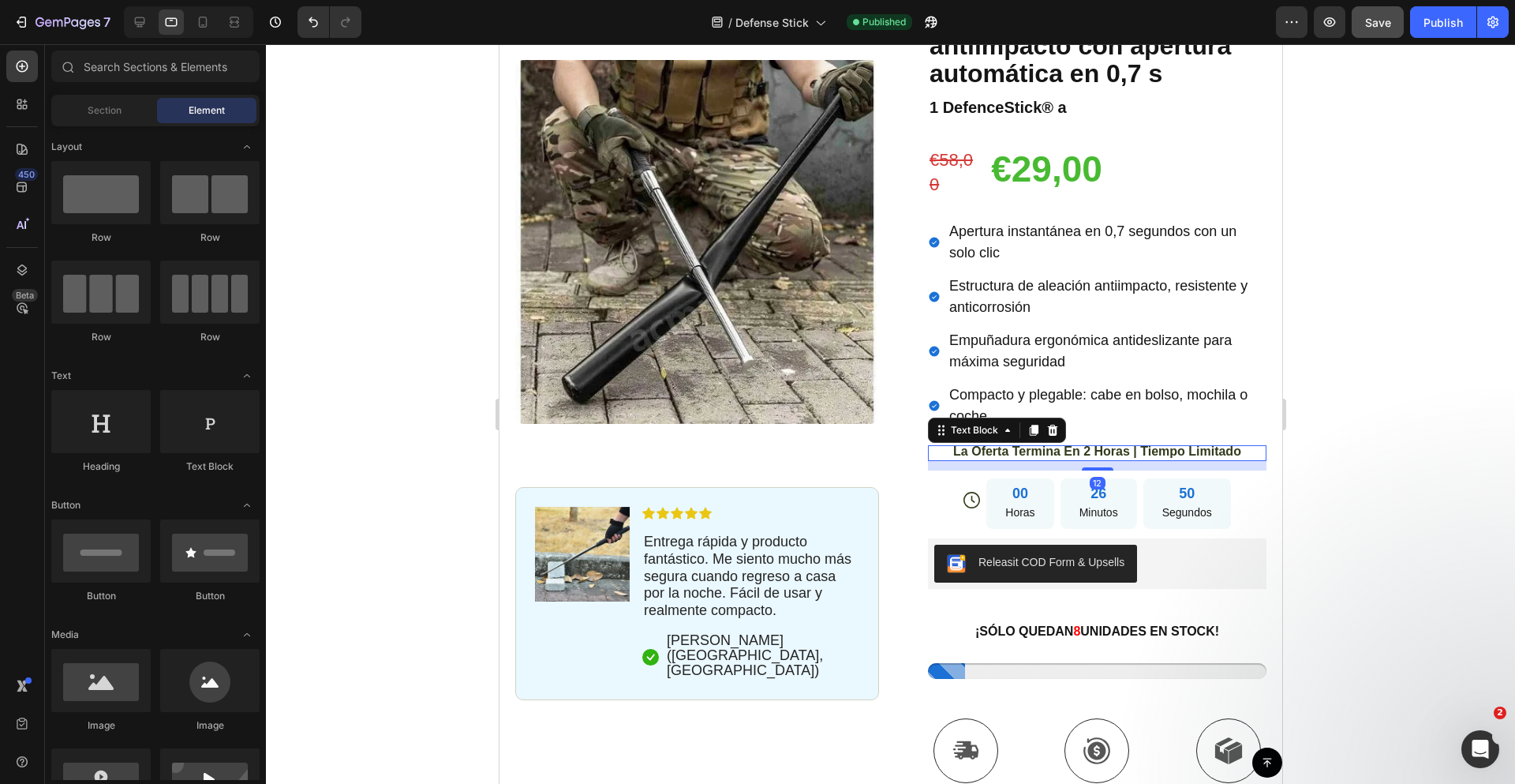
click at [1086, 449] on span "La Oferta Termina En 2 Horas | Tiempo Limitado" at bounding box center [1097, 451] width 288 height 14
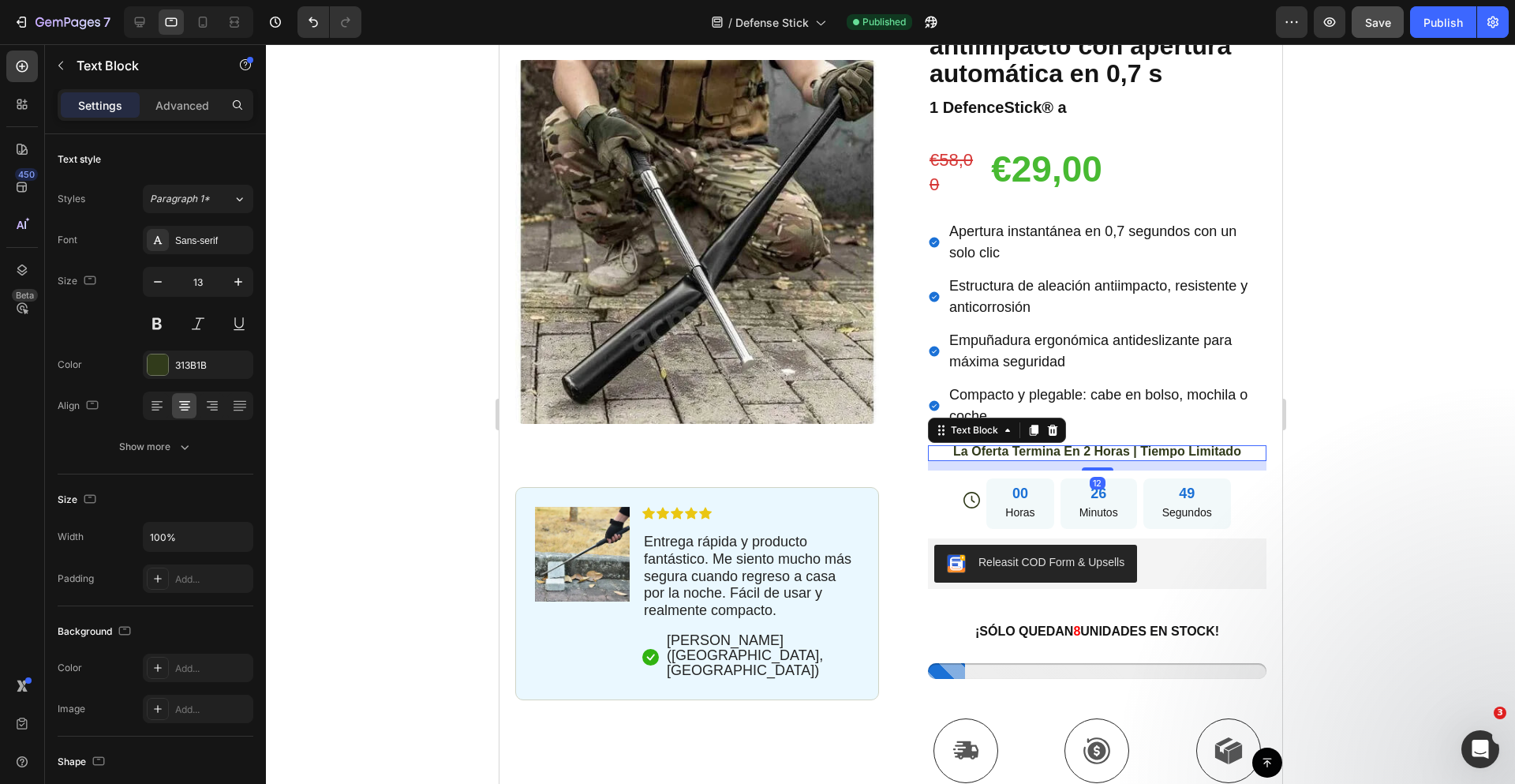
click at [1086, 449] on span "La Oferta Termina En 2 Horas | Tiempo Limitado" at bounding box center [1097, 451] width 288 height 14
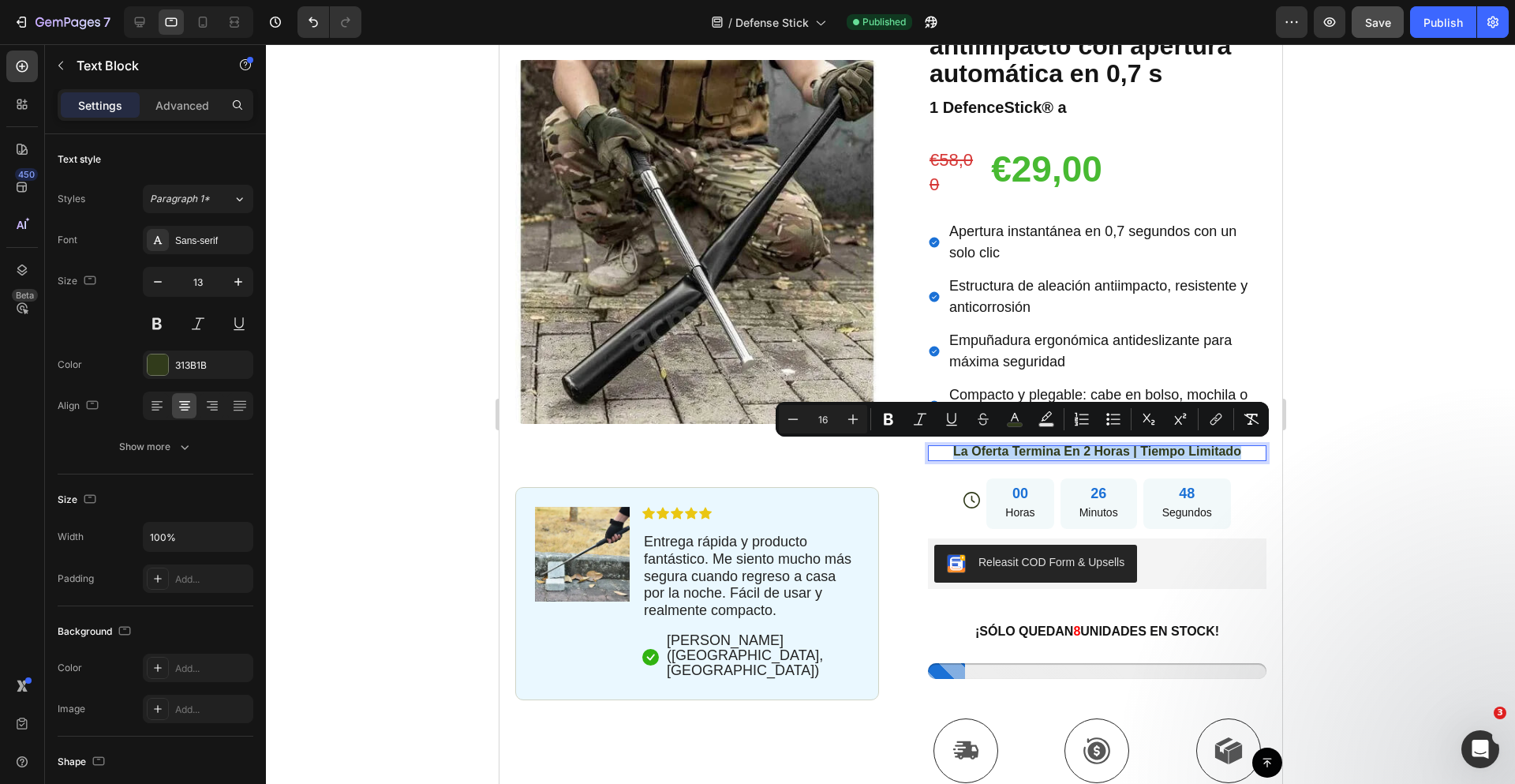
click at [1076, 421] on div at bounding box center [1076, 421] width 0 height 0
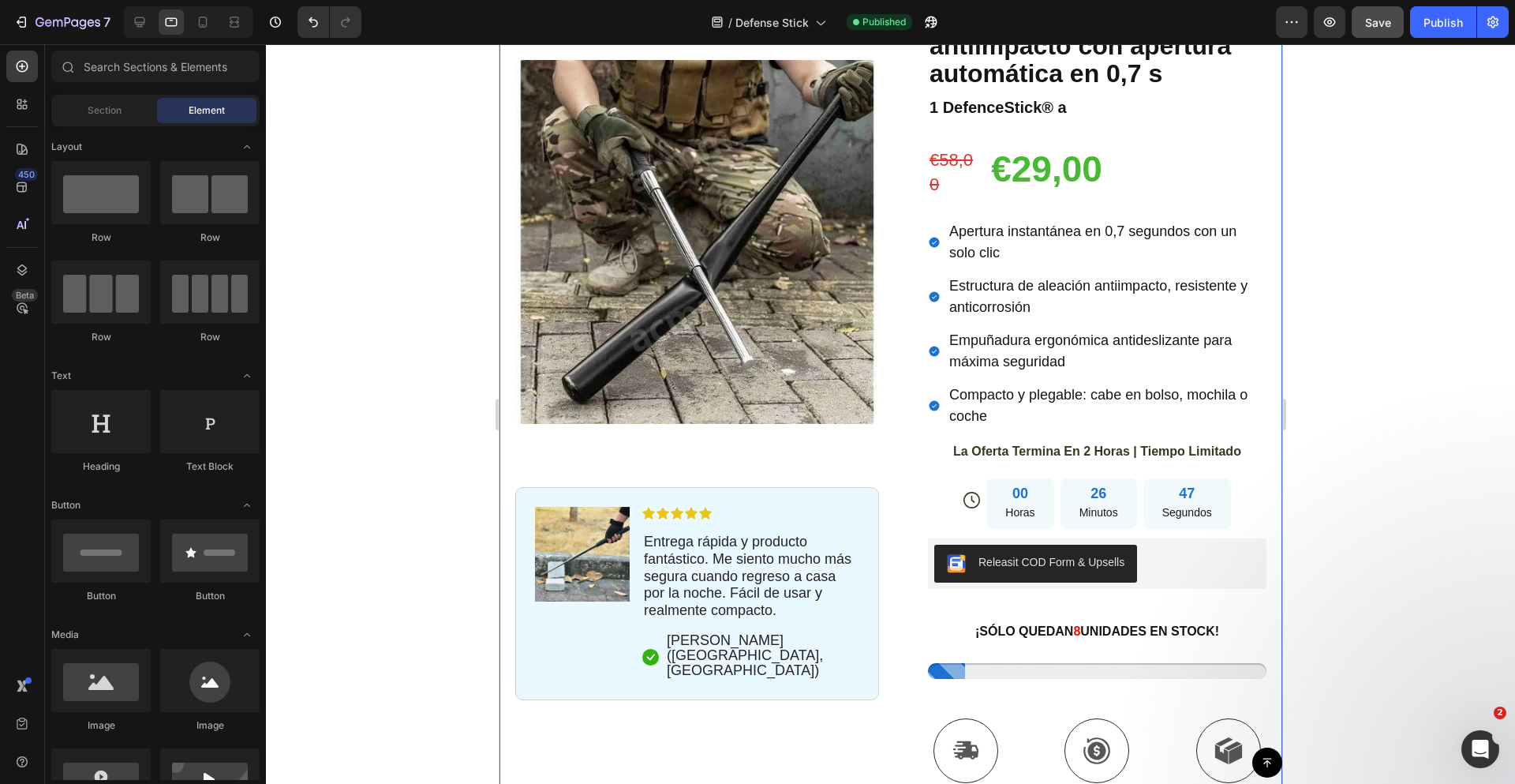
click at [1393, 439] on div at bounding box center [891, 414] width 1249 height 739
click at [1350, 425] on div at bounding box center [891, 414] width 1249 height 739
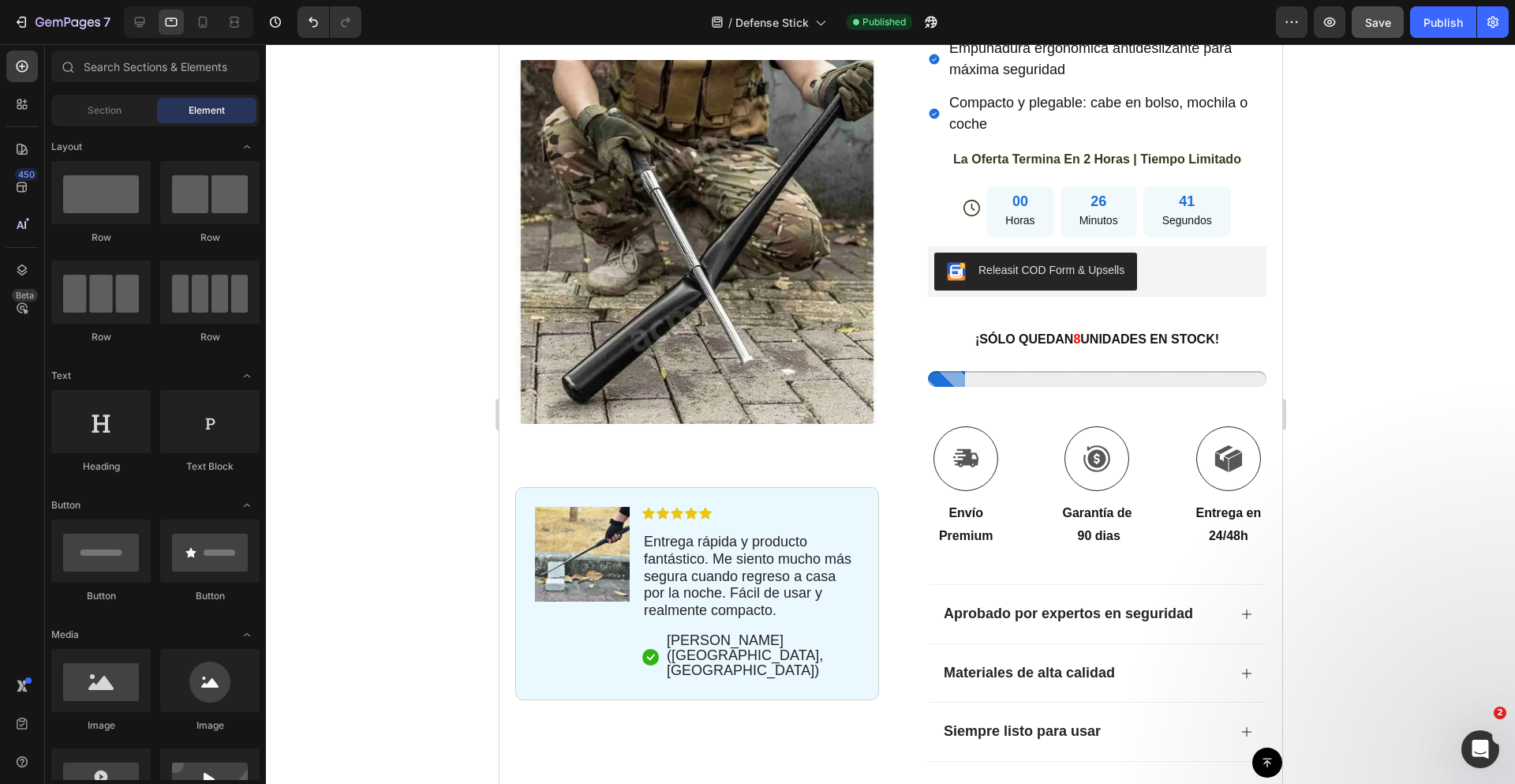
scroll to position [486, 0]
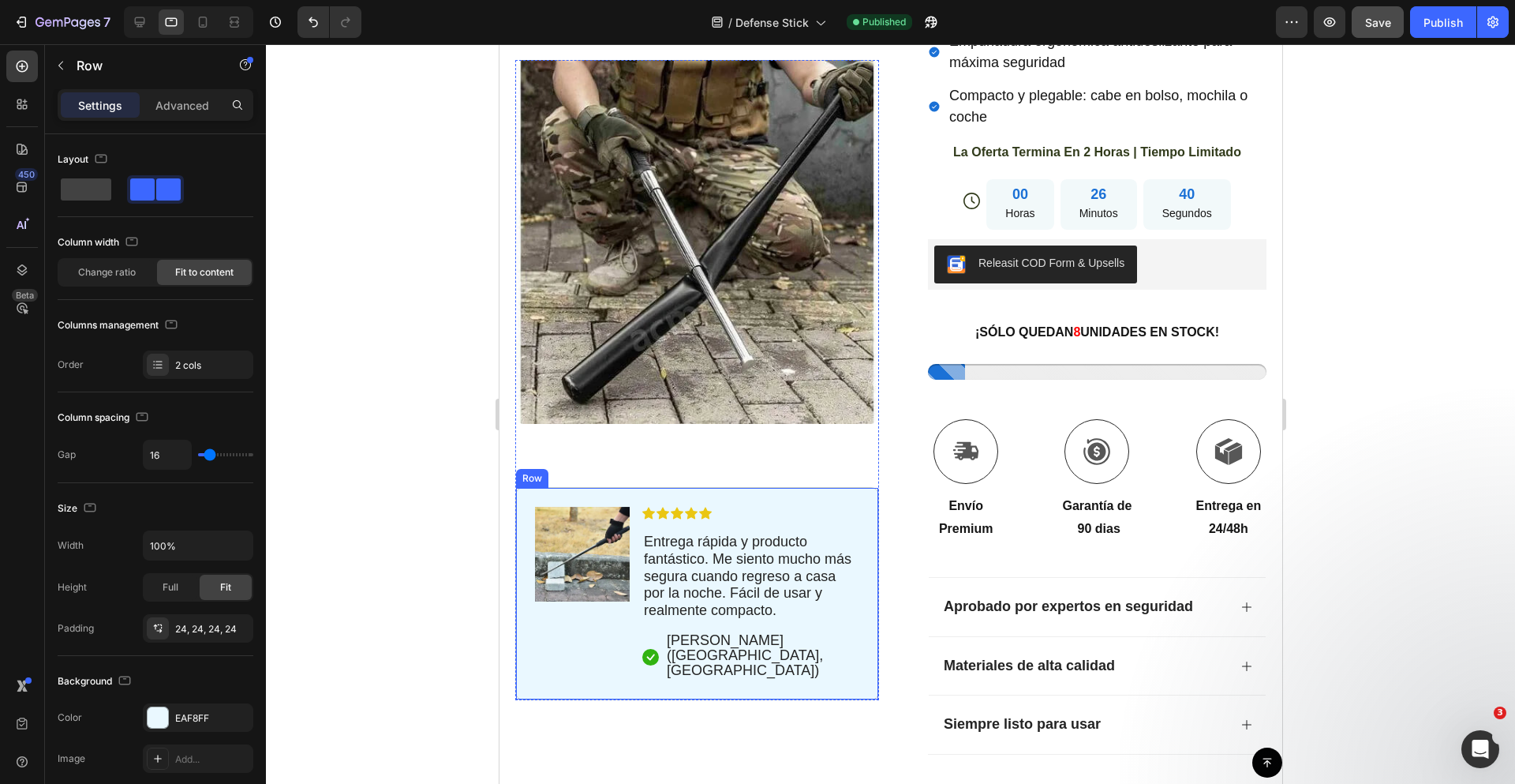
click at [743, 487] on div "Image Icon Icon Icon Icon Icon Icon List Entrega rápida y producto fantástico. …" at bounding box center [697, 593] width 364 height 213
click at [179, 106] on p "Advanced" at bounding box center [182, 105] width 53 height 16
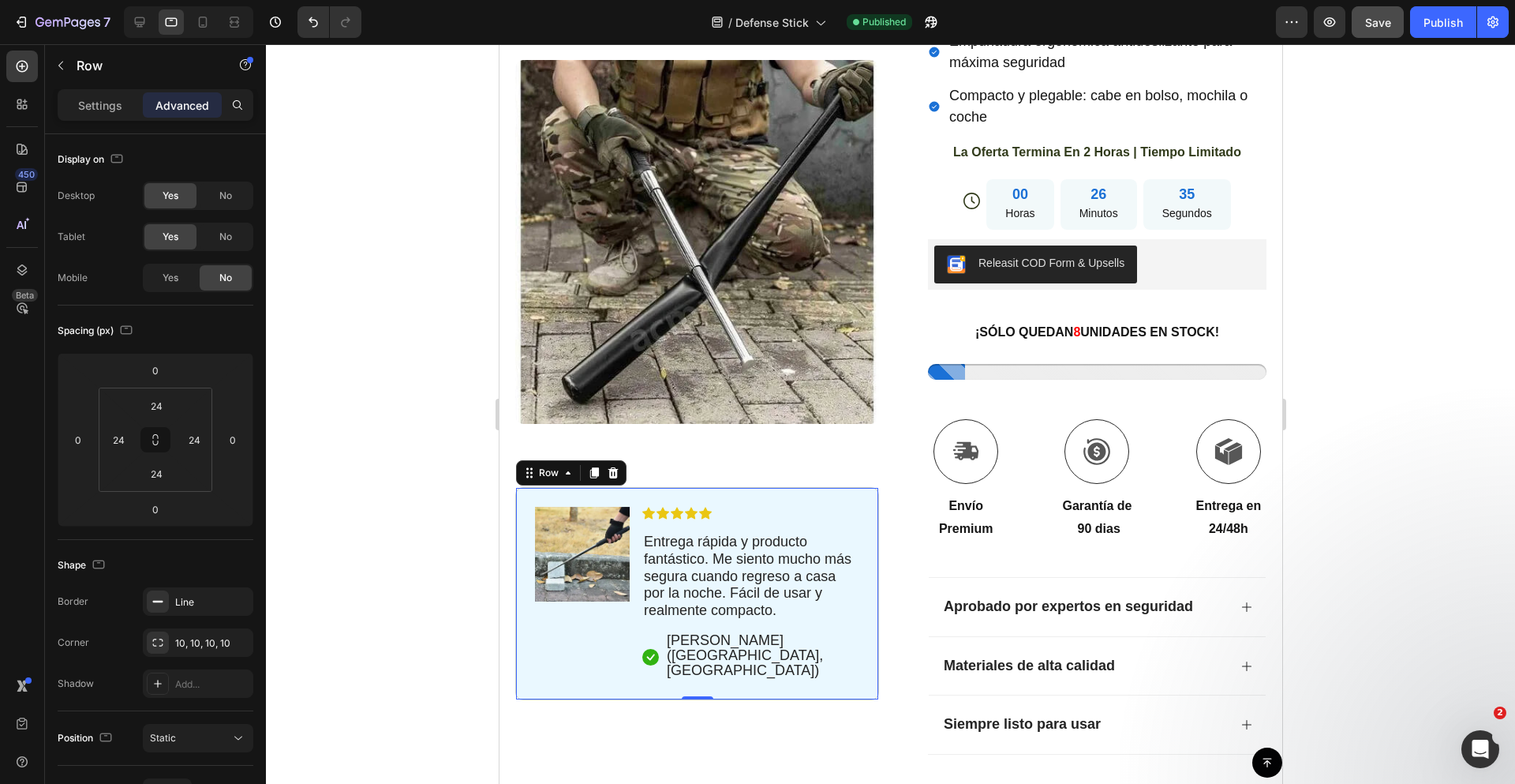
click at [1374, 413] on div at bounding box center [891, 414] width 1249 height 739
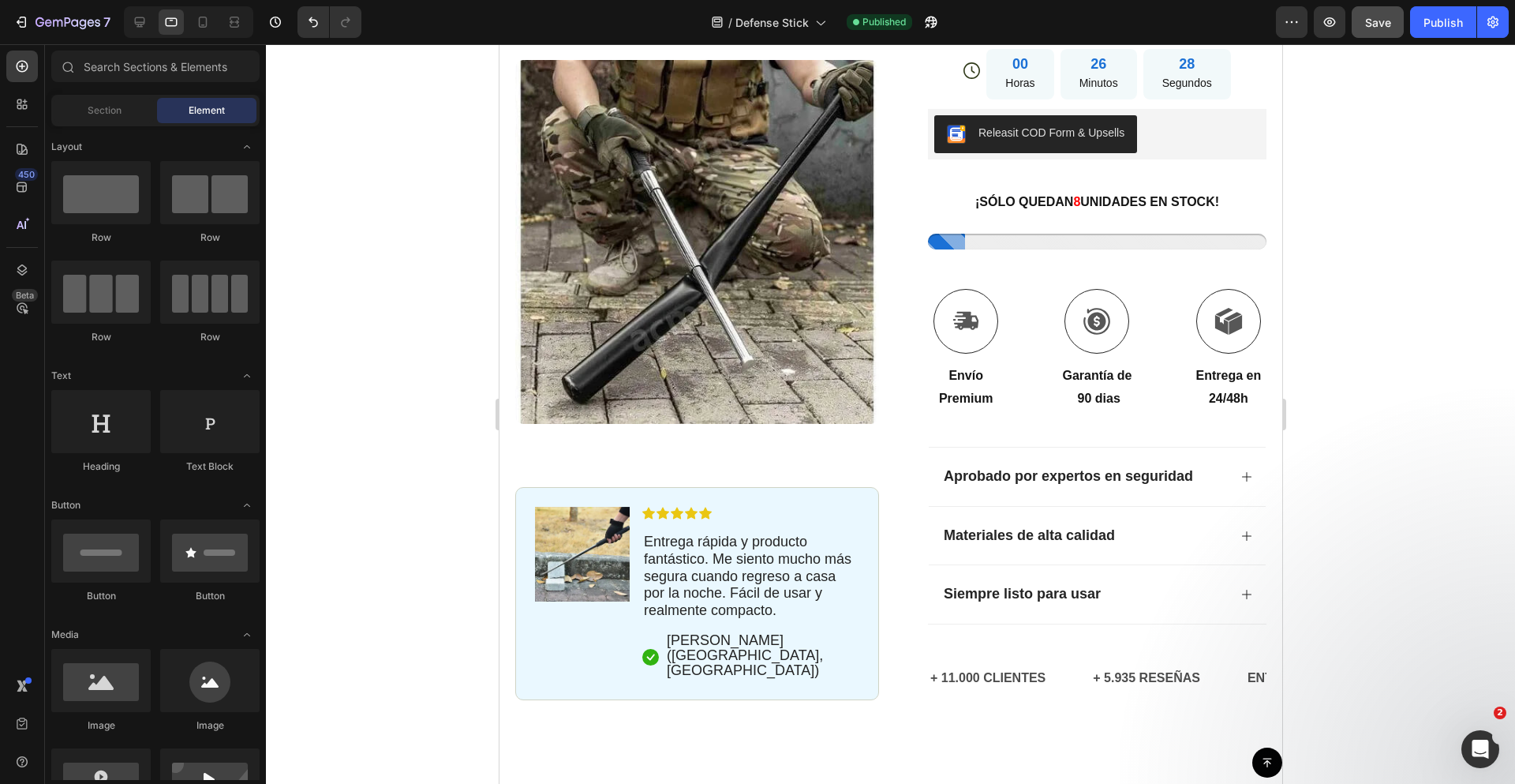
scroll to position [623, 0]
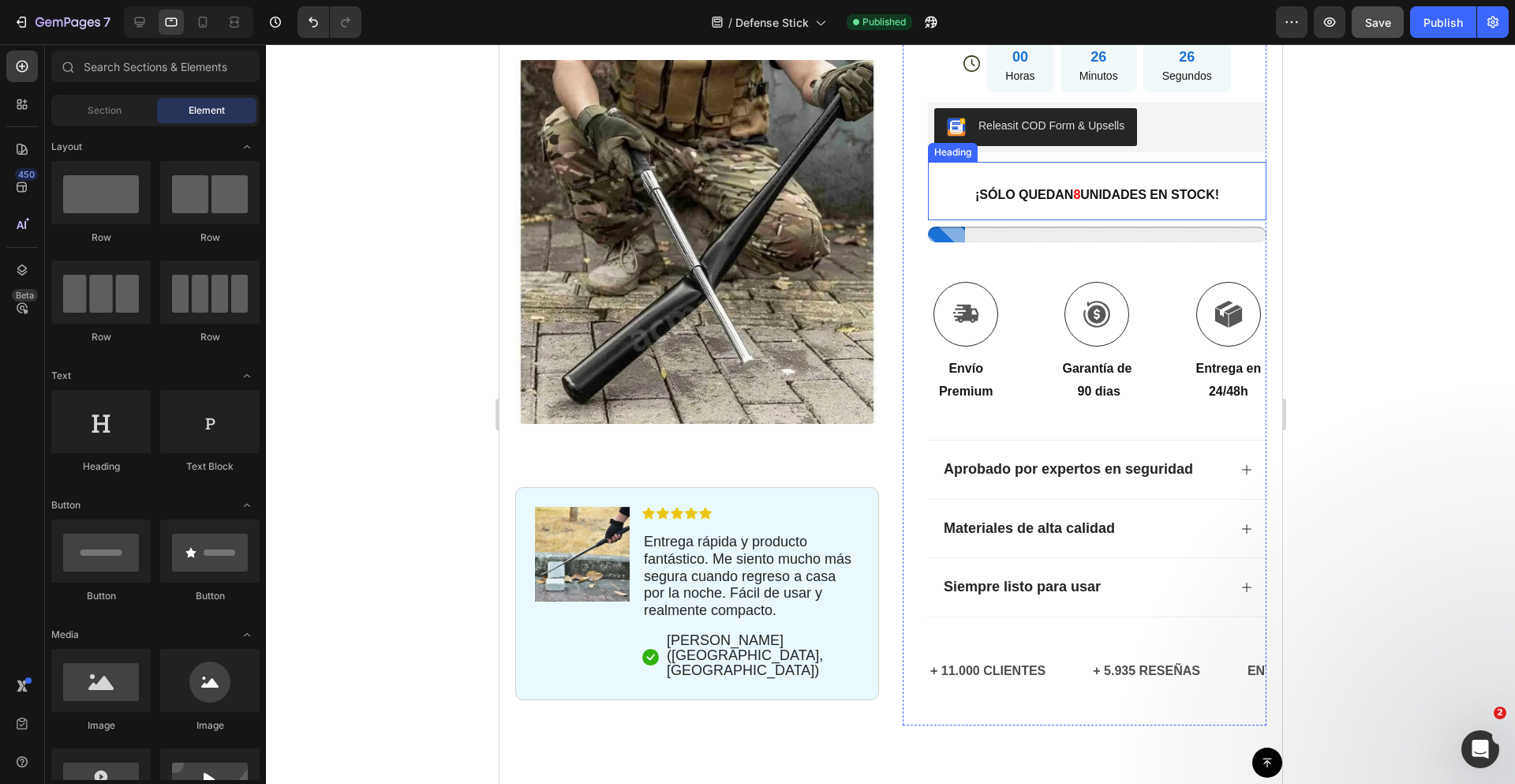
click at [1164, 194] on strong "UNIDADES EN STOCK!" at bounding box center [1148, 195] width 138 height 14
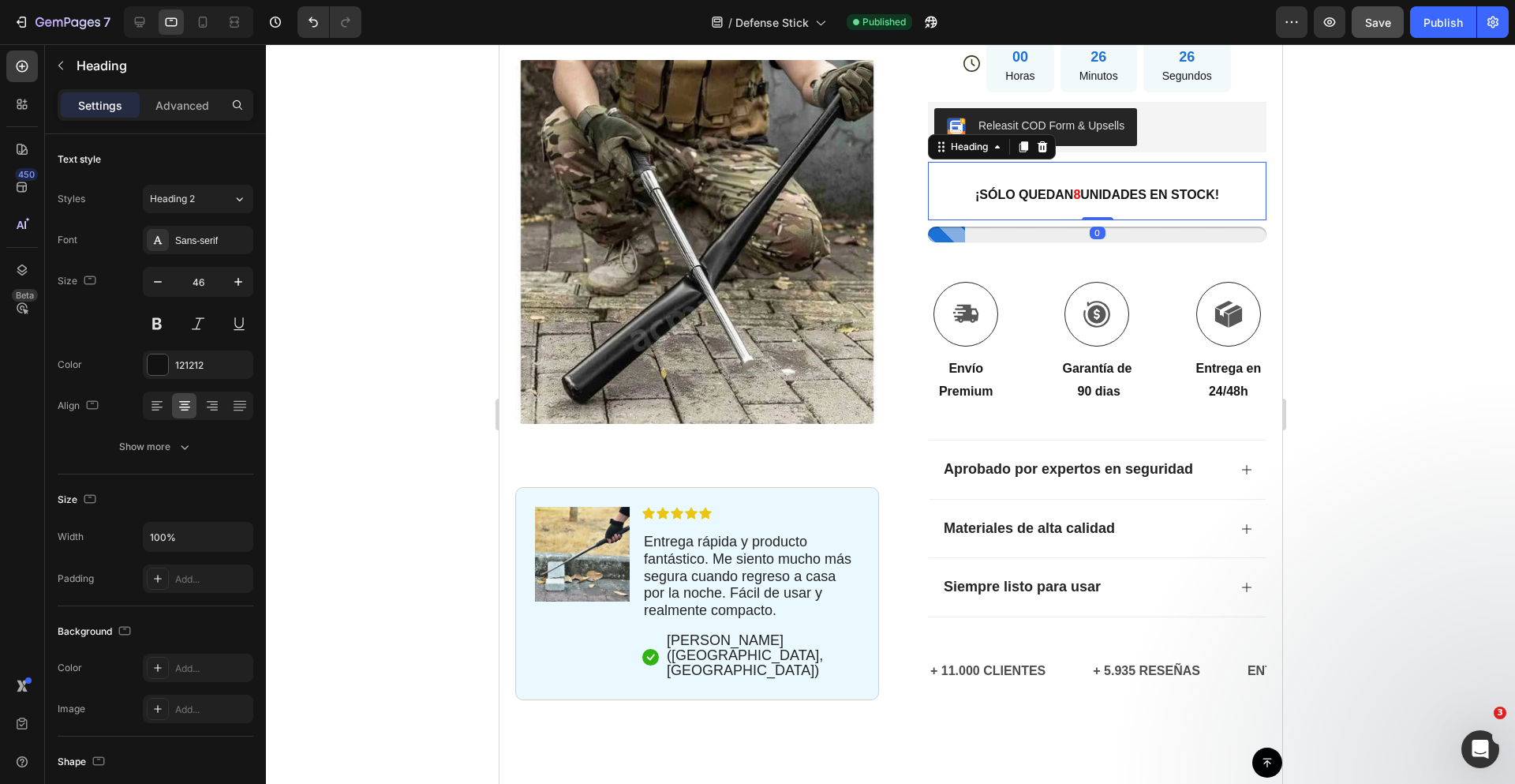
click at [1164, 194] on strong "UNIDADES EN STOCK!" at bounding box center [1148, 195] width 138 height 14
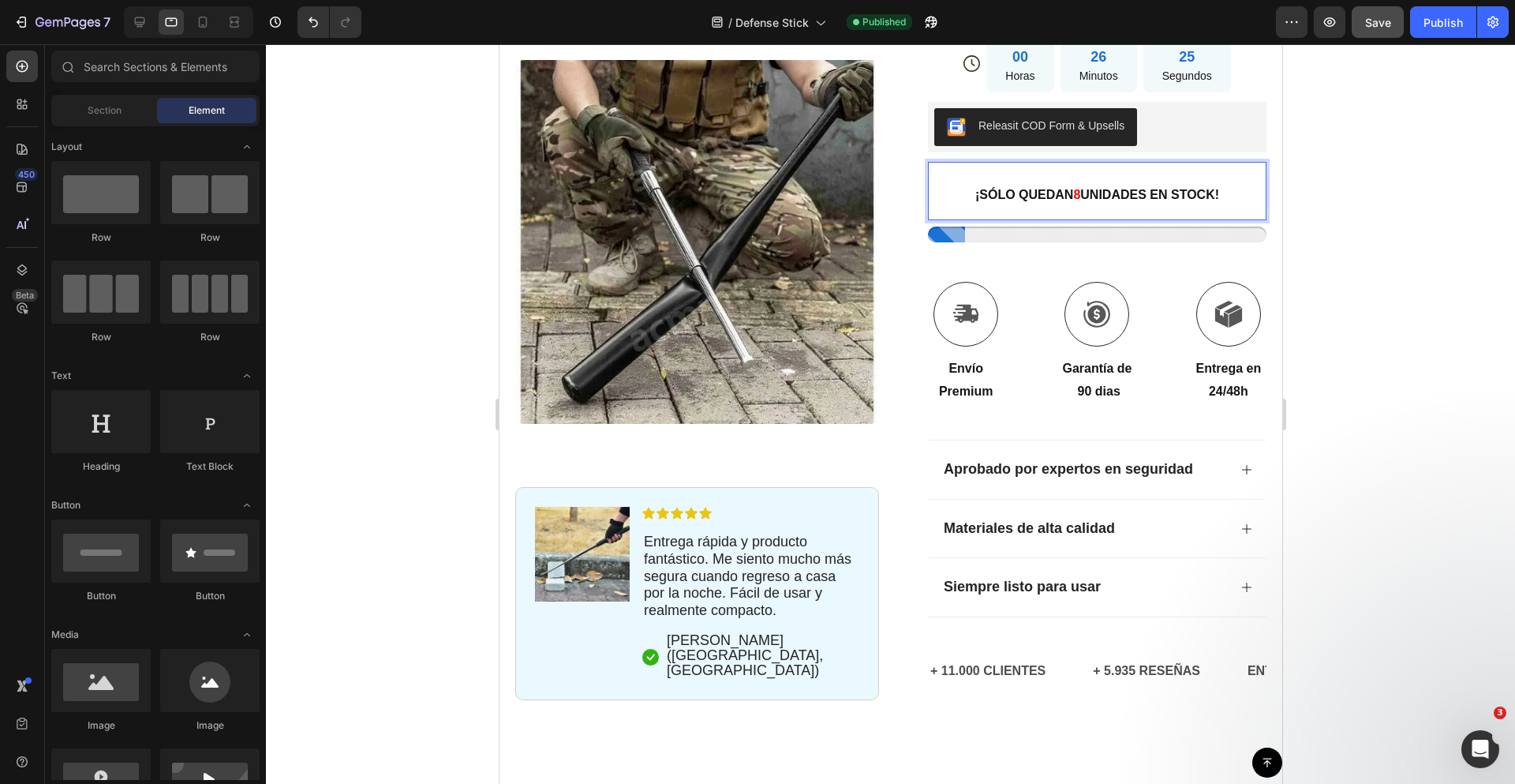
click at [1154, 165] on div at bounding box center [1154, 165] width 0 height 0
click at [1408, 222] on div at bounding box center [891, 414] width 1249 height 739
click at [1333, 190] on div at bounding box center [891, 414] width 1249 height 739
drag, startPoint x: 1371, startPoint y: 212, endPoint x: 1361, endPoint y: 207, distance: 11.2
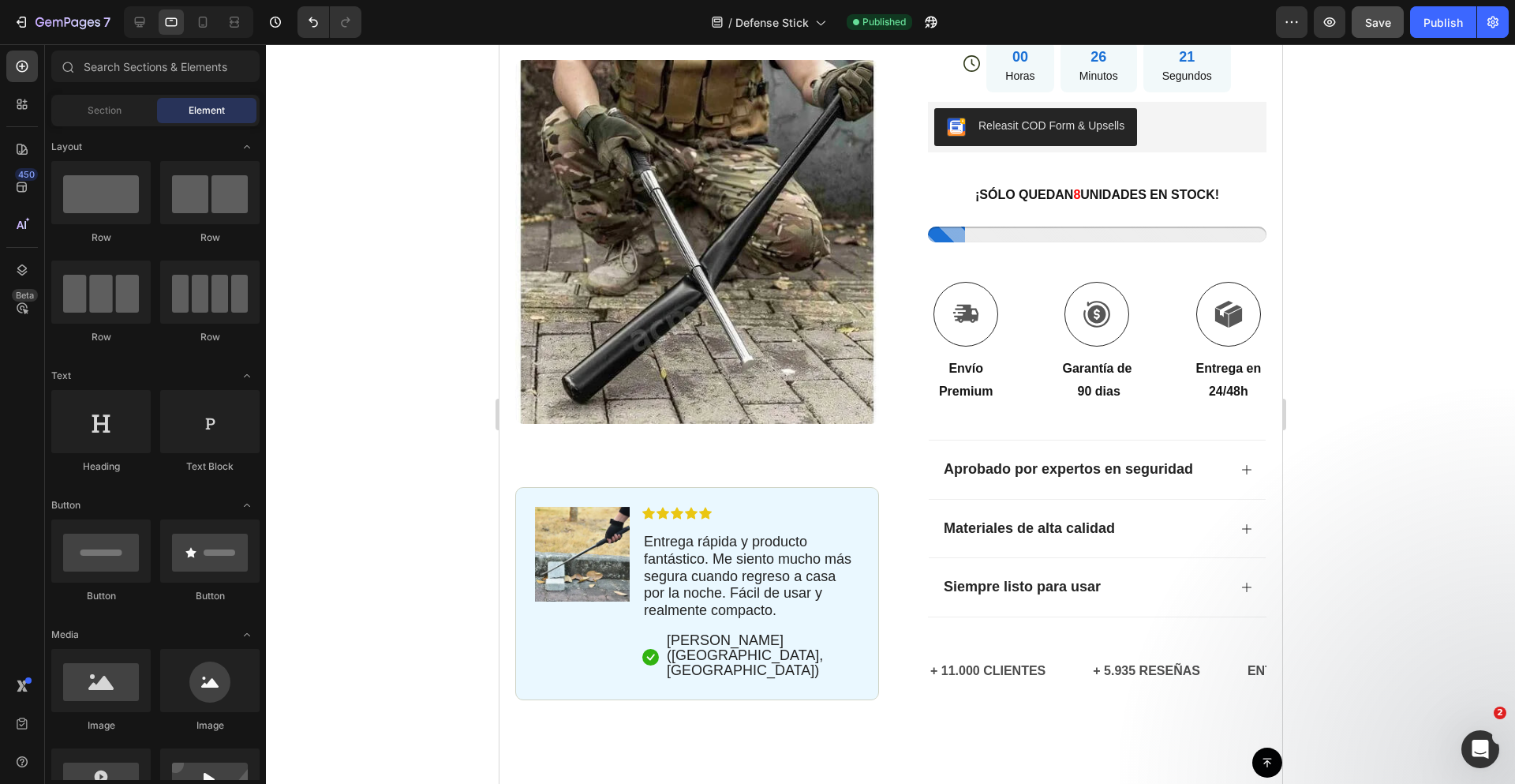
click at [1371, 212] on div at bounding box center [891, 414] width 1249 height 739
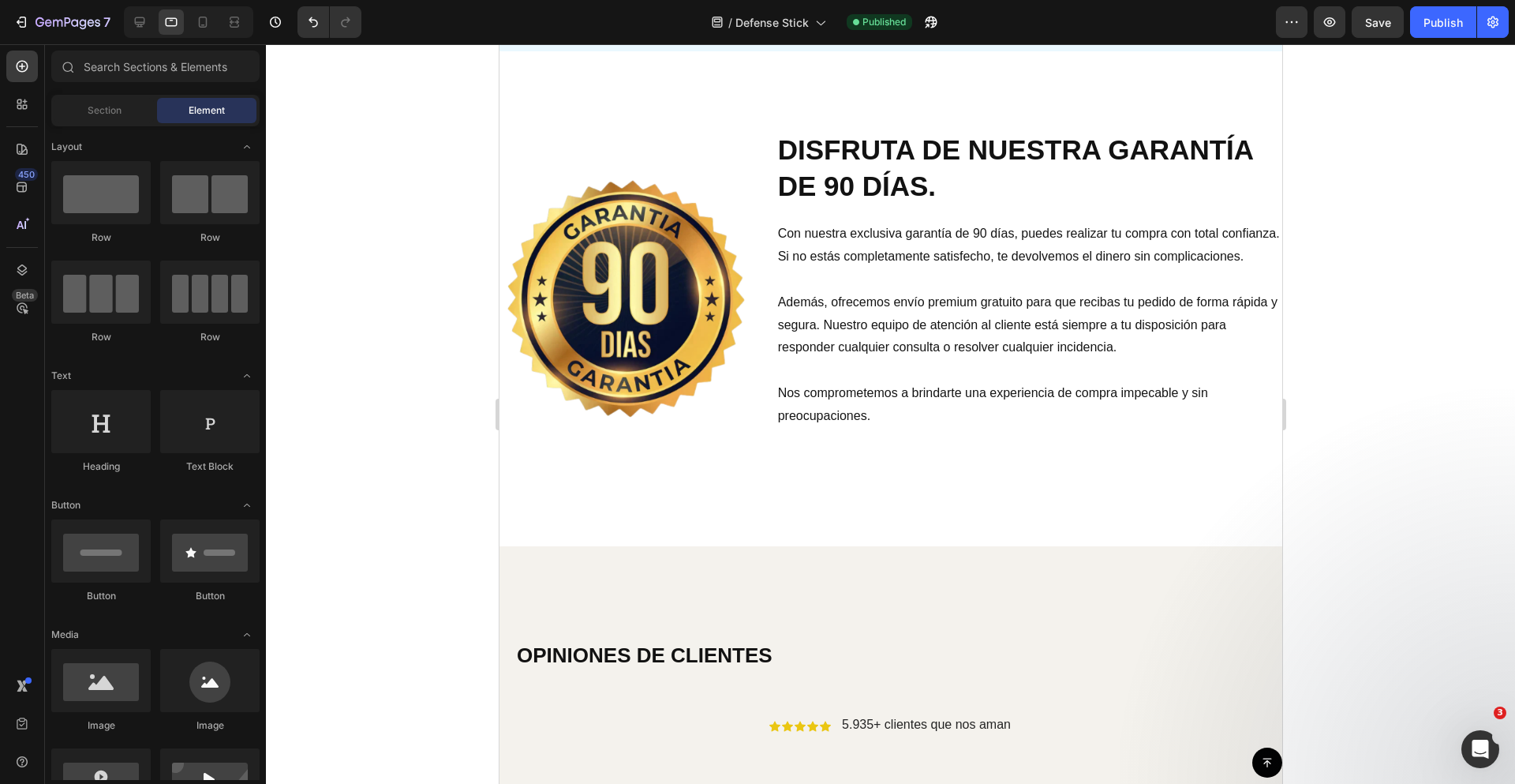
scroll to position [3520, 0]
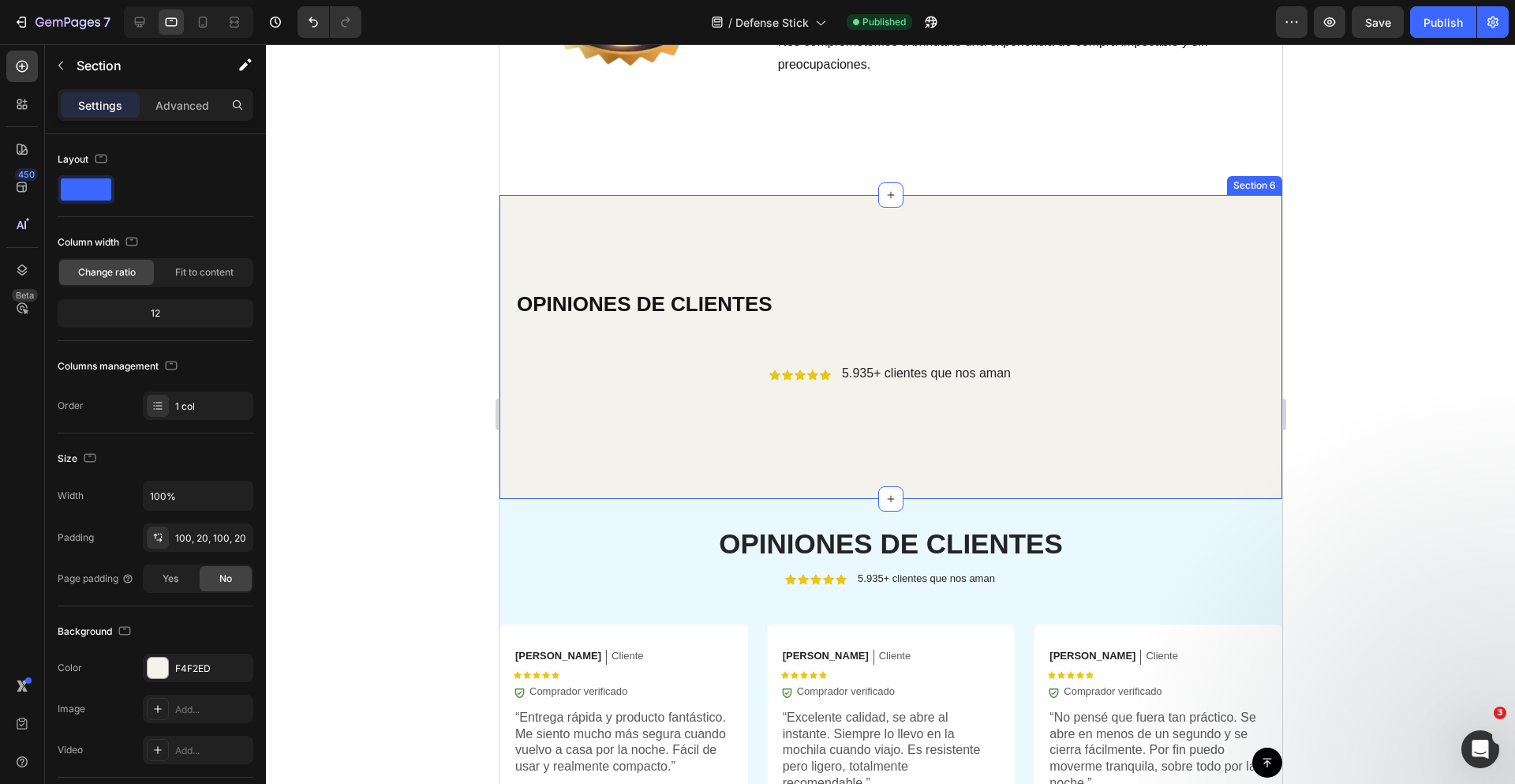
click at [728, 242] on div "OPINIONES DE CLIENTES Heading Icon Icon Icon Icon Icon Icon List 5.935+ cliente…" at bounding box center [890, 347] width 783 height 304
click at [183, 108] on p "Advanced" at bounding box center [182, 105] width 53 height 16
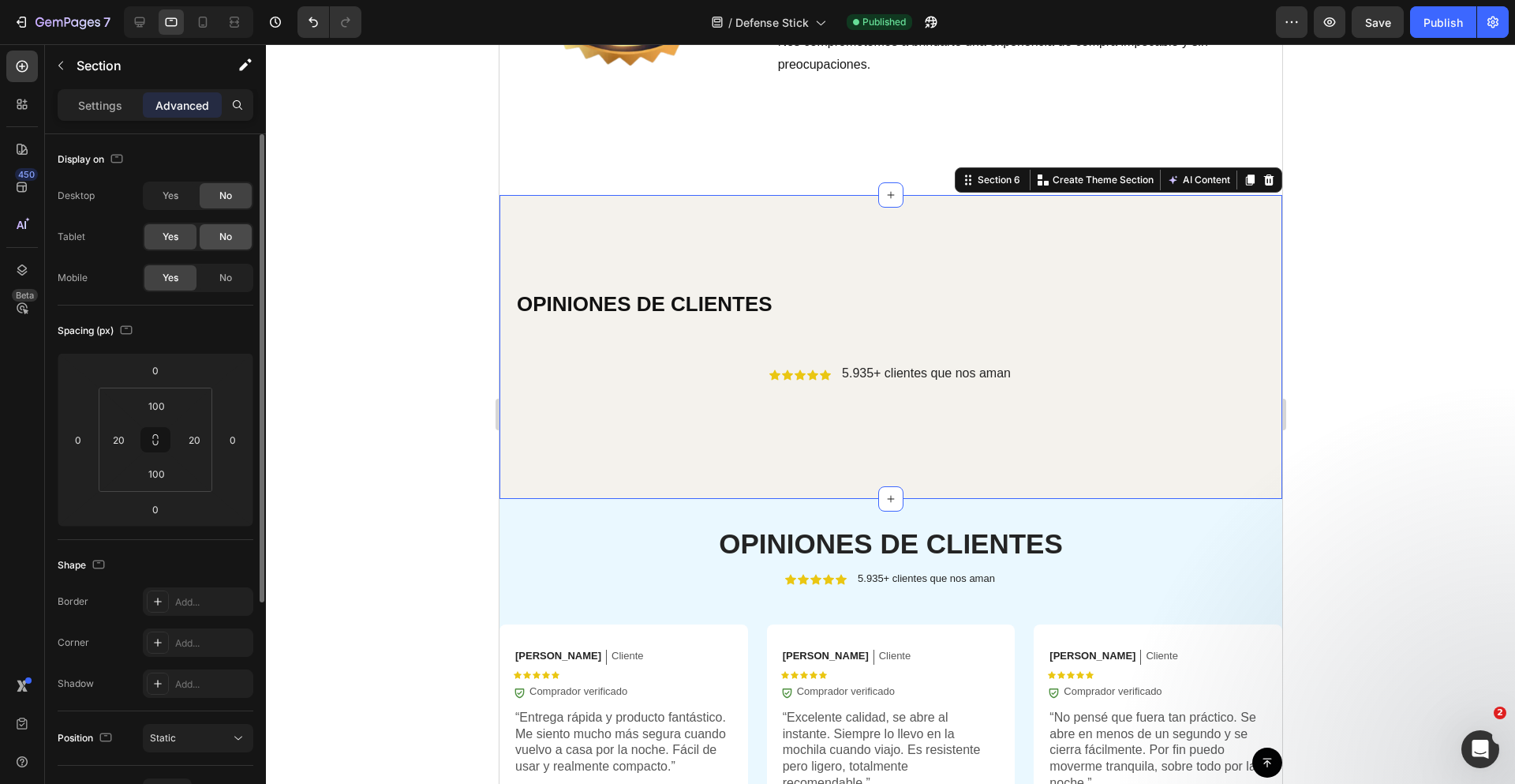
click at [230, 240] on span "No" at bounding box center [226, 236] width 13 height 15
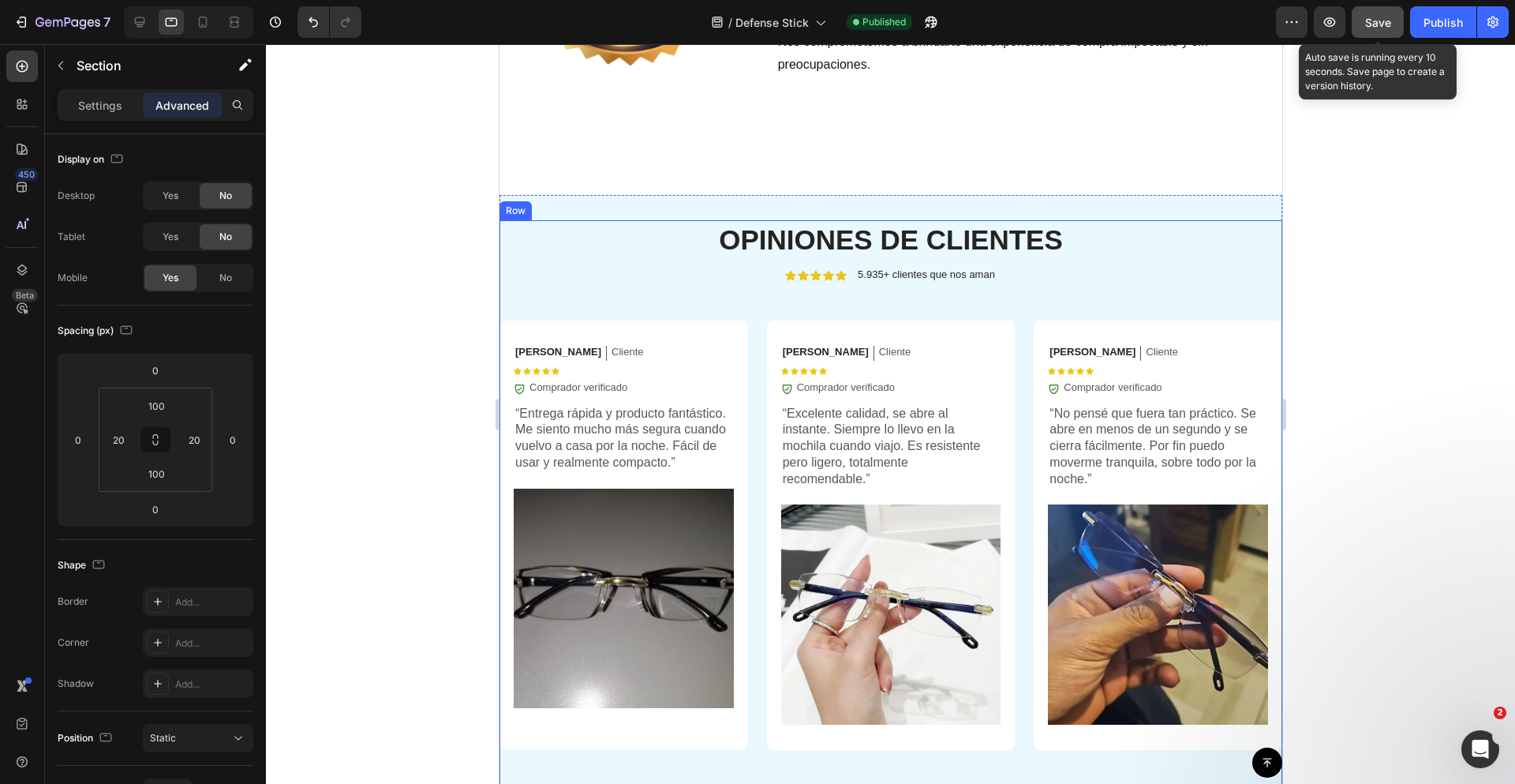
click at [1377, 28] on span "Save" at bounding box center [1378, 22] width 26 height 14
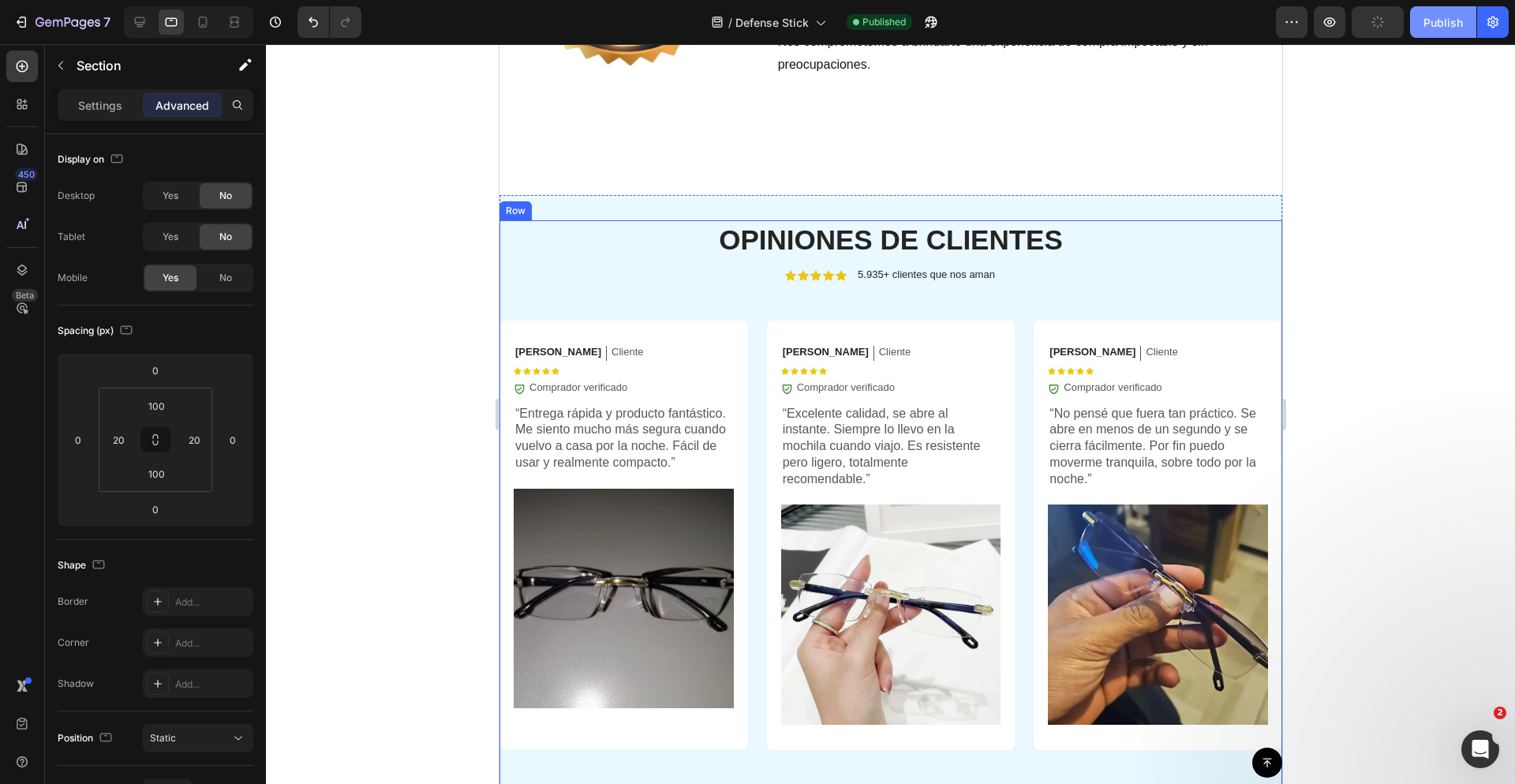
click at [1429, 26] on div "Publish" at bounding box center [1443, 22] width 40 height 16
click at [1363, 224] on div at bounding box center [891, 414] width 1249 height 739
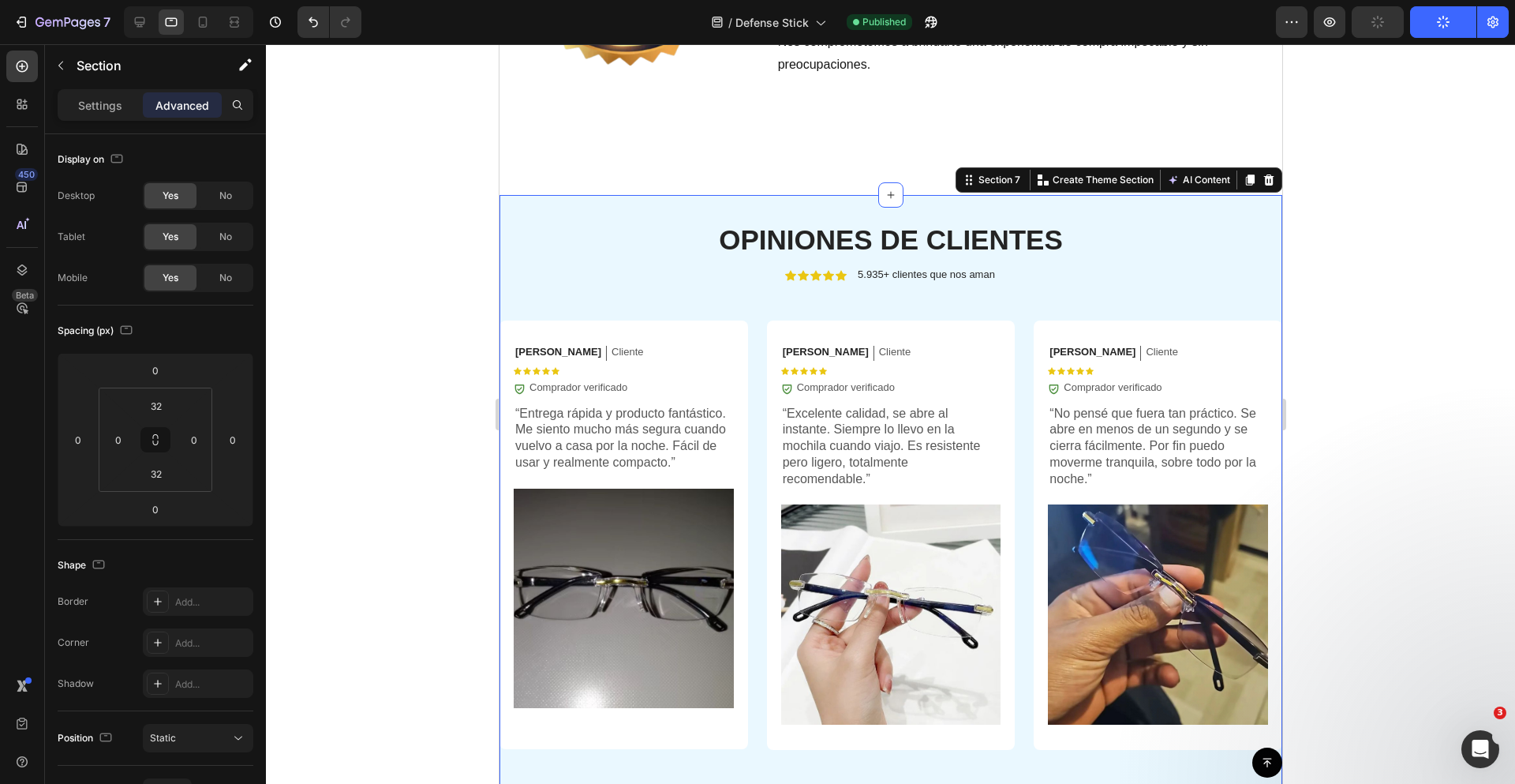
click at [1197, 234] on div "OPINIONES DE CLIENTES Heading Icon Icon Icon Icon Icon Icon List 5.935+ cliente…" at bounding box center [890, 753] width 783 height 1117
click at [1386, 350] on div at bounding box center [891, 414] width 1249 height 739
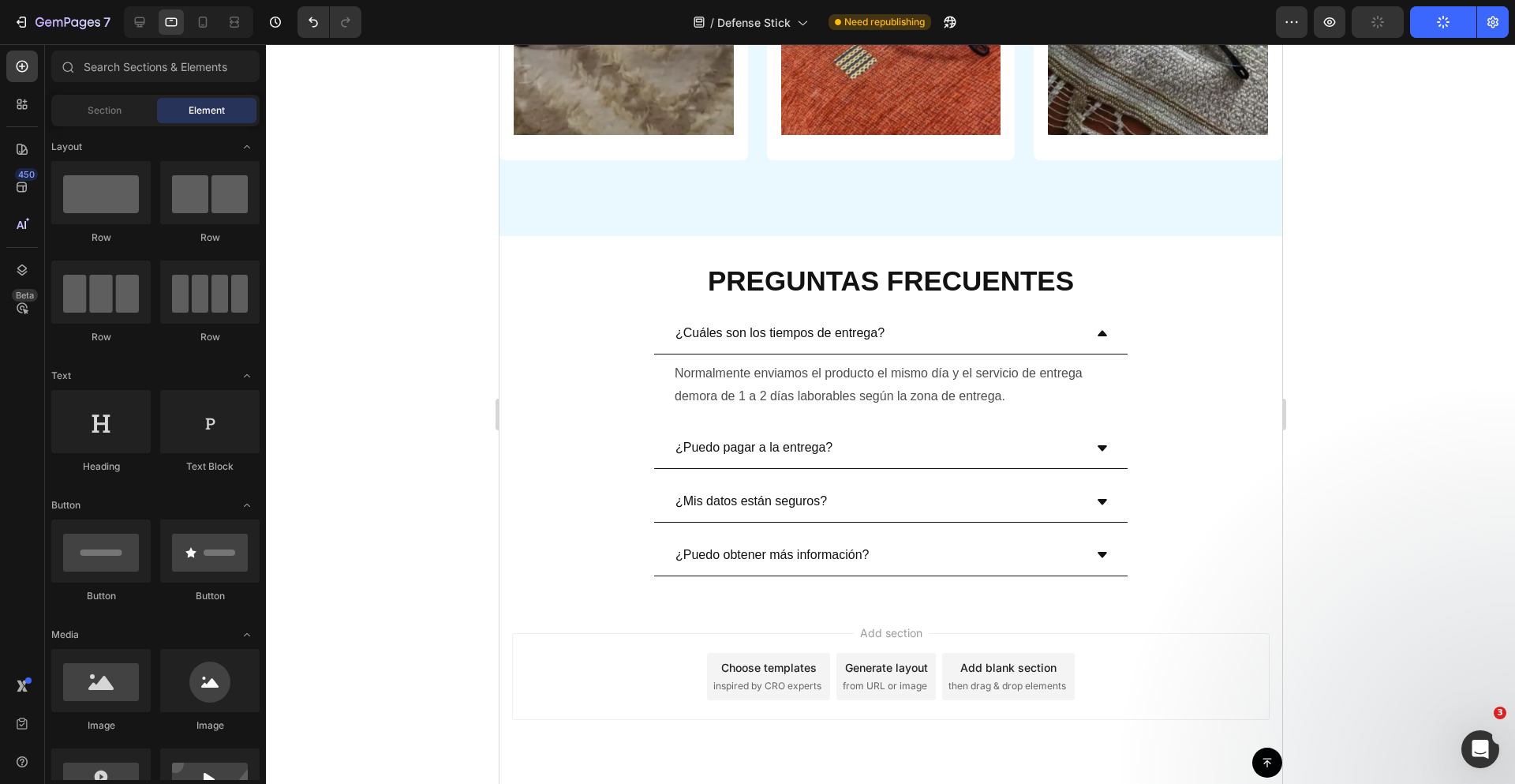
scroll to position [4656, 0]
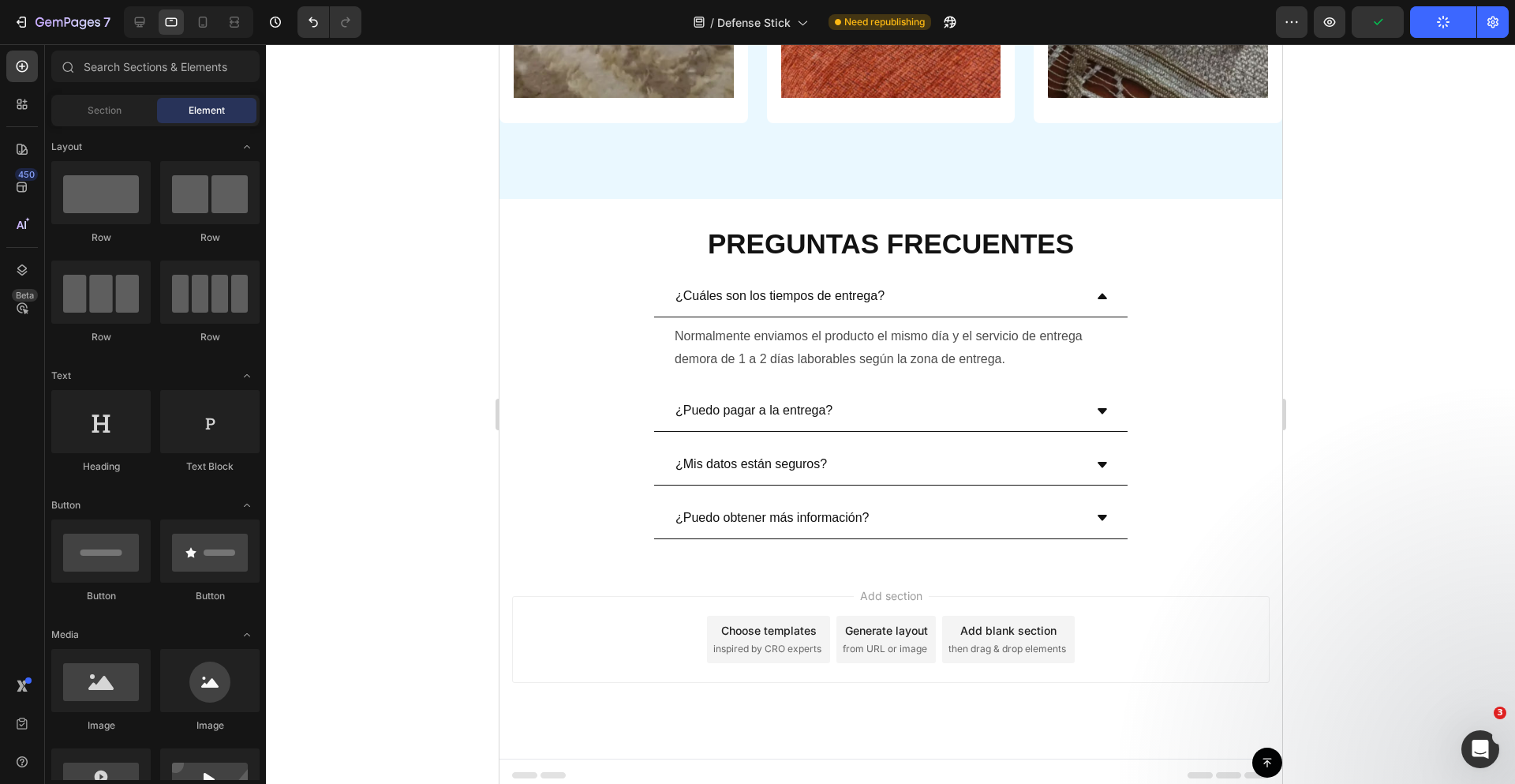
drag, startPoint x: 1275, startPoint y: 557, endPoint x: 1864, endPoint y: 595, distance: 590.2
click at [957, 504] on div "¿Puedo obtener más información?" at bounding box center [878, 518] width 410 height 28
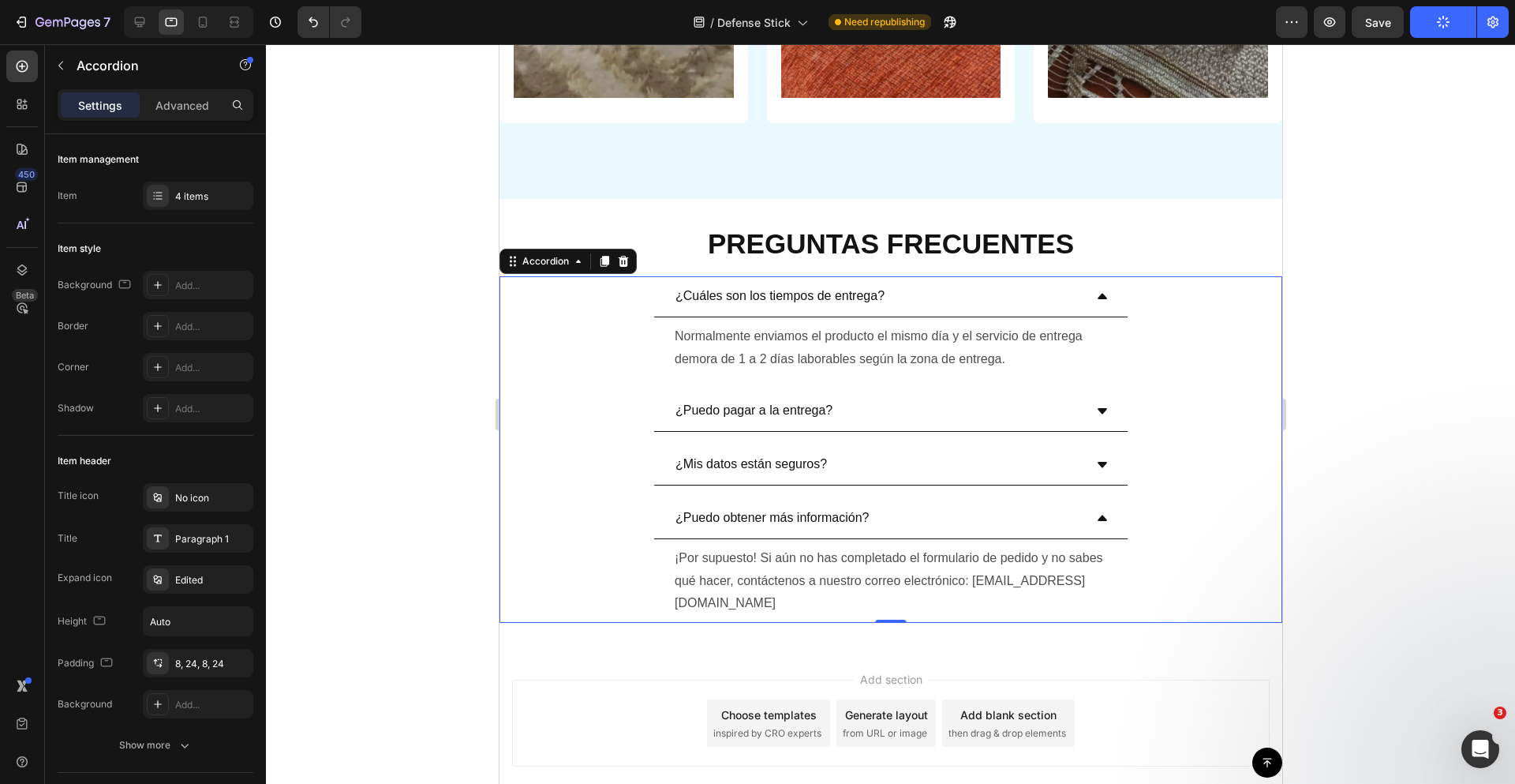
click at [957, 504] on div "¿Puedo obtener más información?" at bounding box center [878, 518] width 410 height 28
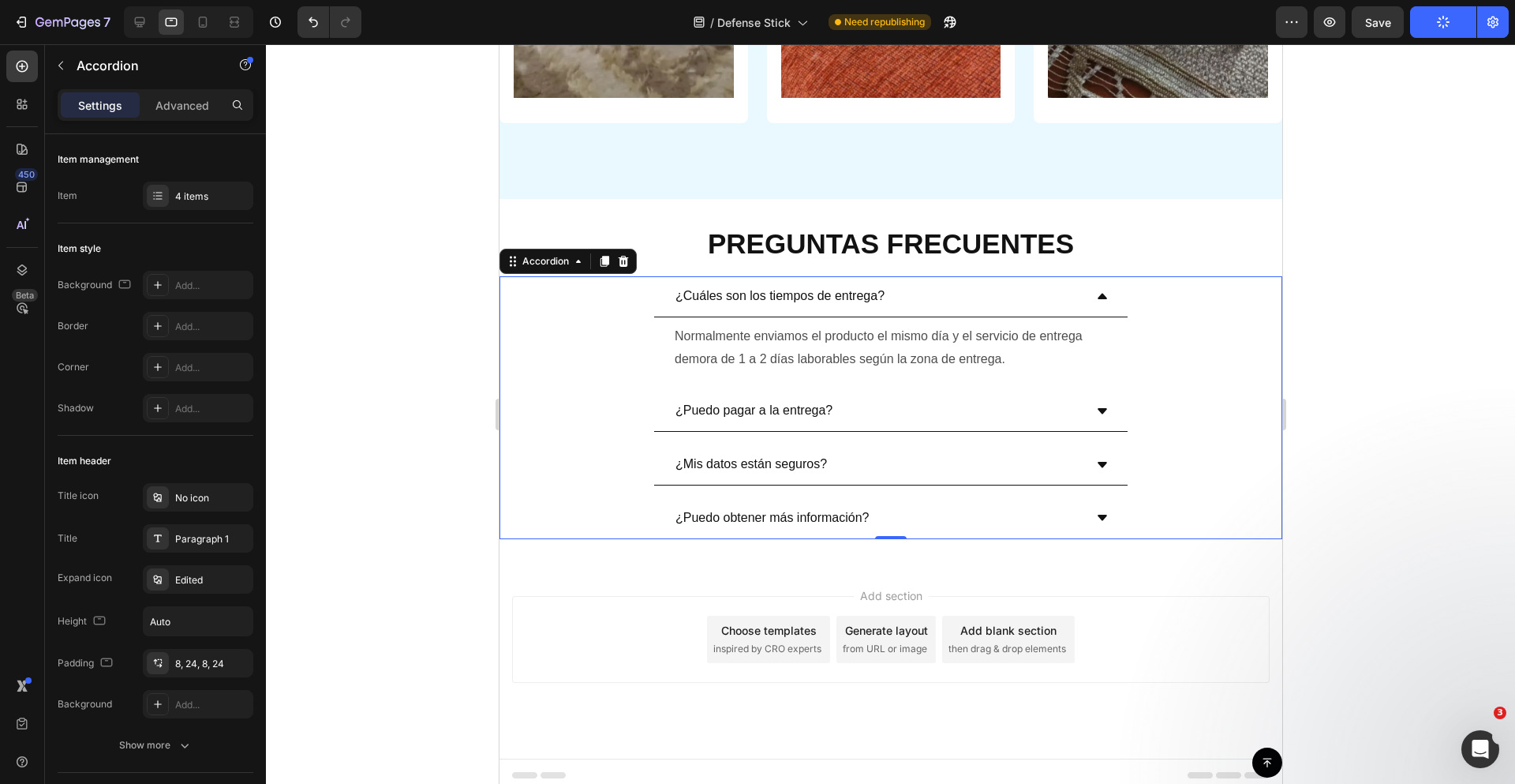
click at [957, 504] on div "¿Puedo obtener más información?" at bounding box center [878, 518] width 410 height 28
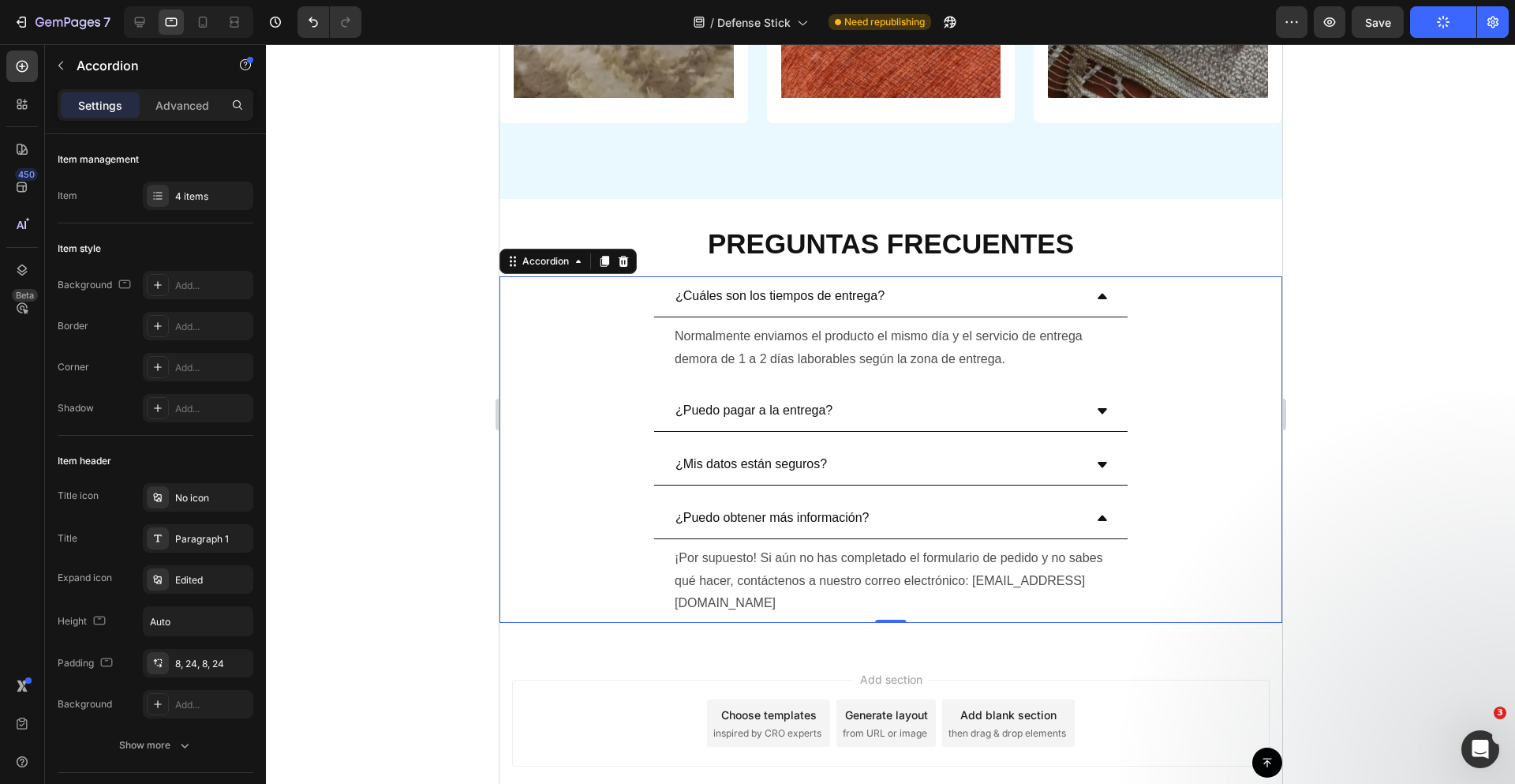
click at [957, 504] on div "¿Puedo obtener más información?" at bounding box center [878, 518] width 410 height 28
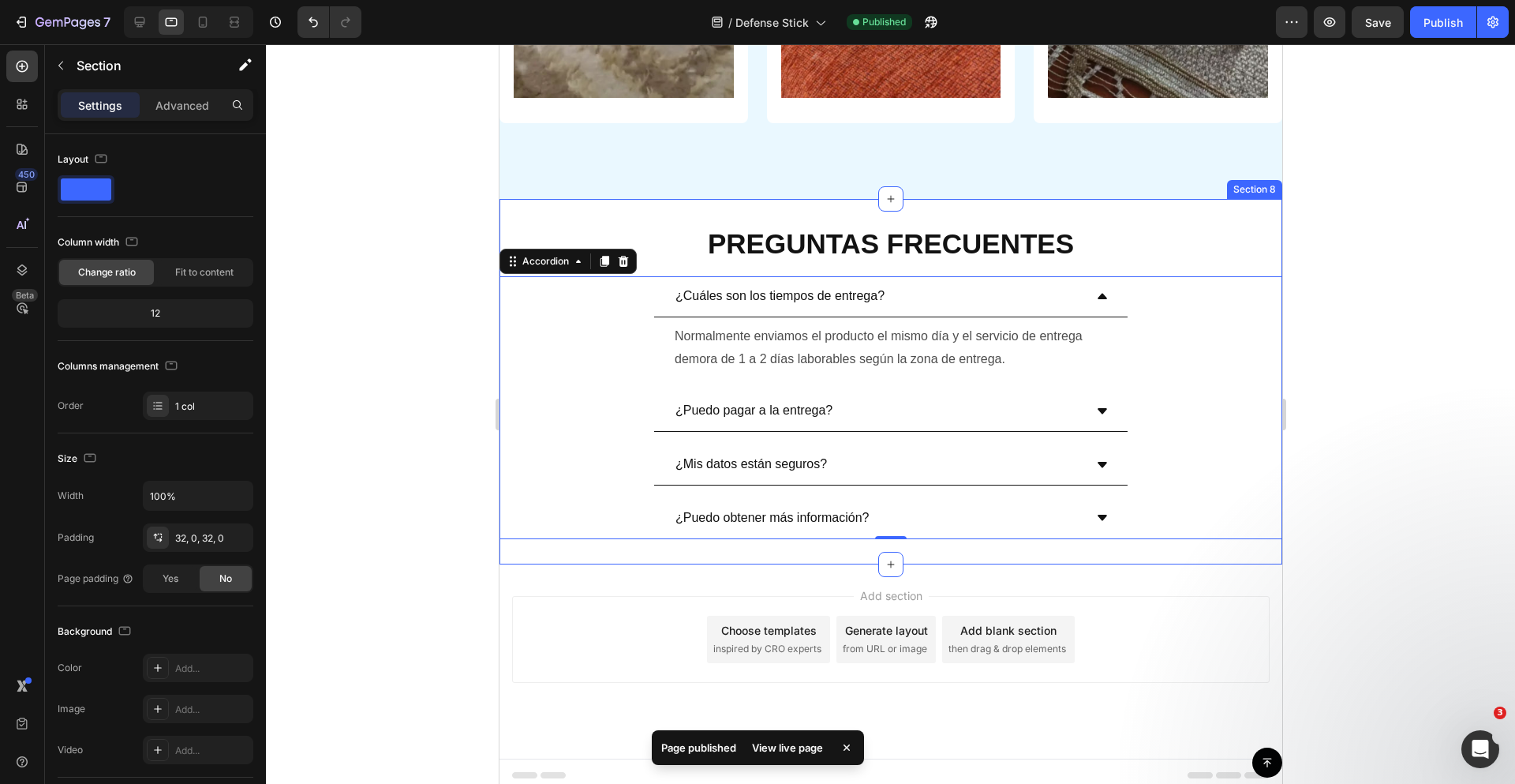
click at [645, 205] on div "PREGUNTAS FRECUENTES Heading ¿Cuáles son los tiempos de entrega? Normalmente en…" at bounding box center [890, 380] width 783 height 365
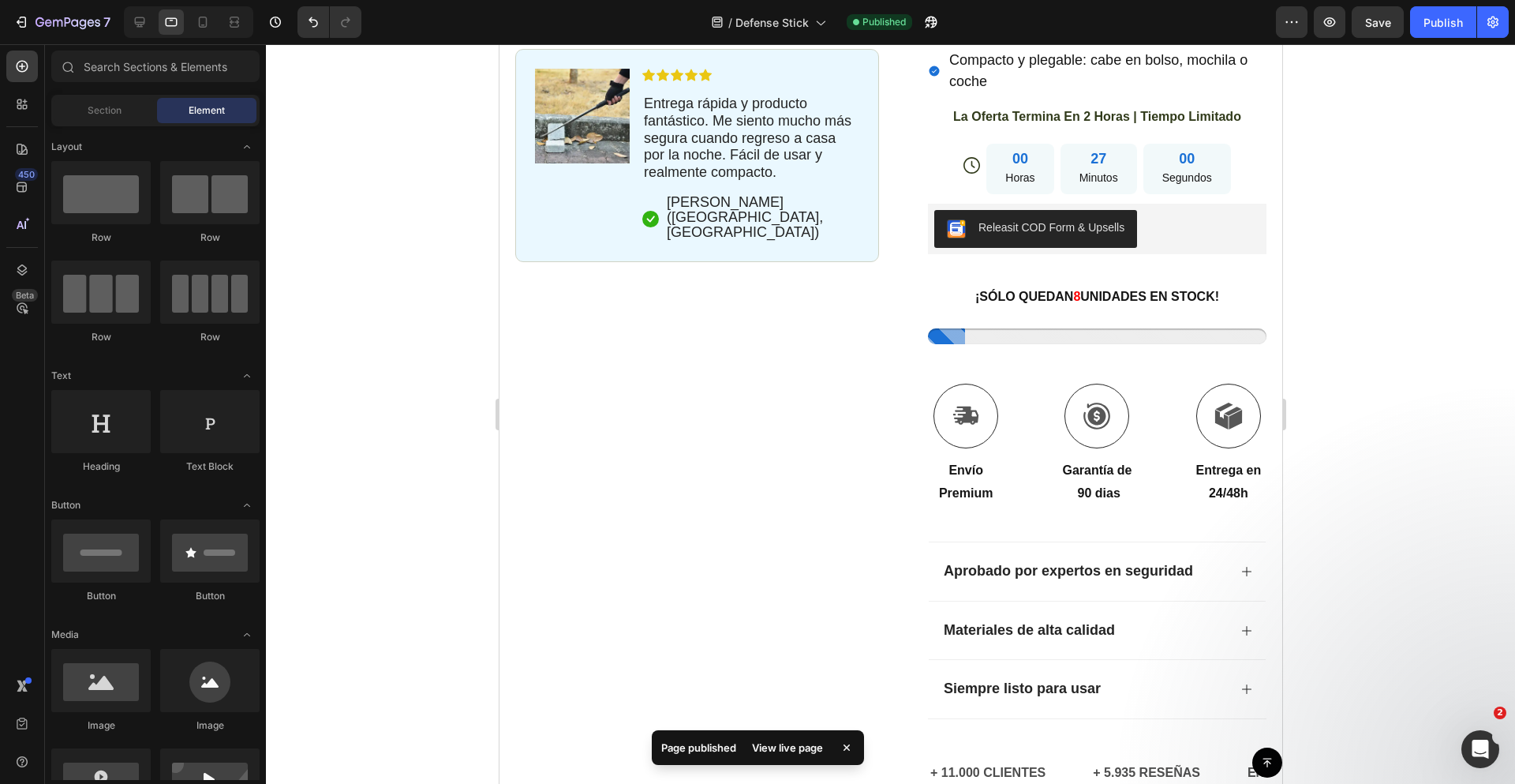
scroll to position [0, 0]
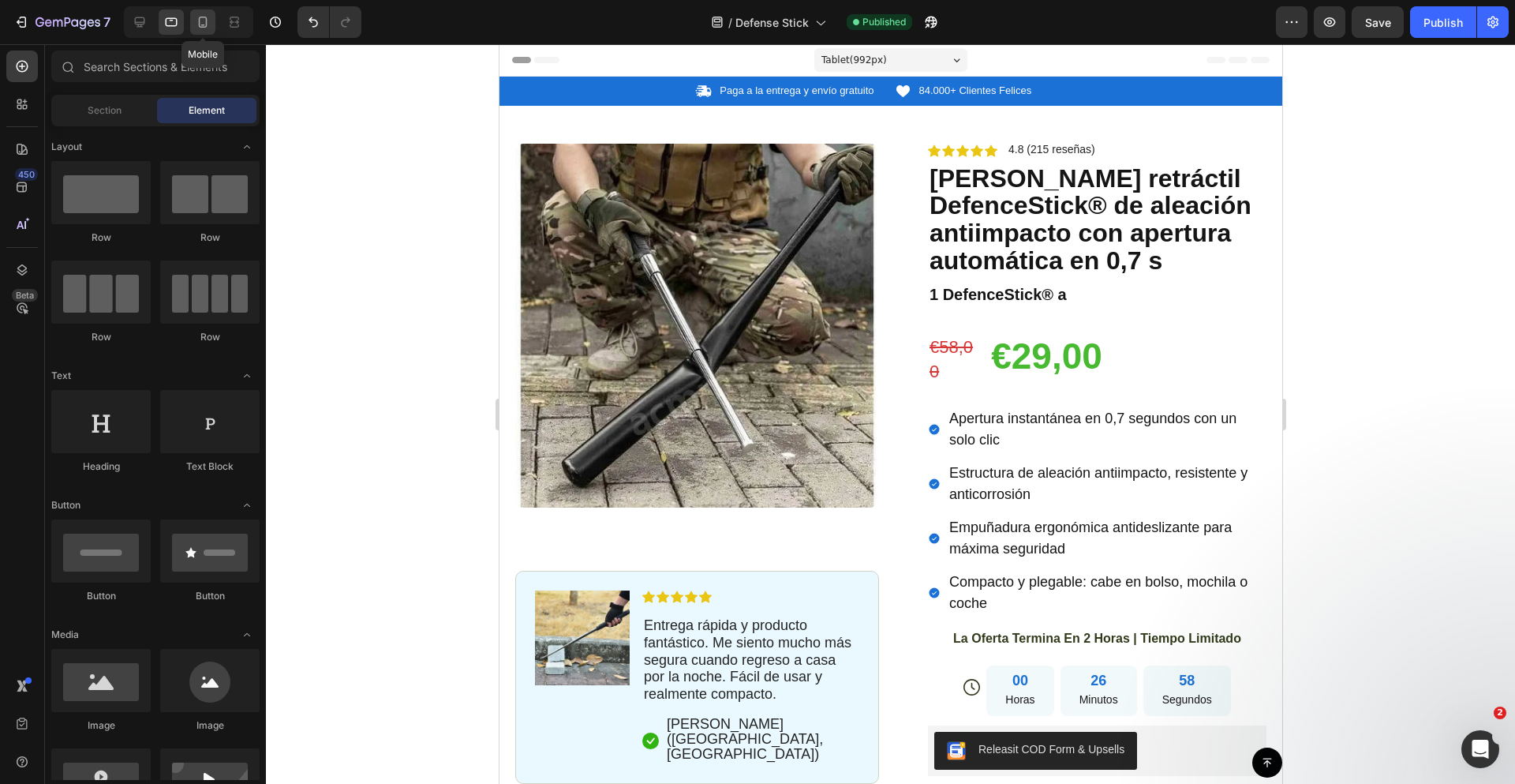
click at [209, 29] on icon at bounding box center [202, 22] width 15 height 15
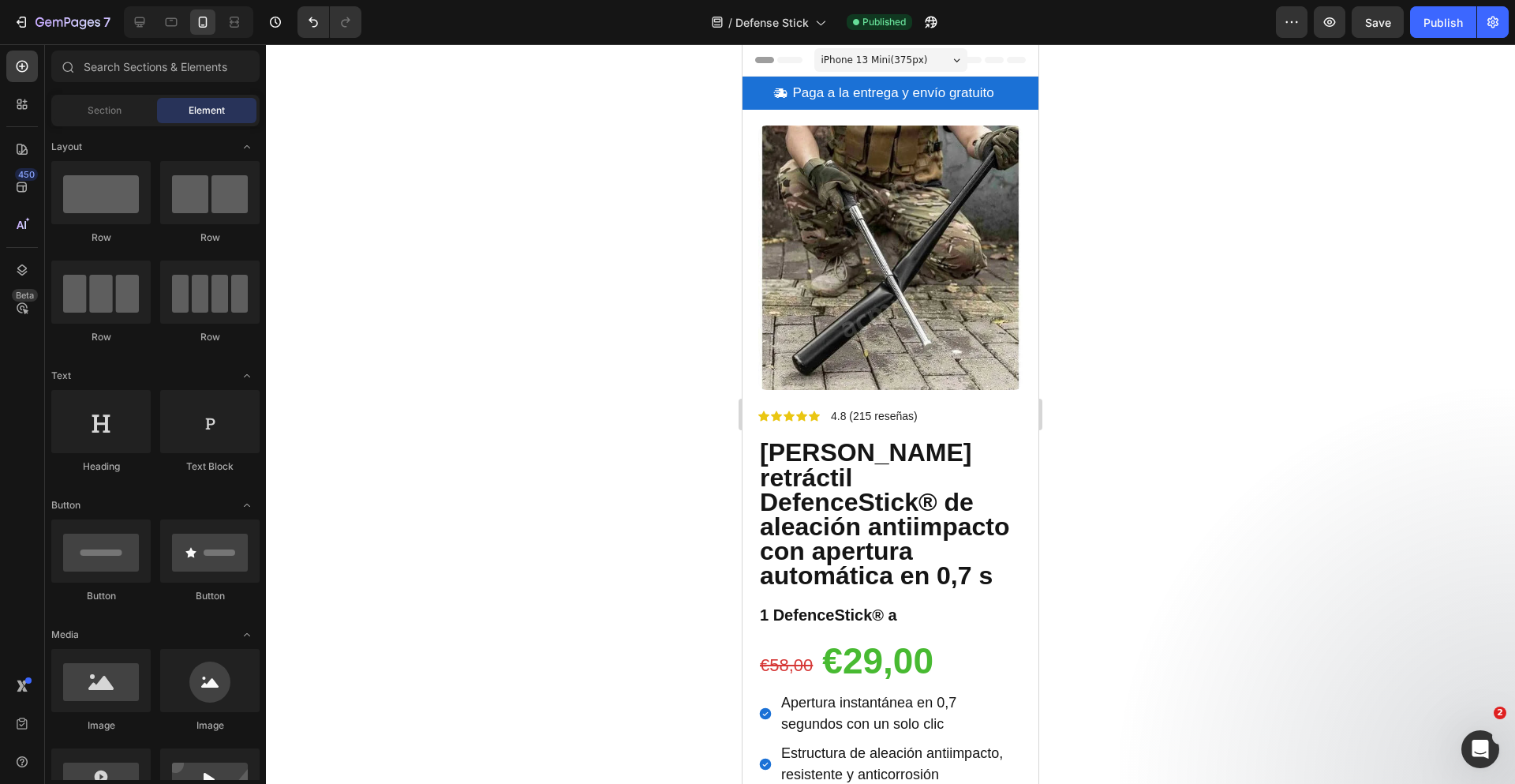
click at [1115, 132] on div at bounding box center [891, 414] width 1249 height 739
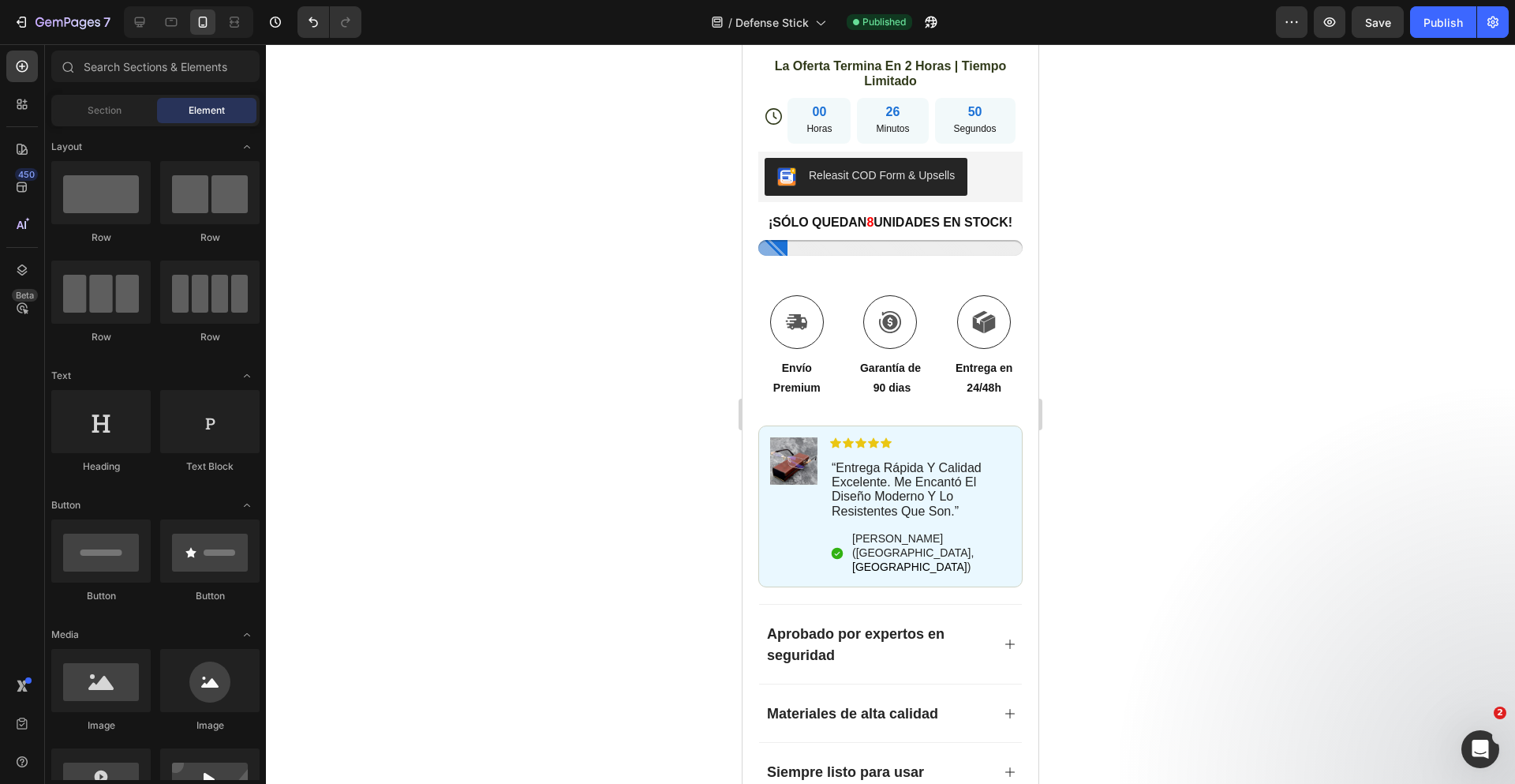
scroll to position [981, 0]
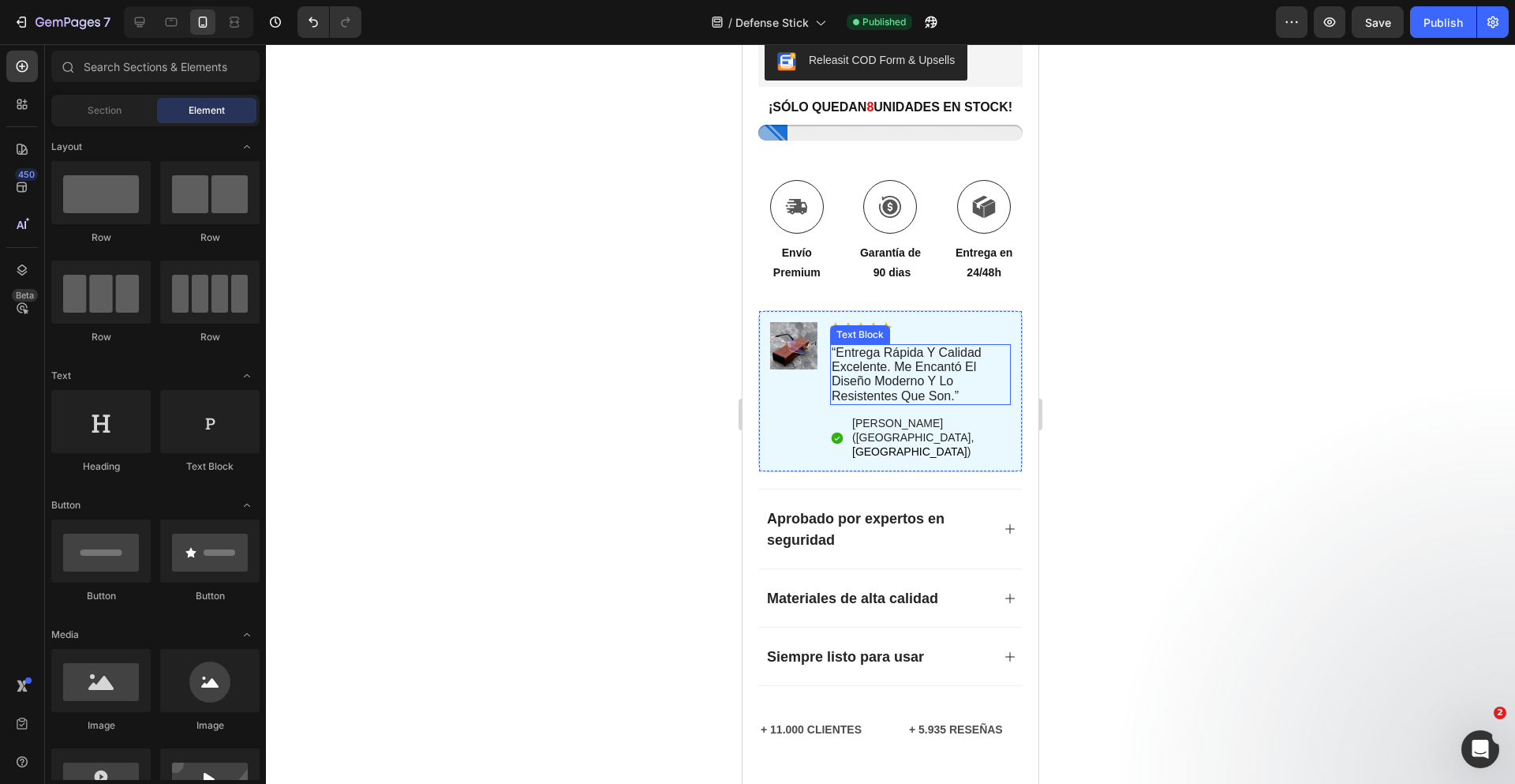
click at [918, 385] on span "“entrega rápida y calidad excelente. me encantó el diseño moderno y lo resisten…" at bounding box center [906, 374] width 150 height 57
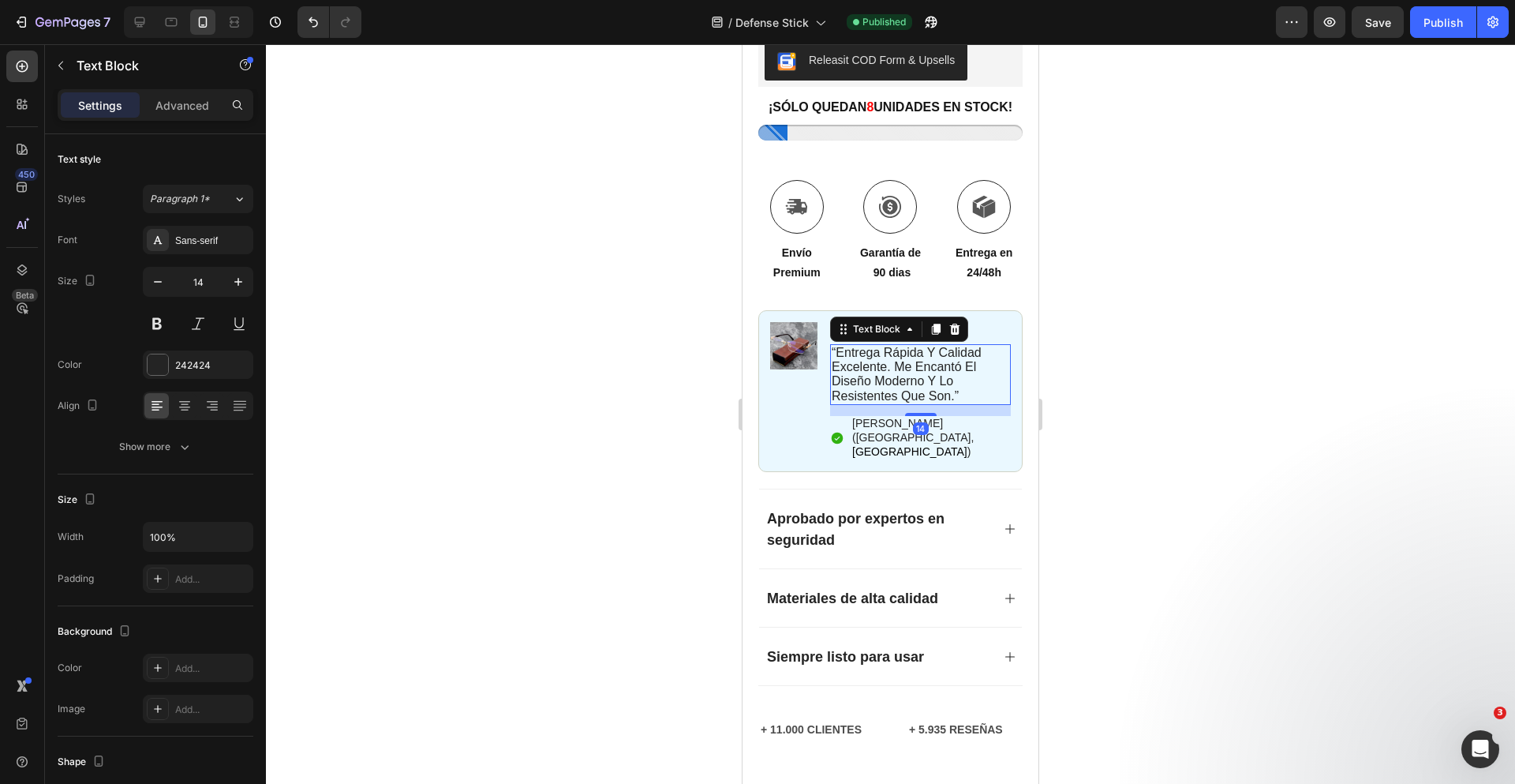
click at [918, 385] on span "“entrega rápida y calidad excelente. me encantó el diseño moderno y lo resisten…" at bounding box center [906, 374] width 150 height 57
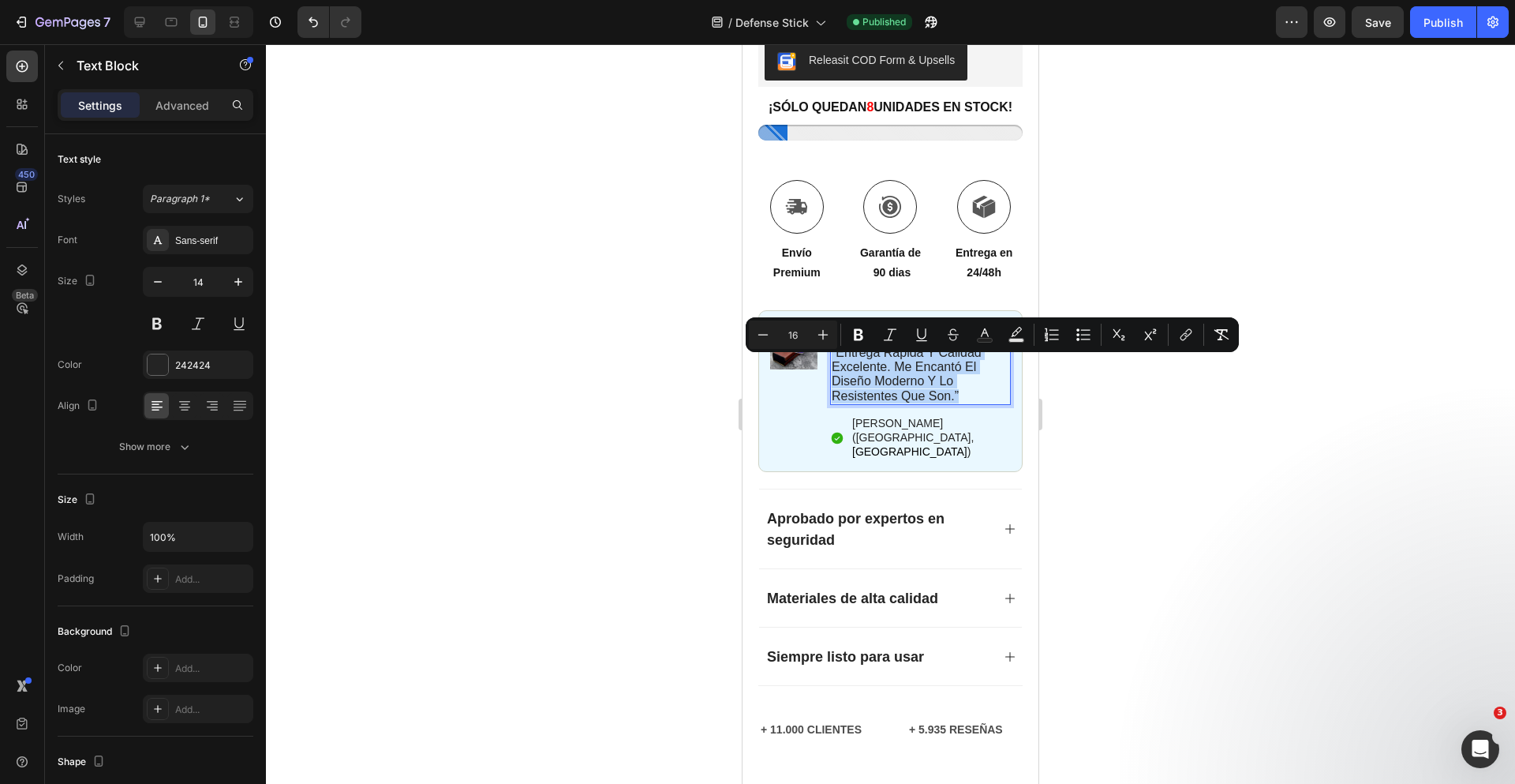
click at [881, 385] on span "“entrega rápida y calidad excelente. me encantó el diseño moderno y lo resisten…" at bounding box center [906, 374] width 150 height 57
drag, startPoint x: 837, startPoint y: 363, endPoint x: 954, endPoint y: 413, distance: 127.2
click at [954, 403] on span "“entrega rápida y calidad excelente. me encantó el diseño moderno y lo resisten…" at bounding box center [906, 374] width 150 height 57
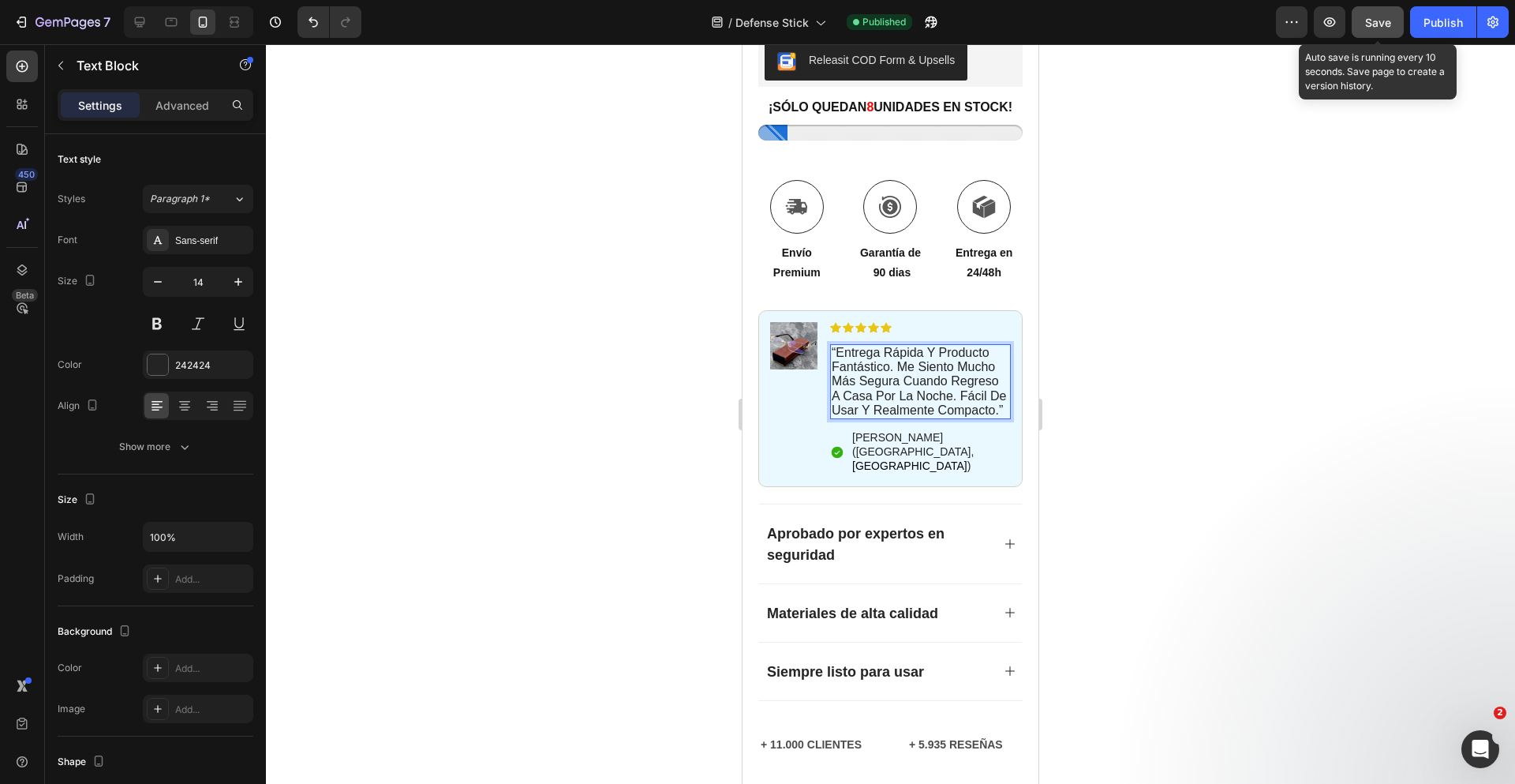
click at [1390, 25] on span "Save" at bounding box center [1378, 22] width 26 height 14
click at [1446, 26] on div "Publish" at bounding box center [1443, 22] width 40 height 16
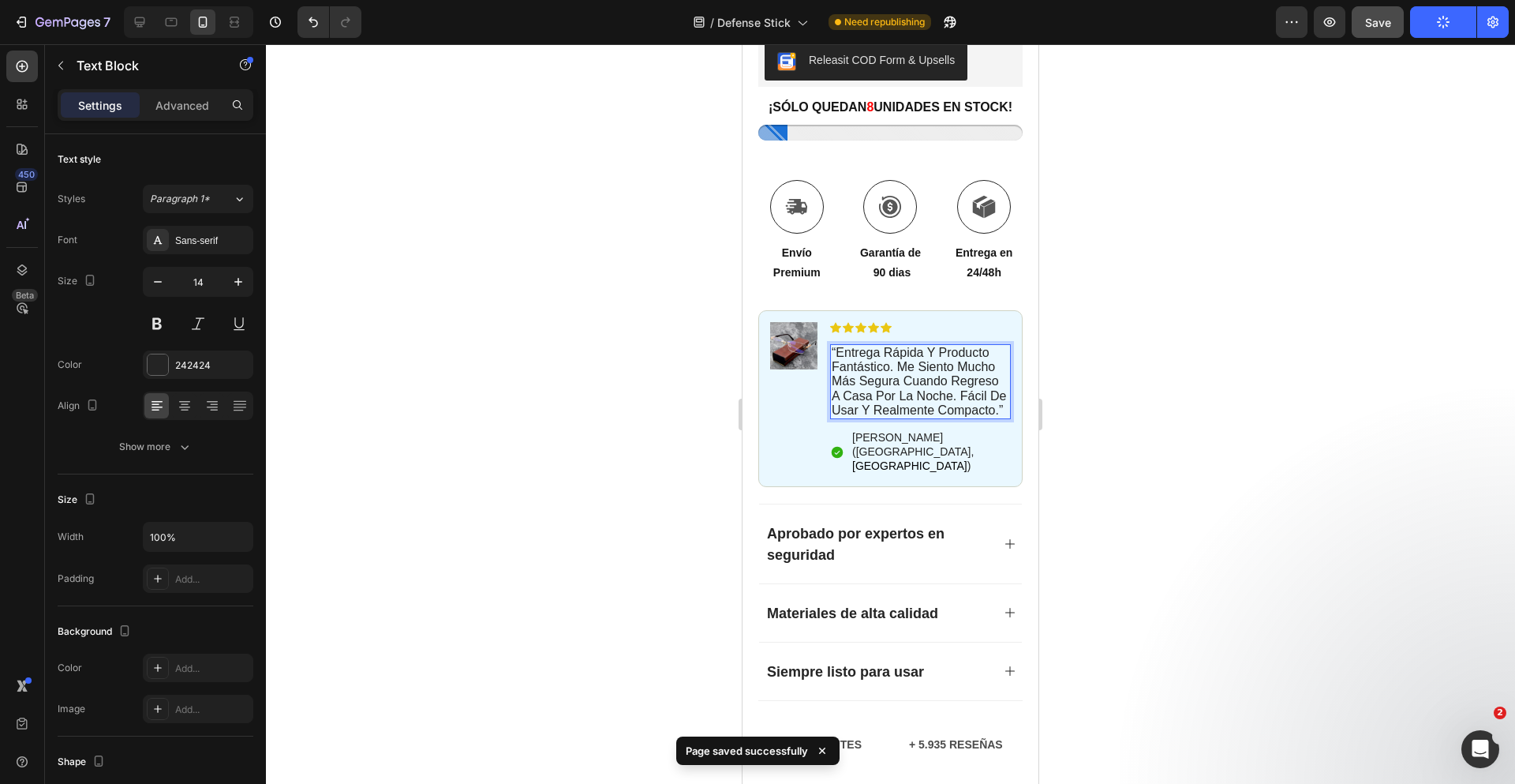
click at [835, 364] on span "“Entrega rápida y producto fantástico. Me siento mucho más segura cuando regres…" at bounding box center [919, 380] width 174 height 71
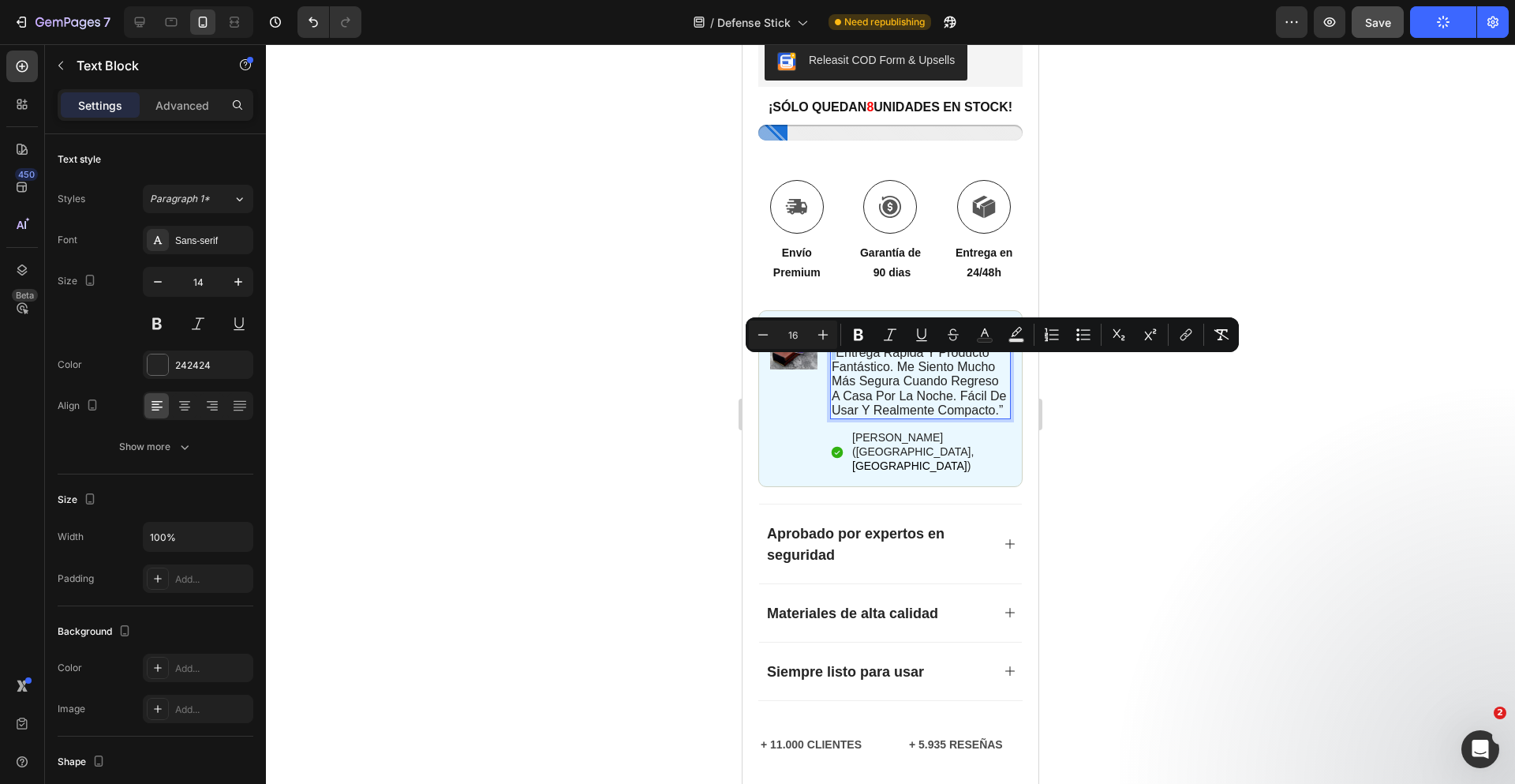
copy span "“"
click at [149, 26] on div at bounding box center [139, 22] width 25 height 25
type input "16"
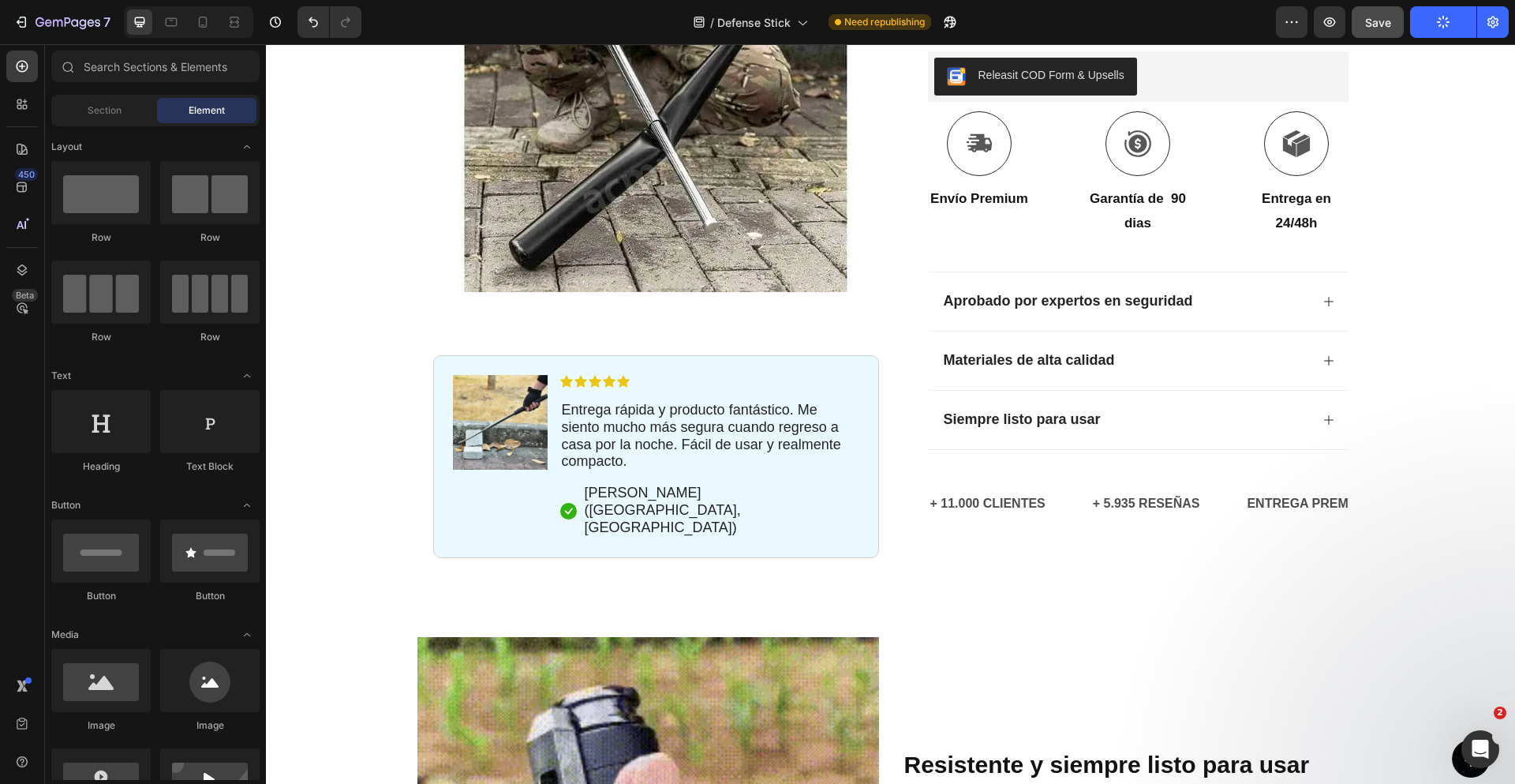
scroll to position [298, 0]
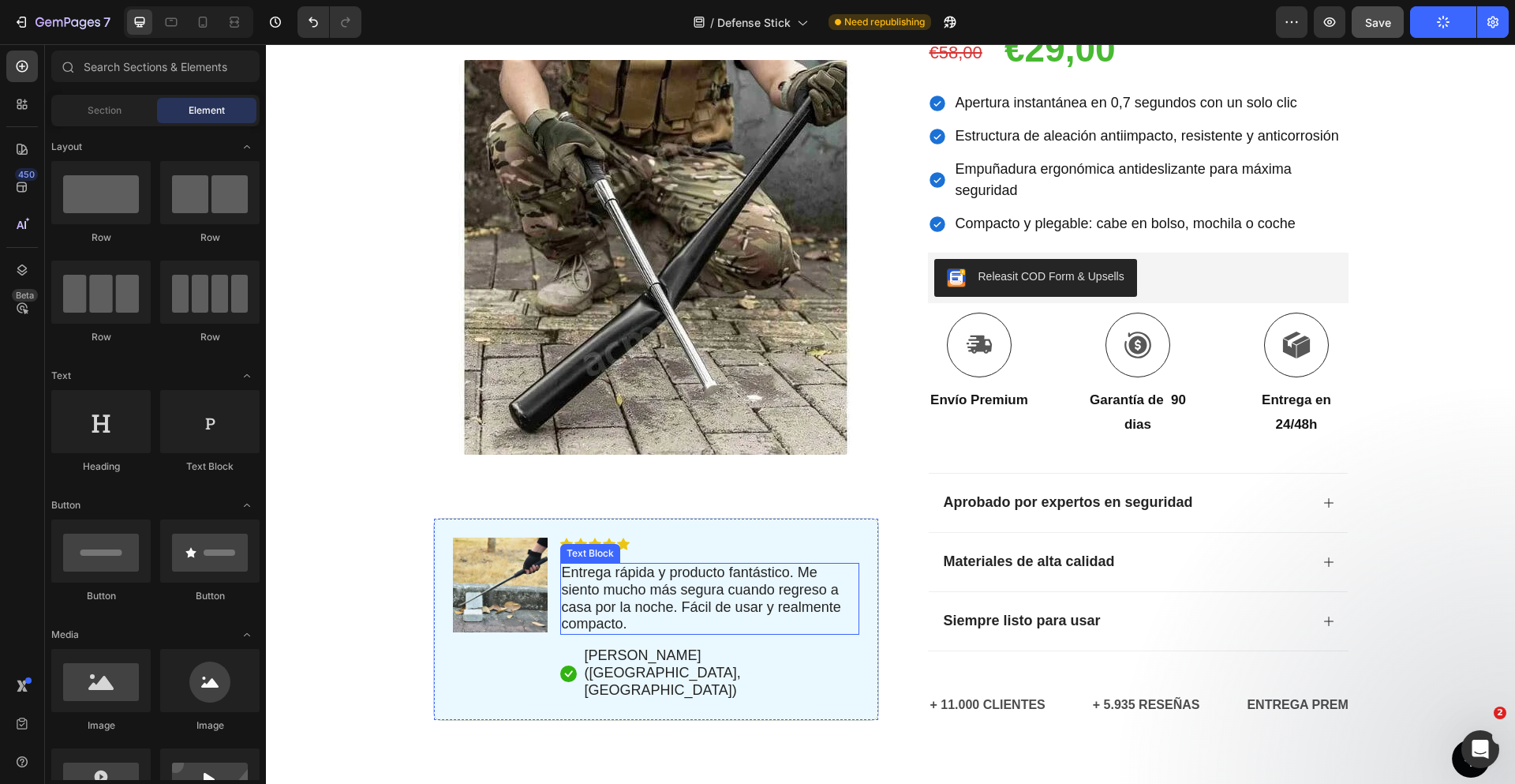
click at [650, 572] on span "Entrega rápida y producto fantástico. Me siento mucho más segura cuando regreso…" at bounding box center [701, 597] width 280 height 67
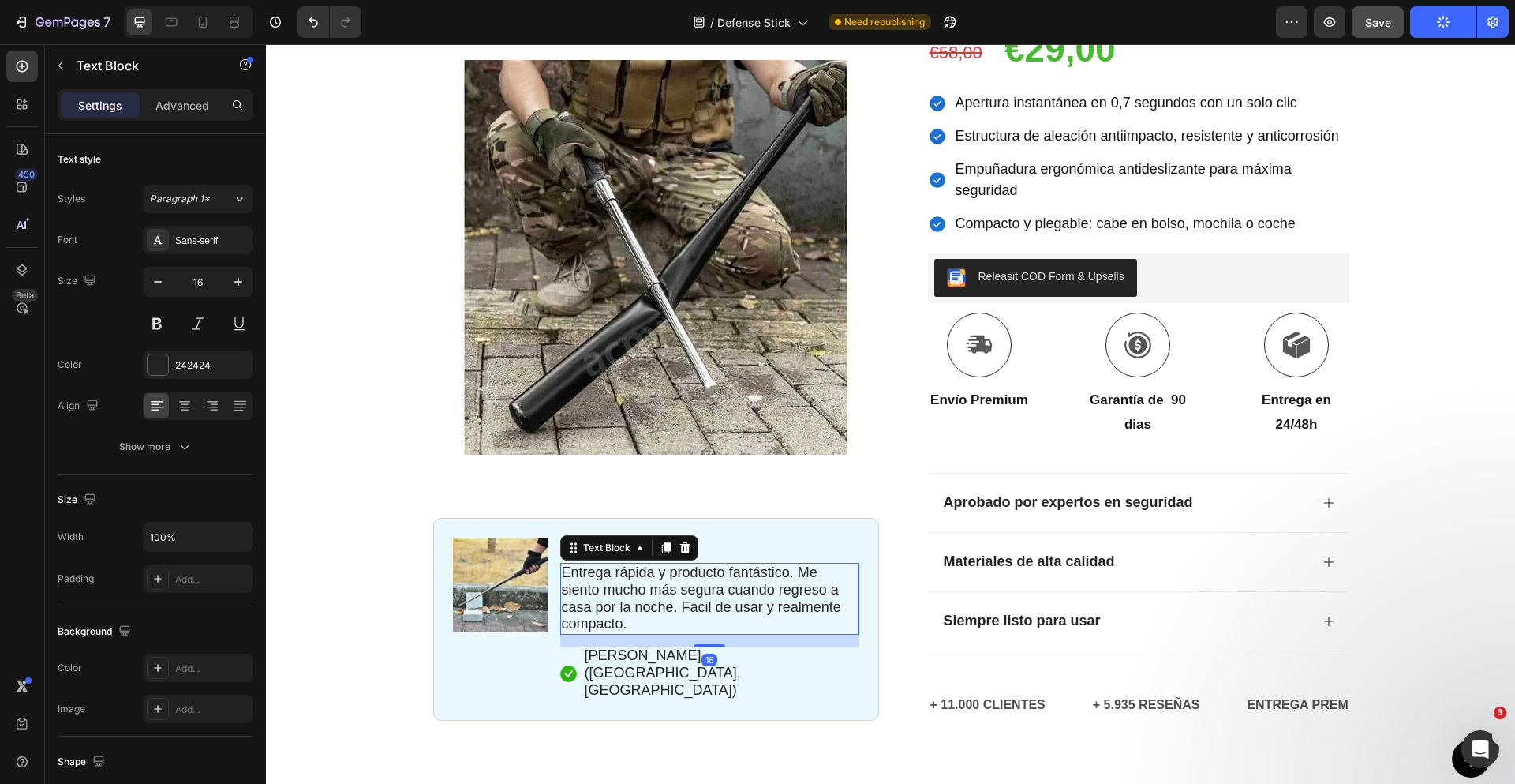
click at [561, 570] on span "Entrega rápida y producto fantástico. Me siento mucho más segura cuando regreso…" at bounding box center [701, 597] width 280 height 67
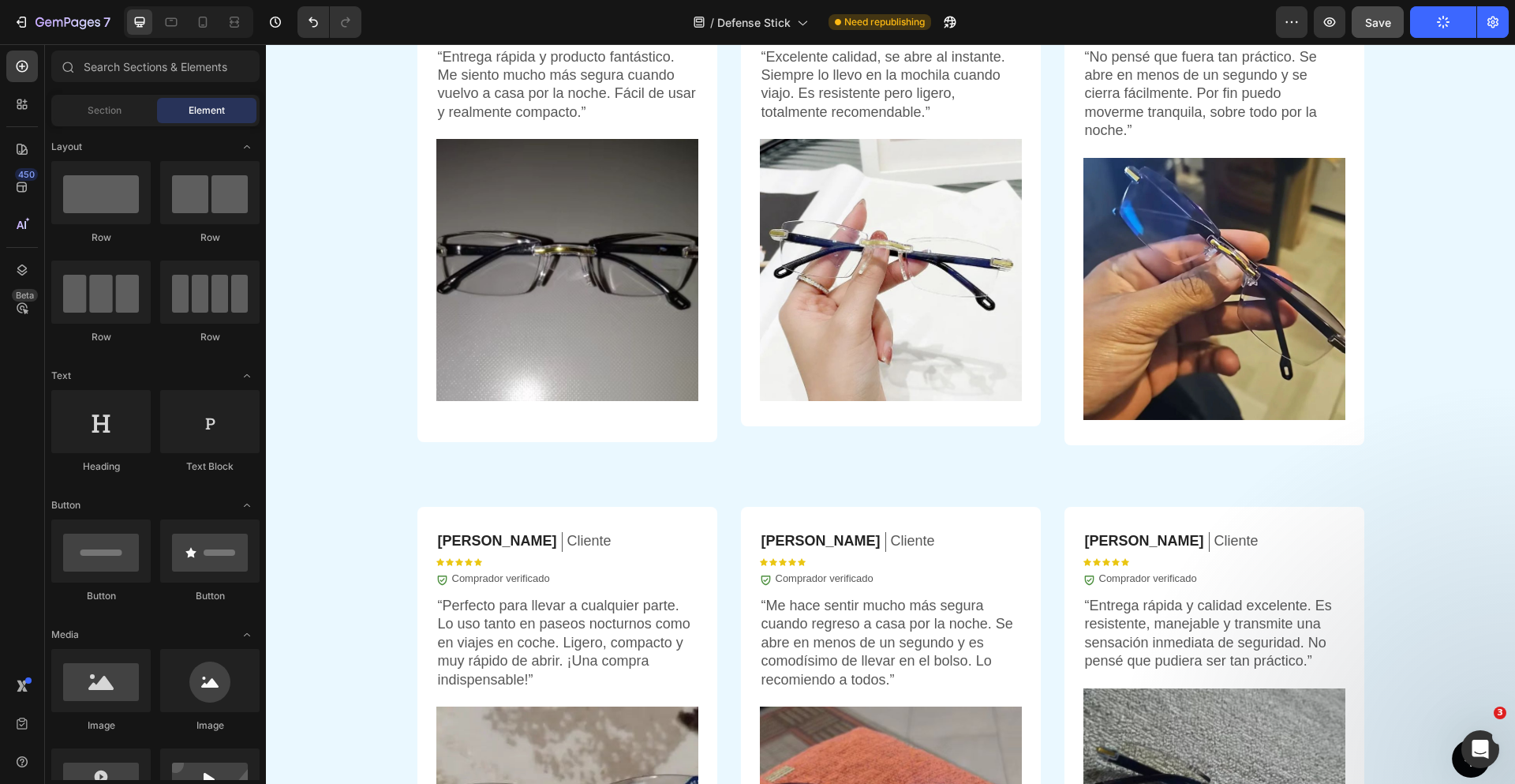
scroll to position [3931, 0]
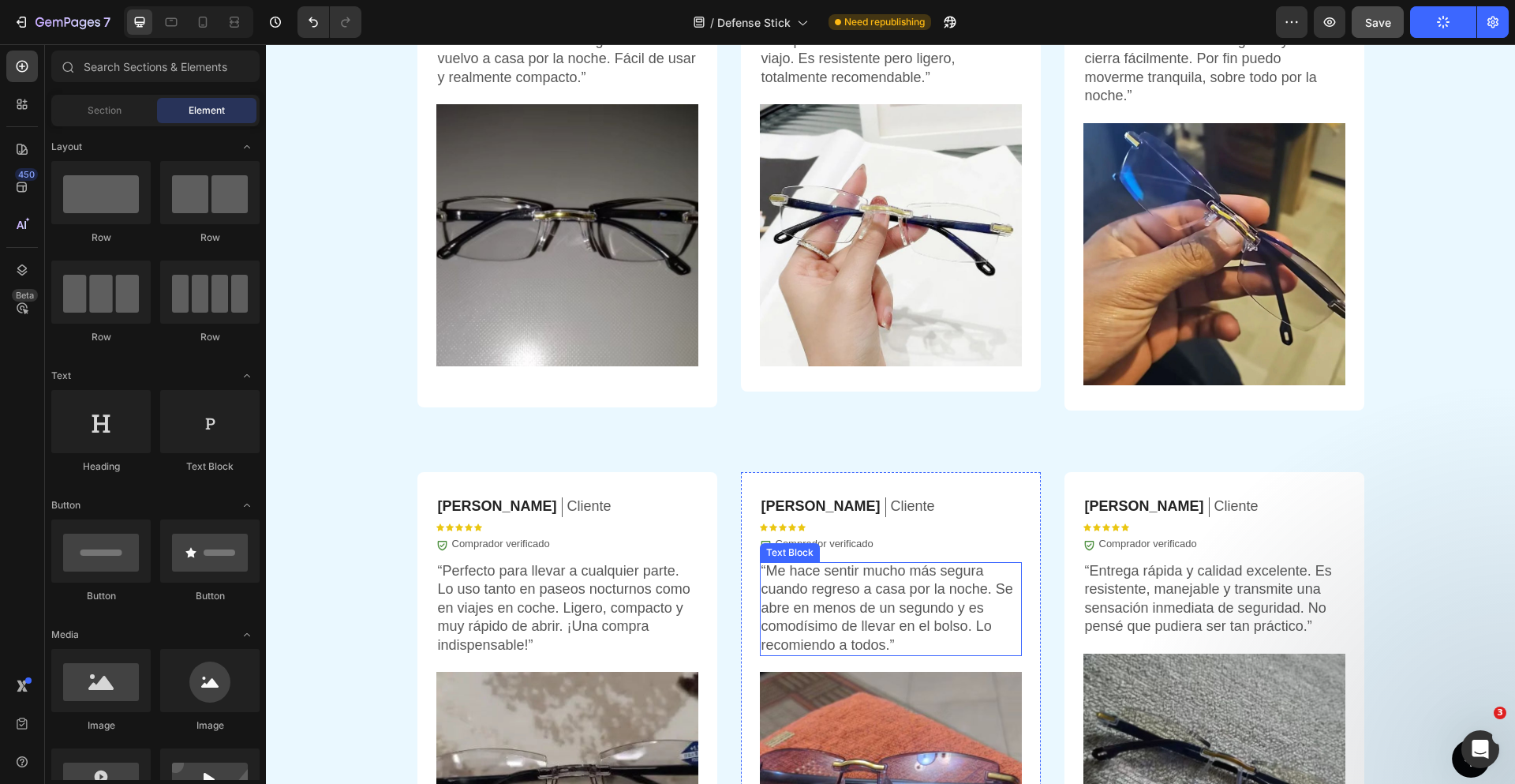
click at [949, 624] on p "“Me hace sentir mucho más segura cuando regreso a casa por la noche. Se abre en…" at bounding box center [891, 607] width 258 height 92
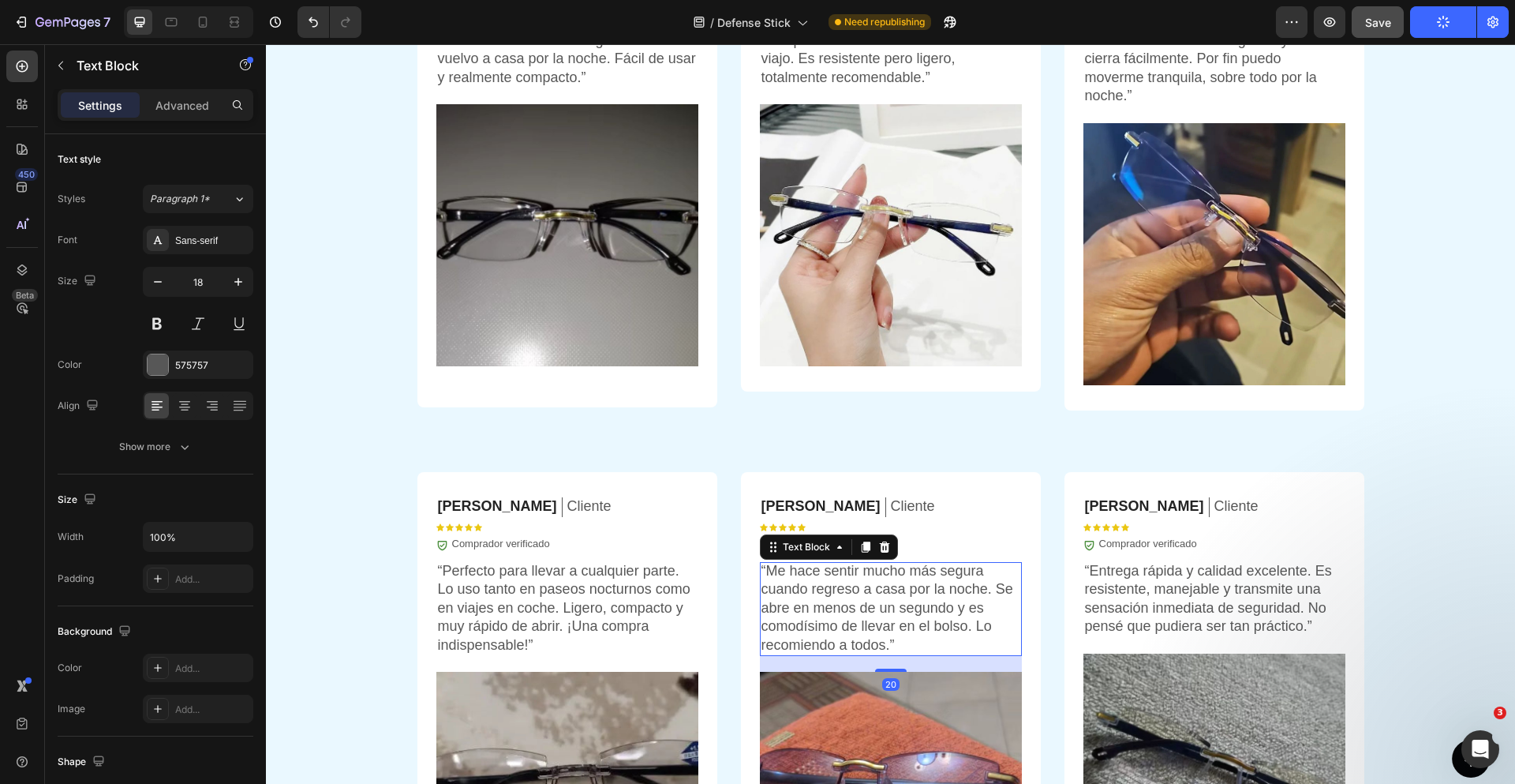
click at [914, 636] on p "“Me hace sentir mucho más segura cuando regreso a casa por la noche. Se abre en…" at bounding box center [891, 607] width 258 height 92
click at [903, 640] on p "“Me hace sentir mucho más segura cuando regreso a casa por la noche. Se abre en…" at bounding box center [891, 607] width 258 height 92
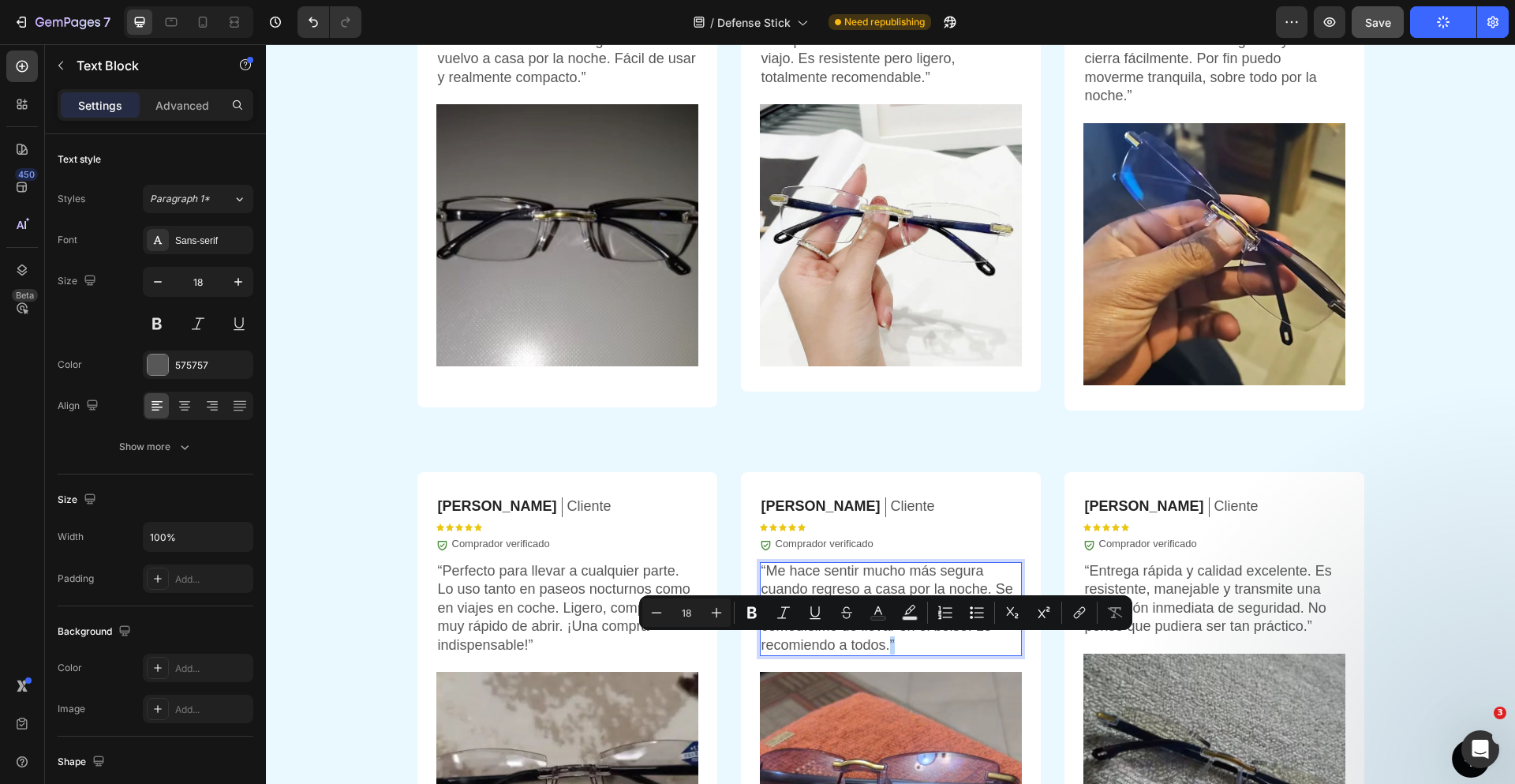
copy p "”"
click at [1397, 421] on div "OPINIONES DE CLIENTES Heading Icon Icon Icon Icon Icon Icon List 5.935+ cliente…" at bounding box center [891, 416] width 1249 height 1187
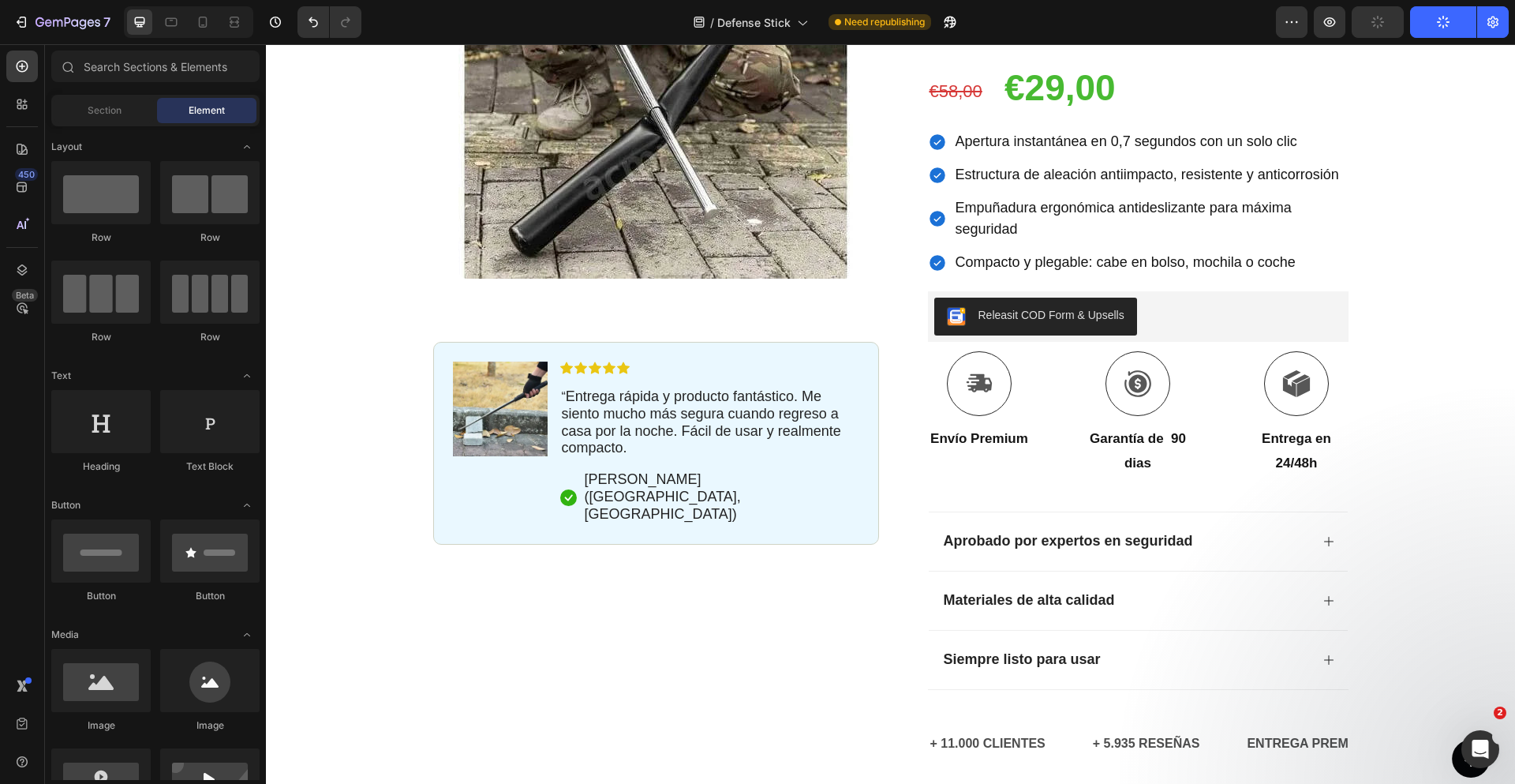
scroll to position [242, 0]
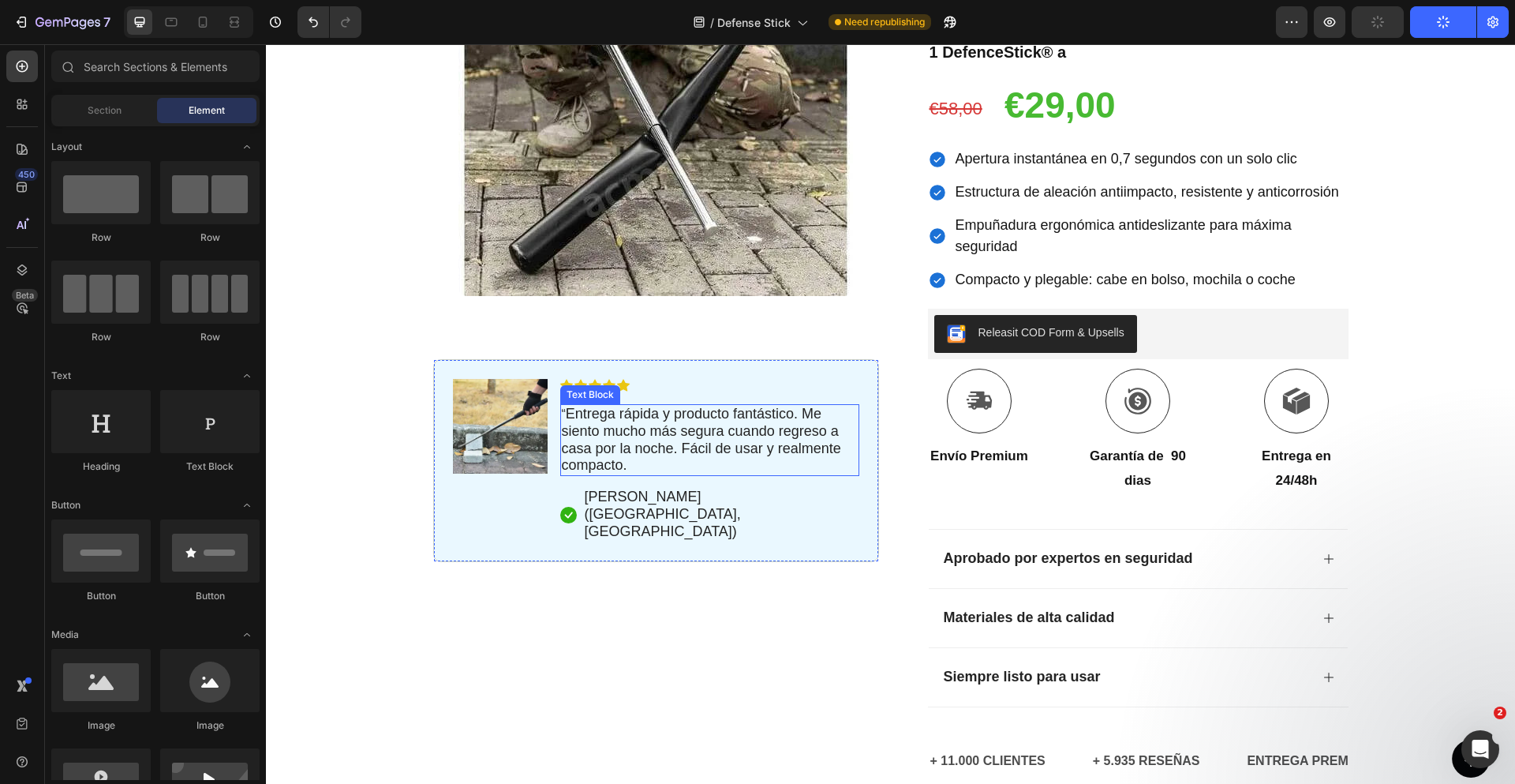
click at [665, 434] on span "Entrega rápida y producto fantástico. Me siento mucho más segura cuando regreso…" at bounding box center [701, 438] width 280 height 67
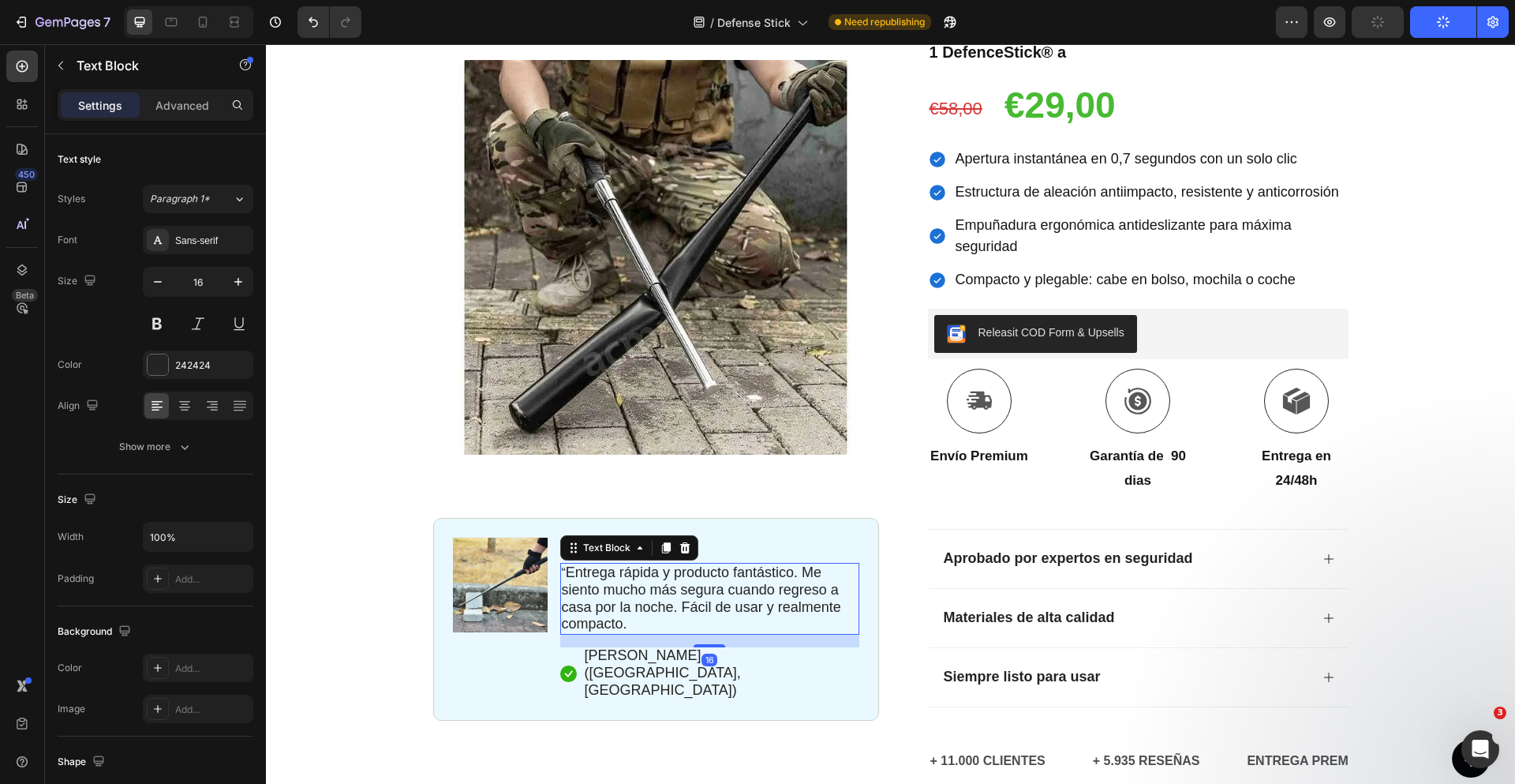
click at [639, 612] on span "Entrega rápida y producto fantástico. Me siento mucho más segura cuando regreso…" at bounding box center [701, 597] width 280 height 67
click at [642, 621] on p "“ Entrega rápida y producto fantástico. Me siento mucho más segura cuando regre…" at bounding box center [710, 598] width 296 height 69
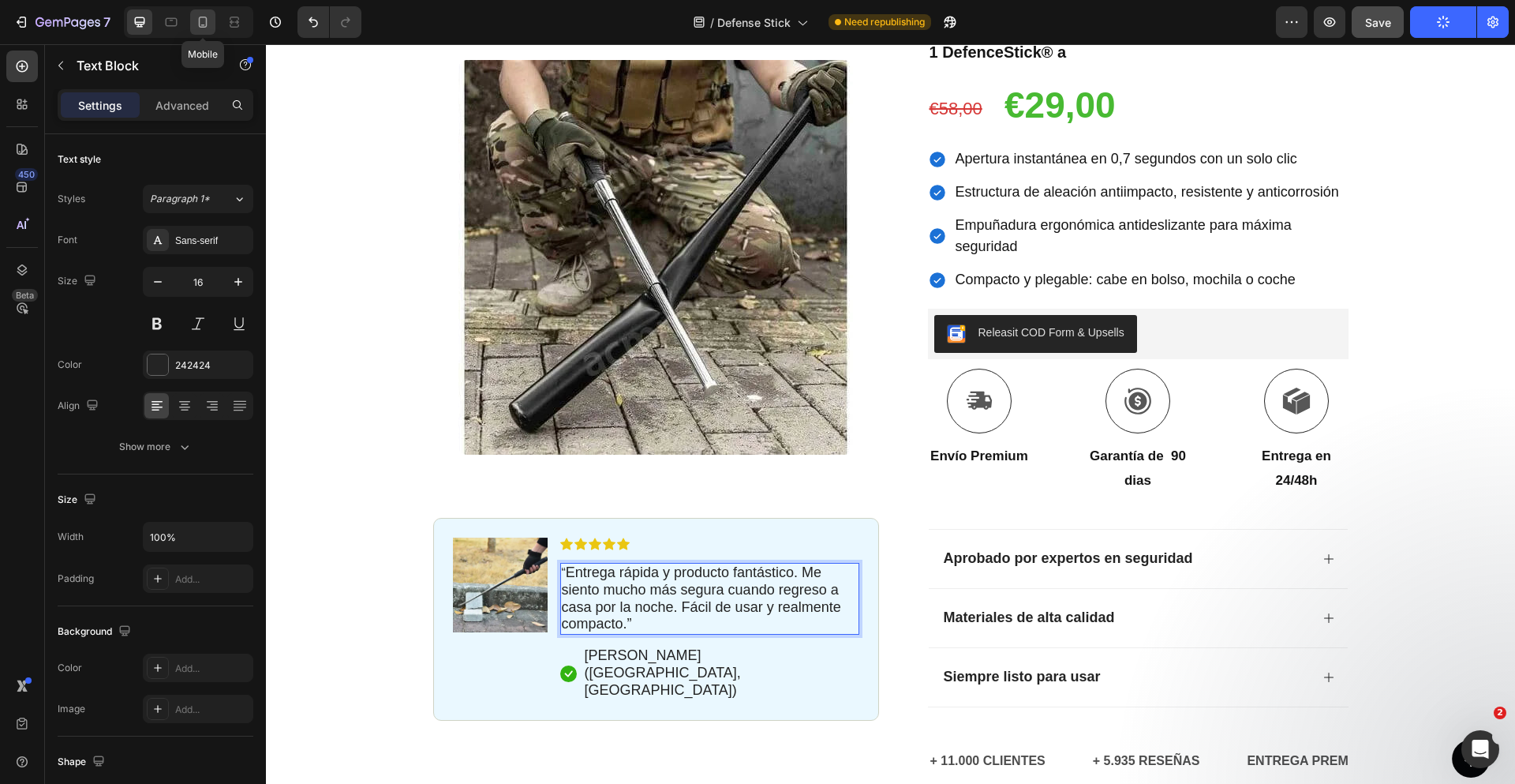
click at [209, 27] on icon at bounding box center [202, 22] width 15 height 15
type input "14"
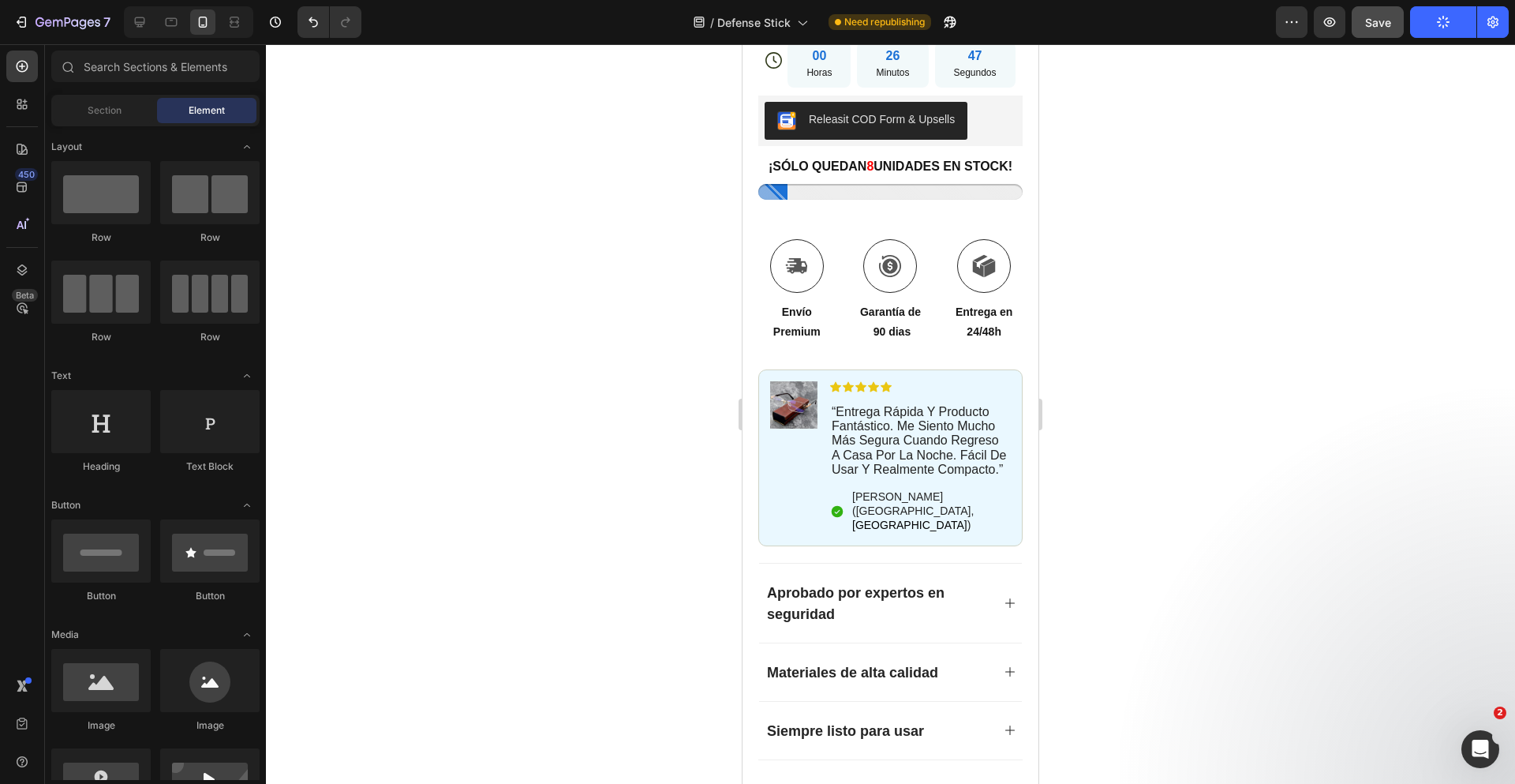
scroll to position [916, 0]
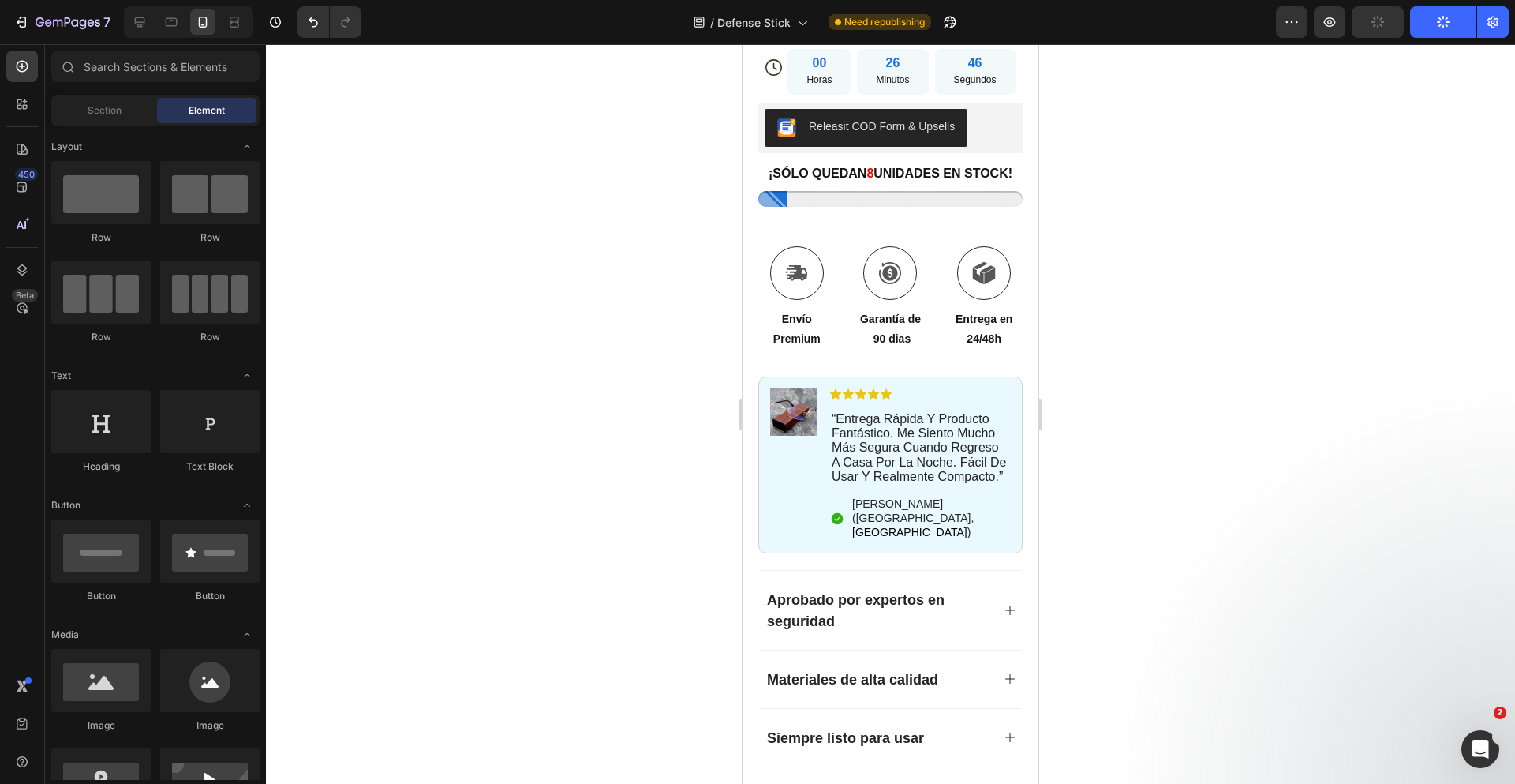
drag, startPoint x: 1034, startPoint y: 79, endPoint x: 1783, endPoint y: 189, distance: 757.0
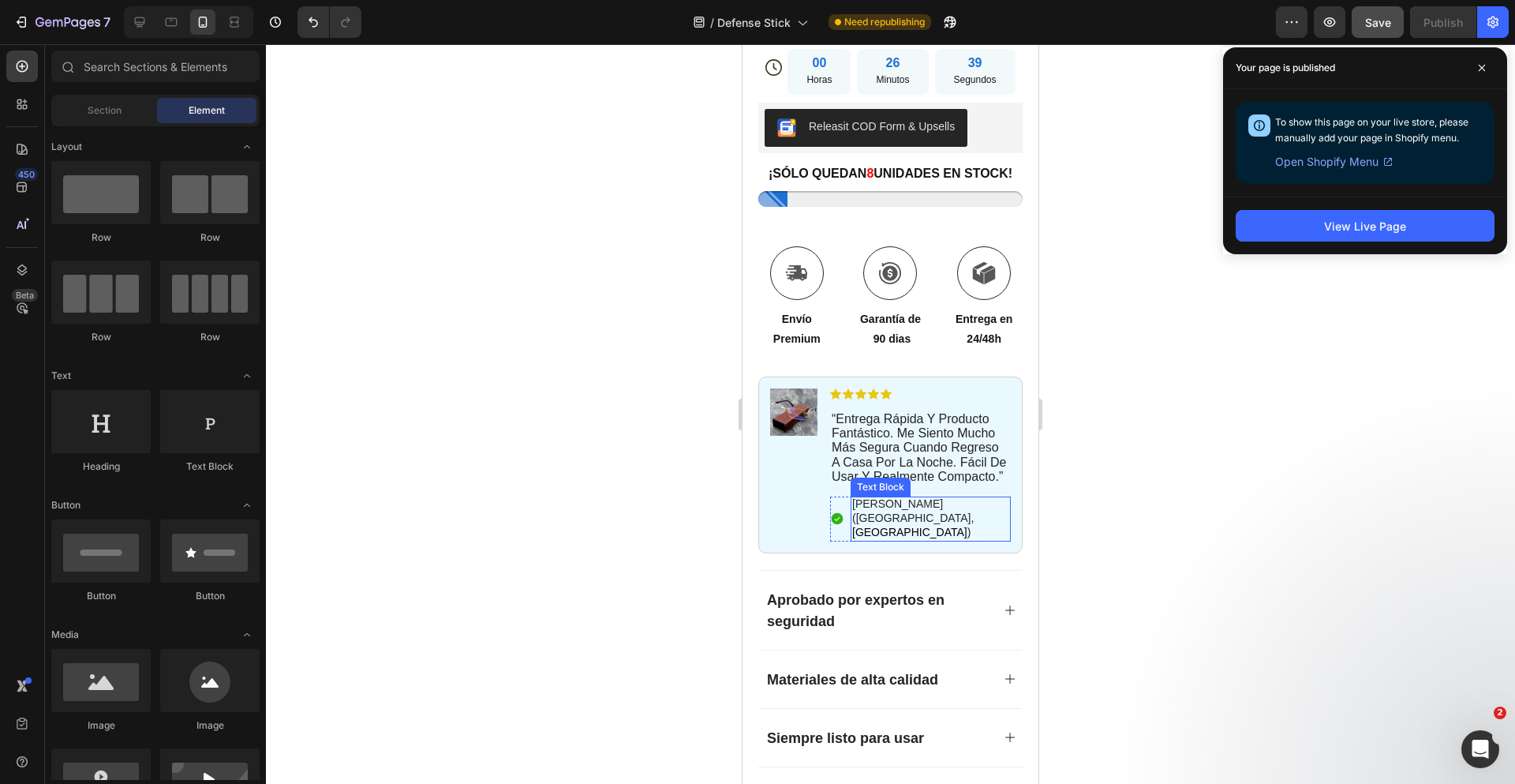
click at [902, 524] on span "[PERSON_NAME] ([GEOGRAPHIC_DATA]," at bounding box center [913, 511] width 122 height 27
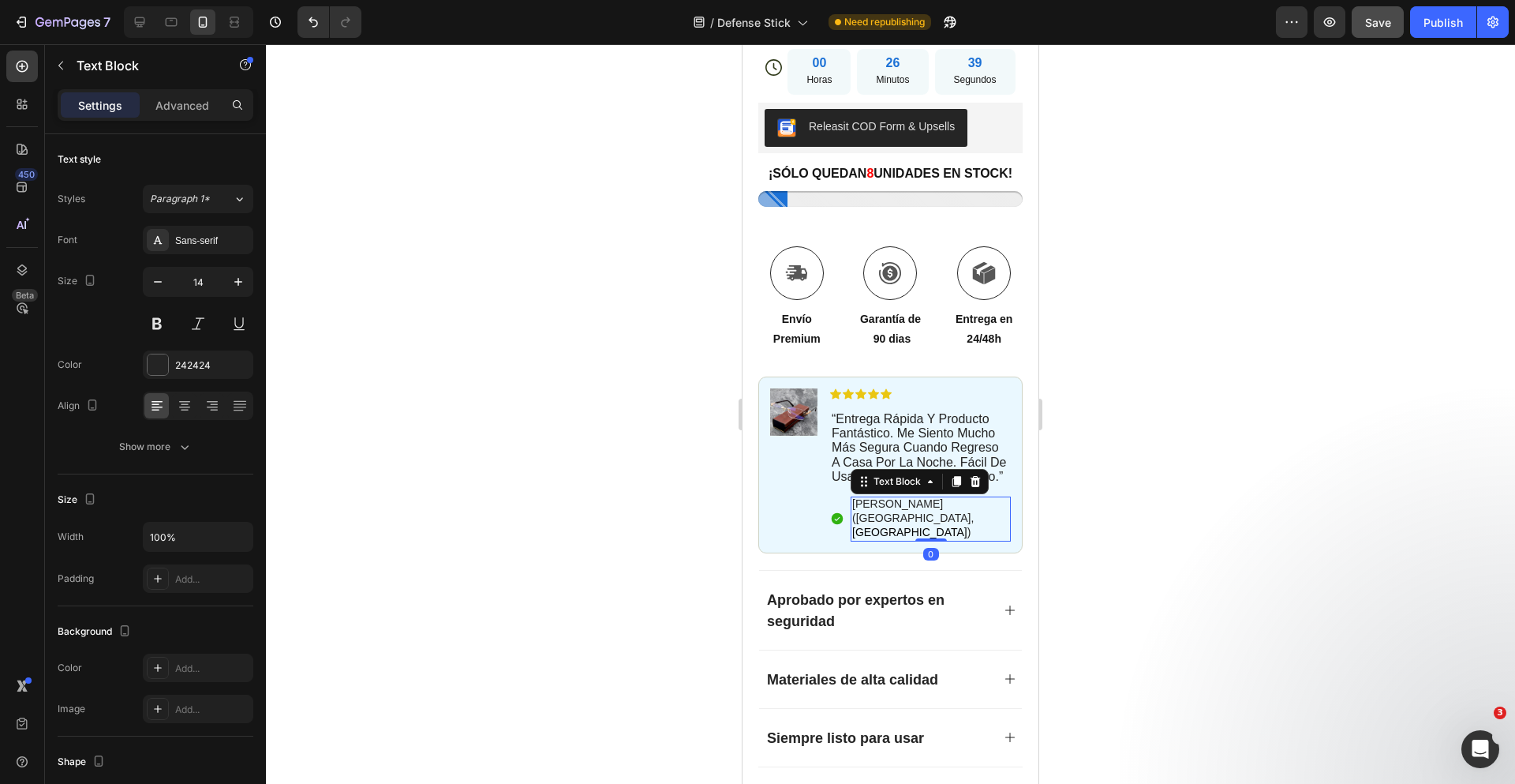
click at [902, 524] on span "[PERSON_NAME] ([GEOGRAPHIC_DATA]," at bounding box center [913, 511] width 122 height 27
click at [788, 411] on img at bounding box center [794, 411] width 47 height 47
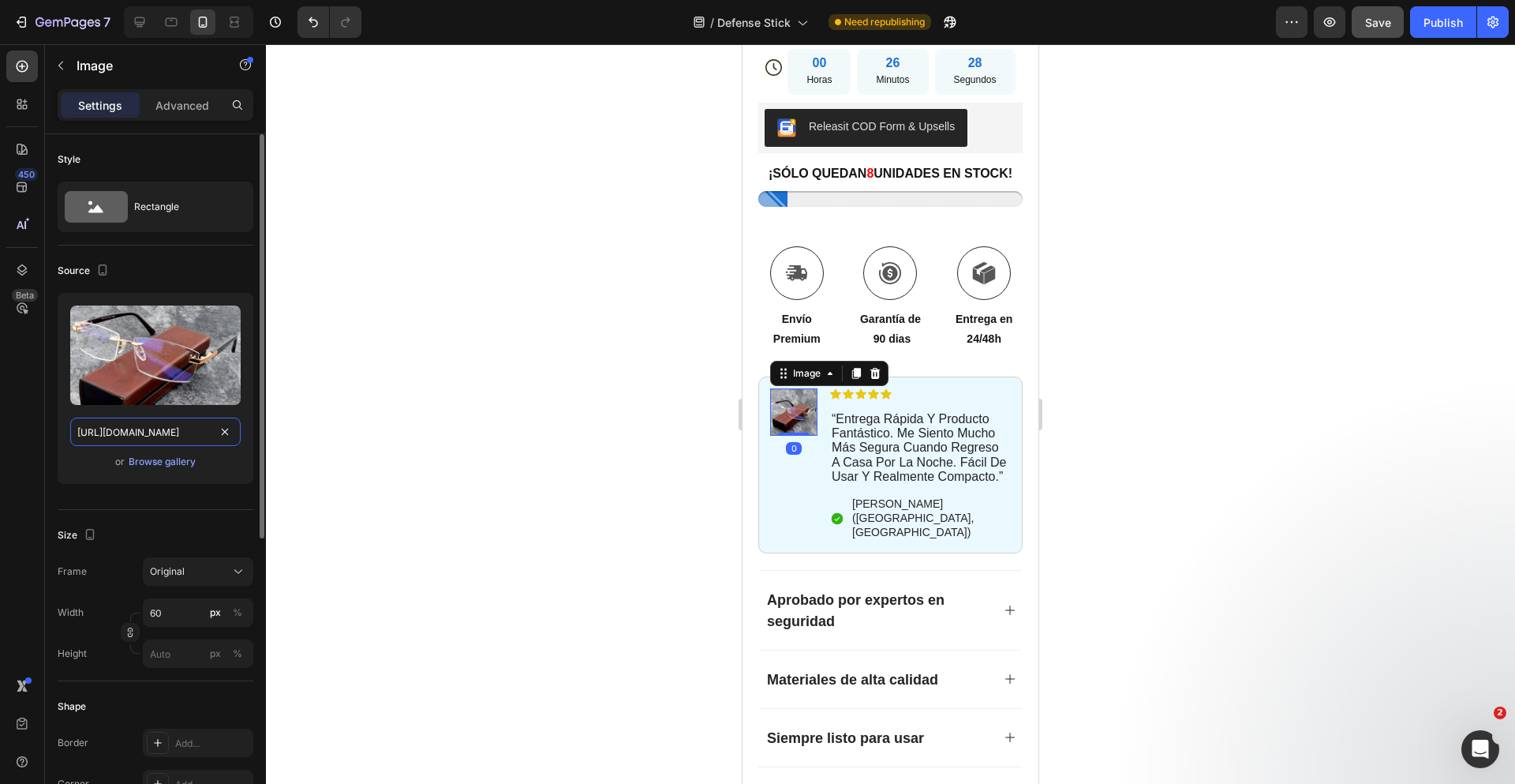
click at [156, 432] on input "[URL][DOMAIN_NAME]" at bounding box center [156, 431] width 170 height 28
paste input "[DOMAIN_NAME][GEOGRAPHIC_DATA][URL]"
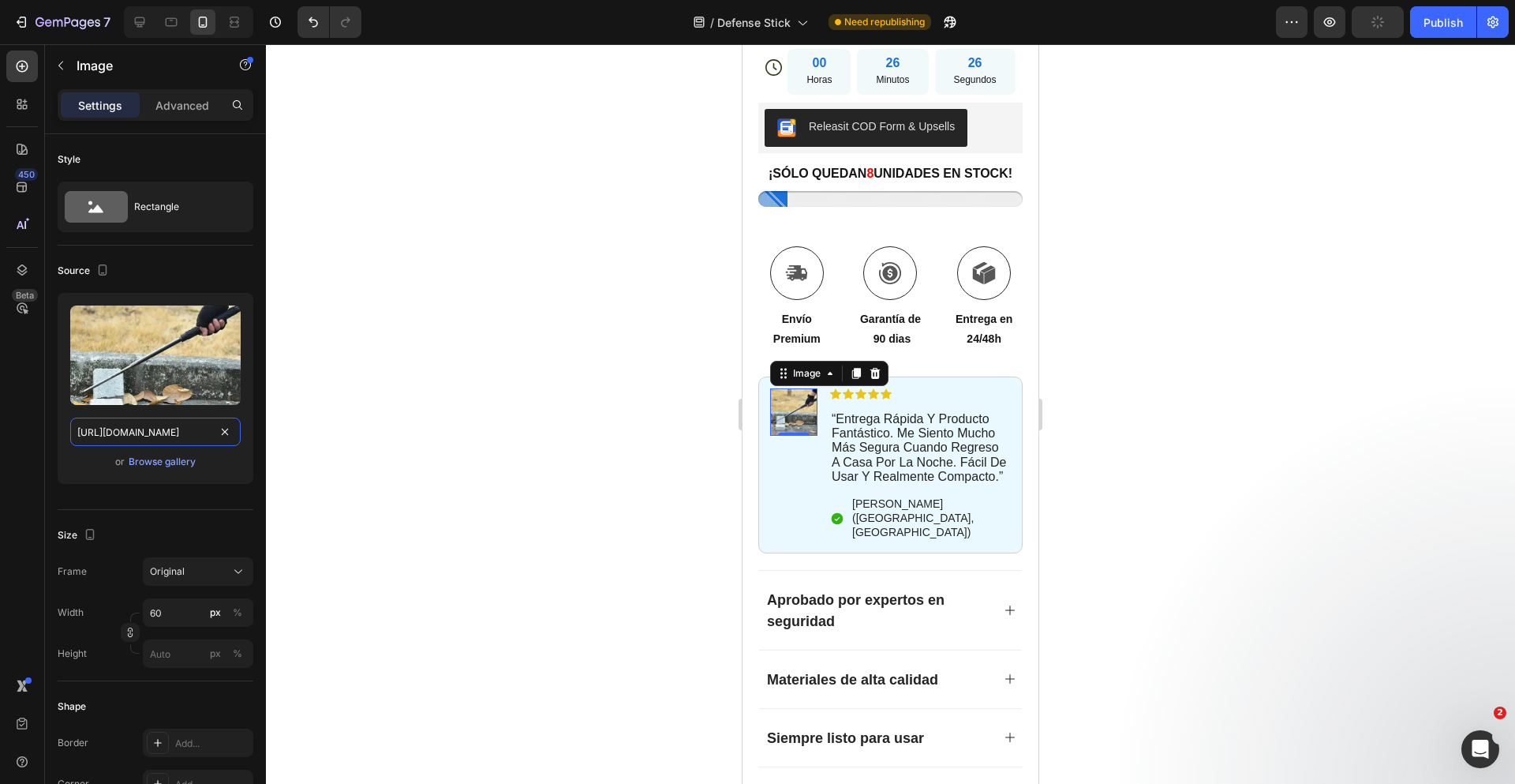
type input "[URL][DOMAIN_NAME]"
click at [1155, 332] on div at bounding box center [891, 414] width 1249 height 739
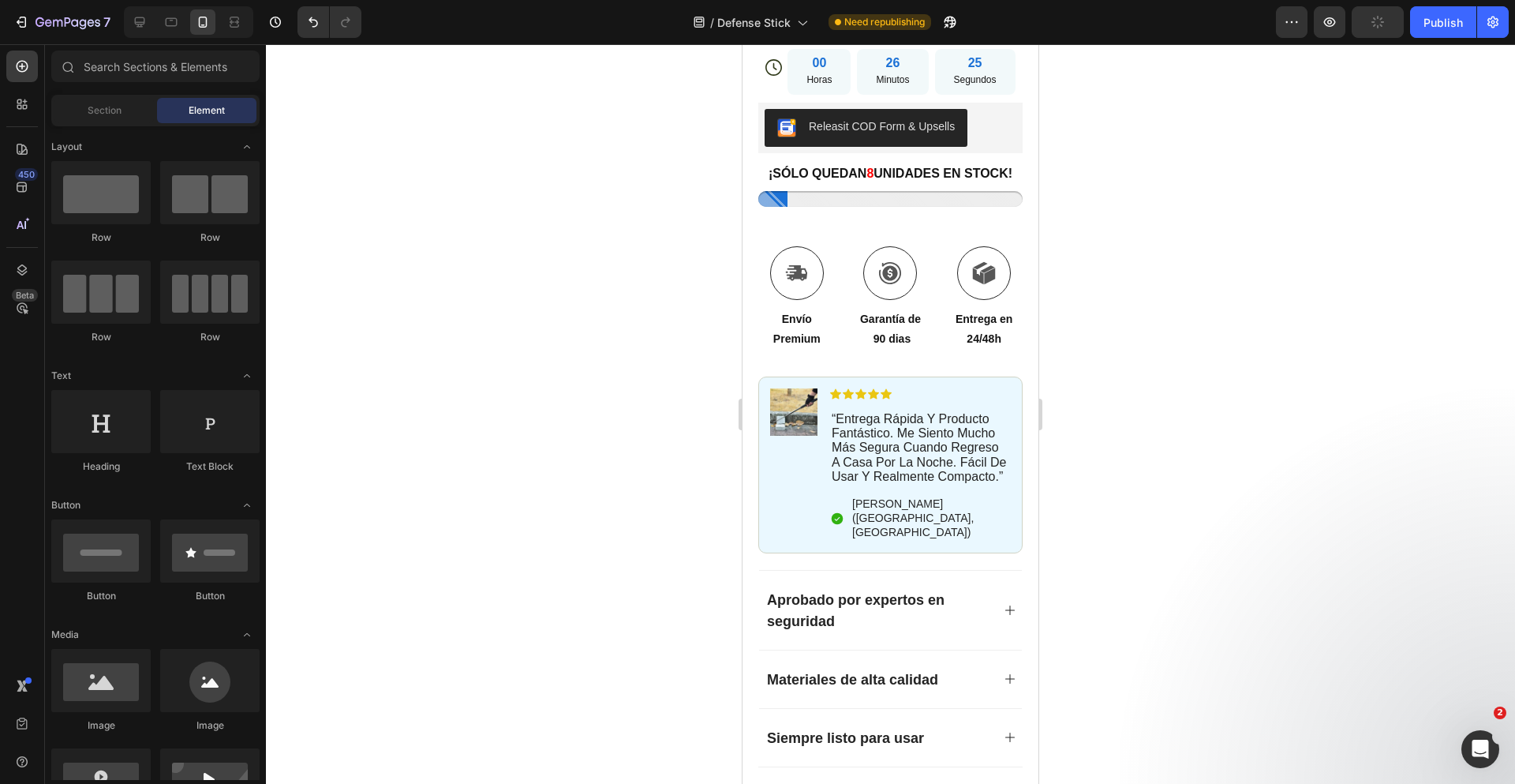
click at [1134, 219] on div at bounding box center [891, 414] width 1249 height 739
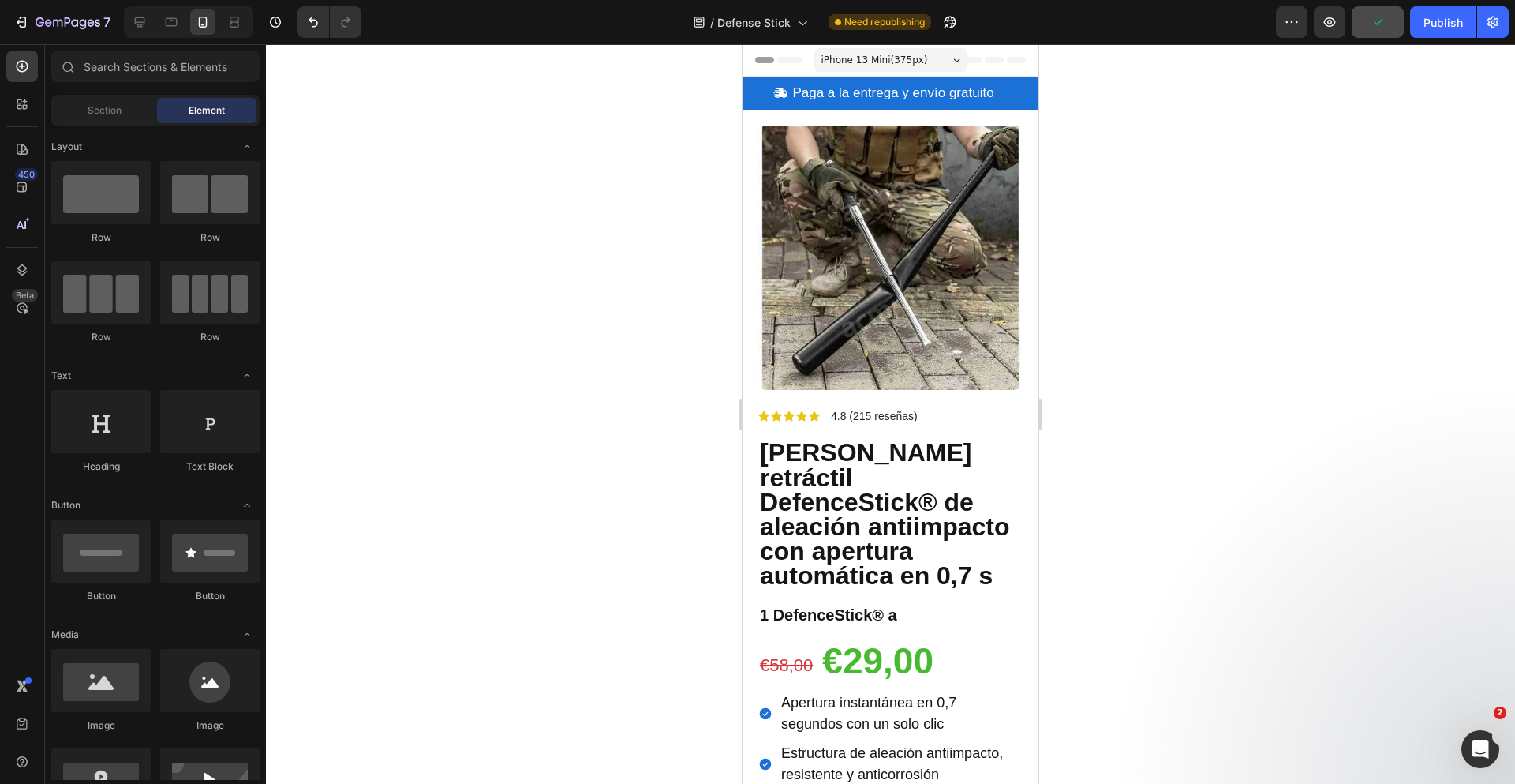
drag, startPoint x: 1033, startPoint y: 160, endPoint x: 1782, endPoint y: 92, distance: 752.1
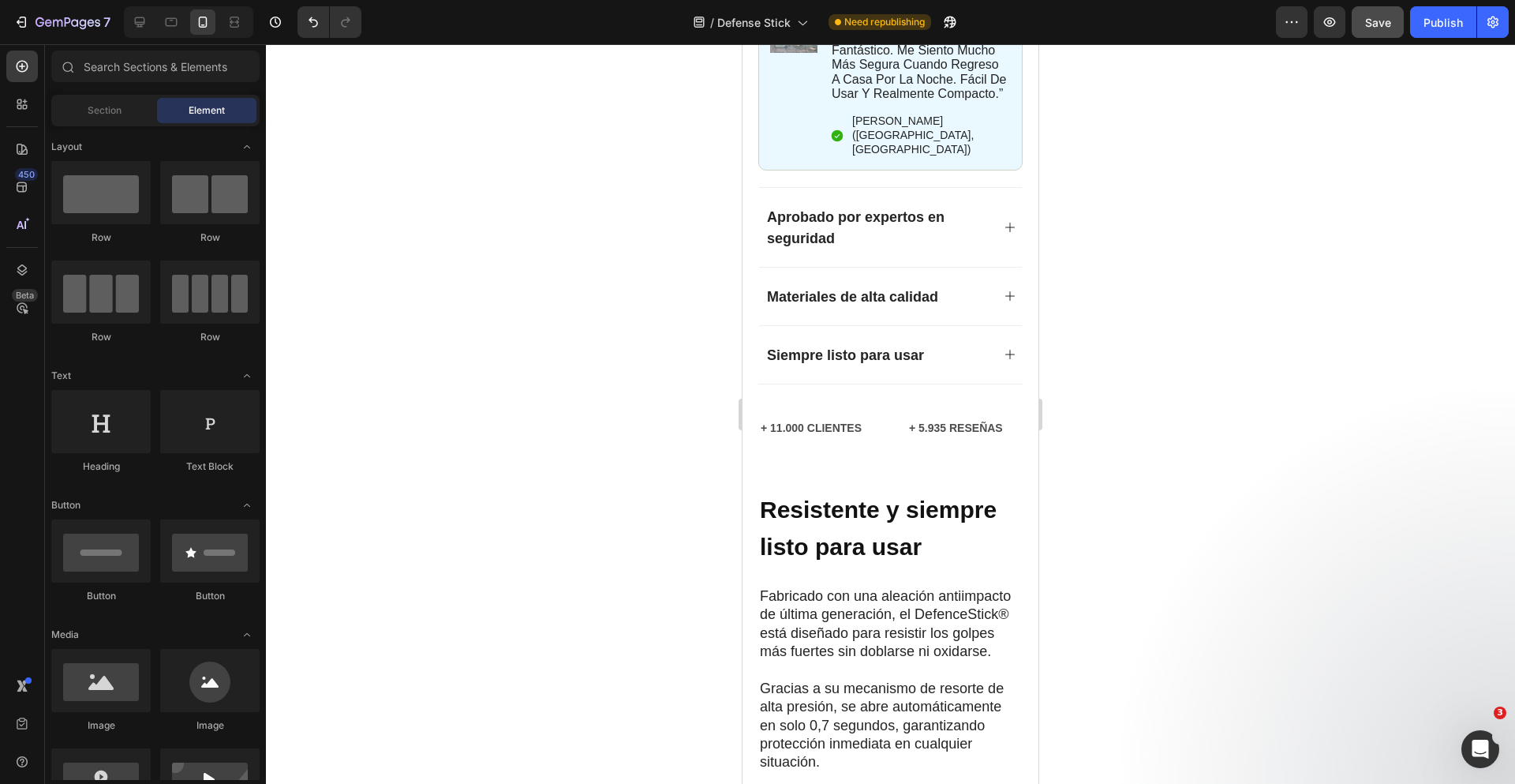
scroll to position [1306, 0]
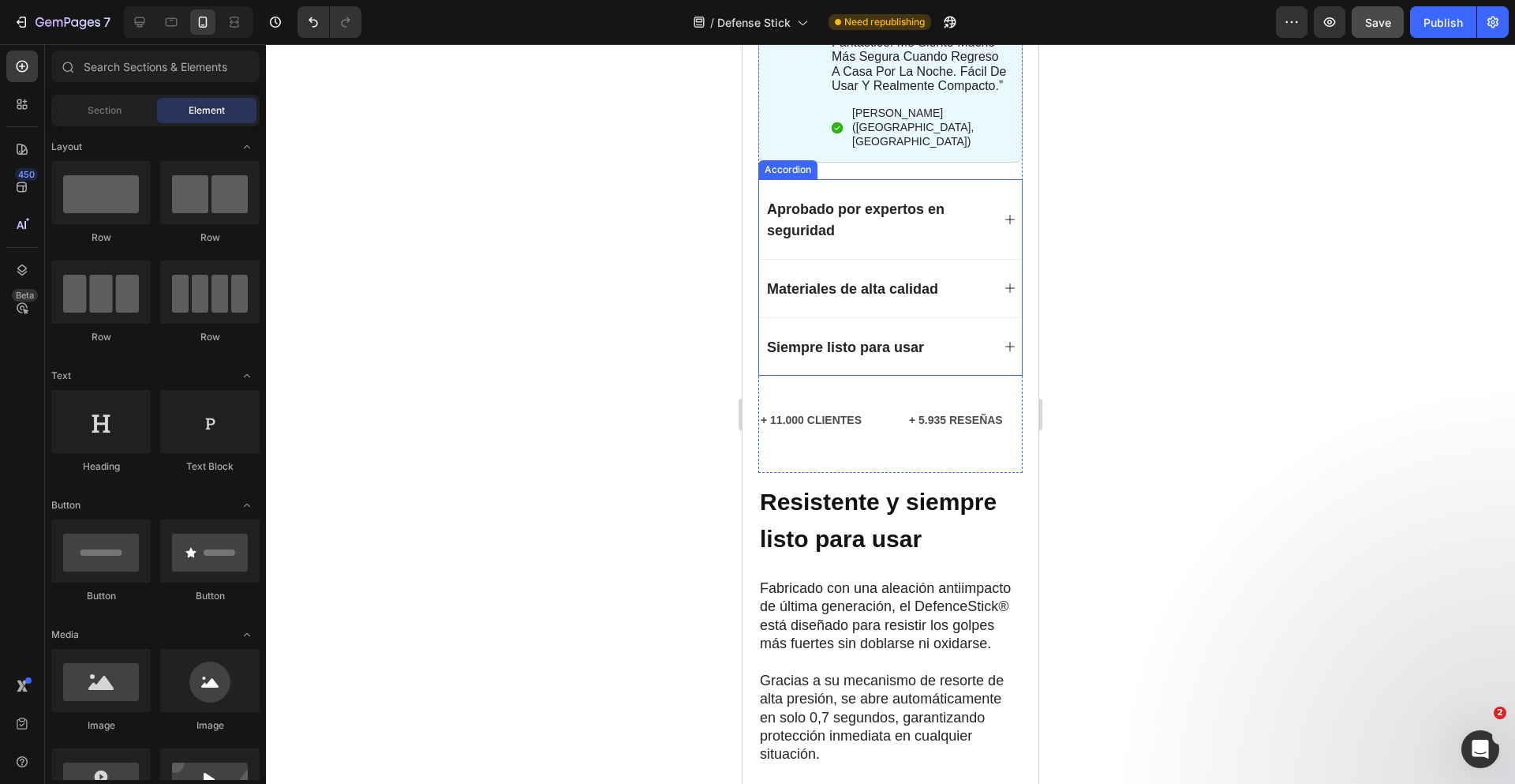
click at [958, 234] on p "Aprobado por expertos en seguridad" at bounding box center [877, 220] width 222 height 43
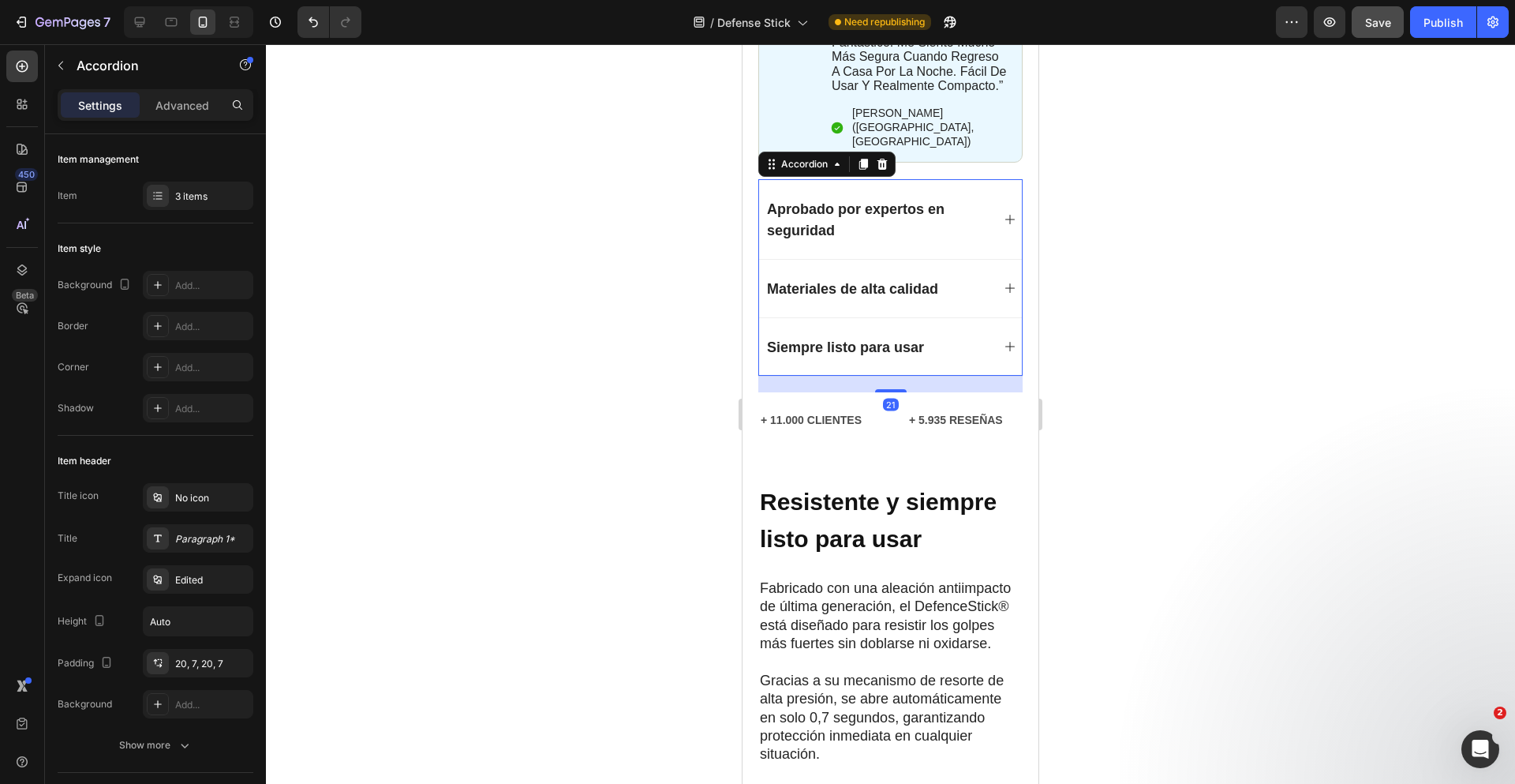
click at [963, 240] on div "Aprobado por expertos en seguridad" at bounding box center [890, 219] width 262 height 79
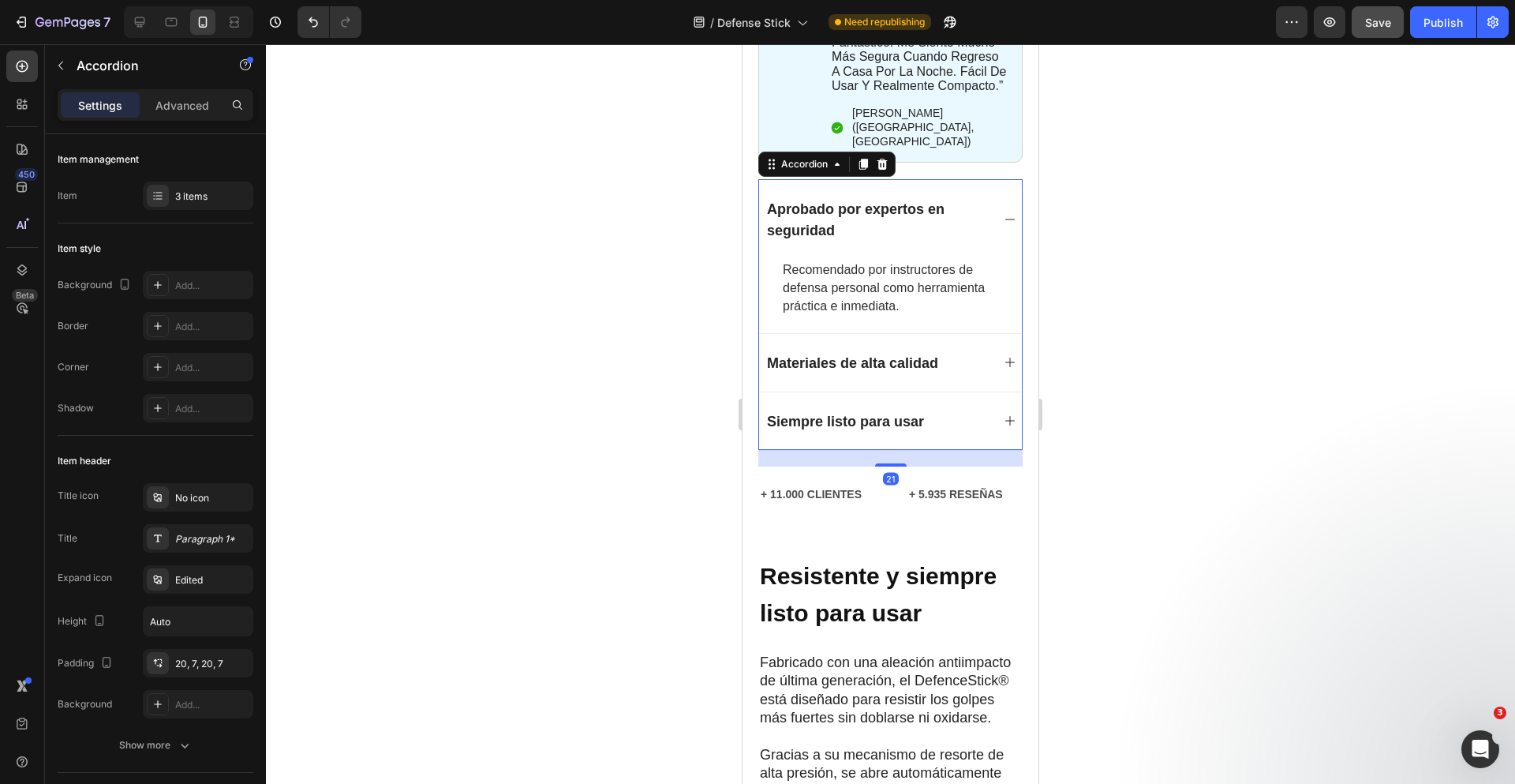
click at [963, 240] on div "Aprobado por expertos en seguridad" at bounding box center [890, 219] width 262 height 79
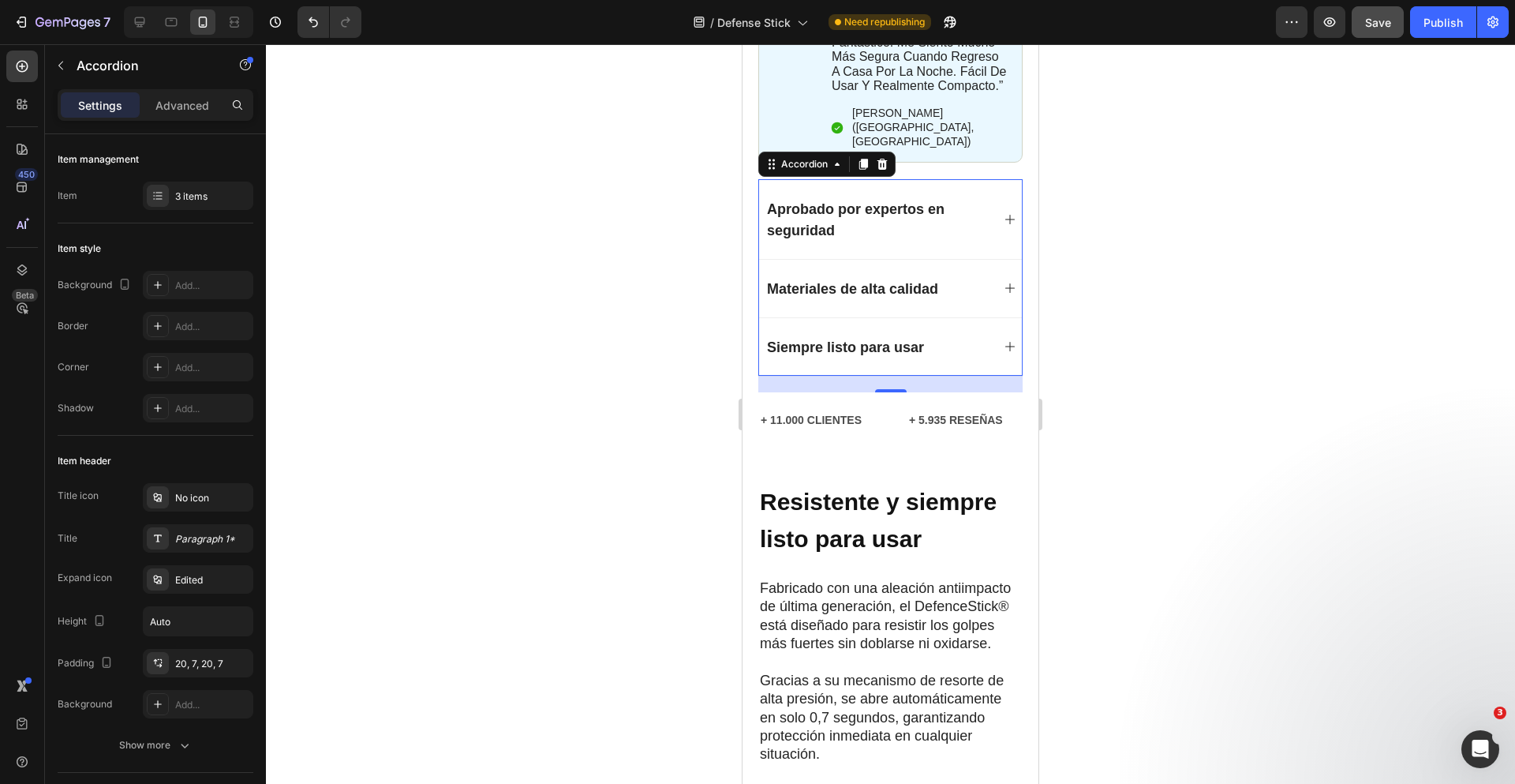
click at [952, 350] on div "Siempre listo para usar" at bounding box center [878, 347] width 227 height 26
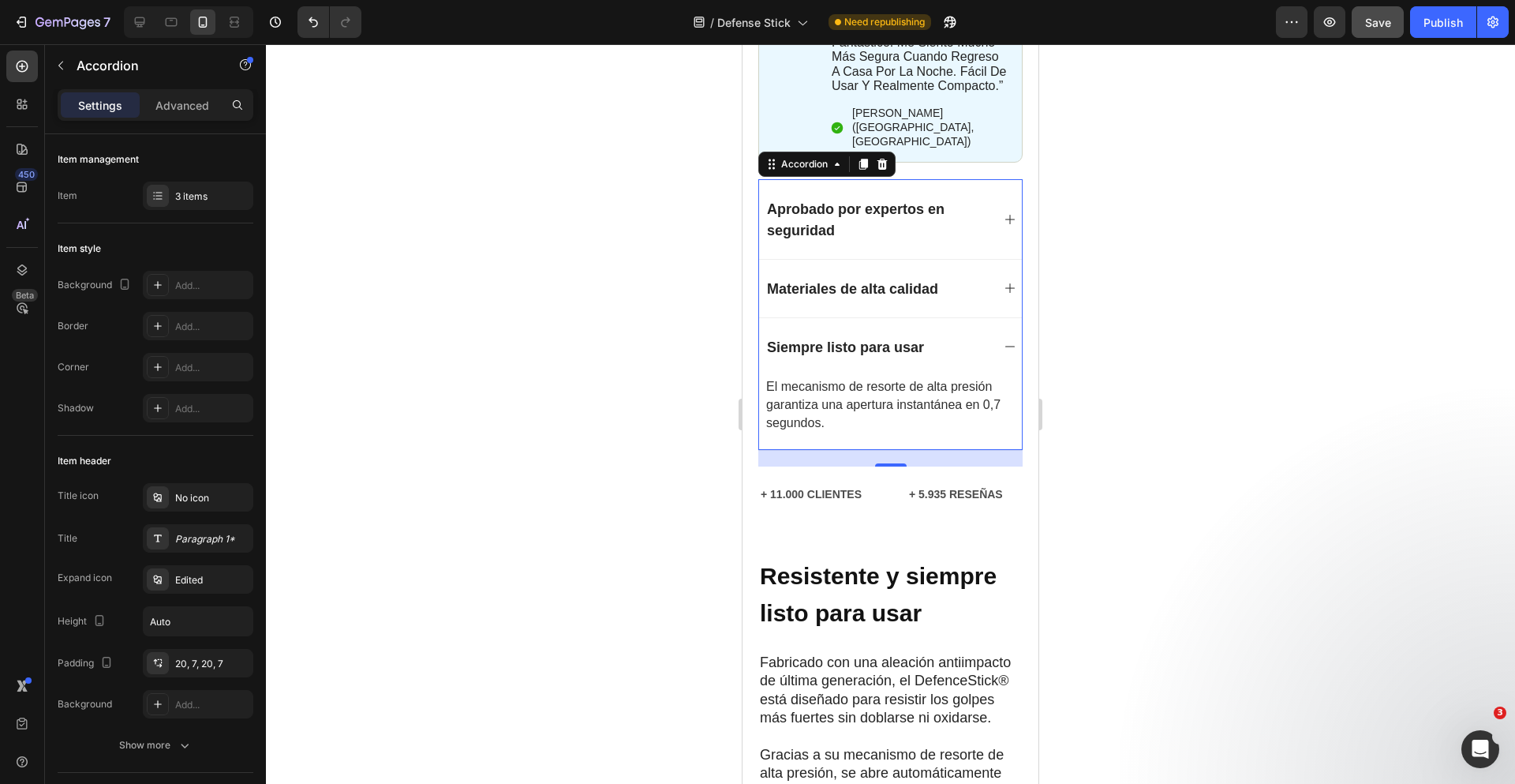
click at [952, 349] on div "Siempre listo para usar" at bounding box center [878, 347] width 227 height 26
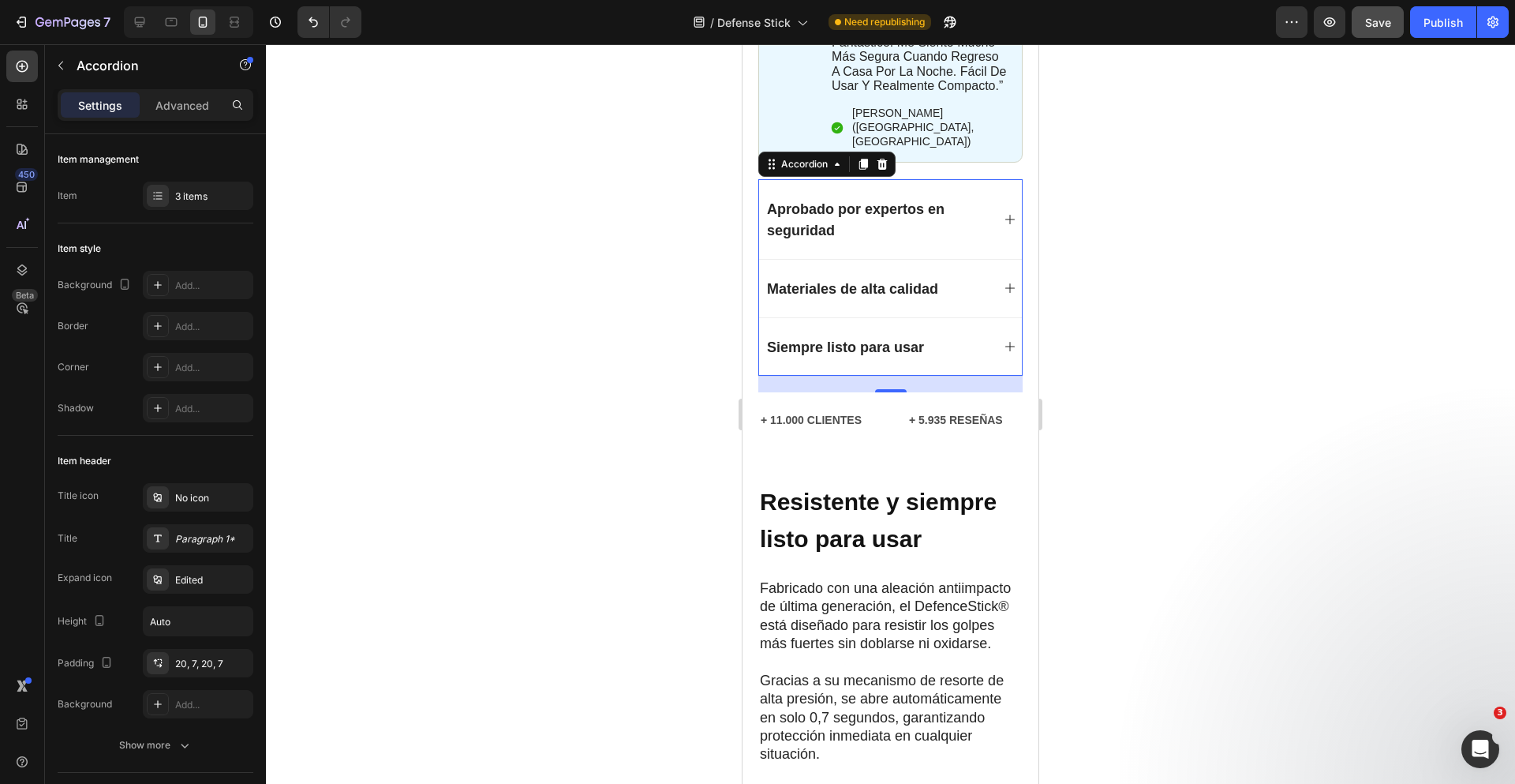
click at [946, 283] on div "Materiales de alta calidad" at bounding box center [878, 288] width 227 height 26
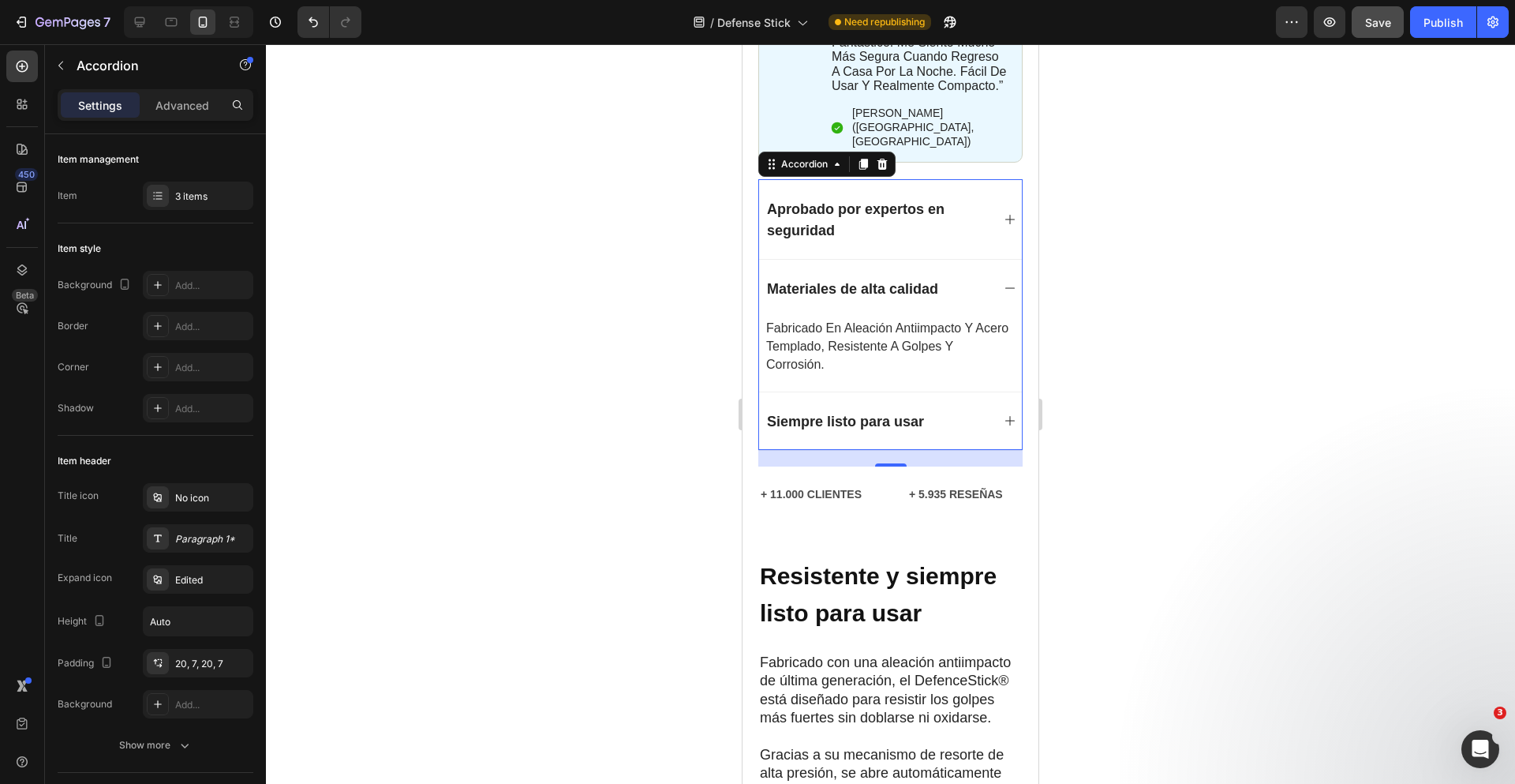
click at [946, 283] on div "Materiales de alta calidad" at bounding box center [878, 288] width 227 height 26
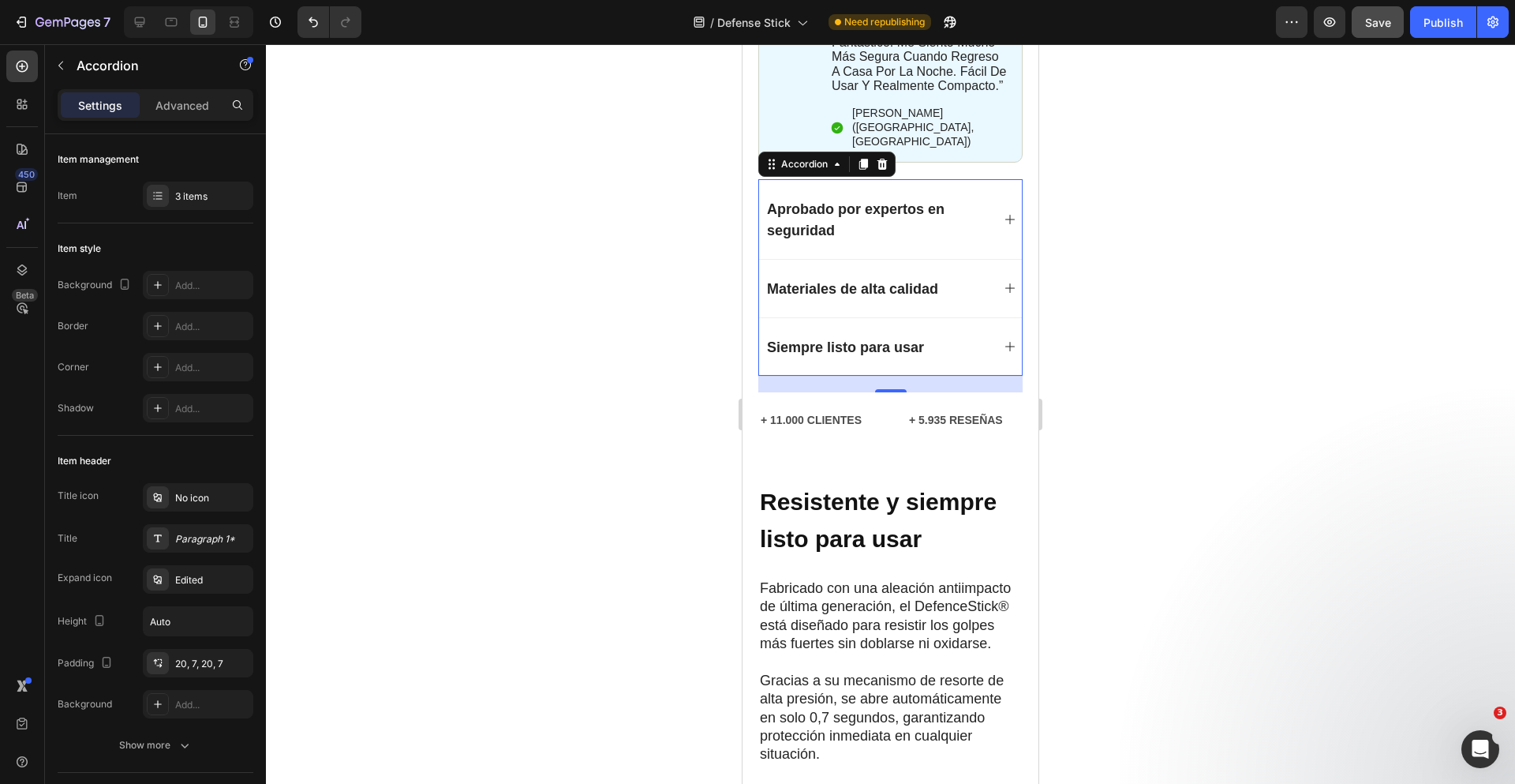
click at [948, 243] on div "Aprobado por expertos en seguridad" at bounding box center [890, 219] width 262 height 79
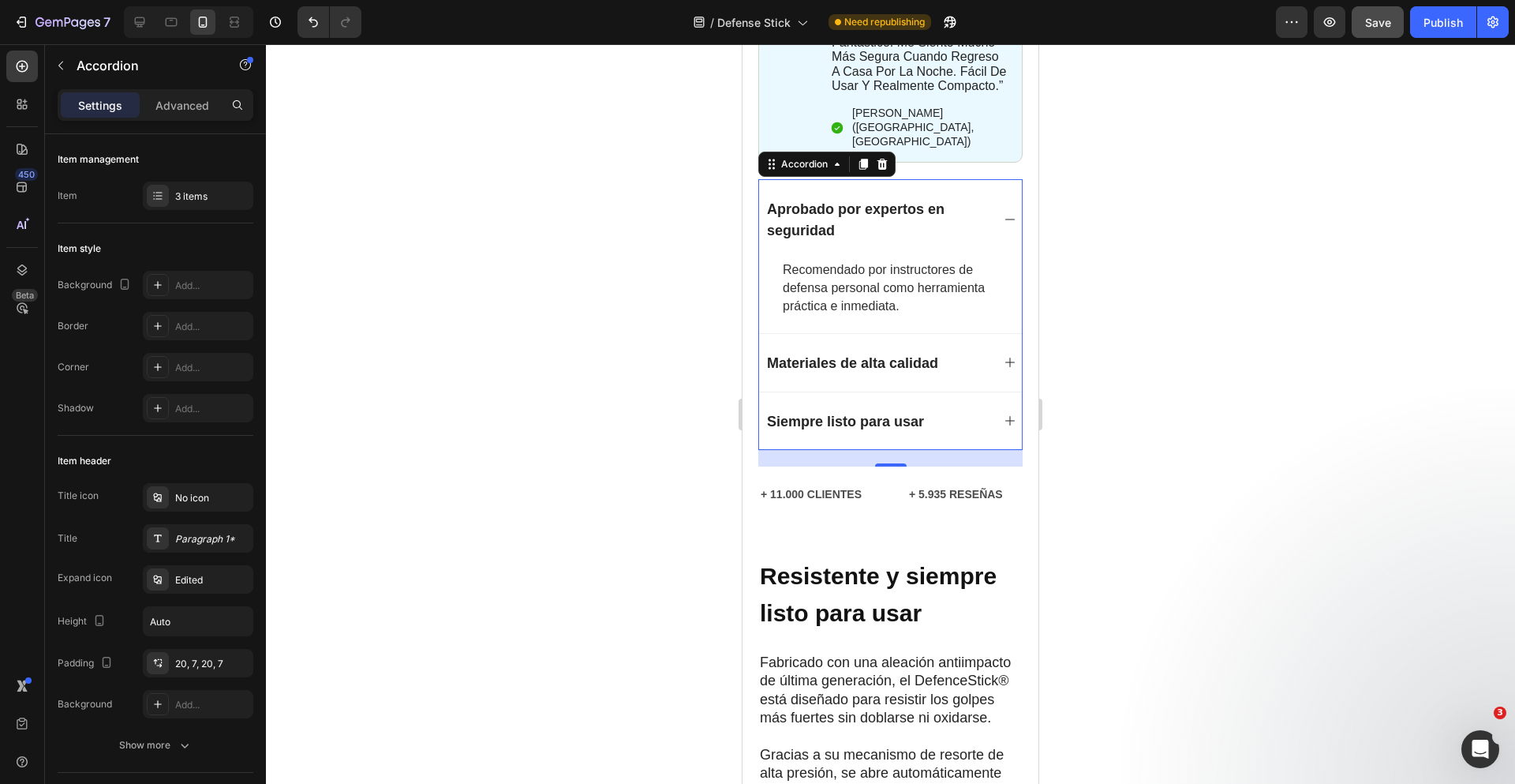
click at [948, 243] on div "Aprobado por expertos en seguridad" at bounding box center [890, 219] width 262 height 79
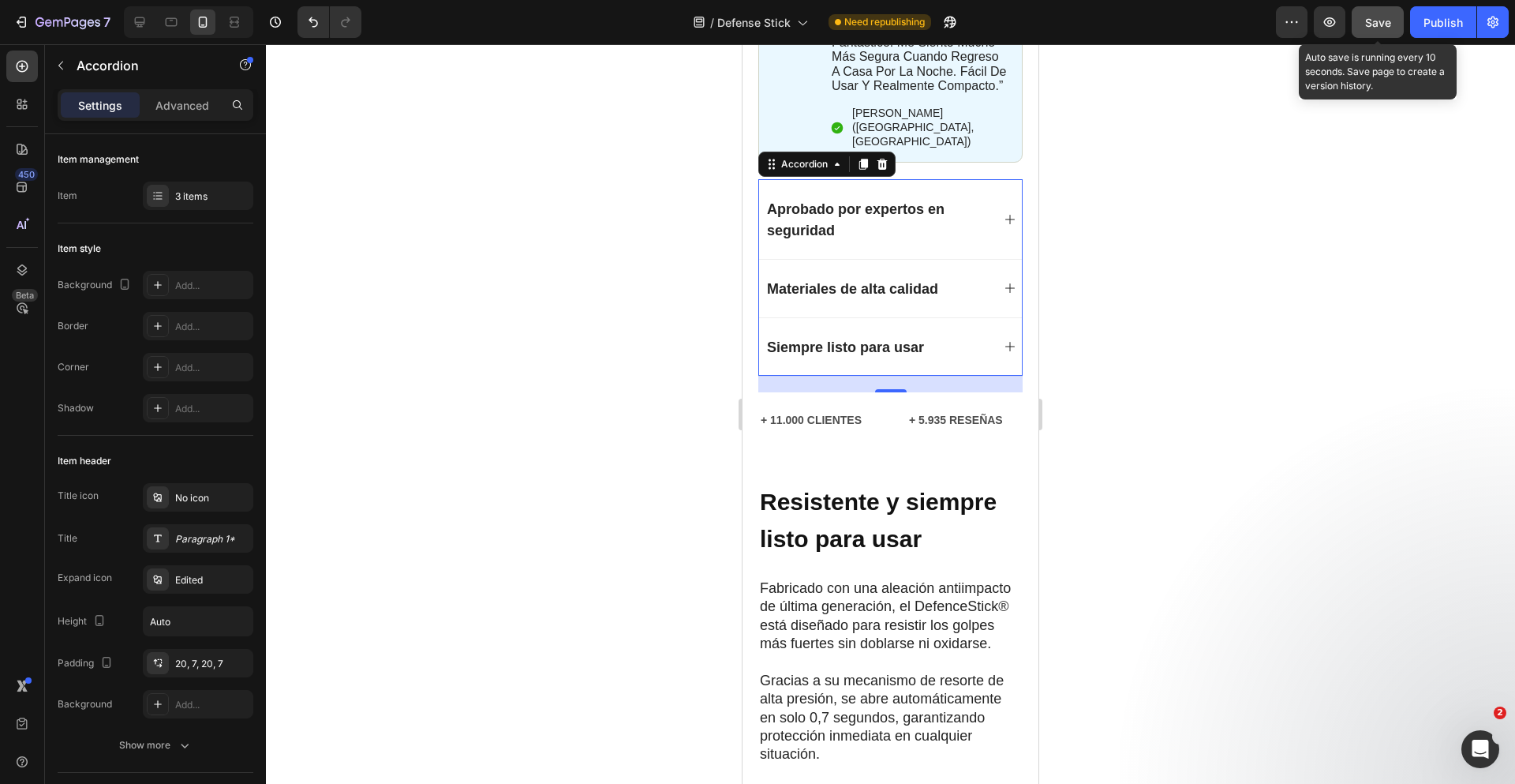
click at [1371, 36] on button "Save" at bounding box center [1378, 22] width 52 height 32
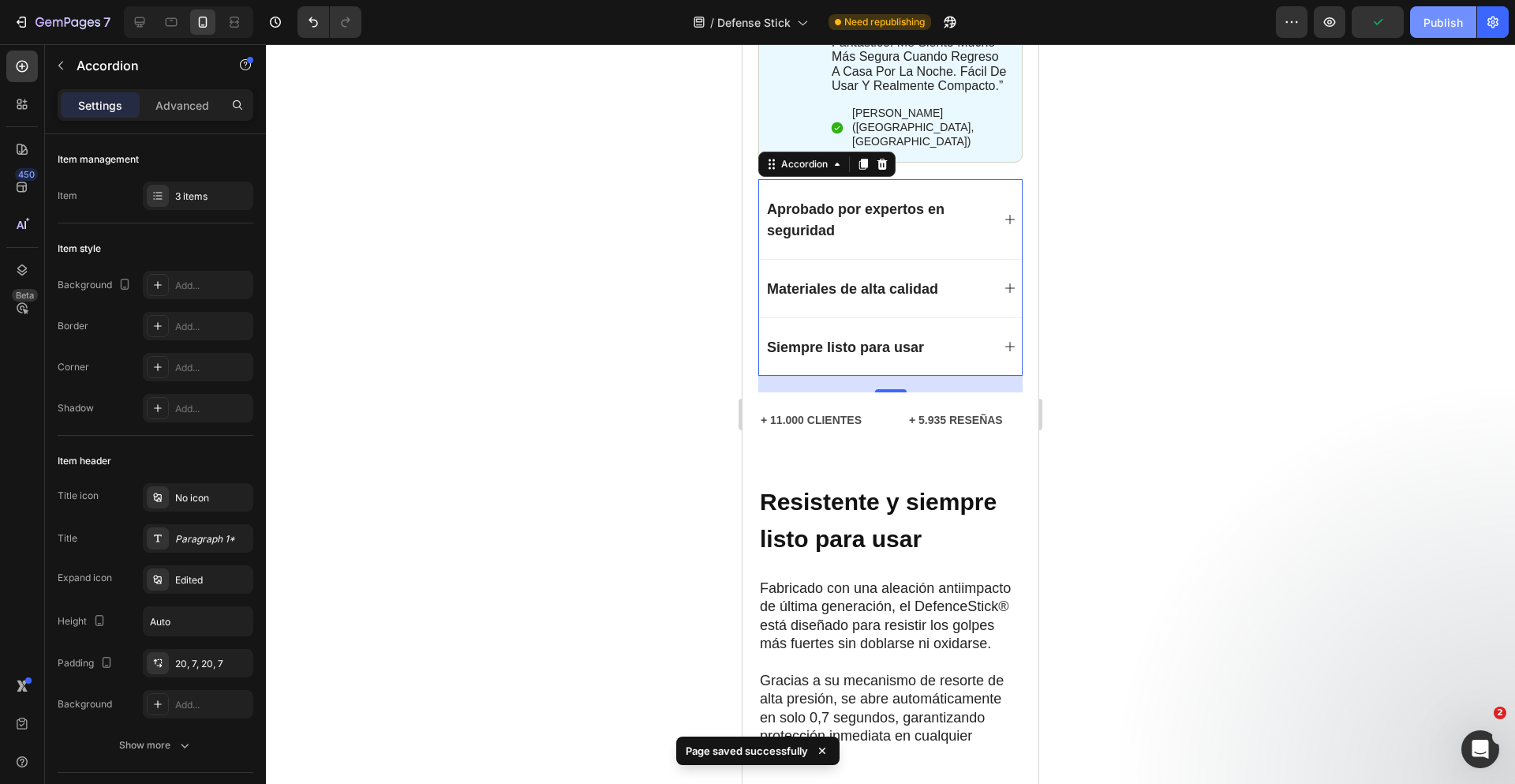
click at [1433, 26] on div "Publish" at bounding box center [1443, 22] width 40 height 16
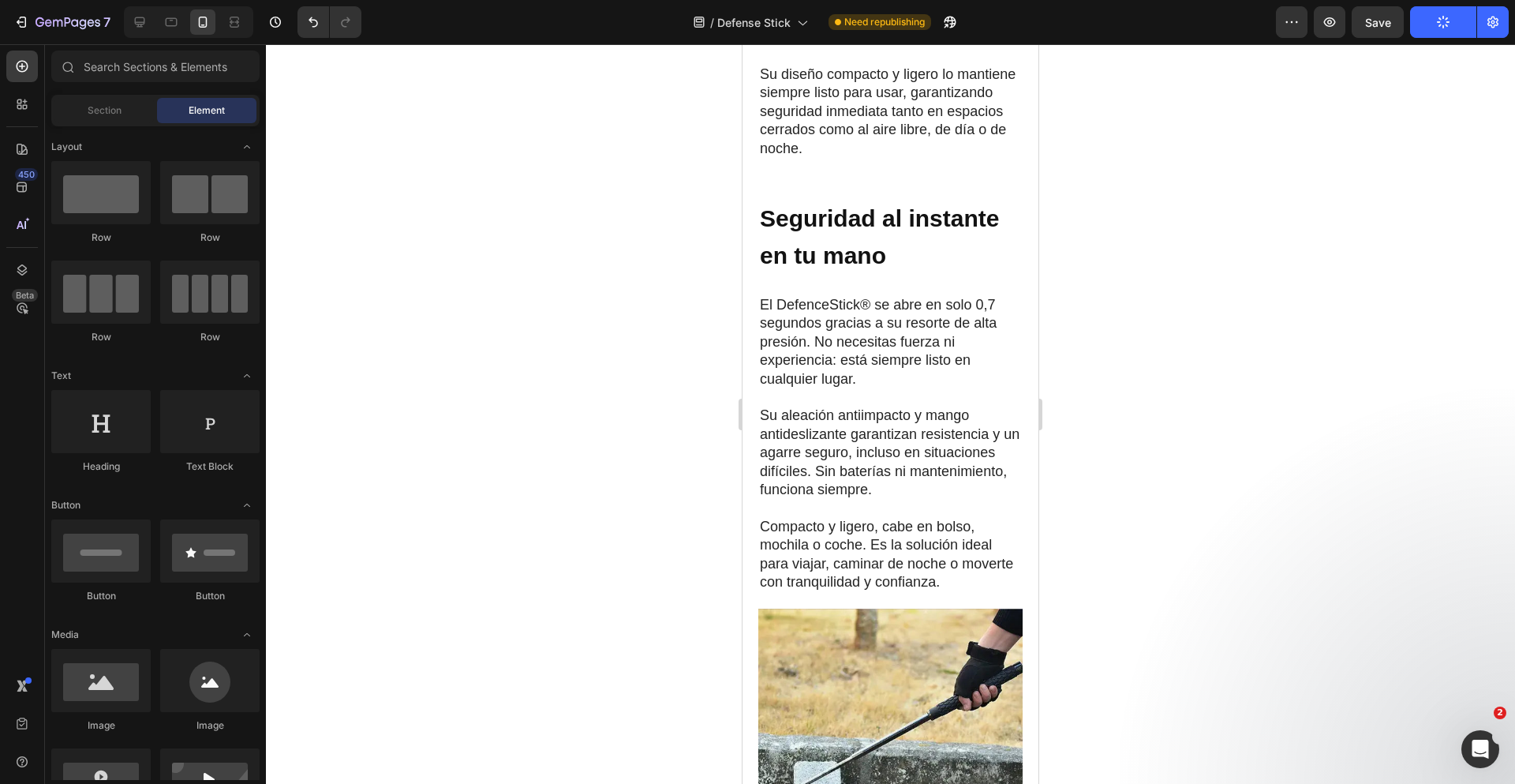
scroll to position [2470, 0]
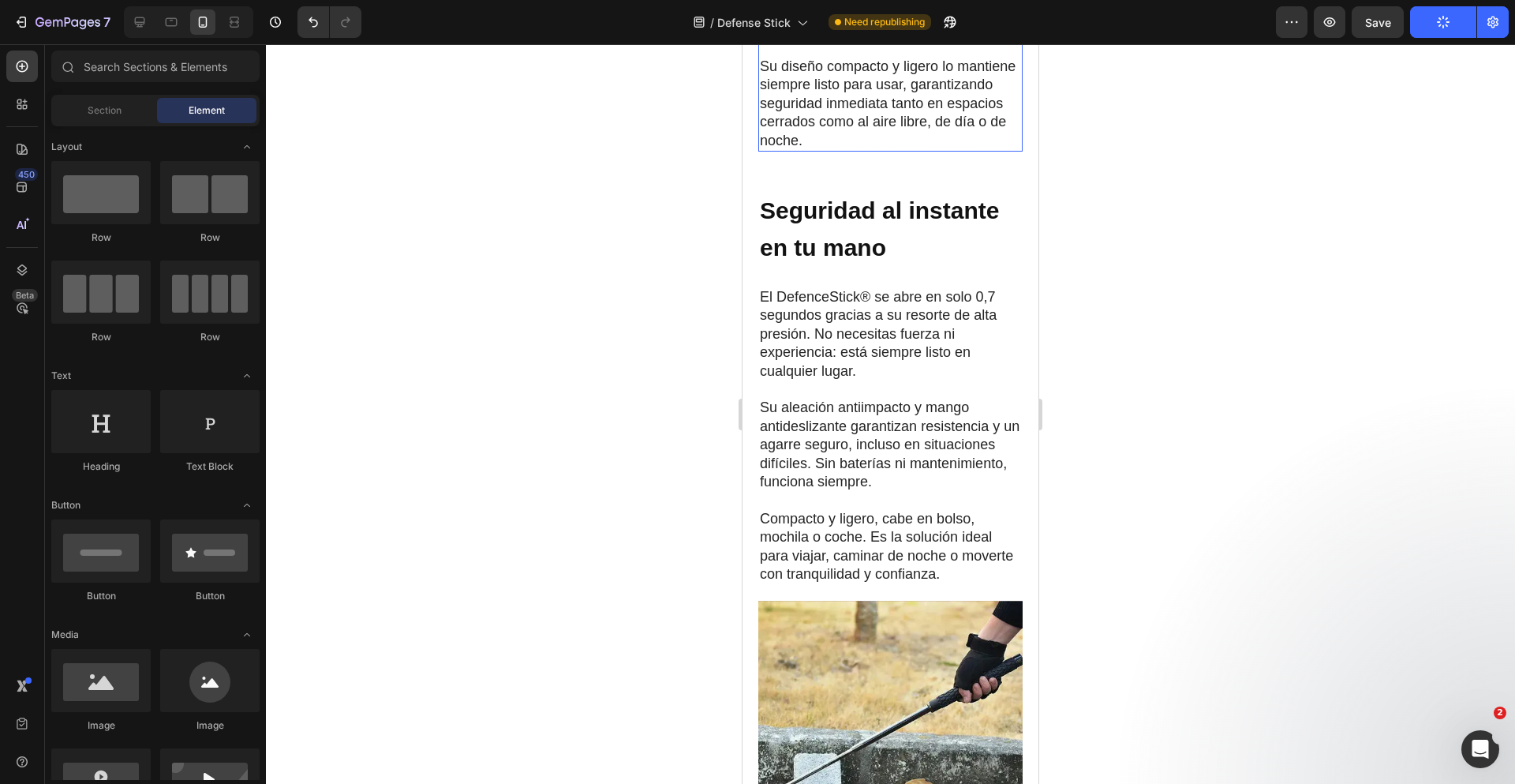
click at [891, 40] on p "Gracias a su mecanismo de resorte de alta presión, se abre en solo 0,7 segundos…" at bounding box center [891, 2] width 261 height 75
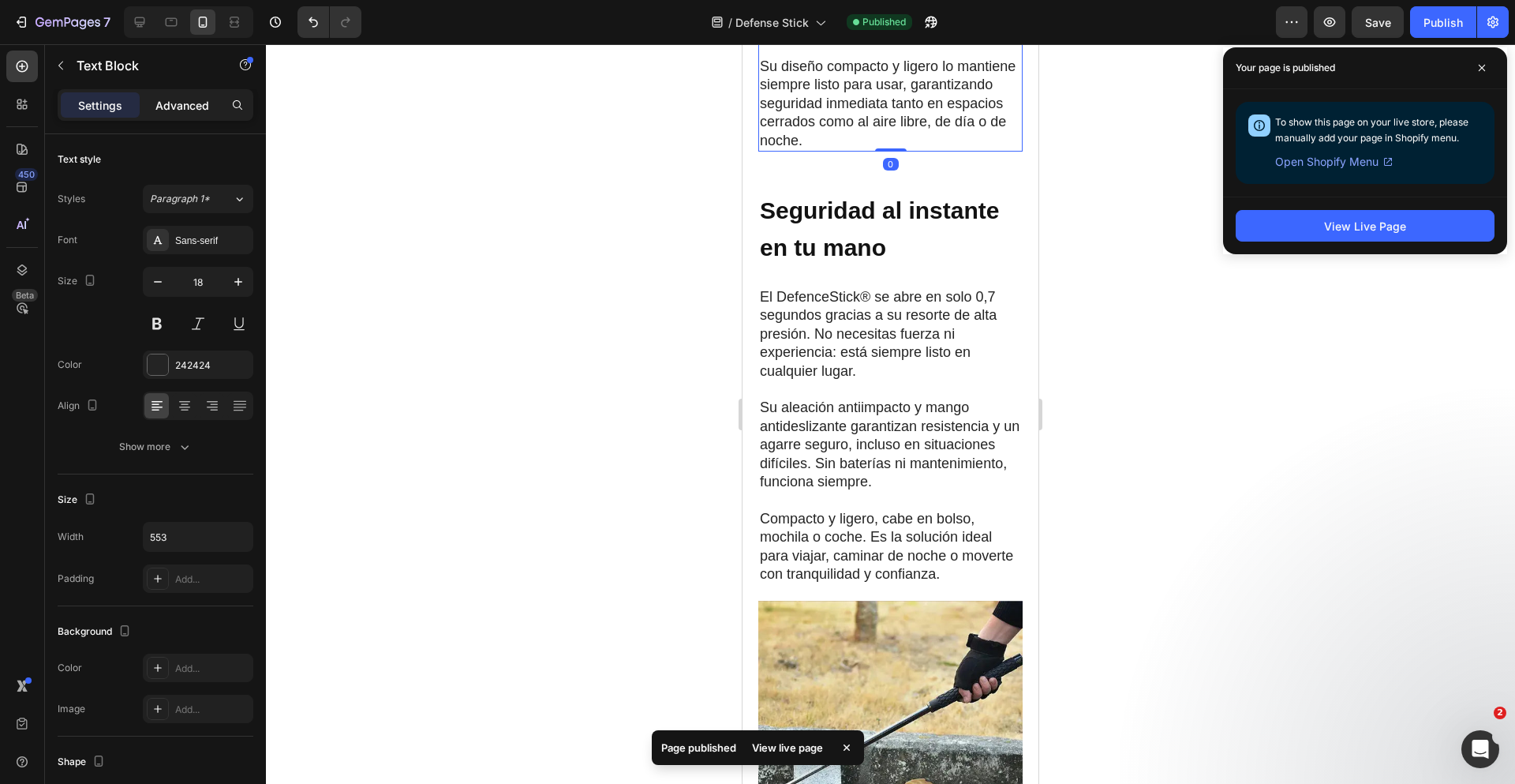
click at [177, 113] on div "Advanced" at bounding box center [183, 105] width 79 height 25
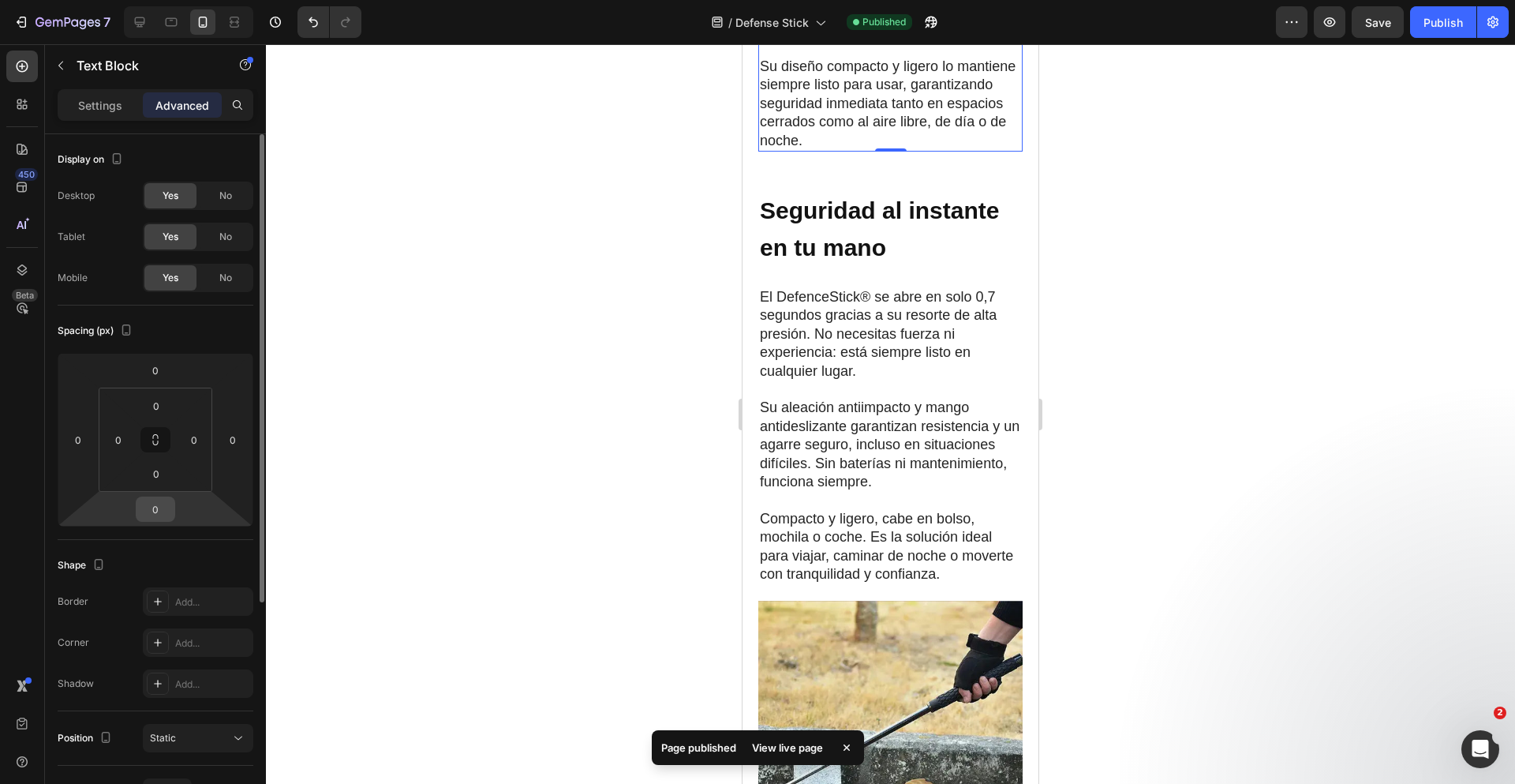
click at [148, 509] on input "0" at bounding box center [155, 509] width 32 height 23
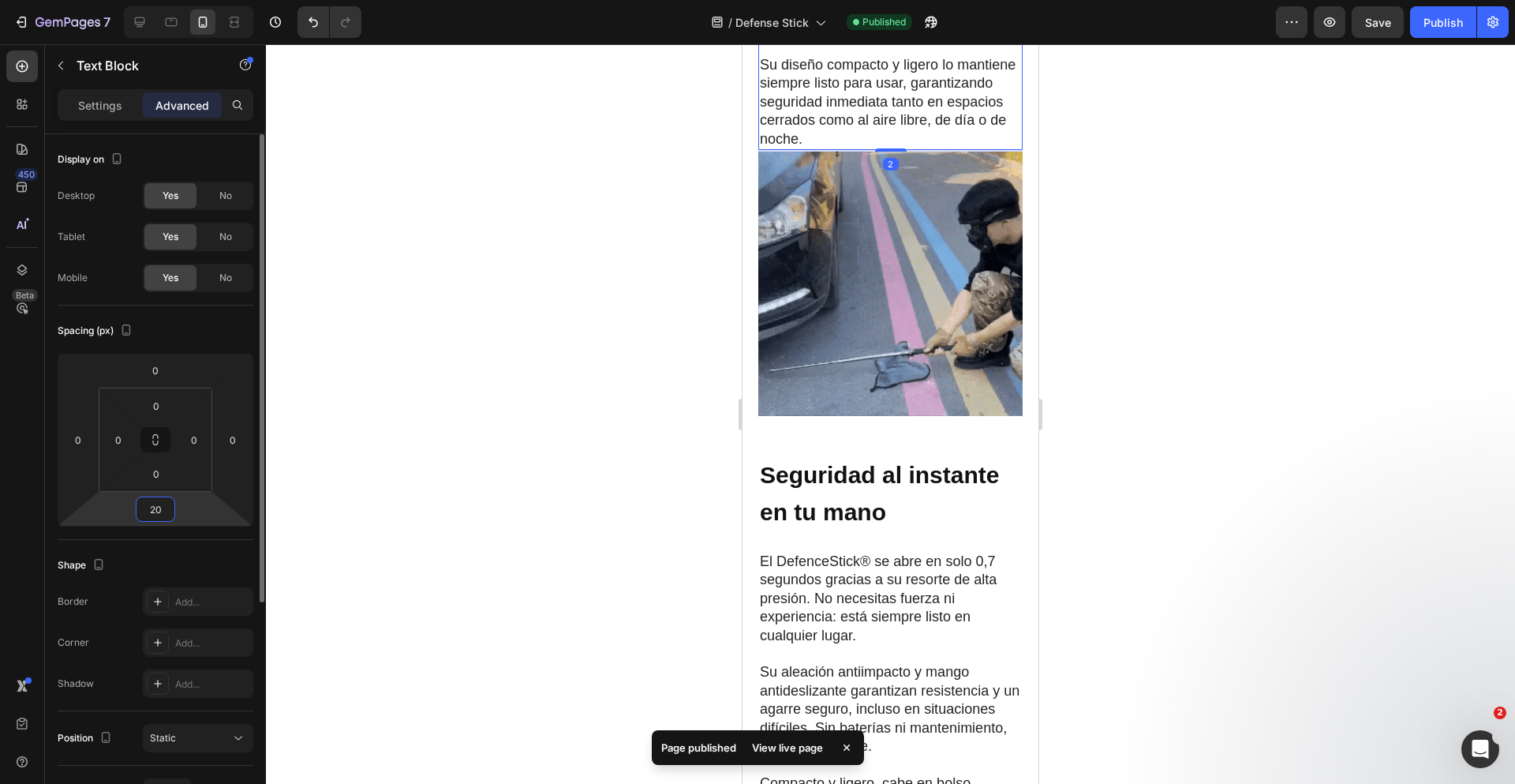
scroll to position [2487, 0]
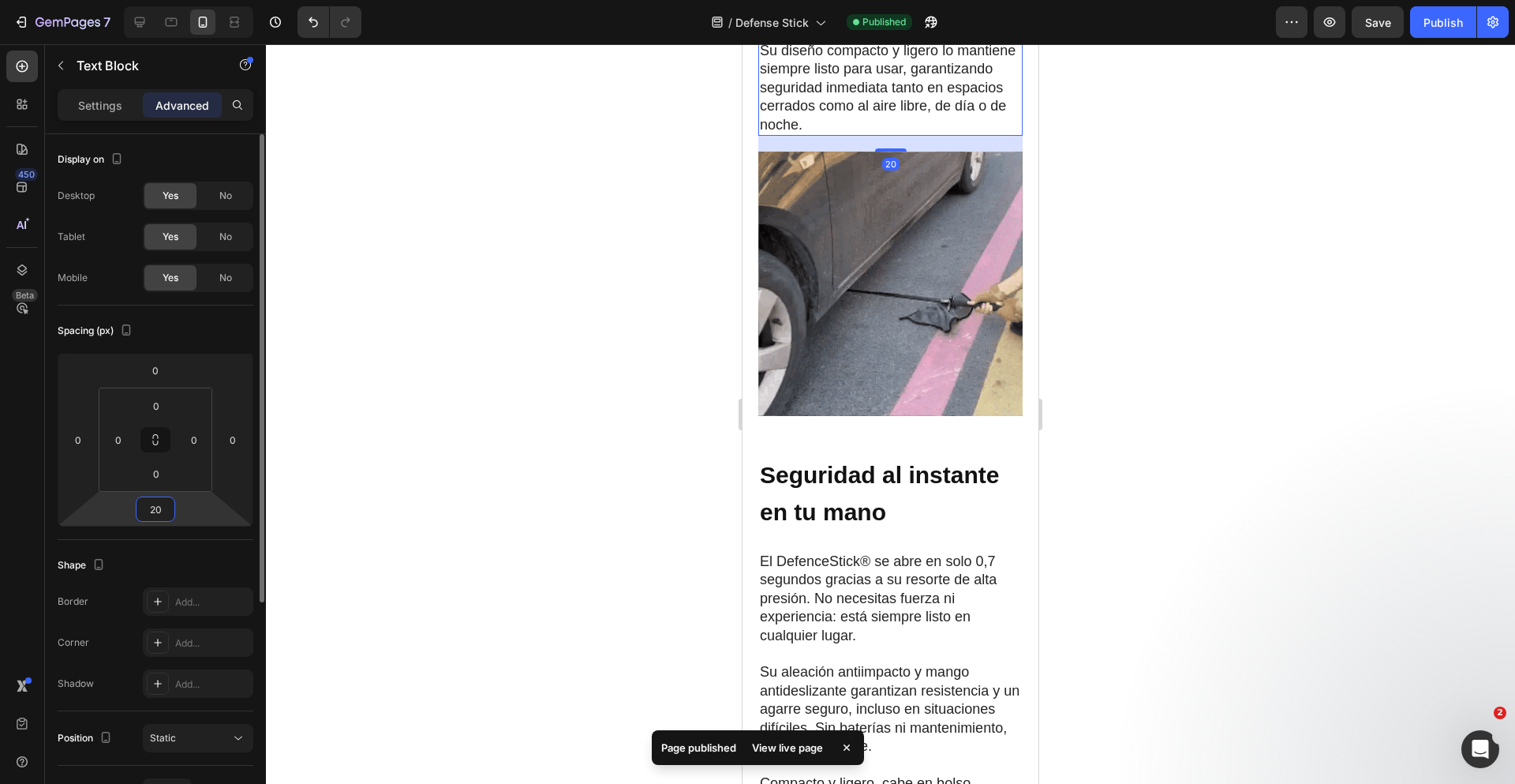
type input "20"
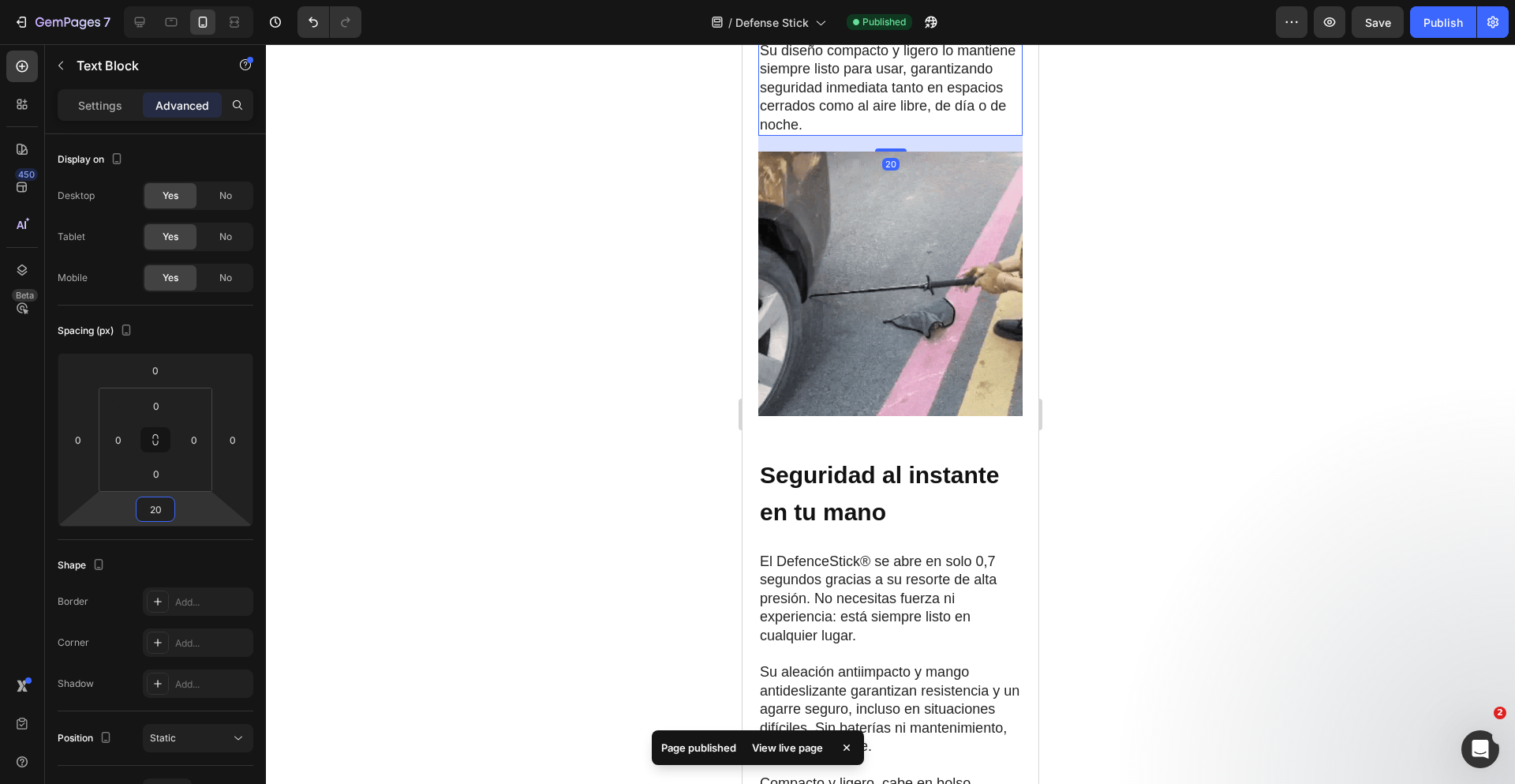
click at [1169, 355] on div at bounding box center [891, 414] width 1249 height 739
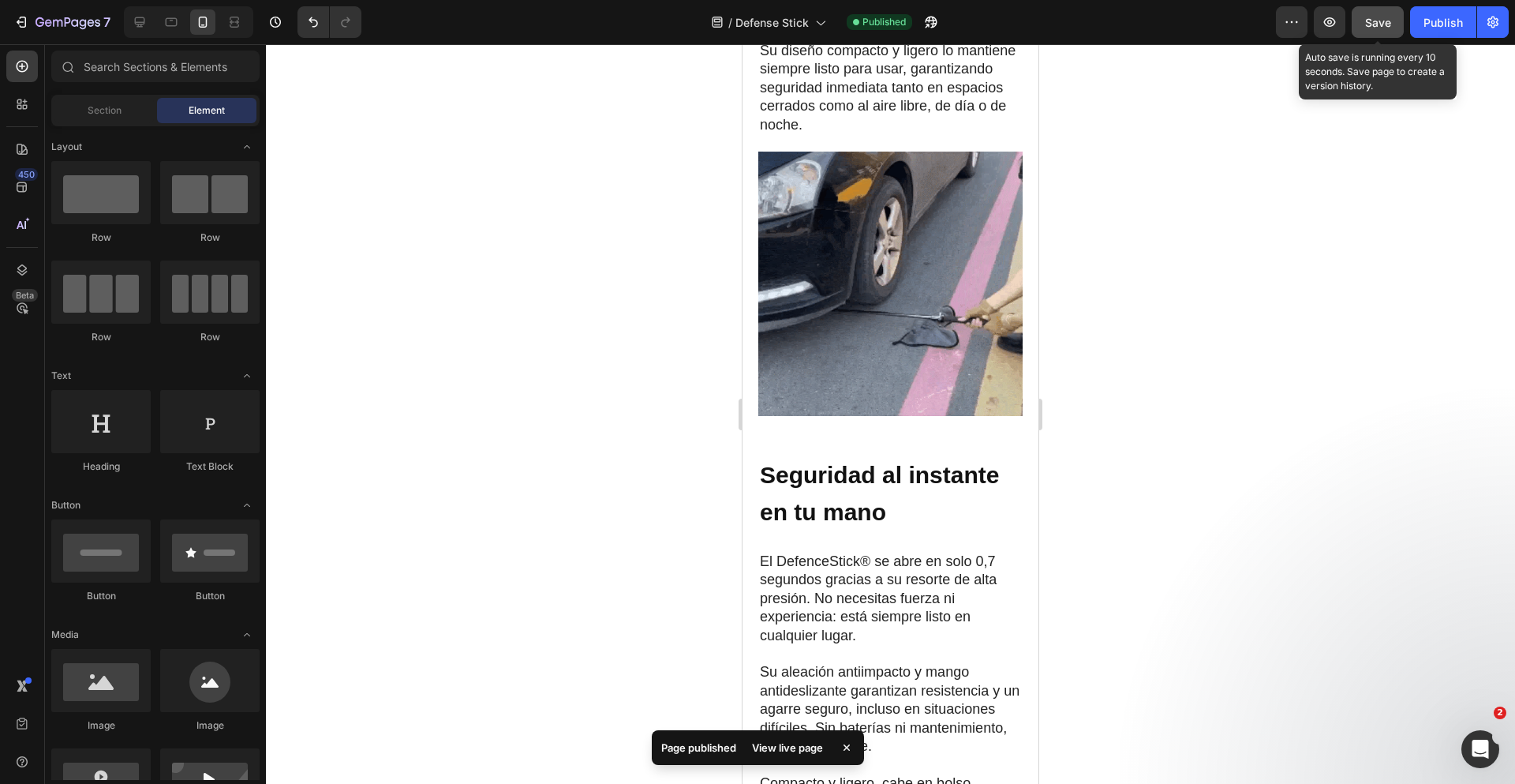
click at [1369, 22] on span "Save" at bounding box center [1378, 22] width 26 height 14
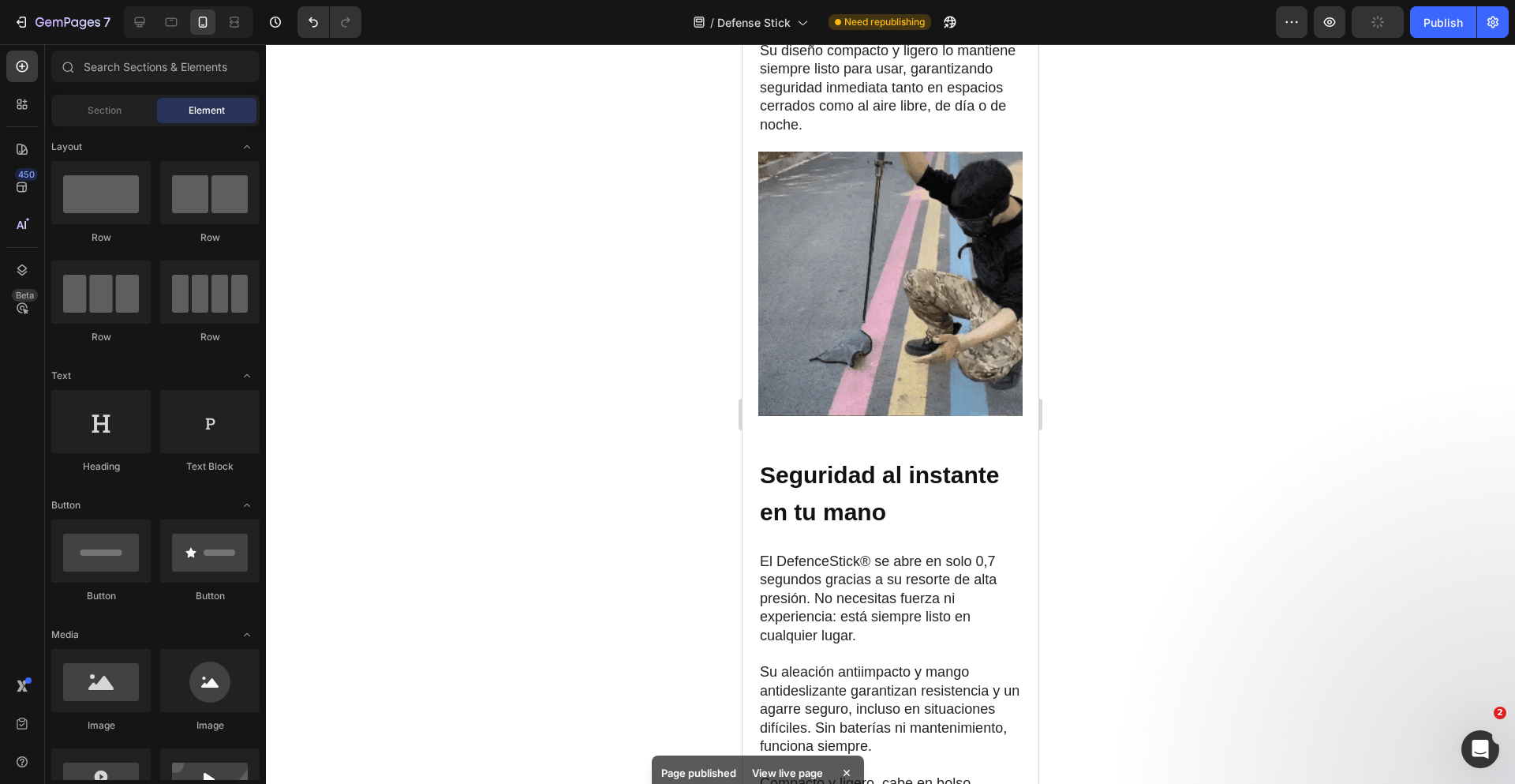
drag, startPoint x: 1442, startPoint y: 28, endPoint x: 1428, endPoint y: 51, distance: 26.9
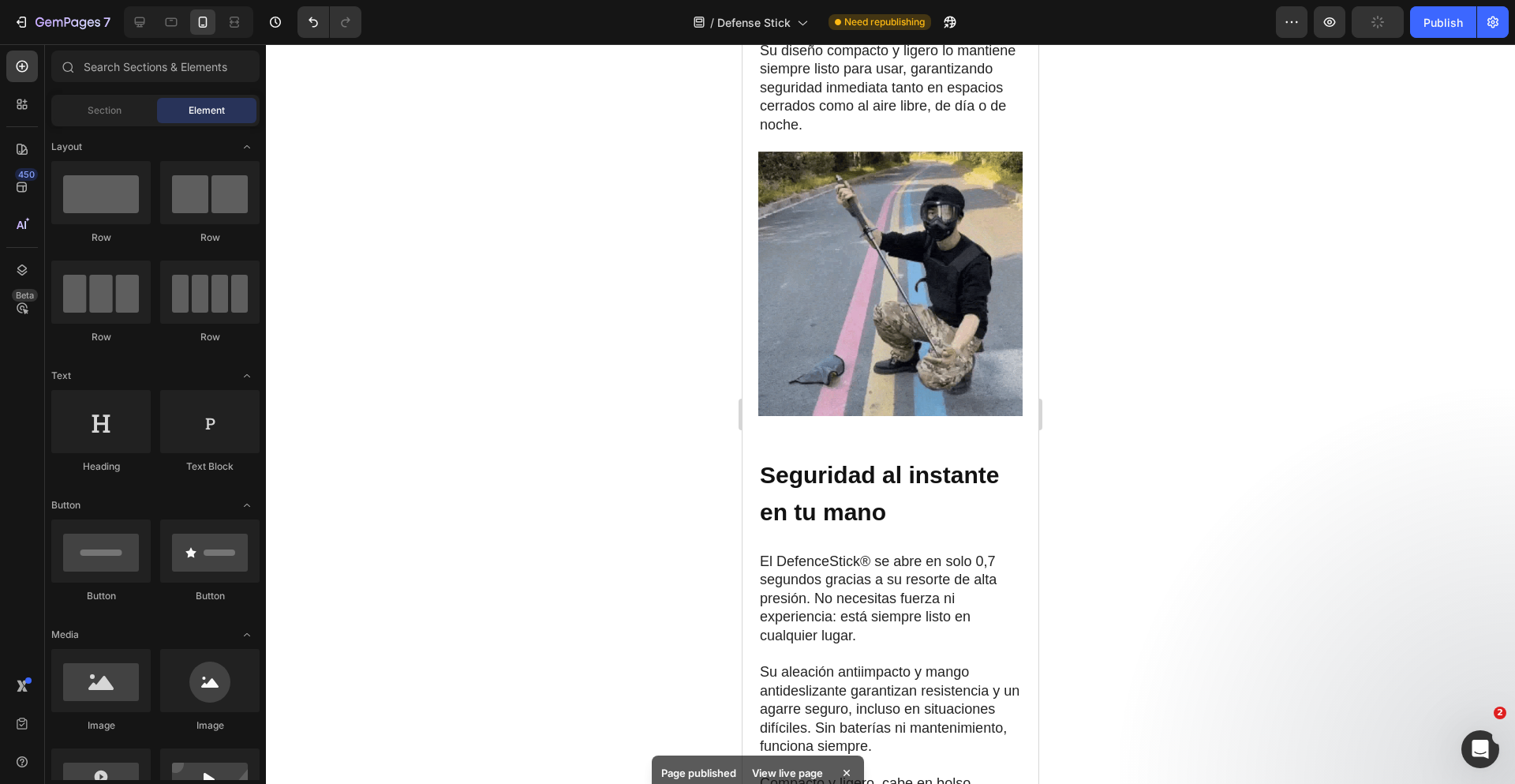
click at [1442, 28] on div "Publish" at bounding box center [1443, 22] width 40 height 16
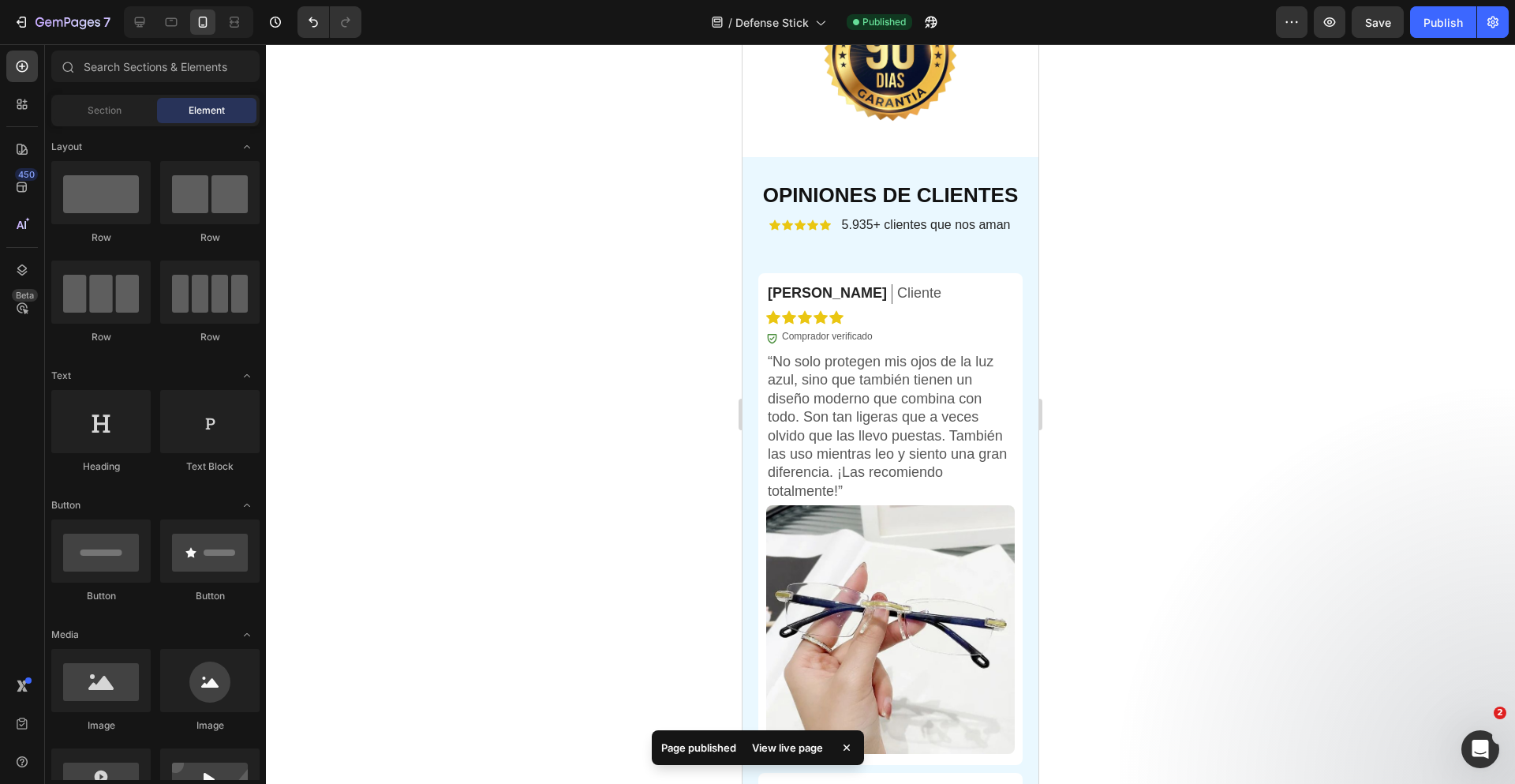
scroll to position [5181, 0]
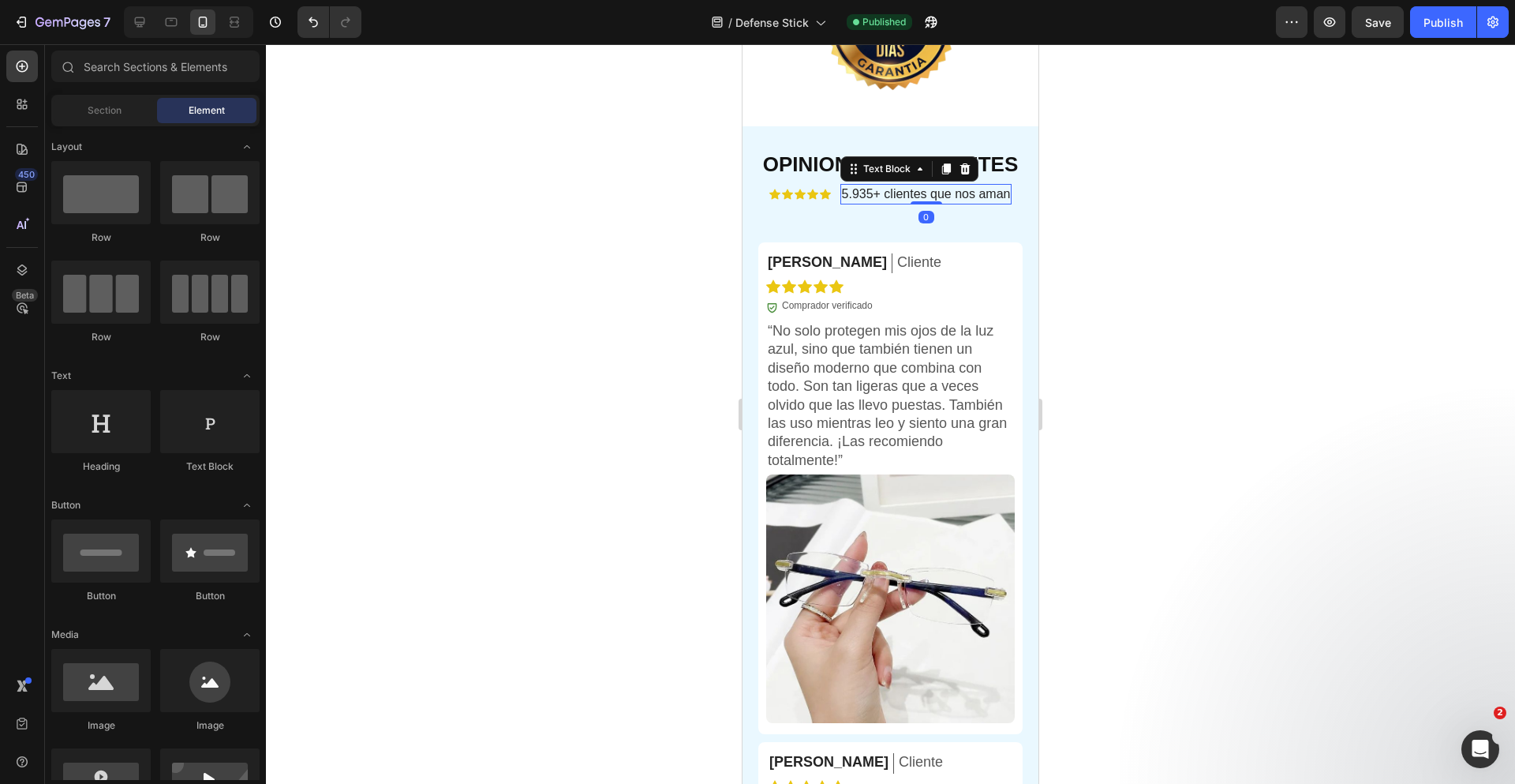
click at [857, 200] on span "5.935+ clientes que nos aman" at bounding box center [926, 194] width 168 height 14
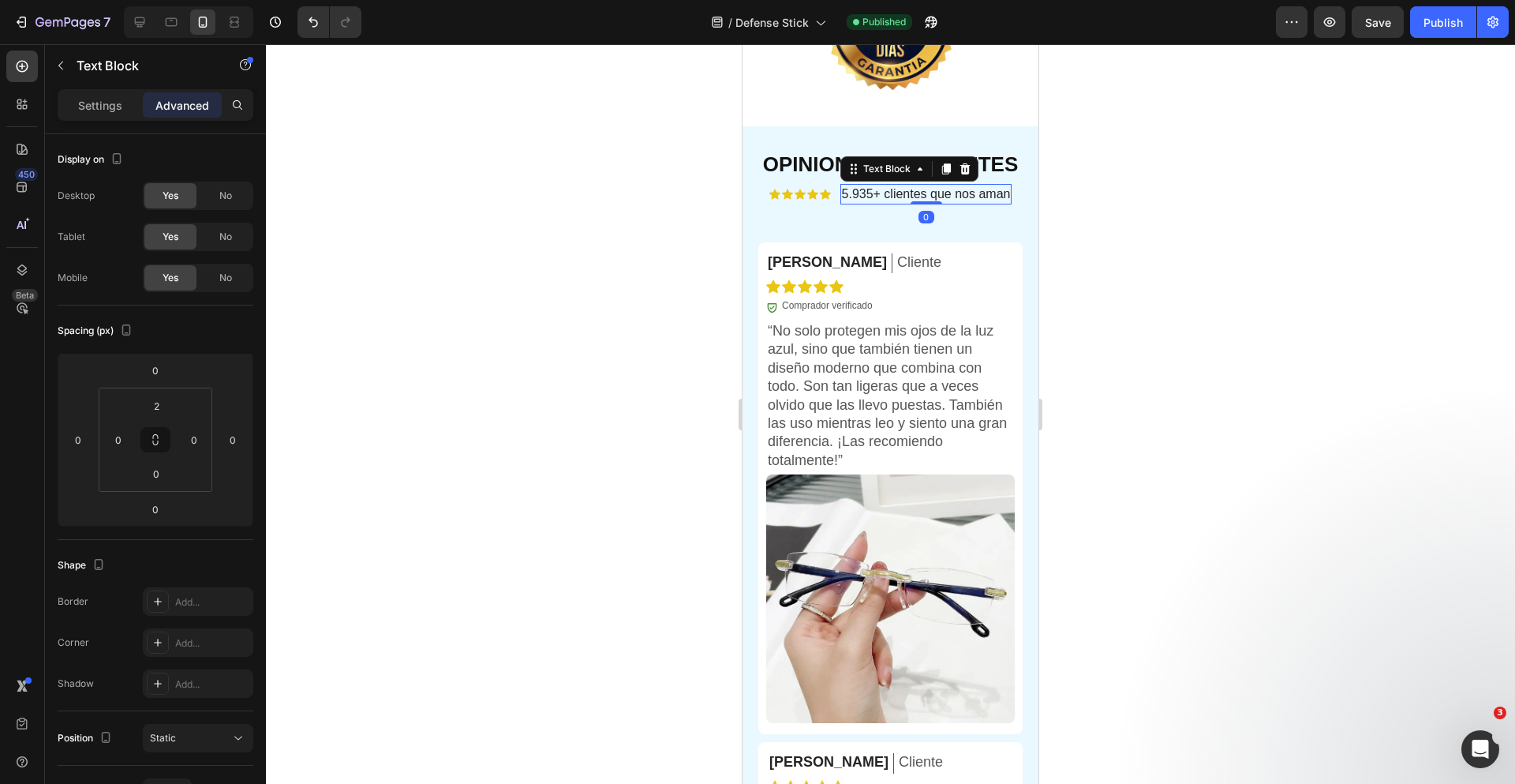
click at [852, 200] on span "5.935+ clientes que nos aman" at bounding box center [926, 194] width 168 height 14
click at [1149, 241] on div at bounding box center [891, 414] width 1249 height 739
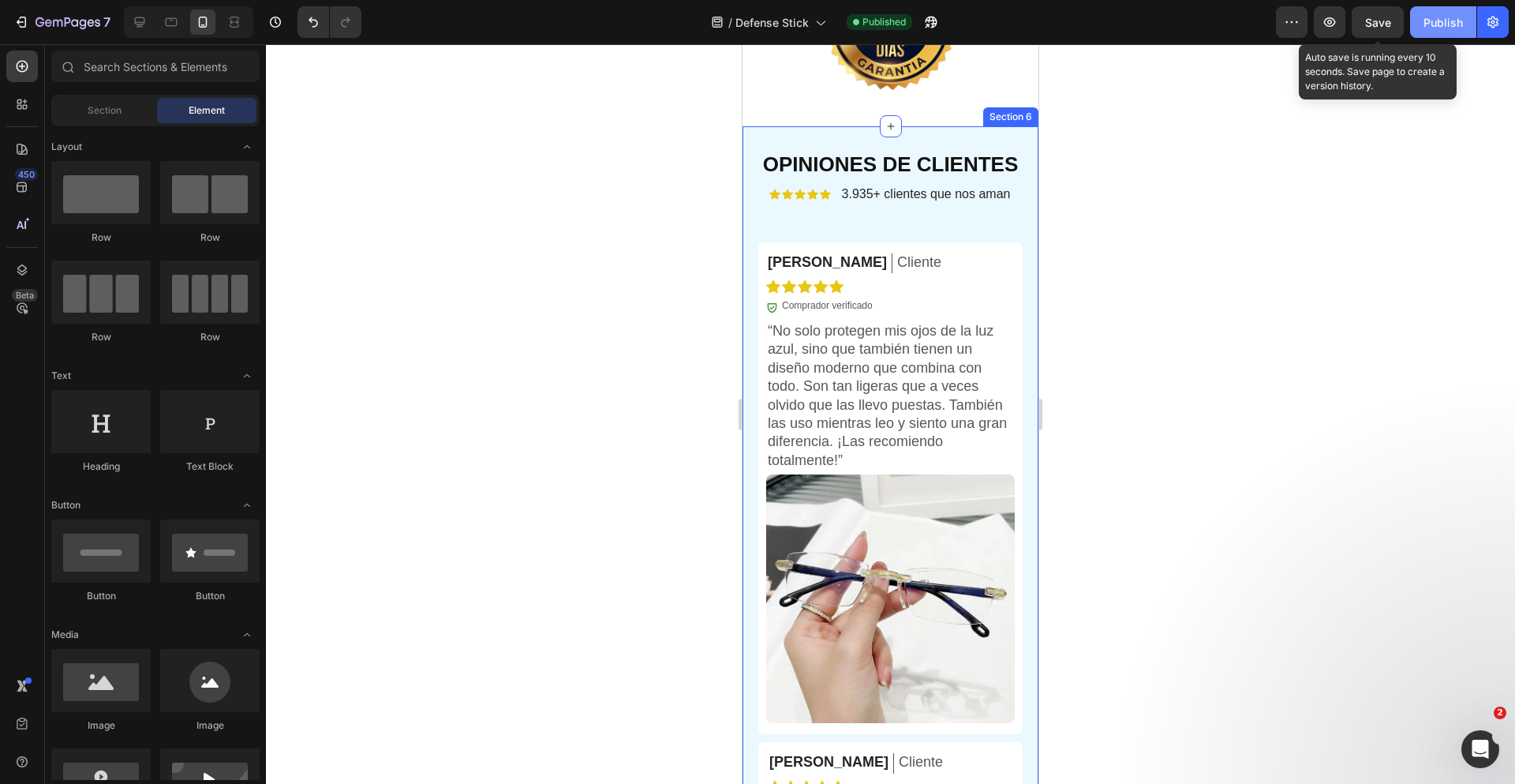
drag, startPoint x: 1385, startPoint y: 15, endPoint x: 1429, endPoint y: 28, distance: 45.9
click at [1386, 15] on span "Save" at bounding box center [1378, 22] width 26 height 14
click at [1430, 28] on div "Publish" at bounding box center [1443, 22] width 40 height 16
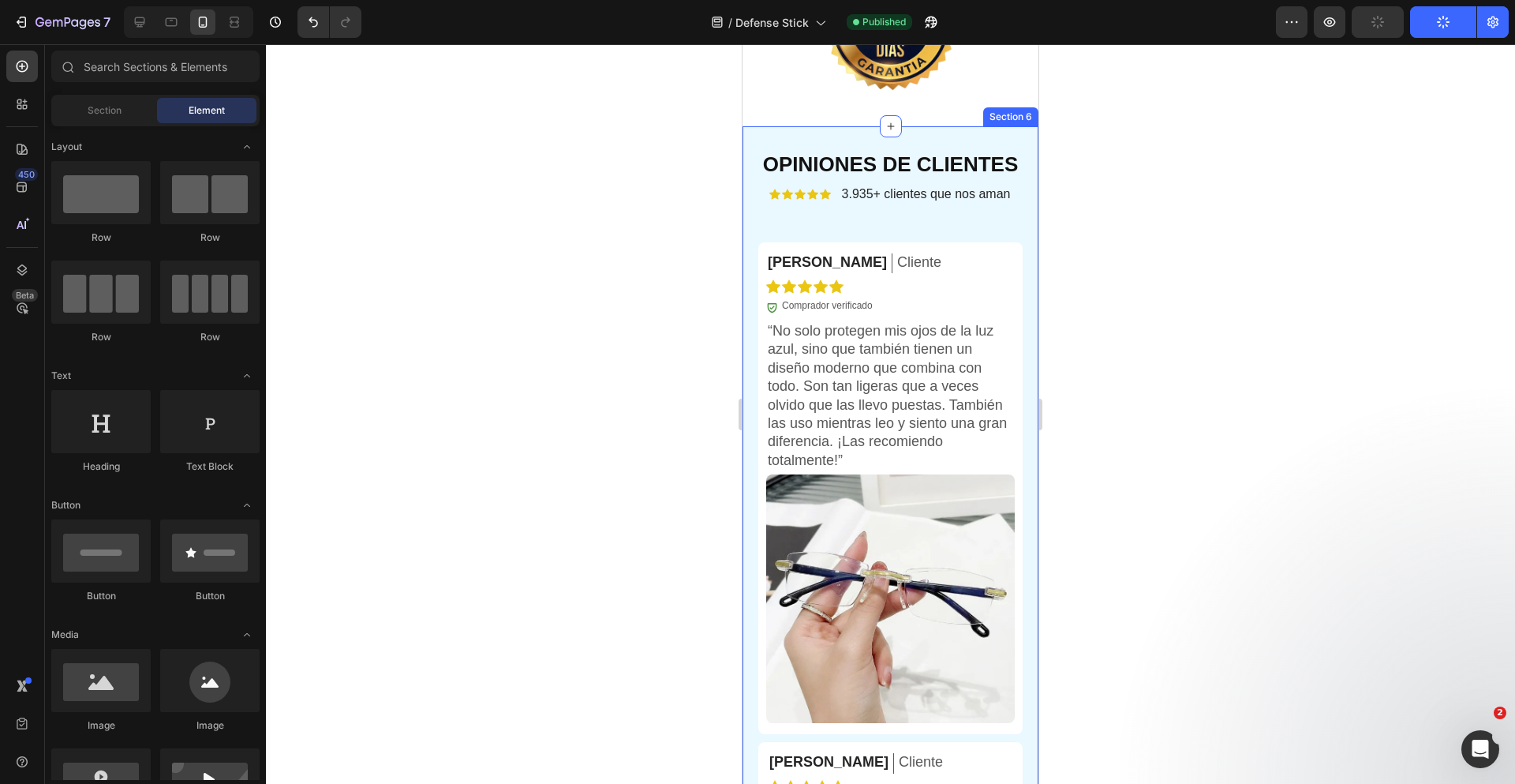
click at [1305, 292] on div at bounding box center [891, 414] width 1249 height 739
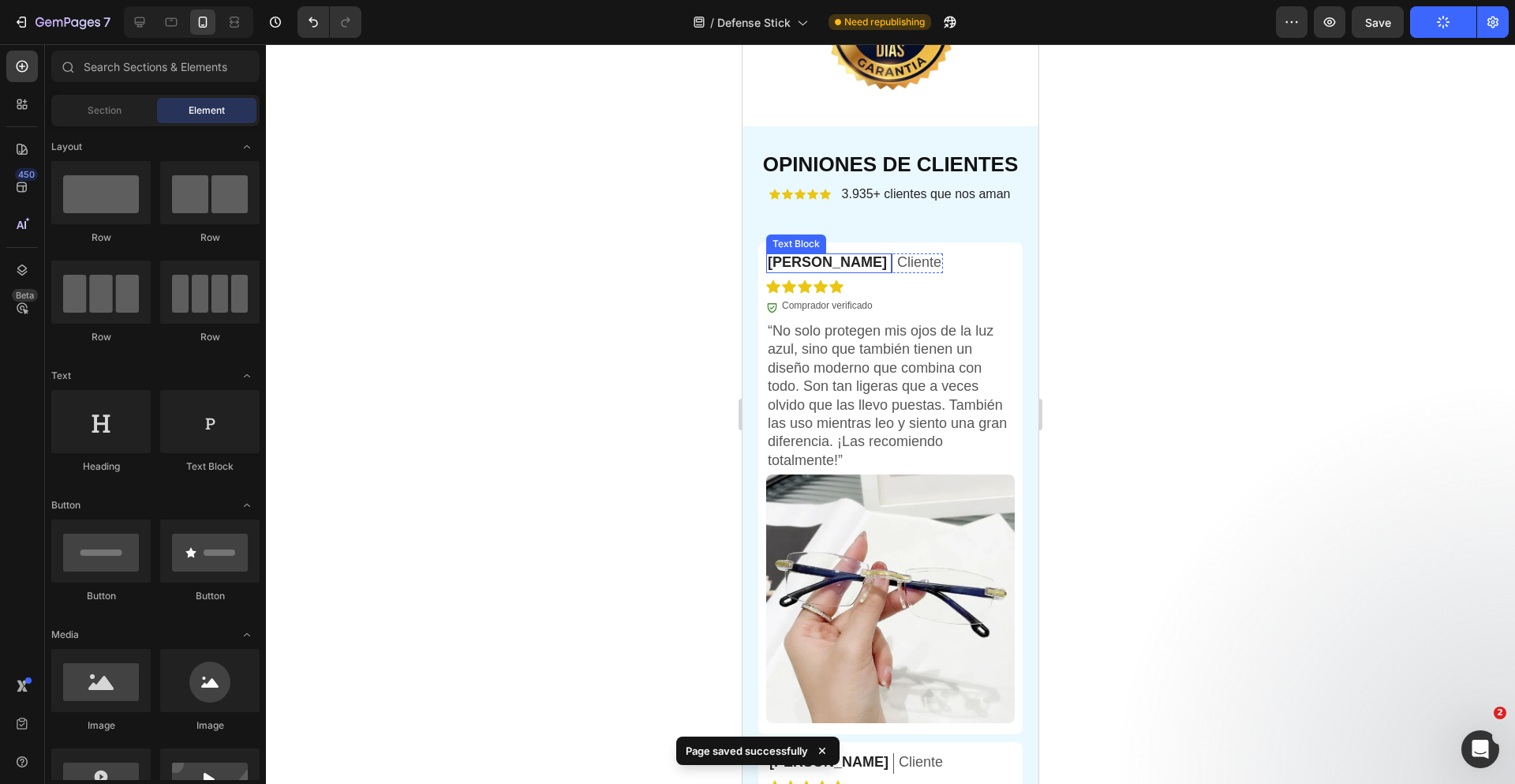
click at [778, 271] on p "[PERSON_NAME]" at bounding box center [827, 262] width 119 height 18
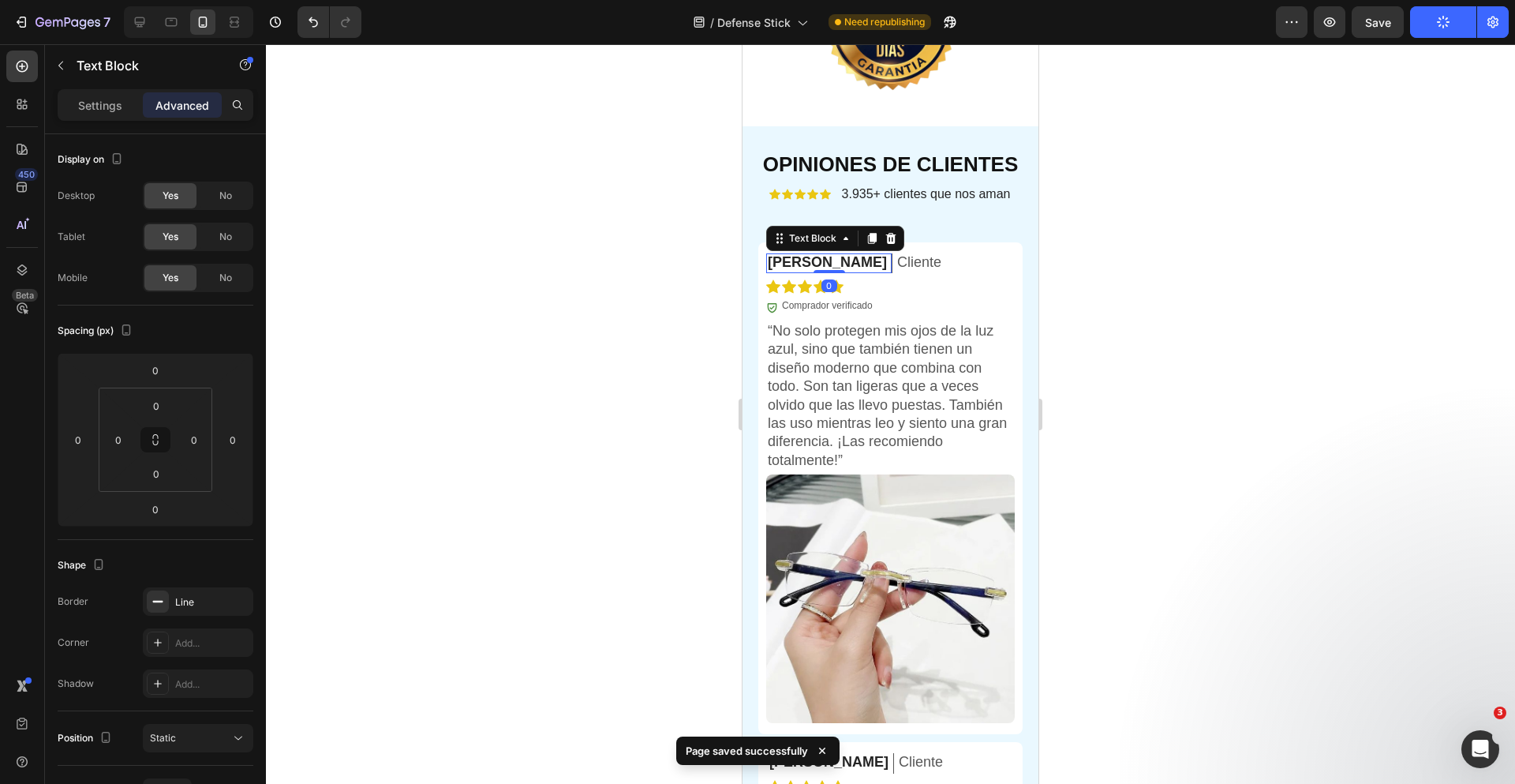
click at [778, 271] on p "[PERSON_NAME]" at bounding box center [827, 262] width 119 height 18
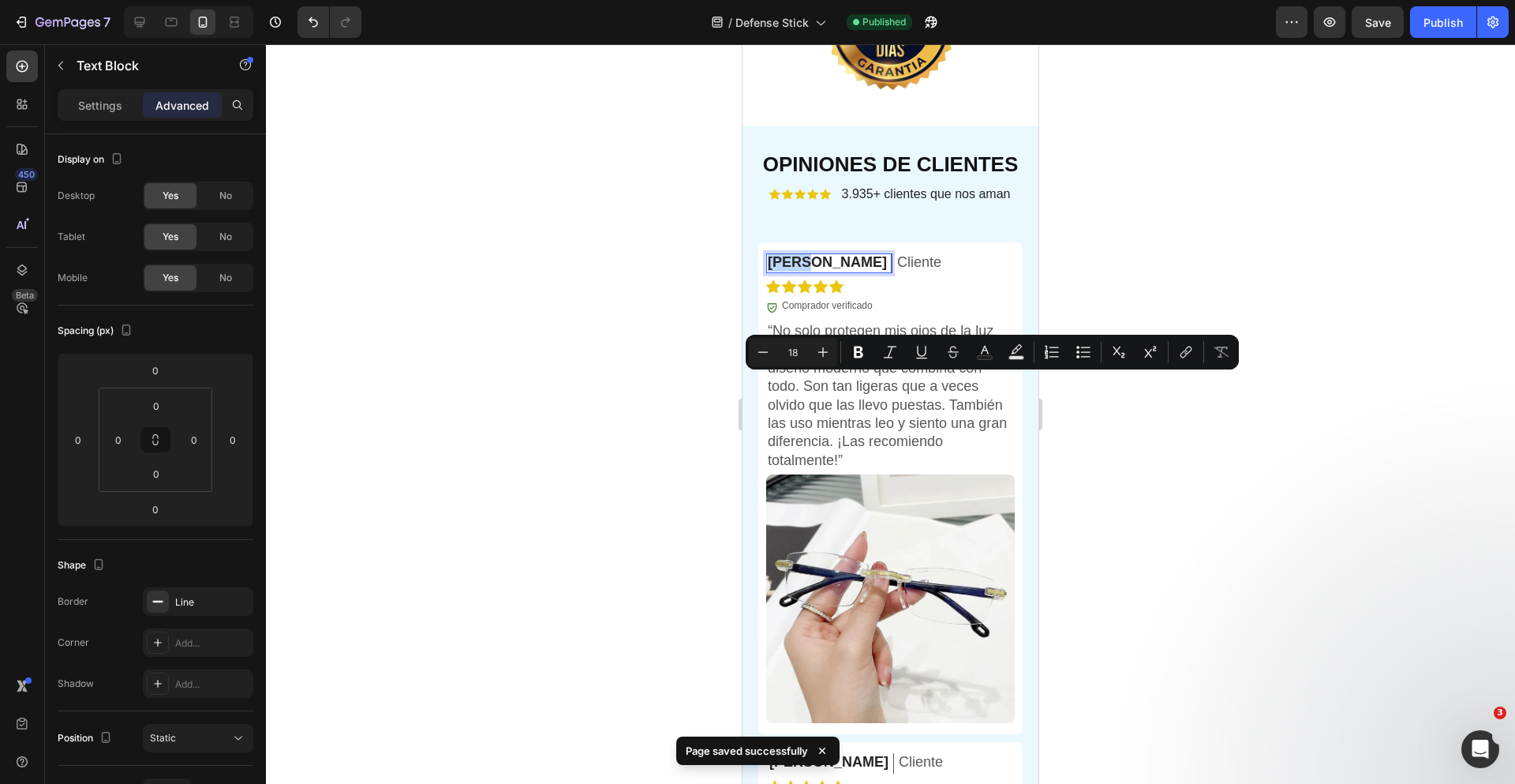
click at [778, 271] on p "[PERSON_NAME]" at bounding box center [827, 262] width 119 height 18
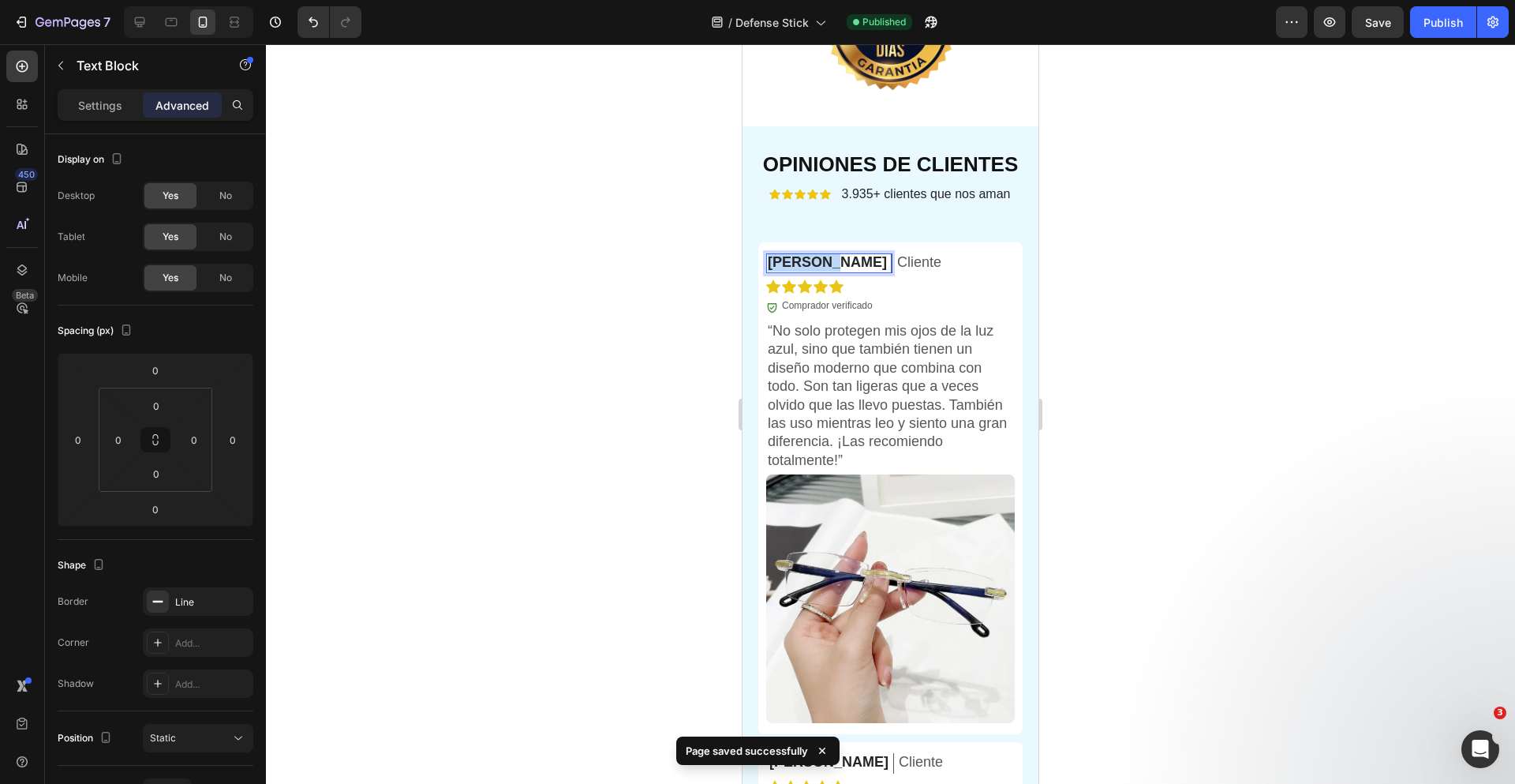
click at [778, 271] on p "[PERSON_NAME]" at bounding box center [827, 262] width 119 height 18
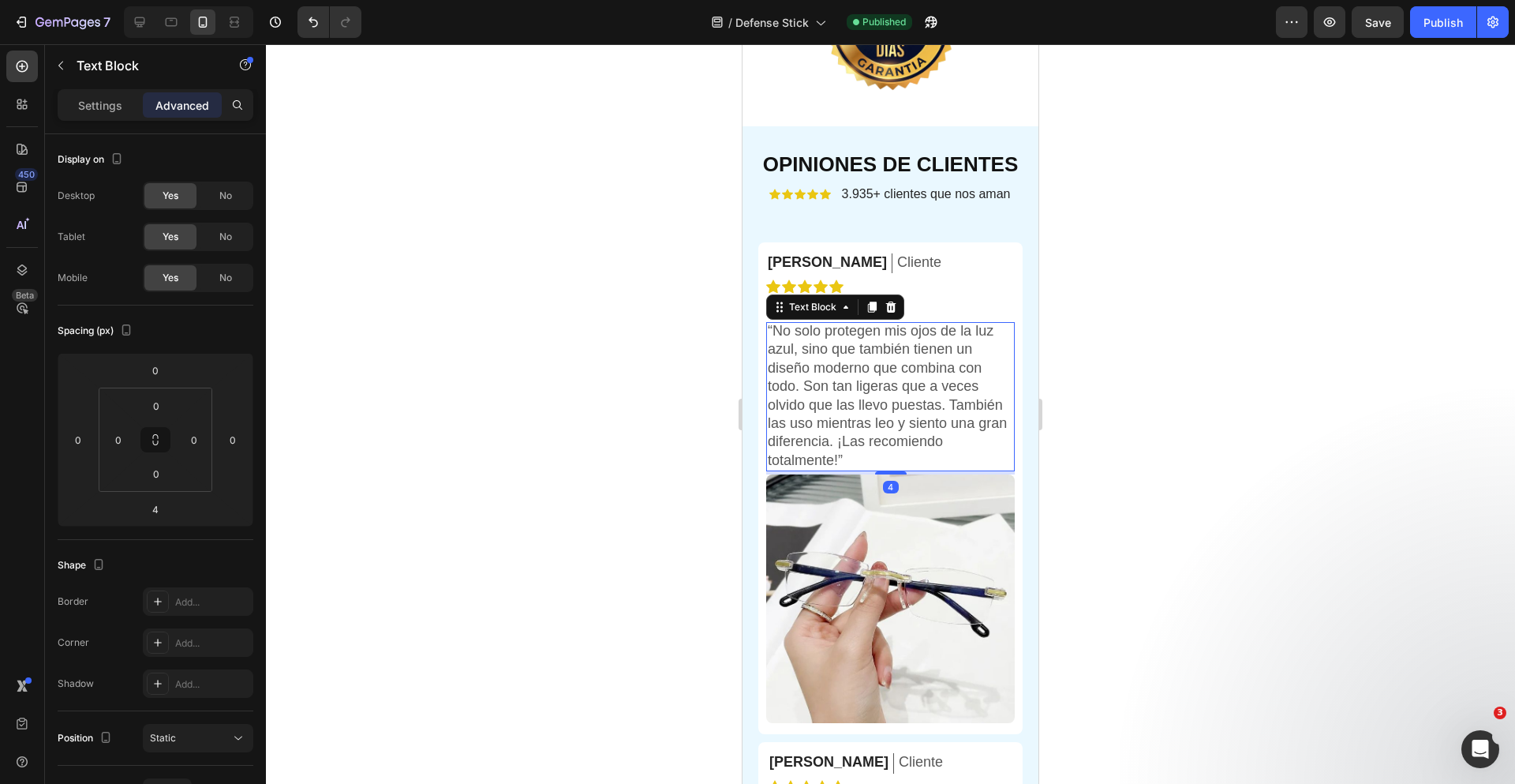
click at [817, 469] on p "“No solo protegen mis ojos de la luz azul, sino que también tienen un diseño mo…" at bounding box center [891, 396] width 246 height 147
click at [778, 451] on p "“No solo protegen mis ojos de la luz azul, sino que también tienen un diseño mo…" at bounding box center [891, 396] width 246 height 147
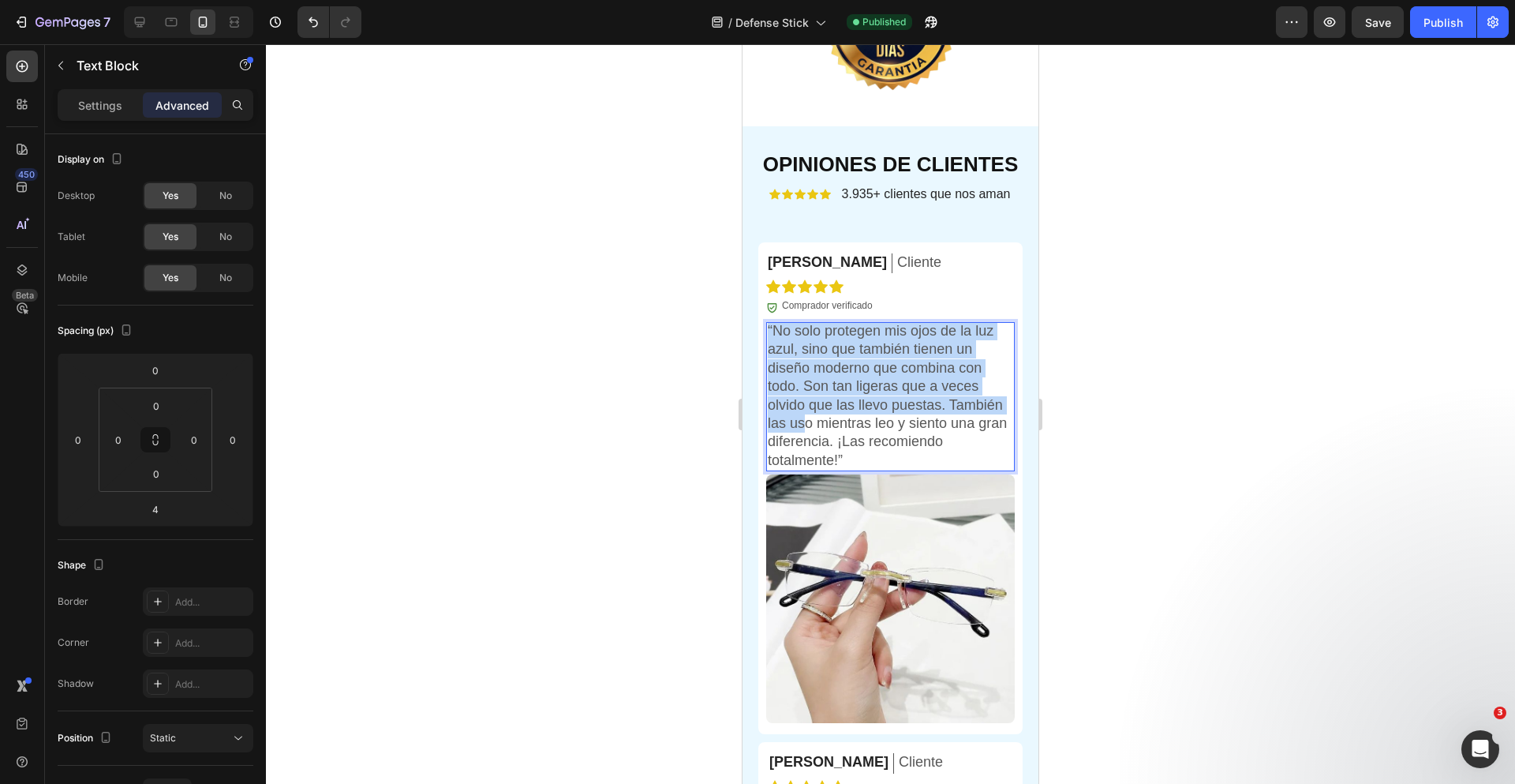
drag, startPoint x: 776, startPoint y: 452, endPoint x: 861, endPoint y: 540, distance: 122.3
click at [808, 469] on p "“No solo protegen mis ojos de la luz azul, sino que también tienen un diseño mo…" at bounding box center [891, 396] width 246 height 147
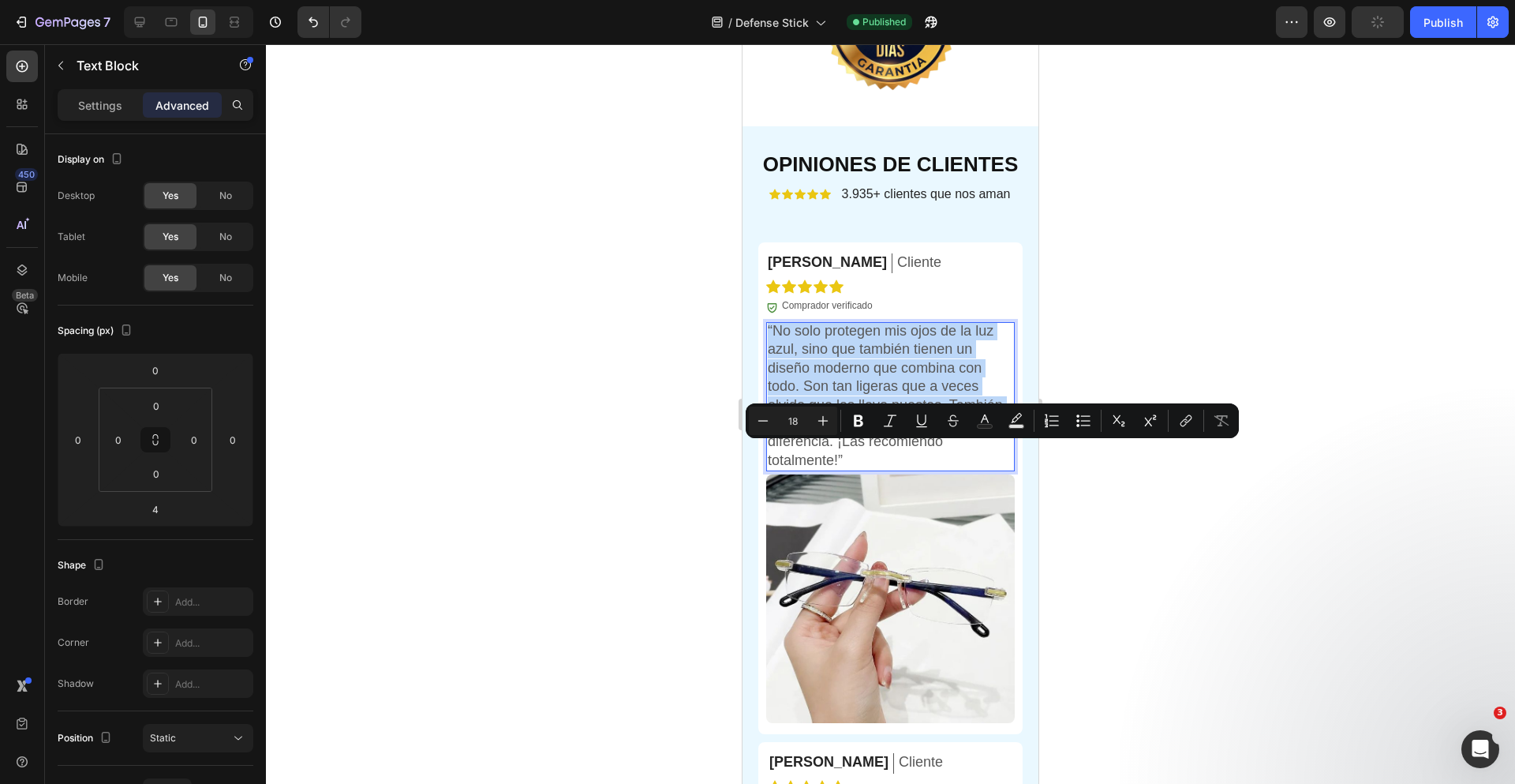
click at [777, 458] on p "“No solo protegen mis ojos de la luz azul, sino que también tienen un diseño mo…" at bounding box center [891, 396] width 246 height 147
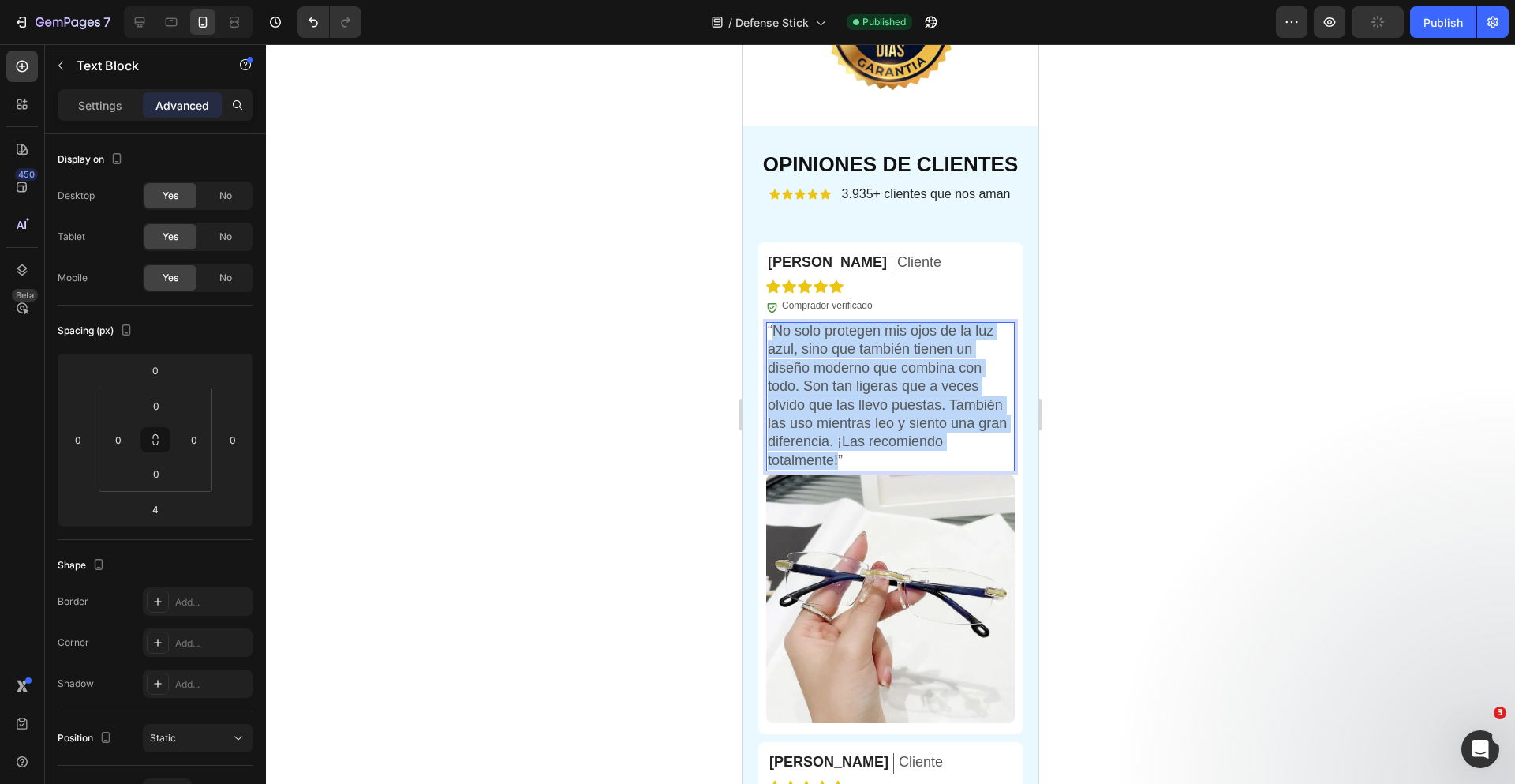
drag, startPoint x: 775, startPoint y: 455, endPoint x: 916, endPoint y: 582, distance: 189.8
click at [916, 469] on p "“No solo protegen mis ojos de la luz azul, sino que también tienen un diseño mo…" at bounding box center [891, 396] width 246 height 147
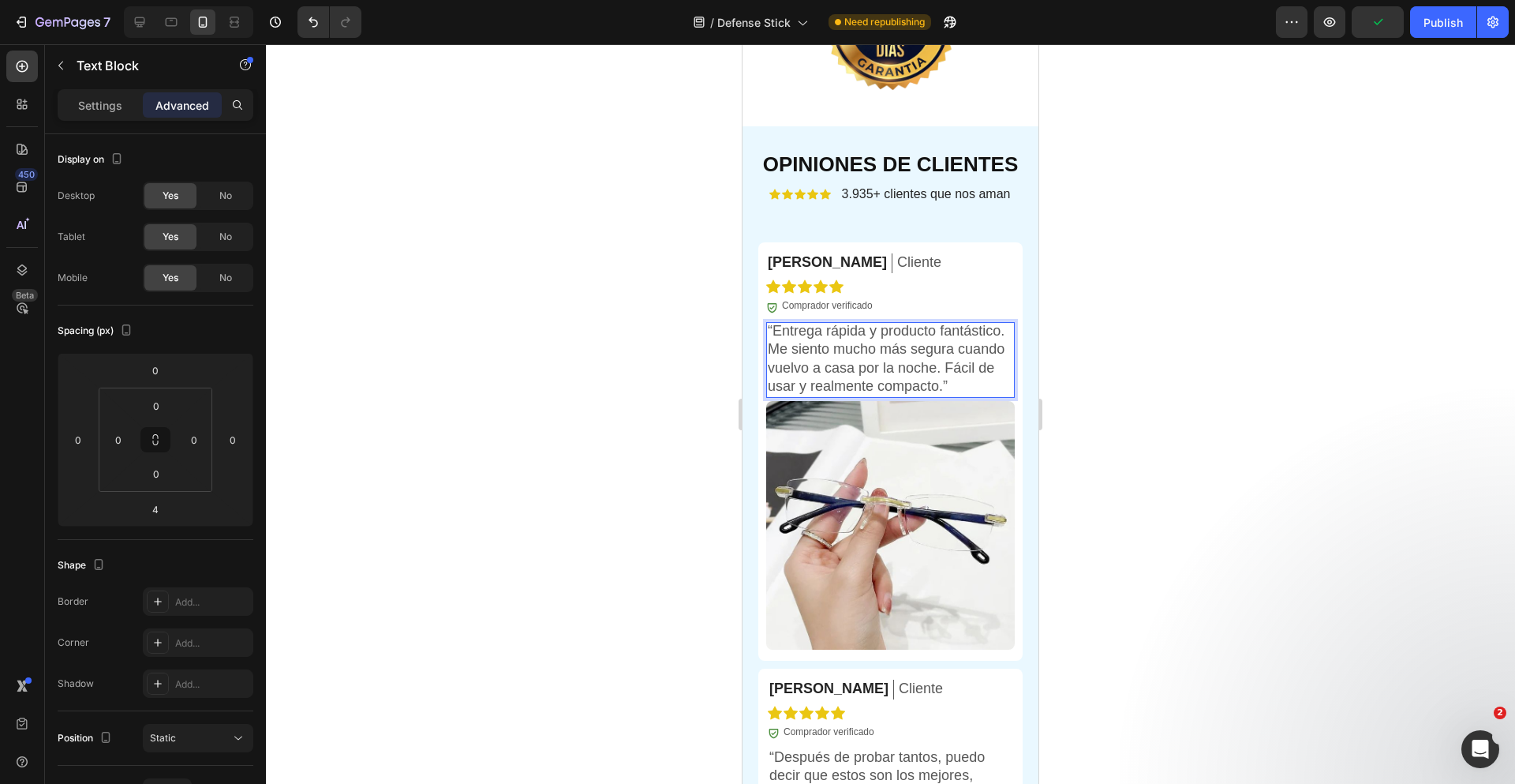
click at [1207, 393] on div at bounding box center [891, 414] width 1249 height 739
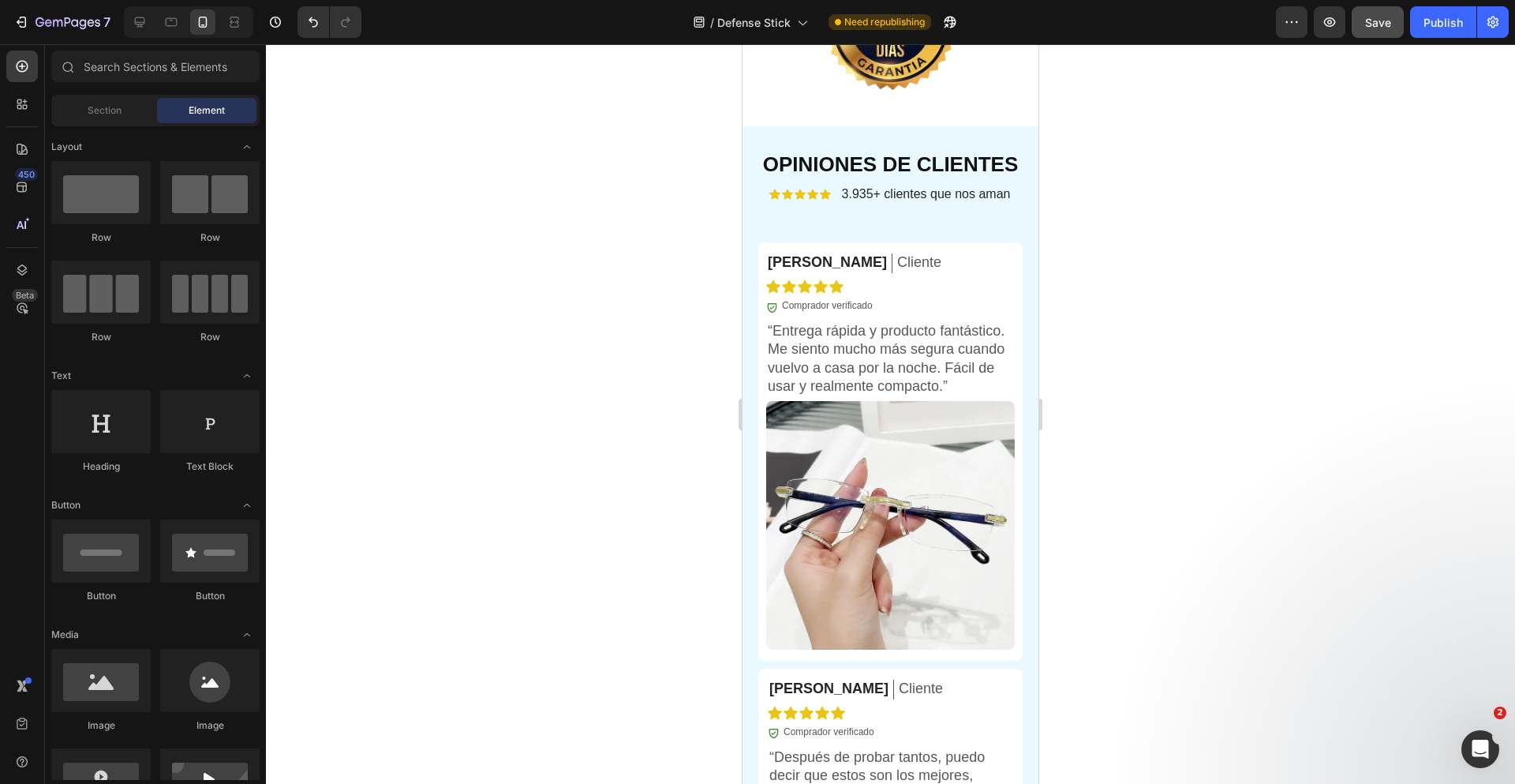
click at [1386, 22] on span "Save" at bounding box center [1378, 22] width 26 height 14
click at [1463, 26] on button "Publish" at bounding box center [1443, 22] width 66 height 32
click at [847, 313] on p "Comprador verificado" at bounding box center [828, 306] width 91 height 13
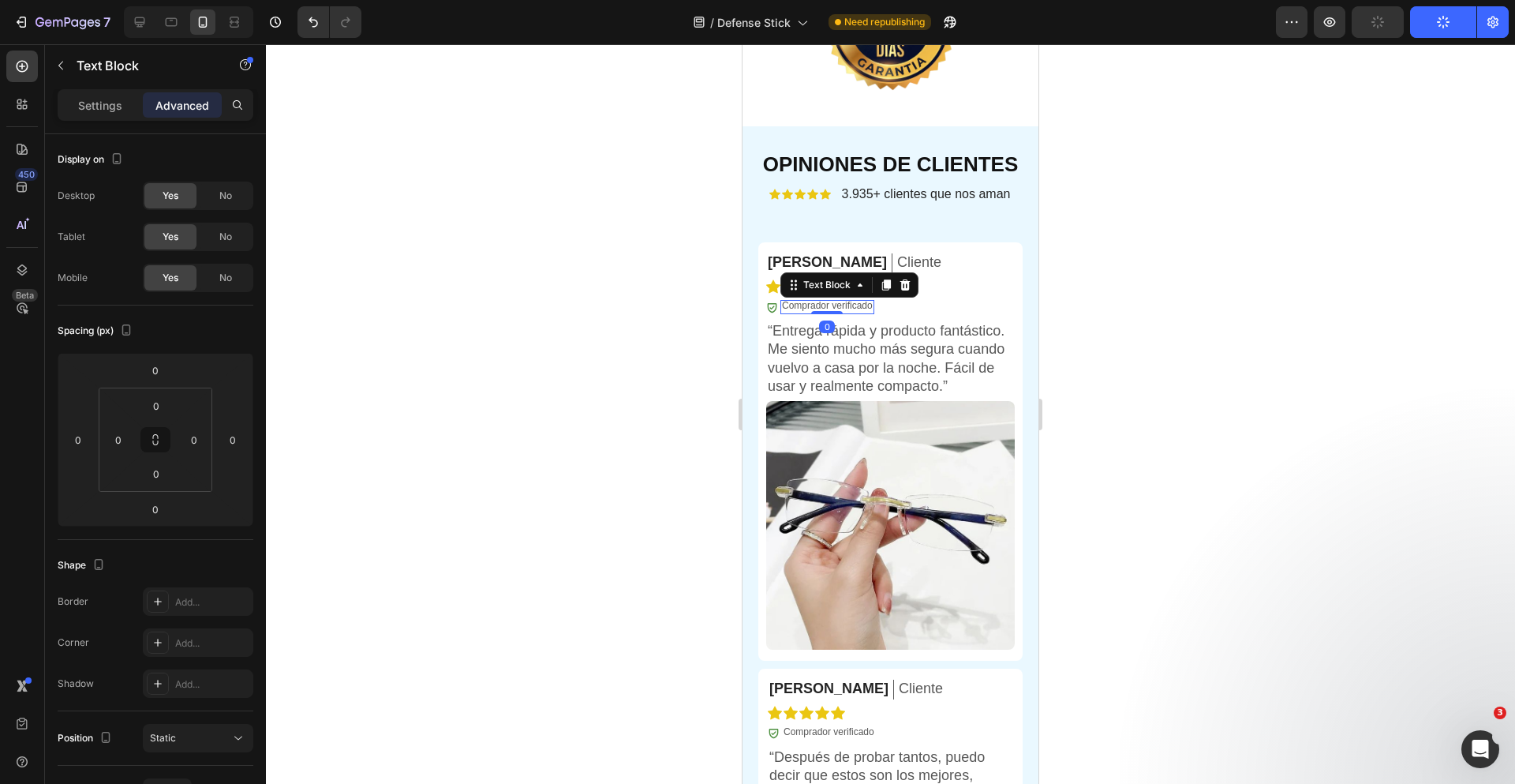
click at [847, 313] on p "Comprador verificado" at bounding box center [828, 306] width 91 height 13
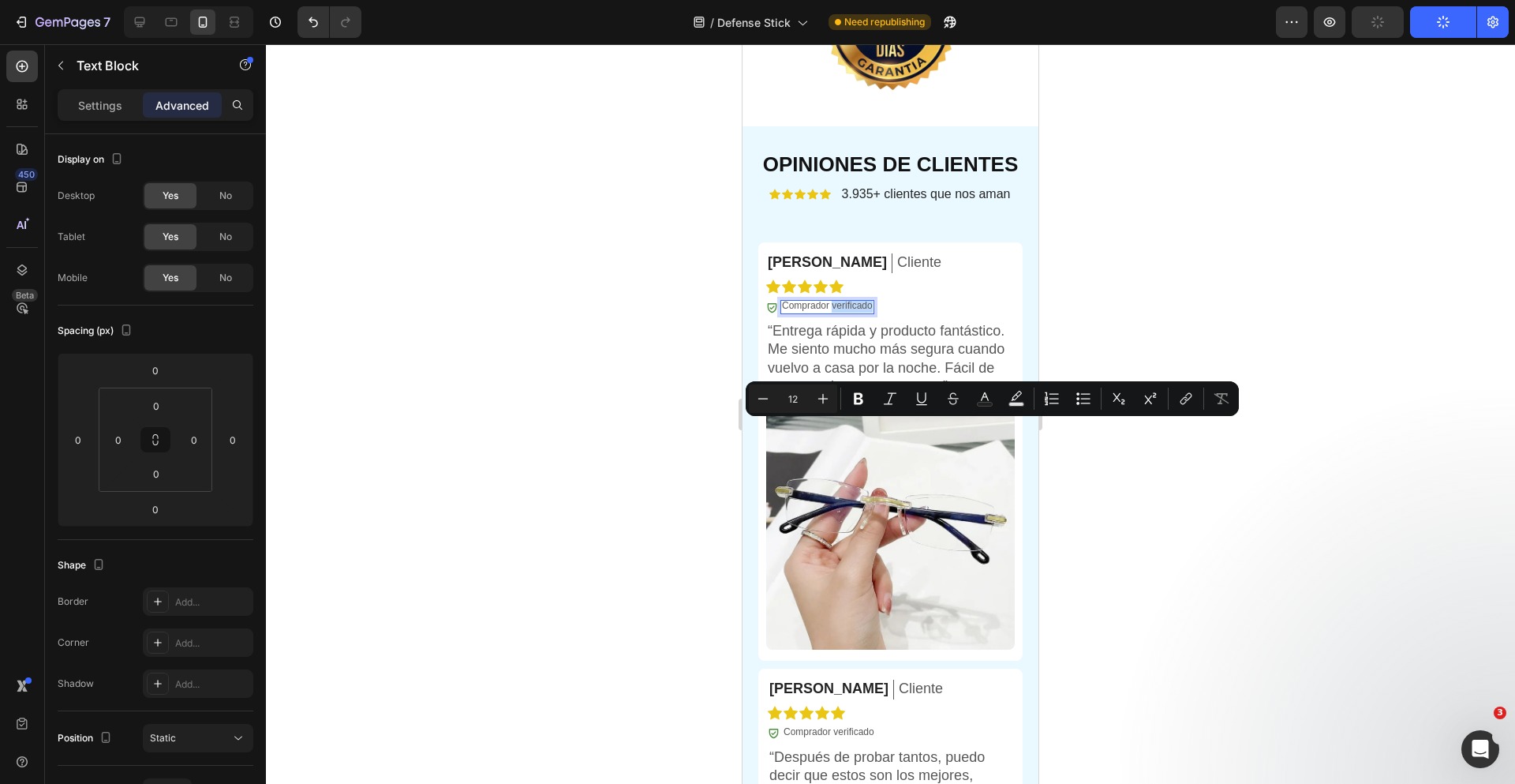
click at [848, 313] on p "Comprador verificado" at bounding box center [828, 306] width 91 height 13
click at [849, 313] on p "Comprador verificado" at bounding box center [828, 306] width 91 height 13
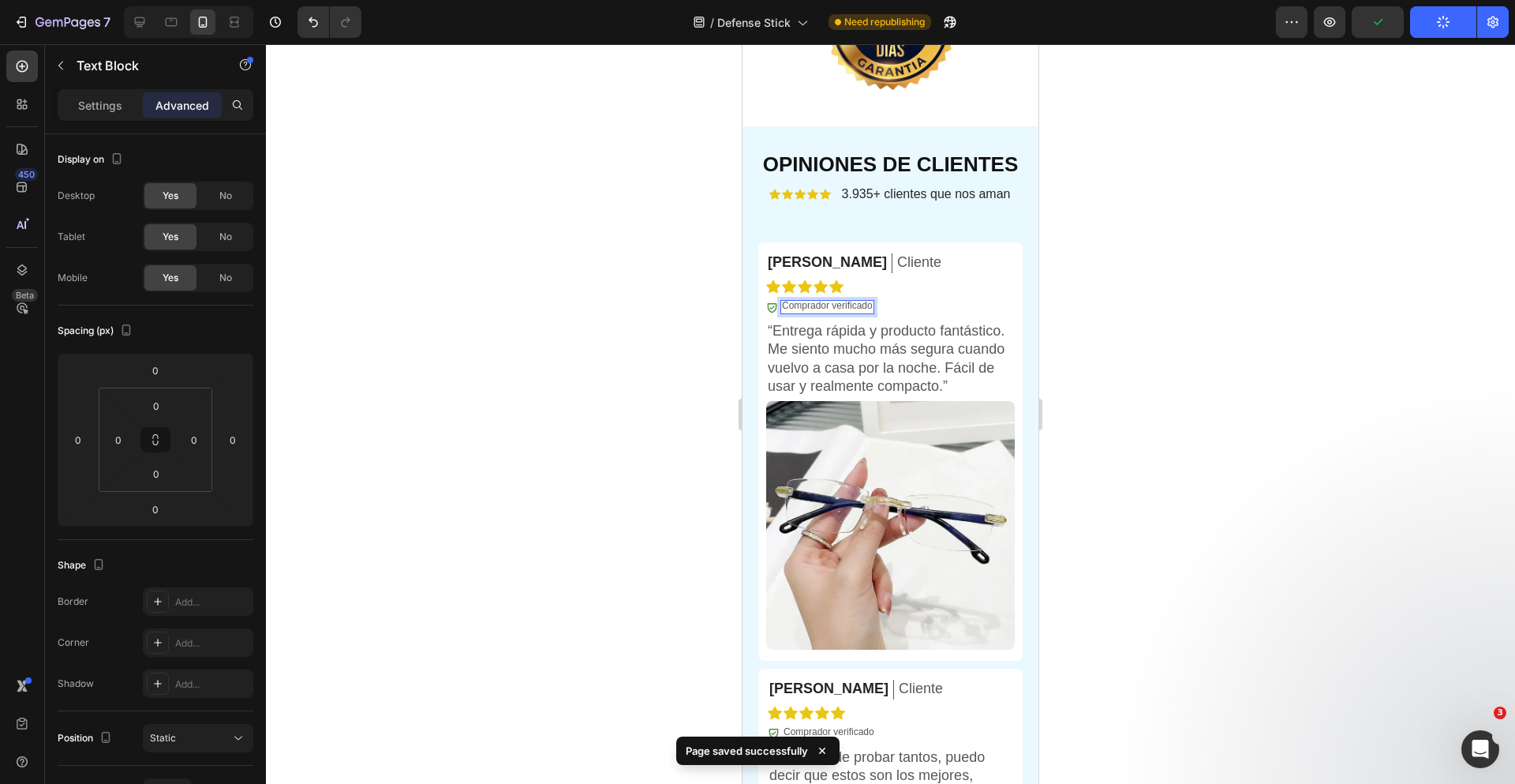
click at [849, 313] on p "Comprador verificado" at bounding box center [828, 306] width 91 height 13
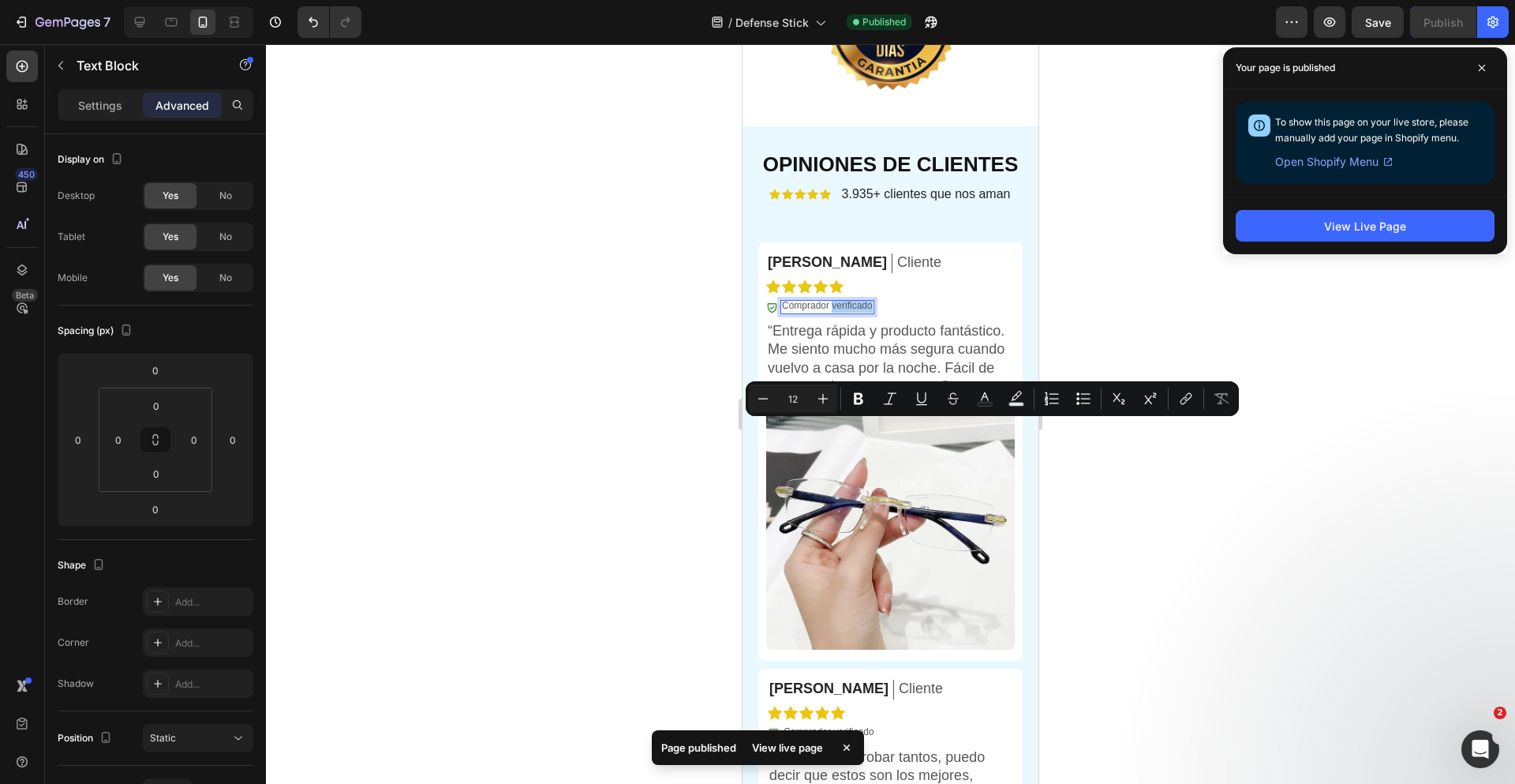
click at [1399, 515] on div at bounding box center [891, 414] width 1249 height 739
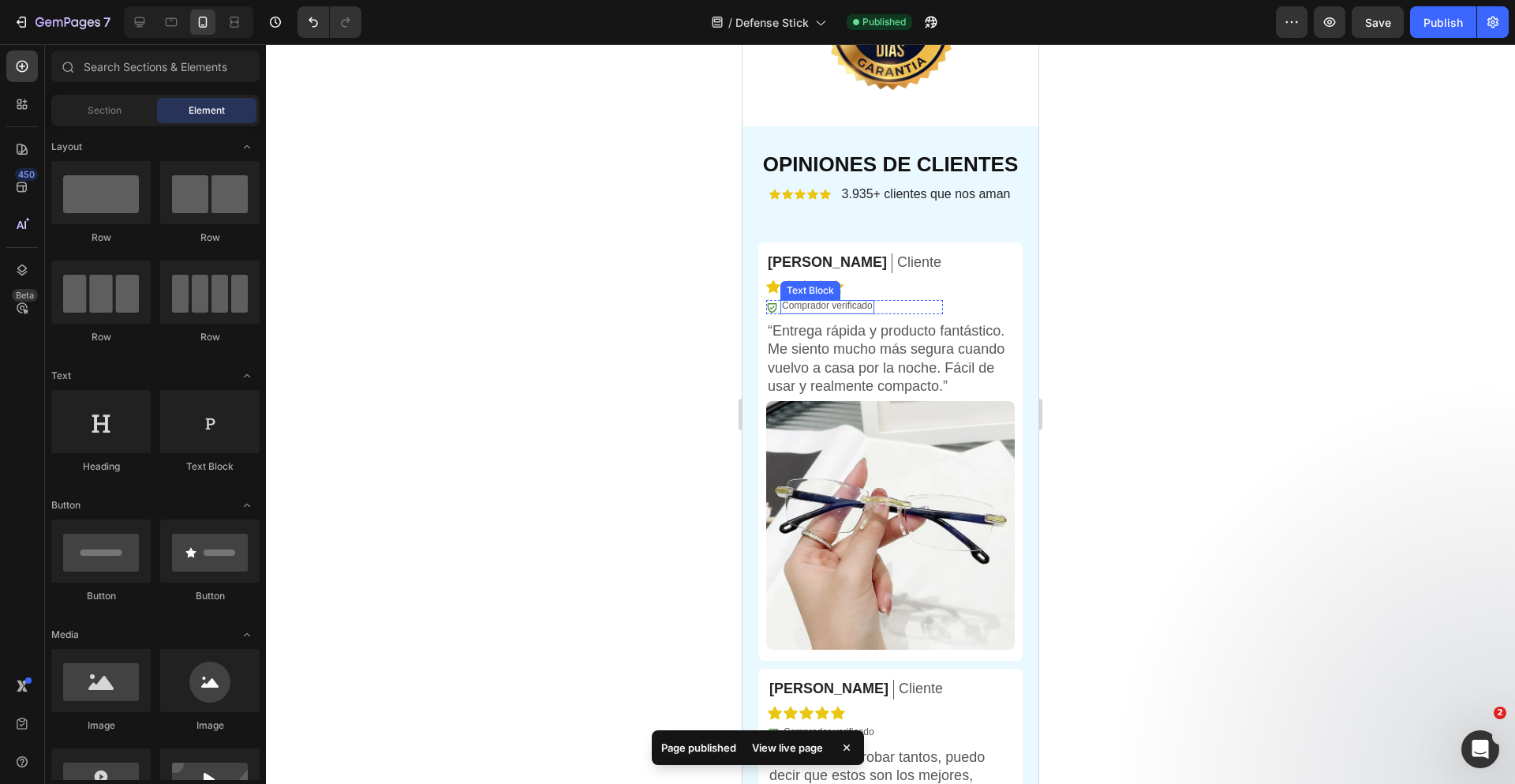
click at [861, 313] on p "Comprador verificado" at bounding box center [828, 306] width 91 height 13
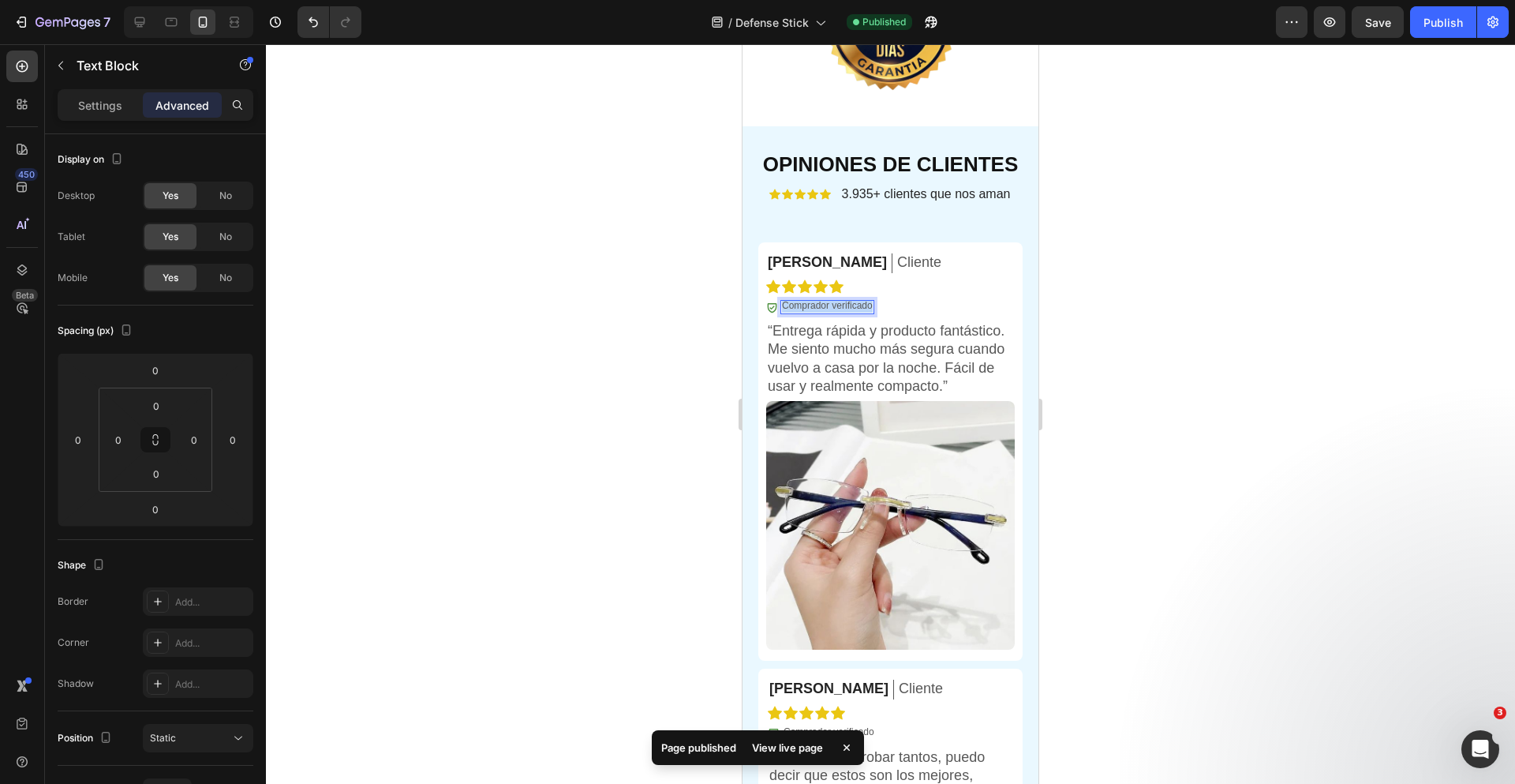
click at [861, 313] on p "Comprador verificado" at bounding box center [828, 306] width 91 height 13
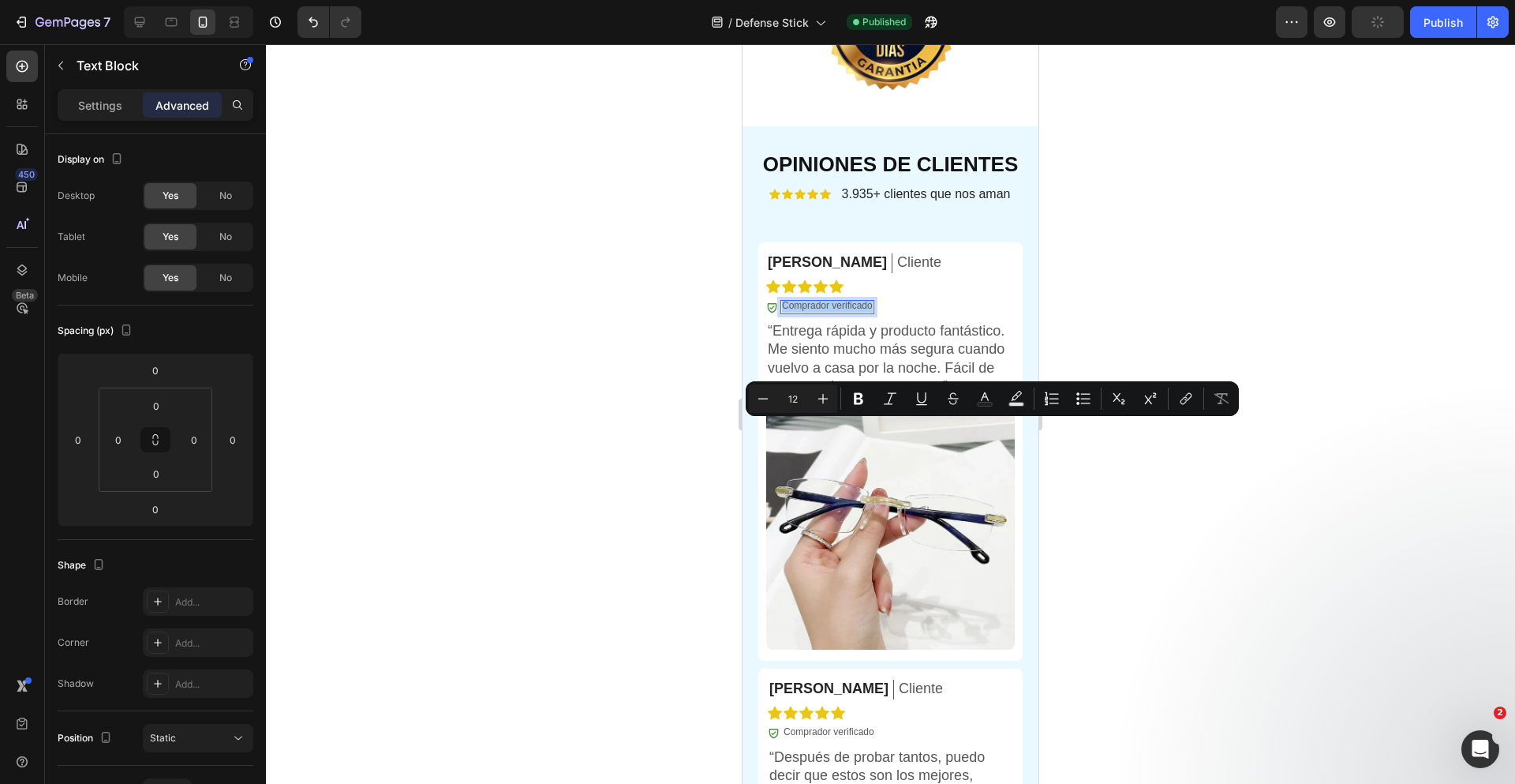
click at [1260, 214] on div at bounding box center [891, 414] width 1249 height 739
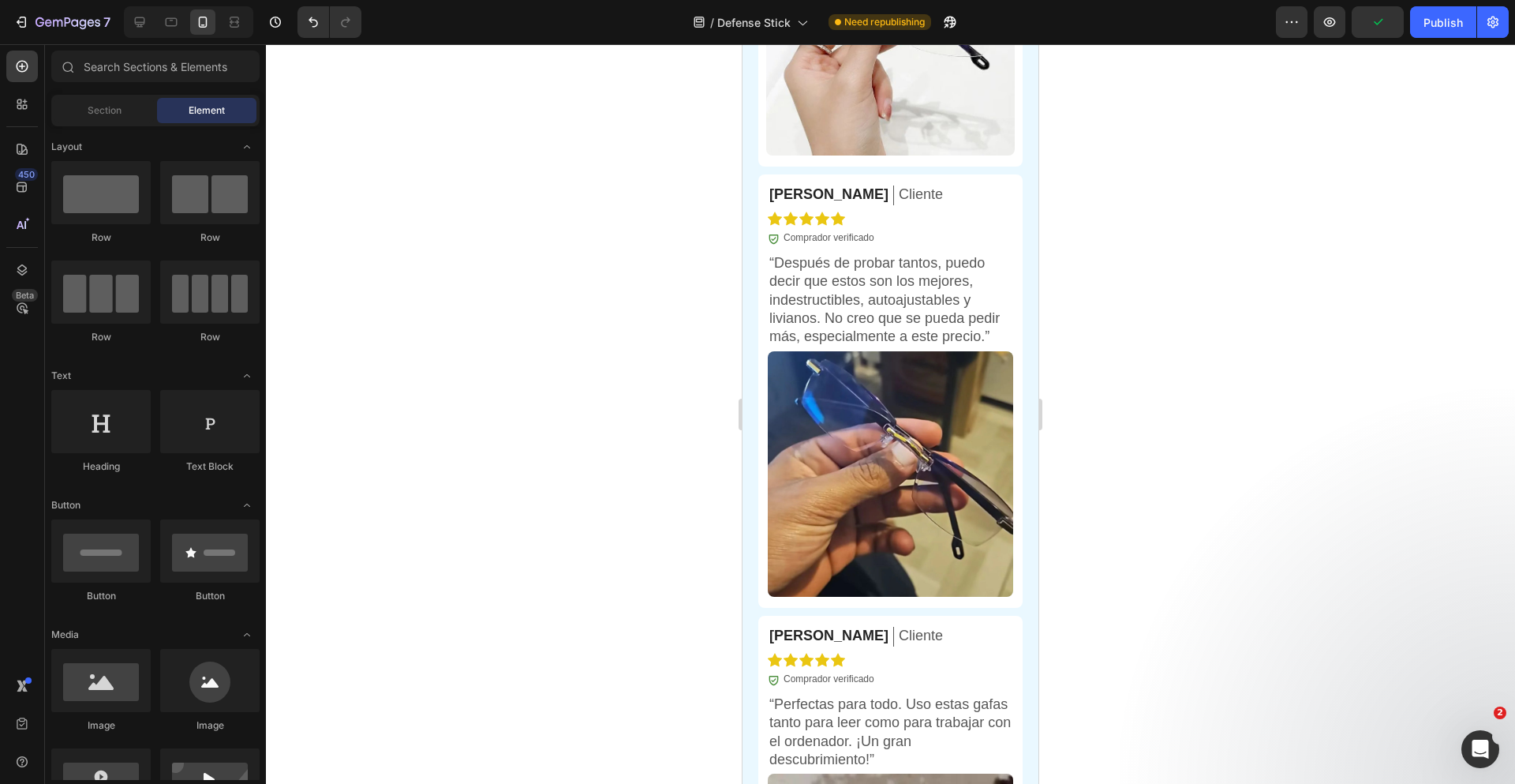
scroll to position [5819, 0]
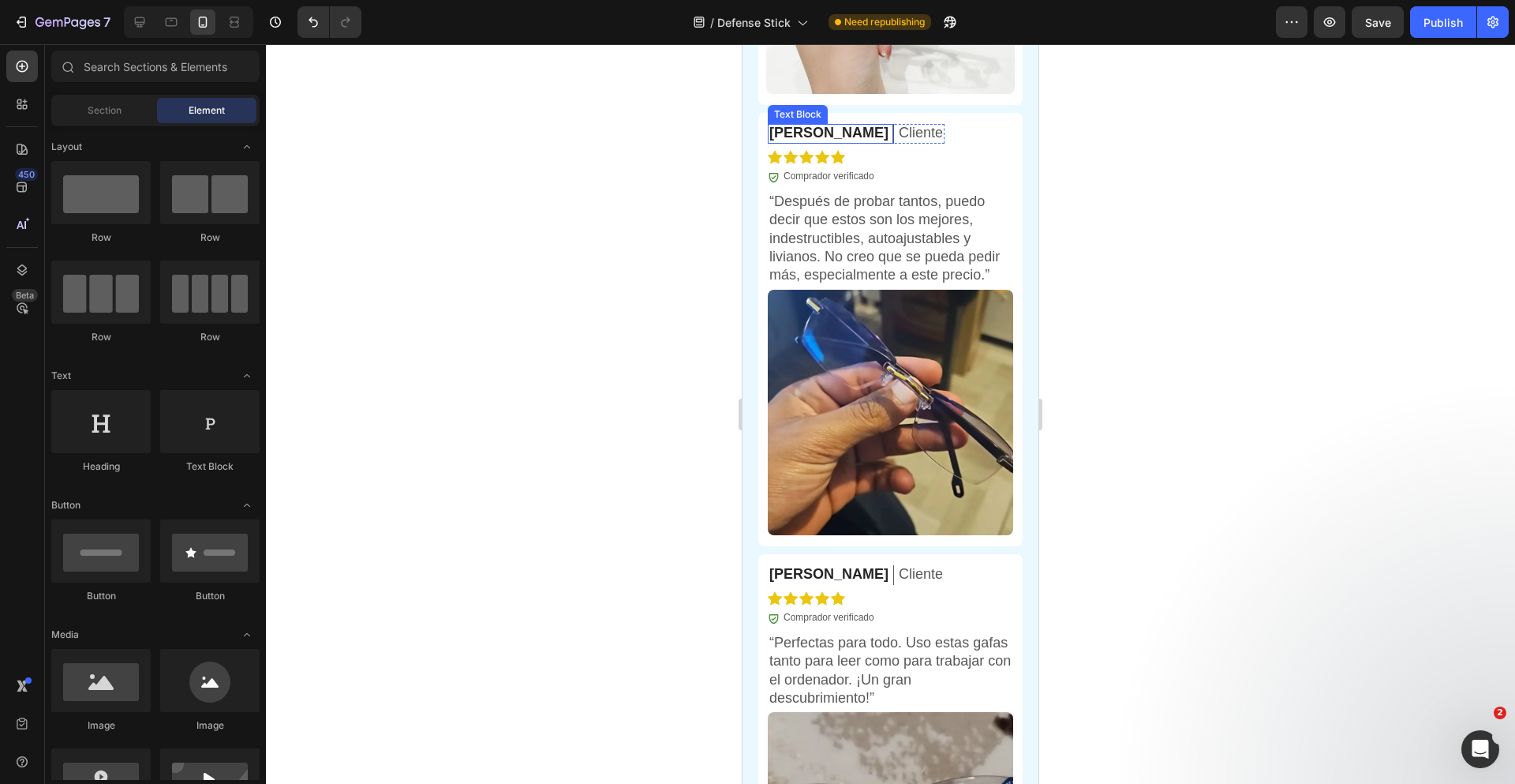
click at [797, 142] on p "[PERSON_NAME]" at bounding box center [829, 133] width 119 height 18
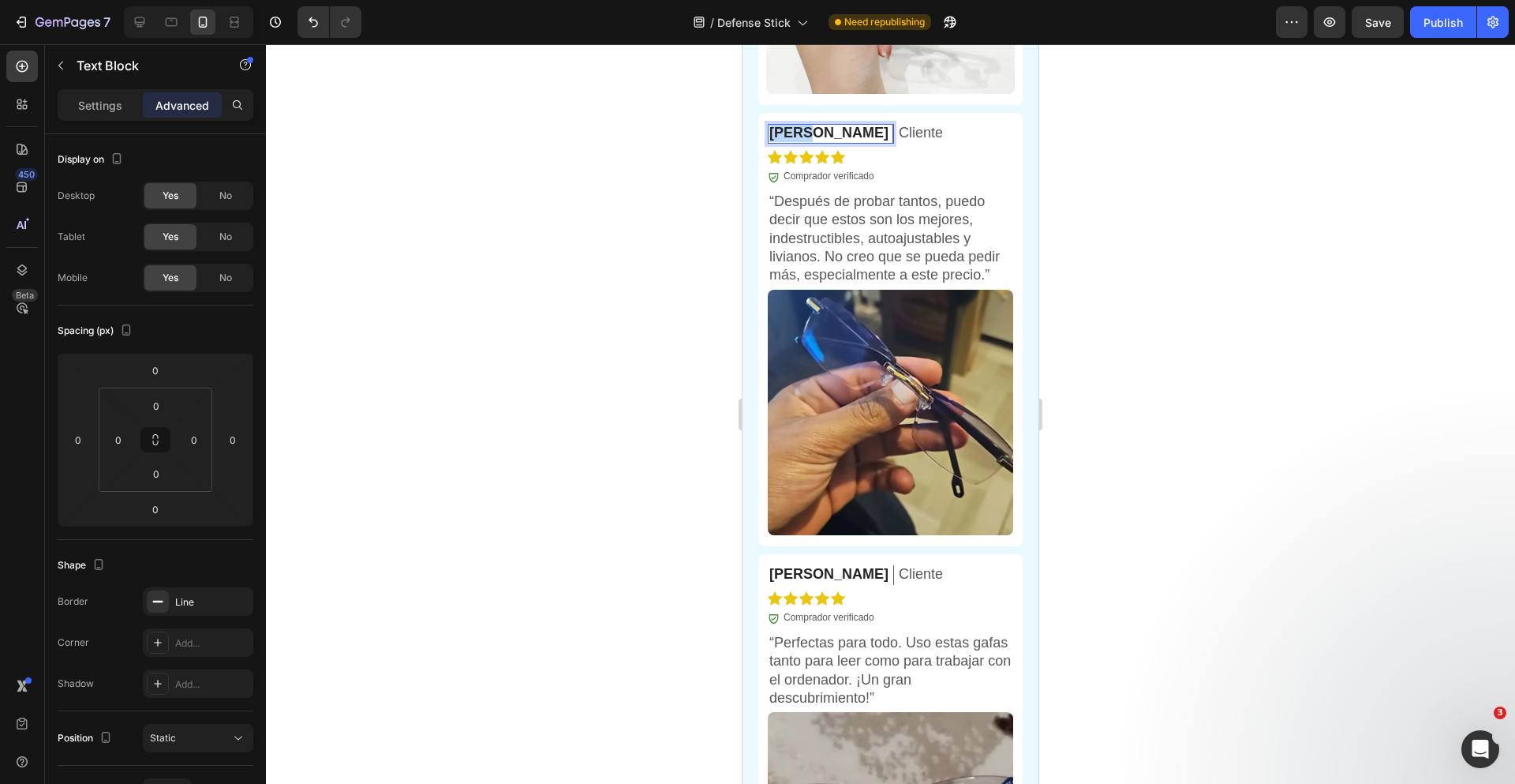
click at [797, 142] on p "[PERSON_NAME]" at bounding box center [829, 133] width 119 height 18
click at [809, 272] on p "“Después de probar tantos, puedo decir que estos son los mejores, indestructibl…" at bounding box center [891, 238] width 242 height 92
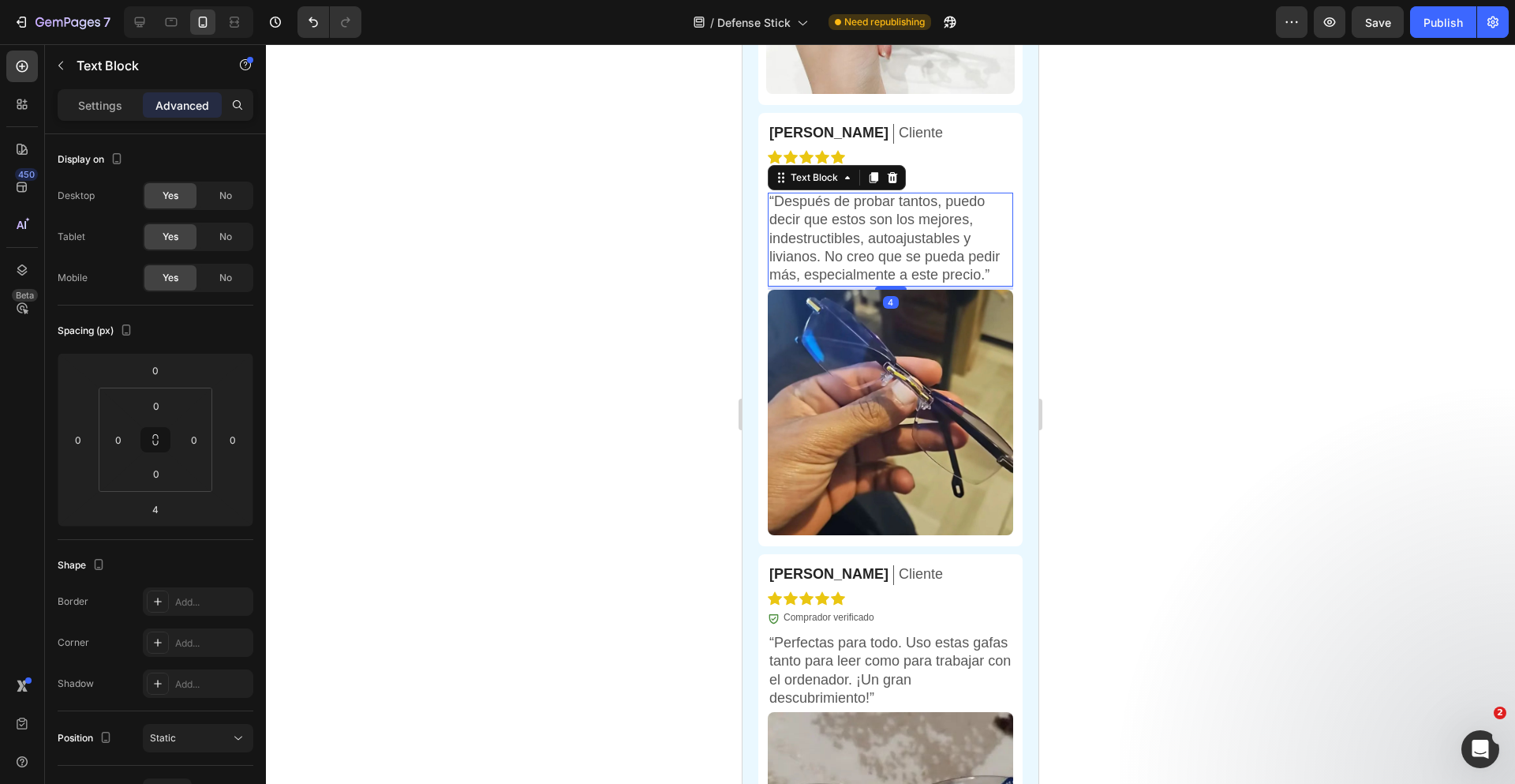
click at [781, 250] on p "“Después de probar tantos, puedo decir que estos son los mejores, indestructibl…" at bounding box center [891, 238] width 242 height 92
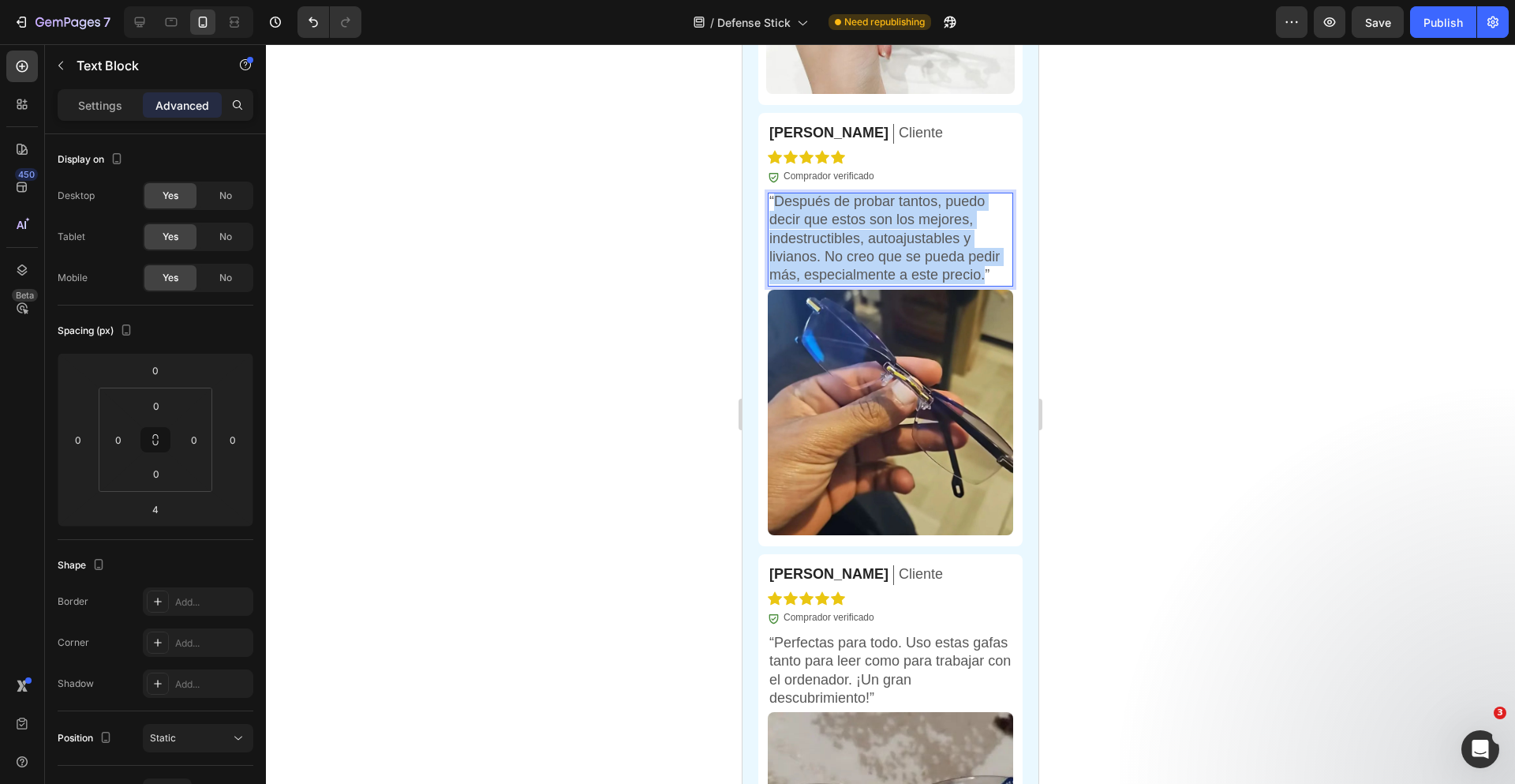
drag, startPoint x: 776, startPoint y: 246, endPoint x: 811, endPoint y: 343, distance: 103.1
click at [811, 285] on p "“Después de probar tantos, puedo decir que estos son los mejores, indestructibl…" at bounding box center [891, 238] width 242 height 92
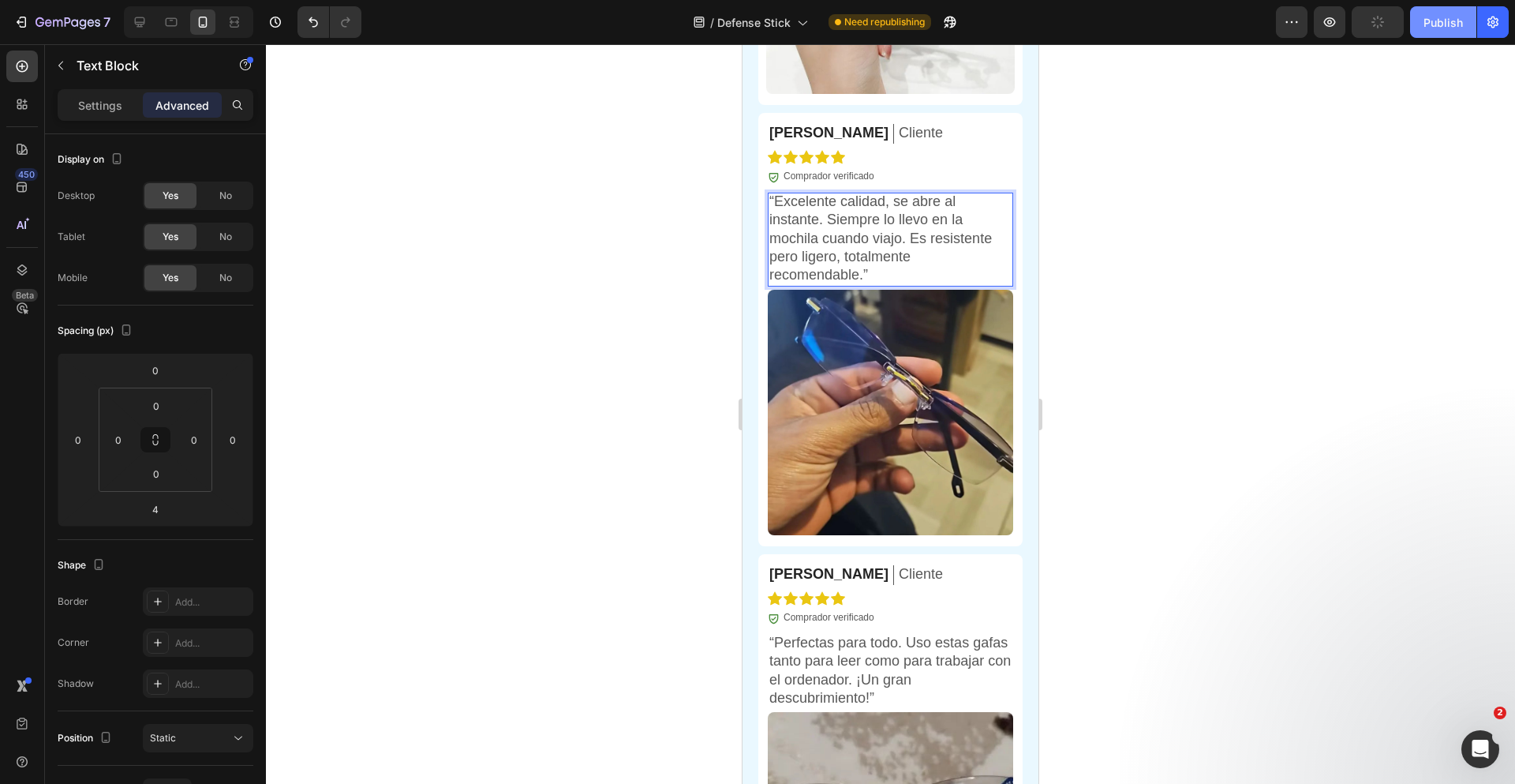
click at [1439, 20] on div "Publish" at bounding box center [1443, 22] width 40 height 16
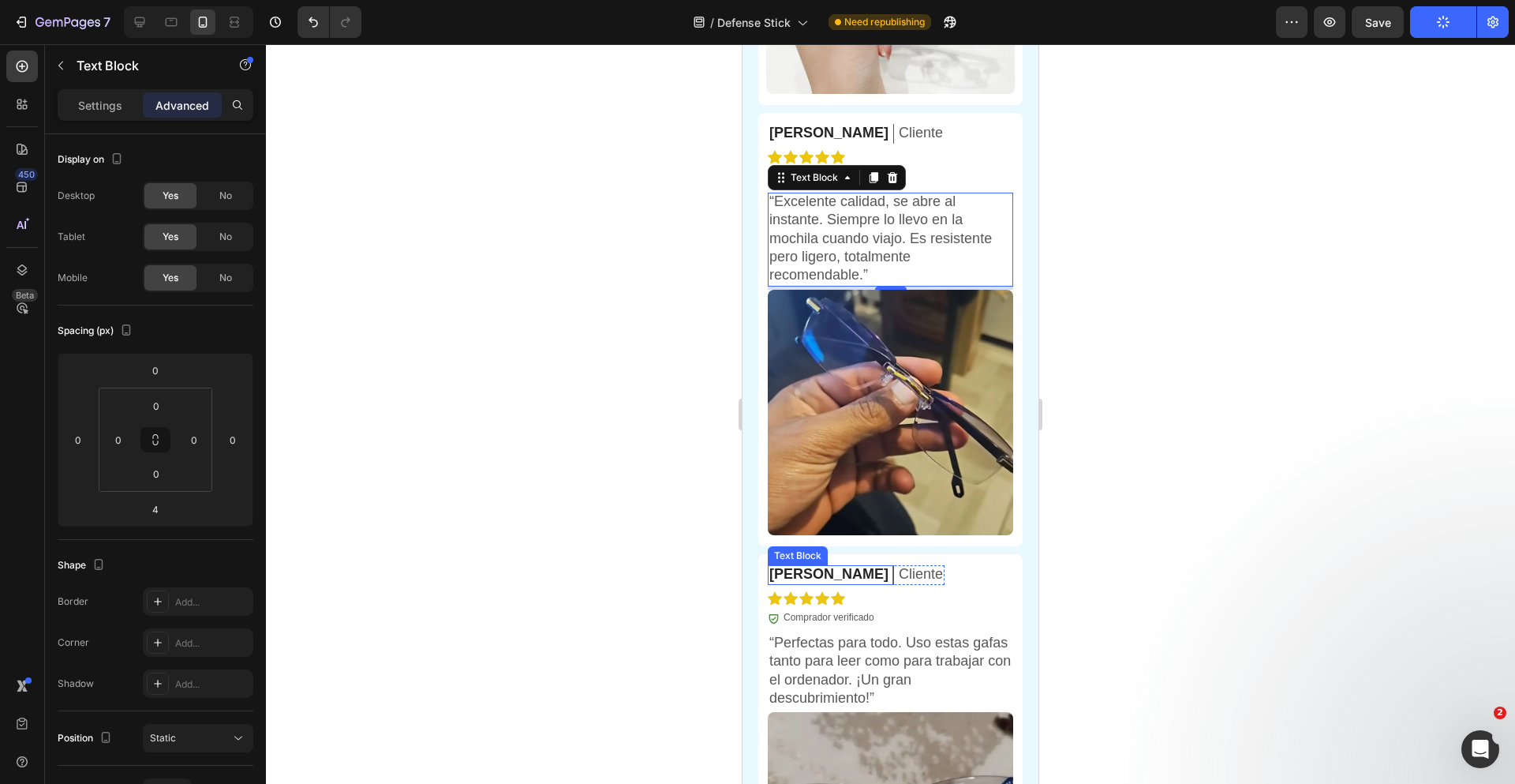
click at [806, 583] on p "[PERSON_NAME]" at bounding box center [829, 574] width 119 height 18
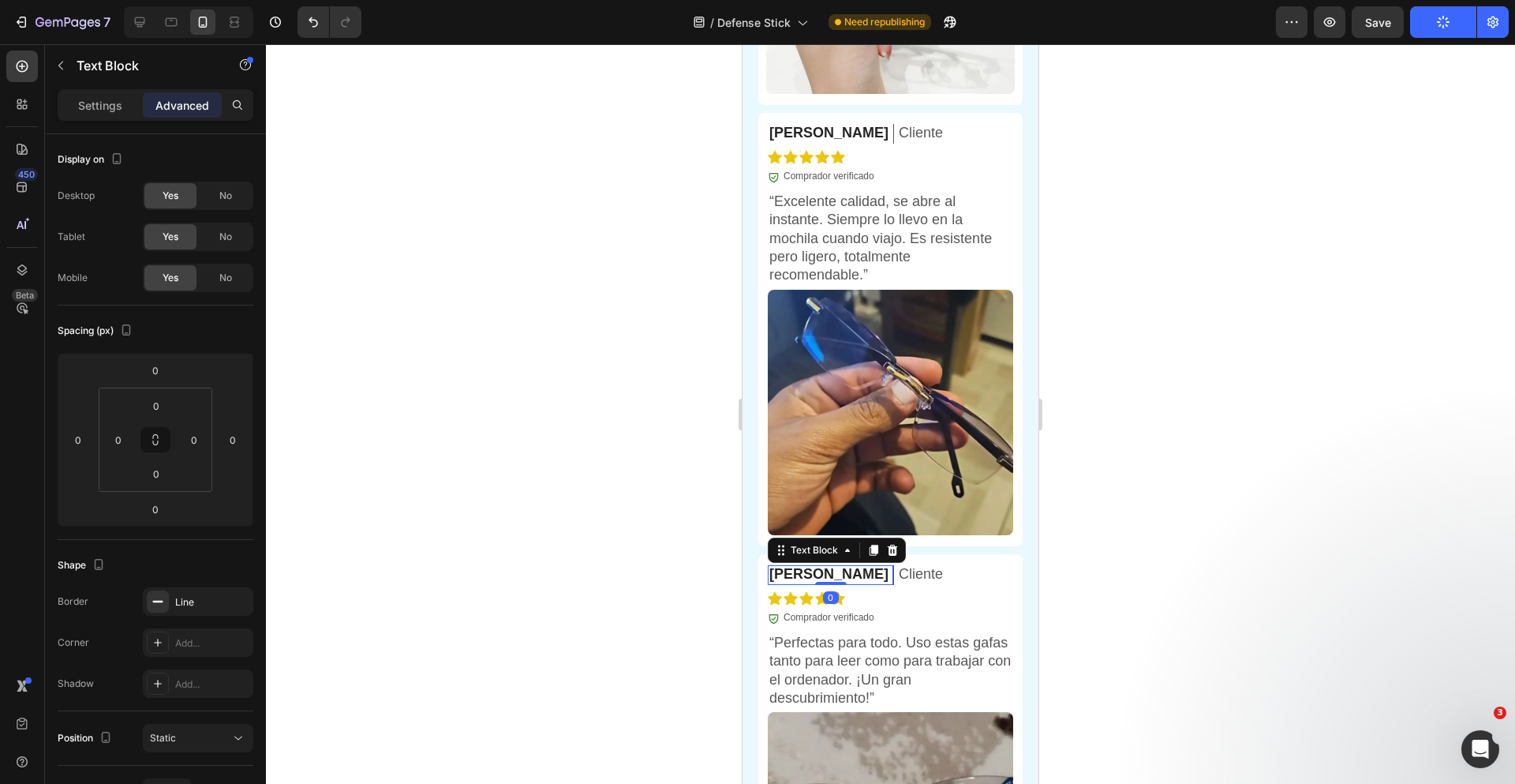
click at [806, 583] on p "[PERSON_NAME]" at bounding box center [829, 574] width 119 height 18
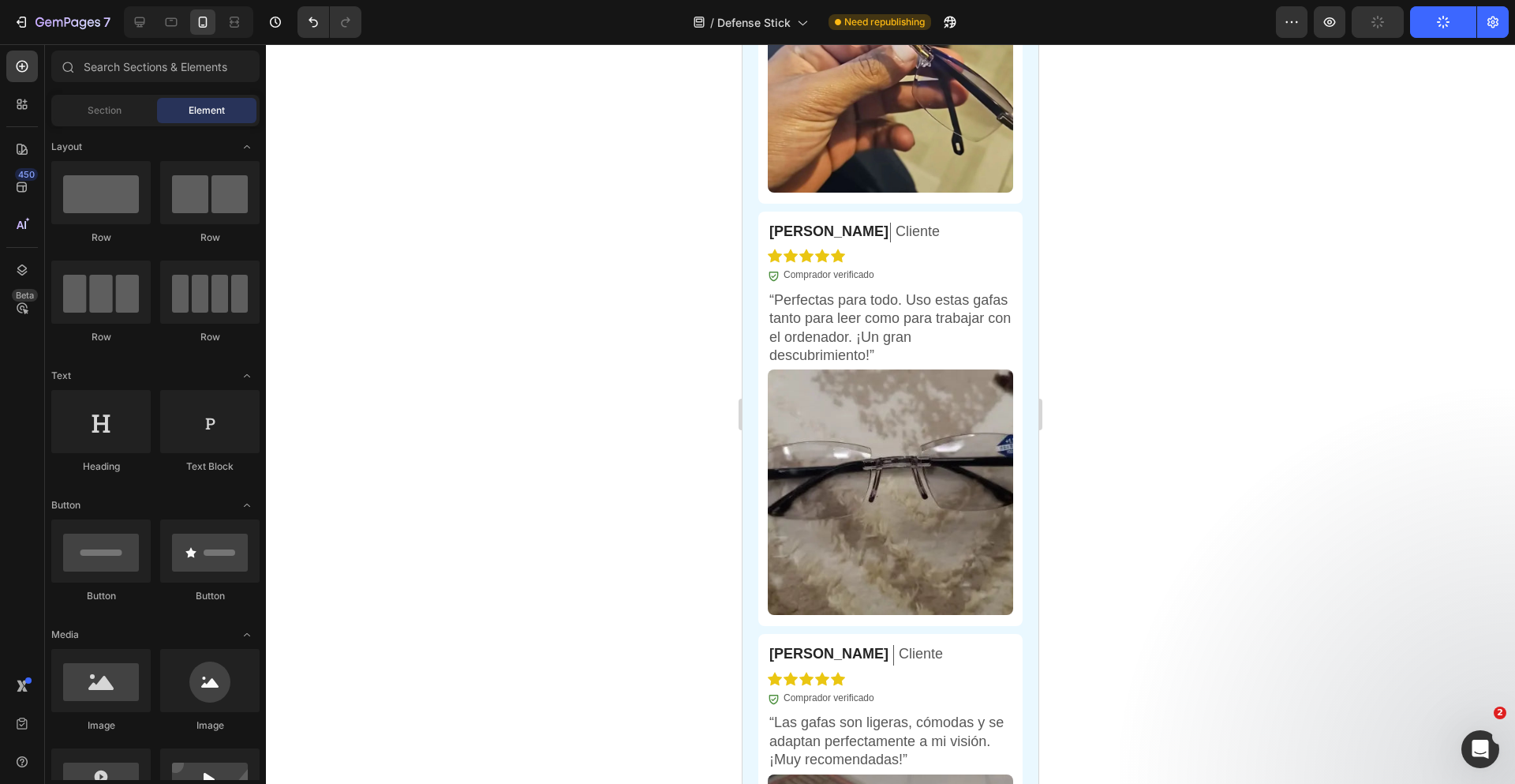
scroll to position [6284, 0]
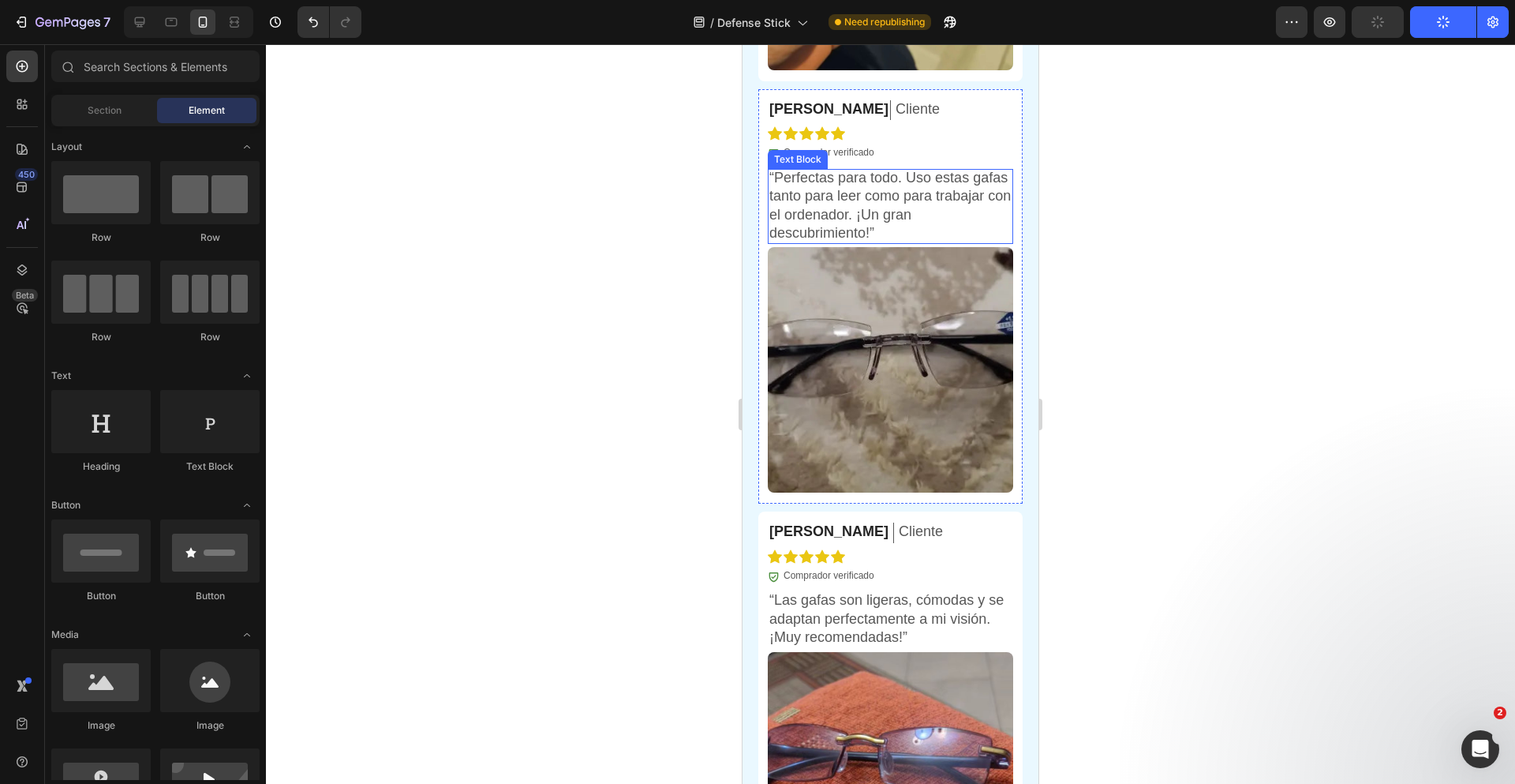
click at [821, 230] on p "“Perfectas para todo. Uso estas gafas tanto para leer como para trabajar con el…" at bounding box center [891, 205] width 242 height 75
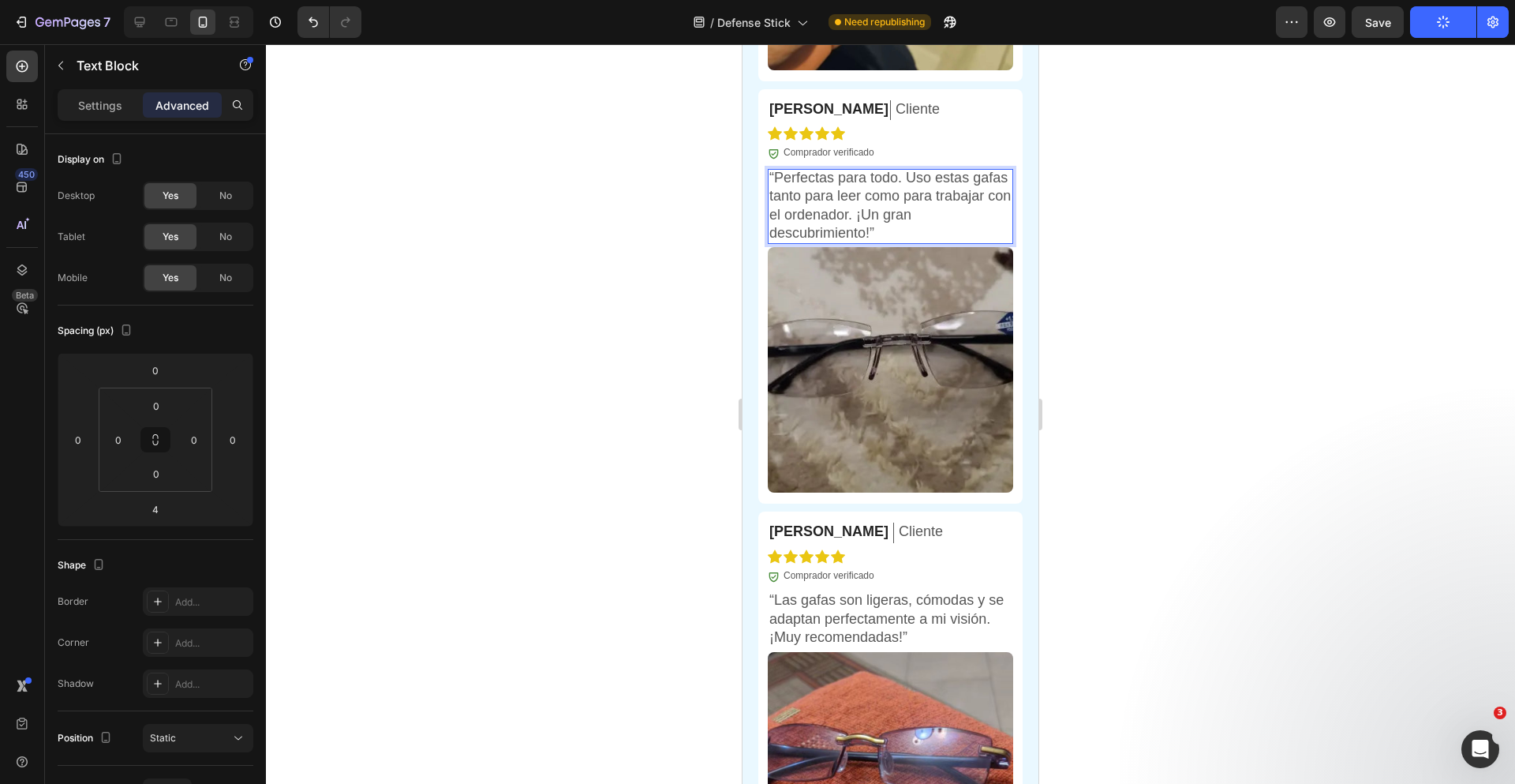
click at [776, 211] on p "“Perfectas para todo. Uso estas gafas tanto para leer como para trabajar con el…" at bounding box center [891, 205] width 242 height 75
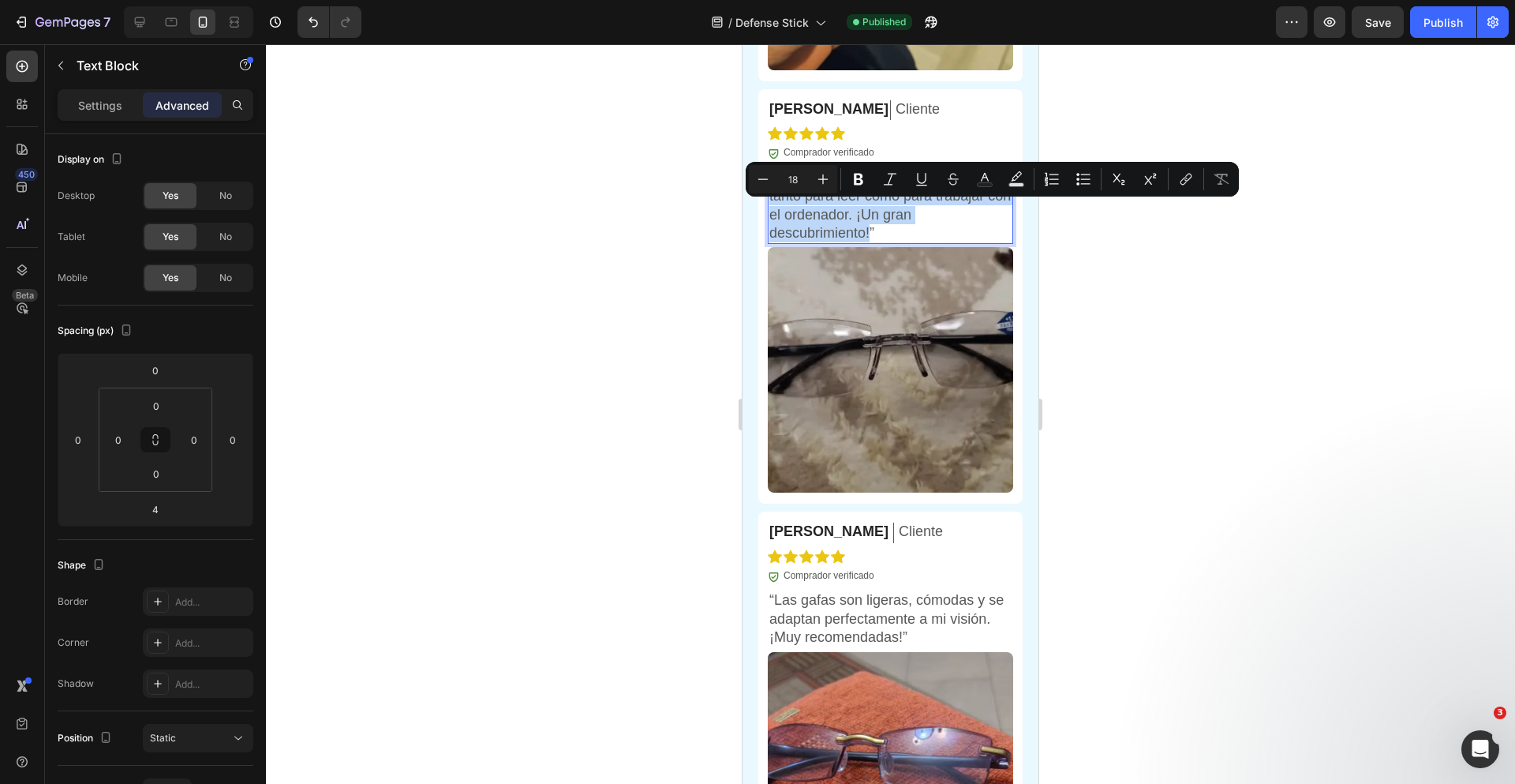
drag, startPoint x: 776, startPoint y: 211, endPoint x: 870, endPoint y: 269, distance: 110.5
click at [870, 243] on p "“Perfectas para todo. Uso estas gafas tanto para leer como para trabajar con el…" at bounding box center [891, 205] width 242 height 75
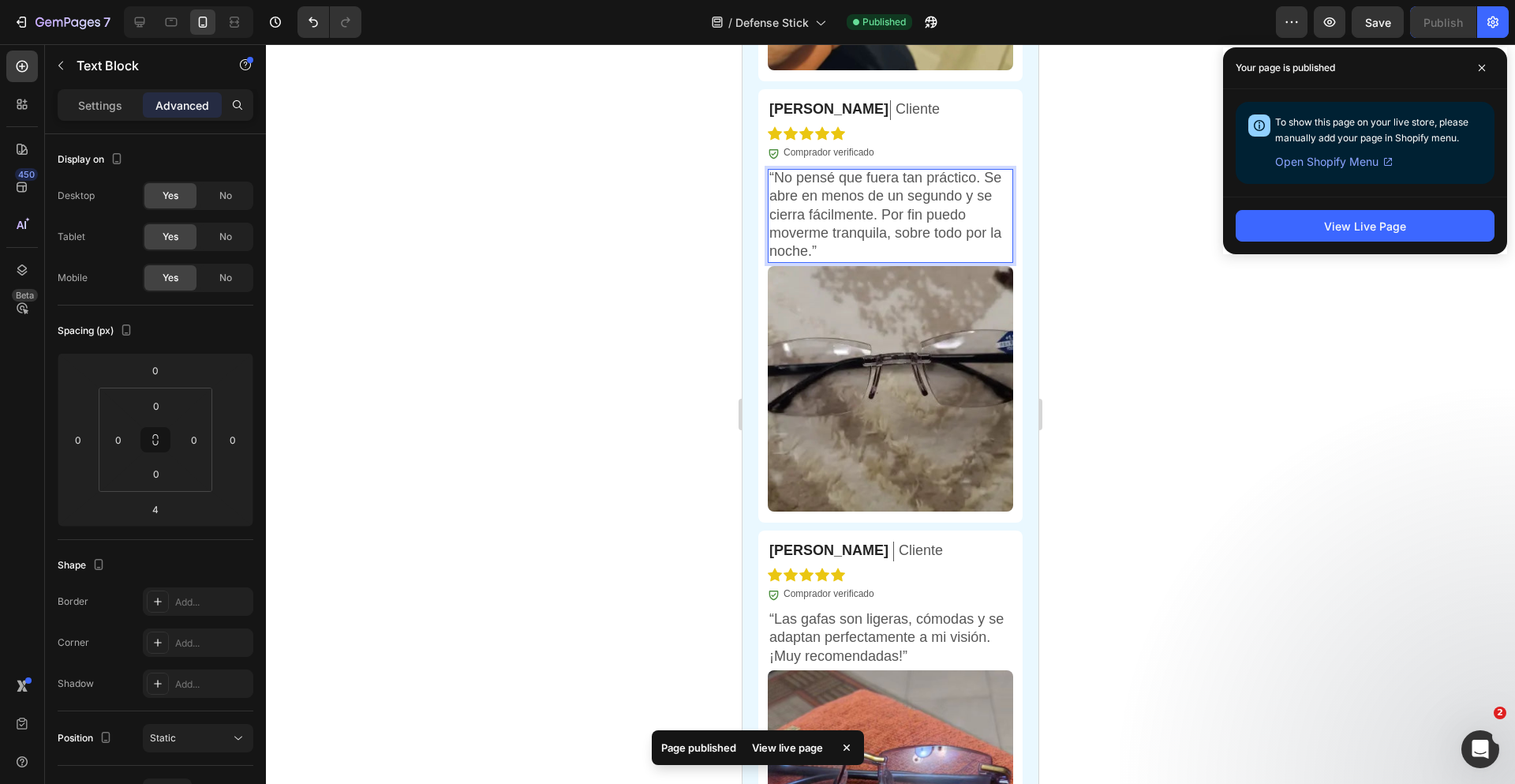
click at [1153, 301] on div at bounding box center [891, 414] width 1249 height 739
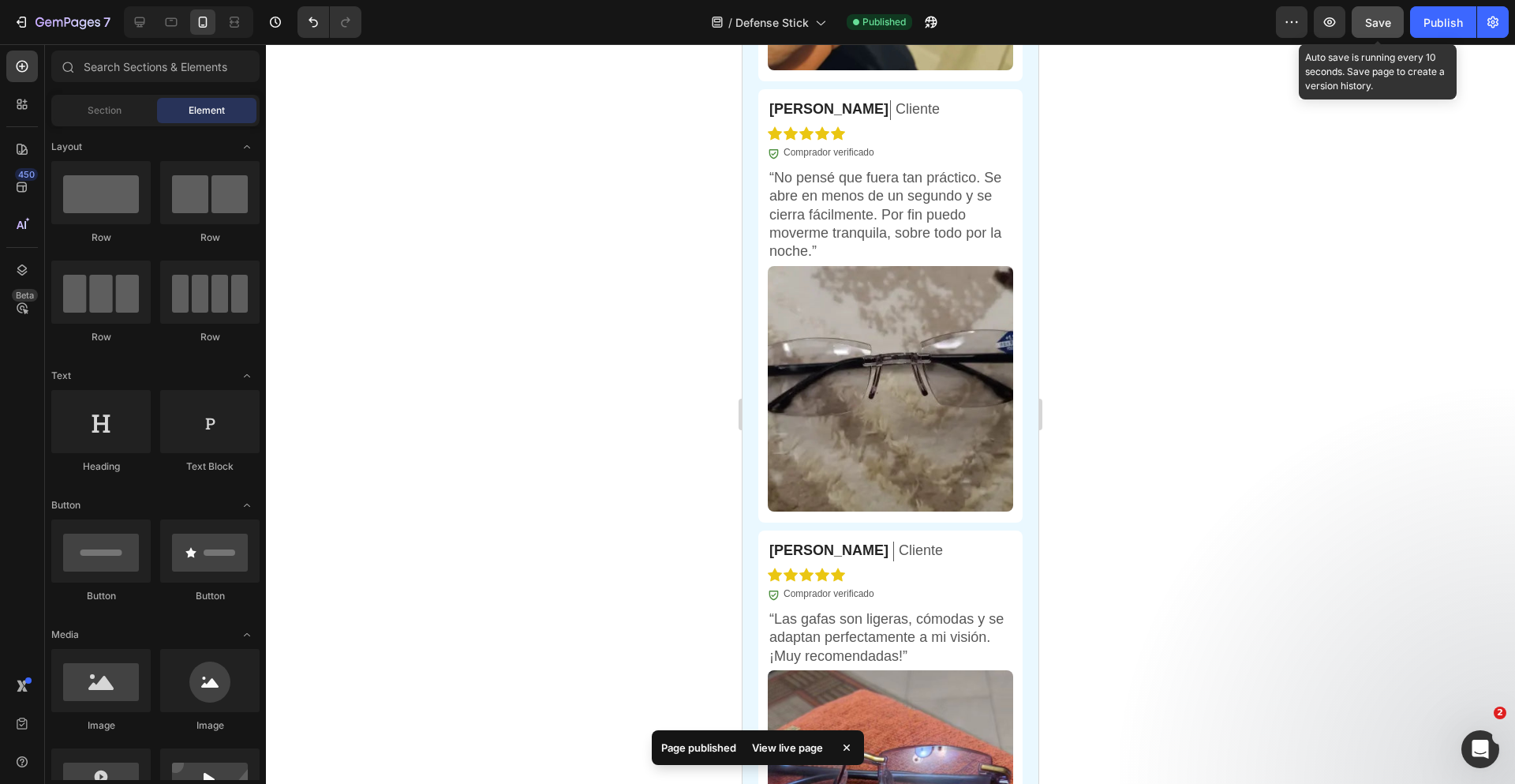
click at [1367, 23] on span "Save" at bounding box center [1378, 22] width 26 height 14
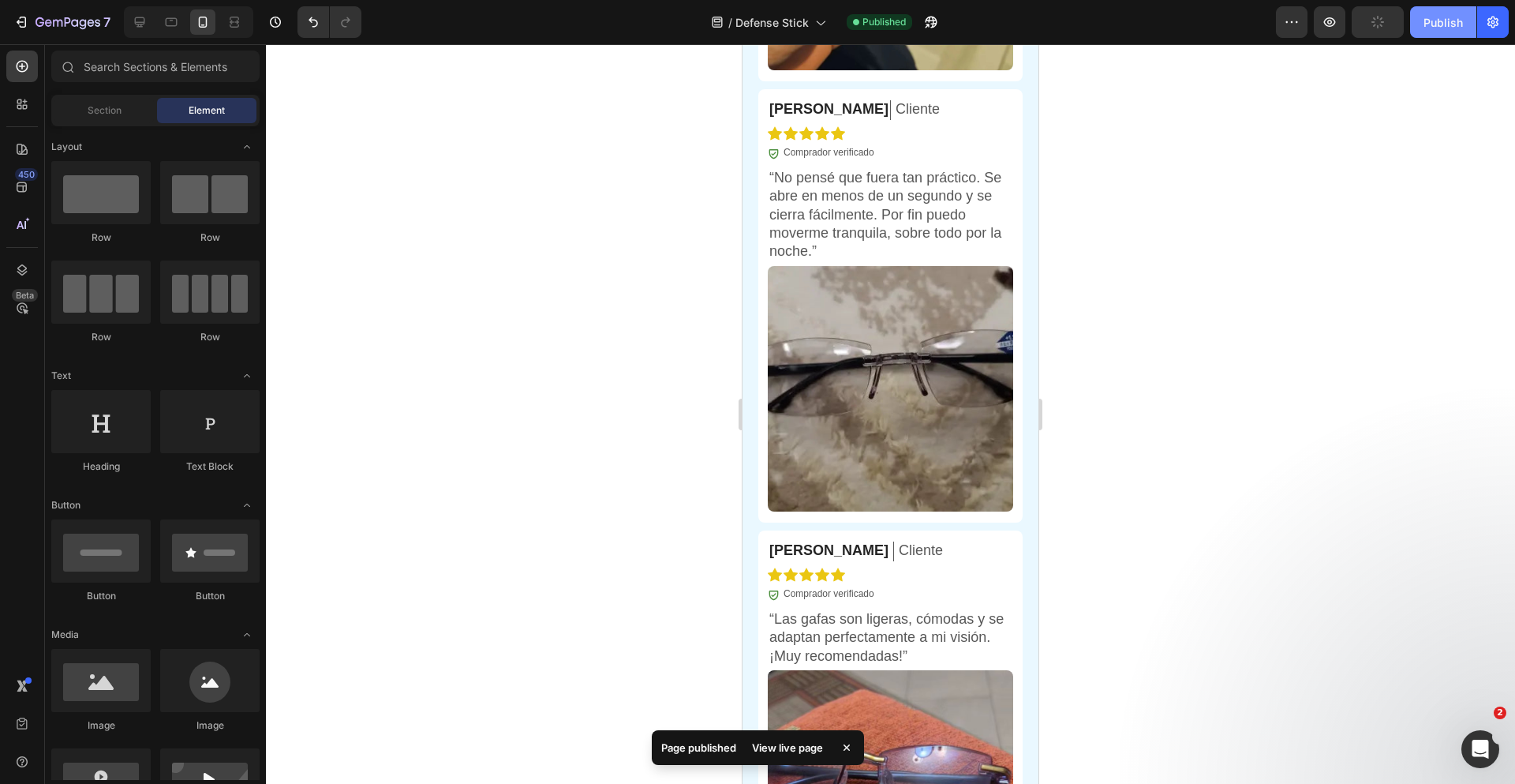
click at [1445, 26] on div "Publish" at bounding box center [1443, 22] width 40 height 16
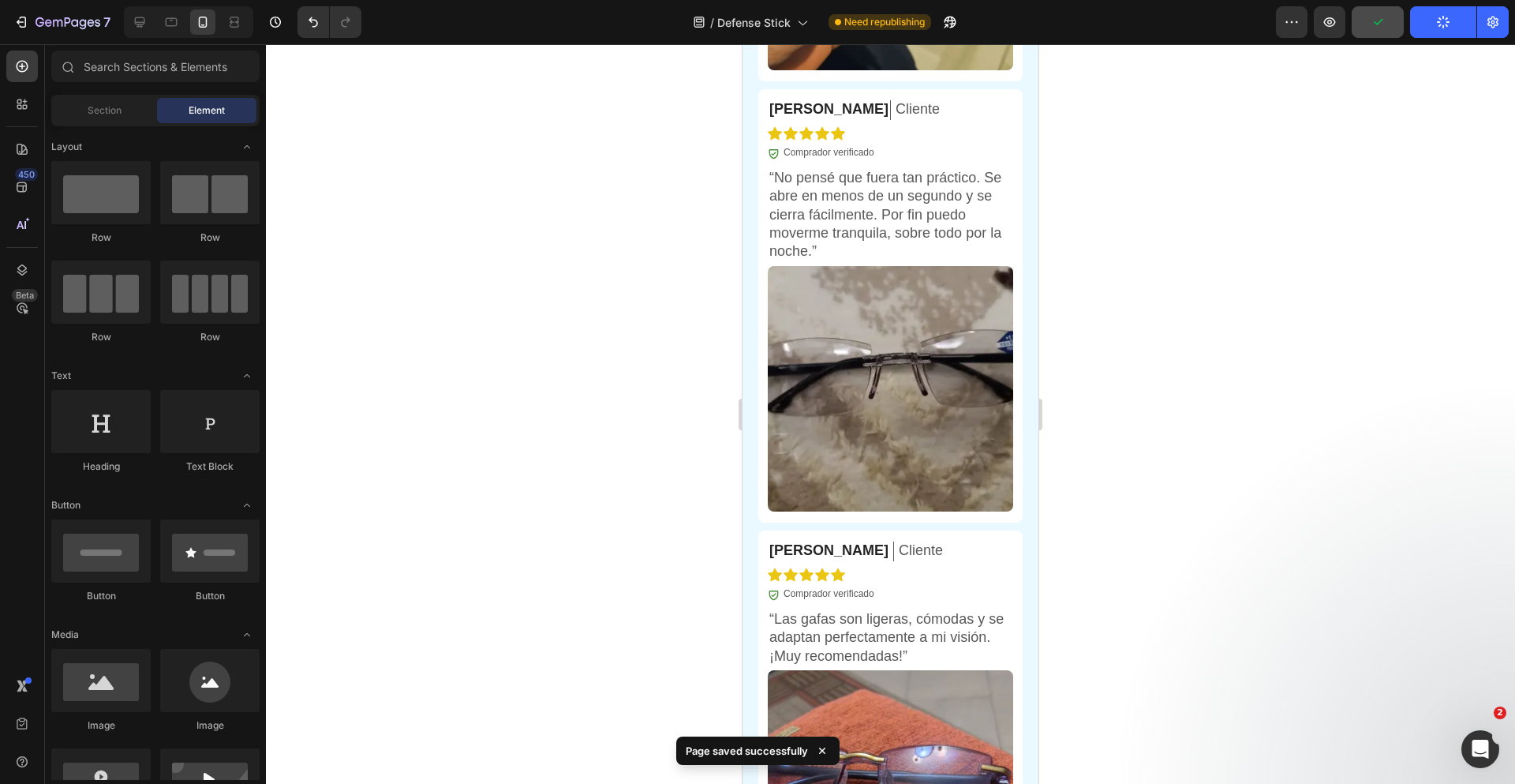
click at [1163, 193] on div at bounding box center [891, 414] width 1249 height 739
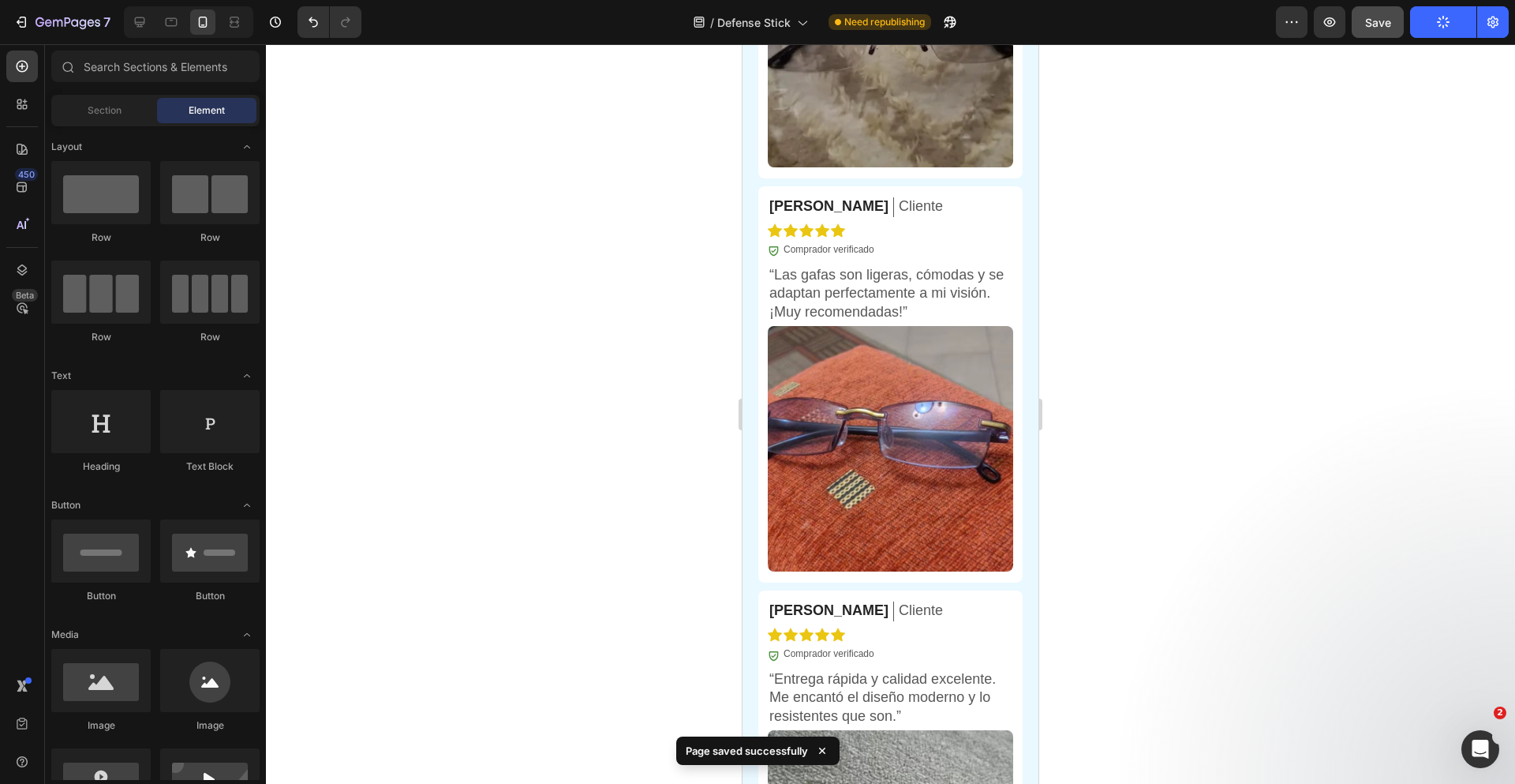
scroll to position [6679, 0]
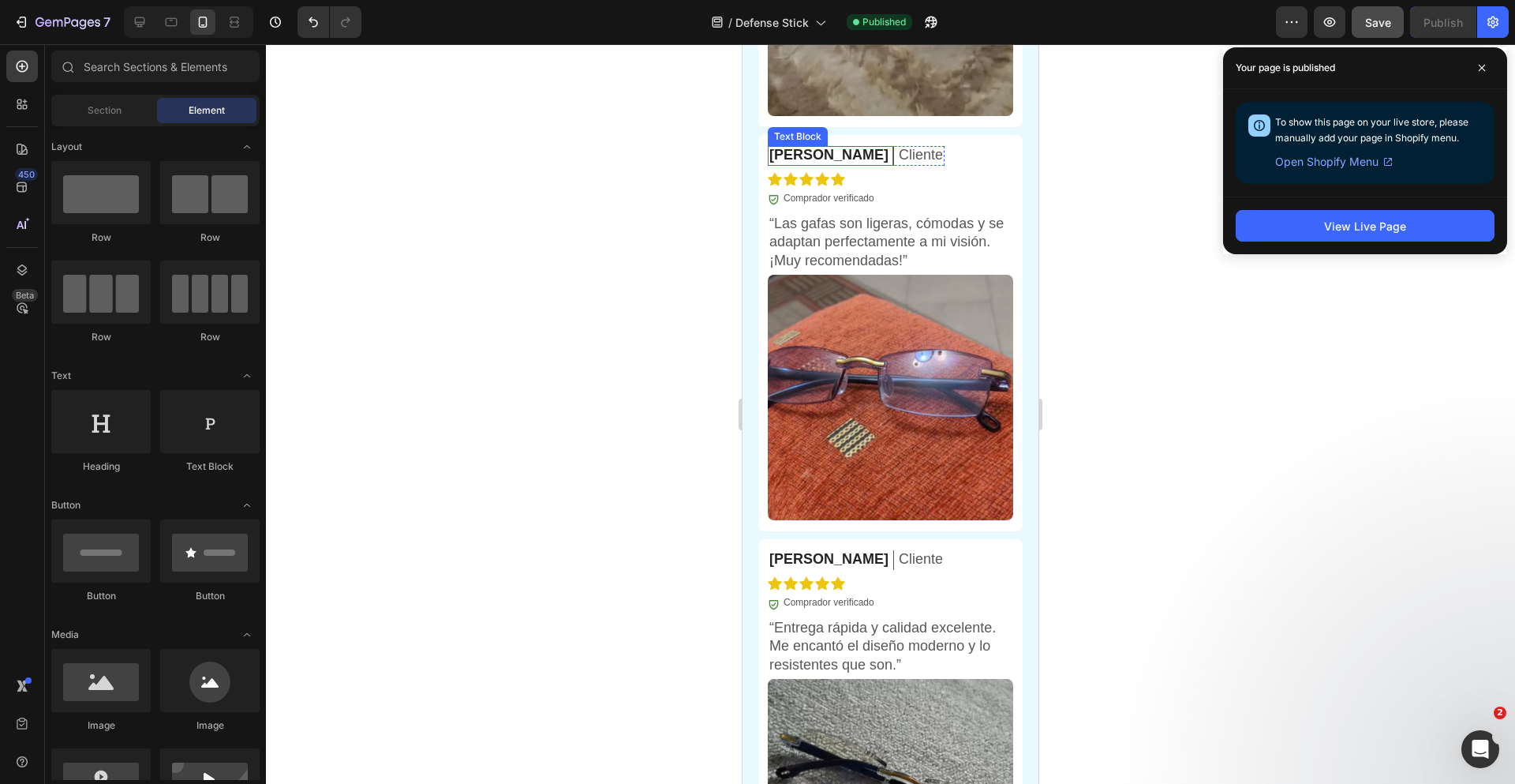
click at [805, 165] on p "[PERSON_NAME]" at bounding box center [829, 155] width 119 height 18
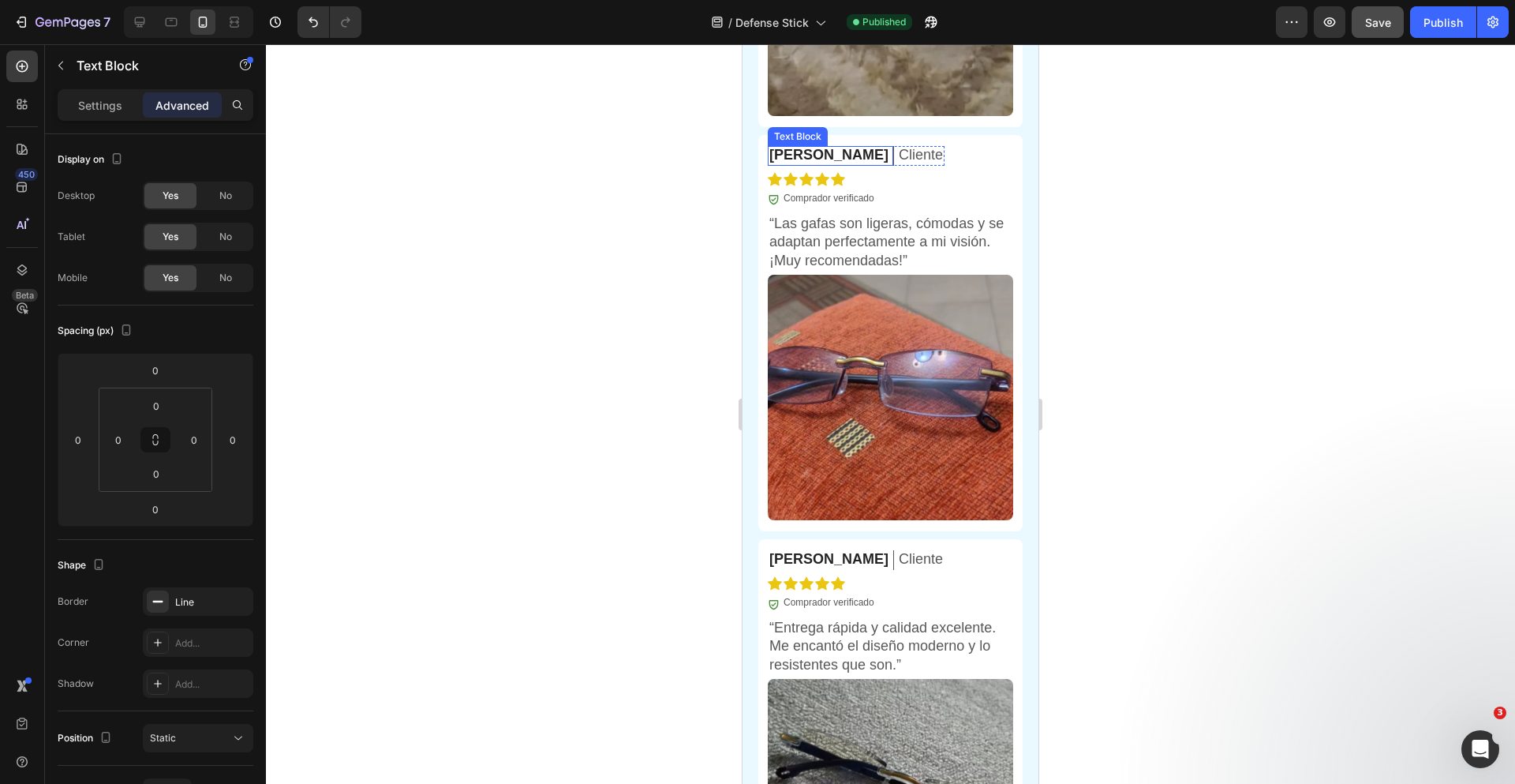
click at [805, 165] on p "[PERSON_NAME]" at bounding box center [829, 155] width 119 height 18
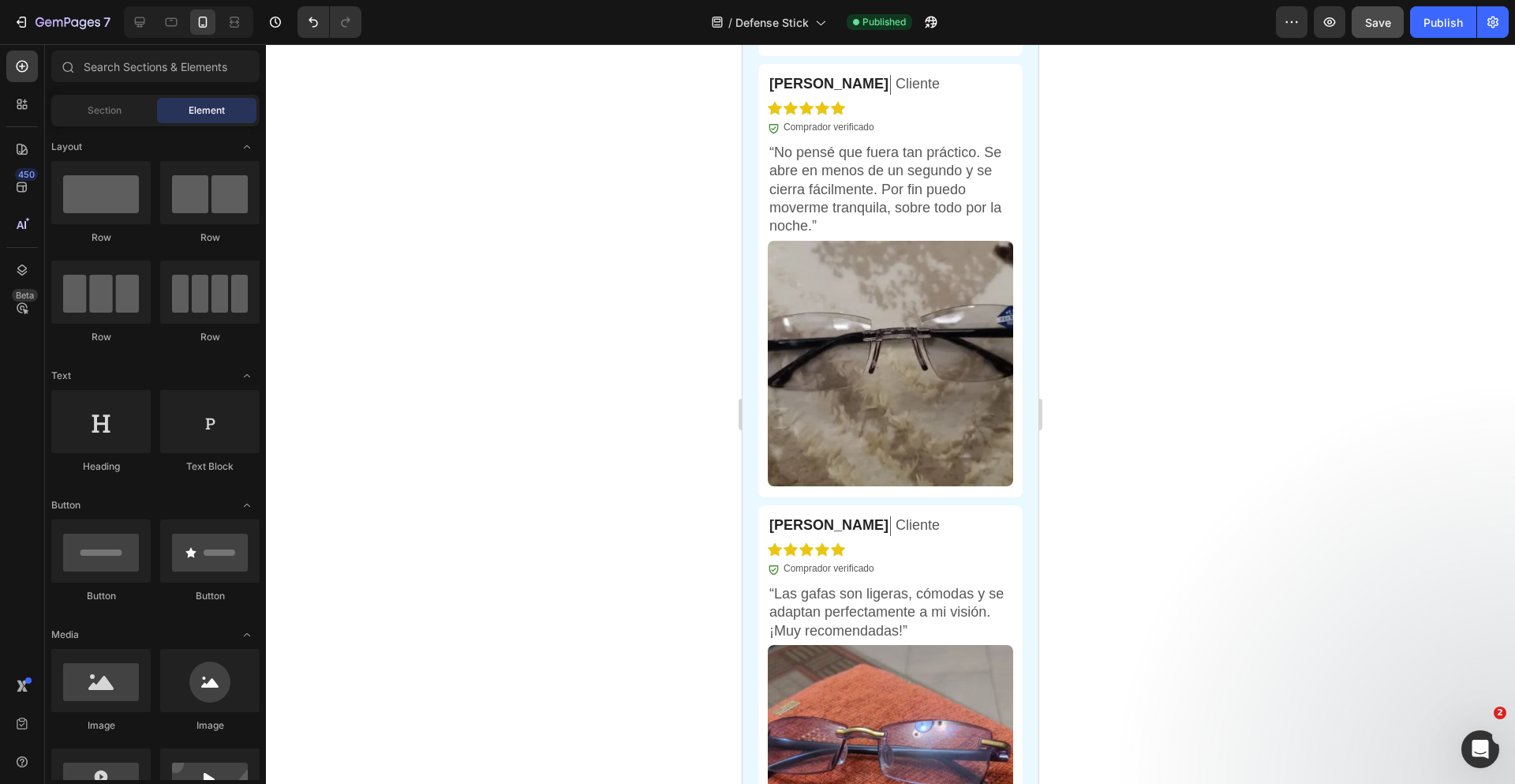
scroll to position [6533, 0]
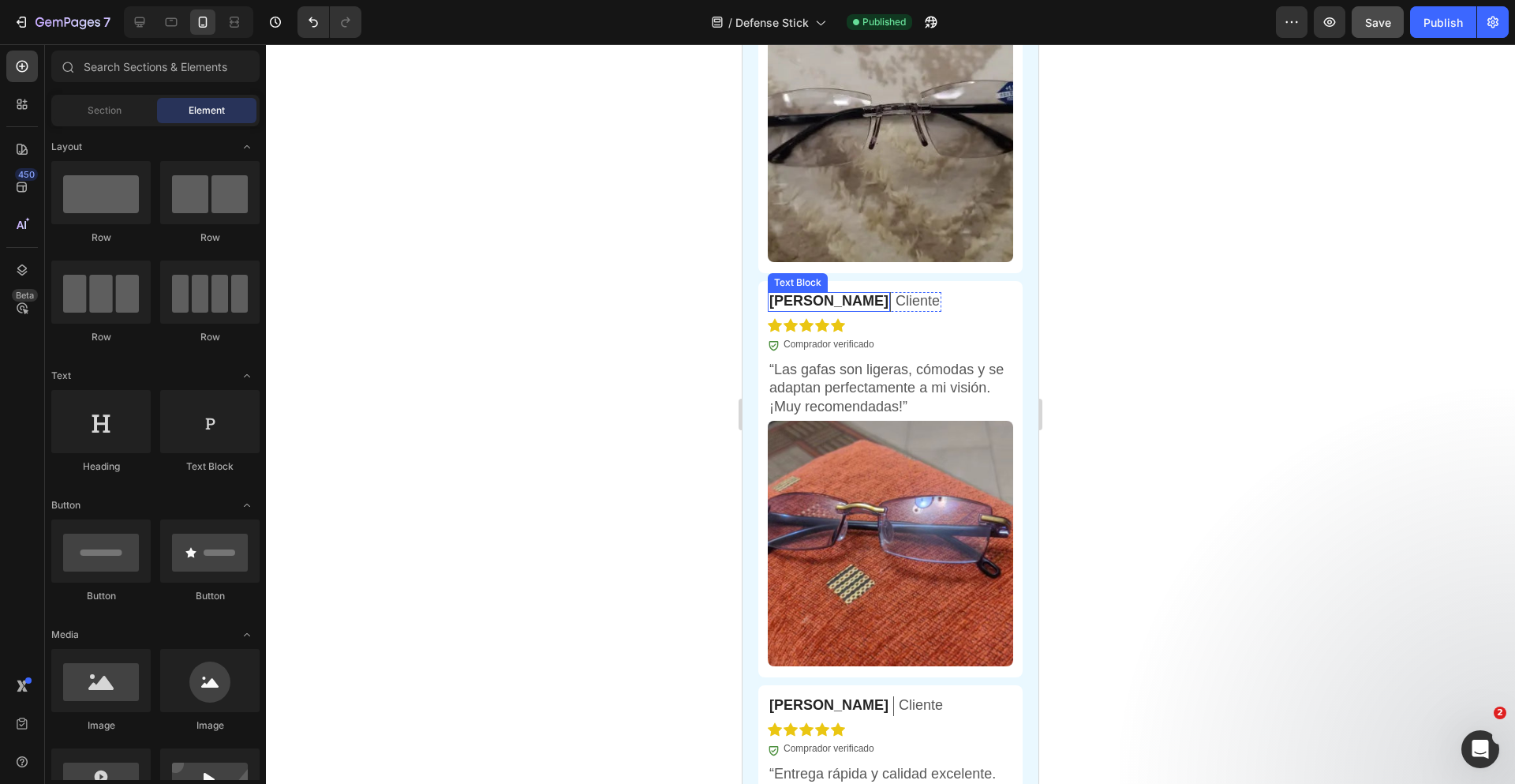
click at [806, 310] on p "[PERSON_NAME]" at bounding box center [829, 301] width 119 height 18
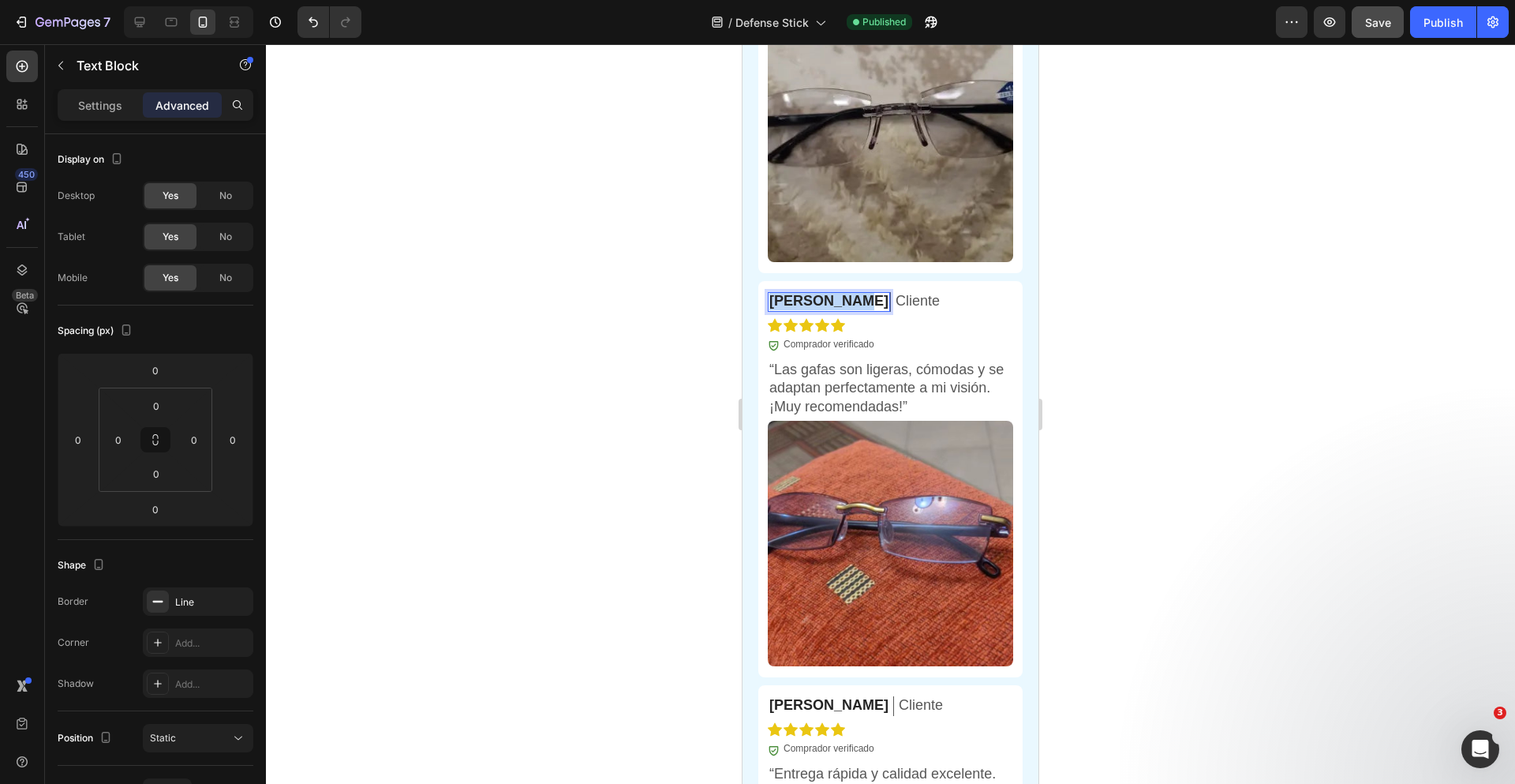
click at [806, 310] on p "[PERSON_NAME]" at bounding box center [829, 301] width 119 height 18
click at [818, 405] on p "“Las gafas son ligeras, cómodas y se adaptan perfectamente a mi visión. ¡Muy re…" at bounding box center [891, 388] width 242 height 55
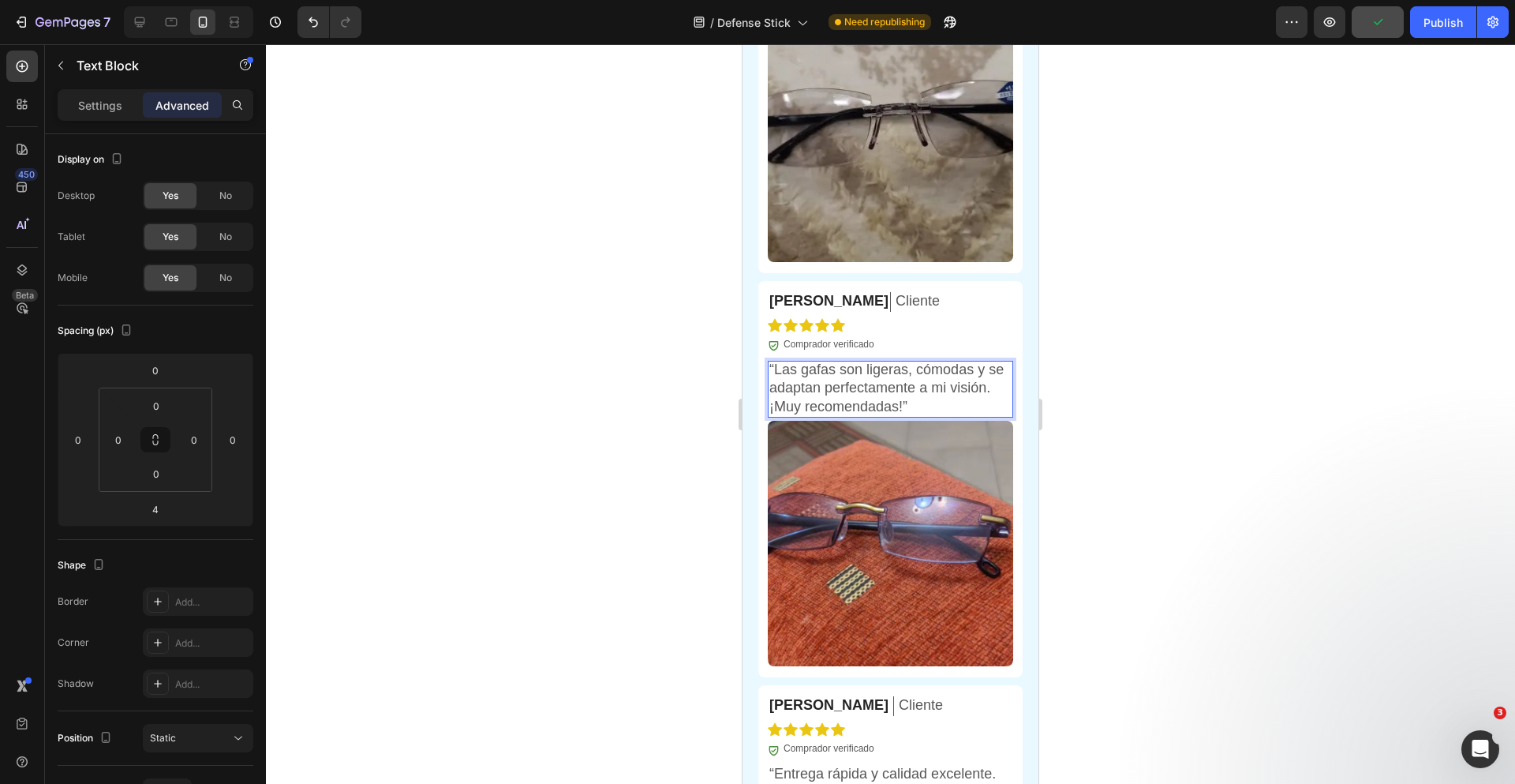
click at [784, 398] on p "“Las gafas son ligeras, cómodas y se adaptan perfectamente a mi visión. ¡Muy re…" at bounding box center [891, 388] width 242 height 55
drag, startPoint x: 775, startPoint y: 392, endPoint x: 793, endPoint y: 399, distance: 19.3
click at [789, 399] on p "“Las gafas son ligeras, cómodas y se adaptan perfectamente a mi visión. ¡Muy re…" at bounding box center [891, 388] width 242 height 55
drag, startPoint x: 776, startPoint y: 393, endPoint x: 948, endPoint y: 431, distance: 176.1
click at [948, 416] on p "“Las gafas son ligeras, cómodas y se adaptan perfectamente a mi visión. ¡Muy re…" at bounding box center [891, 388] width 242 height 55
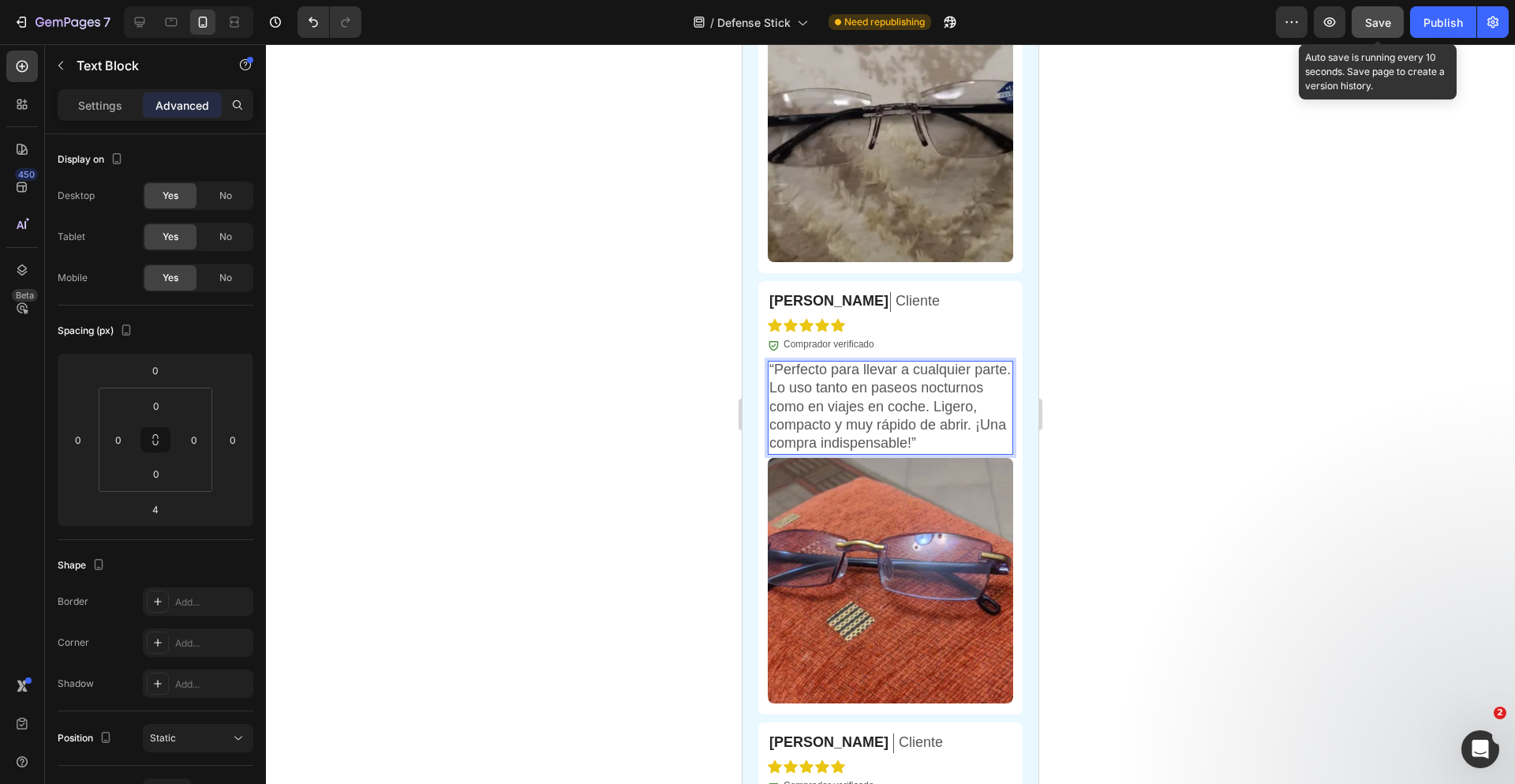
click at [1381, 27] on span "Save" at bounding box center [1378, 22] width 26 height 14
click at [1432, 41] on div "7 Version history / Defense Stick Need republishing Preview Auto save is runnin…" at bounding box center [757, 22] width 1515 height 45
click at [1435, 30] on div "Publish" at bounding box center [1443, 22] width 40 height 16
click at [1002, 305] on div "[PERSON_NAME] Text Block Cliente Text Block Row Icon Icon Icon Icon Icon Icon L…" at bounding box center [890, 498] width 264 height 434
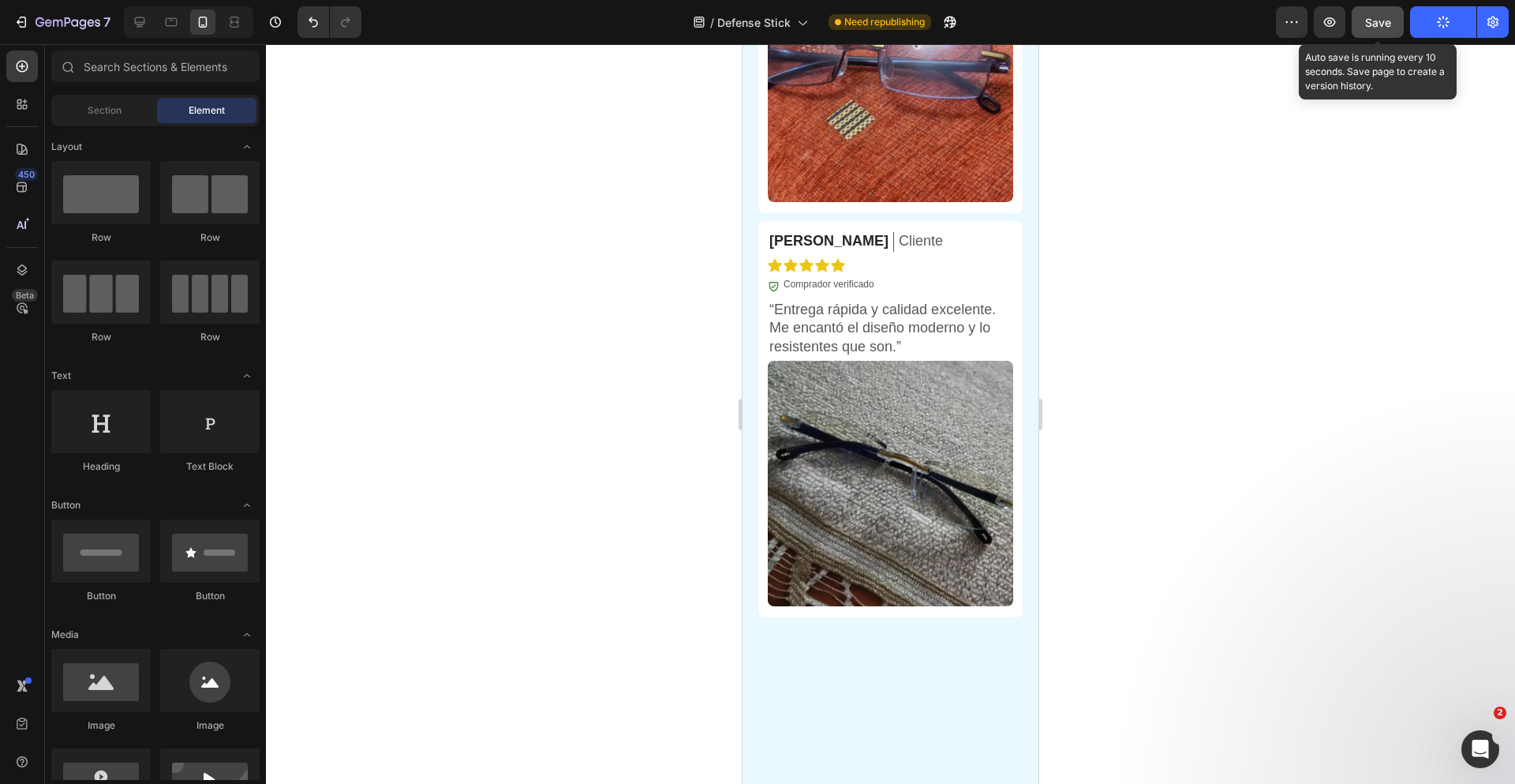
scroll to position [7044, 0]
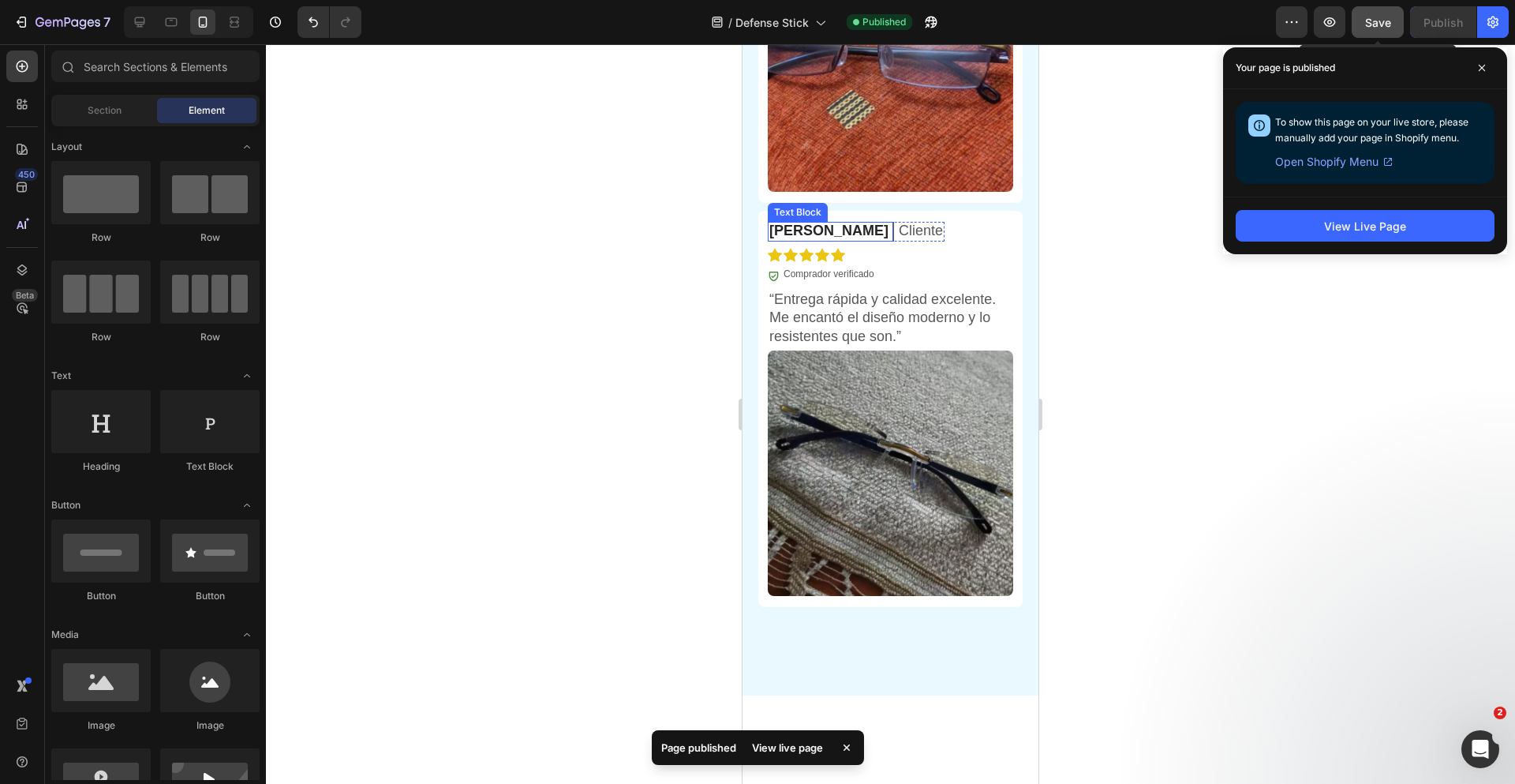
click at [788, 239] on p "[PERSON_NAME]" at bounding box center [829, 230] width 119 height 18
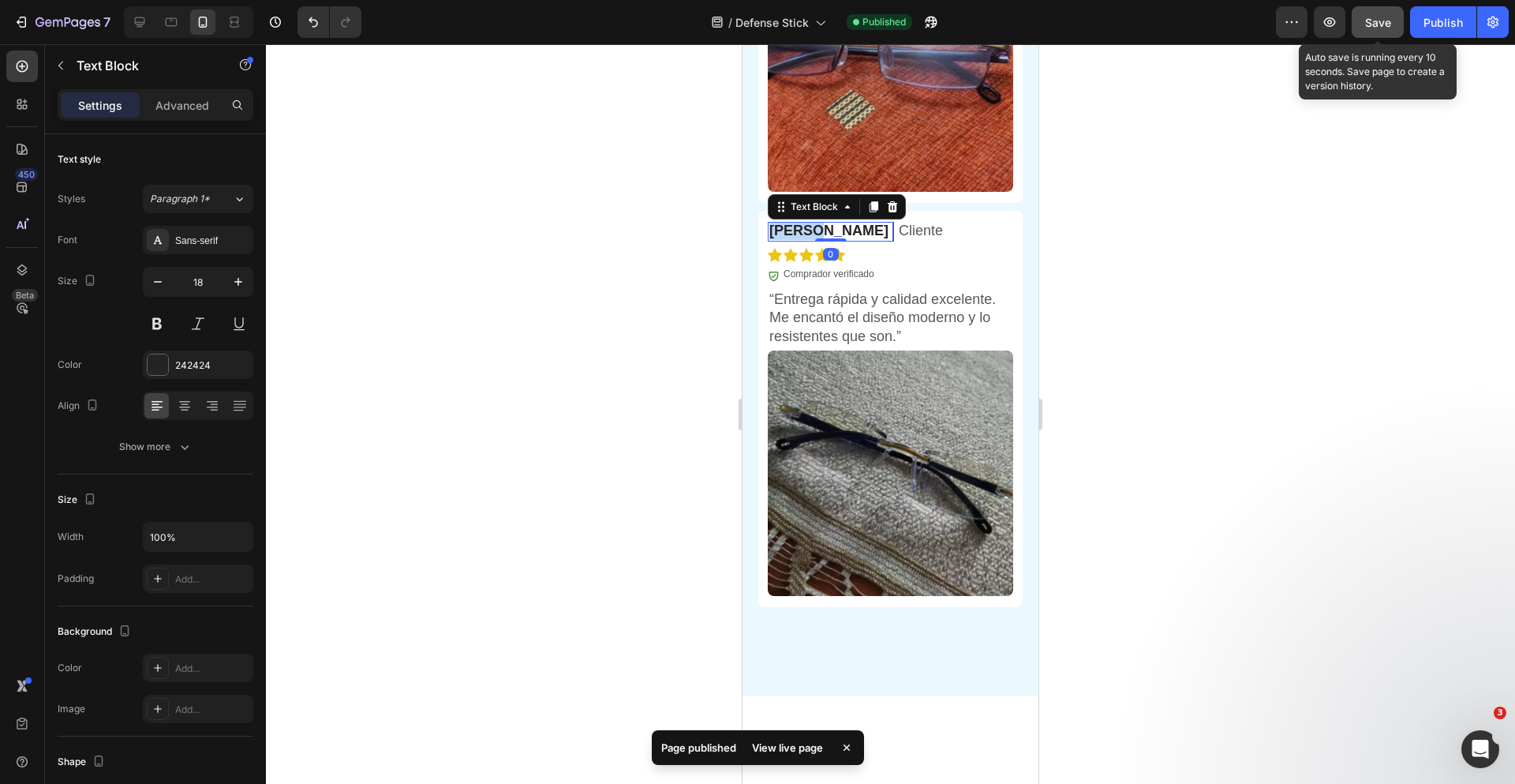
click at [788, 239] on p "[PERSON_NAME]" at bounding box center [829, 230] width 119 height 18
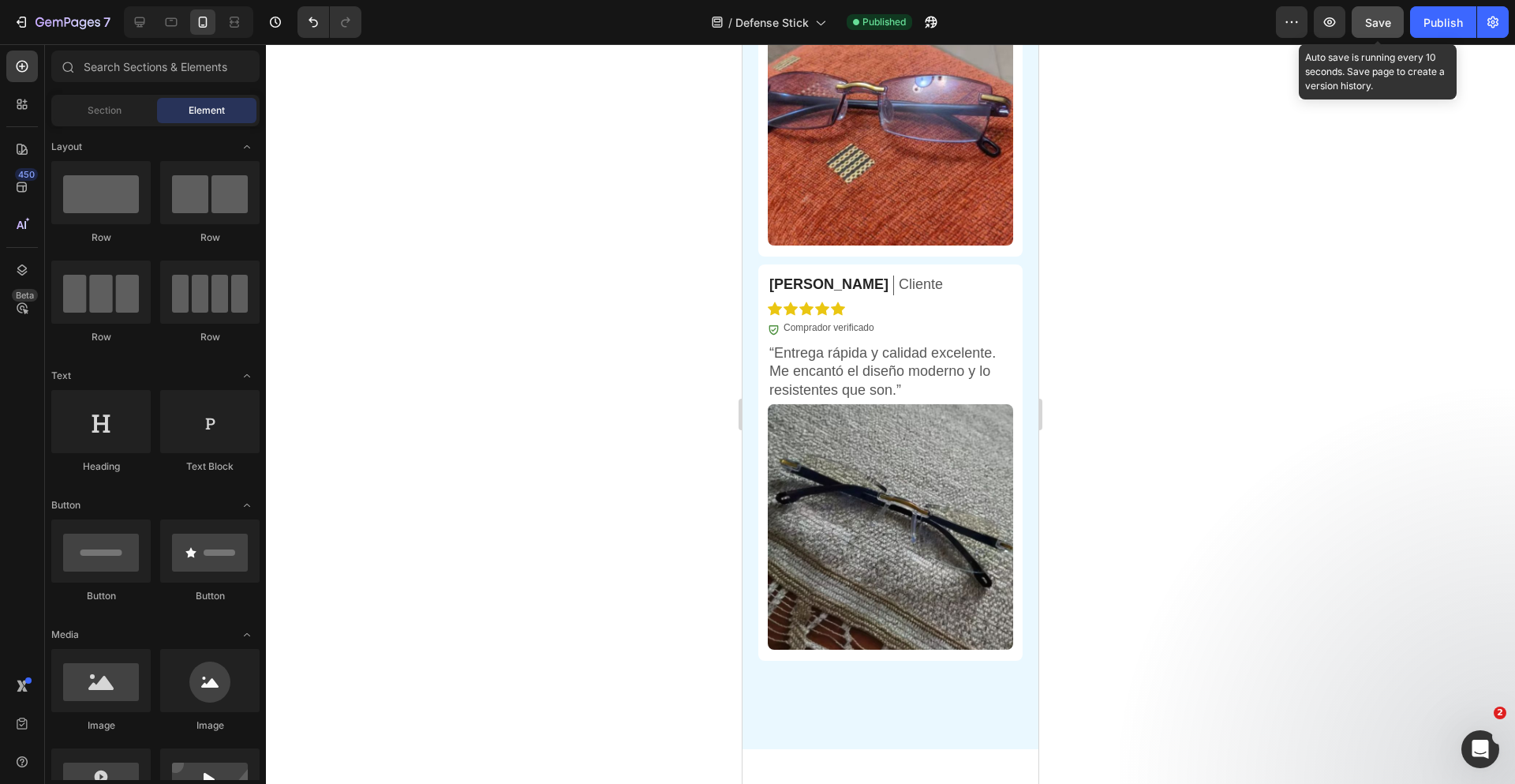
scroll to position [7001, 0]
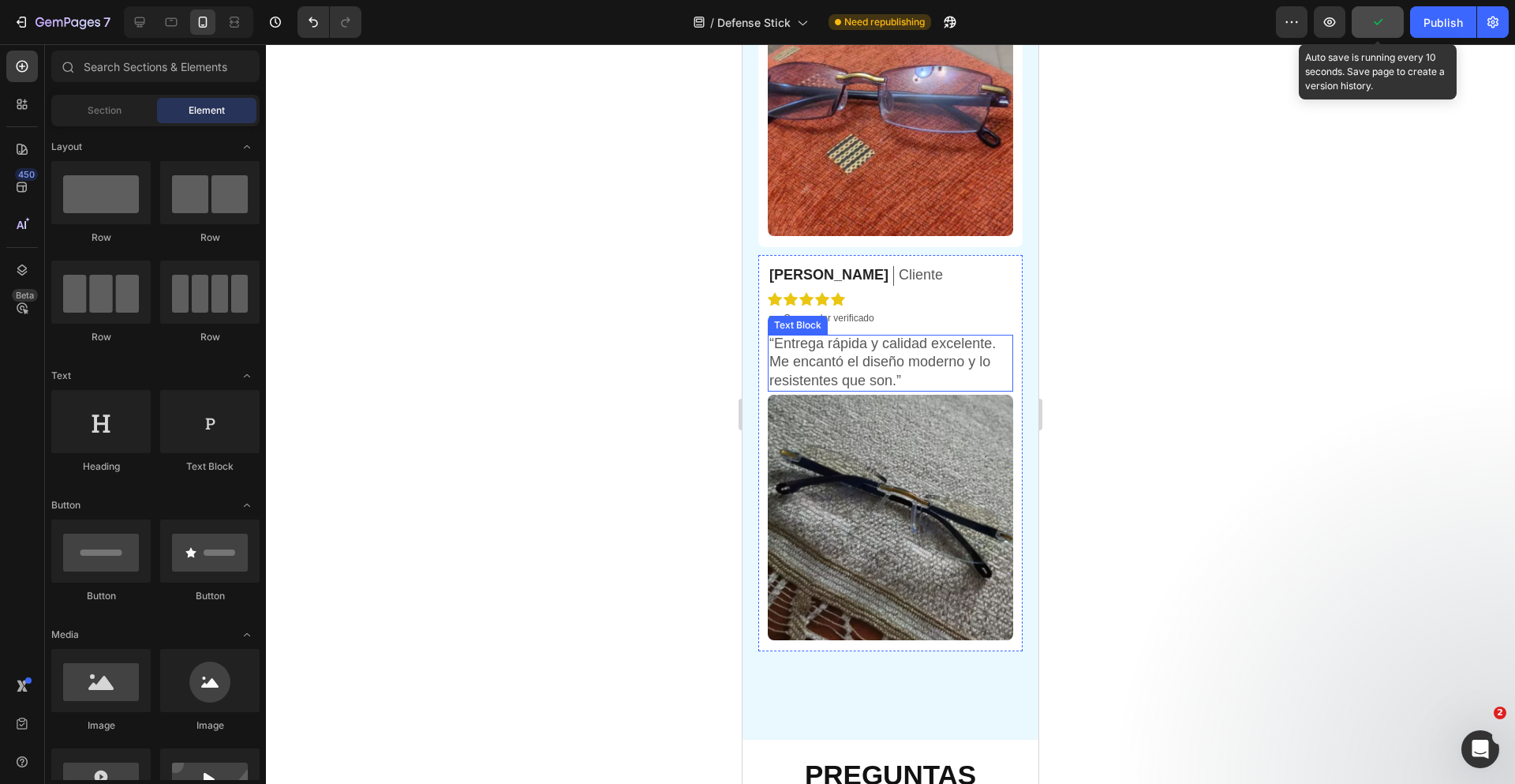
click at [841, 369] on p "“Entrega rápida y calidad excelente. Me encantó el diseño moderno y lo resisten…" at bounding box center [891, 362] width 242 height 55
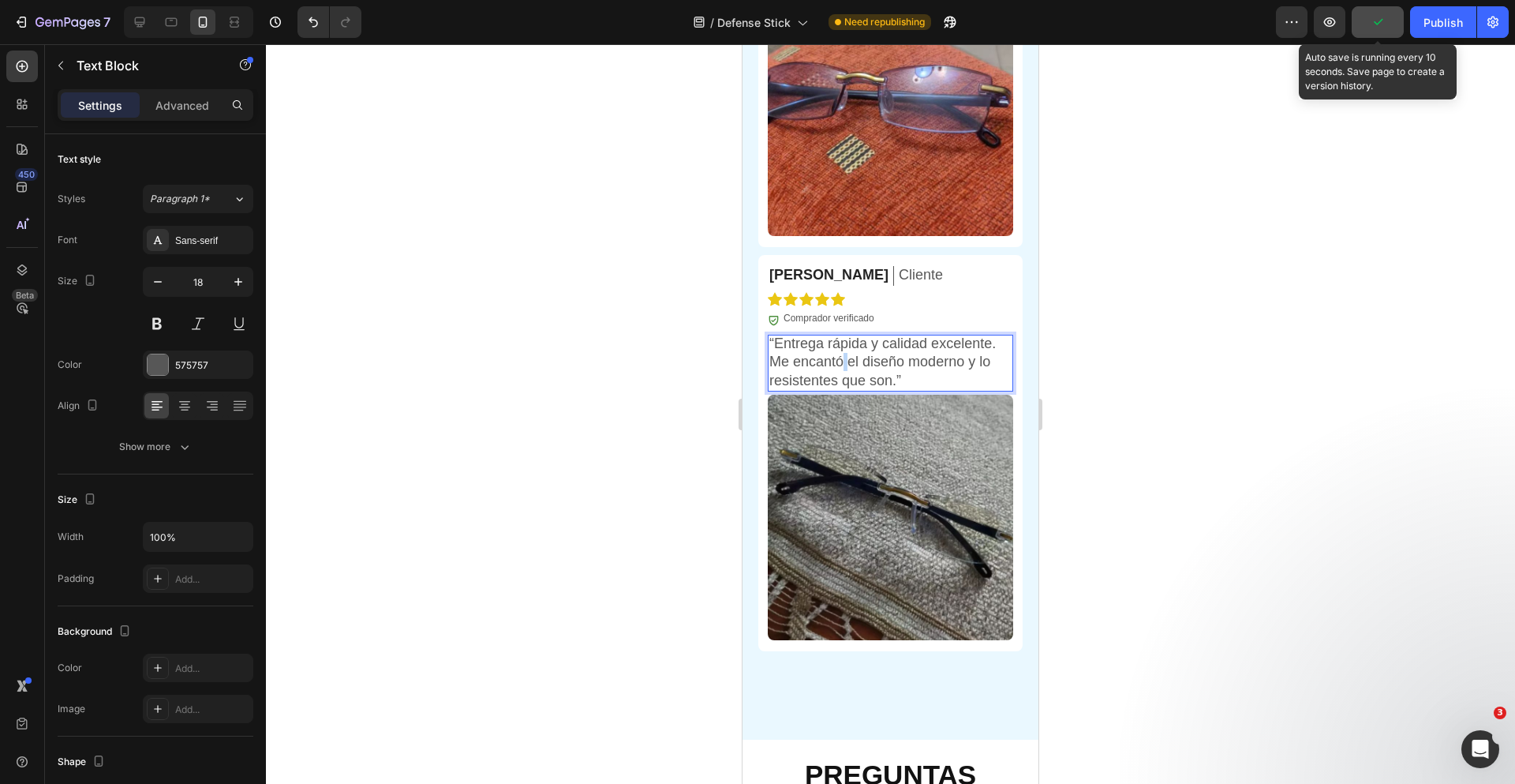
click at [841, 369] on p "“Entrega rápida y calidad excelente. Me encantó el diseño moderno y lo resisten…" at bounding box center [891, 362] width 242 height 55
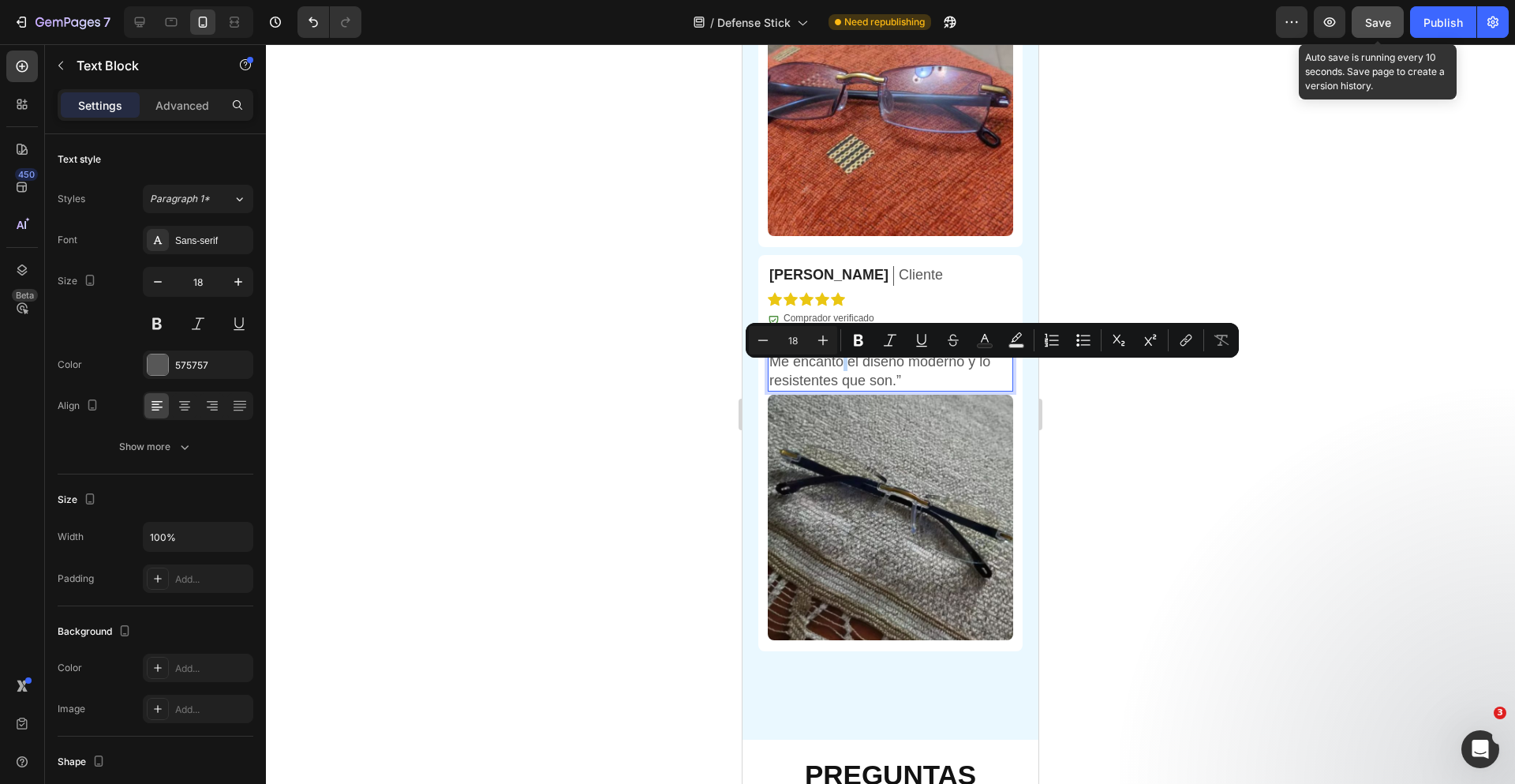
click at [841, 369] on p "“Entrega rápida y calidad excelente. Me encantó el diseño moderno y lo resisten…" at bounding box center [891, 362] width 242 height 55
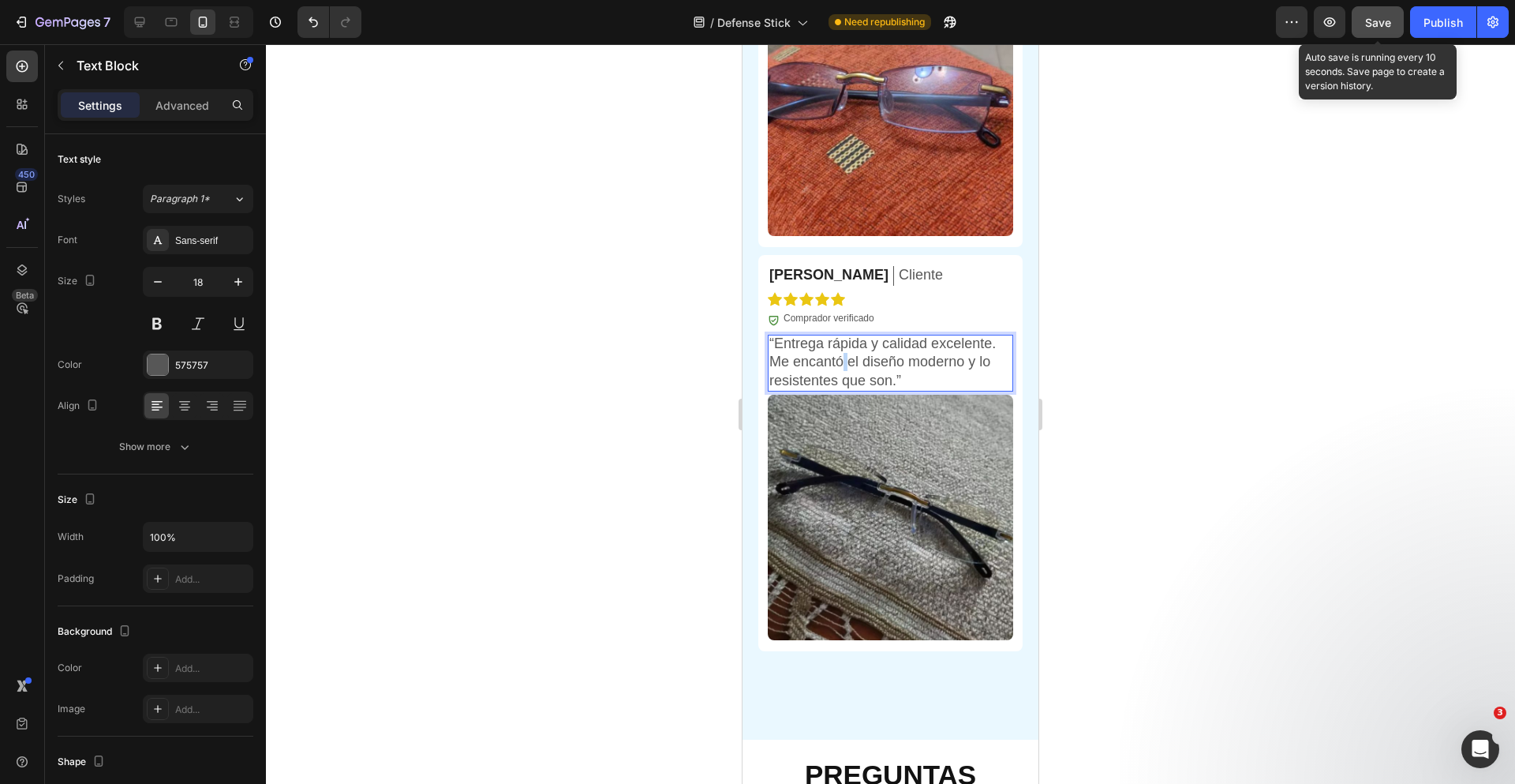
click at [841, 369] on p "“Entrega rápida y calidad excelente. Me encantó el diseño moderno y lo resisten…" at bounding box center [891, 362] width 242 height 55
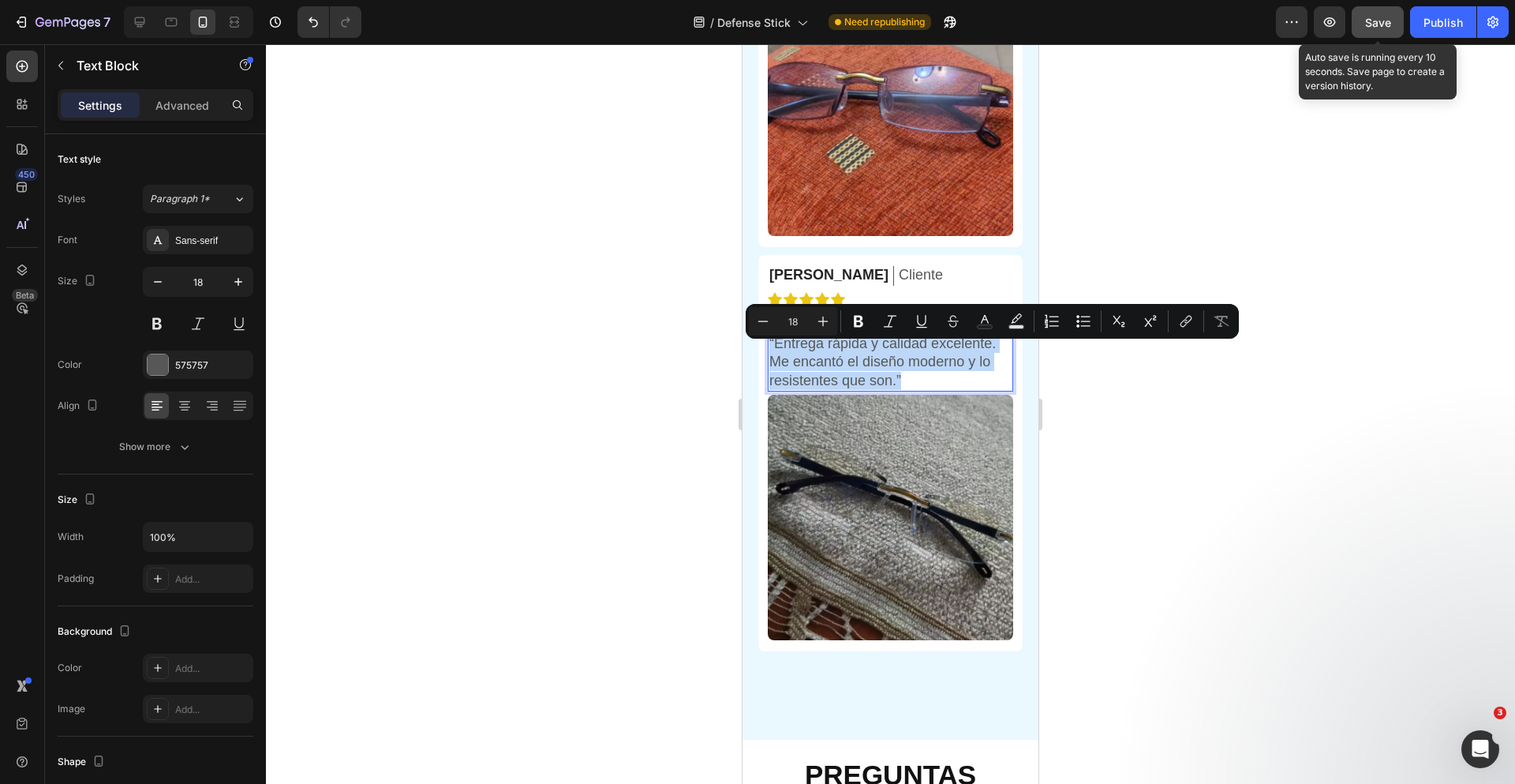
click at [842, 369] on p "“Entrega rápida y calidad excelente. Me encantó el diseño moderno y lo resisten…" at bounding box center [891, 362] width 242 height 55
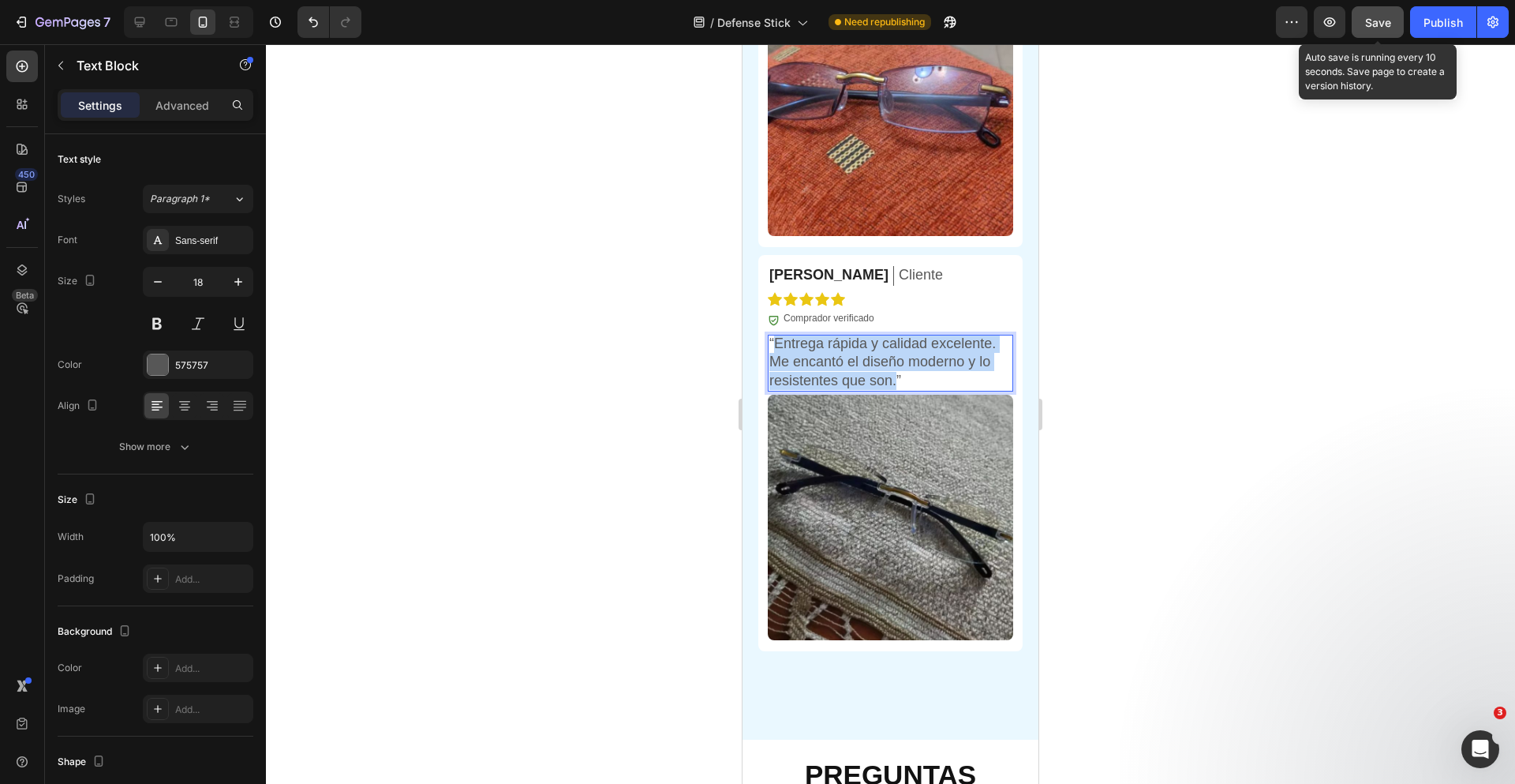
drag, startPoint x: 775, startPoint y: 351, endPoint x: 896, endPoint y: 398, distance: 129.8
click at [896, 390] on p "“Entrega rápida y calidad excelente. Me encantó el diseño moderno y lo resisten…" at bounding box center [891, 362] width 242 height 55
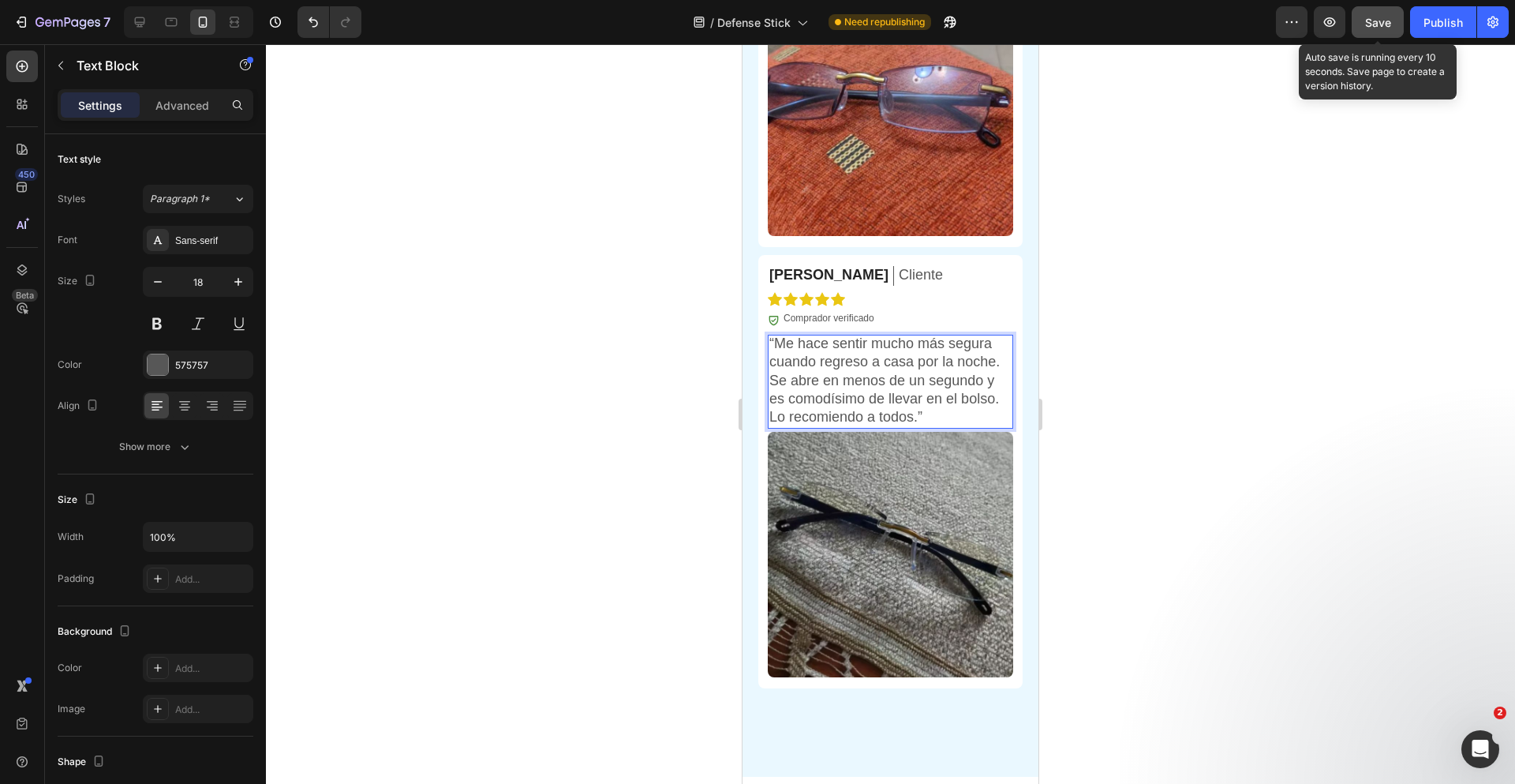
click at [1150, 326] on div at bounding box center [891, 414] width 1249 height 739
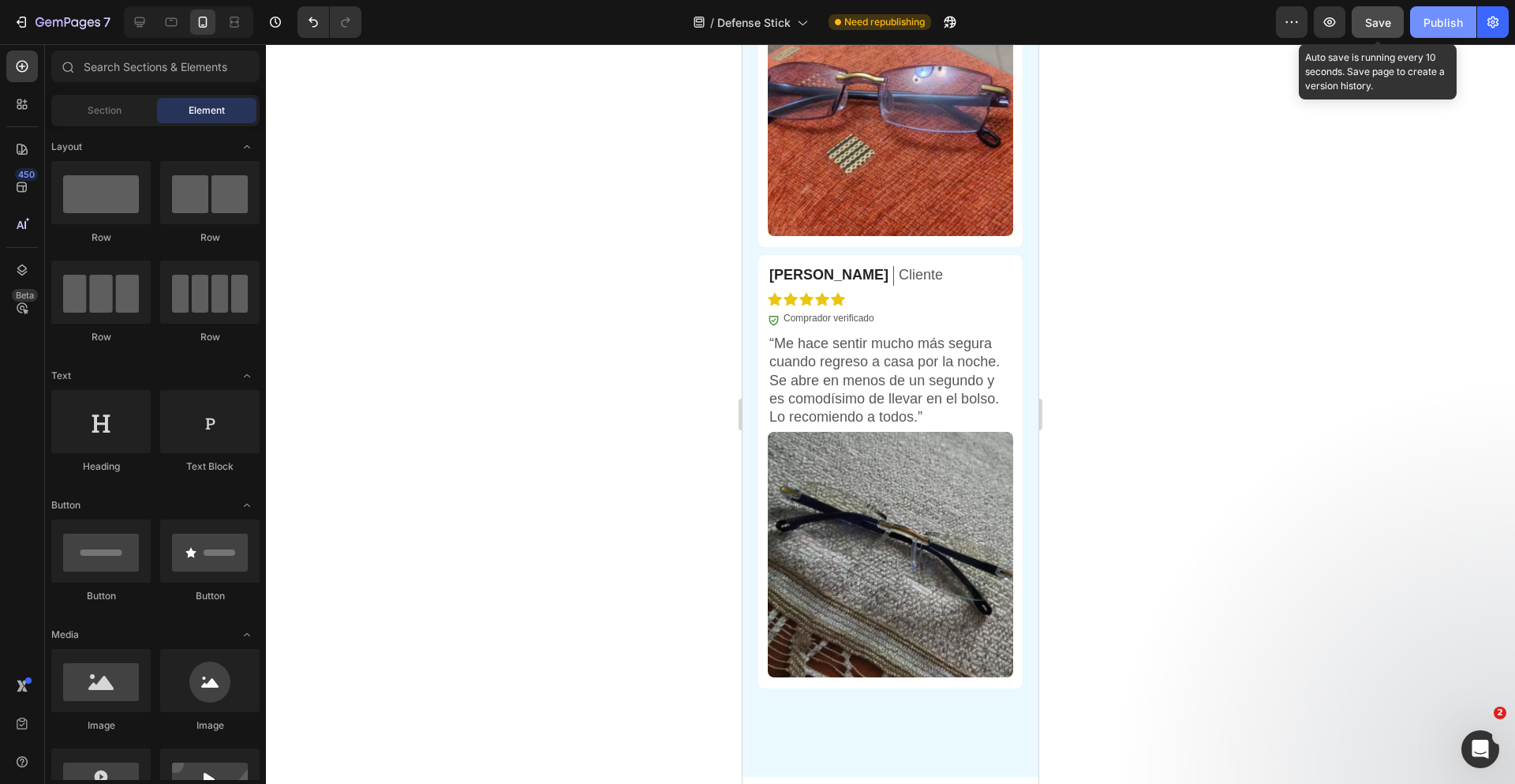
click at [1383, 28] on span "Save" at bounding box center [1378, 22] width 26 height 14
click at [1437, 21] on div "Publish" at bounding box center [1443, 22] width 40 height 16
click at [1309, 344] on div at bounding box center [891, 414] width 1249 height 739
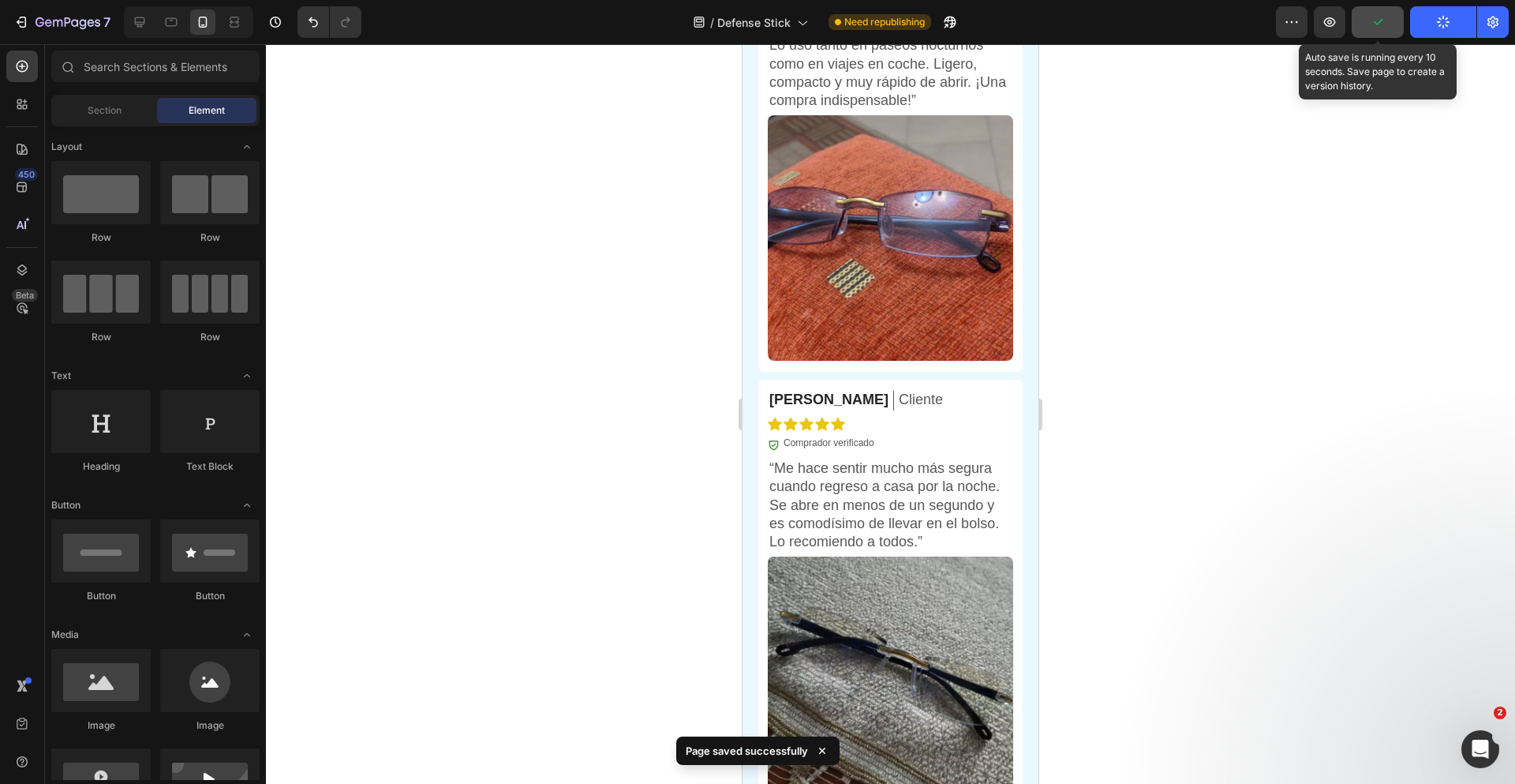
scroll to position [6885, 0]
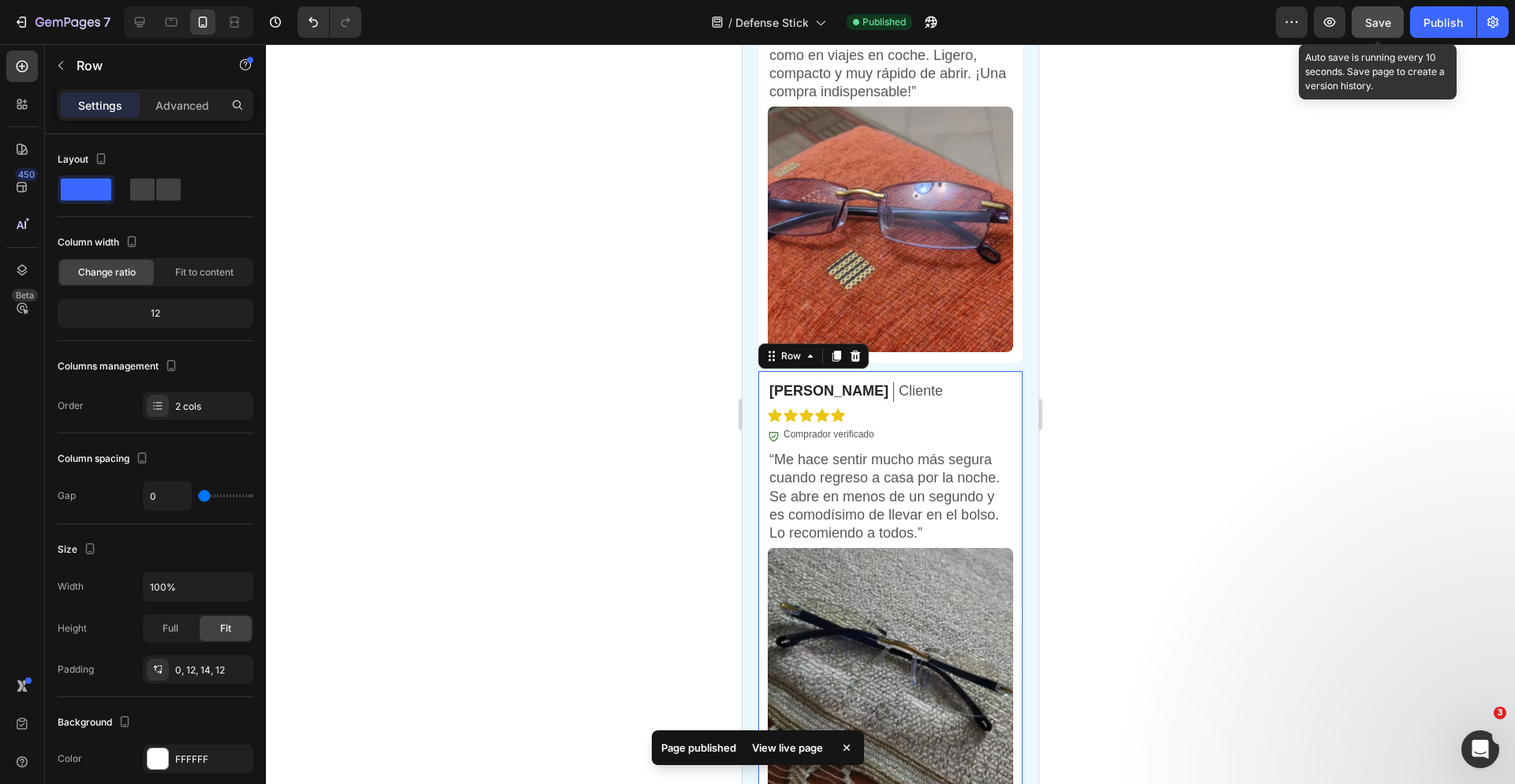
click at [1008, 432] on div "[PERSON_NAME] Text Block Cliente Text Block Row Icon Icon Icon Icon Icon Icon L…" at bounding box center [890, 588] width 264 height 434
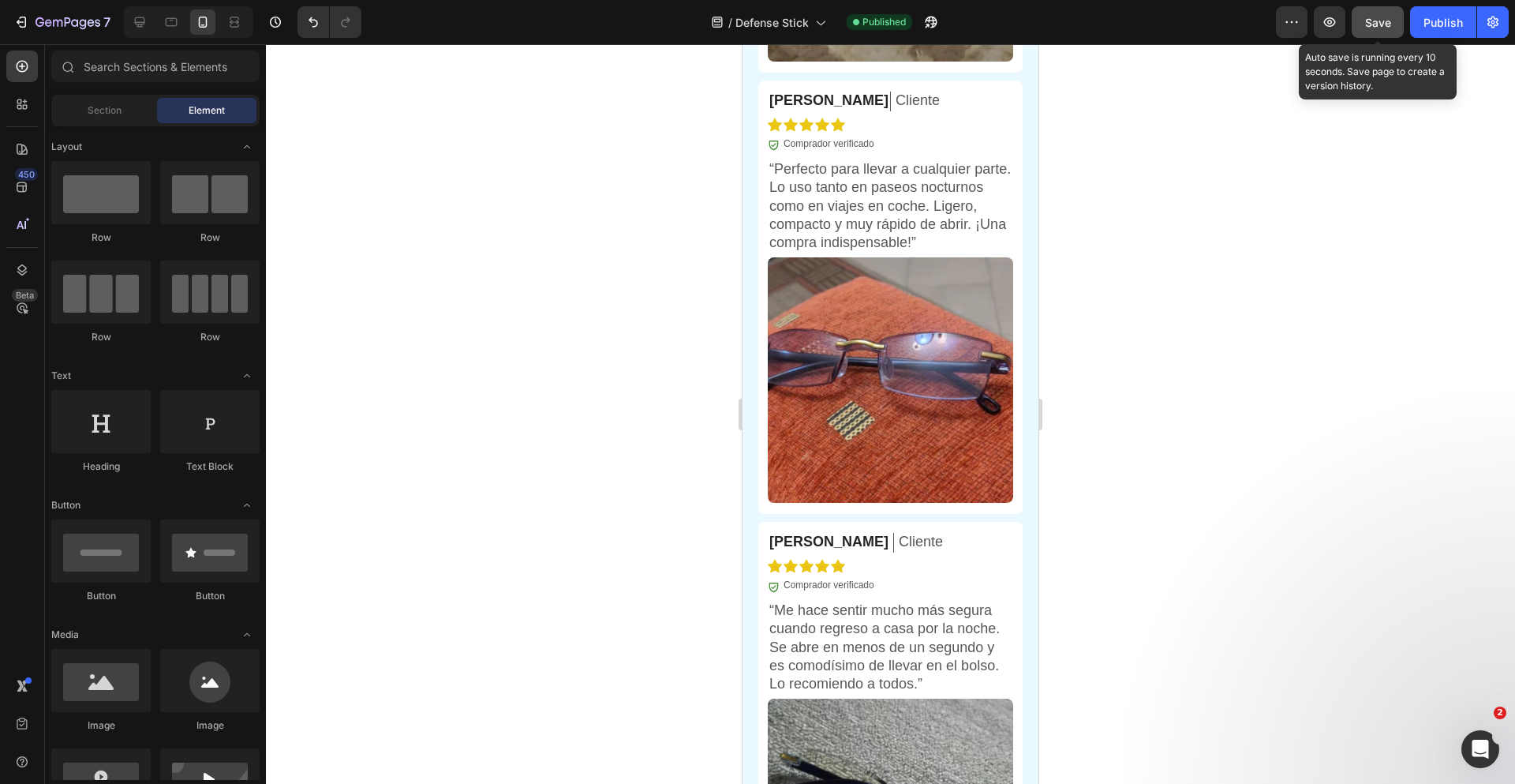
scroll to position [6689, 0]
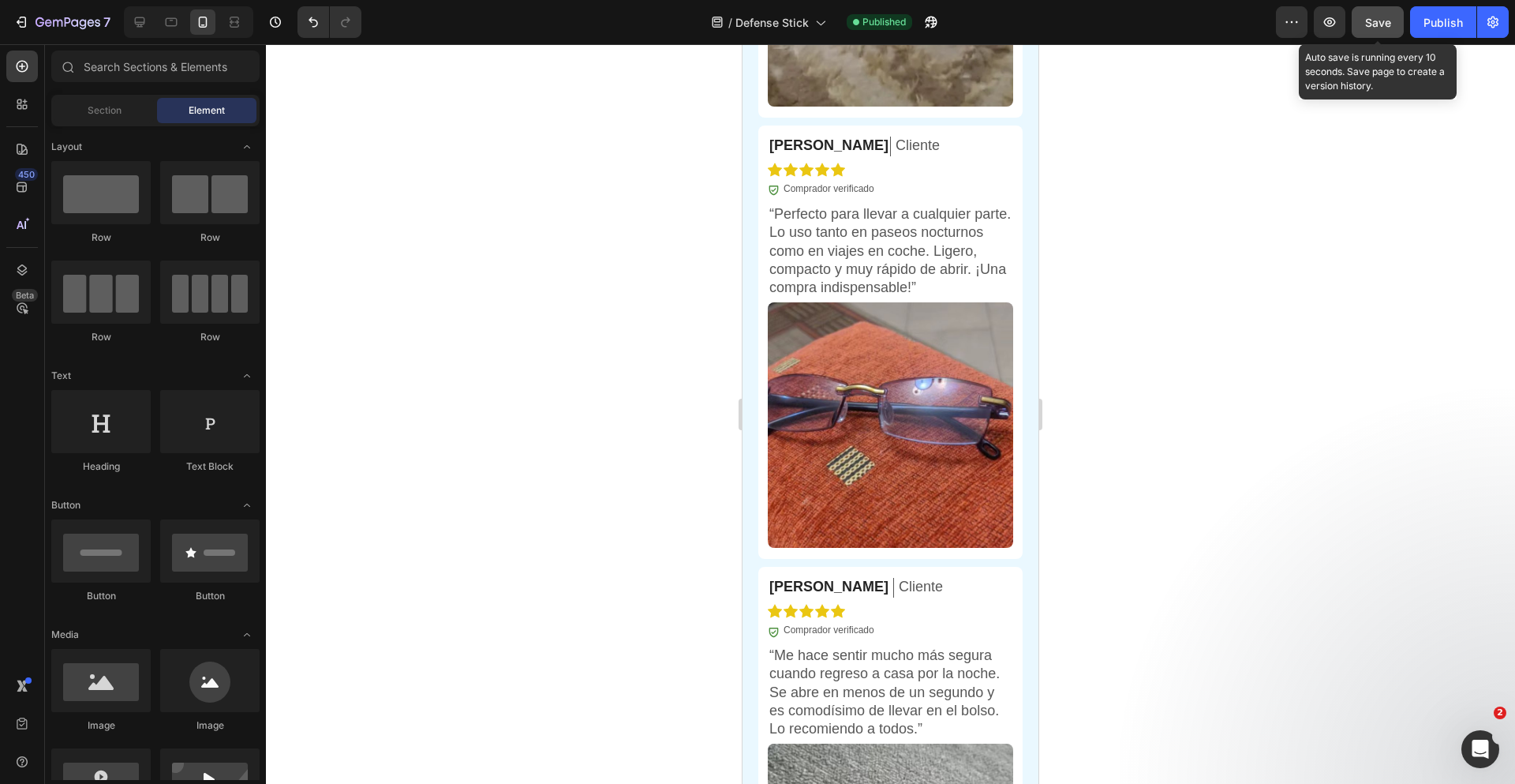
drag, startPoint x: 1030, startPoint y: 663, endPoint x: 1780, endPoint y: 680, distance: 750.2
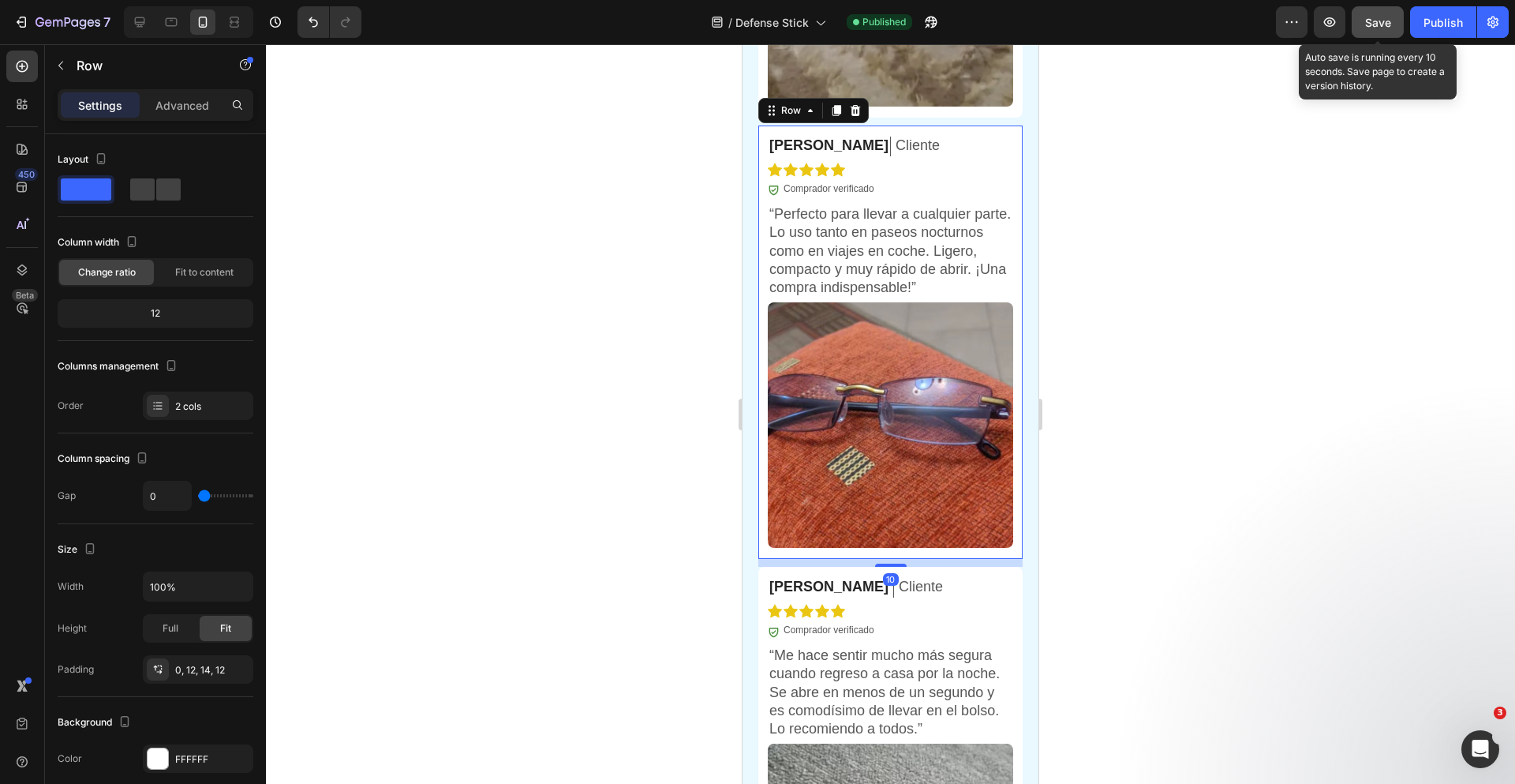
click at [1004, 156] on div "[PERSON_NAME] Text Block Cliente Text Block Row Icon Icon Icon Icon Icon Icon L…" at bounding box center [890, 343] width 264 height 434
click at [1003, 587] on div "[PERSON_NAME] Text Block Cliente Text Block Row Icon Icon Icon Icon Icon Icon L…" at bounding box center [890, 783] width 264 height 434
click at [838, 561] on div at bounding box center [836, 552] width 19 height 19
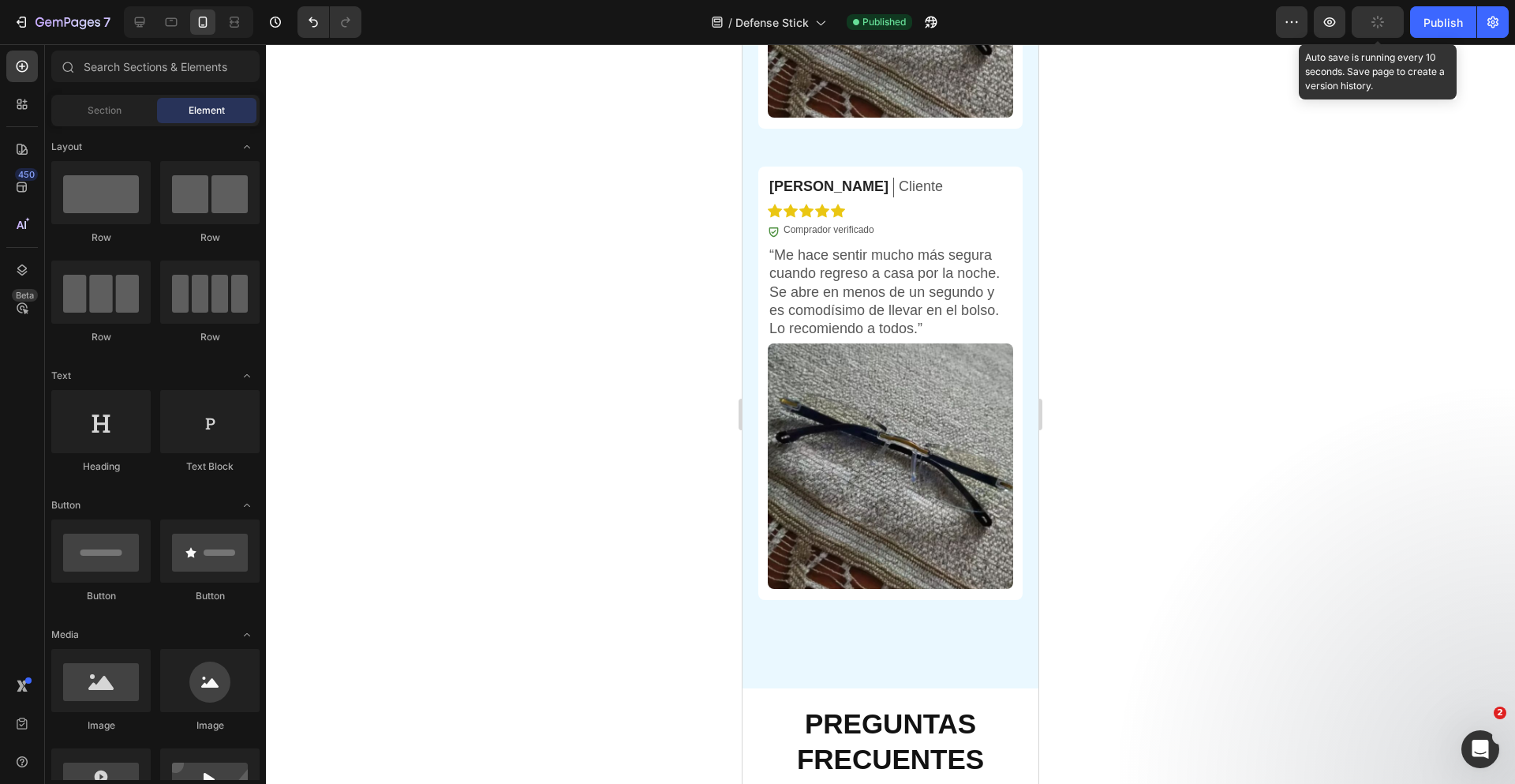
scroll to position [7329, 0]
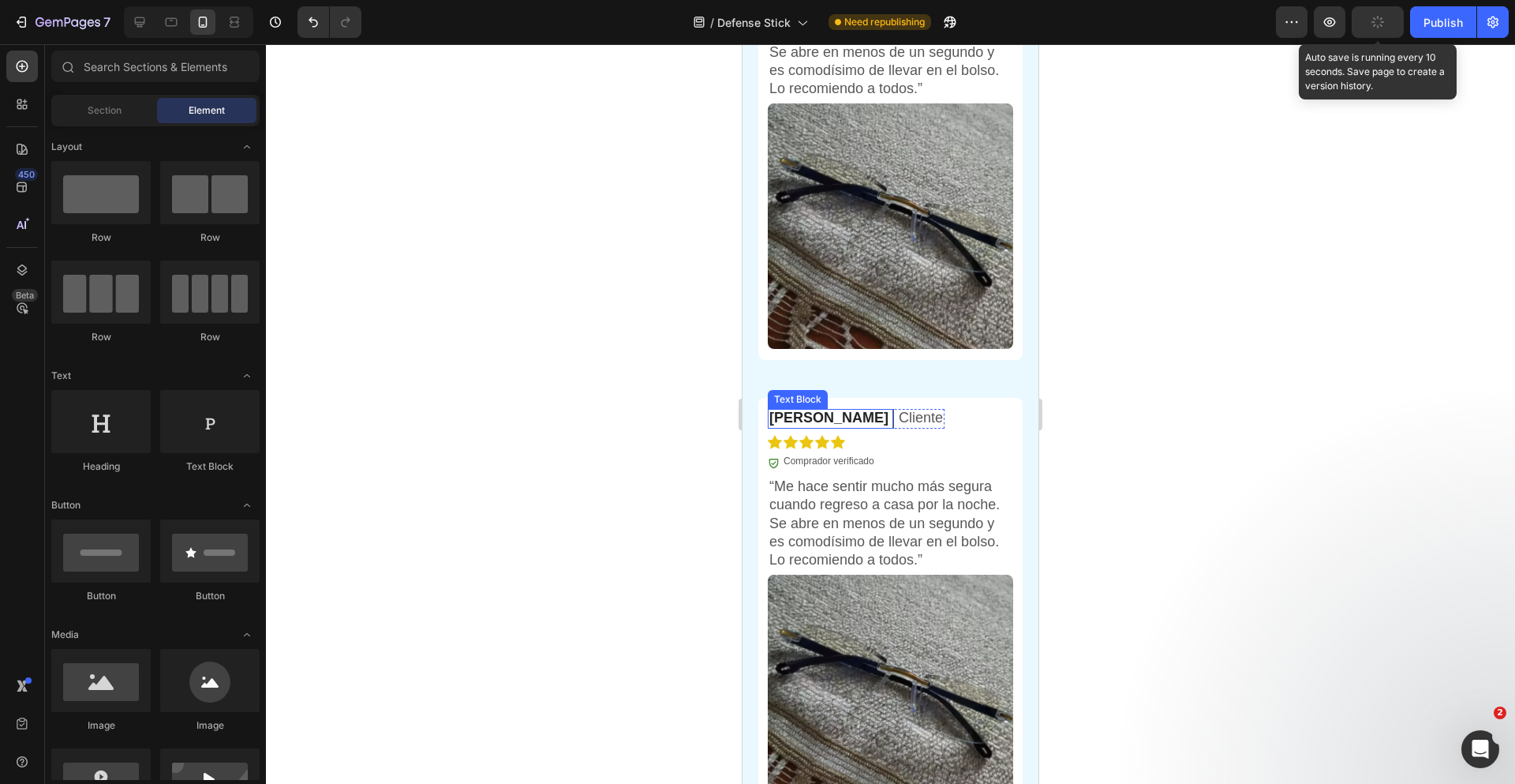
click at [801, 415] on p "[PERSON_NAME]" at bounding box center [829, 417] width 119 height 18
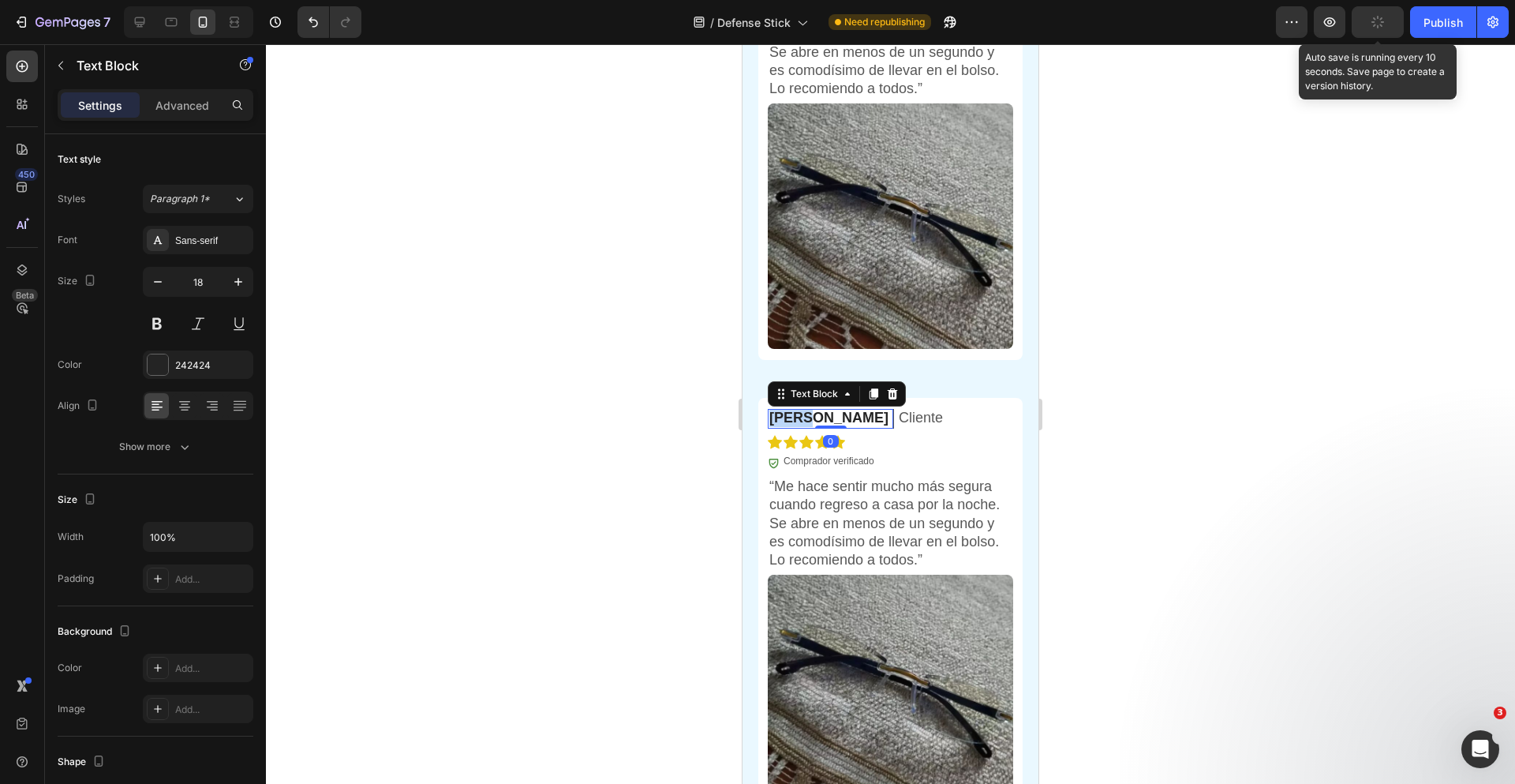
click at [801, 415] on p "[PERSON_NAME]" at bounding box center [829, 417] width 119 height 18
click at [832, 469] on div "[PERSON_NAME] Text Block Cliente Text Block Row Icon Icon Icon Icon Icon Icon L…" at bounding box center [891, 486] width 246 height 177
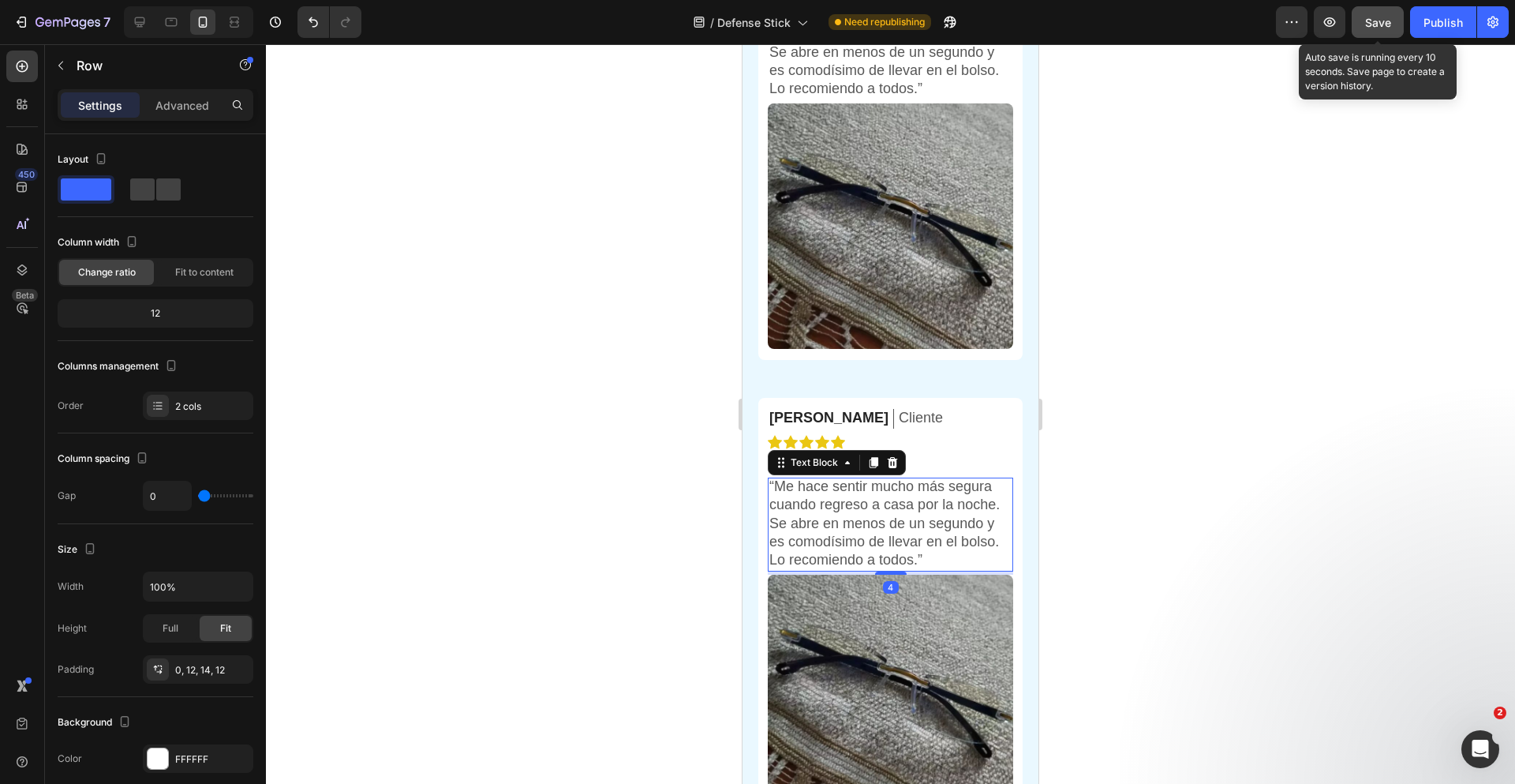
click at [805, 495] on p "“Me hace sentir mucho más segura cuando regreso a casa por la noche. Se abre en…" at bounding box center [891, 523] width 242 height 92
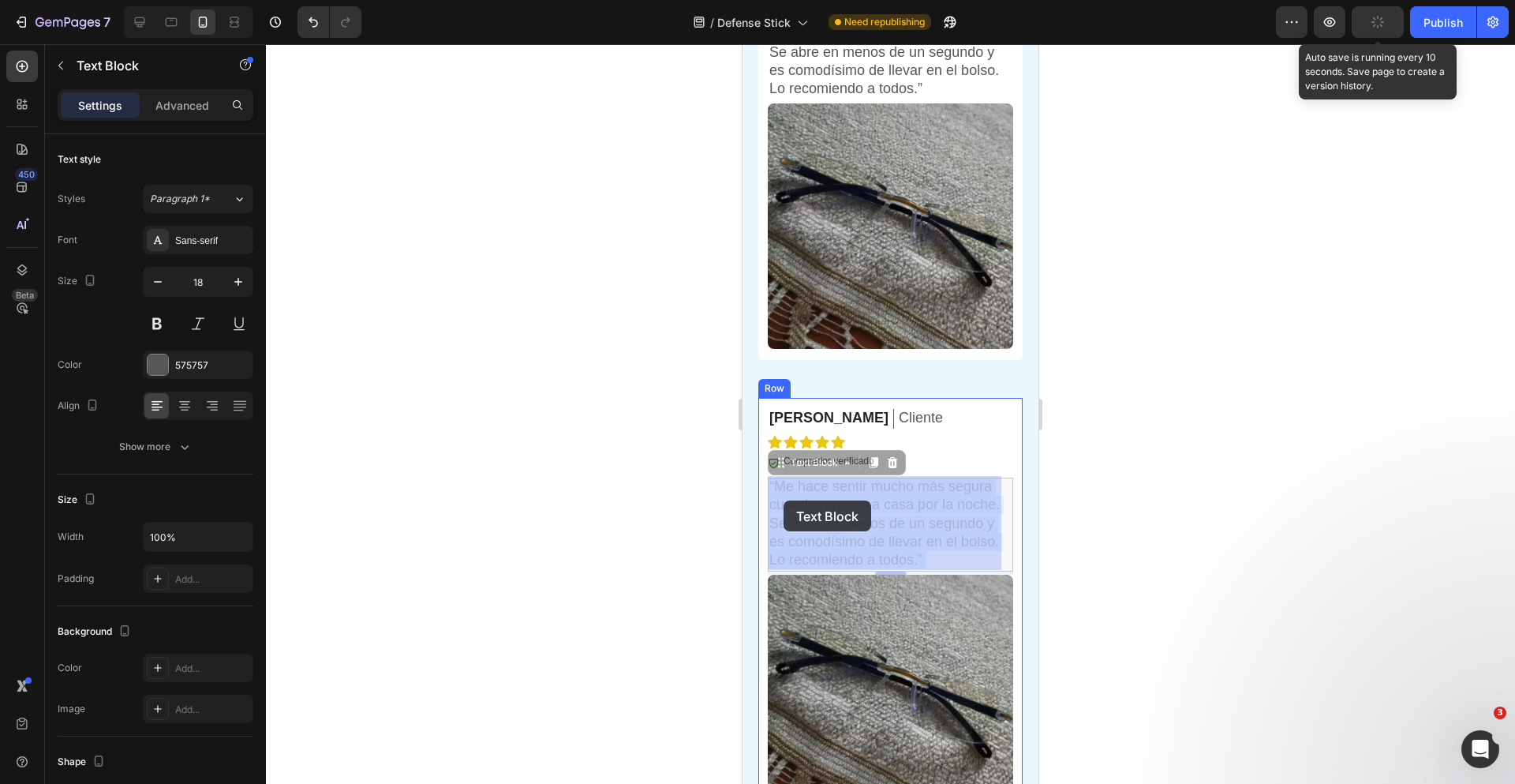
drag, startPoint x: 777, startPoint y: 483, endPoint x: 784, endPoint y: 500, distance: 18.4
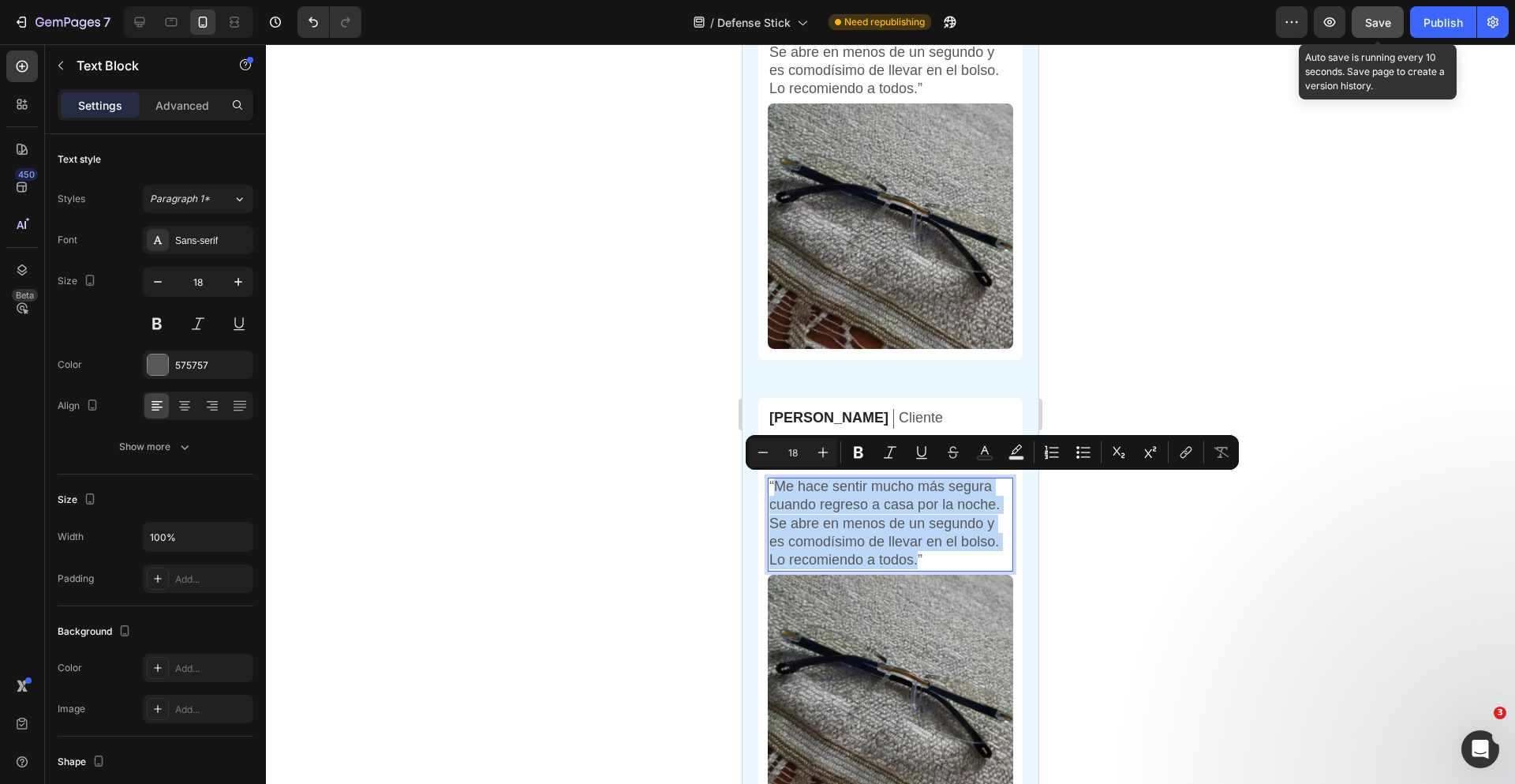
drag, startPoint x: 777, startPoint y: 485, endPoint x: 993, endPoint y: 564, distance: 230.0
click at [993, 564] on p "“Me hace sentir mucho más segura cuando regreso a casa por la noche. Se abre en…" at bounding box center [891, 523] width 242 height 92
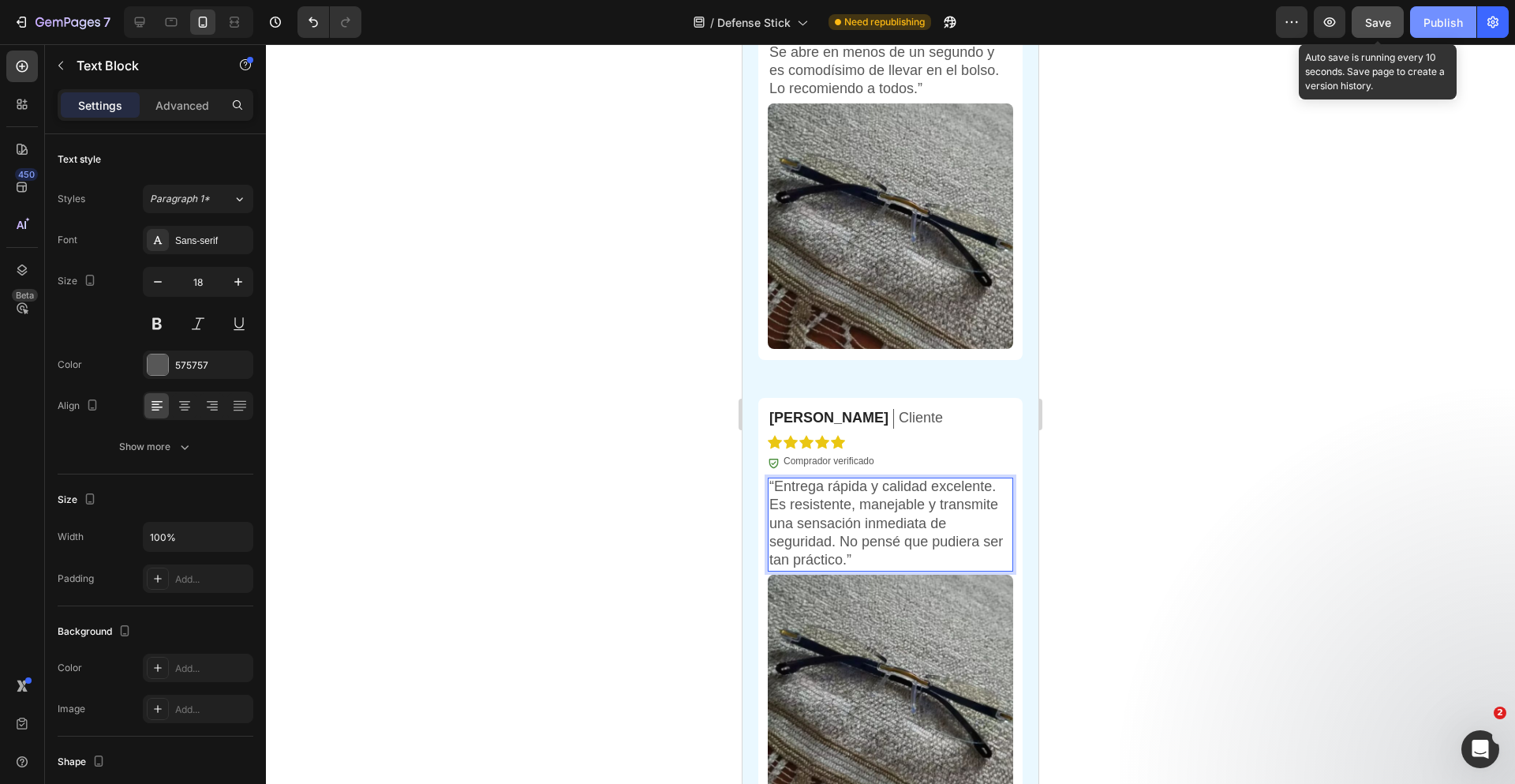
click at [1371, 19] on span "Save" at bounding box center [1378, 22] width 26 height 14
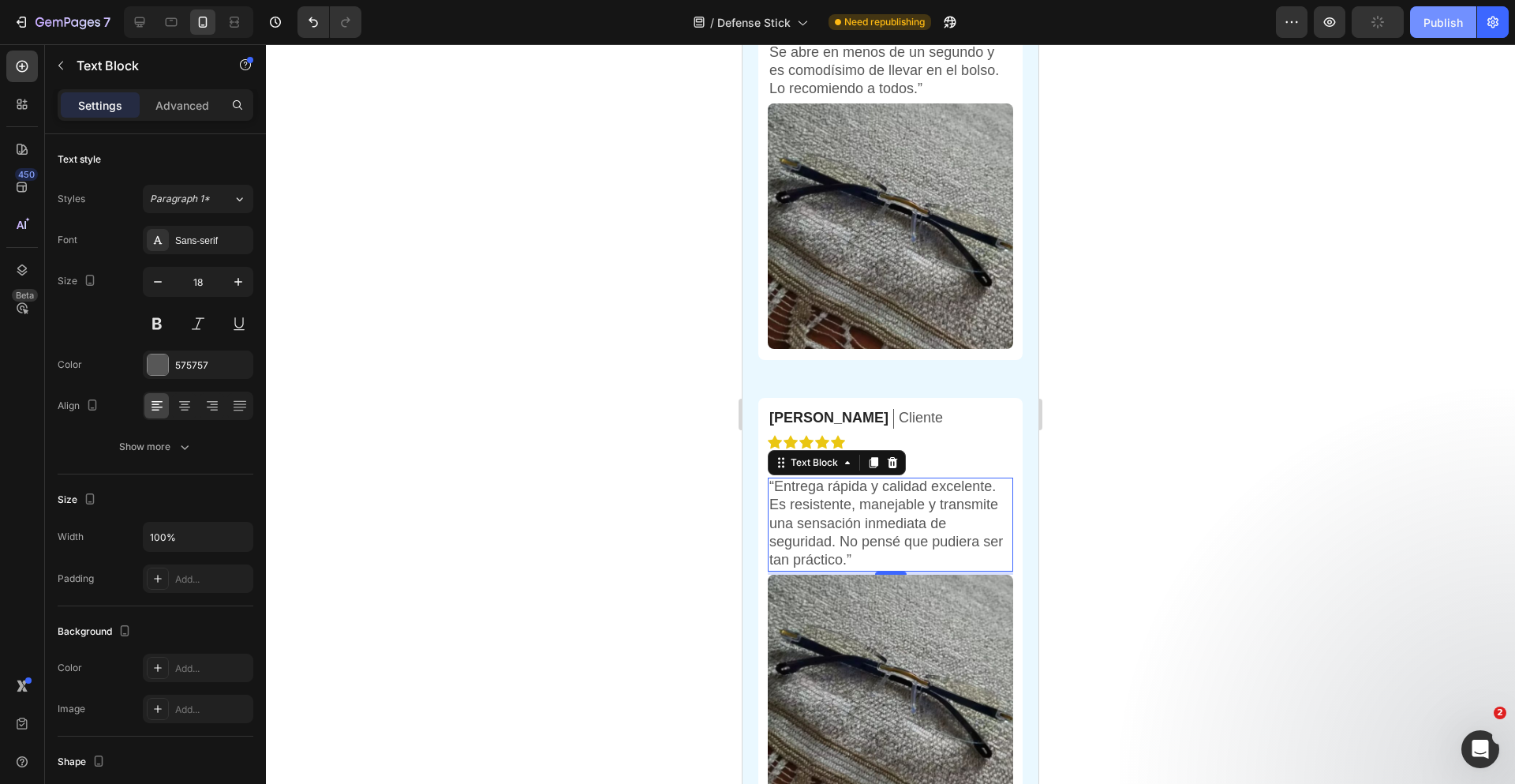
click at [1445, 27] on div "Publish" at bounding box center [1443, 22] width 40 height 16
click at [1339, 330] on div at bounding box center [891, 414] width 1249 height 739
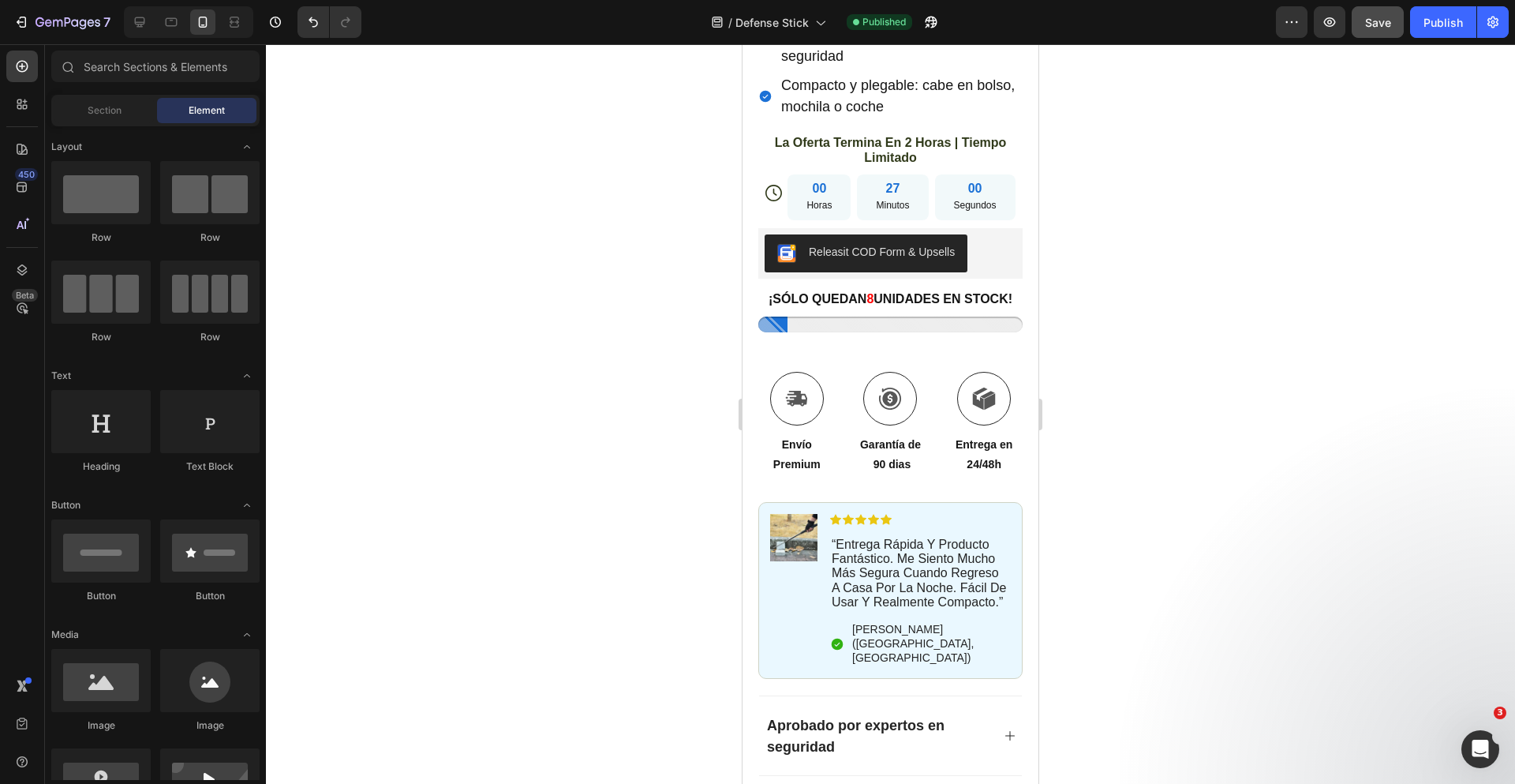
scroll to position [0, 0]
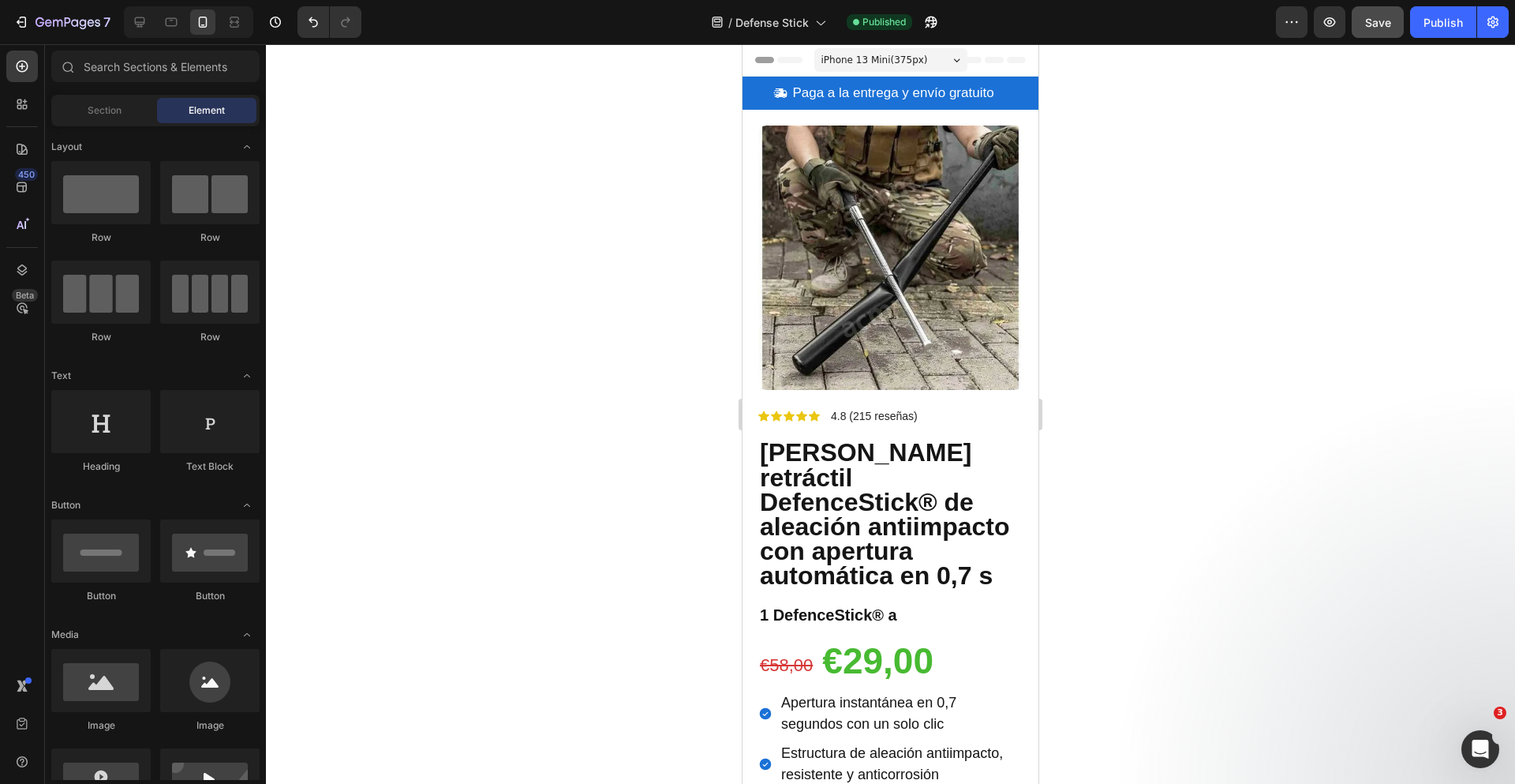
drag, startPoint x: 1036, startPoint y: 67, endPoint x: 1745, endPoint y: 47, distance: 709.3
click at [147, 26] on icon at bounding box center [139, 22] width 15 height 15
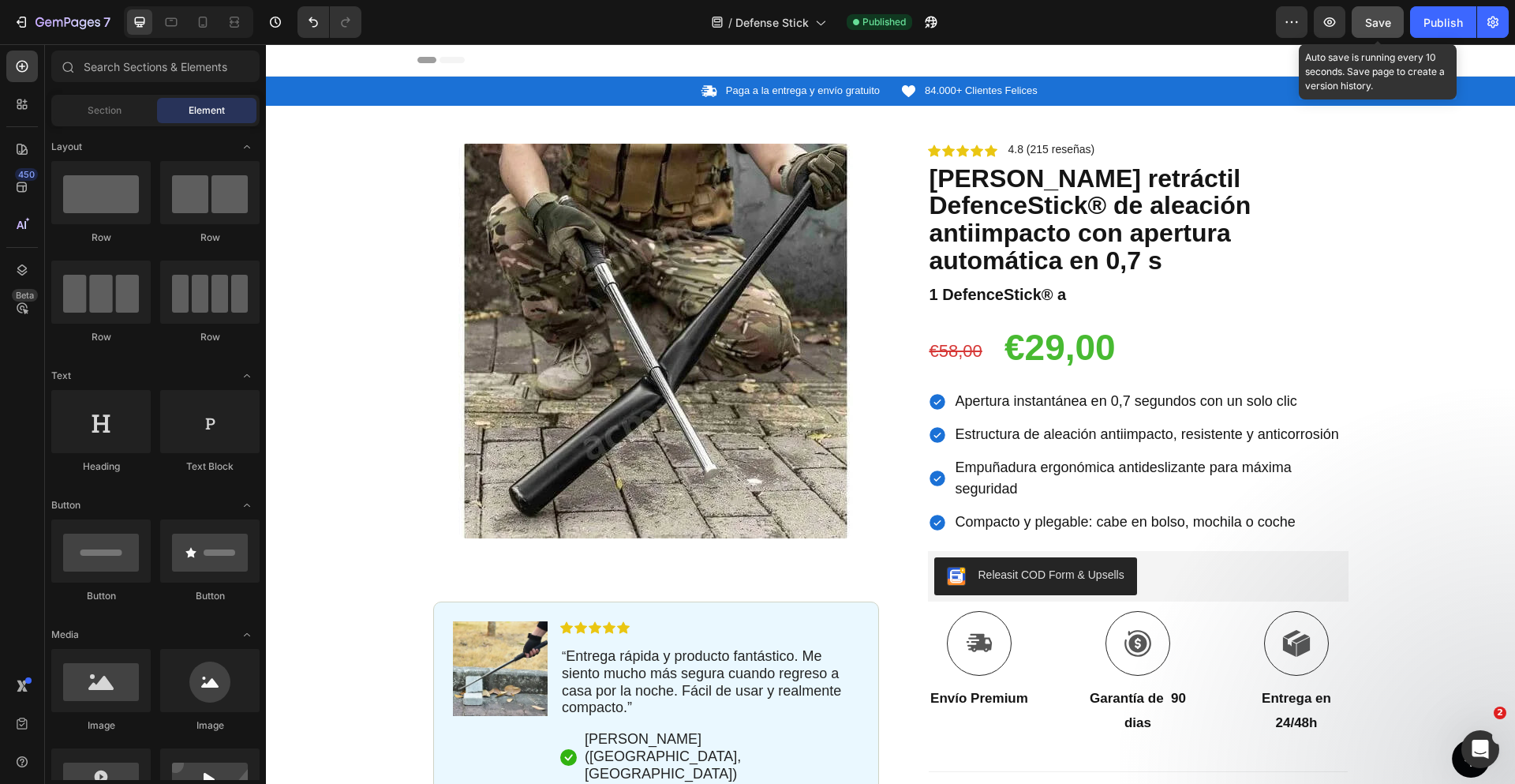
click at [1365, 18] on span "Save" at bounding box center [1378, 22] width 26 height 14
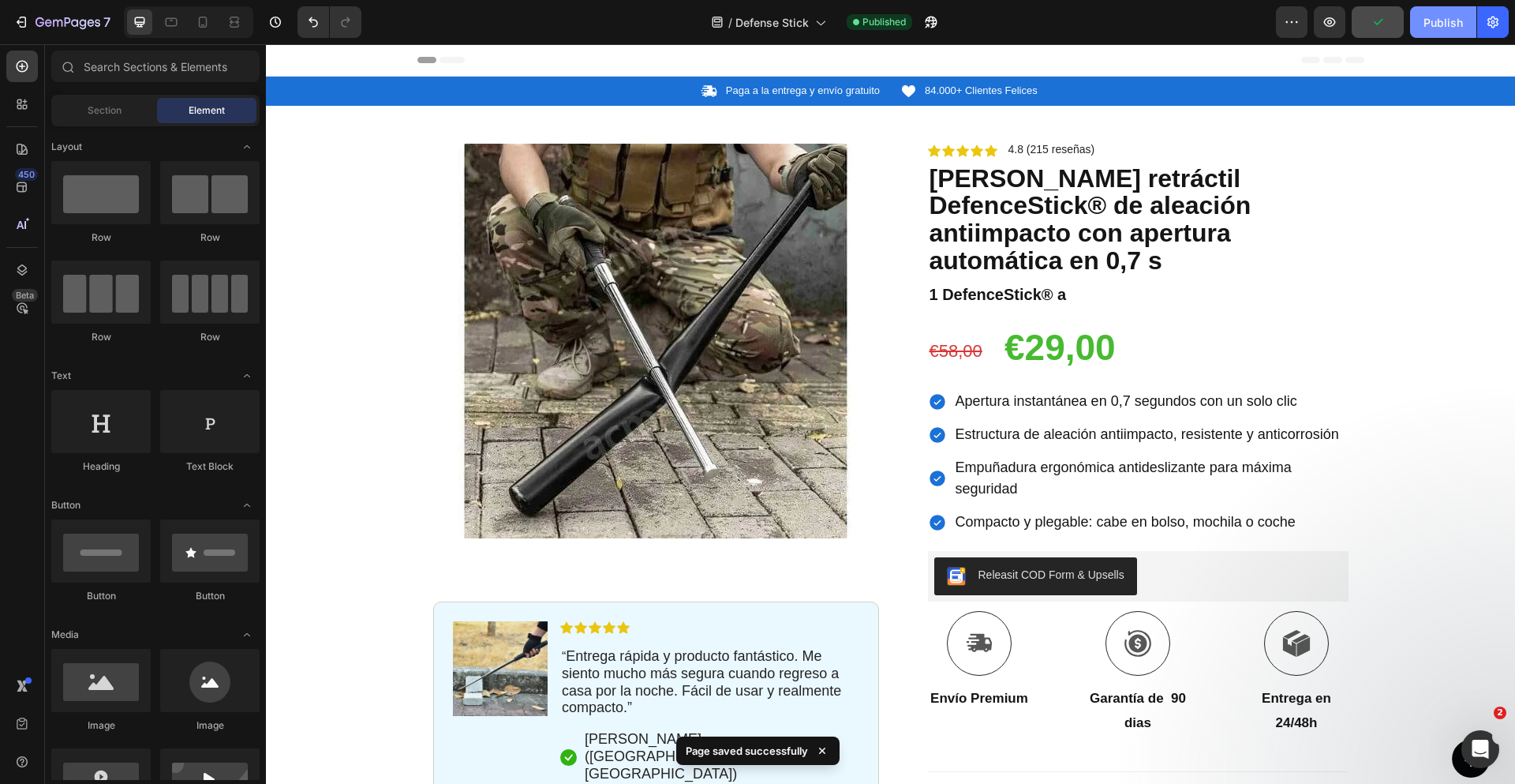
click at [1417, 19] on button "Publish" at bounding box center [1443, 22] width 66 height 32
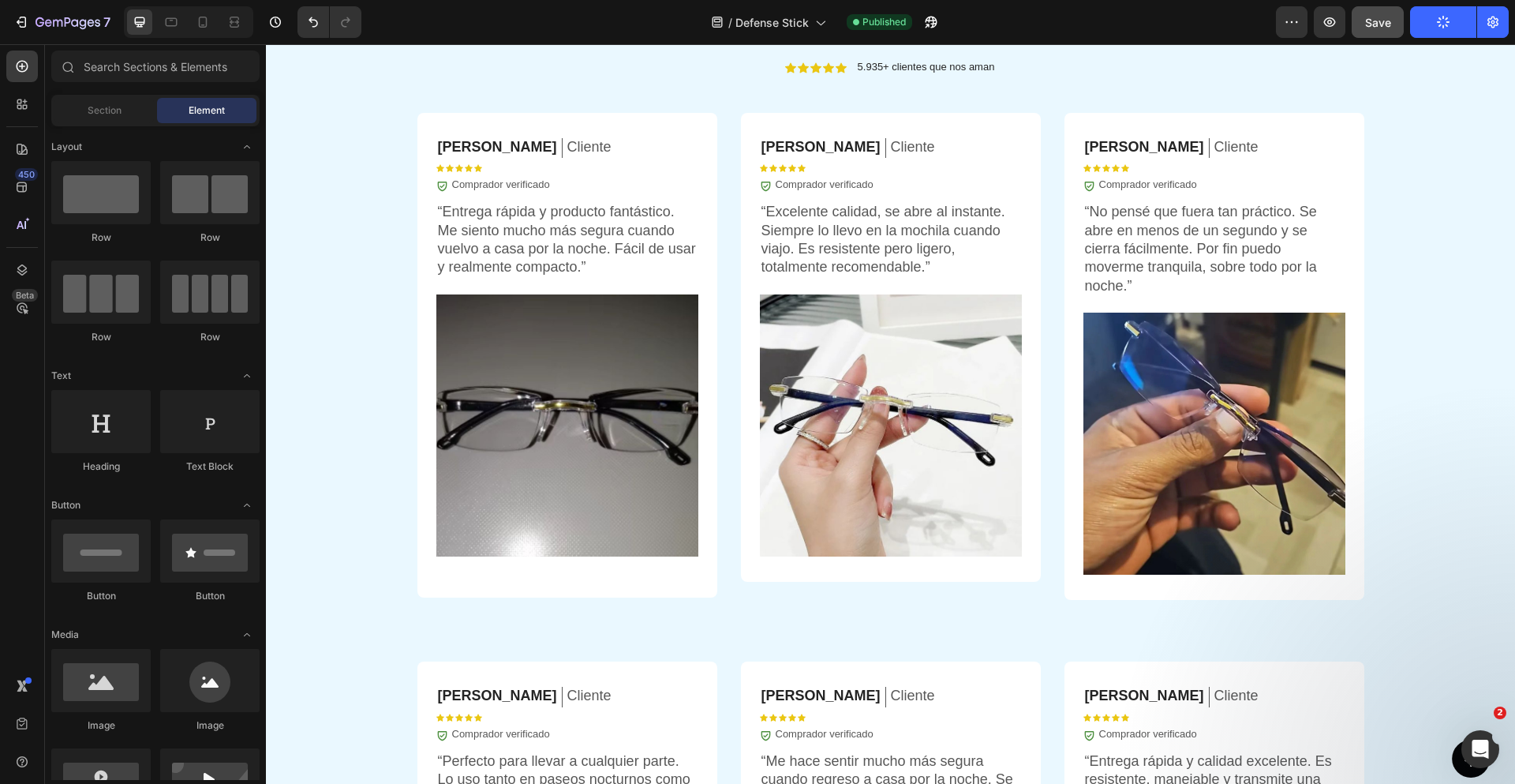
scroll to position [3806, 0]
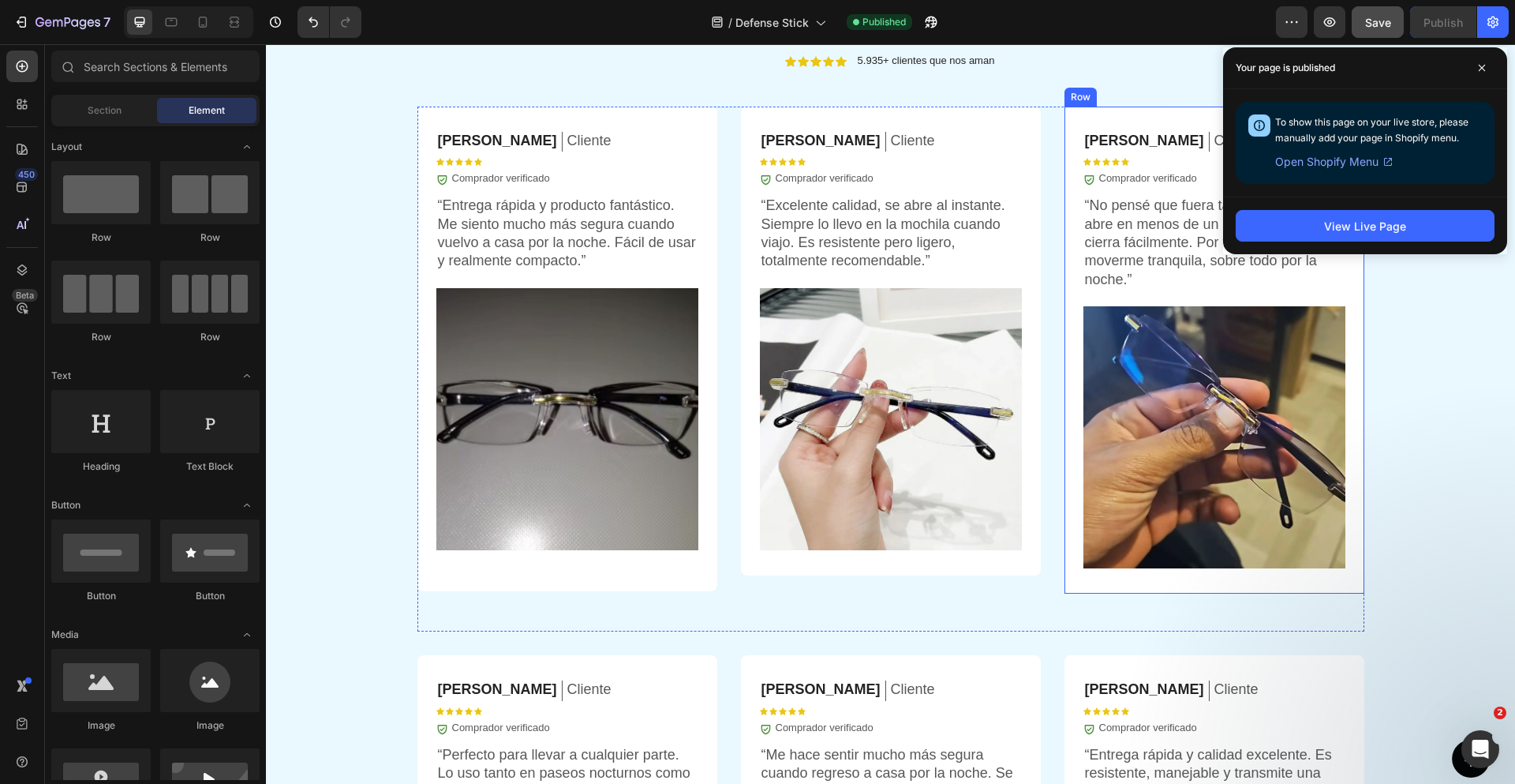
click at [1442, 360] on div "OPINIONES DE CLIENTES Heading Icon Icon Icon Icon Icon Icon List 5.935+ cliente…" at bounding box center [891, 600] width 1249 height 1187
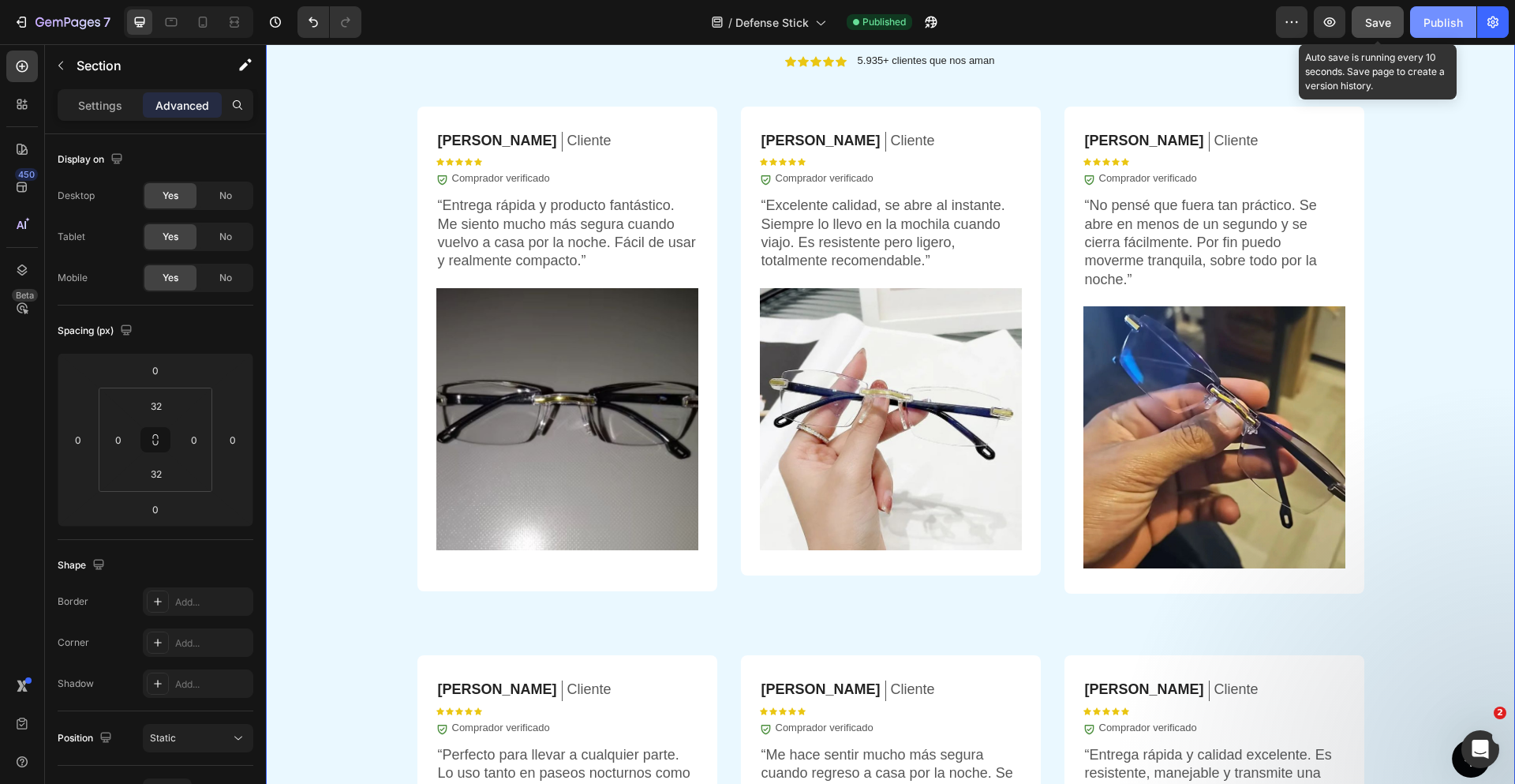
click at [1389, 18] on span "Save" at bounding box center [1378, 22] width 26 height 14
click at [1434, 28] on div "Publish" at bounding box center [1443, 22] width 40 height 16
click at [198, 23] on icon at bounding box center [202, 22] width 15 height 15
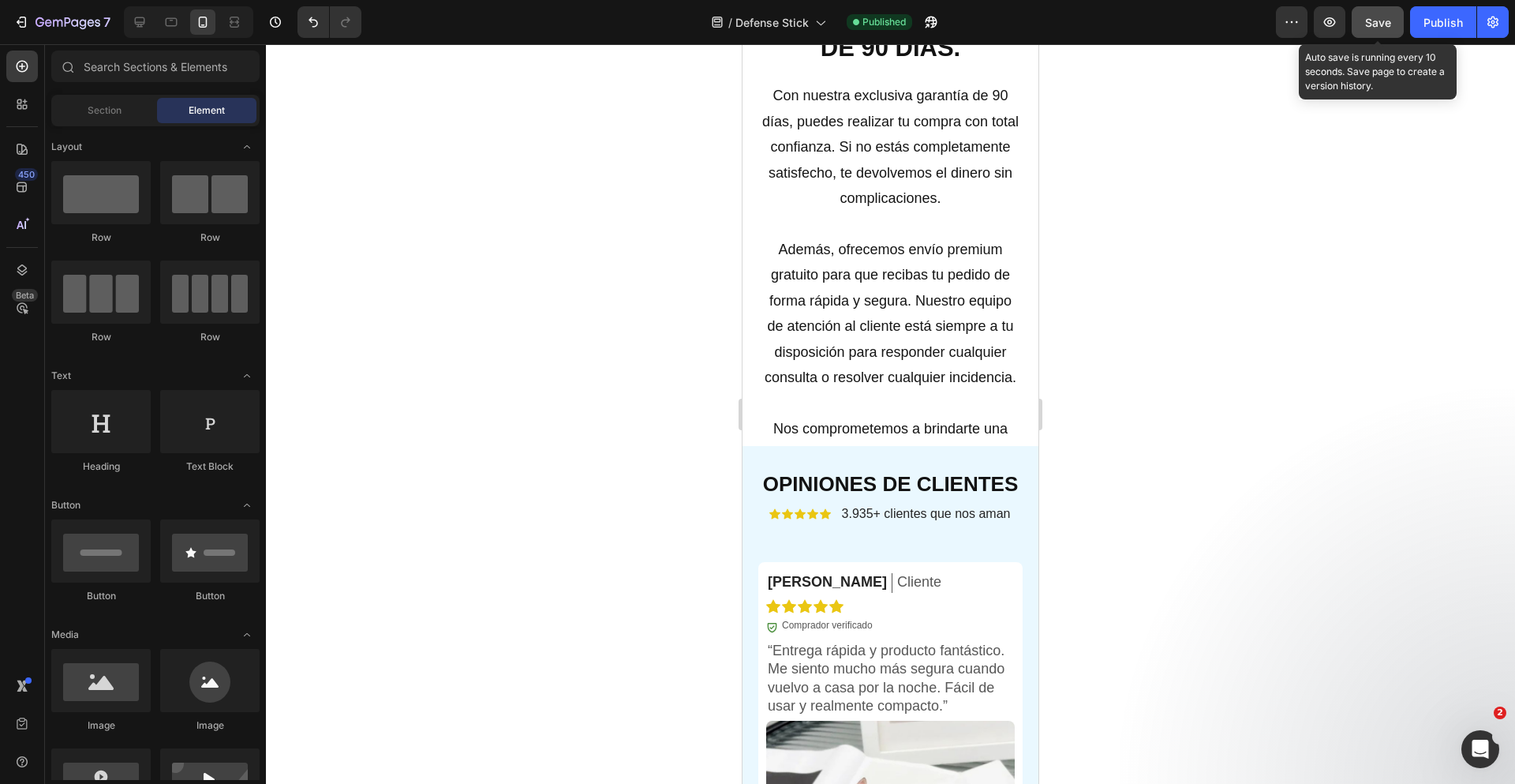
scroll to position [3372, 0]
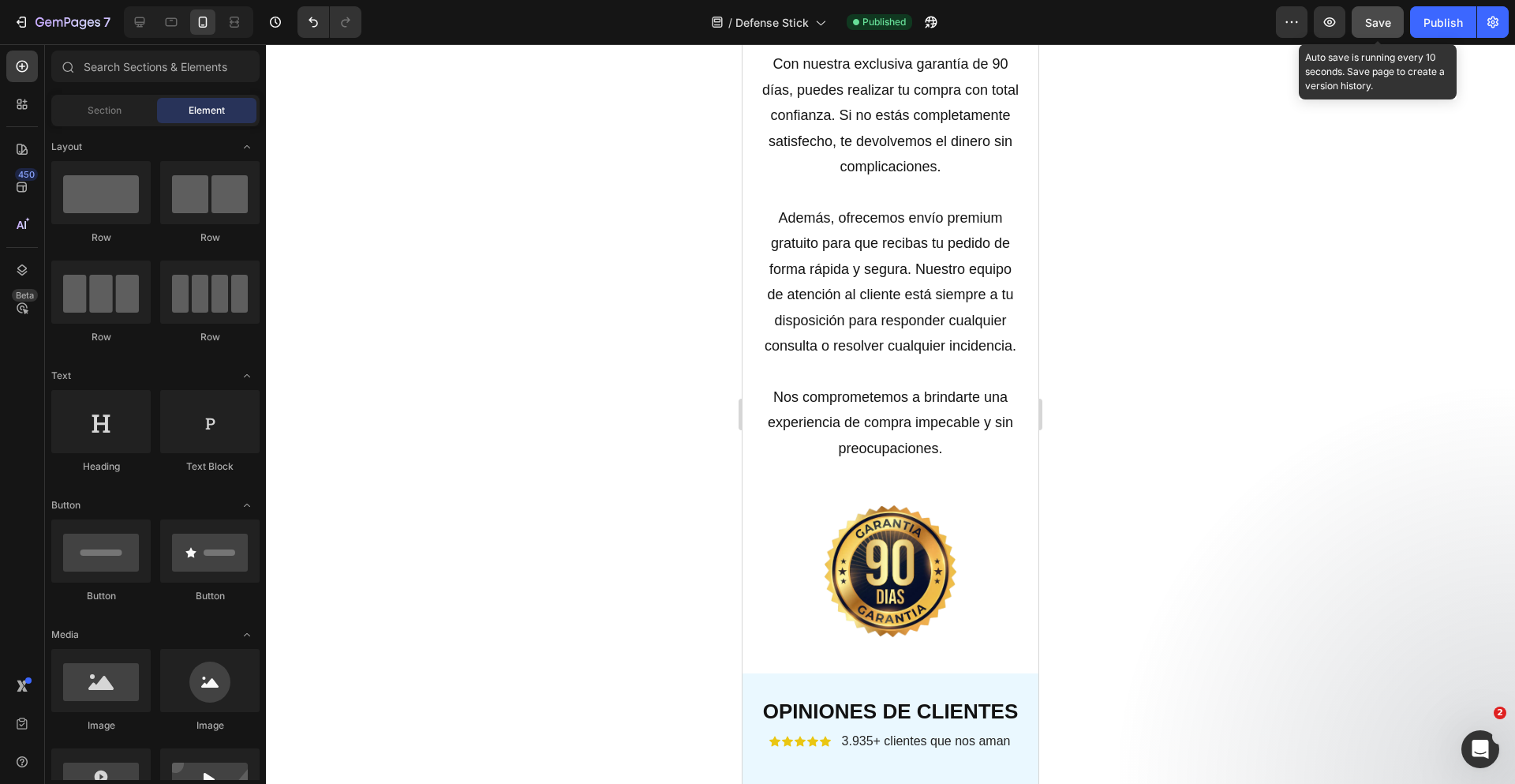
drag, startPoint x: 1033, startPoint y: 730, endPoint x: 1787, endPoint y: 447, distance: 805.4
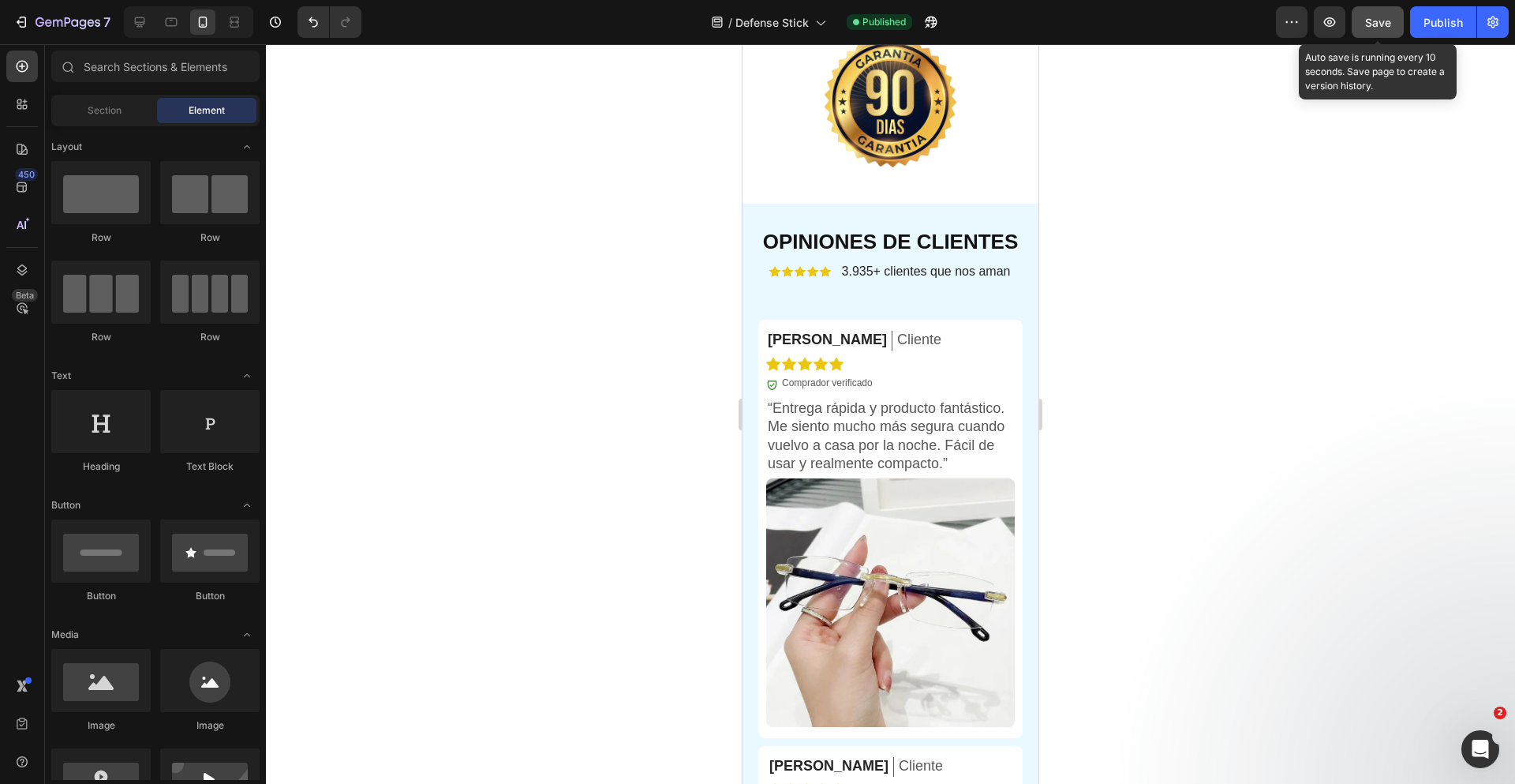
scroll to position [3875, 0]
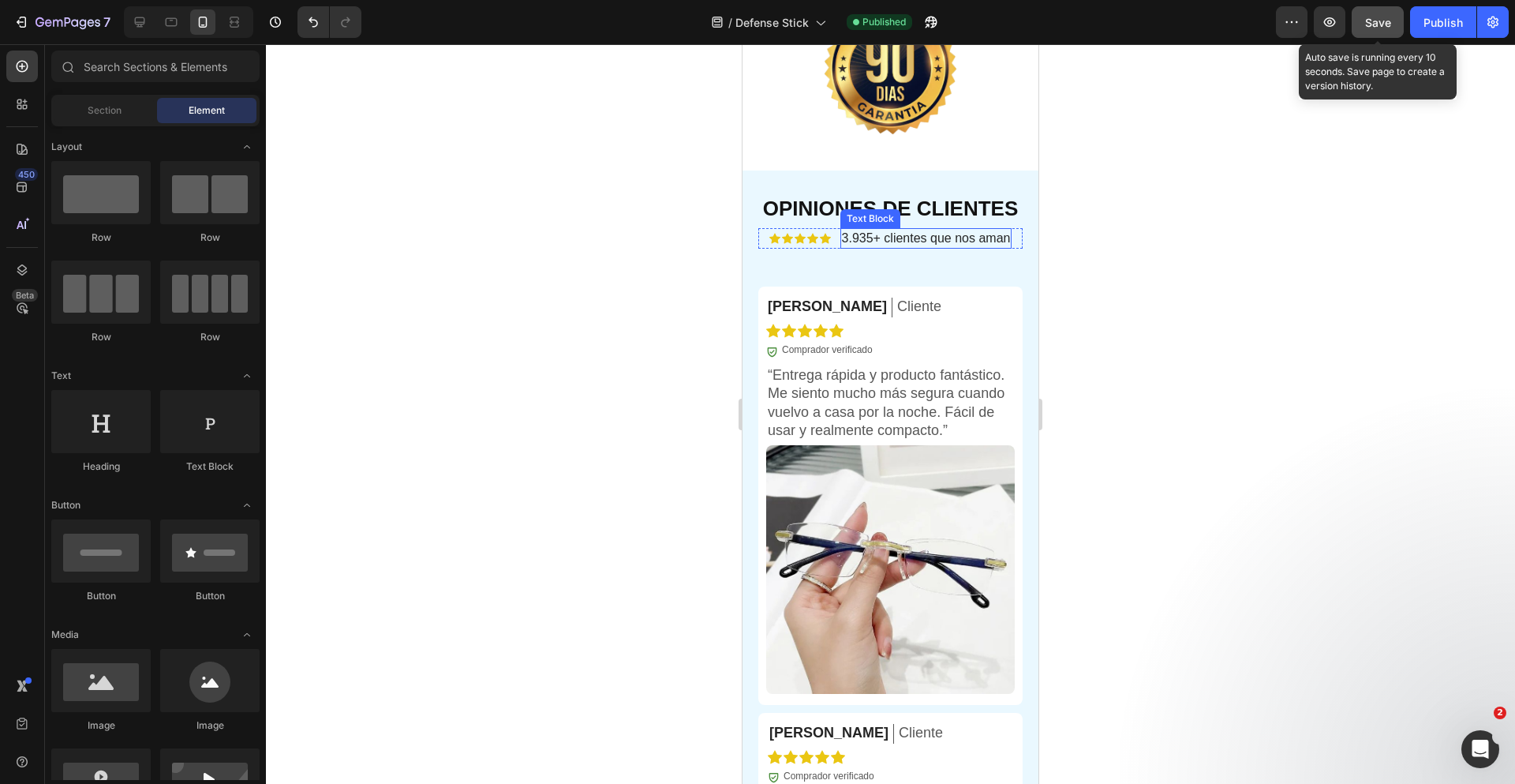
click at [857, 245] on span "3.935+ clientes que nos aman" at bounding box center [926, 238] width 168 height 14
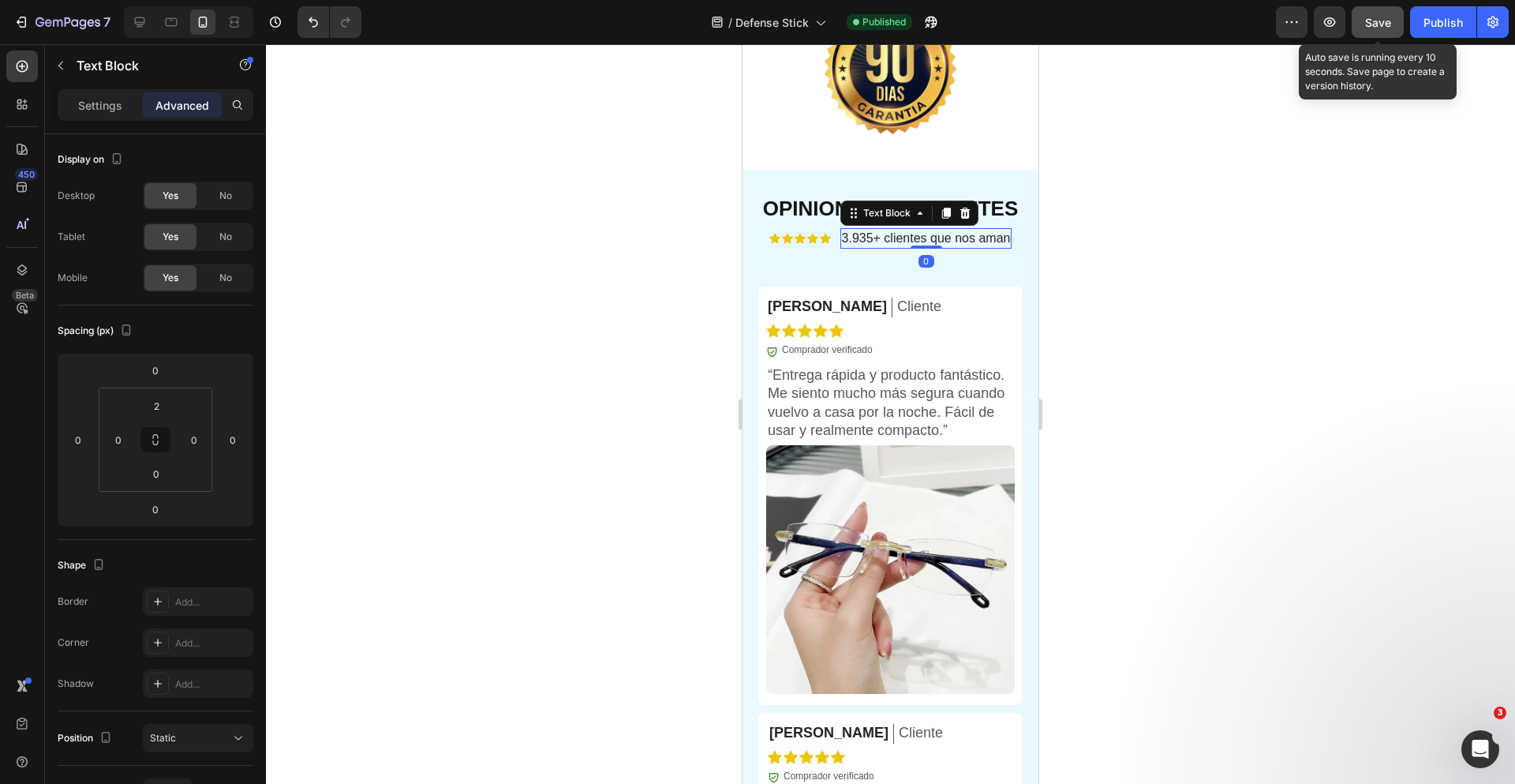
click at [843, 245] on span "3.935+ clientes que nos aman" at bounding box center [926, 238] width 168 height 14
click at [1374, 24] on span "Save" at bounding box center [1378, 22] width 26 height 14
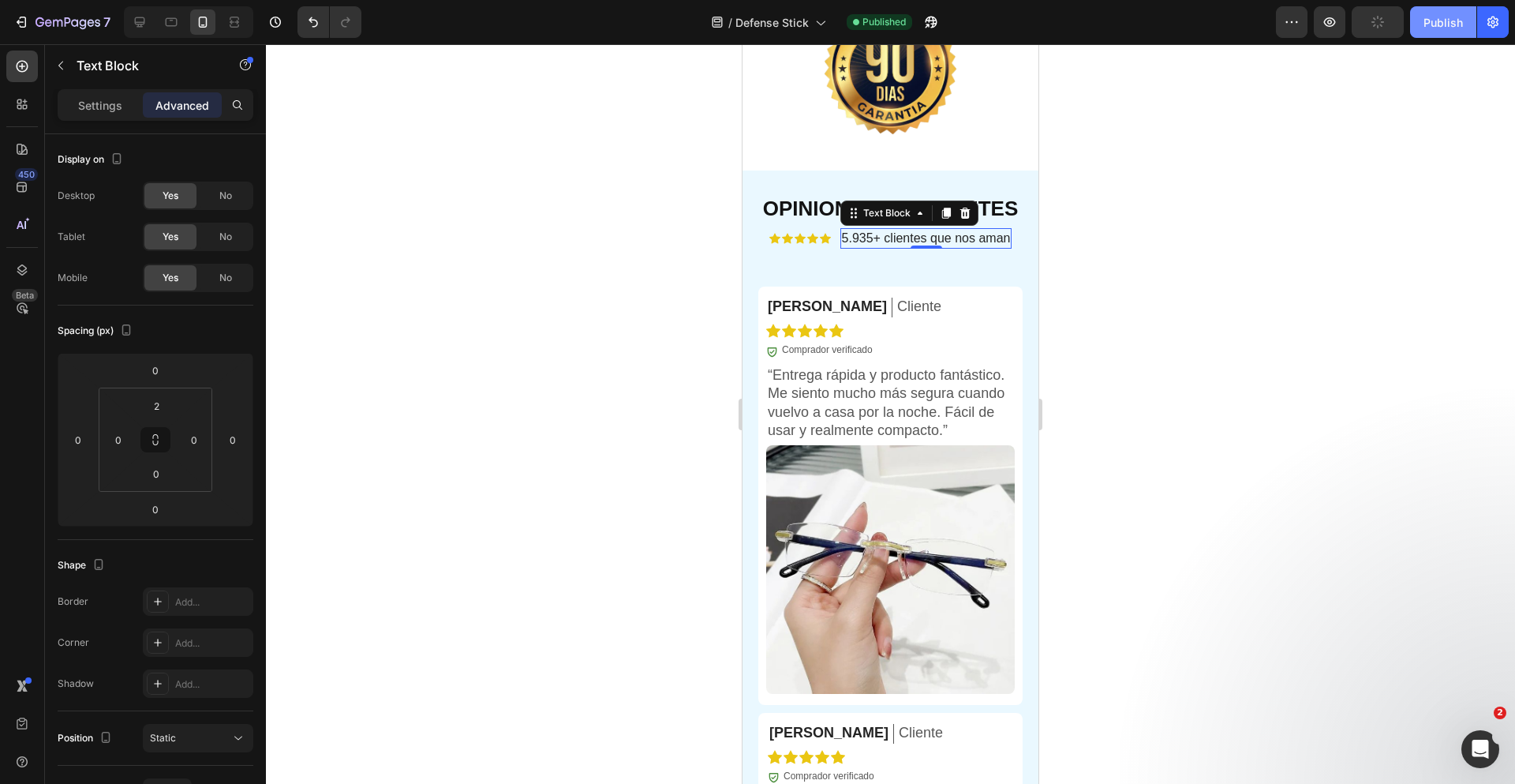
click at [1429, 24] on div "Publish" at bounding box center [1443, 22] width 40 height 16
click at [135, 24] on icon at bounding box center [139, 22] width 15 height 15
type input "0"
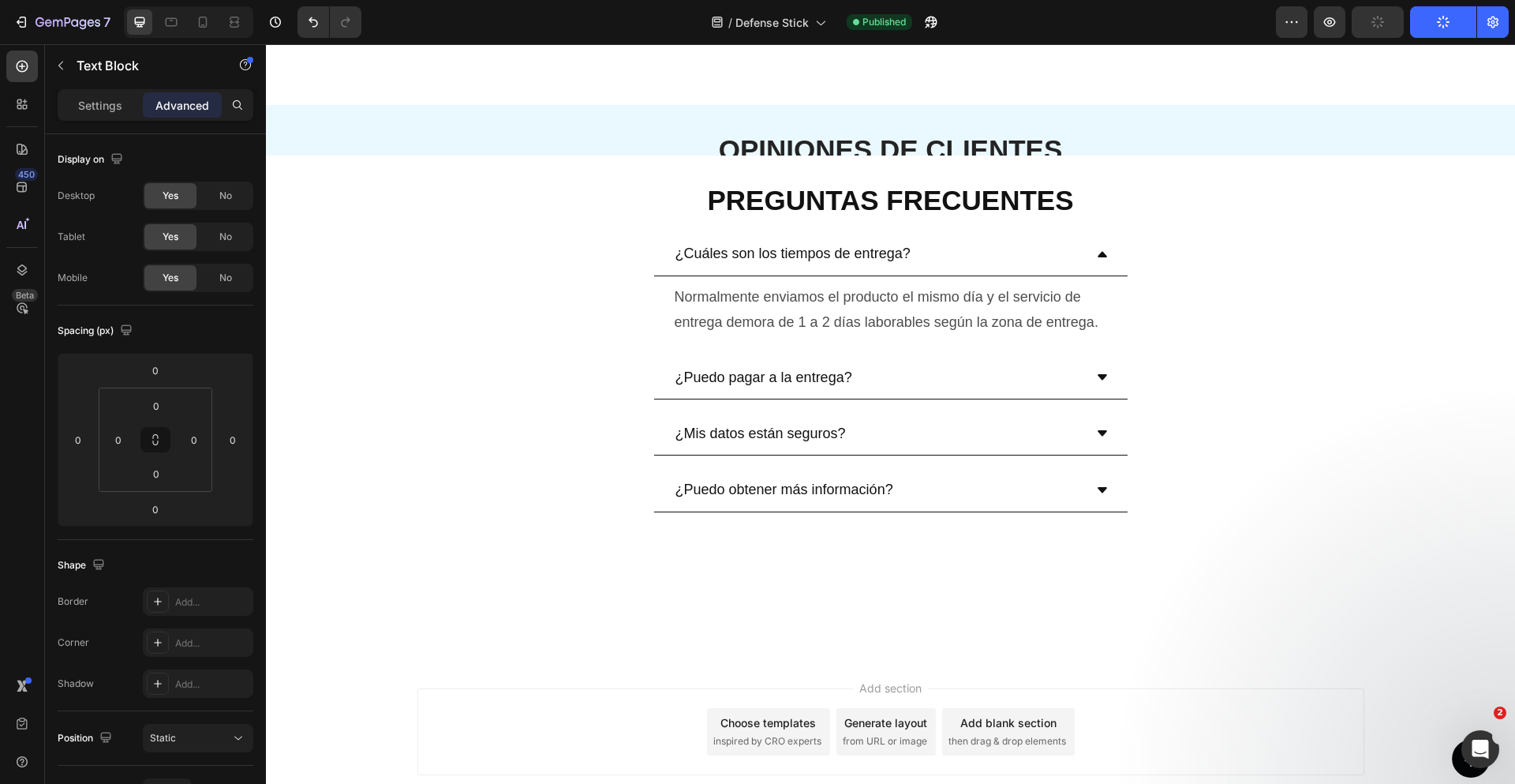
scroll to position [3679, 0]
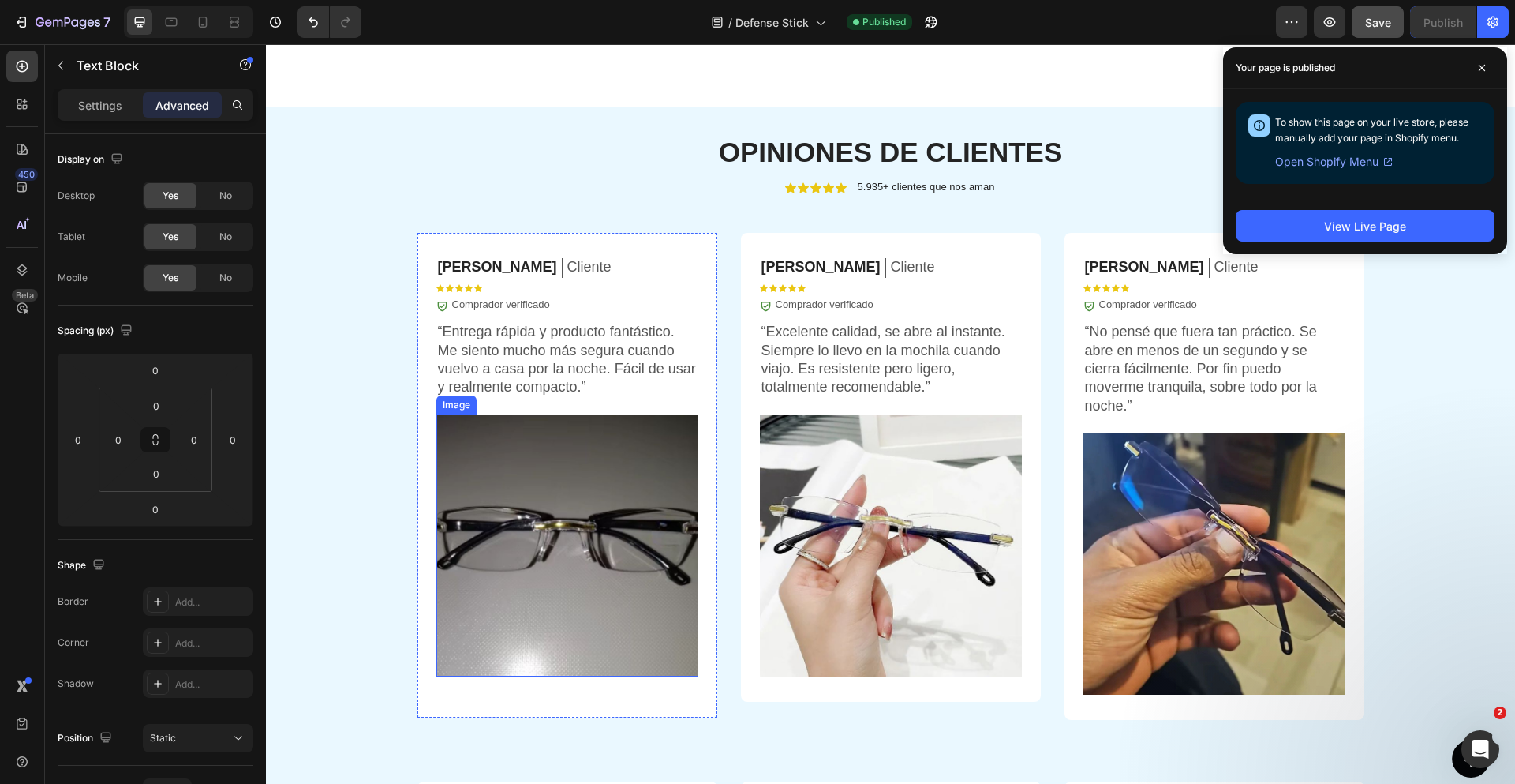
click at [578, 475] on img at bounding box center [567, 545] width 262 height 262
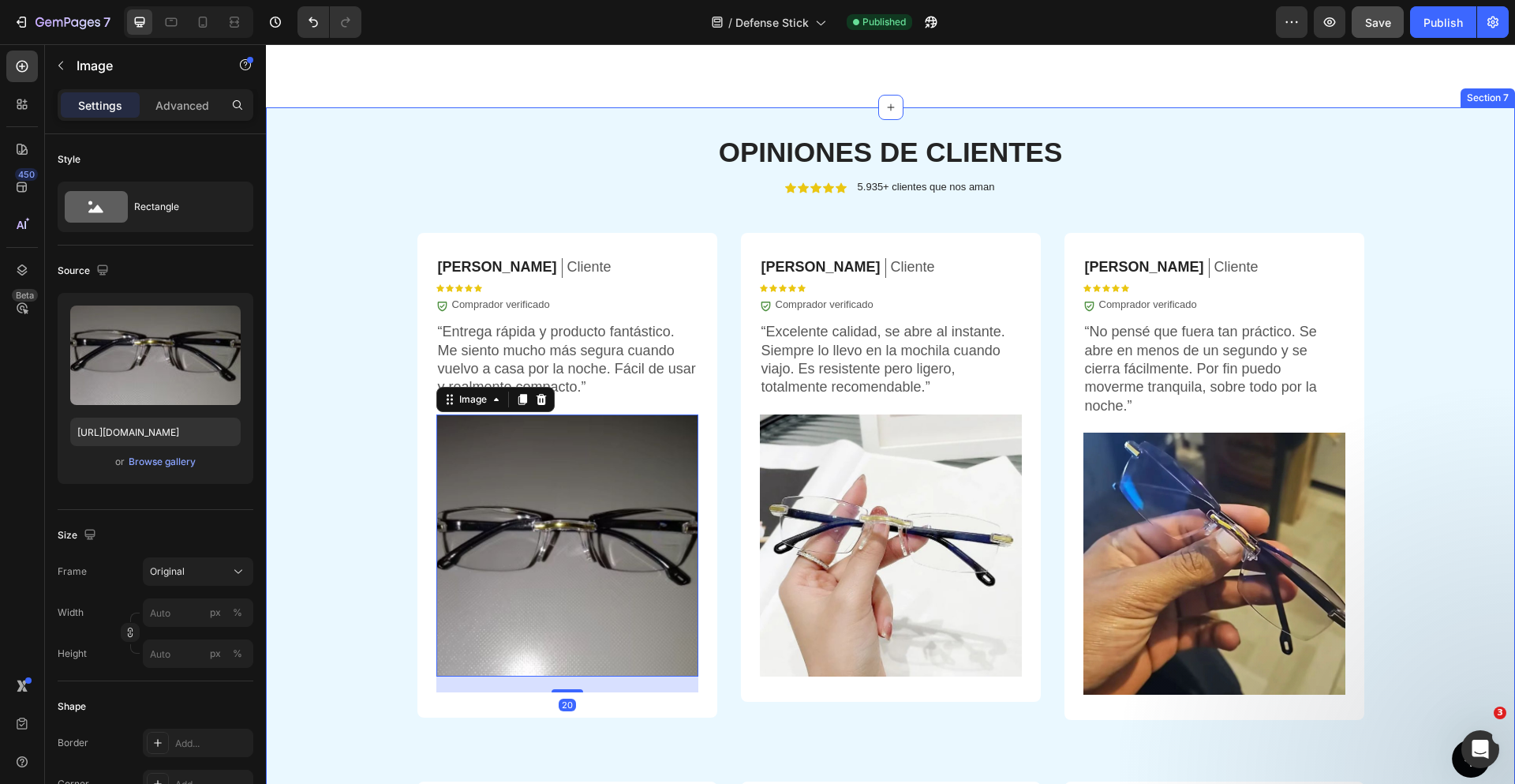
drag, startPoint x: 1454, startPoint y: 351, endPoint x: 1487, endPoint y: 424, distance: 80.1
click at [1454, 351] on div "OPINIONES DE CLIENTES Heading Icon Icon Icon Icon Icon Icon List 5.935+ cliente…" at bounding box center [891, 726] width 1249 height 1187
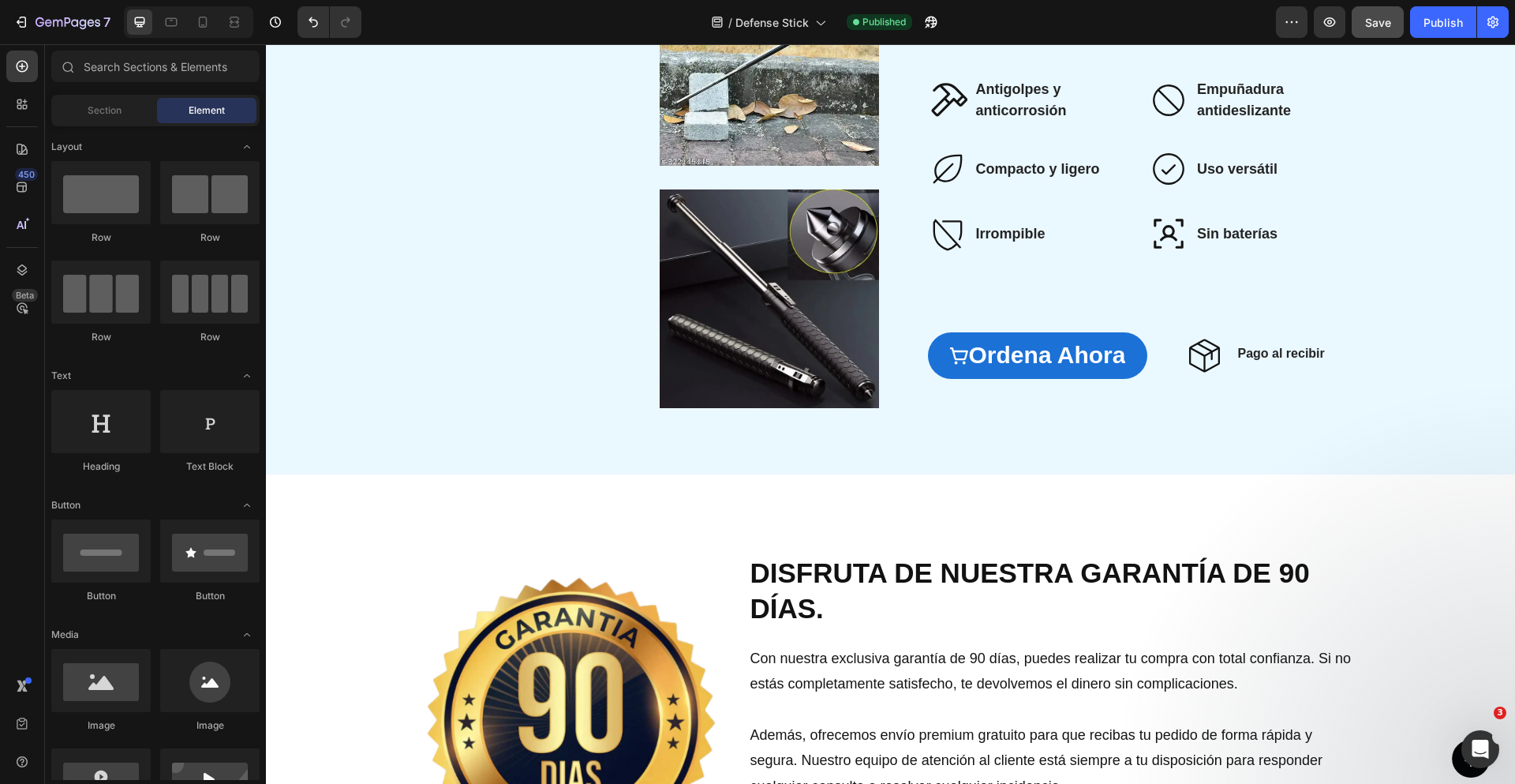
scroll to position [2807, 0]
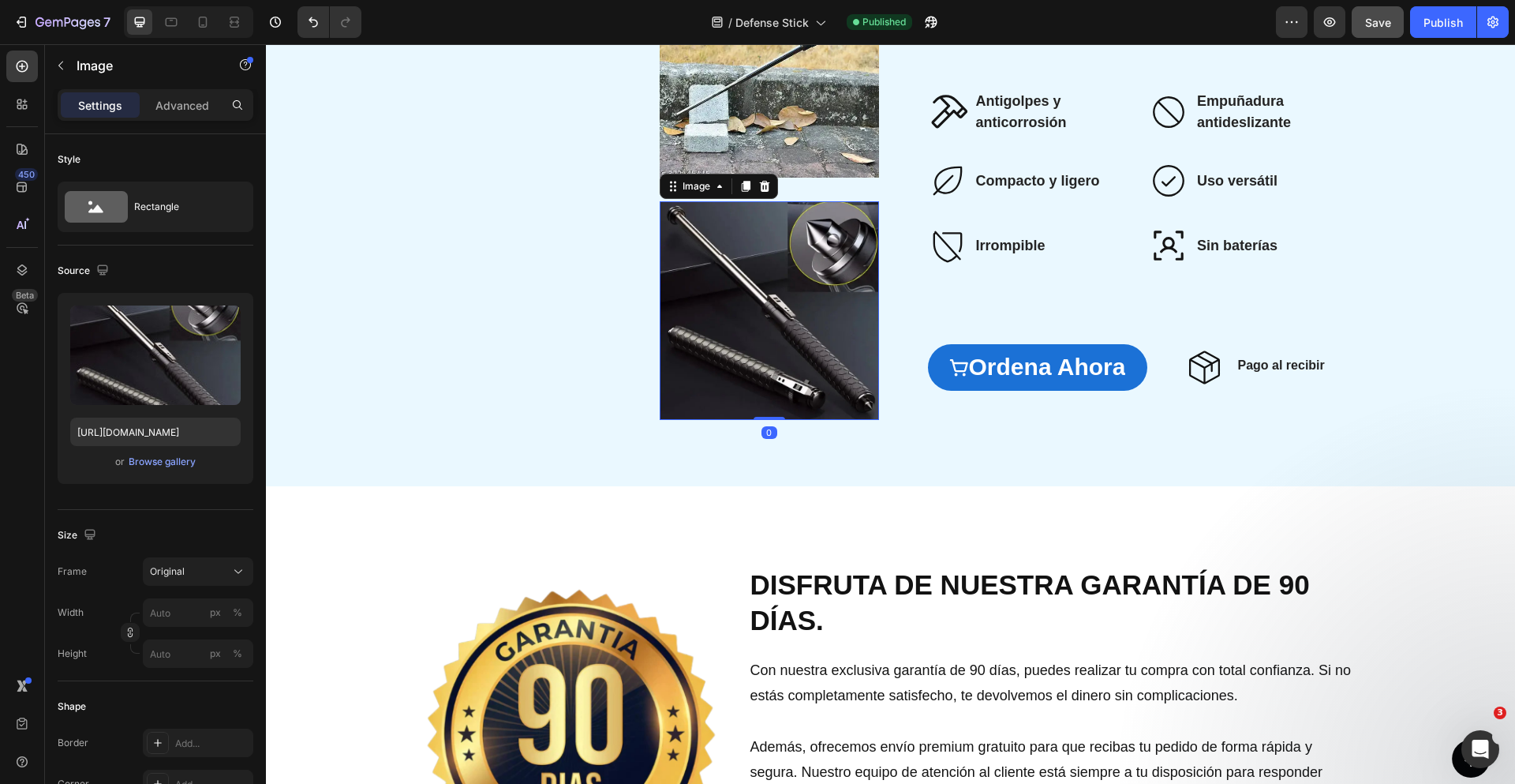
click at [785, 279] on img at bounding box center [770, 311] width 220 height 220
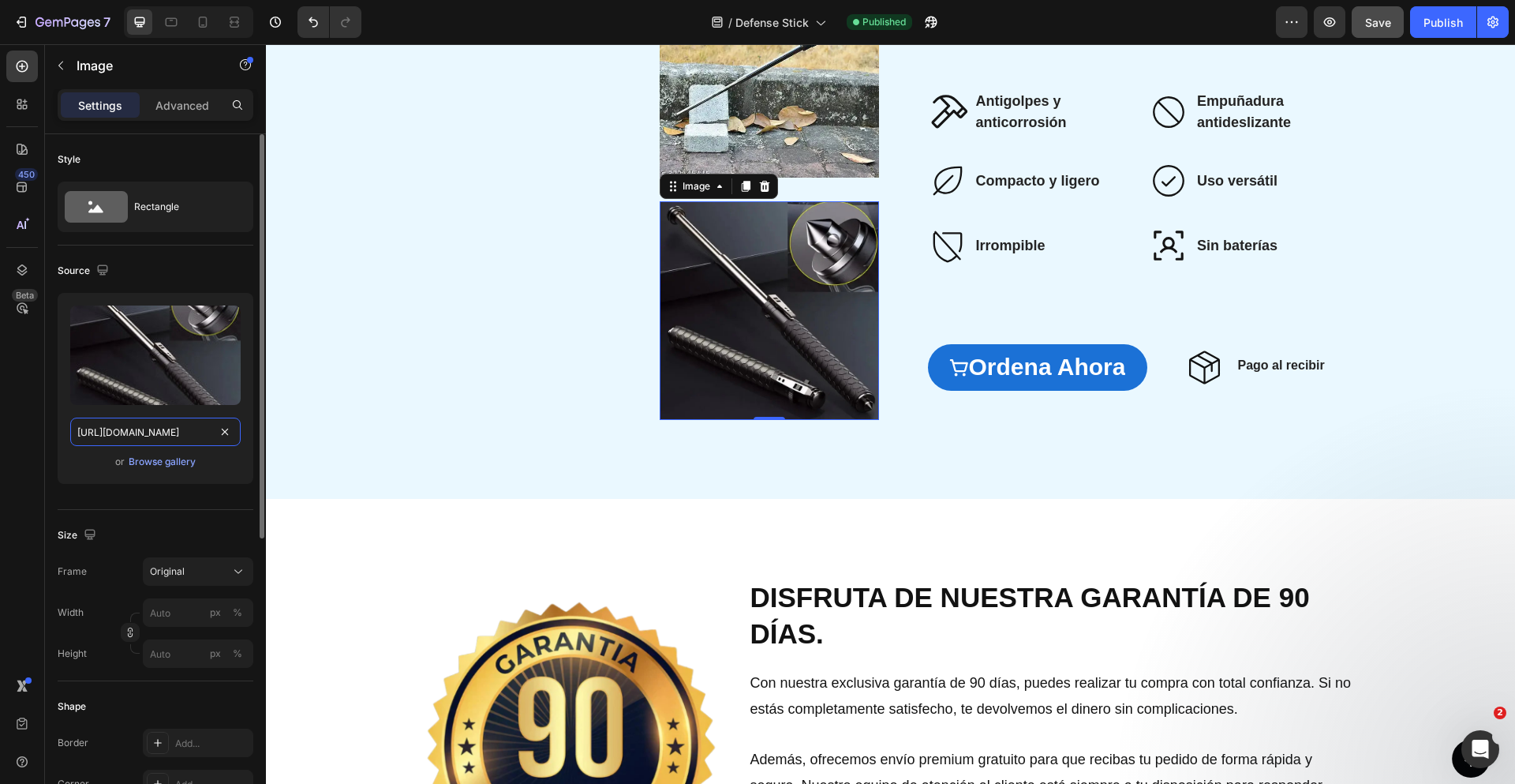
click at [151, 426] on input "[URL][DOMAIN_NAME]" at bounding box center [156, 431] width 170 height 28
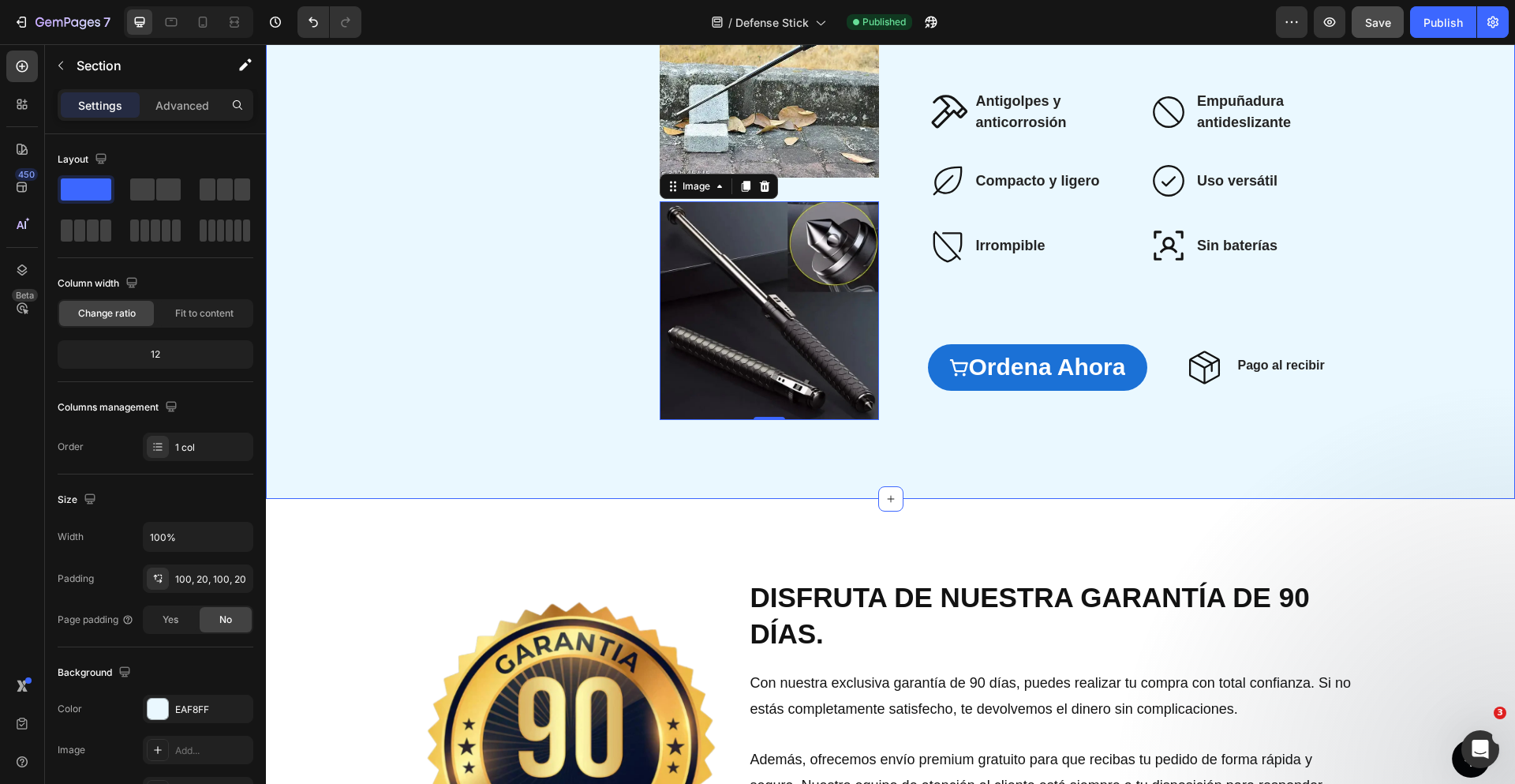
click at [1330, 456] on div "Image Image Image 0 Row La mejor opción [PERSON_NAME] Heading Diseñado con una …" at bounding box center [891, 189] width 1249 height 619
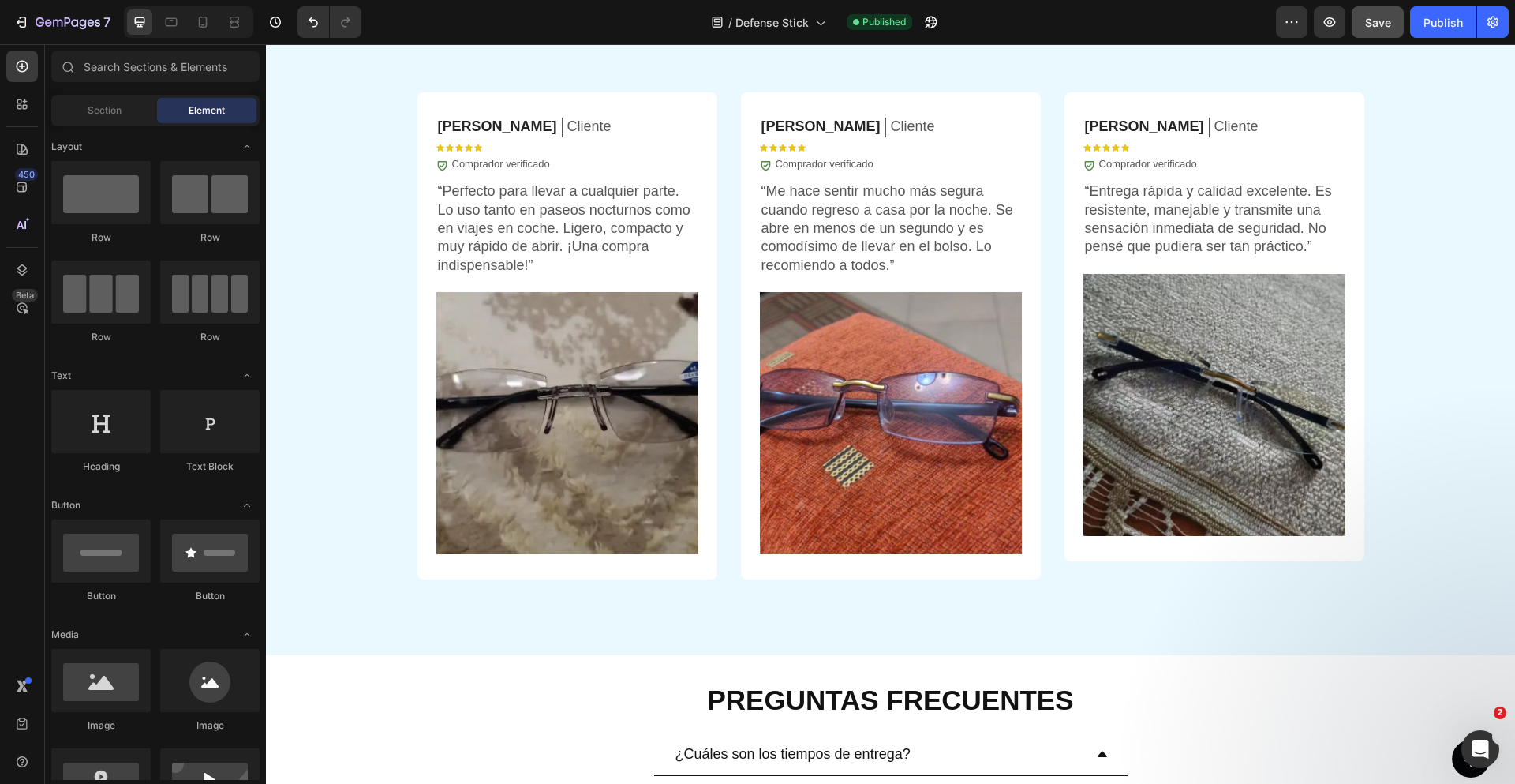
scroll to position [4387, 0]
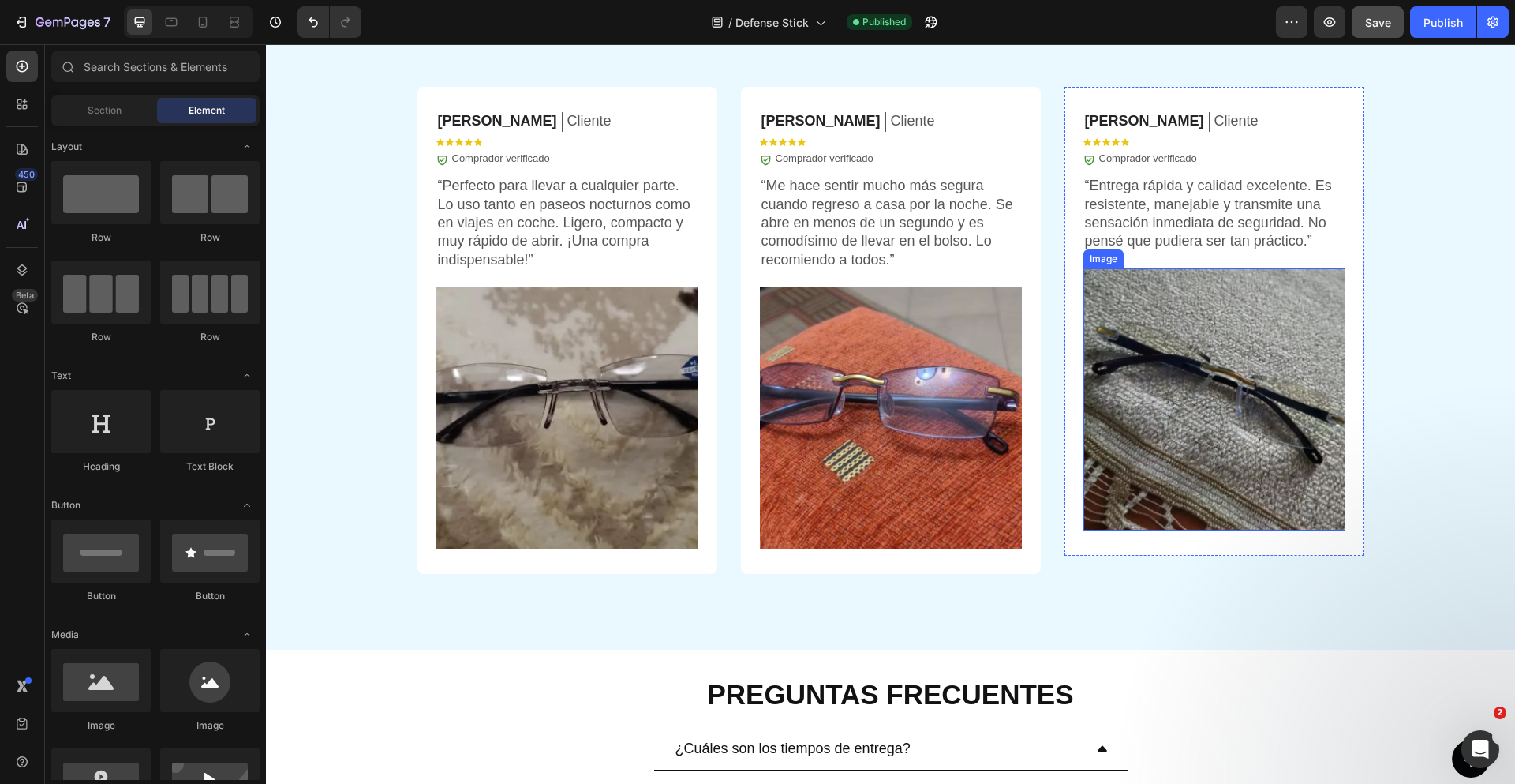
click at [1212, 452] on img at bounding box center [1214, 399] width 262 height 262
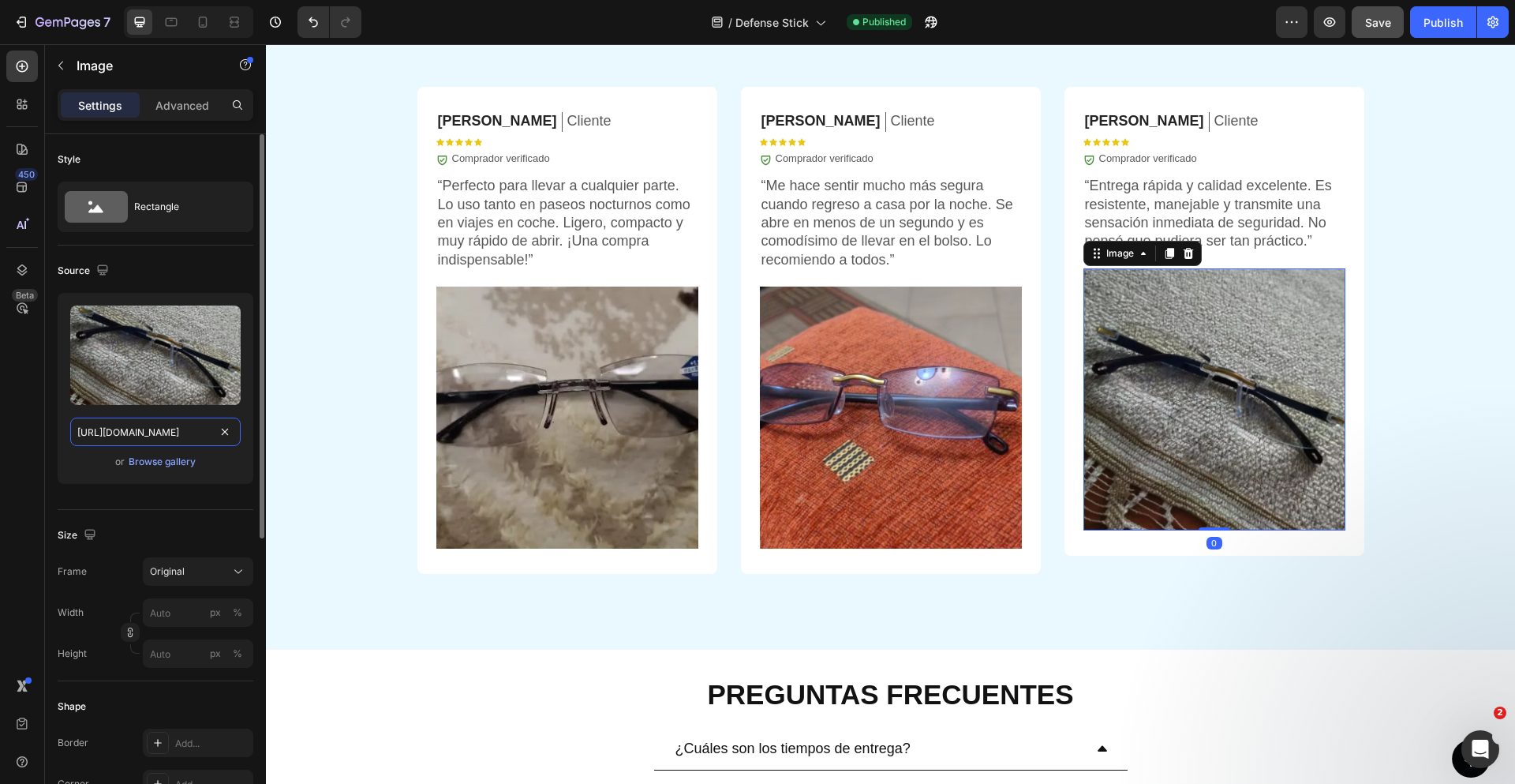
click at [148, 431] on input "[URL][DOMAIN_NAME]" at bounding box center [156, 431] width 170 height 28
paste input "a86676ec-3291-463a-9615-0bb297160f49.webp"
type input "[URL][DOMAIN_NAME]"
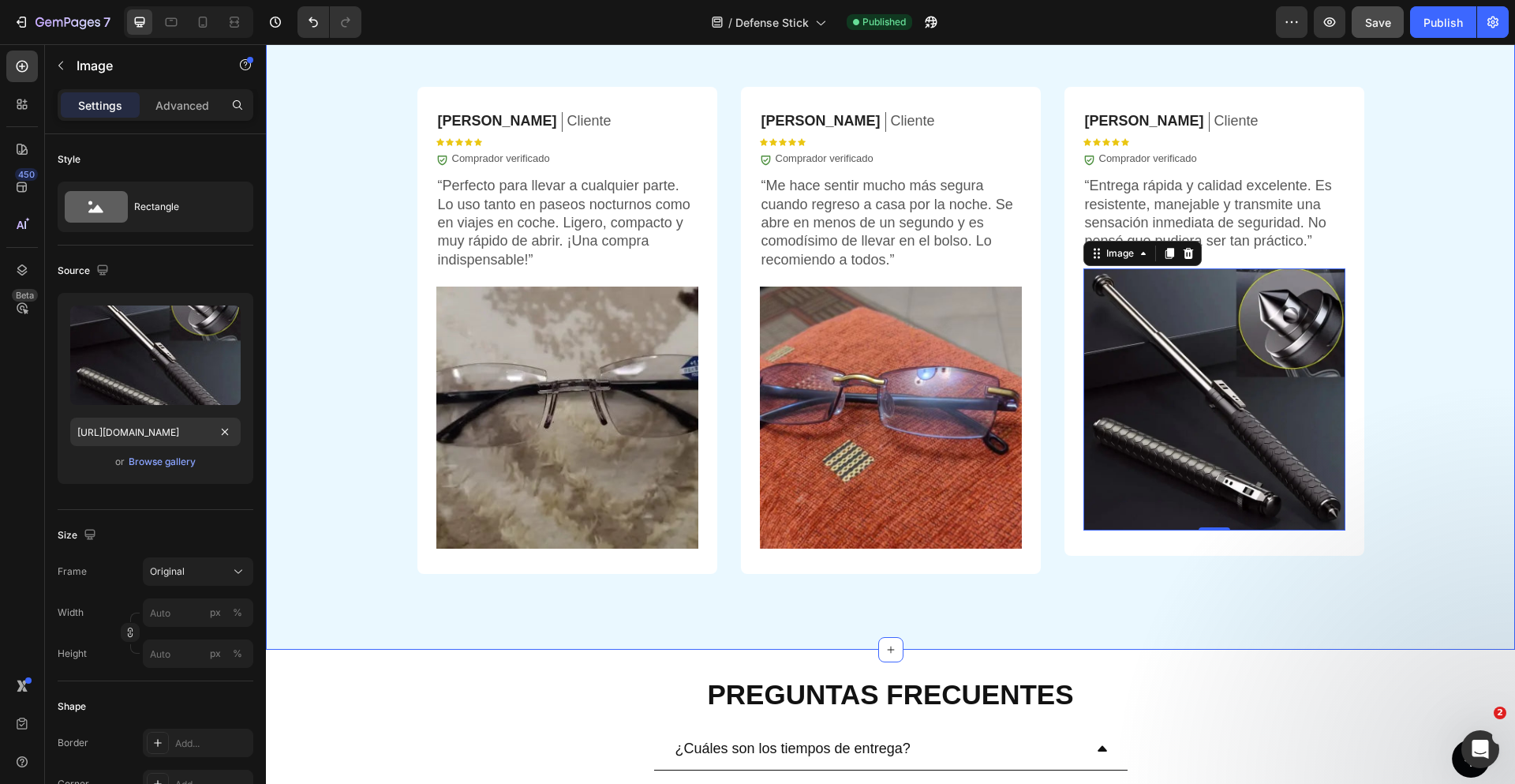
click at [1467, 480] on div "OPINIONES DE CLIENTES Heading Icon Icon Icon Icon Icon Icon List 5.935+ cliente…" at bounding box center [891, 31] width 1249 height 1187
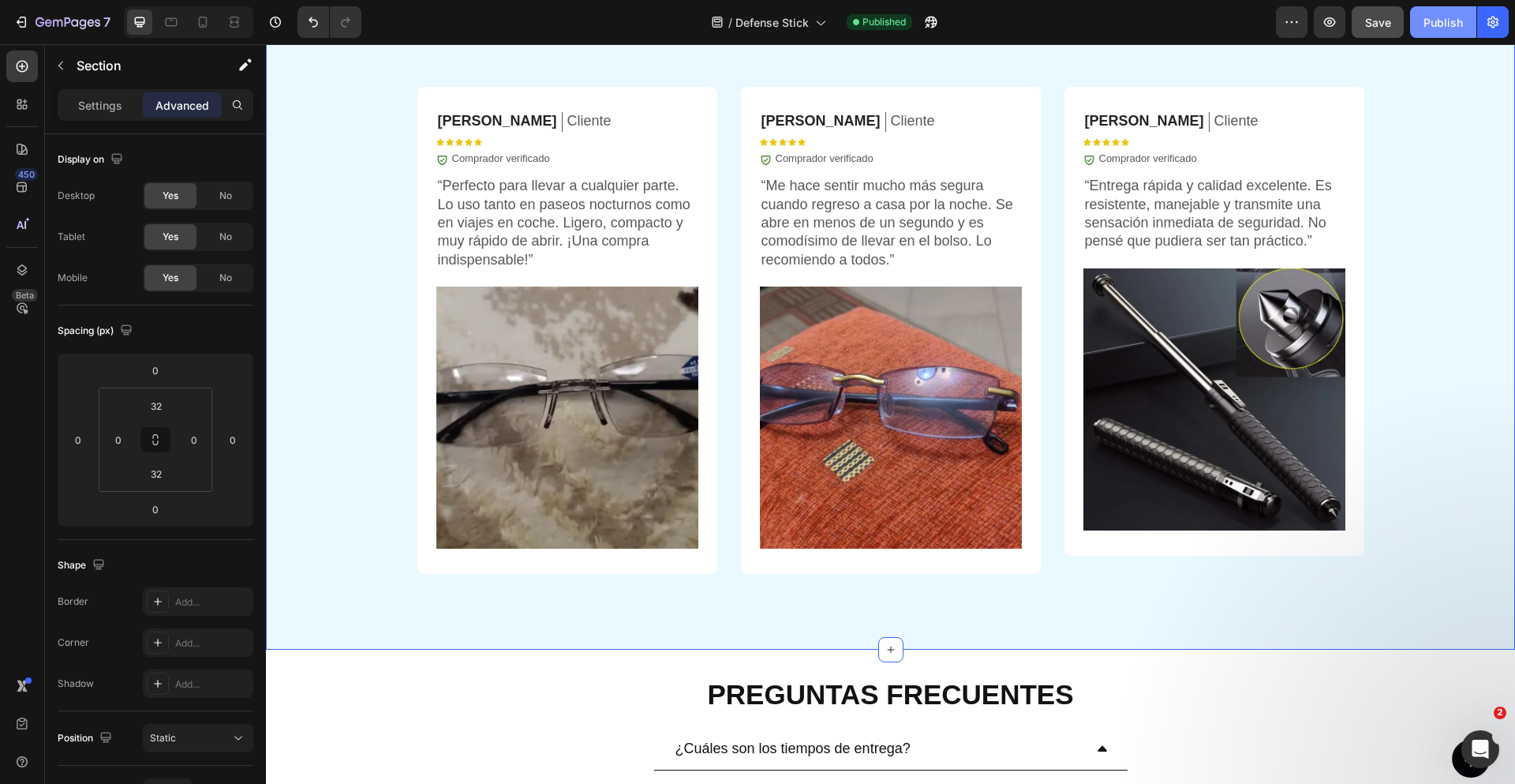
click at [1433, 19] on div "Publish" at bounding box center [1443, 22] width 40 height 16
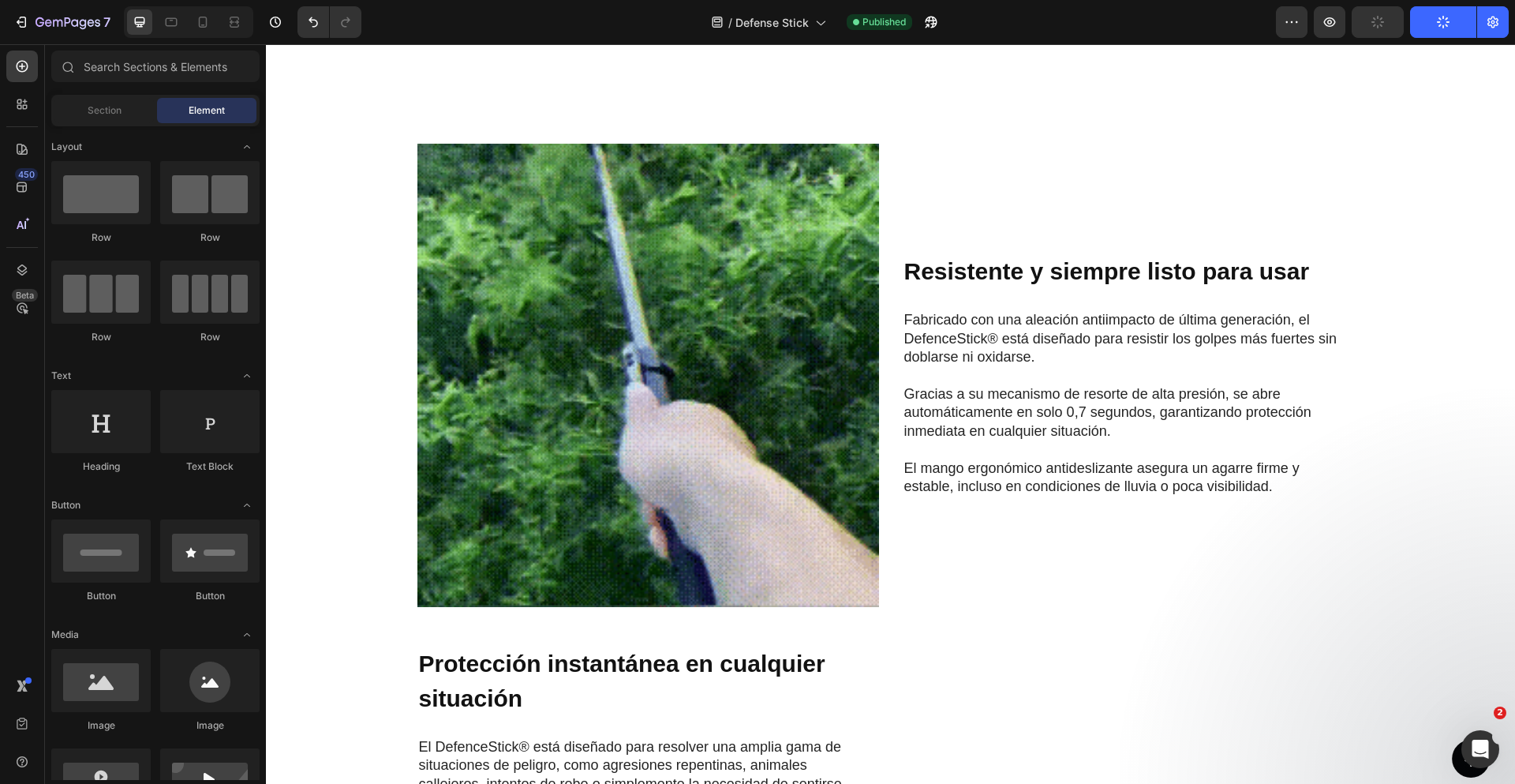
scroll to position [198, 0]
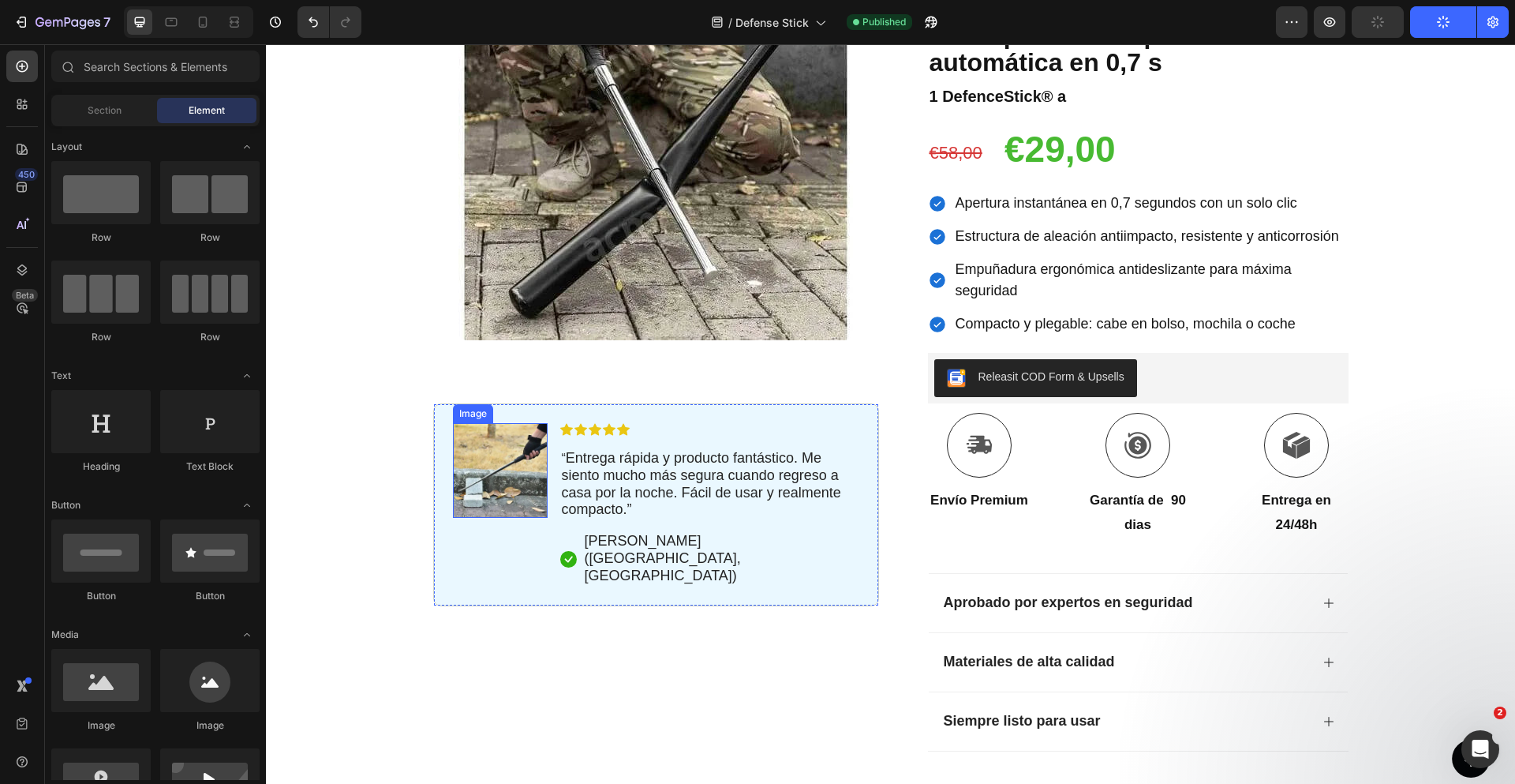
click at [509, 464] on img at bounding box center [500, 470] width 95 height 95
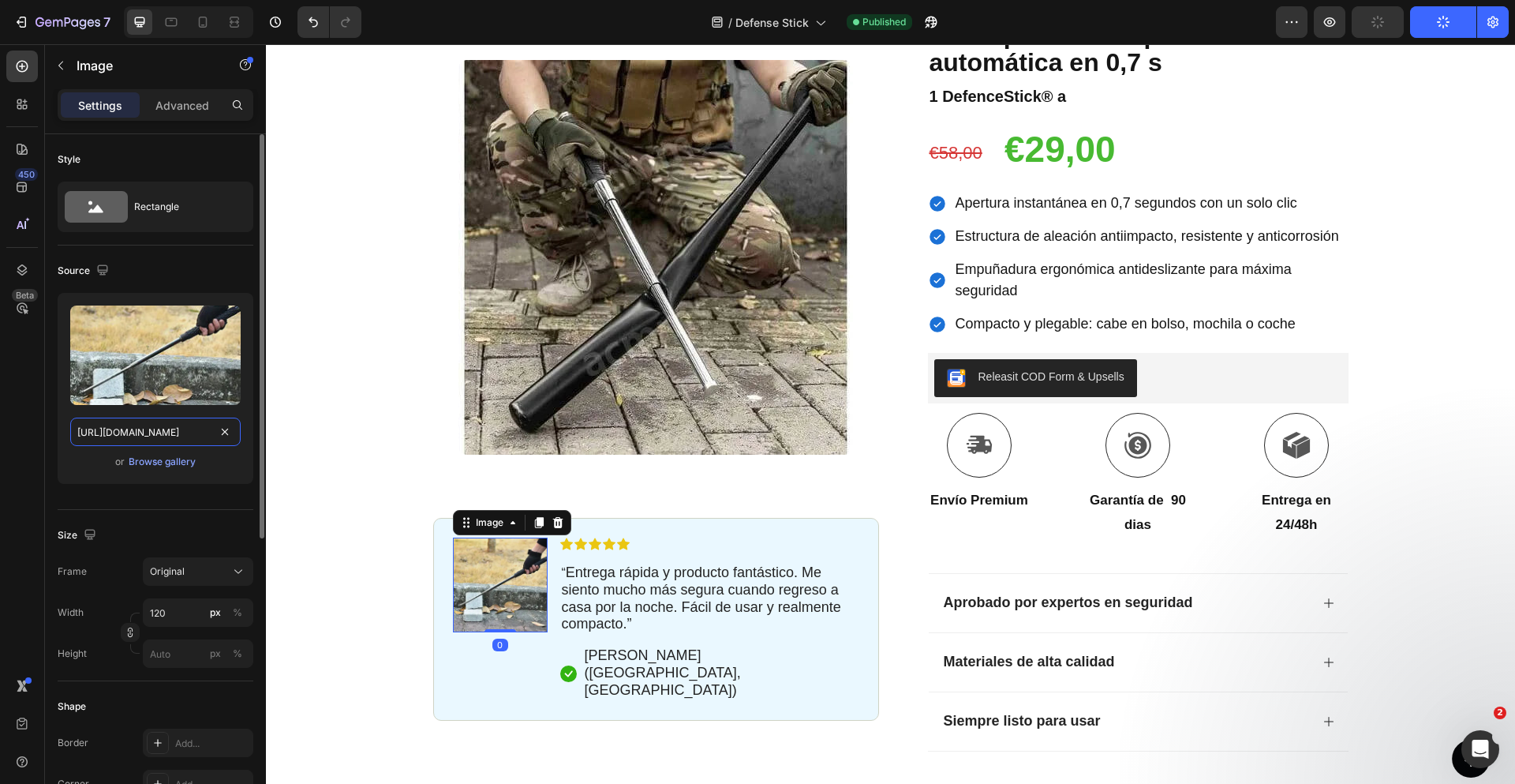
click at [145, 442] on input "[URL][DOMAIN_NAME]" at bounding box center [156, 431] width 170 height 28
click at [1437, 387] on div "Icon Paga a la entrega y envío gratuito Text Block Row Icon 84.000+ Clientes Fe…" at bounding box center [891, 368] width 1249 height 980
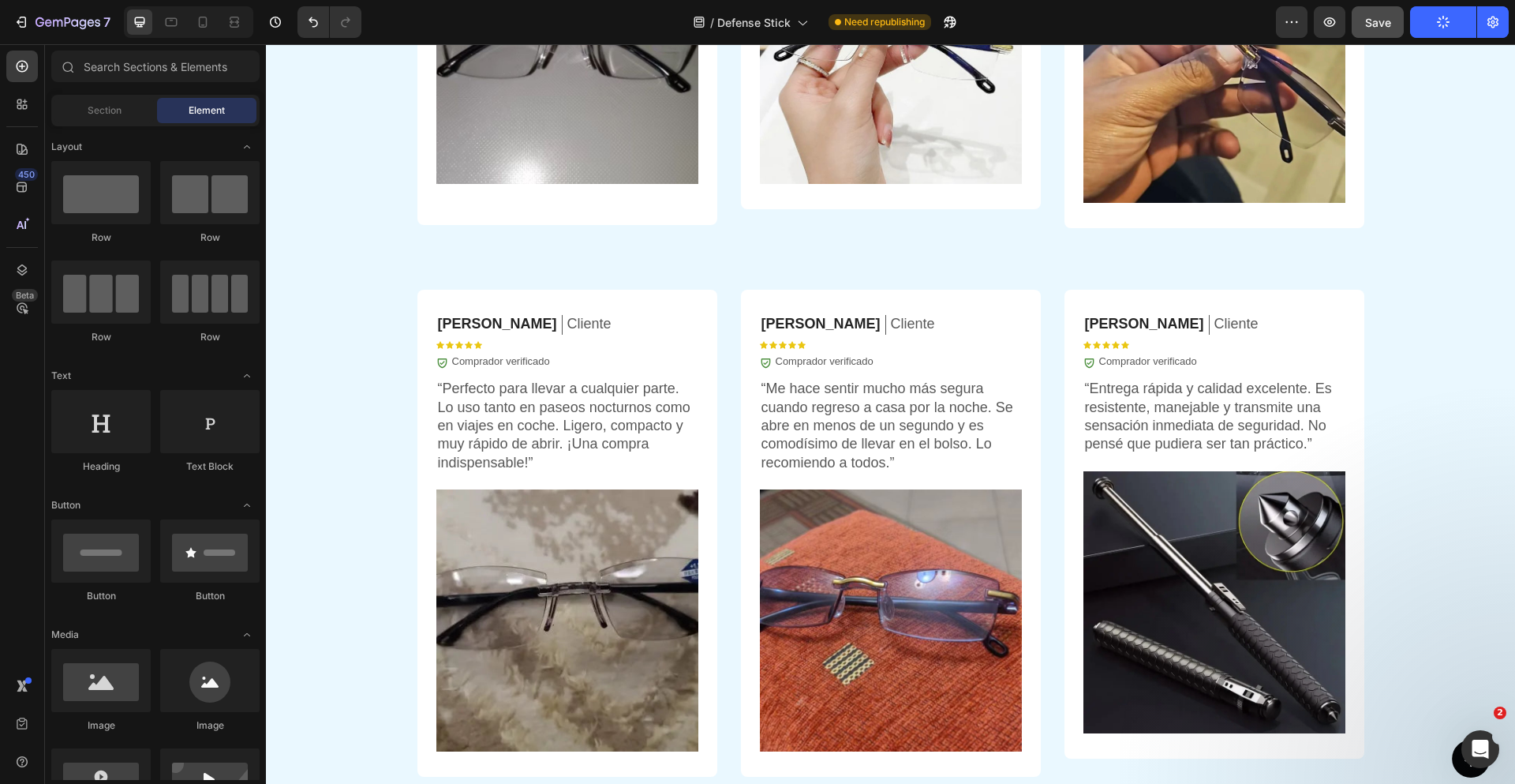
scroll to position [4064, 0]
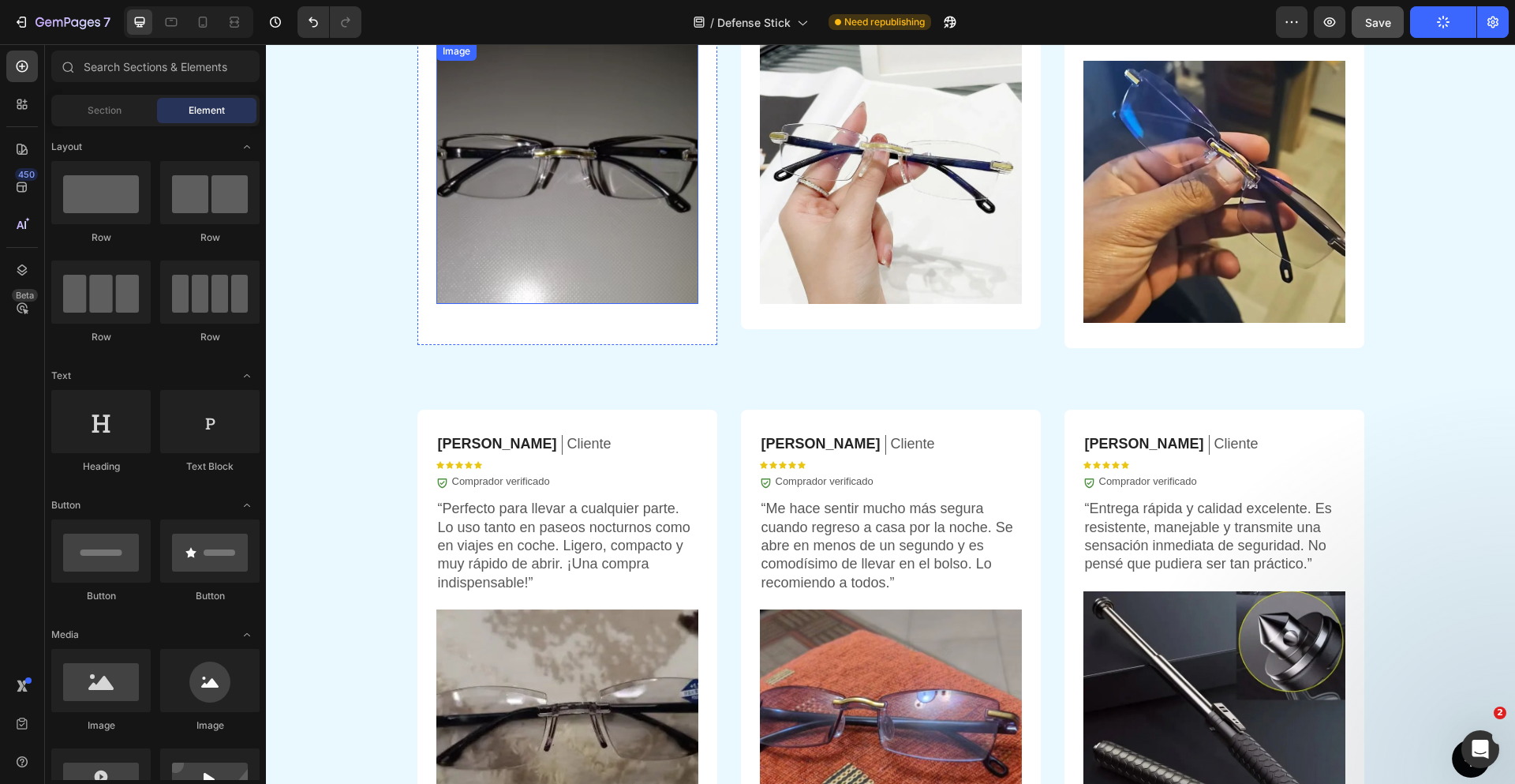
click at [588, 224] on img at bounding box center [567, 172] width 262 height 262
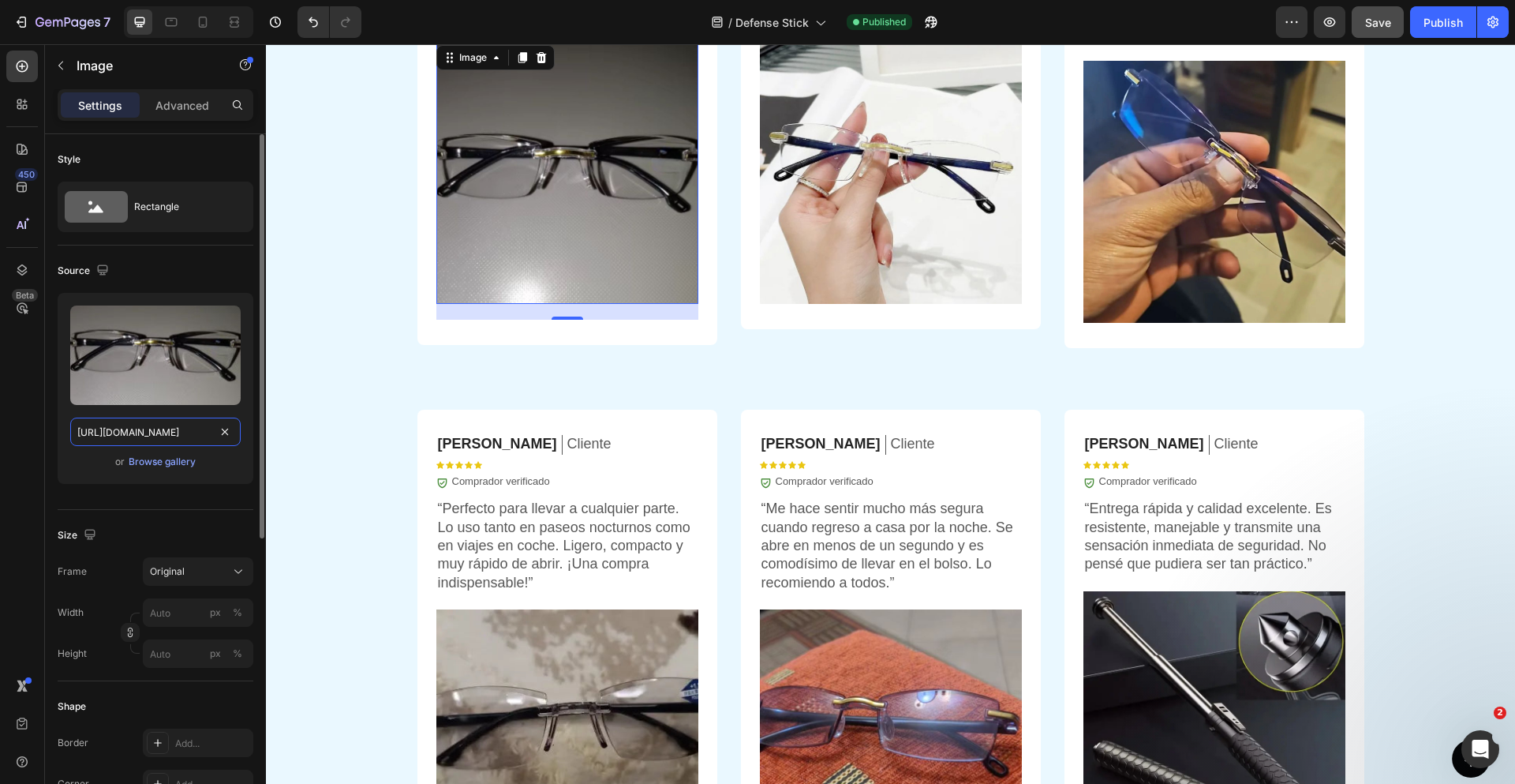
click at [152, 437] on input "[URL][DOMAIN_NAME]" at bounding box center [156, 431] width 170 height 28
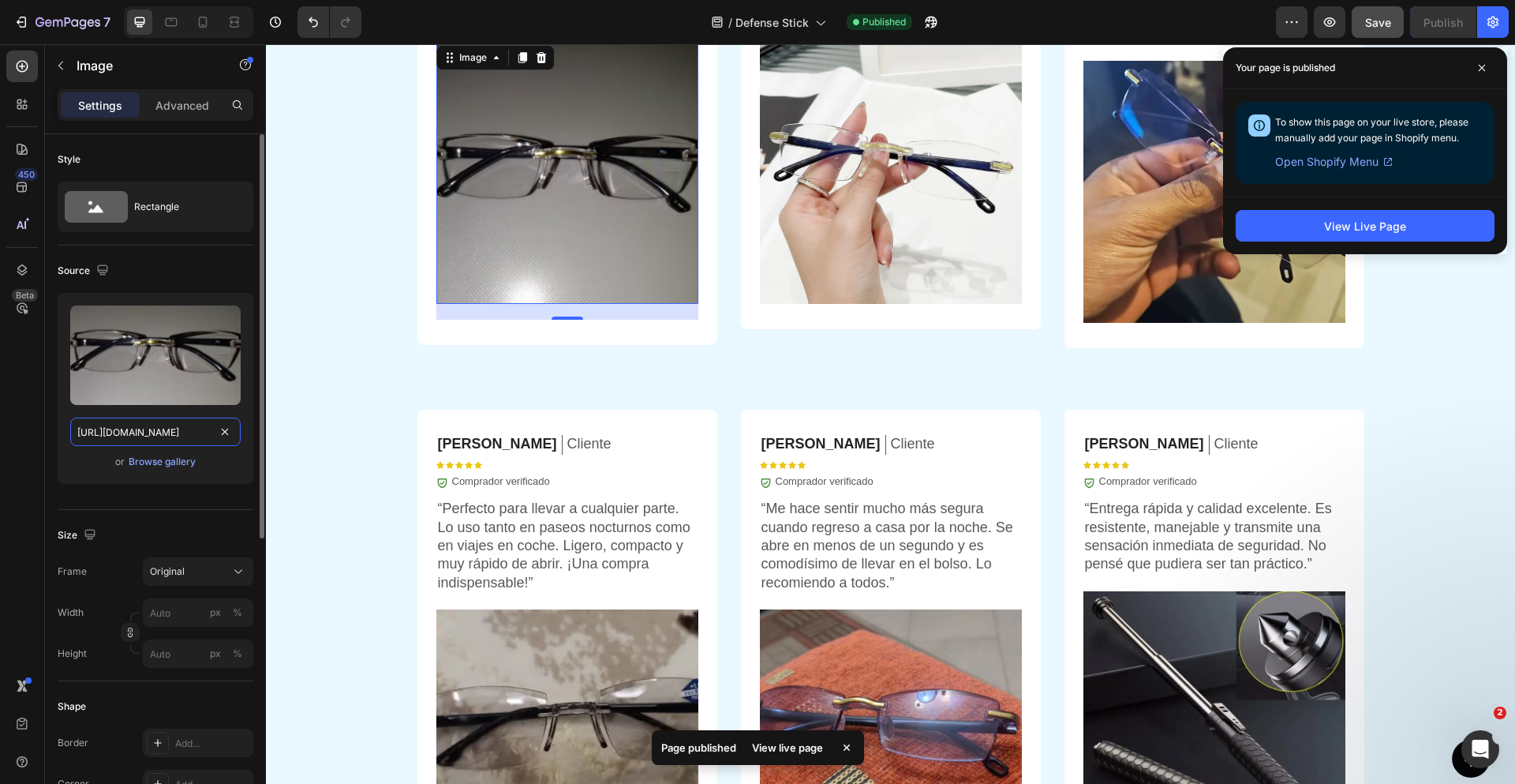
paste input "adde7f2c-d96e-4583-802e-0a9125b86536.webp"
type input "[URL][DOMAIN_NAME]"
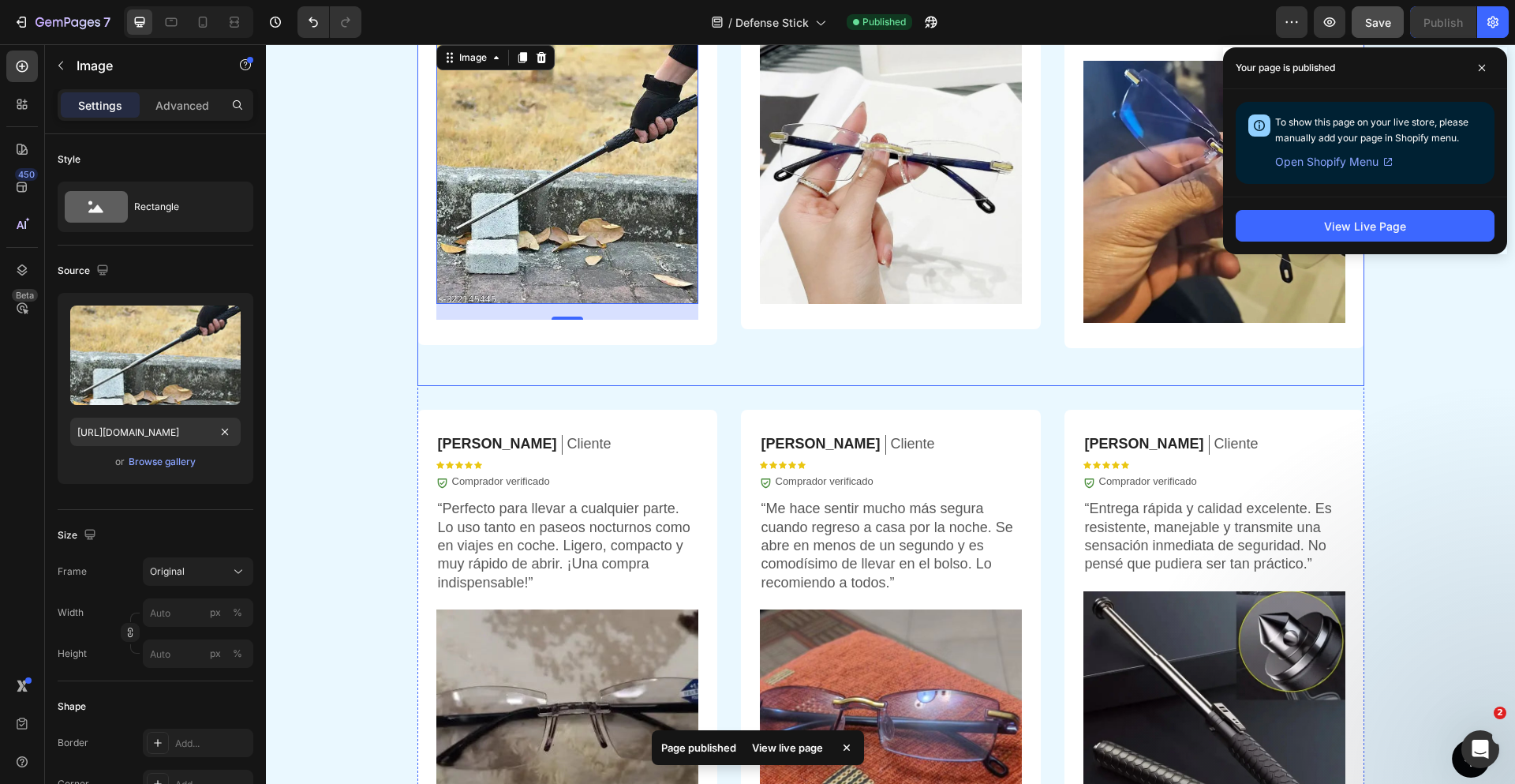
click at [596, 363] on div "[PERSON_NAME] Text Block Cliente Text Block Row Icon Icon Icon Icon Icon Icon L…" at bounding box center [567, 124] width 300 height 525
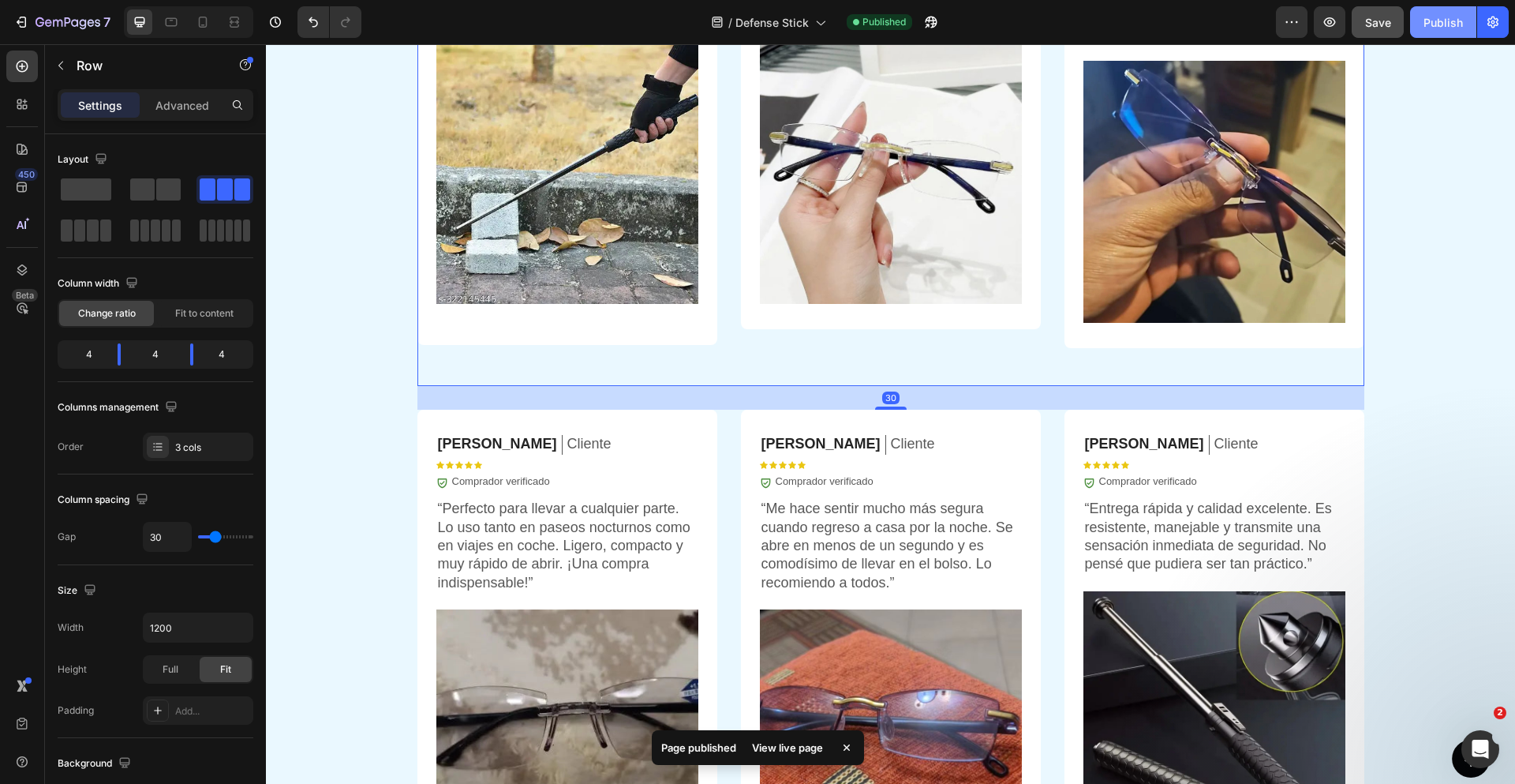
drag, startPoint x: 1447, startPoint y: 23, endPoint x: 1207, endPoint y: 15, distance: 240.1
click at [1447, 23] on div "Publish" at bounding box center [1443, 22] width 40 height 16
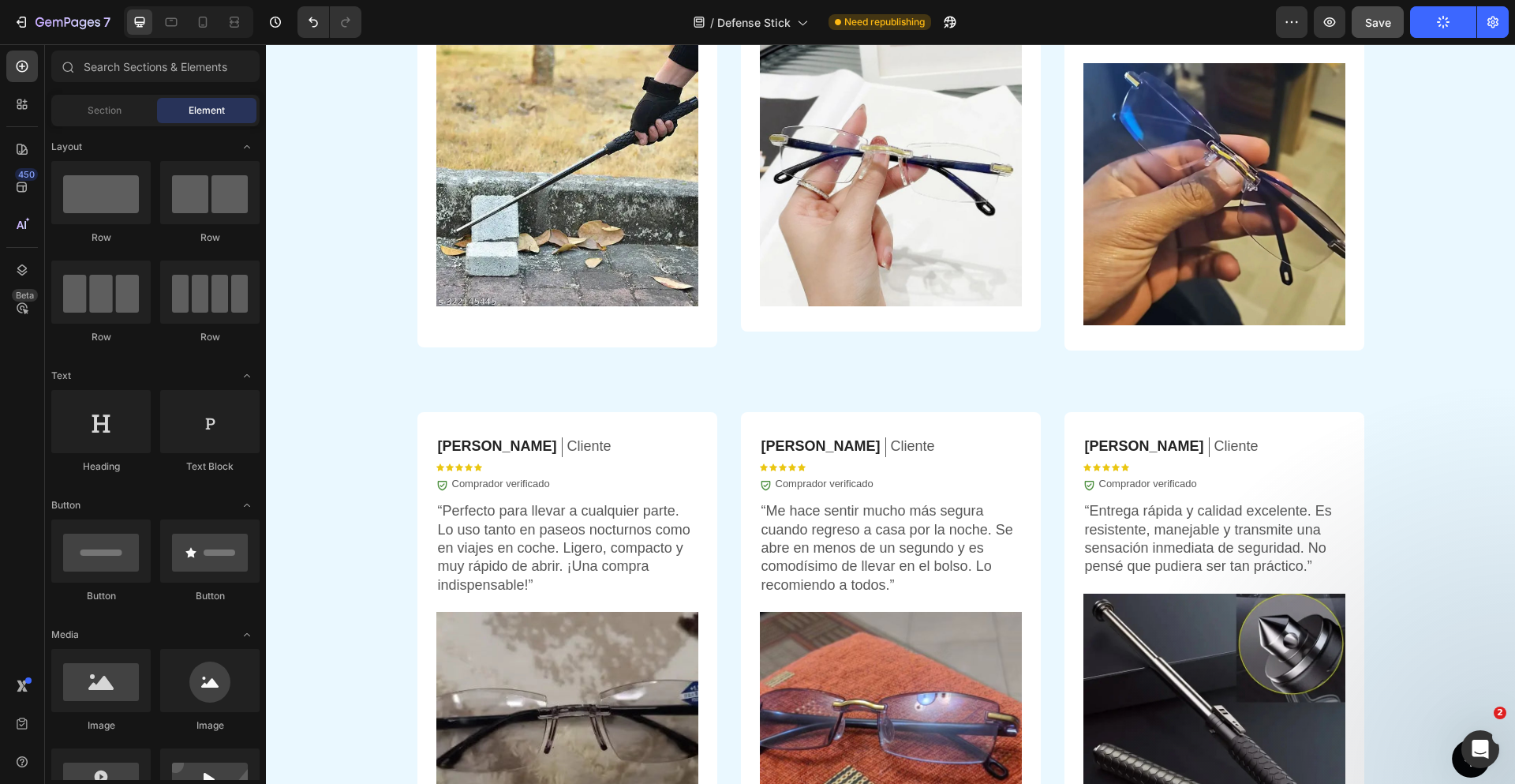
scroll to position [3883, 0]
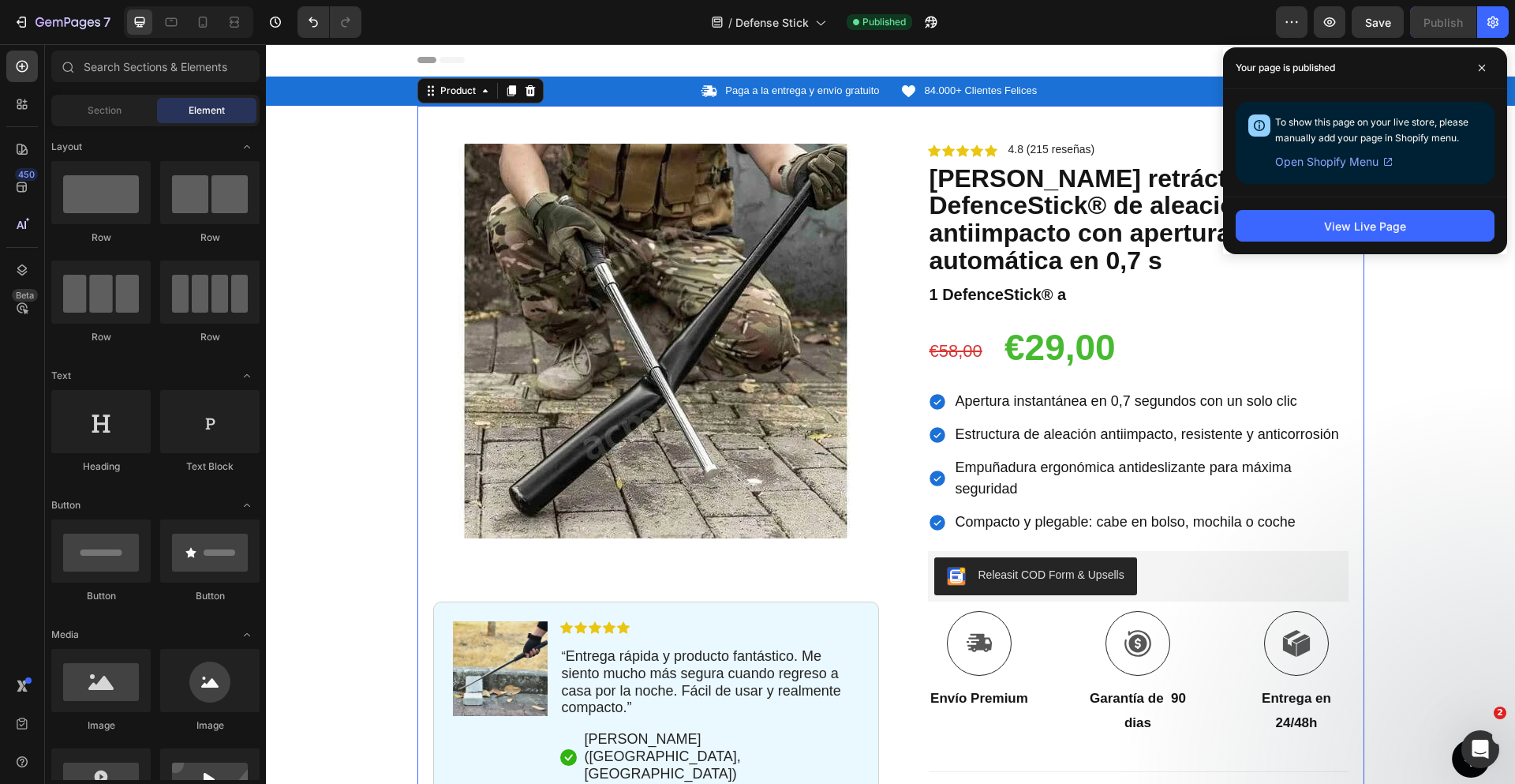
click at [1346, 331] on div "Product Images Image Icon Icon Icon Icon Icon Icon List “ Entrega rápida y prod…" at bounding box center [891, 581] width 947 height 951
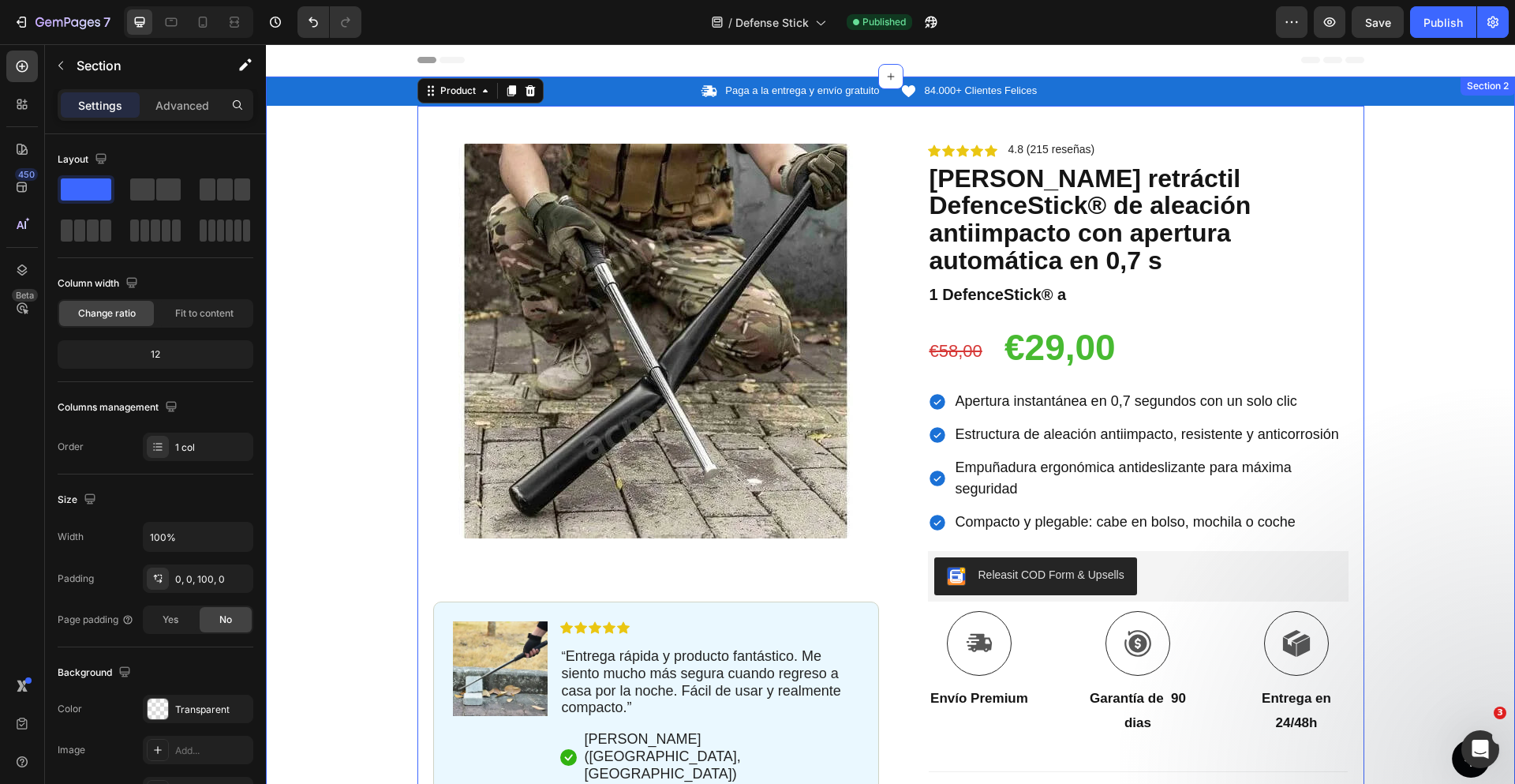
click at [1419, 341] on div "Icon Paga a la entrega y envío gratuito Text Block Row Icon 84.000+ Clientes Fe…" at bounding box center [891, 566] width 1249 height 980
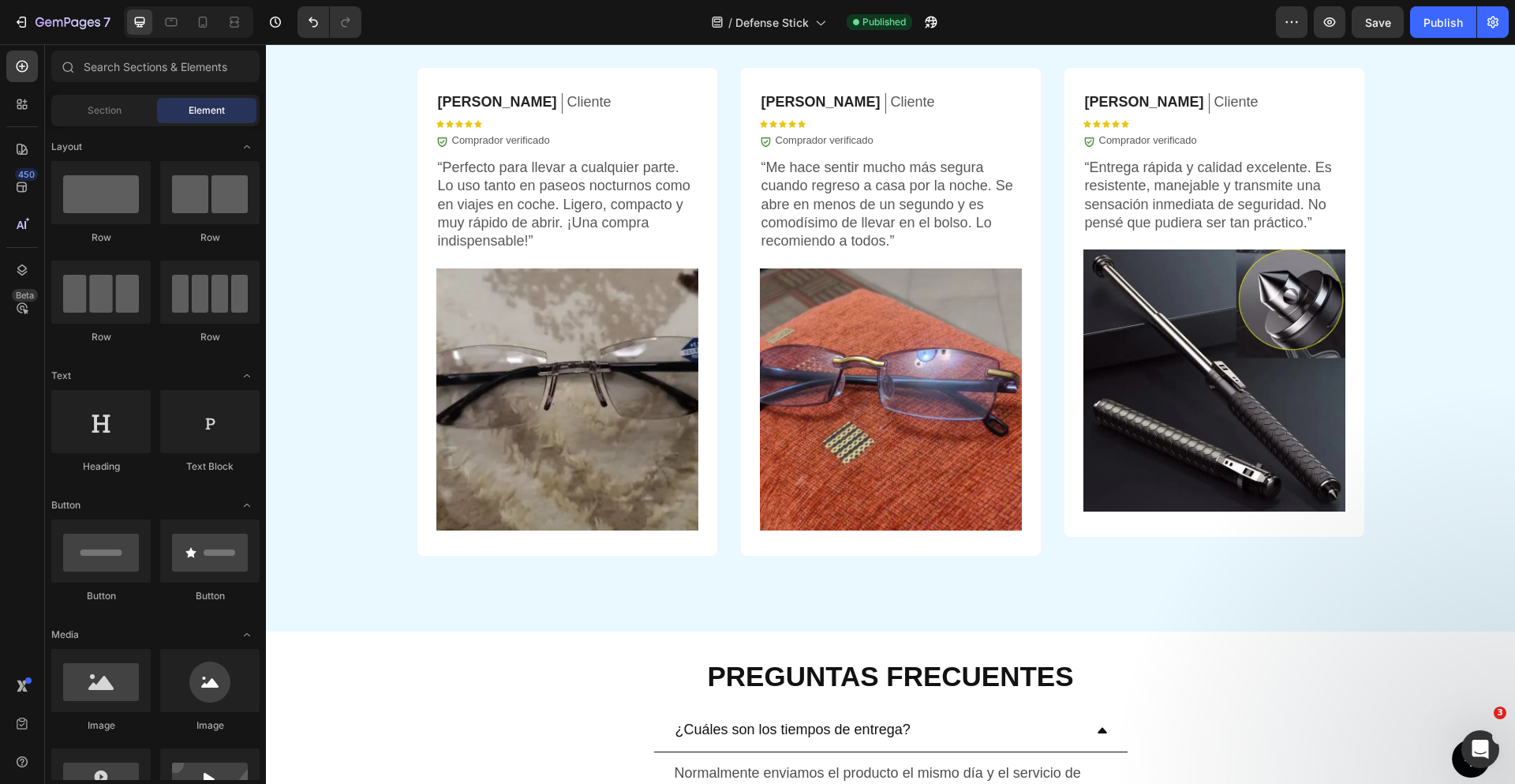
scroll to position [4432, 0]
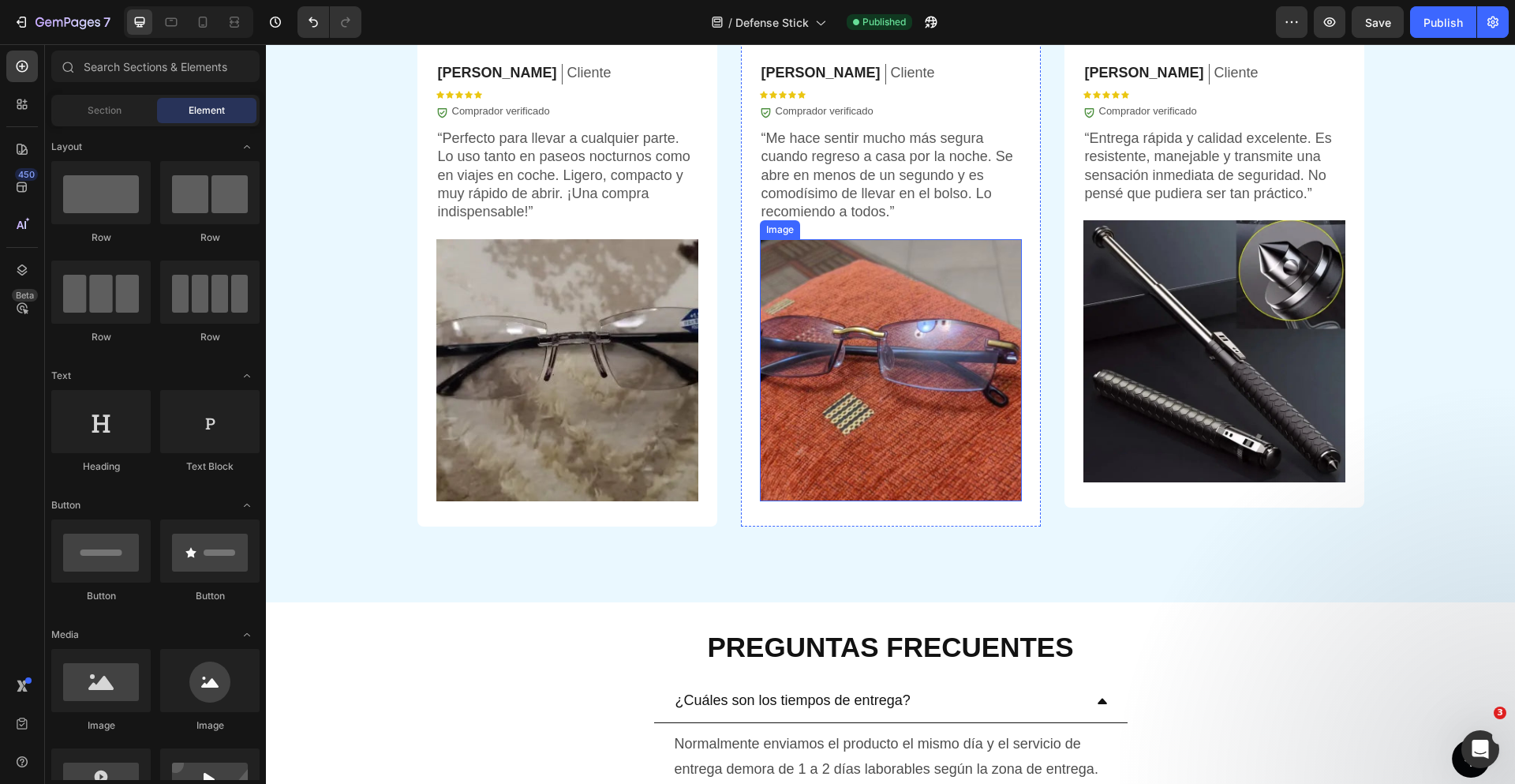
click at [848, 422] on img at bounding box center [891, 370] width 262 height 262
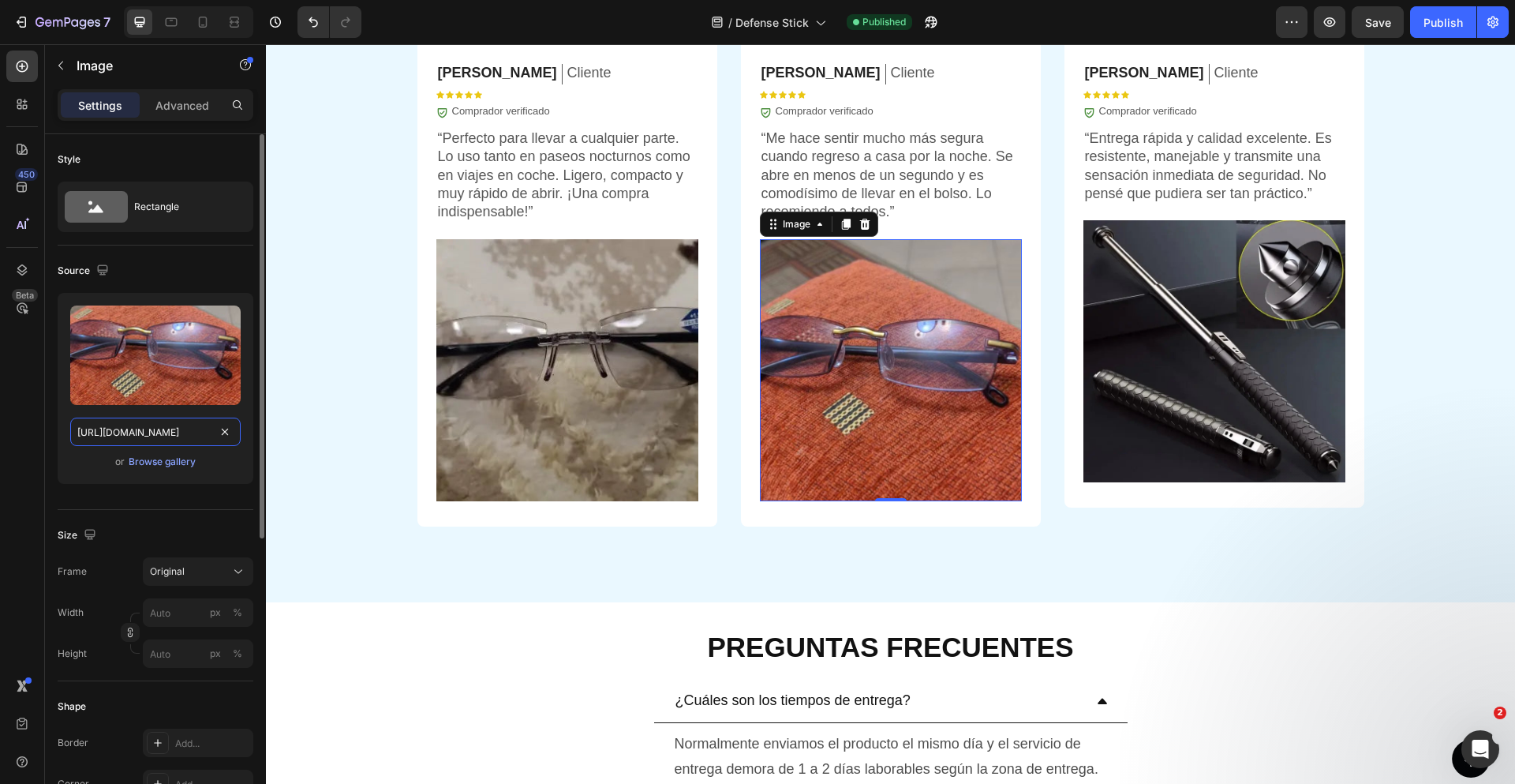
click at [160, 437] on input "[URL][DOMAIN_NAME]" at bounding box center [156, 431] width 170 height 28
paste input "[DOMAIN_NAME][GEOGRAPHIC_DATA][URL]"
type input "[URL][DOMAIN_NAME]"
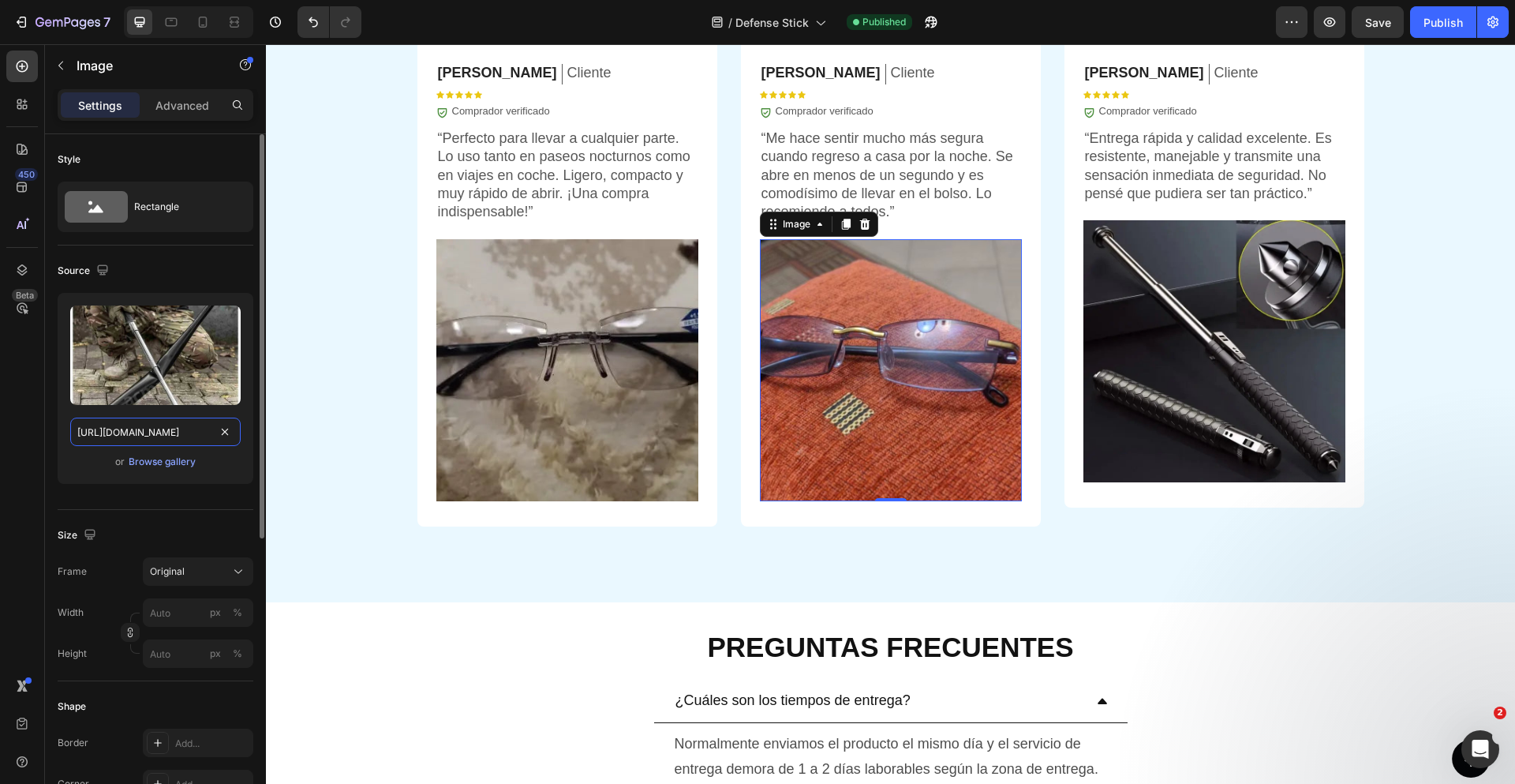
scroll to position [0, 344]
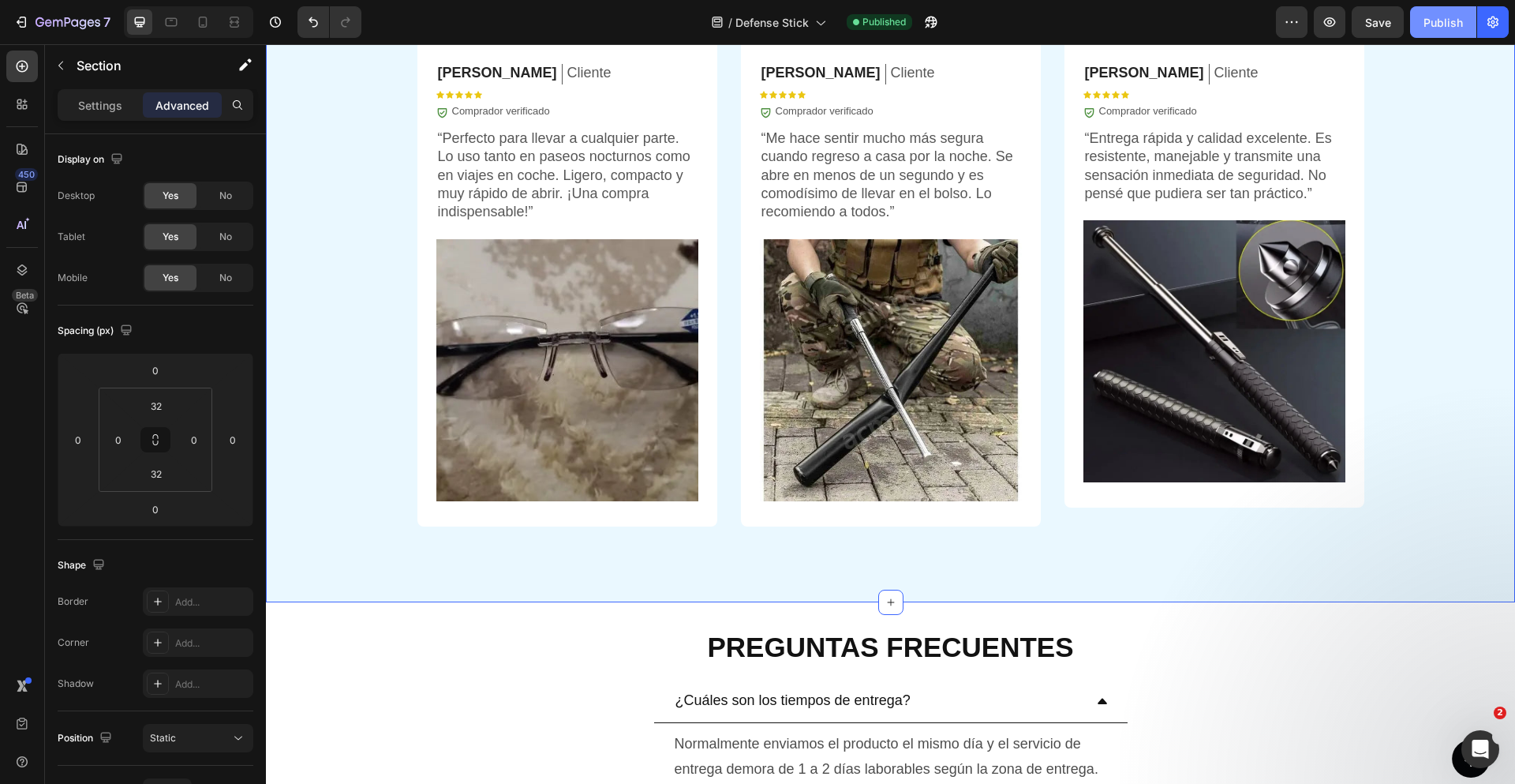
click at [1445, 36] on button "Publish" at bounding box center [1443, 22] width 66 height 32
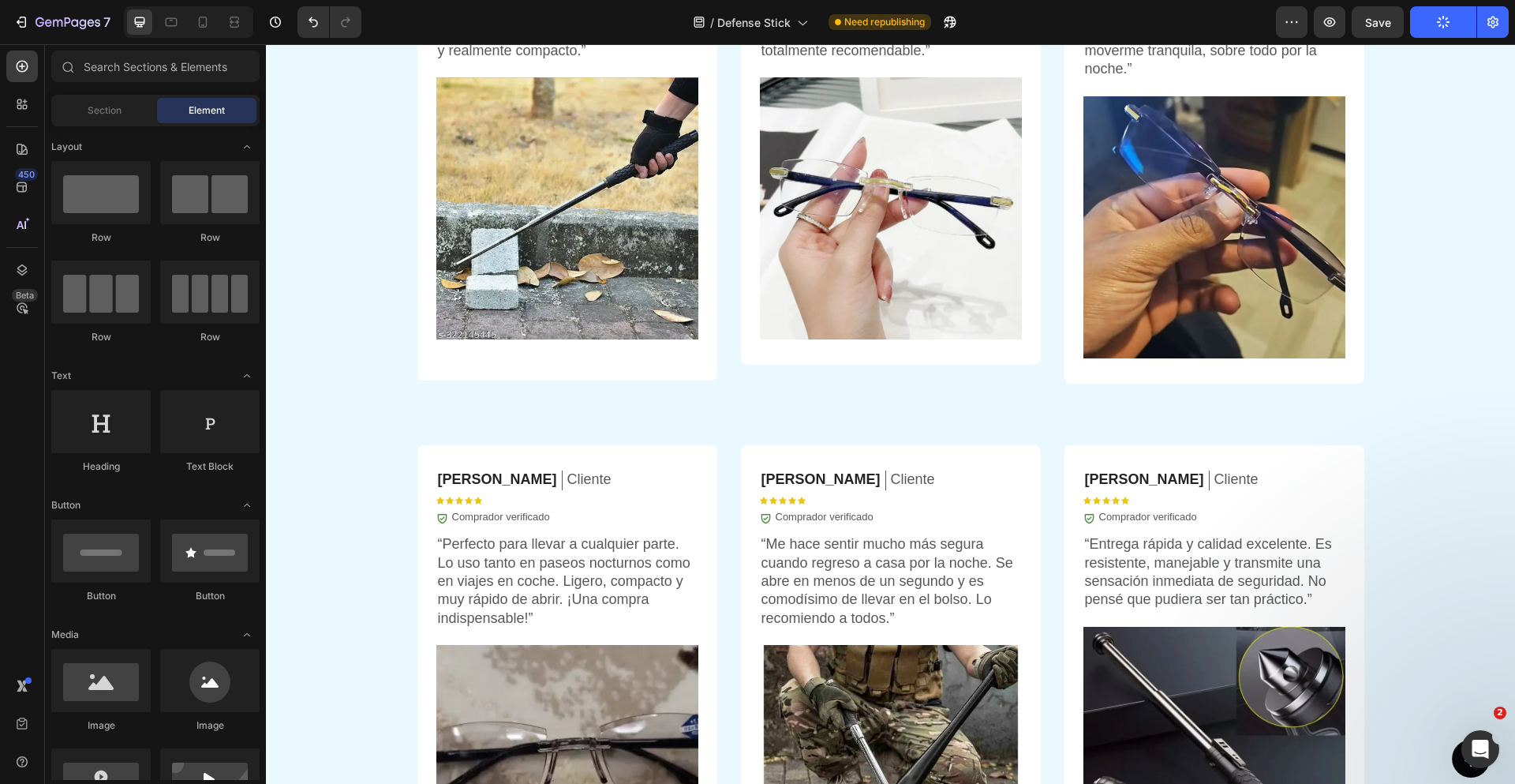
scroll to position [4071, 0]
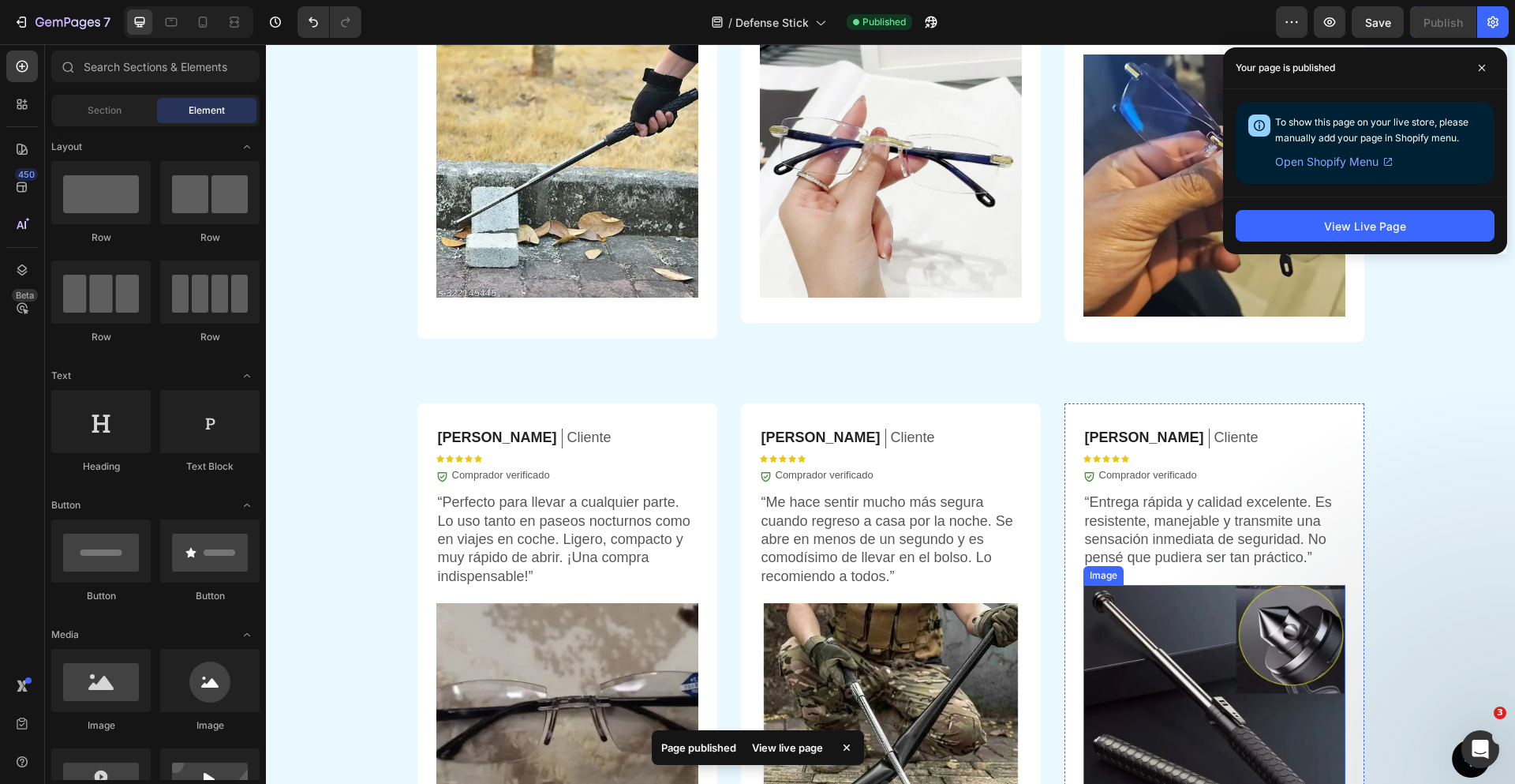
click at [1210, 657] on img at bounding box center [1214, 715] width 262 height 262
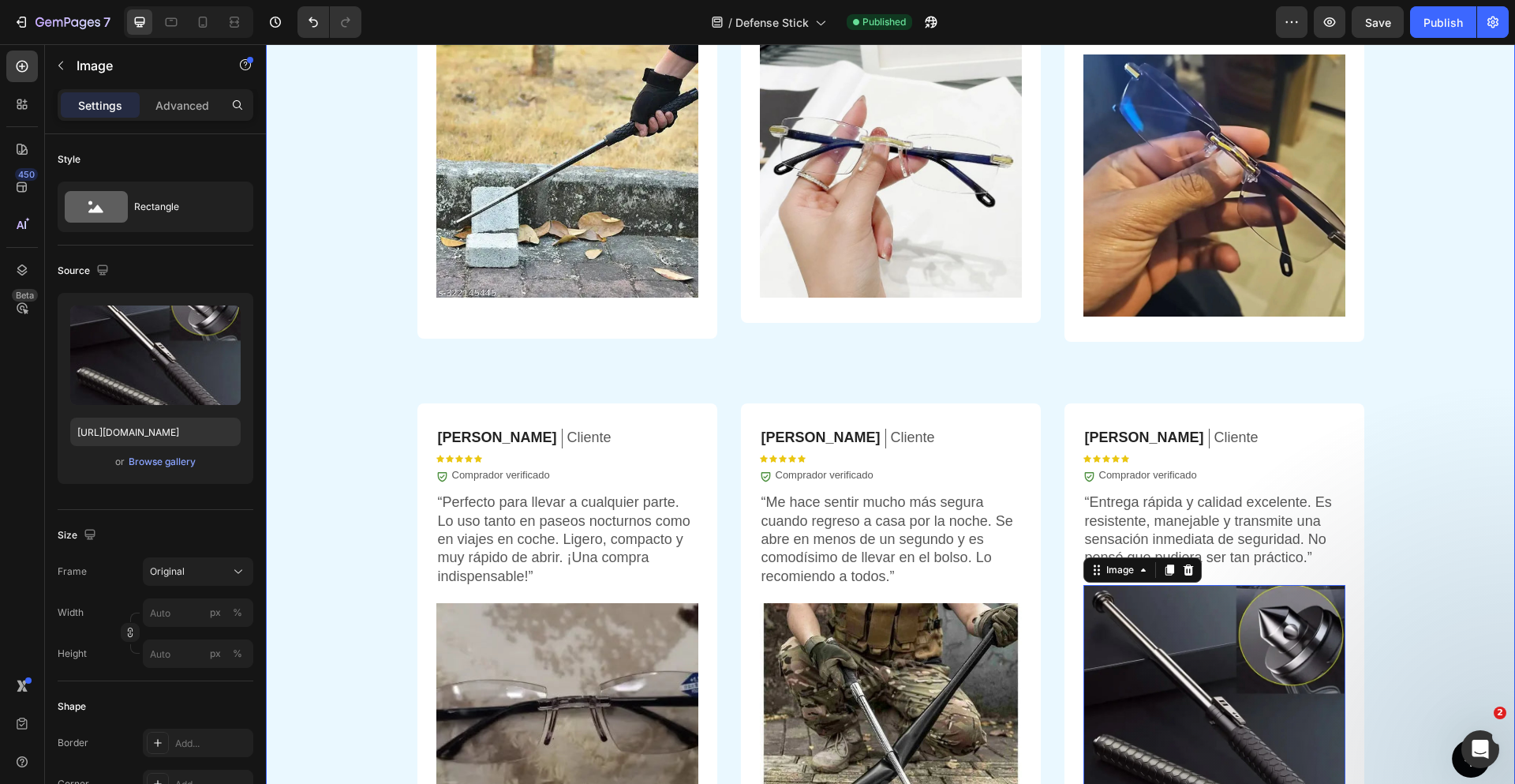
click at [1428, 387] on div "OPINIONES DE CLIENTES Heading Icon Icon Icon Icon Icon Icon List 5.935+ cliente…" at bounding box center [891, 347] width 1249 height 1187
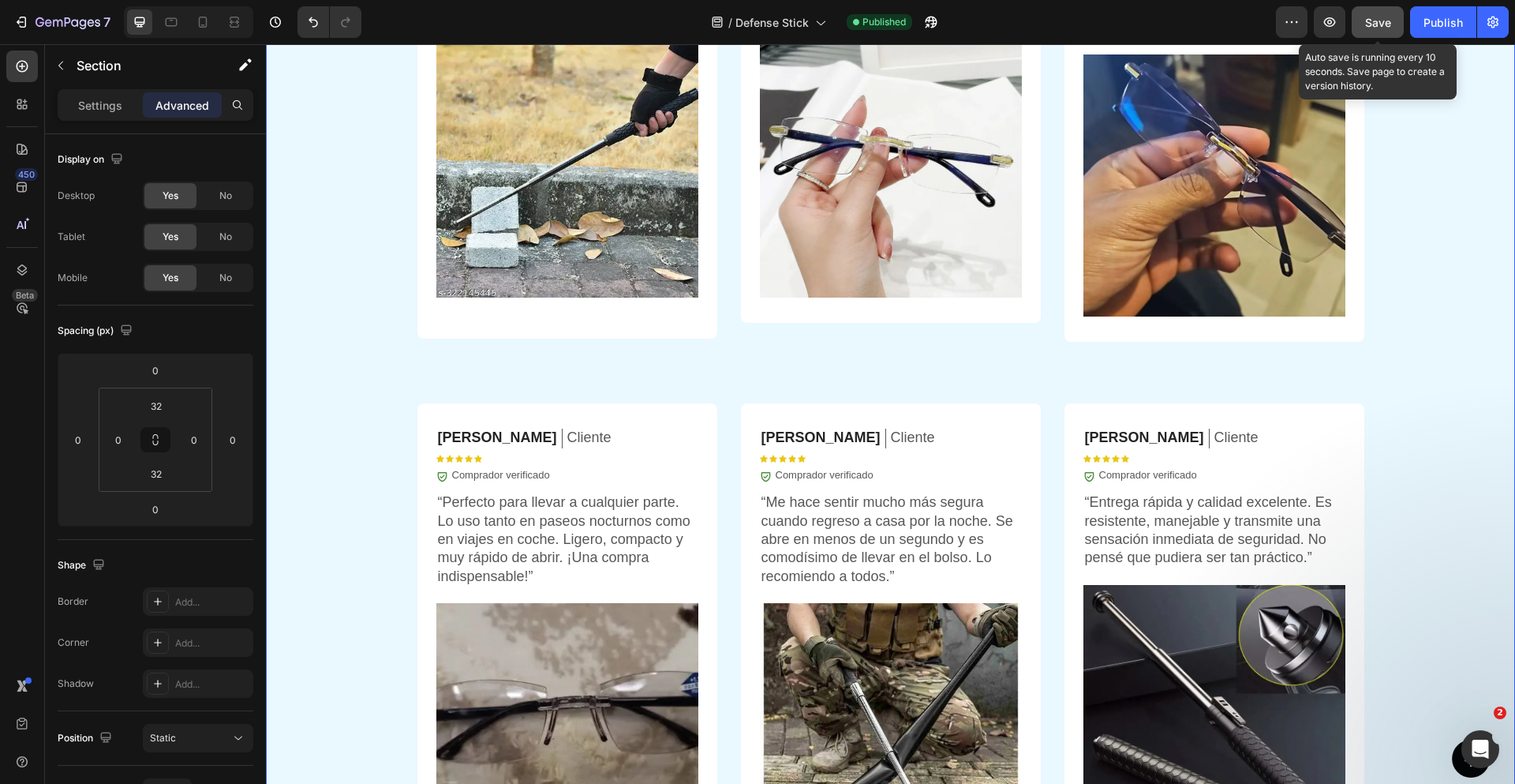
click at [1391, 17] on button "Save" at bounding box center [1378, 22] width 52 height 32
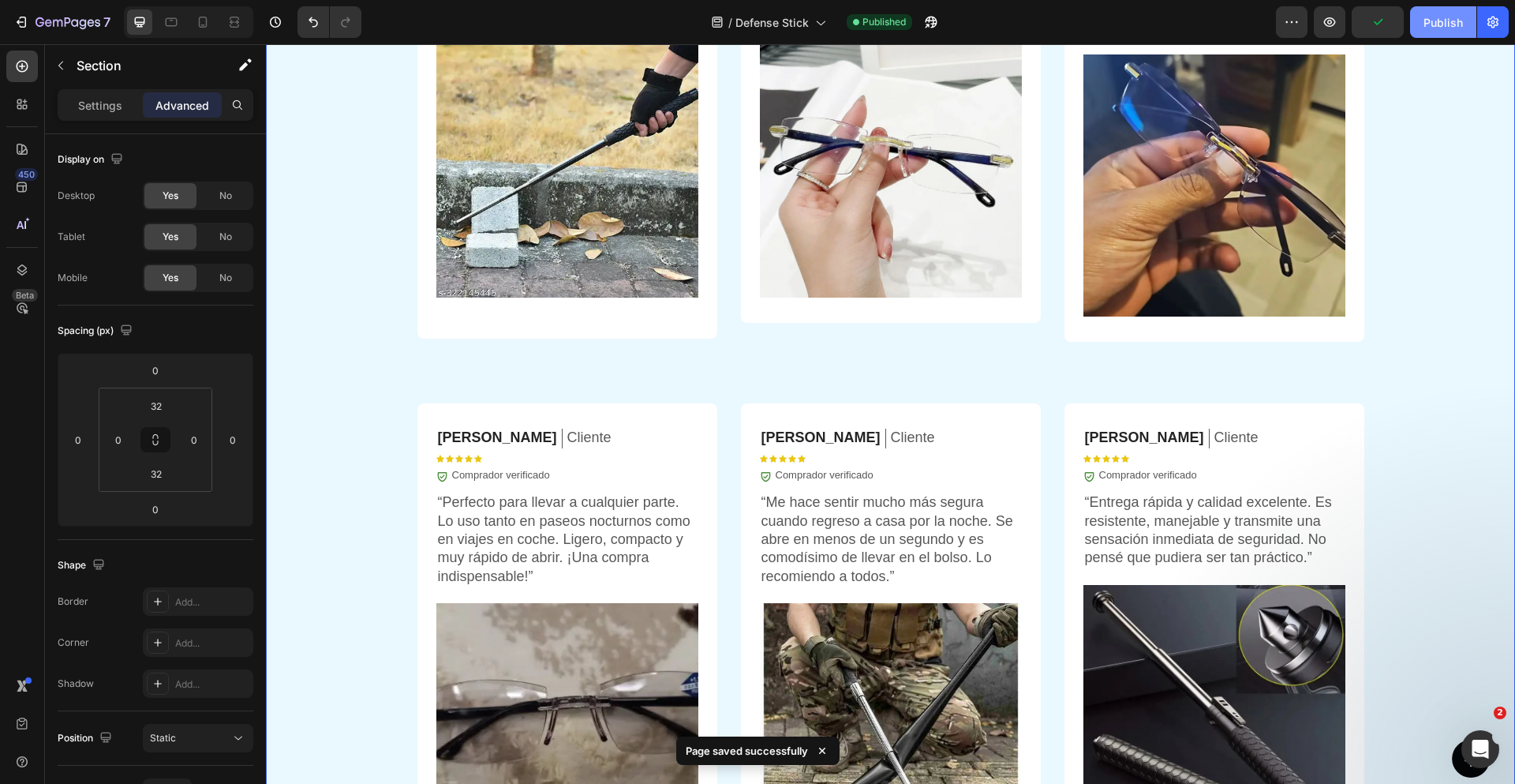
click at [1437, 35] on button "Publish" at bounding box center [1443, 22] width 66 height 32
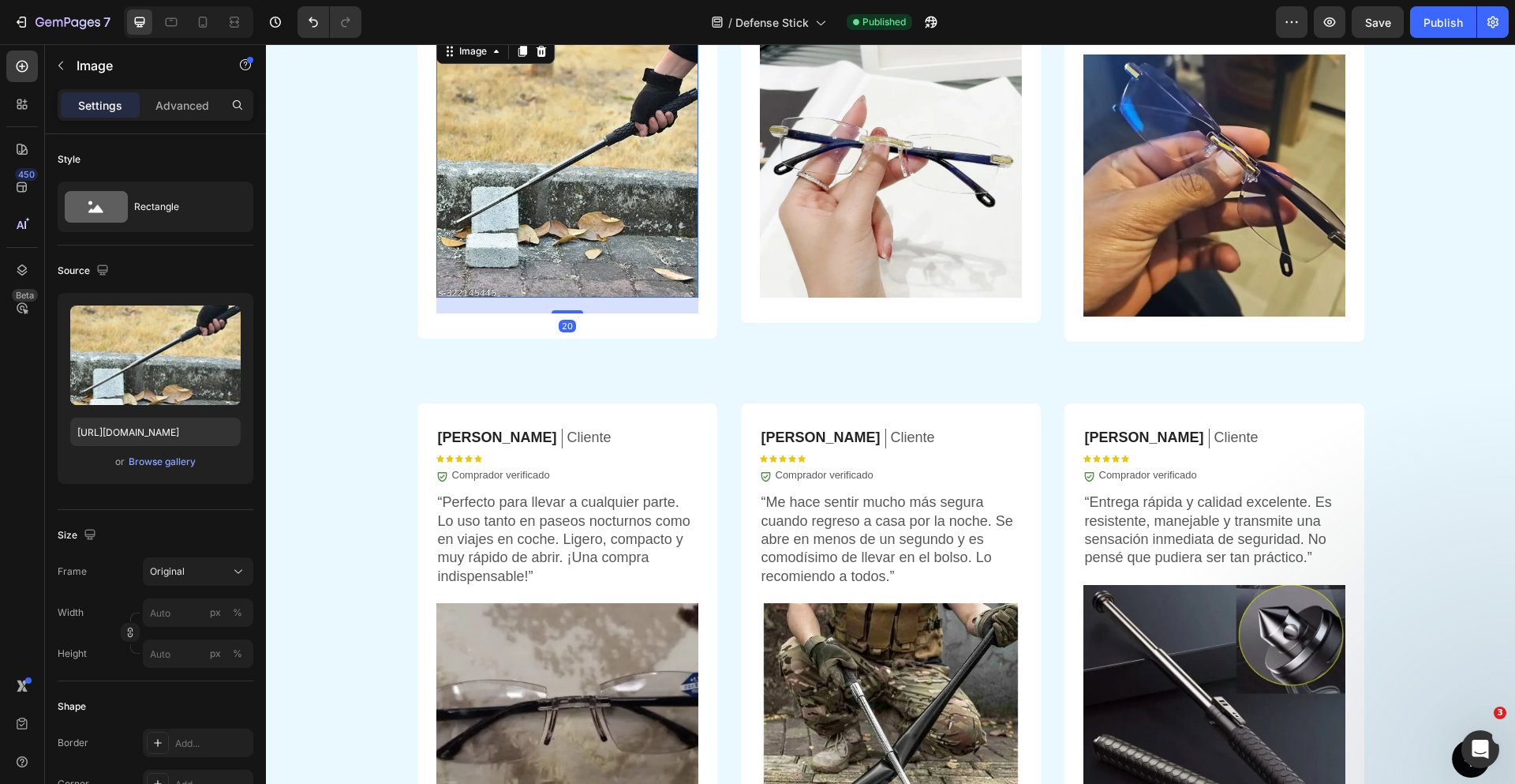
click at [626, 189] on img at bounding box center [567, 166] width 262 height 262
click at [162, 434] on input "[URL][DOMAIN_NAME]" at bounding box center [156, 431] width 170 height 28
paste input "data:image/jpeg;base64,/9j/4AAQSkZJRgABAQAAAQABAAD/2wCEAAkGBxMSEhUTExMWFhUXGBoY…"
type input "data:image/jpeg;base64,/9j/4AAQSkZJRgABAQAAAQABAAD/2wCEAAkGBxMSEhUTExMWFhUXGBoY…"
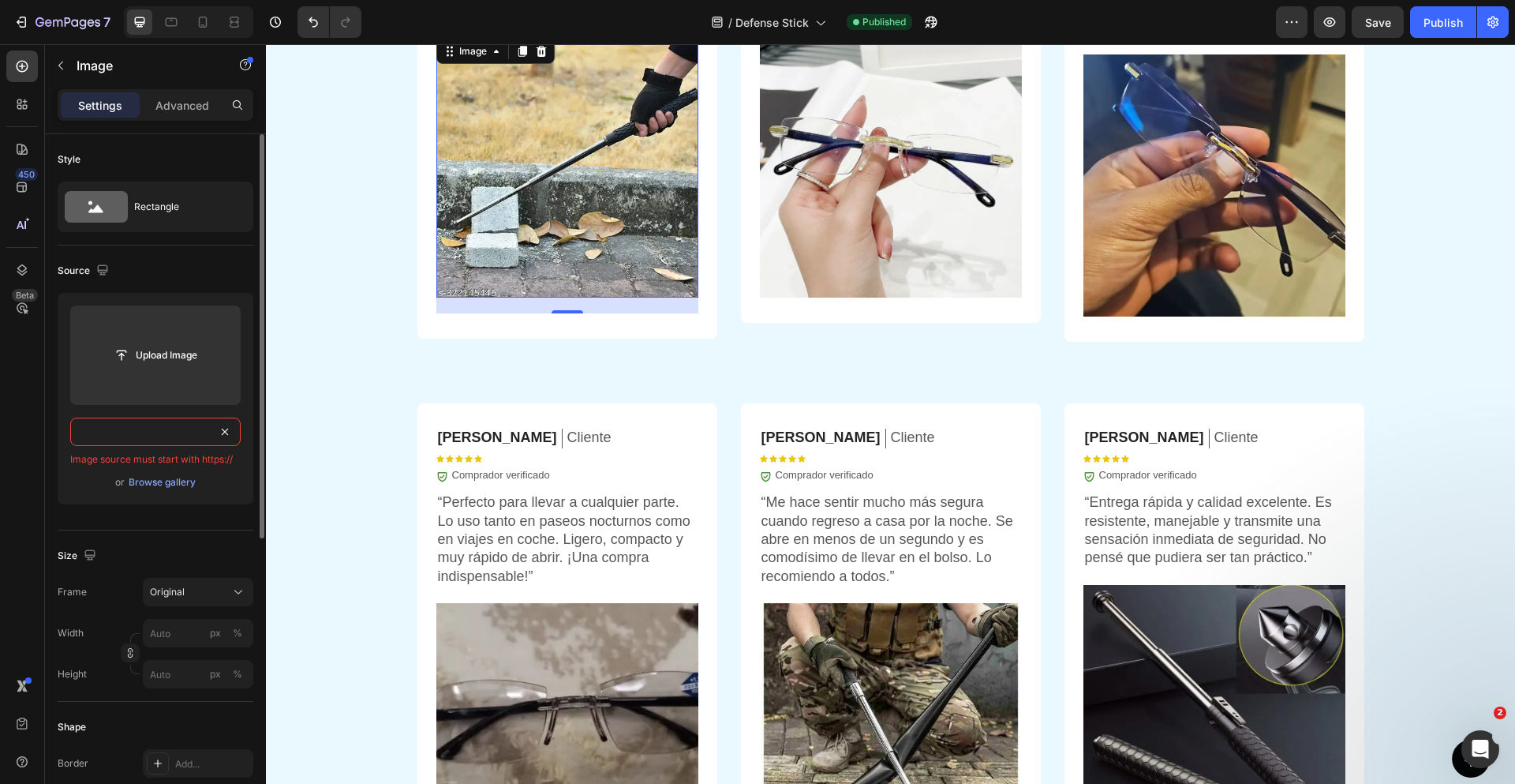
click at [177, 430] on input "text" at bounding box center [156, 431] width 170 height 28
paste input "data:image/jpeg;base64,/9j/4AAQSkZJRgABAQAAAQABAAD/2wCEAAkGBxMSEhUTExMWFhUXGBoY…"
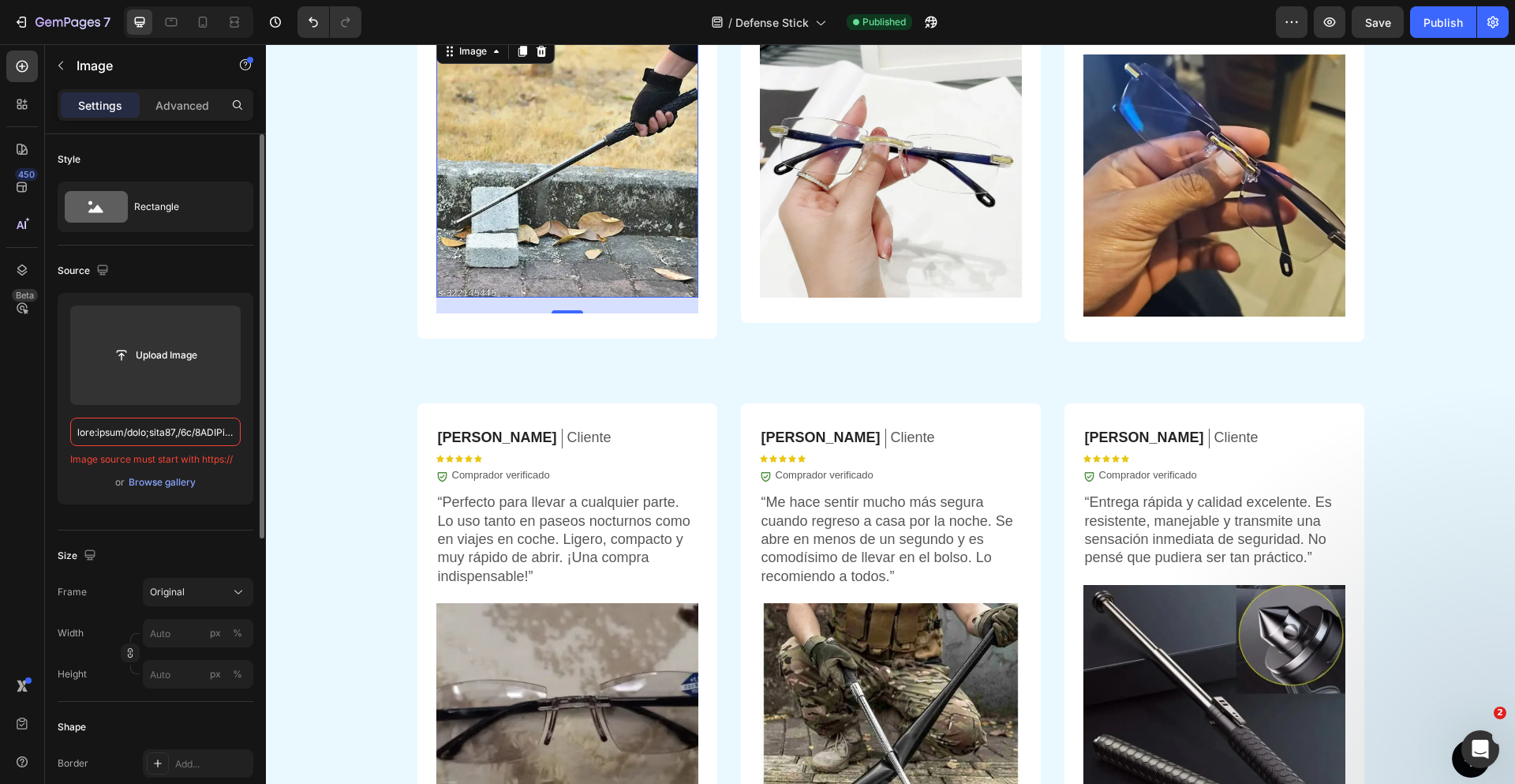
scroll to position [0, 92454]
type input "data:image/jpeg;base64,/9j/4AAQSkZJRgABAQAAAQABAAD/2wCEAAkGBxMSEhUTExMWFhUXGBoY…"
paste input "data:image/jpeg;base64,/9j/4AAQSkZJRgABAQAAAQABAAD/2wCEAAkGBxMSEhUTExMWFhUXGBoY…"
type input "data:image/jpeg;base64,/9j/4AAQSkZJRgABAQAAAQABAAD/2wCEAAkGBxMSEhUTExMWFhUXGBoY…"
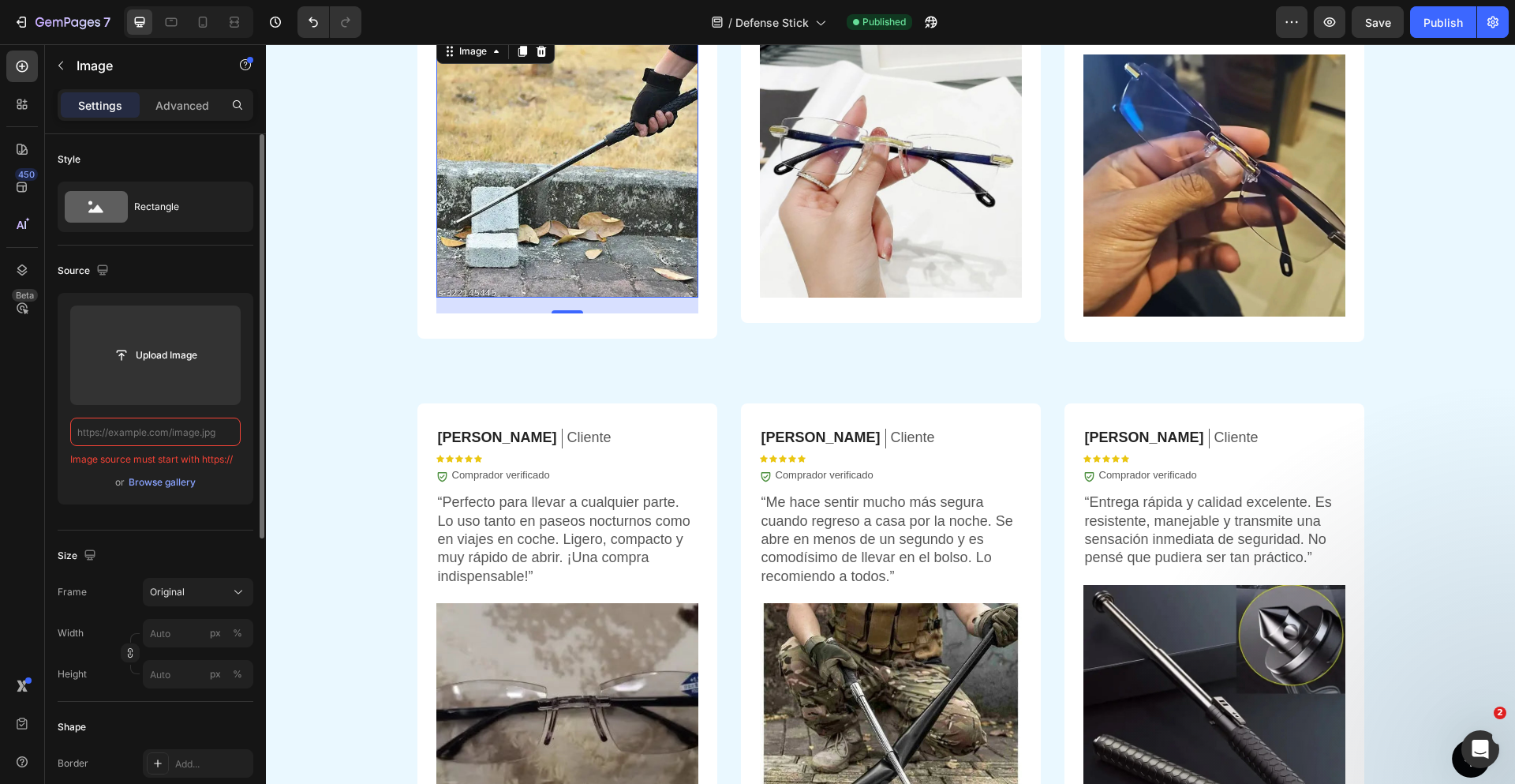
paste input "[URL][DOMAIN_NAME]"
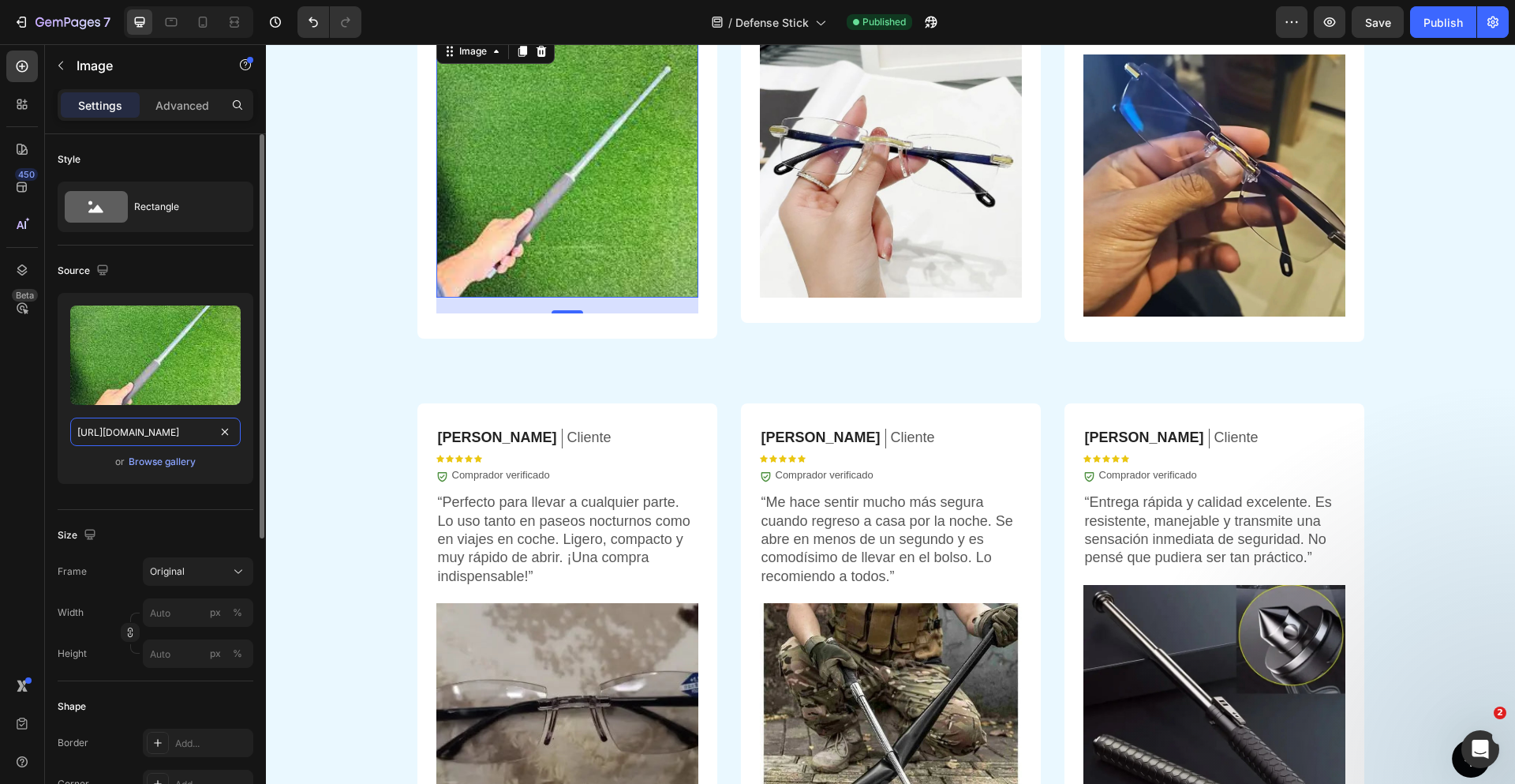
type input "[URL][DOMAIN_NAME]"
click at [1422, 291] on div "OPINIONES DE CLIENTES Heading Icon Icon Icon Icon Icon Icon List 5.935+ cliente…" at bounding box center [891, 347] width 1249 height 1187
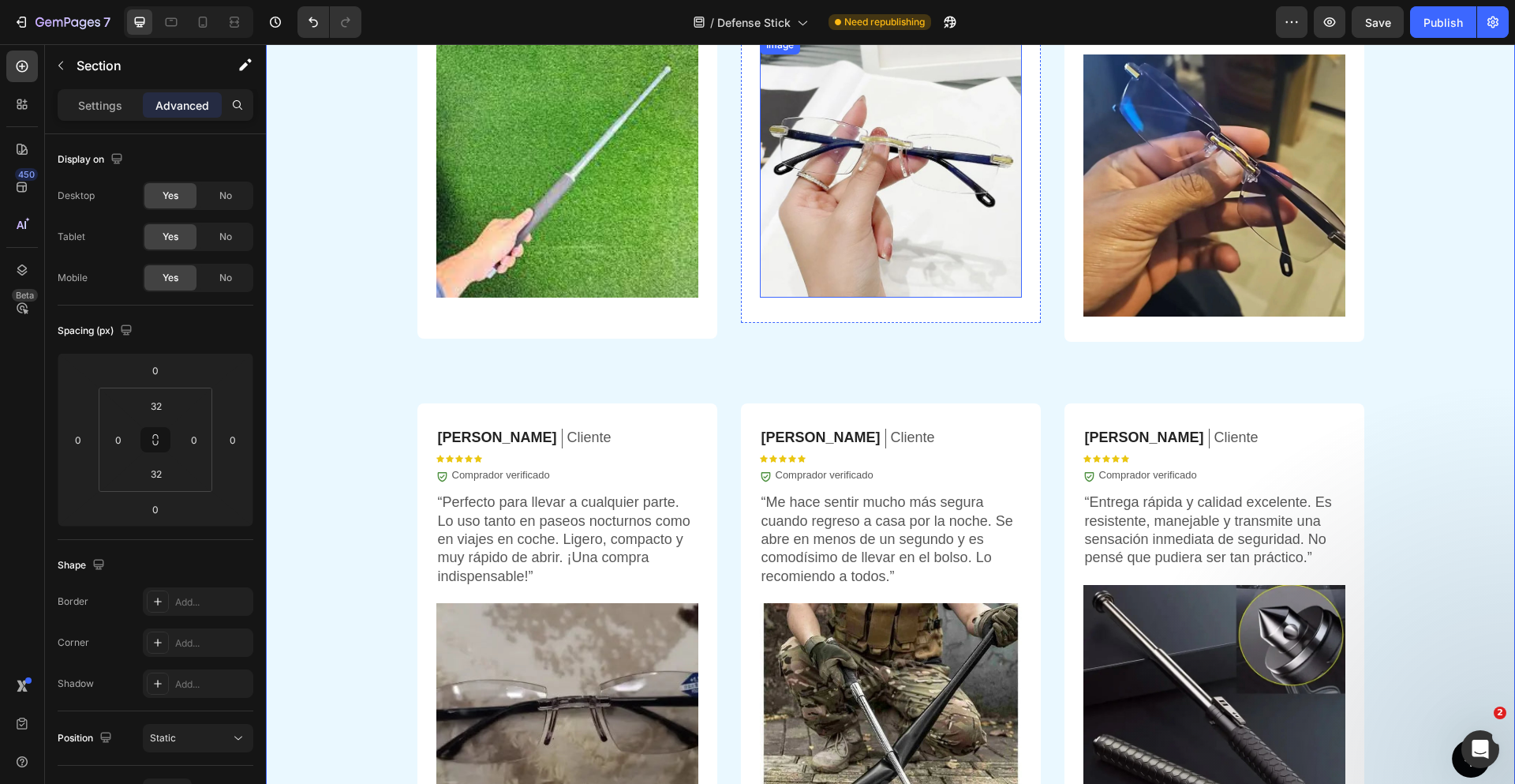
click at [852, 204] on img at bounding box center [891, 166] width 262 height 262
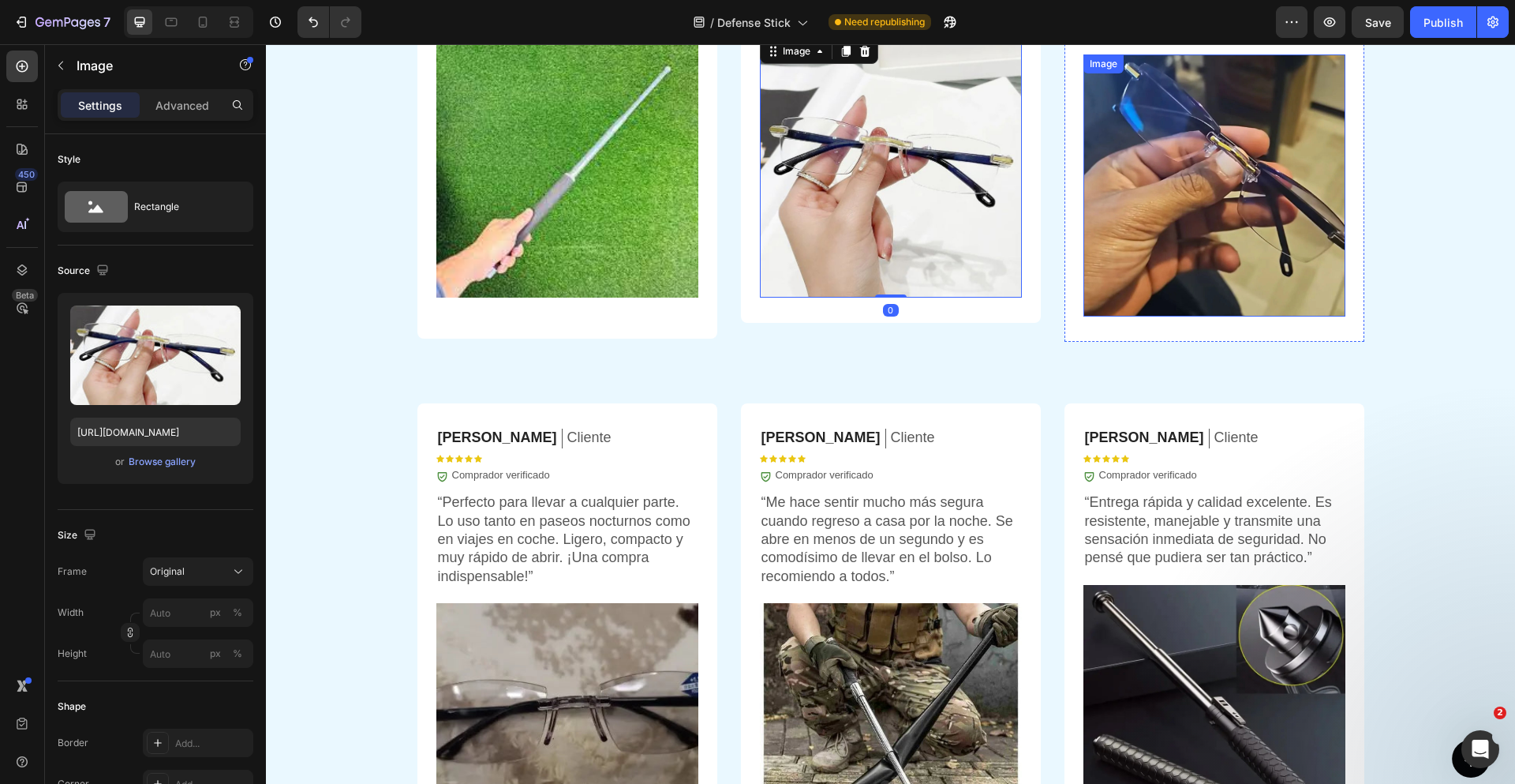
click at [1229, 241] on img at bounding box center [1214, 185] width 262 height 262
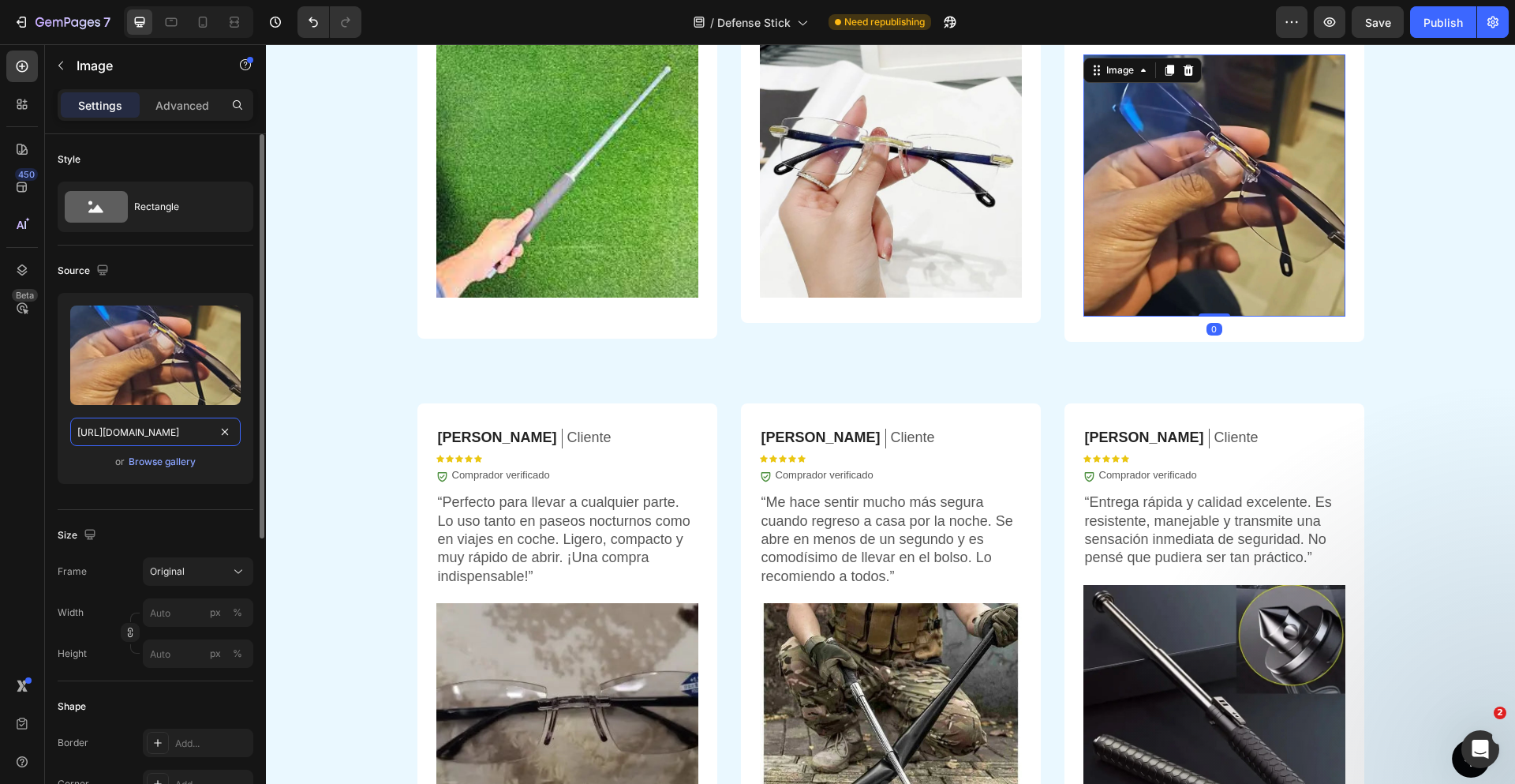
click at [130, 435] on input "[URL][DOMAIN_NAME]" at bounding box center [156, 431] width 170 height 28
click at [948, 262] on img at bounding box center [891, 166] width 262 height 262
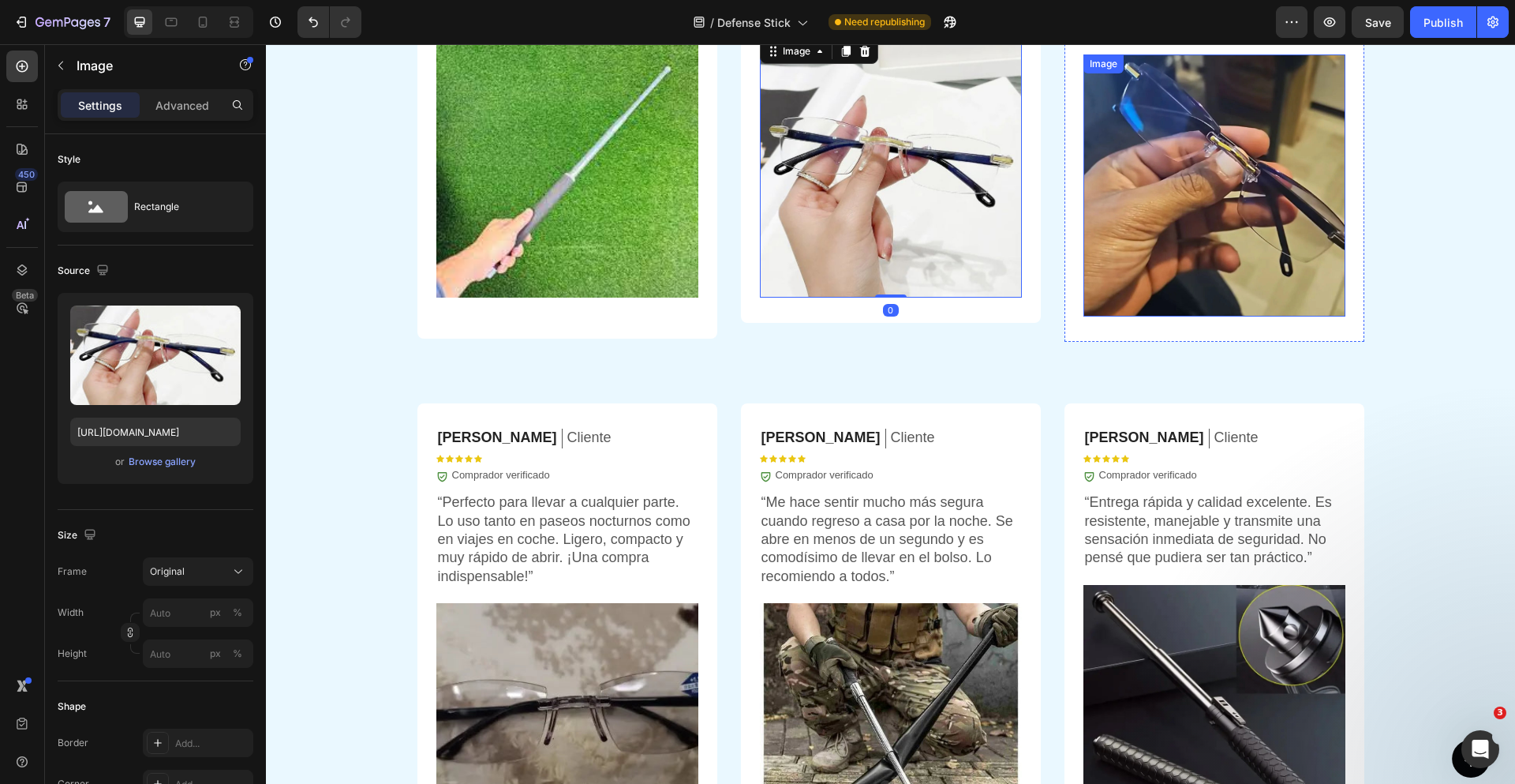
click at [1130, 236] on img at bounding box center [1214, 185] width 262 height 262
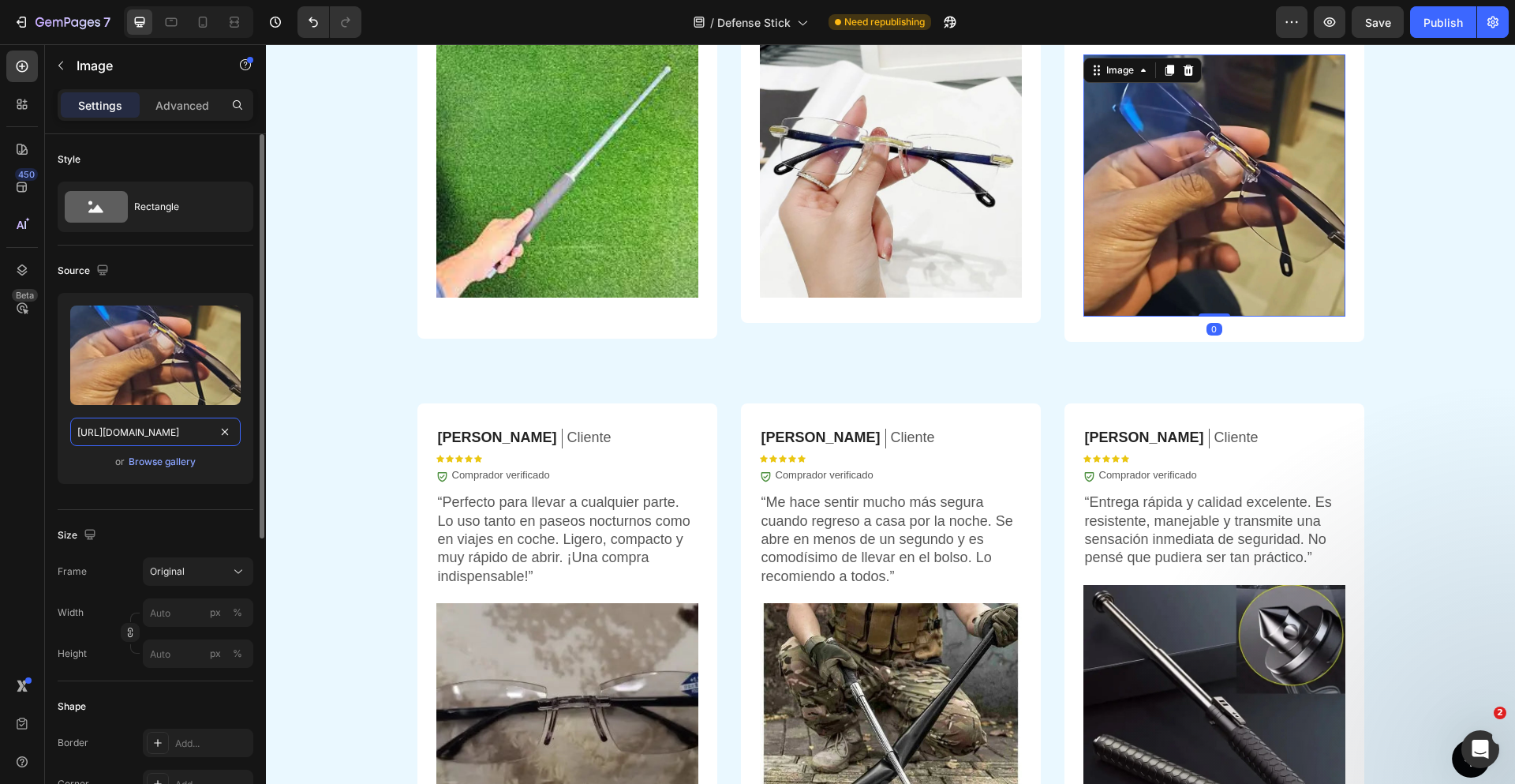
click at [165, 429] on input "[URL][DOMAIN_NAME]" at bounding box center [156, 431] width 170 height 28
paste input "[DOMAIN_NAME][URL]"
type input "[URL][DOMAIN_NAME]"
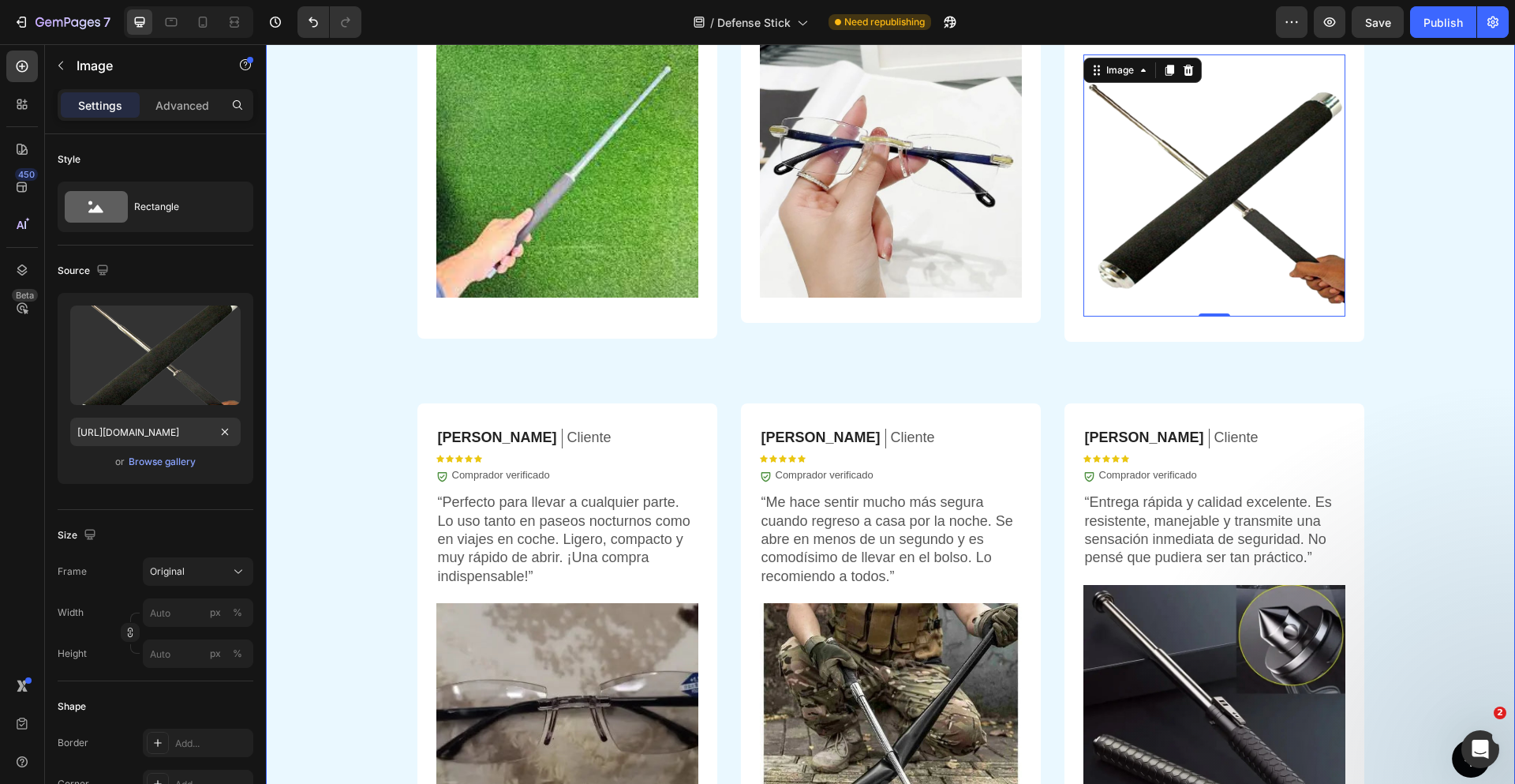
click at [1394, 350] on div "OPINIONES DE CLIENTES Heading Icon Icon Icon Icon Icon Icon List 5.935+ cliente…" at bounding box center [891, 347] width 1249 height 1187
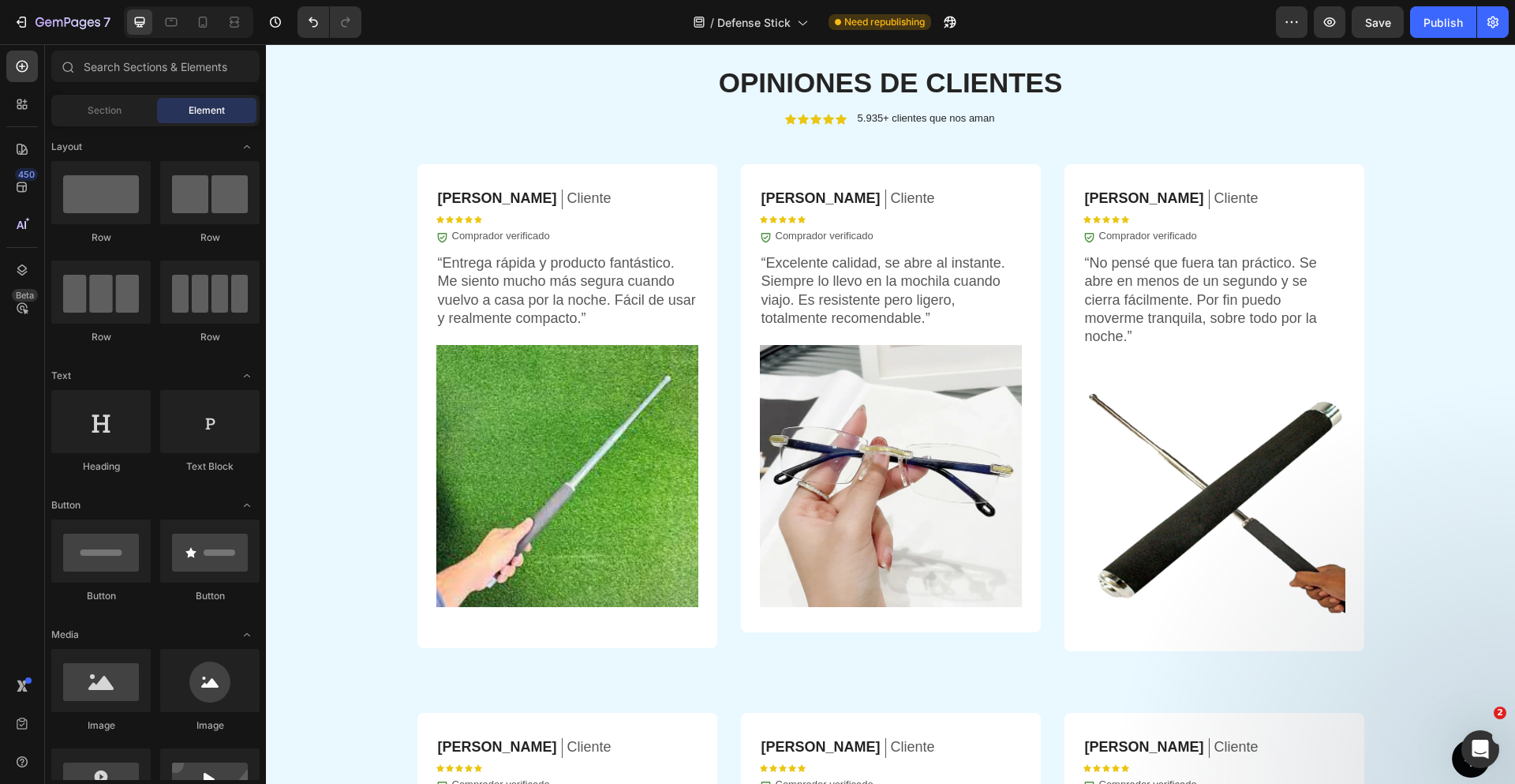
scroll to position [3755, 0]
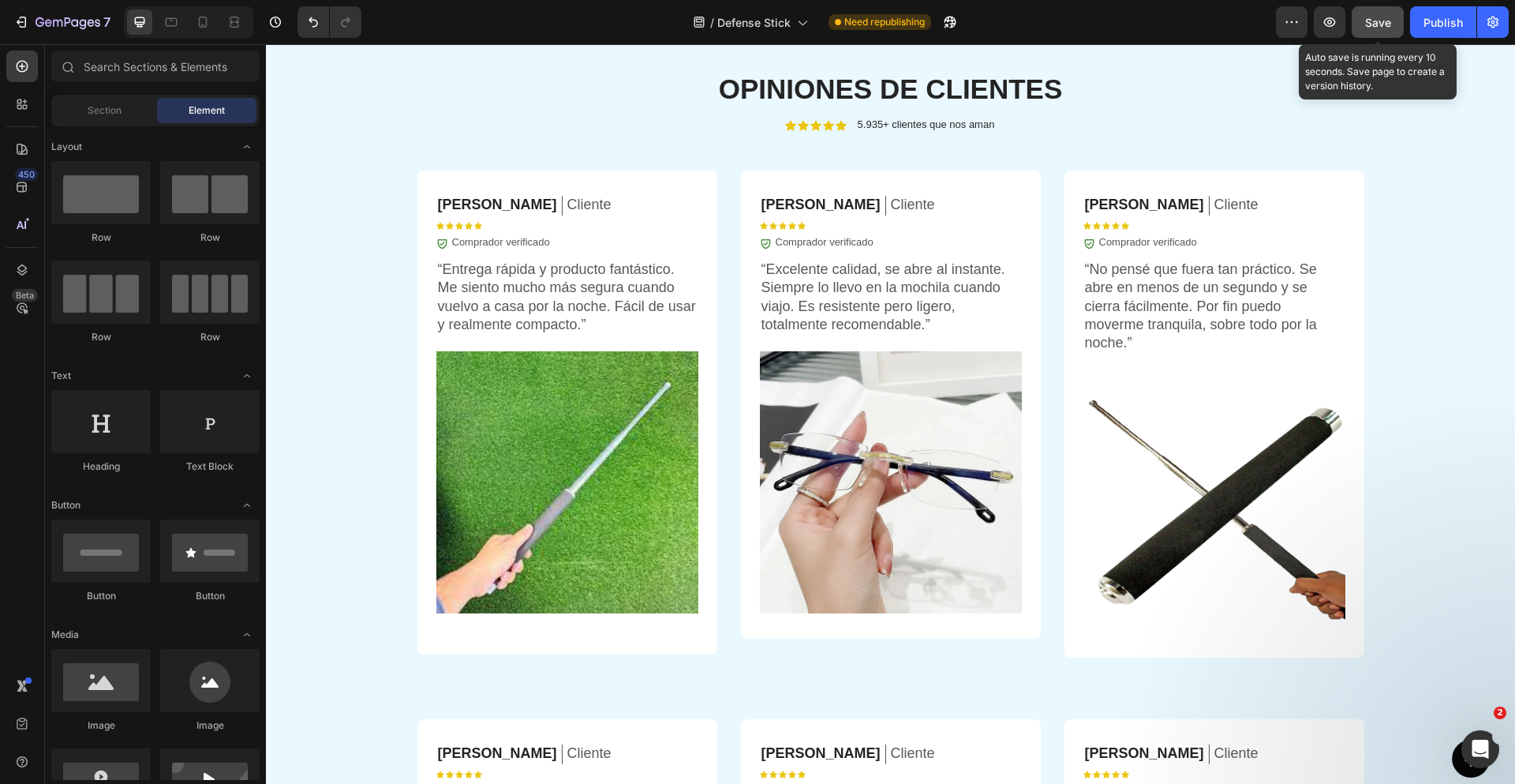
click at [1385, 23] on span "Save" at bounding box center [1378, 22] width 26 height 14
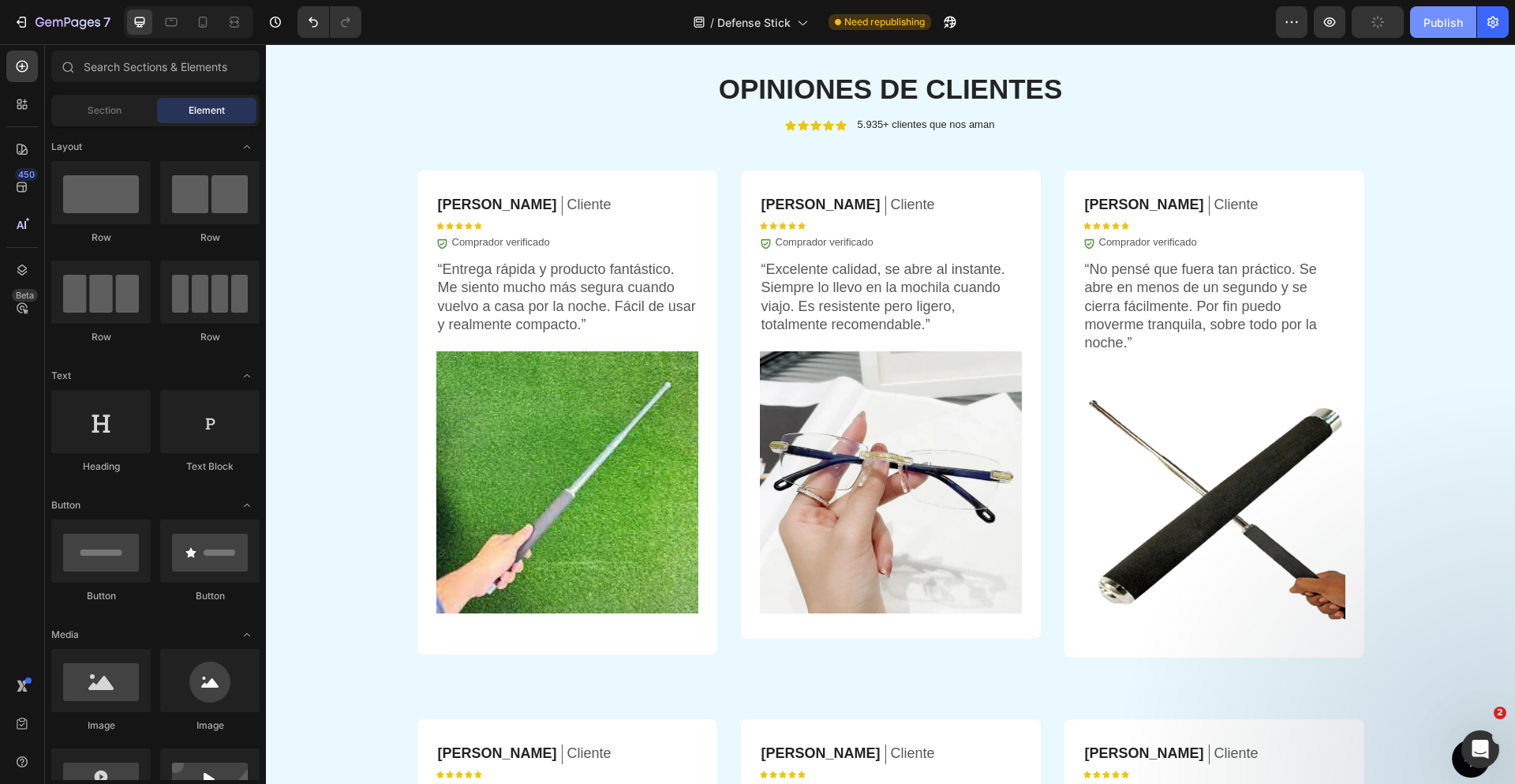
click at [1430, 25] on div "Publish" at bounding box center [1443, 22] width 40 height 16
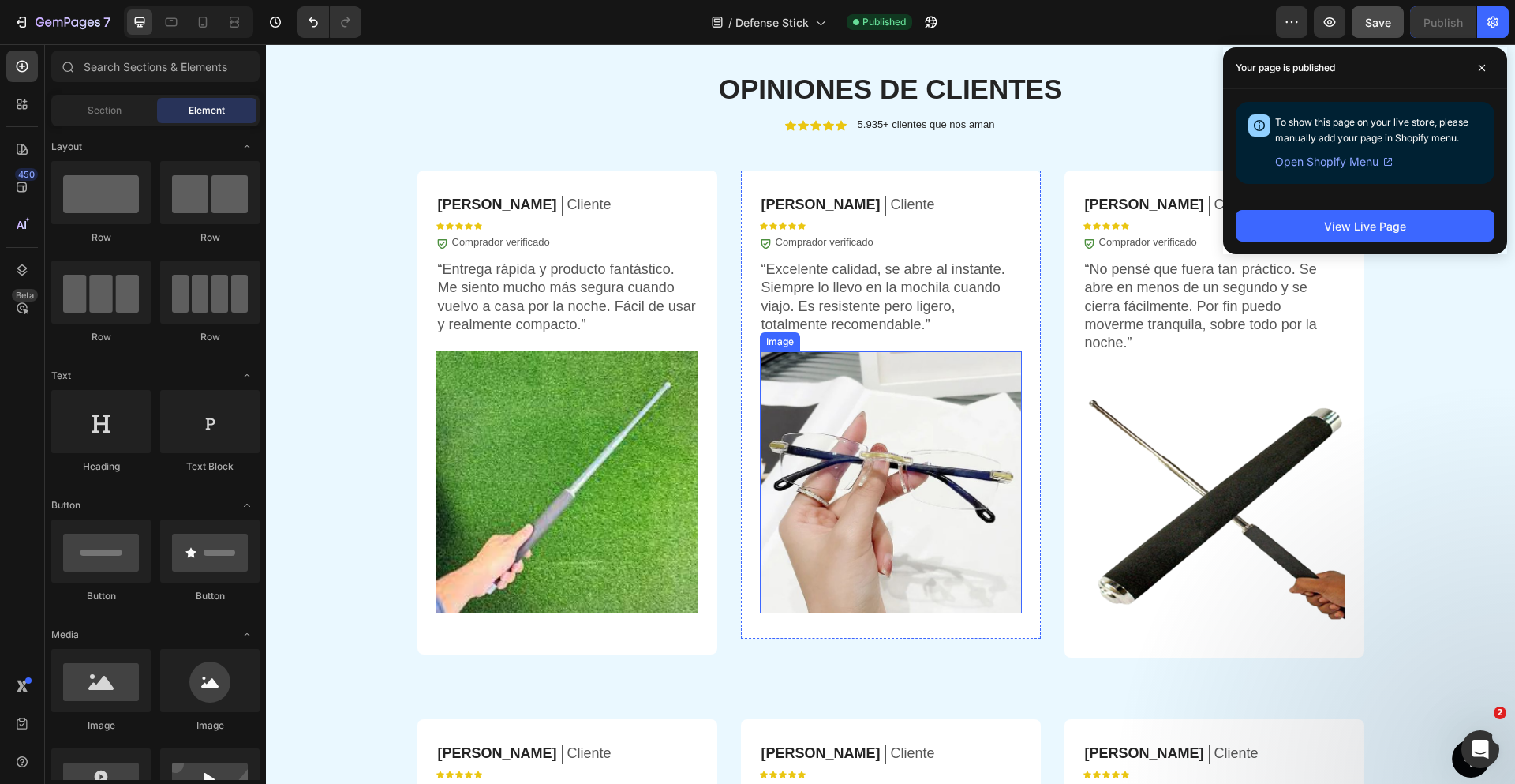
click at [891, 461] on img at bounding box center [891, 482] width 262 height 262
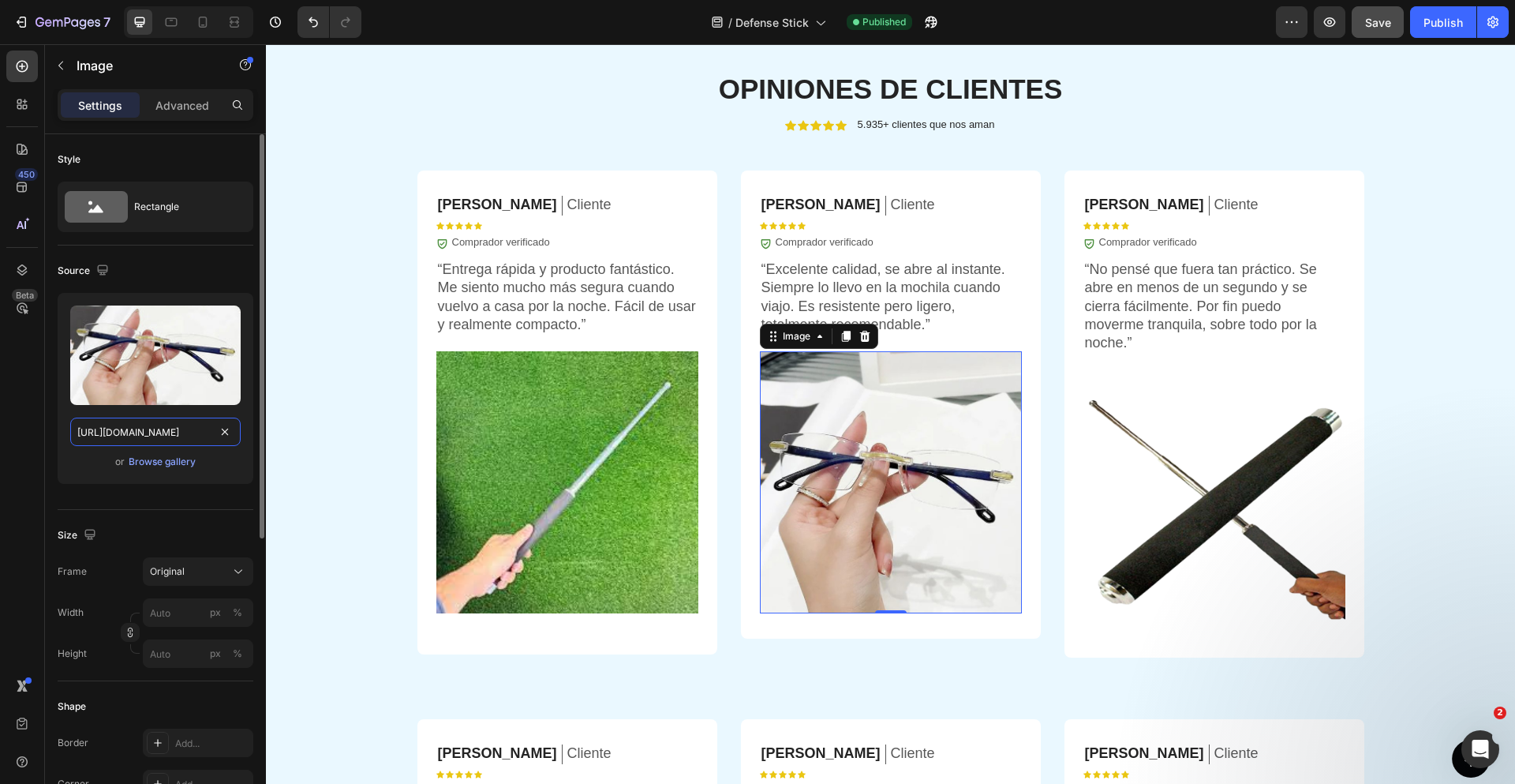
click at [155, 433] on input "[URL][DOMAIN_NAME]" at bounding box center [156, 431] width 170 height 28
paste input "[DOMAIN_NAME][URL]"
type input "[URL][DOMAIN_NAME]"
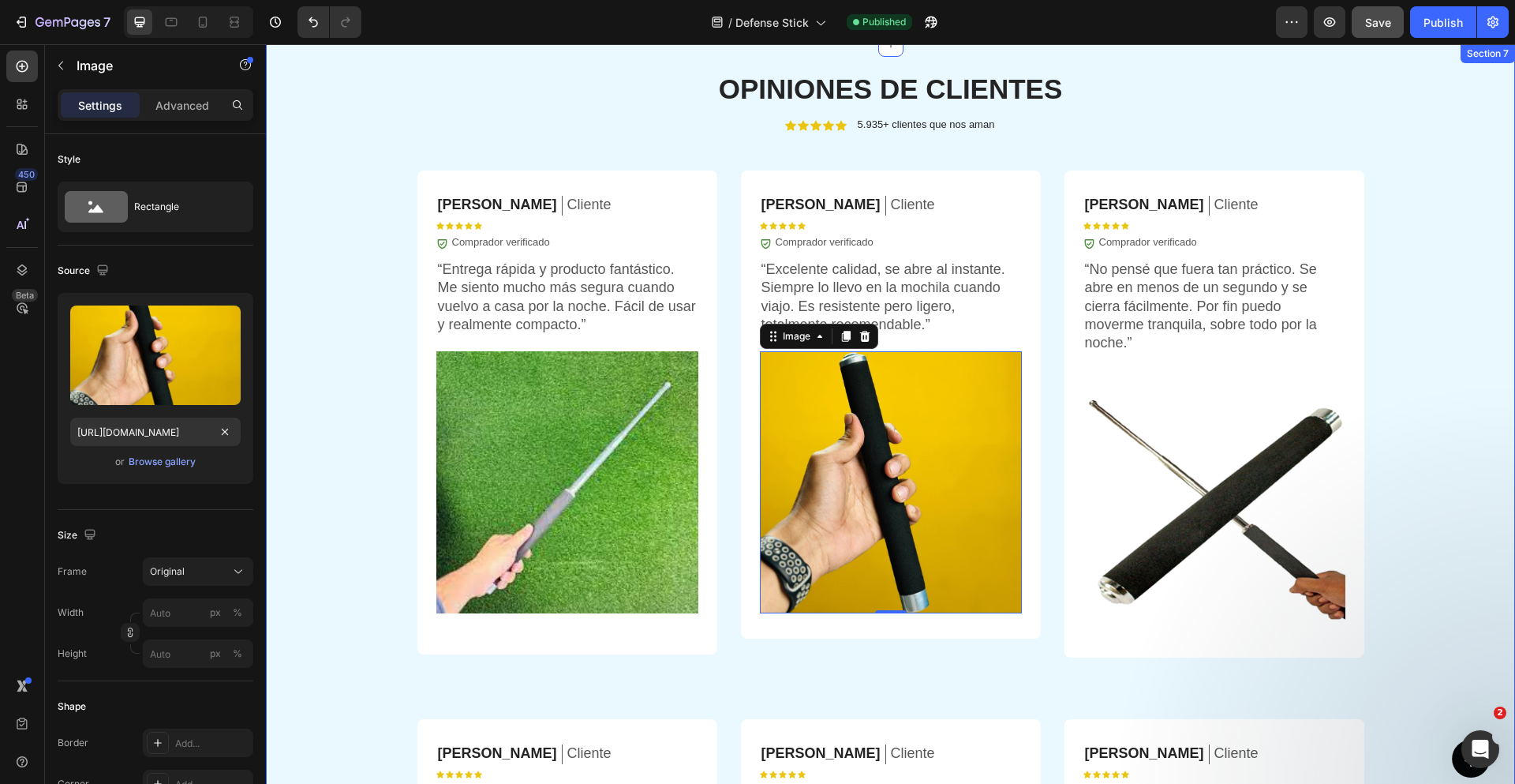
click at [1403, 358] on div "OPINIONES DE CLIENTES Heading Icon Icon Icon Icon Icon Icon List 5.935+ cliente…" at bounding box center [891, 663] width 1249 height 1187
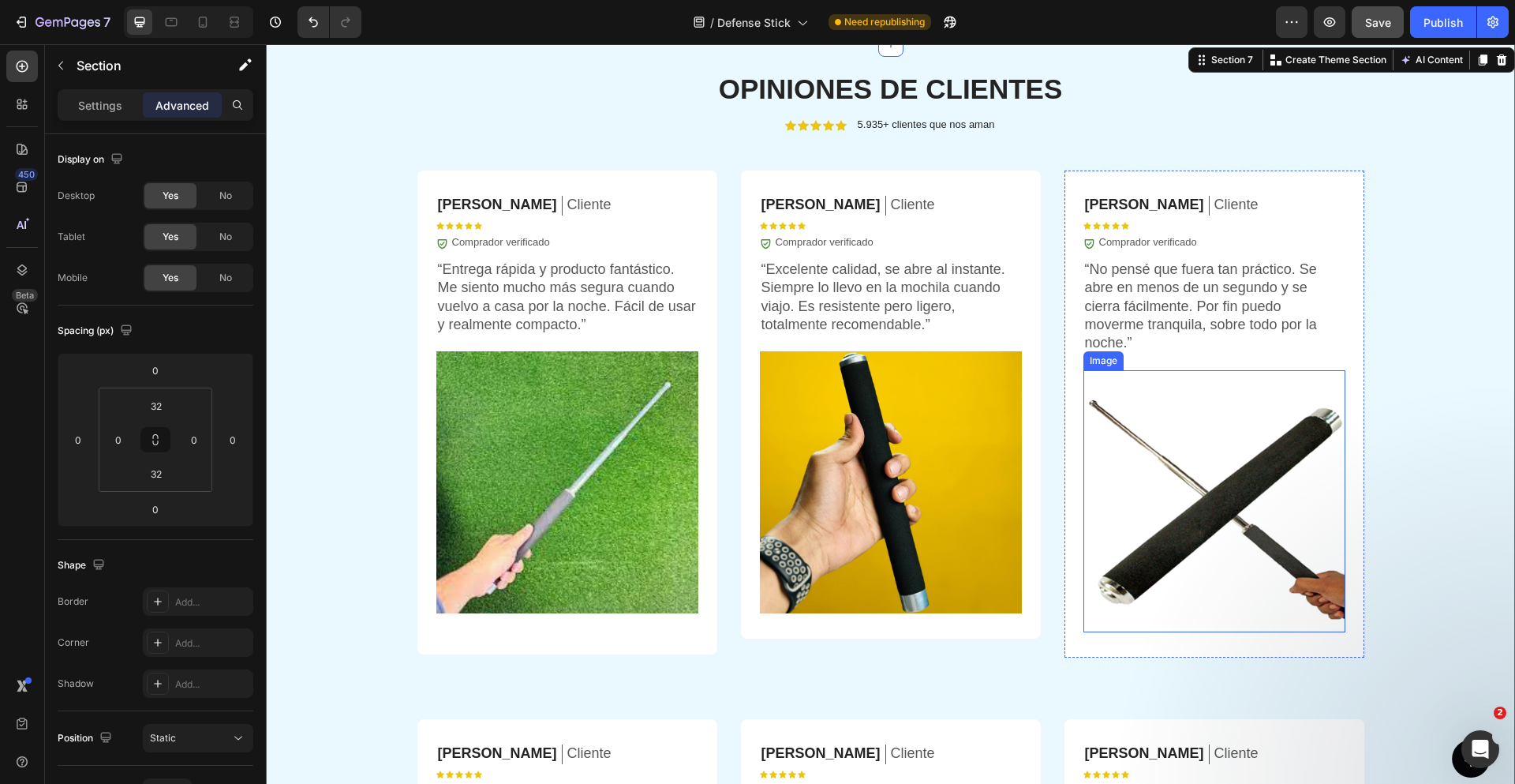
click at [1159, 440] on img at bounding box center [1214, 500] width 262 height 262
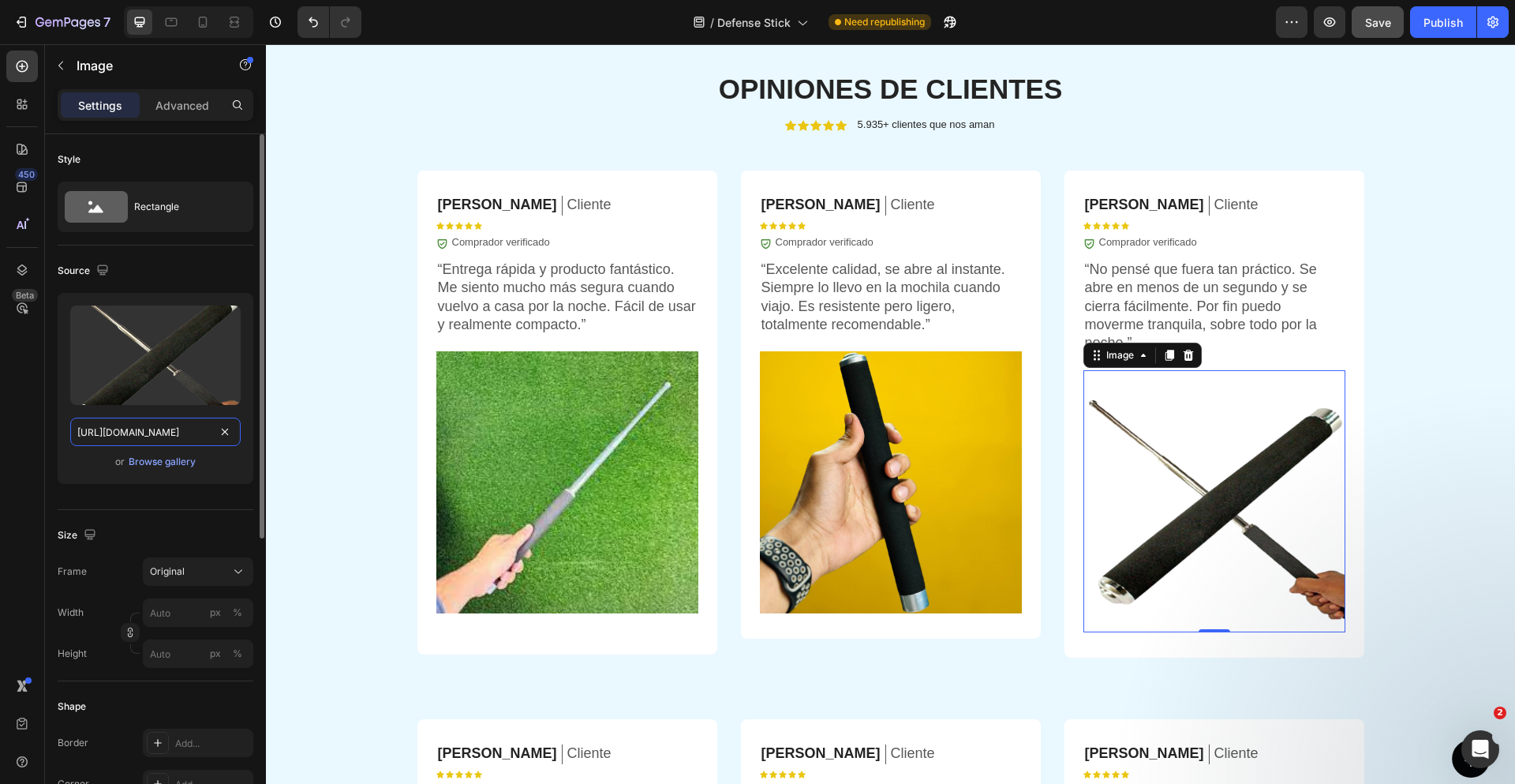
click at [165, 437] on input "[URL][DOMAIN_NAME]" at bounding box center [156, 431] width 170 height 28
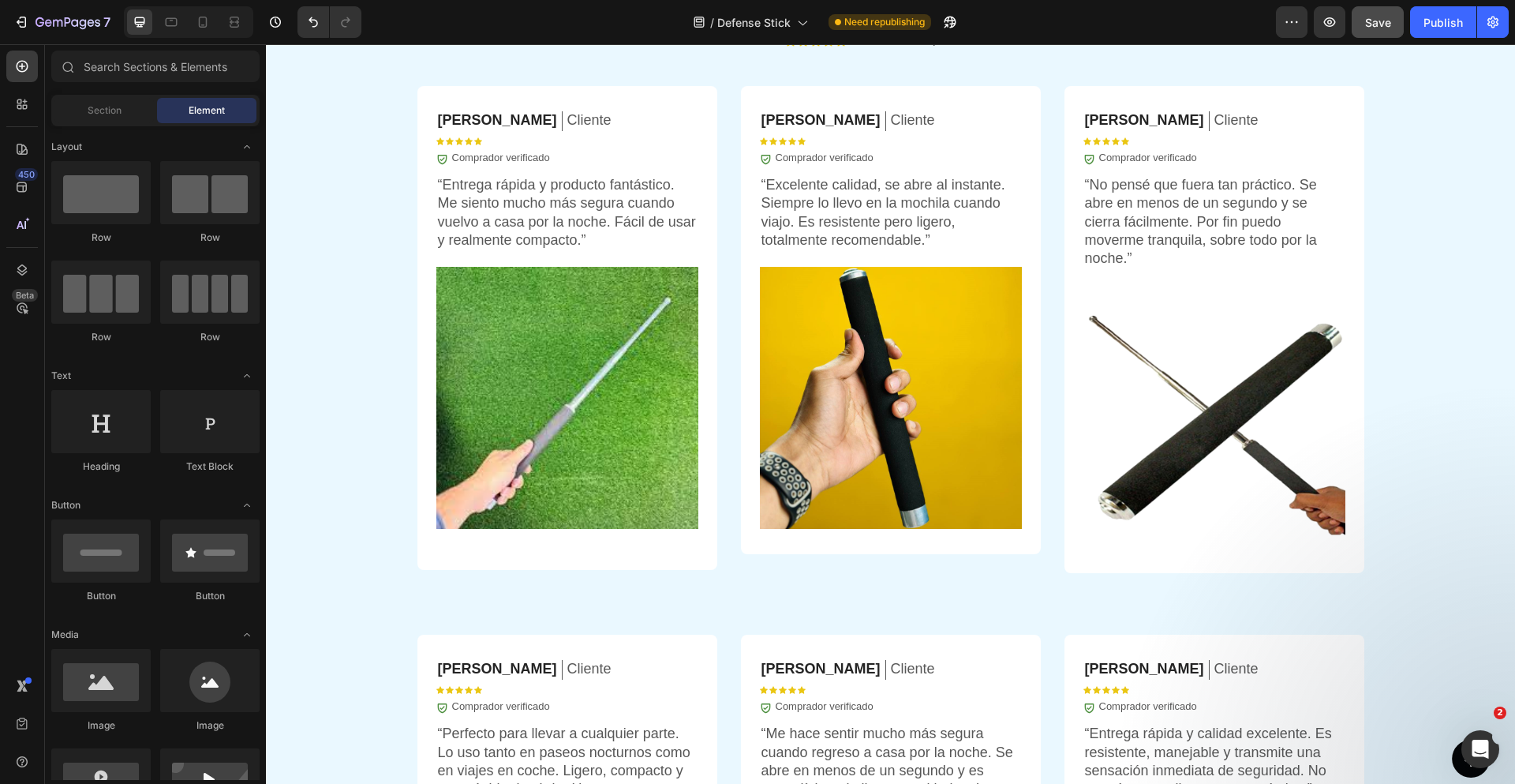
scroll to position [4042, 0]
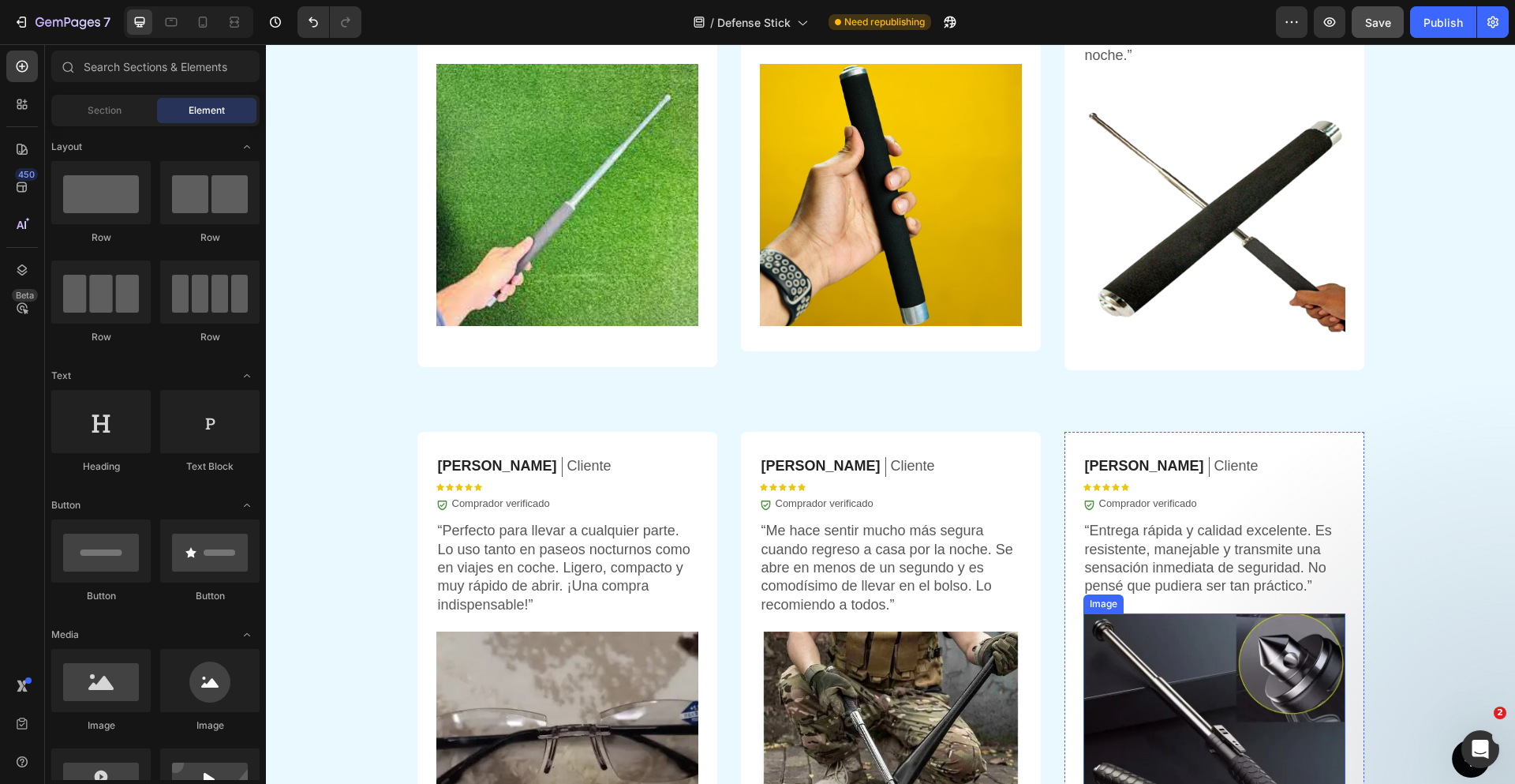
click at [1142, 708] on img at bounding box center [1214, 743] width 262 height 262
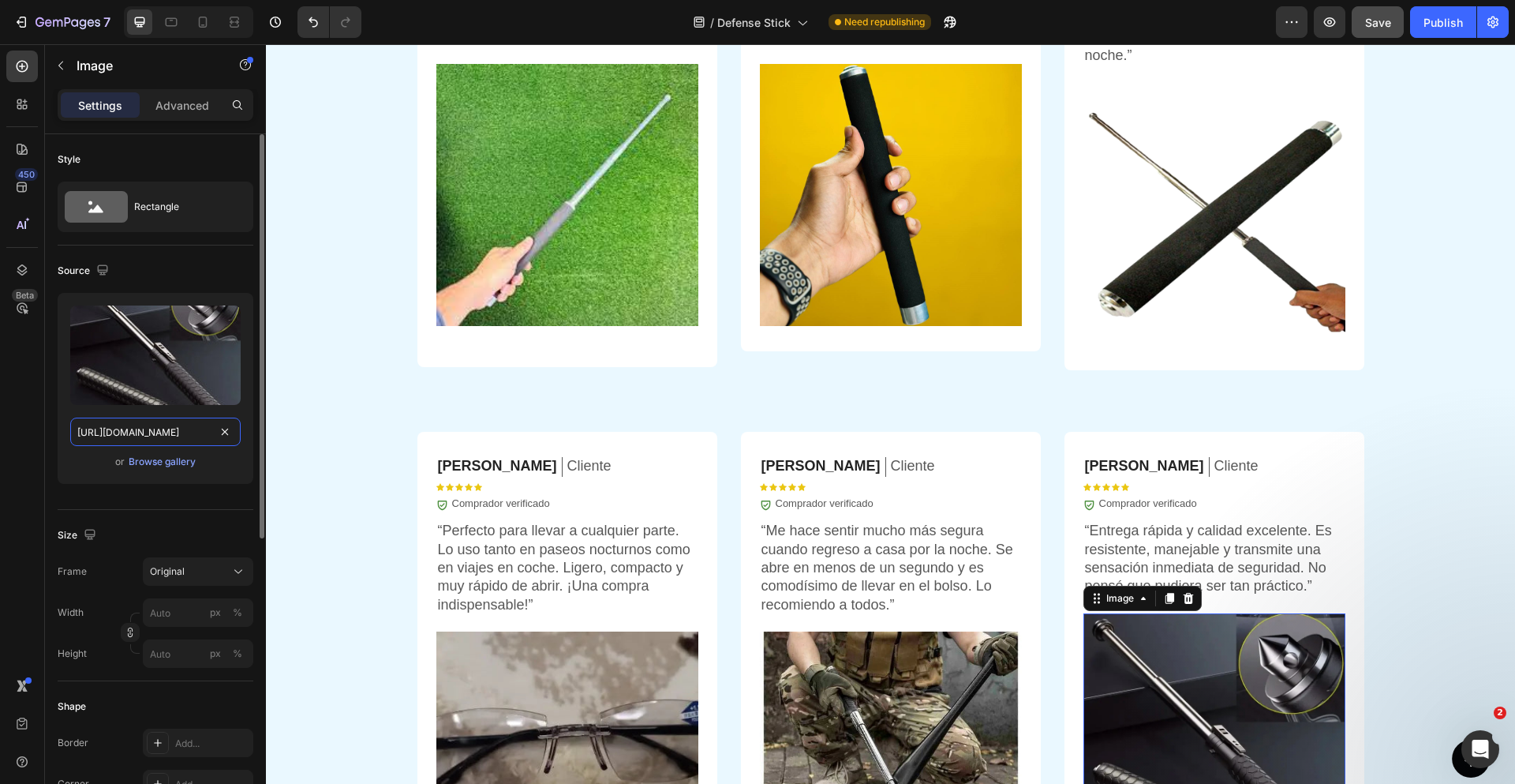
click at [167, 436] on input "[URL][DOMAIN_NAME]" at bounding box center [156, 431] width 170 height 28
click at [634, 493] on div "[PERSON_NAME] Text Block Cliente Text Block Row Icon Icon Icon Icon Icon Icon L…" at bounding box center [567, 484] width 262 height 55
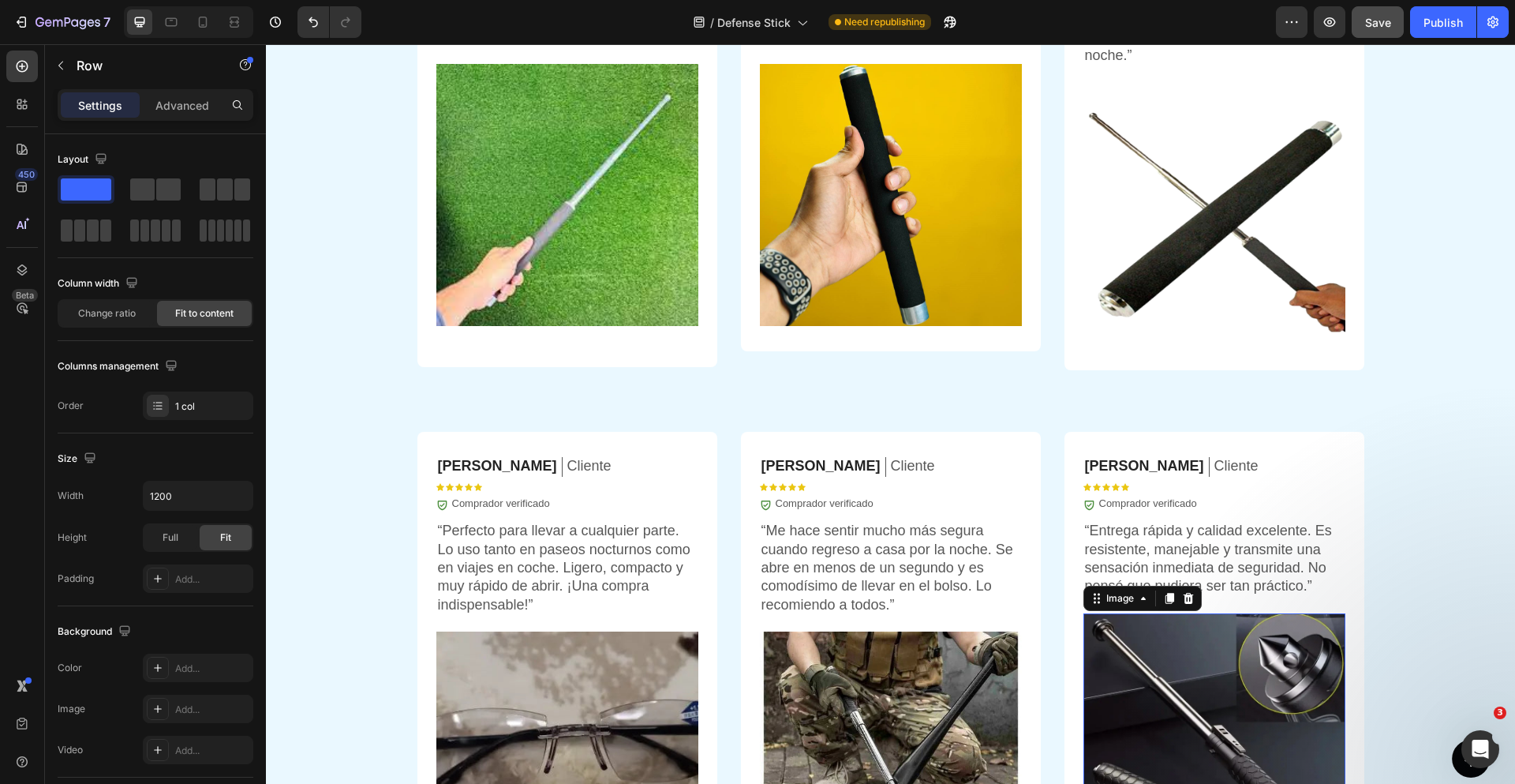
click at [1169, 661] on img at bounding box center [1214, 743] width 262 height 262
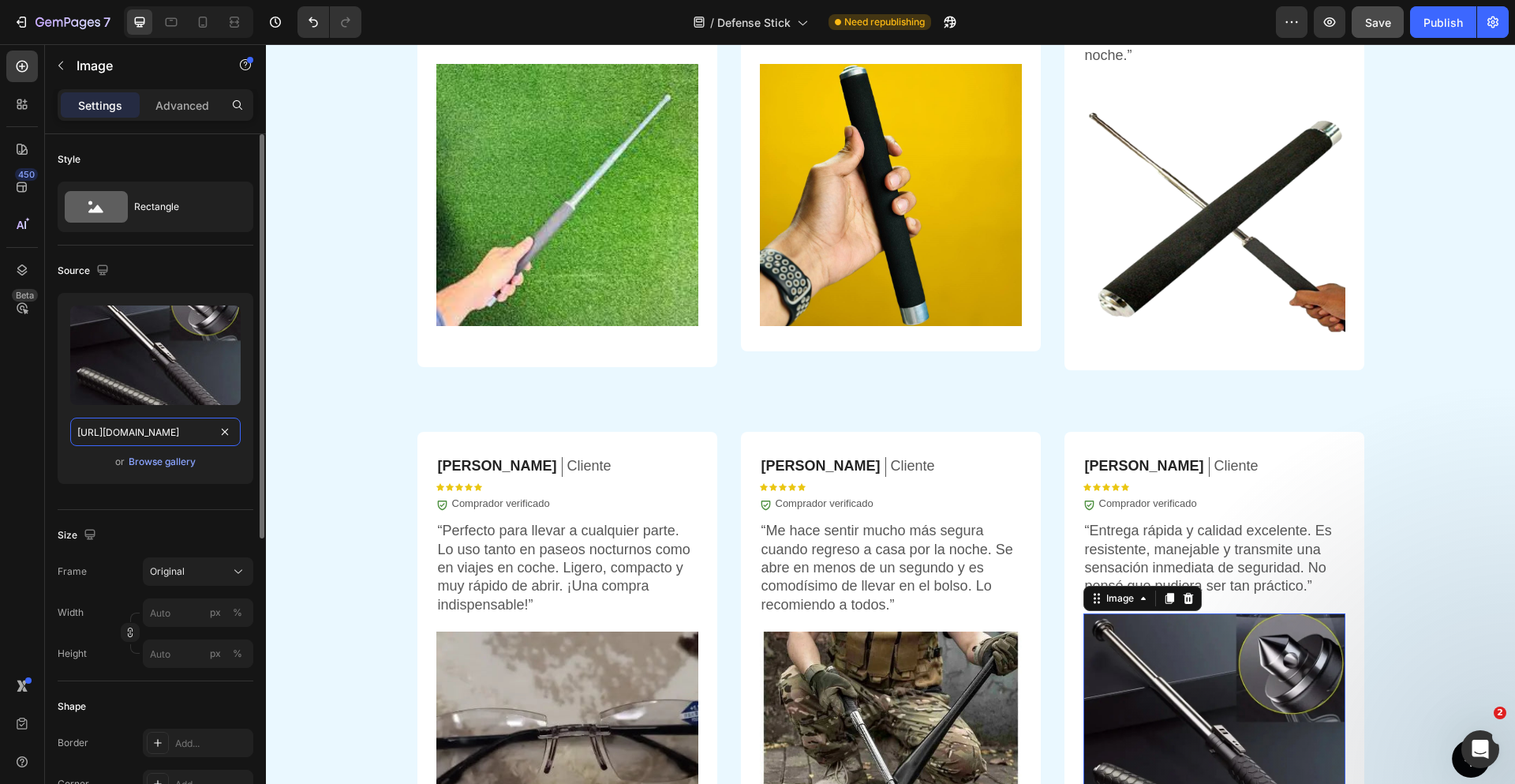
click at [175, 438] on input "[URL][DOMAIN_NAME]" at bounding box center [156, 431] width 170 height 28
paste input "[DOMAIN_NAME][URL]"
type input "[URL][DOMAIN_NAME]"
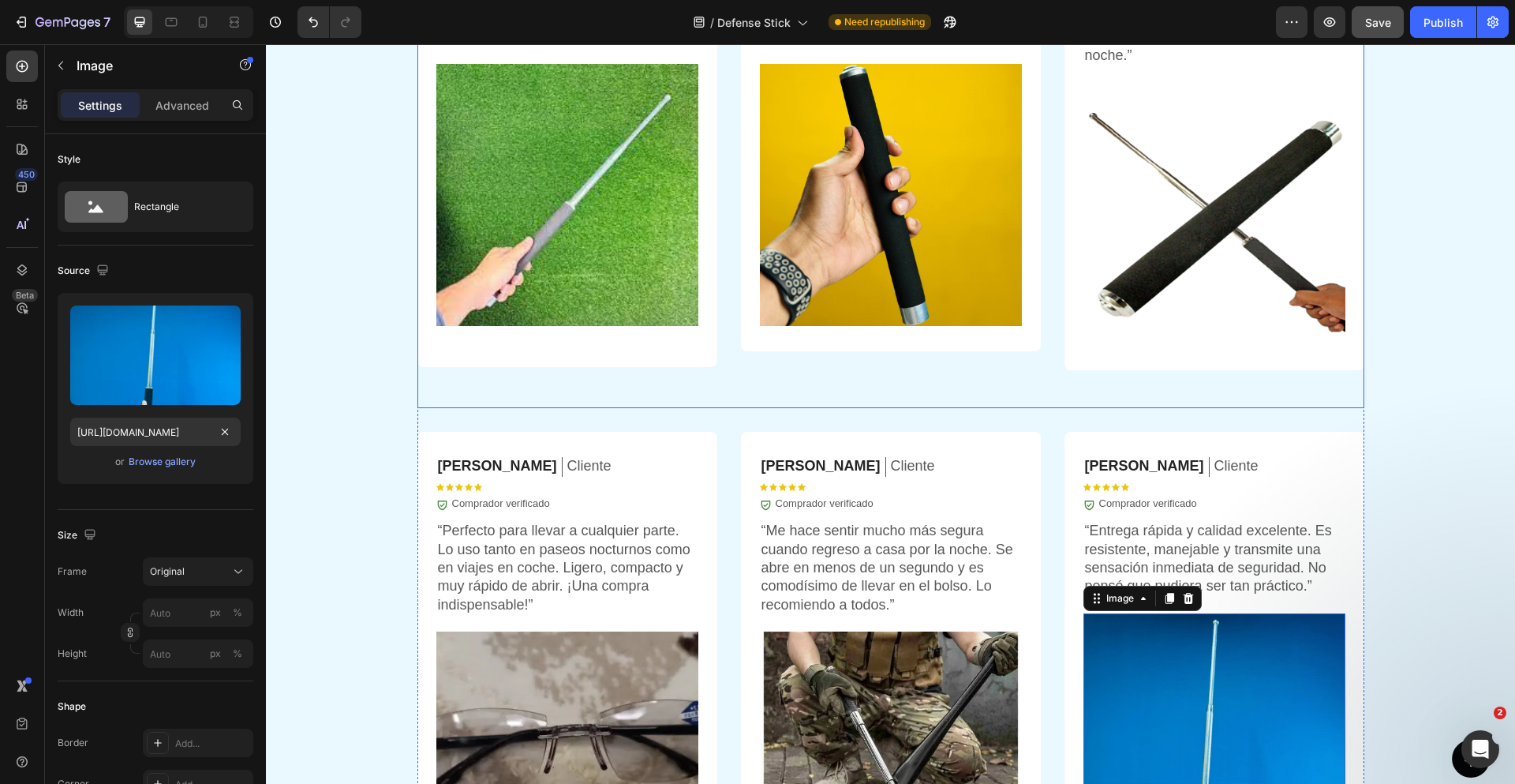
click at [1440, 334] on div "OPINIONES DE CLIENTES Heading Icon Icon Icon Icon Icon Icon List 5.935+ cliente…" at bounding box center [891, 376] width 1249 height 1187
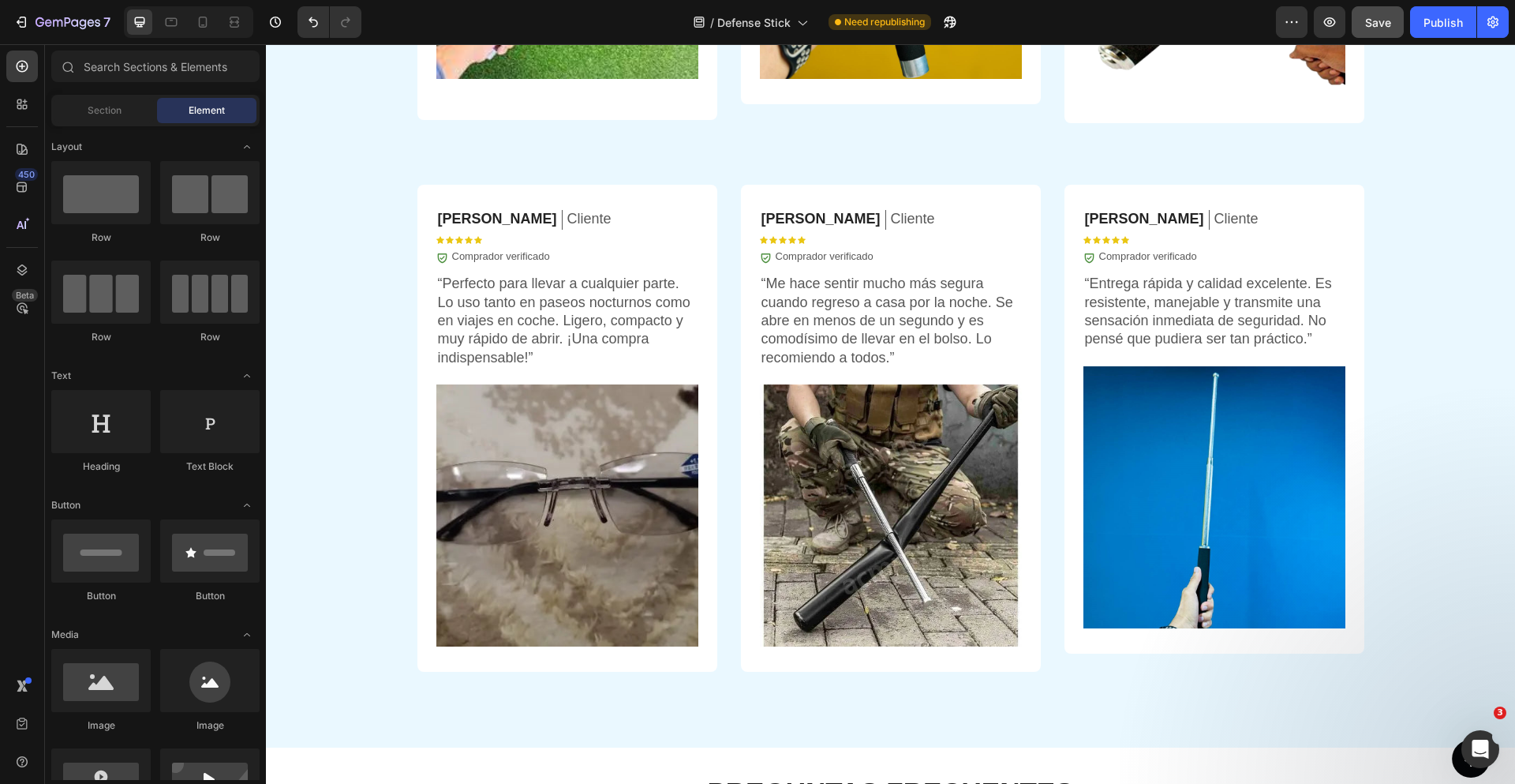
scroll to position [4277, 0]
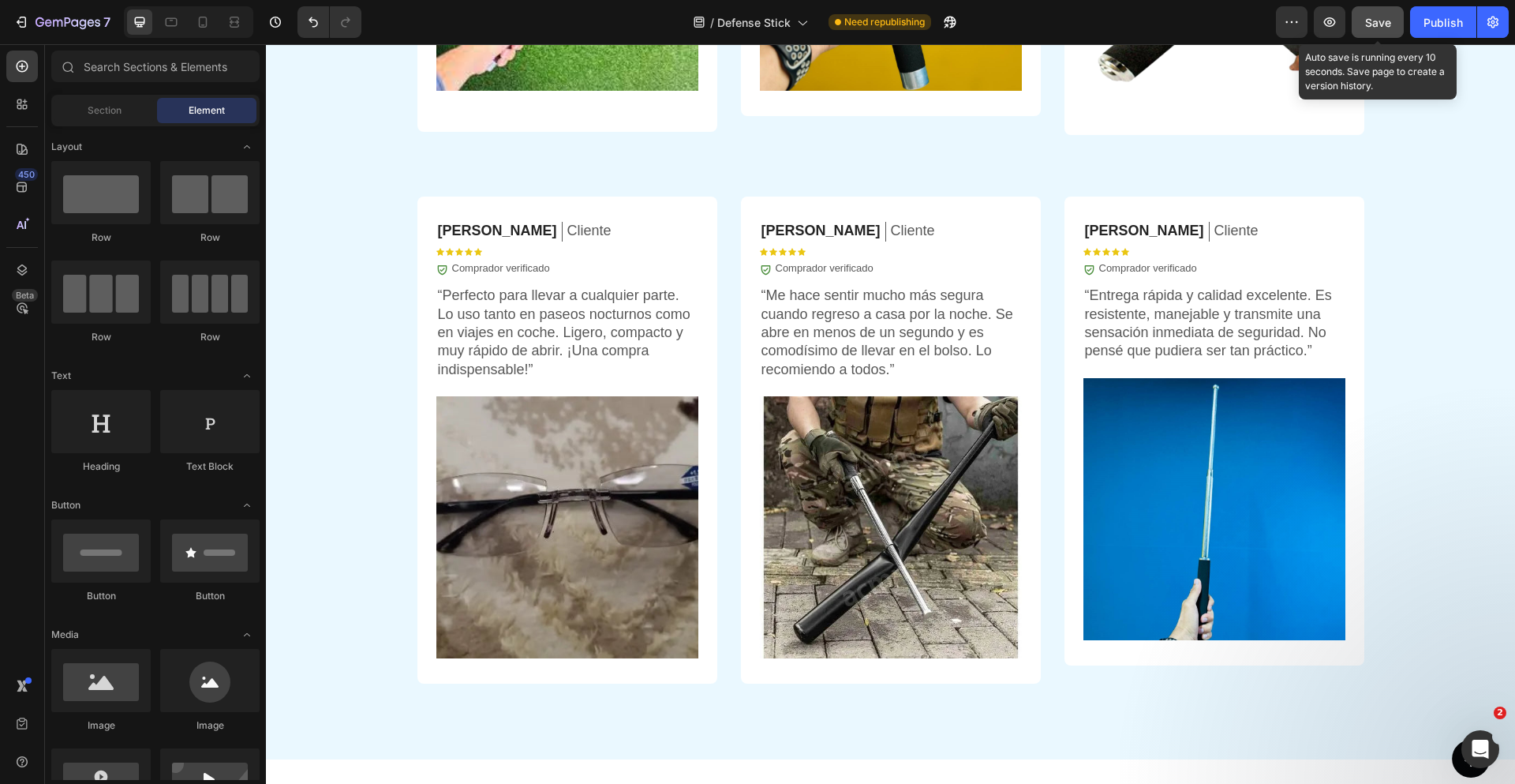
click at [1388, 29] on button "Save" at bounding box center [1378, 22] width 52 height 32
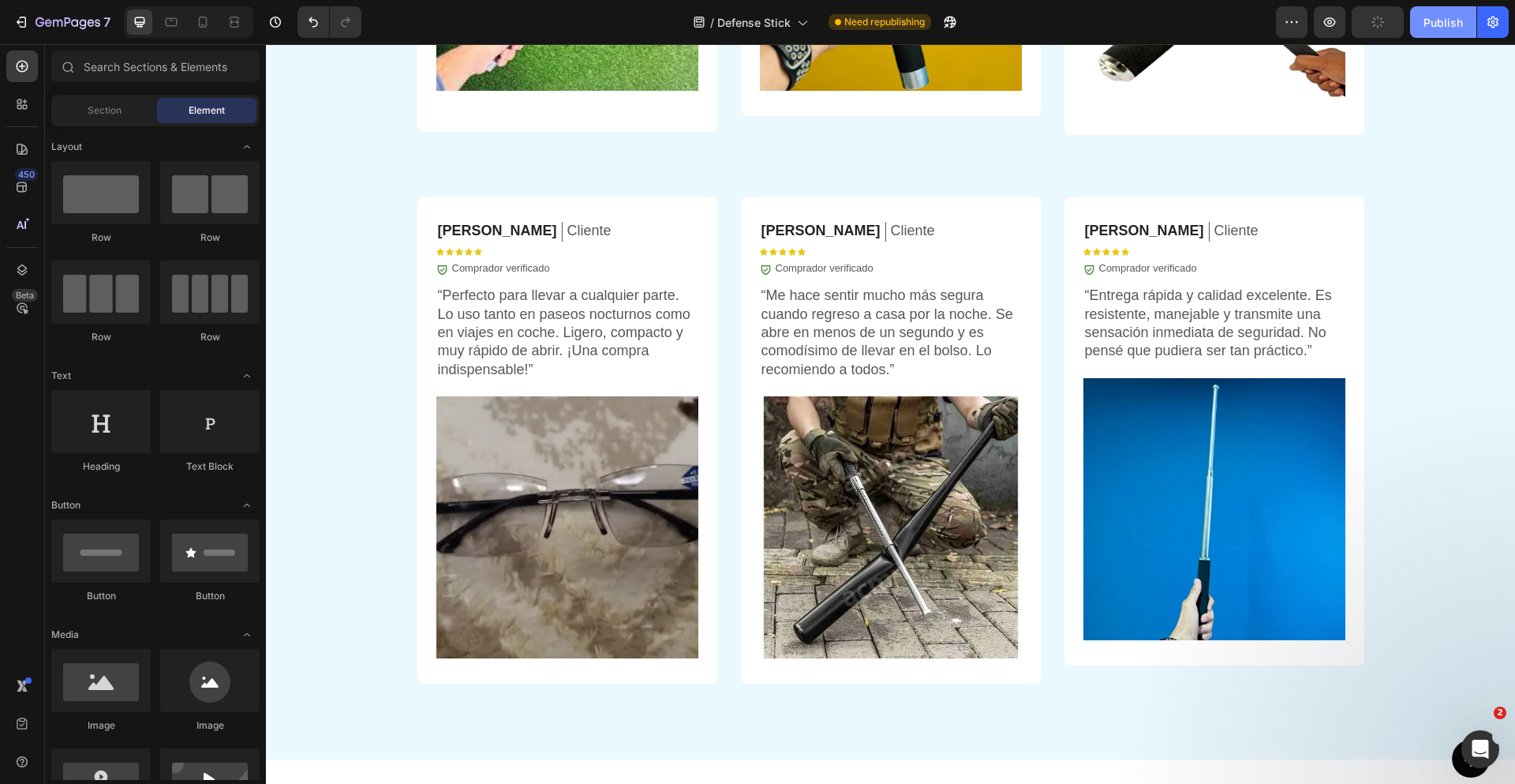
click at [1428, 28] on div "Publish" at bounding box center [1443, 22] width 40 height 16
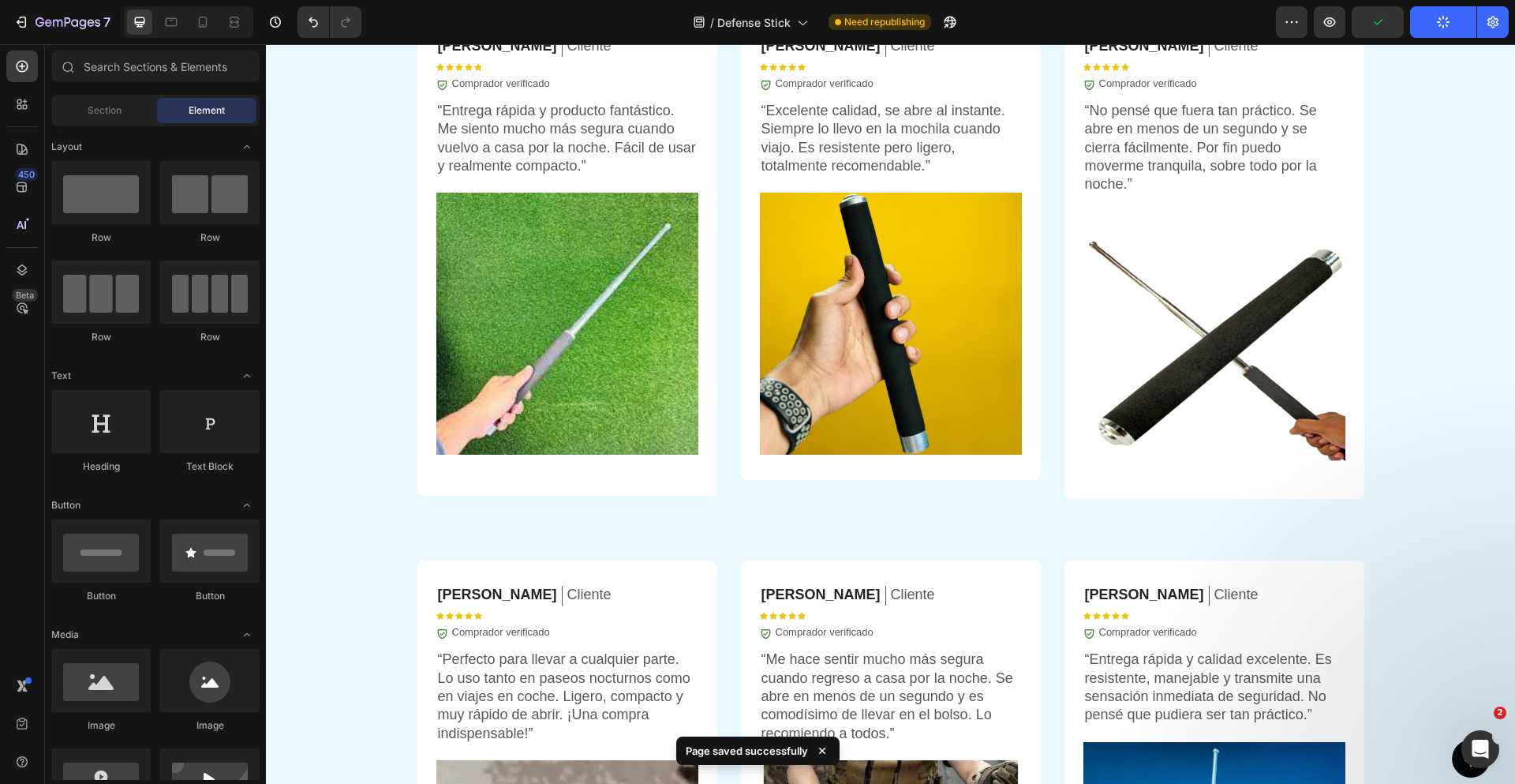
scroll to position [3890, 0]
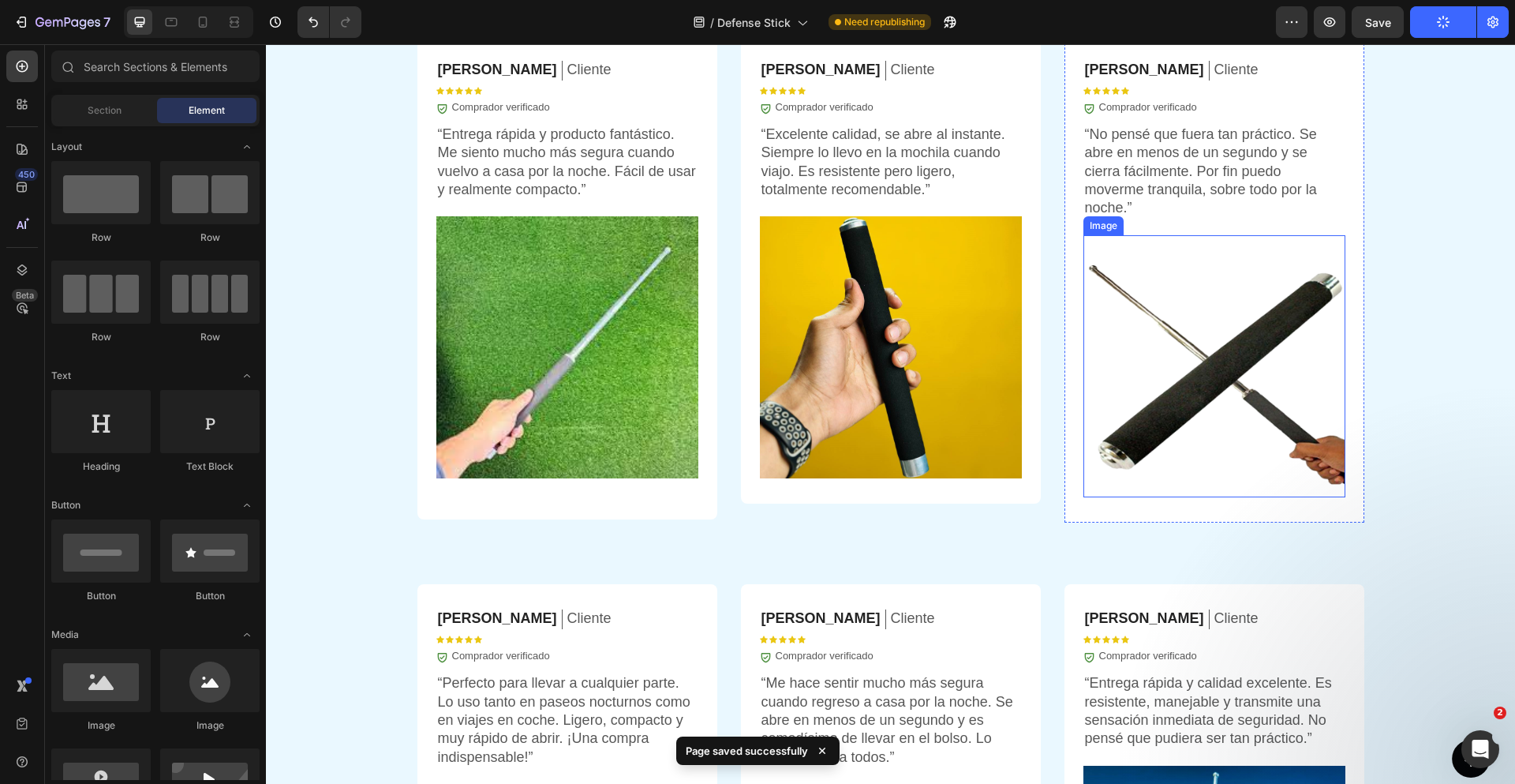
click at [1190, 348] on img at bounding box center [1214, 366] width 262 height 262
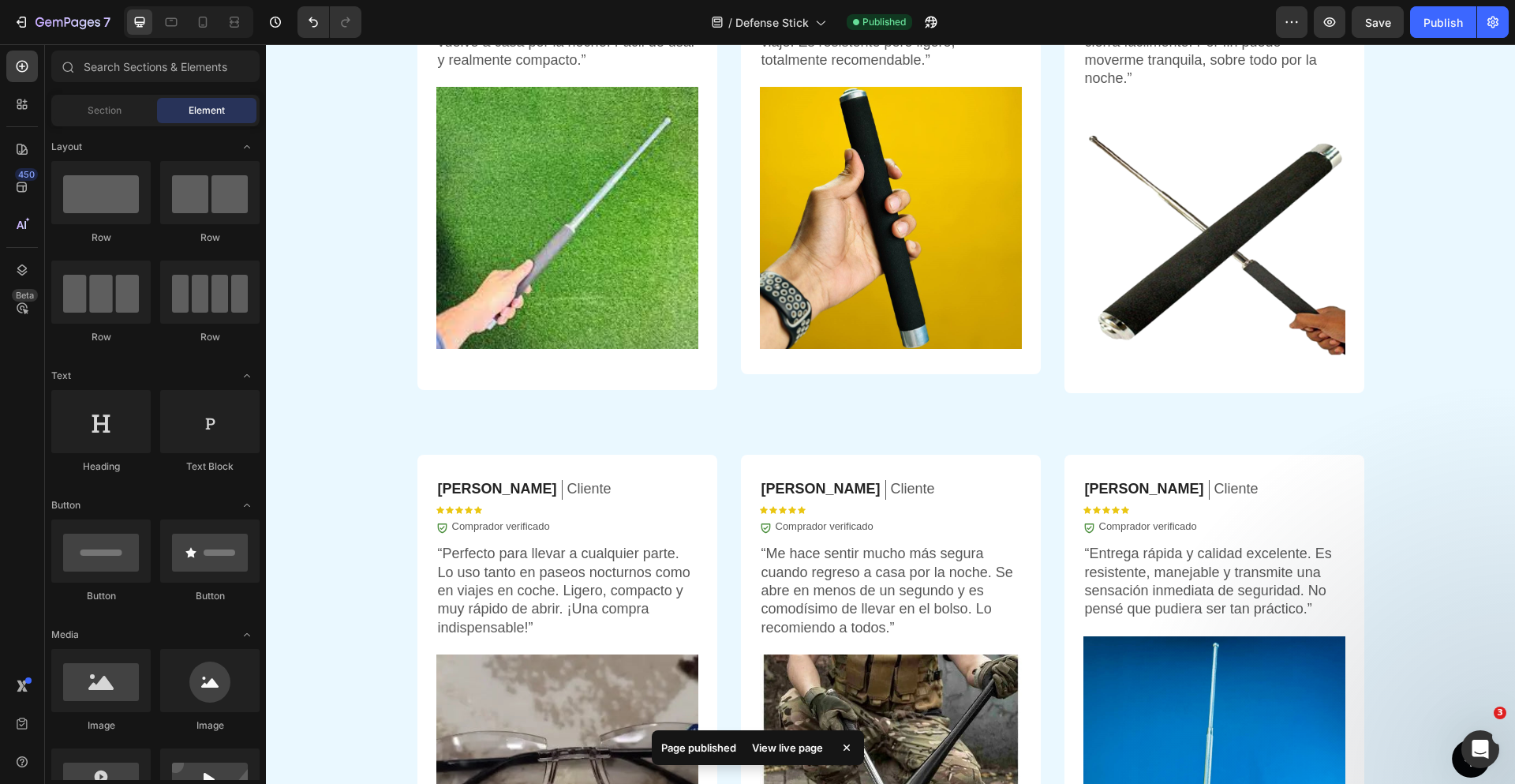
scroll to position [4050, 0]
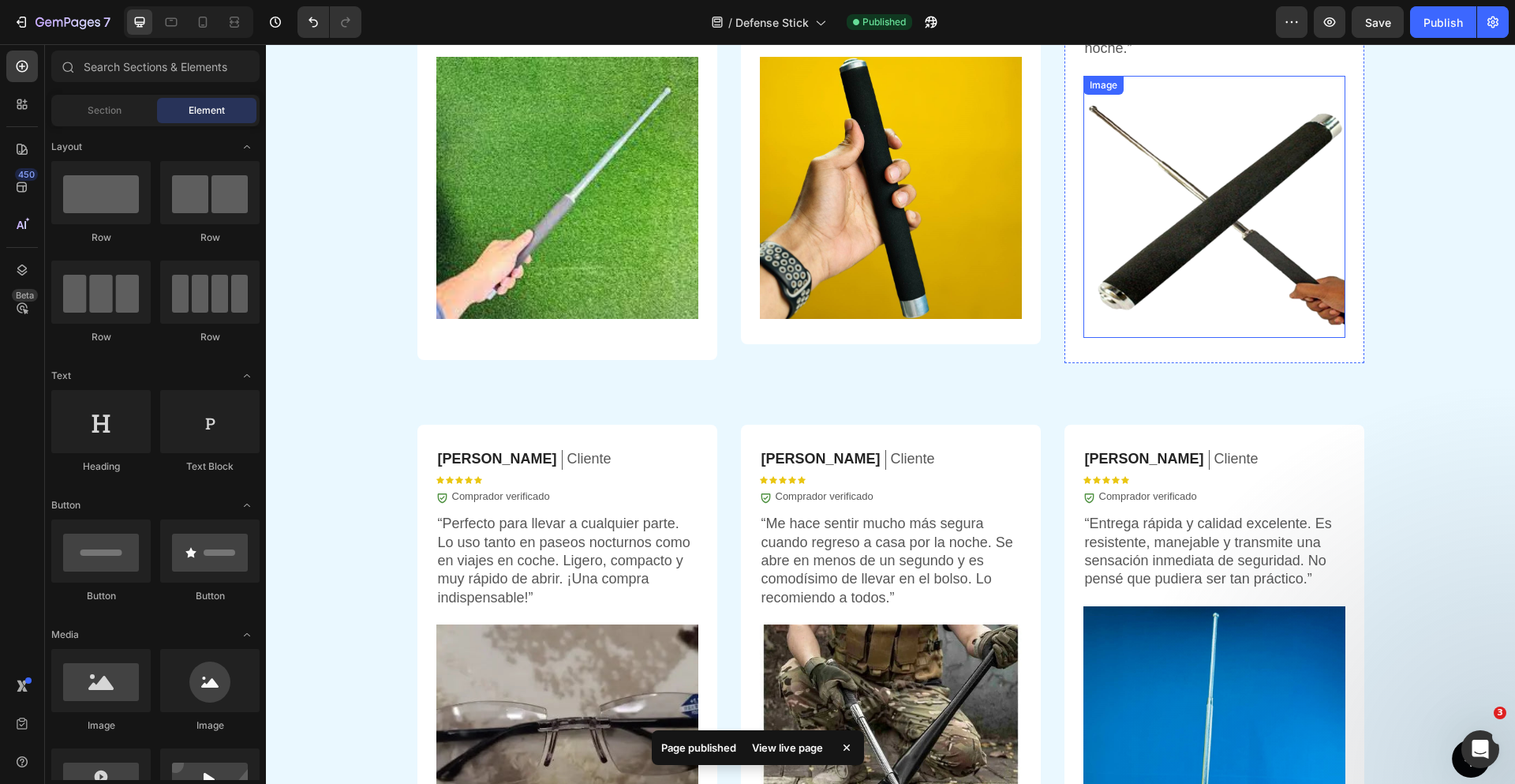
click at [1169, 184] on img at bounding box center [1214, 206] width 262 height 262
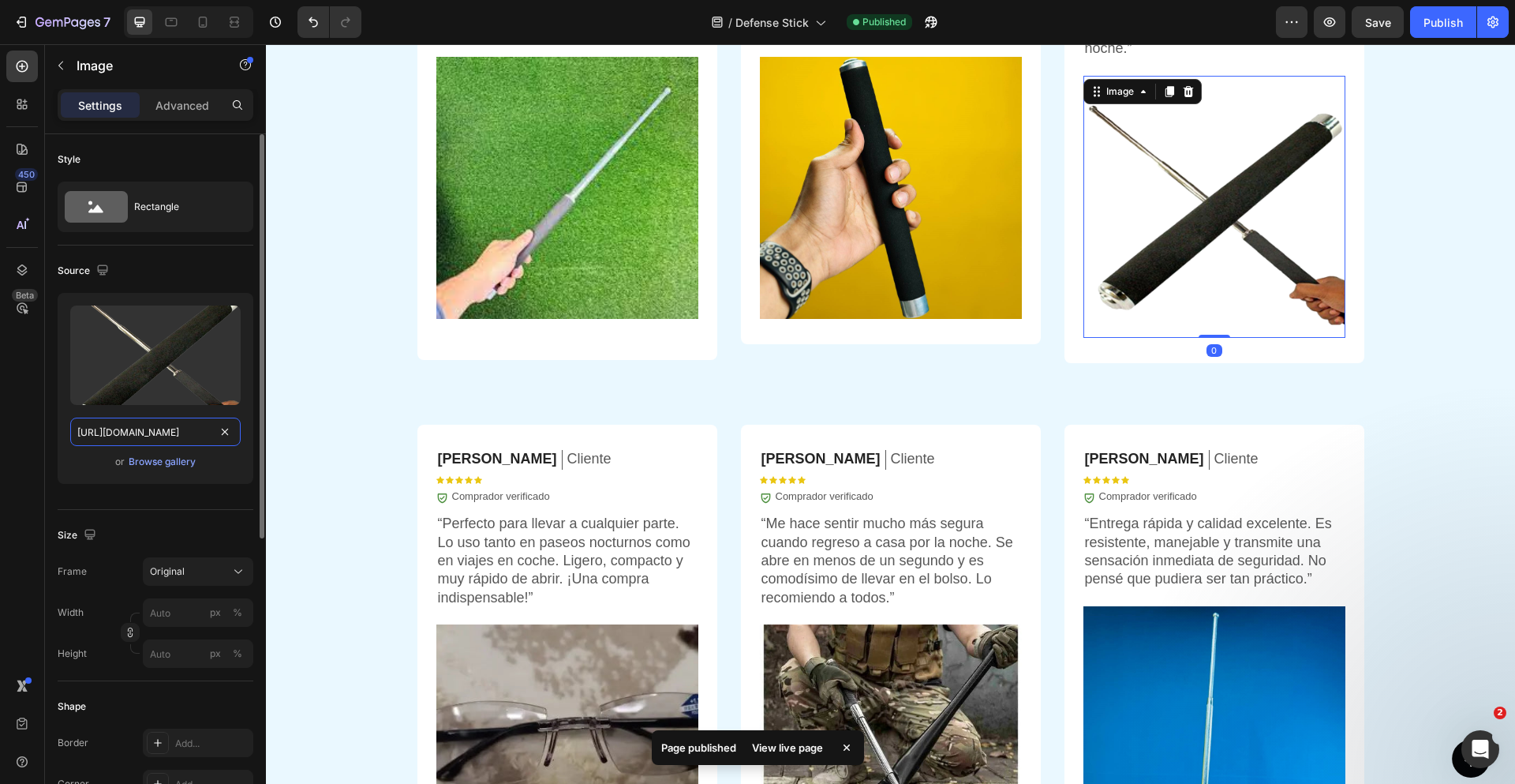
click at [167, 436] on input "[URL][DOMAIN_NAME]" at bounding box center [156, 431] width 170 height 28
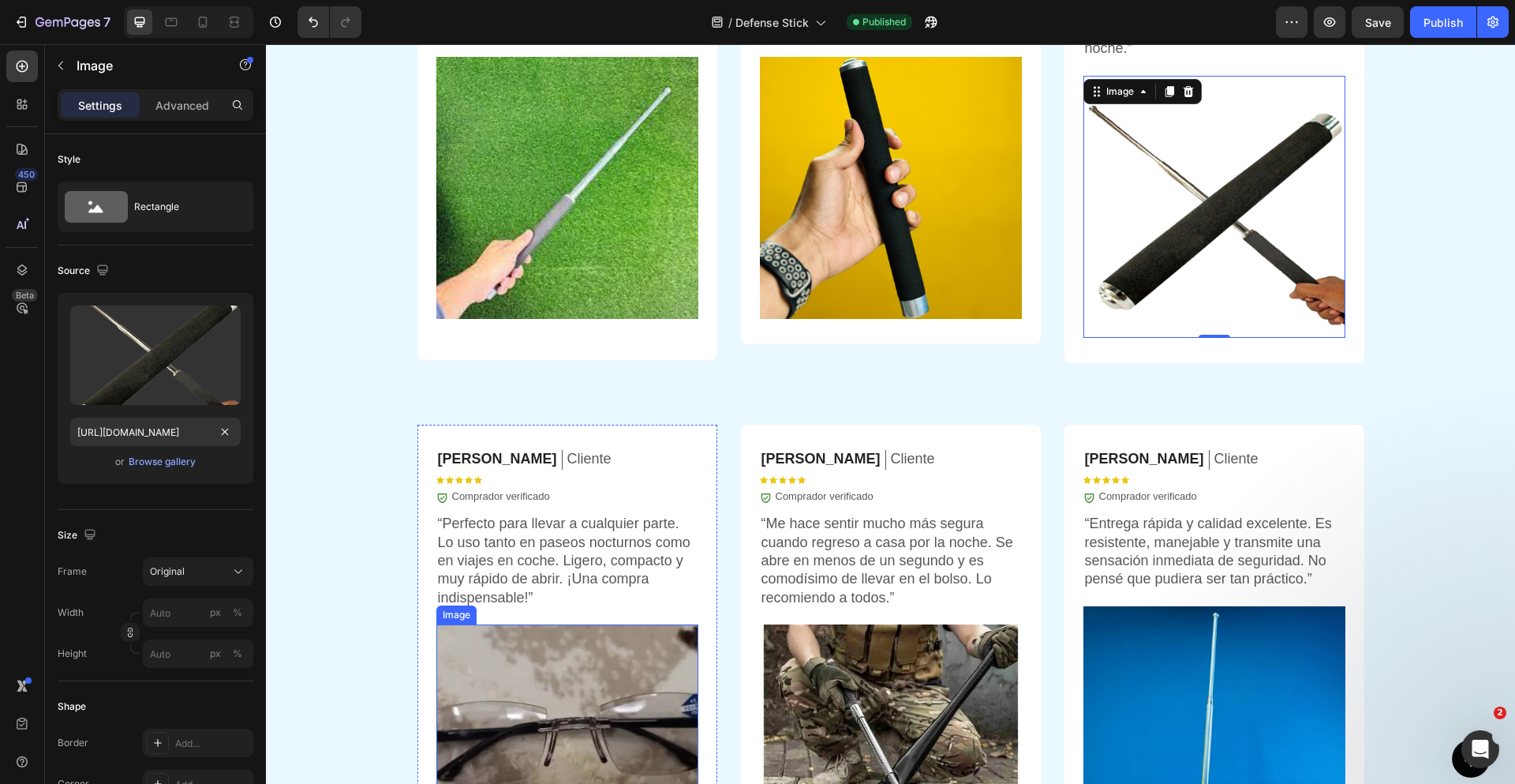
click at [461, 709] on img at bounding box center [567, 755] width 262 height 262
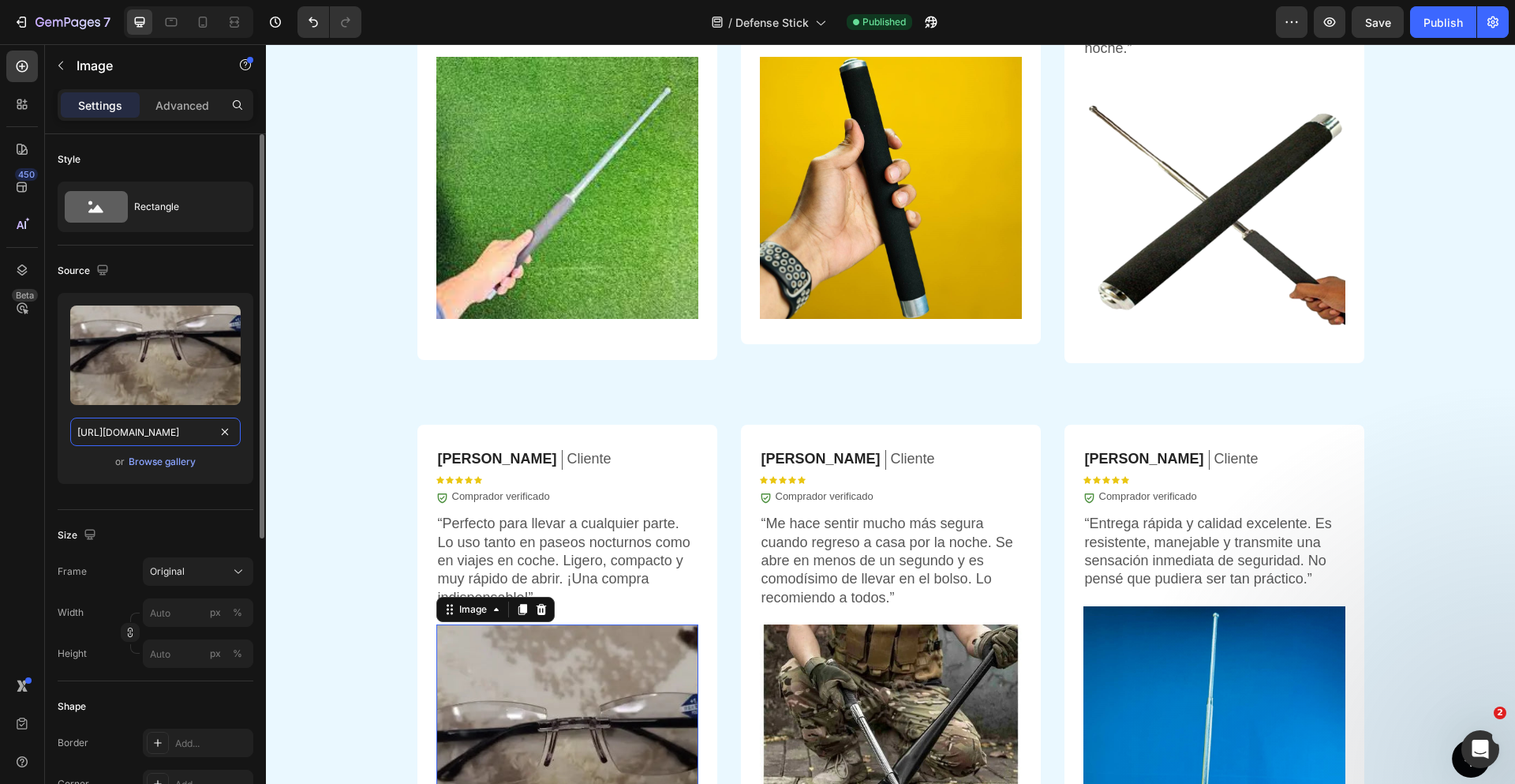
click at [160, 433] on input "[URL][DOMAIN_NAME]" at bounding box center [156, 431] width 170 height 28
click at [860, 627] on img at bounding box center [891, 755] width 262 height 262
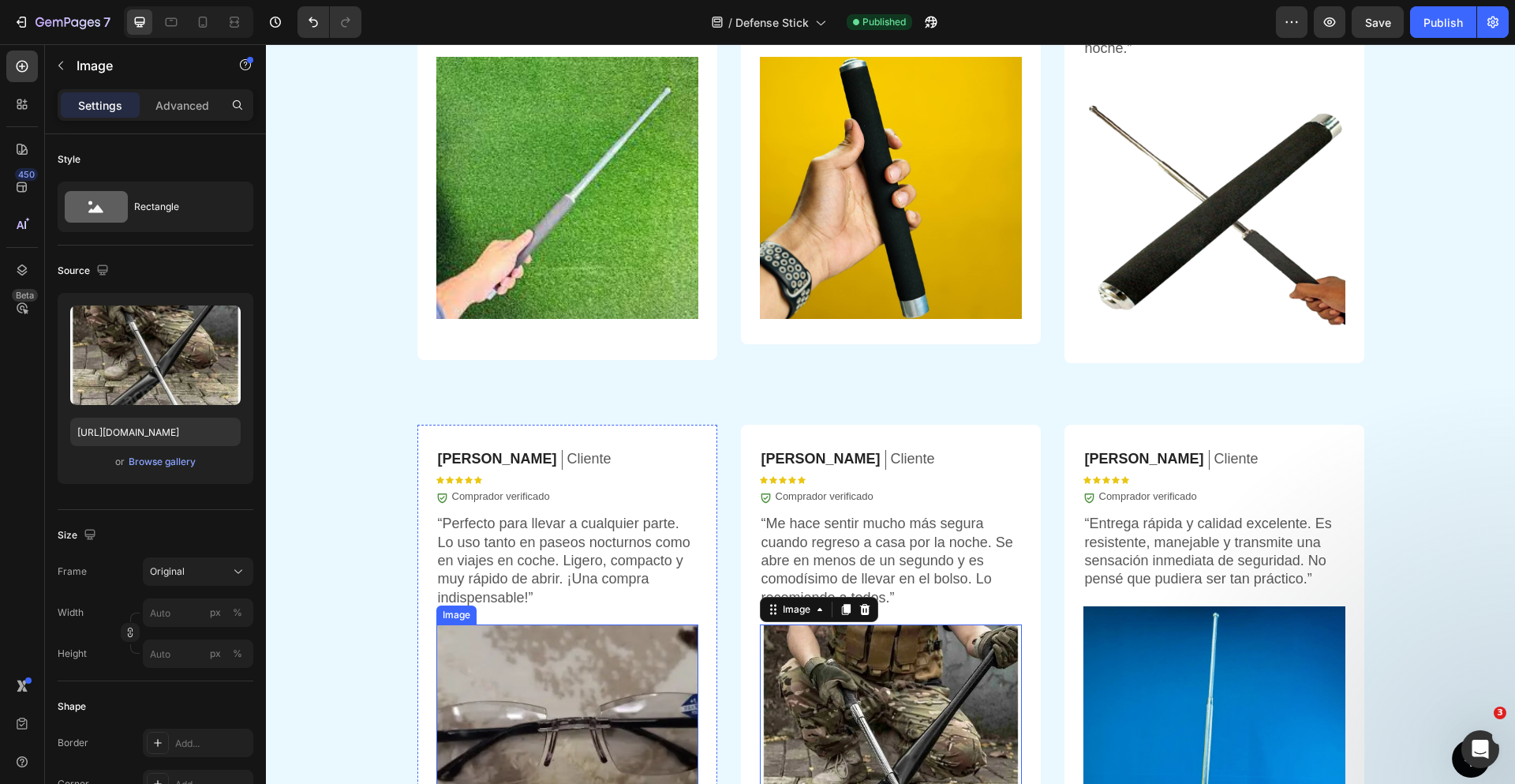
click at [642, 661] on img at bounding box center [567, 755] width 262 height 262
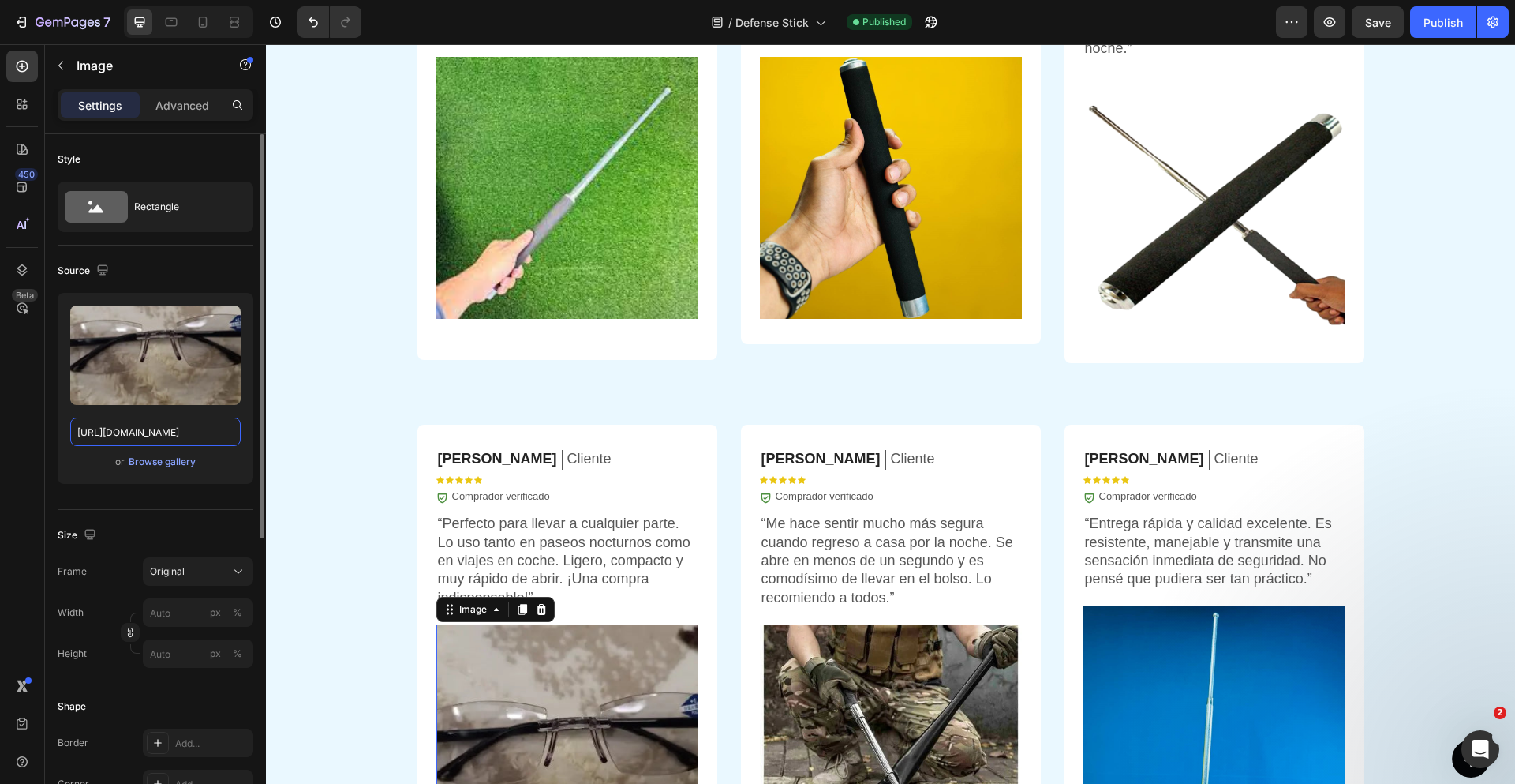
click at [161, 433] on input "[URL][DOMAIN_NAME]" at bounding box center [156, 431] width 170 height 28
click at [599, 561] on p "“Perfecto para llevar a cualquier parte. Lo uso tanto en paseos nocturnos como …" at bounding box center [566, 560] width 258 height 92
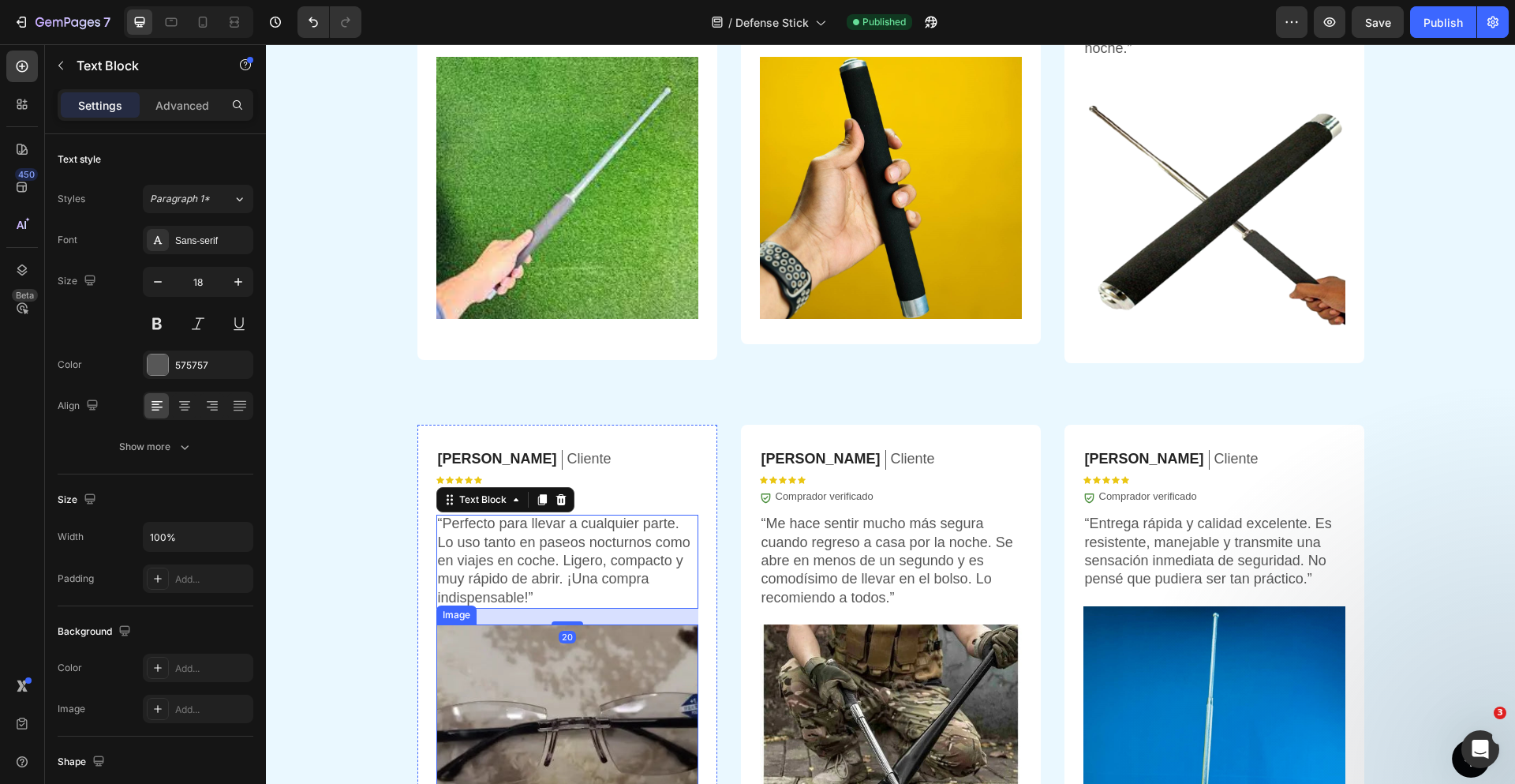
click at [574, 697] on img at bounding box center [567, 755] width 262 height 262
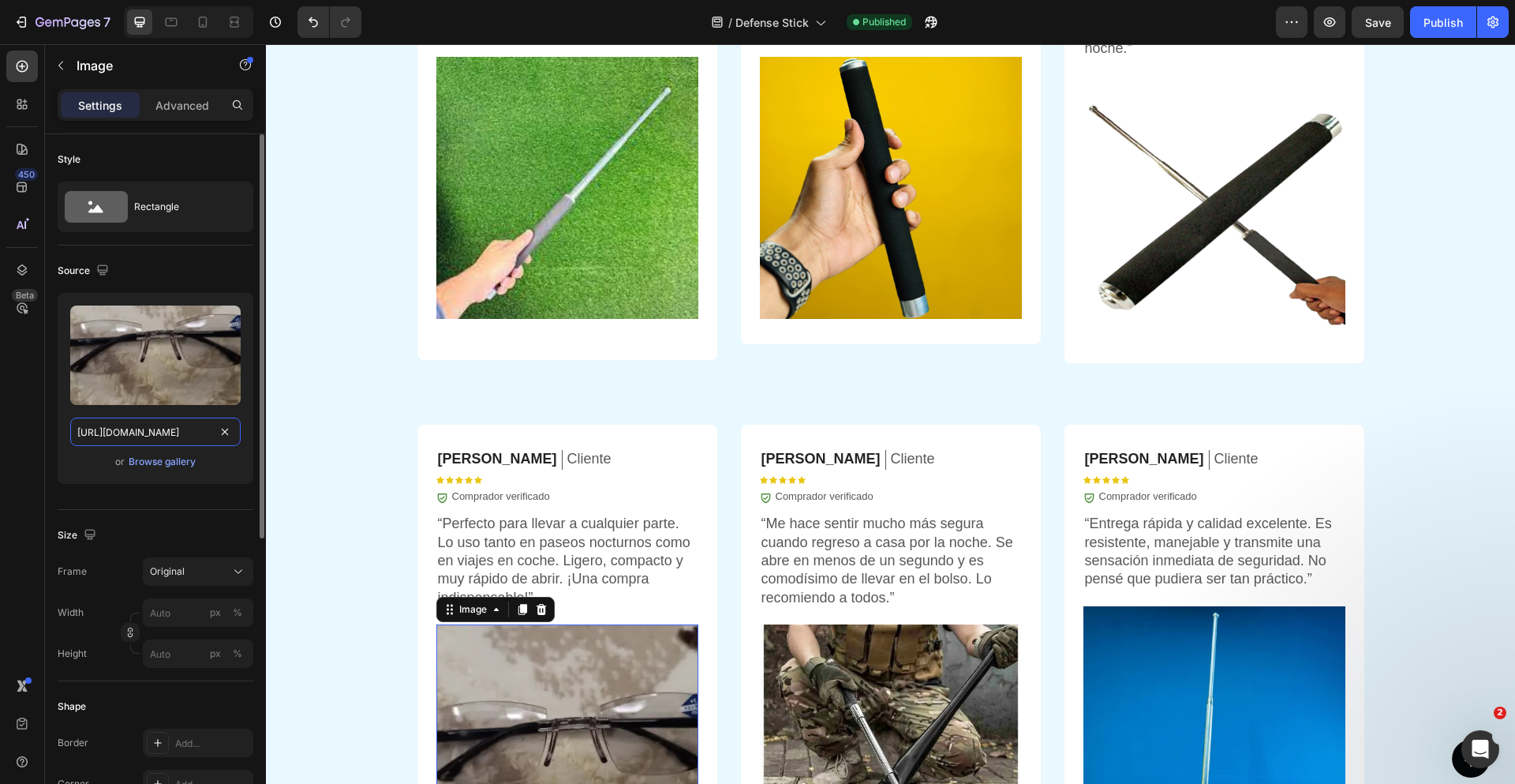
click at [154, 437] on input "[URL][DOMAIN_NAME]" at bounding box center [156, 431] width 170 height 28
paste input "[DOMAIN_NAME][URL]"
type input "[URL][DOMAIN_NAME]"
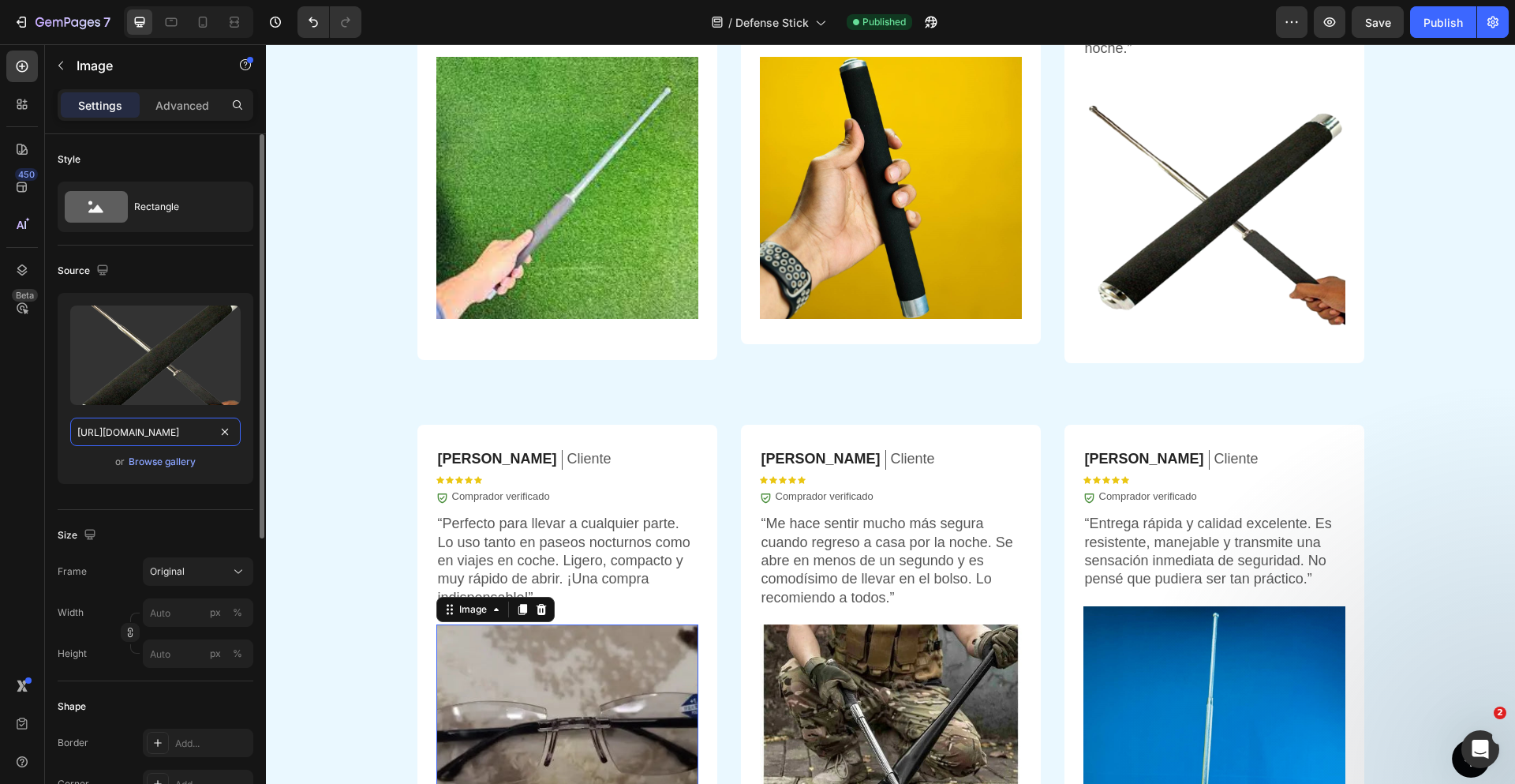
scroll to position [0, 485]
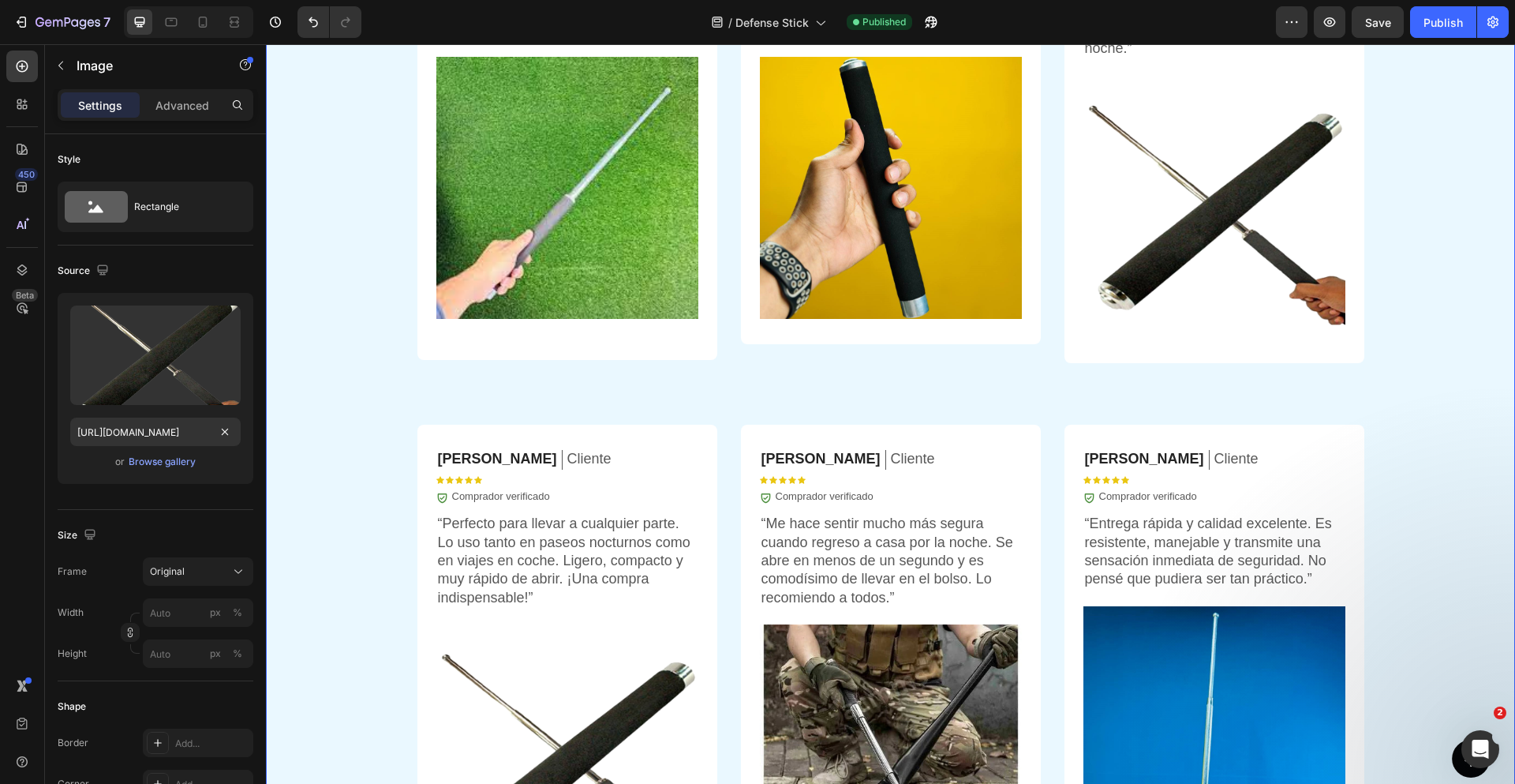
click at [1403, 360] on div "OPINIONES DE CLIENTES Heading Icon Icon Icon Icon Icon Icon List 5.935+ cliente…" at bounding box center [891, 369] width 1249 height 1187
click at [1206, 213] on img at bounding box center [1214, 206] width 262 height 262
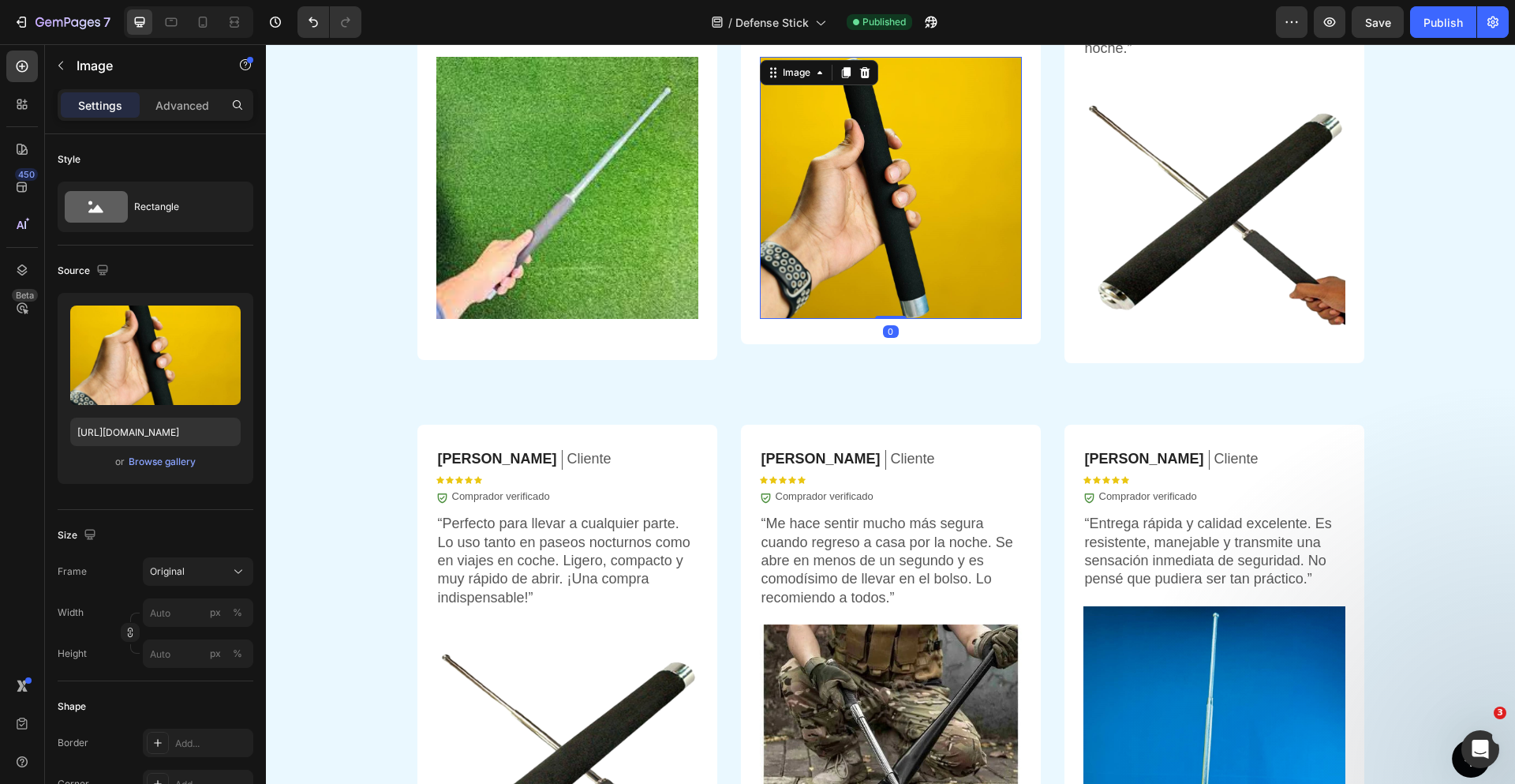
click at [941, 207] on img at bounding box center [891, 188] width 262 height 262
click at [163, 435] on input "[URL][DOMAIN_NAME]" at bounding box center [156, 431] width 170 height 28
click at [1182, 246] on img at bounding box center [1214, 206] width 262 height 262
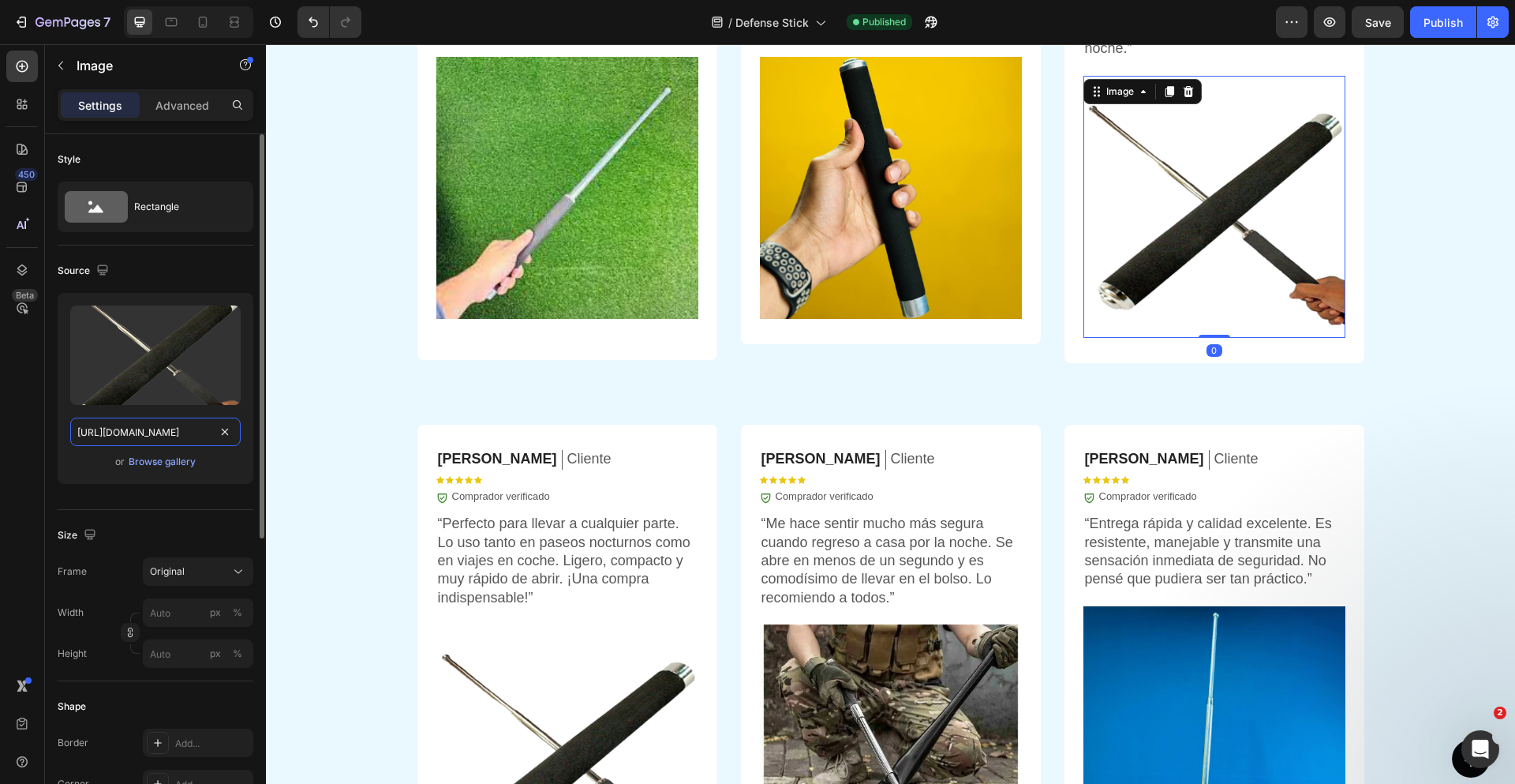
click at [169, 429] on input "[URL][DOMAIN_NAME]" at bounding box center [156, 431] width 170 height 28
paste input "[DOMAIN_NAME][URL][DOMAIN_NAME]"
type input "[URL][DOMAIN_NAME]"
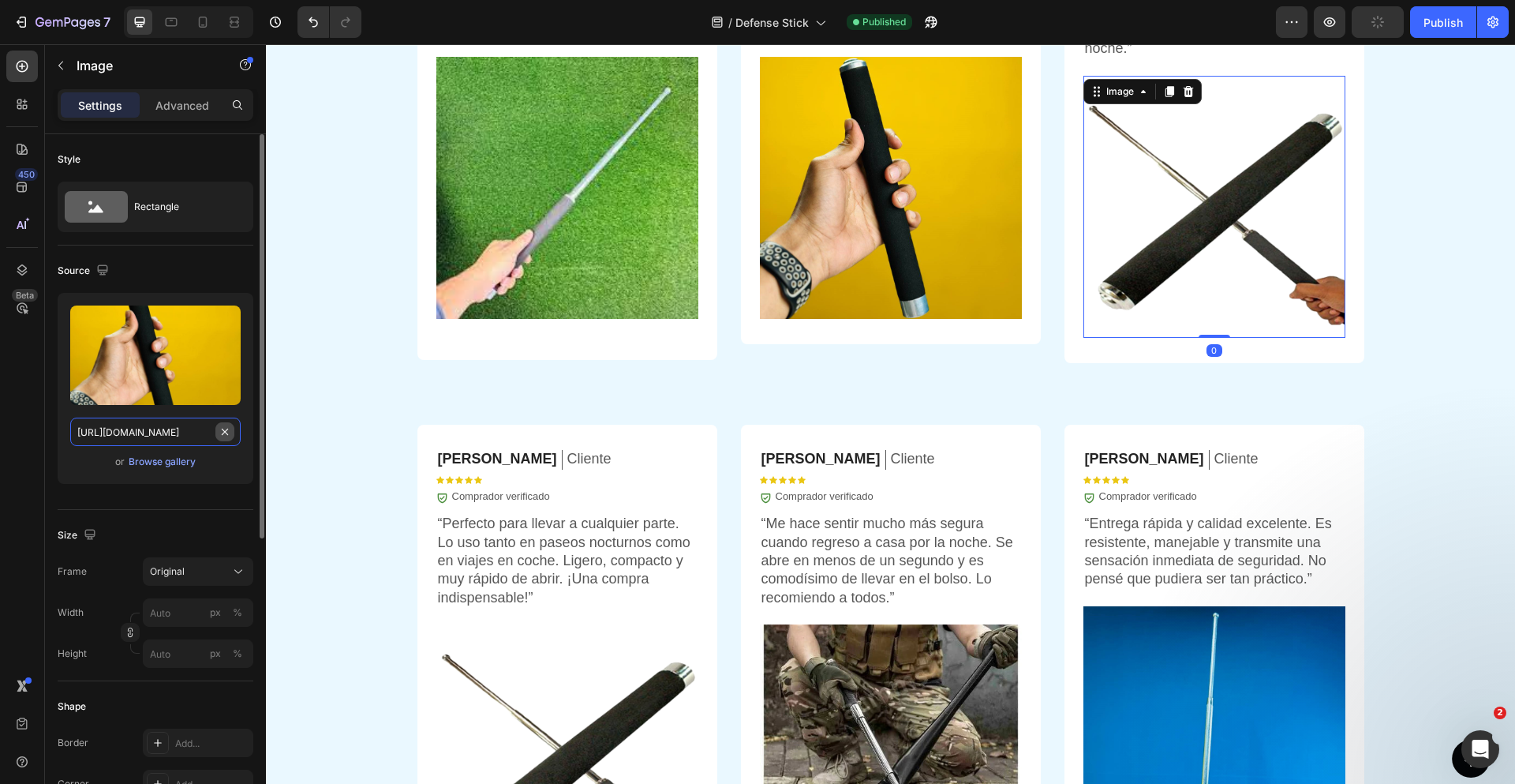
scroll to position [0, 221]
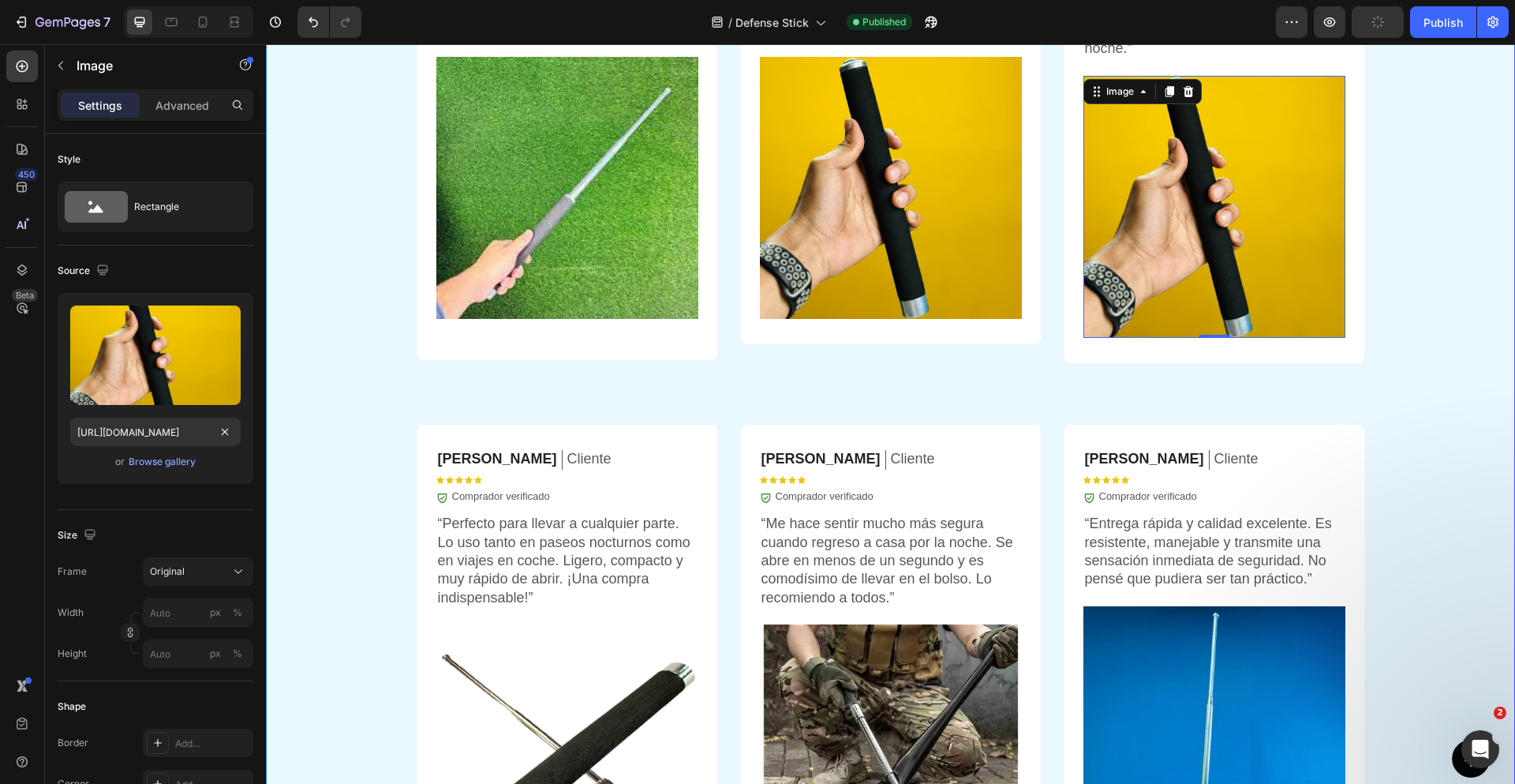
click at [1421, 368] on div "OPINIONES DE CLIENTES Heading Icon Icon Icon Icon Icon Icon List 5.935+ cliente…" at bounding box center [891, 369] width 1249 height 1187
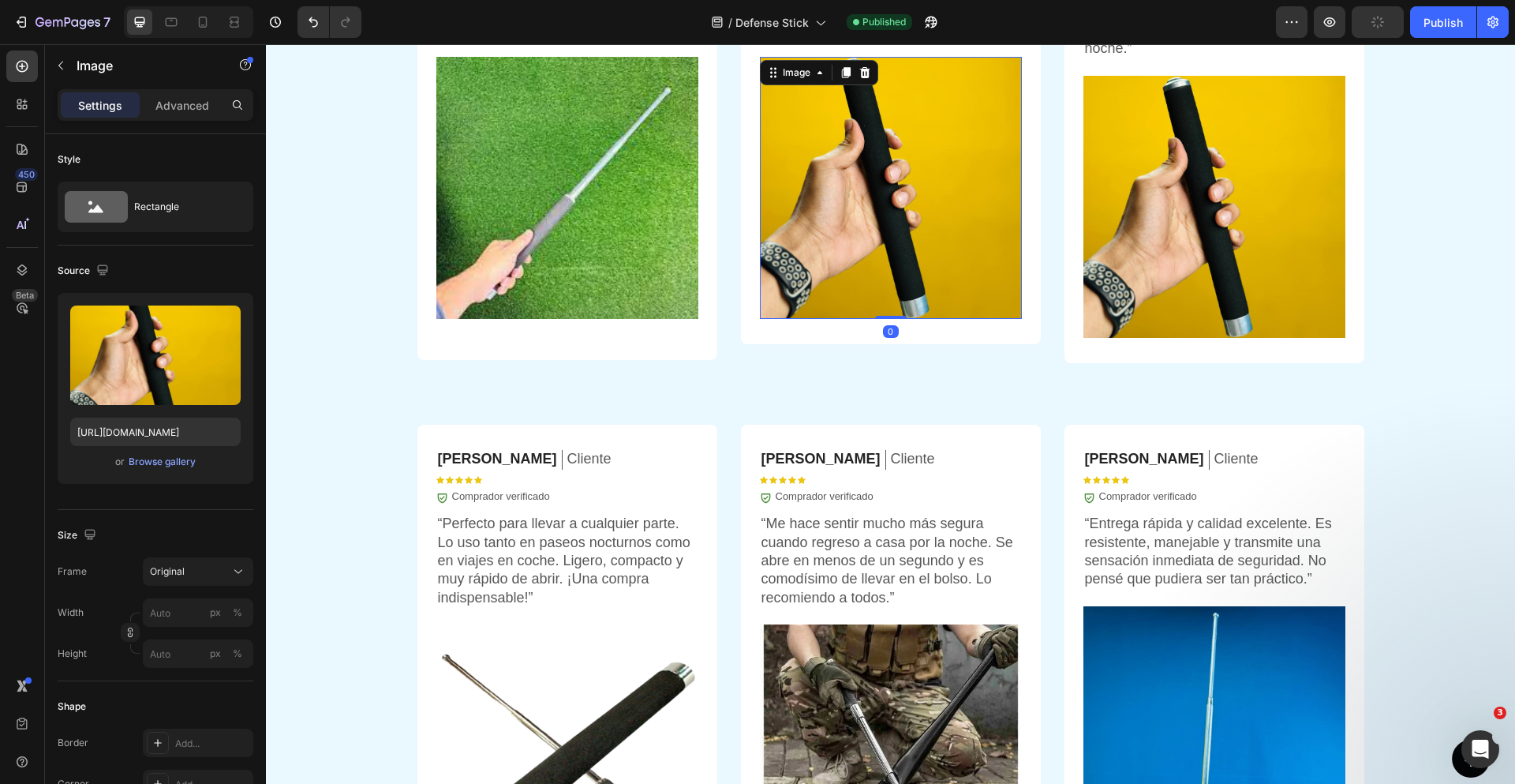
click at [922, 228] on img at bounding box center [891, 188] width 262 height 262
click at [926, 199] on img at bounding box center [891, 188] width 262 height 262
click at [165, 436] on input "[URL][DOMAIN_NAME]" at bounding box center [156, 431] width 170 height 28
paste input "[DOMAIN_NAME][URL]"
type input "[URL][DOMAIN_NAME]"
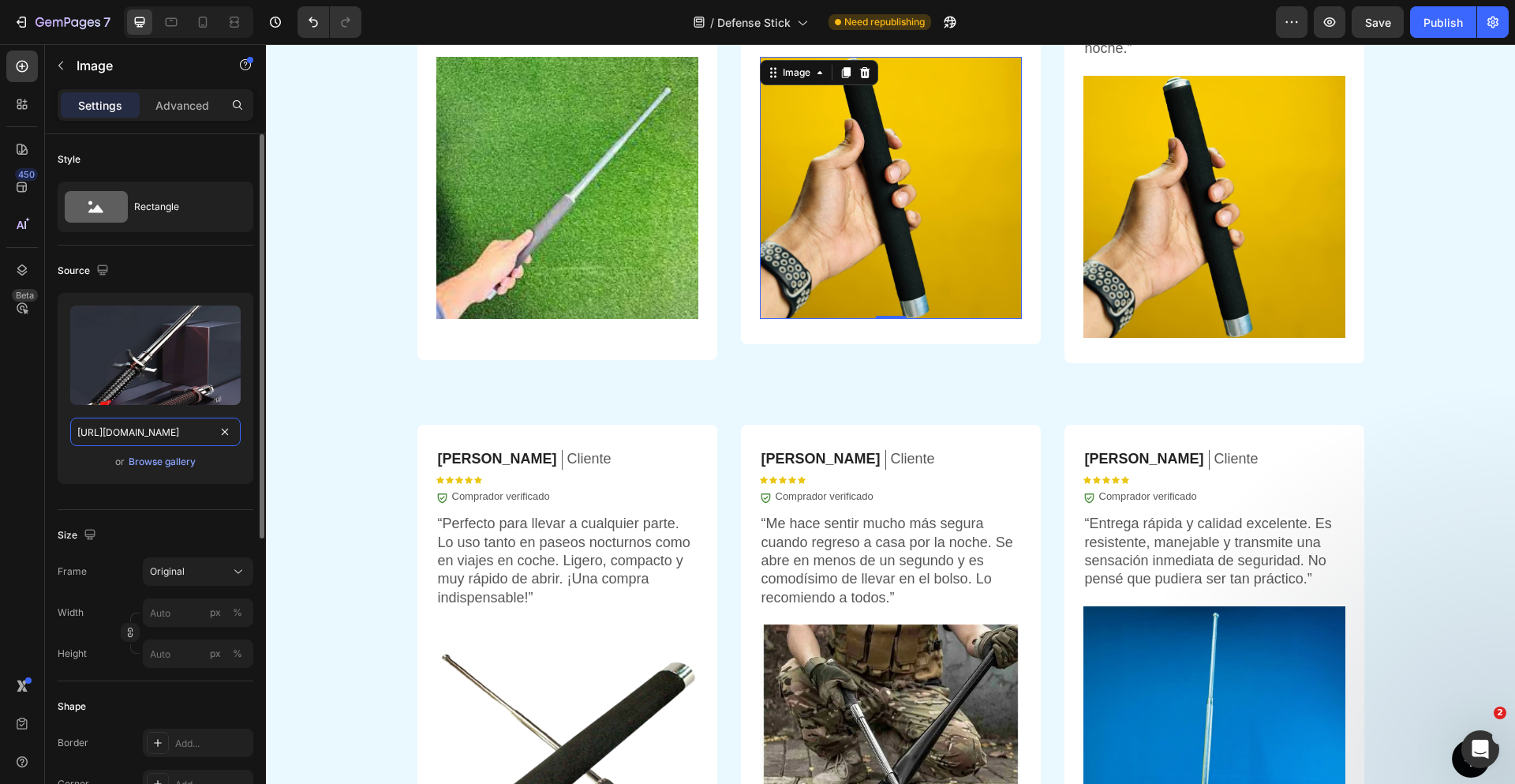
scroll to position [0, 150]
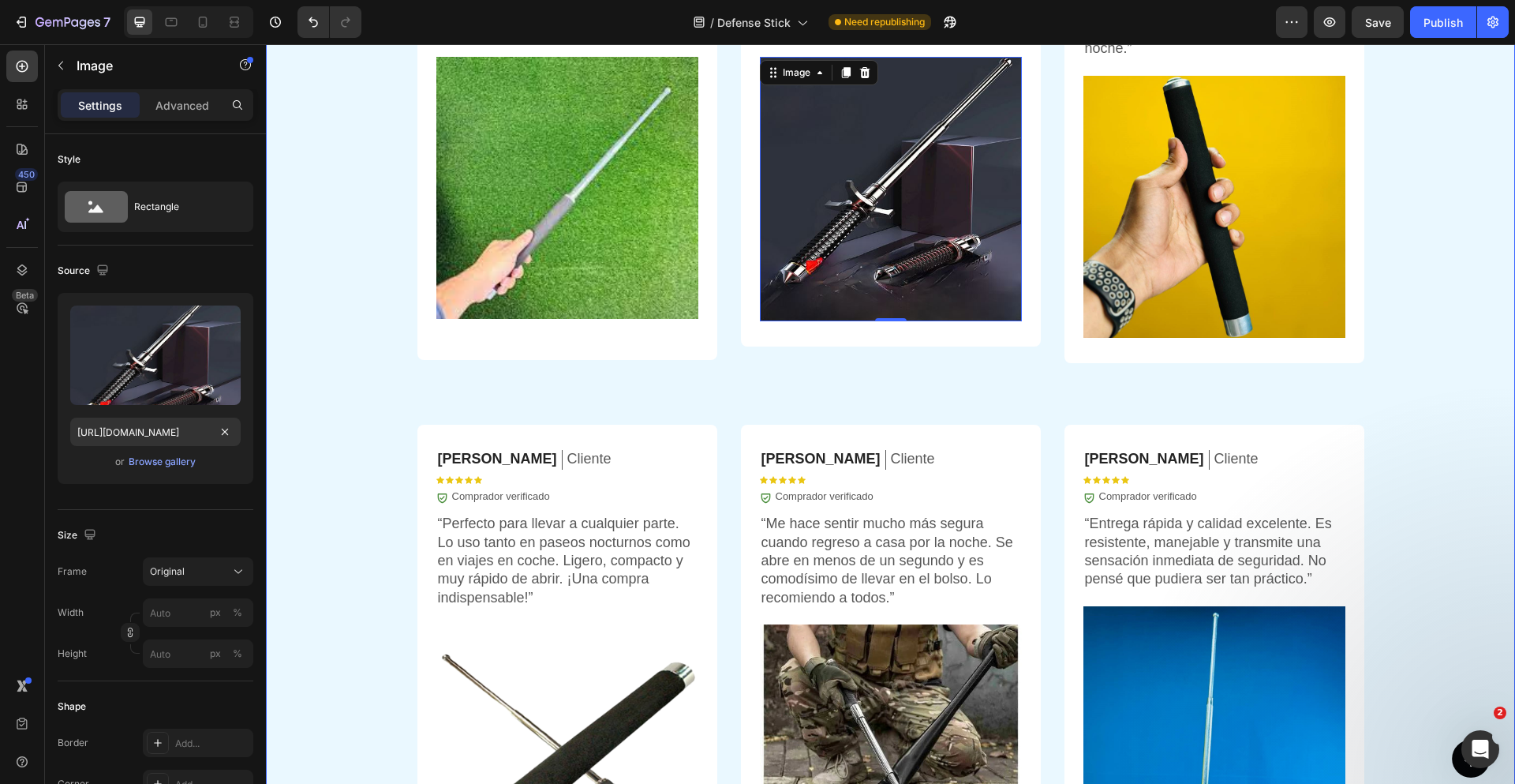
click at [1444, 335] on div "OPINIONES DE CLIENTES Heading Icon Icon Icon Icon Icon Icon List 5.935+ cliente…" at bounding box center [891, 369] width 1249 height 1187
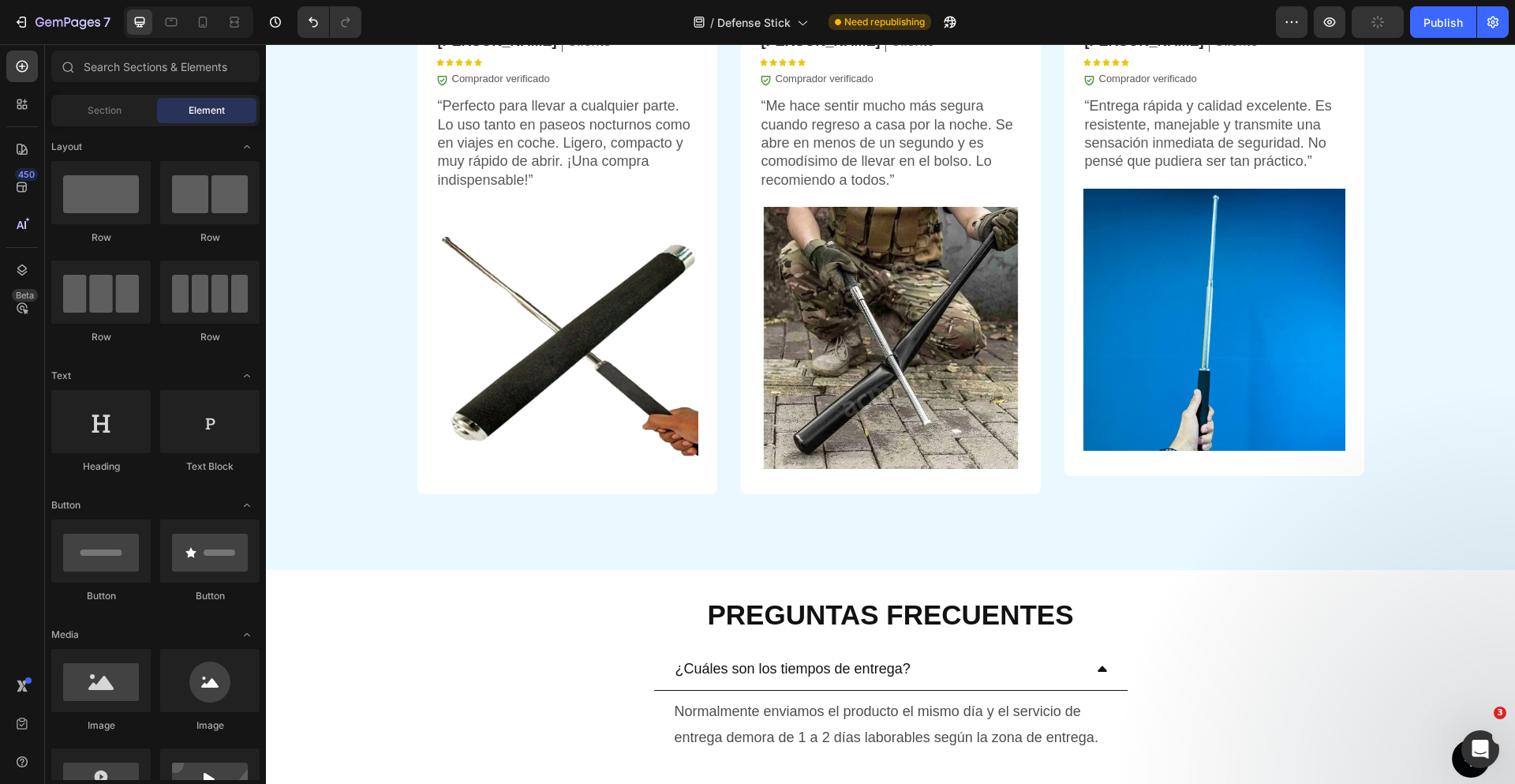
scroll to position [4460, 0]
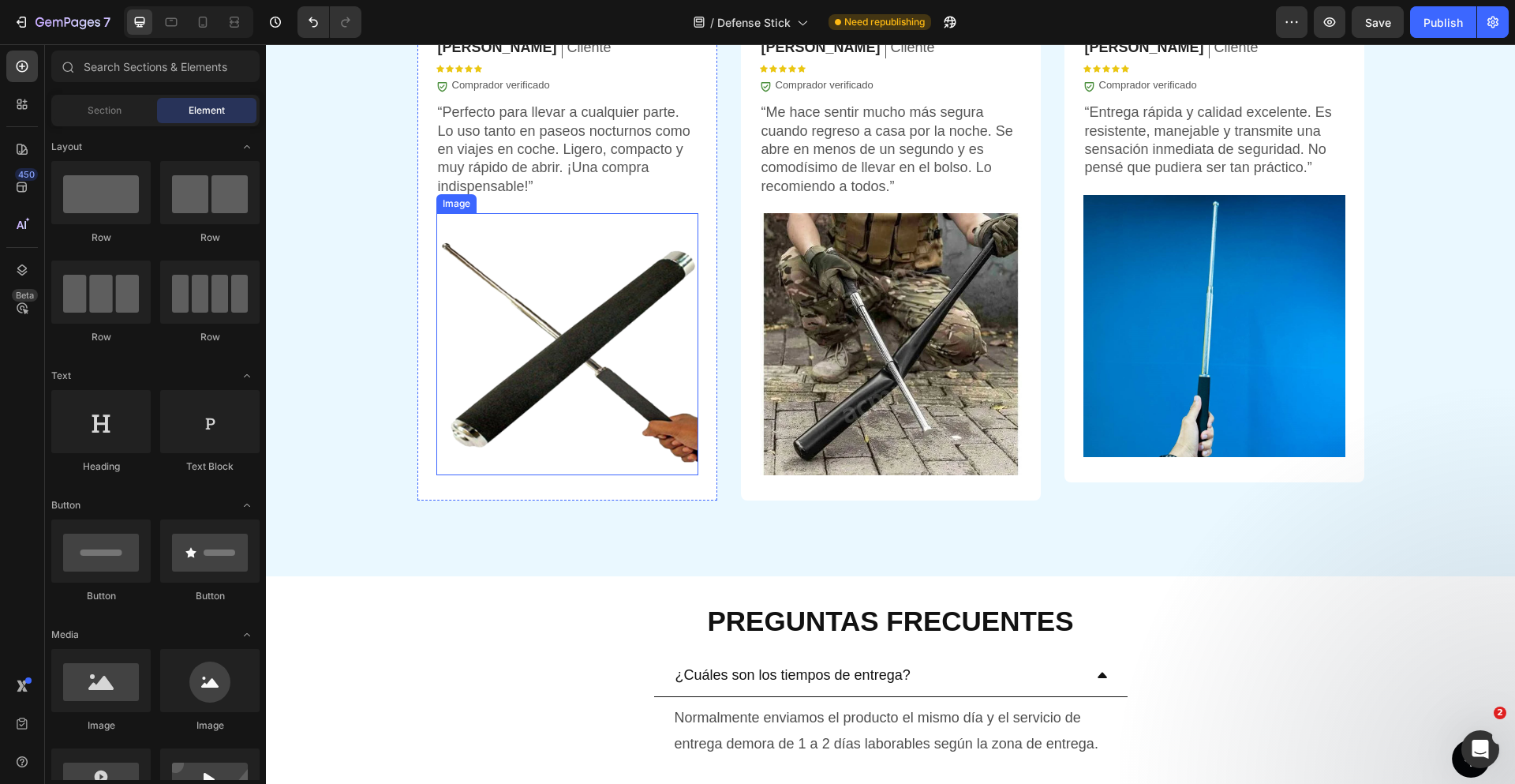
click at [591, 358] on img at bounding box center [567, 344] width 262 height 262
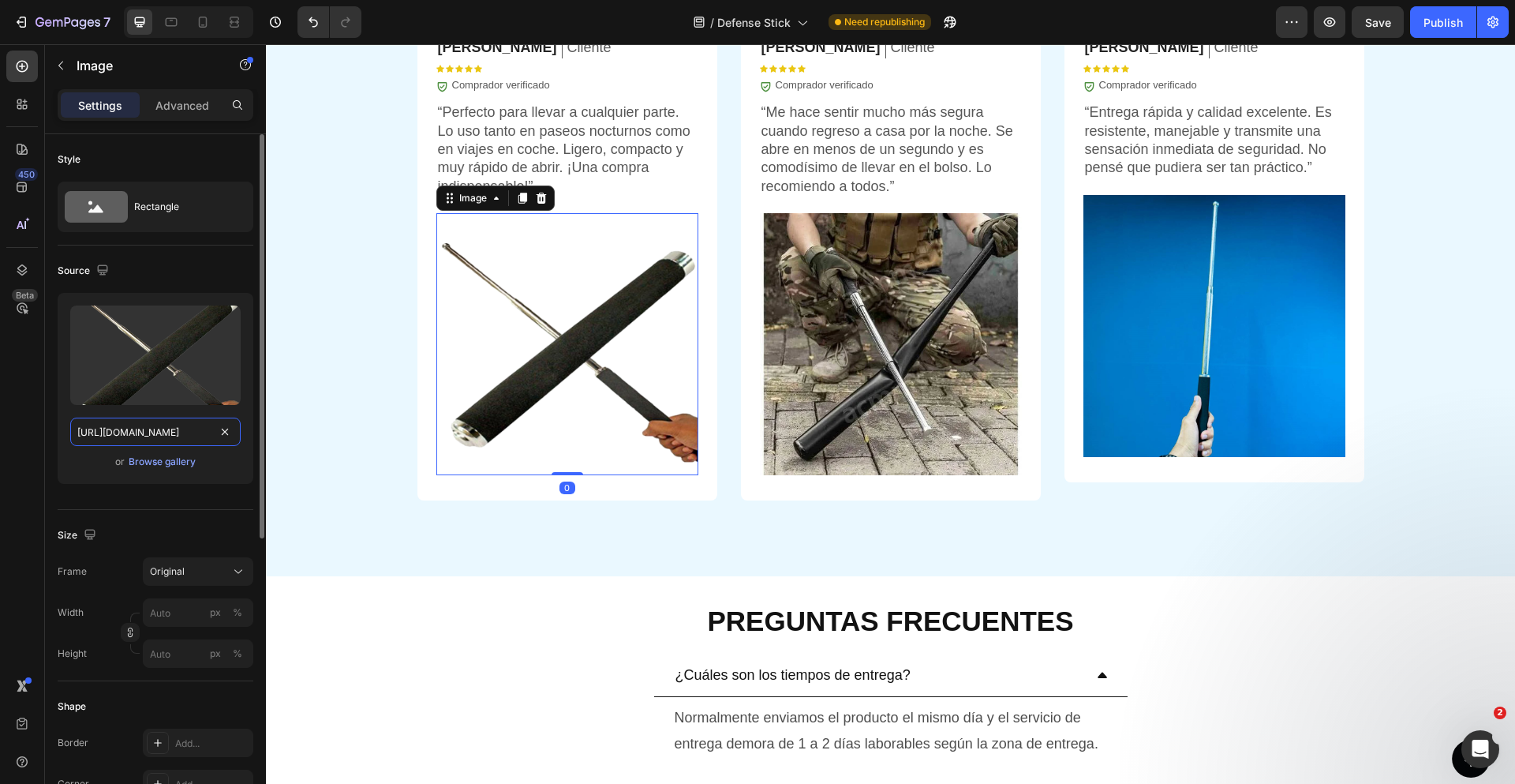
click at [165, 435] on input "[URL][DOMAIN_NAME]" at bounding box center [156, 431] width 170 height 28
paste input "[DOMAIN_NAME][URL]"
type input "[URL][DOMAIN_NAME]"
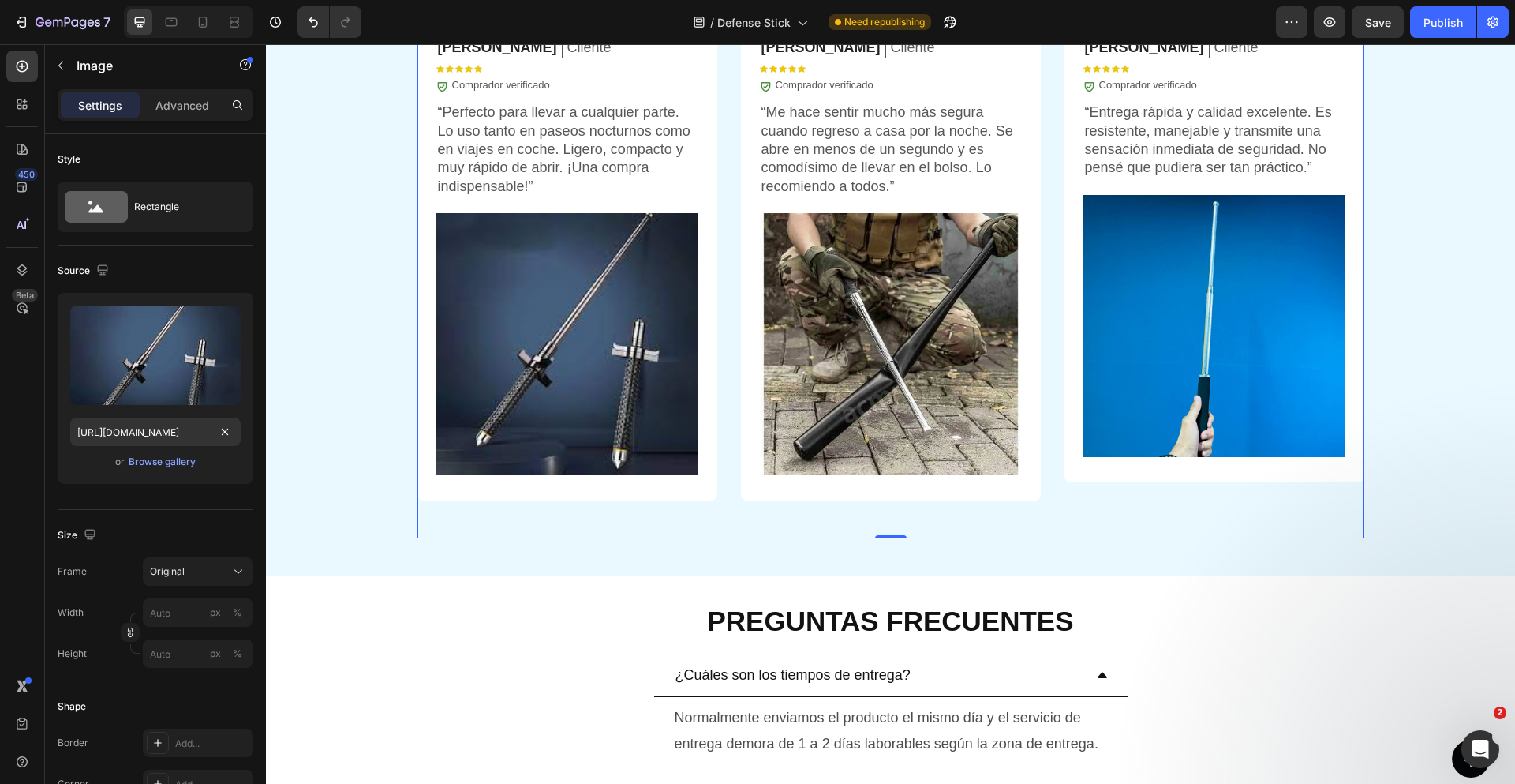
click at [1301, 508] on div "[PERSON_NAME] Text Block Cliente Text Block Row Icon Icon Icon Icon Icon Icon L…" at bounding box center [1215, 276] width 300 height 525
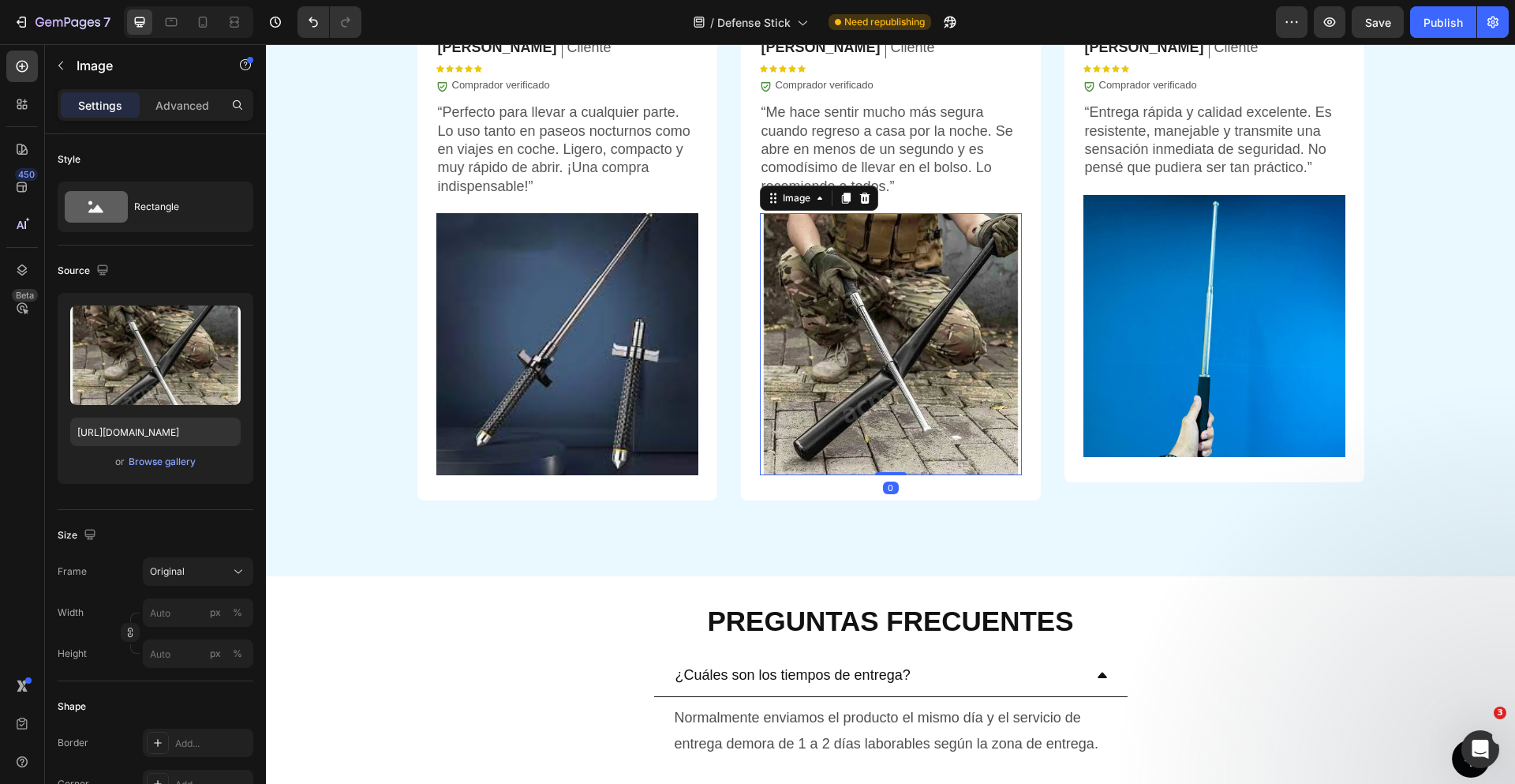
click at [801, 294] on img at bounding box center [891, 344] width 262 height 262
click at [164, 439] on input "[URL][DOMAIN_NAME]" at bounding box center [156, 431] width 170 height 28
paste input "[DOMAIN_NAME][URL]"
type input "[URL][DOMAIN_NAME]"
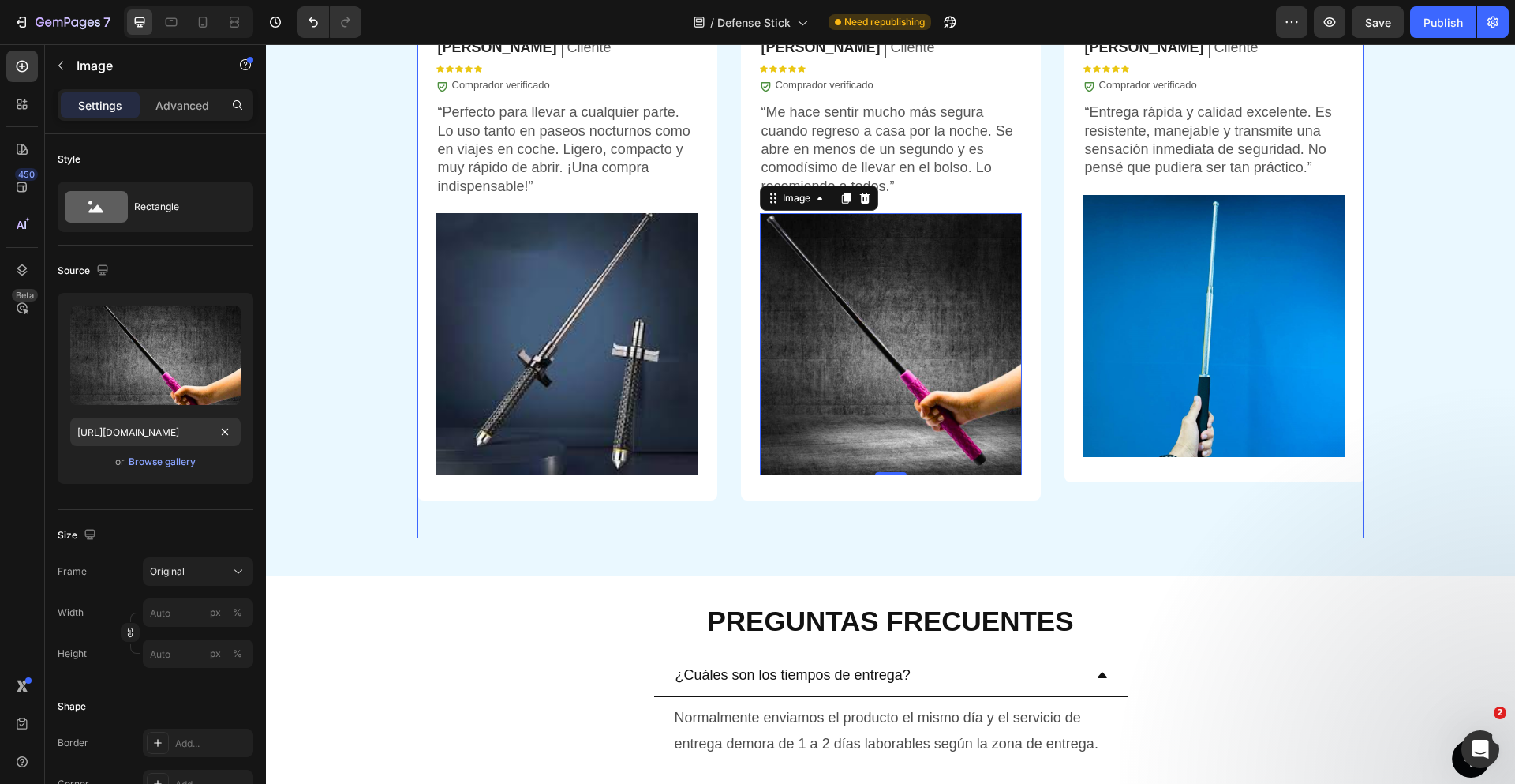
click at [1241, 533] on div "[PERSON_NAME] Text Block Cliente Text Block Row Icon Icon Icon Icon Icon Icon L…" at bounding box center [1215, 276] width 300 height 525
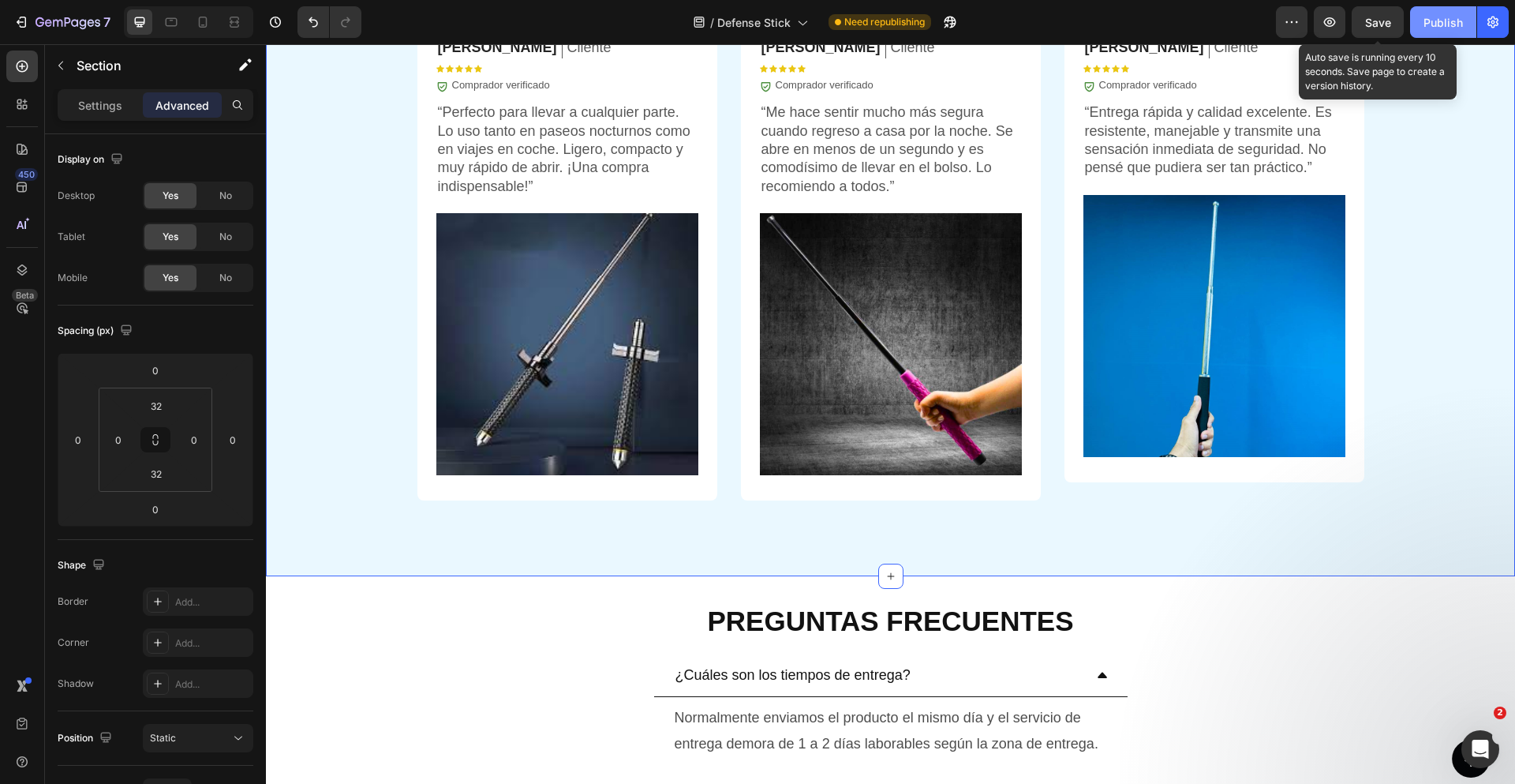
click at [1372, 22] on span "Save" at bounding box center [1378, 22] width 26 height 14
click at [1441, 31] on button "Publish" at bounding box center [1443, 22] width 66 height 32
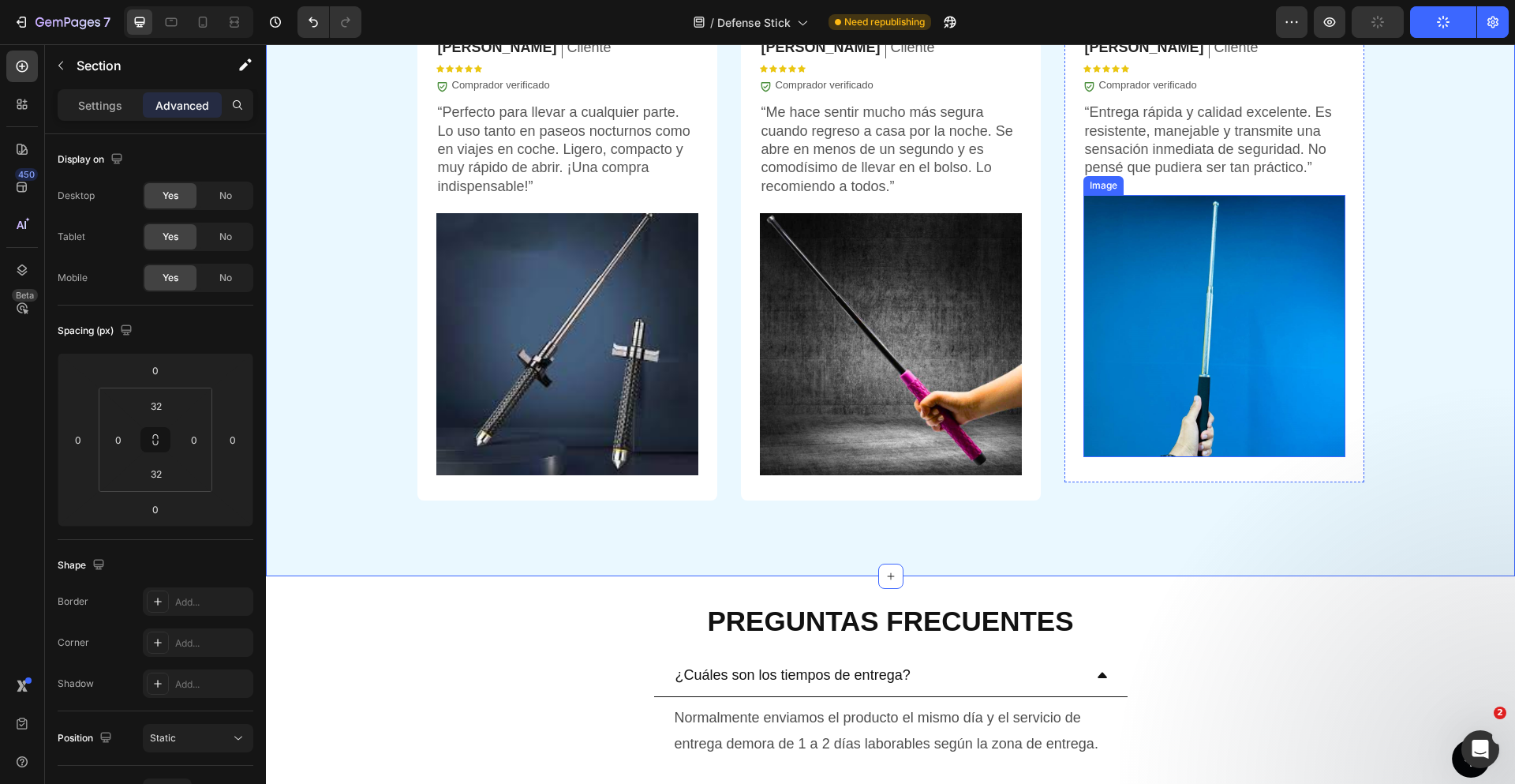
click at [1224, 304] on img at bounding box center [1214, 325] width 262 height 262
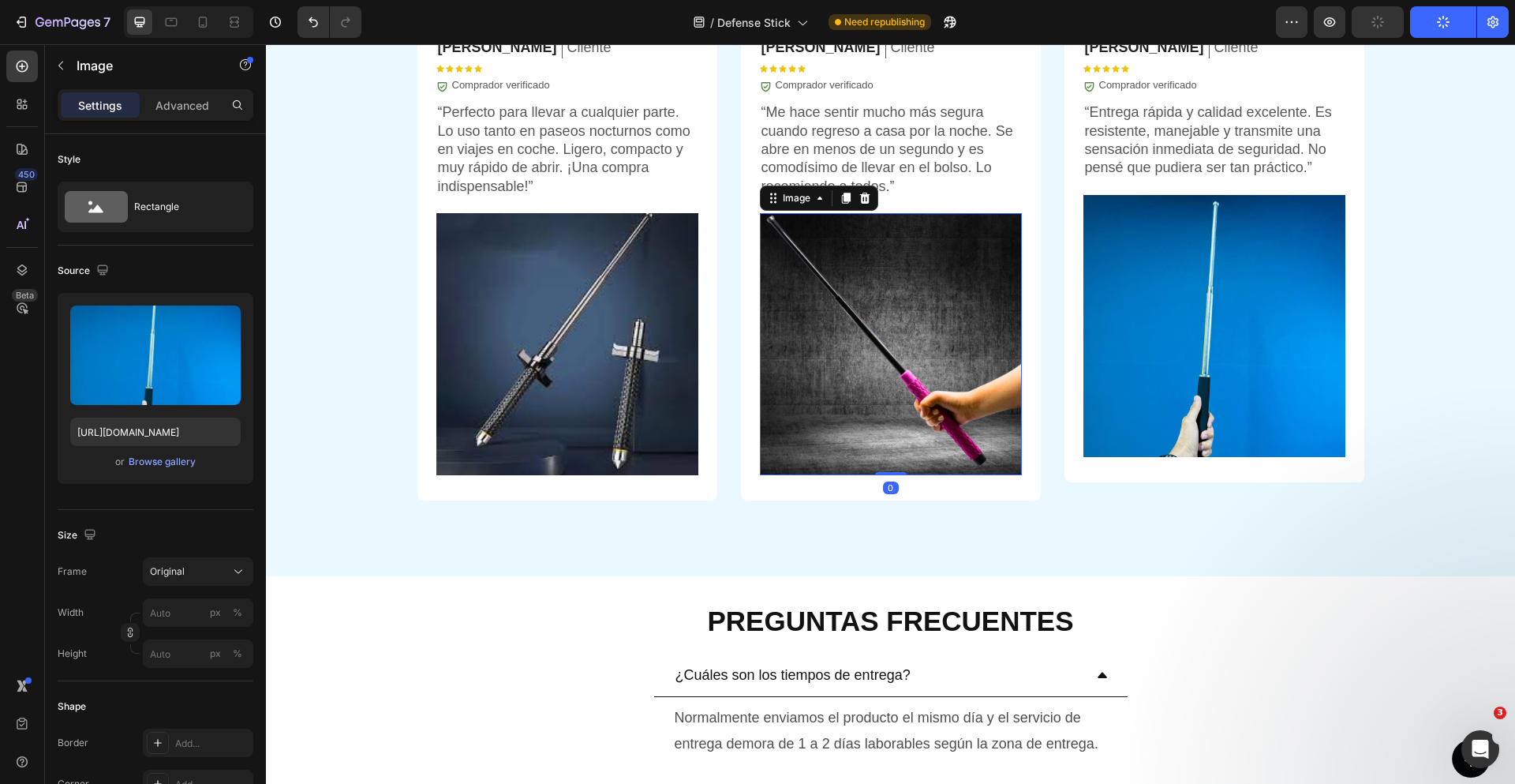
click at [946, 292] on img at bounding box center [891, 344] width 262 height 262
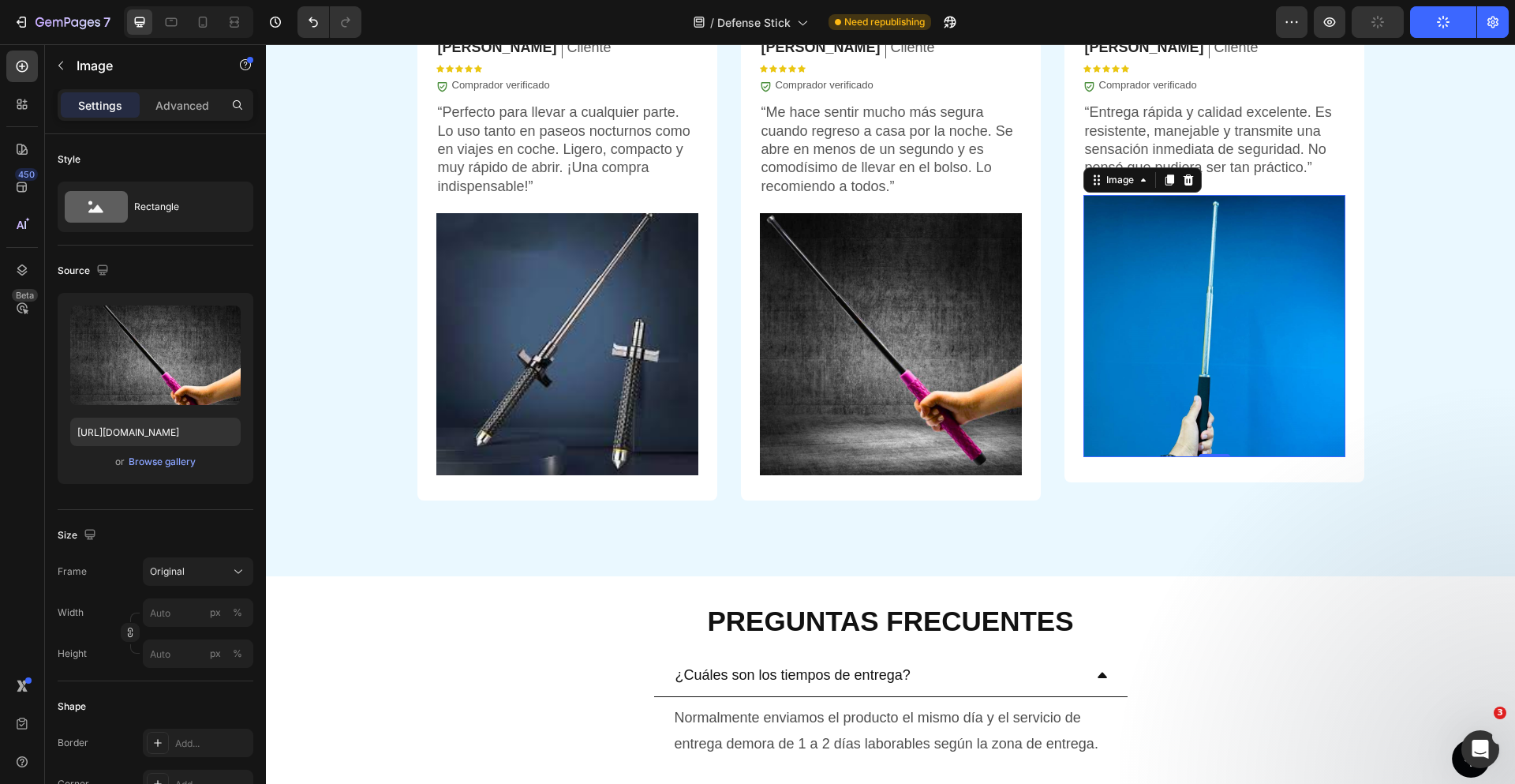
click at [1195, 317] on img at bounding box center [1214, 325] width 262 height 262
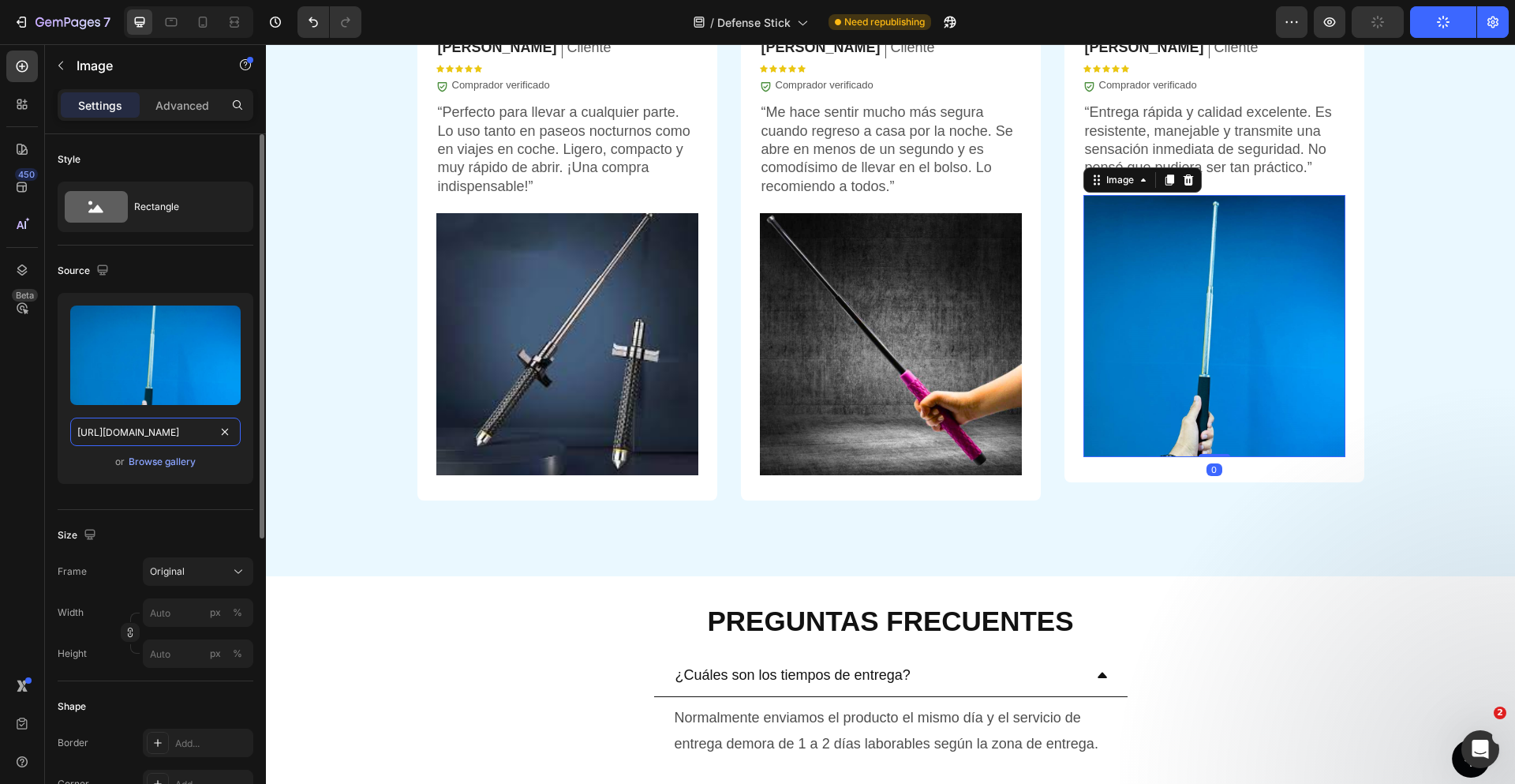
click at [155, 431] on input "[URL][DOMAIN_NAME]" at bounding box center [156, 431] width 170 height 28
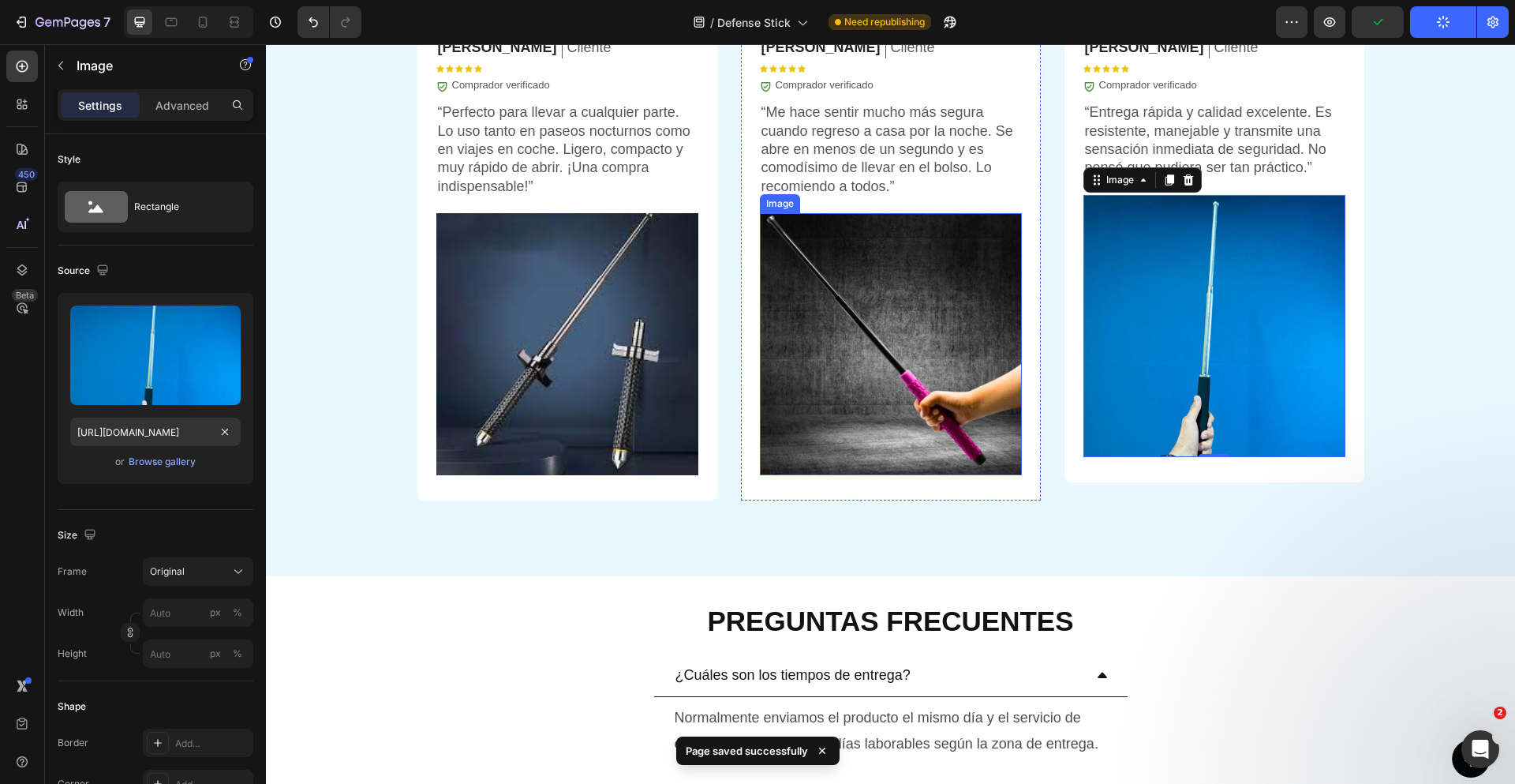
click at [852, 352] on img at bounding box center [891, 344] width 262 height 262
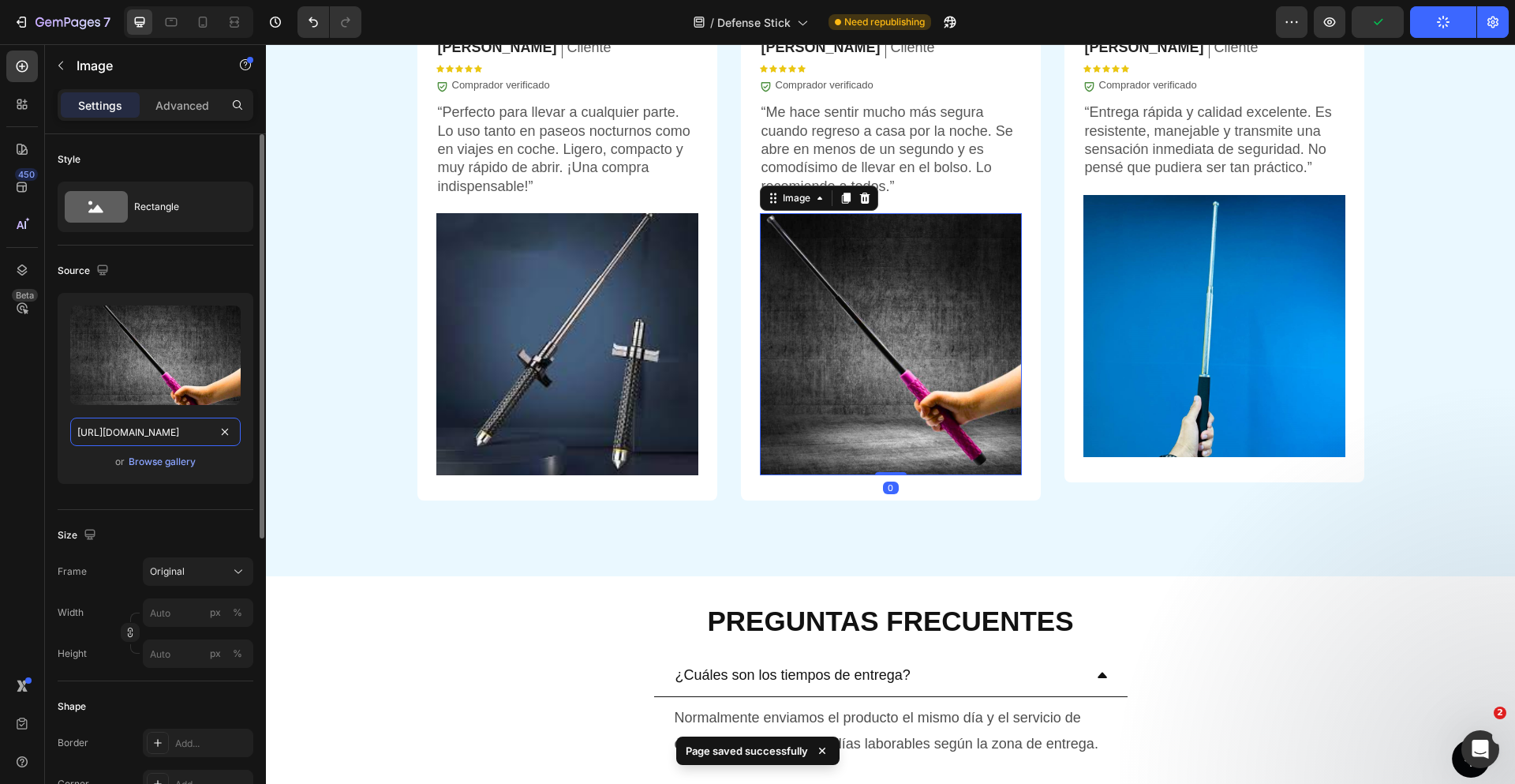
click at [143, 423] on input "[URL][DOMAIN_NAME]" at bounding box center [156, 431] width 170 height 28
paste input "[DOMAIN_NAME][URL]"
type input "[URL][DOMAIN_NAME]"
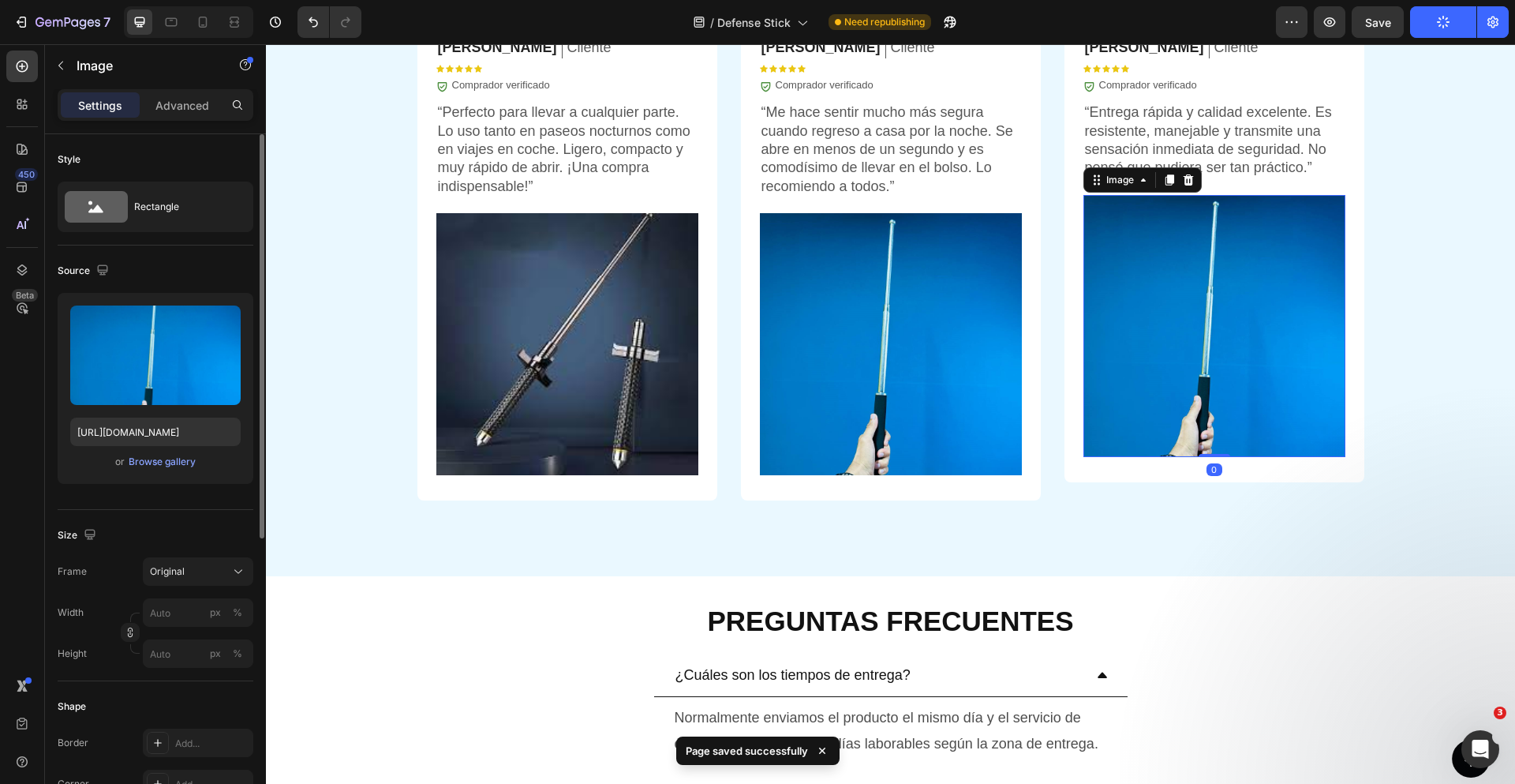
click at [1189, 368] on img at bounding box center [1214, 325] width 262 height 262
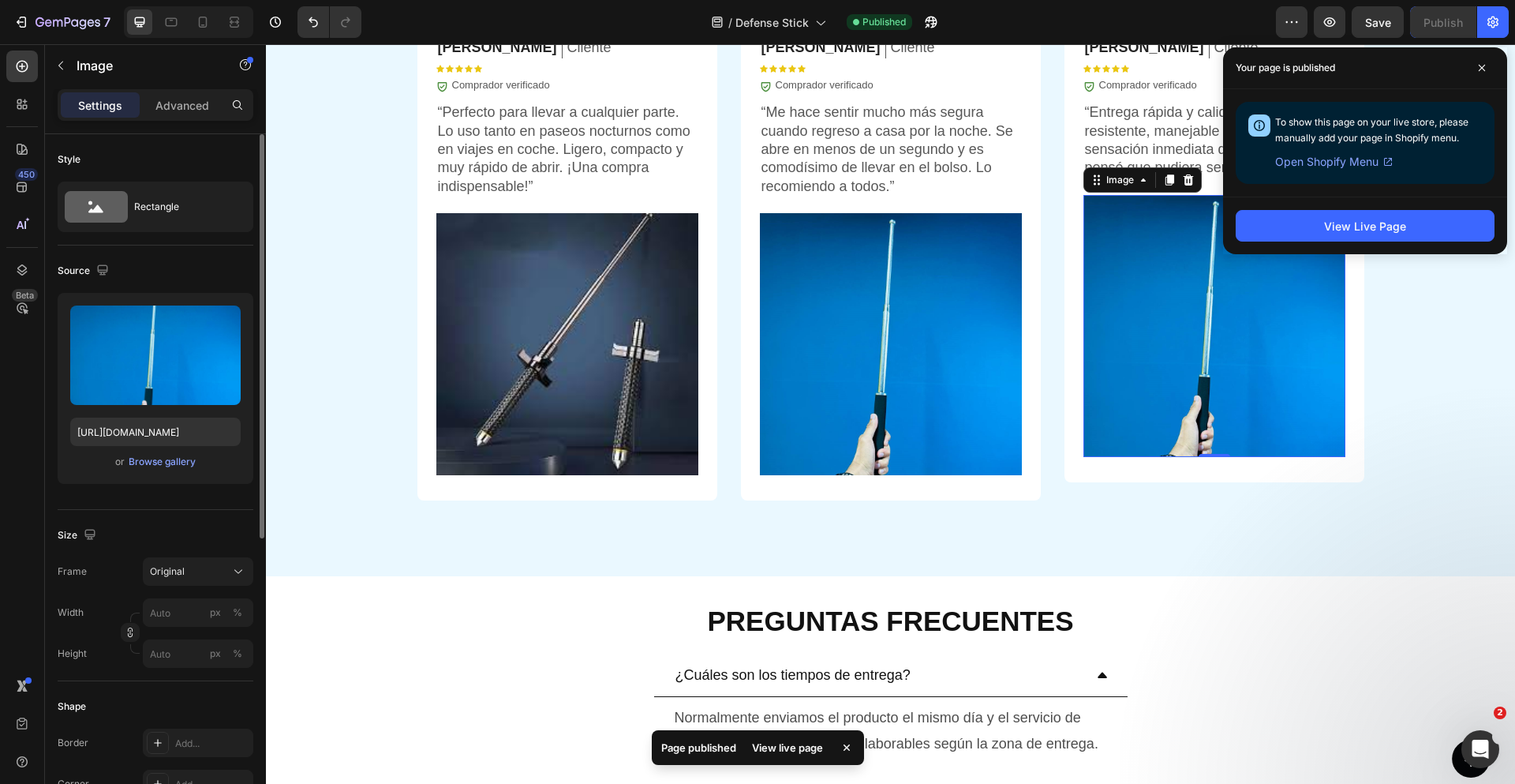
click at [1326, 393] on img at bounding box center [1214, 325] width 262 height 262
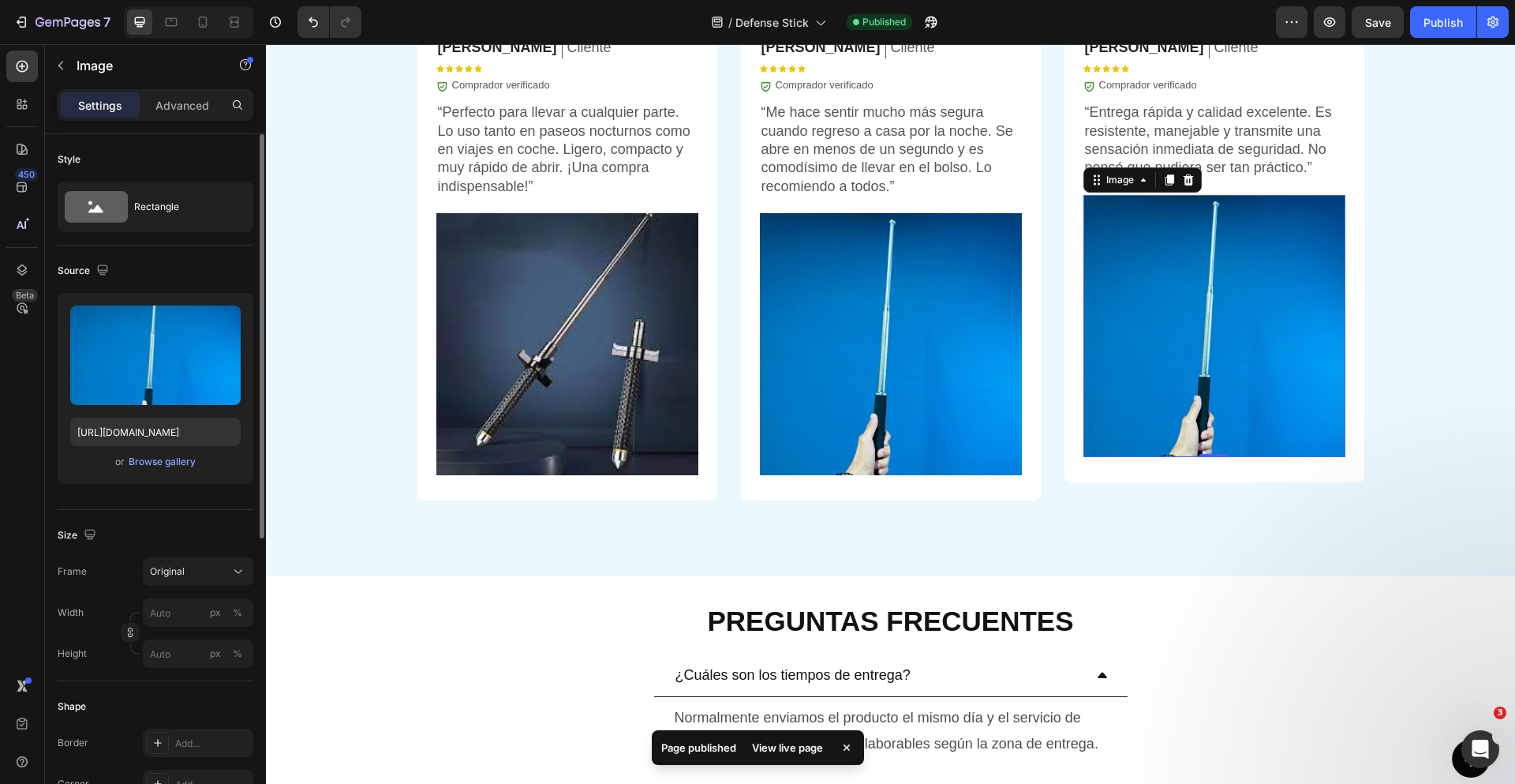
click at [1208, 367] on img at bounding box center [1214, 325] width 262 height 262
click at [149, 434] on input "[URL][DOMAIN_NAME]" at bounding box center [156, 431] width 170 height 28
paste input "[DOMAIN_NAME][URL]"
type input "[URL][DOMAIN_NAME]"
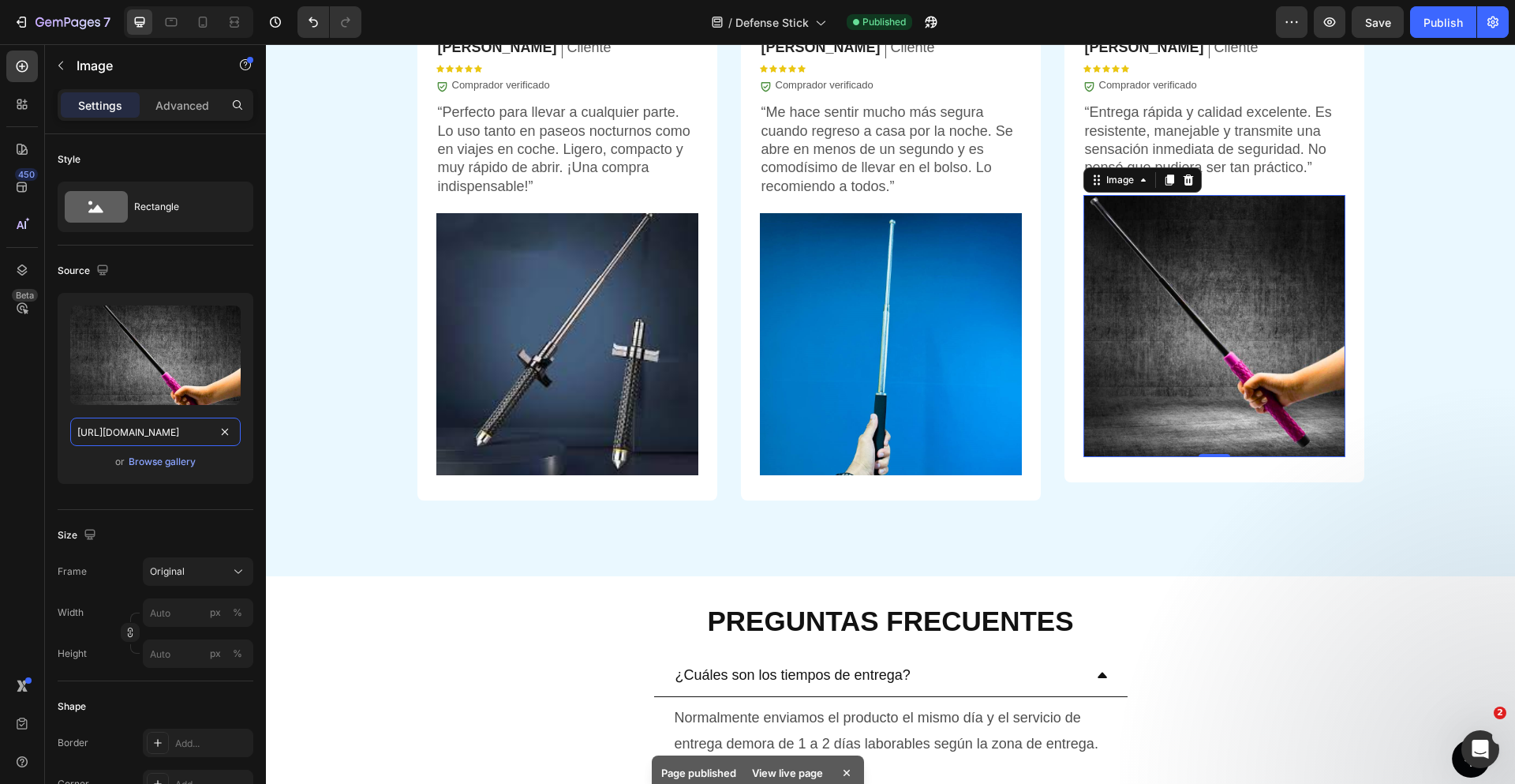
scroll to position [0, 373]
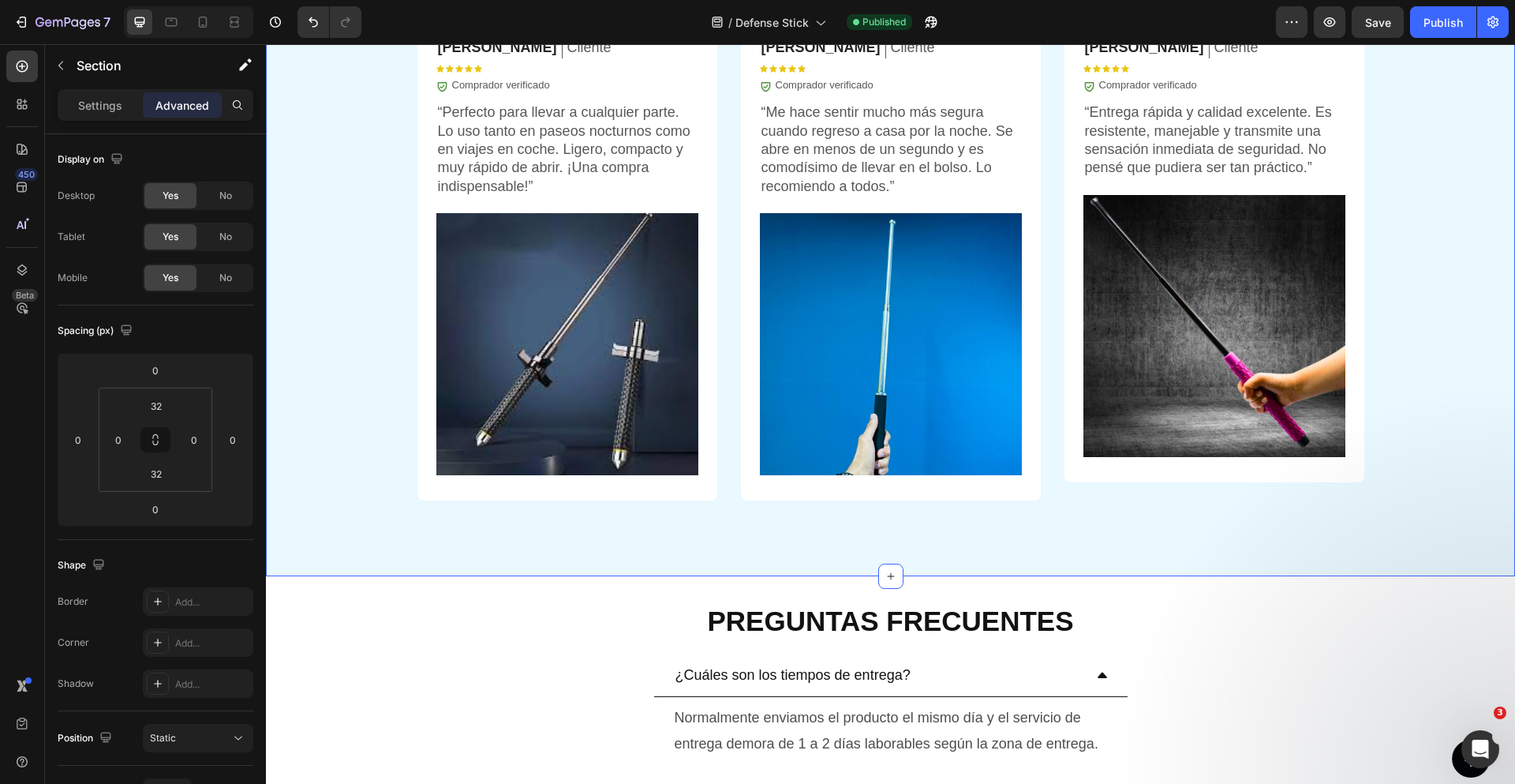
click at [1380, 21] on icon "button" at bounding box center [1378, 21] width 15 height 15
click at [1431, 26] on div "Publish" at bounding box center [1443, 22] width 40 height 16
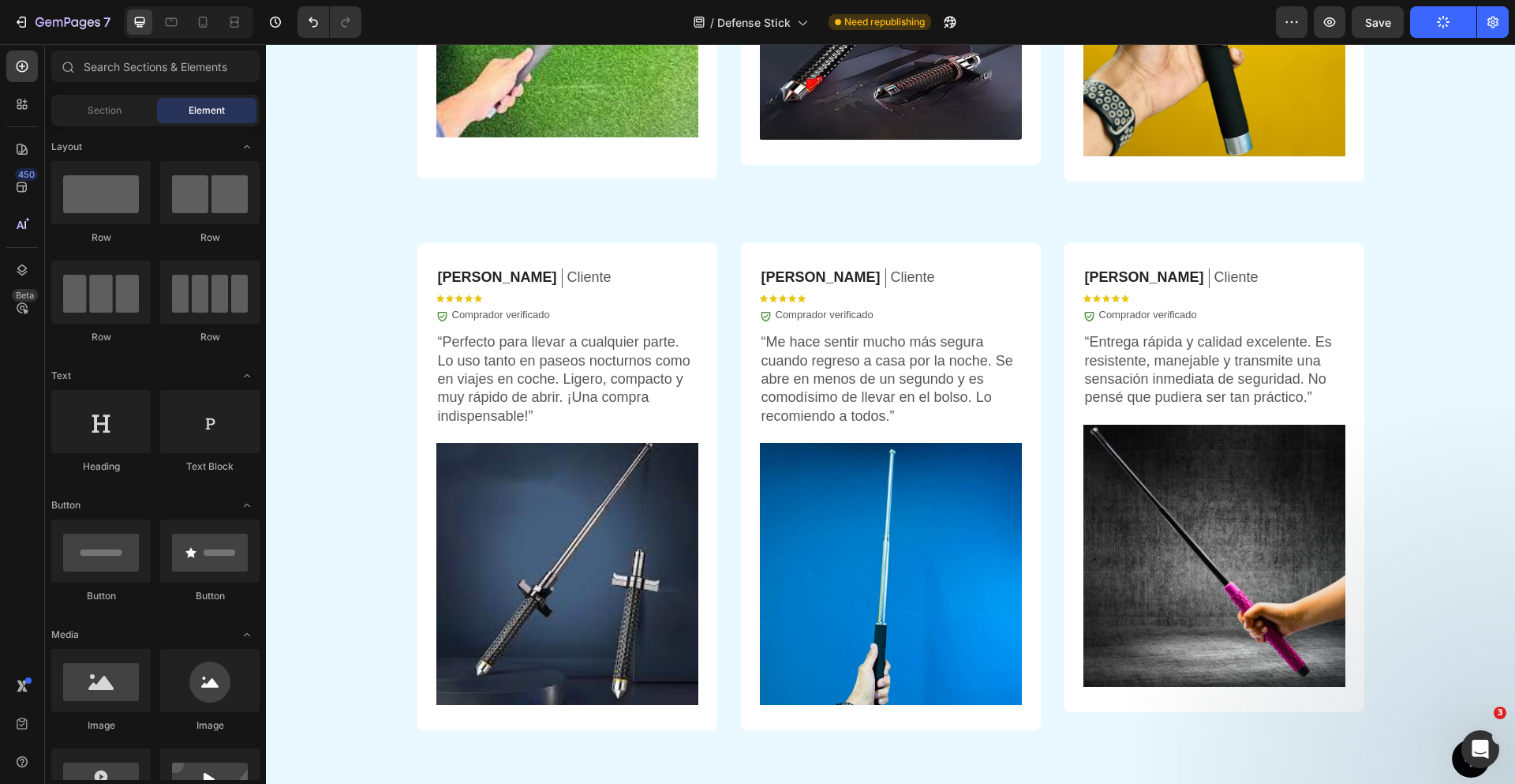
scroll to position [4302, 0]
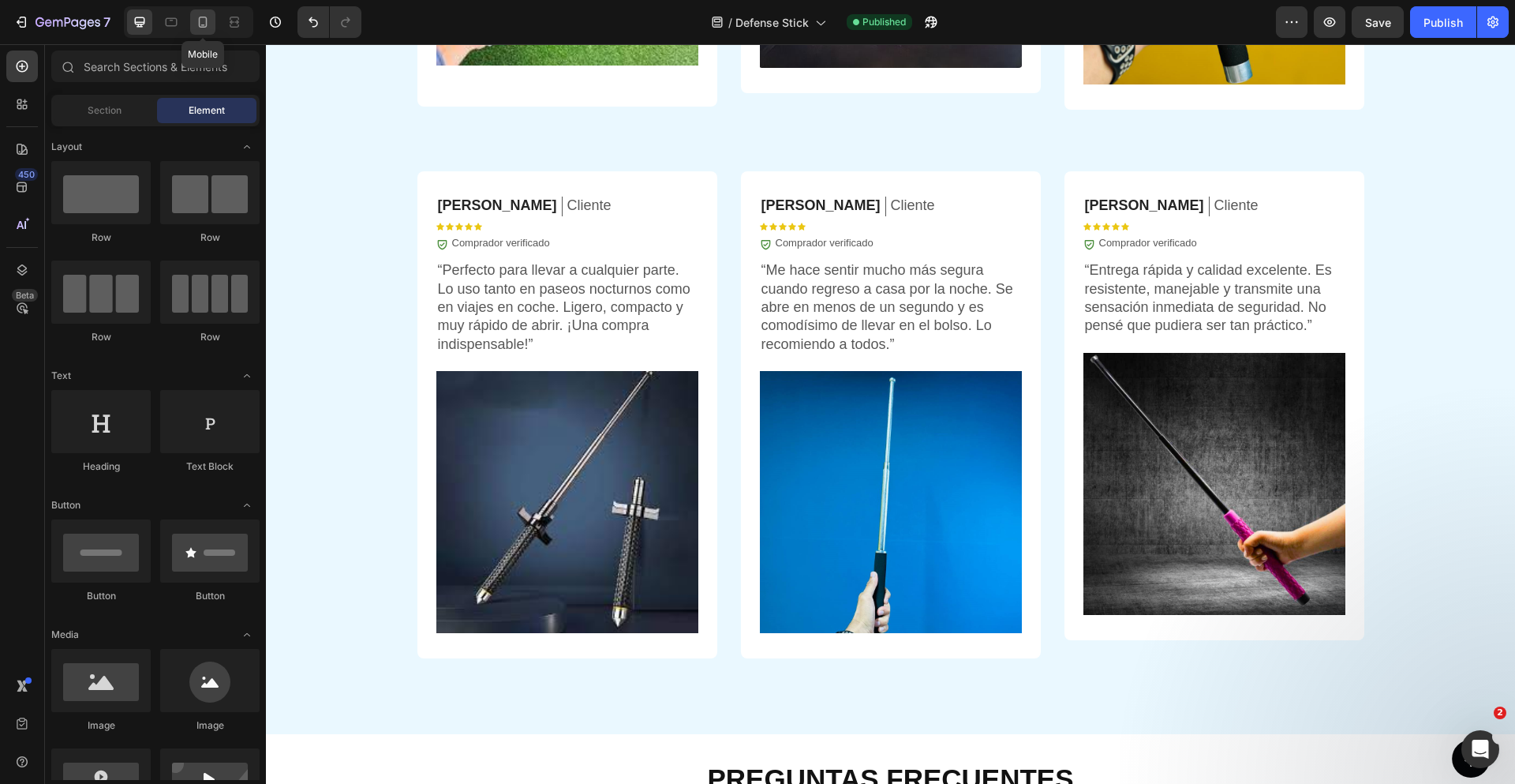
click at [193, 25] on div at bounding box center [202, 22] width 25 height 25
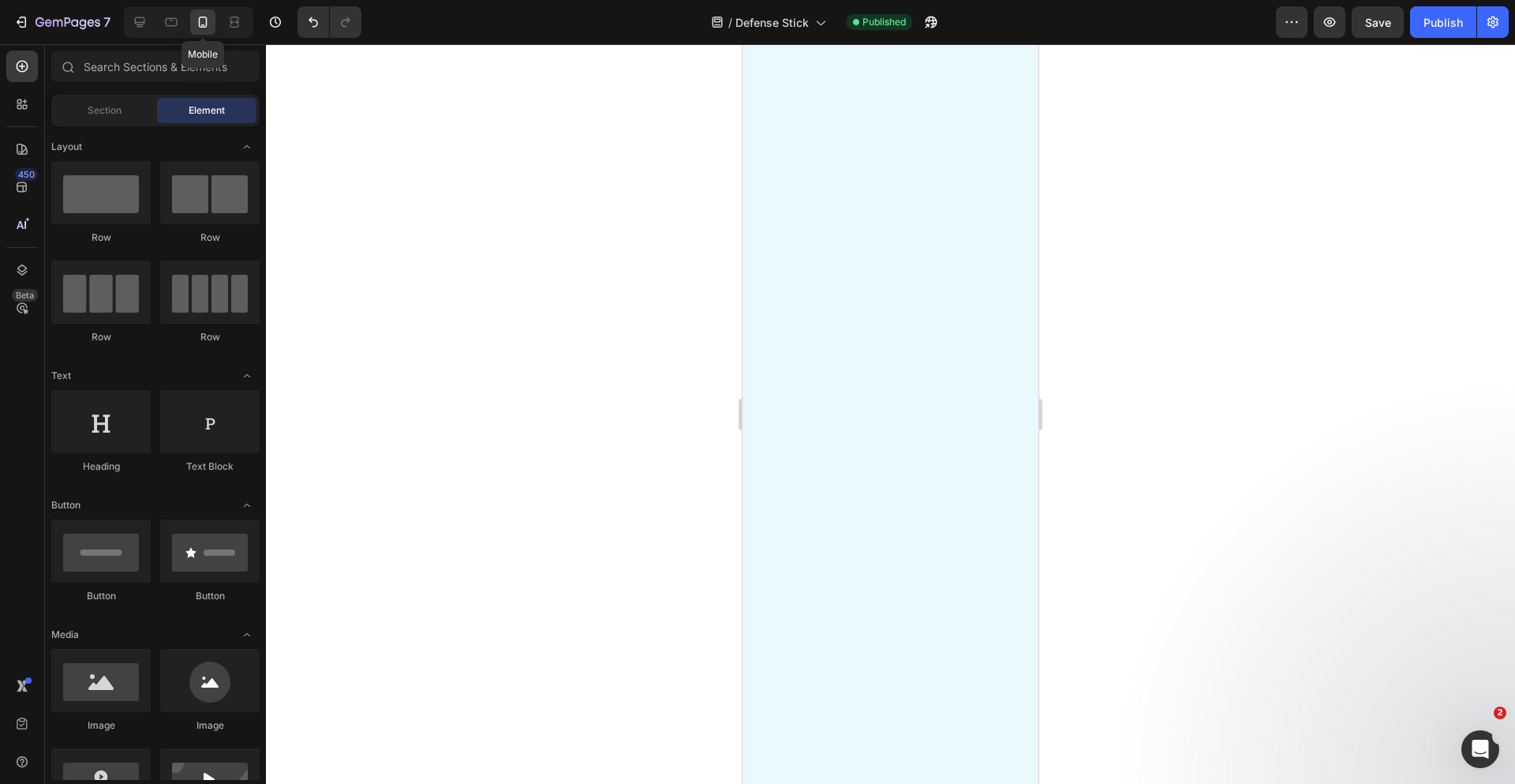
scroll to position [6883, 0]
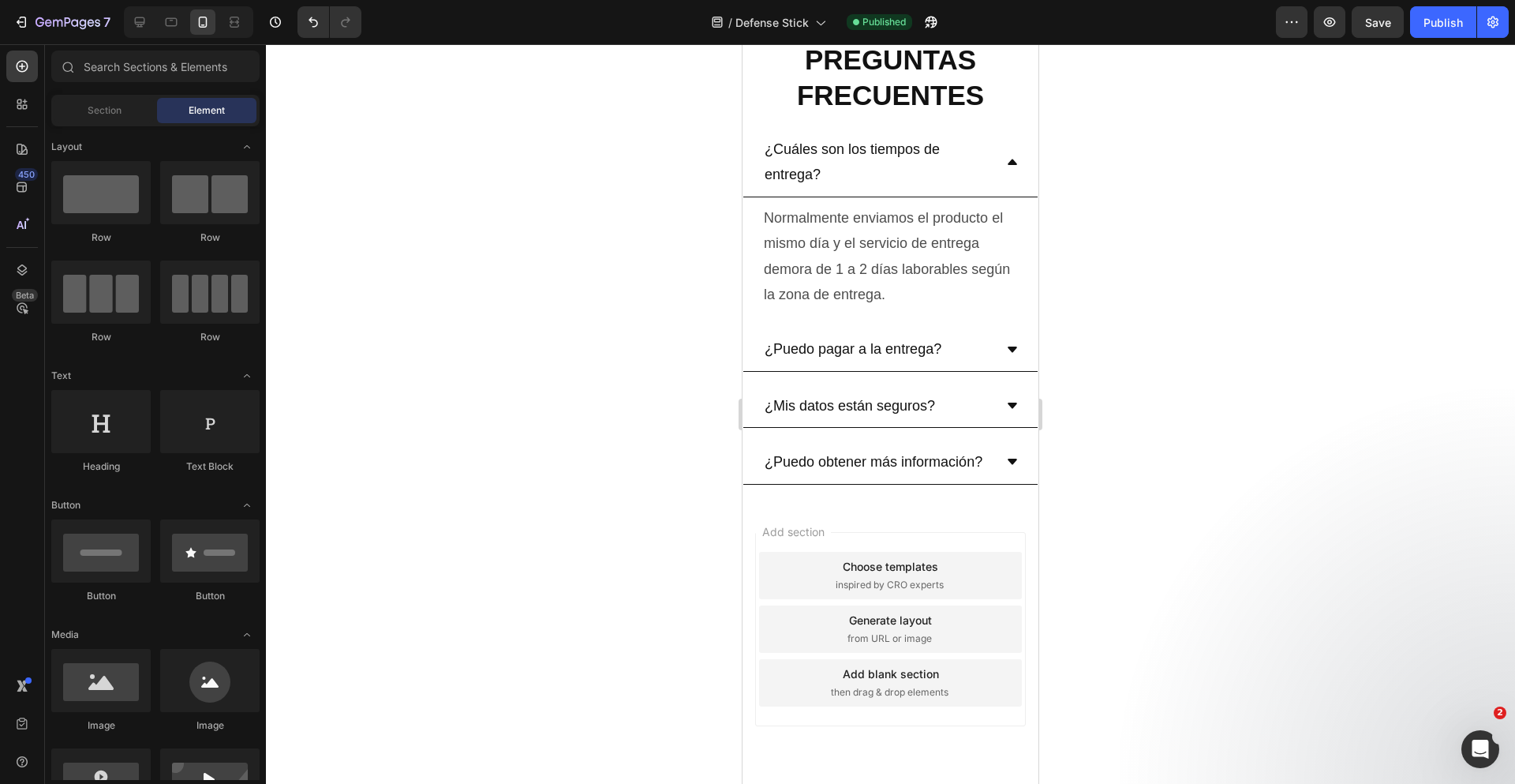
click at [1149, 520] on div at bounding box center [891, 414] width 1249 height 739
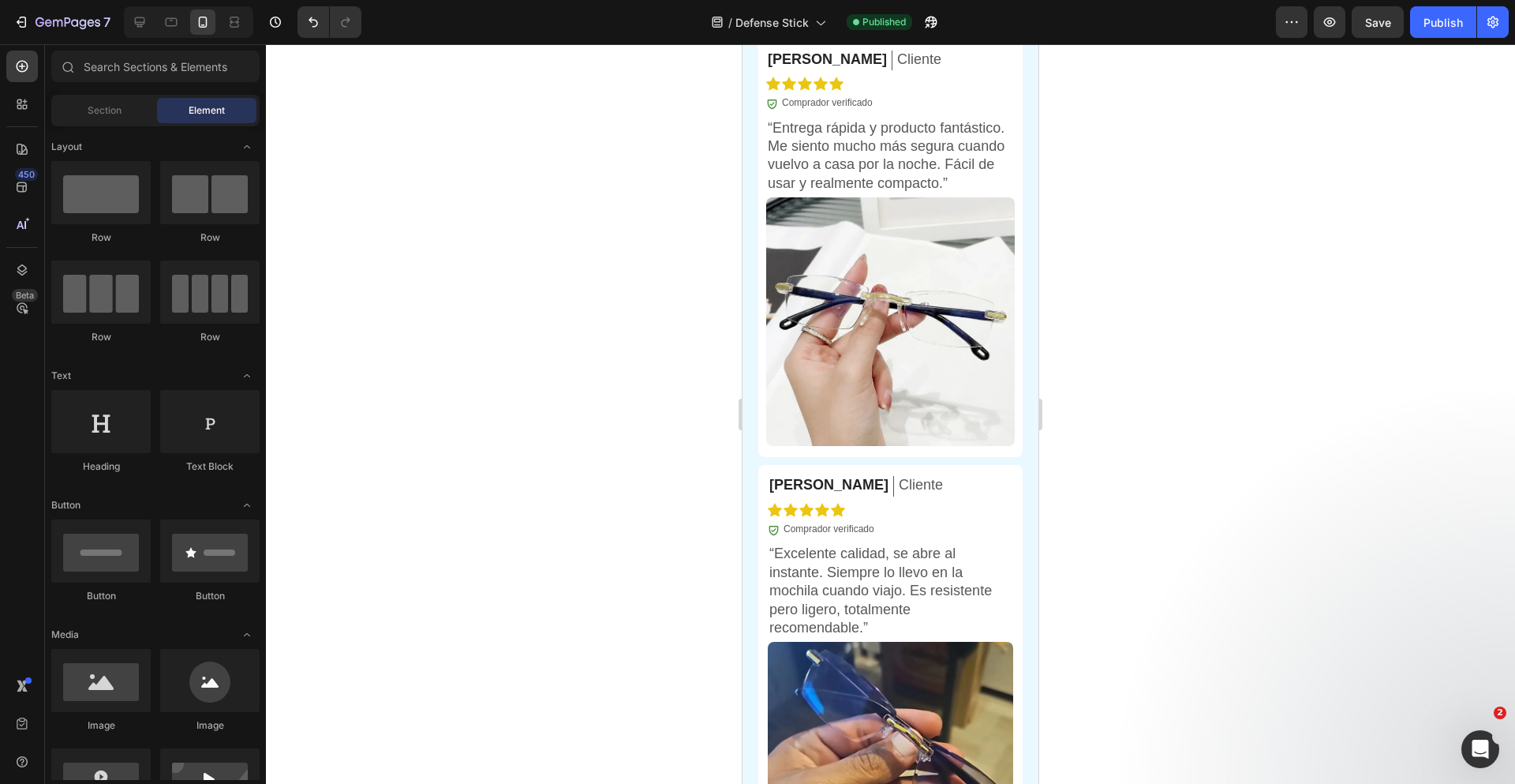
scroll to position [4002, 0]
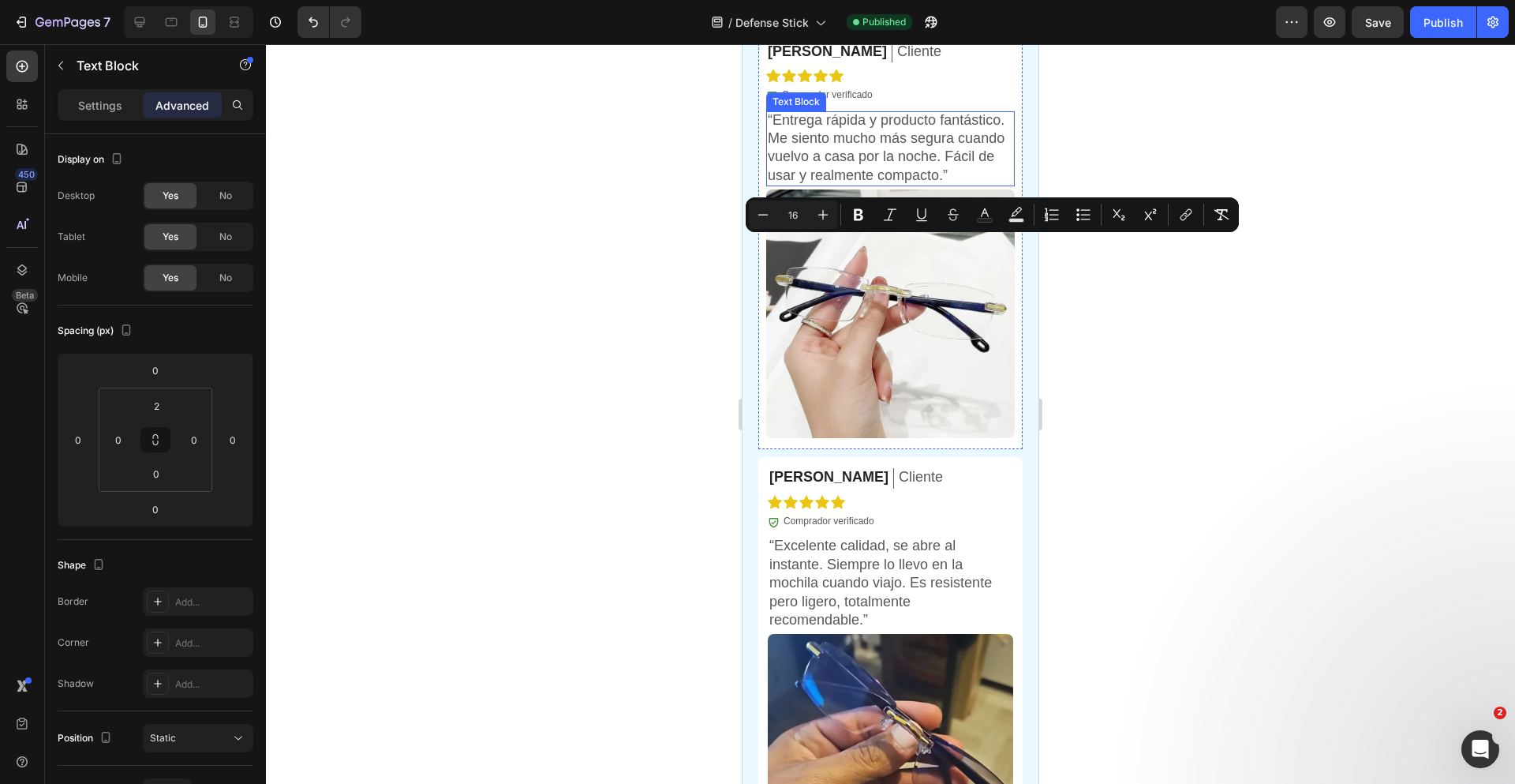
click at [884, 437] on img at bounding box center [891, 314] width 249 height 249
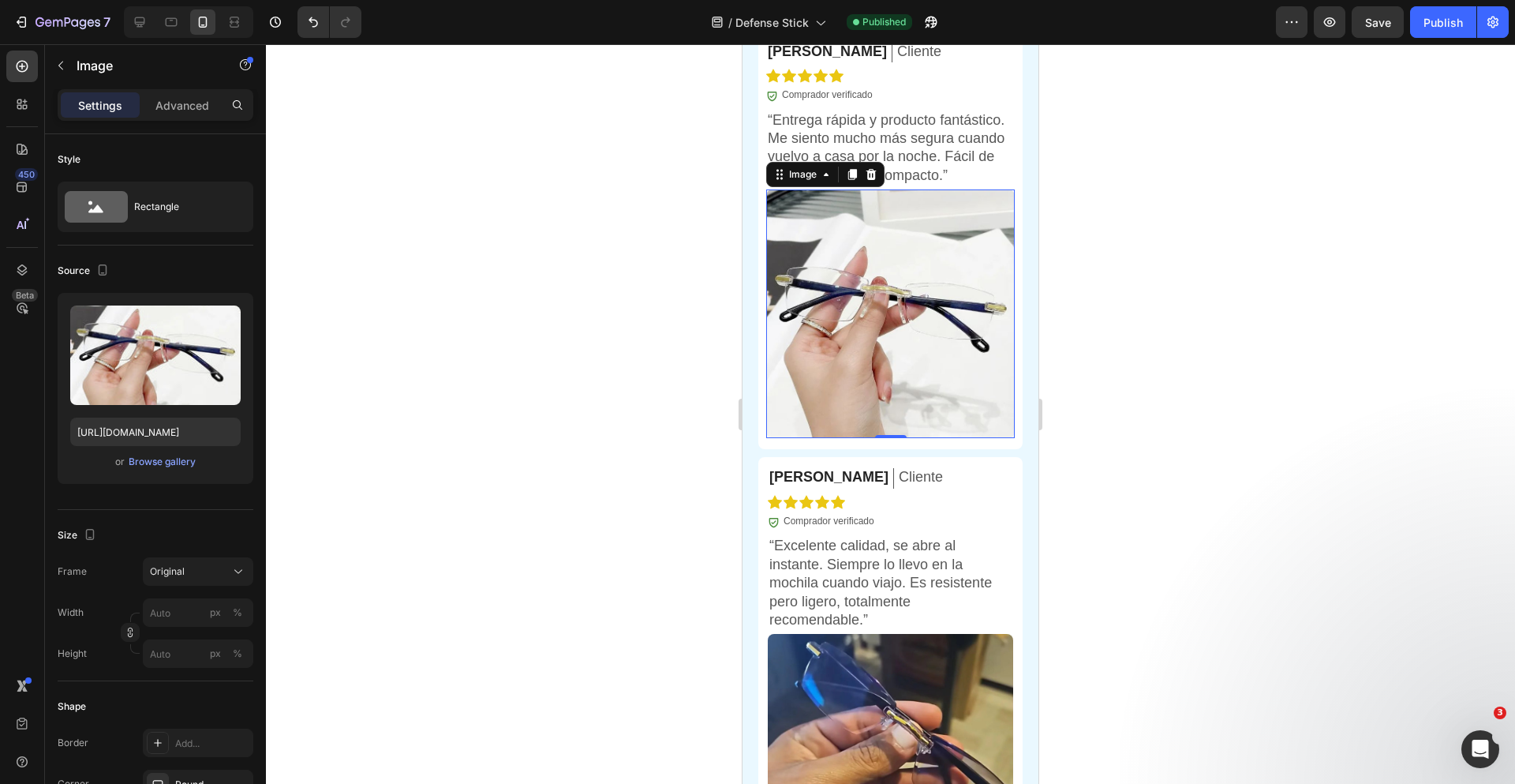
click at [927, 437] on img at bounding box center [891, 314] width 249 height 249
click at [165, 430] on input "[URL][DOMAIN_NAME]" at bounding box center [156, 431] width 170 height 28
paste input "[DOMAIN_NAME][URL]"
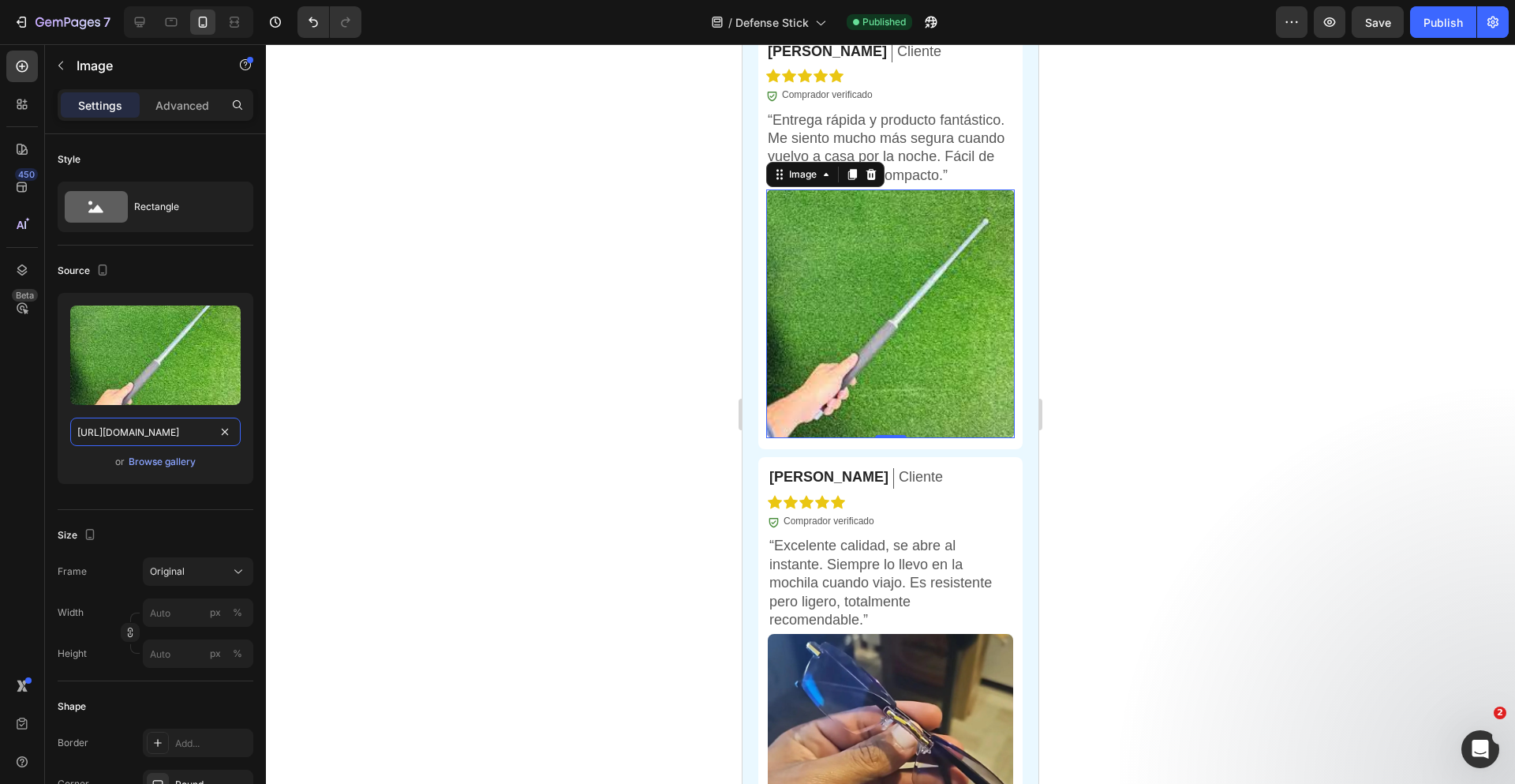
type input "[URL][DOMAIN_NAME]"
click at [1313, 365] on div at bounding box center [891, 414] width 1249 height 739
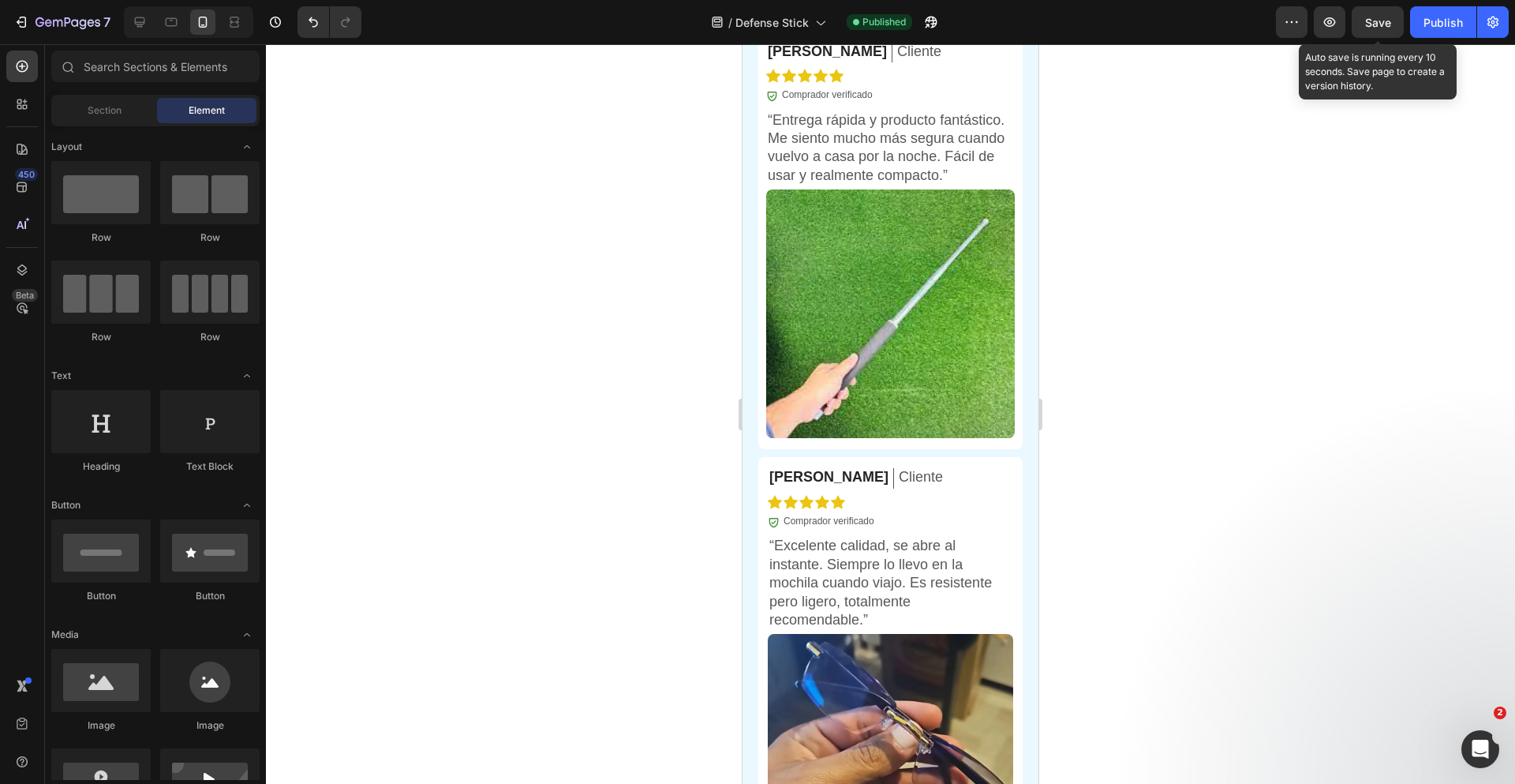
click at [1382, 28] on span "Save" at bounding box center [1378, 22] width 26 height 14
click at [1428, 27] on div "Publish" at bounding box center [1443, 22] width 40 height 16
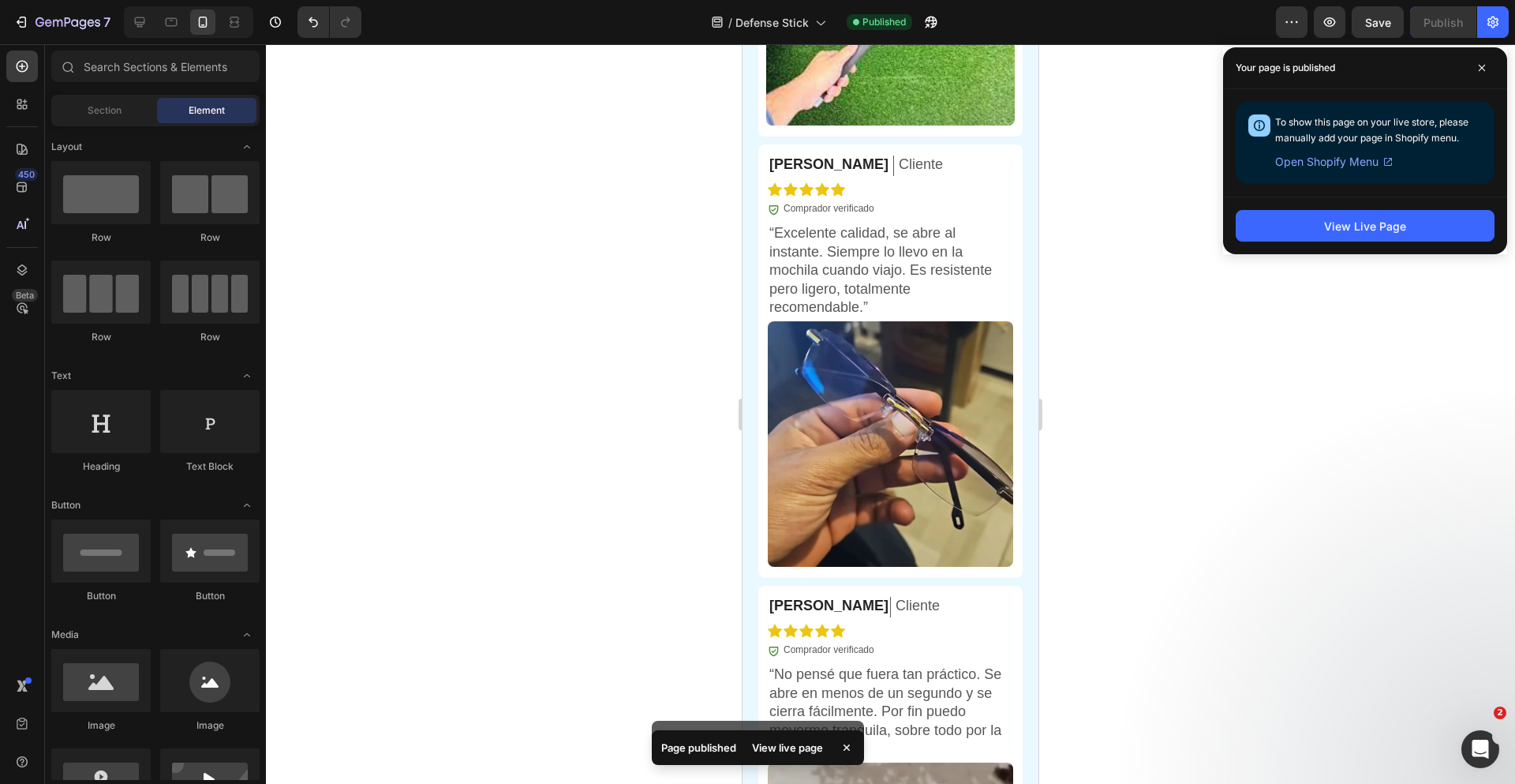
scroll to position [4563, 0]
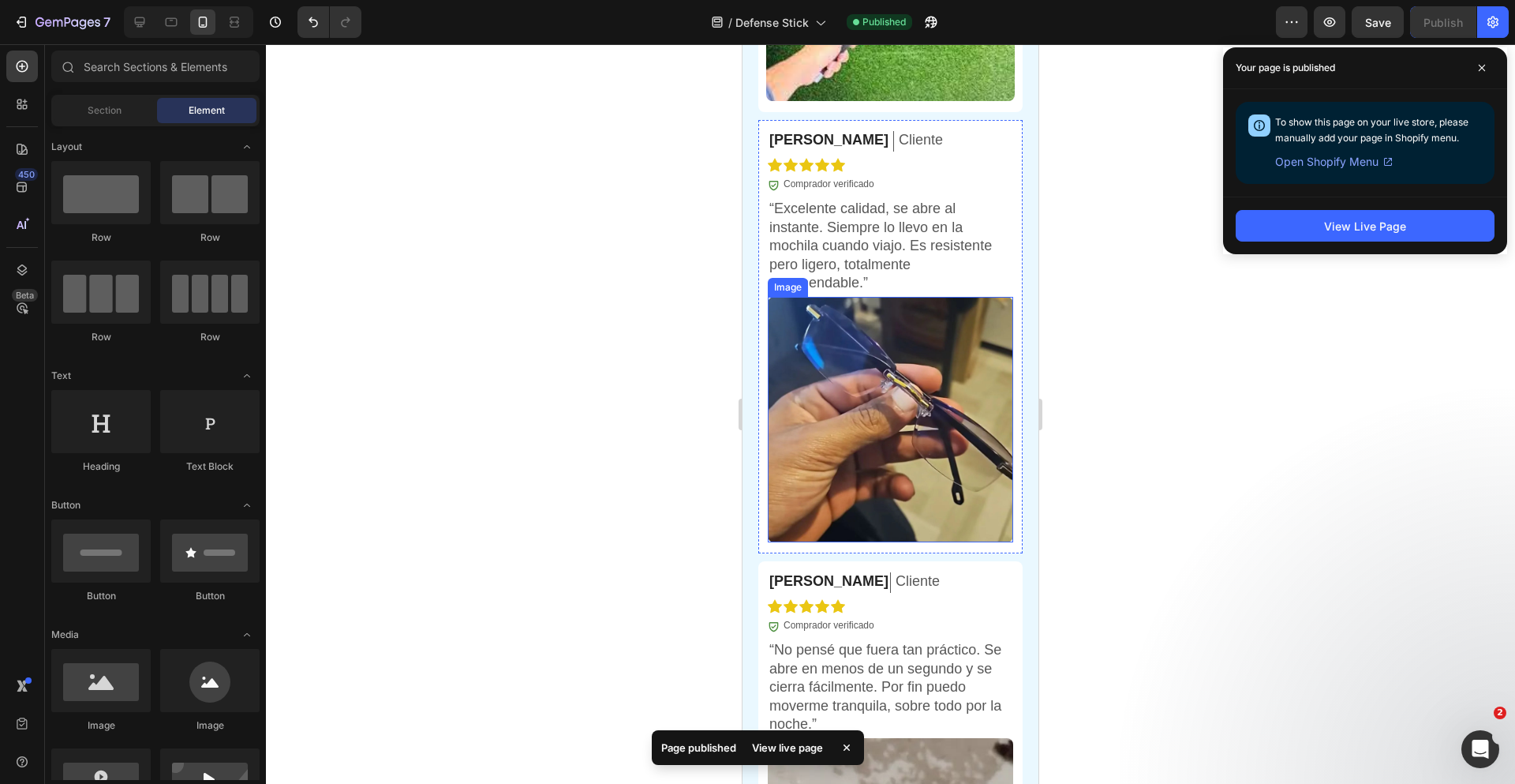
click at [894, 429] on img at bounding box center [891, 420] width 246 height 246
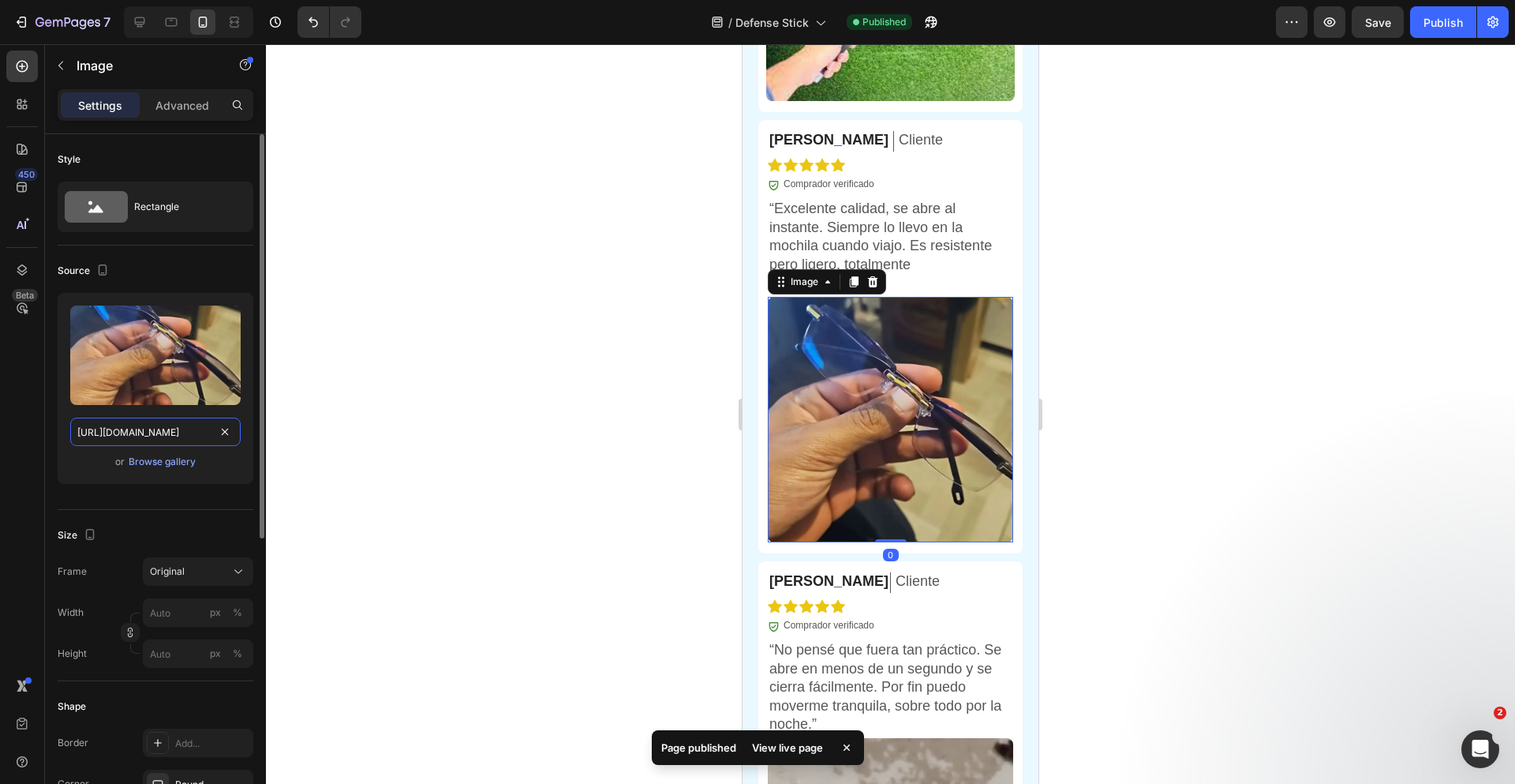
click at [165, 437] on input "[URL][DOMAIN_NAME]" at bounding box center [156, 431] width 170 height 28
paste input "[DOMAIN_NAME][URL]"
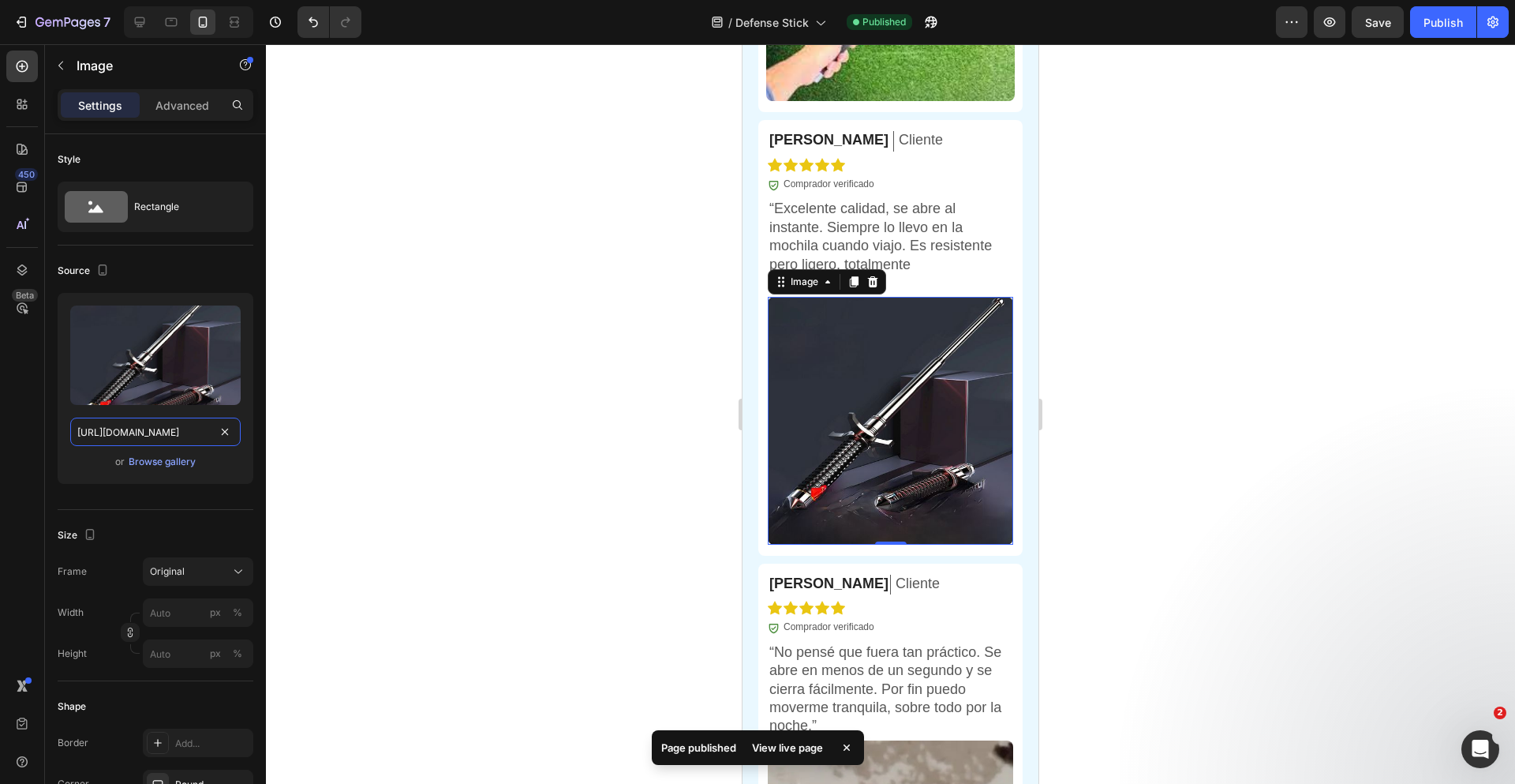
scroll to position [0, 150]
type input "[URL][DOMAIN_NAME]"
click at [1254, 243] on div at bounding box center [891, 414] width 1249 height 739
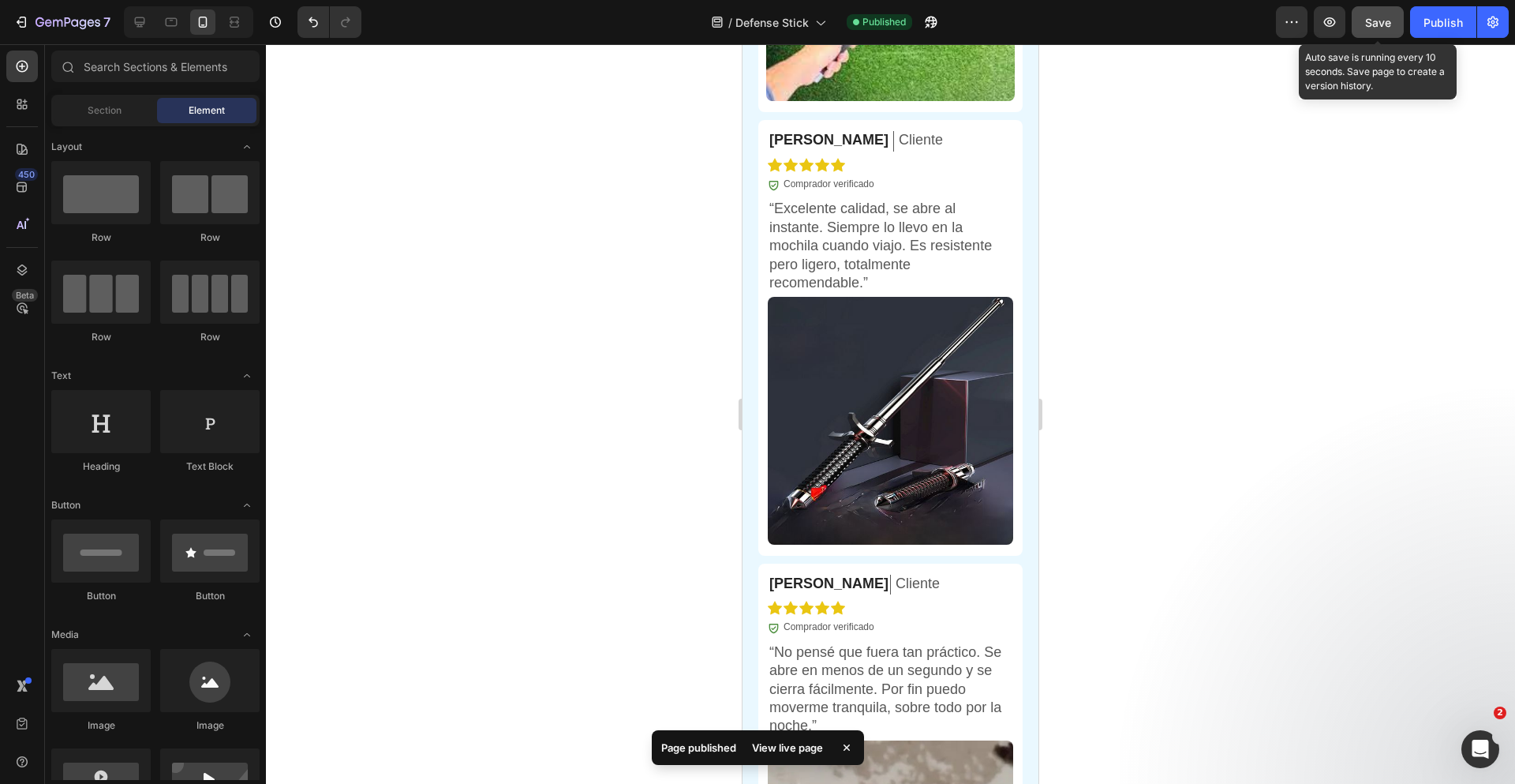
click at [1385, 28] on div "Save" at bounding box center [1378, 22] width 26 height 16
click at [1441, 23] on div "Publish" at bounding box center [1443, 22] width 40 height 16
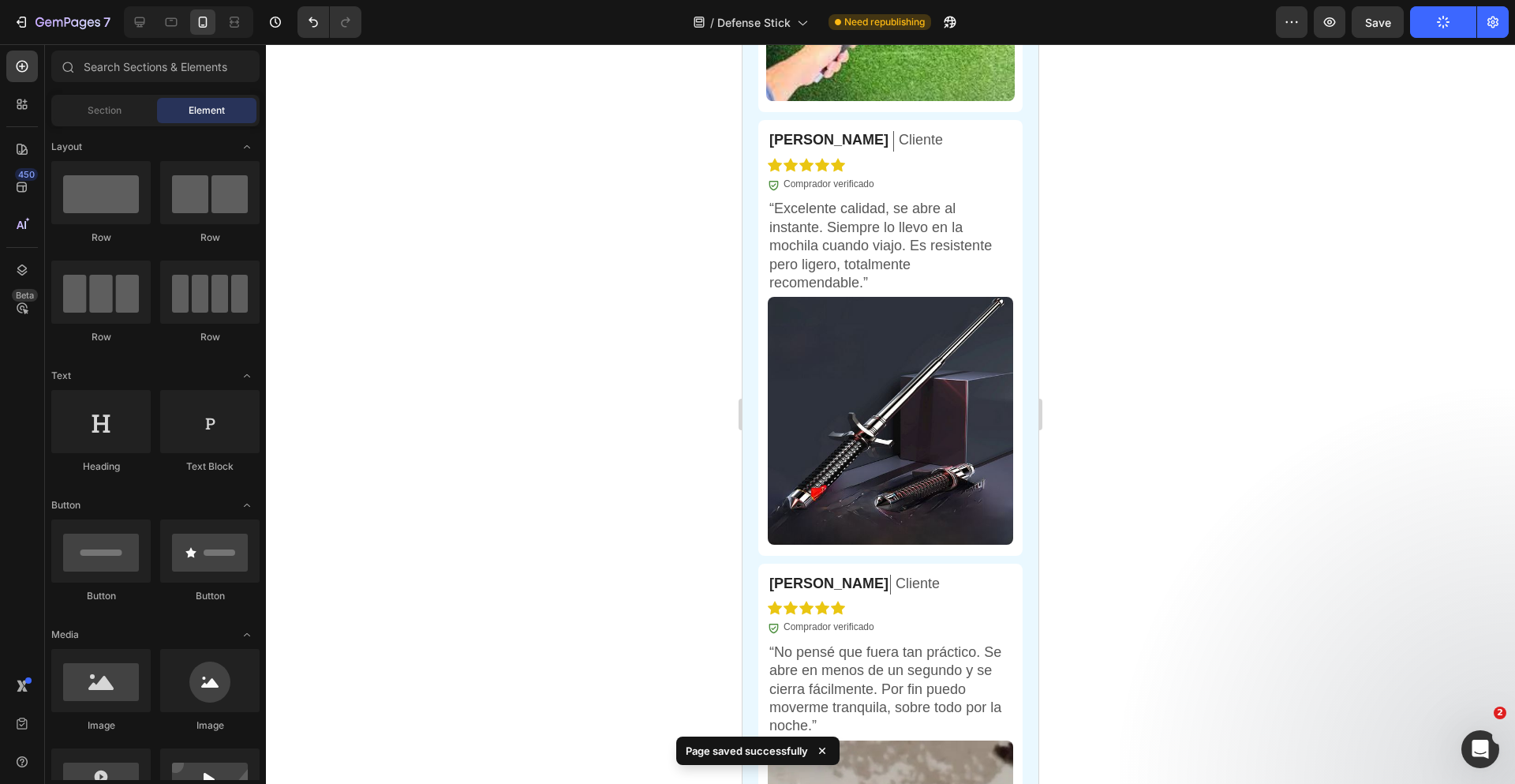
click at [1155, 446] on div at bounding box center [891, 414] width 1249 height 739
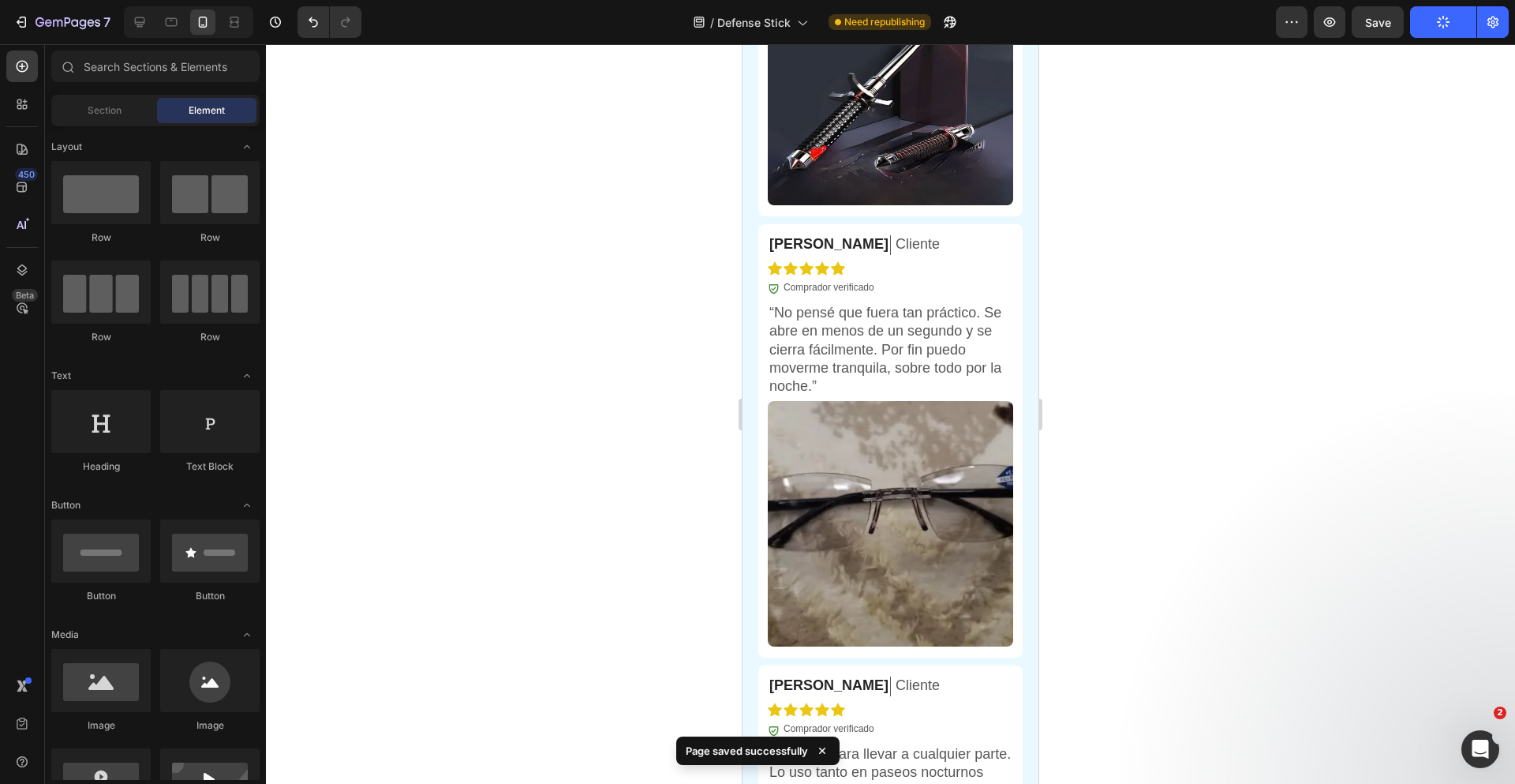
scroll to position [5002, 0]
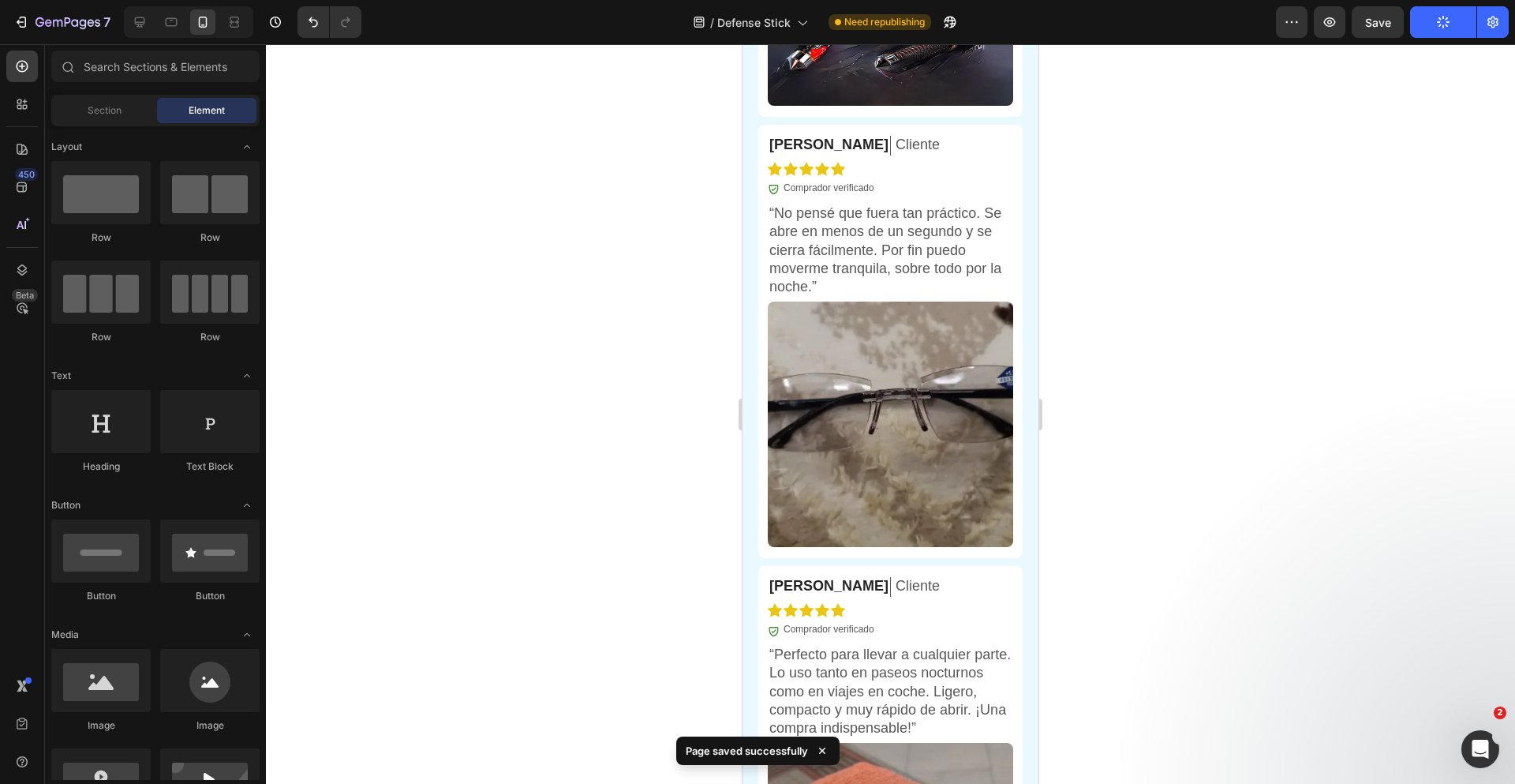
click at [920, 459] on img at bounding box center [891, 424] width 246 height 246
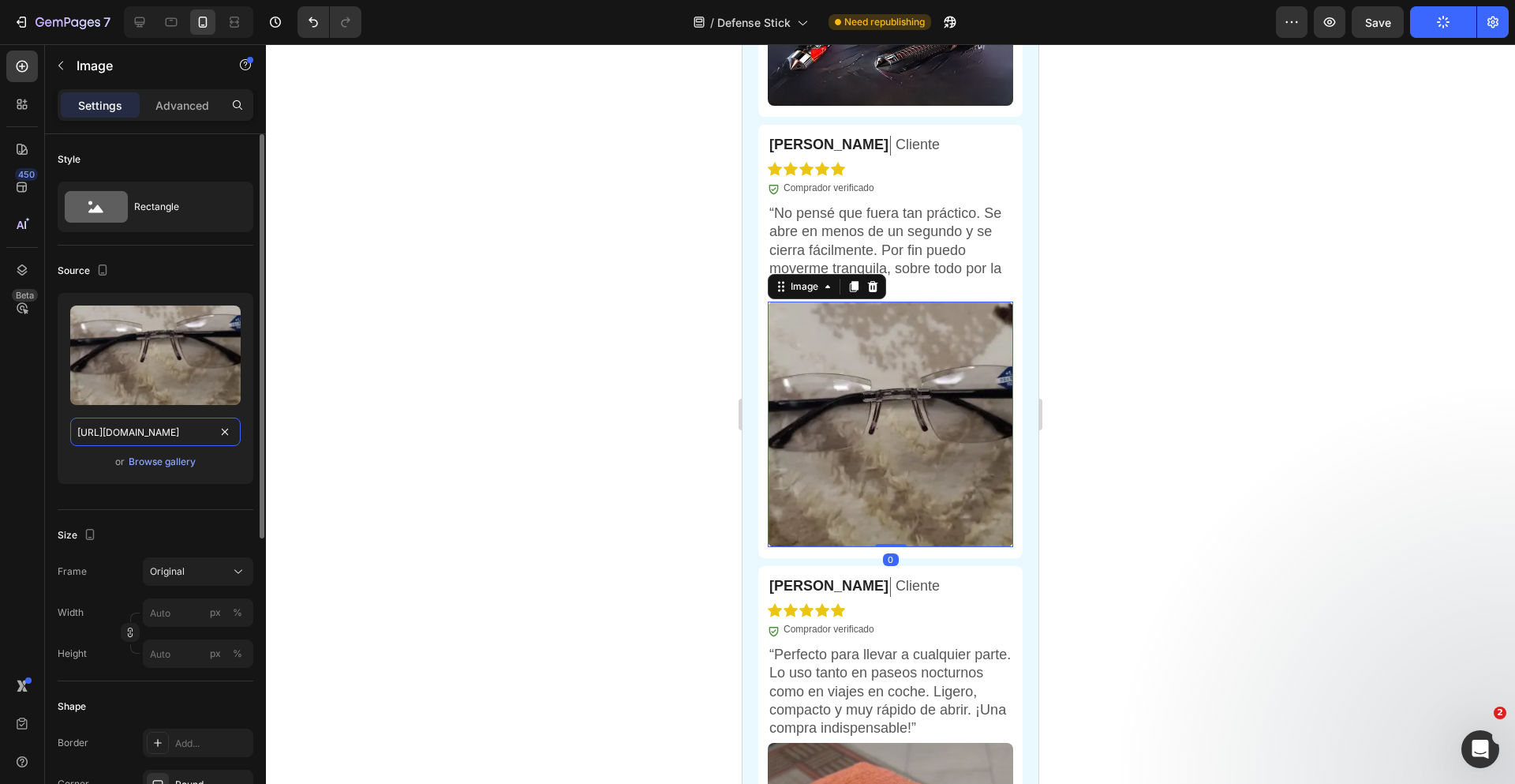
click at [180, 430] on input "[URL][DOMAIN_NAME]" at bounding box center [156, 431] width 170 height 28
paste input "[DOMAIN_NAME][URL]"
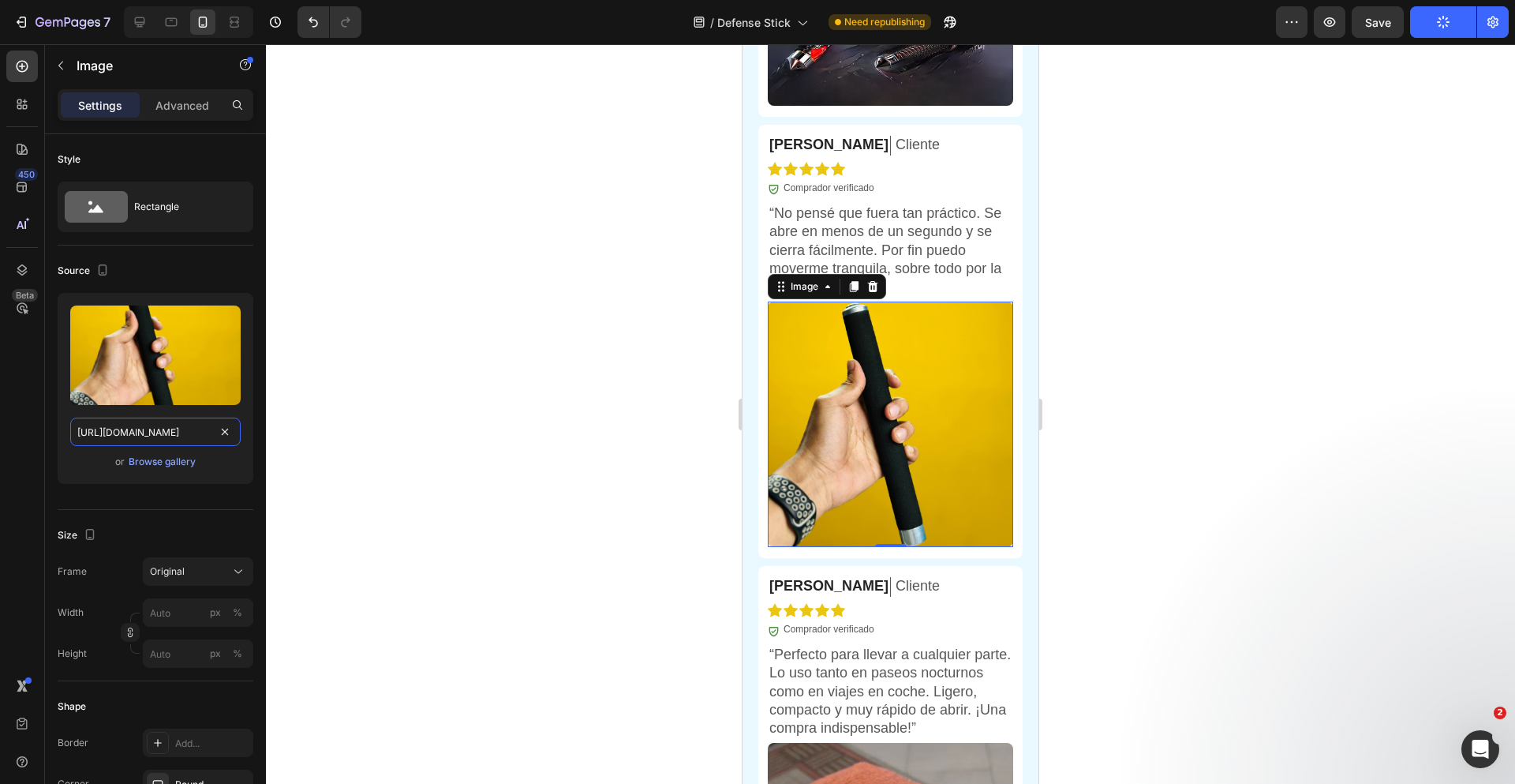
type input "[URL][DOMAIN_NAME]"
click at [1240, 326] on div at bounding box center [891, 414] width 1249 height 739
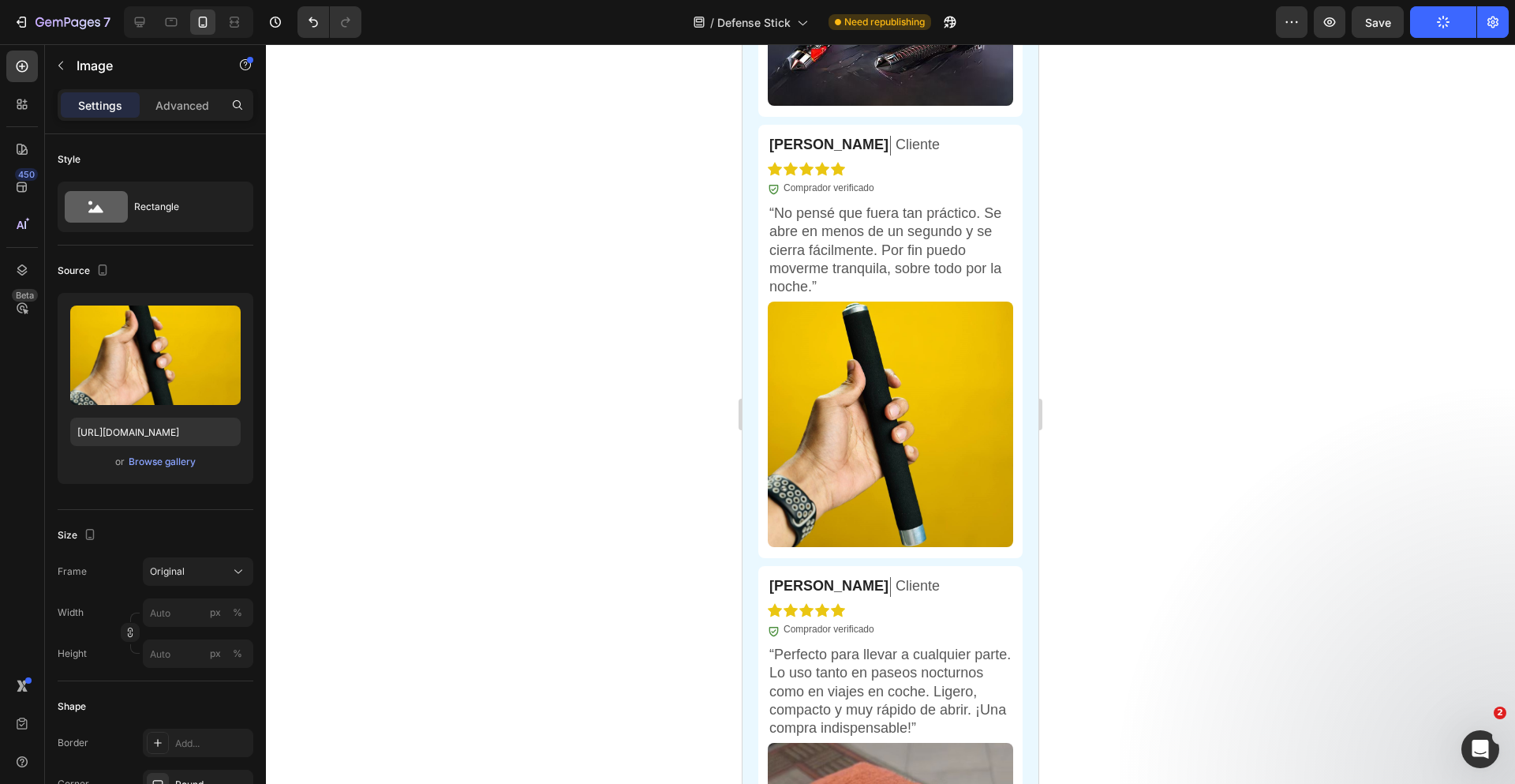
scroll to position [0, 0]
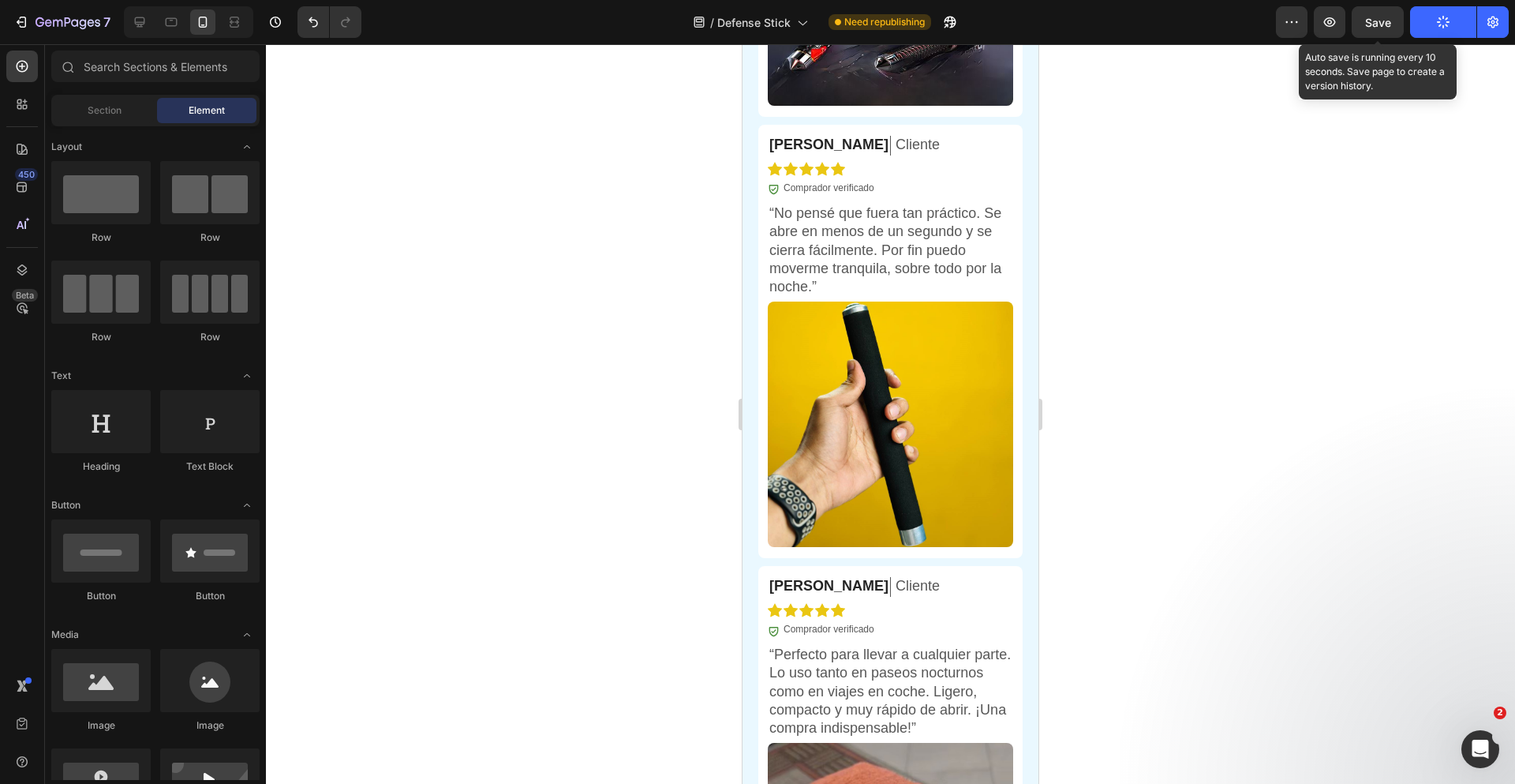
drag, startPoint x: 1370, startPoint y: 30, endPoint x: 1405, endPoint y: 34, distance: 35.2
click at [1370, 30] on div "Save" at bounding box center [1378, 22] width 26 height 16
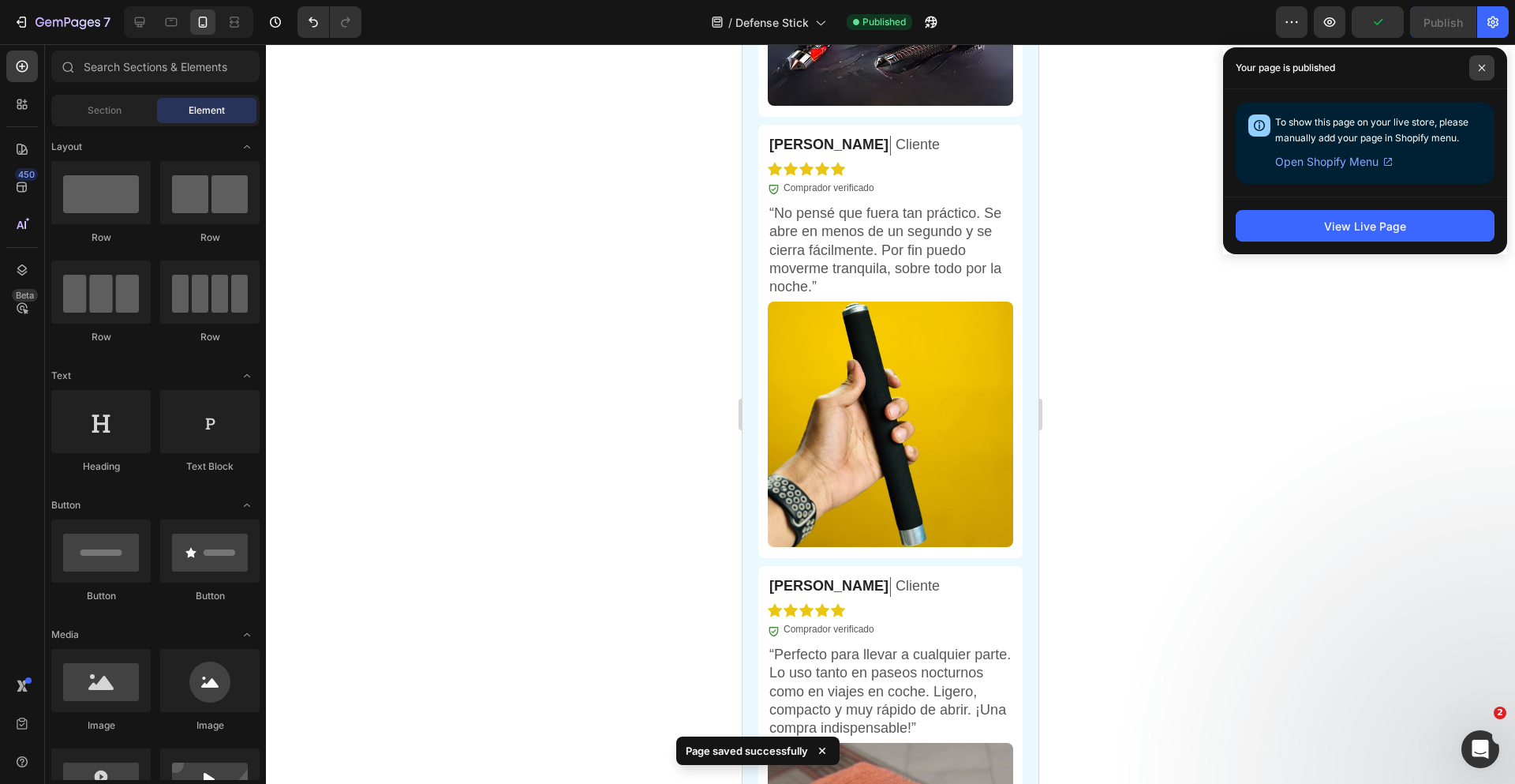
click at [1476, 74] on span at bounding box center [1482, 68] width 25 height 25
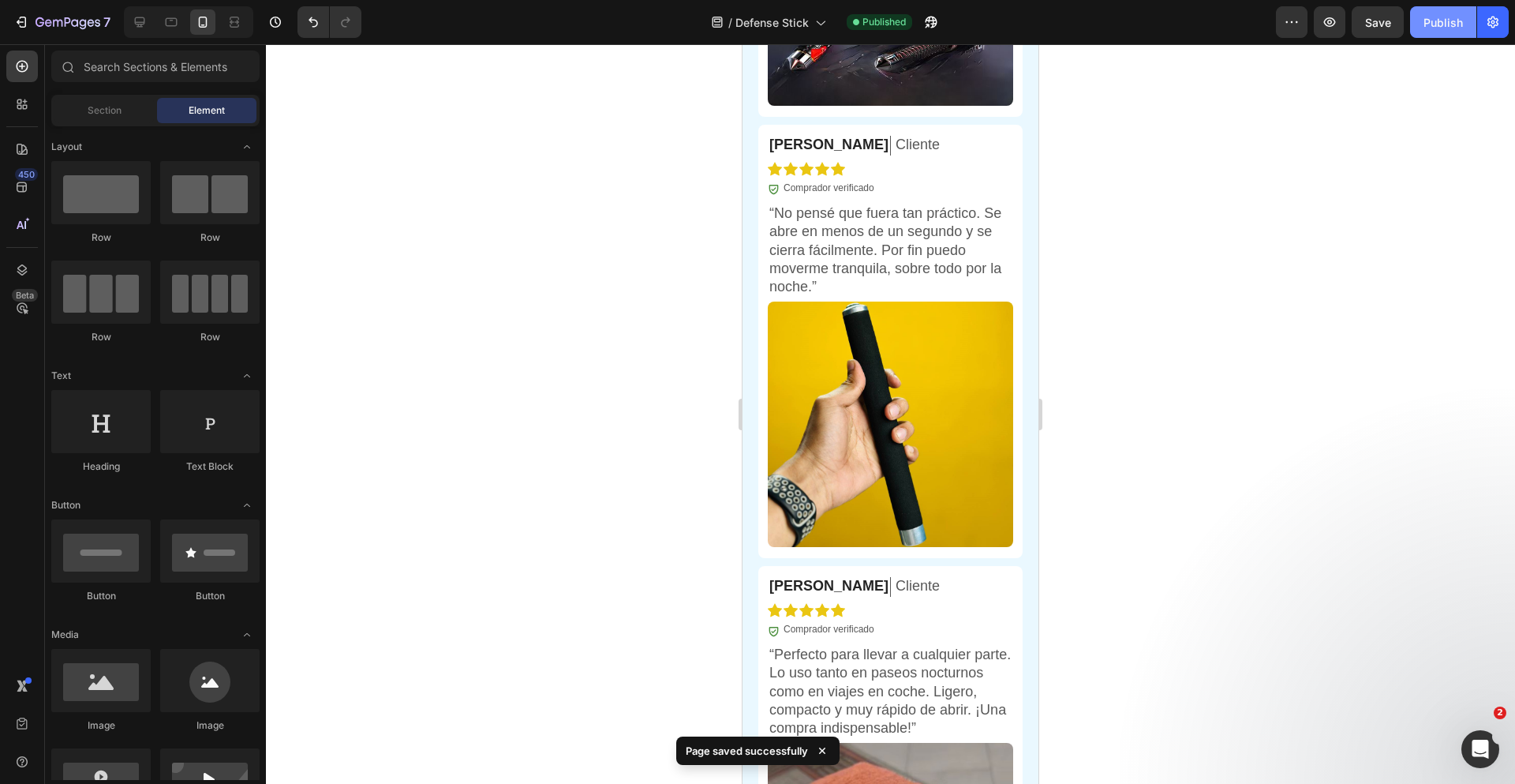
click at [1445, 30] on button "Publish" at bounding box center [1443, 22] width 66 height 32
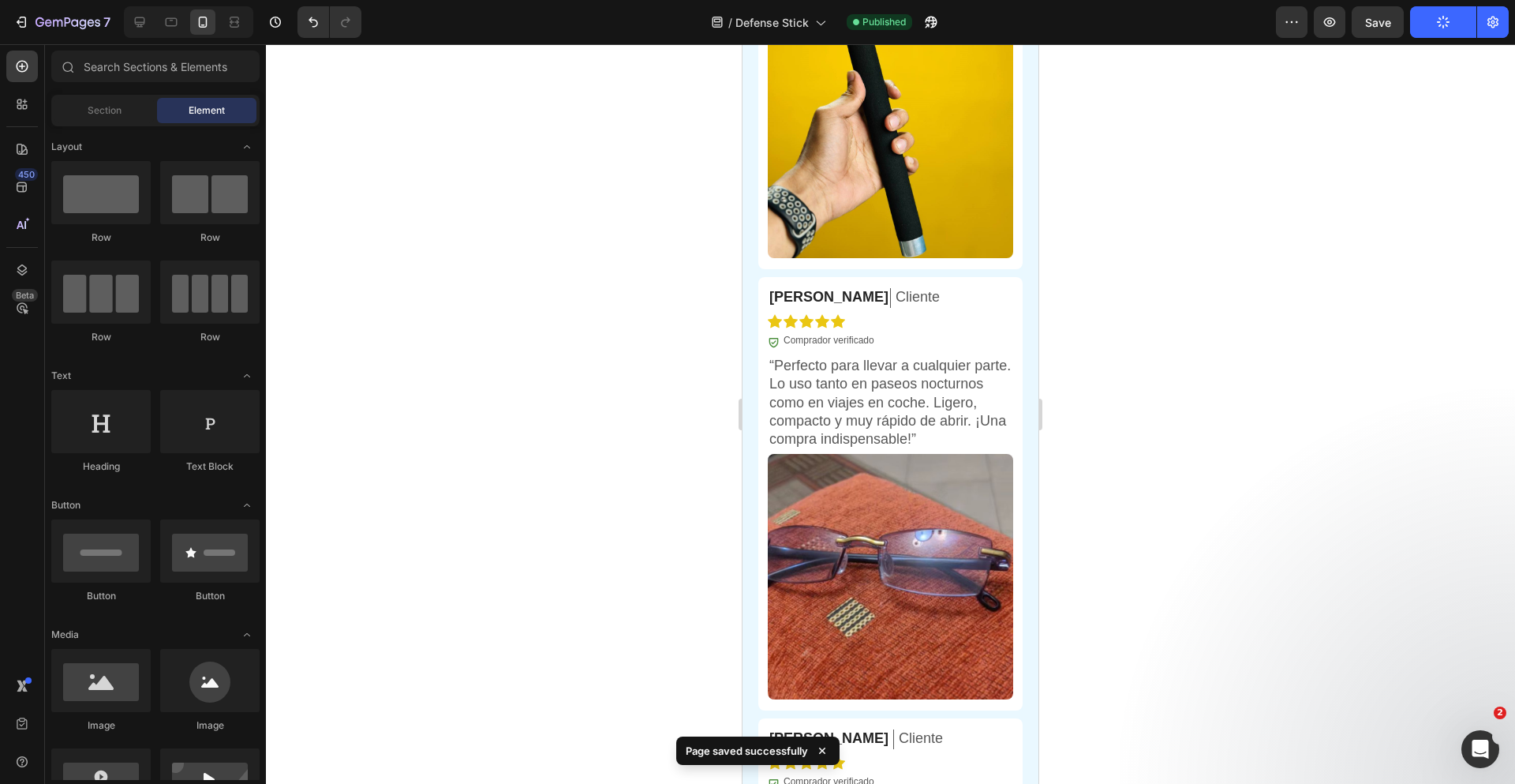
scroll to position [5298, 0]
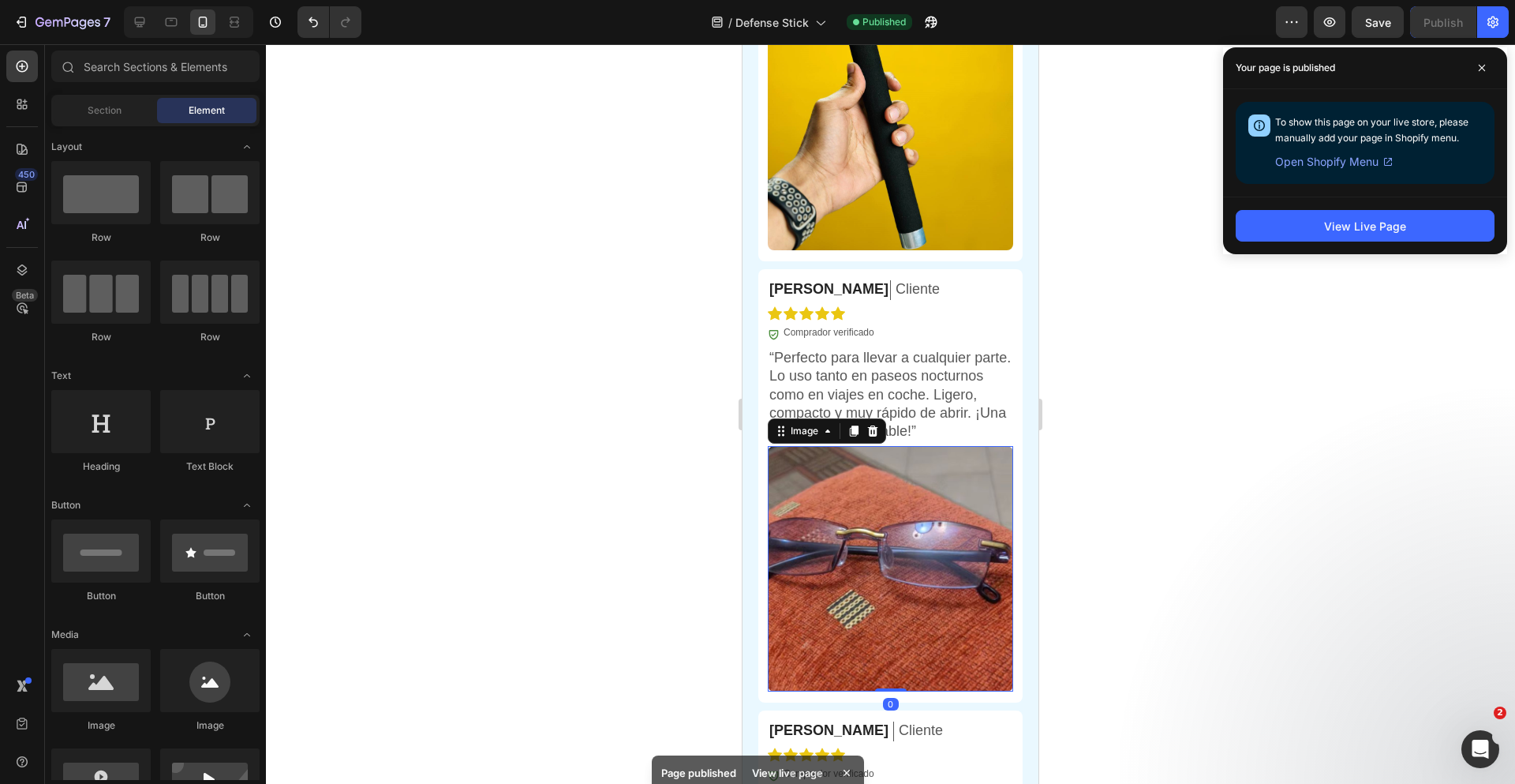
click at [882, 536] on img at bounding box center [891, 569] width 246 height 246
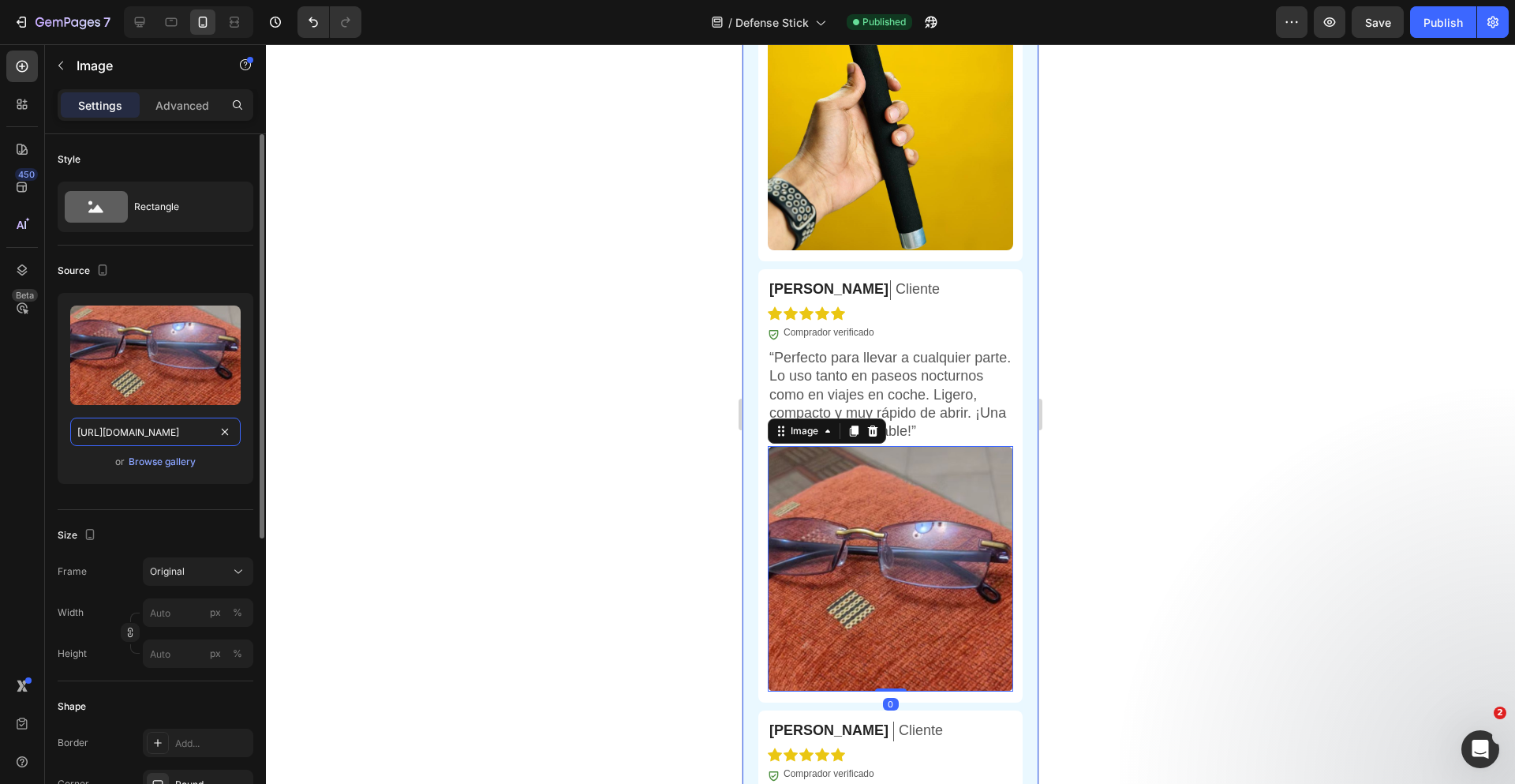
click at [170, 439] on input "[URL][DOMAIN_NAME]" at bounding box center [156, 431] width 170 height 28
paste input "[DOMAIN_NAME][URL]"
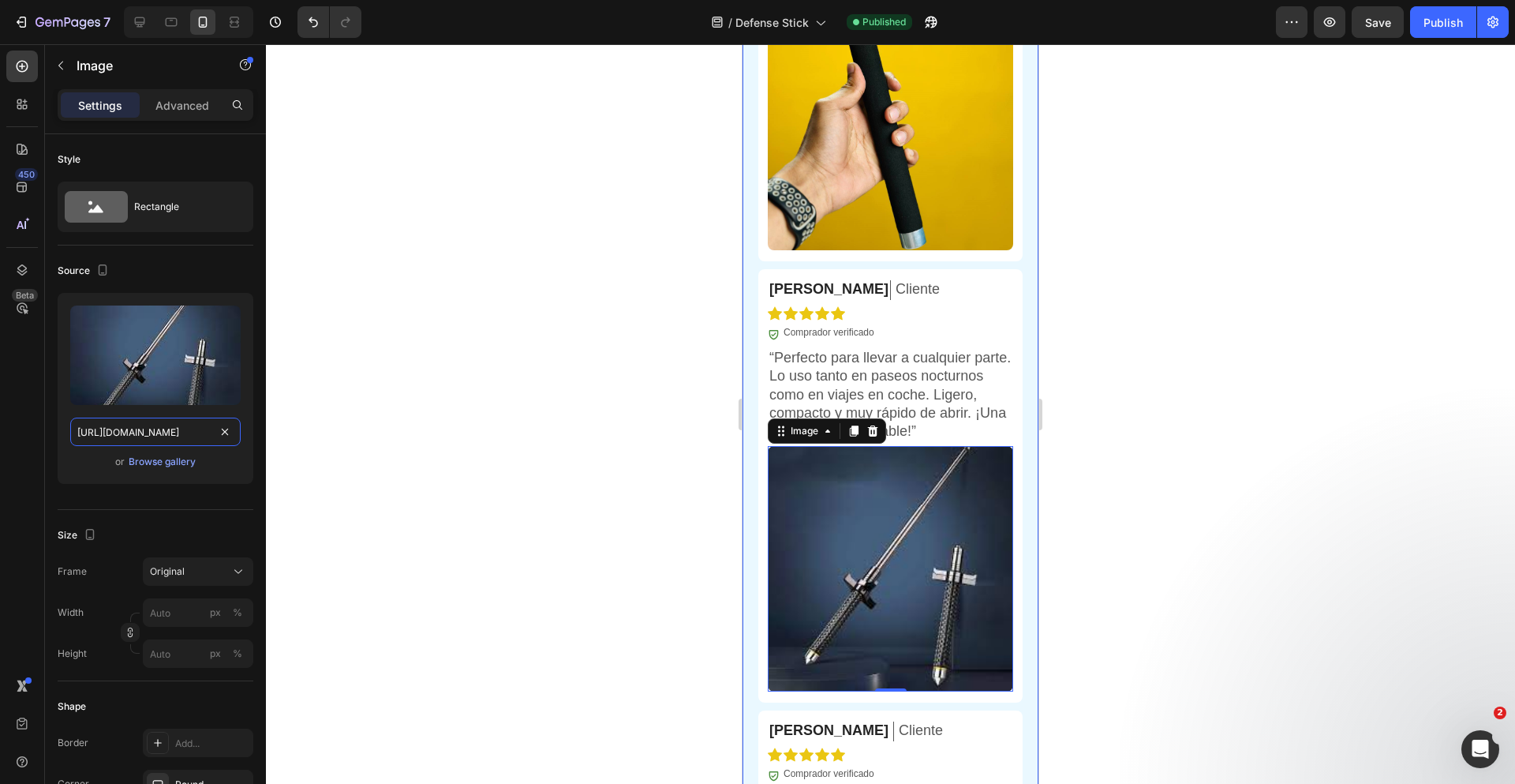
scroll to position [0, 574]
type input "[URL][DOMAIN_NAME]"
click at [1288, 301] on div at bounding box center [891, 414] width 1249 height 739
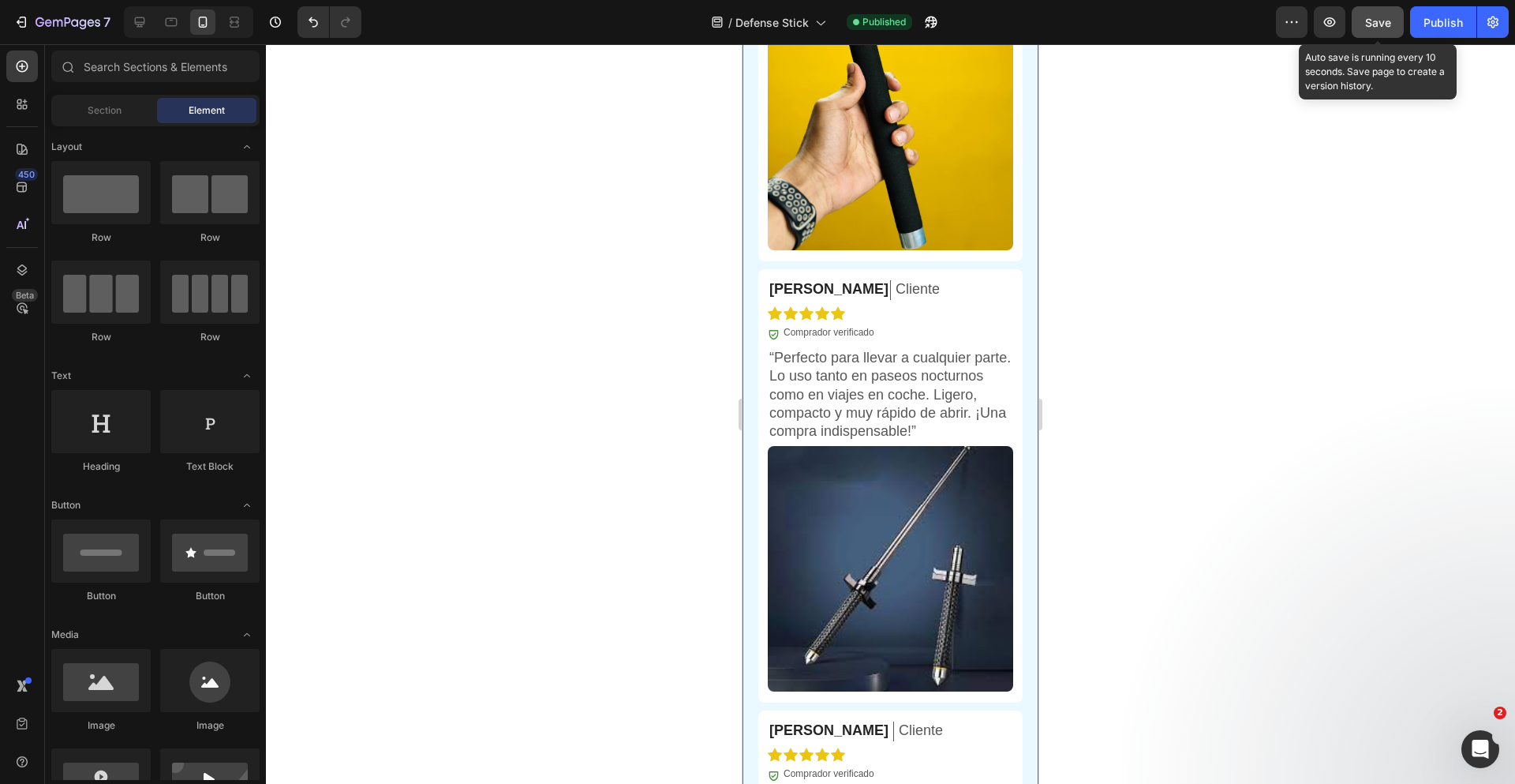
click at [1374, 24] on span "Save" at bounding box center [1378, 22] width 26 height 14
click at [1442, 24] on div "Publish" at bounding box center [1443, 22] width 40 height 16
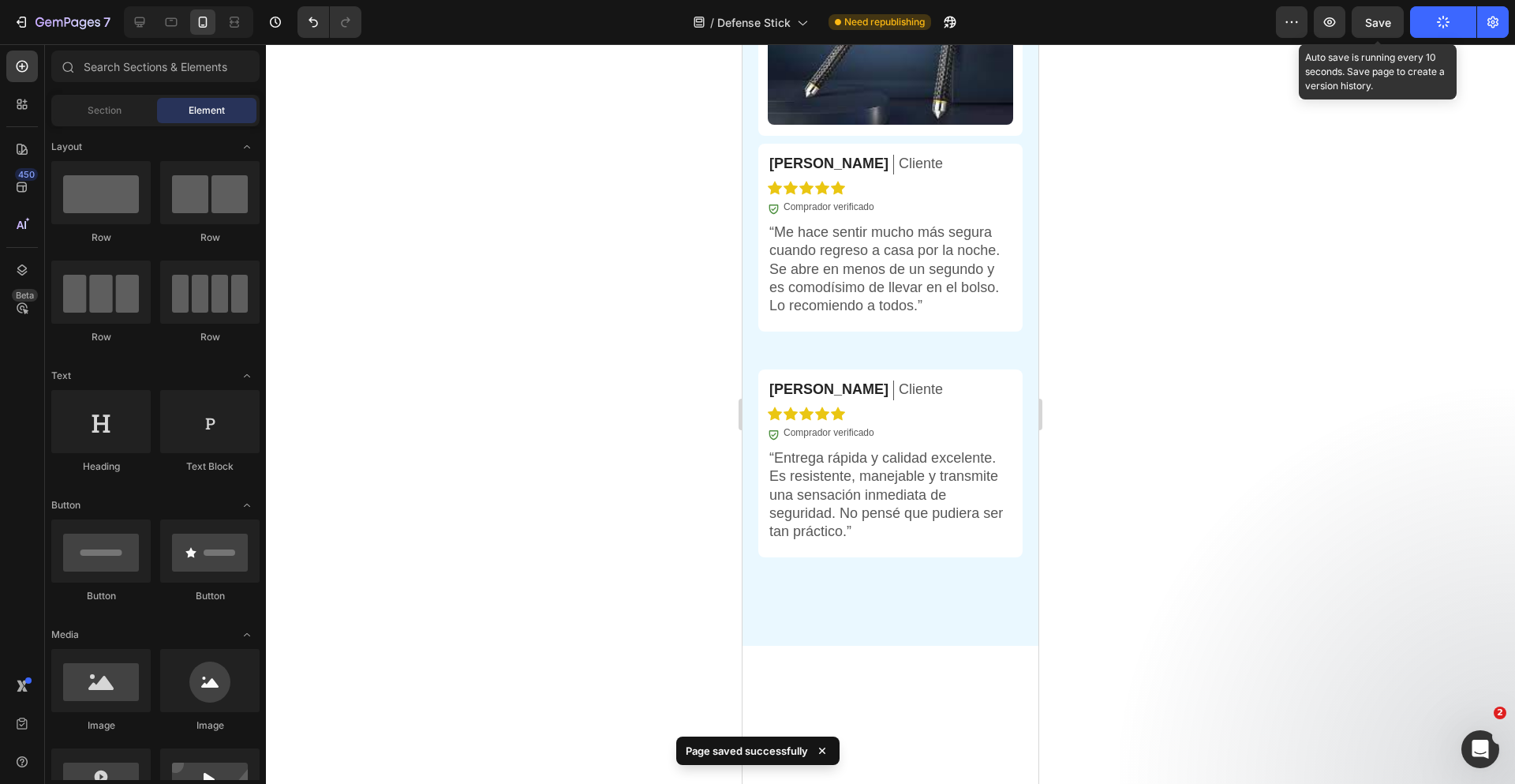
scroll to position [5882, 0]
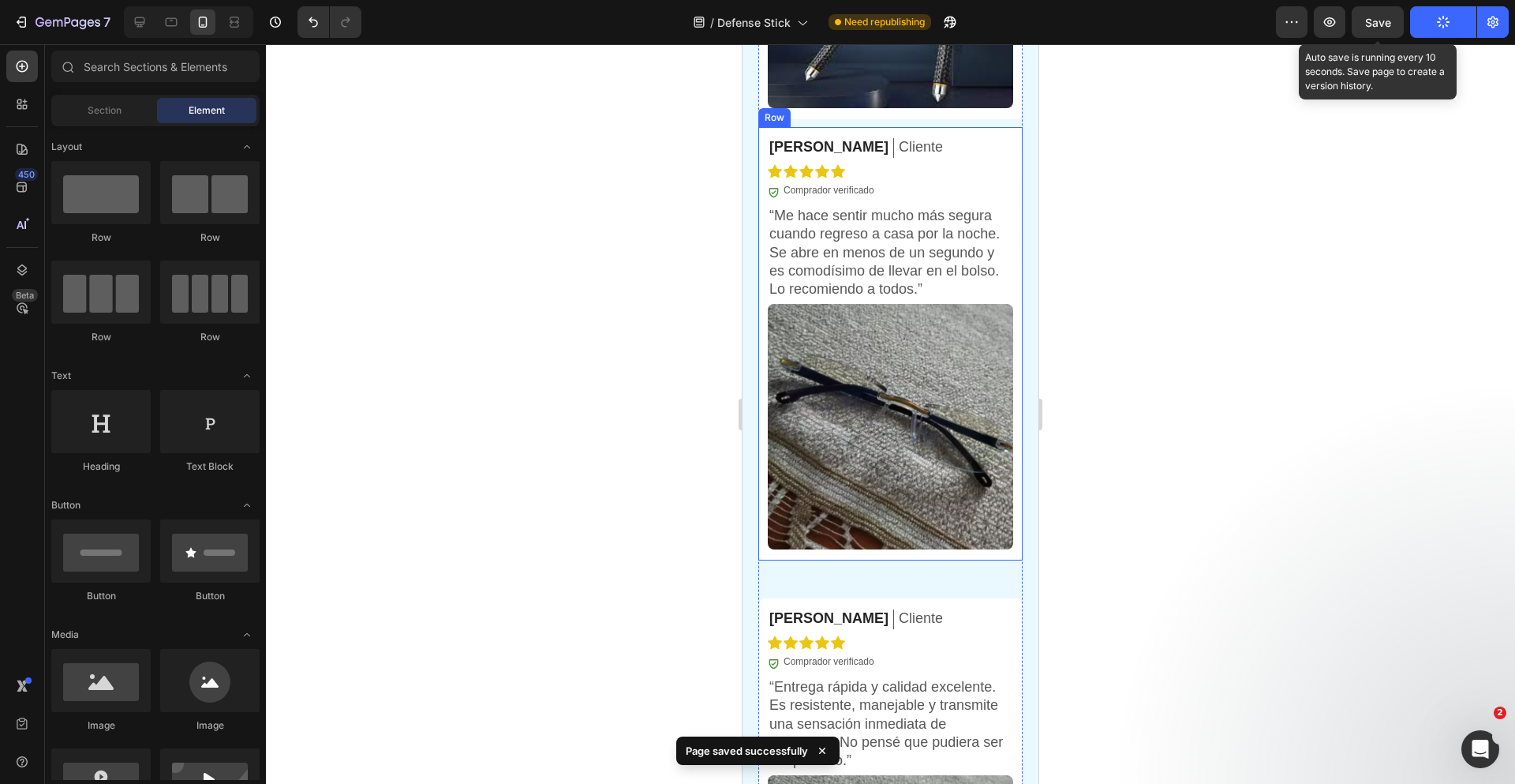
click at [896, 471] on img at bounding box center [891, 427] width 246 height 246
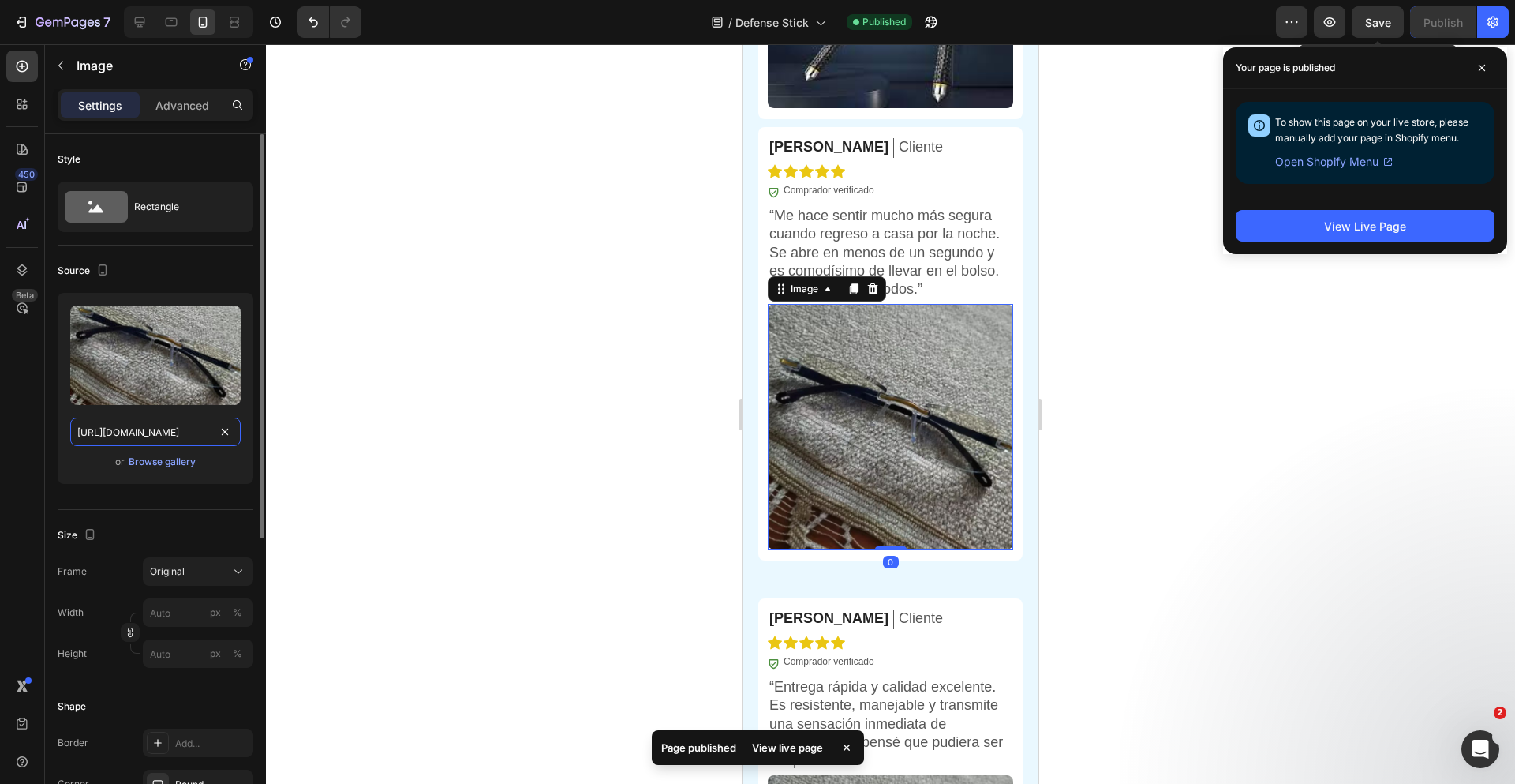
click at [162, 429] on input "[URL][DOMAIN_NAME]" at bounding box center [156, 431] width 170 height 28
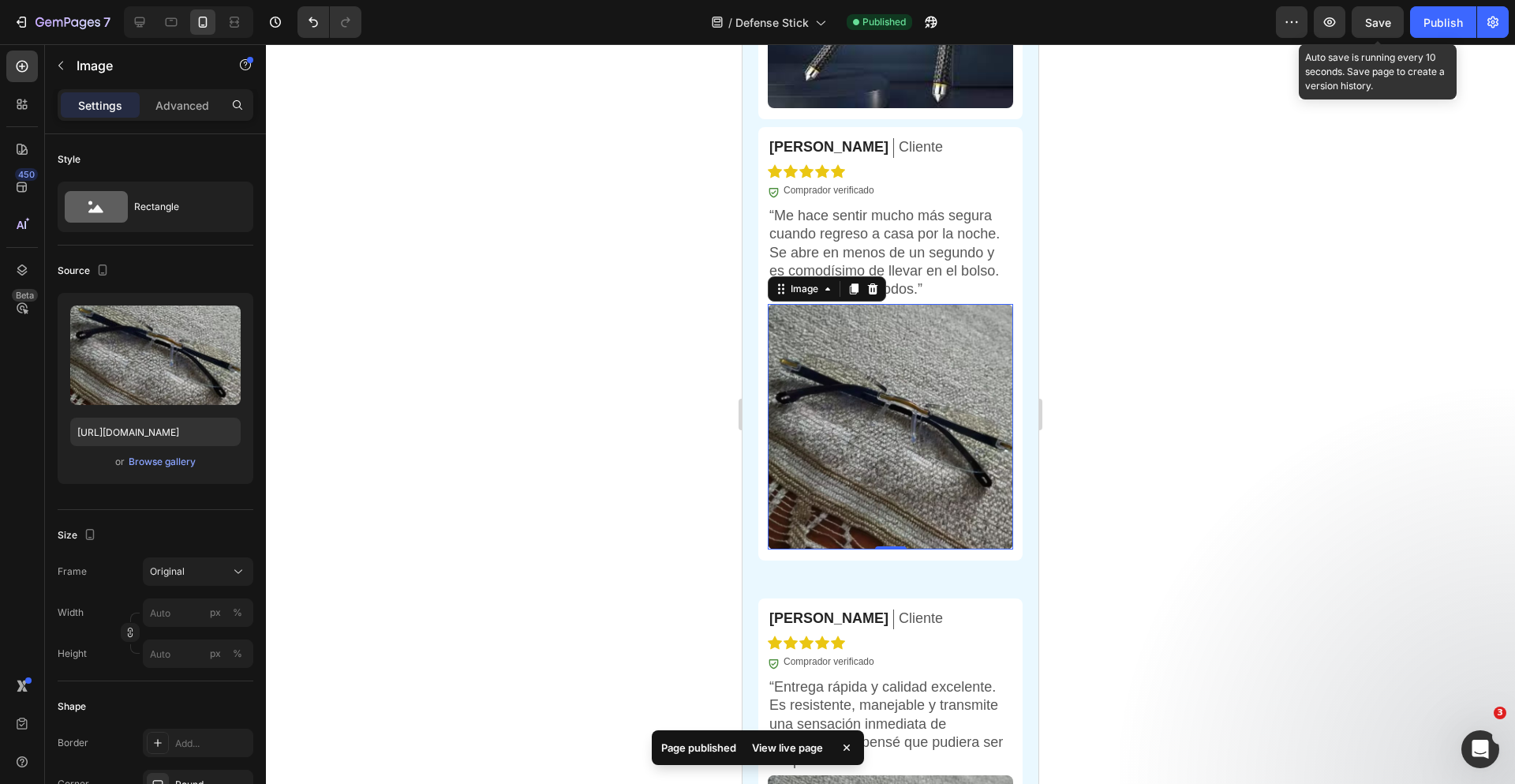
click at [885, 428] on img at bounding box center [891, 427] width 246 height 246
click at [163, 435] on input "[URL][DOMAIN_NAME]" at bounding box center [156, 431] width 170 height 28
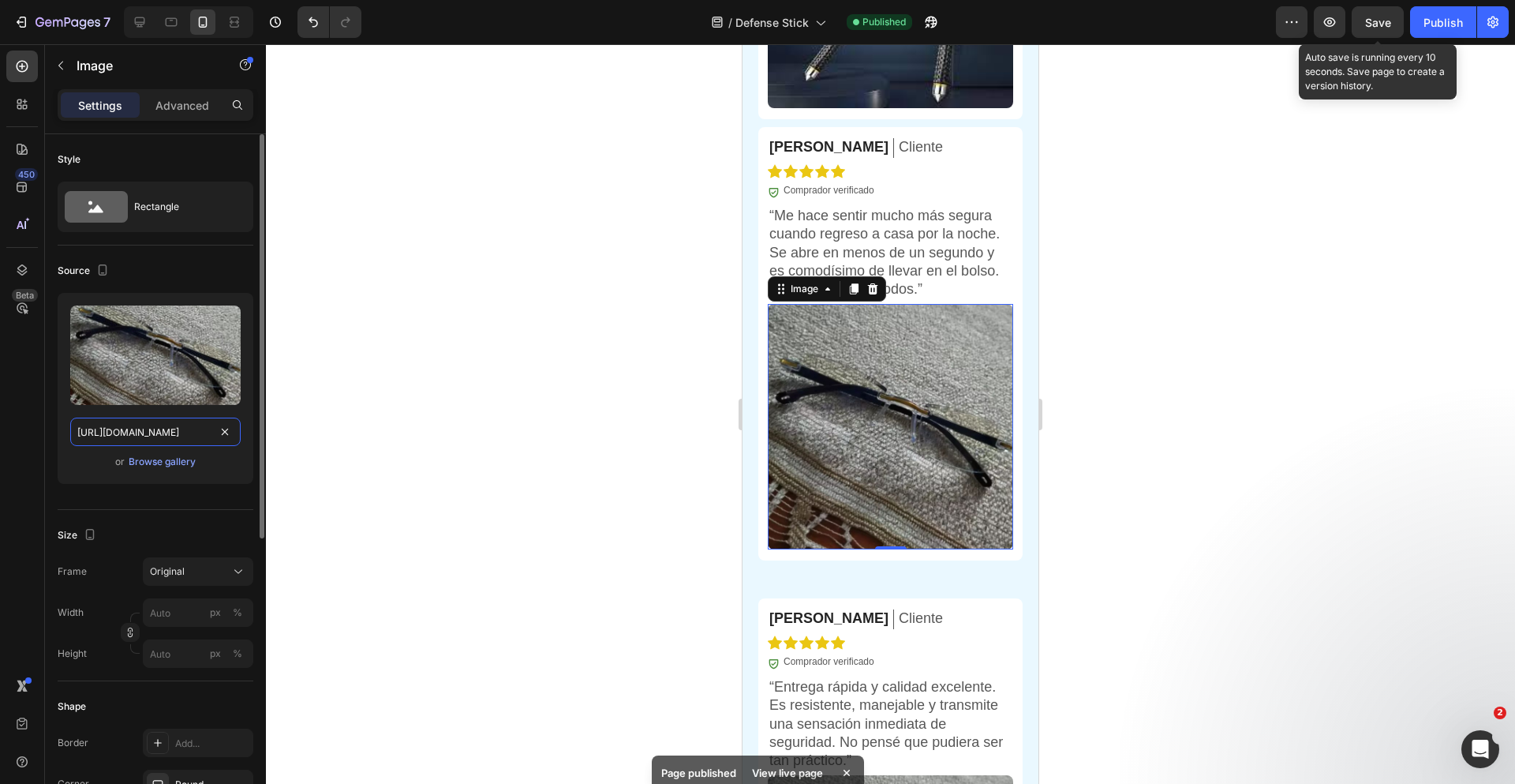
paste input "[DOMAIN_NAME][URL]"
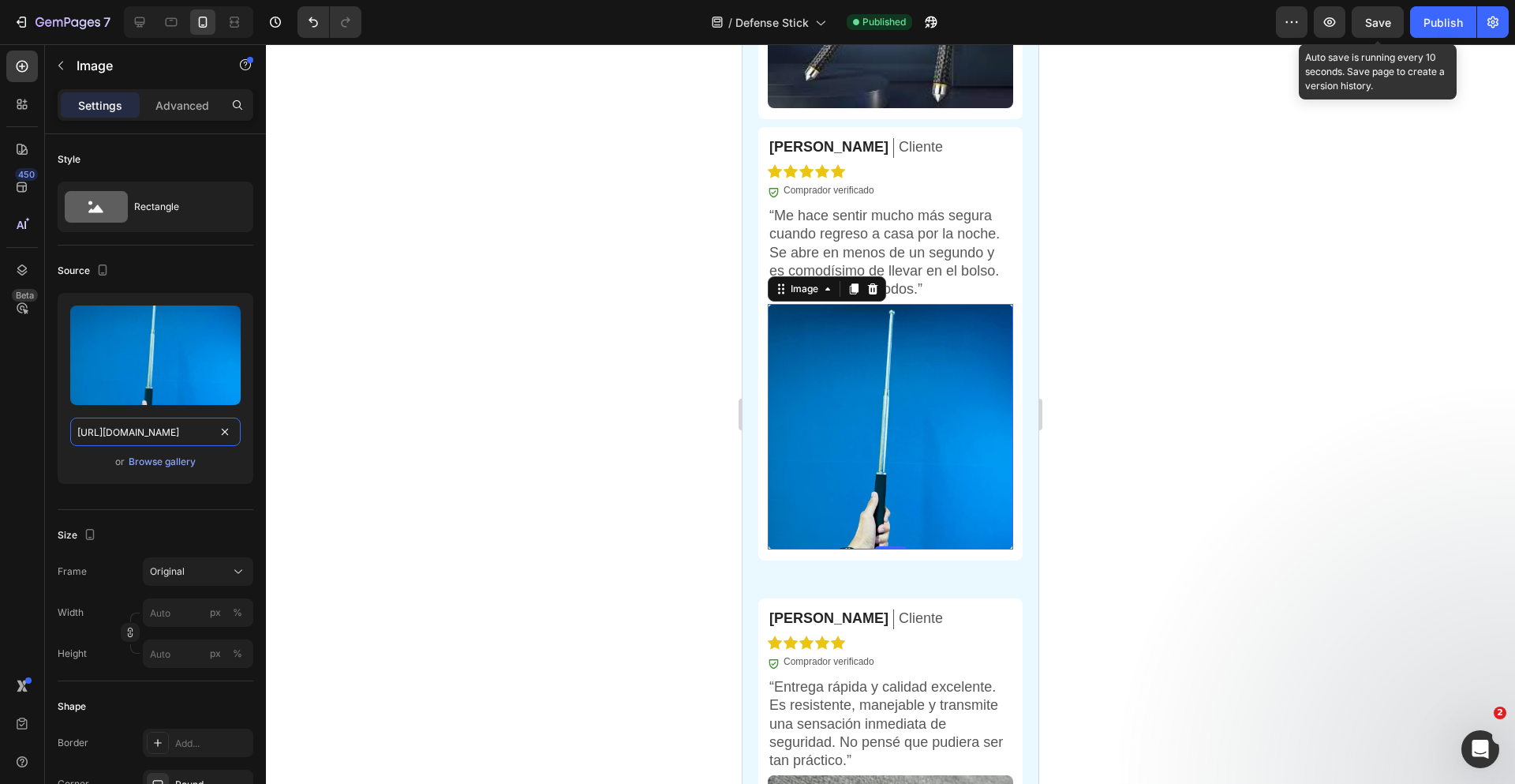
type input "[URL][DOMAIN_NAME]"
click at [1306, 322] on div at bounding box center [891, 414] width 1249 height 739
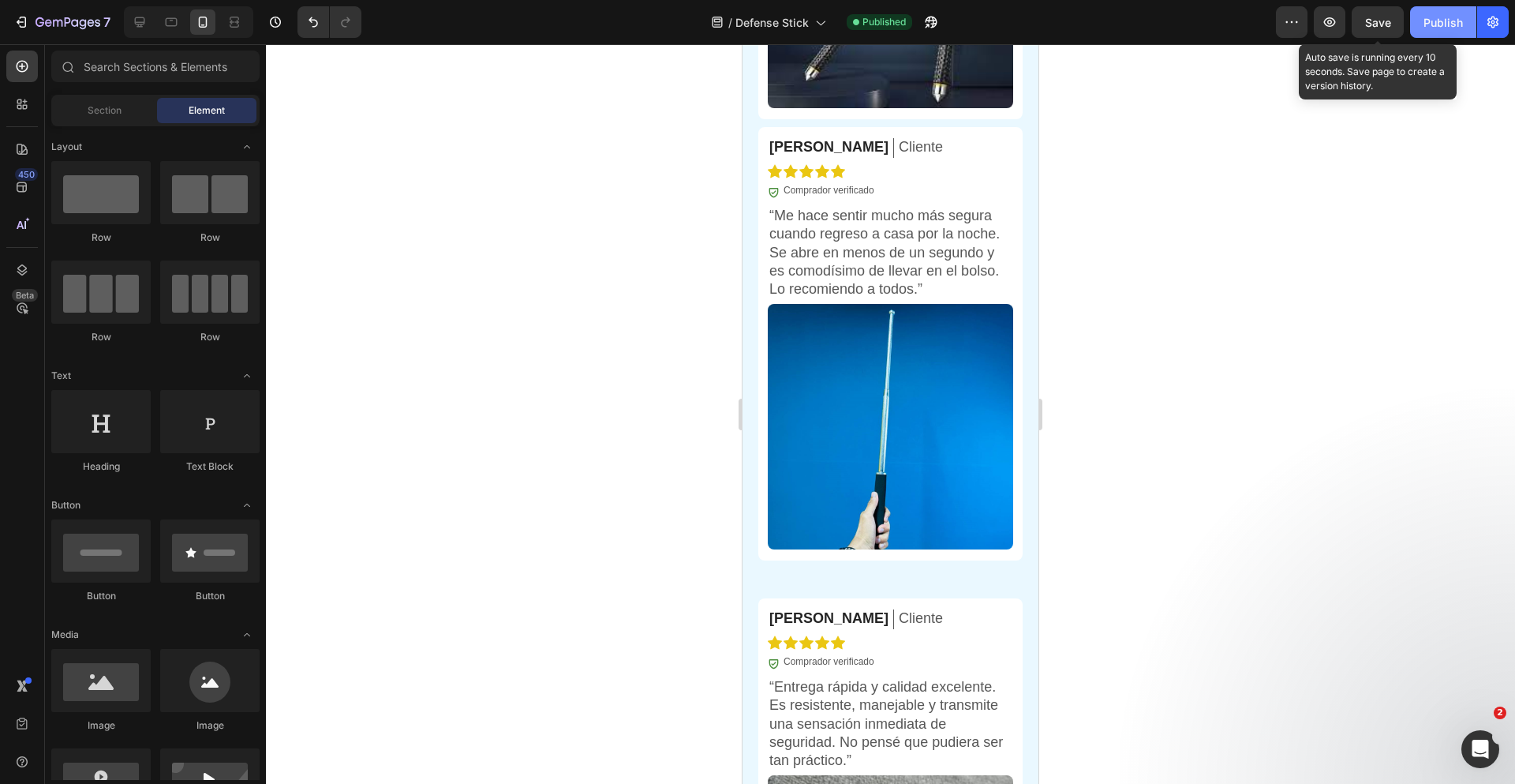
click at [1386, 23] on span "Save" at bounding box center [1378, 22] width 26 height 14
click at [1424, 17] on div "Publish" at bounding box center [1443, 22] width 40 height 16
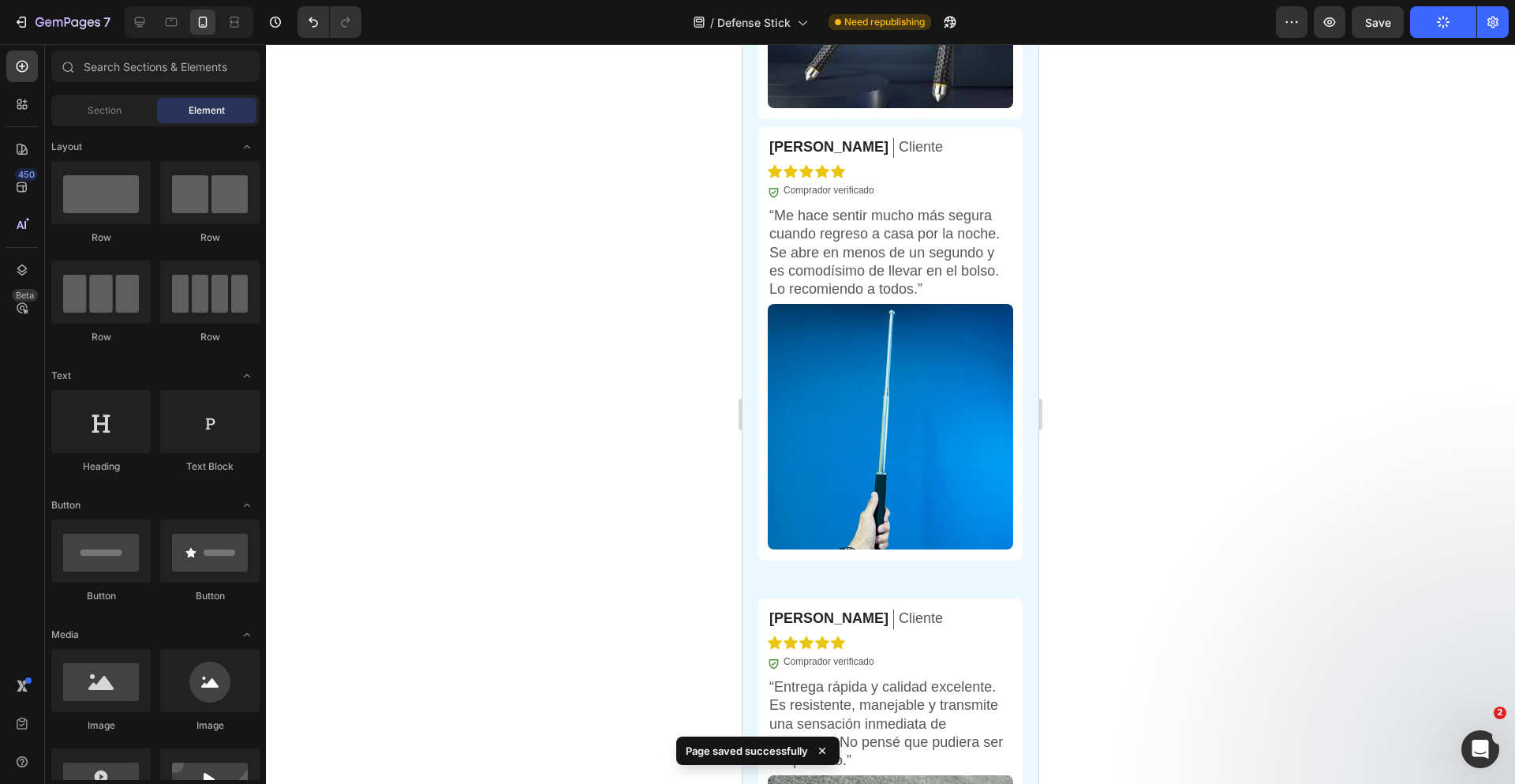
click at [1296, 471] on div at bounding box center [891, 414] width 1249 height 739
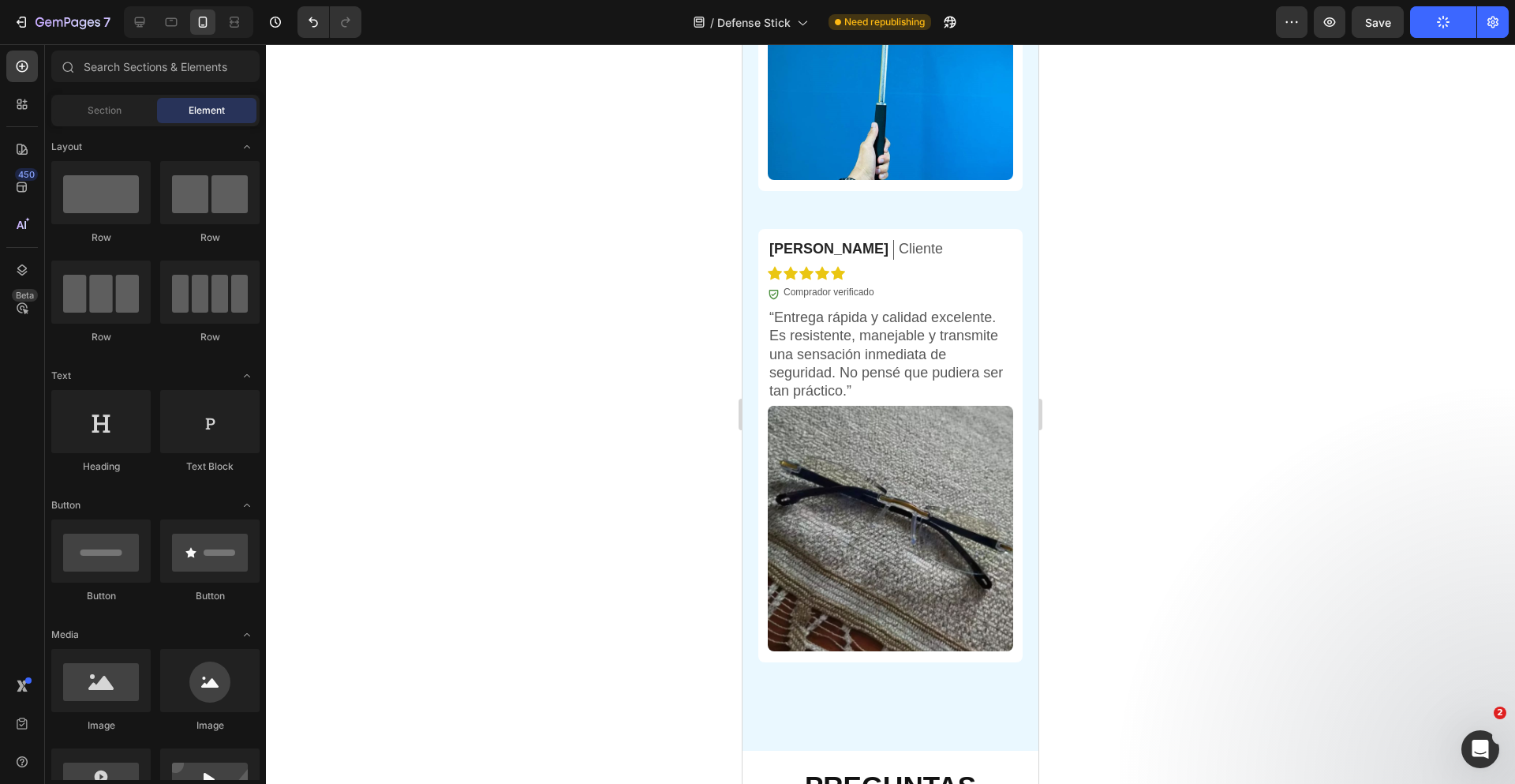
scroll to position [6258, 0]
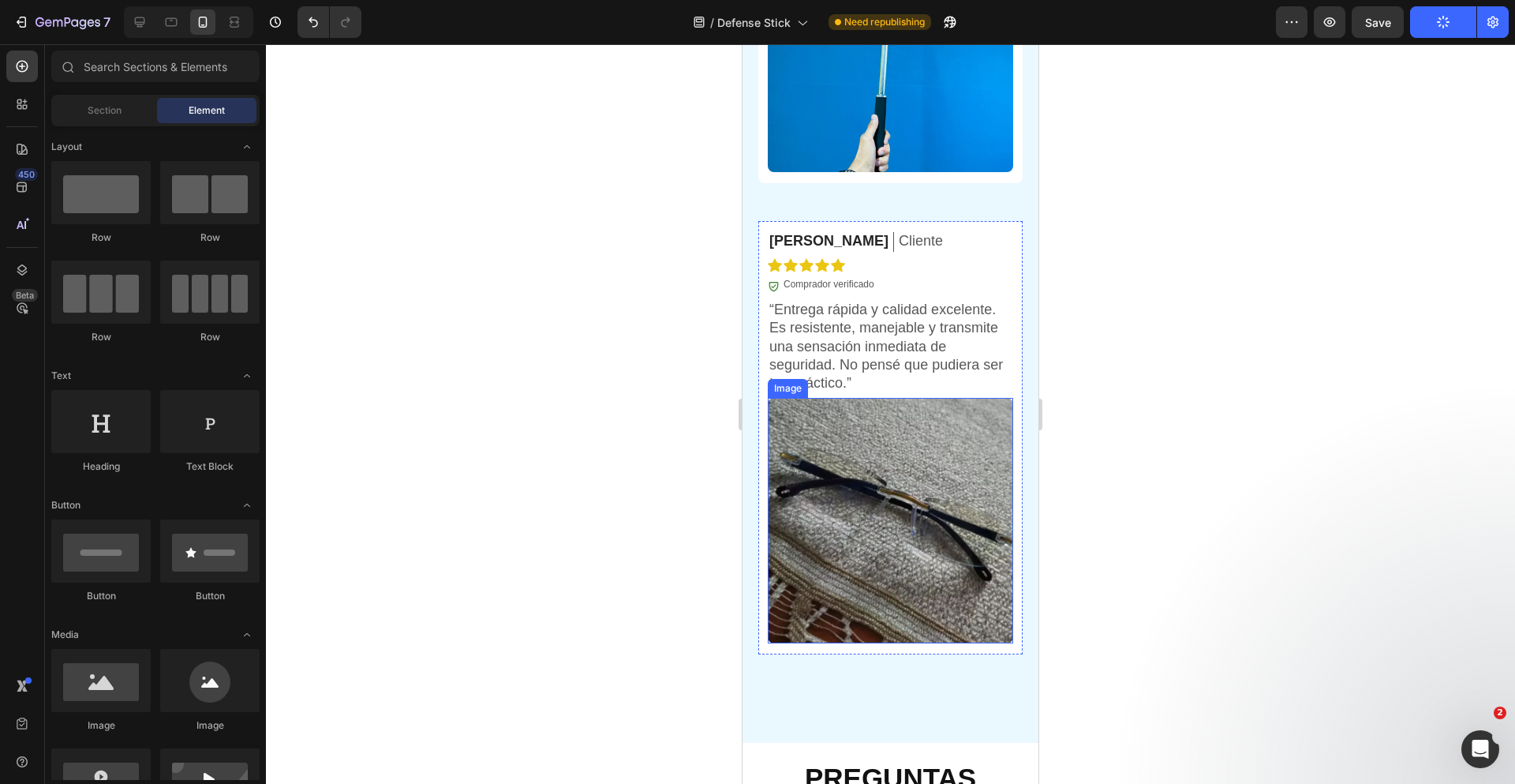
click at [869, 528] on img at bounding box center [891, 521] width 246 height 246
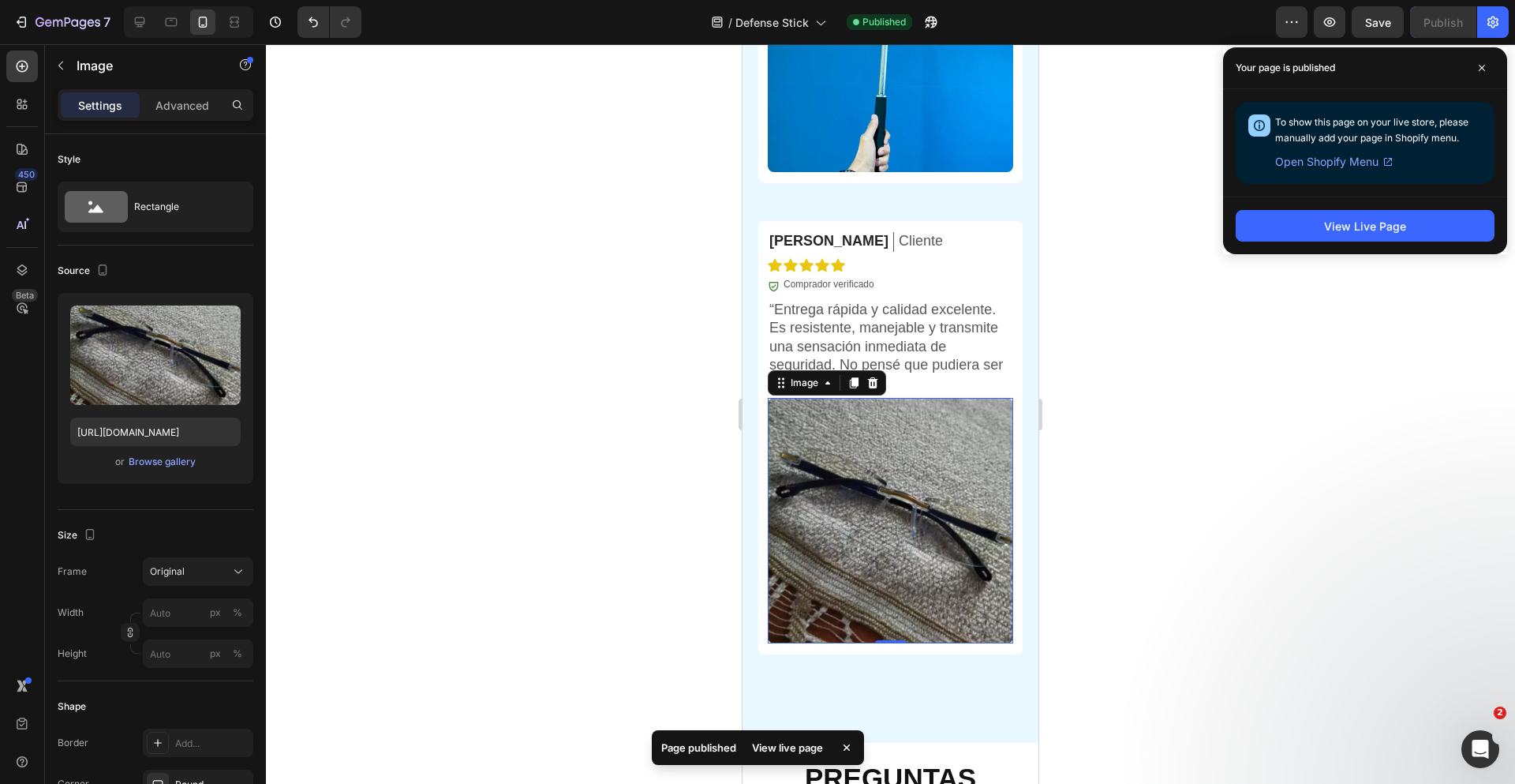
click at [839, 471] on img at bounding box center [891, 521] width 246 height 246
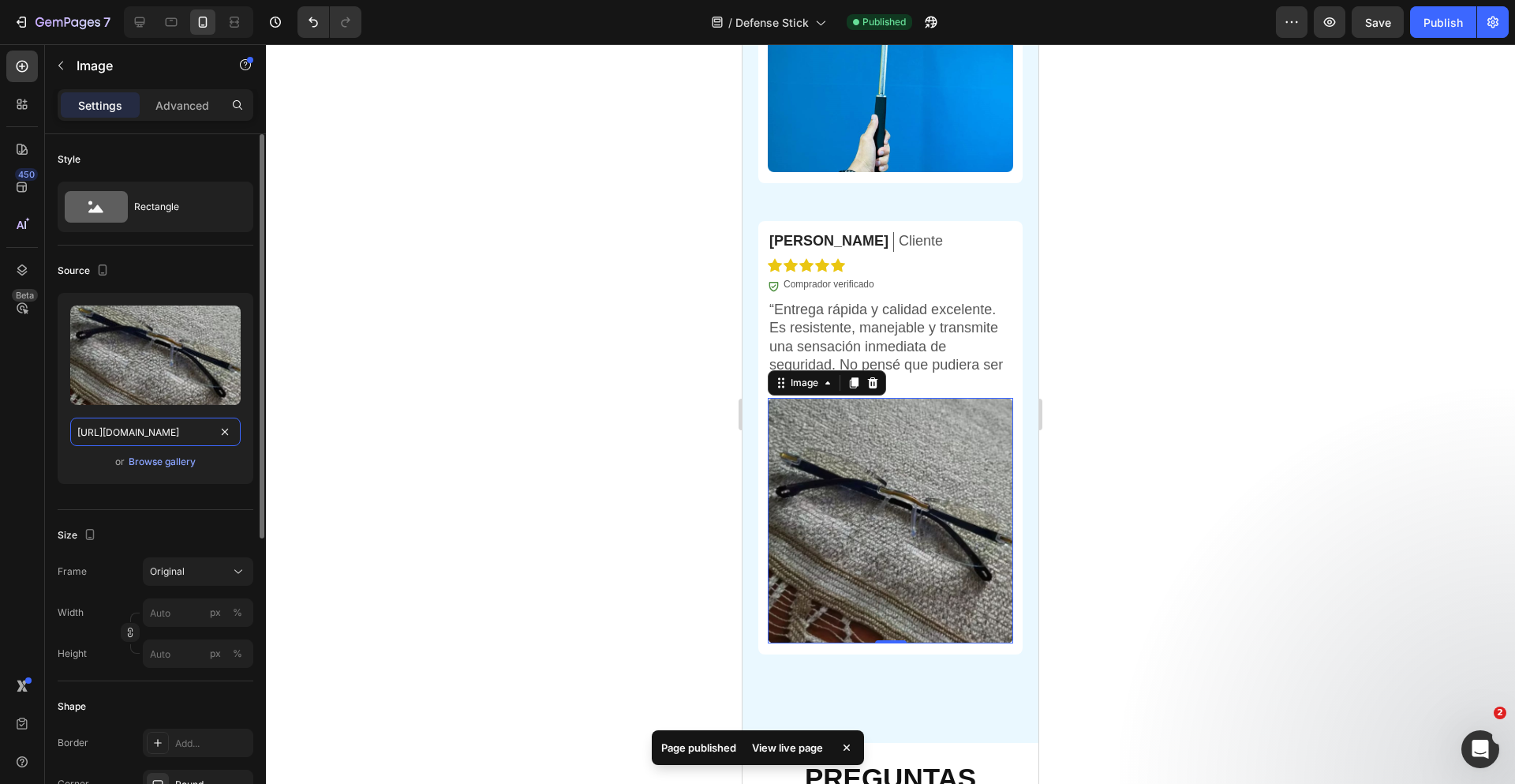
click at [156, 434] on input "[URL][DOMAIN_NAME]" at bounding box center [156, 431] width 170 height 28
paste input "[DOMAIN_NAME][URL]"
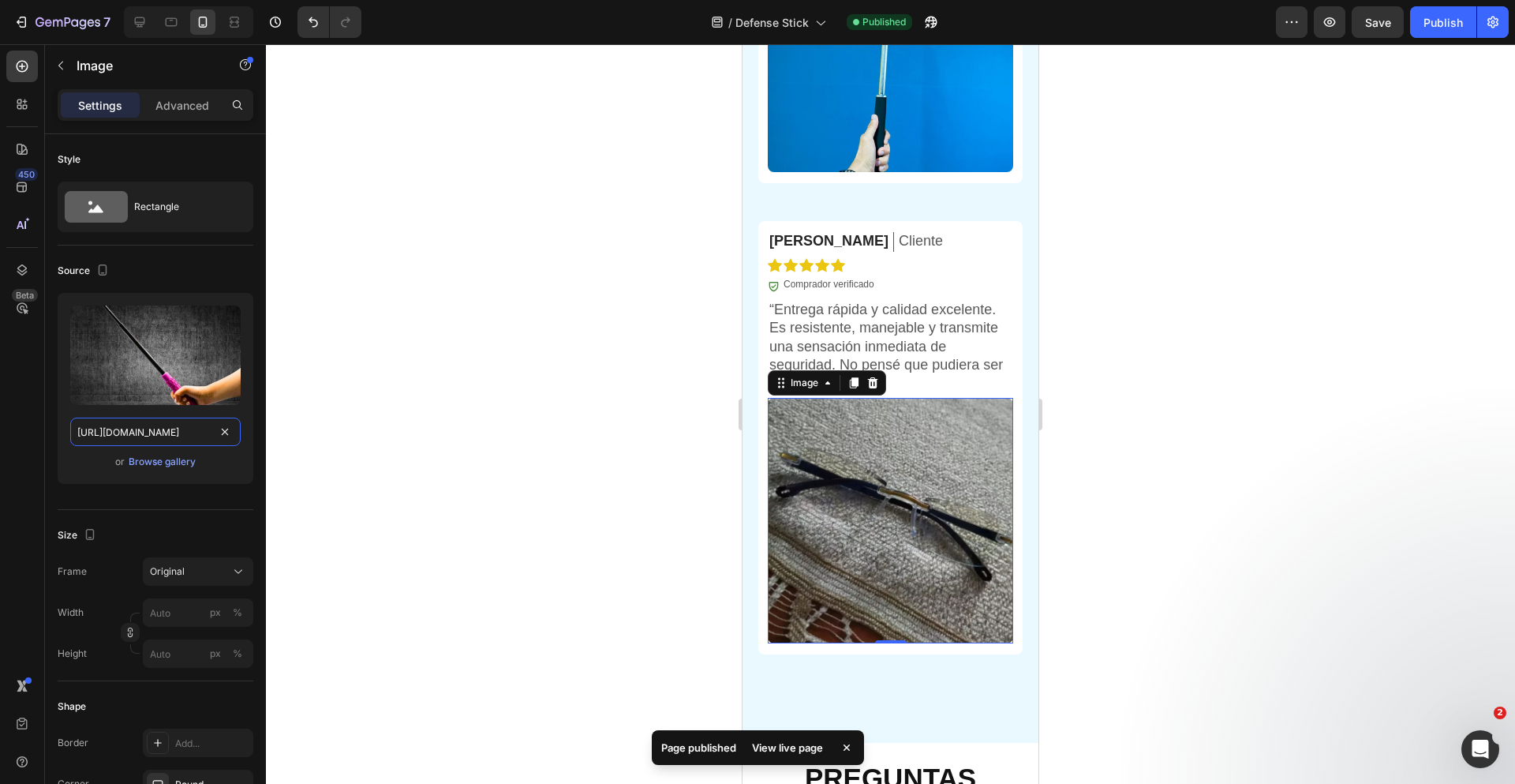
scroll to position [0, 373]
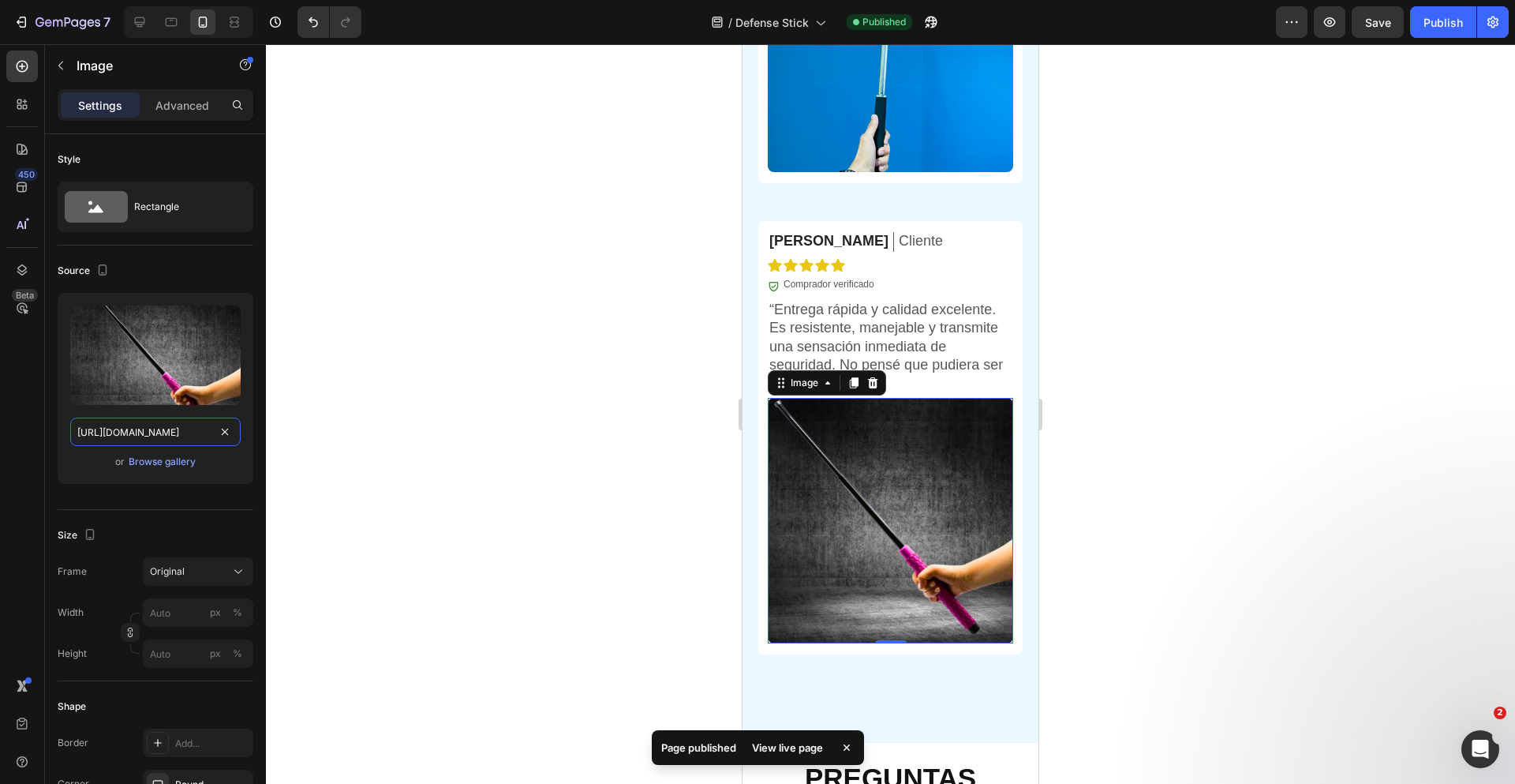
type input "[URL][DOMAIN_NAME]"
click at [1244, 369] on div at bounding box center [891, 414] width 1249 height 739
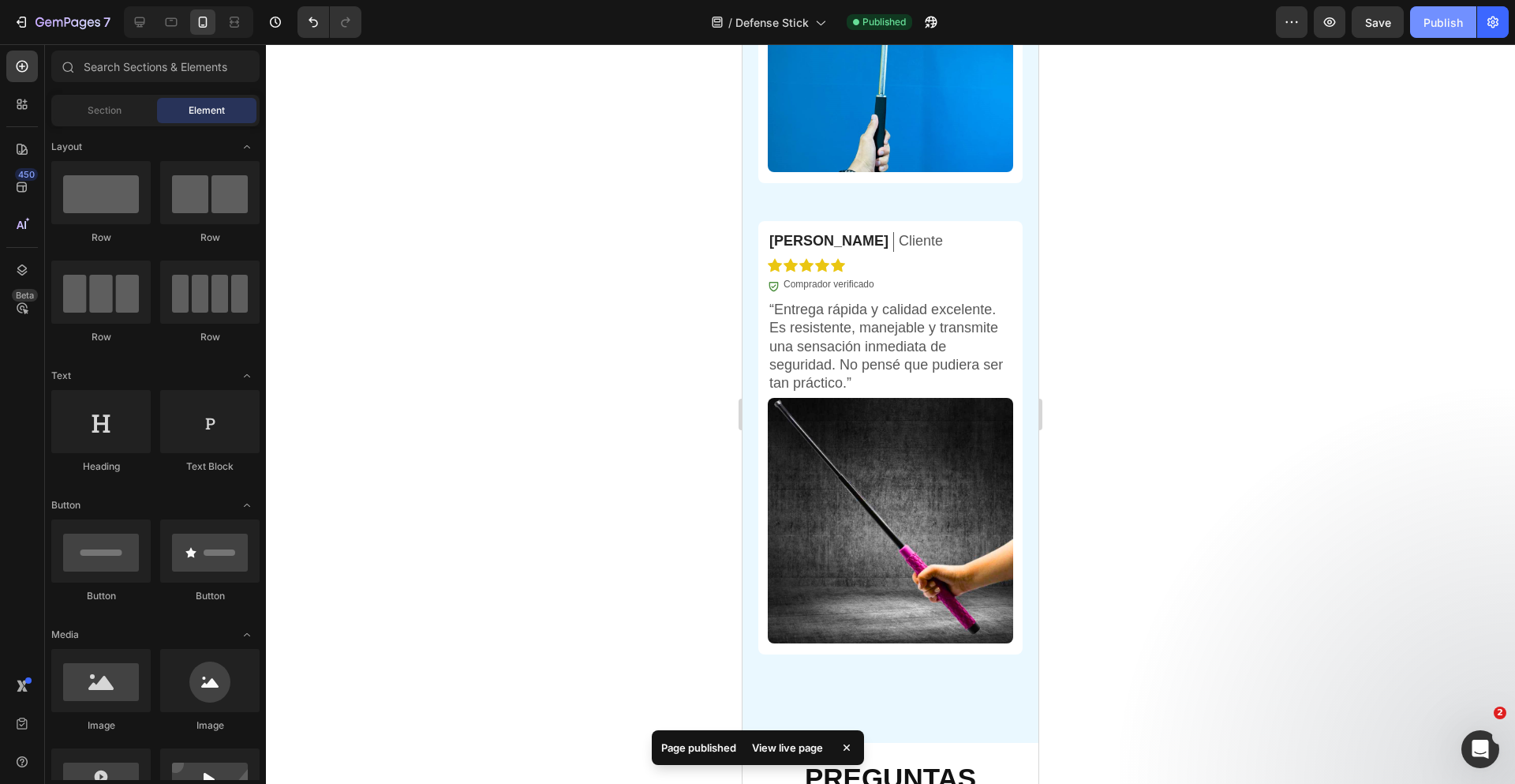
drag, startPoint x: 1381, startPoint y: 15, endPoint x: 1431, endPoint y: 23, distance: 50.6
click at [1381, 15] on span "Save" at bounding box center [1378, 22] width 26 height 14
click at [1440, 23] on div "Publish" at bounding box center [1443, 22] width 40 height 16
click at [1340, 334] on div at bounding box center [891, 414] width 1249 height 739
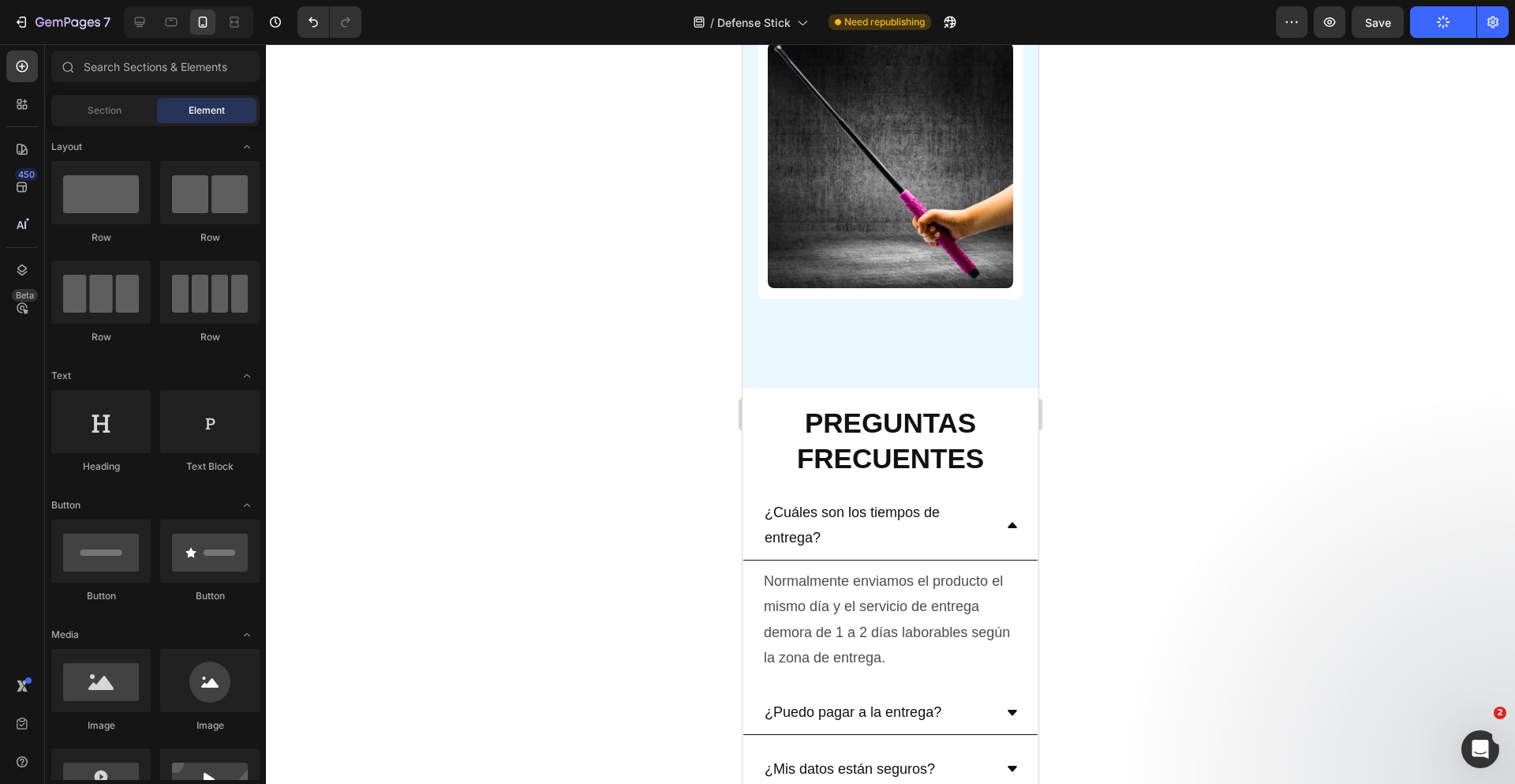
scroll to position [6606, 0]
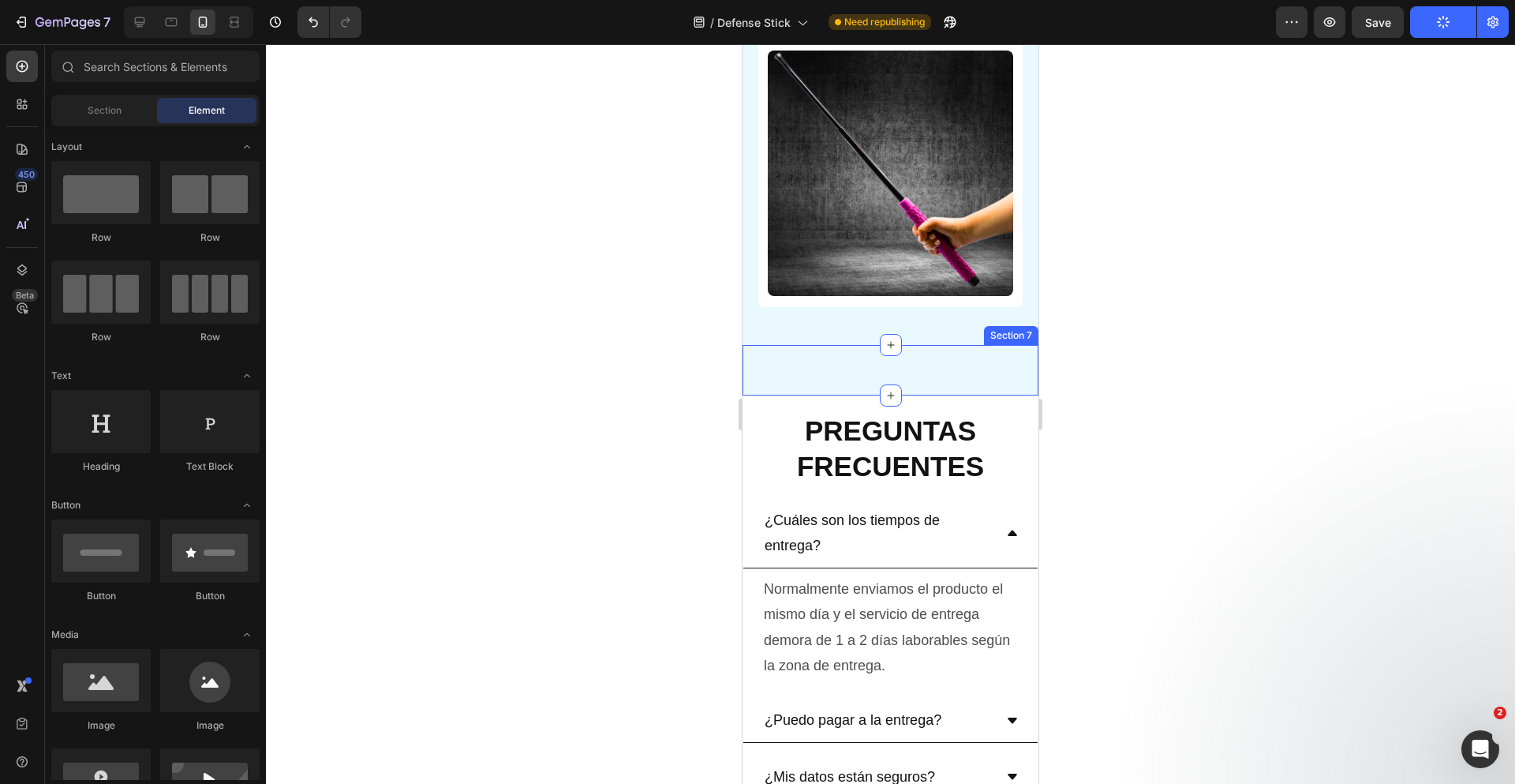
click at [932, 348] on div "OPINIONES DE CLIENTES Heading Icon Icon Icon Icon Icon Icon List 5.935+ cliente…" at bounding box center [891, 370] width 296 height 50
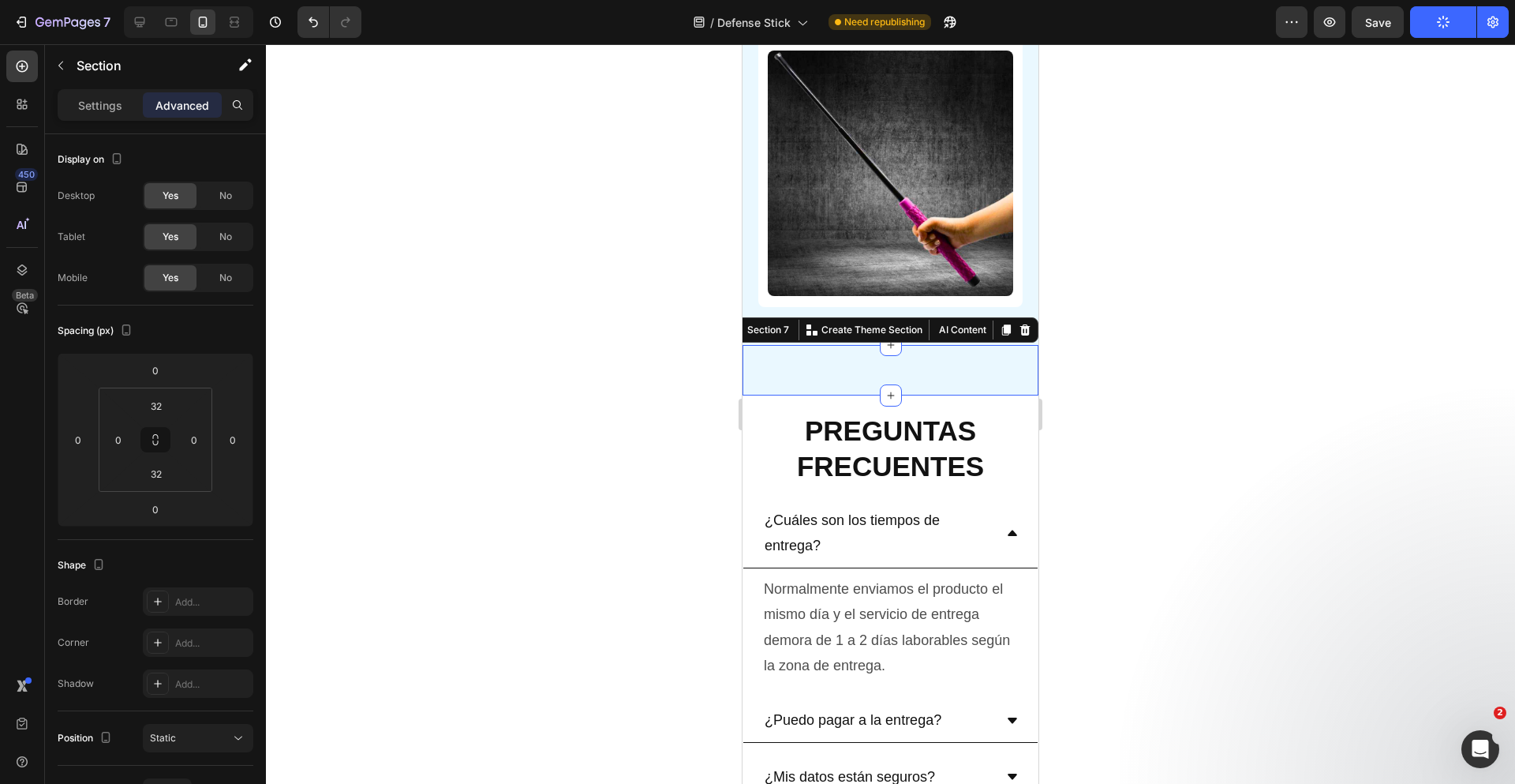
click at [1162, 322] on div at bounding box center [891, 414] width 1249 height 739
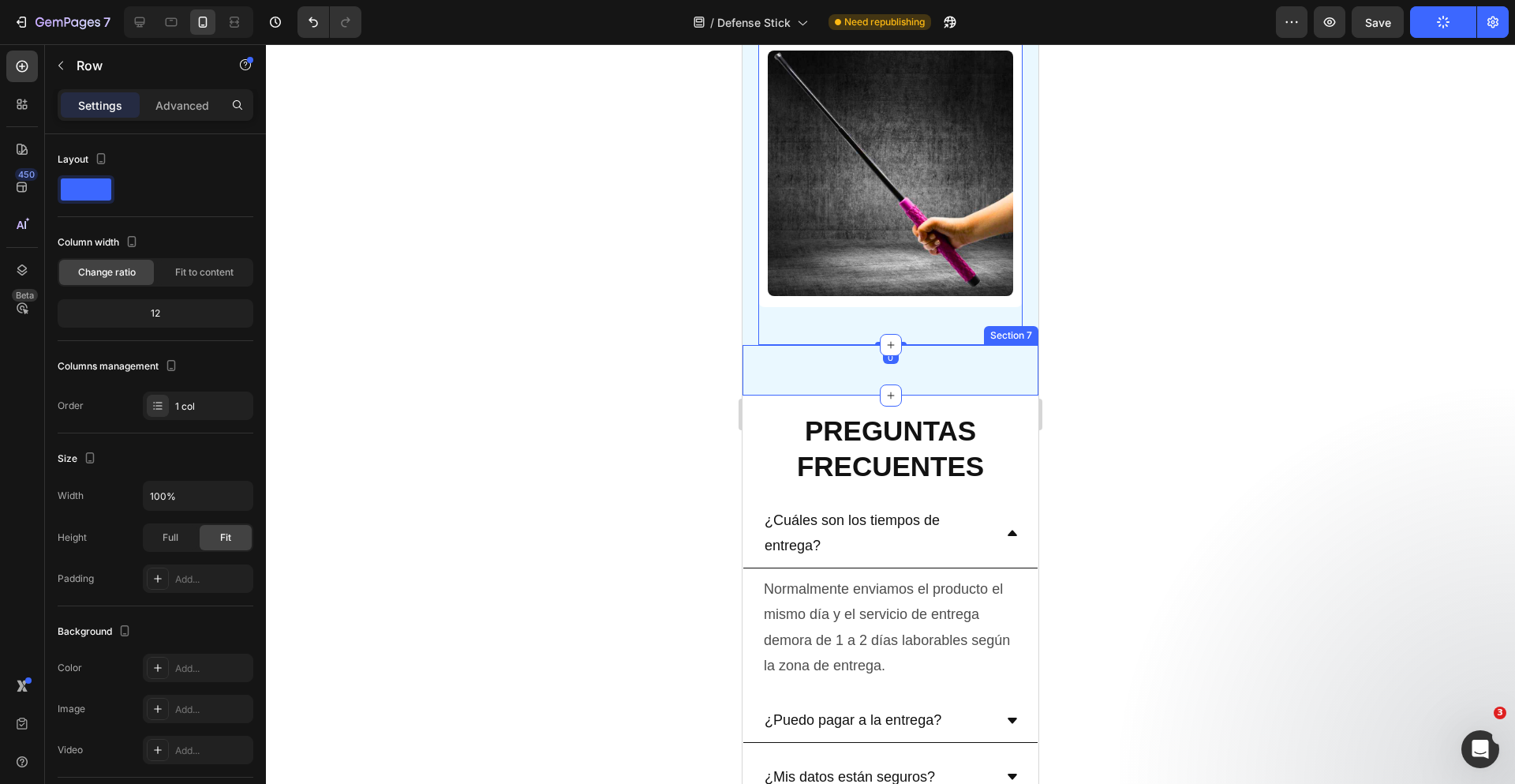
click at [940, 361] on div "OPINIONES DE CLIENTES Heading Icon Icon Icon Icon Icon Icon List 5.935+ cliente…" at bounding box center [891, 370] width 296 height 50
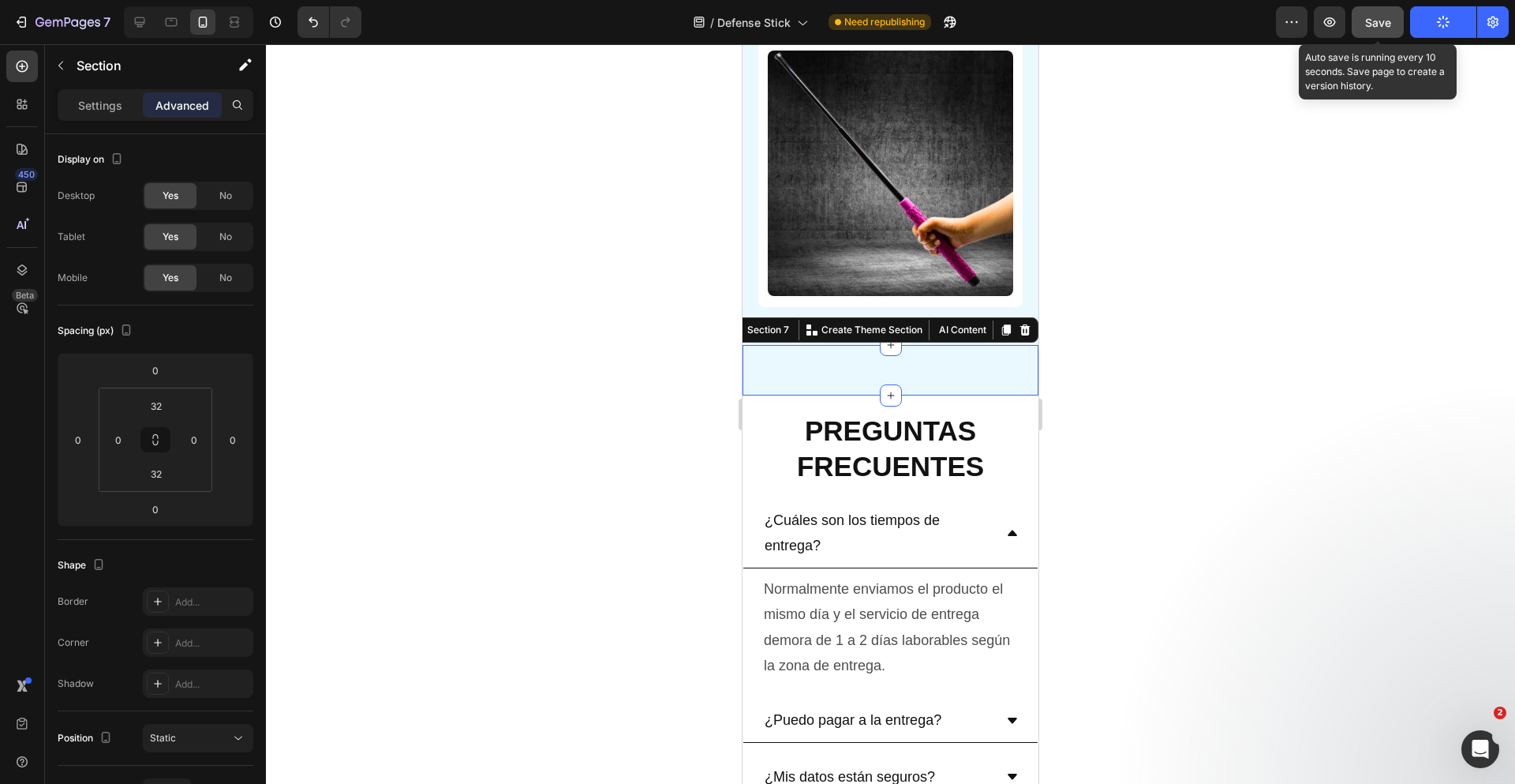
click at [1362, 23] on button "Save" at bounding box center [1378, 22] width 52 height 32
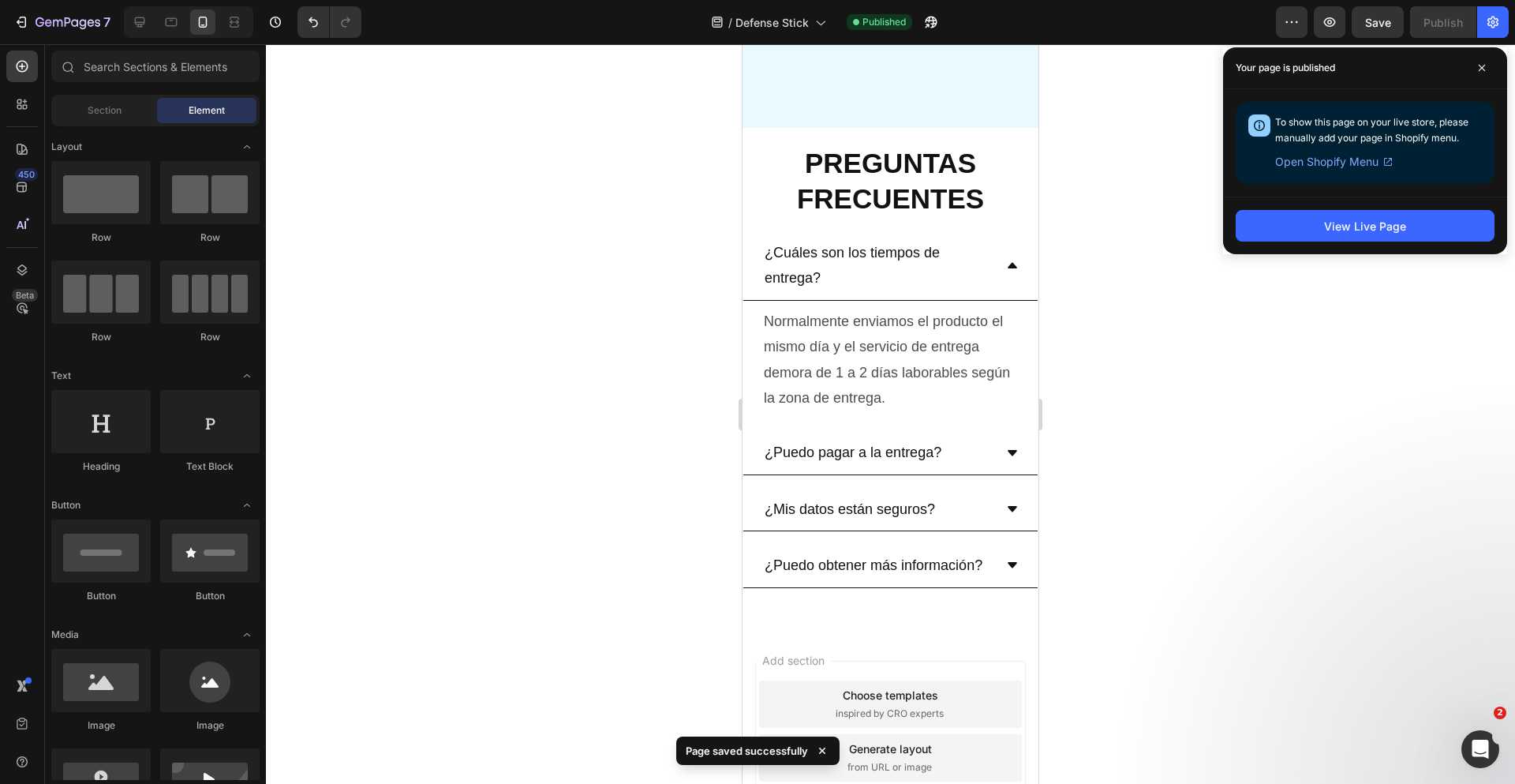
scroll to position [6590, 0]
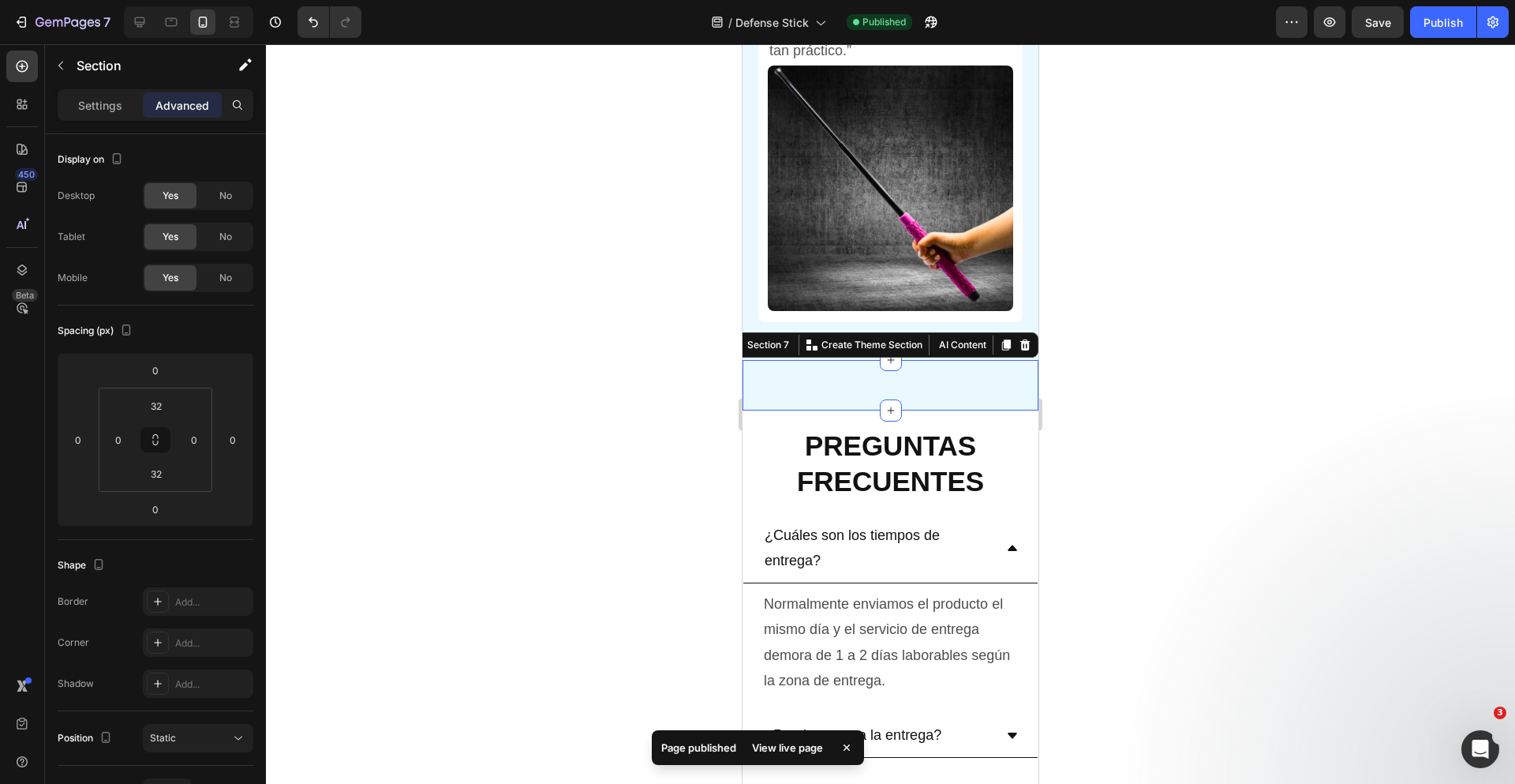
click at [901, 361] on div "OPINIONES DE CLIENTES Heading Icon Icon Icon Icon Icon Icon List 5.935+ cliente…" at bounding box center [891, 385] width 296 height 50
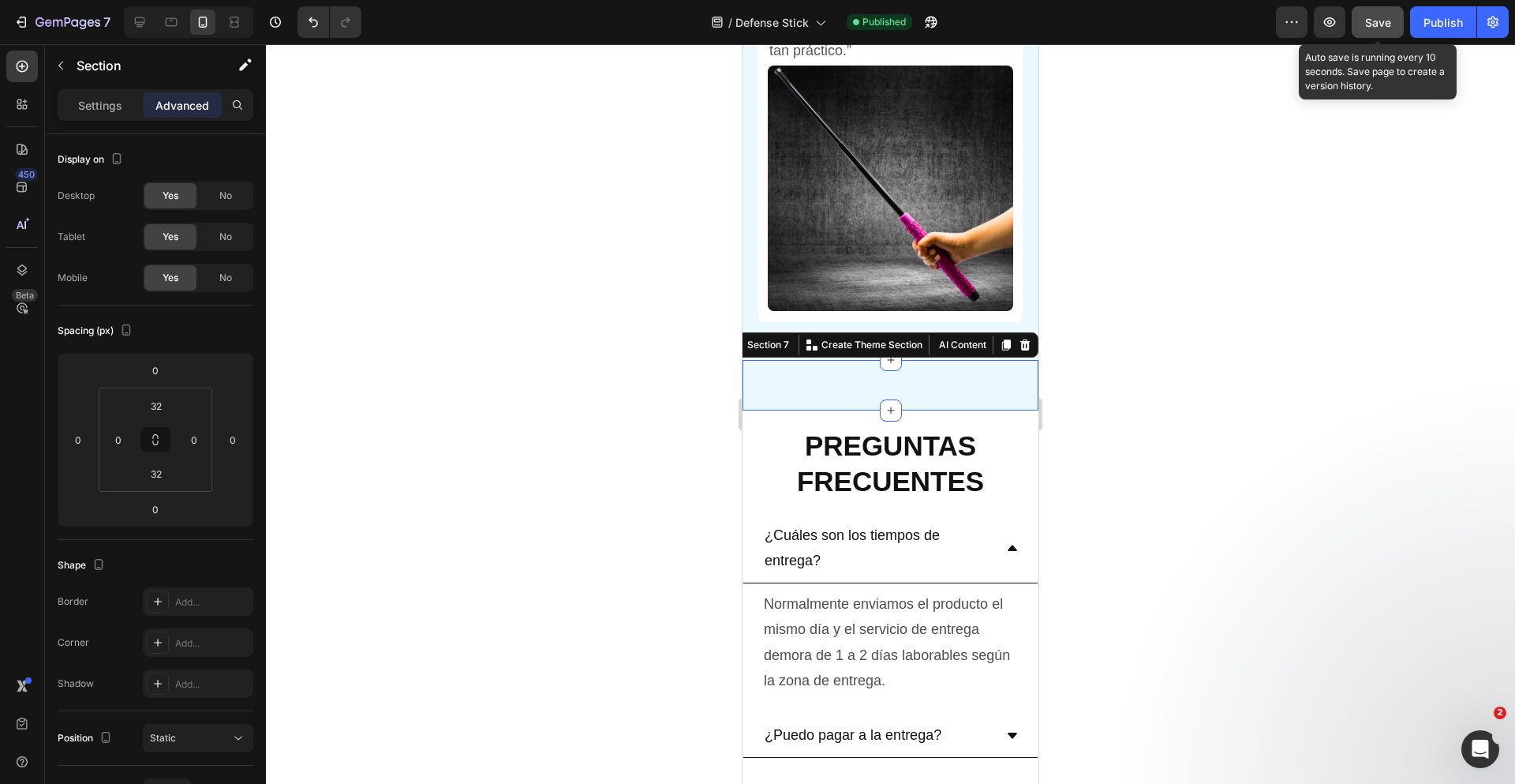
click at [1380, 7] on button "Save" at bounding box center [1378, 22] width 52 height 32
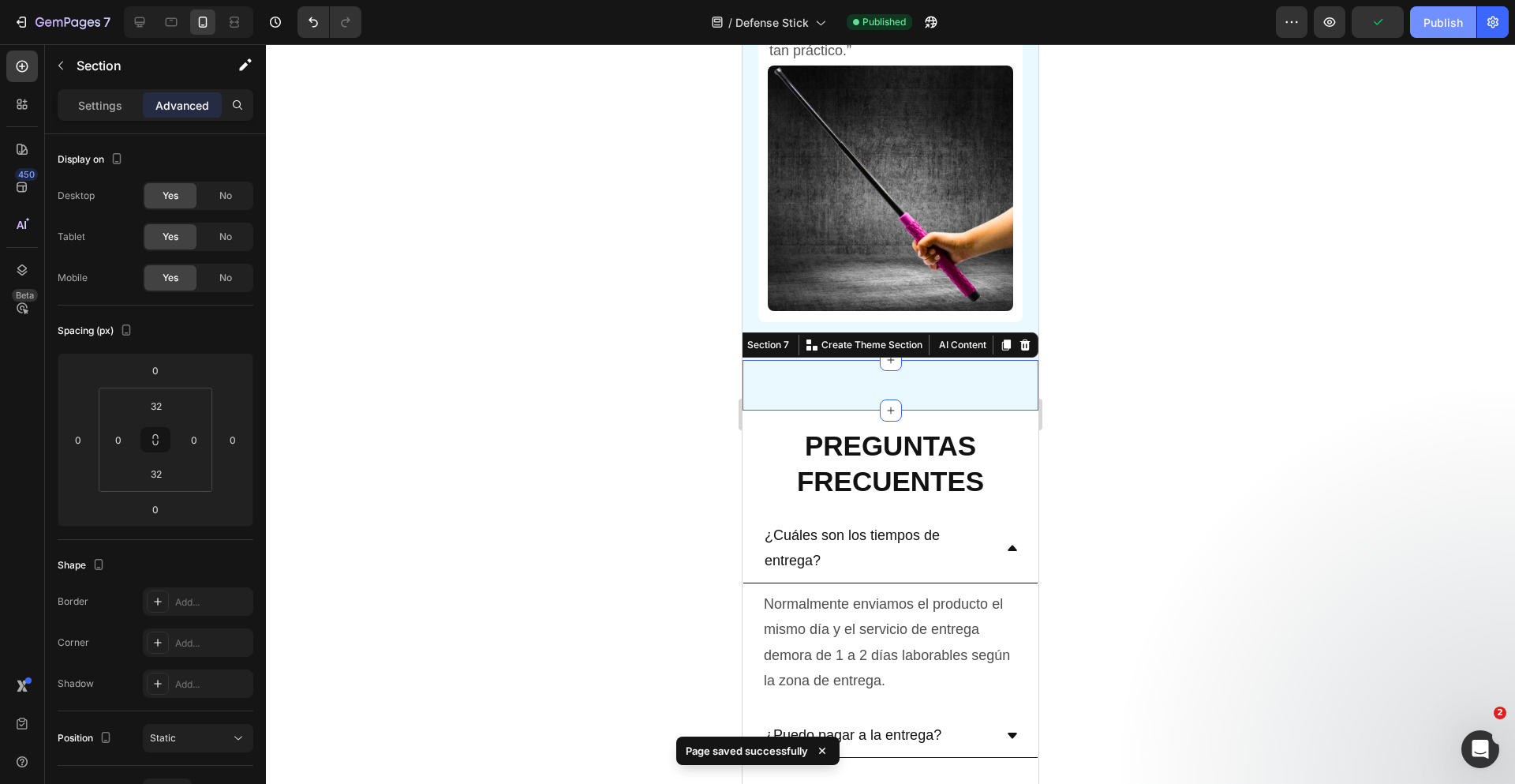
click at [1420, 22] on button "Publish" at bounding box center [1443, 22] width 66 height 32
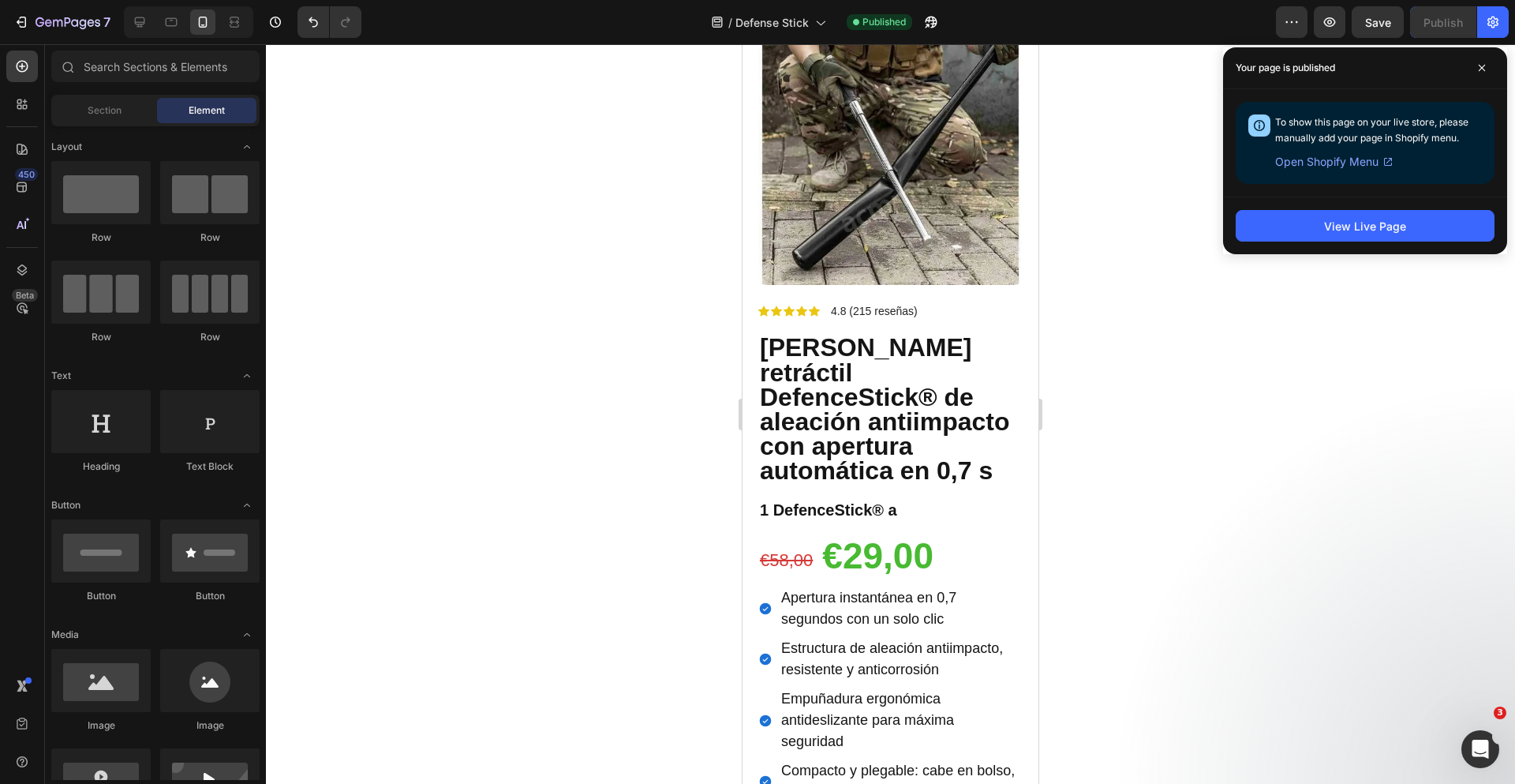
scroll to position [0, 0]
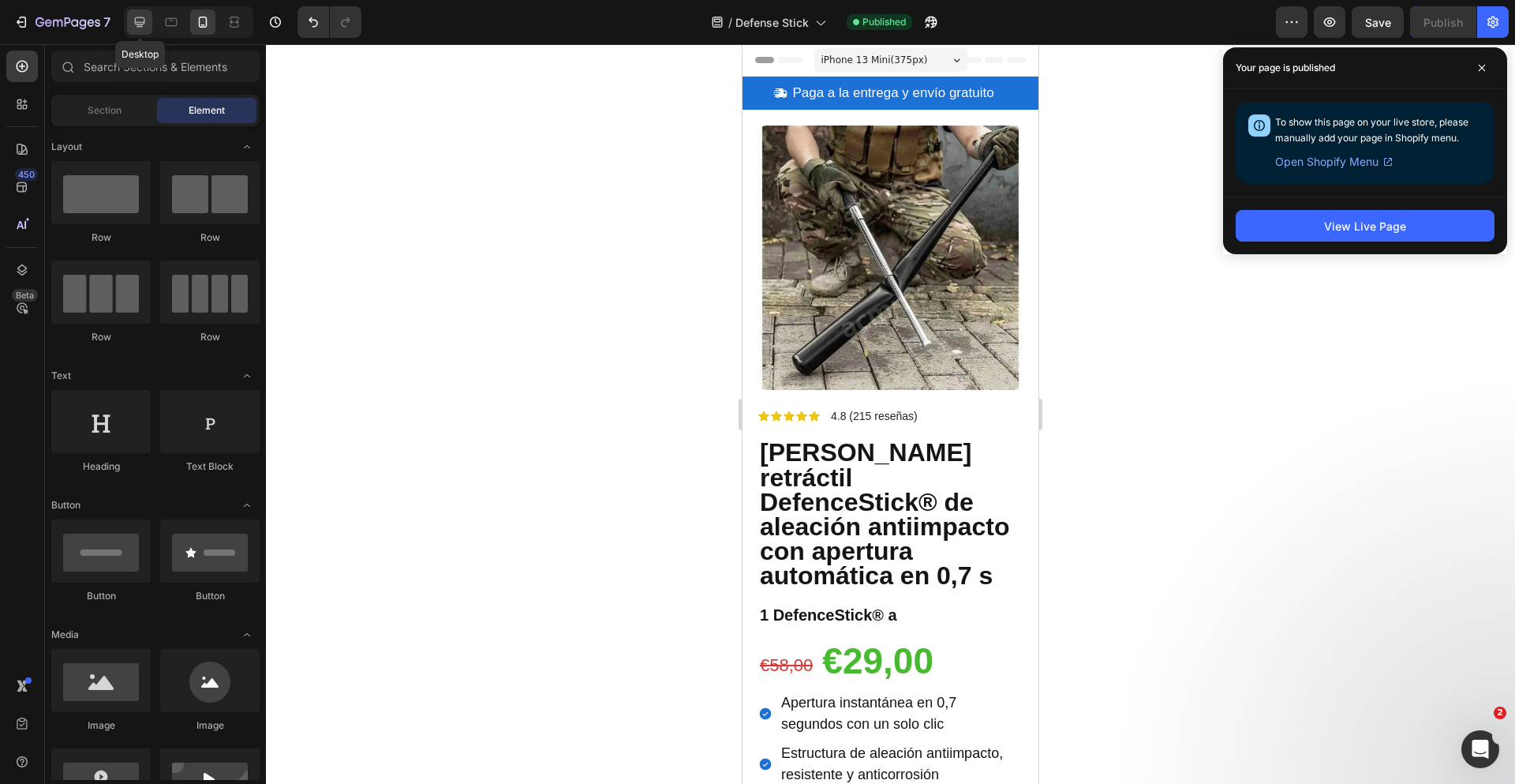
click at [146, 24] on icon at bounding box center [139, 22] width 15 height 15
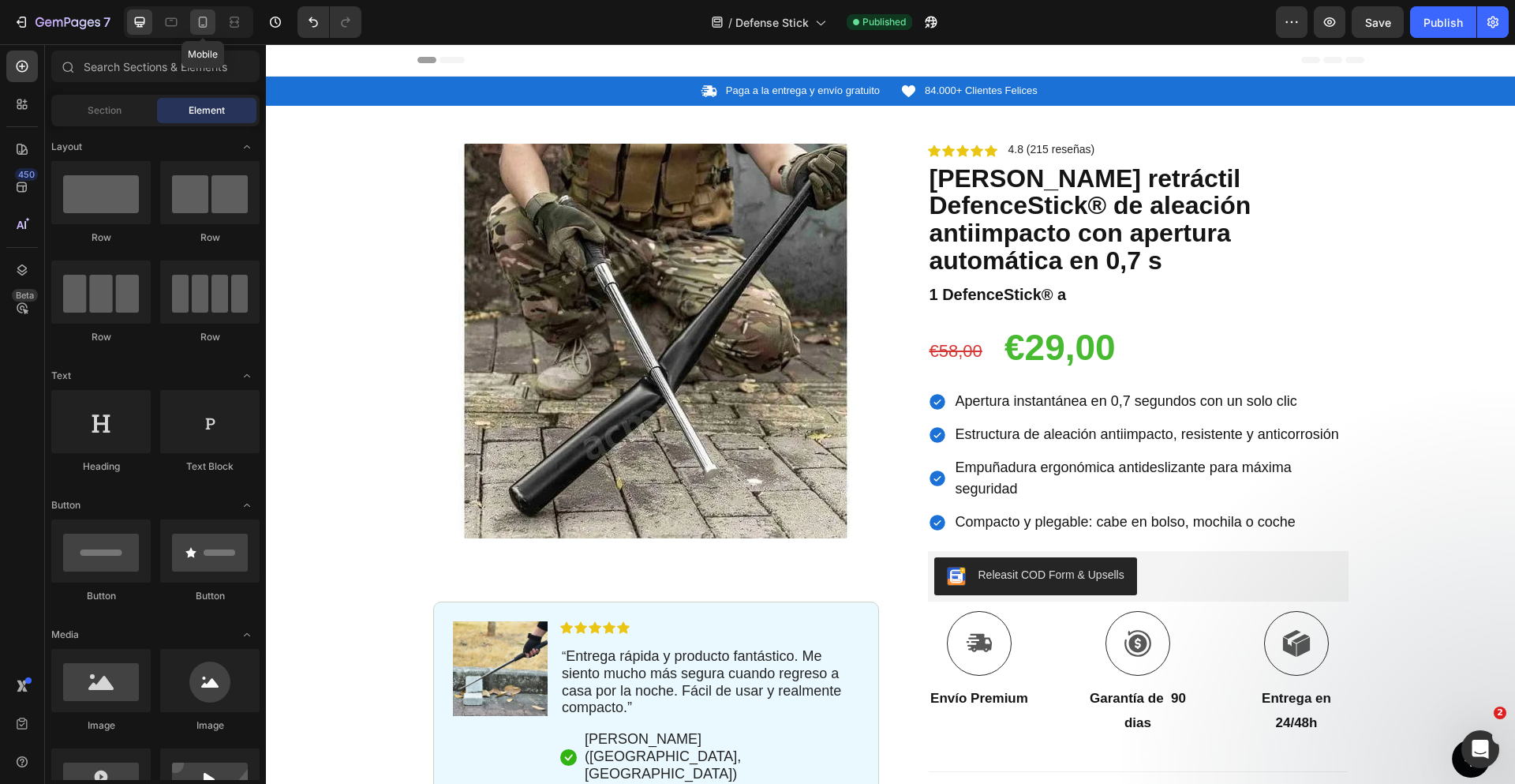
click at [211, 27] on div at bounding box center [202, 22] width 25 height 25
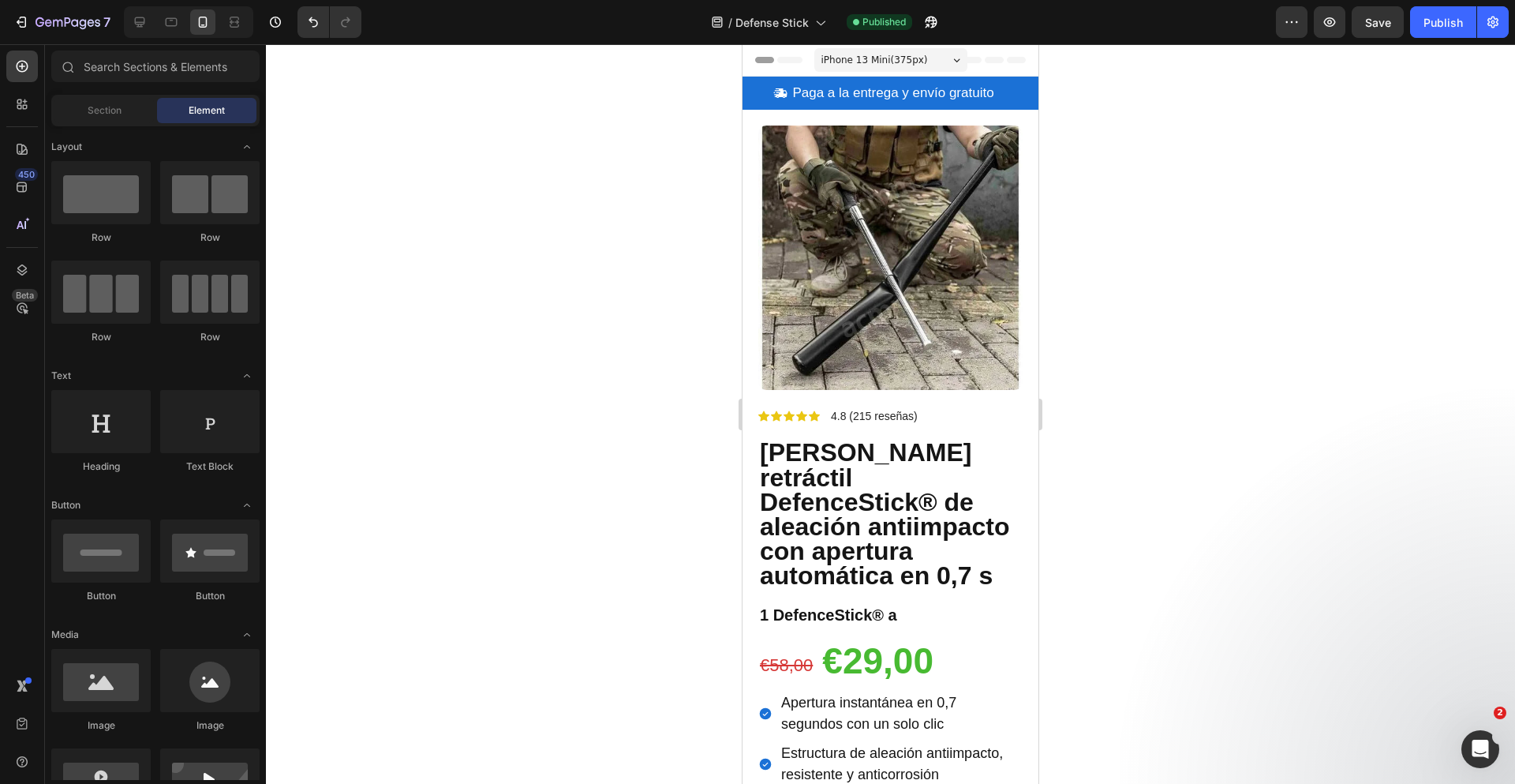
click at [1187, 183] on div at bounding box center [891, 414] width 1249 height 739
drag, startPoint x: 1033, startPoint y: 75, endPoint x: 1784, endPoint y: 71, distance: 751.0
click at [1364, 26] on button "Save" at bounding box center [1378, 22] width 52 height 32
click at [1442, 25] on div "Publish" at bounding box center [1443, 22] width 40 height 16
click at [143, 24] on icon at bounding box center [139, 22] width 11 height 11
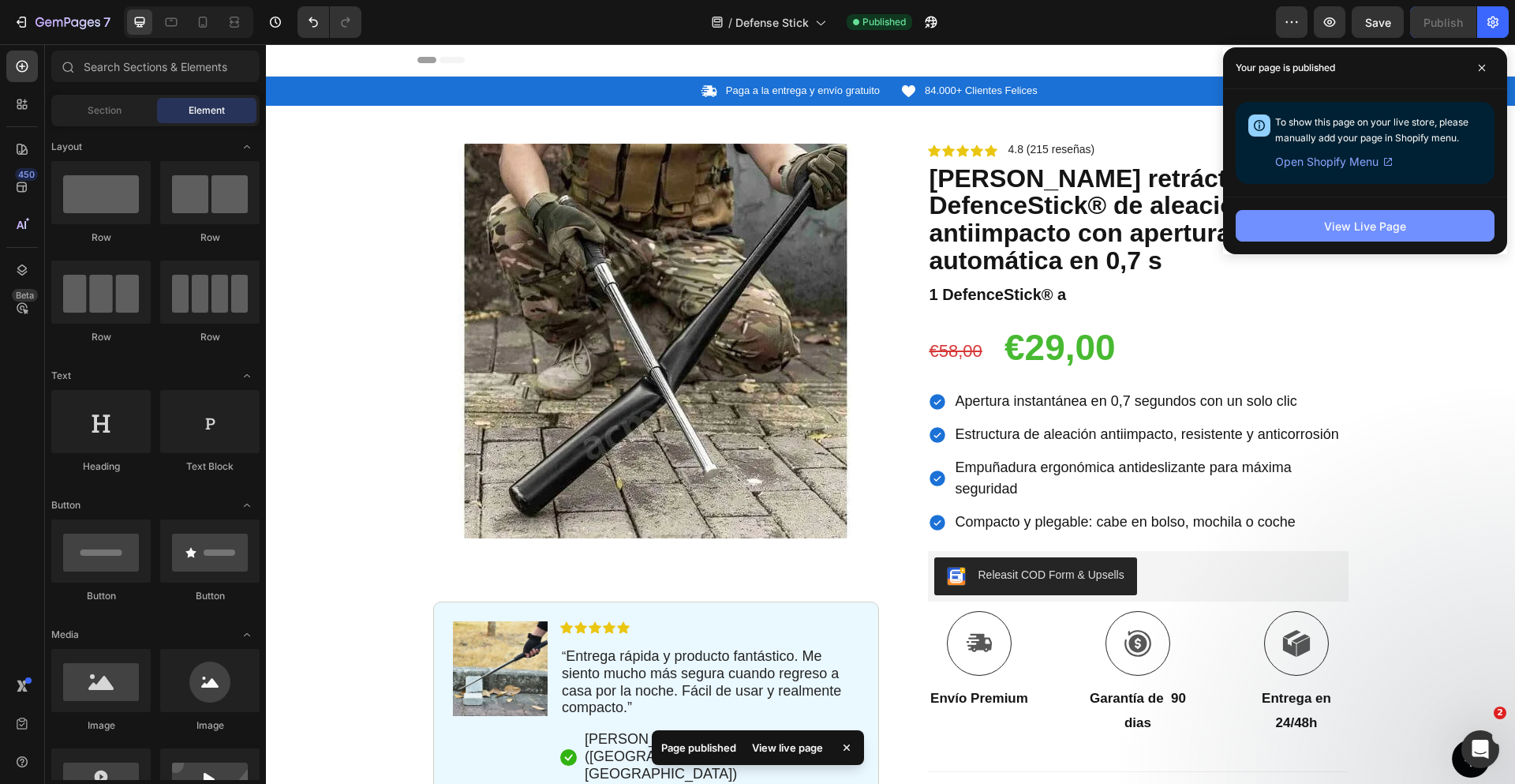
click at [1296, 231] on button "View Live Page" at bounding box center [1365, 226] width 258 height 32
